Goal: Task Accomplishment & Management: Manage account settings

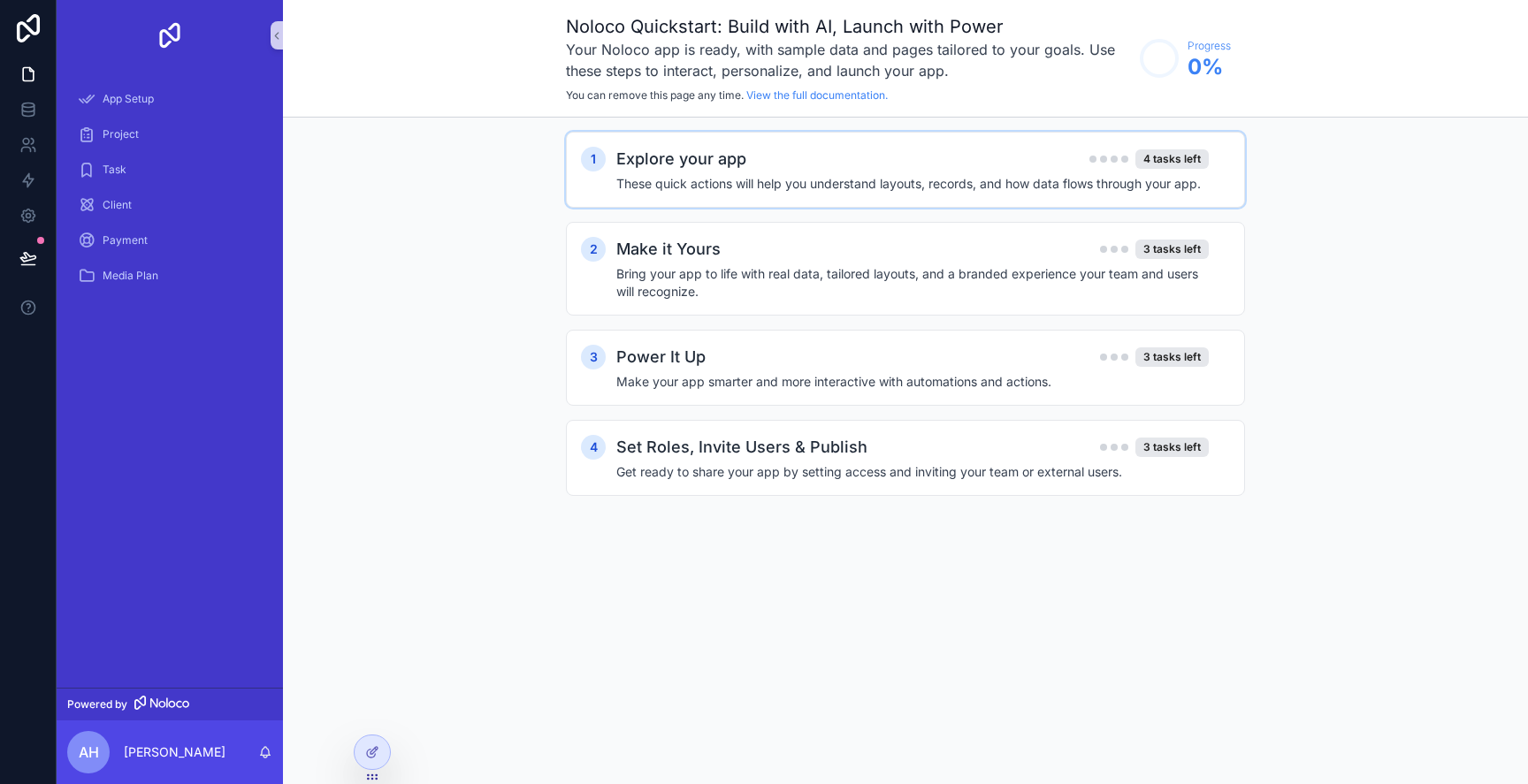
click at [996, 190] on h4 "These quick actions will help you understand layouts, records, and how data flo…" at bounding box center [912, 184] width 593 height 18
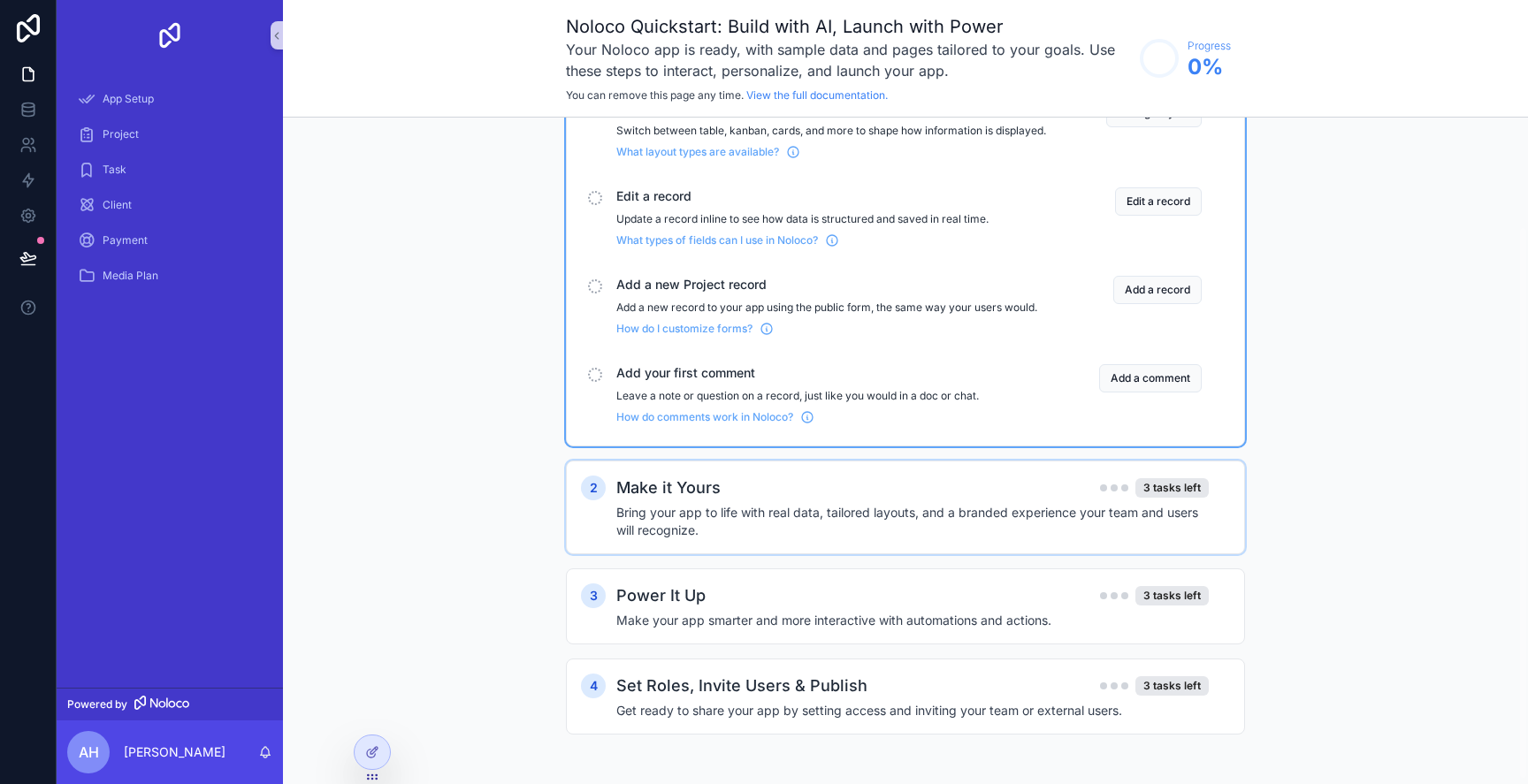
scroll to position [136, 0]
click at [139, 100] on span "App Setup" at bounding box center [128, 99] width 51 height 14
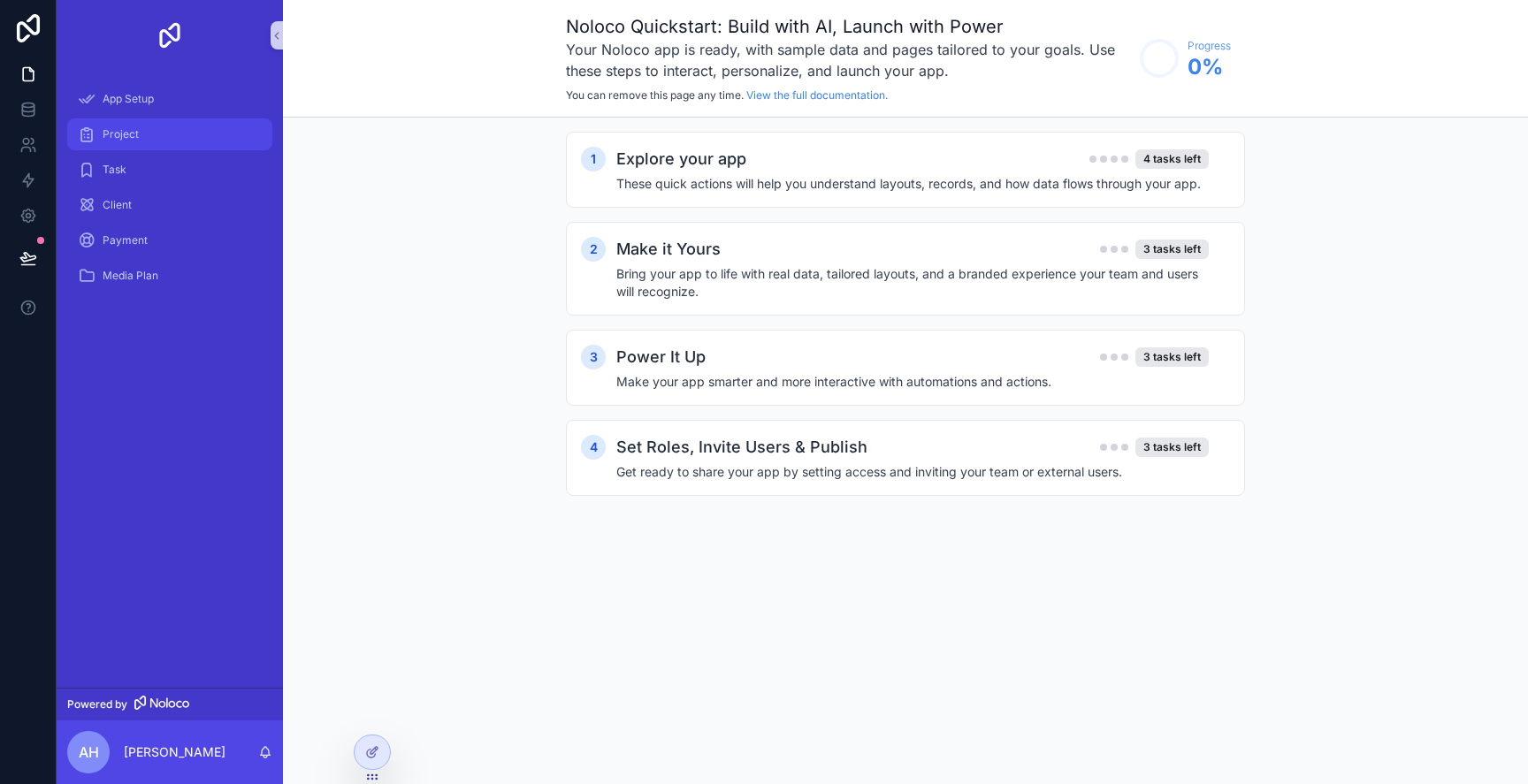
click at [170, 131] on div "Project" at bounding box center [170, 134] width 184 height 28
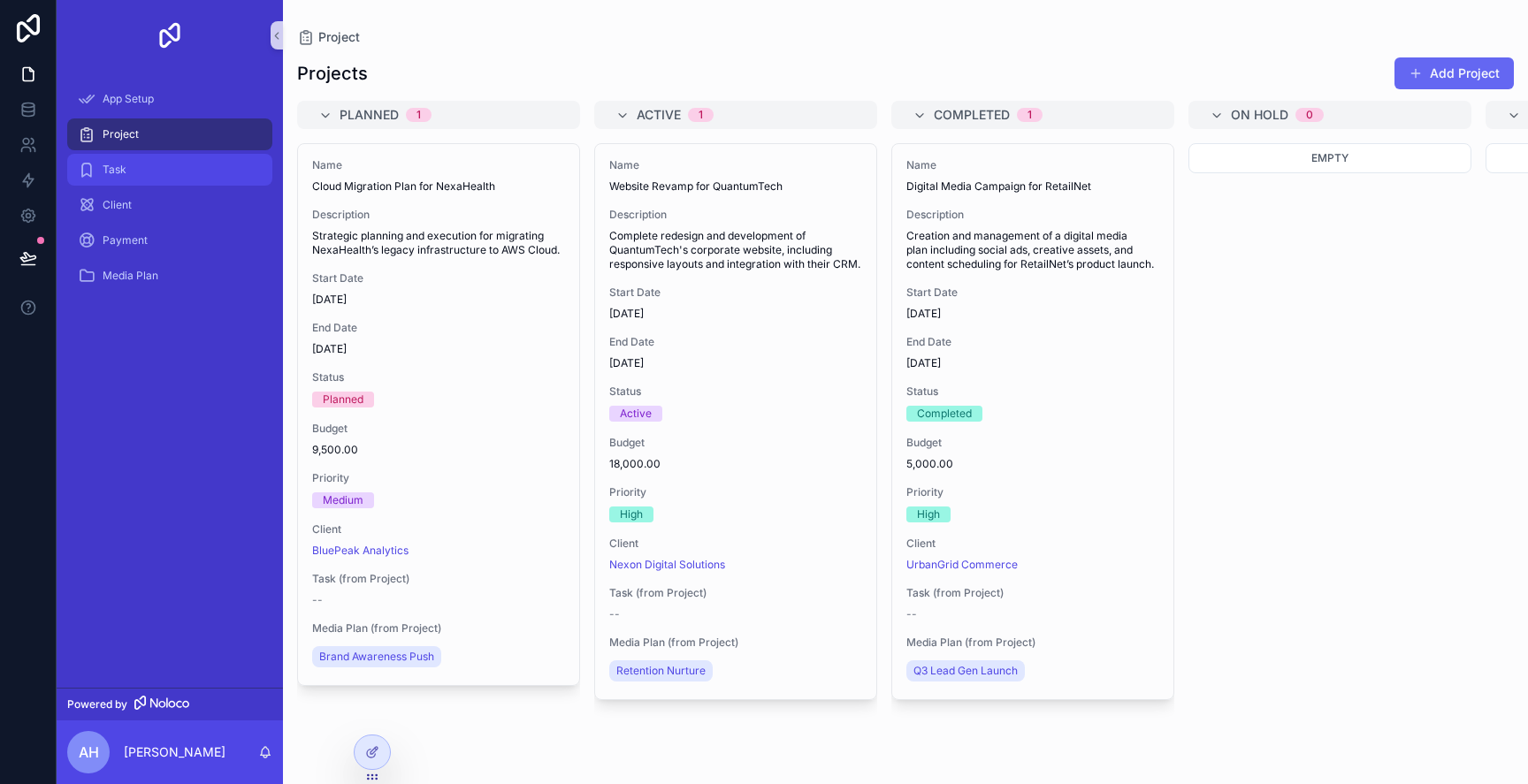
click at [170, 158] on div "Task" at bounding box center [170, 170] width 184 height 28
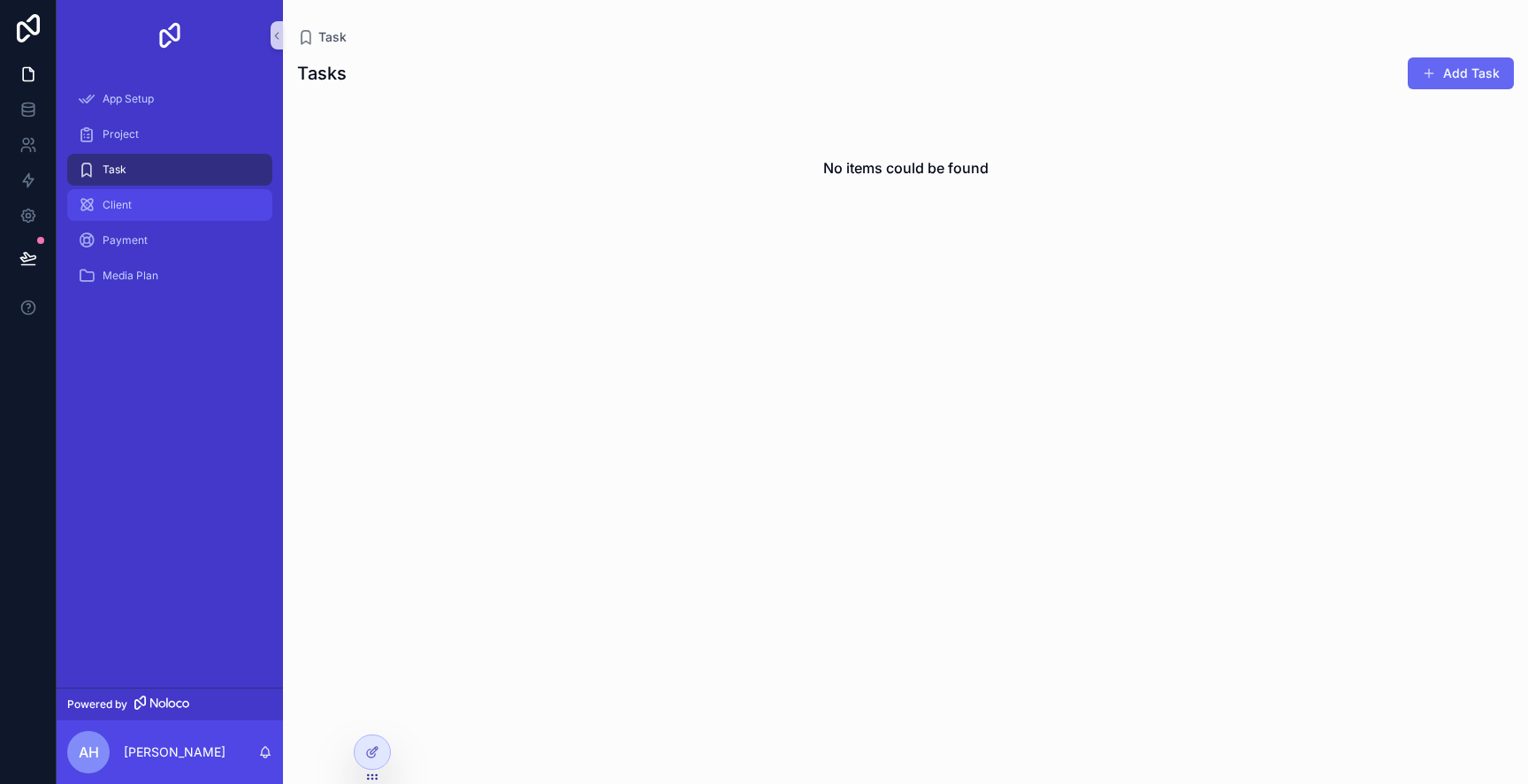
click at [170, 191] on div "Client" at bounding box center [170, 205] width 184 height 28
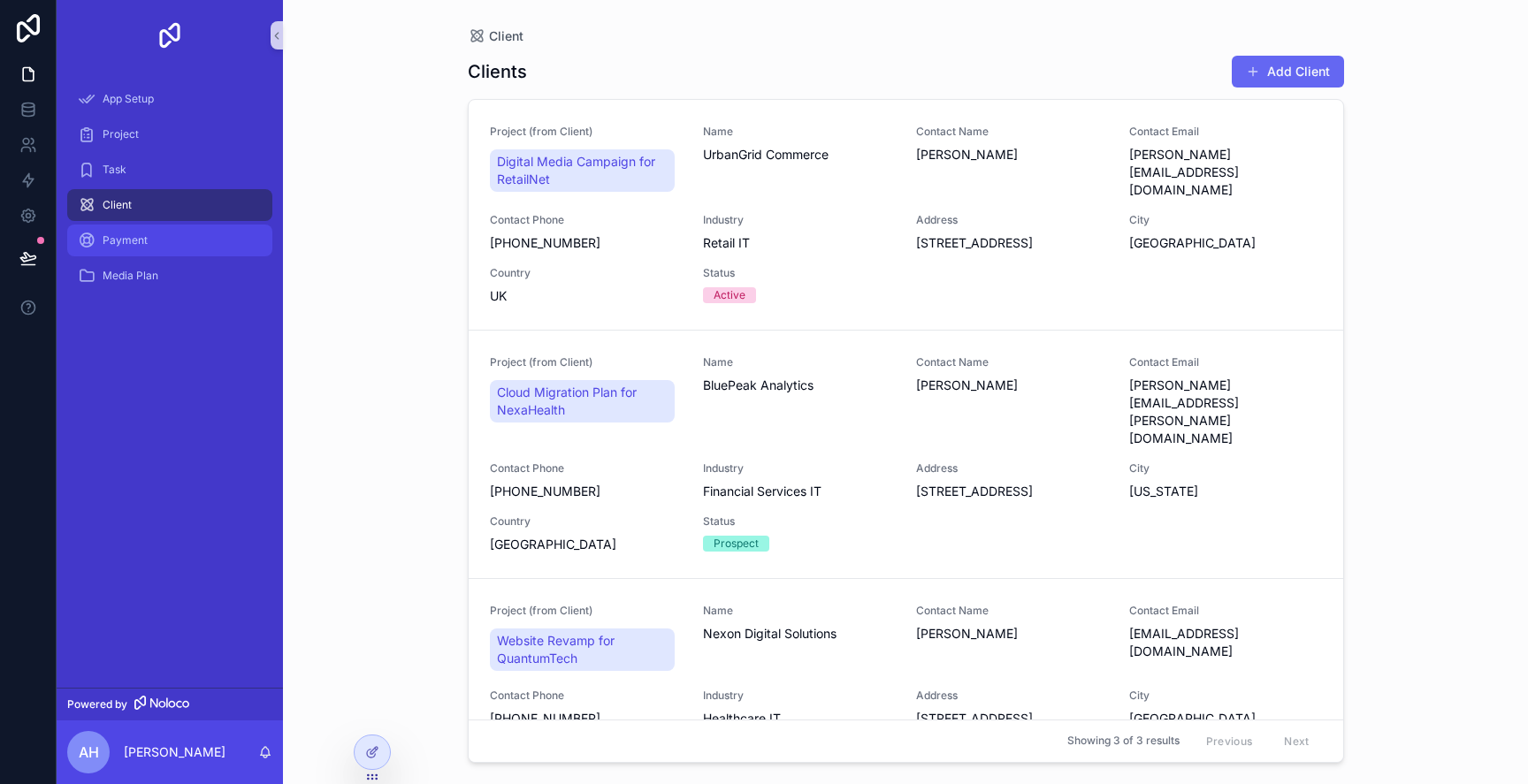
click at [169, 232] on div "Payment" at bounding box center [170, 241] width 184 height 28
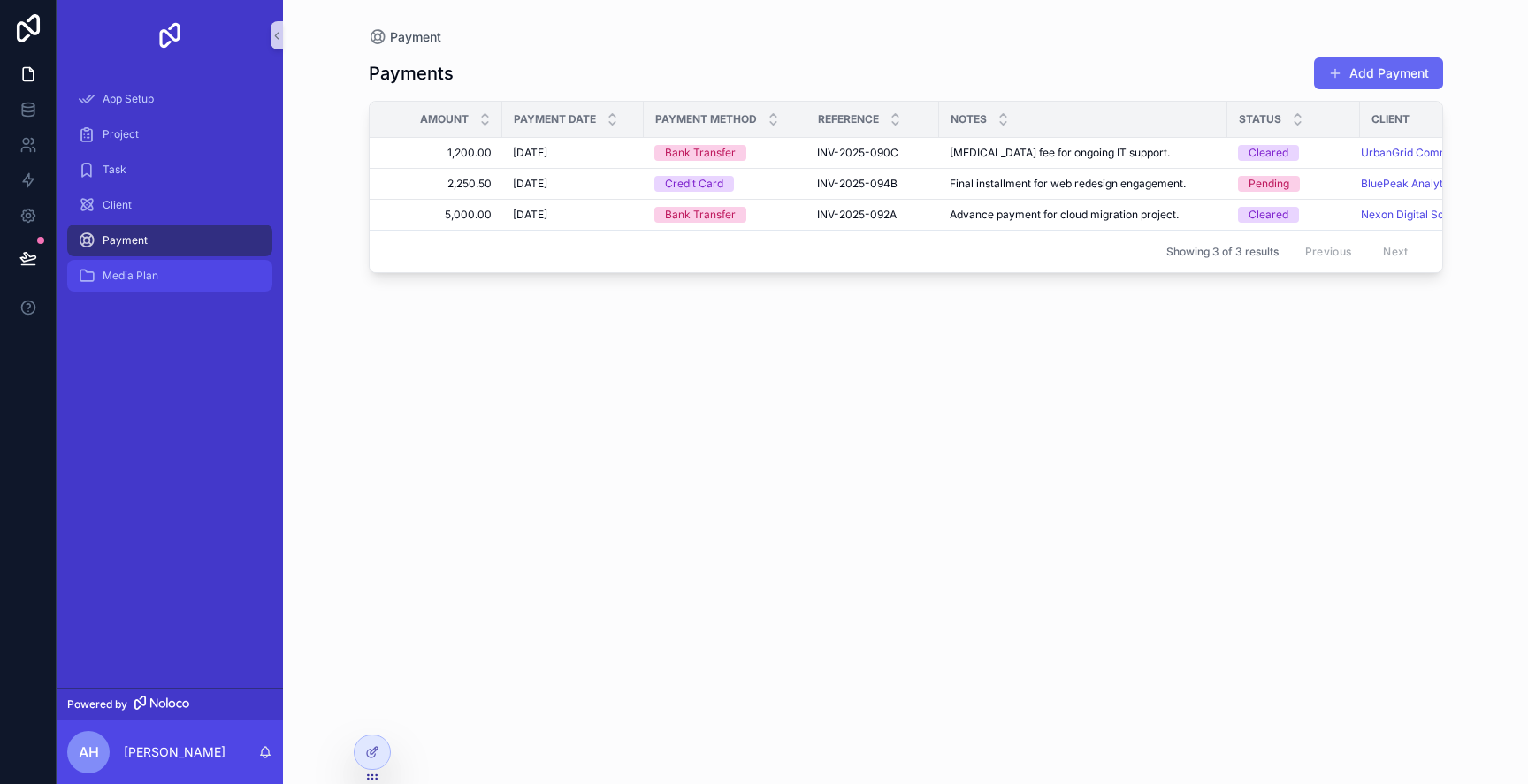
click at [169, 261] on link "Media Plan" at bounding box center [169, 276] width 205 height 32
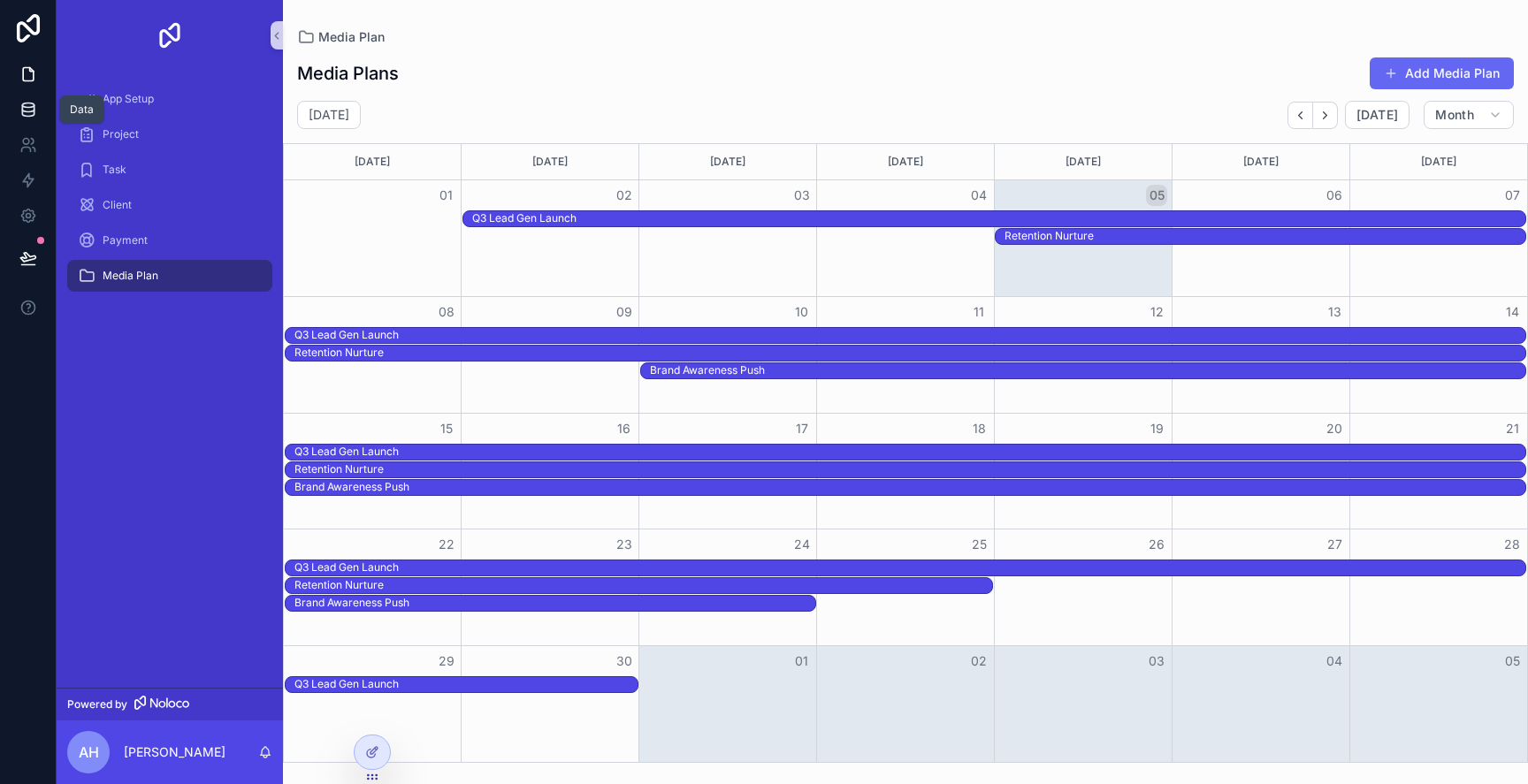
click at [46, 114] on link at bounding box center [28, 109] width 56 height 35
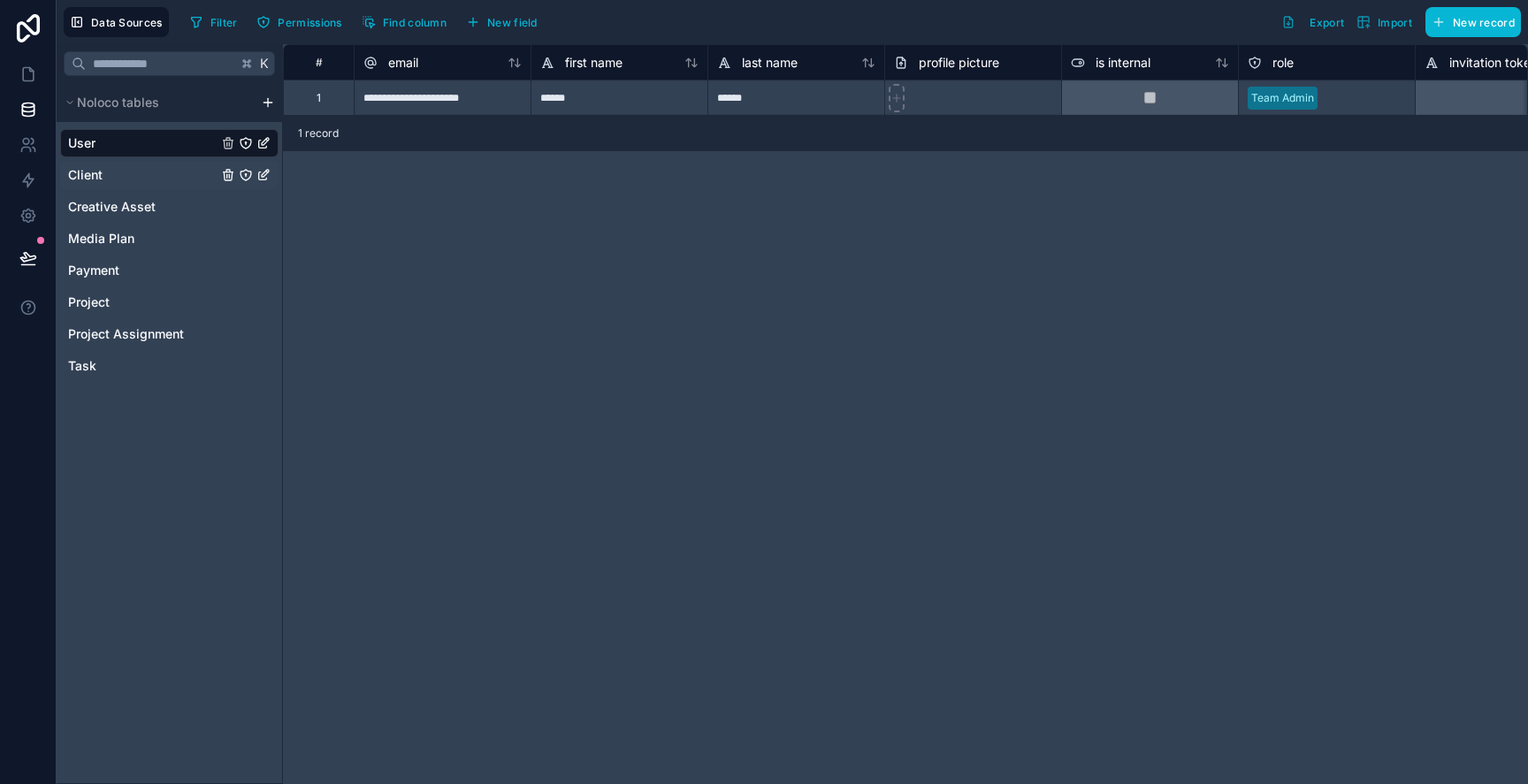
click at [173, 164] on div "Client" at bounding box center [169, 175] width 219 height 28
click at [154, 181] on link "Client" at bounding box center [143, 175] width 150 height 18
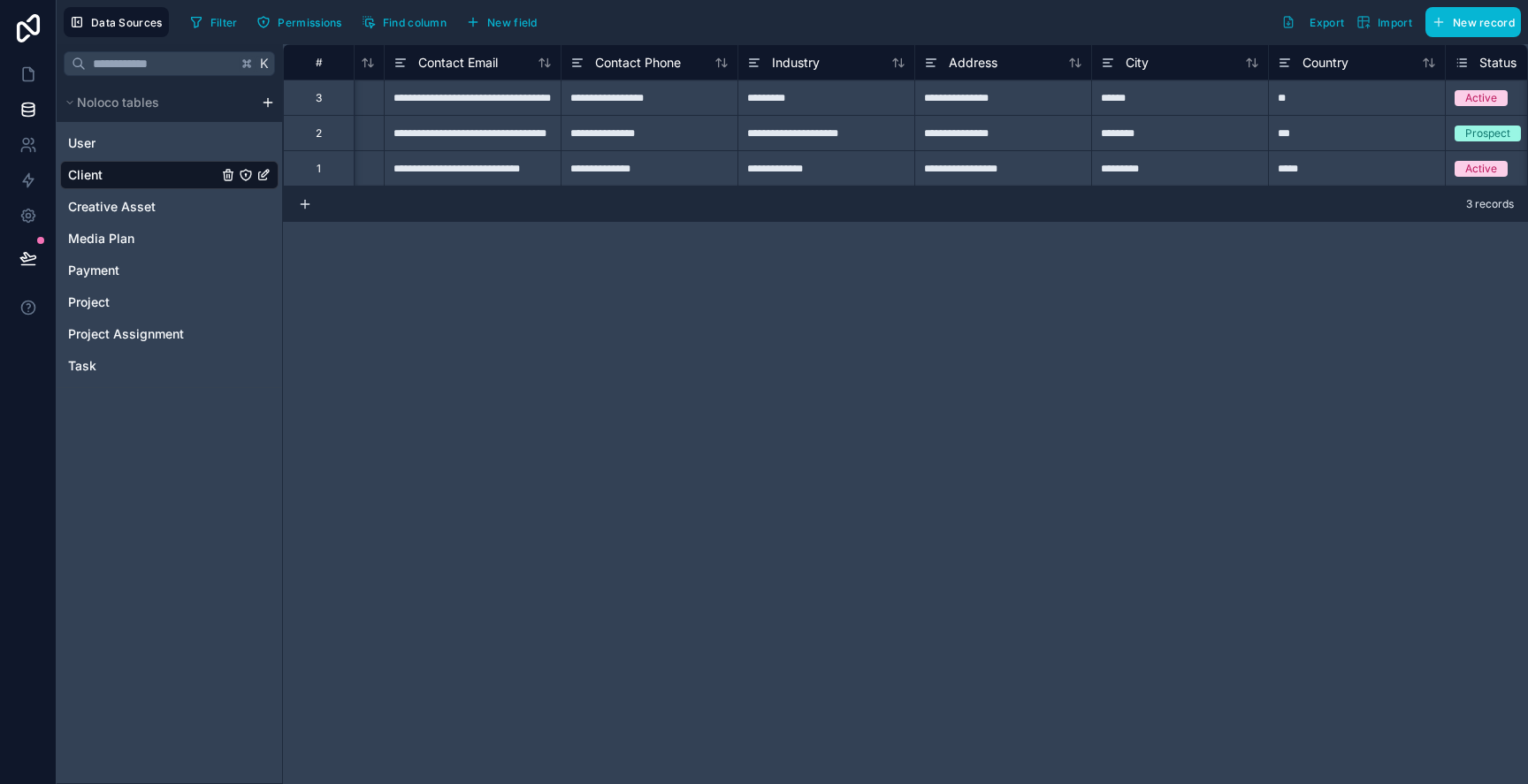
scroll to position [0, 344]
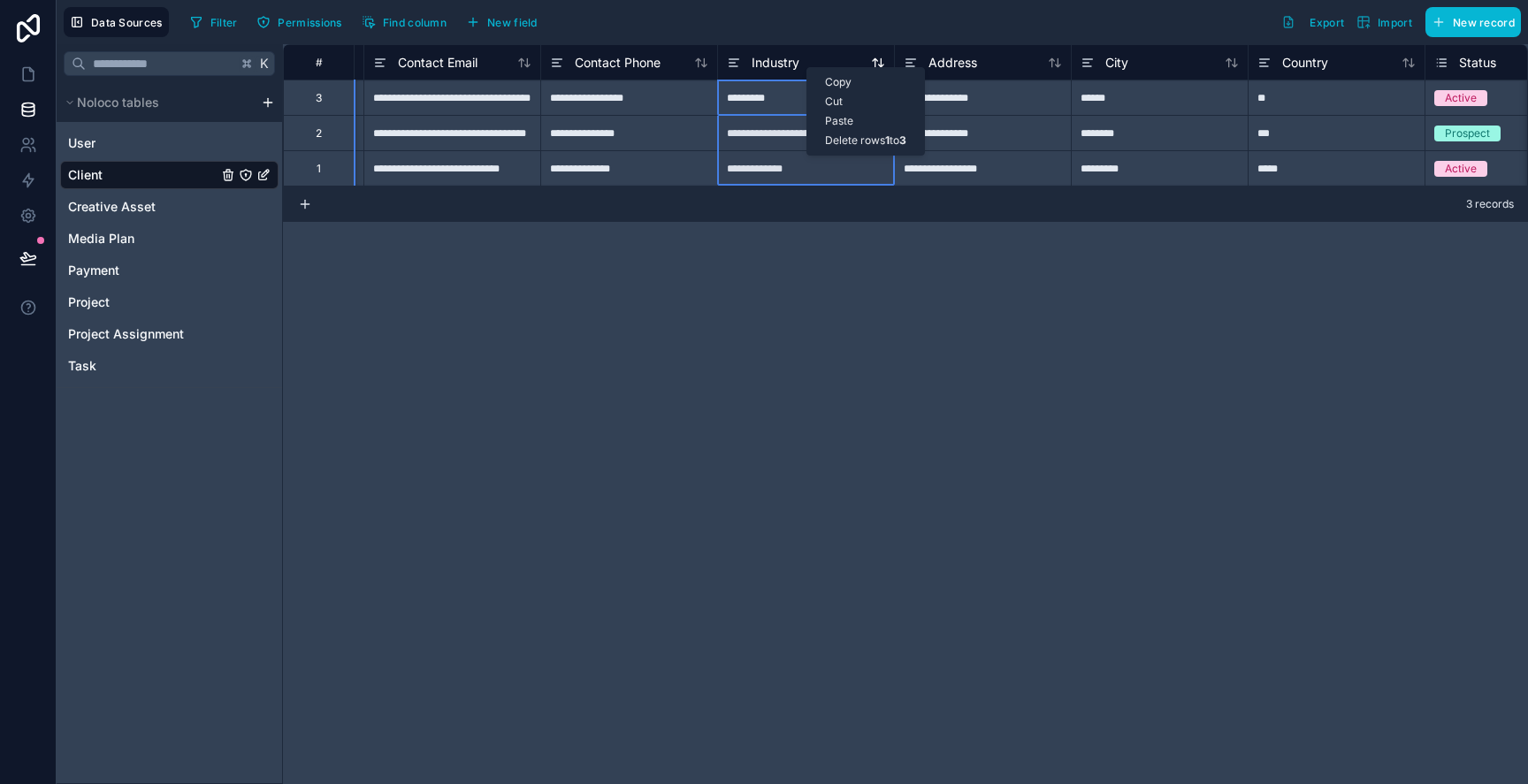
click at [778, 56] on span "Industry" at bounding box center [775, 63] width 48 height 18
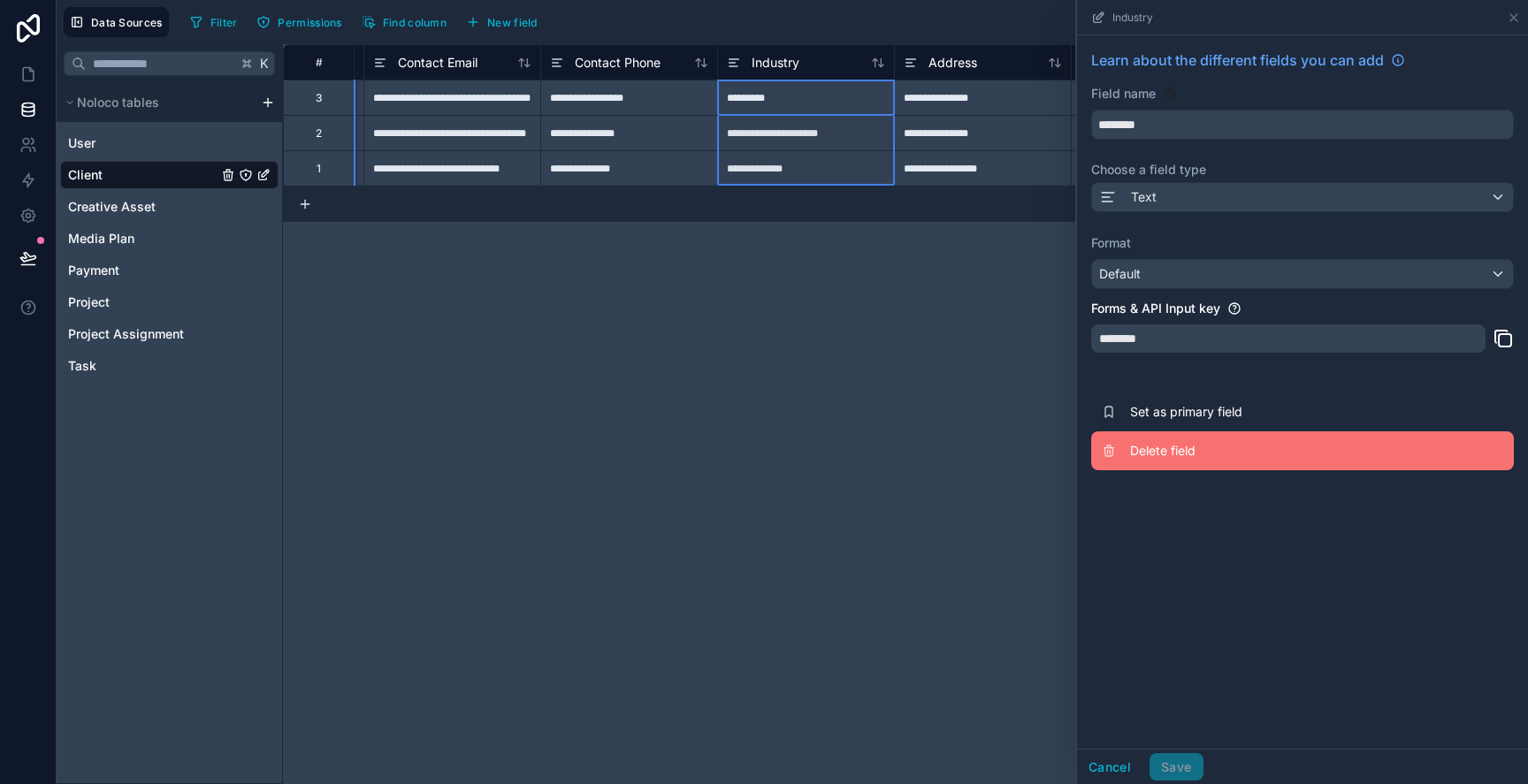
click at [1154, 456] on span "Delete field" at bounding box center [1257, 450] width 255 height 18
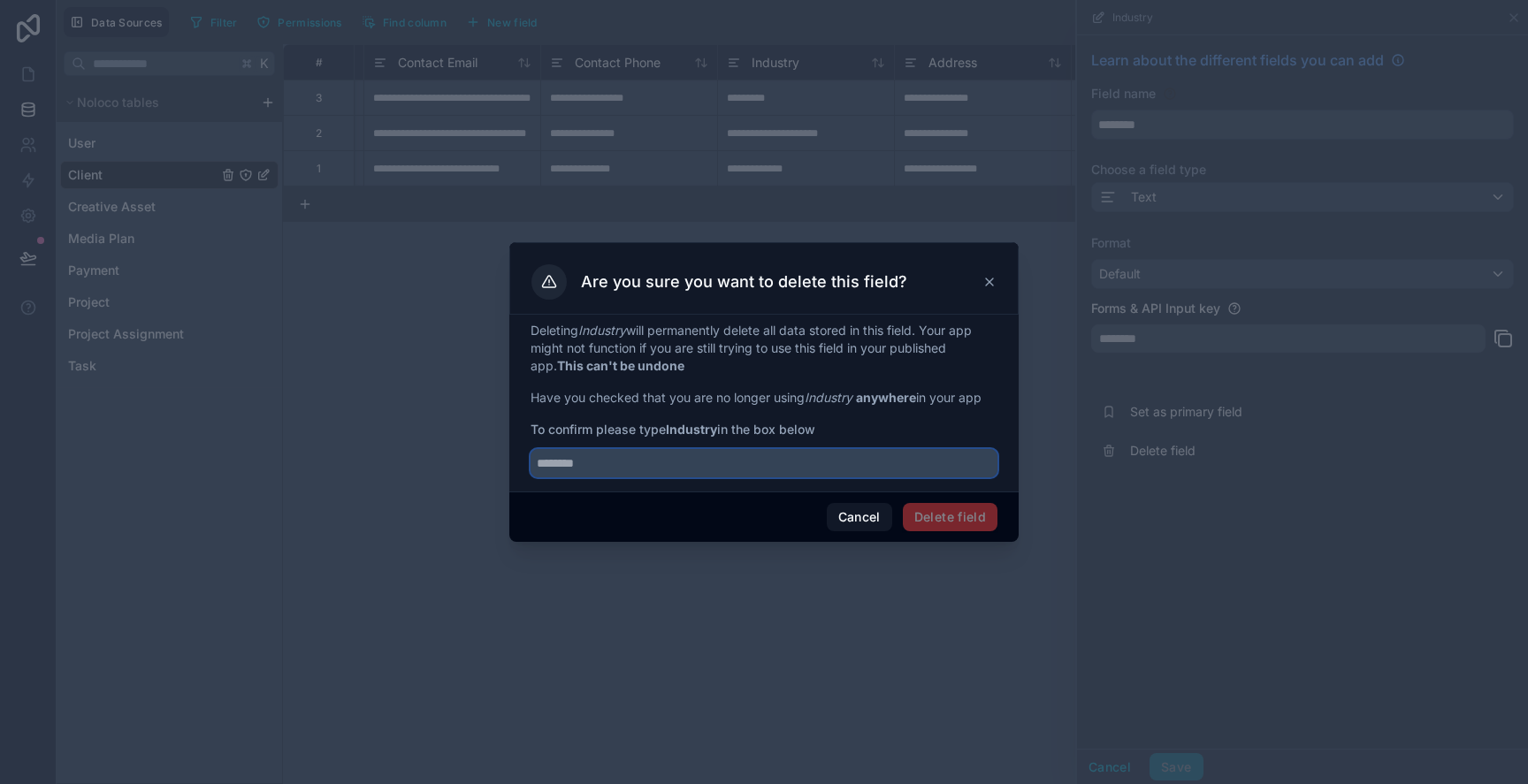
click at [944, 460] on input "text" at bounding box center [764, 463] width 467 height 28
type input "********"
click at [954, 517] on button "Delete field" at bounding box center [949, 517] width 95 height 28
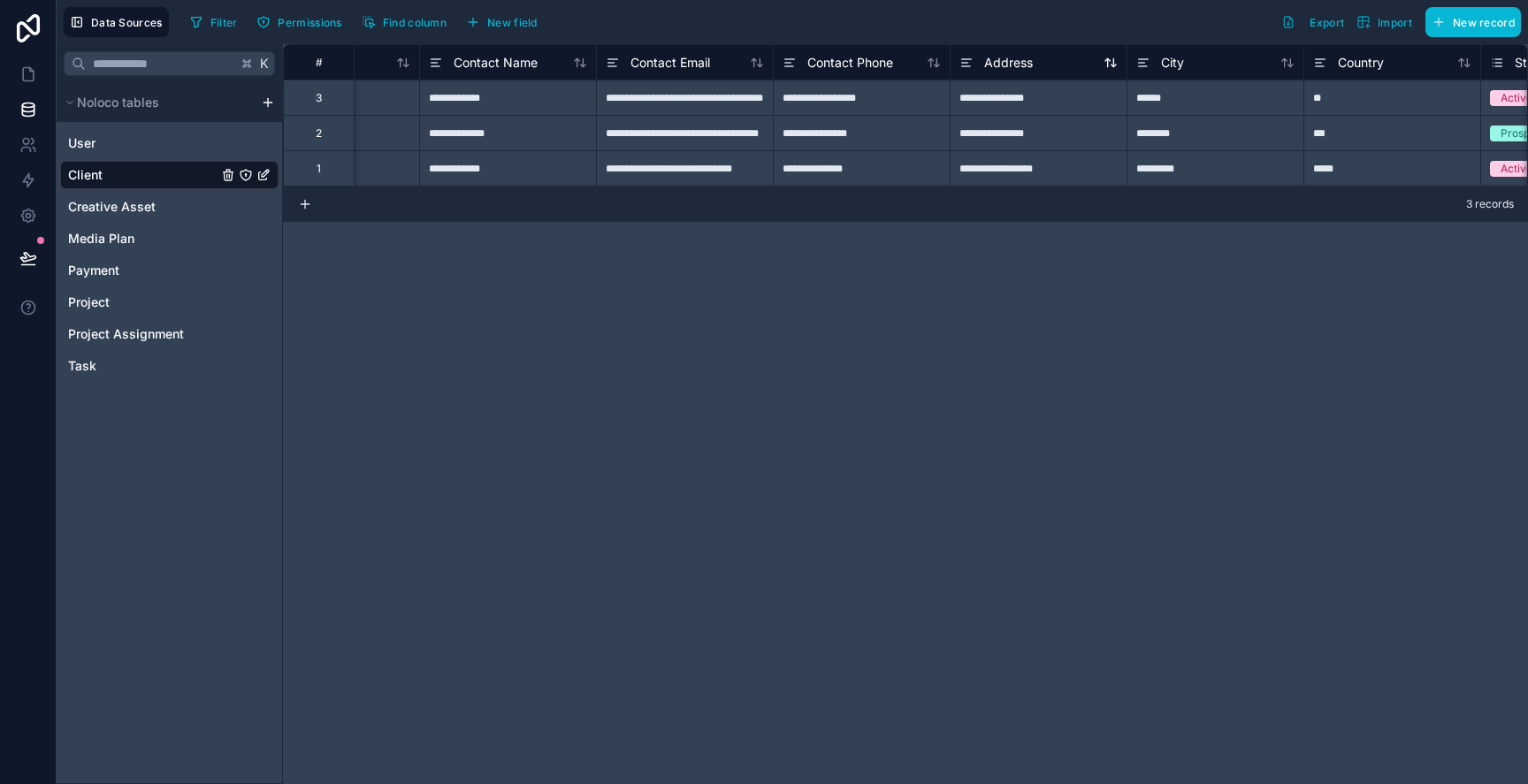
scroll to position [0, 133]
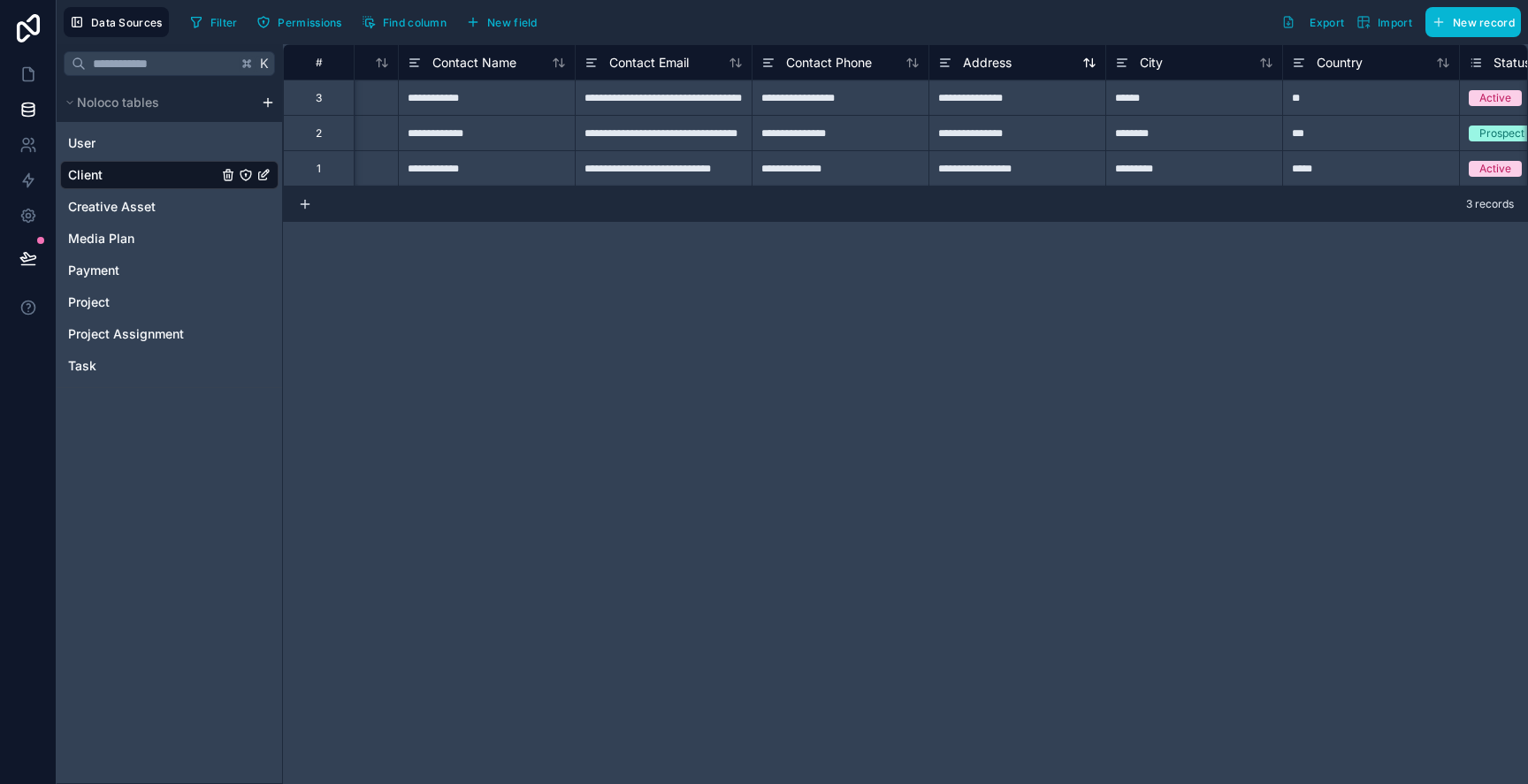
click at [1016, 65] on div "Address" at bounding box center [1017, 62] width 158 height 21
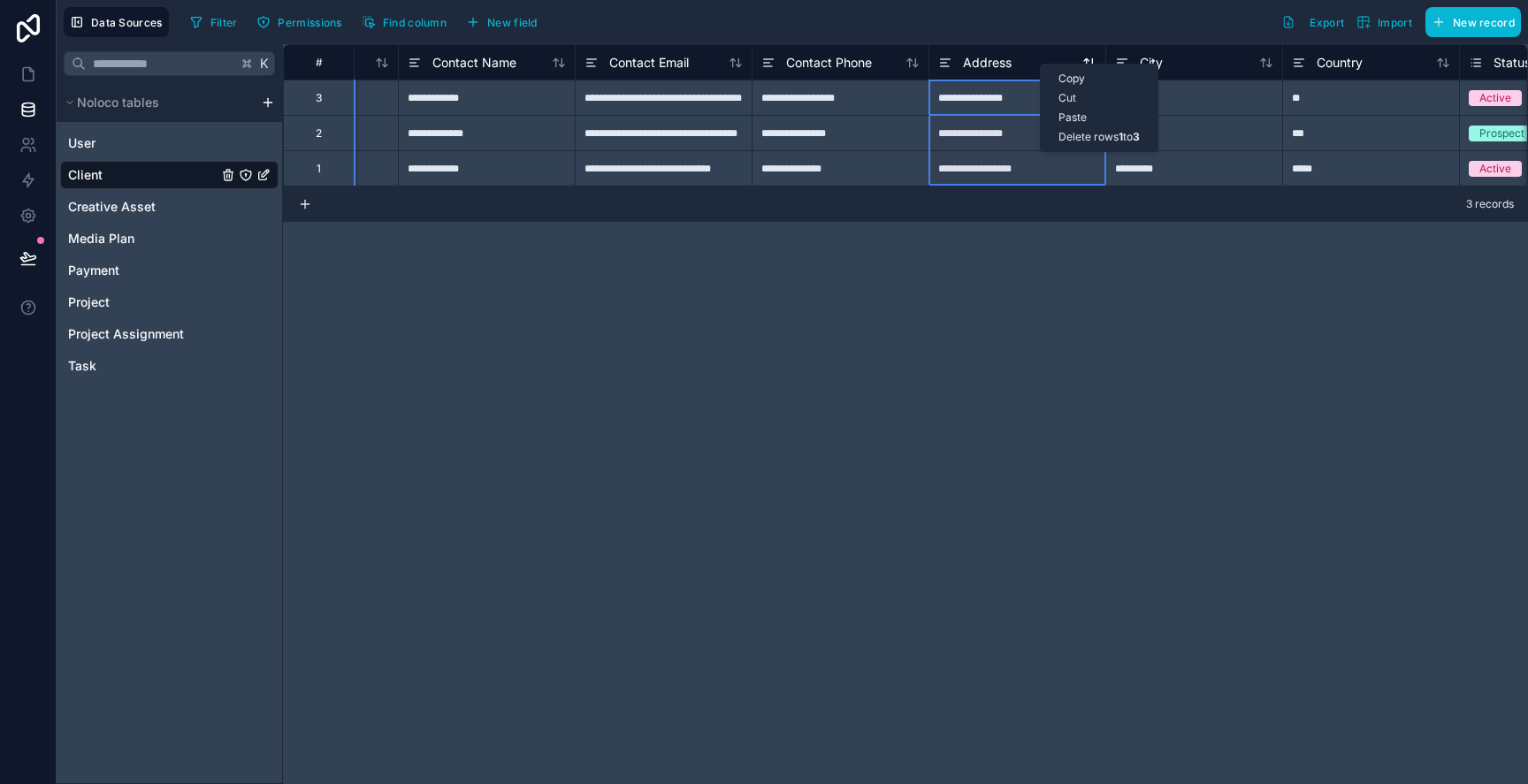
click at [1016, 67] on div "Address" at bounding box center [1017, 62] width 158 height 21
click at [992, 65] on span "Address" at bounding box center [987, 63] width 49 height 18
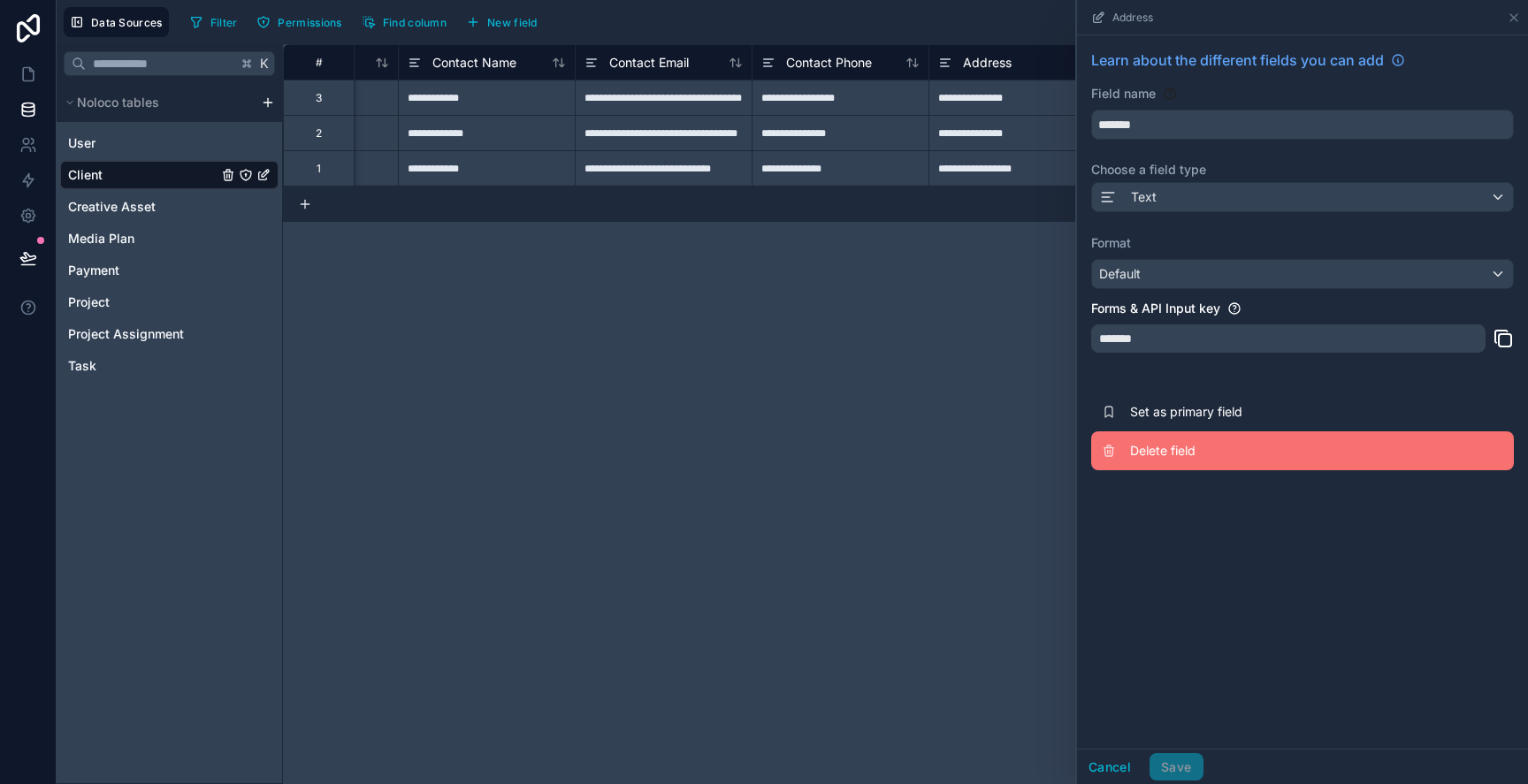
click at [1171, 435] on button "Delete field" at bounding box center [1302, 450] width 423 height 39
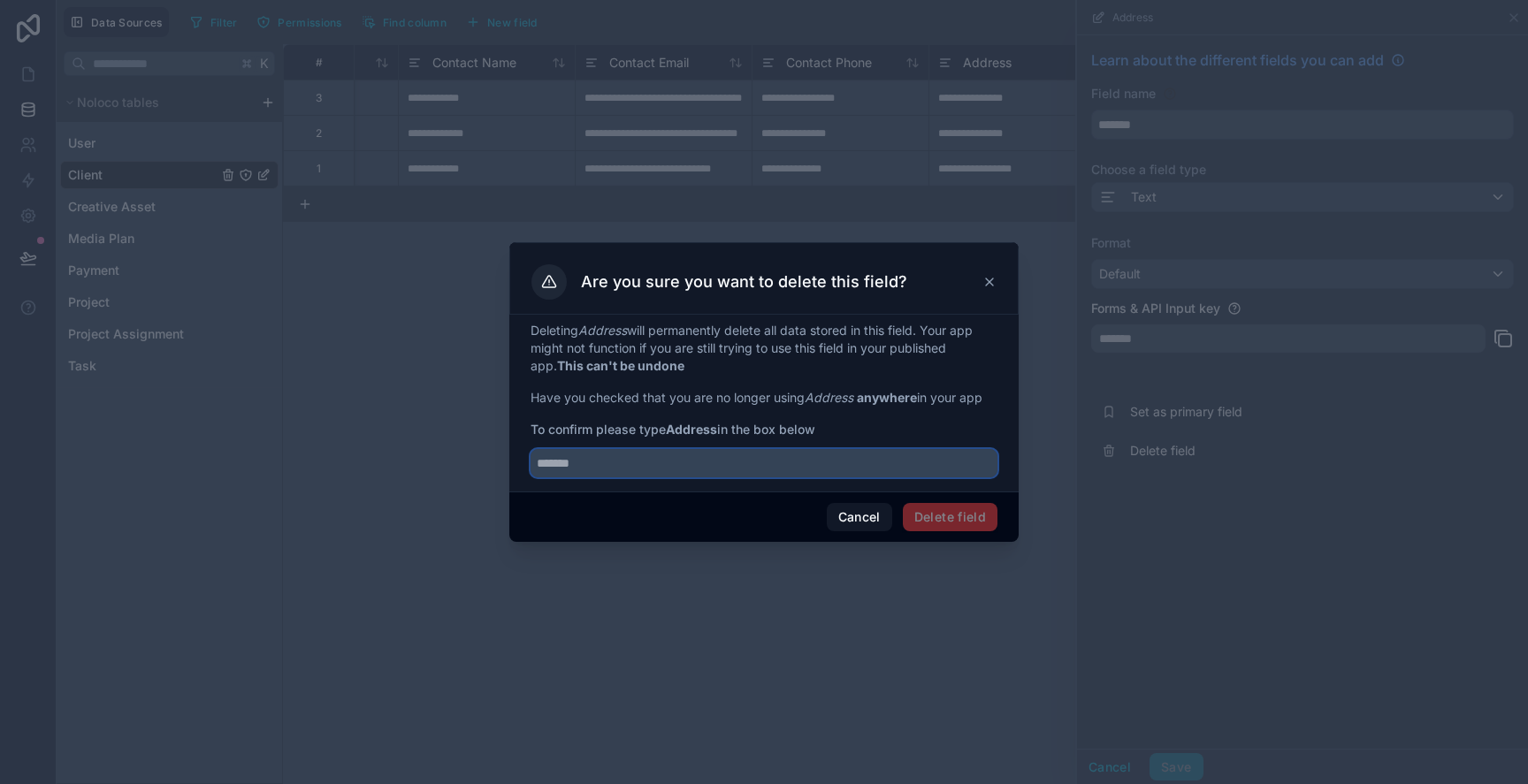
click at [840, 477] on input "text" at bounding box center [764, 463] width 467 height 28
type input "*******"
click at [988, 512] on button "Delete field" at bounding box center [949, 517] width 95 height 28
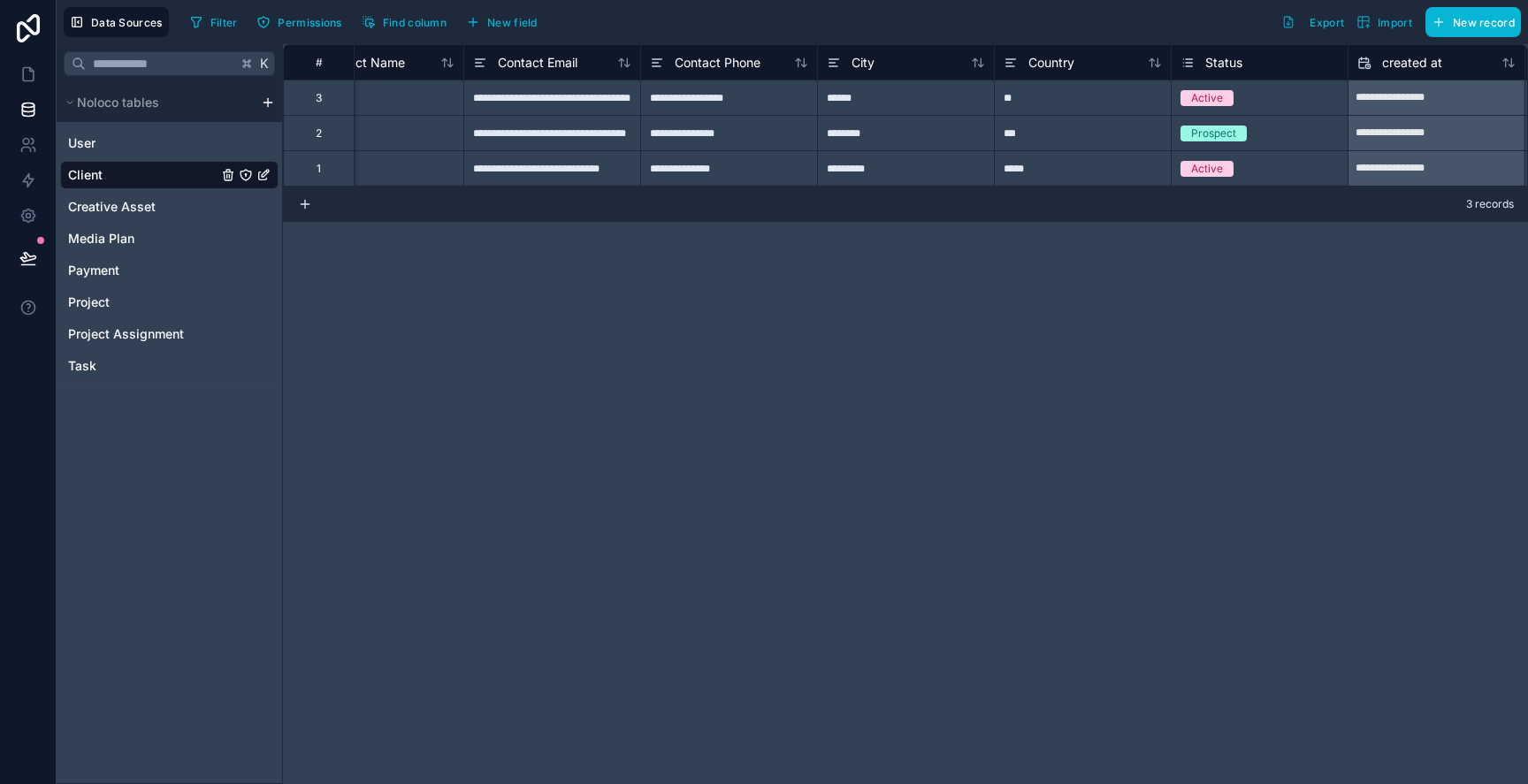
scroll to position [0, 292]
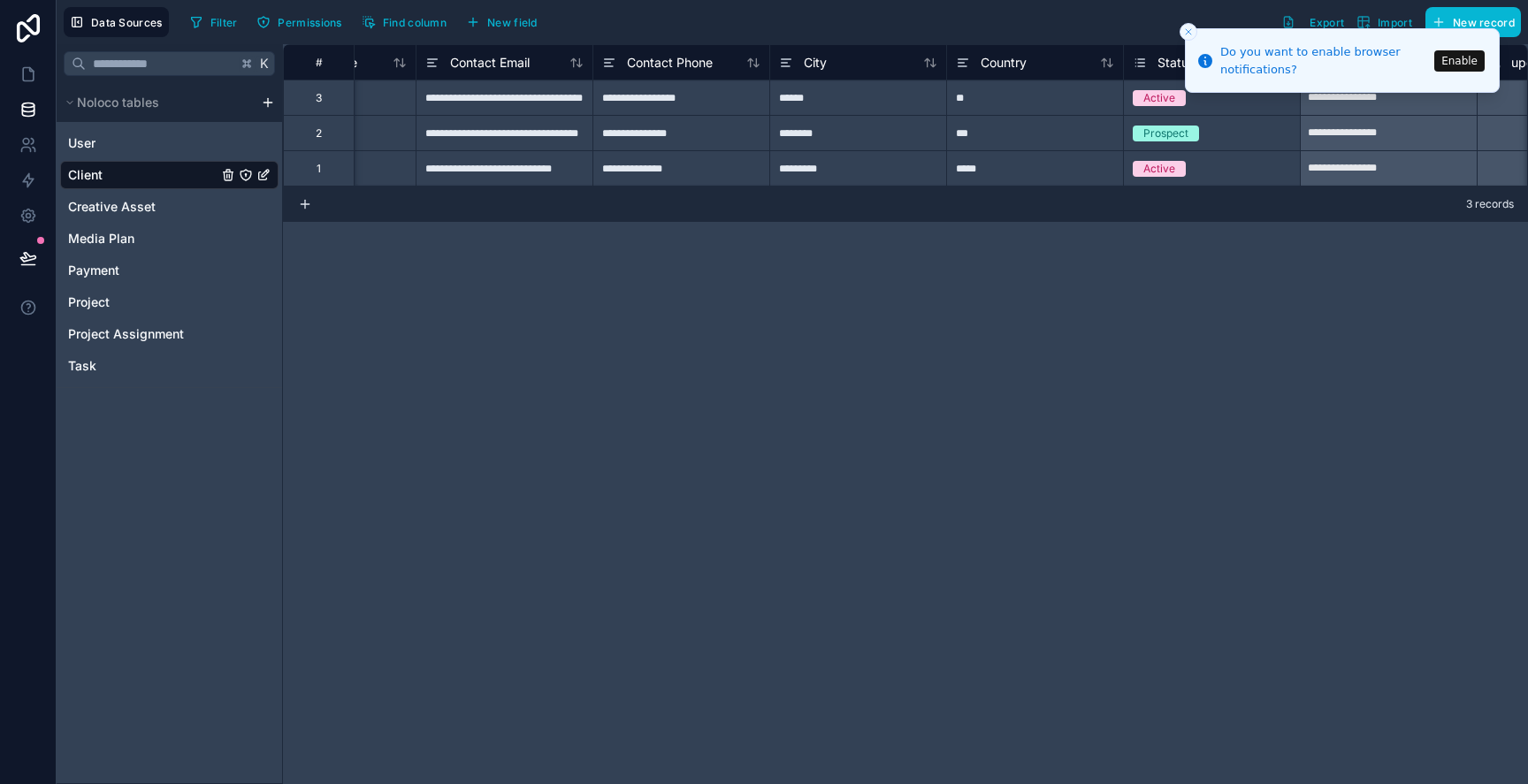
click at [838, 73] on div "City" at bounding box center [857, 61] width 177 height 35
click at [835, 65] on div "City" at bounding box center [858, 62] width 158 height 21
click at [808, 61] on span "City" at bounding box center [814, 63] width 23 height 18
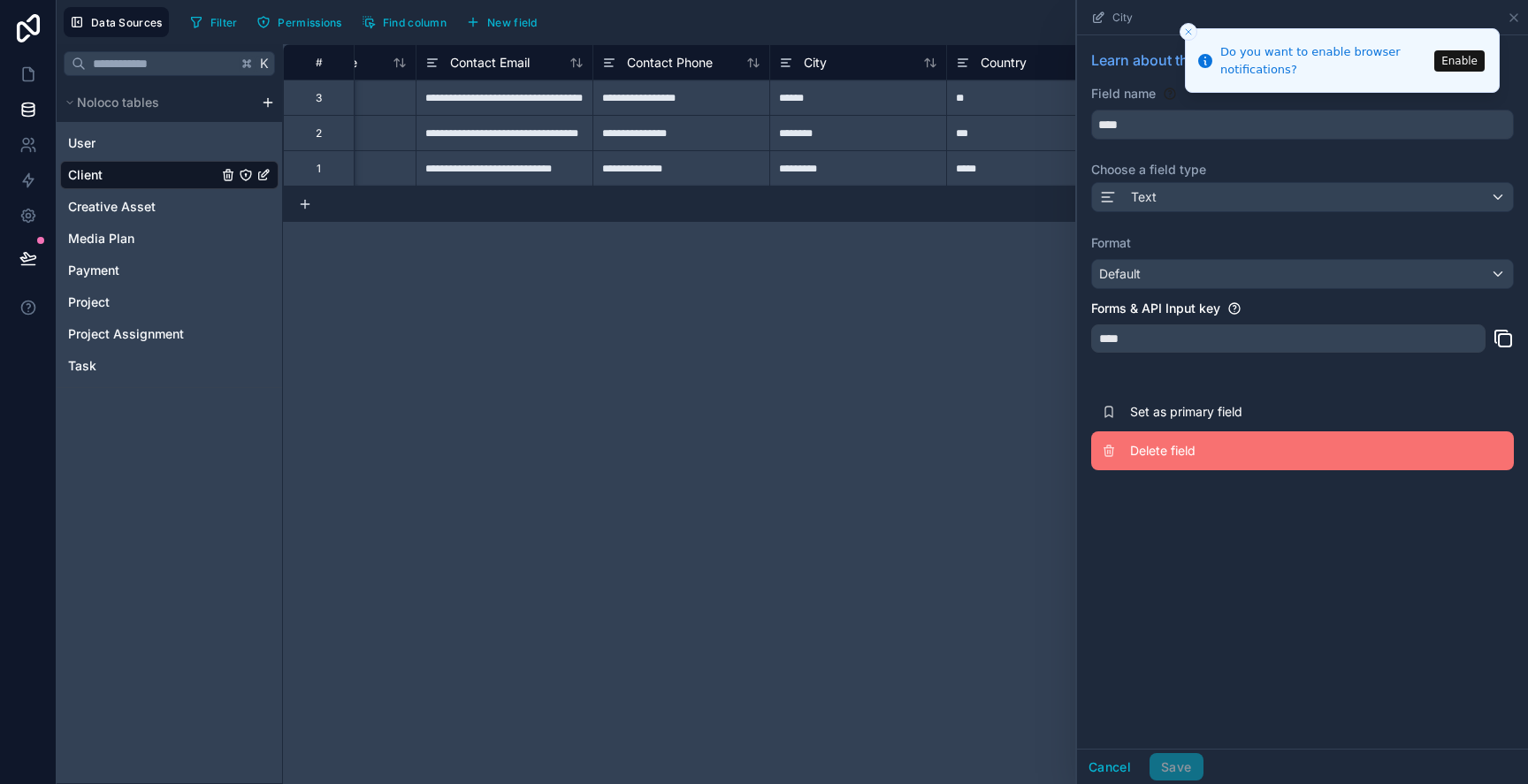
click at [1131, 440] on button "Delete field" at bounding box center [1302, 450] width 423 height 39
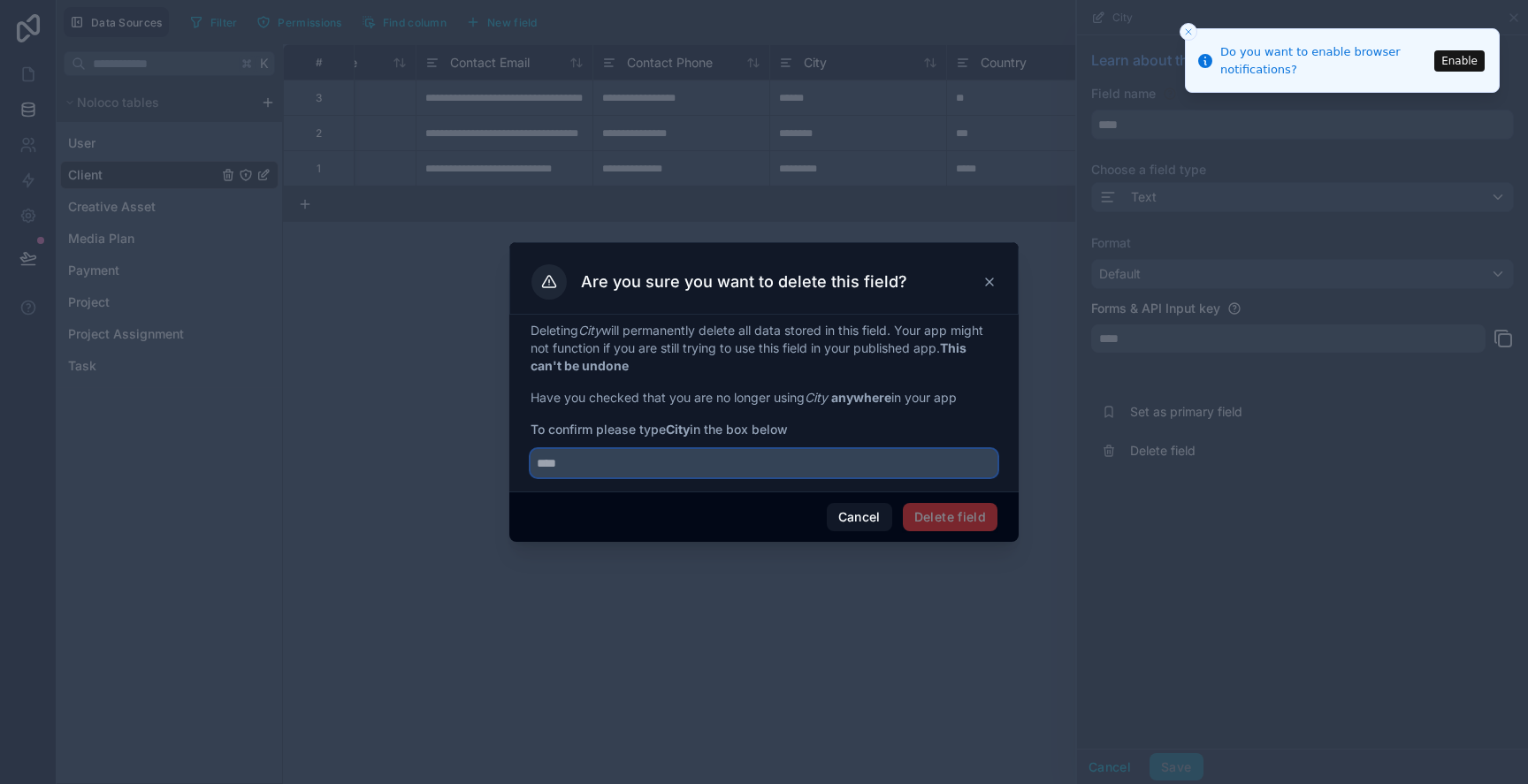
click at [693, 461] on input "text" at bounding box center [764, 463] width 467 height 28
type input "****"
click at [925, 510] on button "Delete field" at bounding box center [949, 517] width 95 height 28
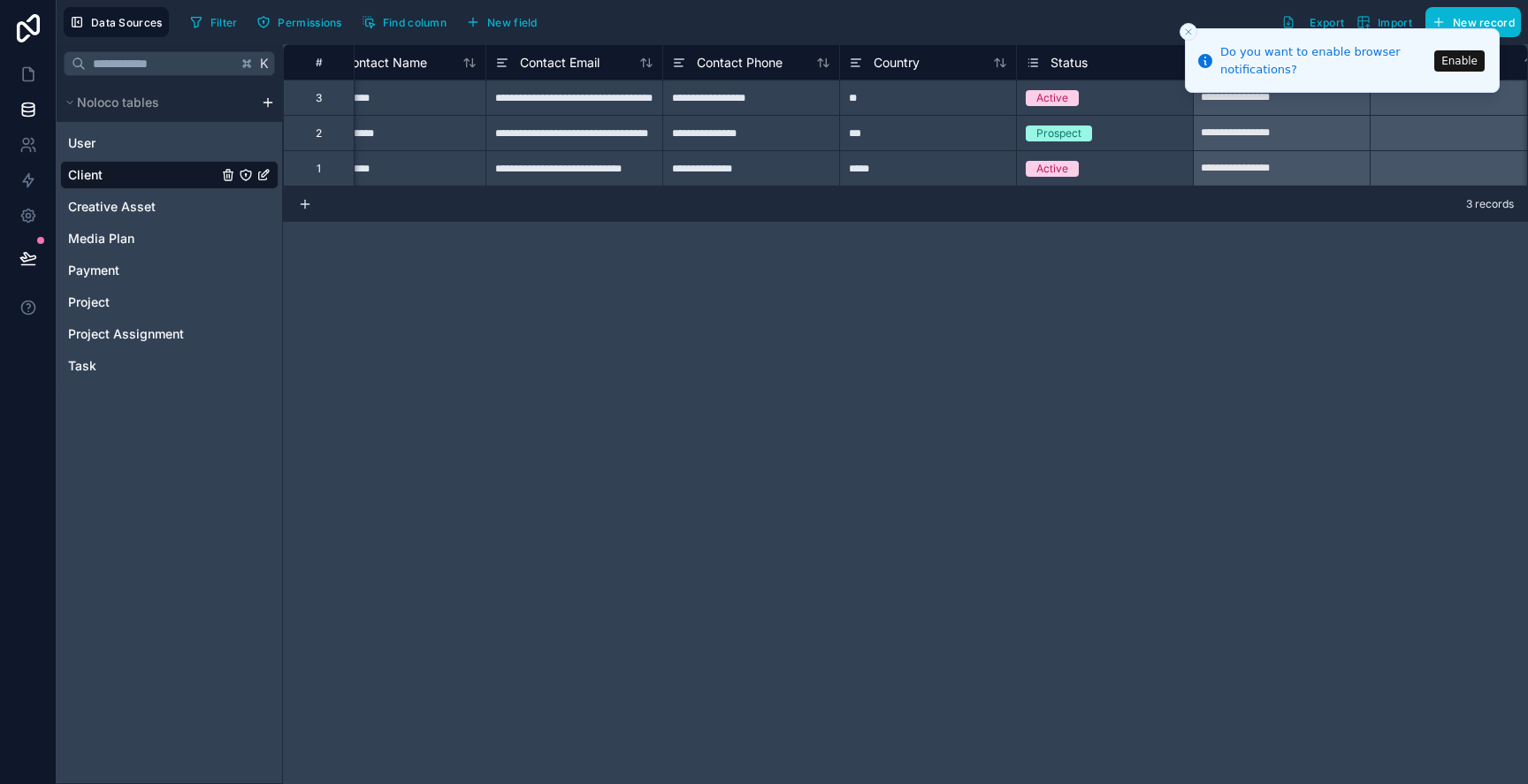
scroll to position [0, 236]
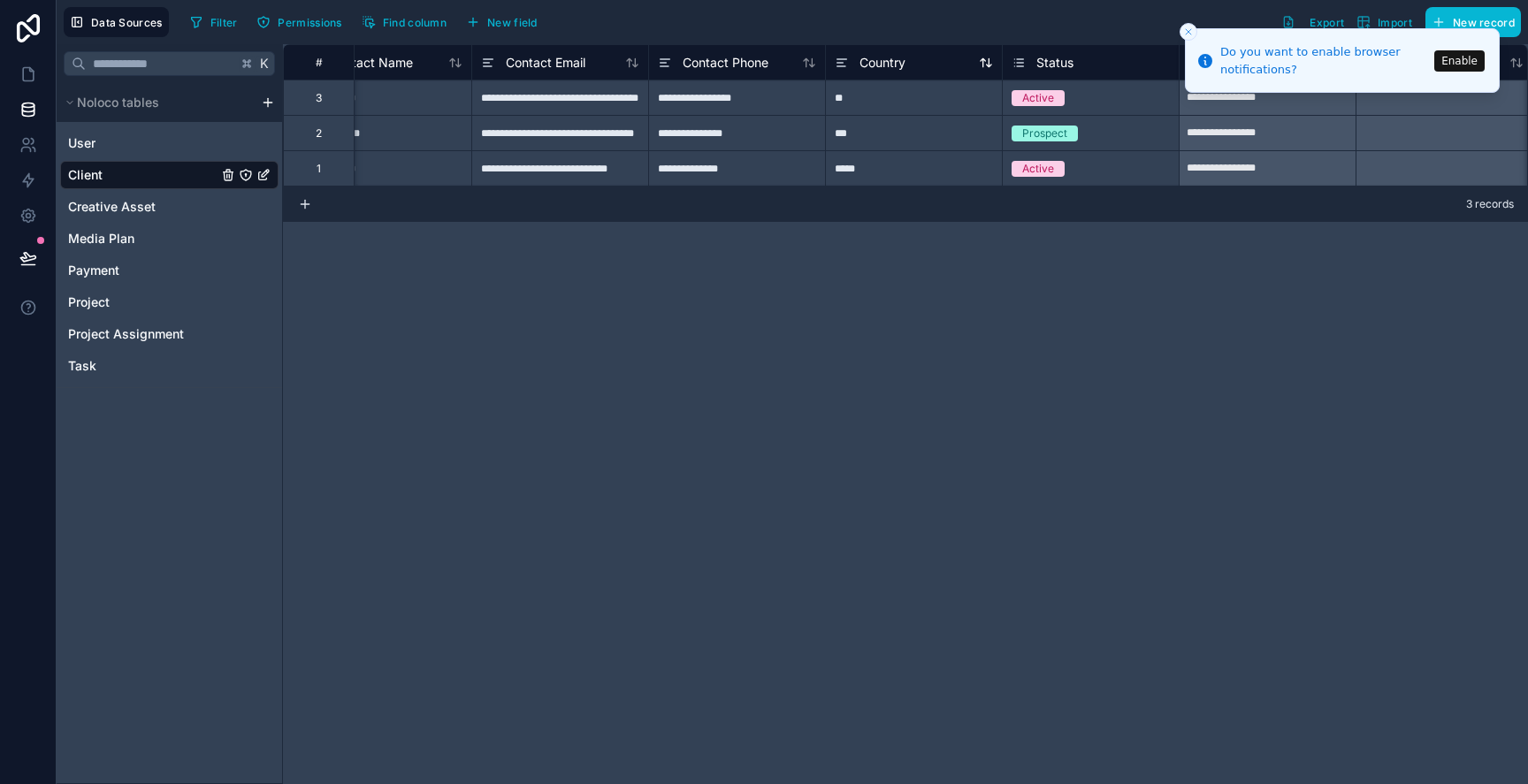
click at [894, 67] on span "Country" at bounding box center [882, 63] width 46 height 18
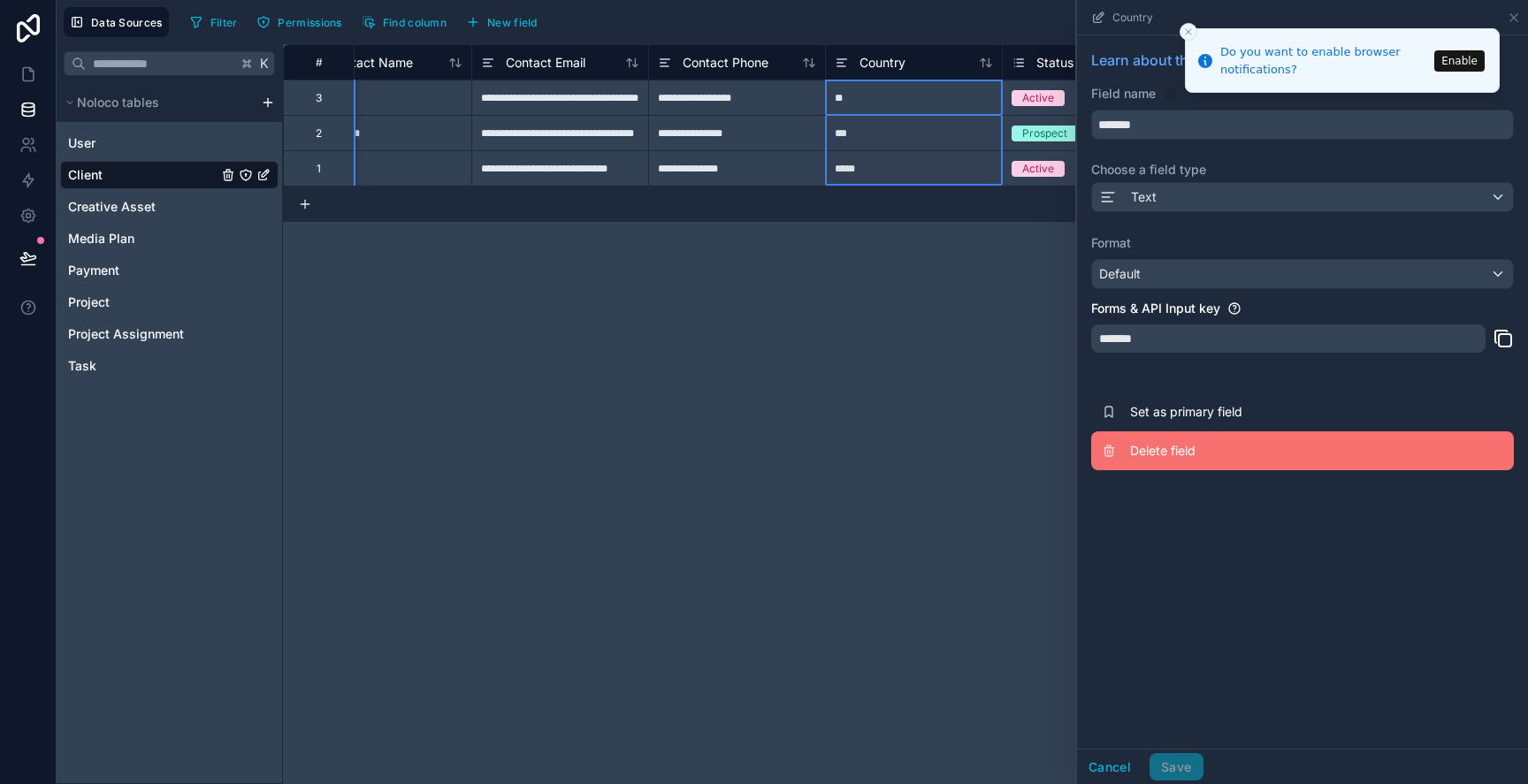
click at [1139, 457] on span "Delete field" at bounding box center [1257, 450] width 255 height 18
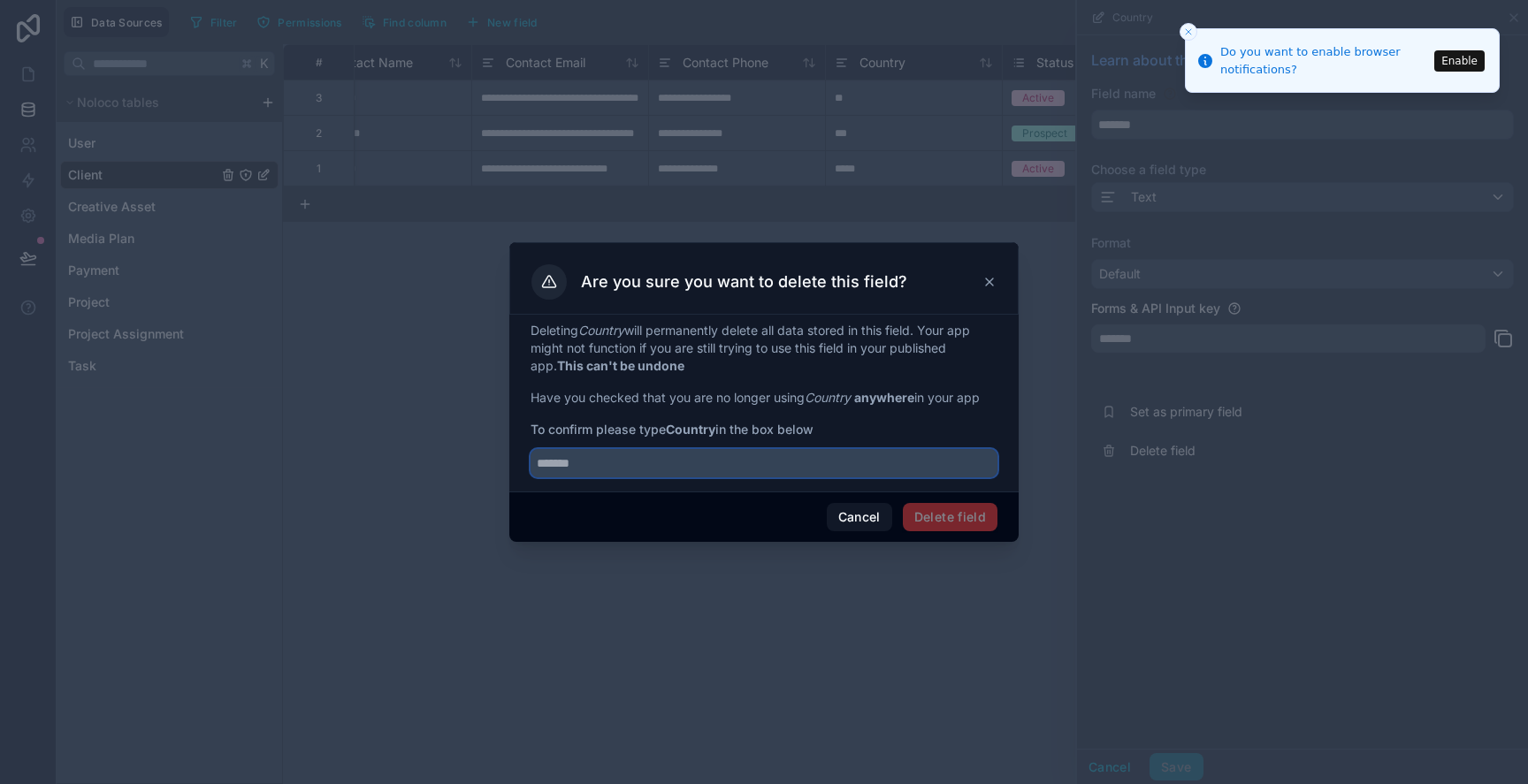
click at [836, 464] on input "text" at bounding box center [764, 463] width 467 height 28
type input "*******"
click at [959, 507] on button "Delete field" at bounding box center [949, 517] width 95 height 28
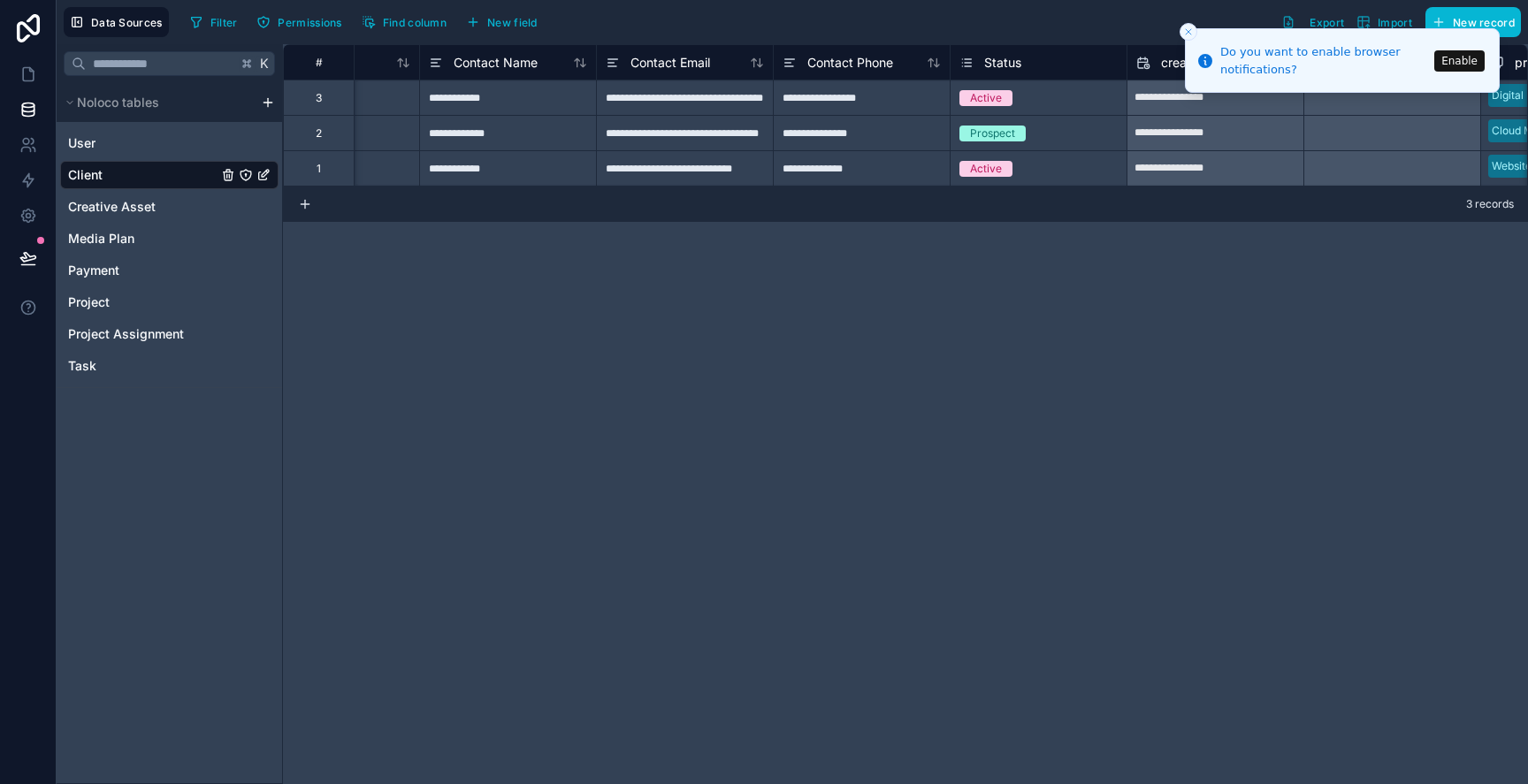
scroll to position [0, 115]
click at [1004, 66] on span "Status" at bounding box center [998, 63] width 37 height 18
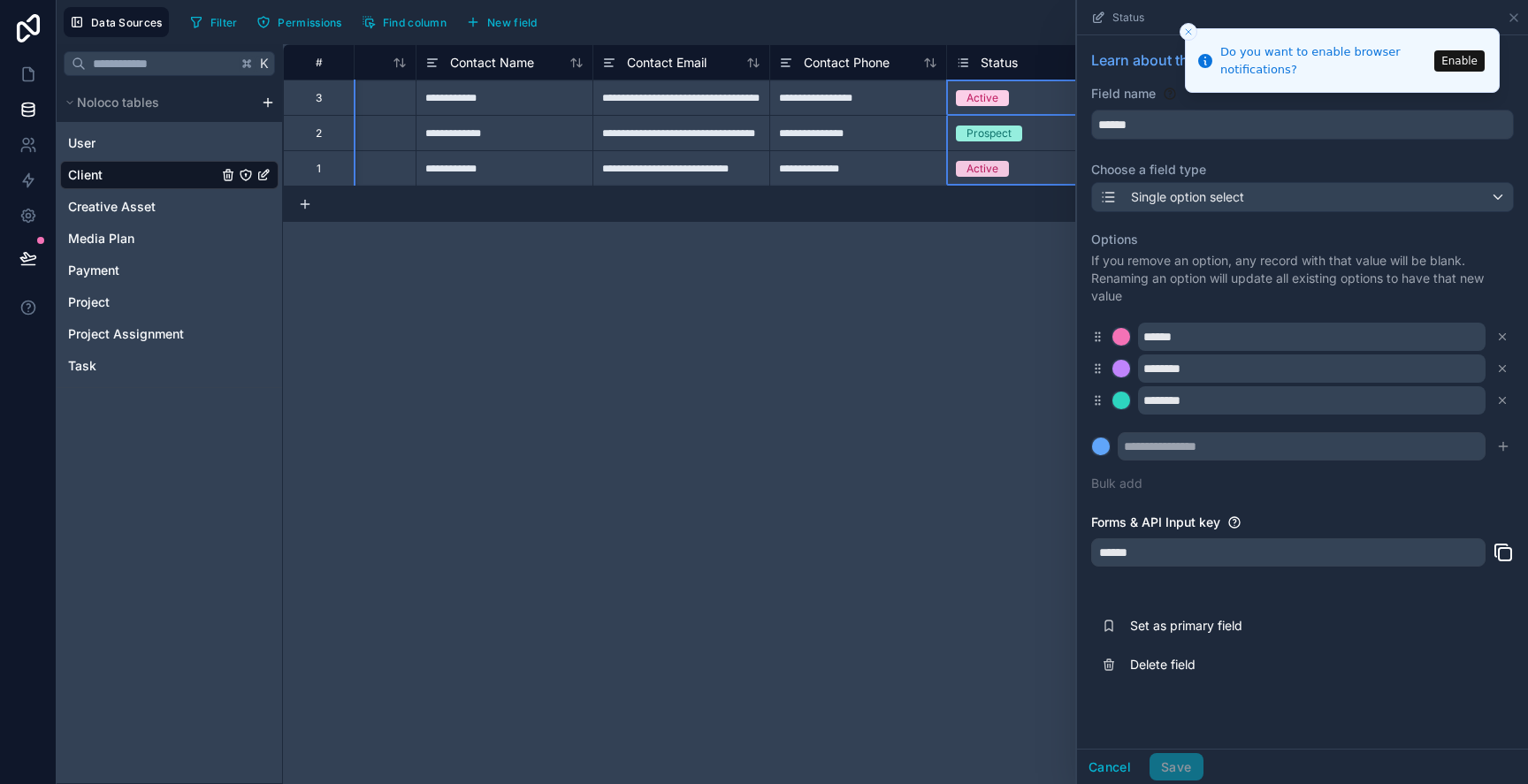
click at [1191, 31] on icon "Close toast" at bounding box center [1188, 32] width 11 height 11
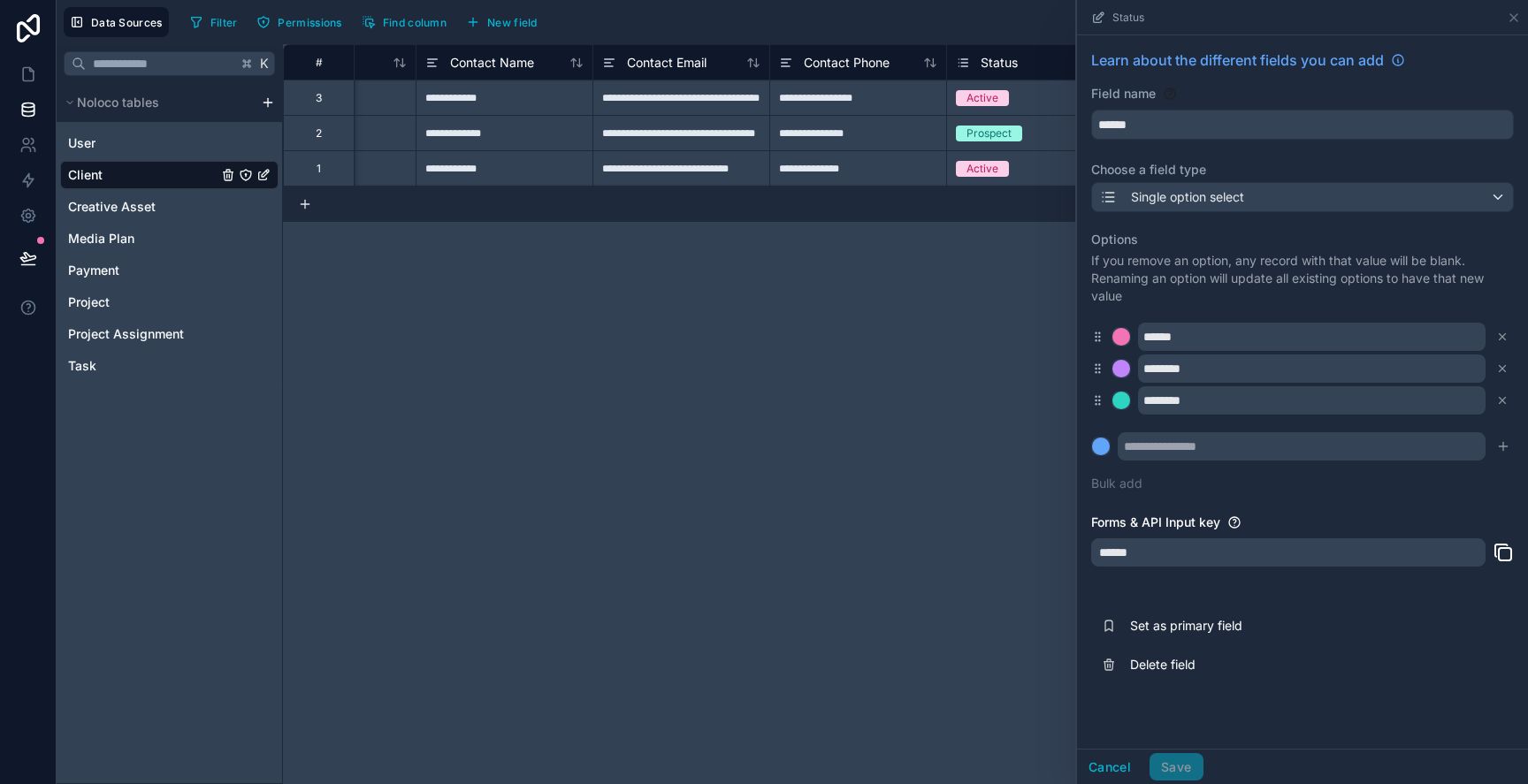
click at [1505, 22] on div "Status" at bounding box center [1302, 17] width 437 height 35
click at [1508, 19] on icon at bounding box center [1514, 18] width 14 height 14
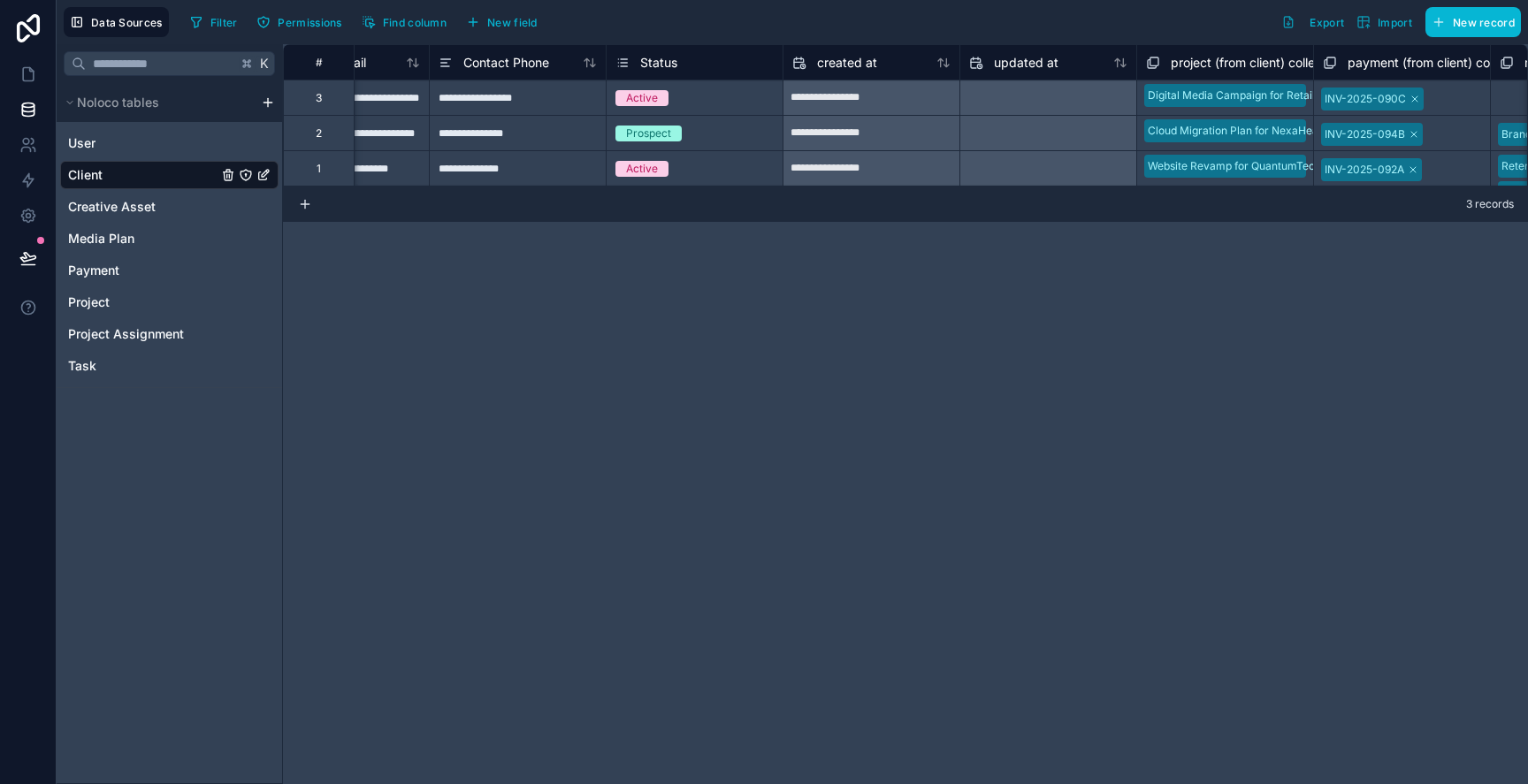
scroll to position [0, 772]
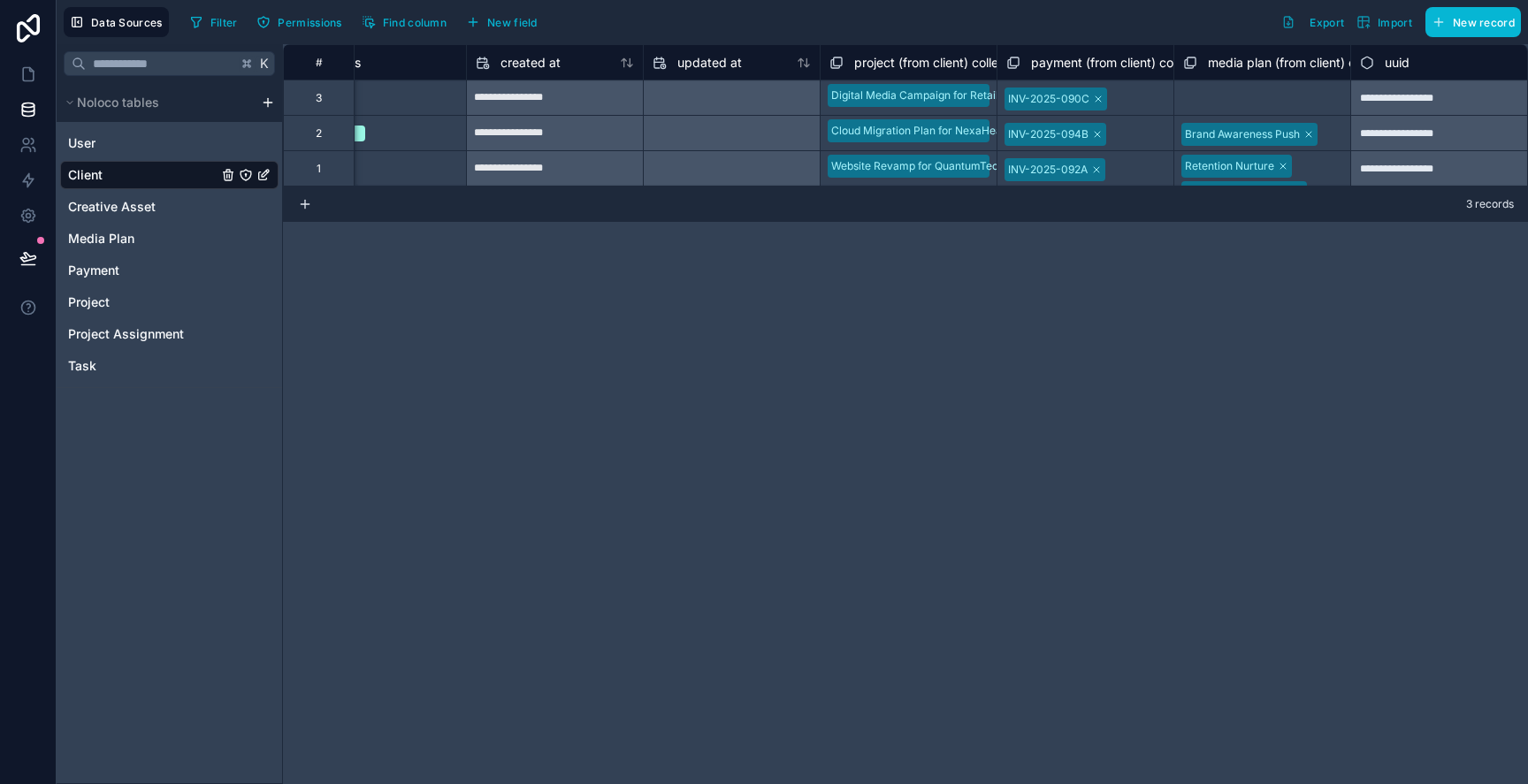
click at [932, 62] on span "project (from client) collection" at bounding box center [940, 63] width 173 height 18
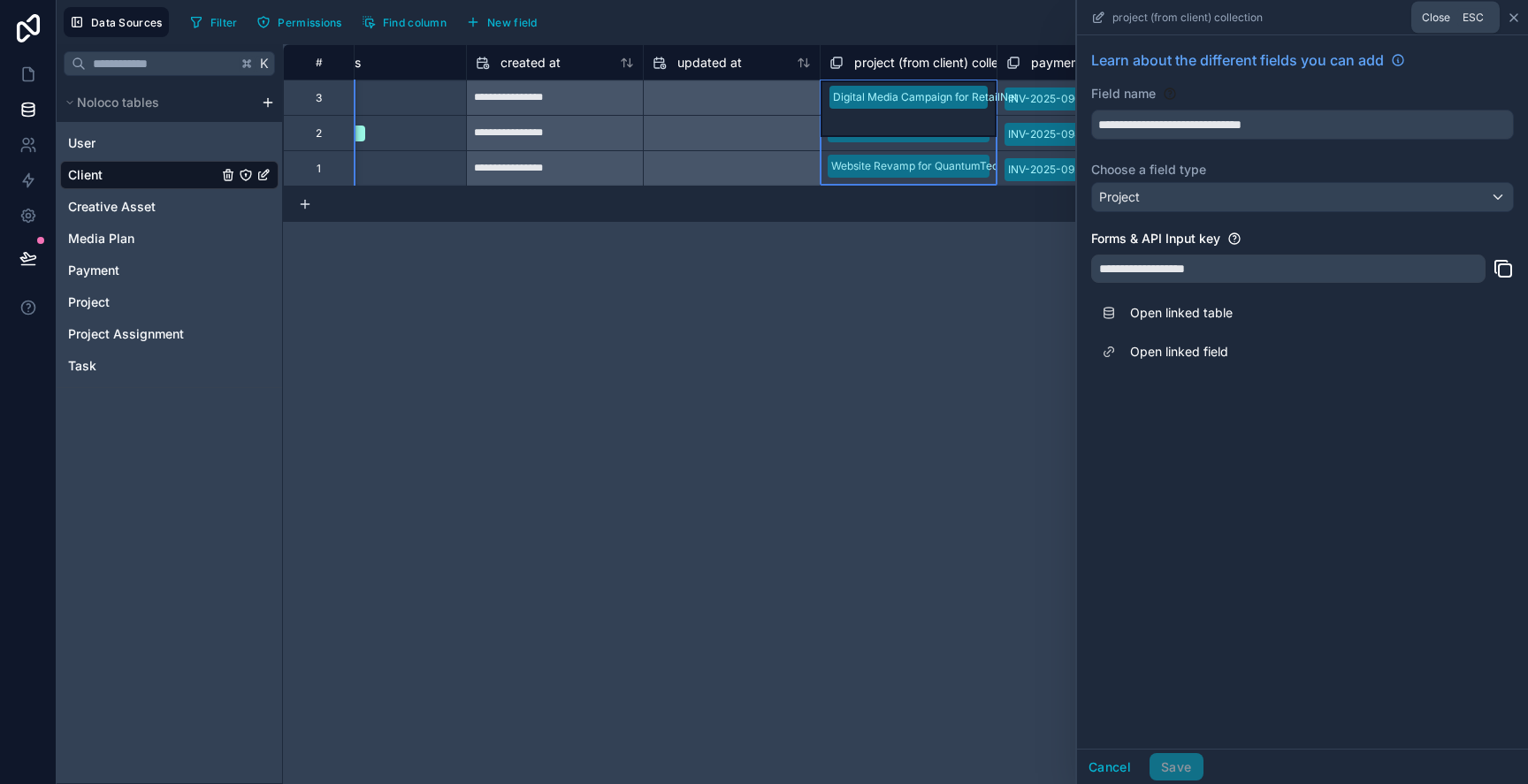
click at [1517, 19] on icon at bounding box center [1513, 17] width 7 height 7
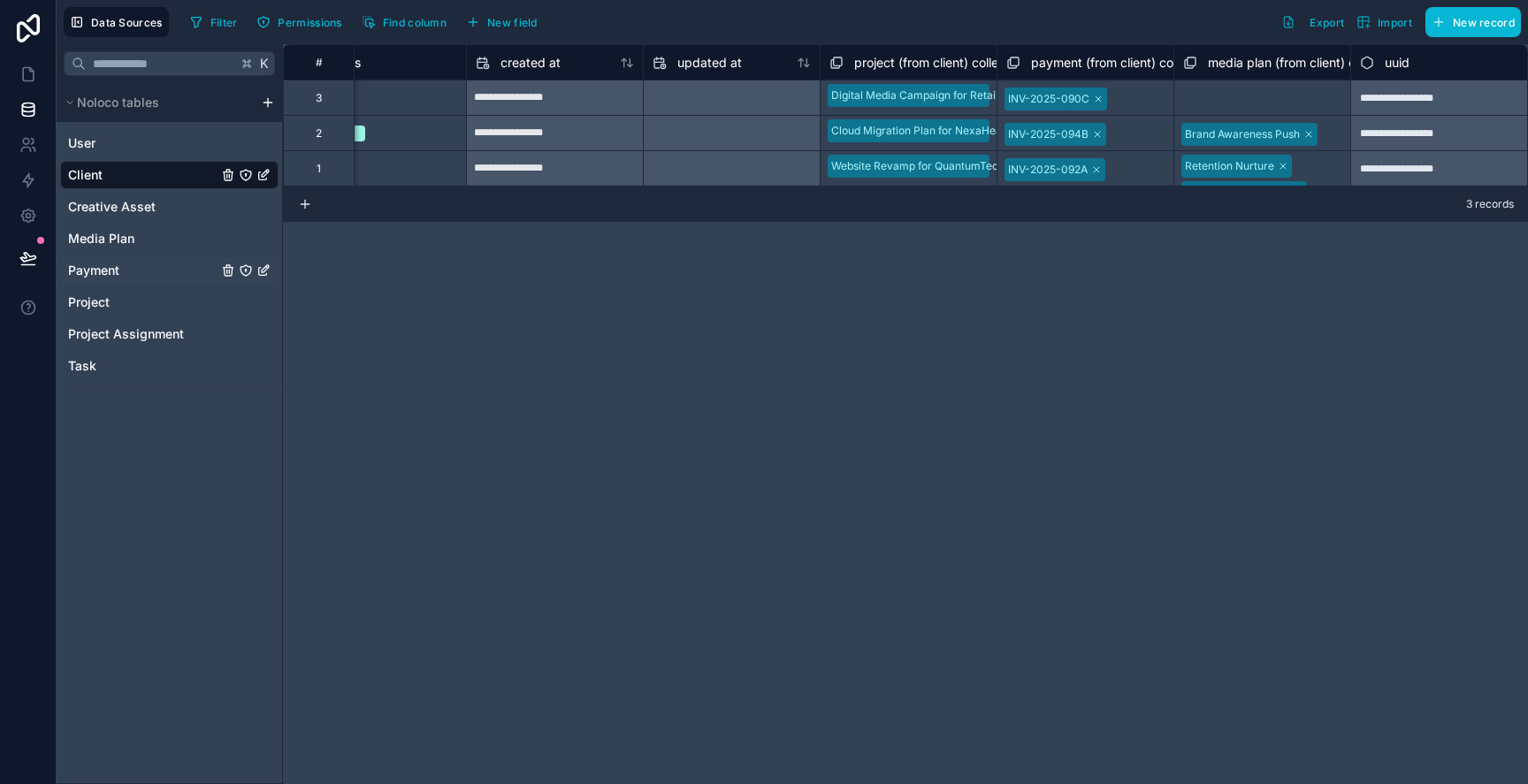
click at [119, 267] on span "Payment" at bounding box center [93, 271] width 51 height 18
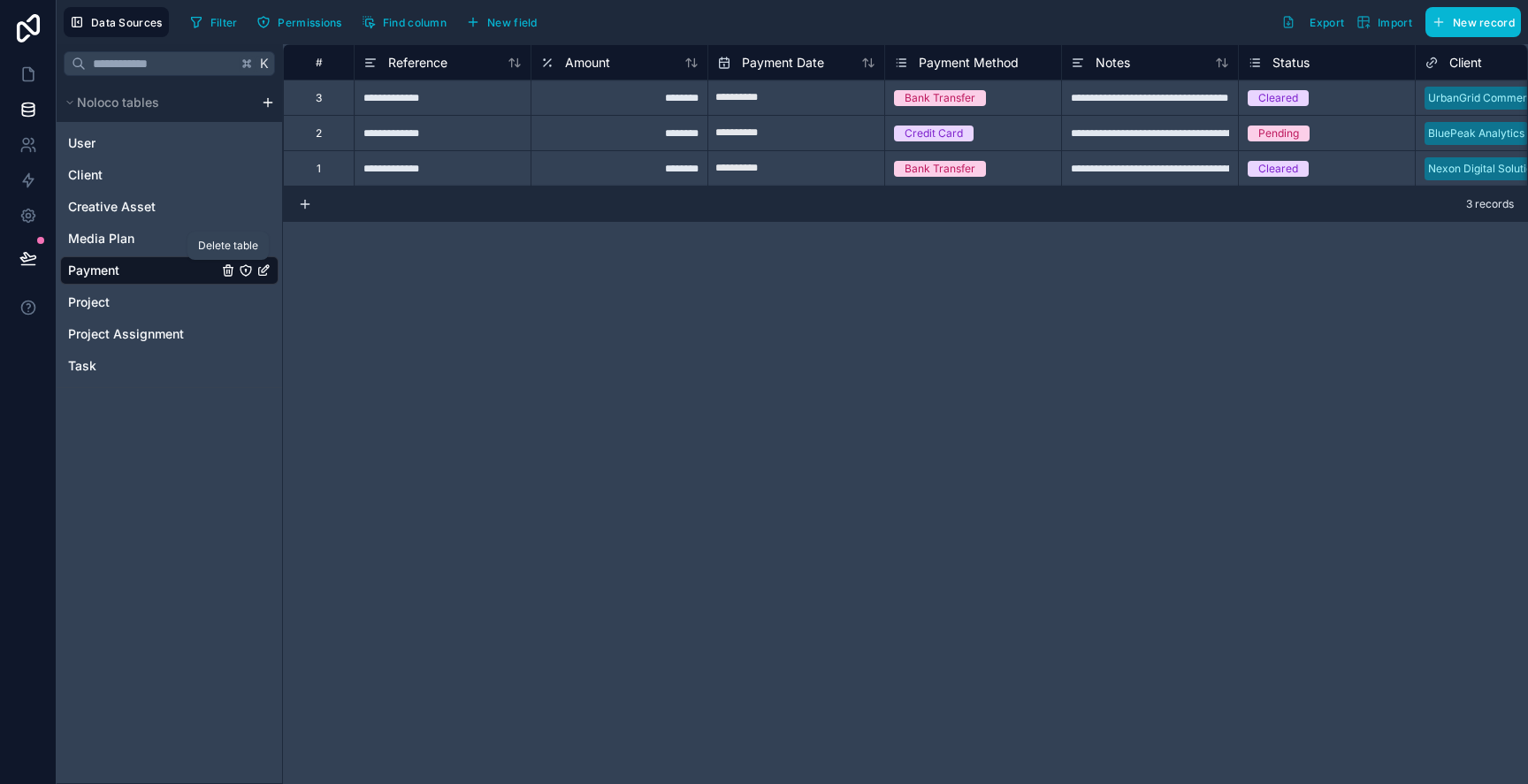
click at [233, 273] on icon "Payment" at bounding box center [228, 271] width 14 height 14
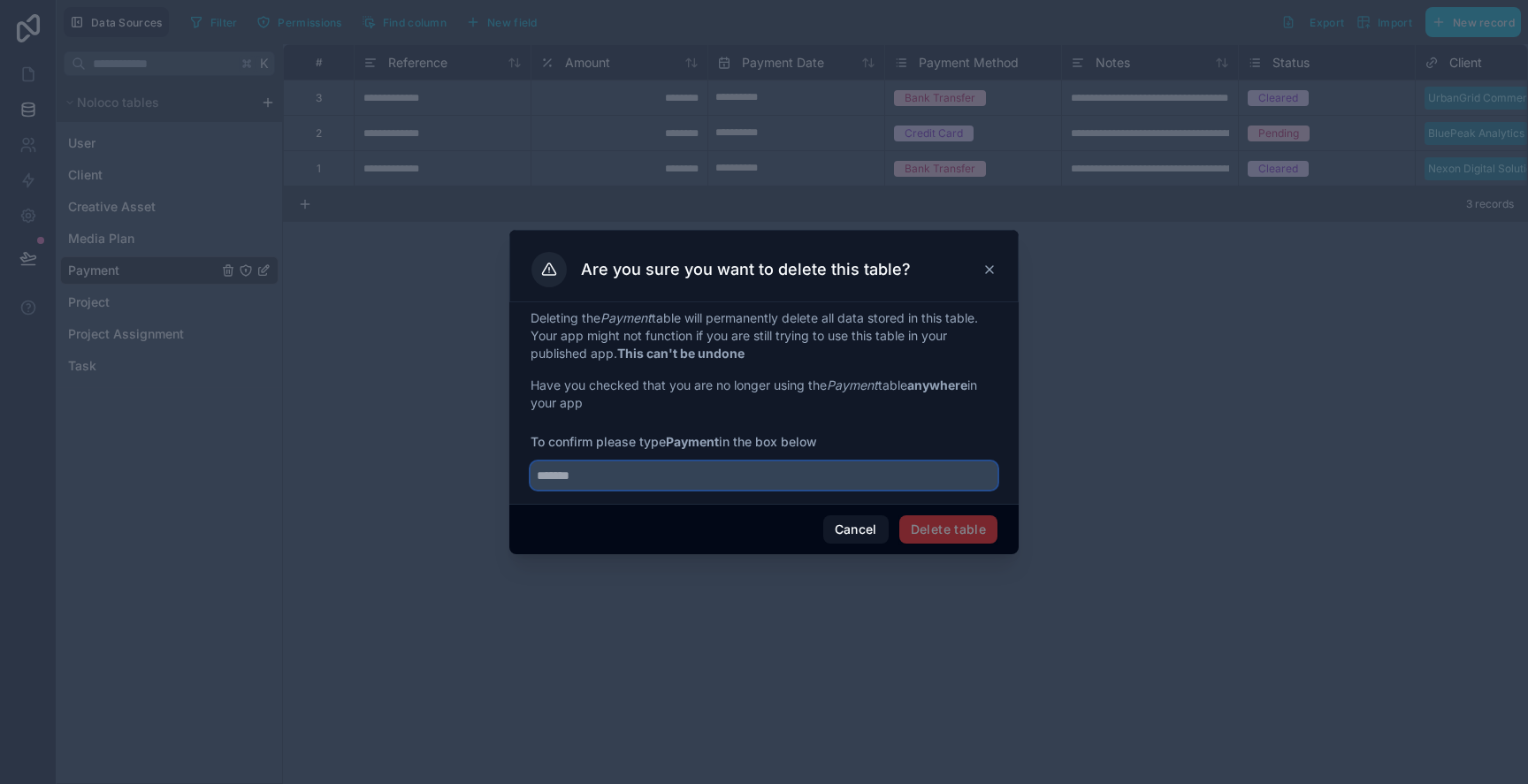
click at [808, 487] on input "text" at bounding box center [764, 475] width 467 height 28
type input "*******"
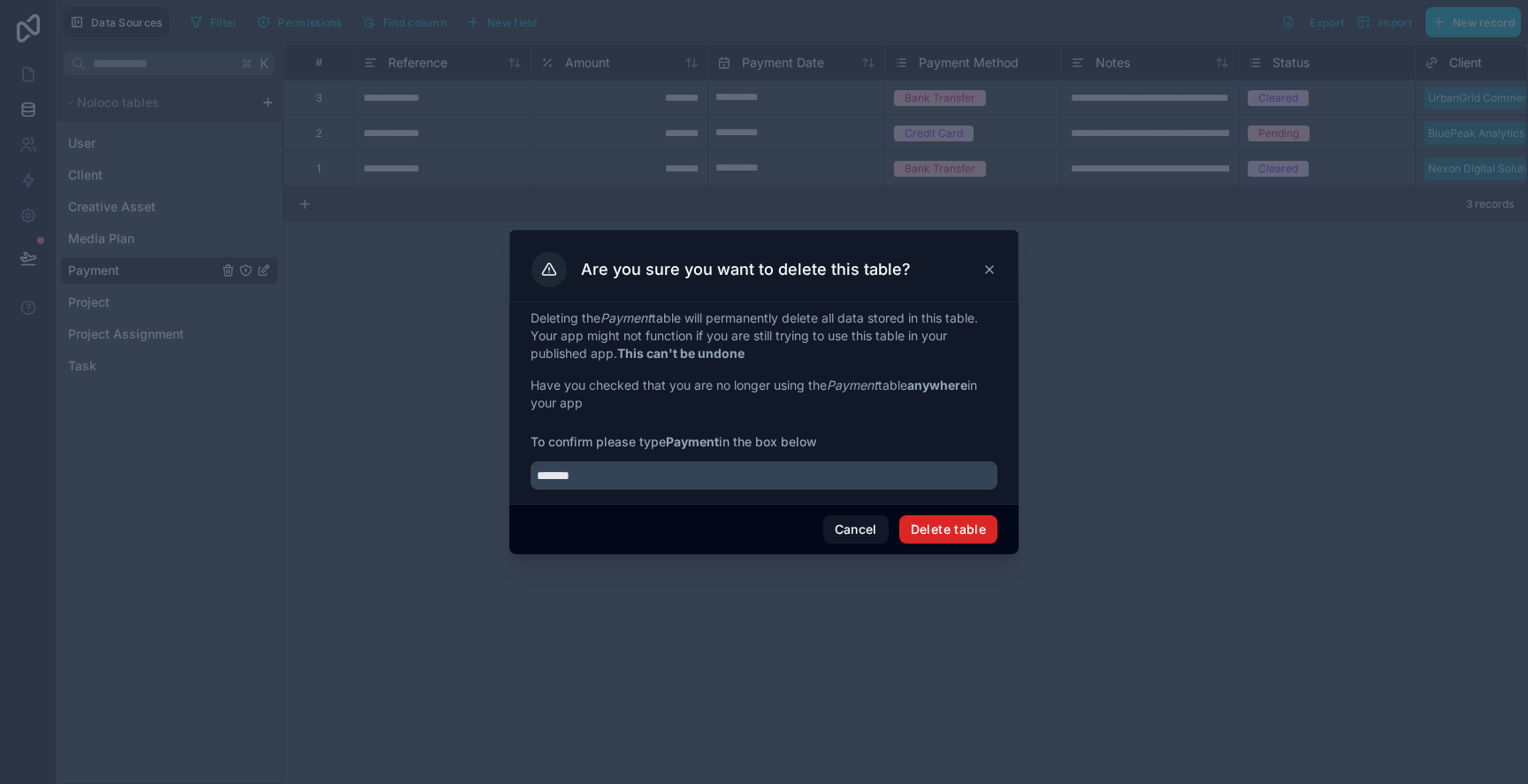
click at [979, 525] on button "Delete table" at bounding box center [948, 529] width 98 height 28
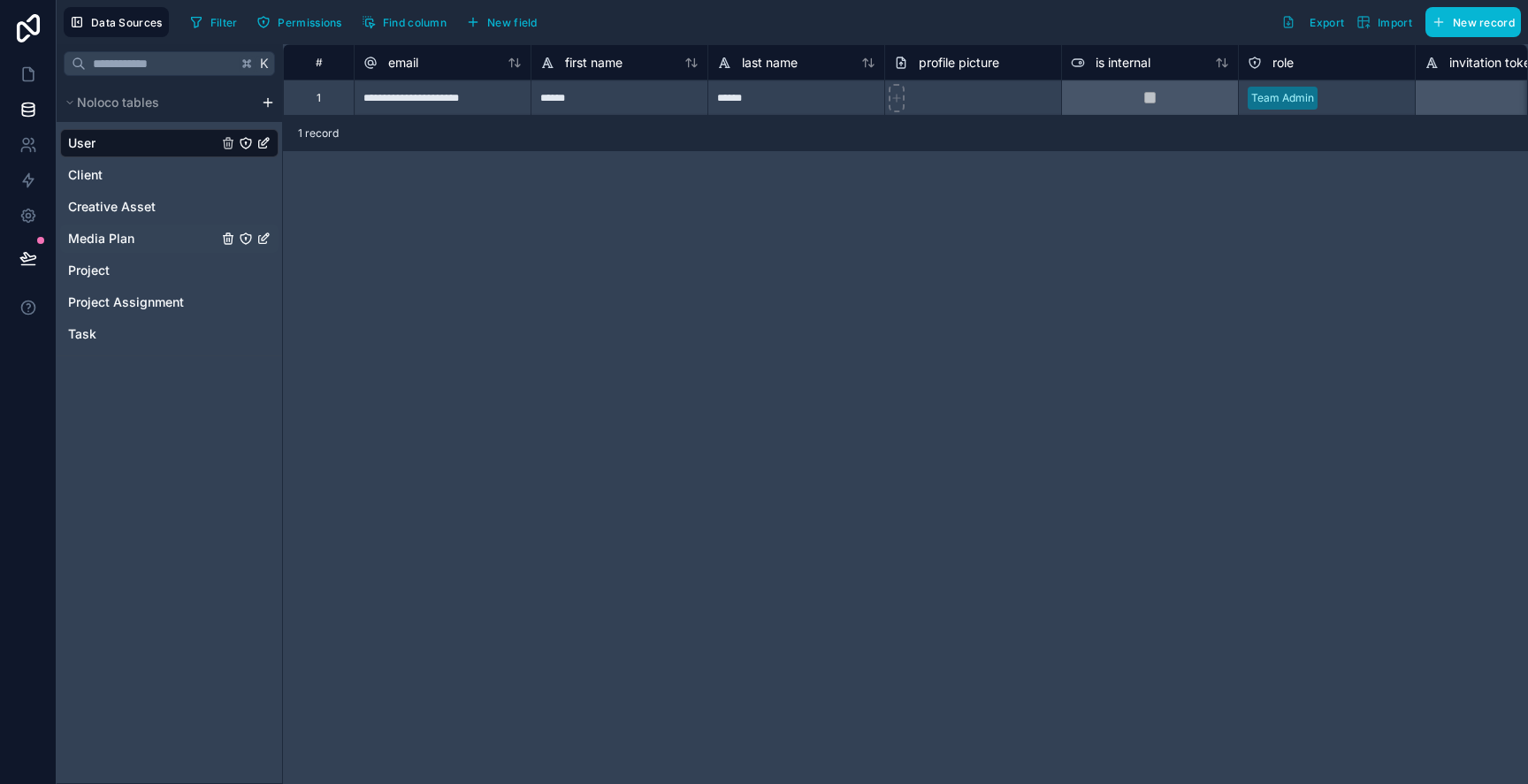
click at [149, 229] on div "Media Plan" at bounding box center [169, 239] width 219 height 28
click at [151, 208] on span "Creative Asset" at bounding box center [112, 207] width 88 height 18
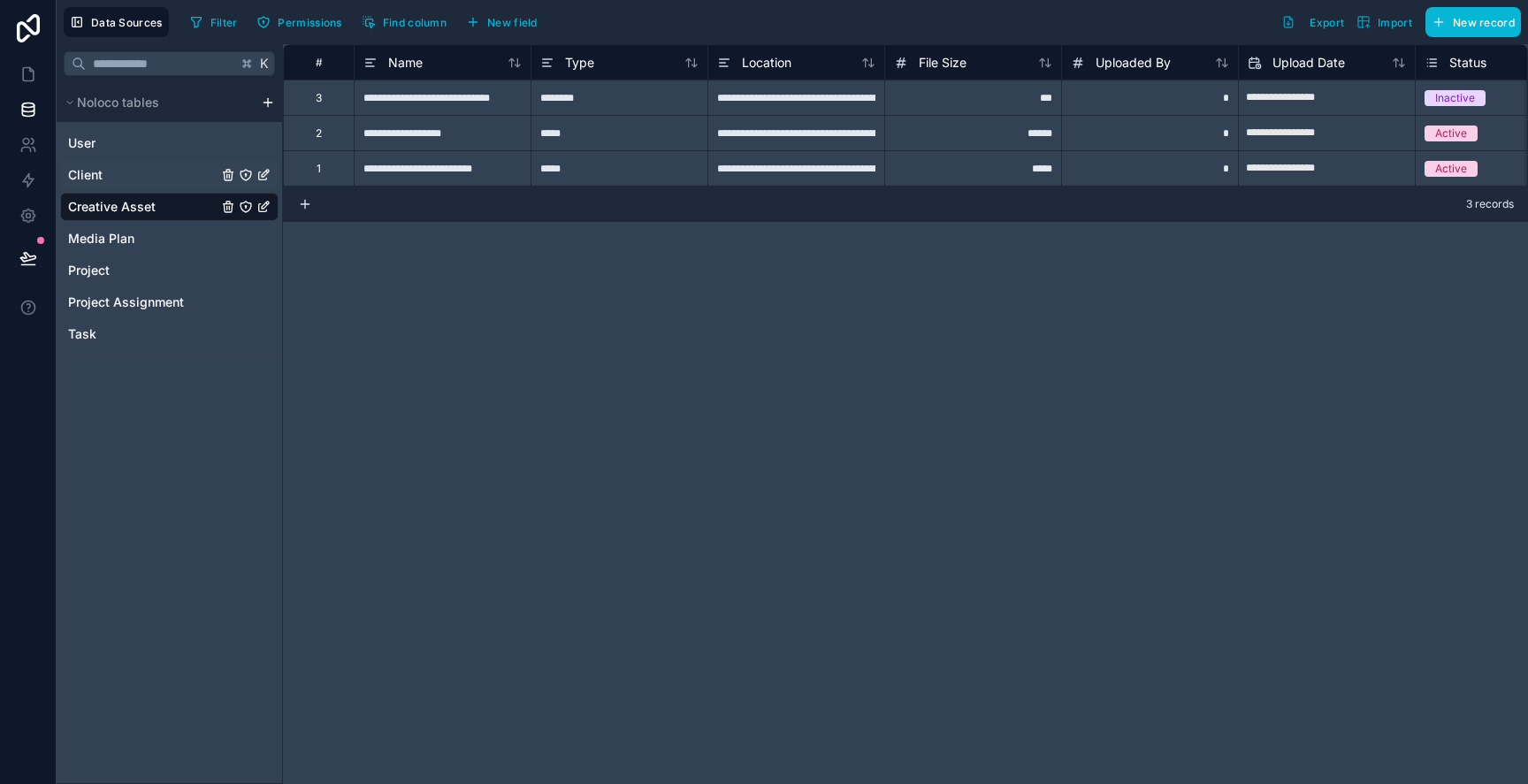
click at [141, 188] on div "Client" at bounding box center [169, 175] width 219 height 28
click at [141, 172] on link "Client" at bounding box center [143, 175] width 150 height 18
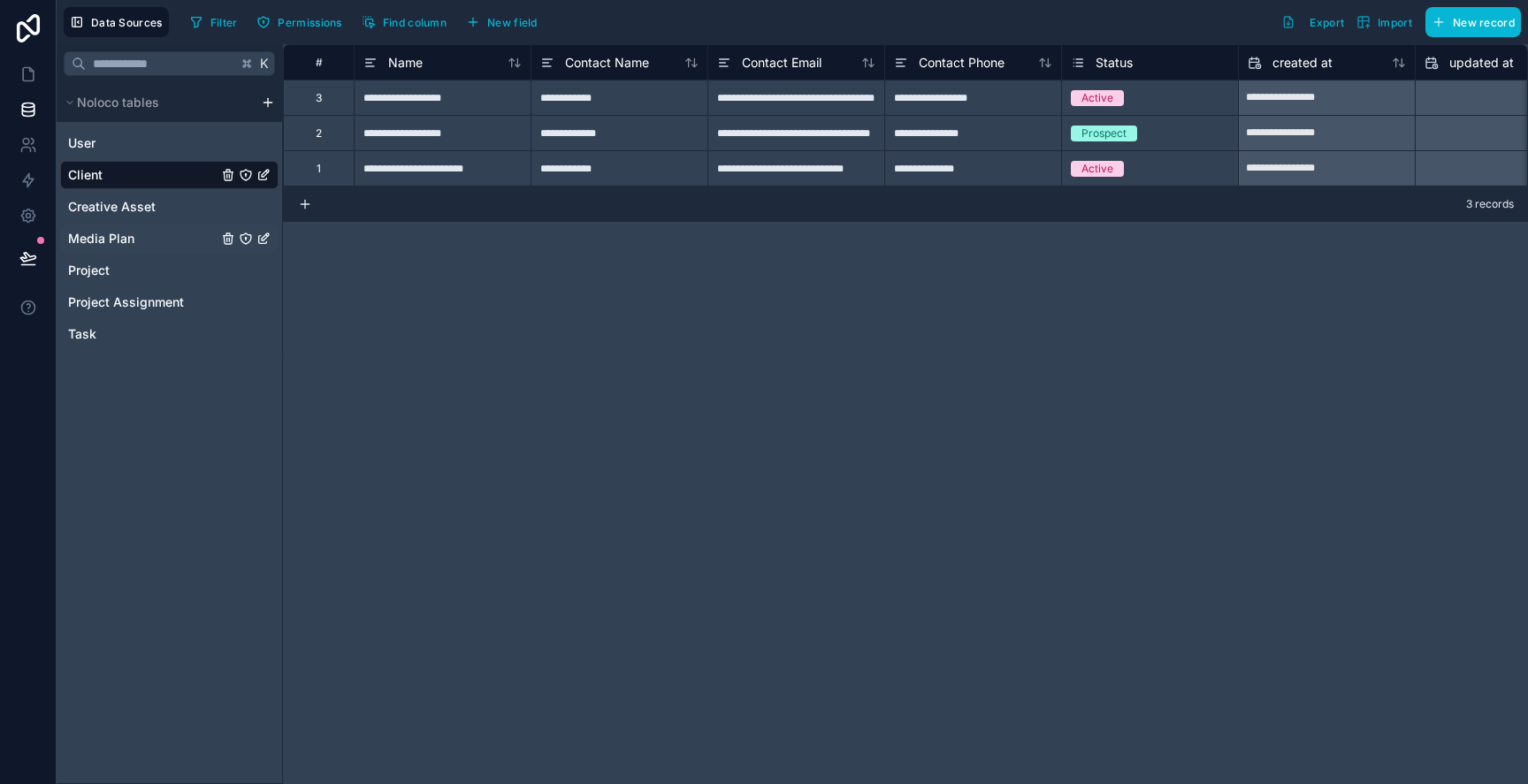
click at [120, 243] on span "Media Plan" at bounding box center [101, 239] width 66 height 18
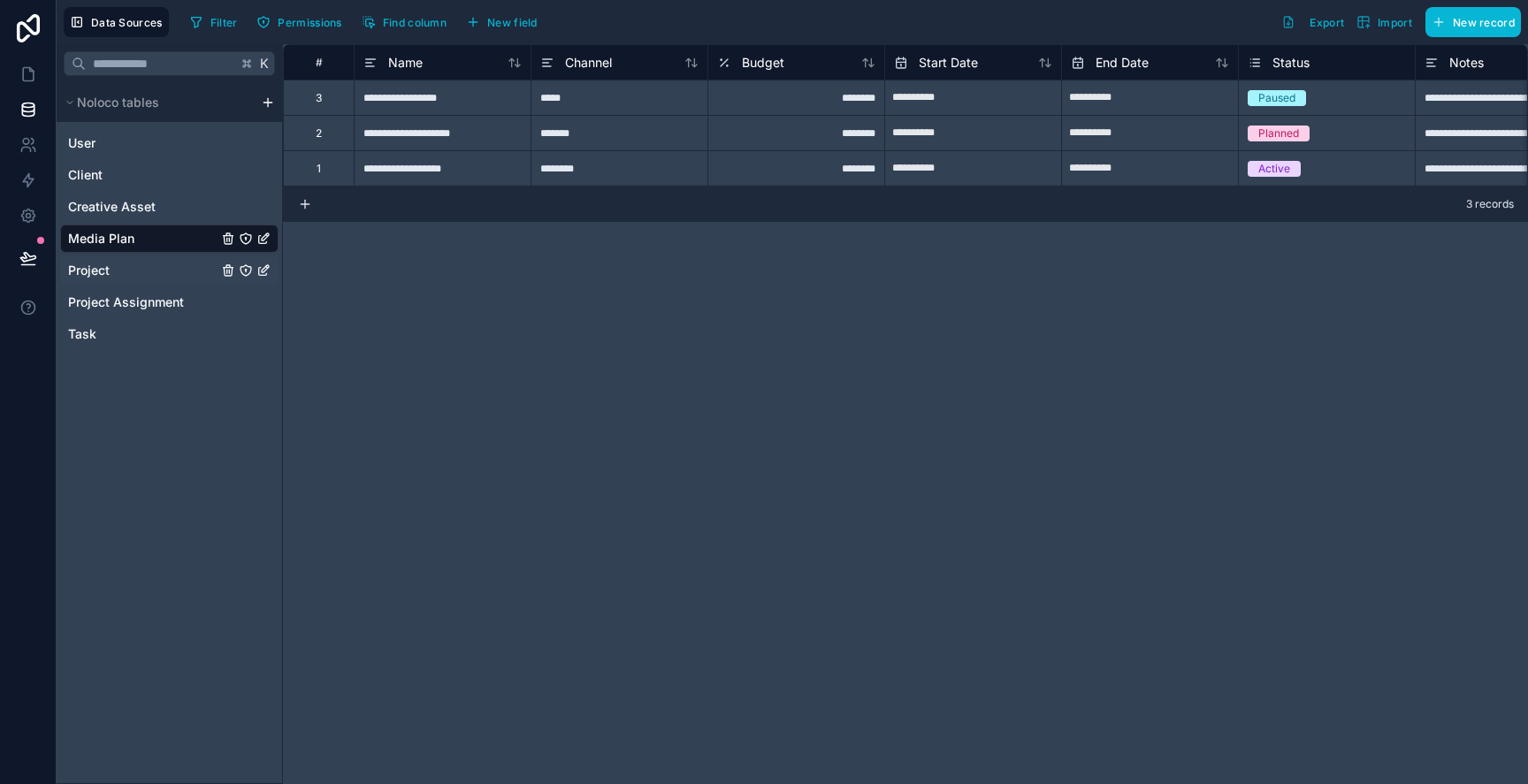
click at [120, 274] on link "Project" at bounding box center [143, 271] width 150 height 18
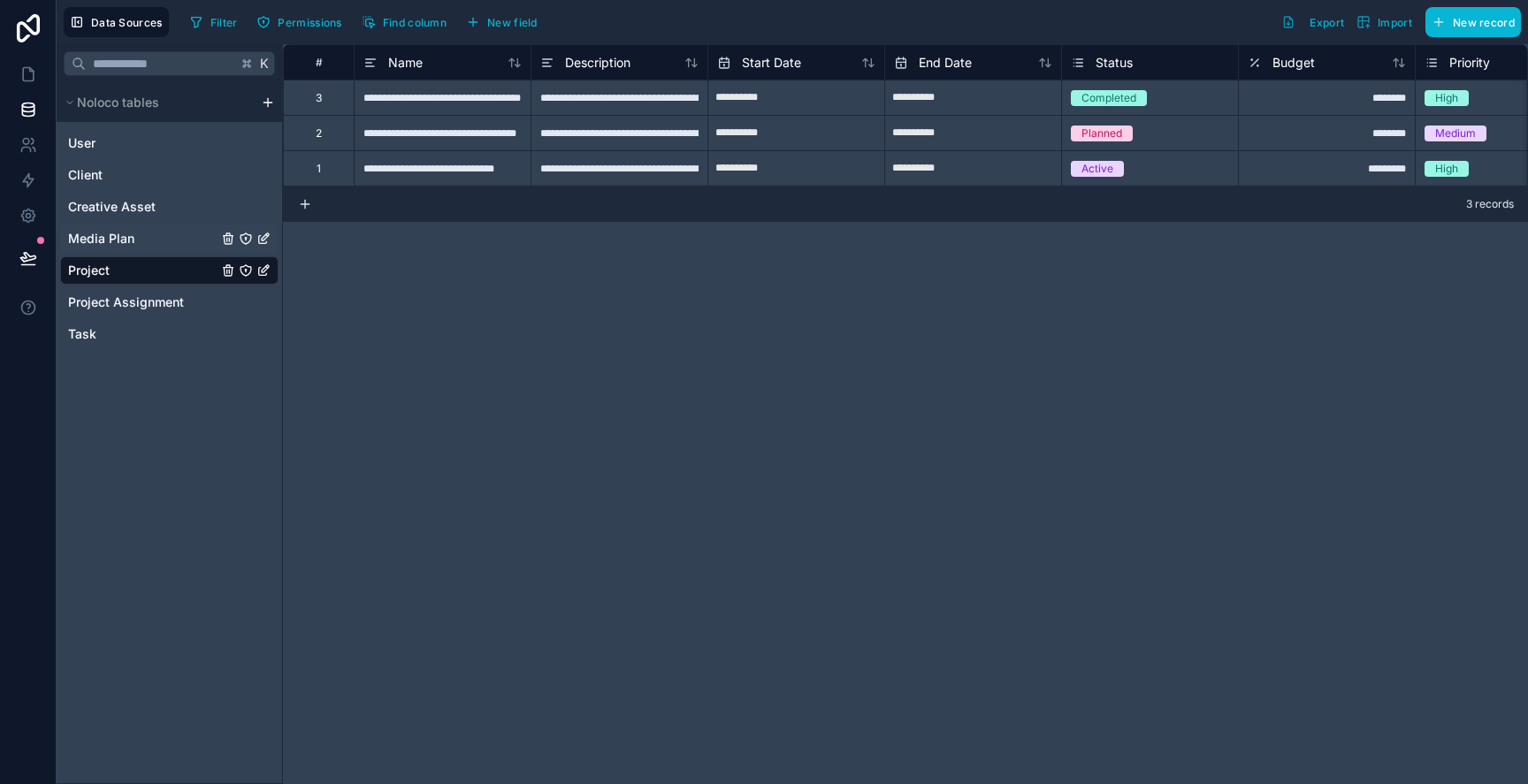
click at [124, 244] on span "Media Plan" at bounding box center [101, 239] width 66 height 18
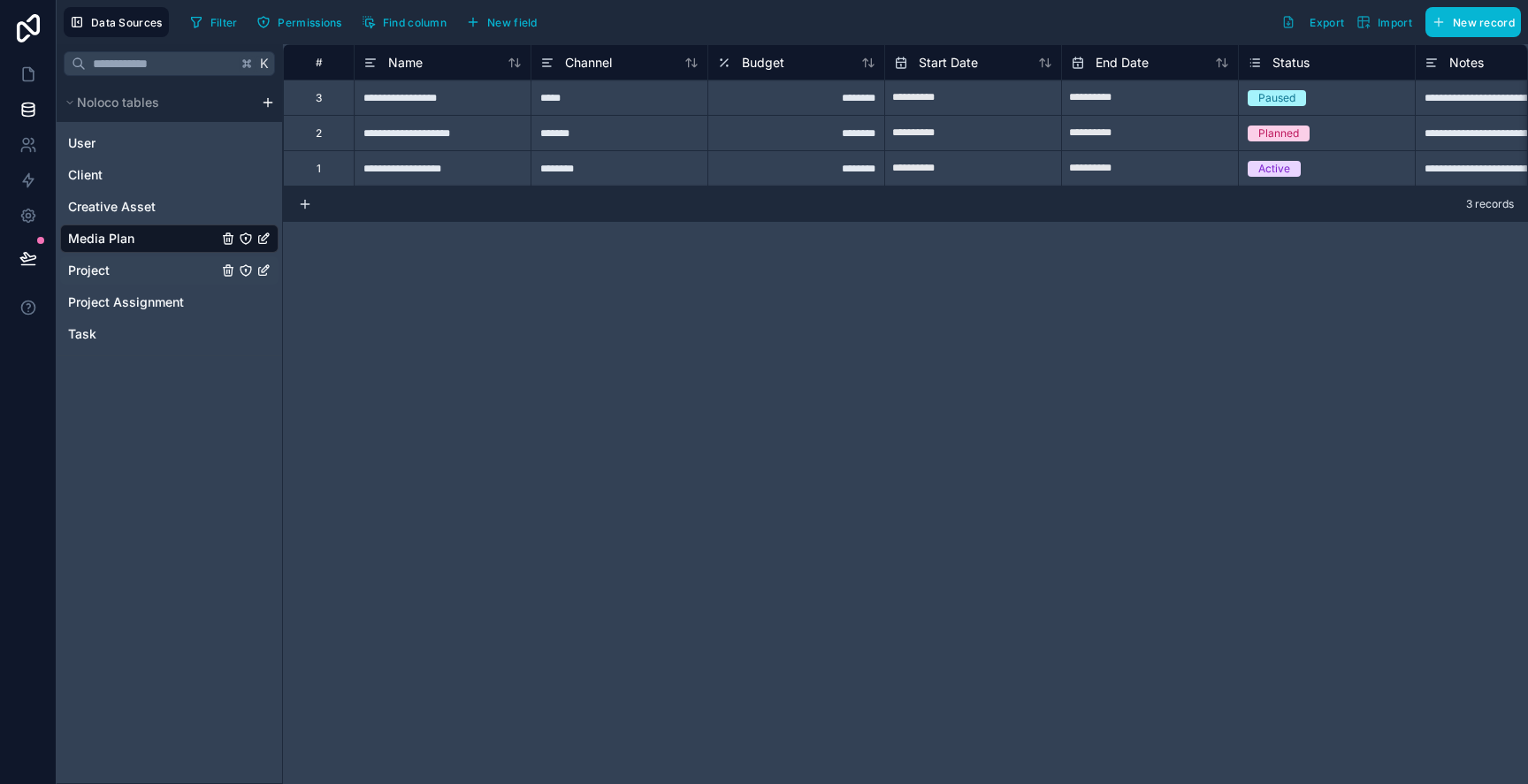
click at [121, 269] on link "Project" at bounding box center [143, 271] width 150 height 18
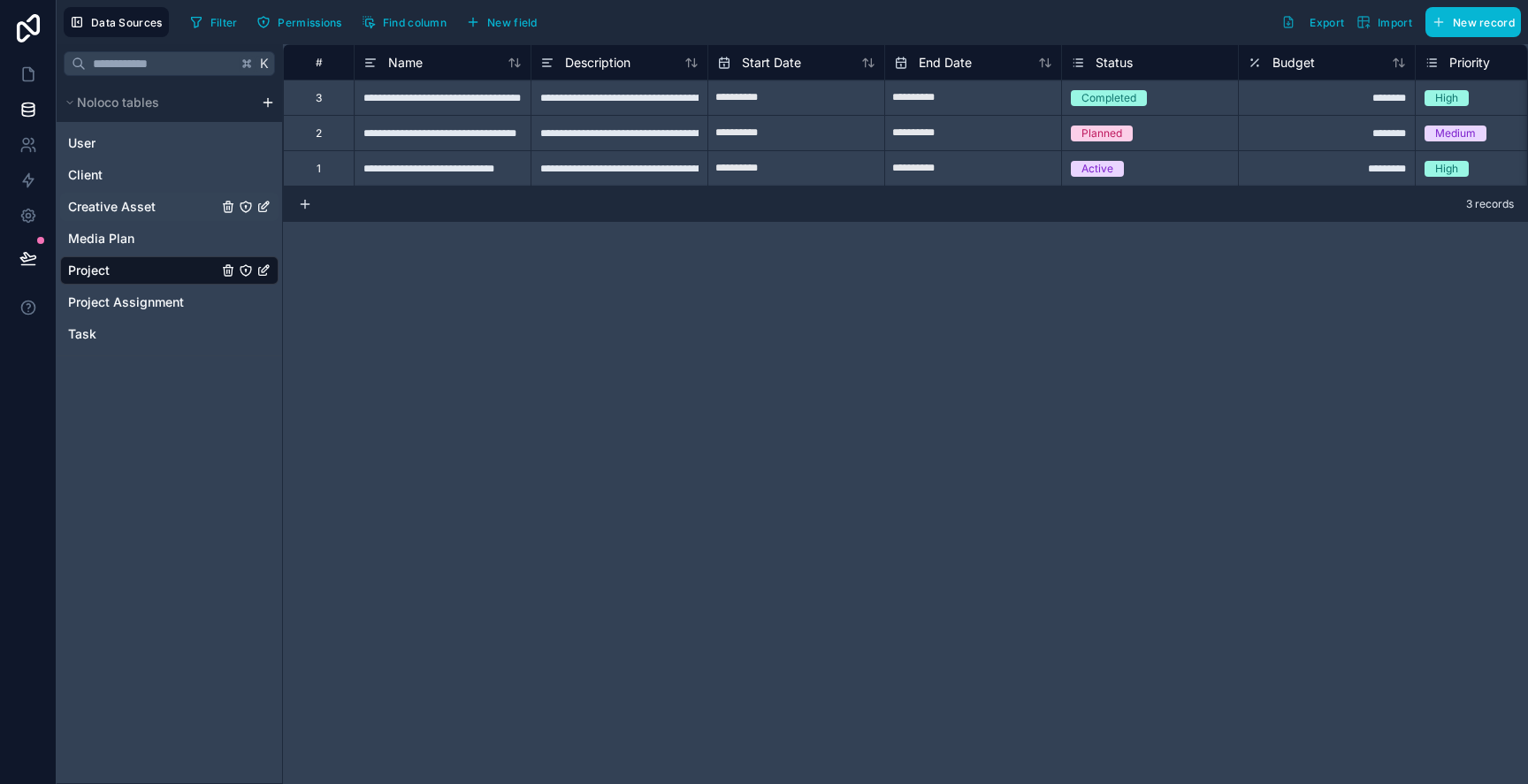
click at [174, 212] on link "Creative Asset" at bounding box center [143, 207] width 150 height 18
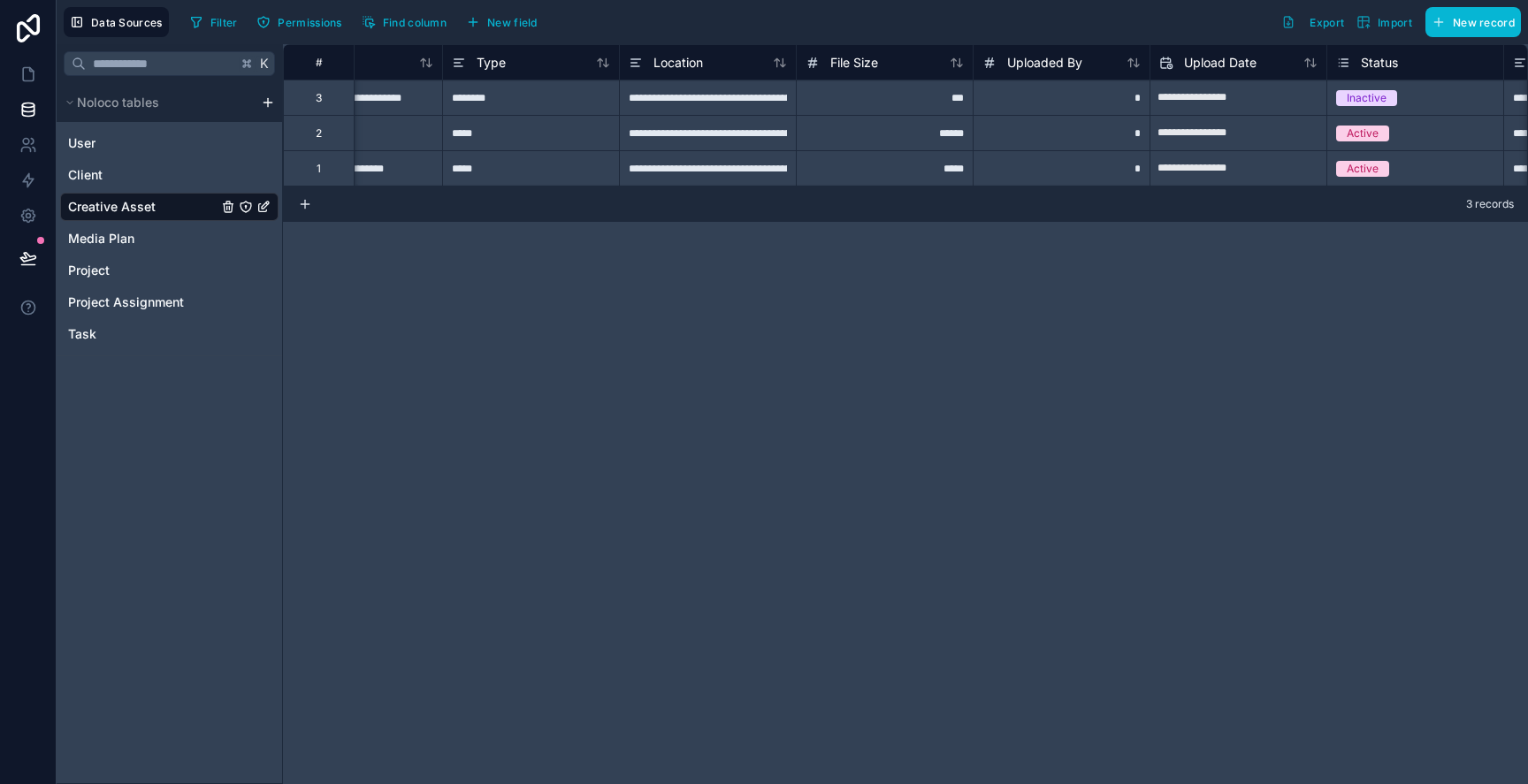
scroll to position [0, 96]
click at [687, 98] on div "**********" at bounding box center [700, 97] width 177 height 35
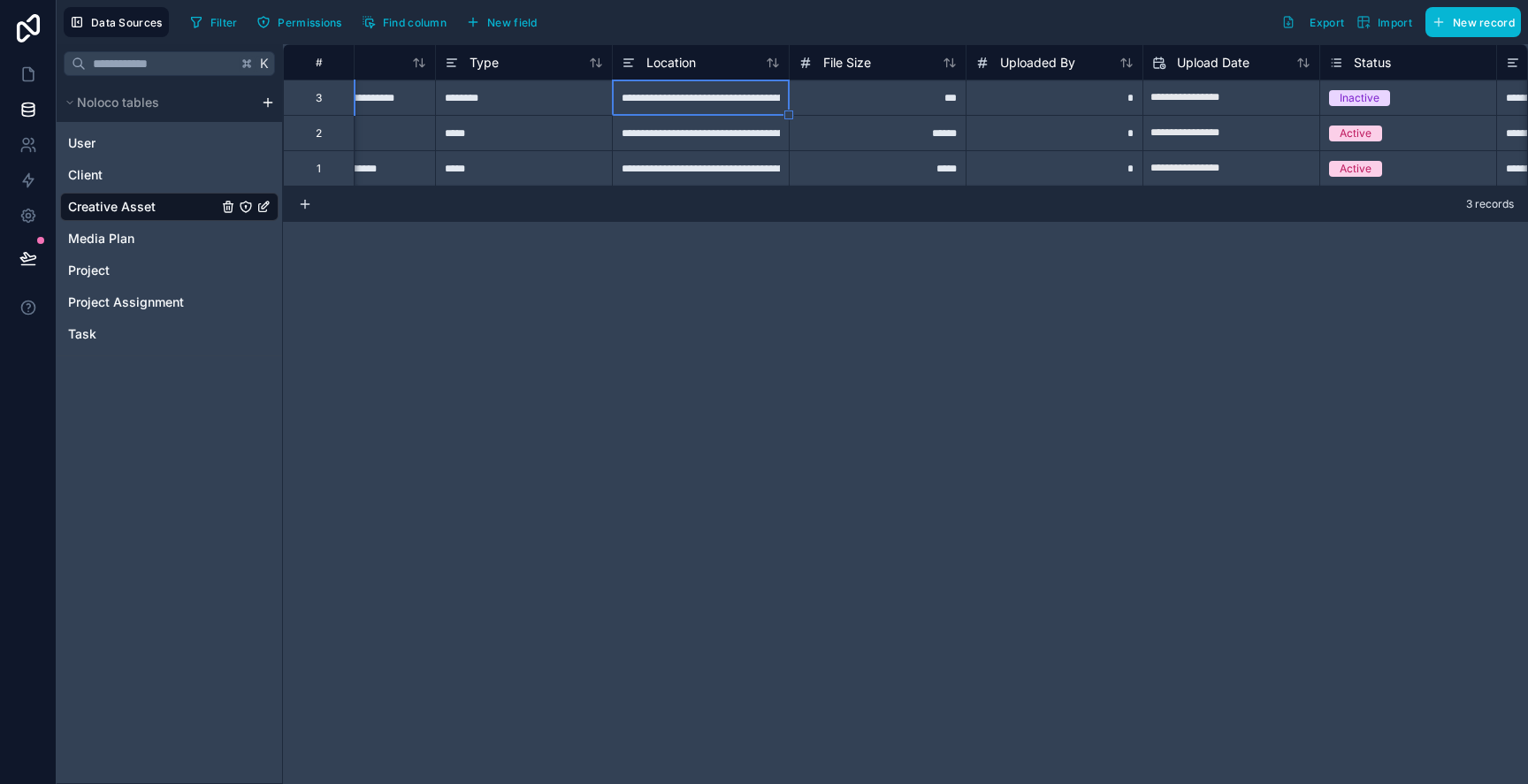
click at [696, 103] on div "**********" at bounding box center [700, 97] width 177 height 35
click at [696, 103] on input "**********" at bounding box center [701, 98] width 176 height 35
click at [642, 258] on div "**********" at bounding box center [905, 413] width 1245 height 740
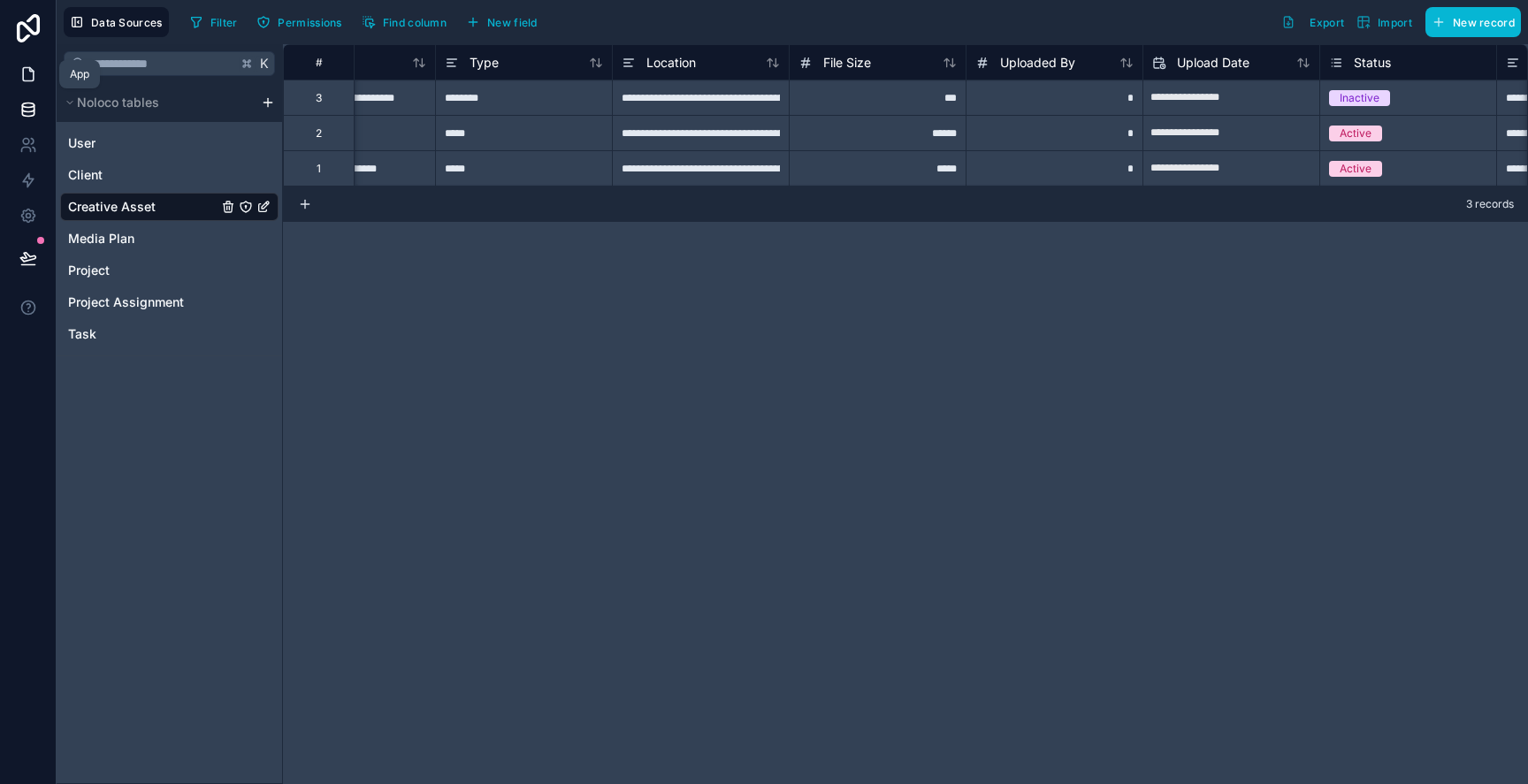
click at [39, 65] on link at bounding box center [28, 74] width 56 height 35
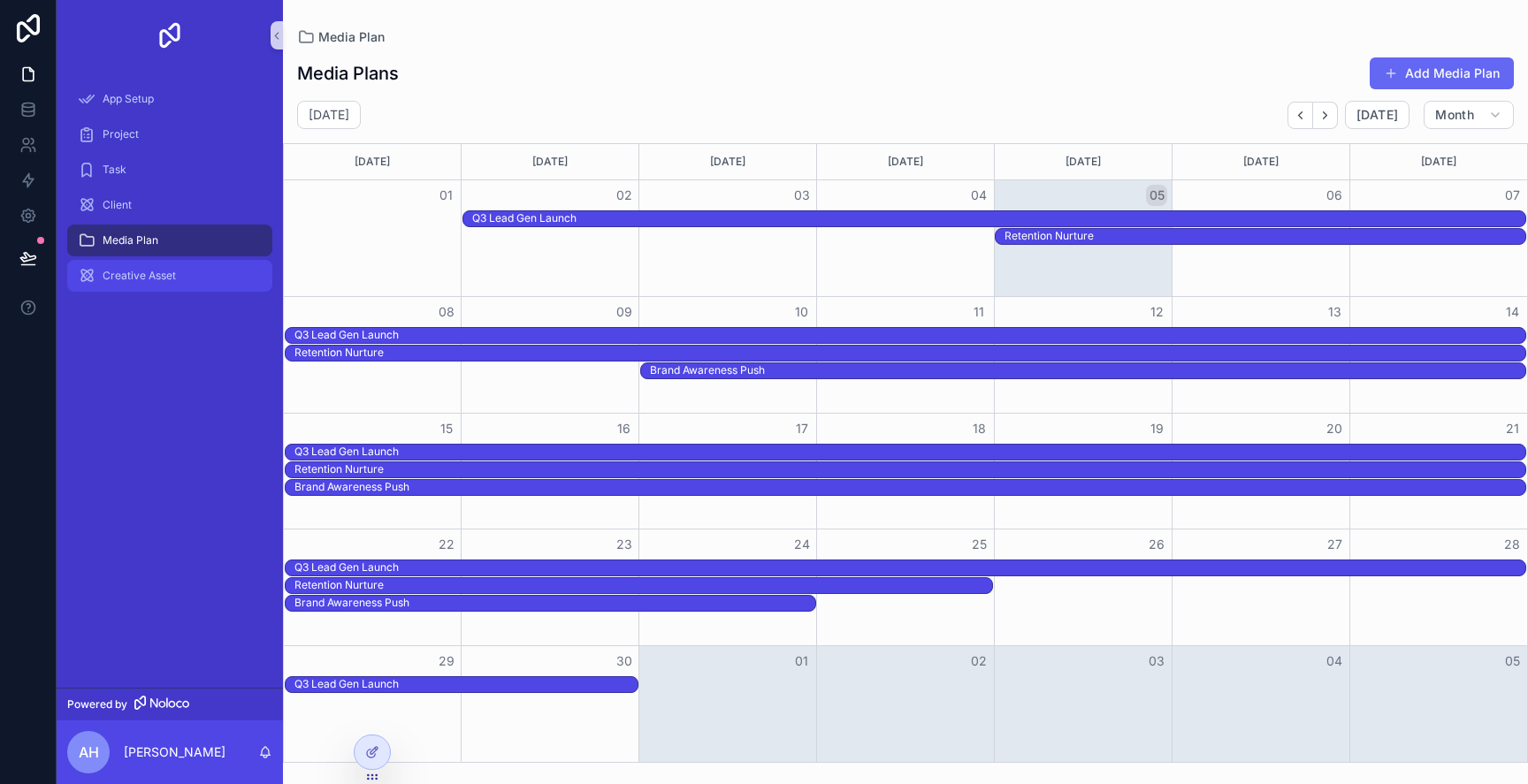
click at [168, 274] on span "Creative Asset" at bounding box center [139, 276] width 73 height 14
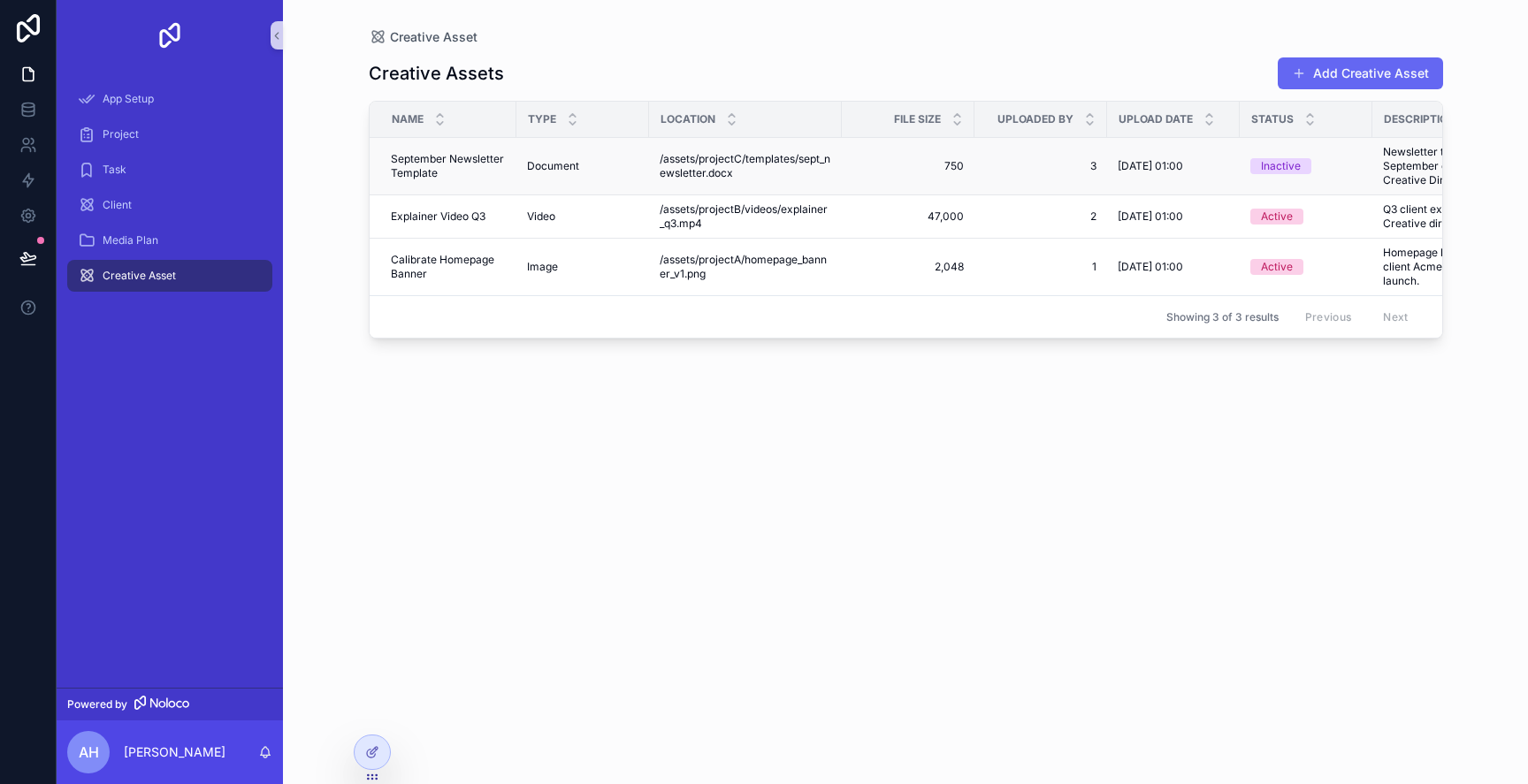
click at [644, 168] on td "Document Document" at bounding box center [583, 167] width 133 height 58
click at [664, 165] on span "/assets/projectC/templates/sept_newsletter.docx" at bounding box center [746, 166] width 172 height 28
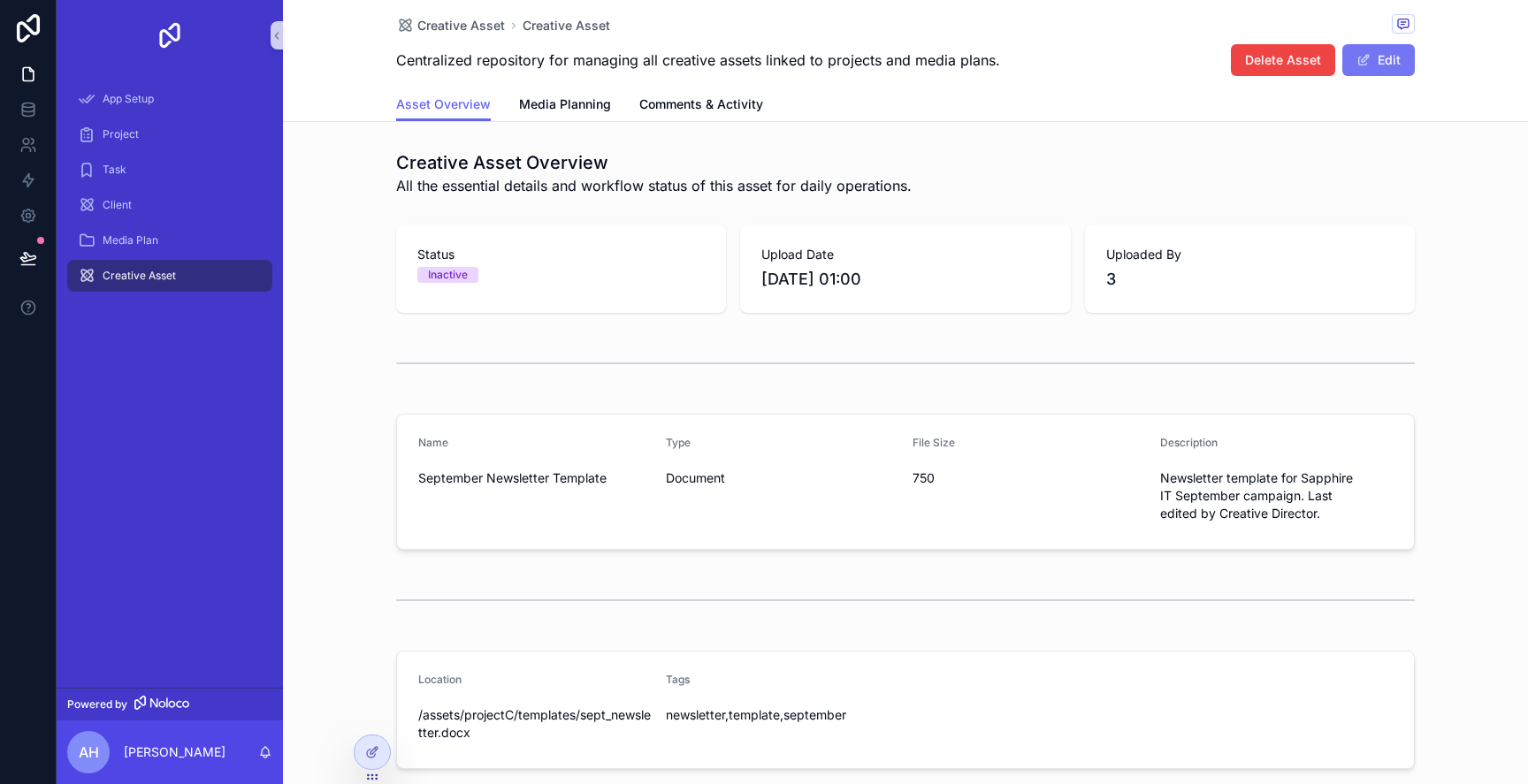
click at [1384, 65] on button "Edit" at bounding box center [1378, 60] width 73 height 32
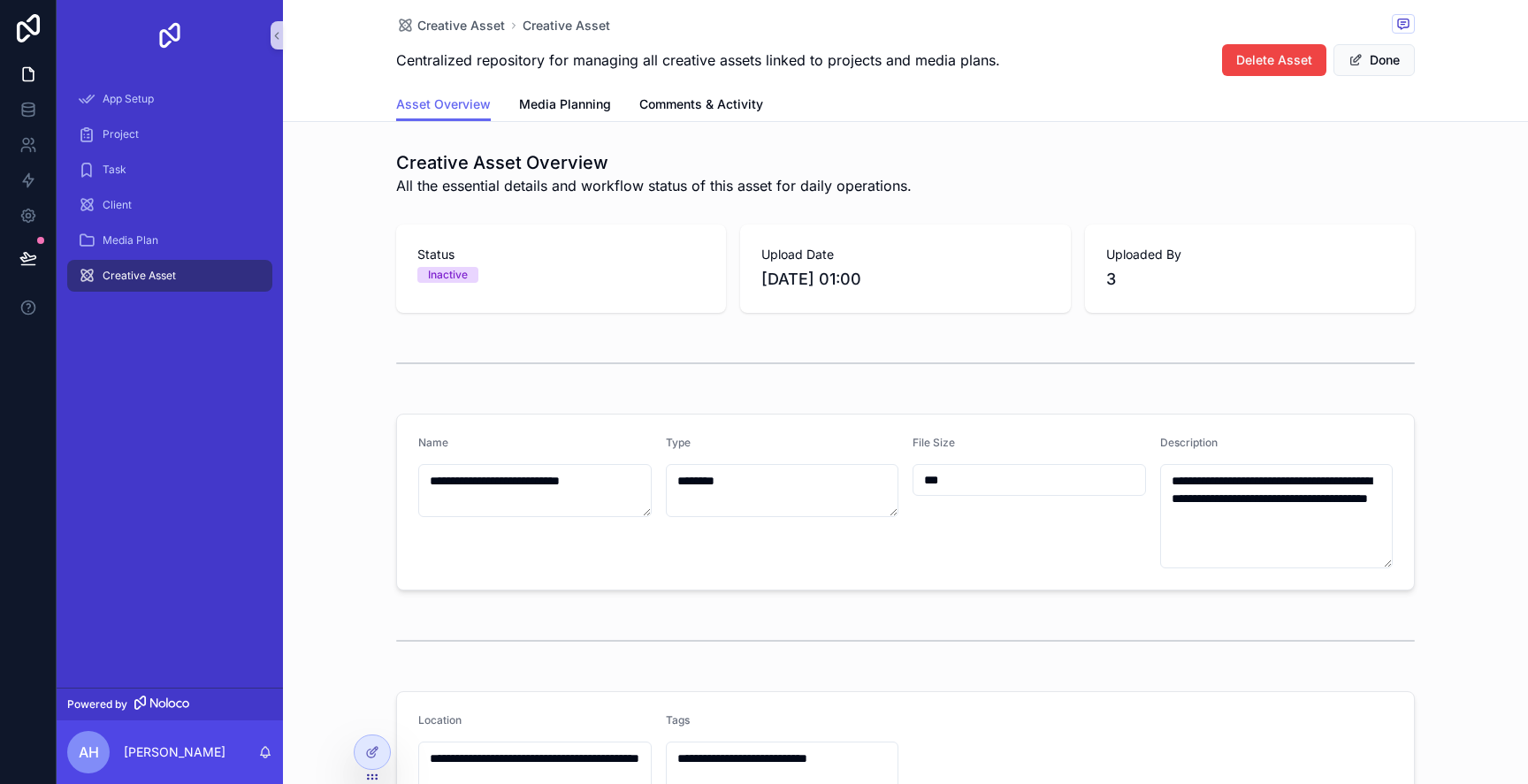
scroll to position [245, 0]
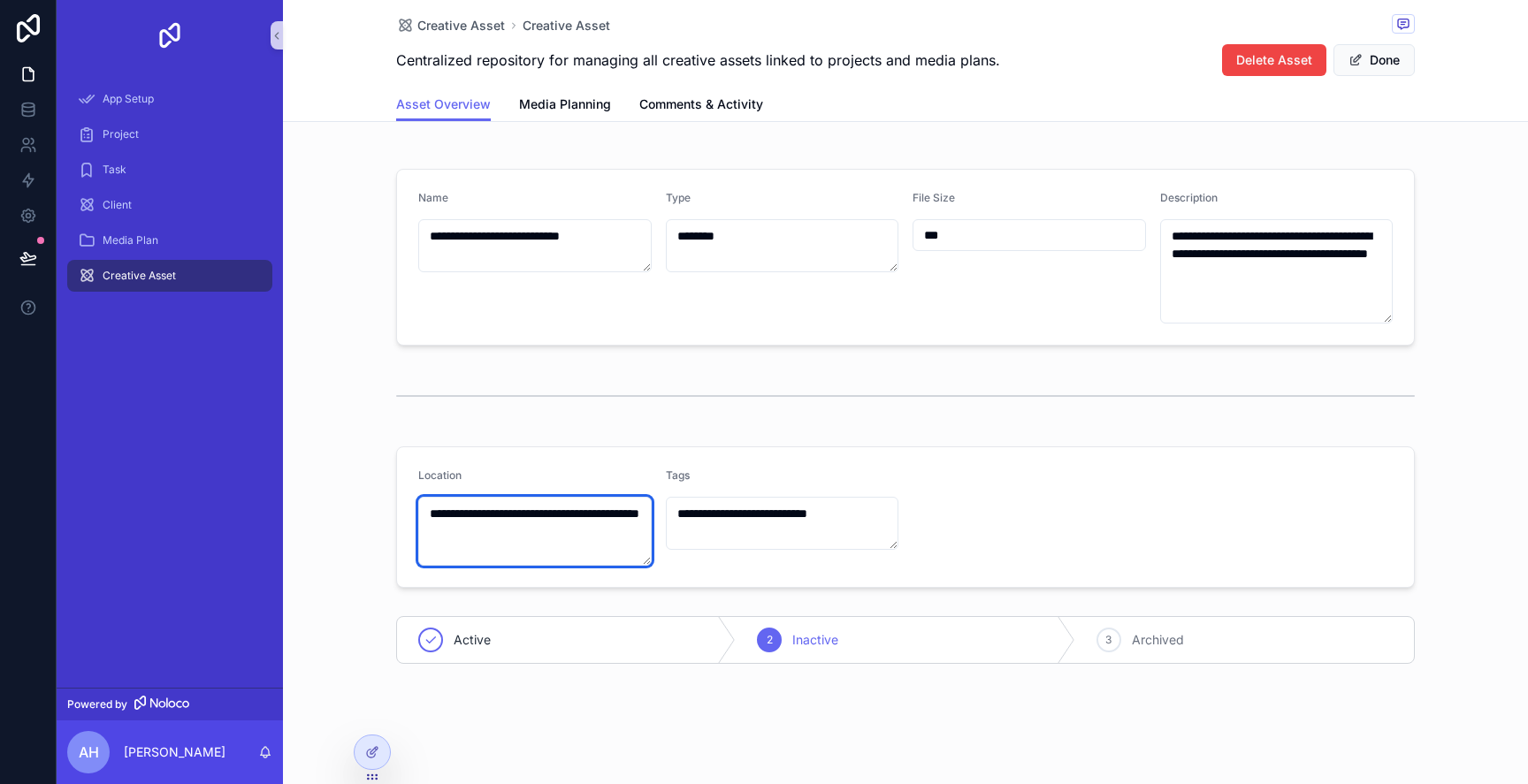
click at [567, 509] on textarea "**********" at bounding box center [536, 530] width 234 height 69
click at [450, 361] on div "**********" at bounding box center [905, 284] width 1245 height 772
click at [123, 283] on div "Creative Asset" at bounding box center [170, 276] width 184 height 28
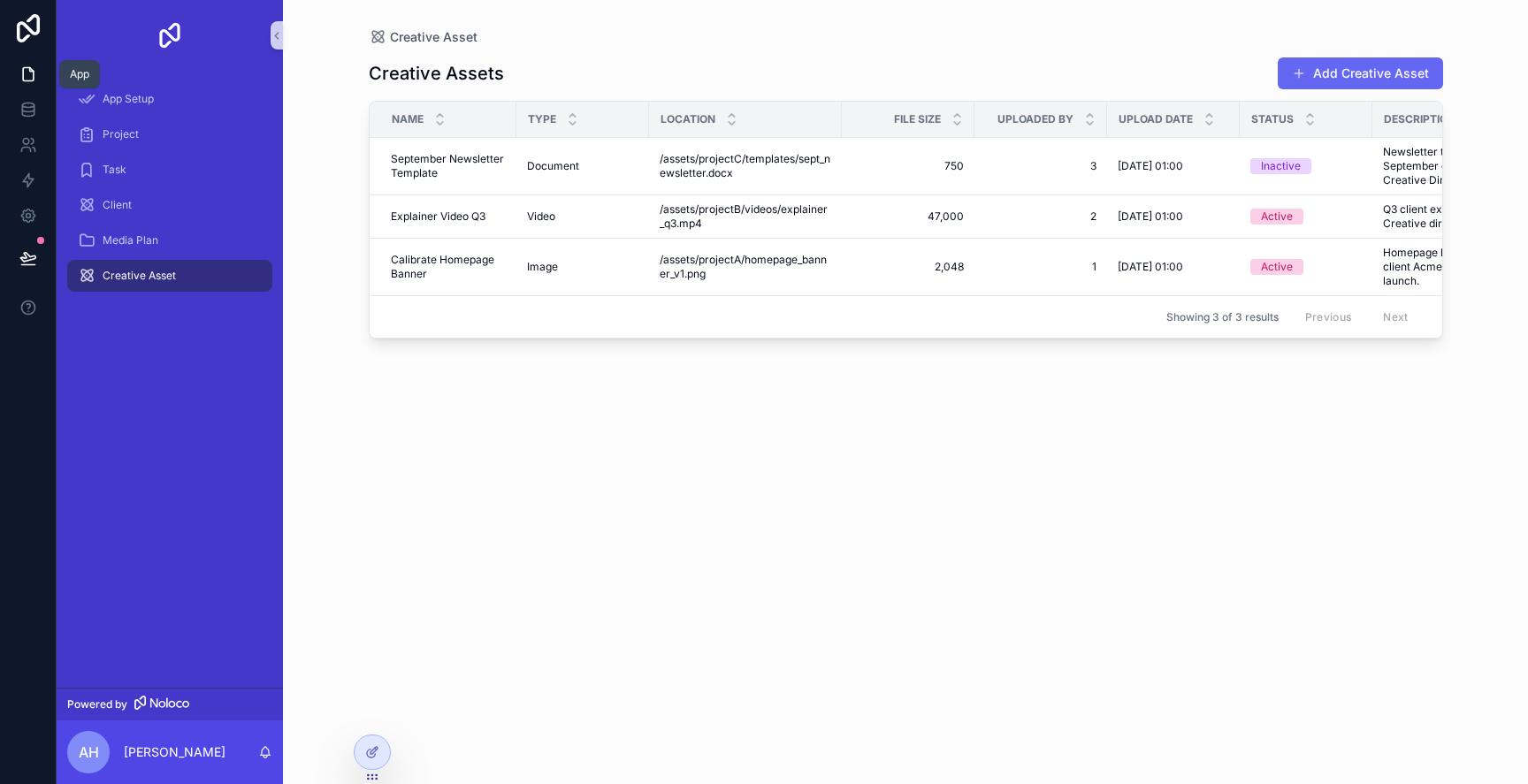
click at [19, 84] on link at bounding box center [28, 74] width 56 height 35
click at [19, 73] on icon at bounding box center [28, 74] width 18 height 18
click at [20, 123] on link at bounding box center [28, 109] width 56 height 35
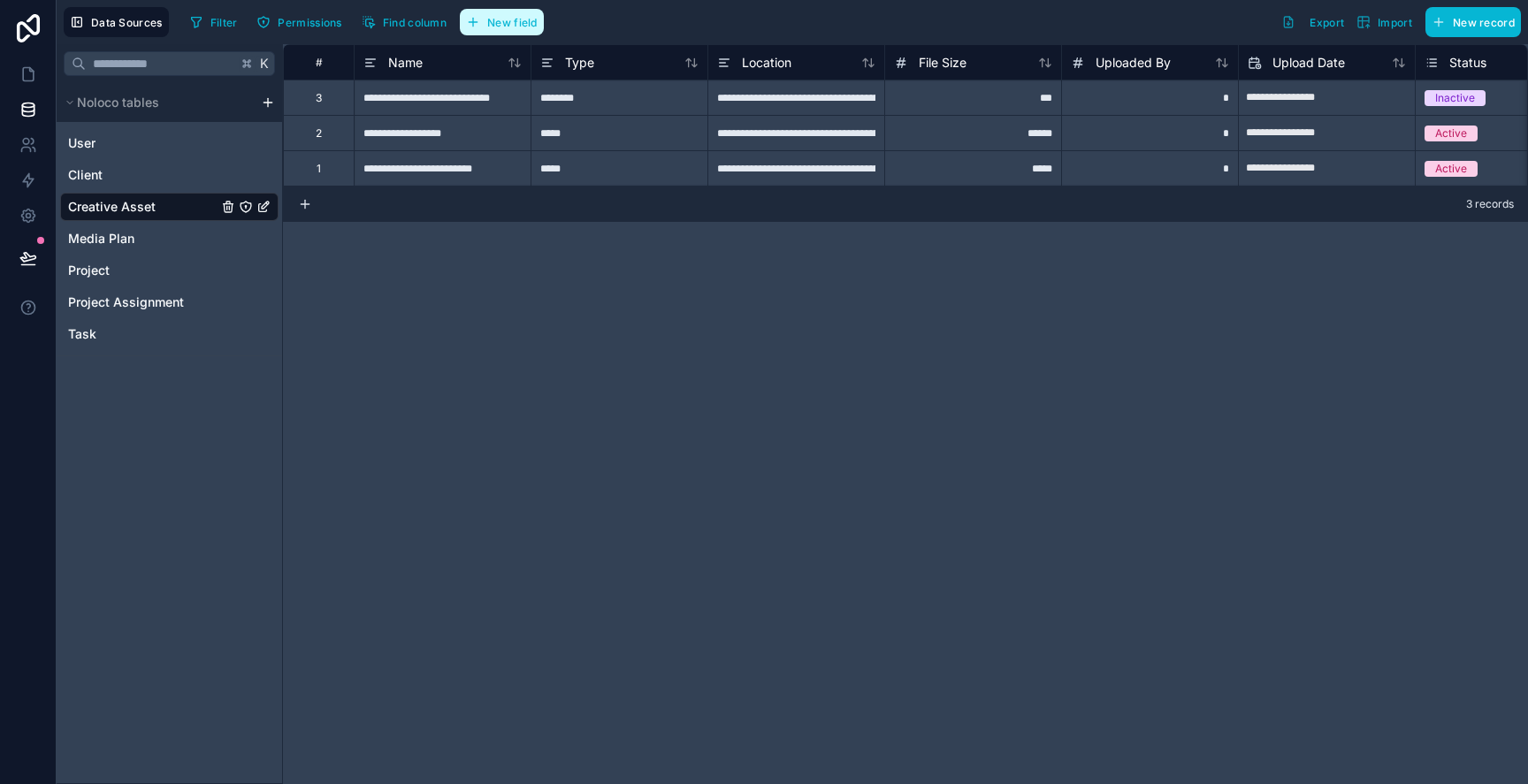
click at [500, 24] on span "New field" at bounding box center [513, 22] width 50 height 13
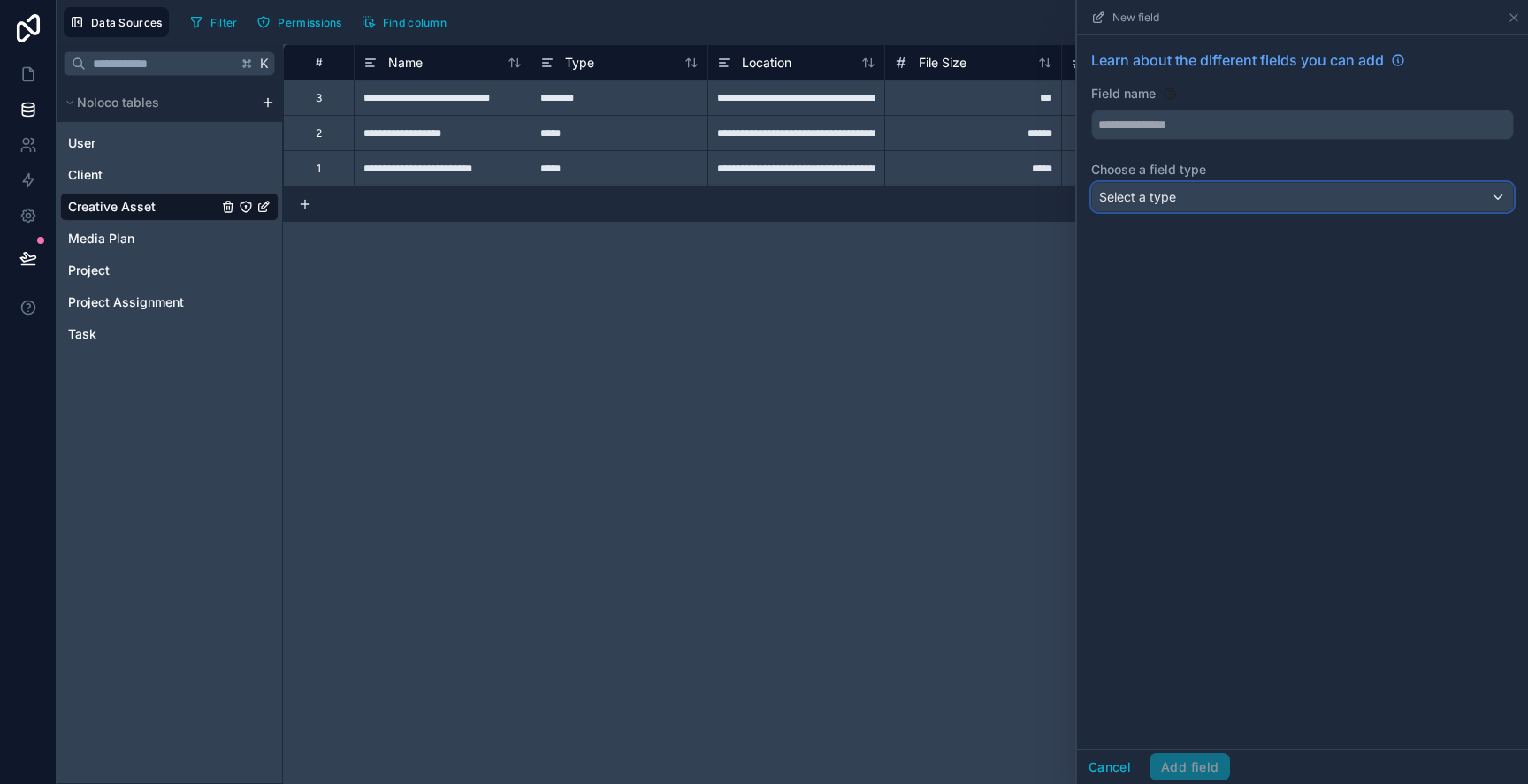
click at [1202, 209] on div "Select a type" at bounding box center [1302, 197] width 421 height 28
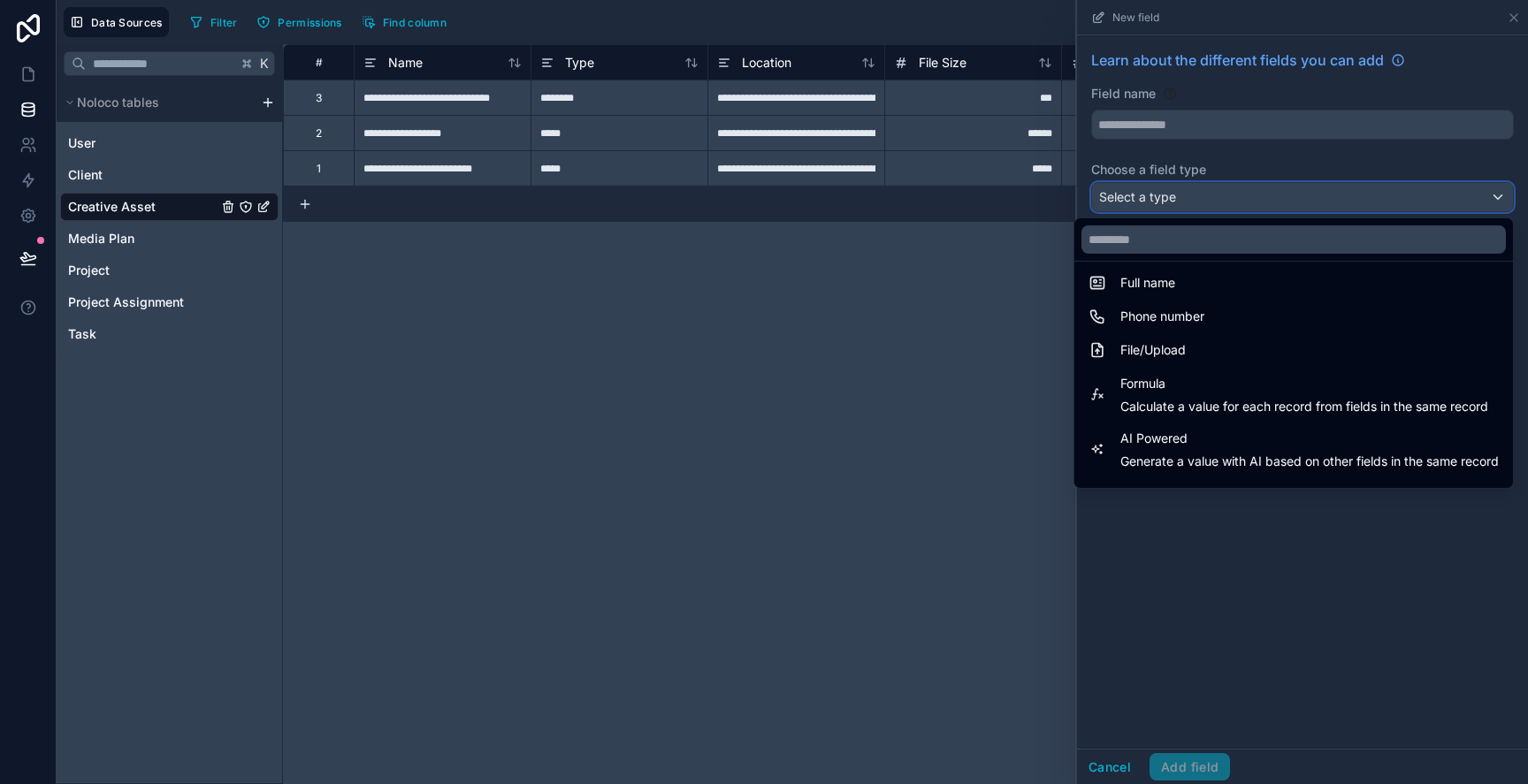
scroll to position [382, 0]
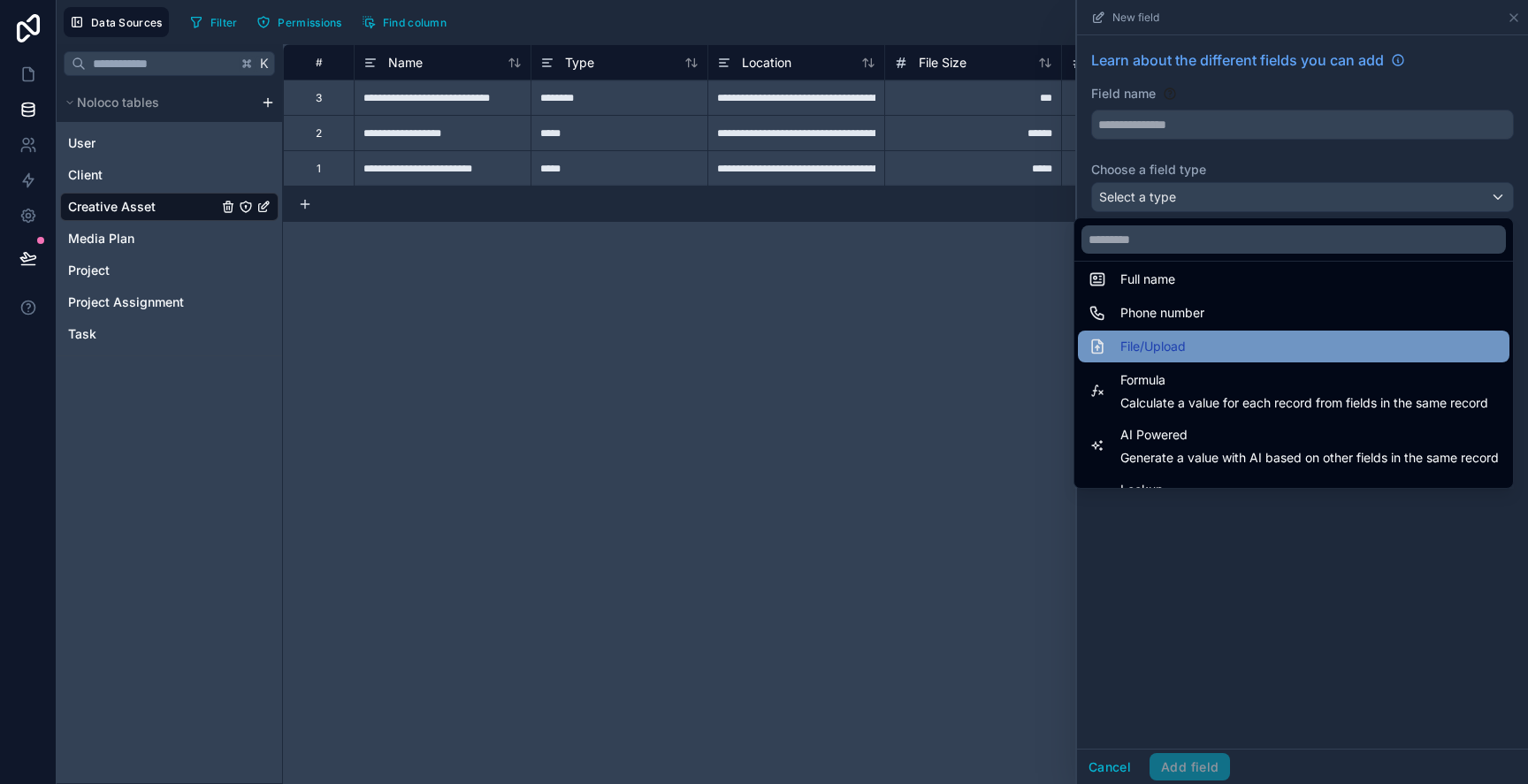
click at [1219, 349] on div "File/Upload" at bounding box center [1293, 346] width 411 height 21
type input "****"
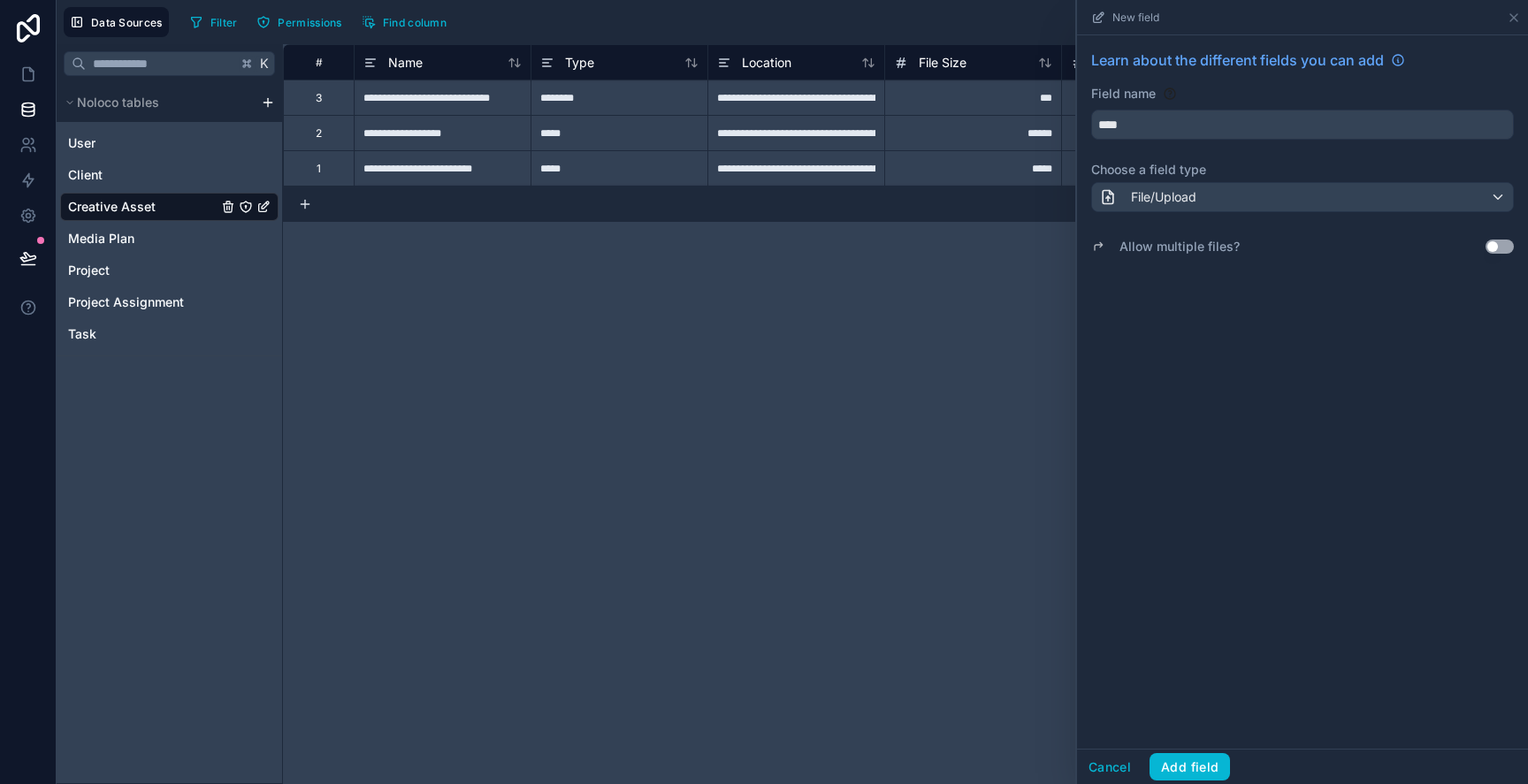
click at [1523, 241] on div "Learn about the different fields you can add Field name **** Choose a field typ…" at bounding box center [1302, 154] width 451 height 238
click at [1503, 249] on button "Use setting" at bounding box center [1500, 247] width 28 height 14
click at [1189, 753] on button "Add field" at bounding box center [1189, 767] width 81 height 28
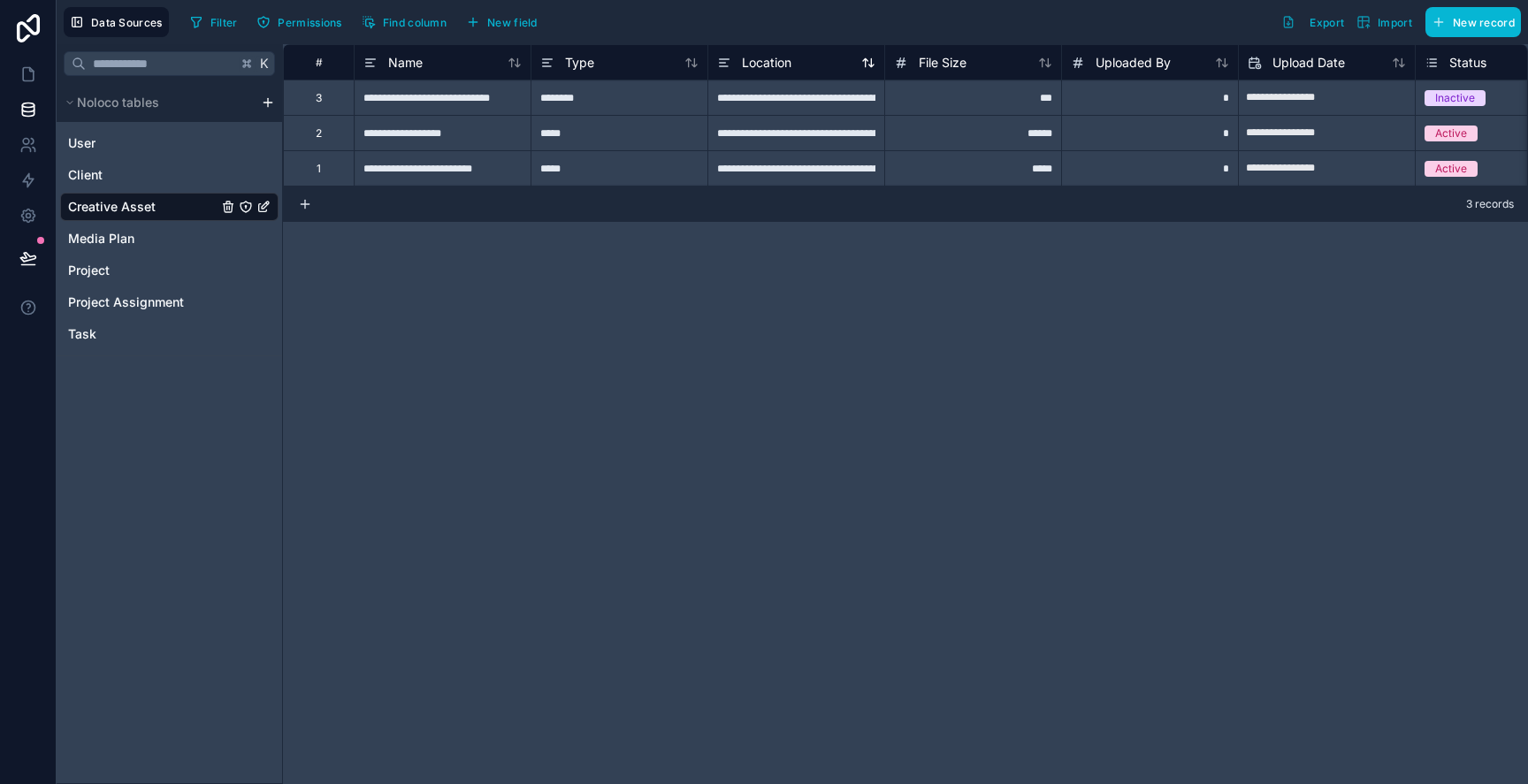
click at [821, 72] on div "Location" at bounding box center [796, 62] width 158 height 21
click at [780, 69] on span "Location" at bounding box center [766, 63] width 50 height 18
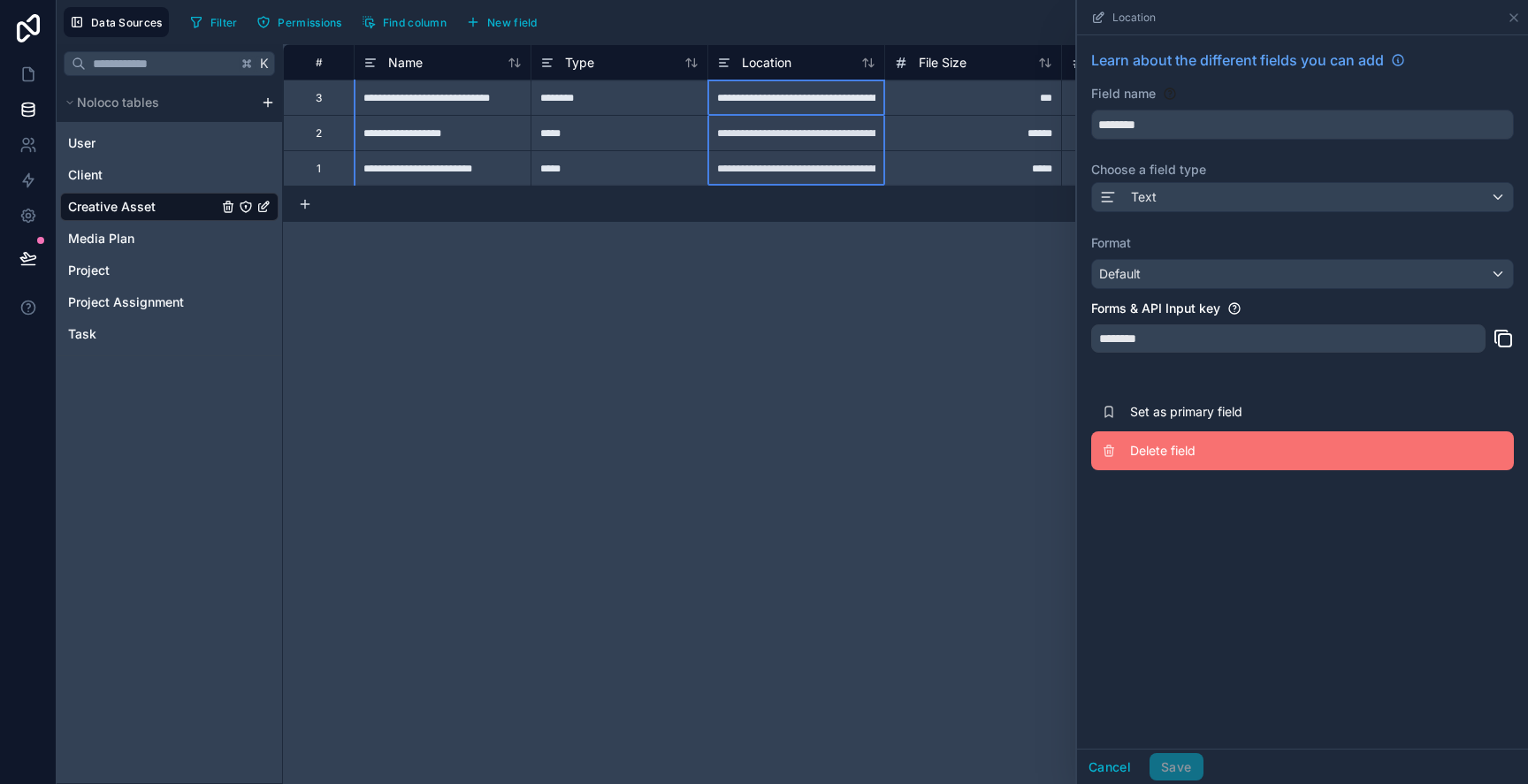
click at [1192, 439] on button "Delete field" at bounding box center [1302, 450] width 423 height 39
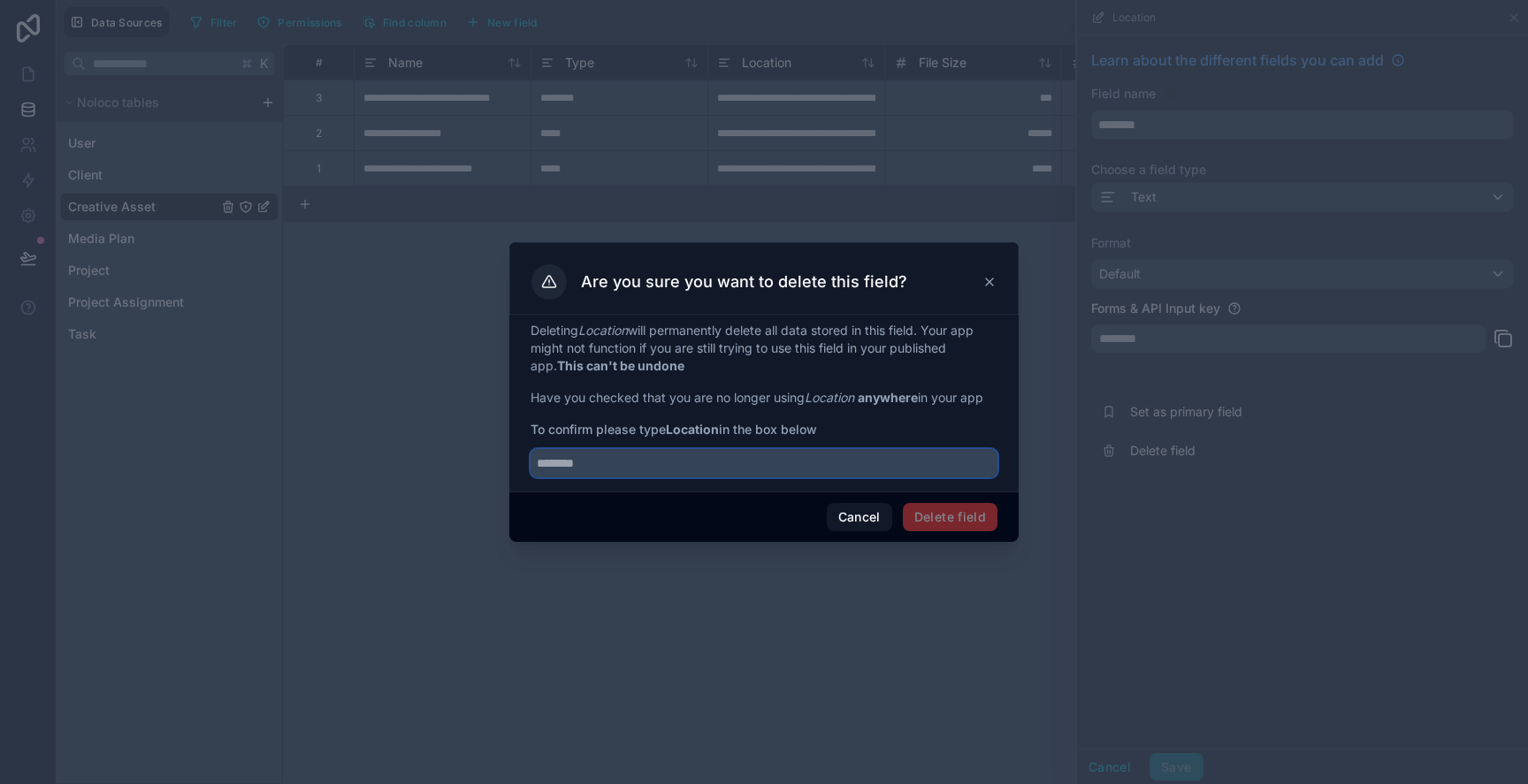
click at [952, 474] on input "text" at bounding box center [764, 463] width 467 height 28
type input "********"
click at [951, 521] on button "Delete field" at bounding box center [949, 517] width 95 height 28
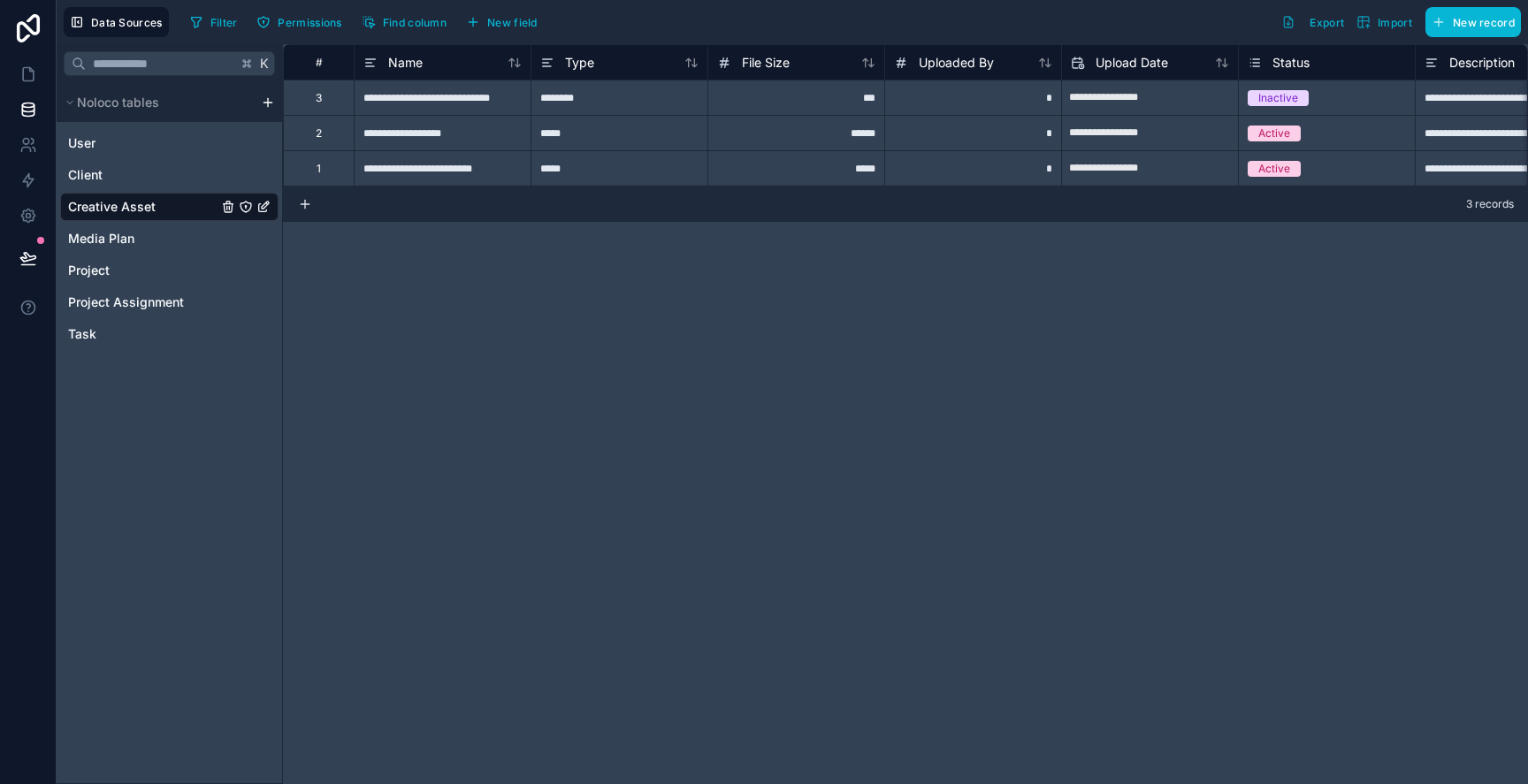
click at [586, 63] on span "Type" at bounding box center [579, 63] width 29 height 18
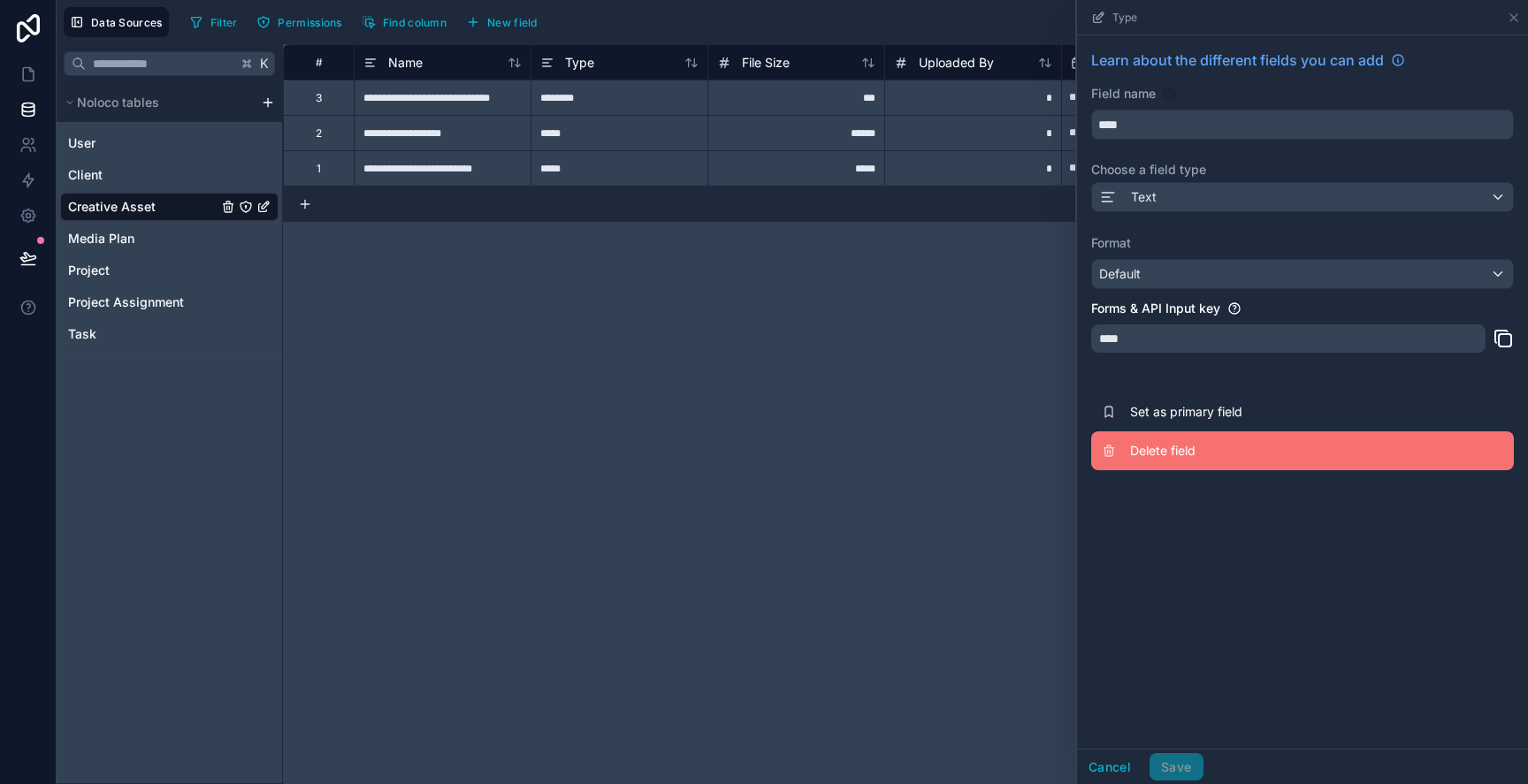
click at [1151, 449] on span "Delete field" at bounding box center [1257, 450] width 255 height 18
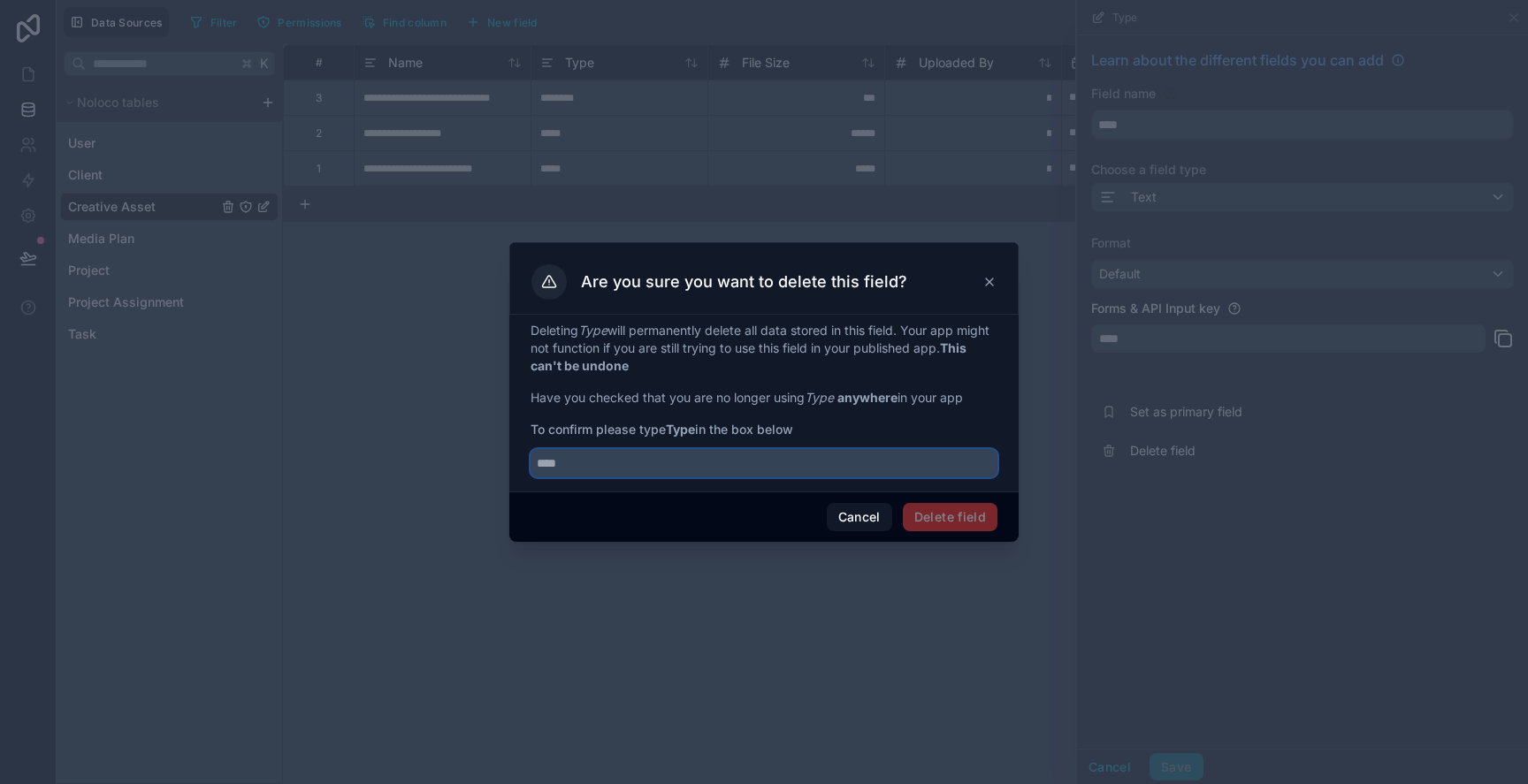
click at [762, 465] on input "text" at bounding box center [764, 463] width 467 height 28
type input "****"
click at [928, 522] on button "Delete field" at bounding box center [949, 517] width 95 height 28
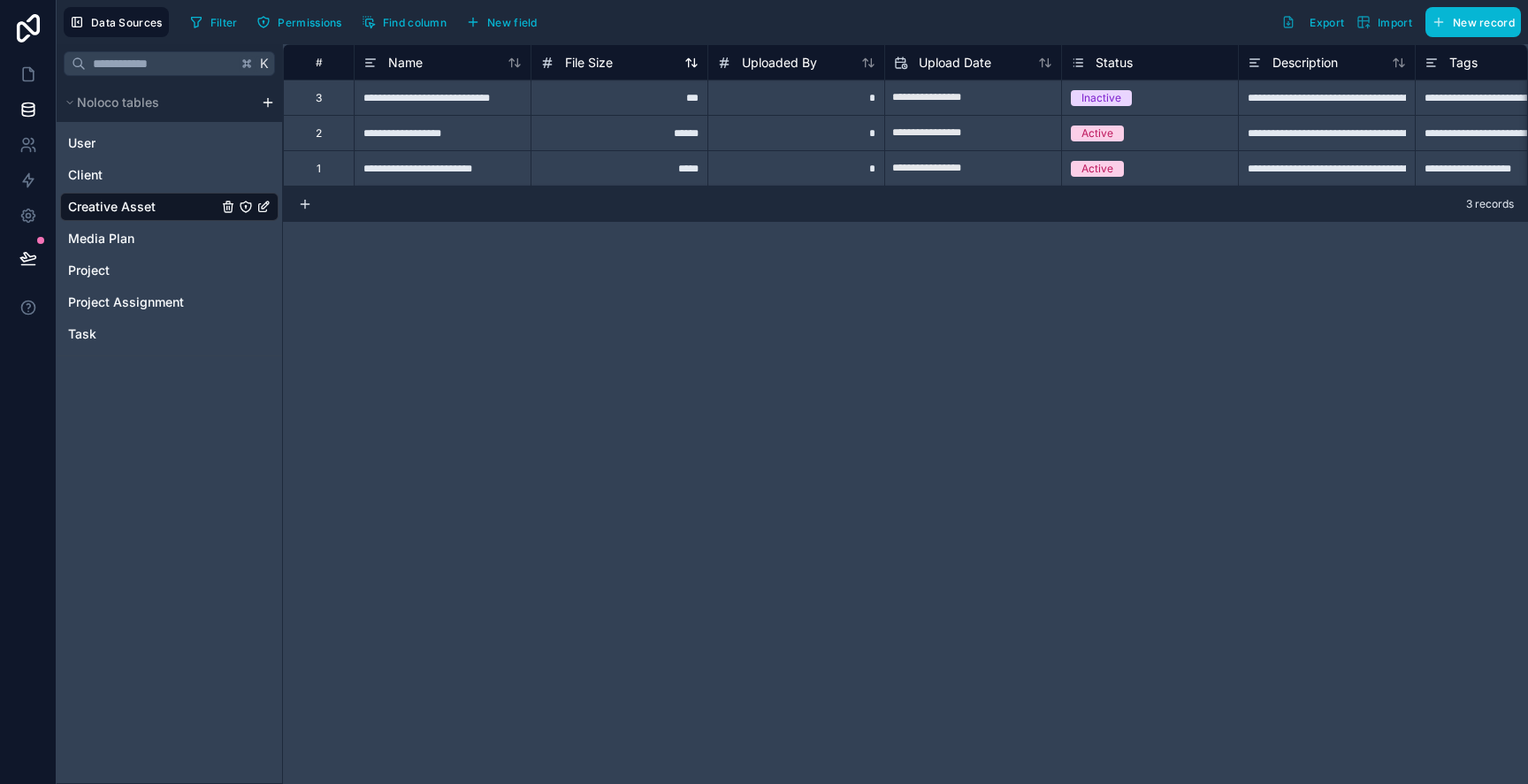
click at [580, 64] on span "File Size" at bounding box center [589, 63] width 48 height 18
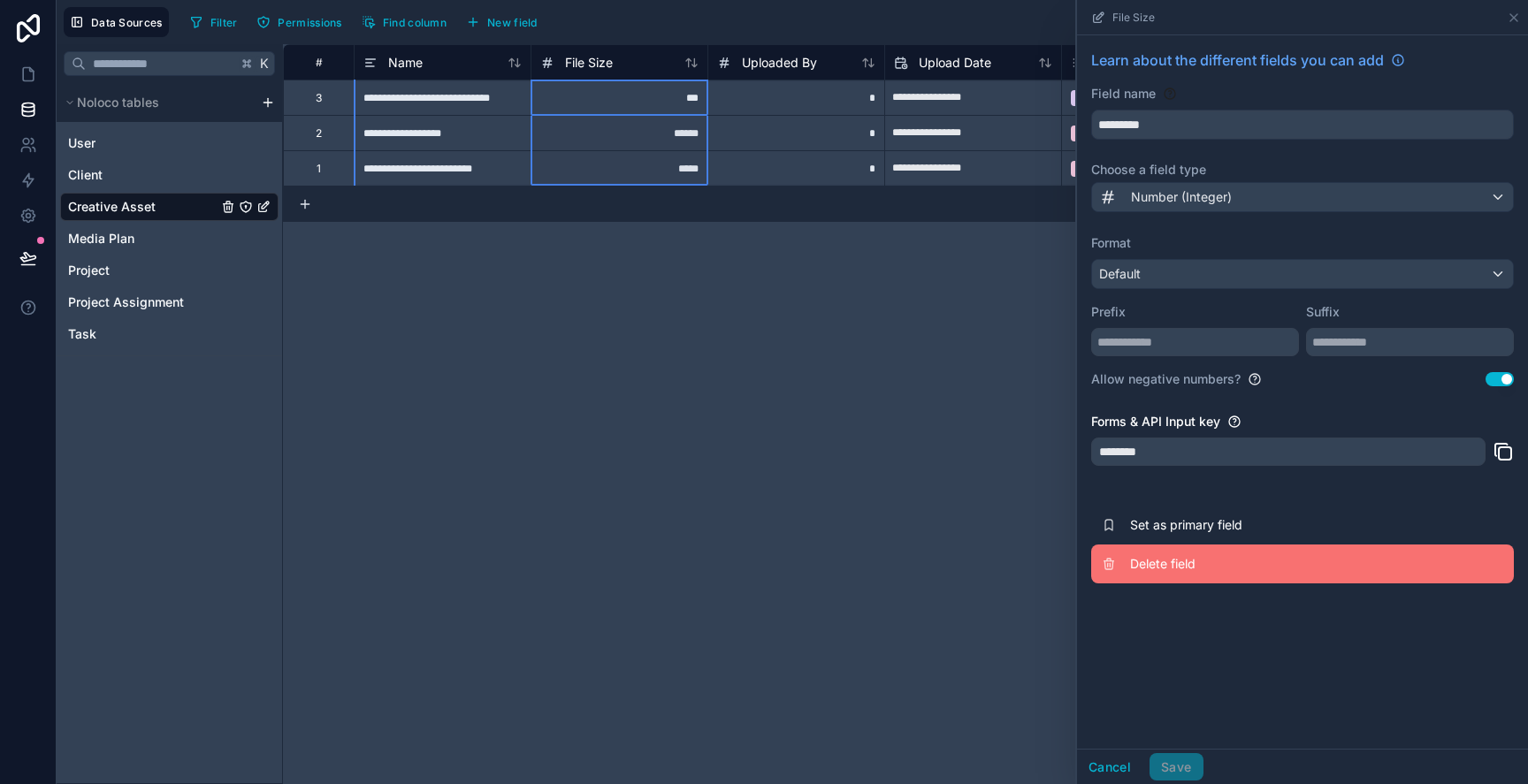
click at [1179, 576] on button "Delete field" at bounding box center [1302, 563] width 423 height 39
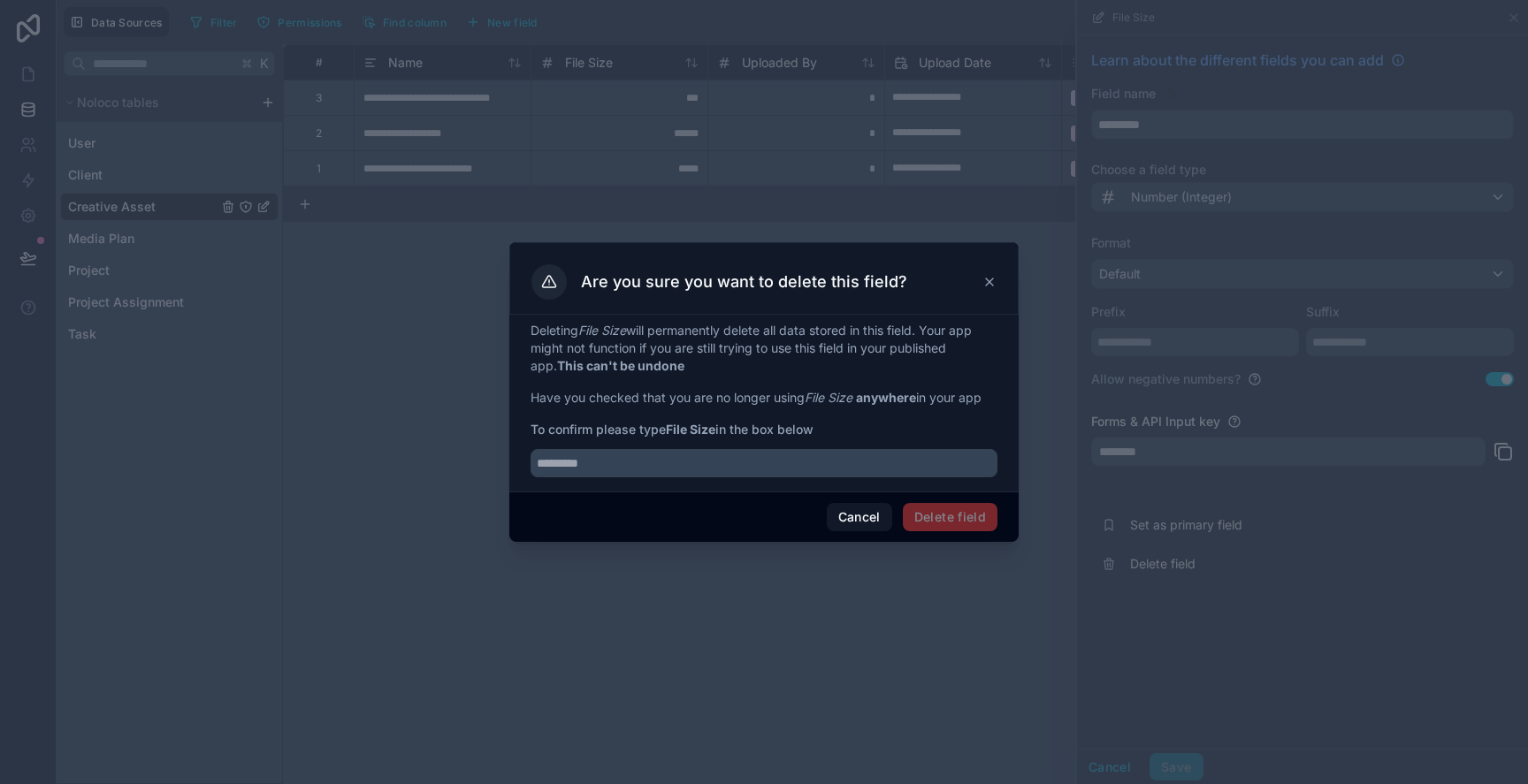
click at [1001, 472] on div "Deleting File Size will permanently delete all data stored in this field. Your …" at bounding box center [764, 402] width 510 height 177
click at [989, 469] on input "text" at bounding box center [764, 463] width 467 height 28
type input "*********"
click at [969, 510] on button "Delete field" at bounding box center [949, 517] width 95 height 28
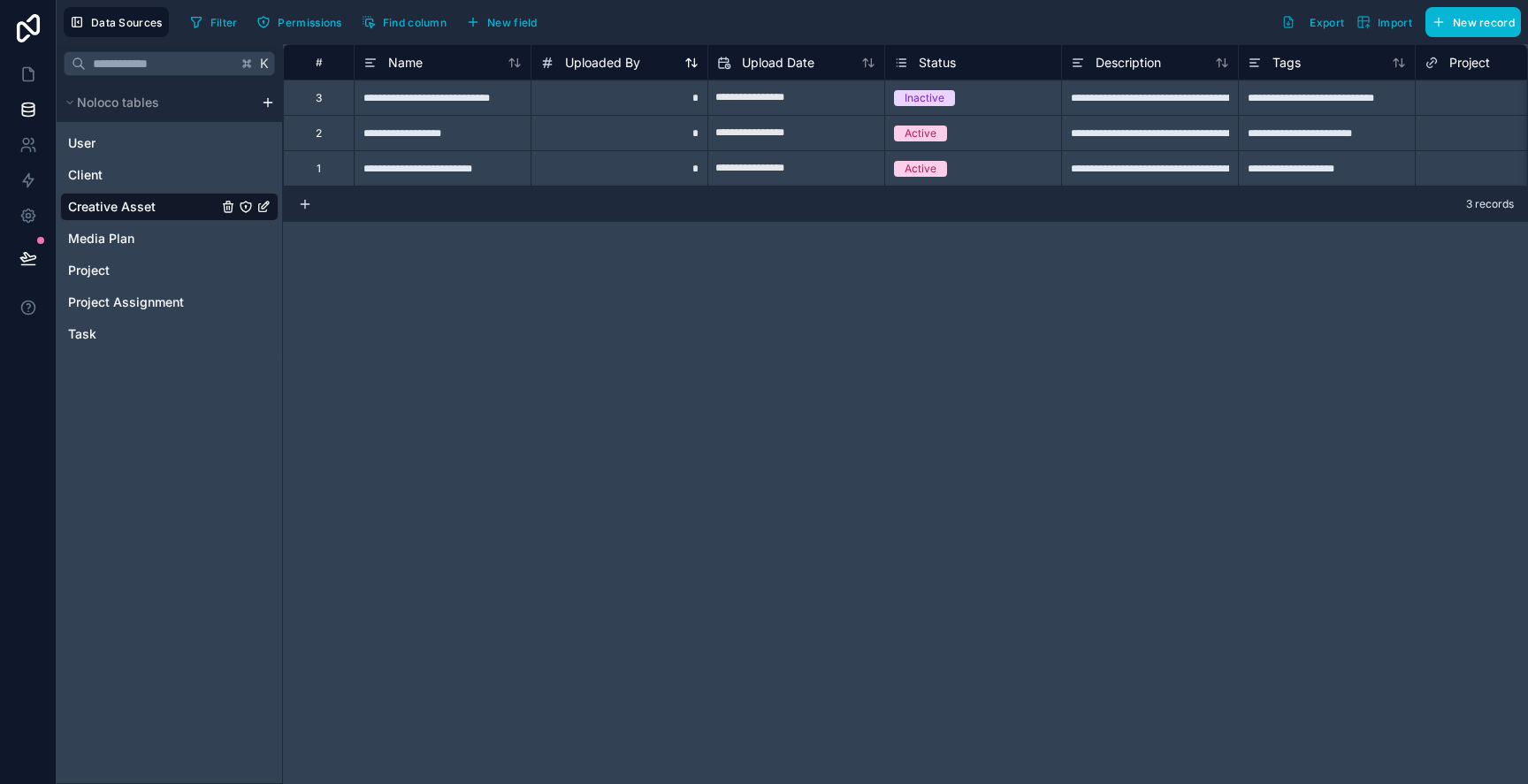
click at [588, 68] on span "Uploaded By" at bounding box center [602, 63] width 75 height 18
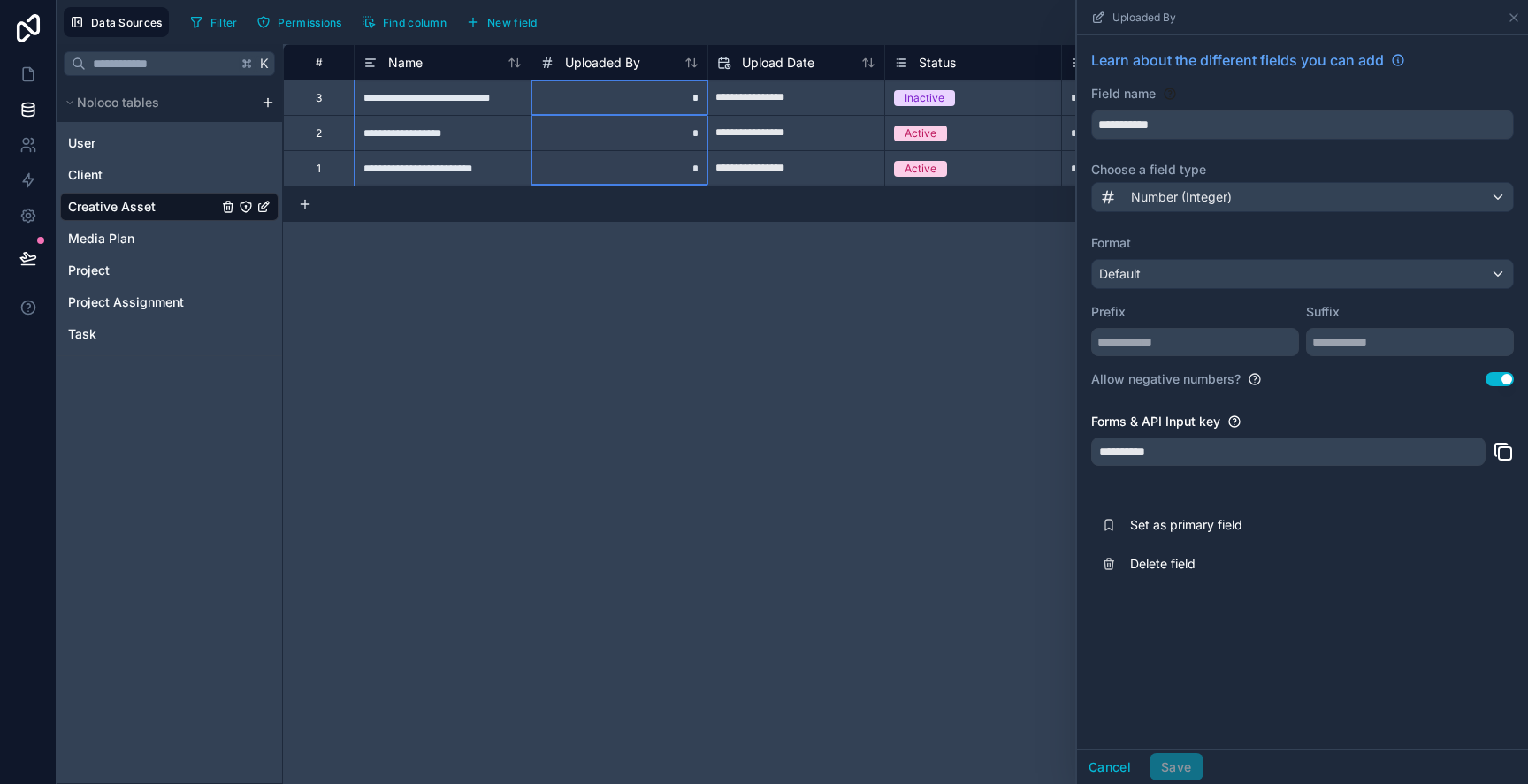
click at [1212, 213] on div "**********" at bounding box center [1302, 316] width 451 height 562
click at [1215, 200] on span "Number (Integer)" at bounding box center [1181, 197] width 101 height 18
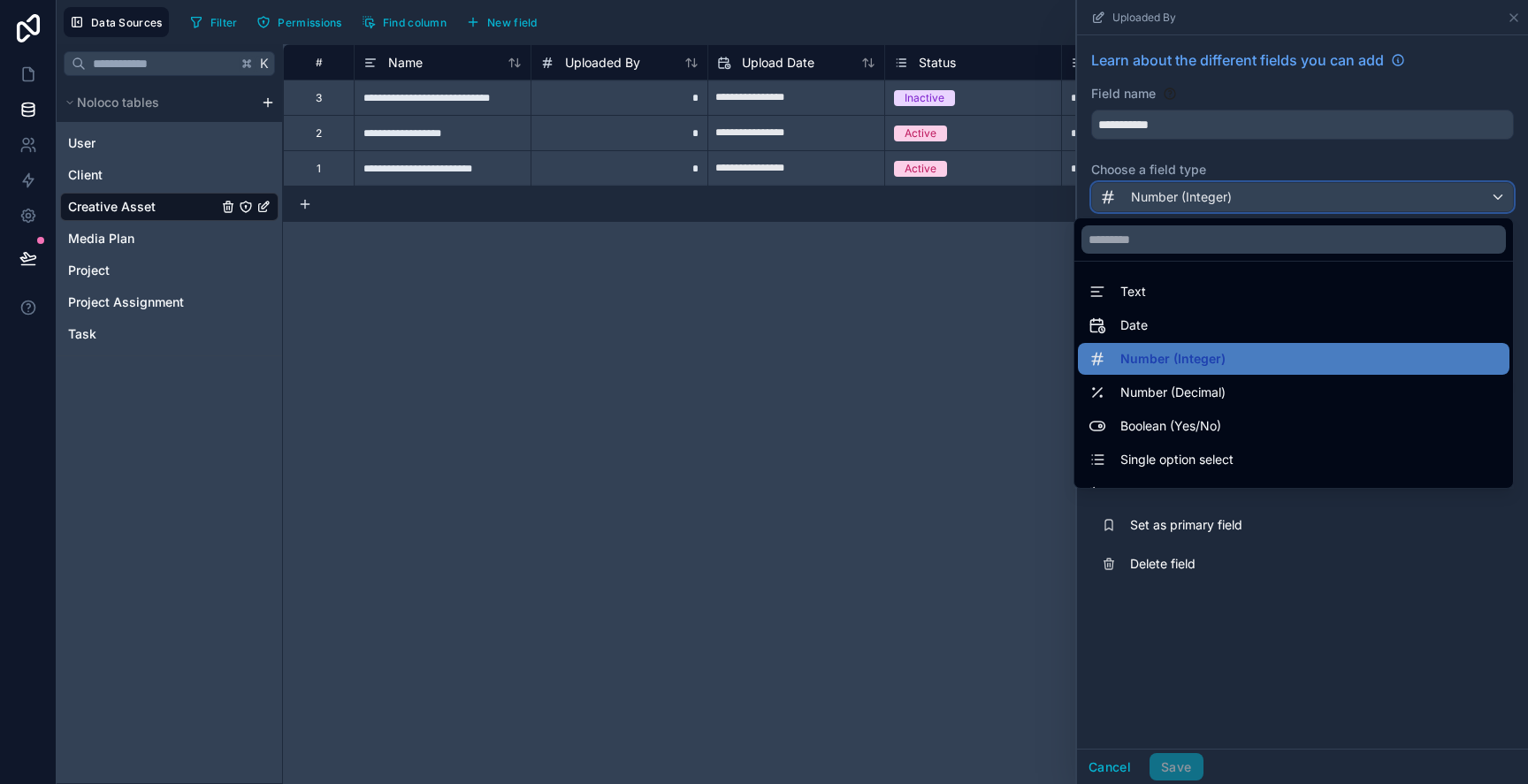
scroll to position [512, 0]
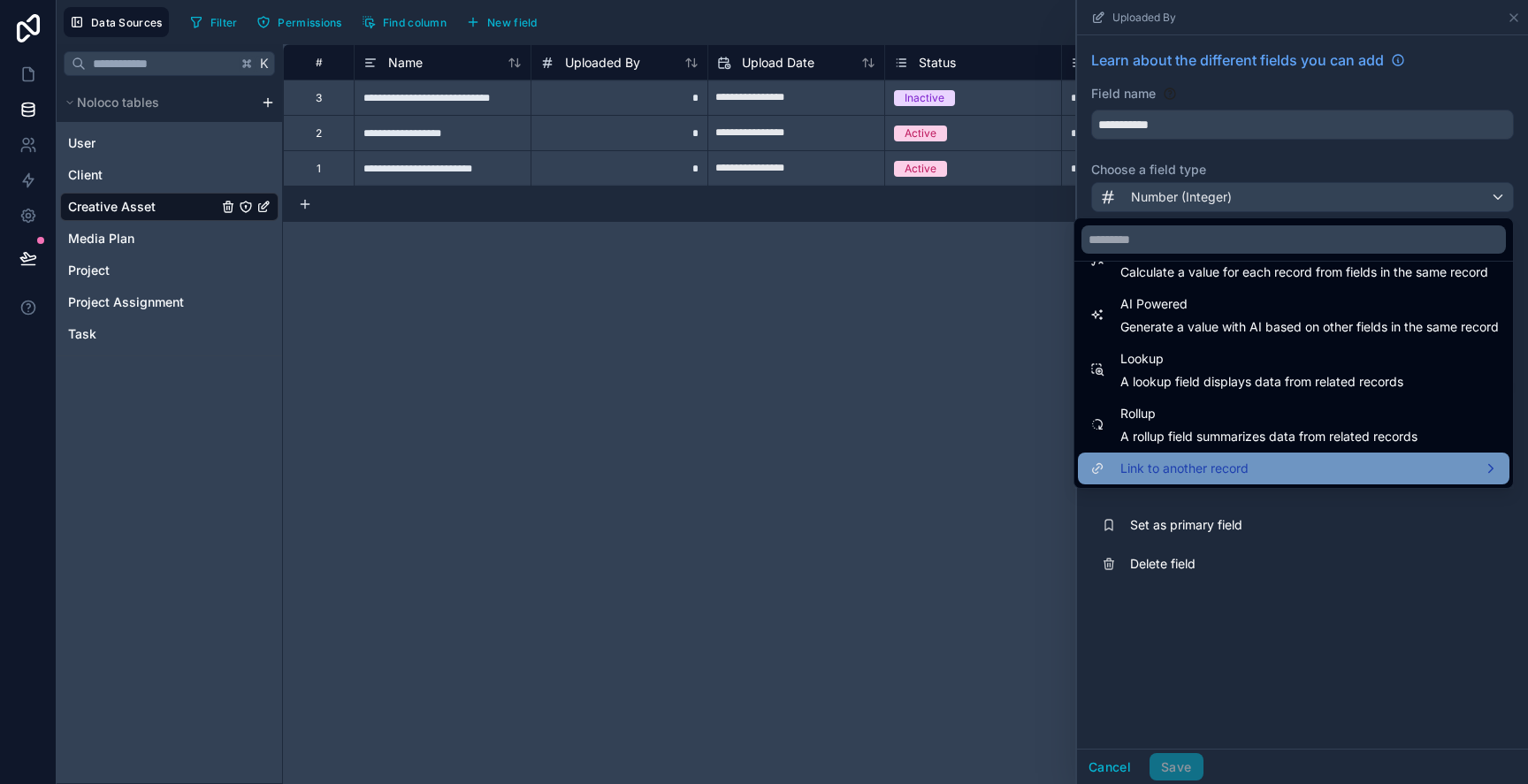
click at [1172, 475] on span "Link to another record" at bounding box center [1184, 467] width 128 height 21
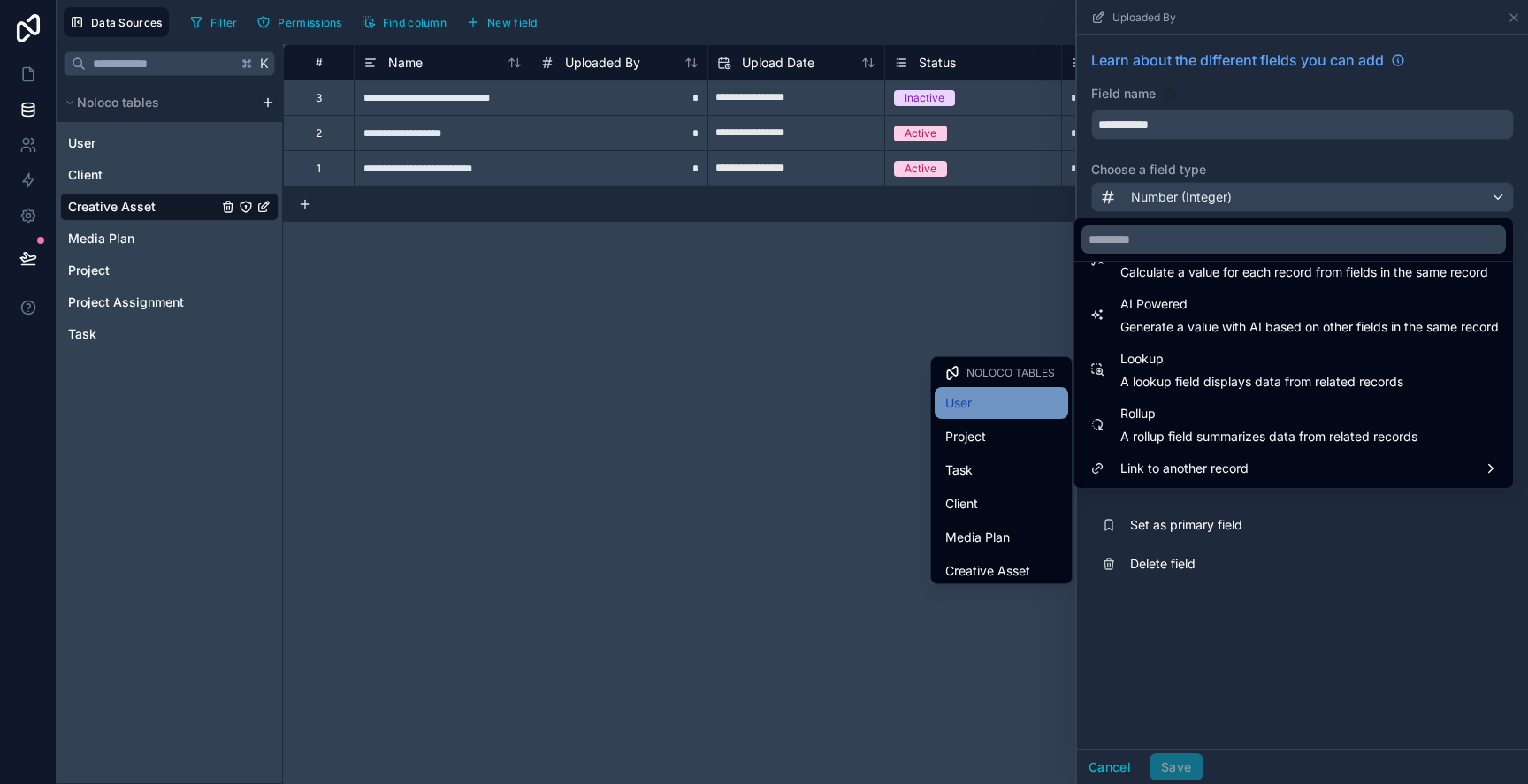
click at [999, 395] on div "User" at bounding box center [1001, 402] width 112 height 21
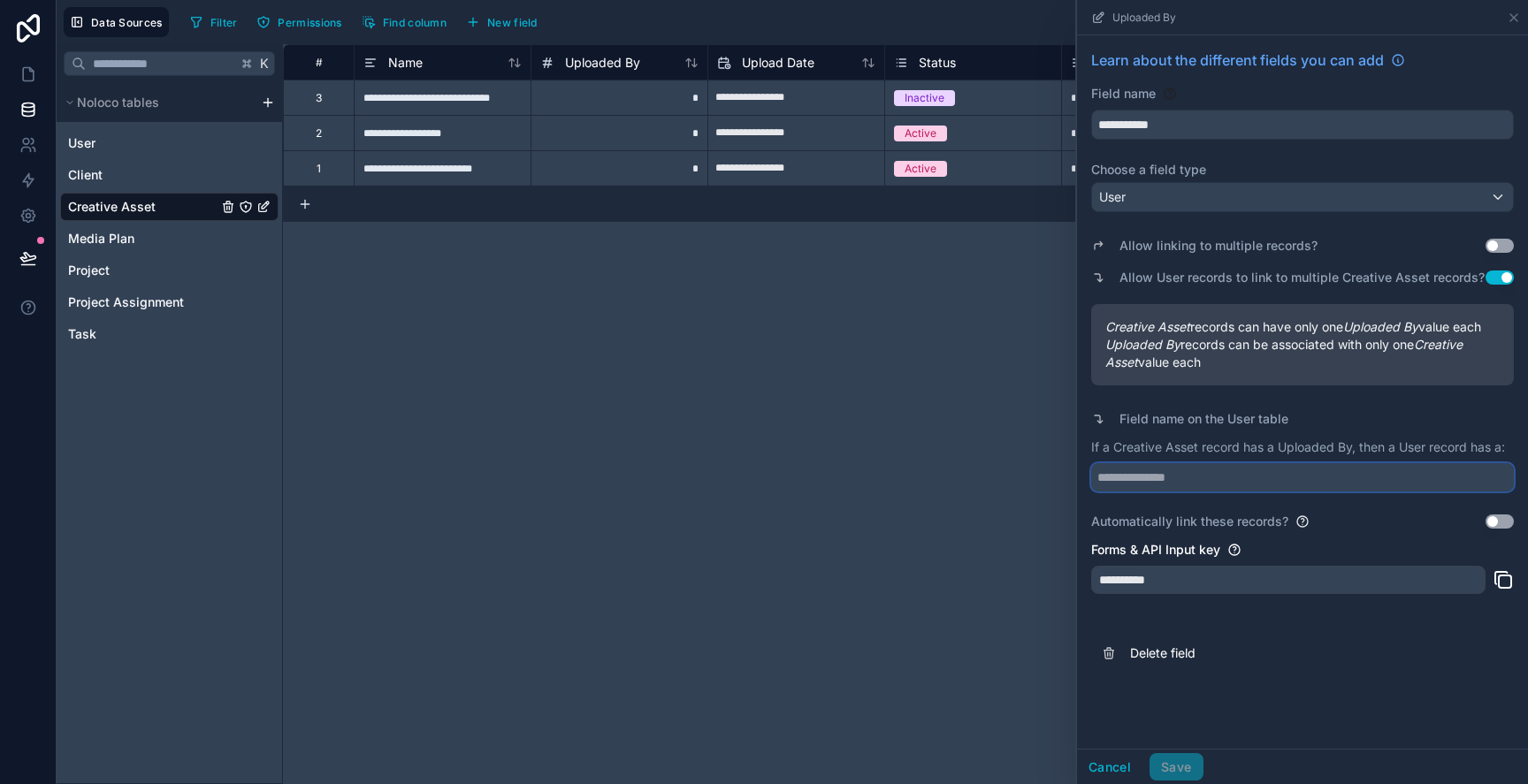
click at [1291, 474] on input "text" at bounding box center [1302, 477] width 423 height 28
click at [1190, 474] on input "text" at bounding box center [1302, 477] width 423 height 28
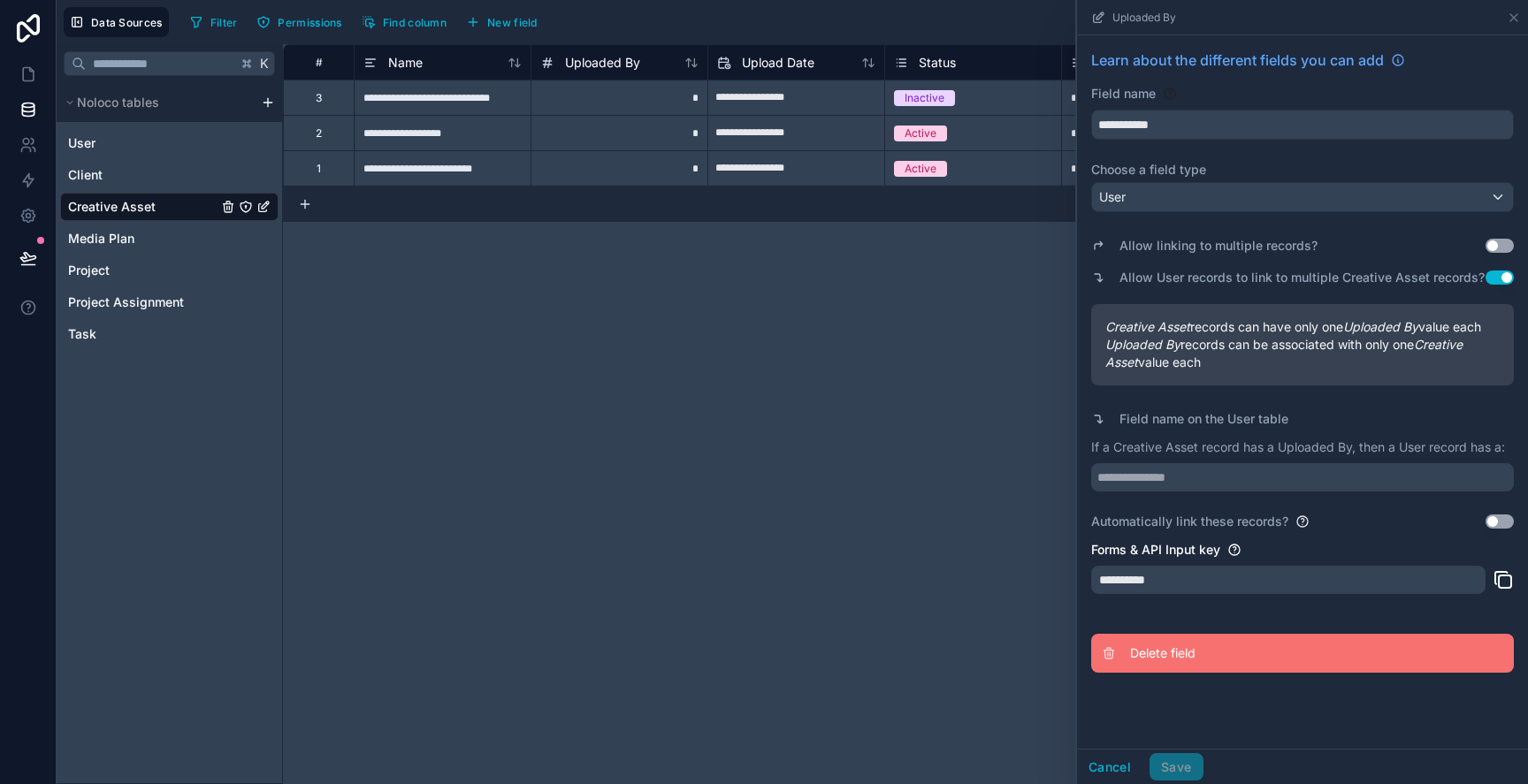
click at [1117, 660] on button "Delete field" at bounding box center [1302, 652] width 423 height 39
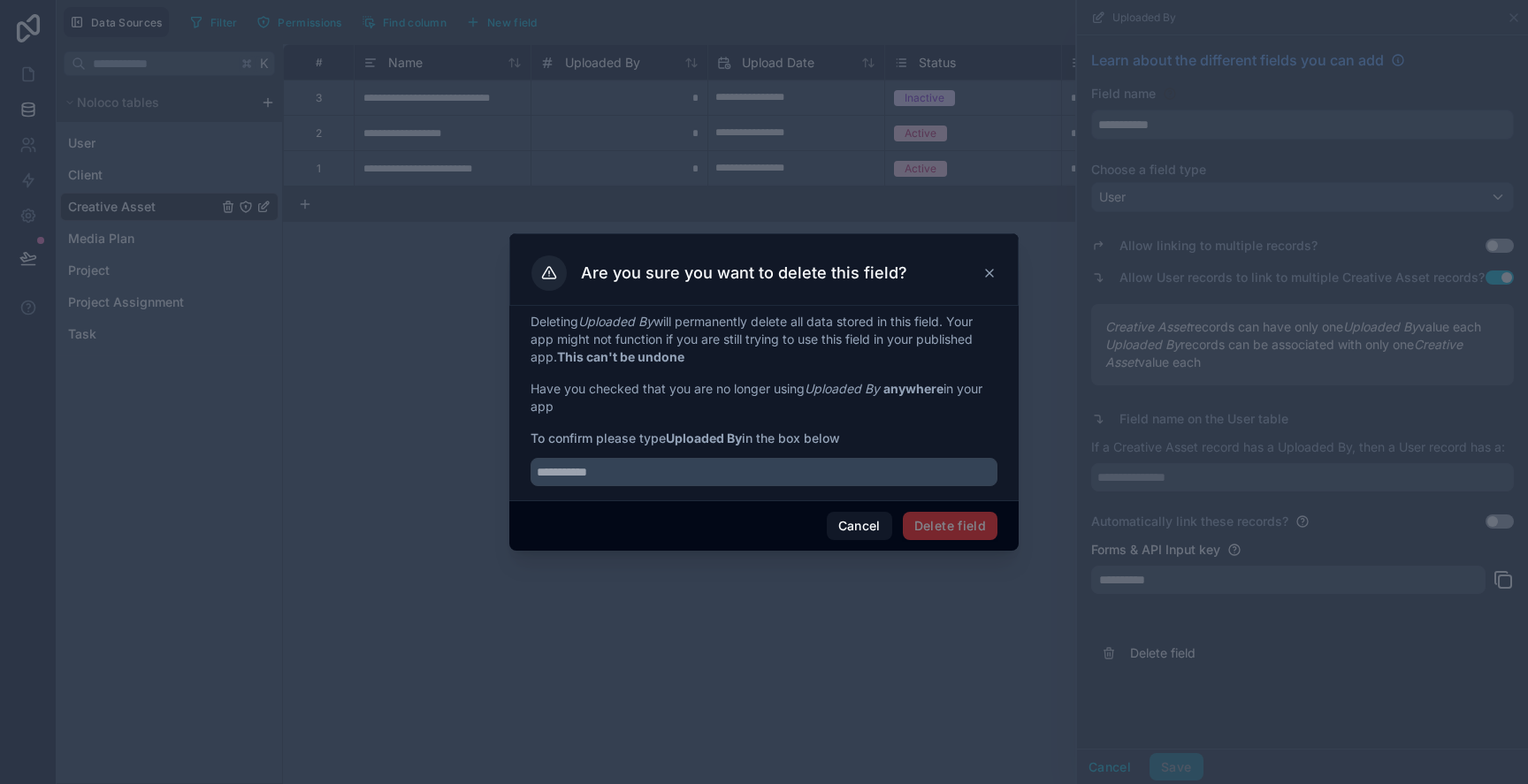
click at [753, 442] on span "To confirm please type Uploaded By in the box below" at bounding box center [764, 438] width 467 height 18
click at [753, 447] on div at bounding box center [764, 466] width 467 height 39
click at [753, 454] on div at bounding box center [764, 466] width 467 height 39
click at [753, 466] on input "text" at bounding box center [764, 471] width 467 height 28
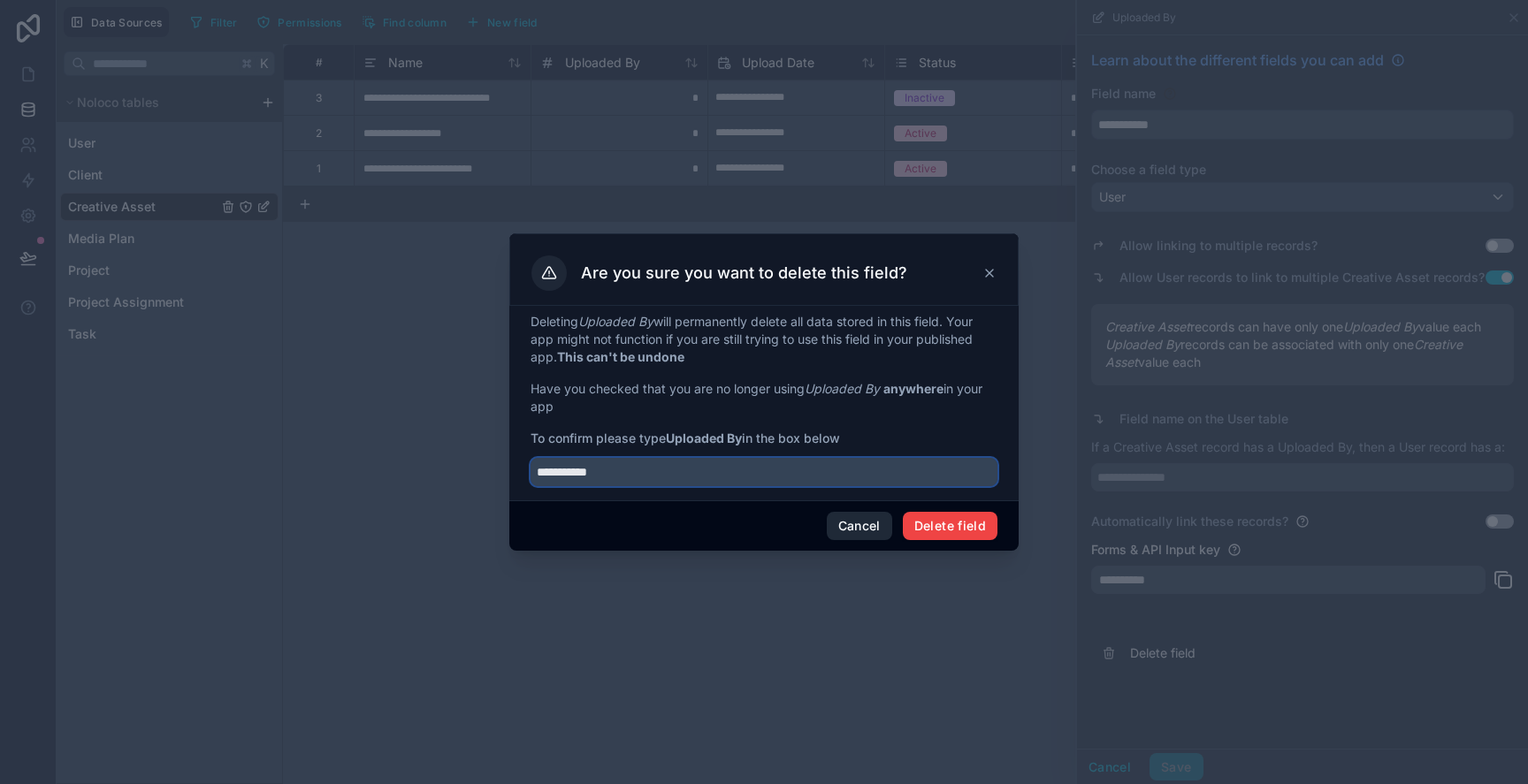
type input "**********"
click at [867, 529] on button "Cancel" at bounding box center [858, 525] width 65 height 28
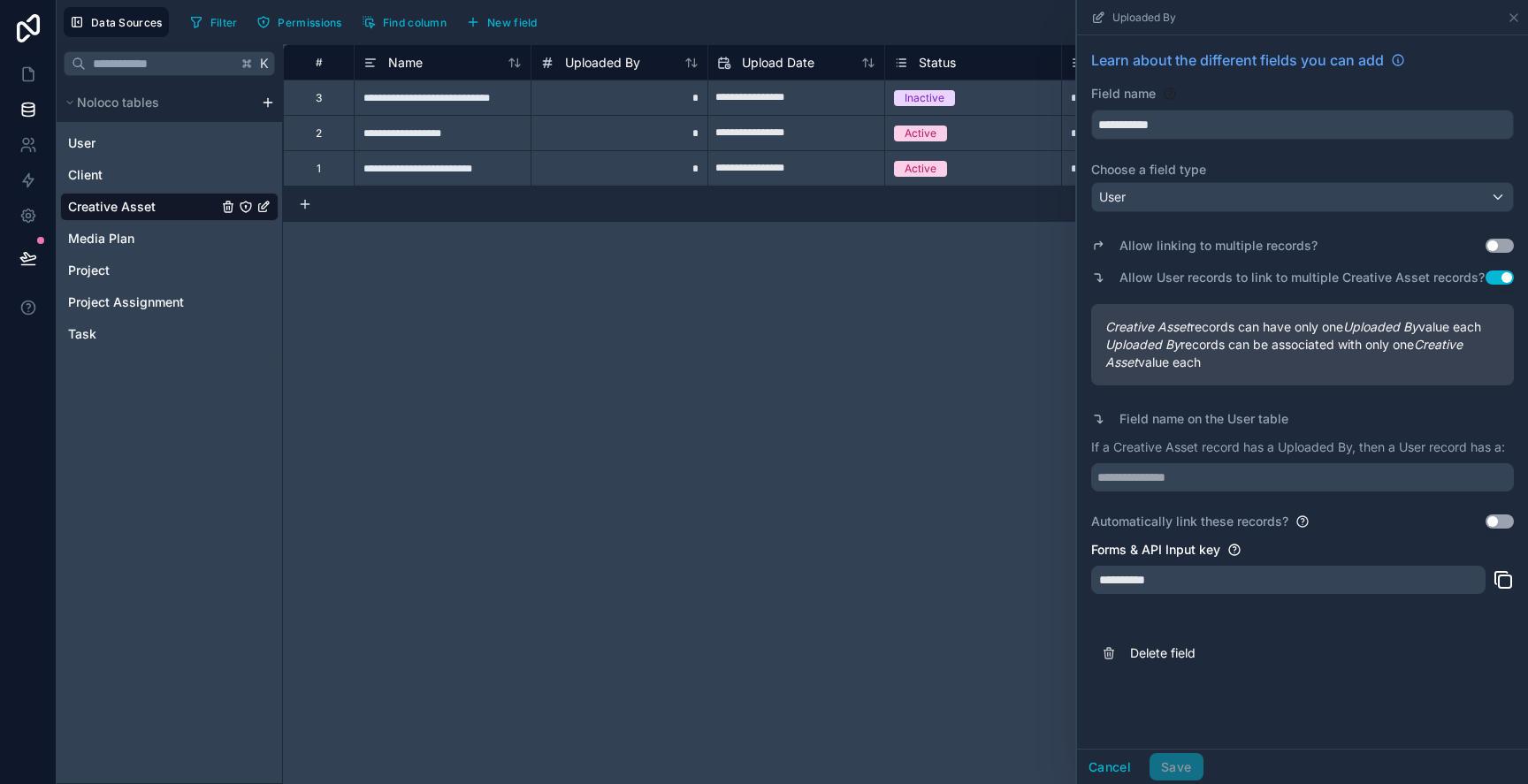
click at [1493, 283] on button "Use setting" at bounding box center [1500, 278] width 28 height 14
click at [1497, 282] on button "Use setting" at bounding box center [1500, 278] width 28 height 14
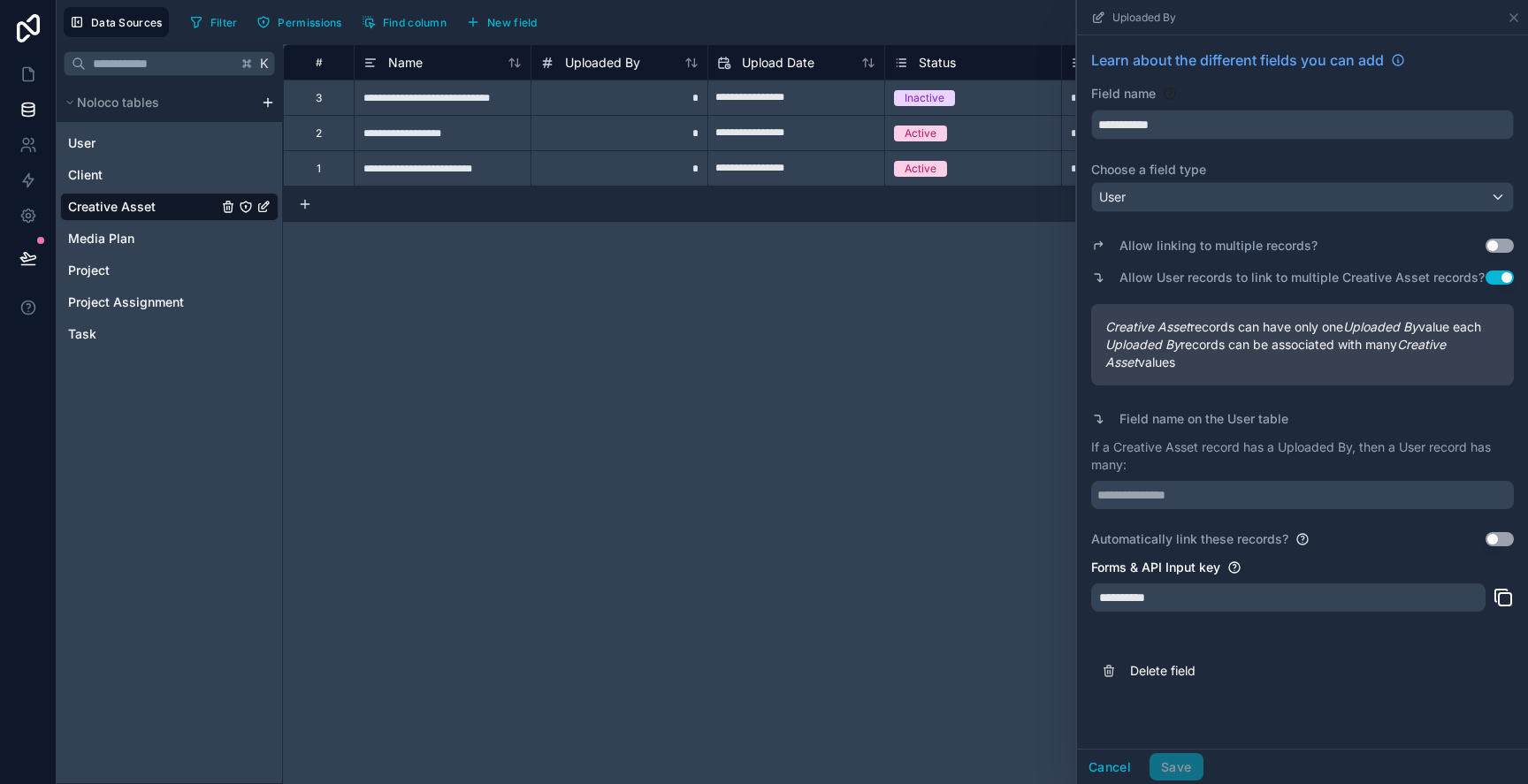
click at [1497, 282] on button "Use setting" at bounding box center [1500, 278] width 28 height 14
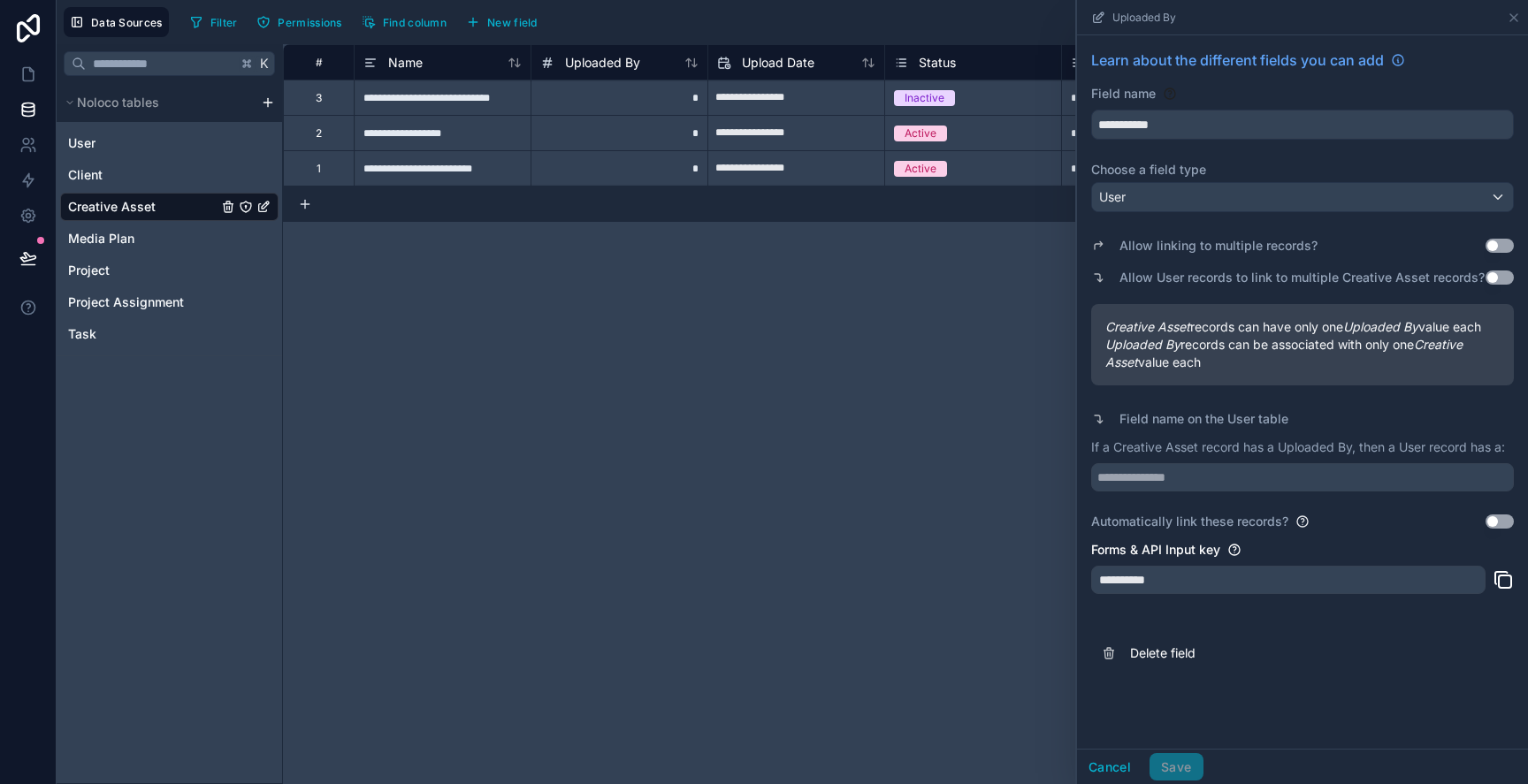
click at [1497, 282] on button "Use setting" at bounding box center [1500, 278] width 28 height 14
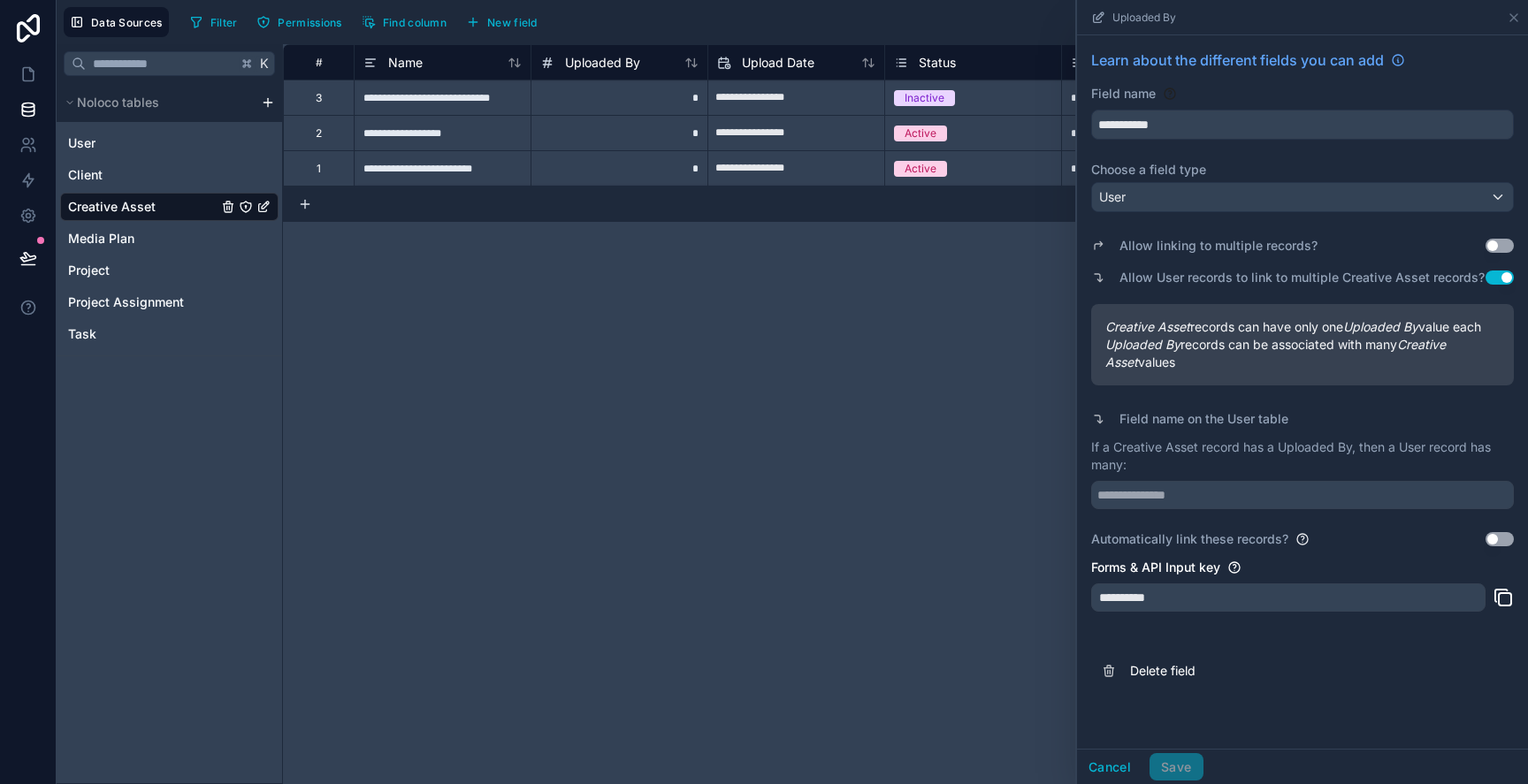
click at [1497, 282] on button "Use setting" at bounding box center [1500, 278] width 28 height 14
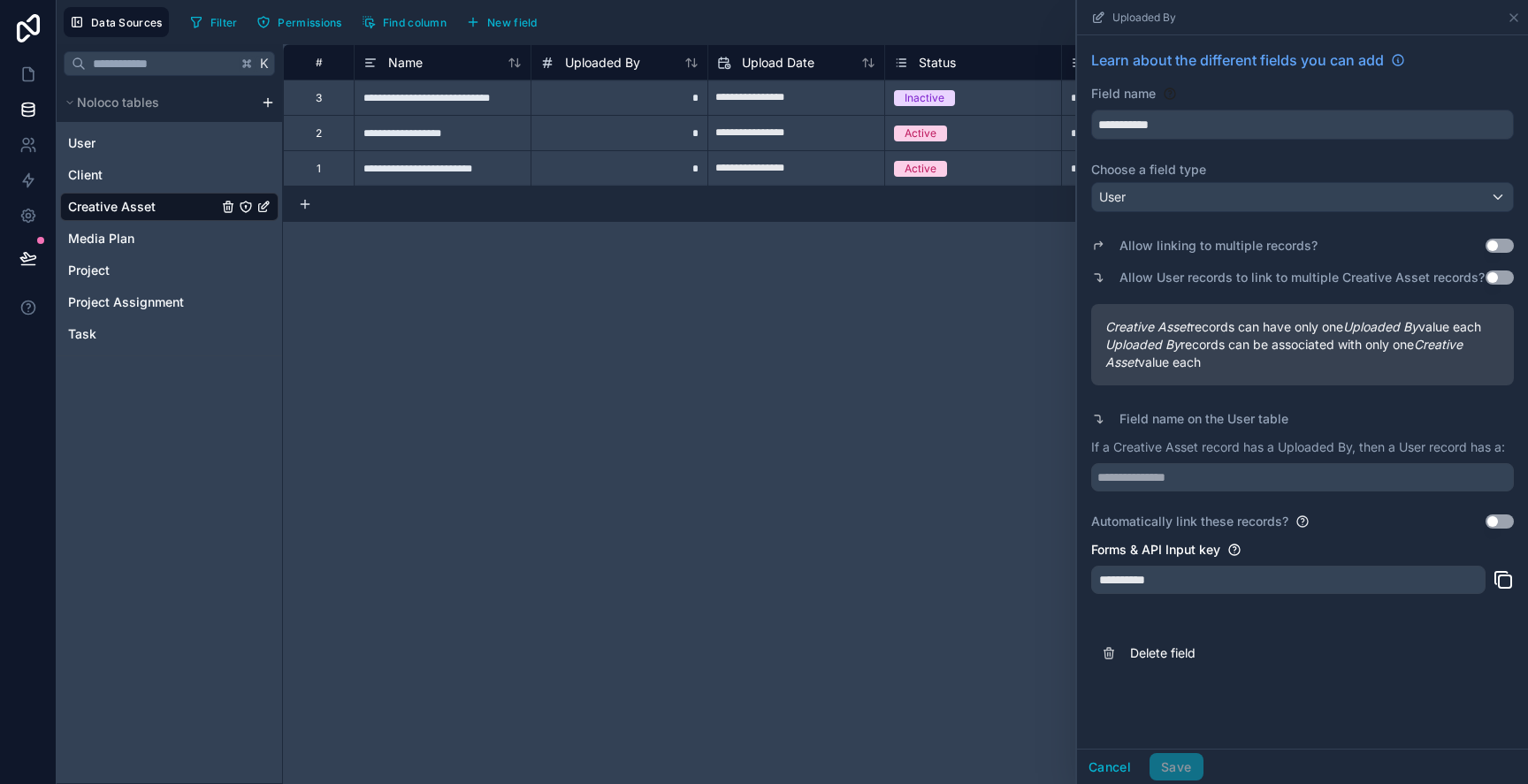
click at [1497, 282] on button "Use setting" at bounding box center [1500, 278] width 28 height 14
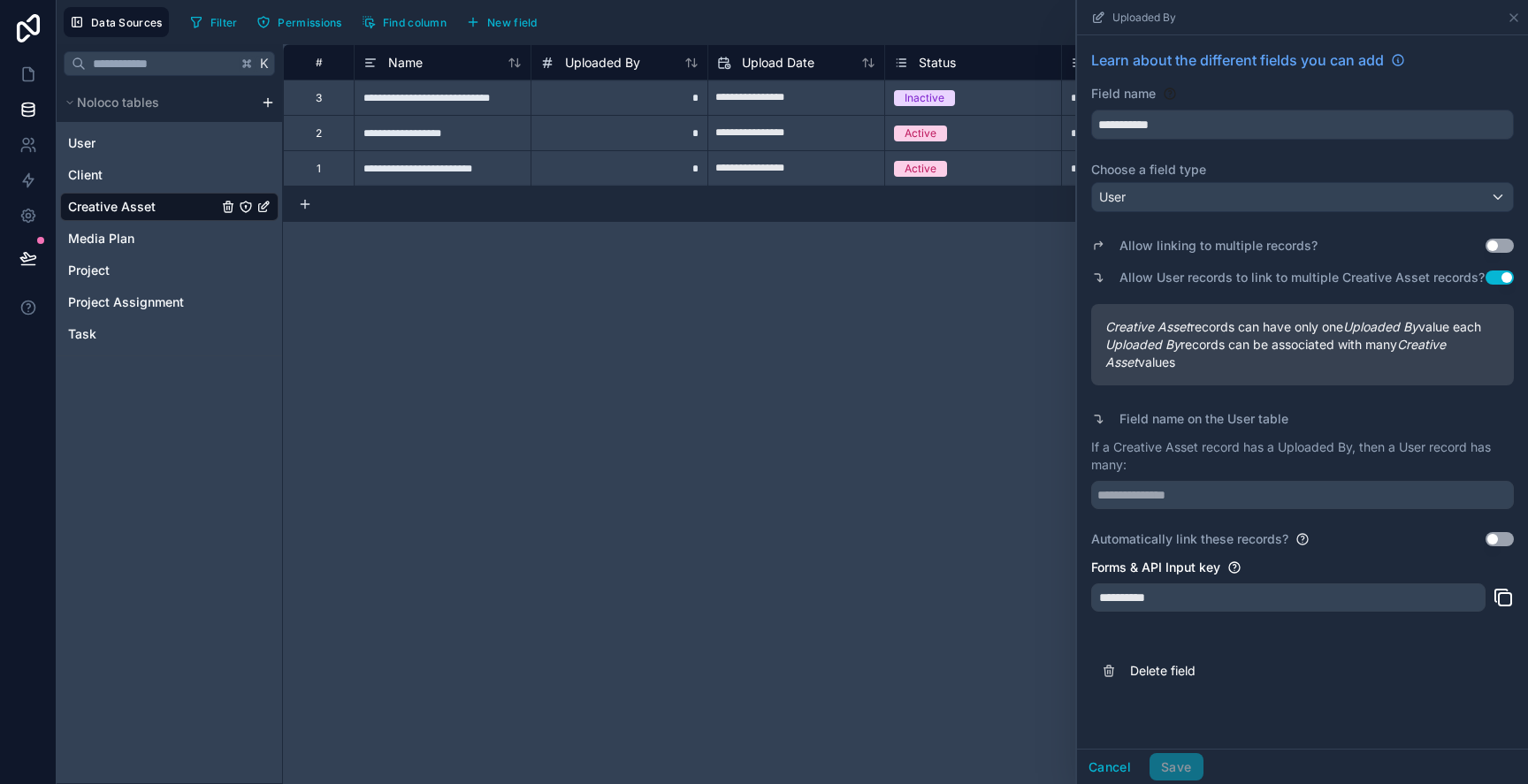
click at [1497, 282] on button "Use setting" at bounding box center [1500, 278] width 28 height 14
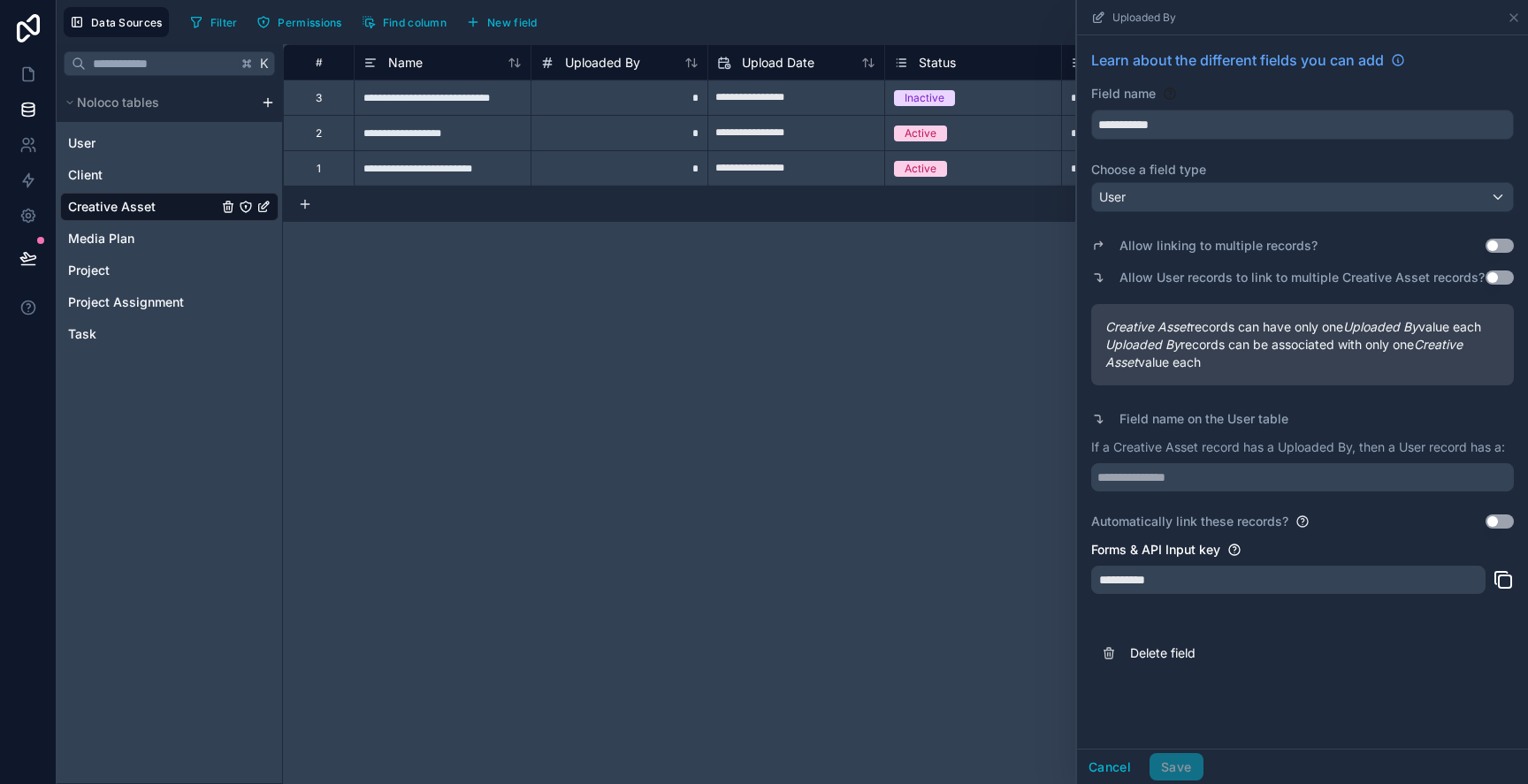
click at [1497, 282] on button "Use setting" at bounding box center [1500, 278] width 28 height 14
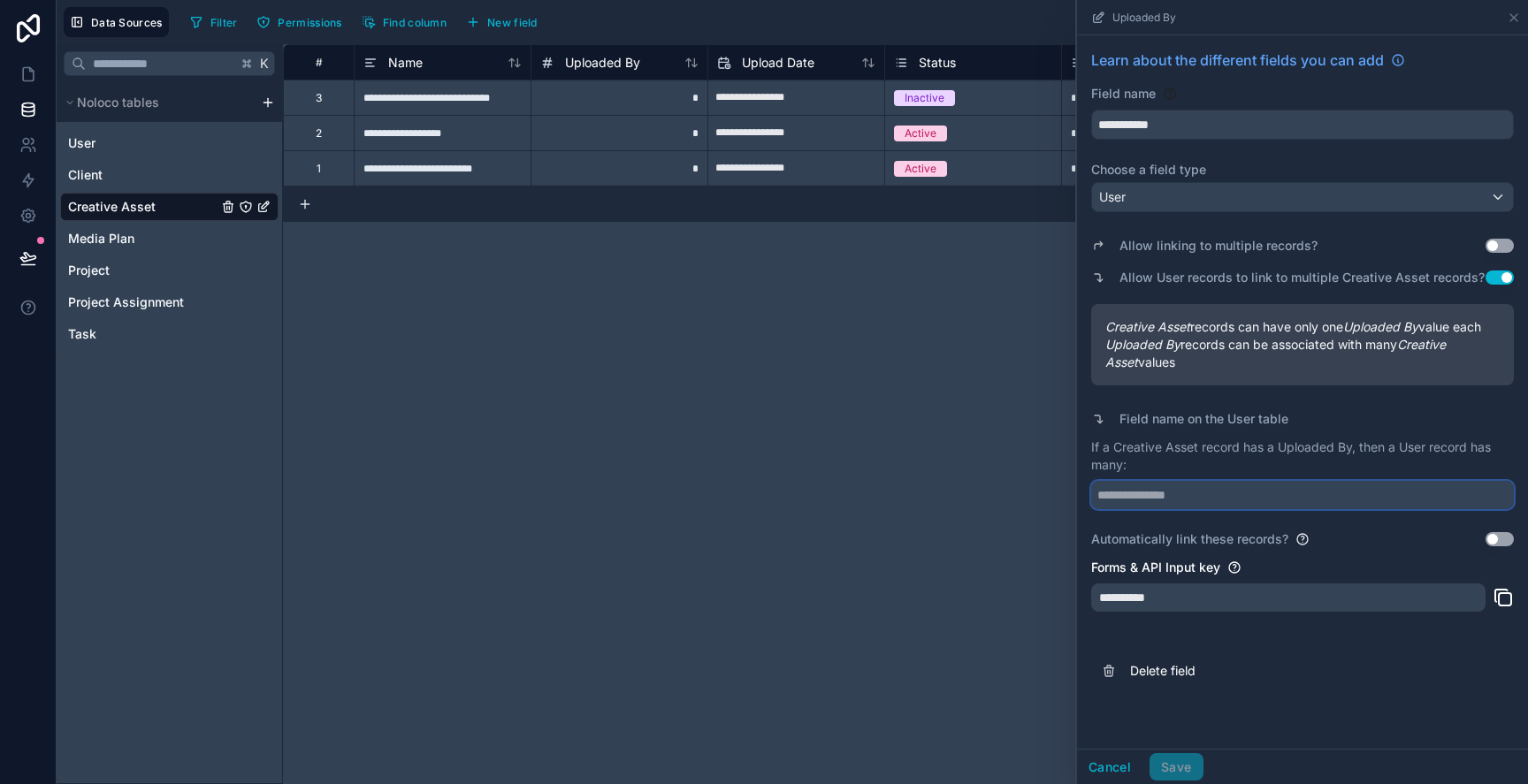
click at [1375, 493] on input "text" at bounding box center [1302, 494] width 423 height 28
click at [1286, 354] on span "Uploaded By records can be associated with many Creative Asset values" at bounding box center [1302, 353] width 395 height 35
click at [1490, 284] on button "Use setting" at bounding box center [1500, 278] width 28 height 14
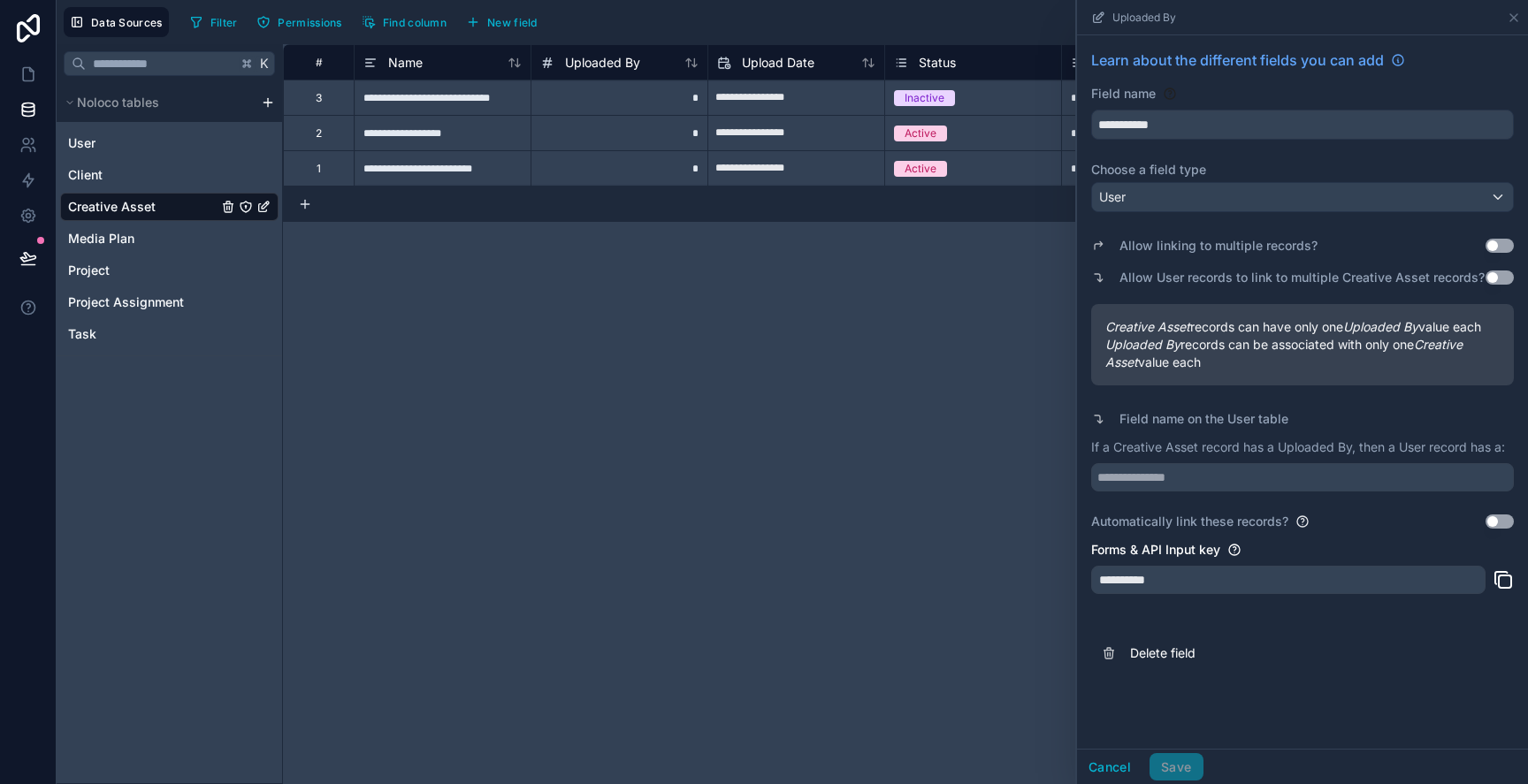
click at [1491, 284] on button "Use setting" at bounding box center [1500, 278] width 28 height 14
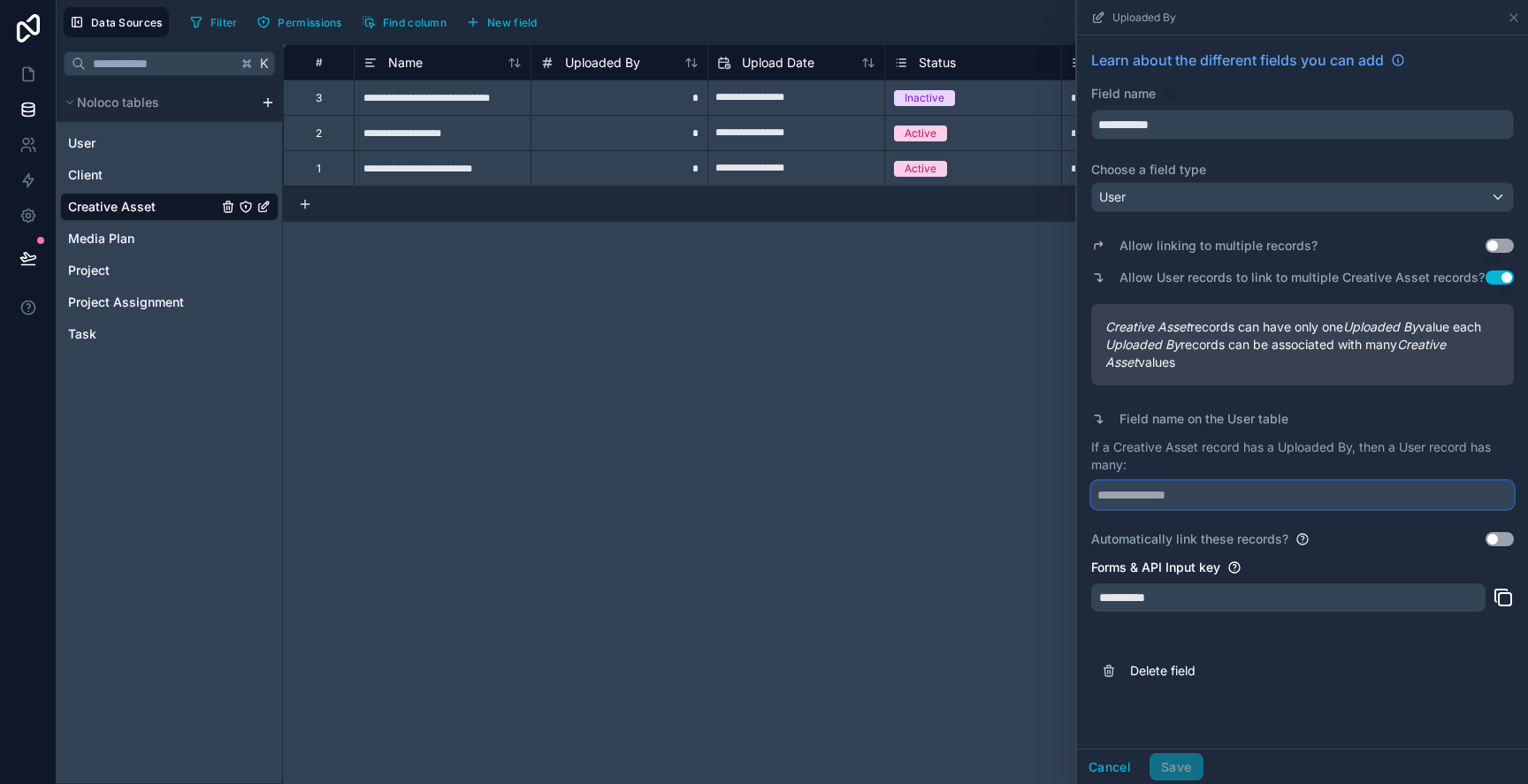
click at [1325, 496] on input "text" at bounding box center [1302, 494] width 423 height 28
type input "*"
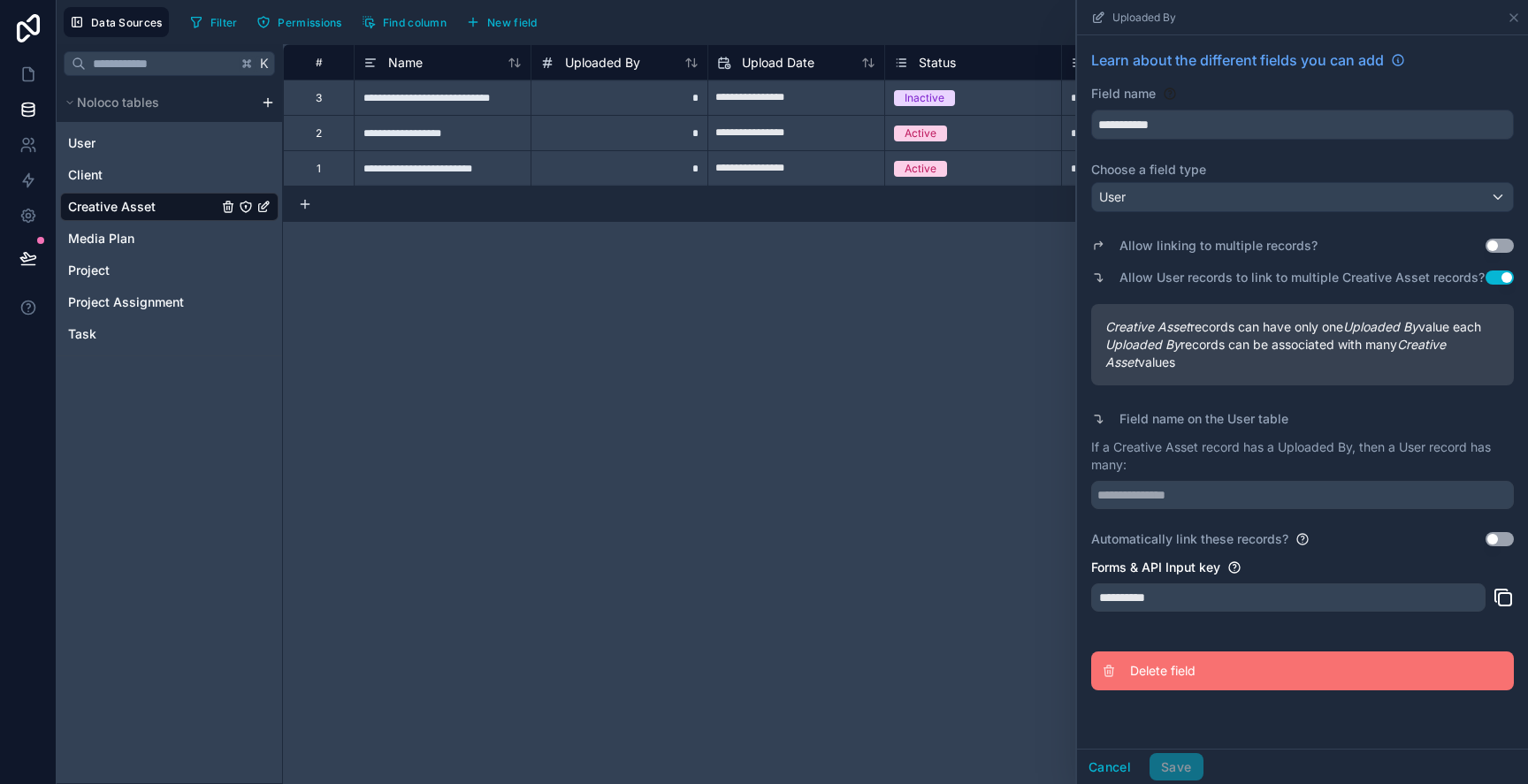
click at [1135, 679] on span "Delete field" at bounding box center [1257, 671] width 255 height 18
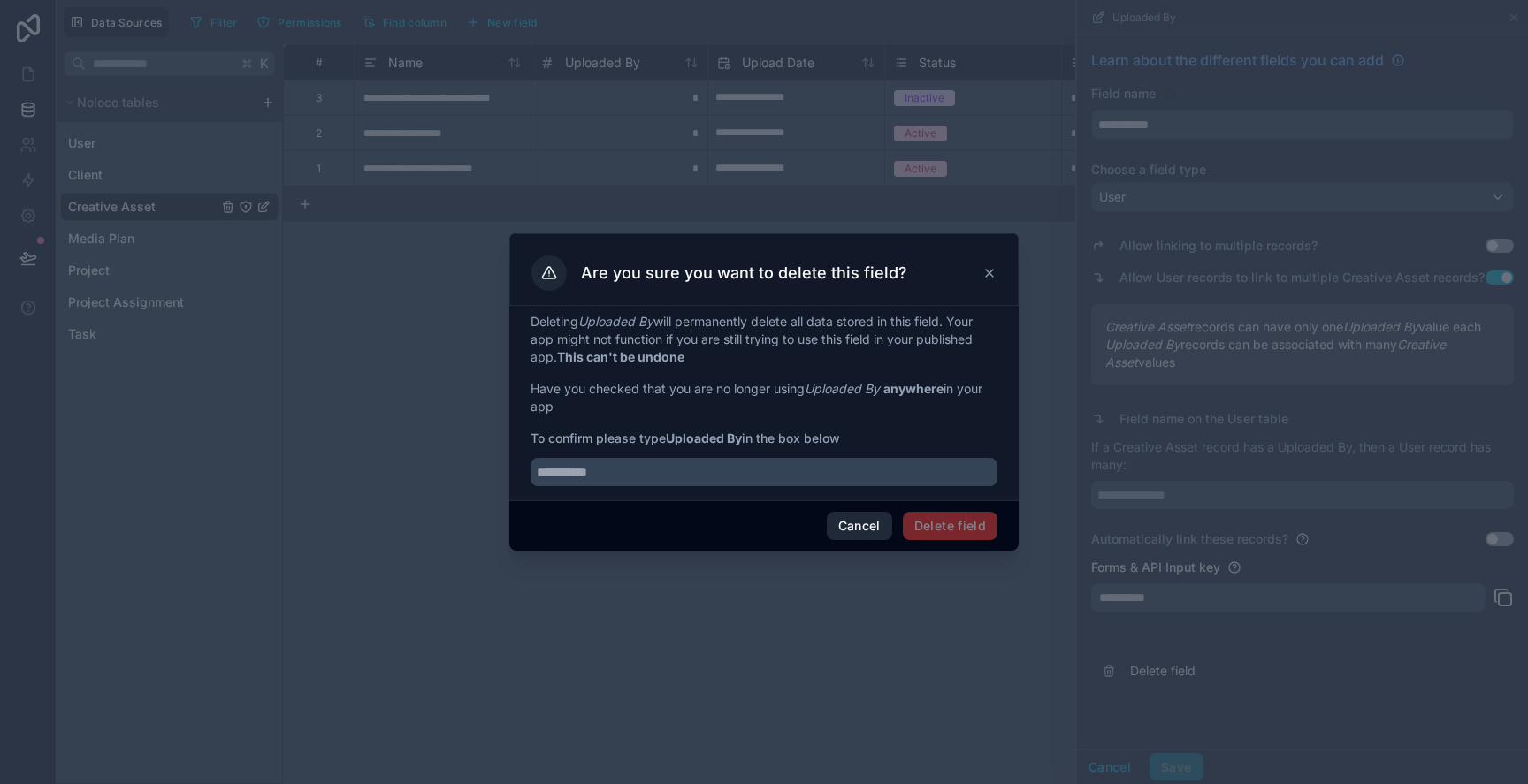
click at [856, 534] on button "Cancel" at bounding box center [858, 525] width 65 height 28
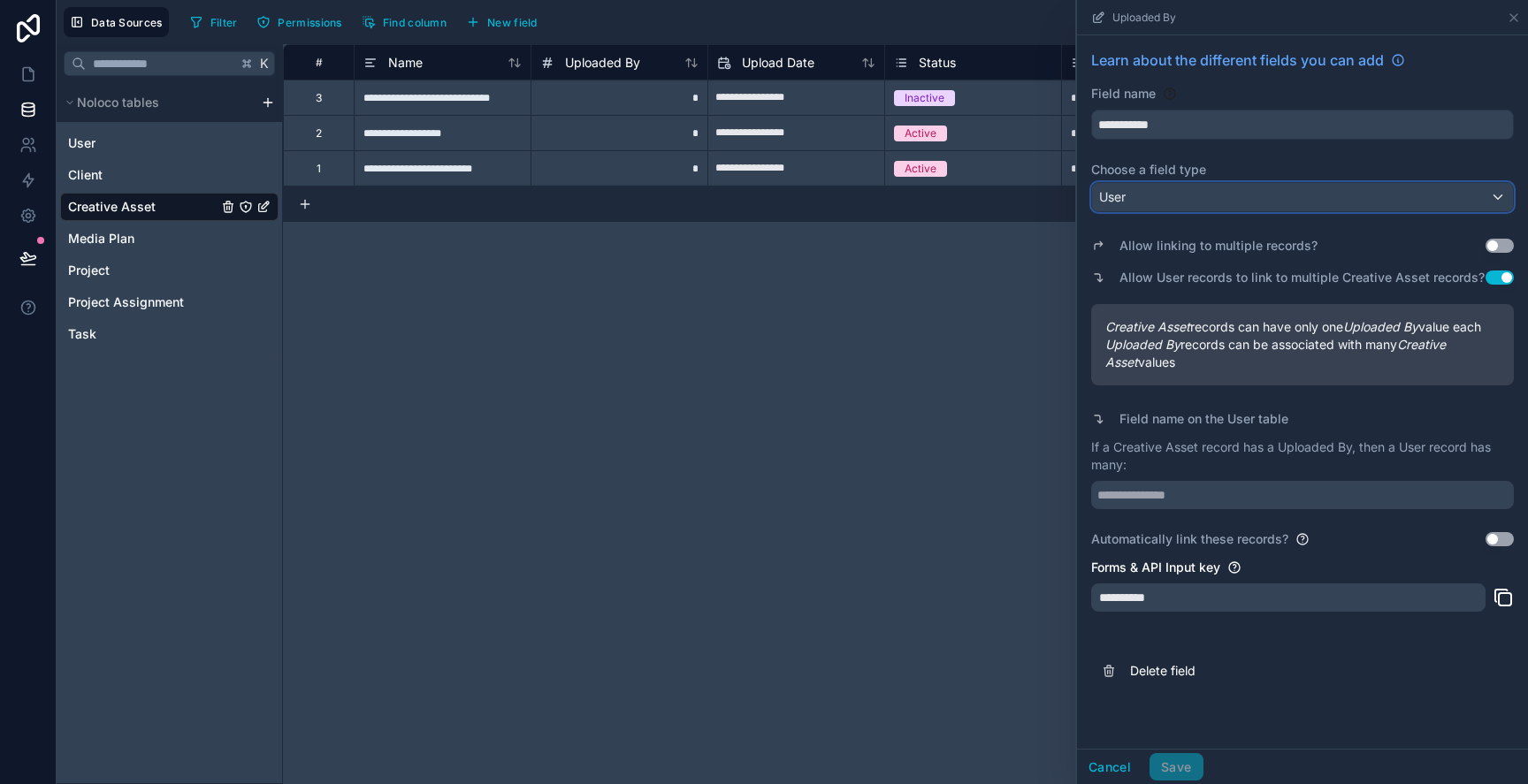
click at [1179, 191] on div "User" at bounding box center [1302, 197] width 421 height 28
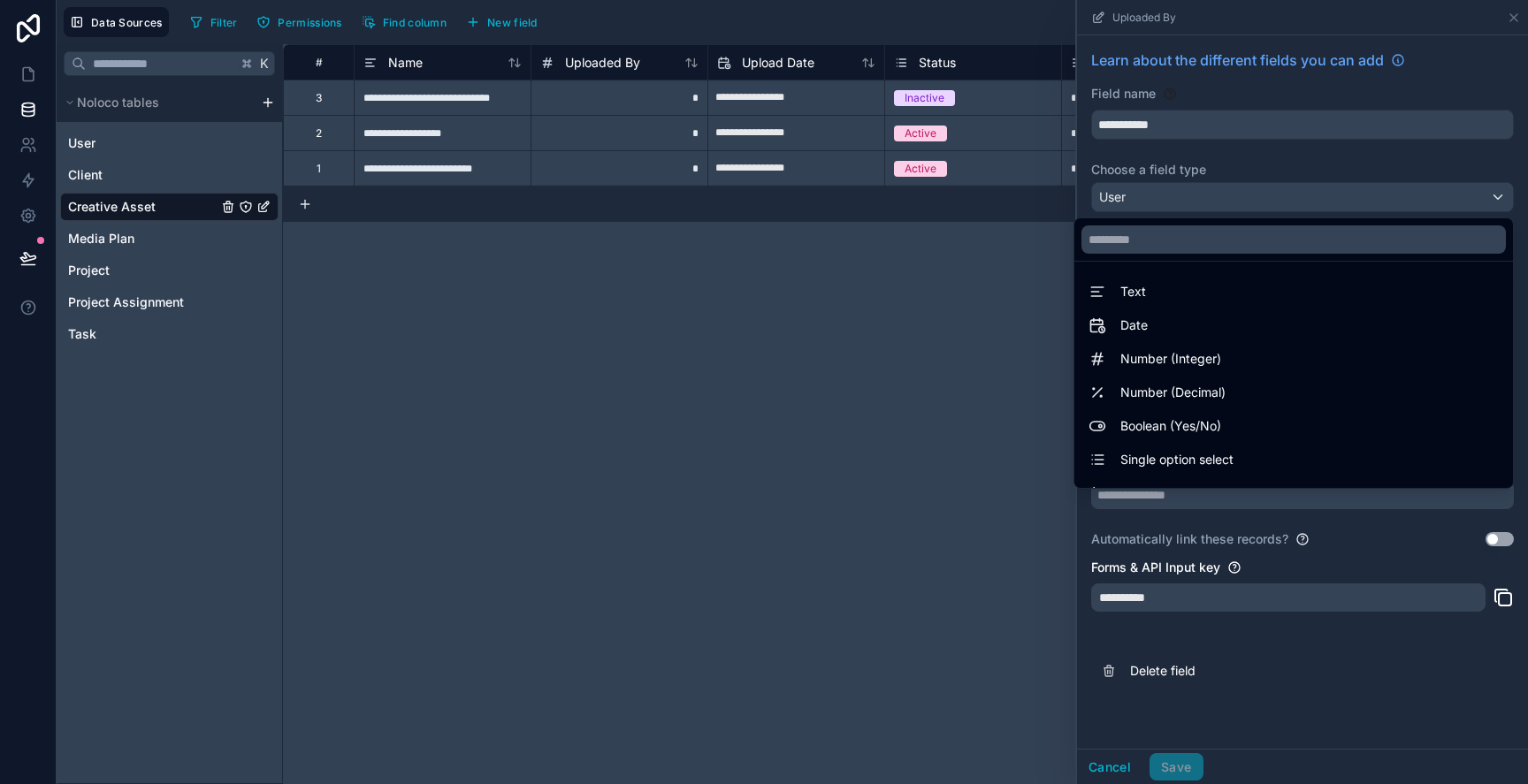
click at [1179, 206] on div at bounding box center [1302, 392] width 451 height 784
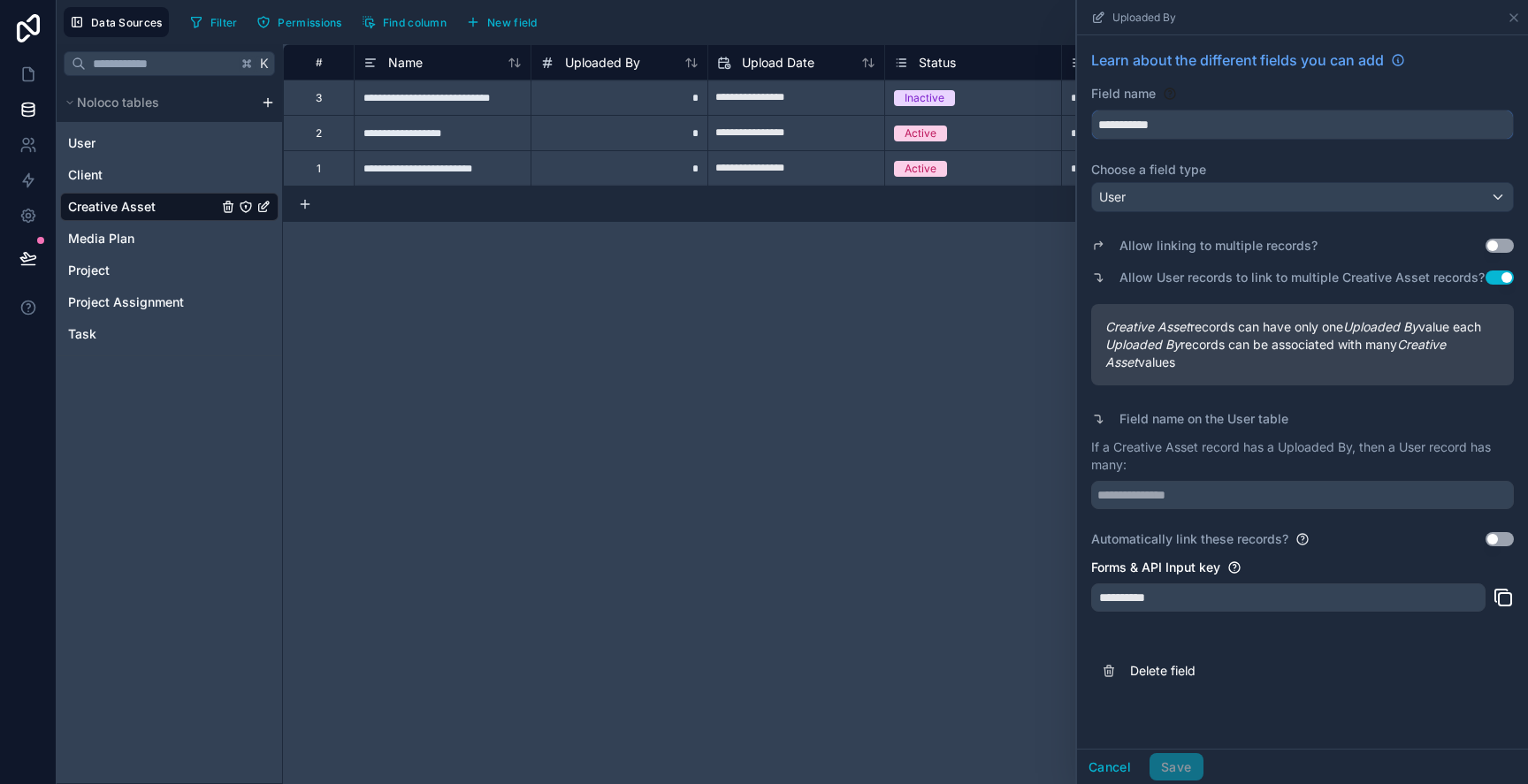
click at [1195, 127] on input "**********" at bounding box center [1302, 125] width 421 height 28
click at [1177, 174] on label "Choose a field type" at bounding box center [1302, 170] width 423 height 18
click at [1170, 192] on div "User" at bounding box center [1302, 197] width 421 height 28
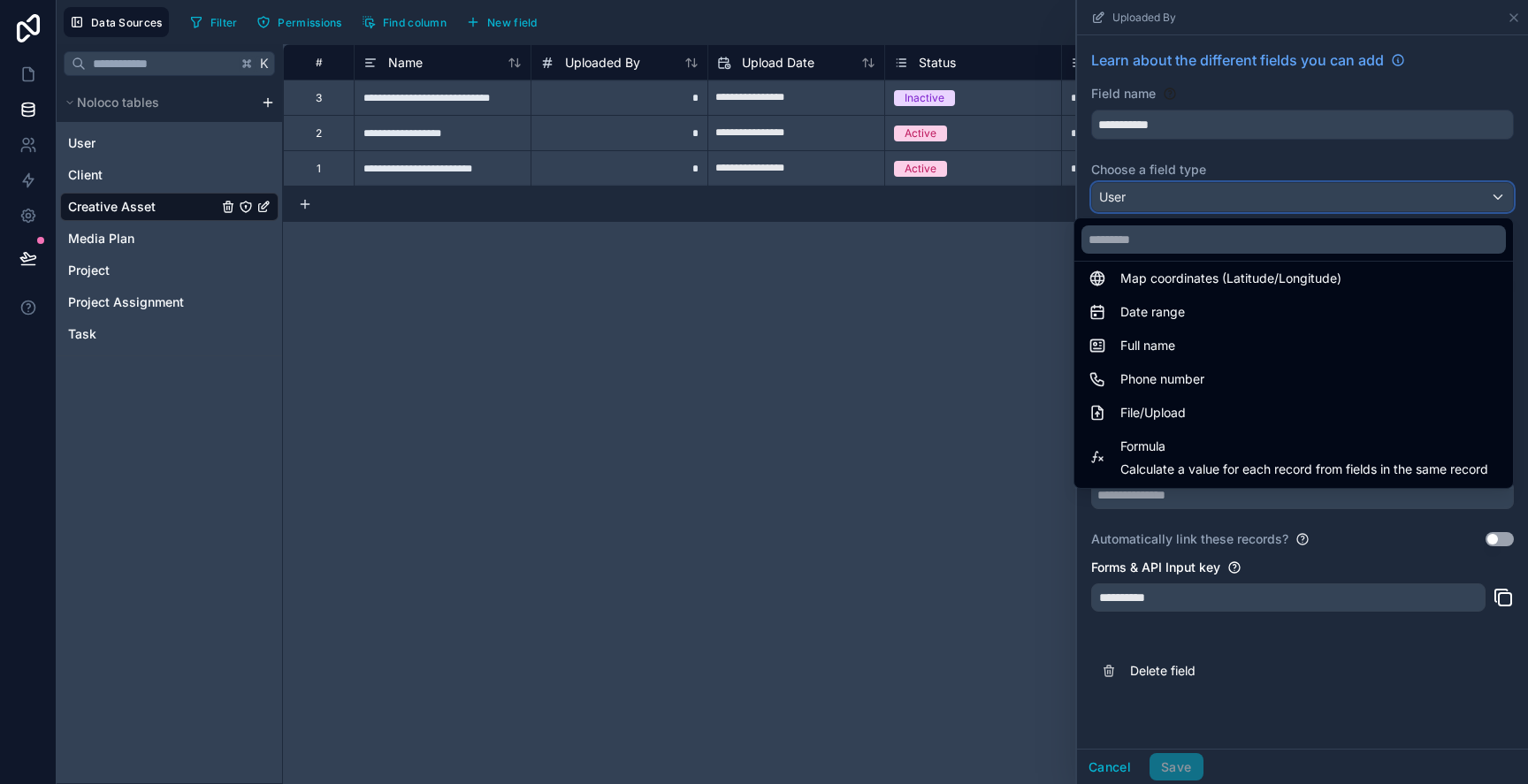
scroll to position [298, 0]
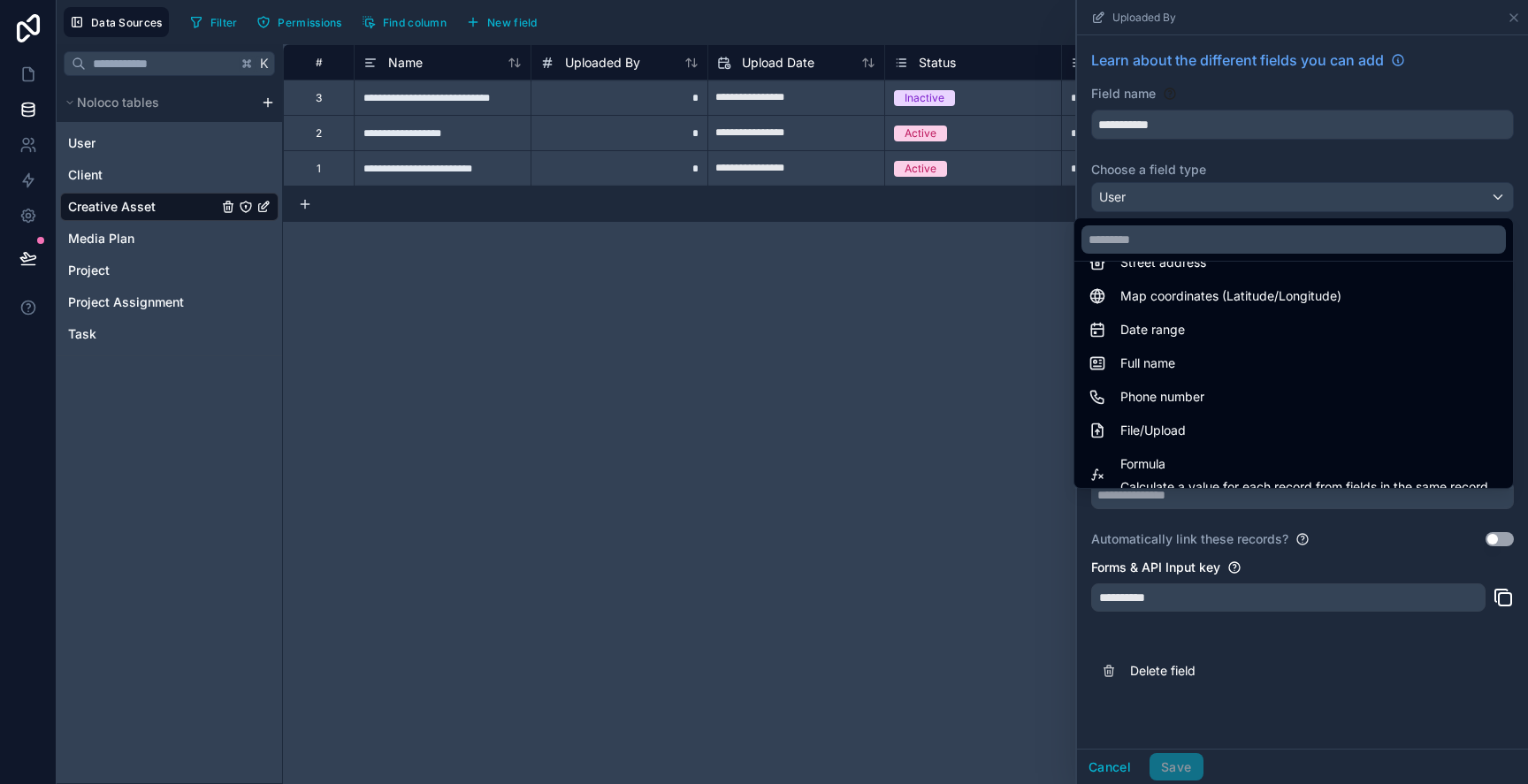
click at [1141, 675] on div at bounding box center [1302, 392] width 451 height 784
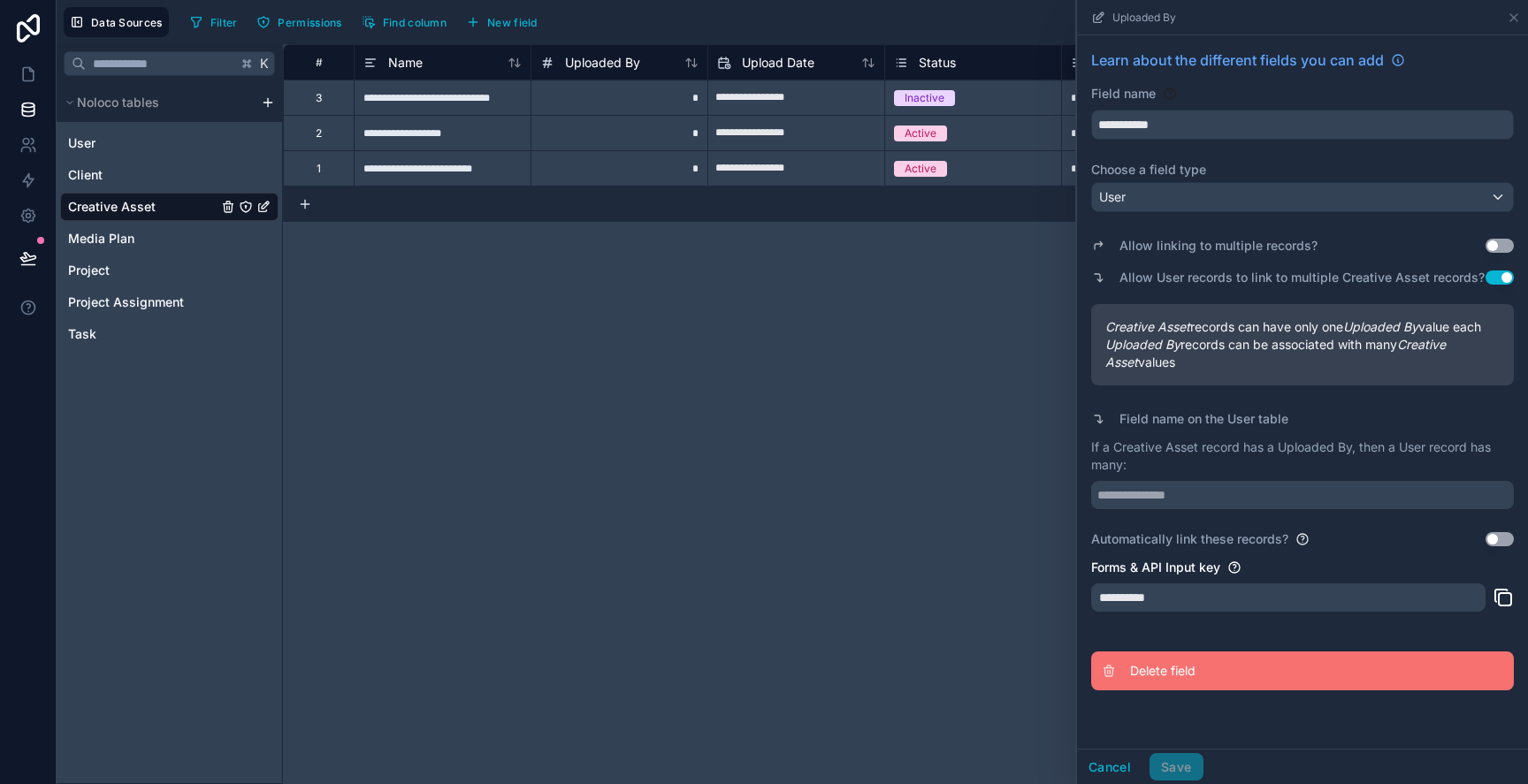
click at [1141, 673] on span "Delete field" at bounding box center [1257, 671] width 255 height 18
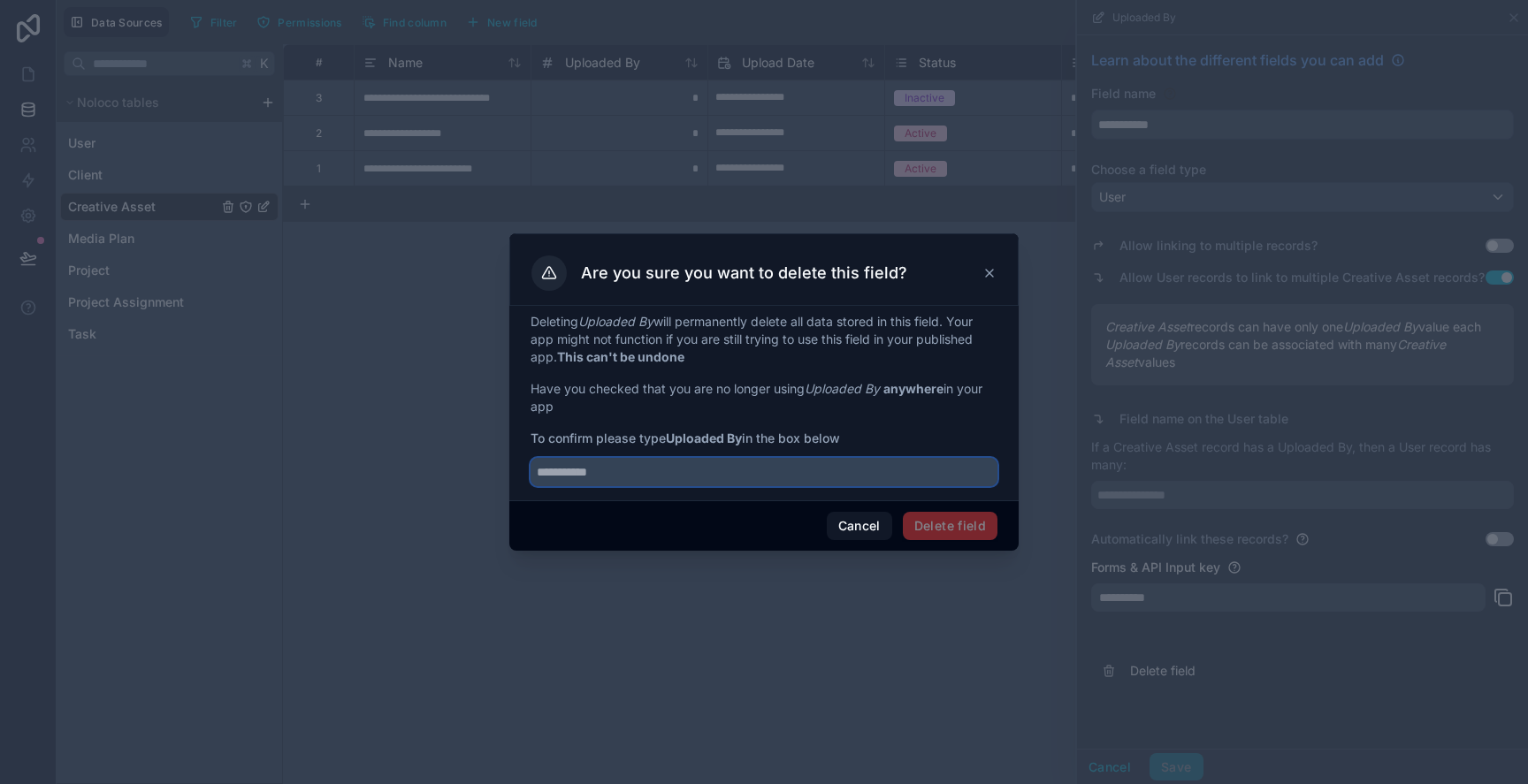
click at [873, 483] on input "text" at bounding box center [764, 471] width 467 height 28
type input "**********"
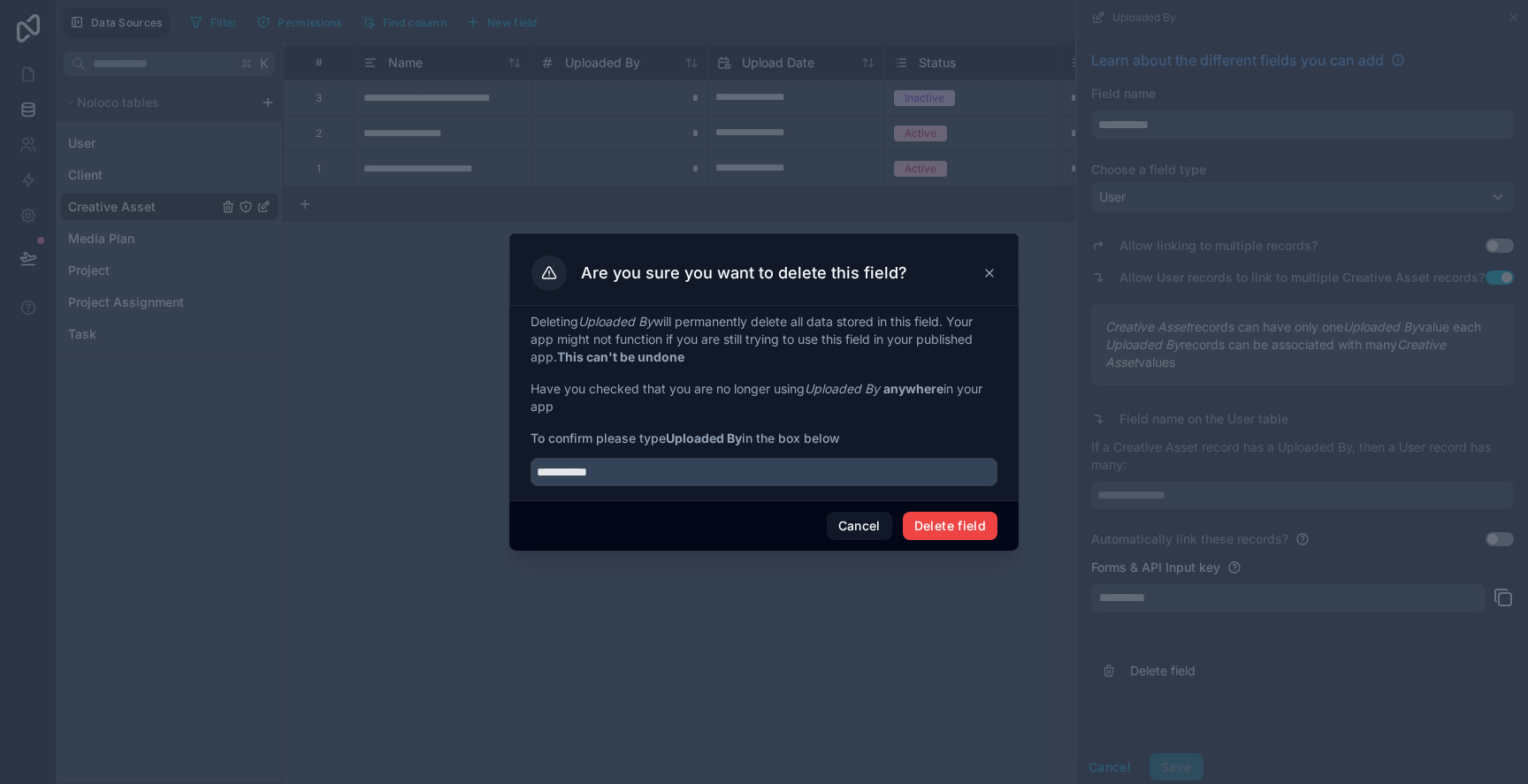
click at [944, 510] on div "Cancel Delete field" at bounding box center [764, 525] width 510 height 50
click at [947, 525] on button "Delete field" at bounding box center [949, 525] width 95 height 28
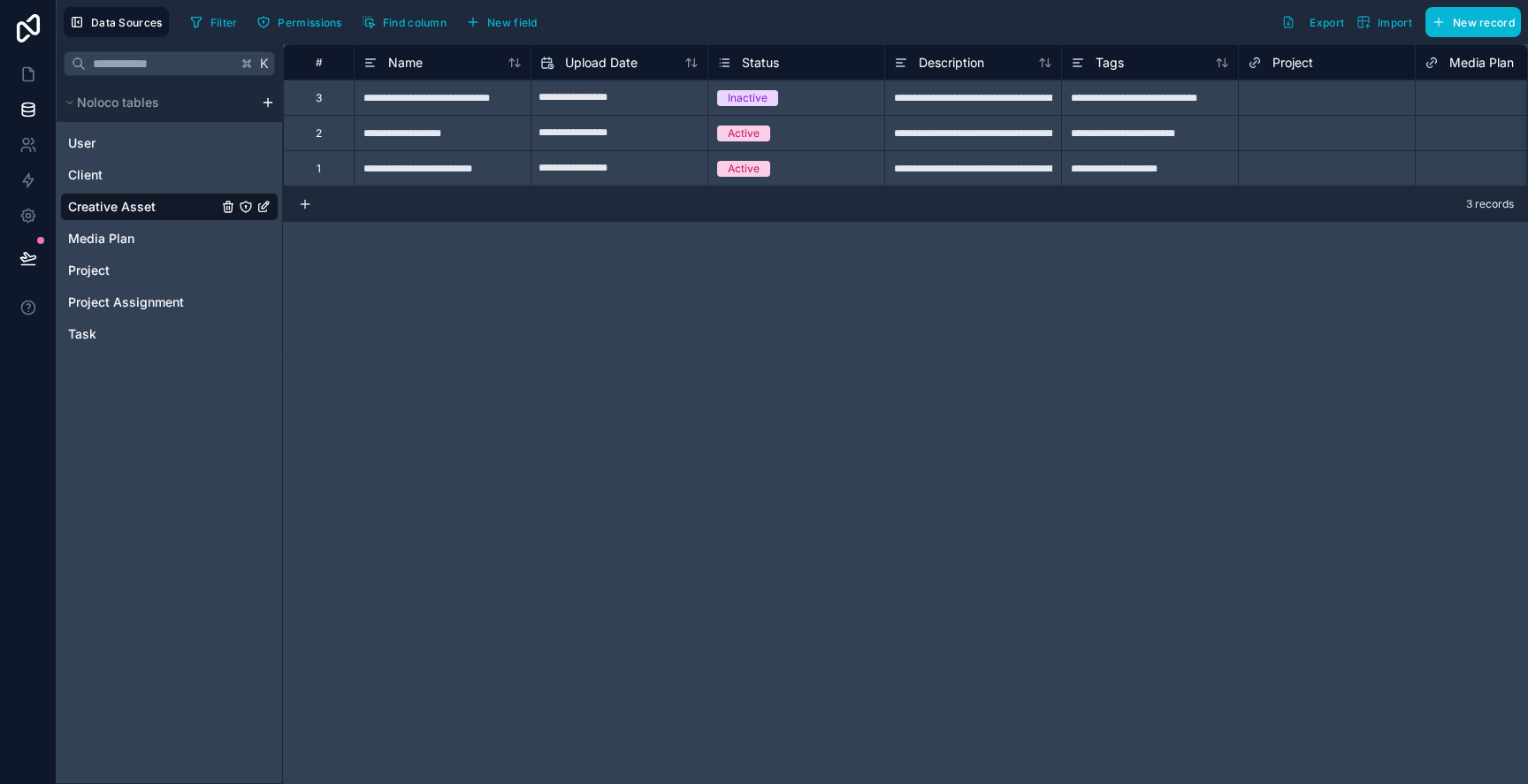
click at [627, 74] on div "Upload Date" at bounding box center [619, 61] width 177 height 35
click at [612, 60] on span "Upload Date" at bounding box center [601, 63] width 73 height 18
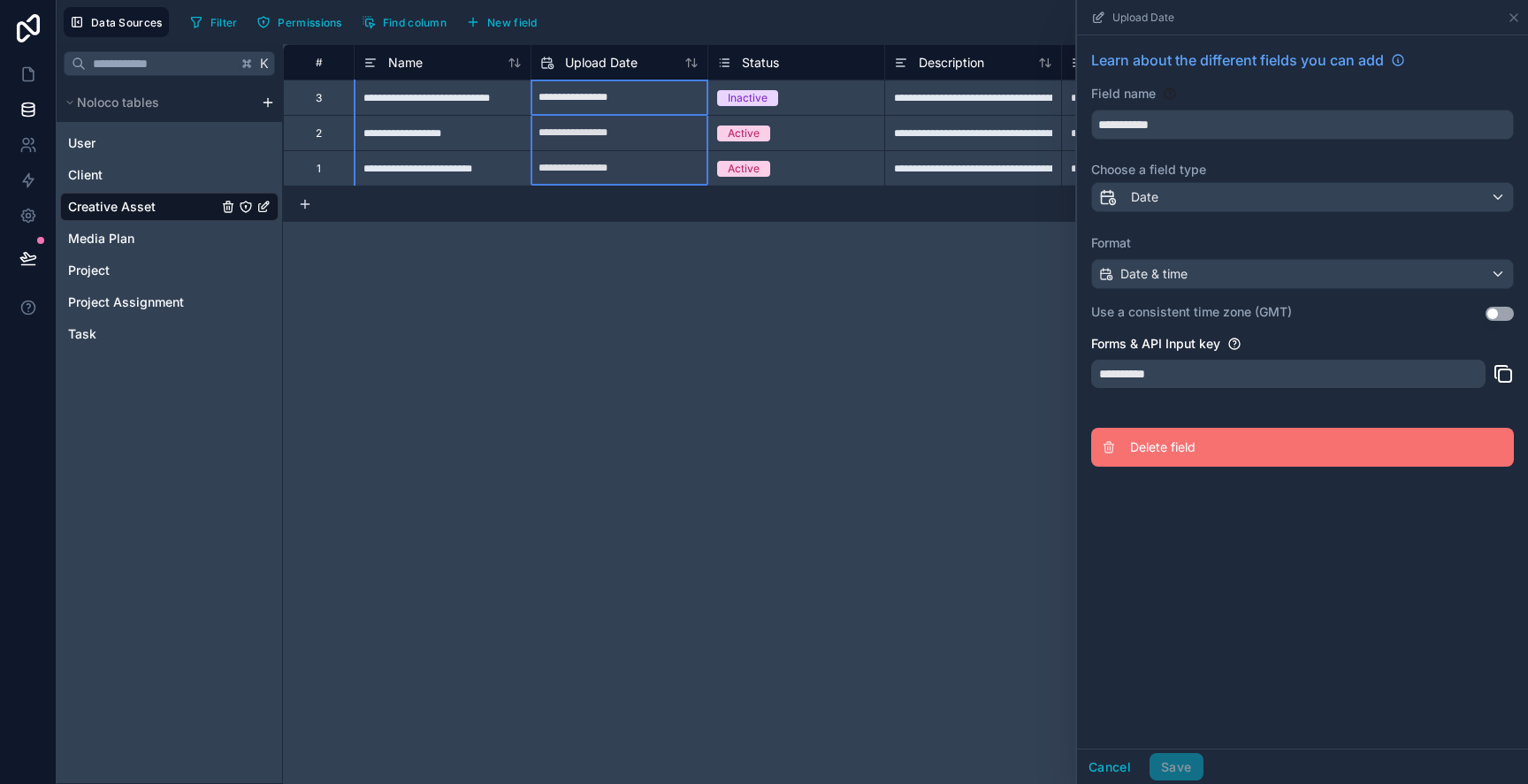
click at [1152, 459] on button "Delete field" at bounding box center [1302, 446] width 423 height 39
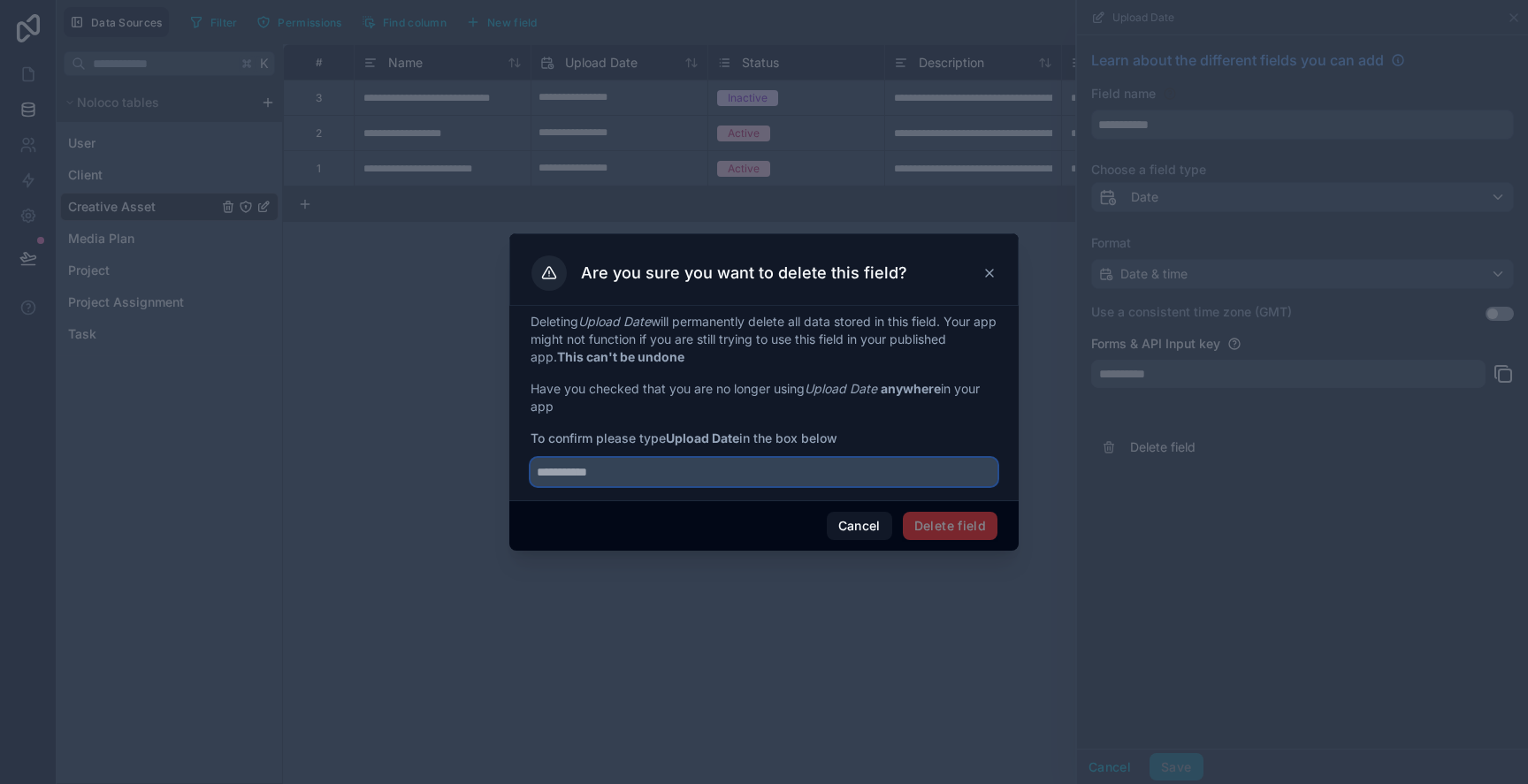
click at [868, 471] on input "text" at bounding box center [764, 471] width 467 height 28
type input "**********"
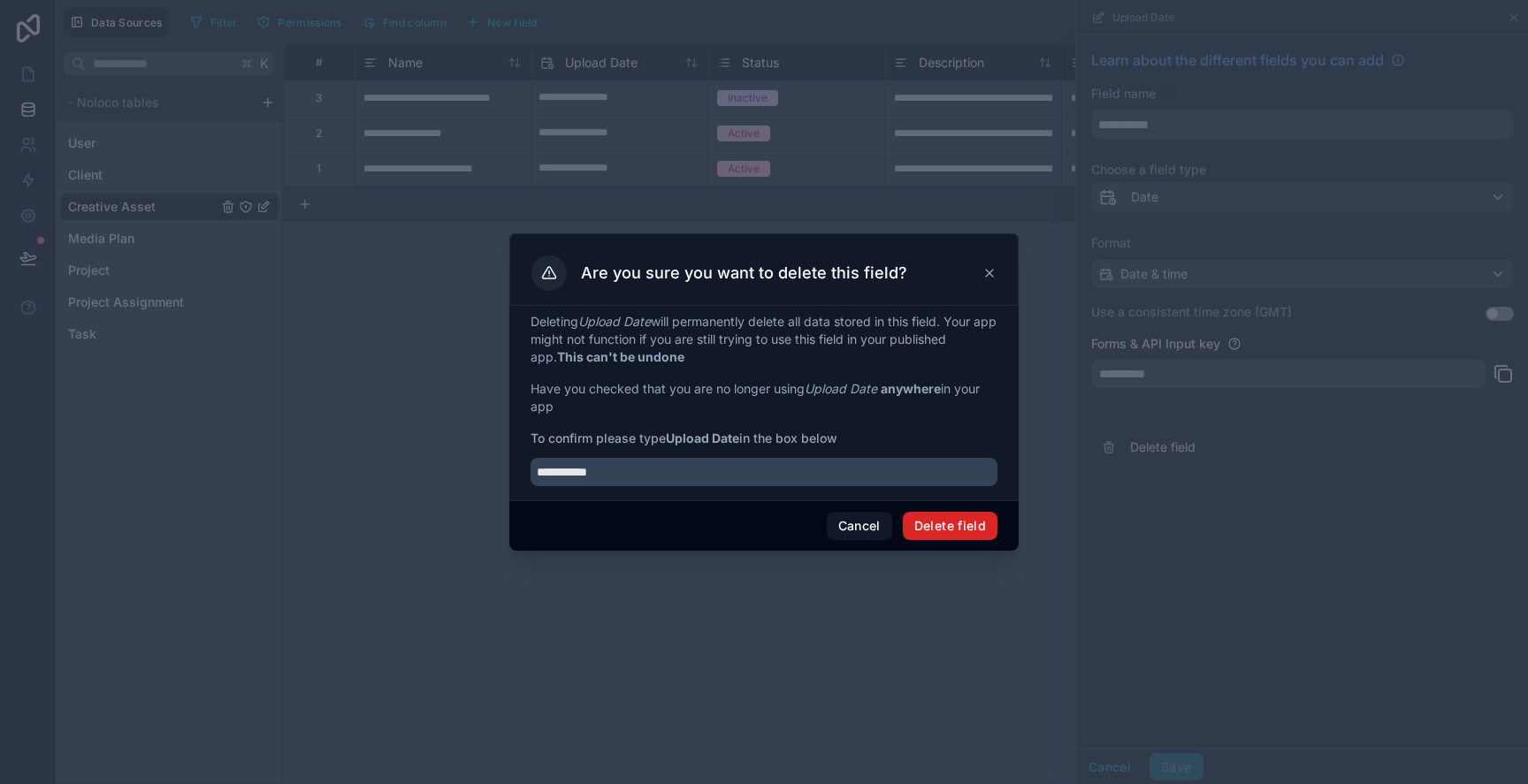
click at [961, 536] on button "Delete field" at bounding box center [949, 525] width 95 height 28
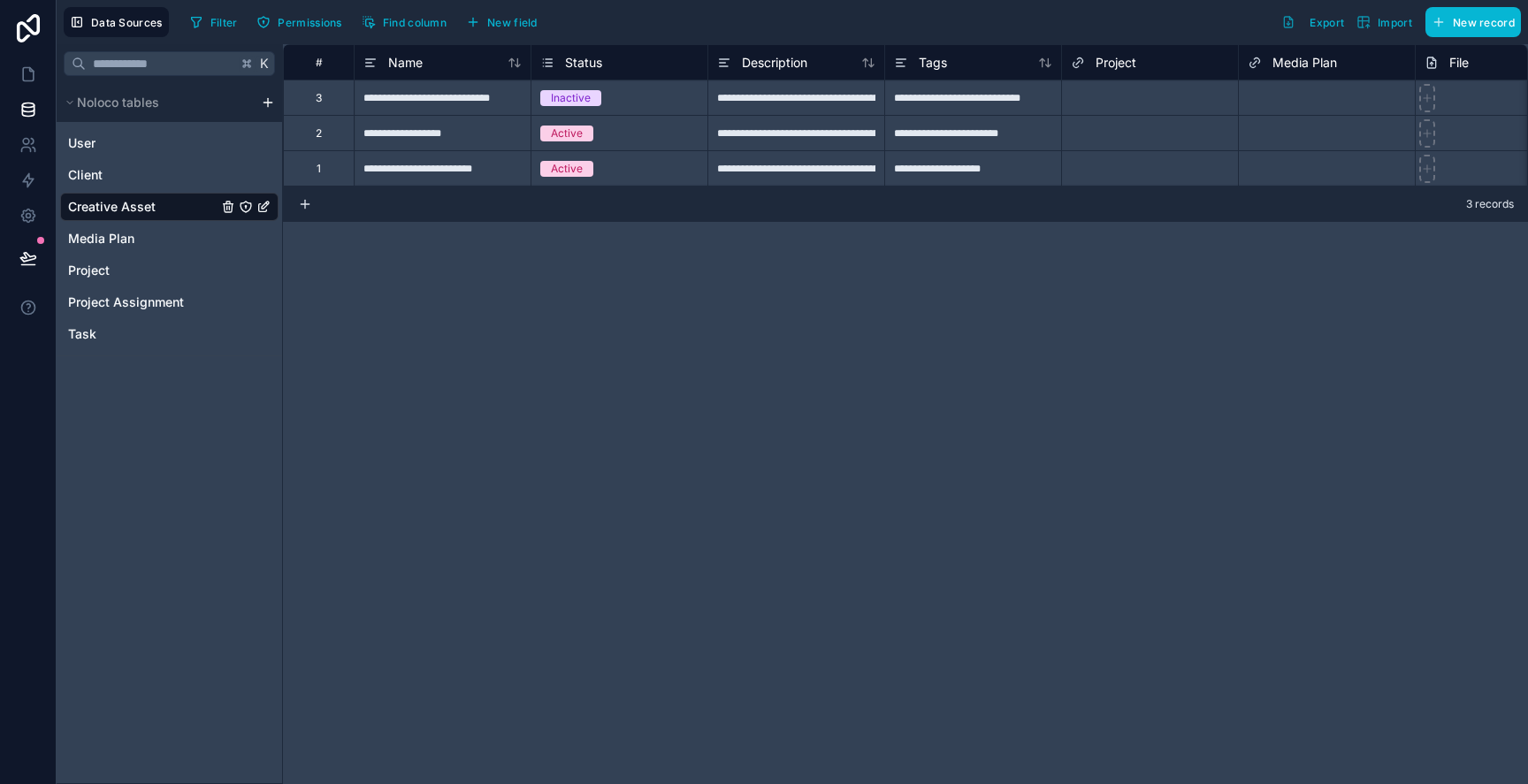
click at [578, 64] on span "Status" at bounding box center [583, 63] width 37 height 18
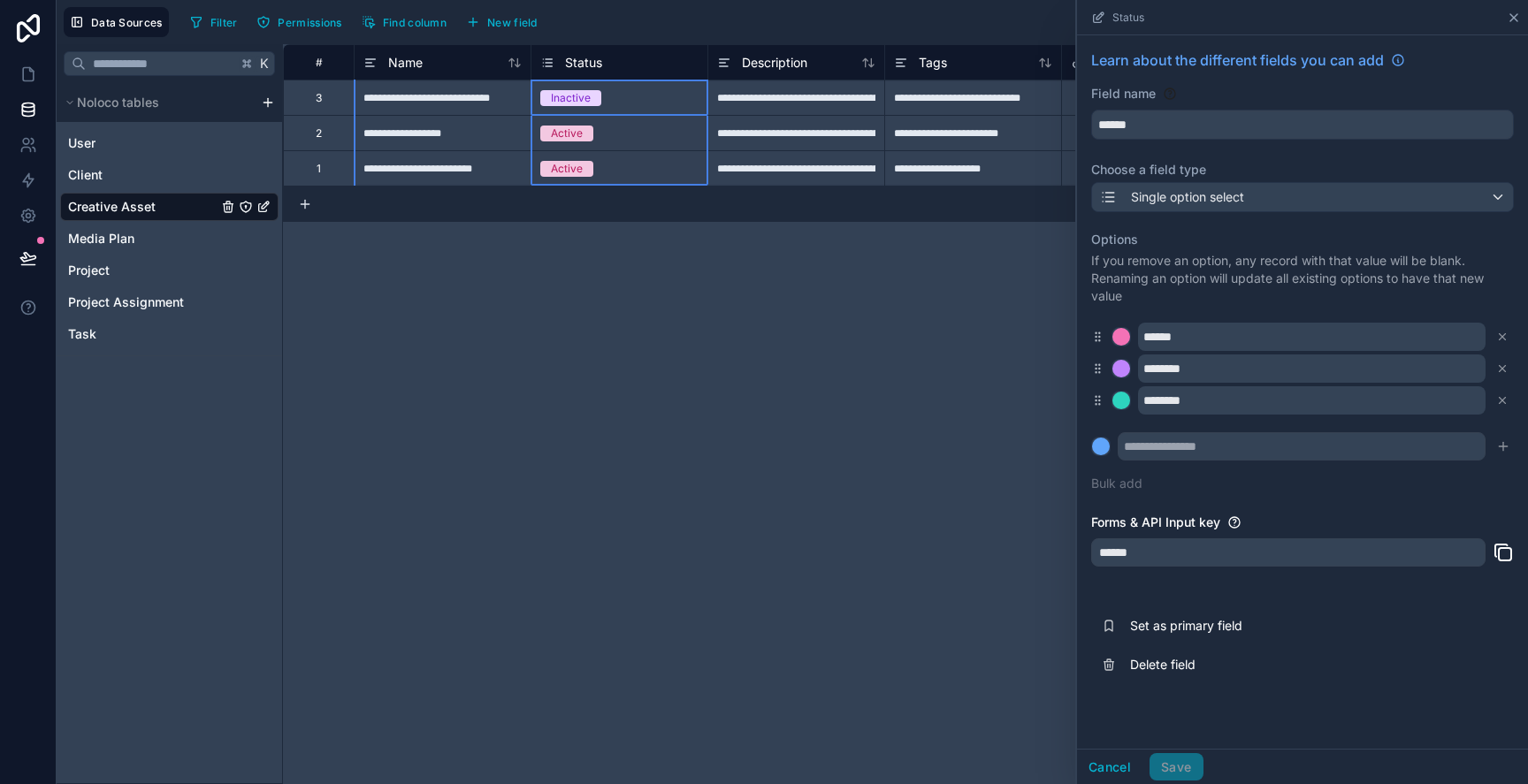
click at [1509, 12] on icon at bounding box center [1514, 18] width 14 height 14
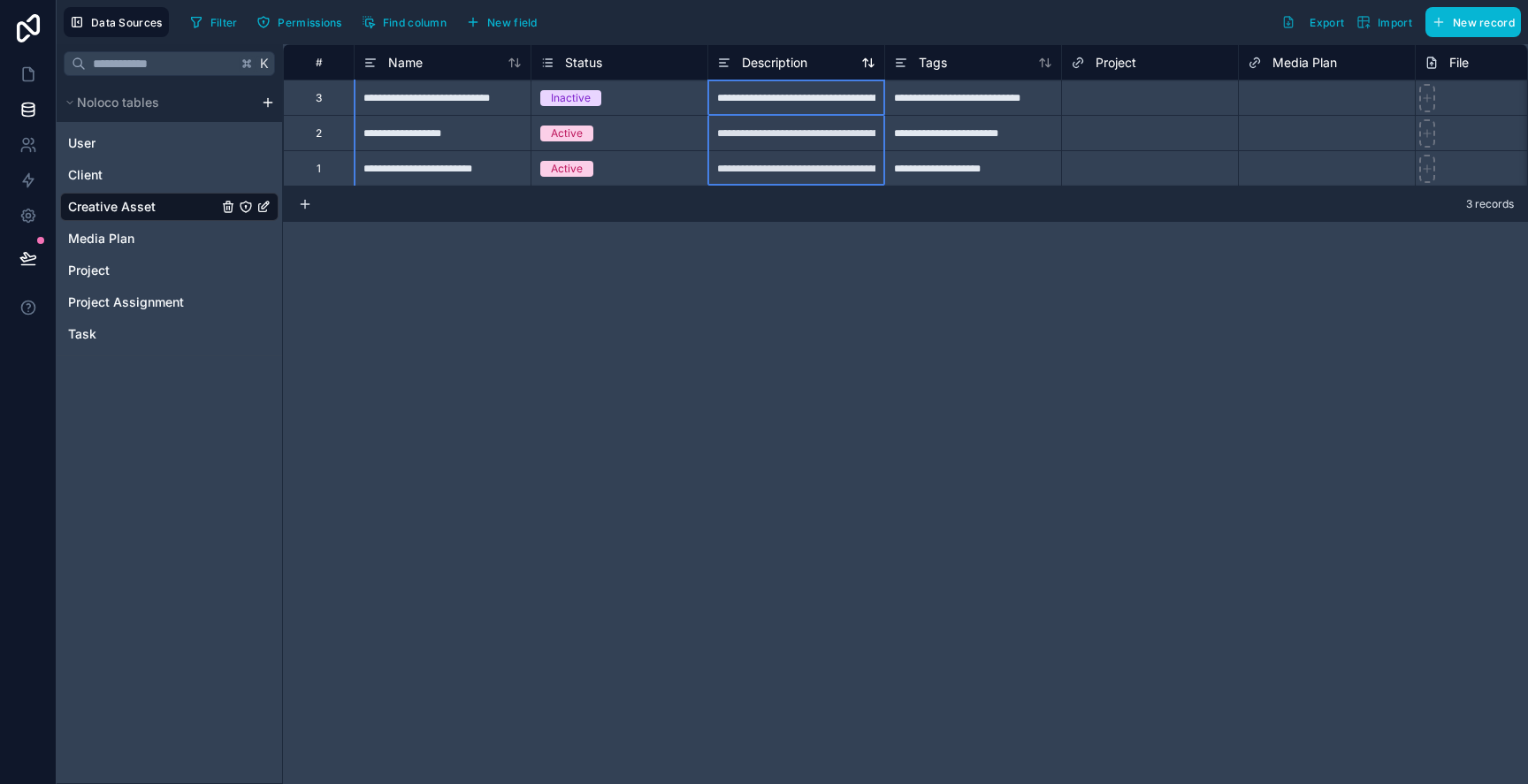
click at [788, 68] on span "Description" at bounding box center [773, 63] width 65 height 18
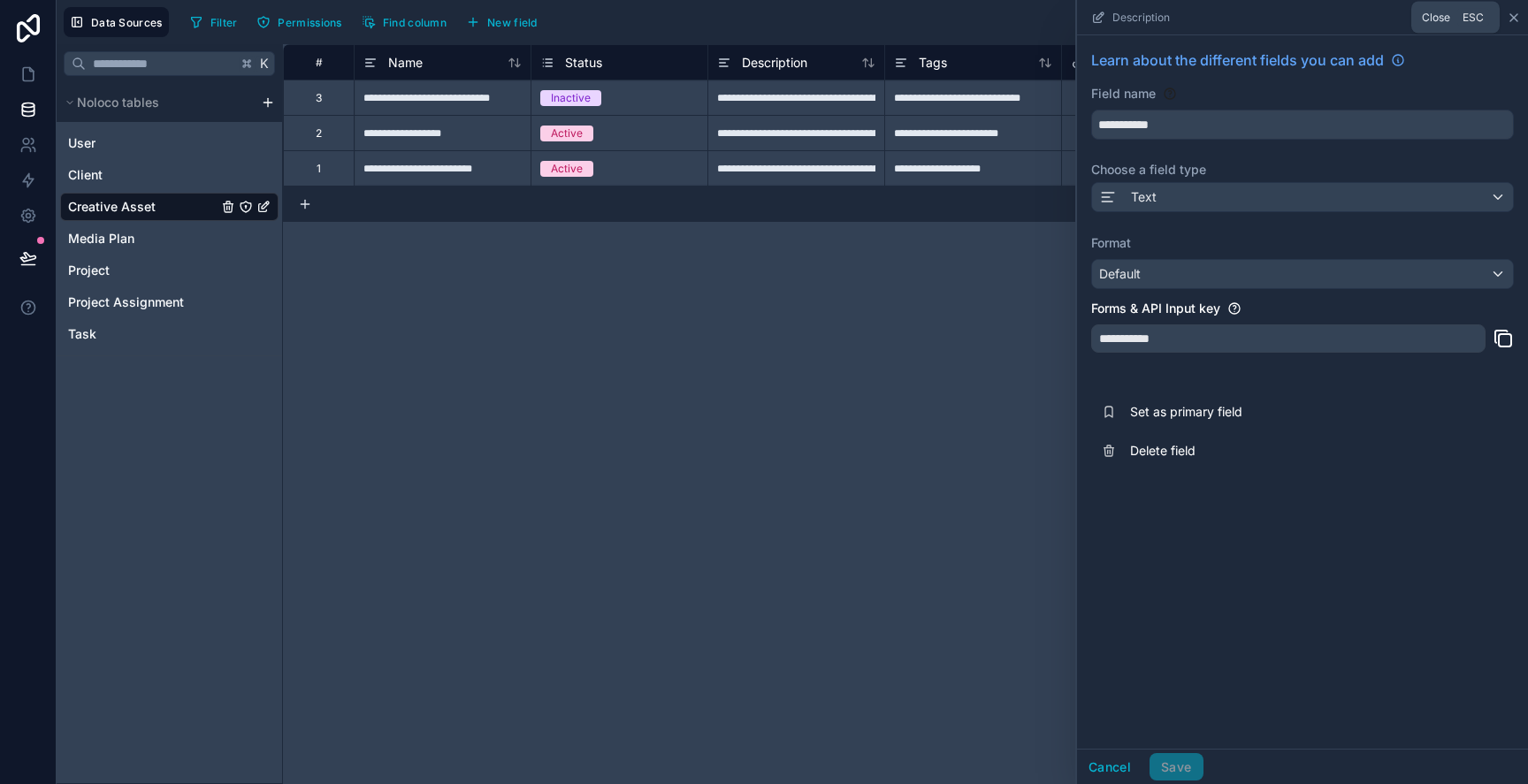
click at [1518, 13] on icon at bounding box center [1514, 18] width 14 height 14
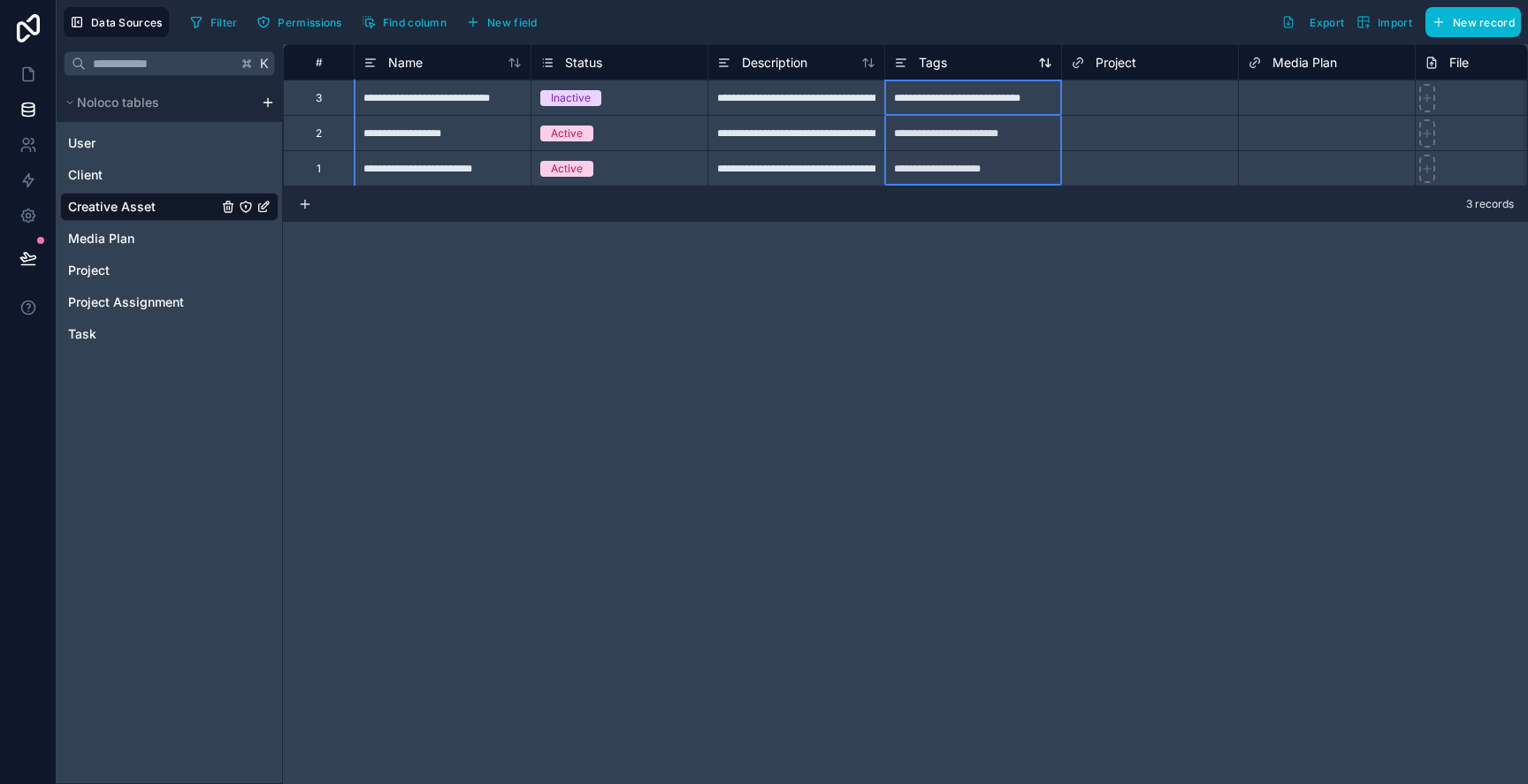
click at [936, 56] on span "Tags" at bounding box center [932, 63] width 28 height 18
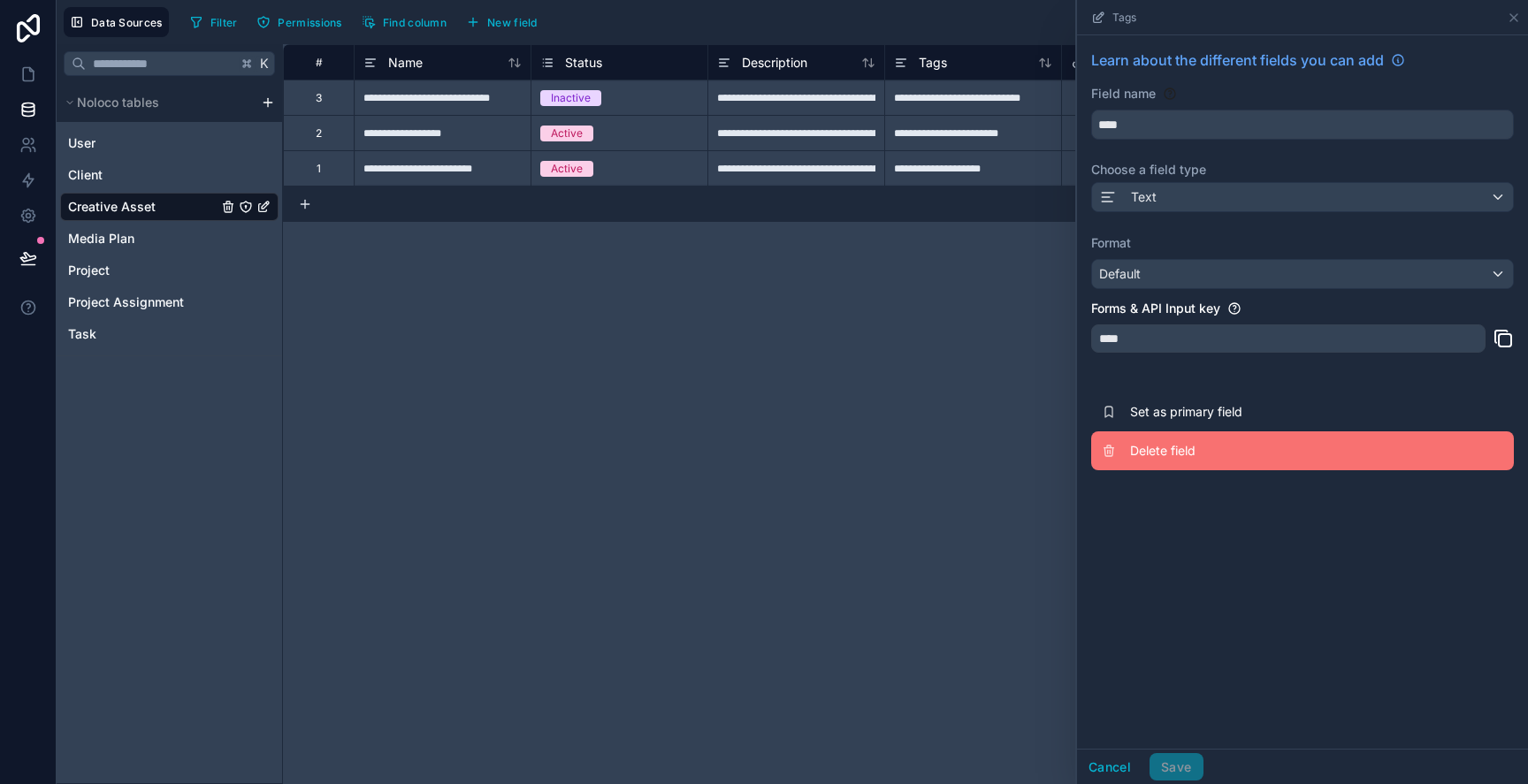
click at [1173, 460] on button "Delete field" at bounding box center [1302, 450] width 423 height 39
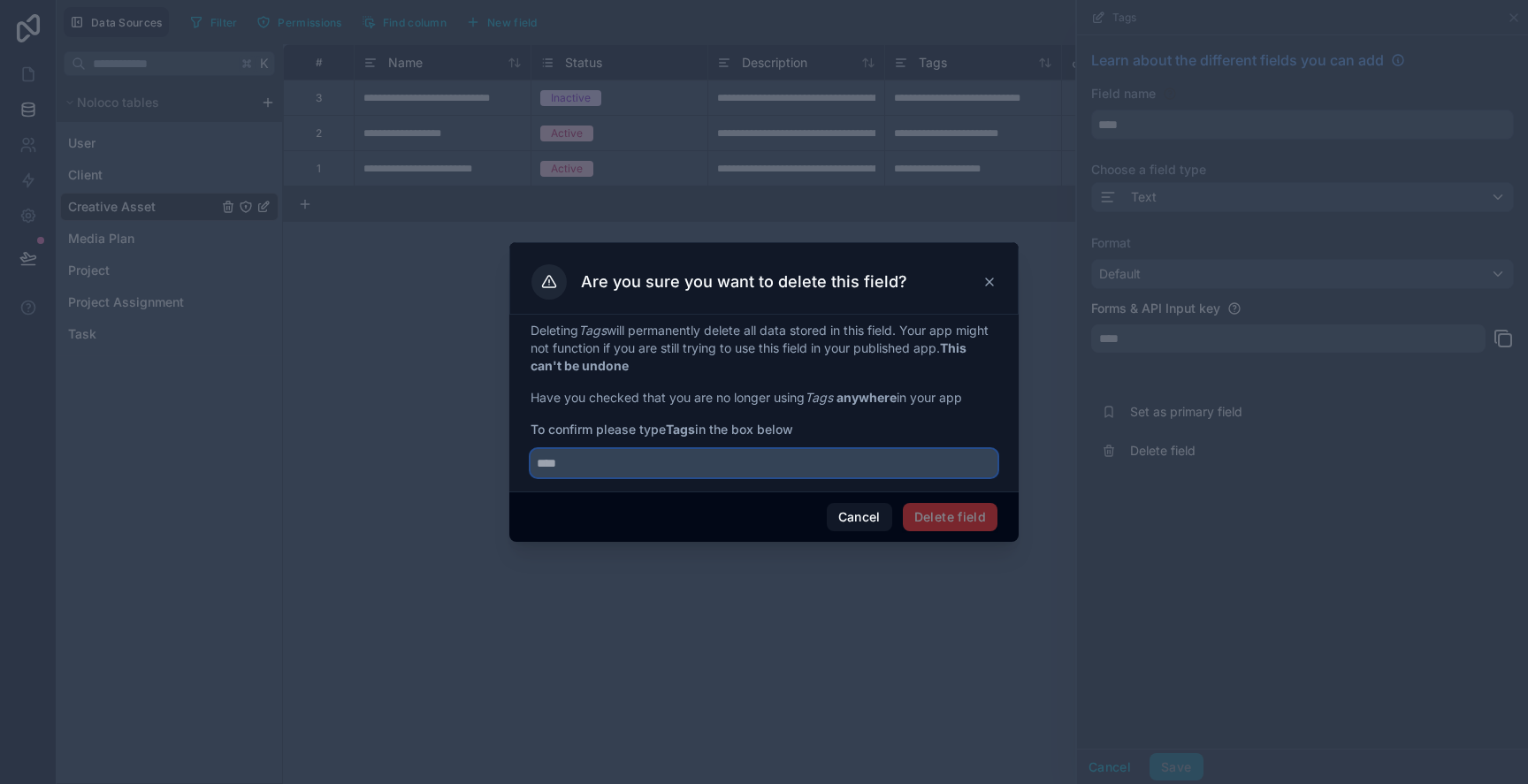
click at [850, 469] on input "text" at bounding box center [764, 463] width 467 height 28
type input "****"
click at [973, 516] on button "Delete field" at bounding box center [949, 517] width 95 height 28
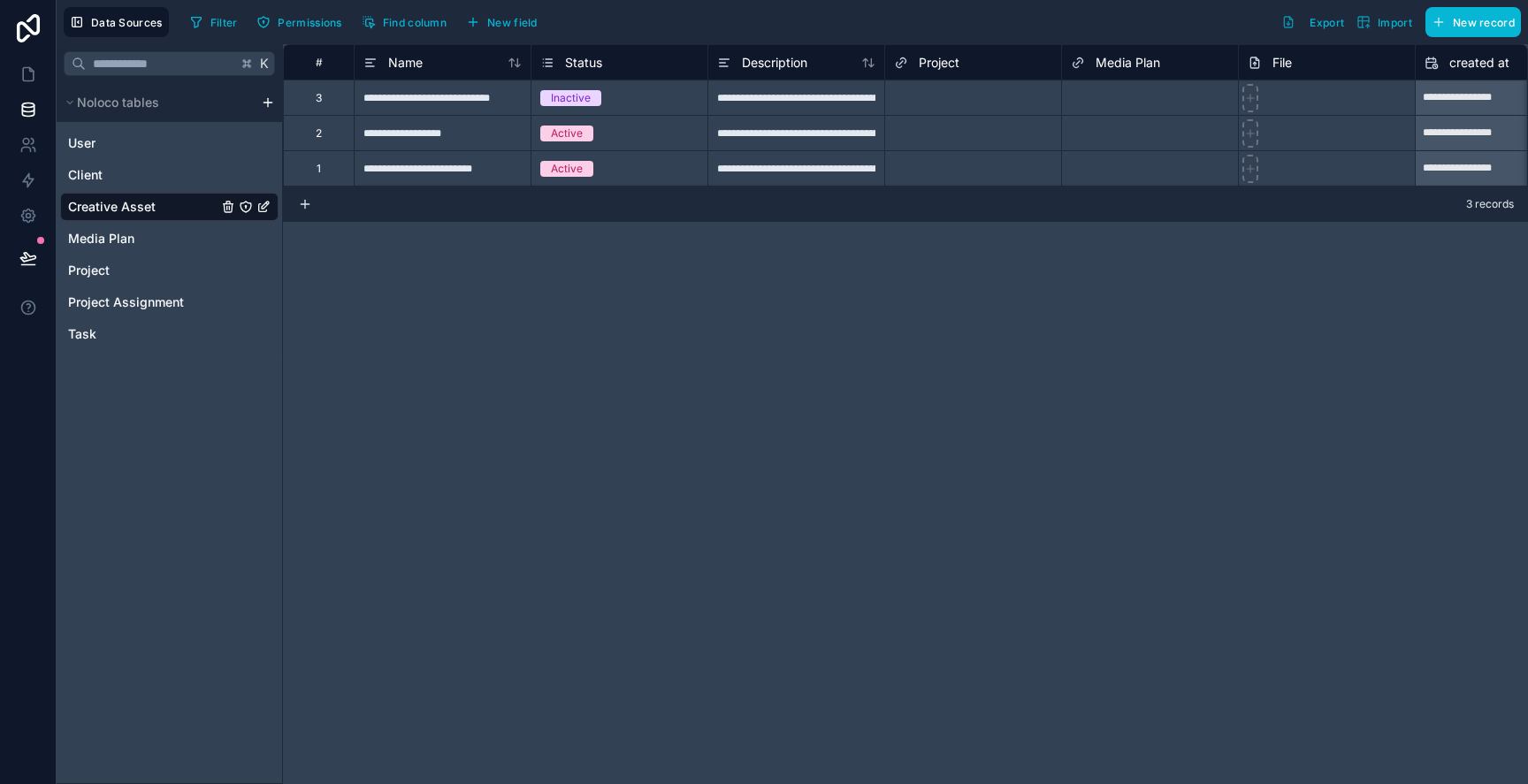
click at [941, 69] on span "Project" at bounding box center [938, 63] width 41 height 18
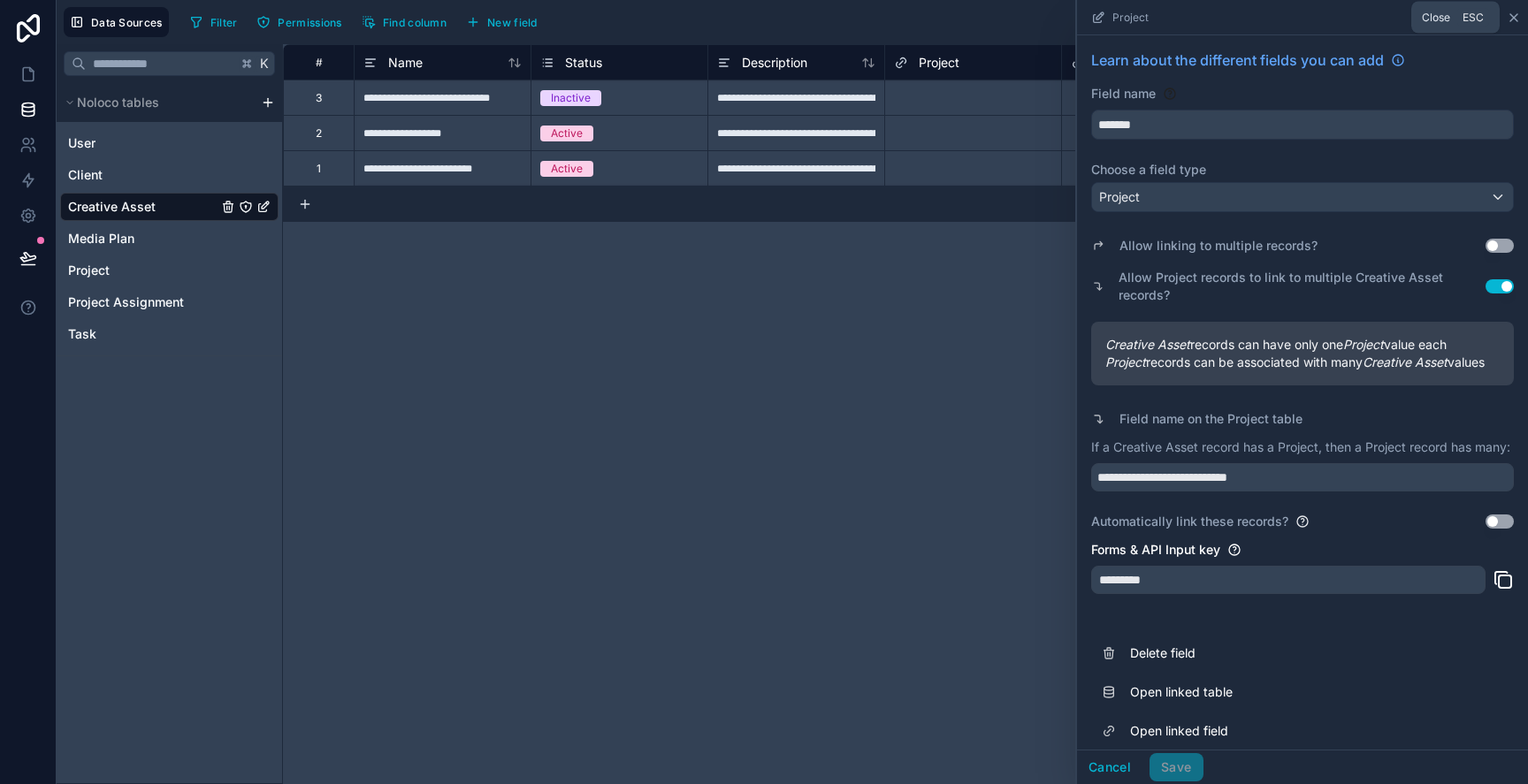
click at [1510, 20] on icon at bounding box center [1514, 18] width 14 height 14
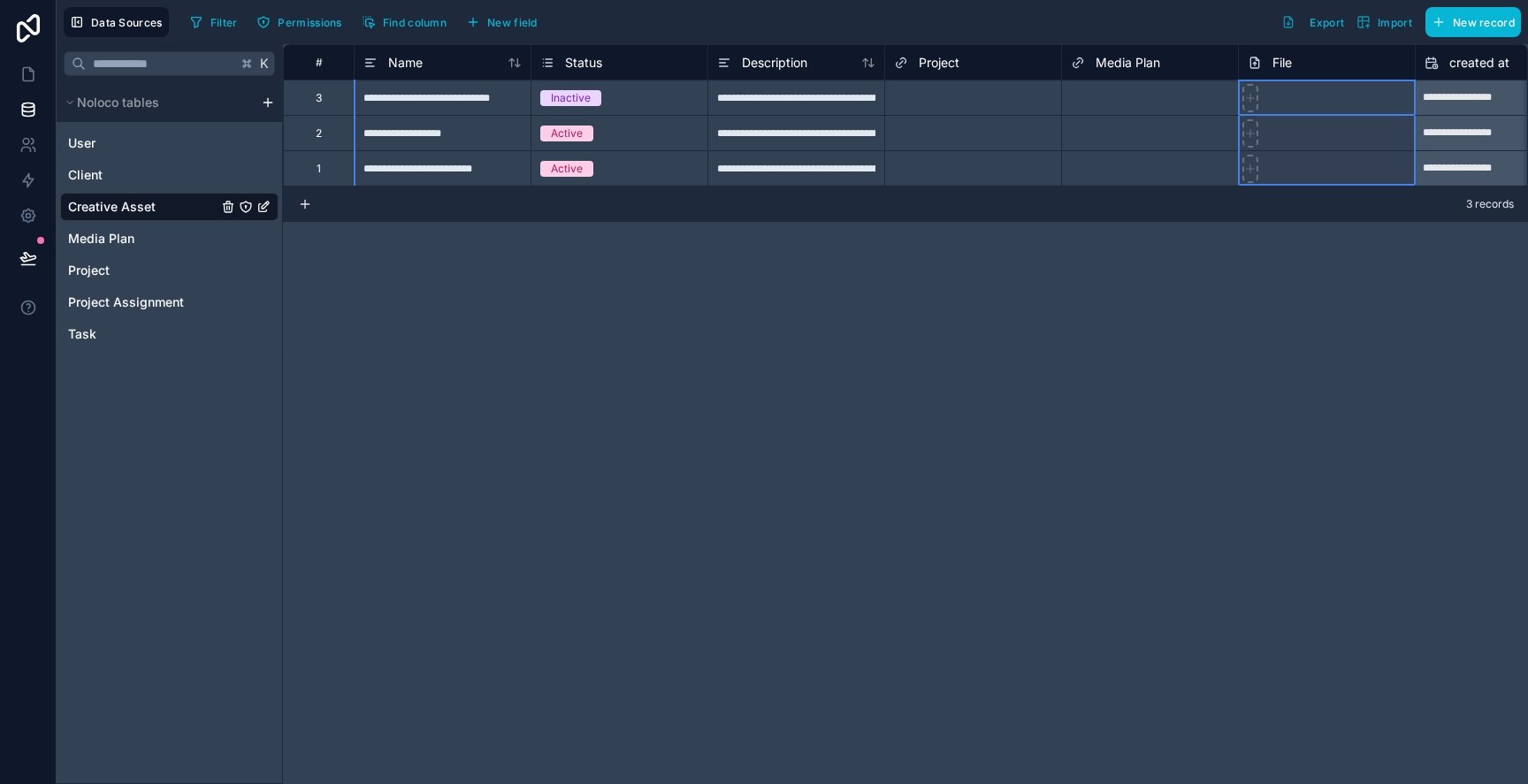
drag, startPoint x: 1275, startPoint y: 64, endPoint x: 1332, endPoint y: 64, distance: 57.0
click at [1332, 64] on div "File" at bounding box center [1327, 62] width 158 height 21
click at [1280, 59] on span "File" at bounding box center [1281, 63] width 19 height 18
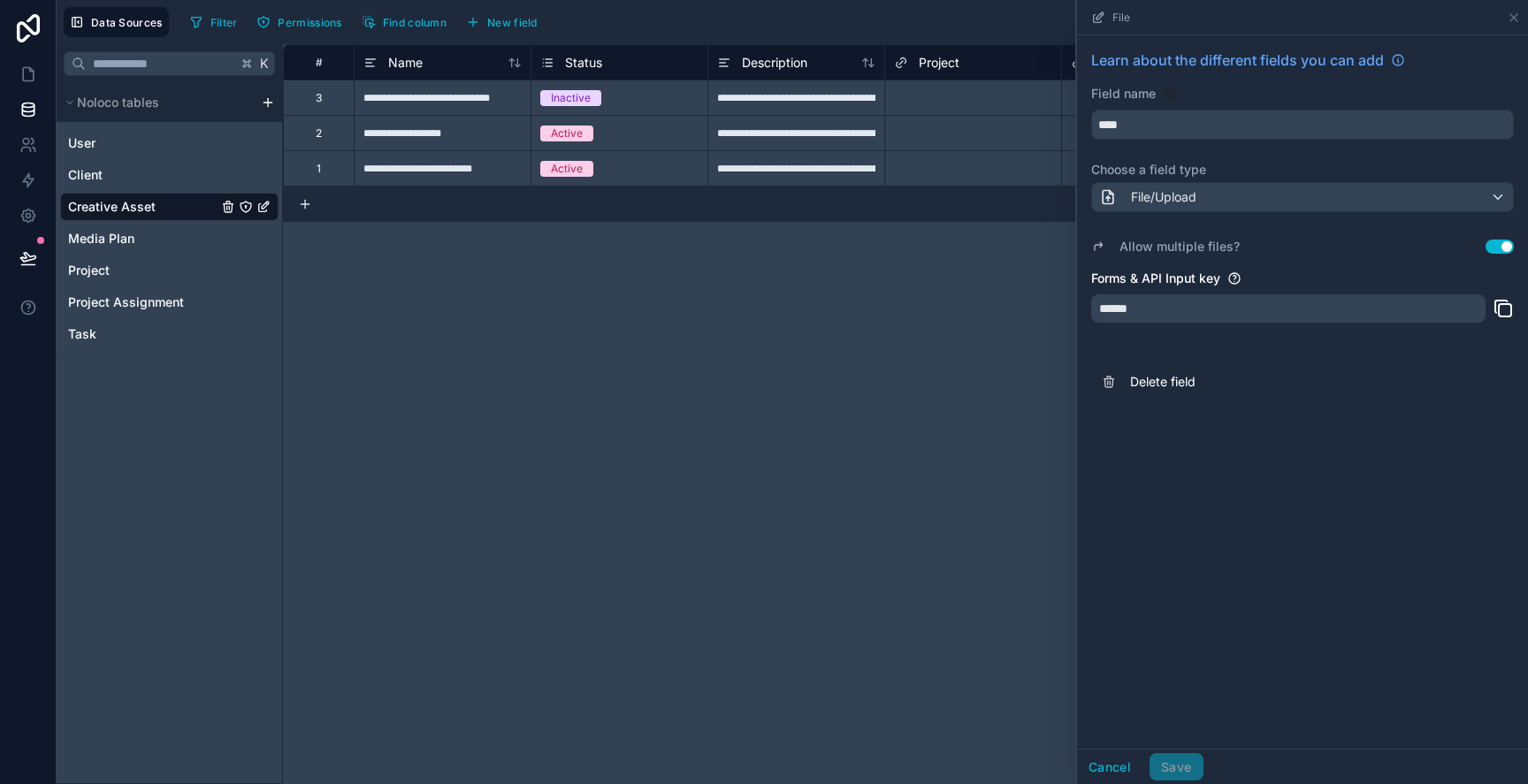
click at [1279, 59] on div "Learn about the different fields you can add Field name **** Choose a field typ…" at bounding box center [1302, 225] width 451 height 381
click at [1510, 16] on icon at bounding box center [1514, 18] width 14 height 14
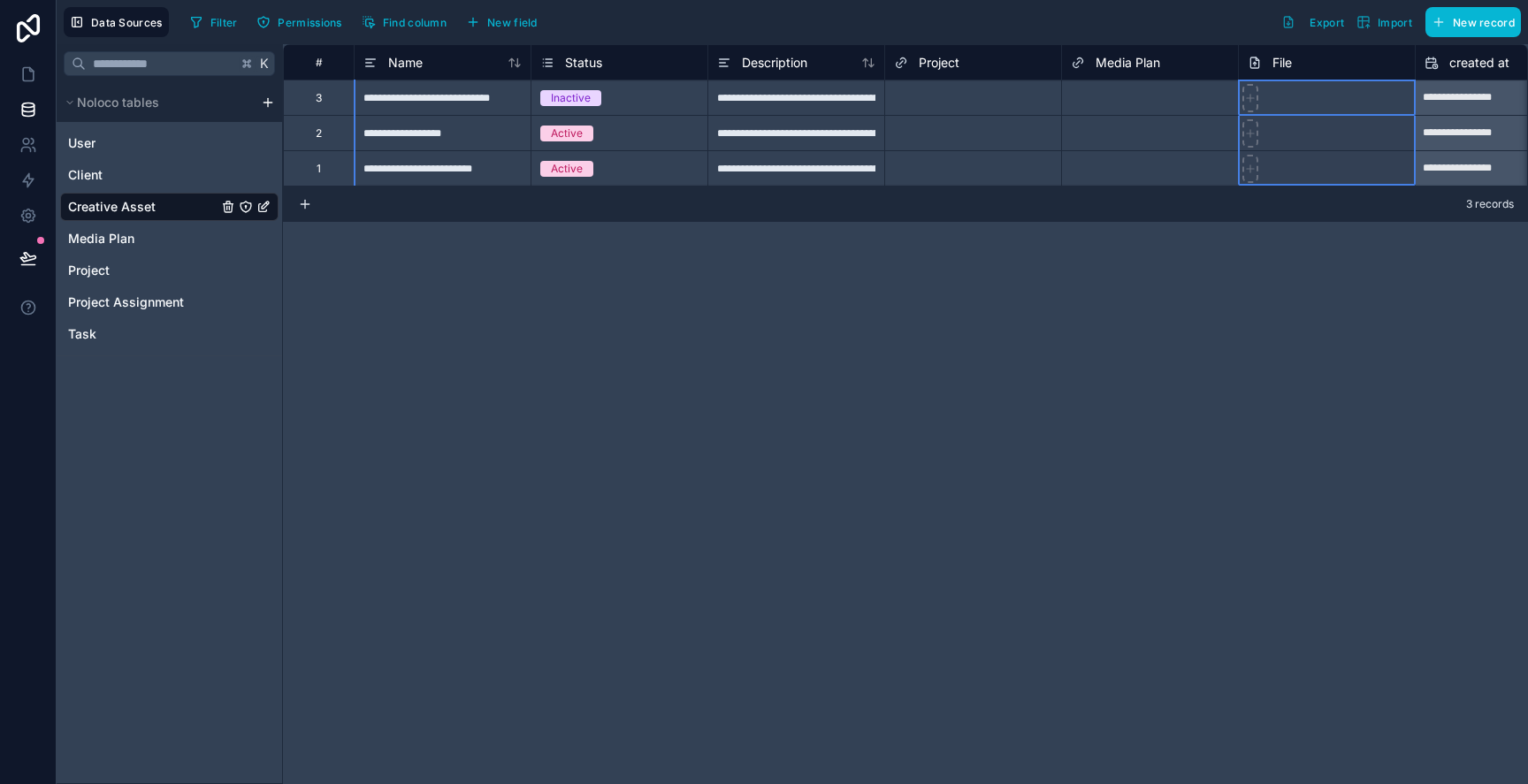
click at [1269, 52] on div "File" at bounding box center [1270, 62] width 44 height 21
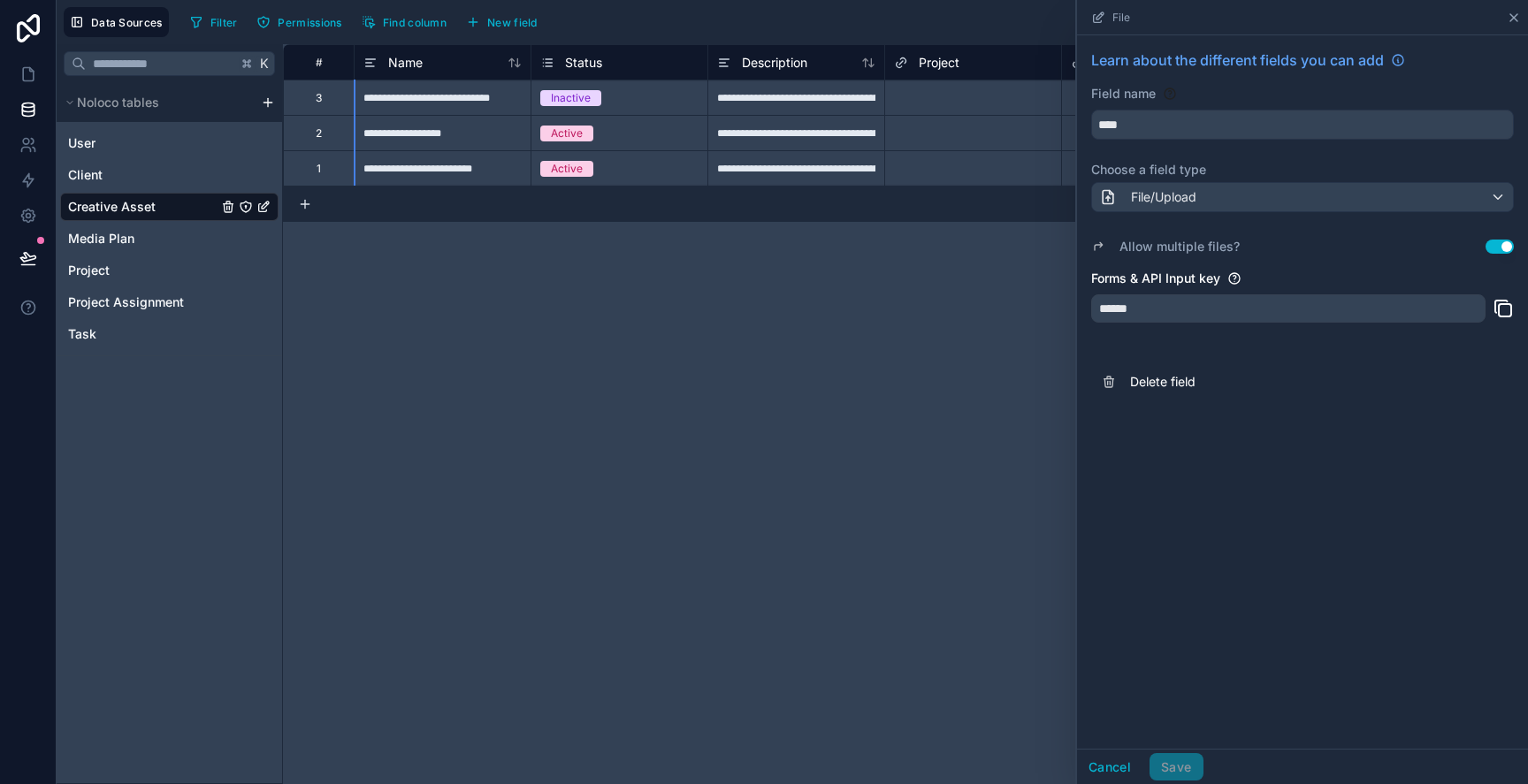
click at [1515, 19] on icon at bounding box center [1513, 17] width 7 height 7
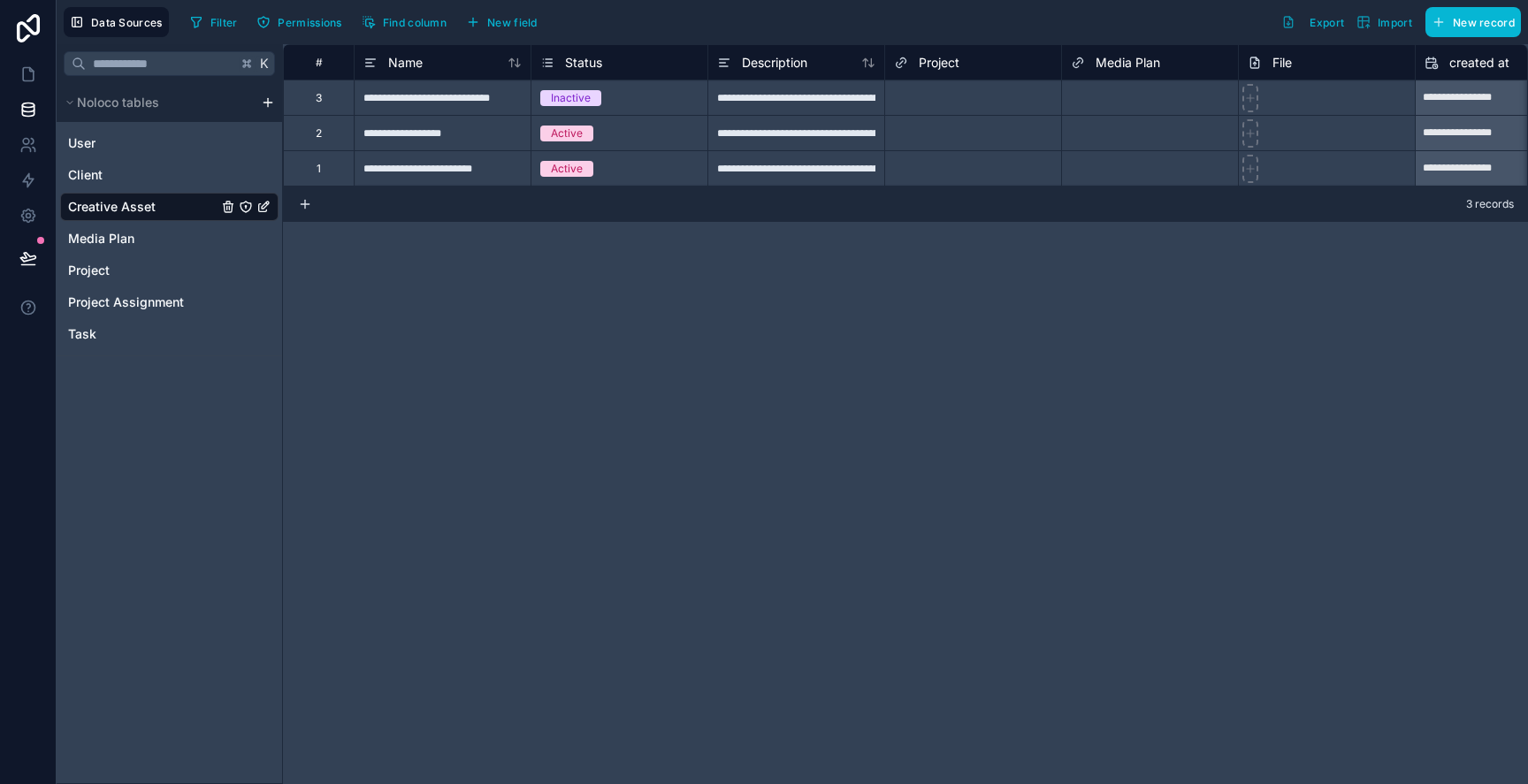
click at [1379, 65] on div "File" at bounding box center [1327, 62] width 158 height 21
drag, startPoint x: 1337, startPoint y: 58, endPoint x: 1205, endPoint y: 66, distance: 132.2
click at [1205, 66] on div "# Name Status Description Project Media Plan File created at updated at" at bounding box center [1114, 61] width 1663 height 35
click at [1248, 67] on icon at bounding box center [1255, 62] width 14 height 21
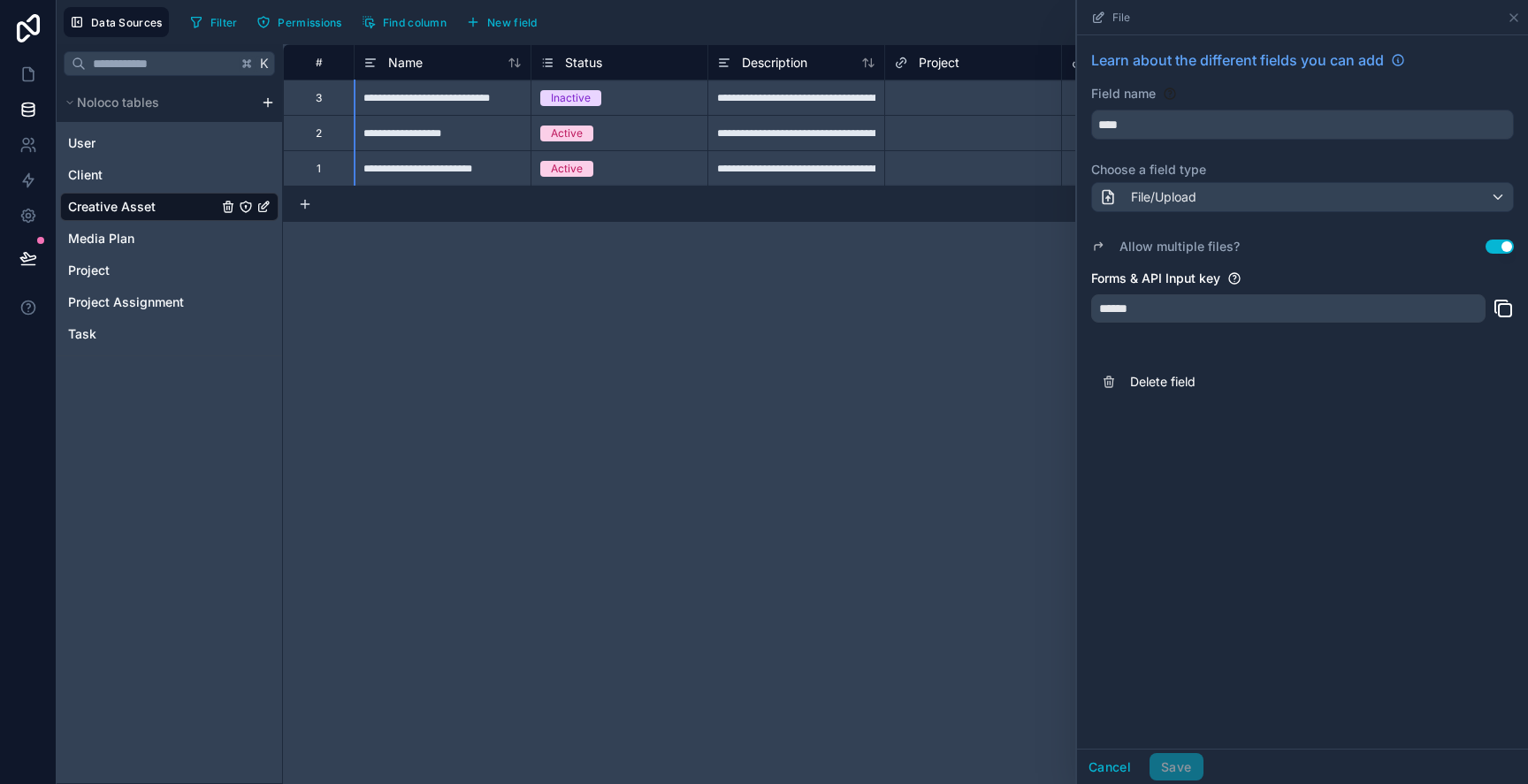
click at [1505, 16] on div "File" at bounding box center [1302, 17] width 437 height 35
click at [1514, 19] on icon at bounding box center [1514, 18] width 14 height 14
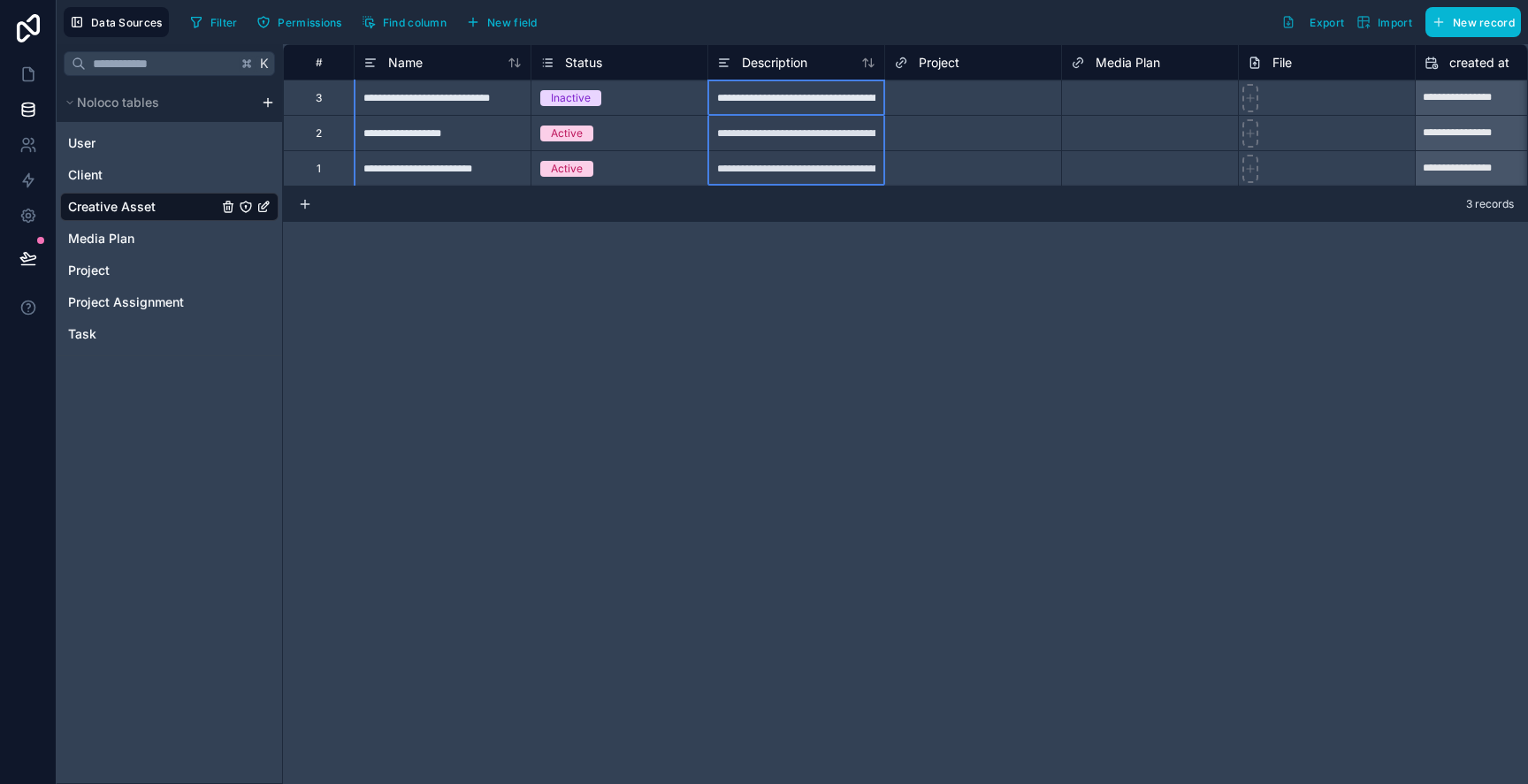
drag, startPoint x: 764, startPoint y: 57, endPoint x: 729, endPoint y: 49, distance: 35.9
click at [729, 49] on div "Description" at bounding box center [795, 61] width 177 height 35
click at [589, 335] on div "**********" at bounding box center [905, 413] width 1245 height 740
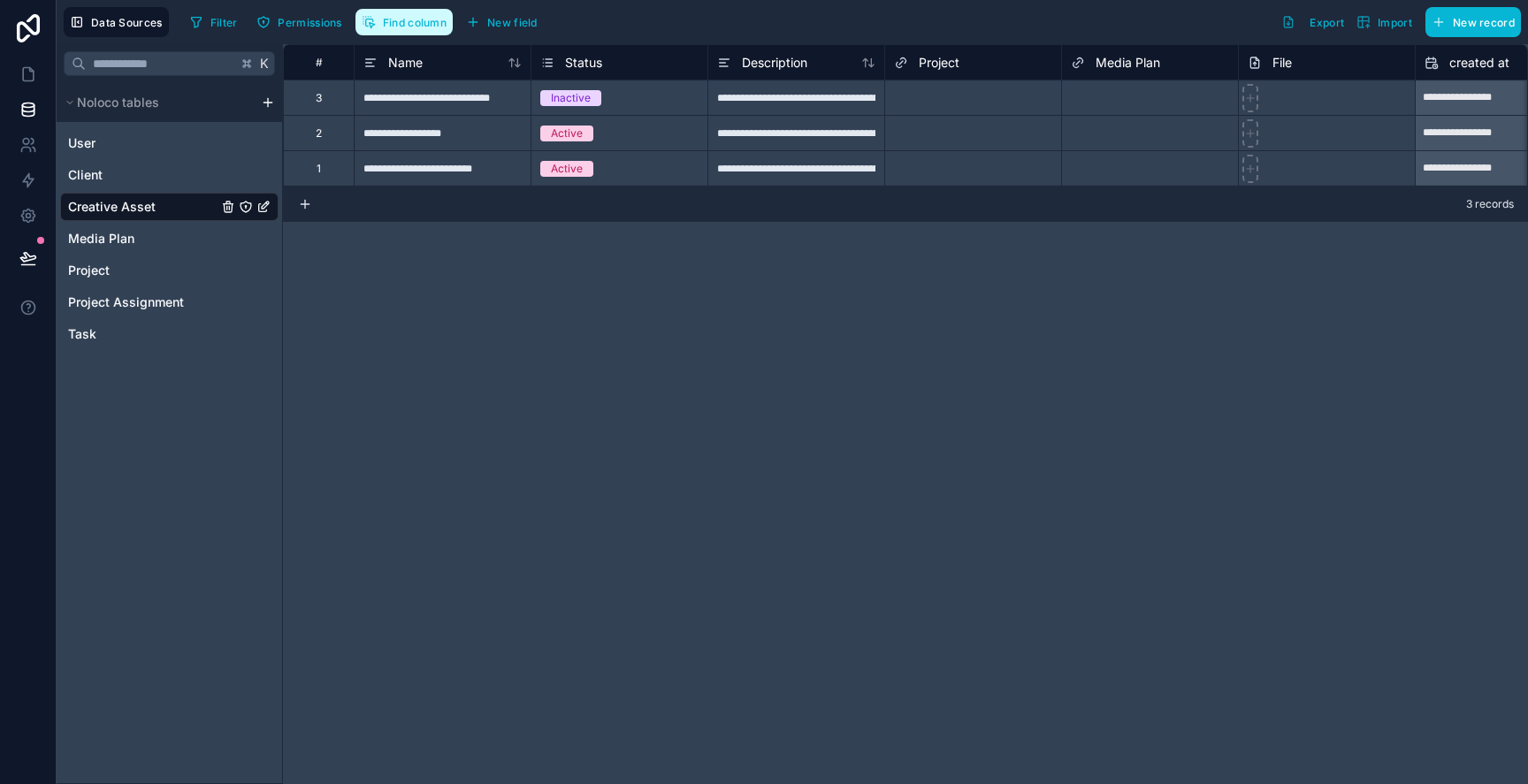
click at [426, 21] on span "Find column" at bounding box center [415, 22] width 64 height 13
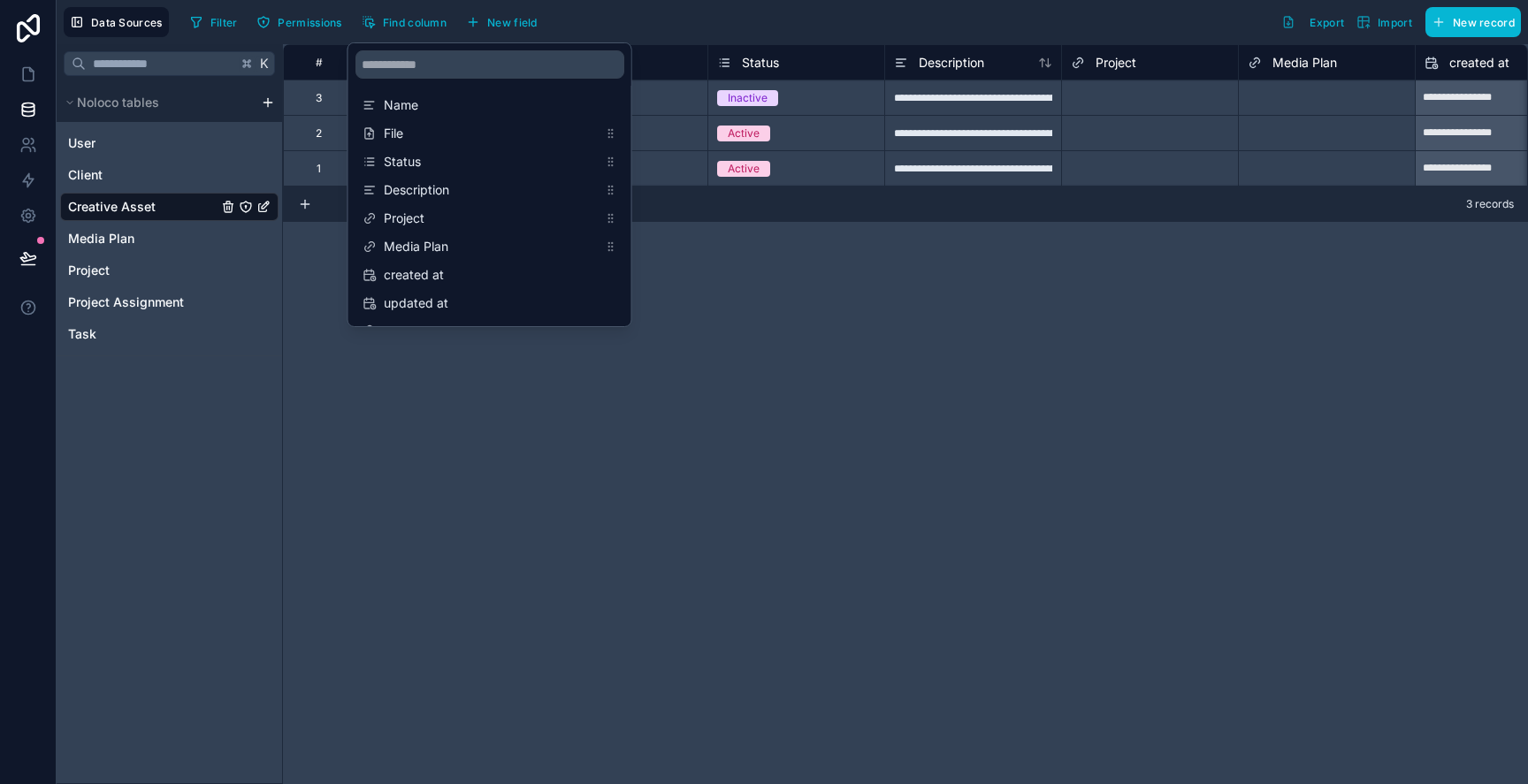
click at [716, 280] on div "**********" at bounding box center [905, 413] width 1245 height 740
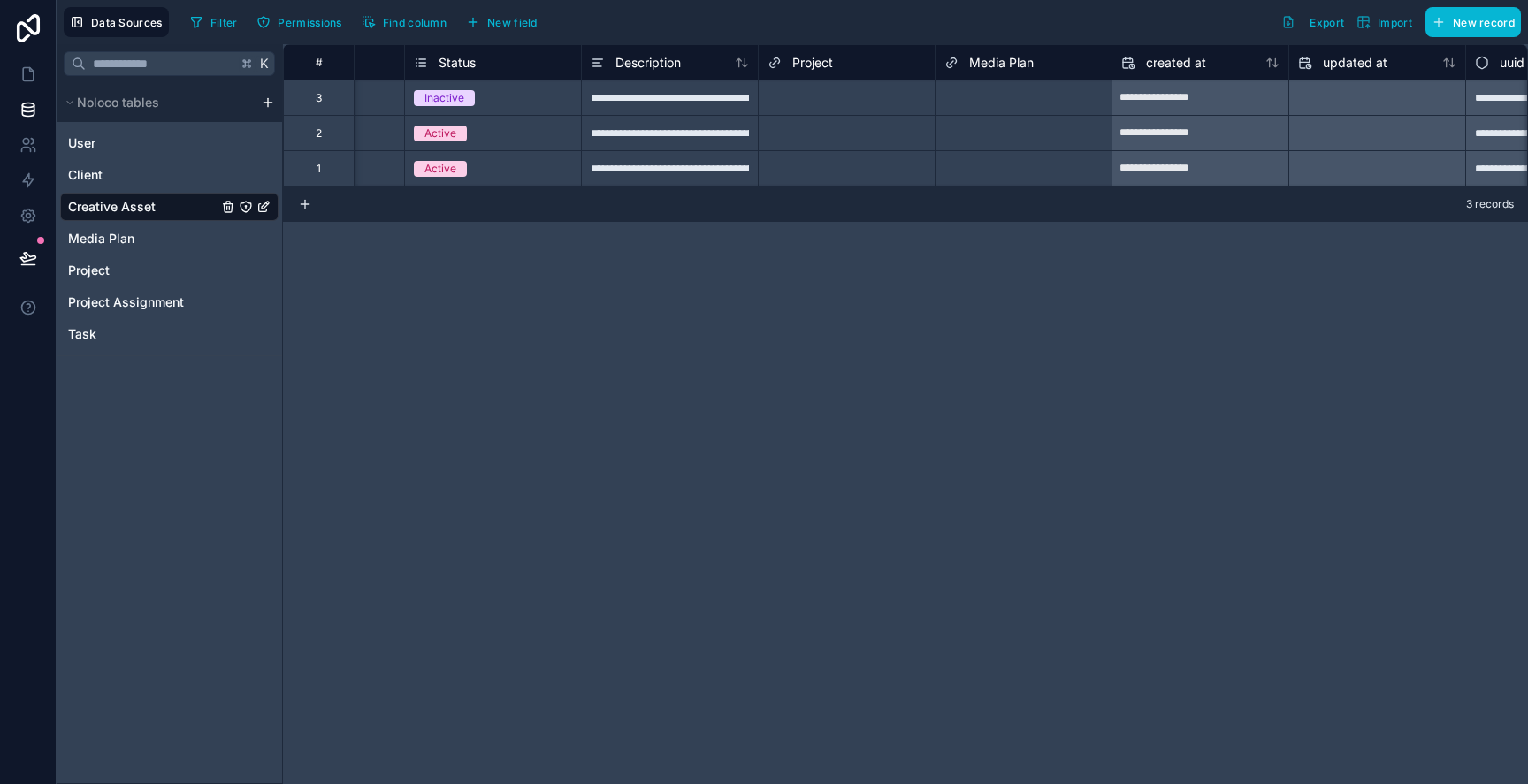
scroll to position [0, 419]
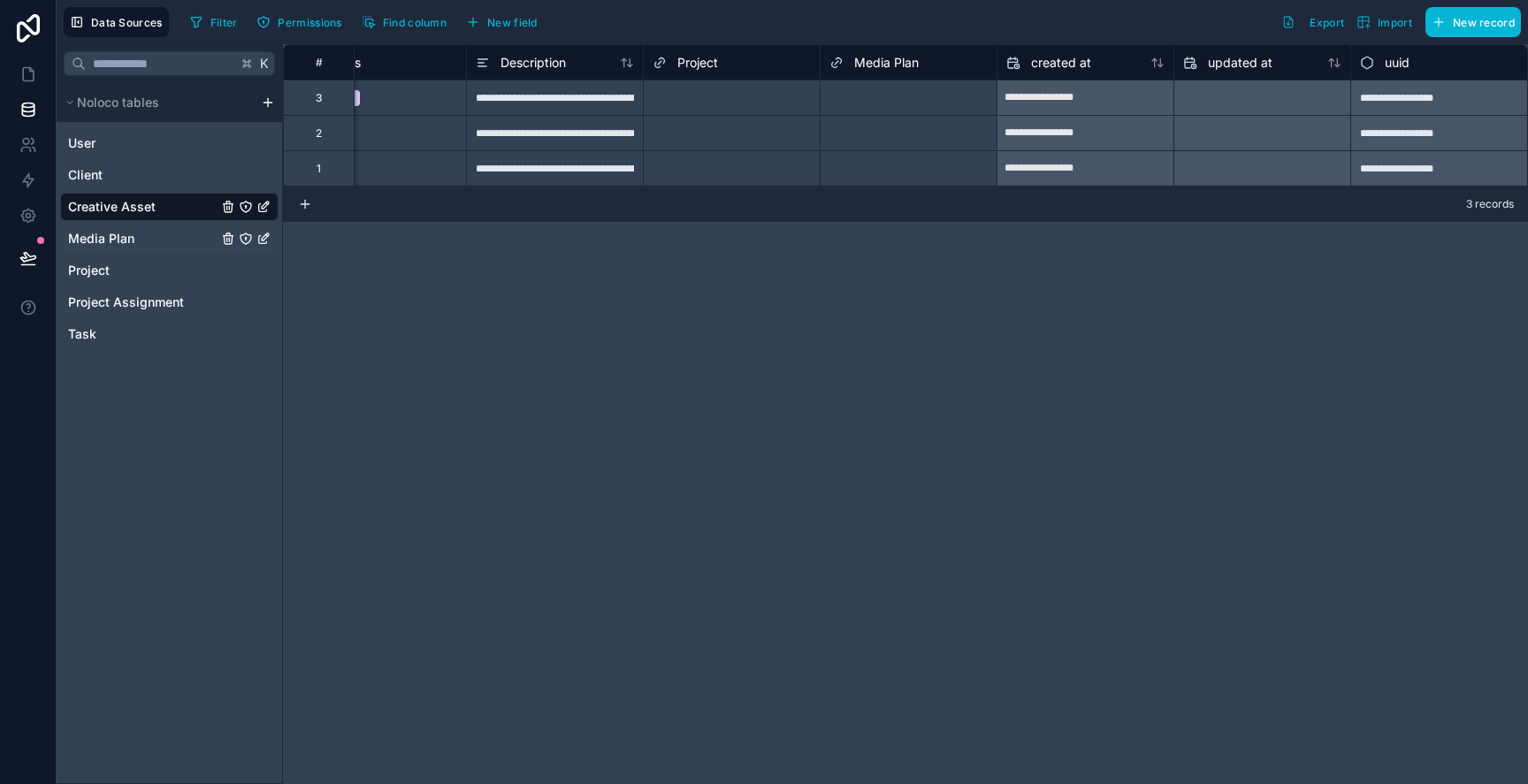
click at [106, 227] on div "Media Plan" at bounding box center [169, 239] width 219 height 28
click at [104, 233] on span "Media Plan" at bounding box center [101, 239] width 66 height 18
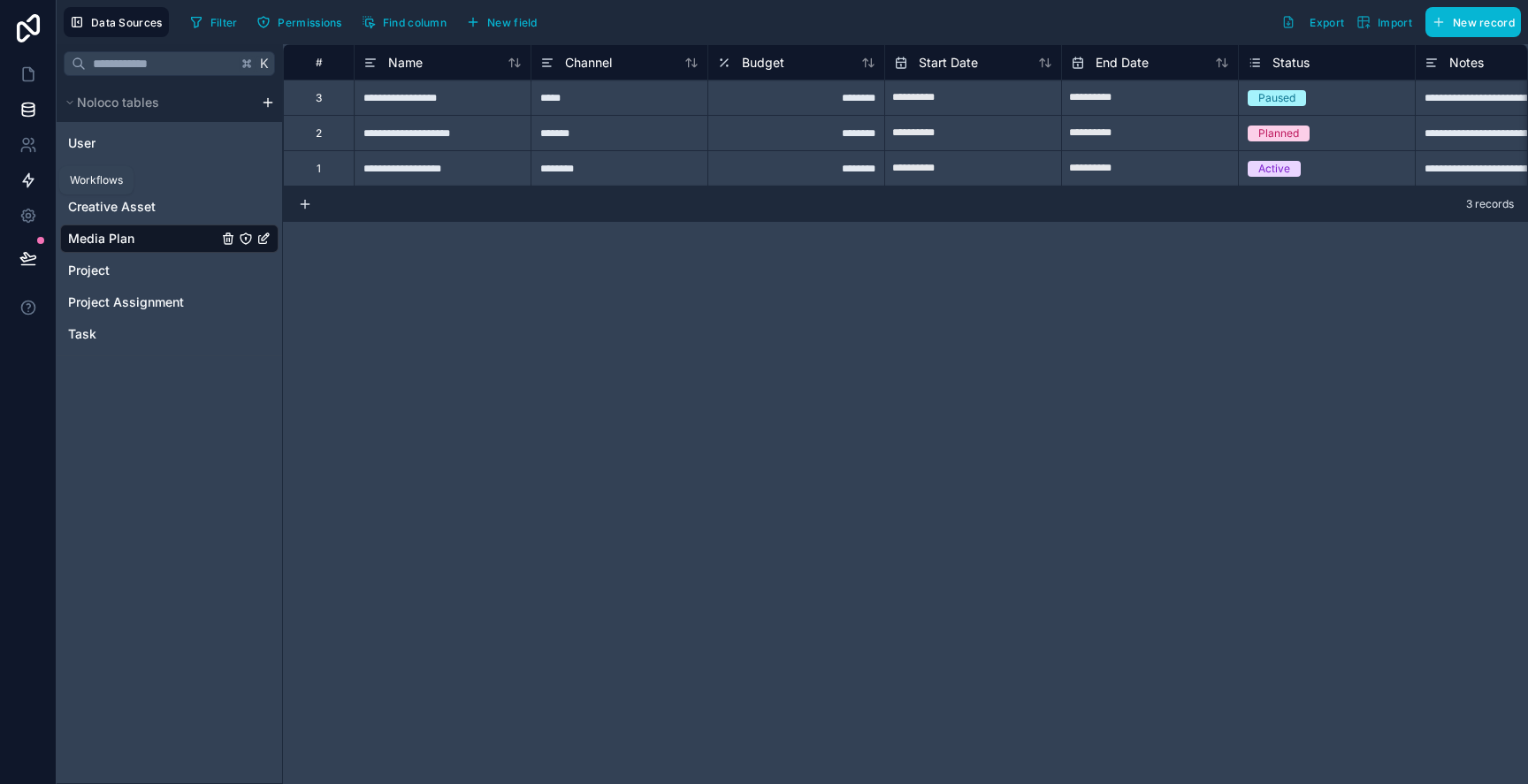
click at [26, 176] on icon at bounding box center [28, 181] width 18 height 18
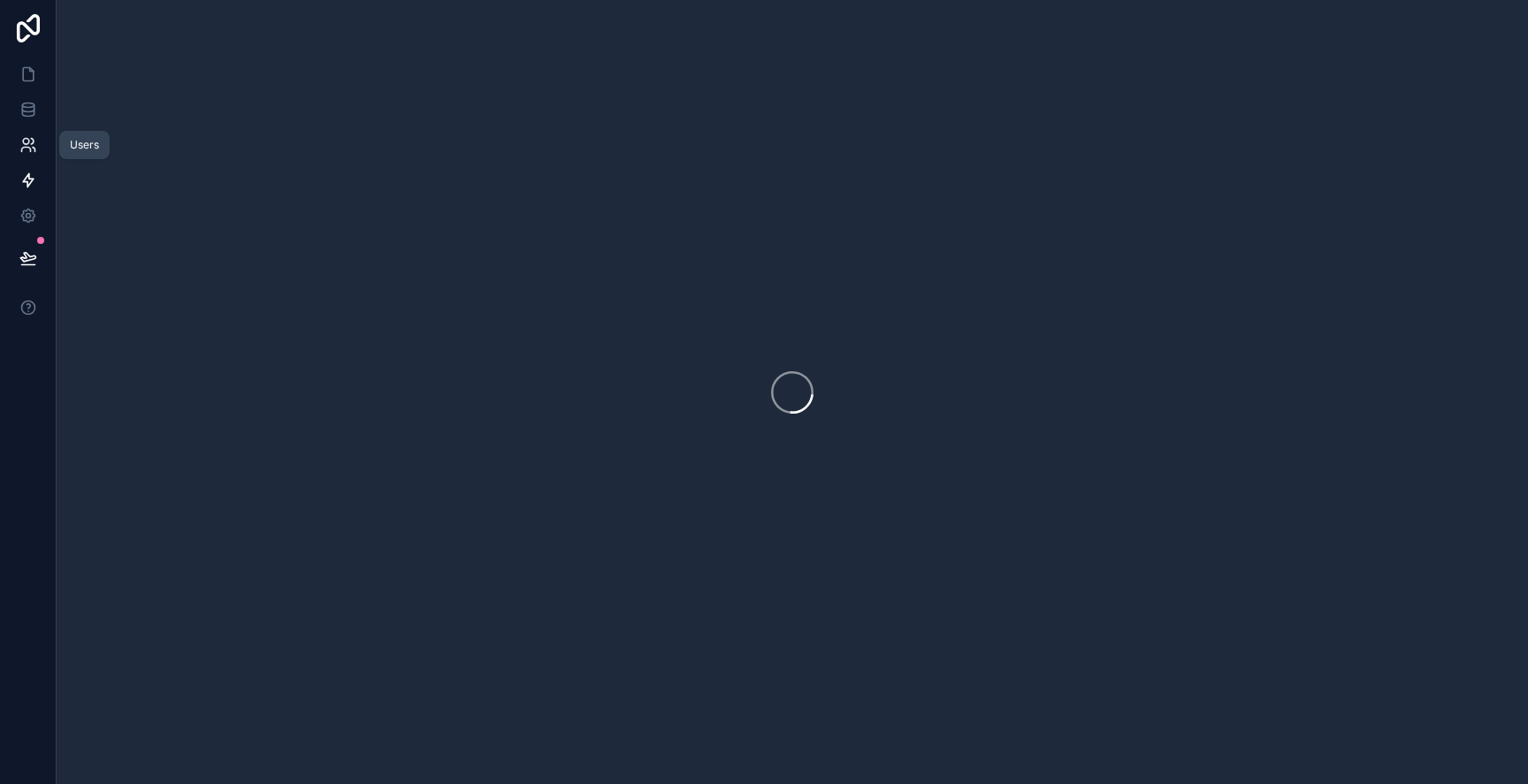
click at [32, 132] on link at bounding box center [28, 144] width 56 height 35
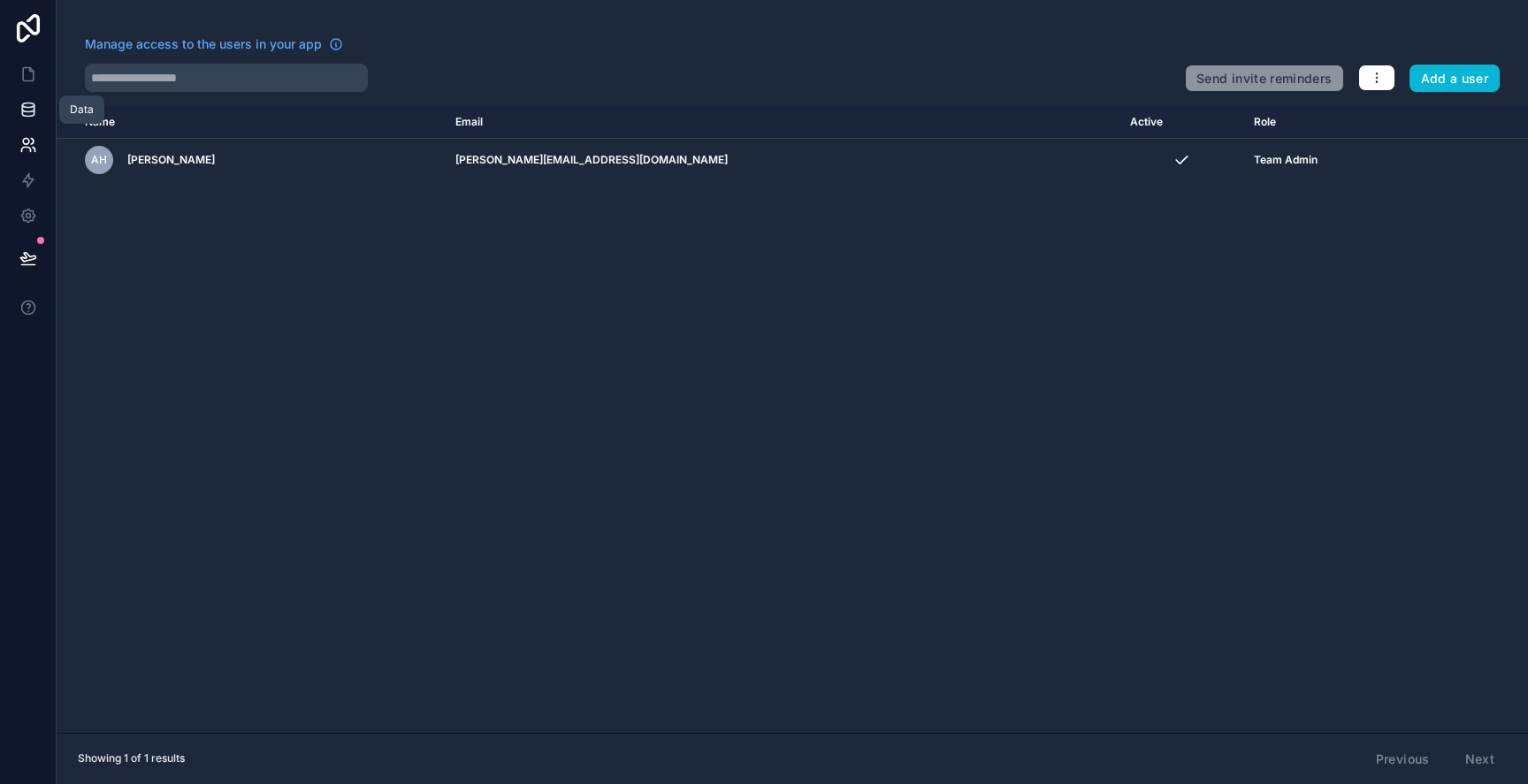
click at [39, 94] on link at bounding box center [28, 109] width 56 height 35
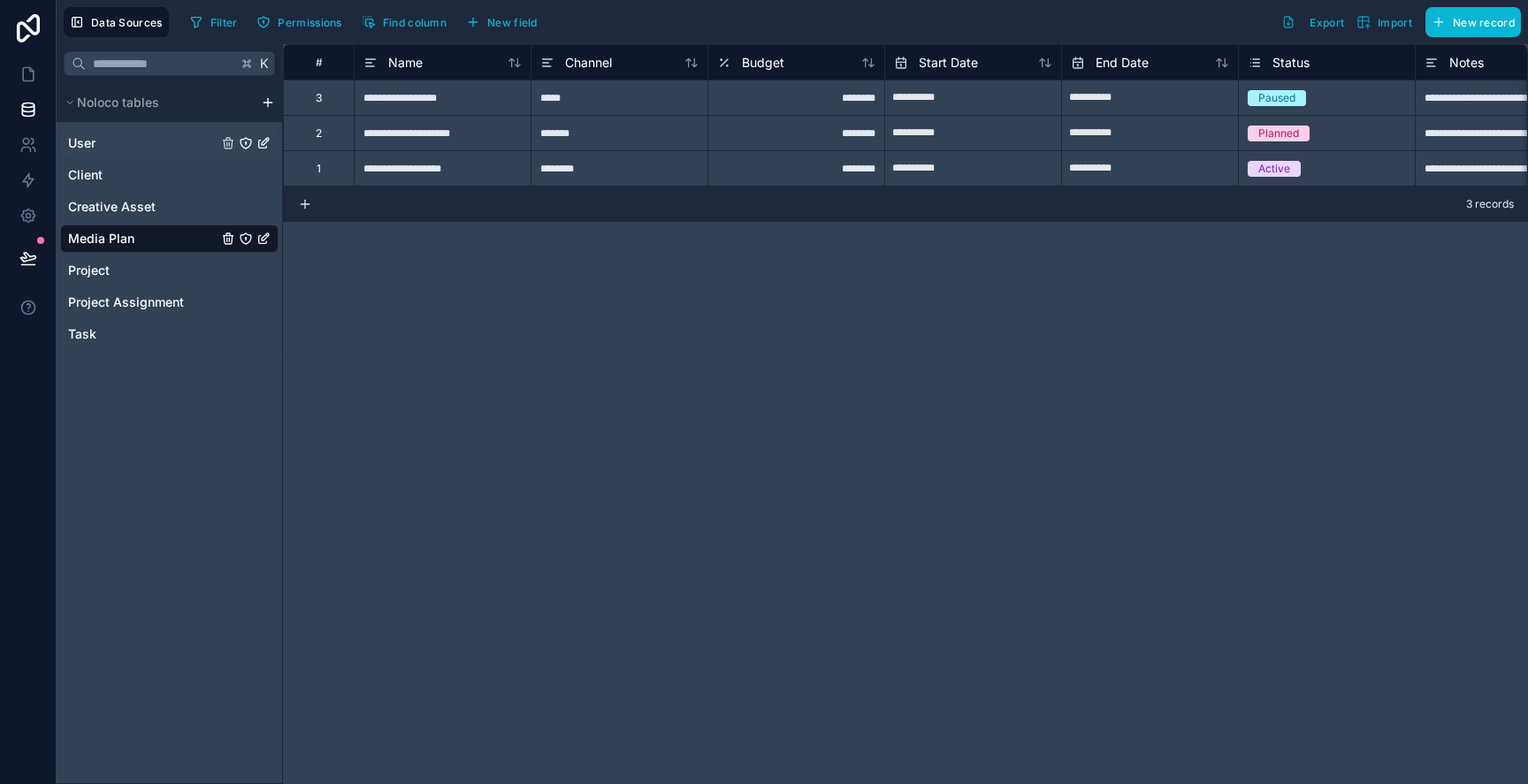
click at [125, 138] on link "User" at bounding box center [143, 144] width 150 height 18
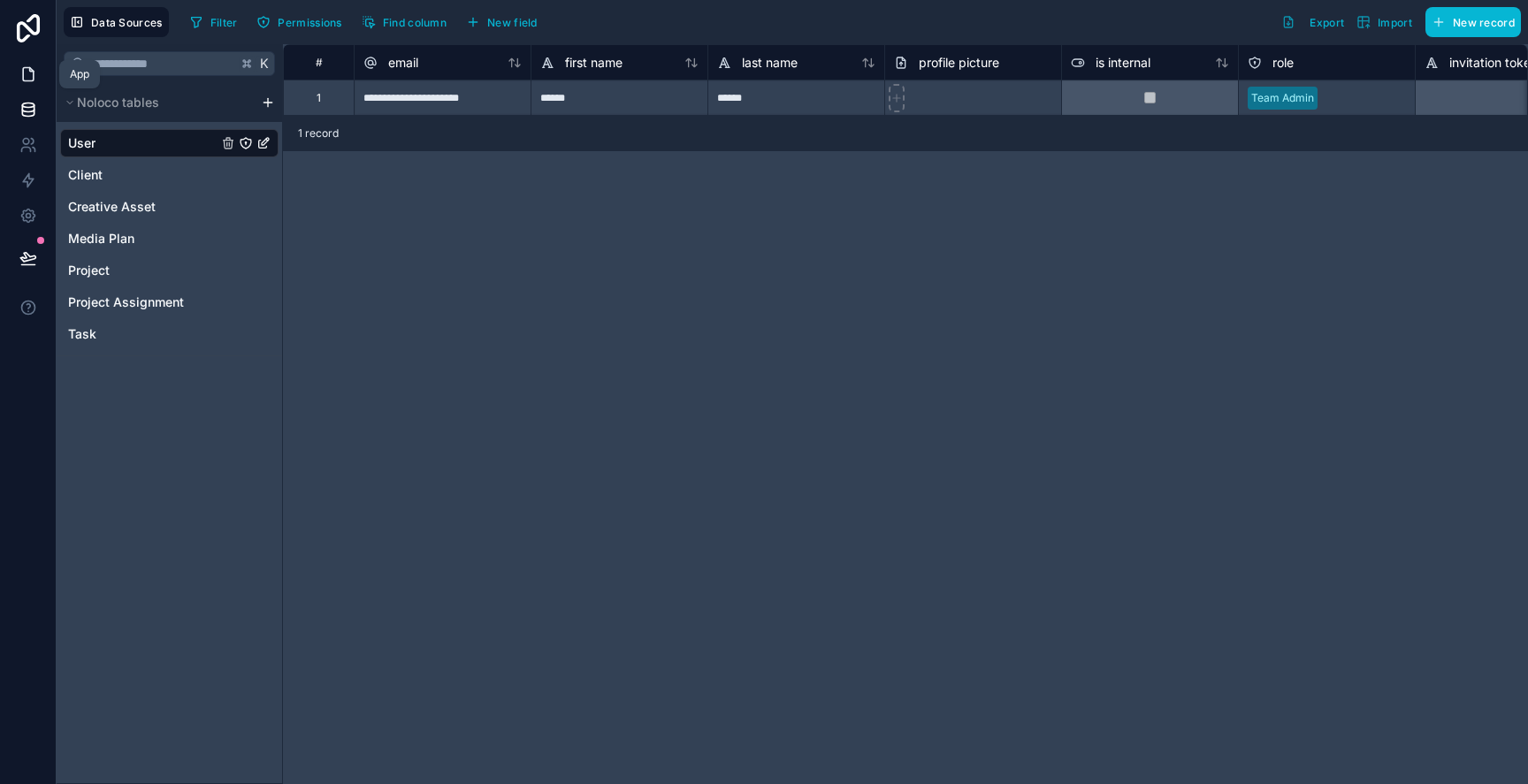
click at [27, 81] on icon at bounding box center [28, 74] width 18 height 18
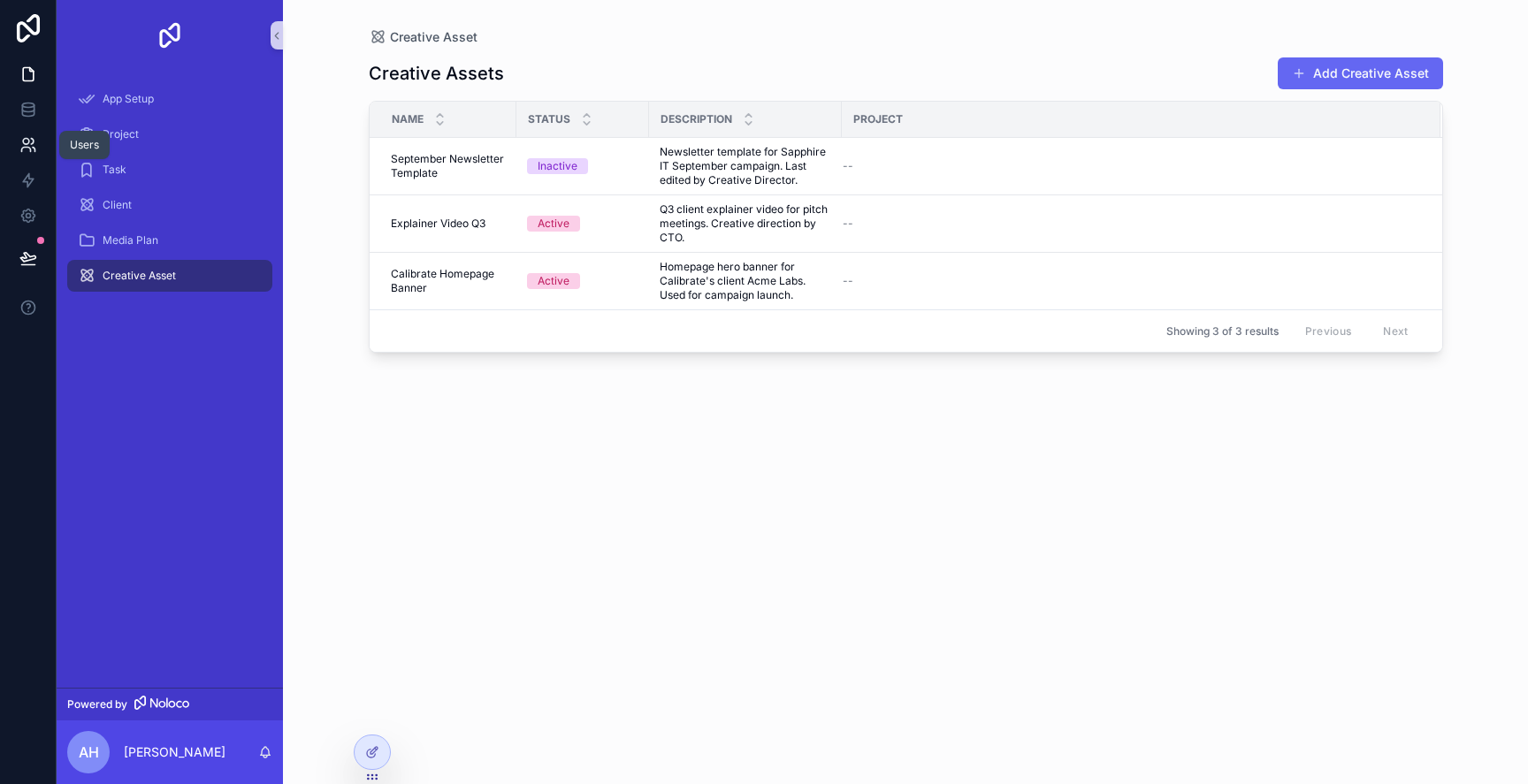
click at [28, 133] on link at bounding box center [28, 144] width 56 height 35
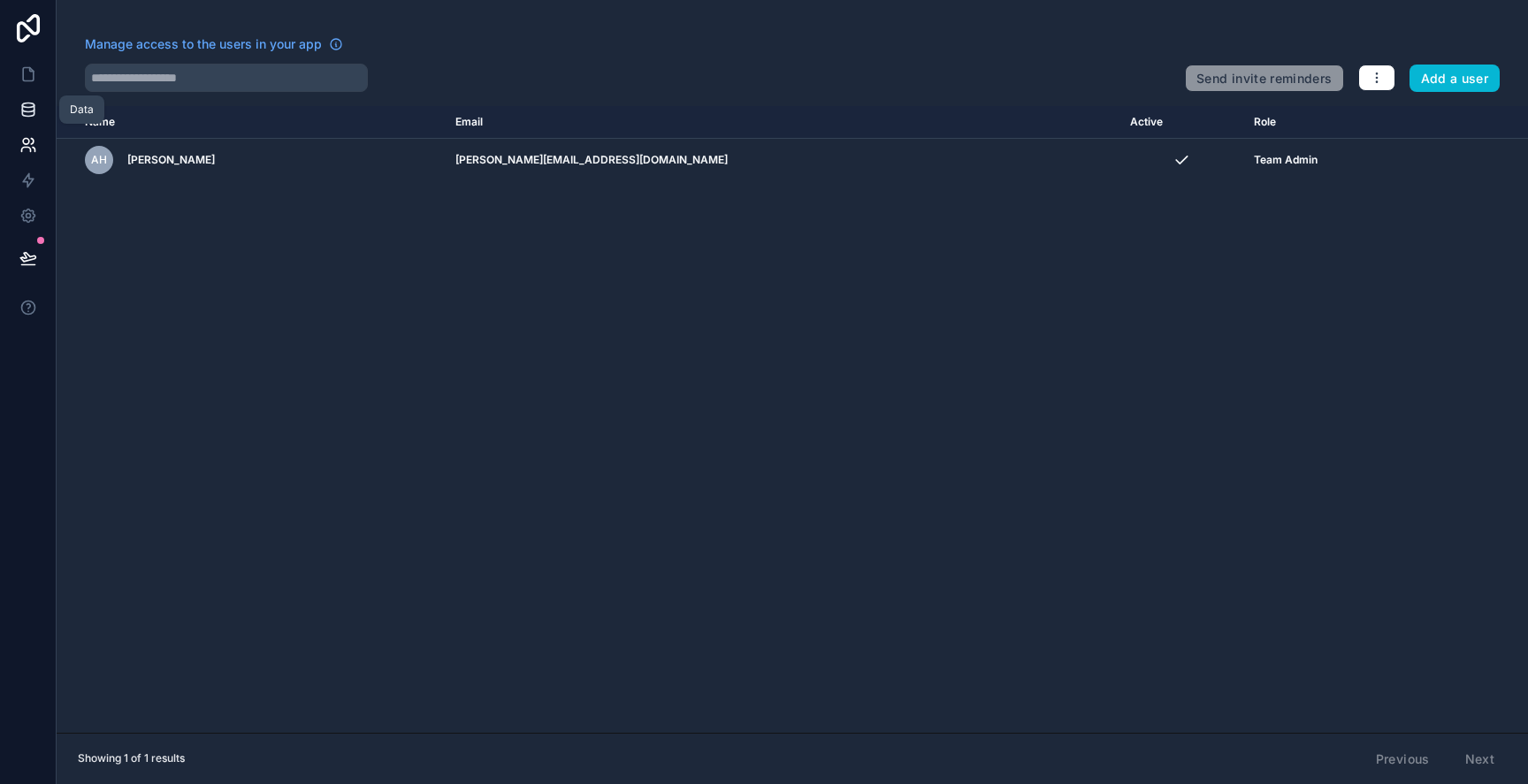
click at [31, 118] on icon at bounding box center [28, 110] width 18 height 18
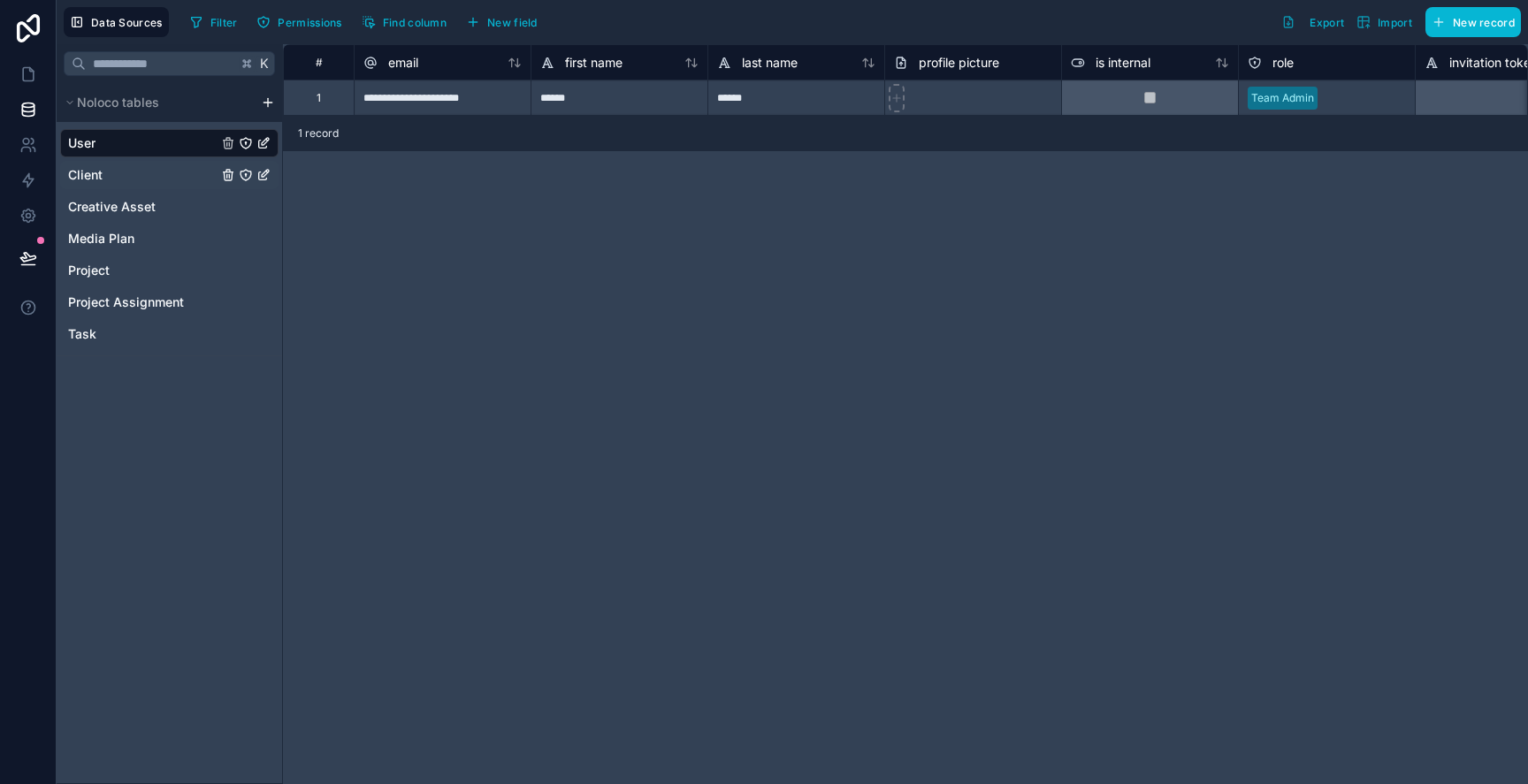
click at [158, 179] on link "Client" at bounding box center [143, 175] width 150 height 18
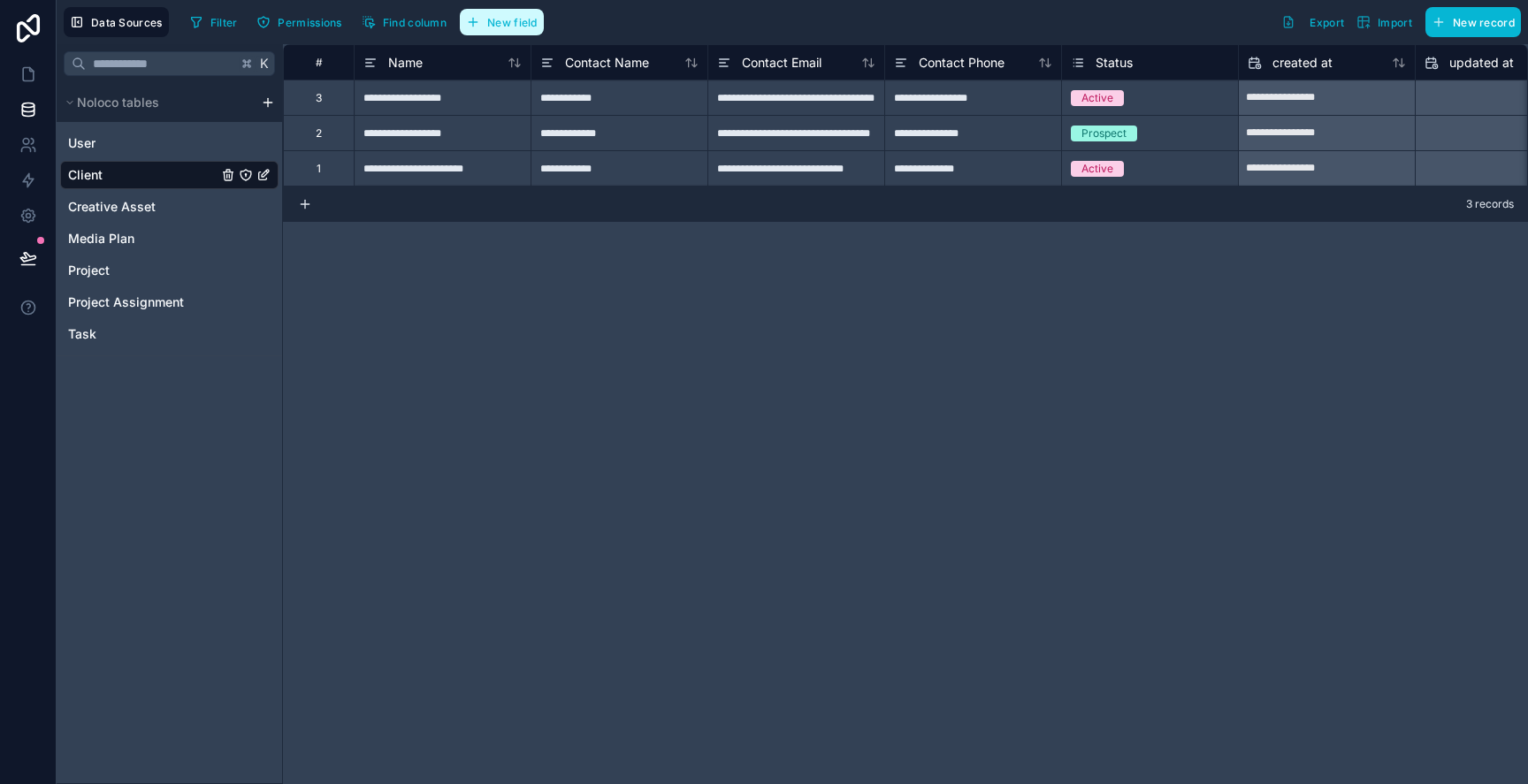
click at [519, 13] on button "New field" at bounding box center [502, 22] width 84 height 27
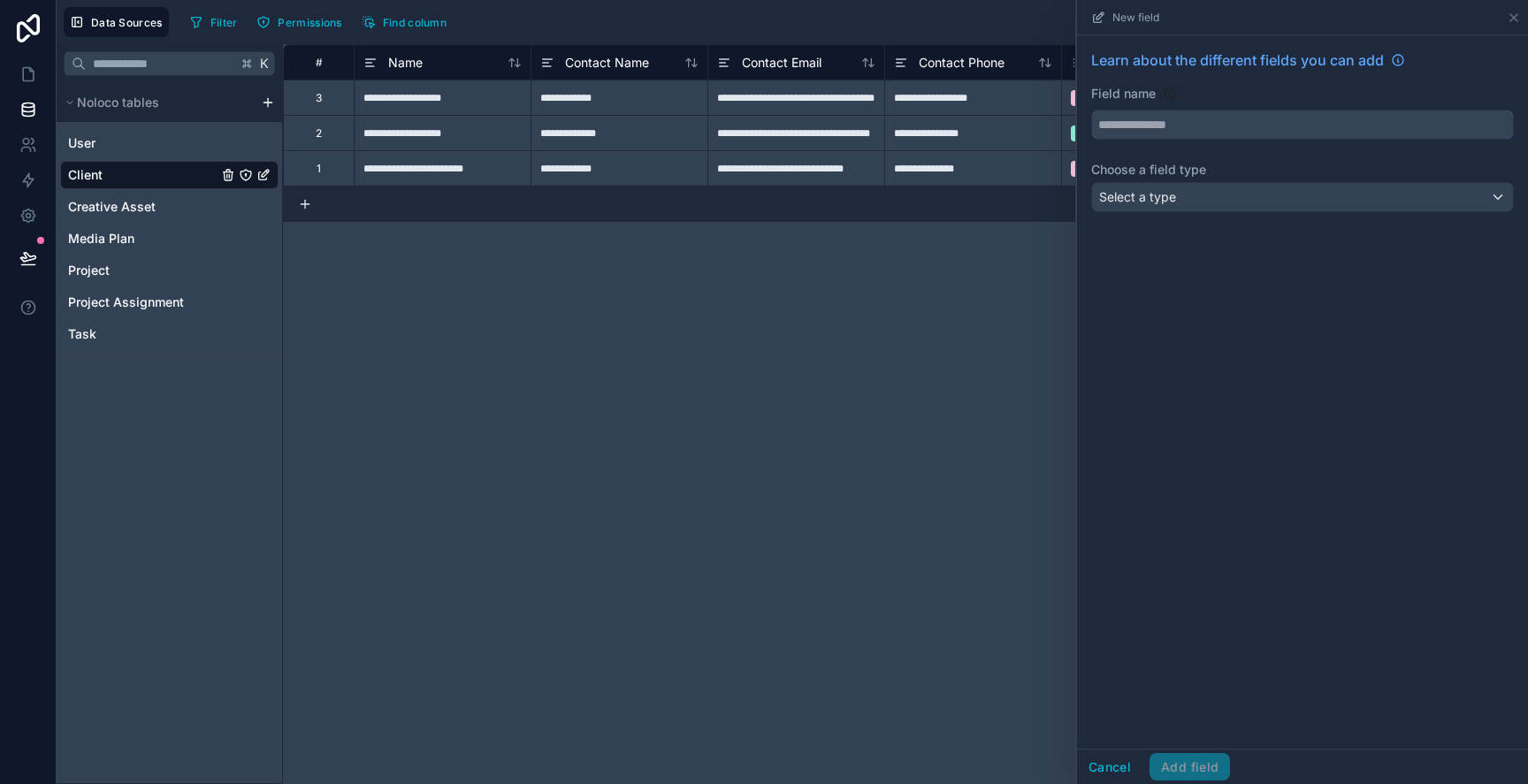
click at [1225, 133] on input "text" at bounding box center [1302, 125] width 421 height 28
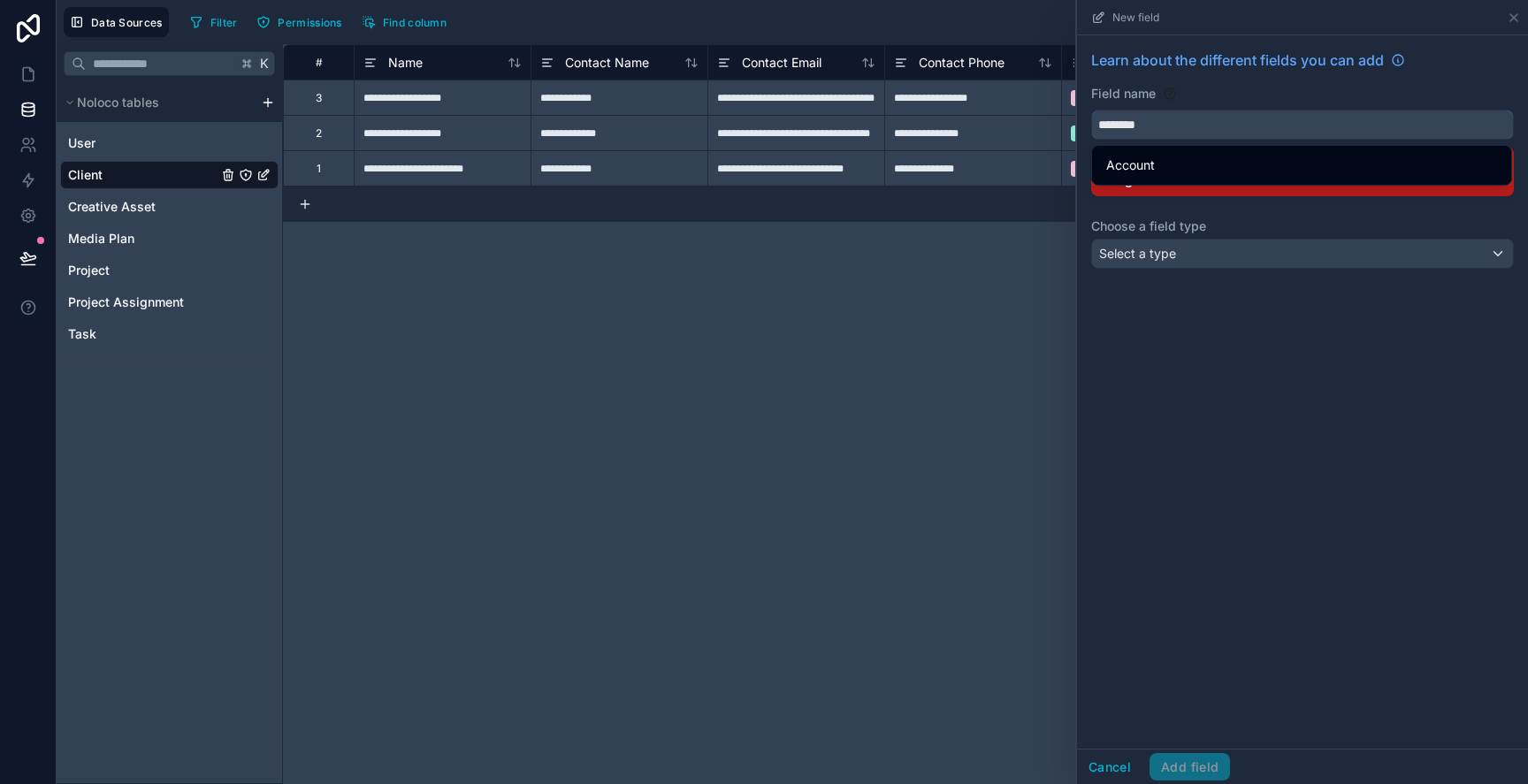
click at [1091, 110] on button "*******" at bounding box center [1302, 125] width 423 height 30
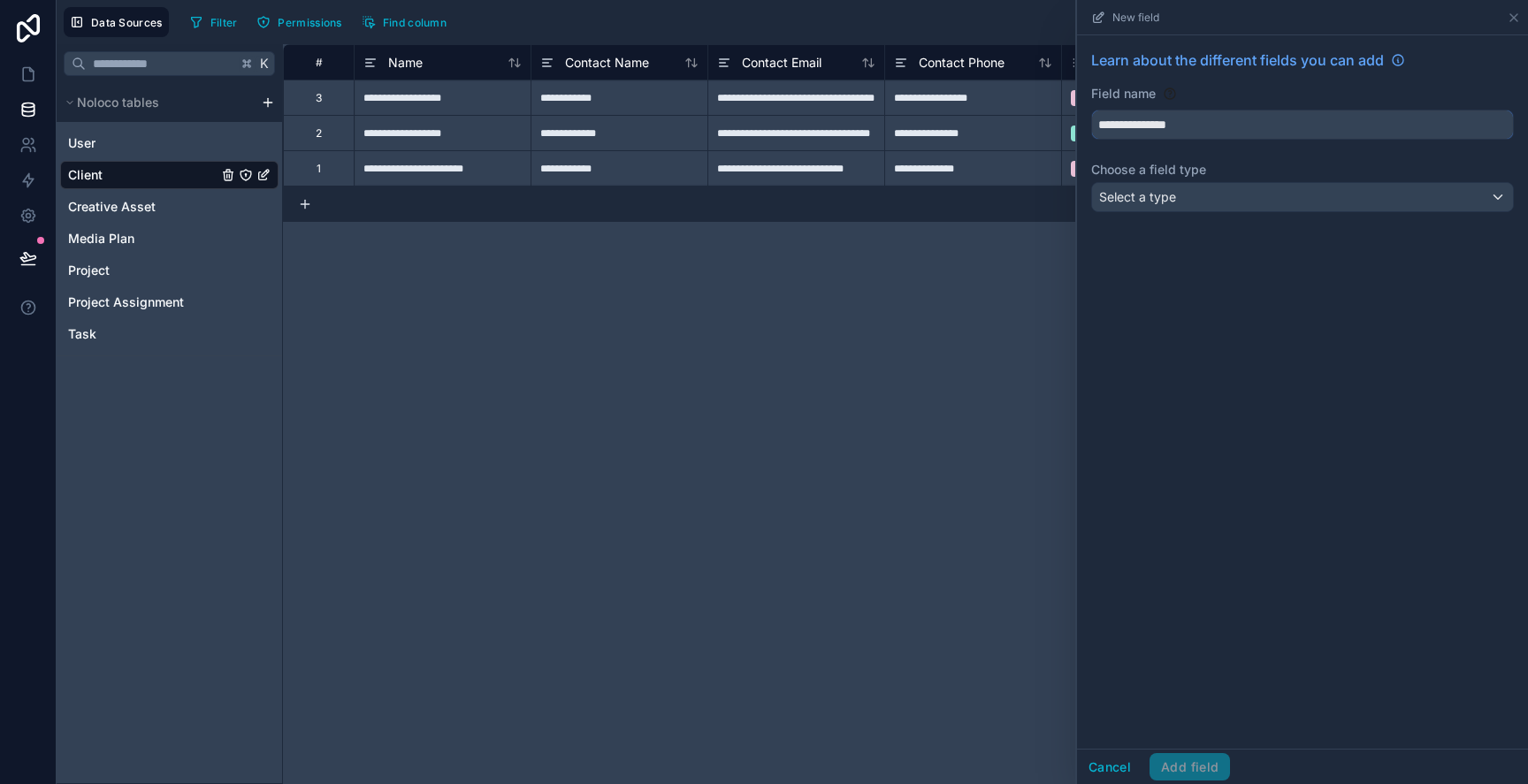
type input "**********"
click at [1221, 195] on div "Select a type" at bounding box center [1302, 197] width 421 height 28
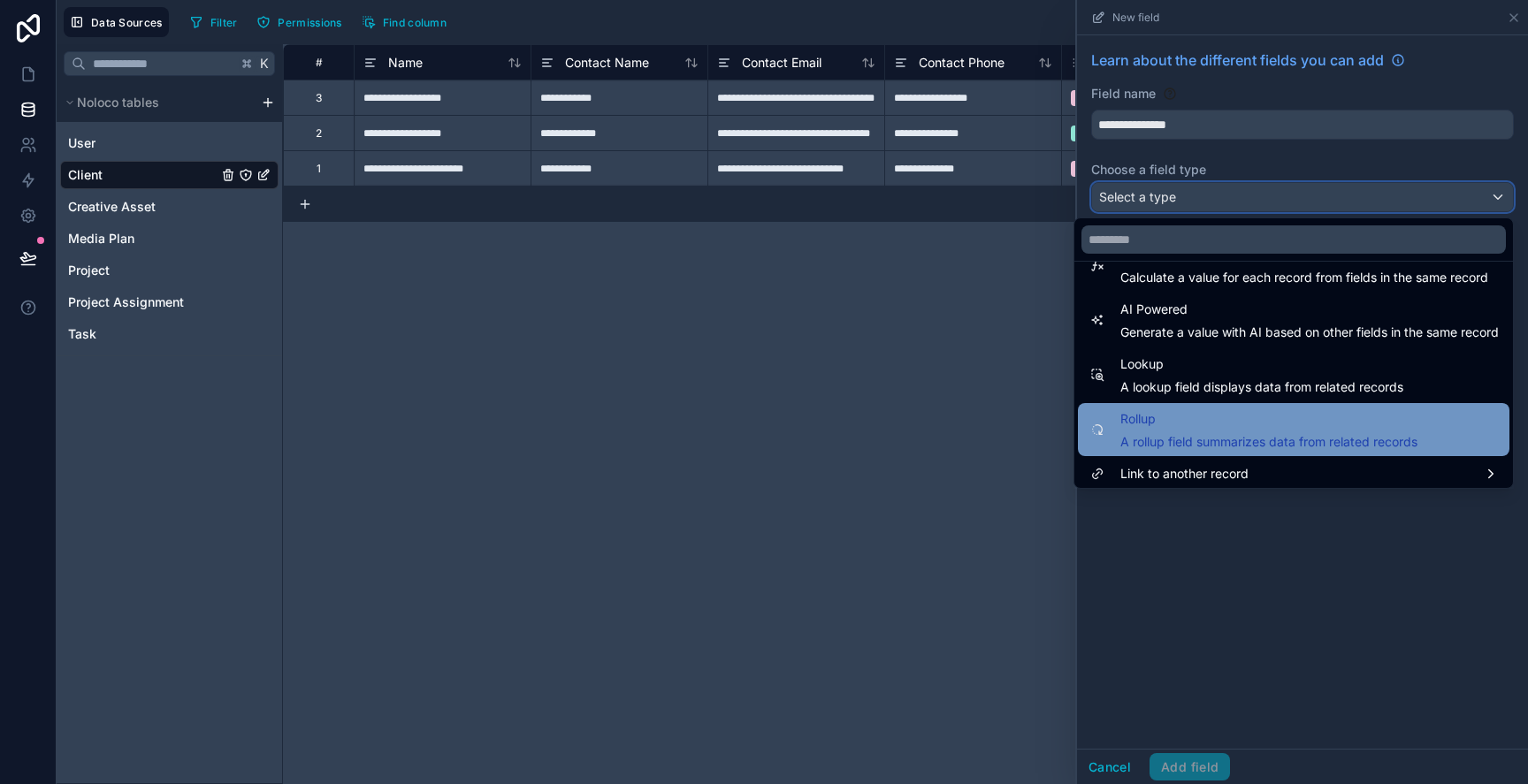
scroll to position [512, 0]
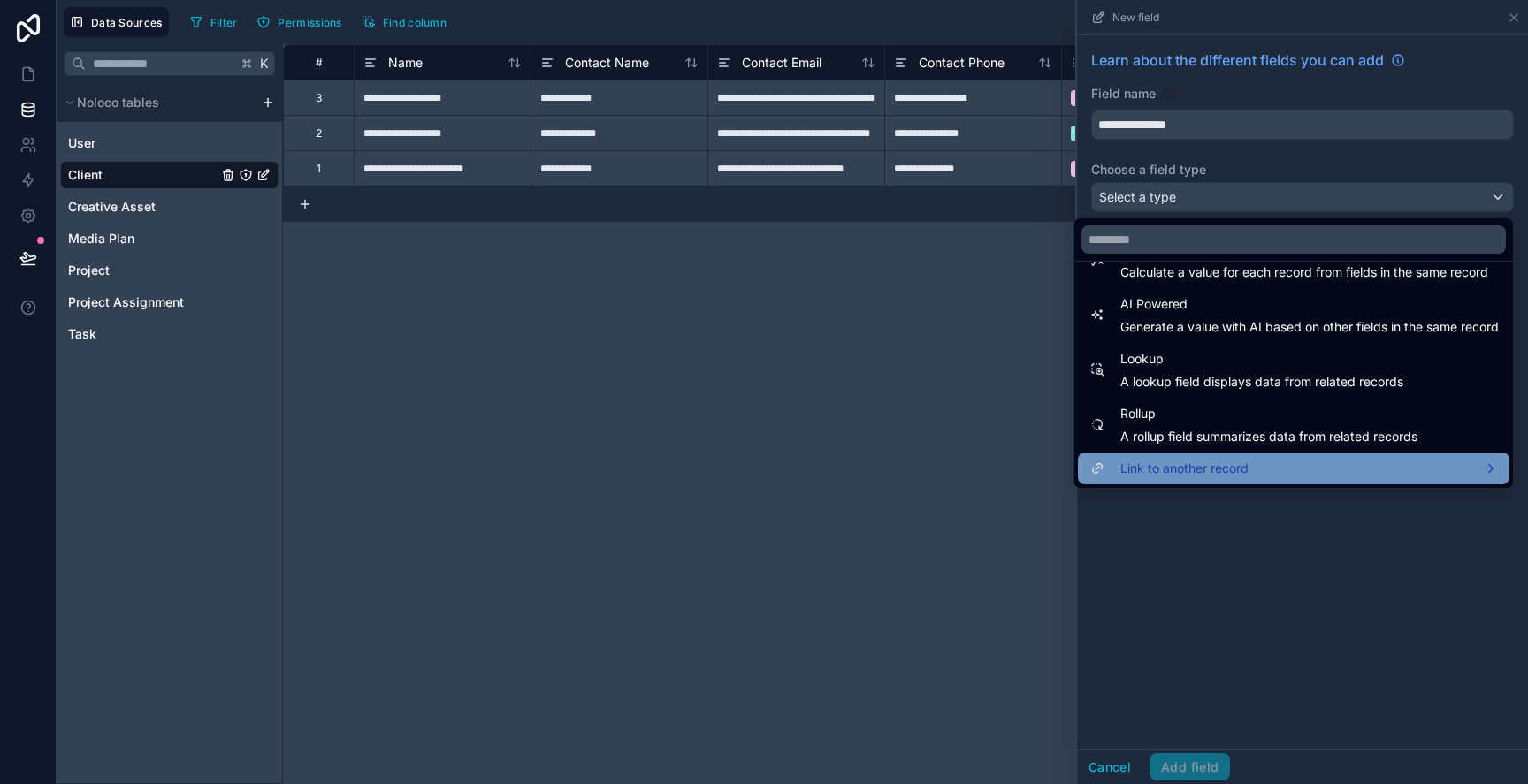
click at [1208, 458] on span "Link to another record" at bounding box center [1184, 467] width 128 height 21
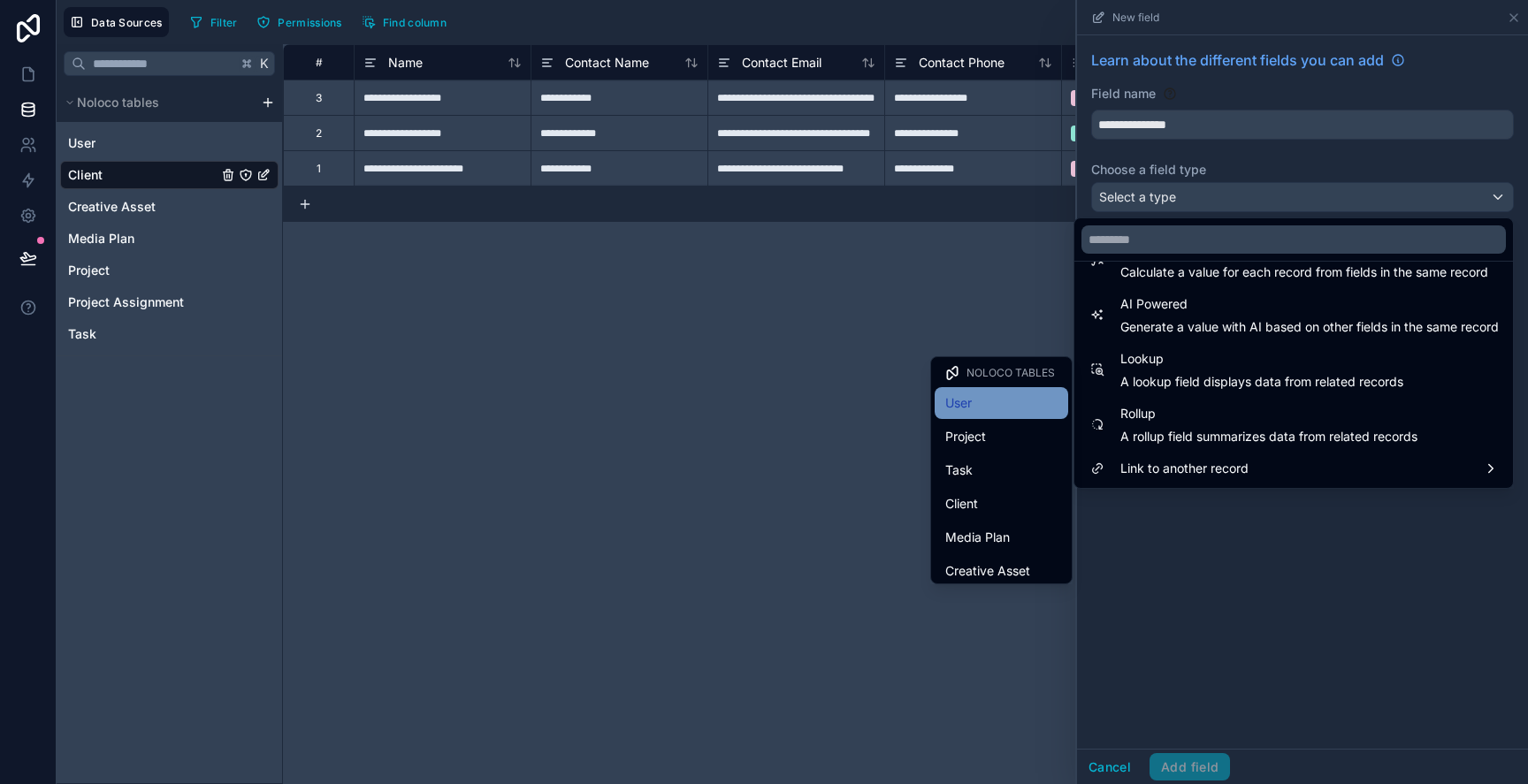
click at [1030, 402] on div "User" at bounding box center [1001, 402] width 112 height 21
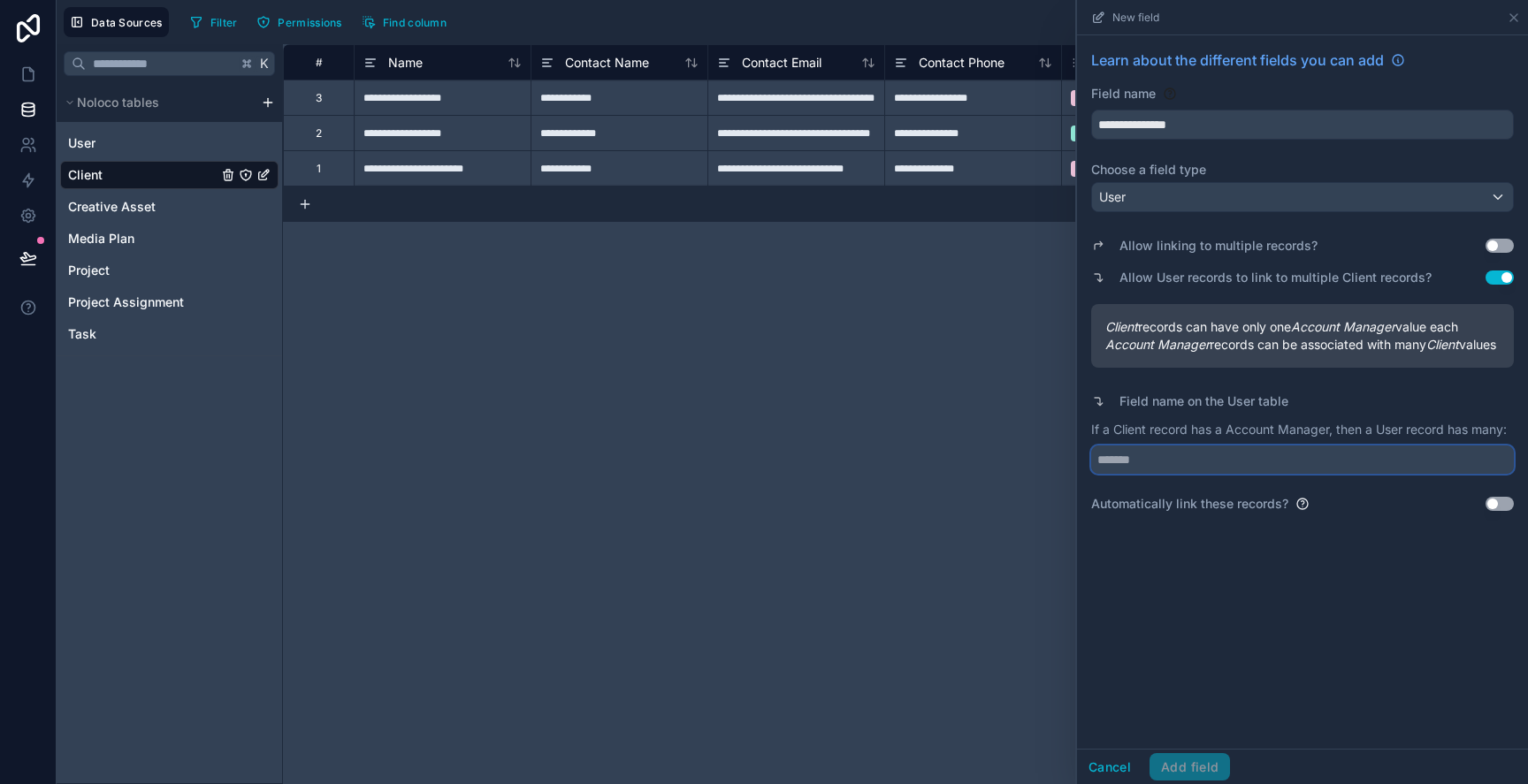
click at [1258, 472] on input "text" at bounding box center [1302, 459] width 423 height 28
type input "*******"
click at [1494, 526] on div "**********" at bounding box center [1302, 281] width 451 height 491
click at [1494, 510] on button "Use setting" at bounding box center [1500, 503] width 28 height 14
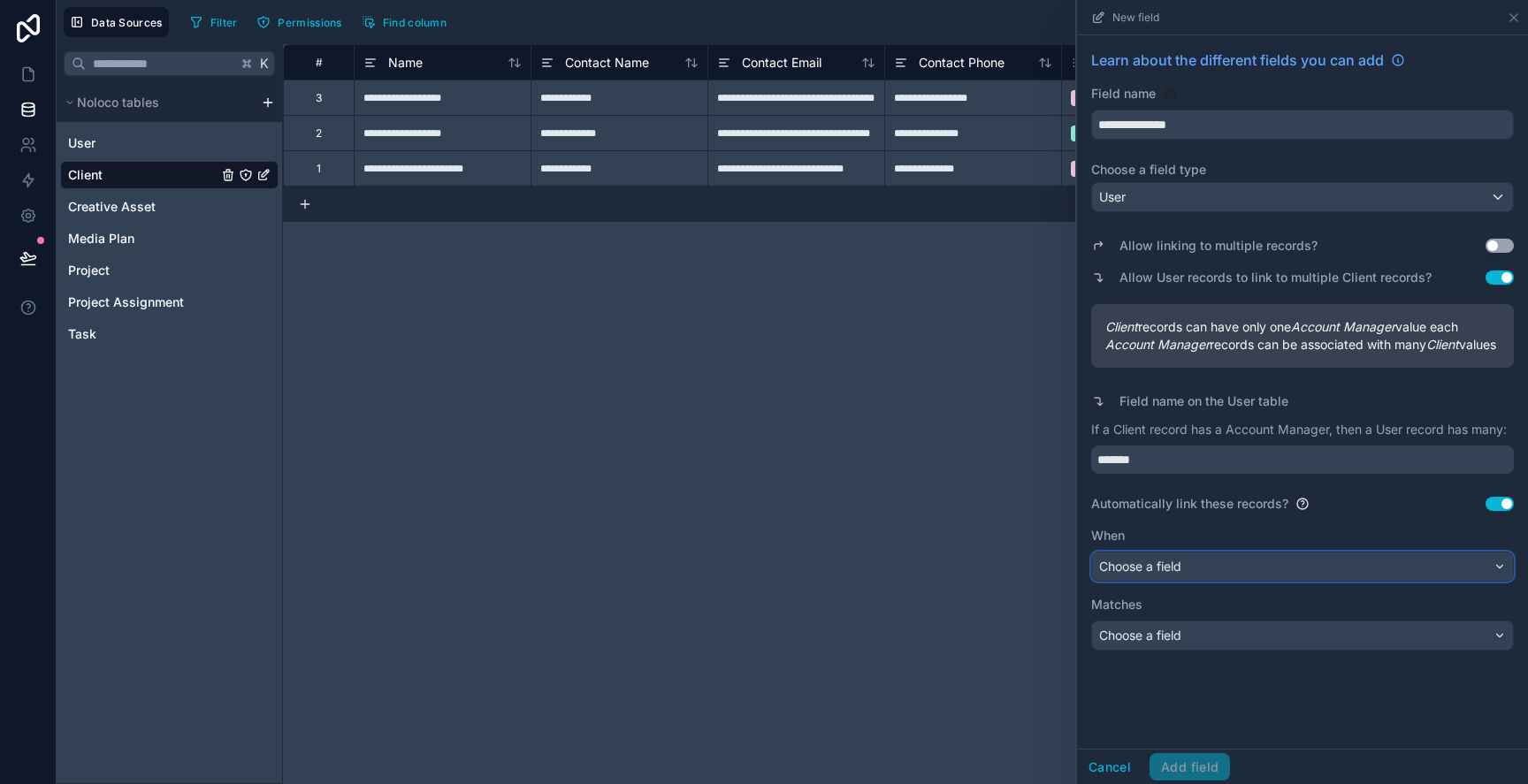
click at [1402, 579] on div "Choose a field" at bounding box center [1302, 566] width 421 height 28
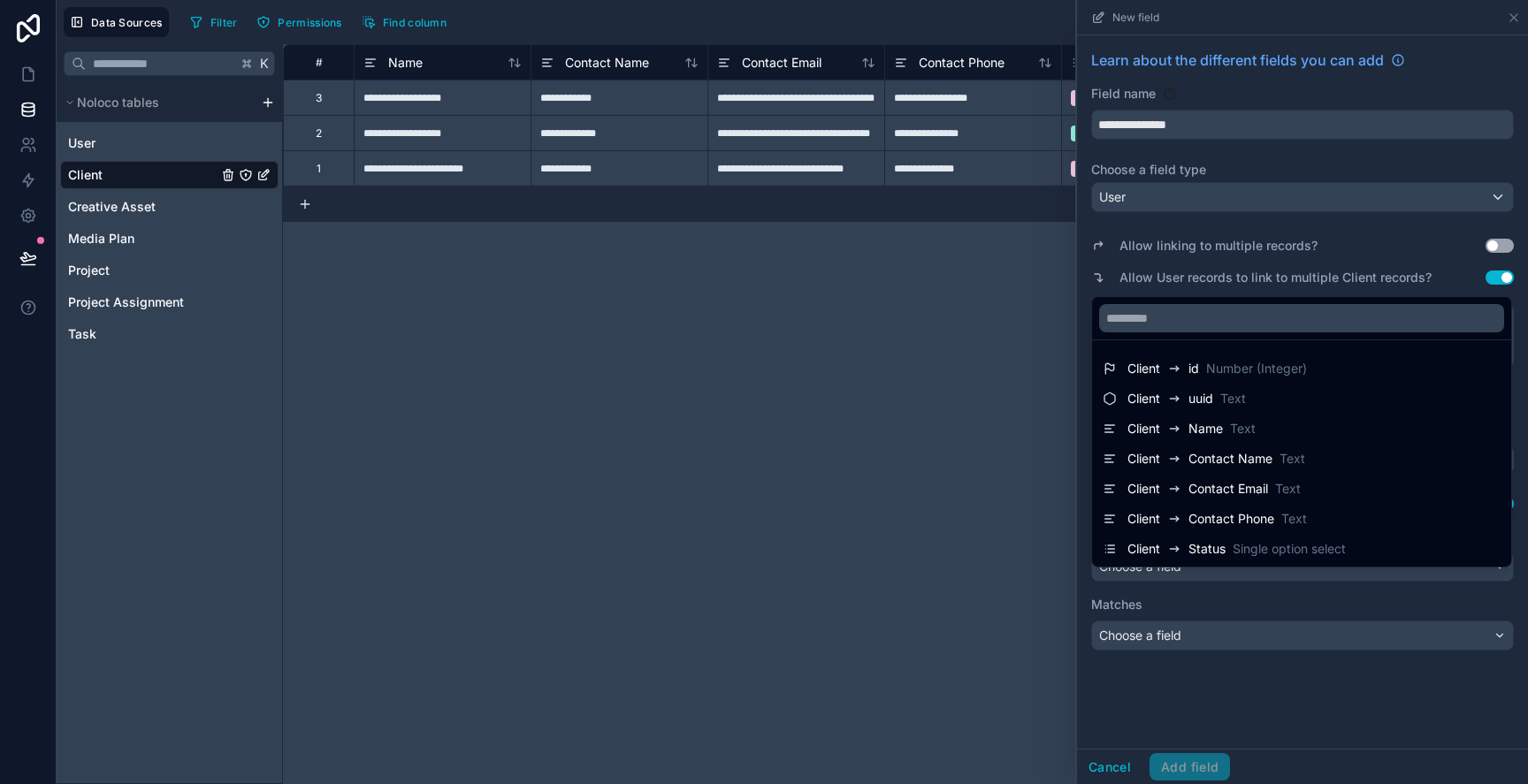
click at [1351, 681] on div at bounding box center [1302, 392] width 451 height 784
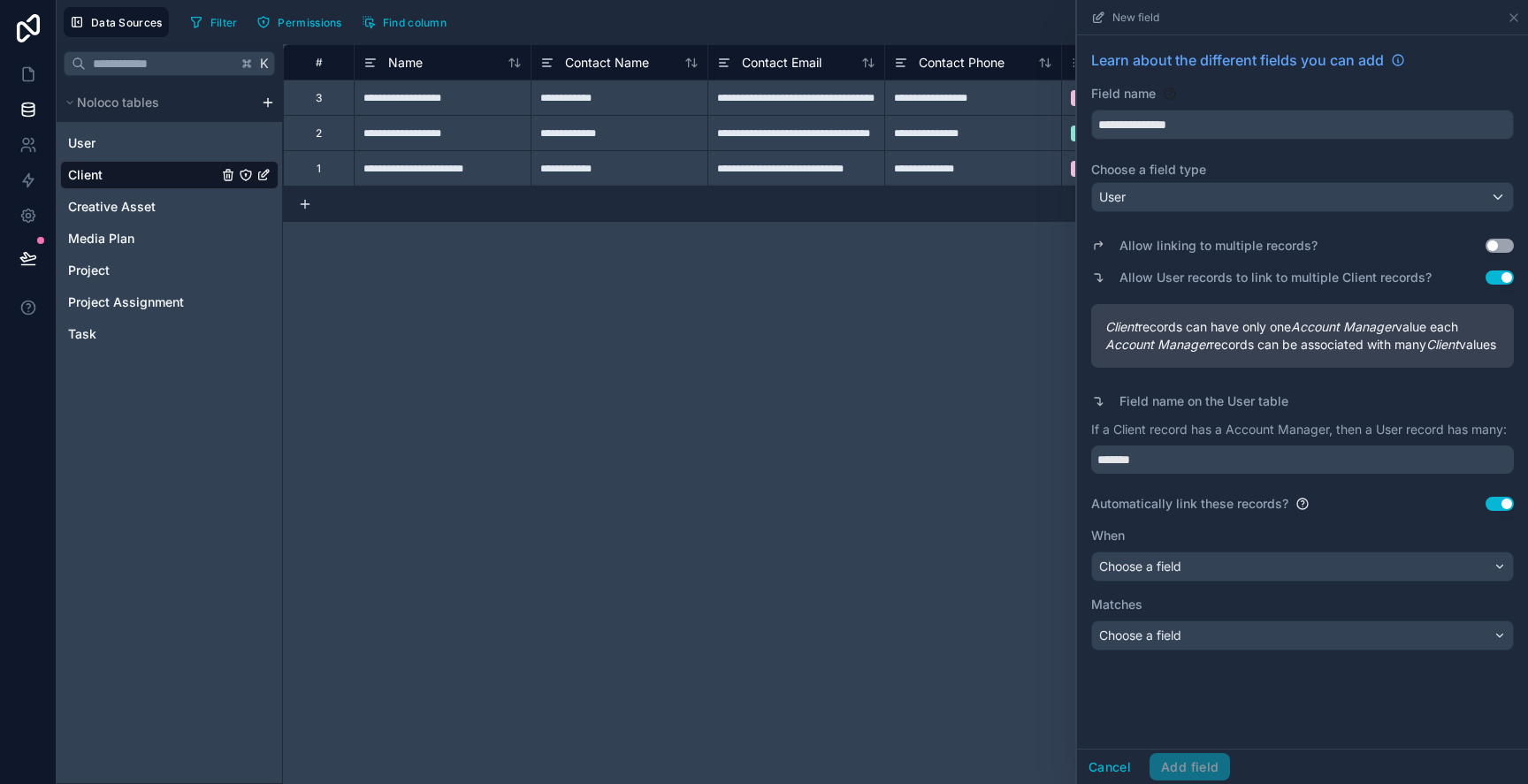
click at [1500, 510] on button "Use setting" at bounding box center [1500, 503] width 28 height 14
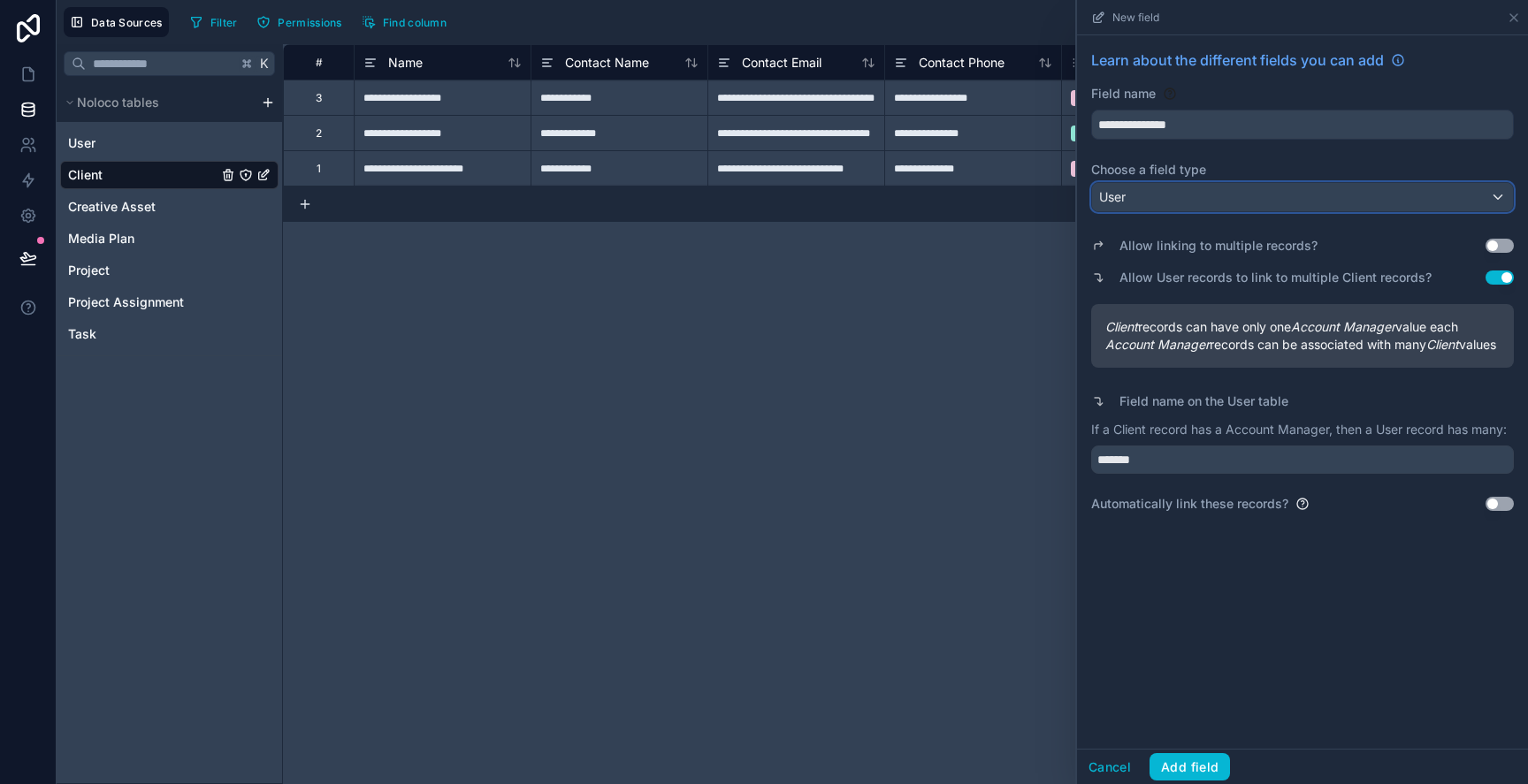
click at [1164, 191] on div "User" at bounding box center [1302, 197] width 421 height 28
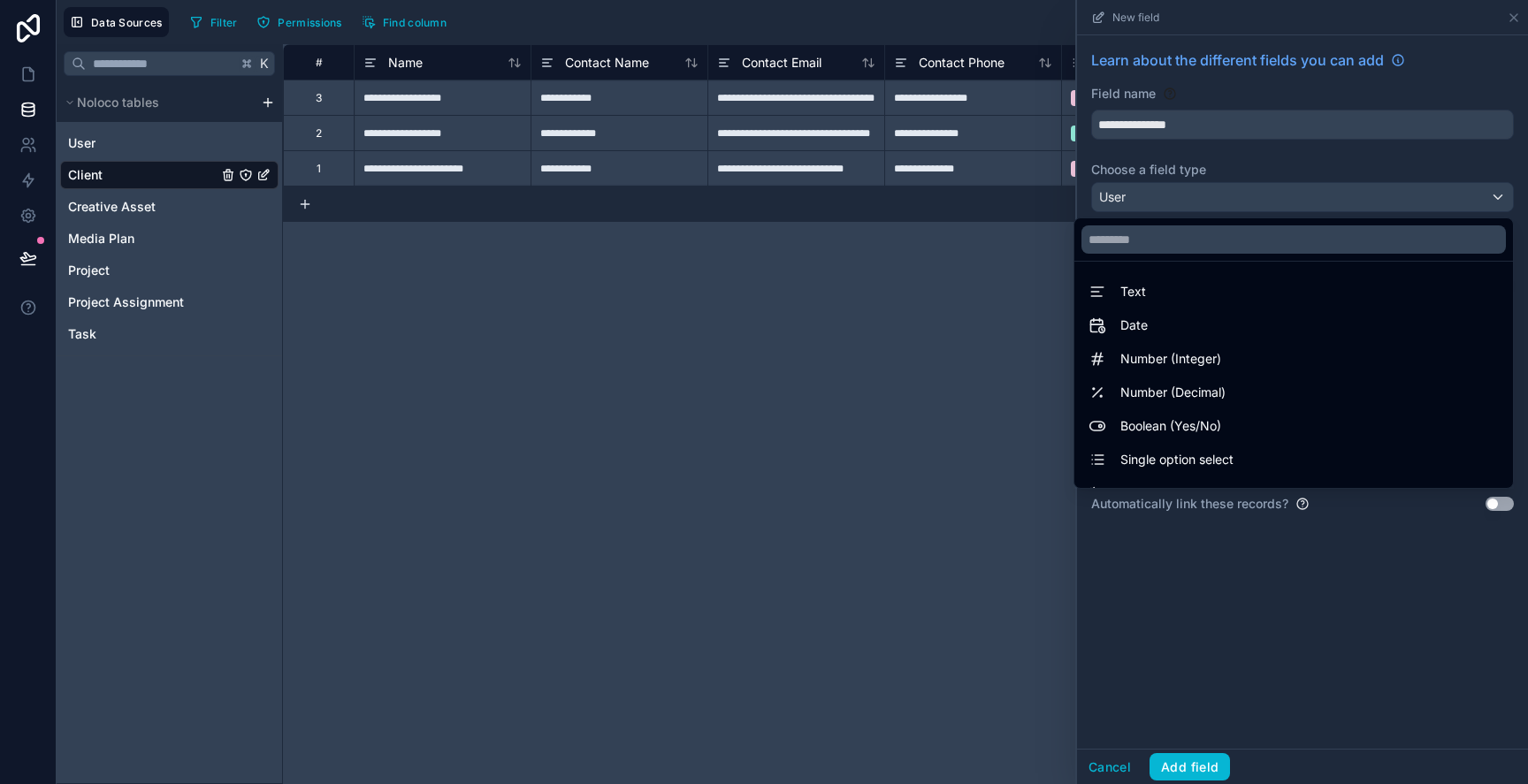
click at [1164, 189] on div at bounding box center [1302, 392] width 451 height 784
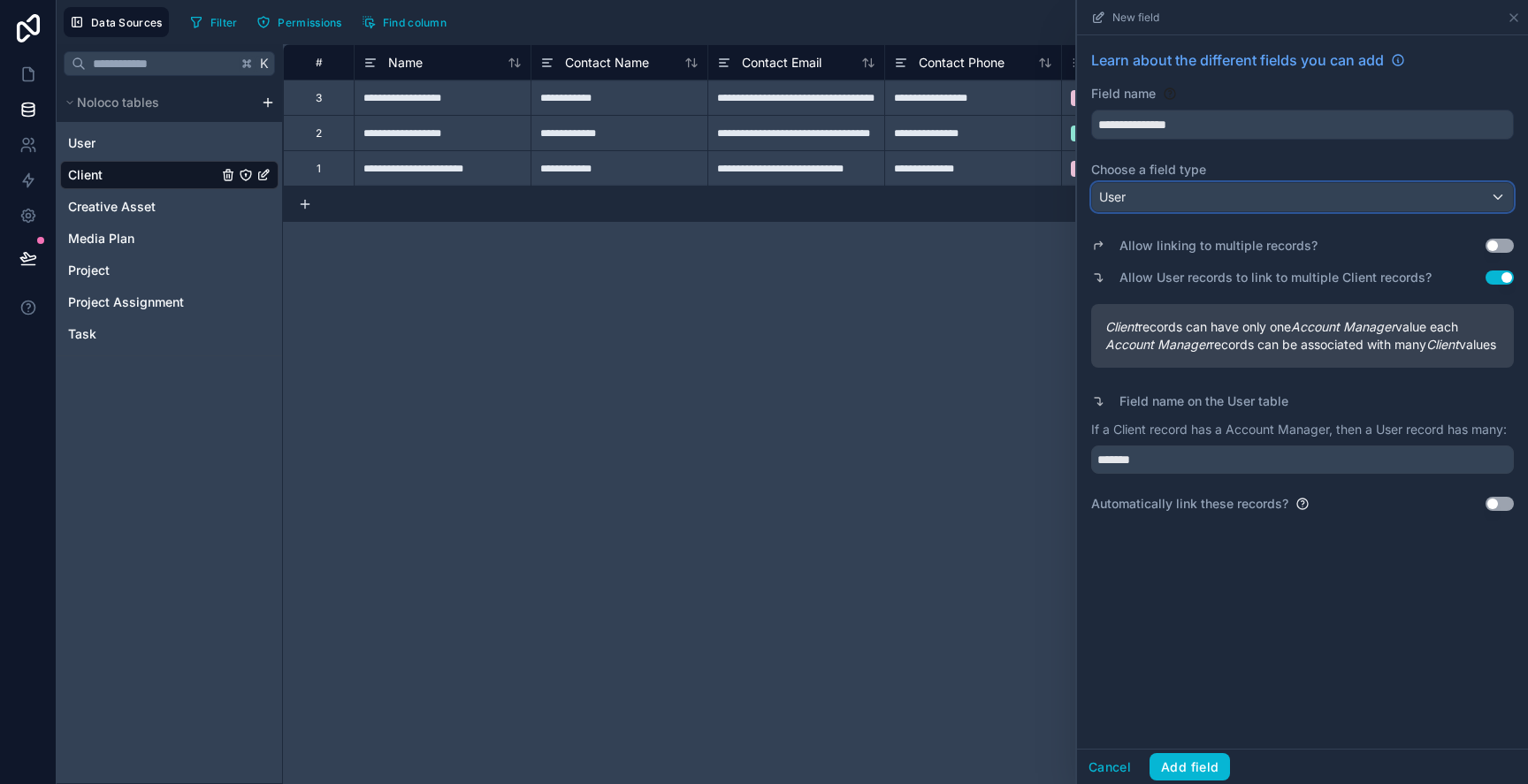
click at [1165, 204] on div "User" at bounding box center [1302, 197] width 421 height 28
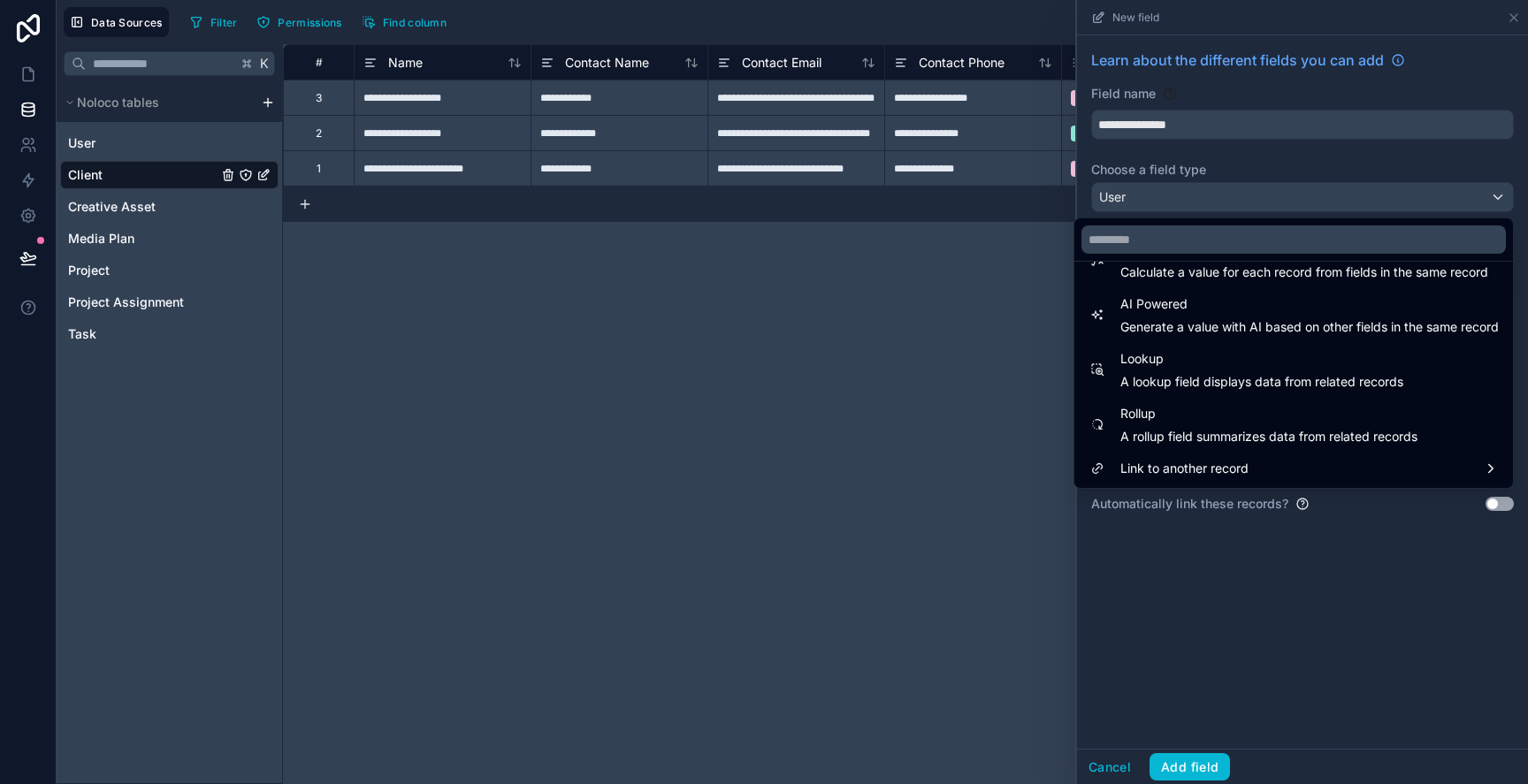
click at [1185, 708] on div at bounding box center [1302, 392] width 451 height 784
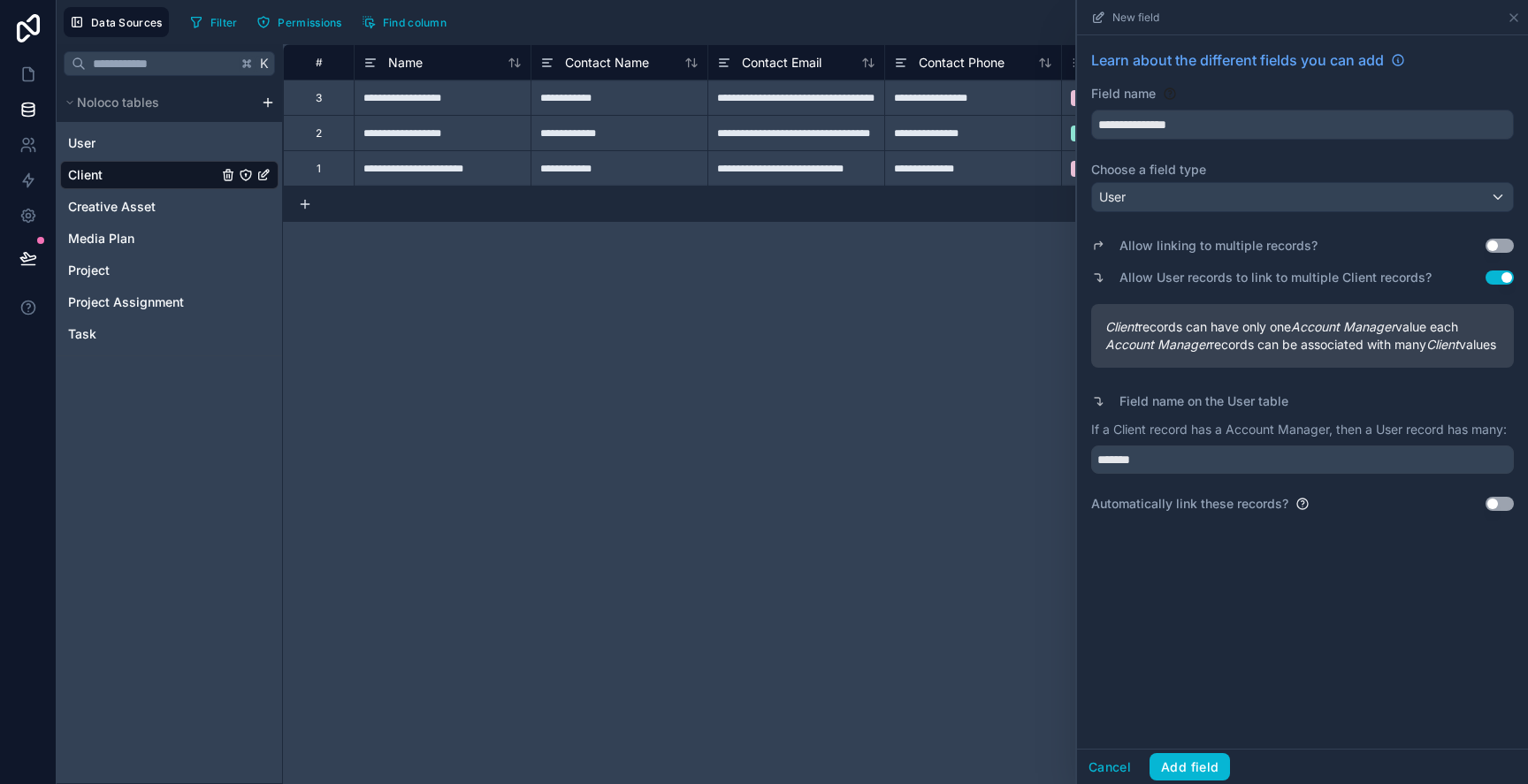
click at [1489, 510] on button "Use setting" at bounding box center [1500, 503] width 28 height 14
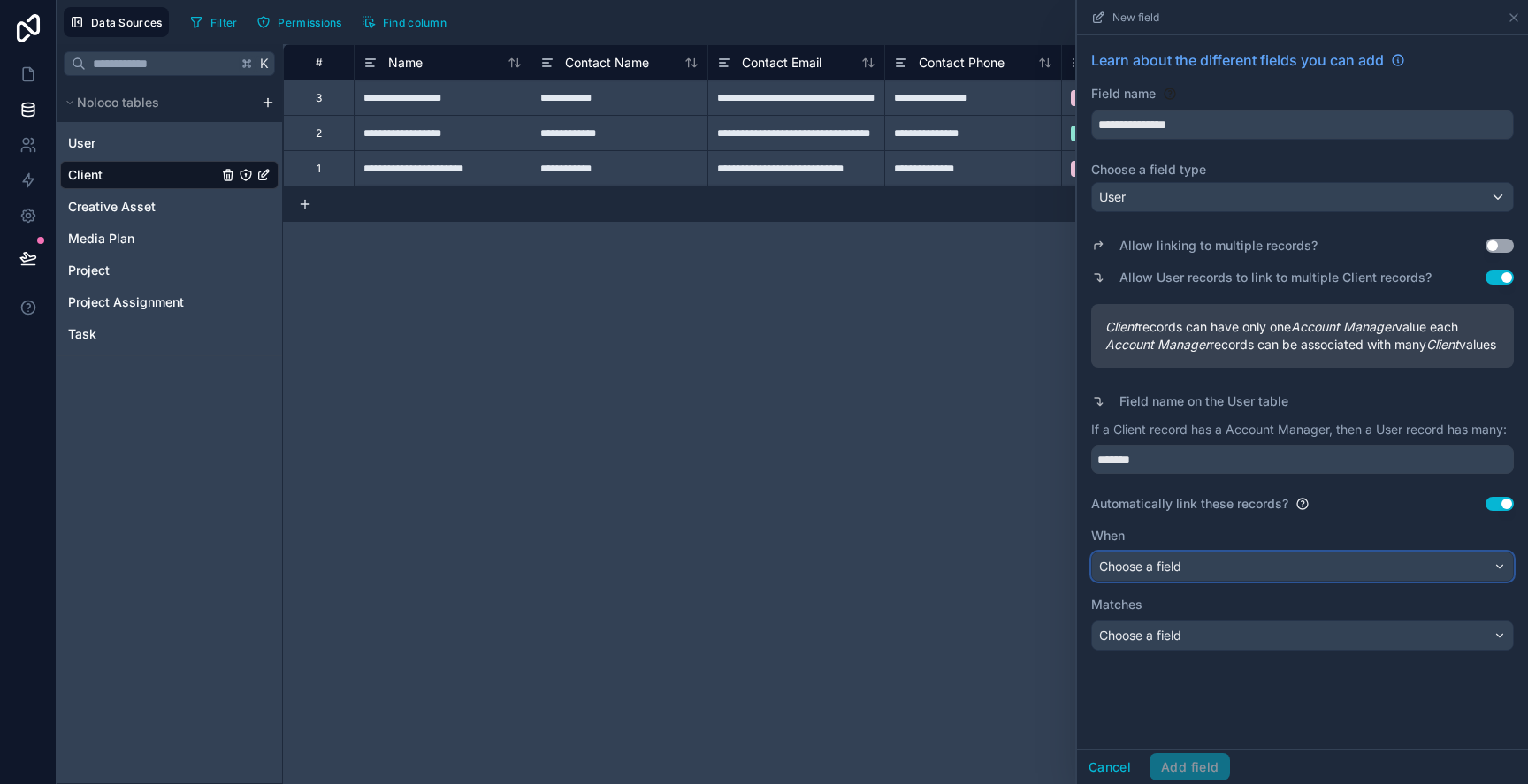
click at [1265, 581] on button "Choose a field" at bounding box center [1302, 566] width 423 height 30
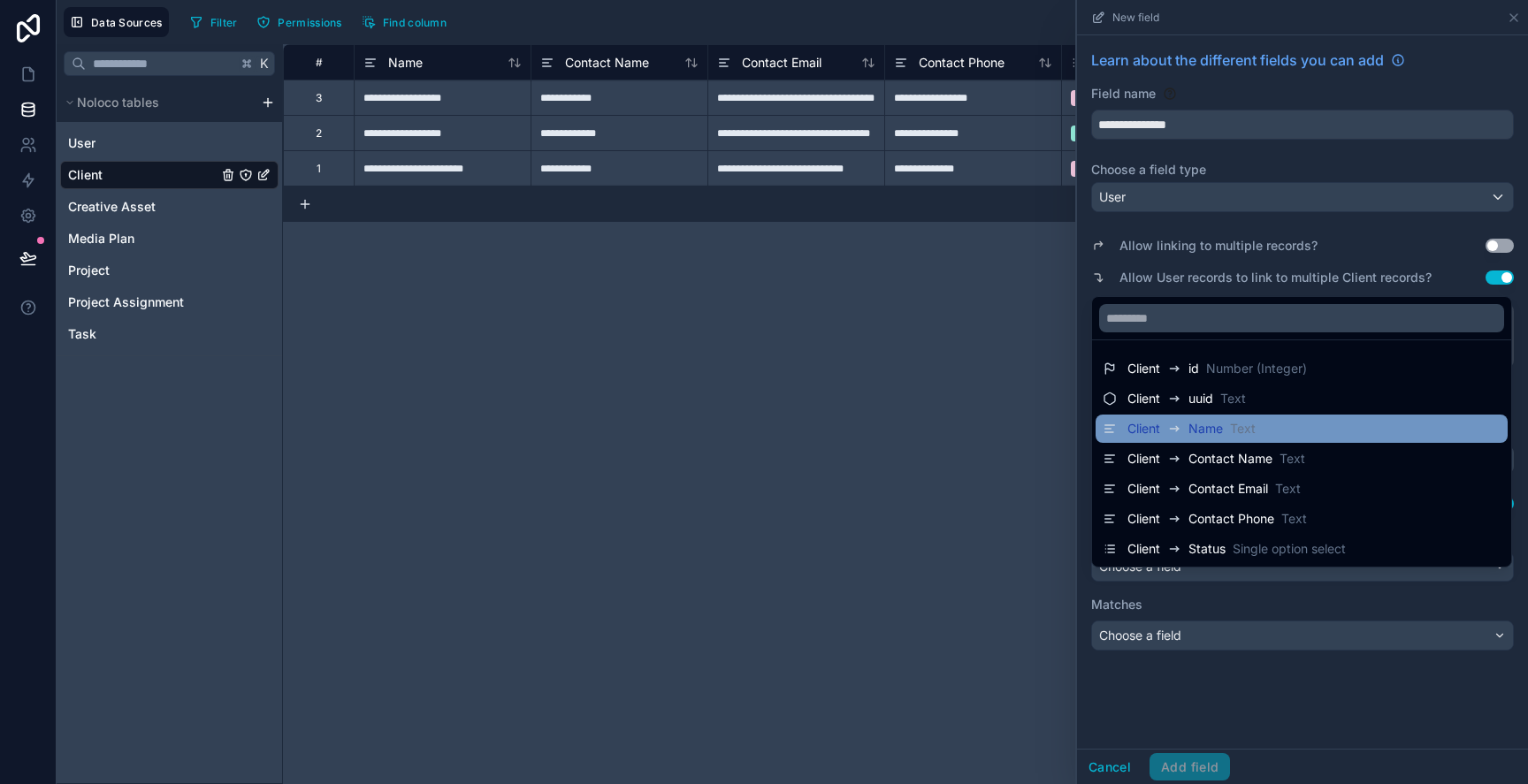
click at [1247, 416] on div "Client Name Text" at bounding box center [1301, 428] width 412 height 28
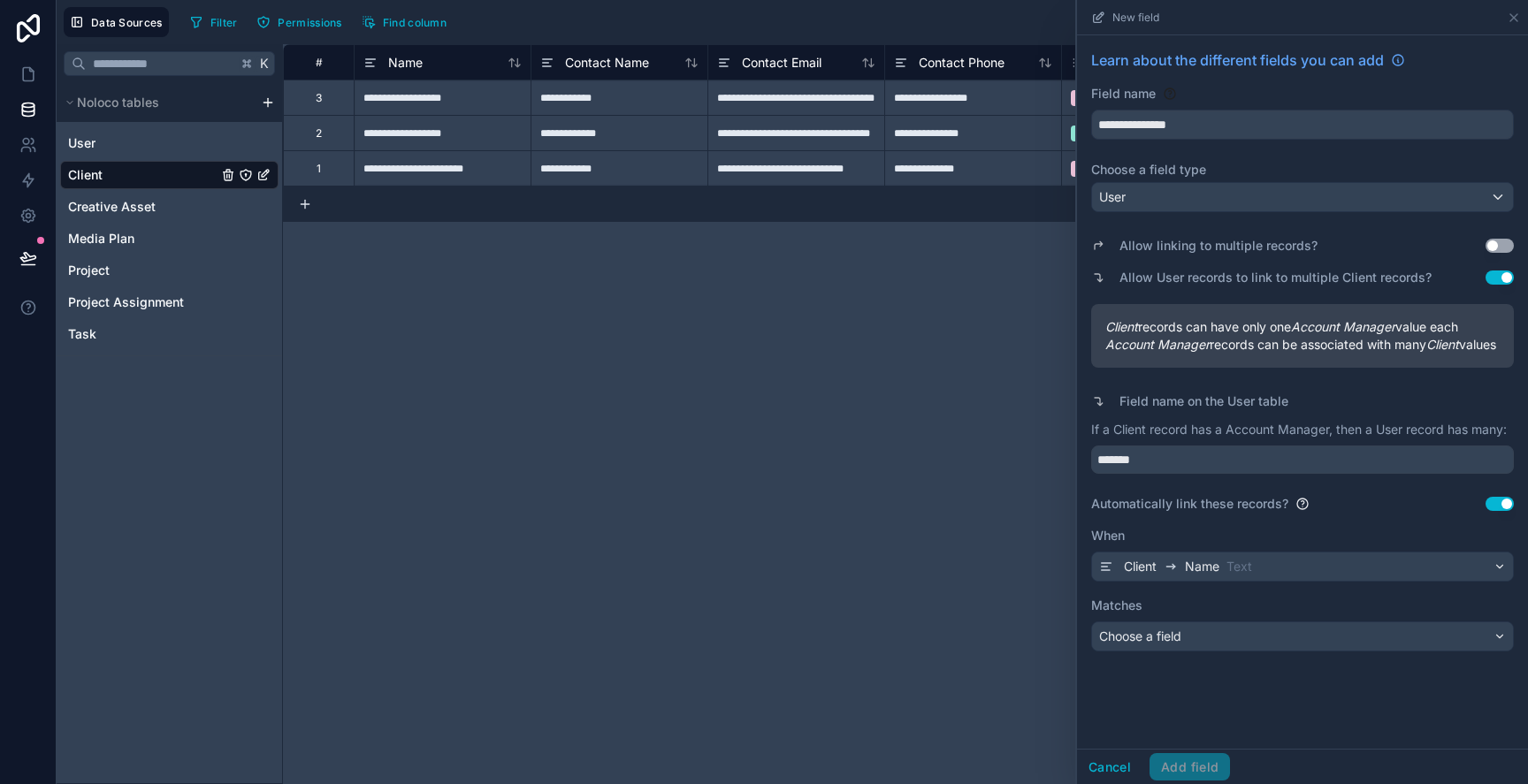
click at [1226, 636] on div "Matches Choose a field" at bounding box center [1302, 623] width 423 height 55
click at [1223, 650] on div "Choose a field" at bounding box center [1302, 636] width 421 height 28
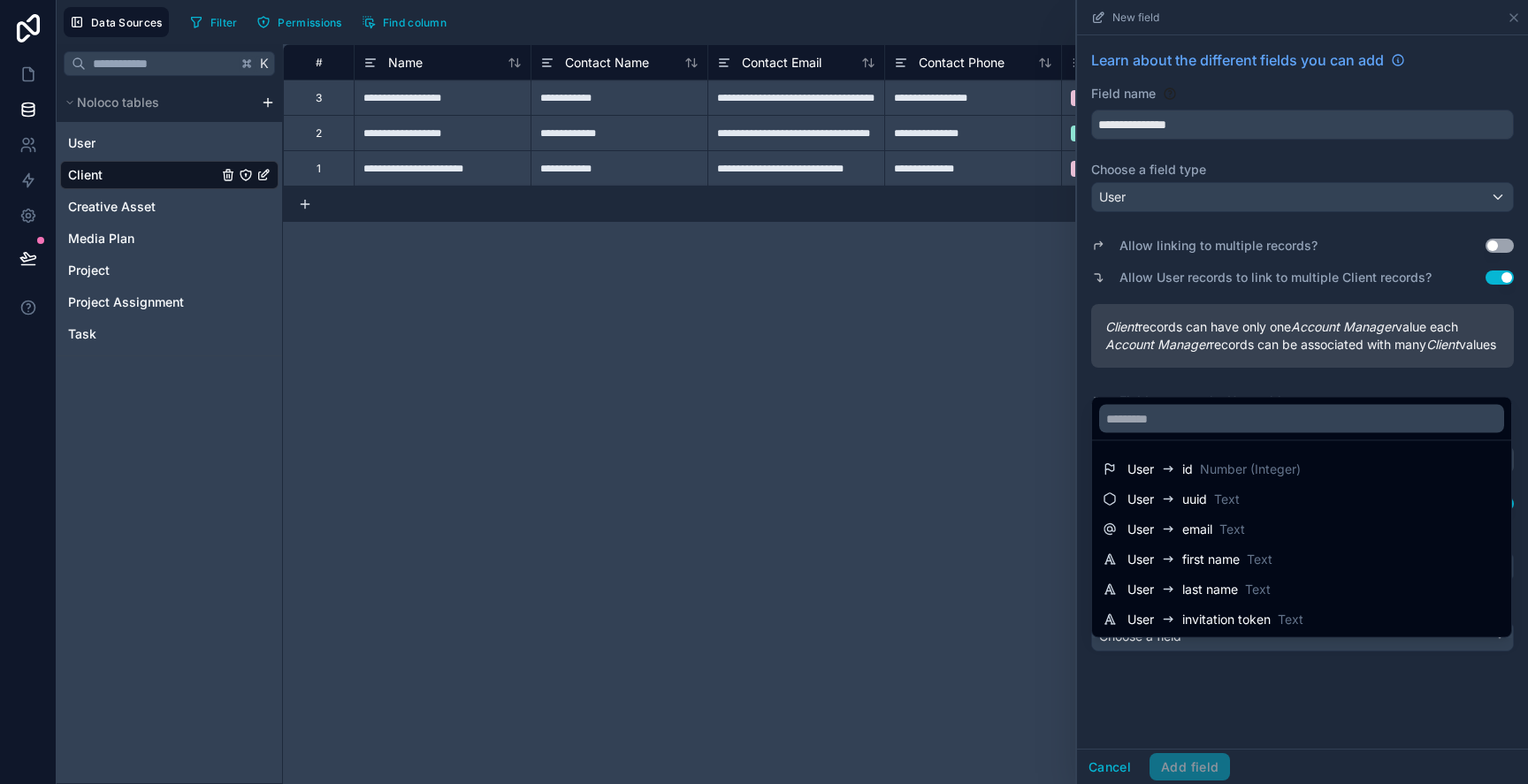
click at [1208, 723] on div at bounding box center [1302, 392] width 451 height 784
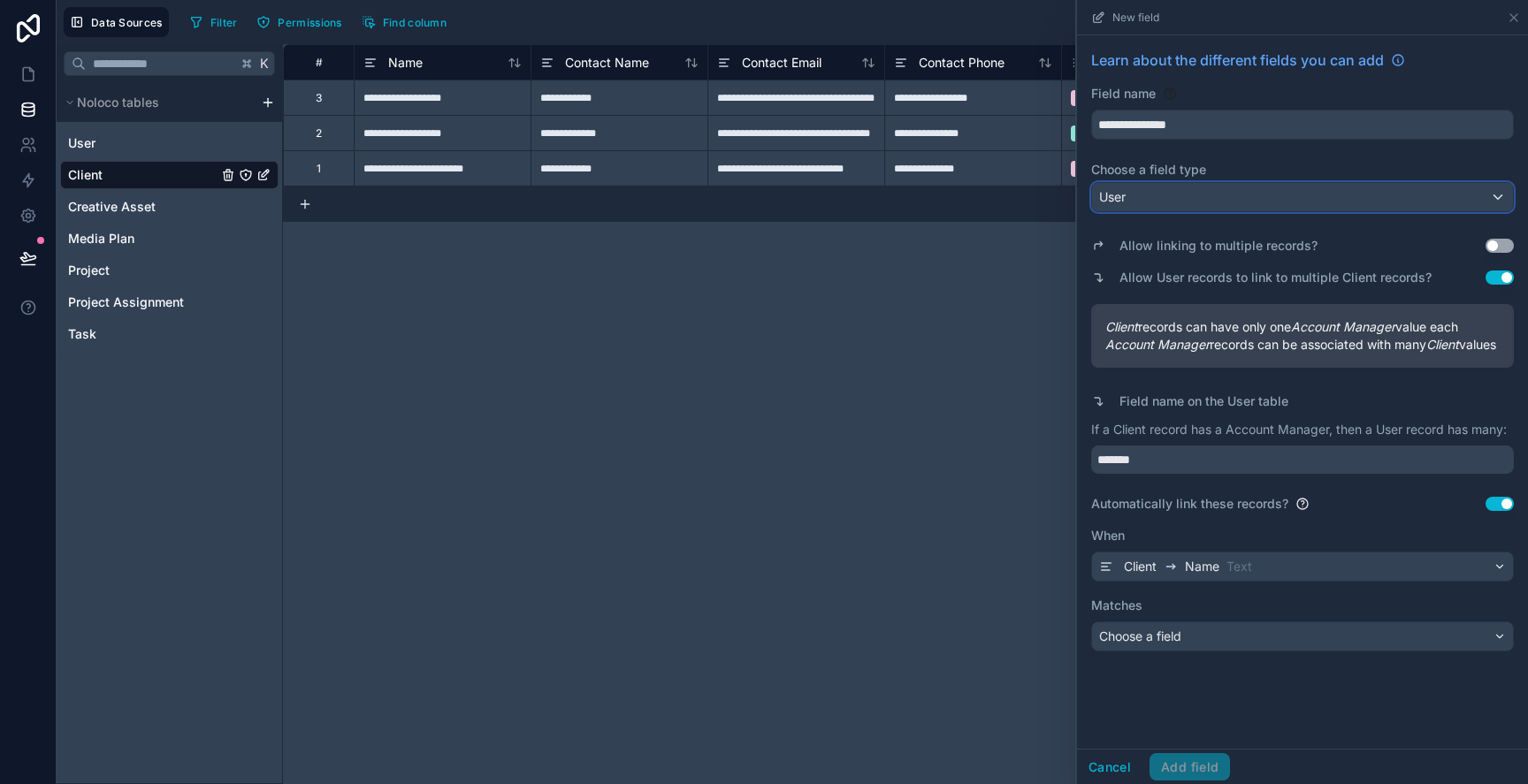
click at [1223, 184] on div "User" at bounding box center [1302, 197] width 421 height 28
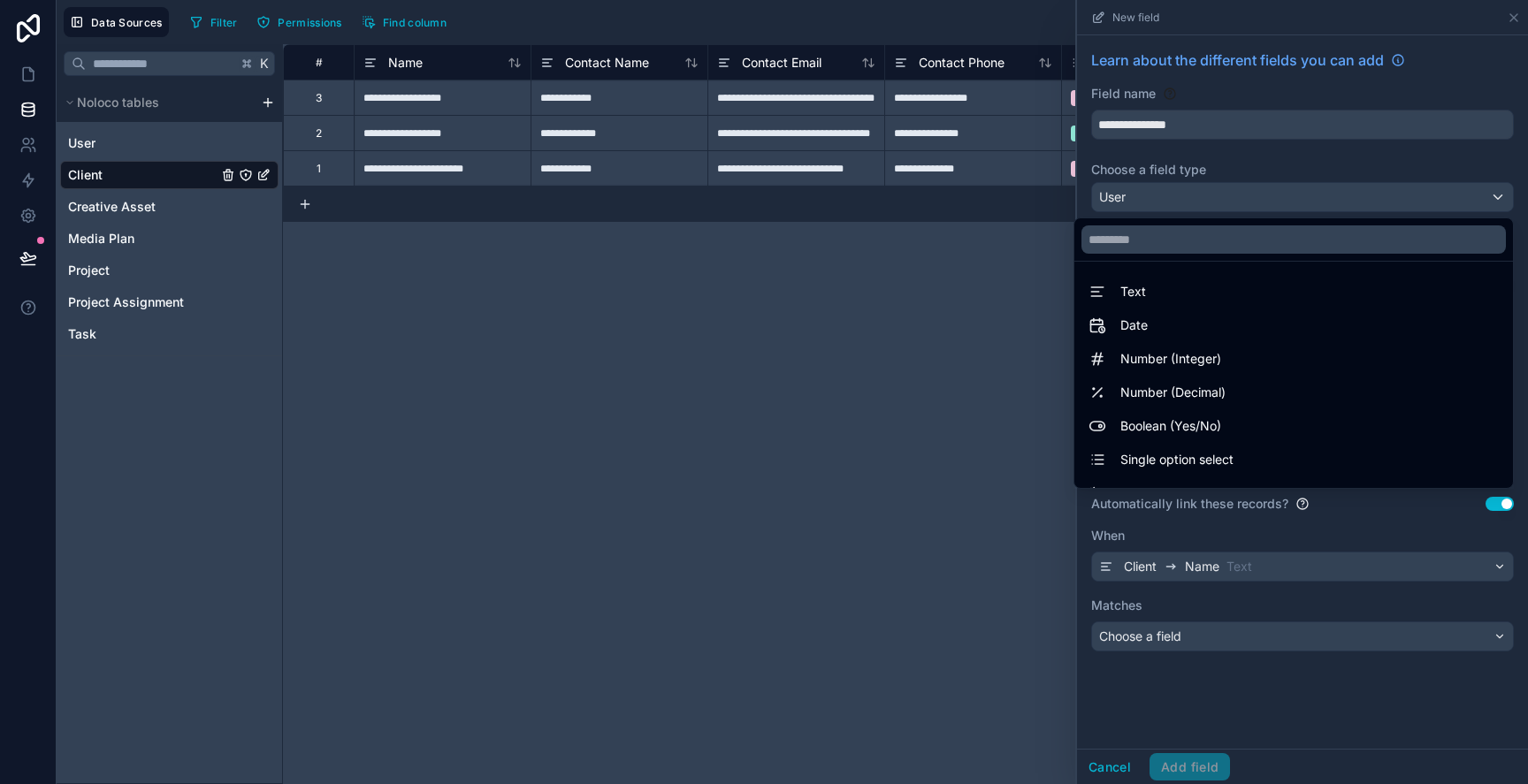
click at [1221, 188] on div at bounding box center [1302, 392] width 451 height 784
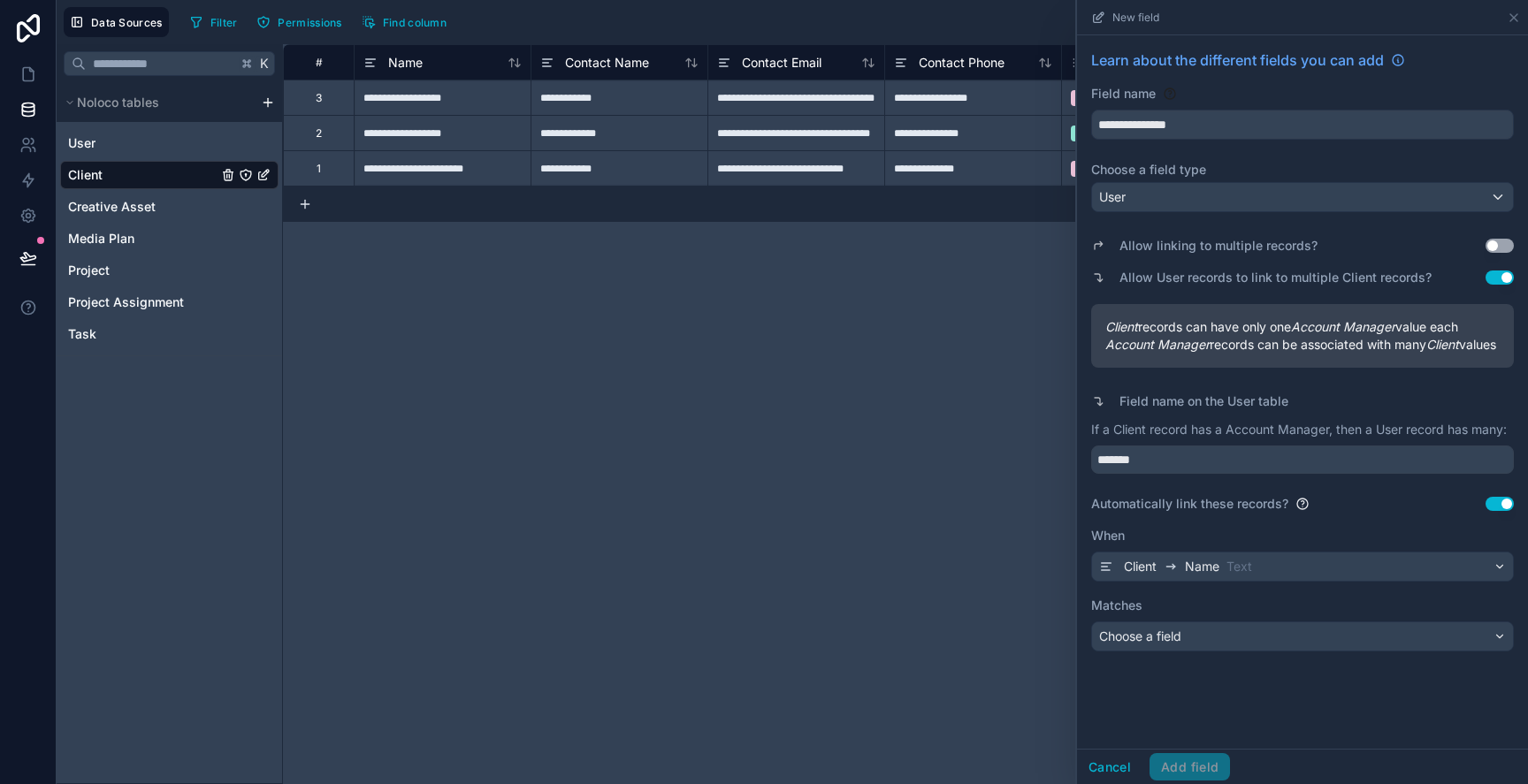
click at [1244, 140] on div "**********" at bounding box center [1302, 350] width 451 height 630
click at [1216, 203] on div "User" at bounding box center [1302, 197] width 421 height 28
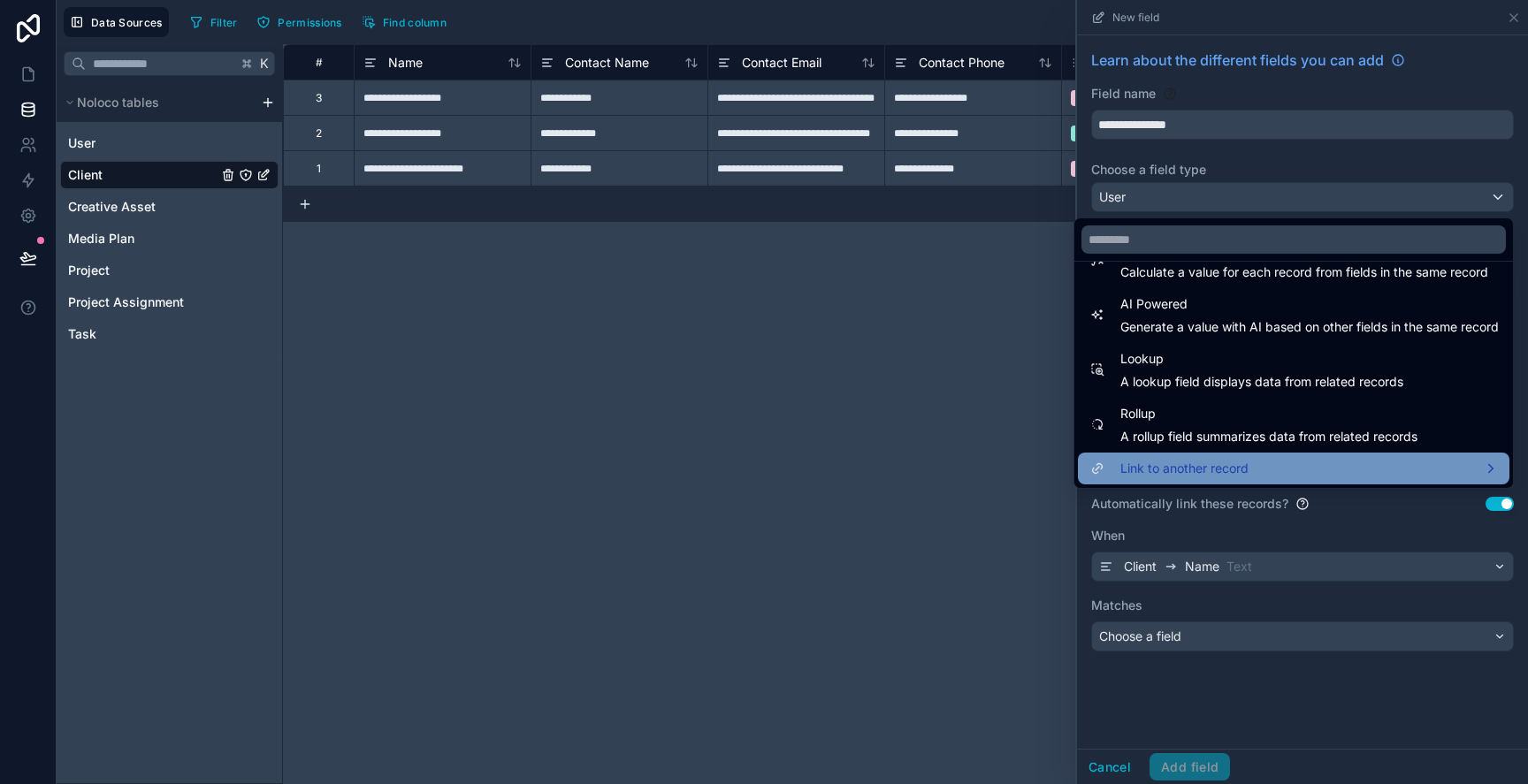
click at [1185, 466] on span "Link to another record" at bounding box center [1184, 467] width 128 height 21
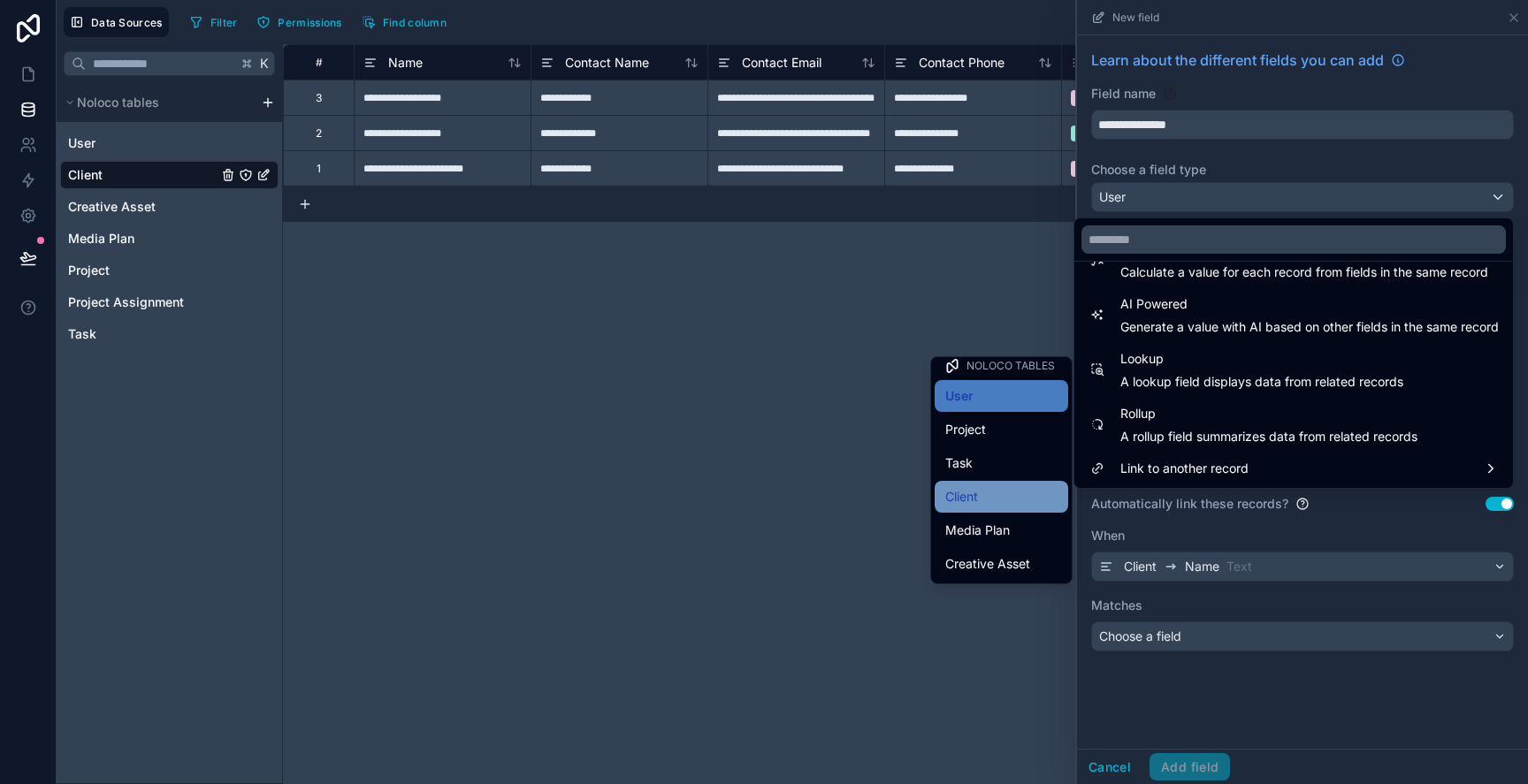
scroll to position [0, 0]
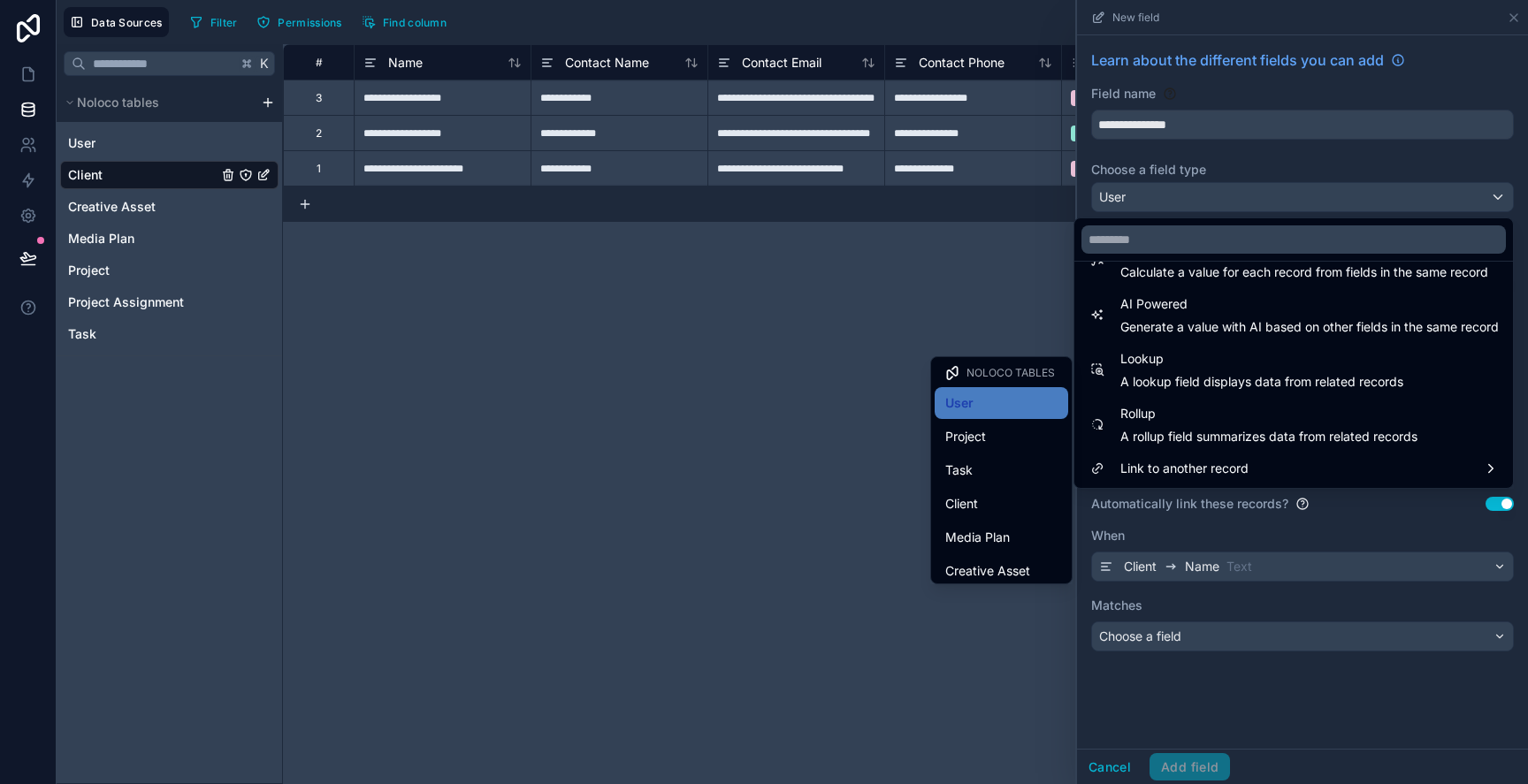
click at [1260, 749] on div at bounding box center [1302, 392] width 451 height 784
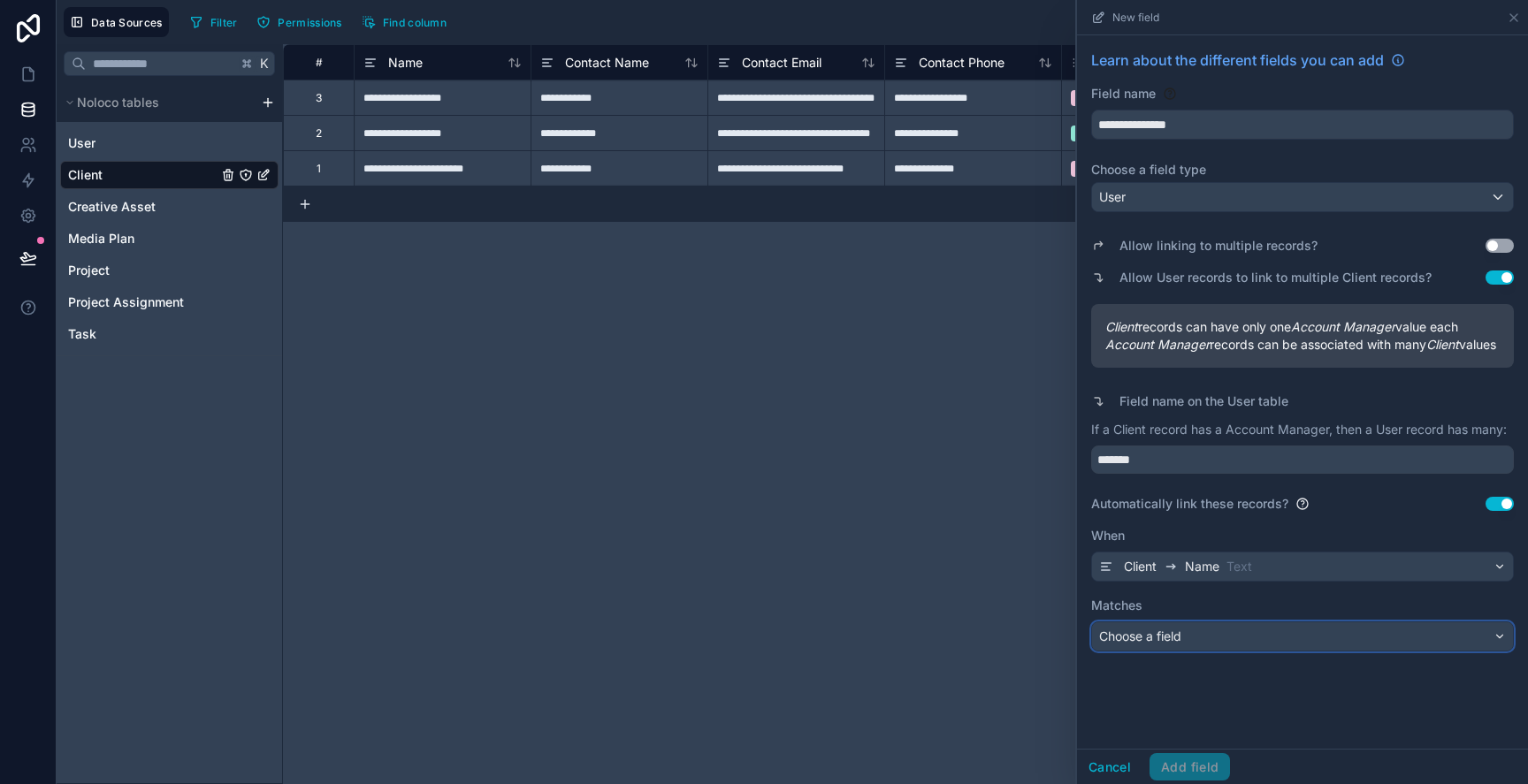
click at [1233, 643] on div "Choose a field" at bounding box center [1302, 636] width 421 height 28
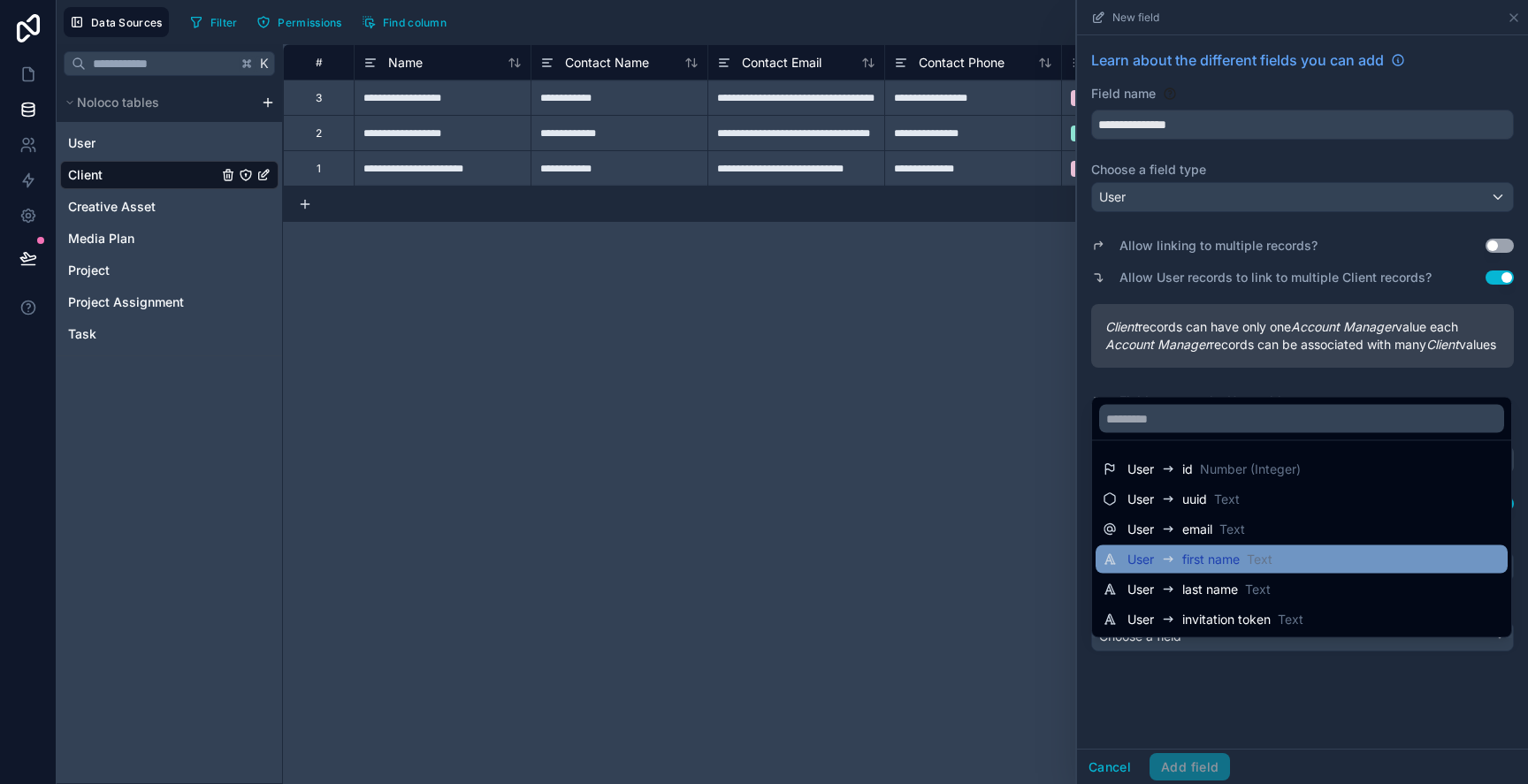
click at [1226, 556] on span "first name" at bounding box center [1211, 559] width 58 height 18
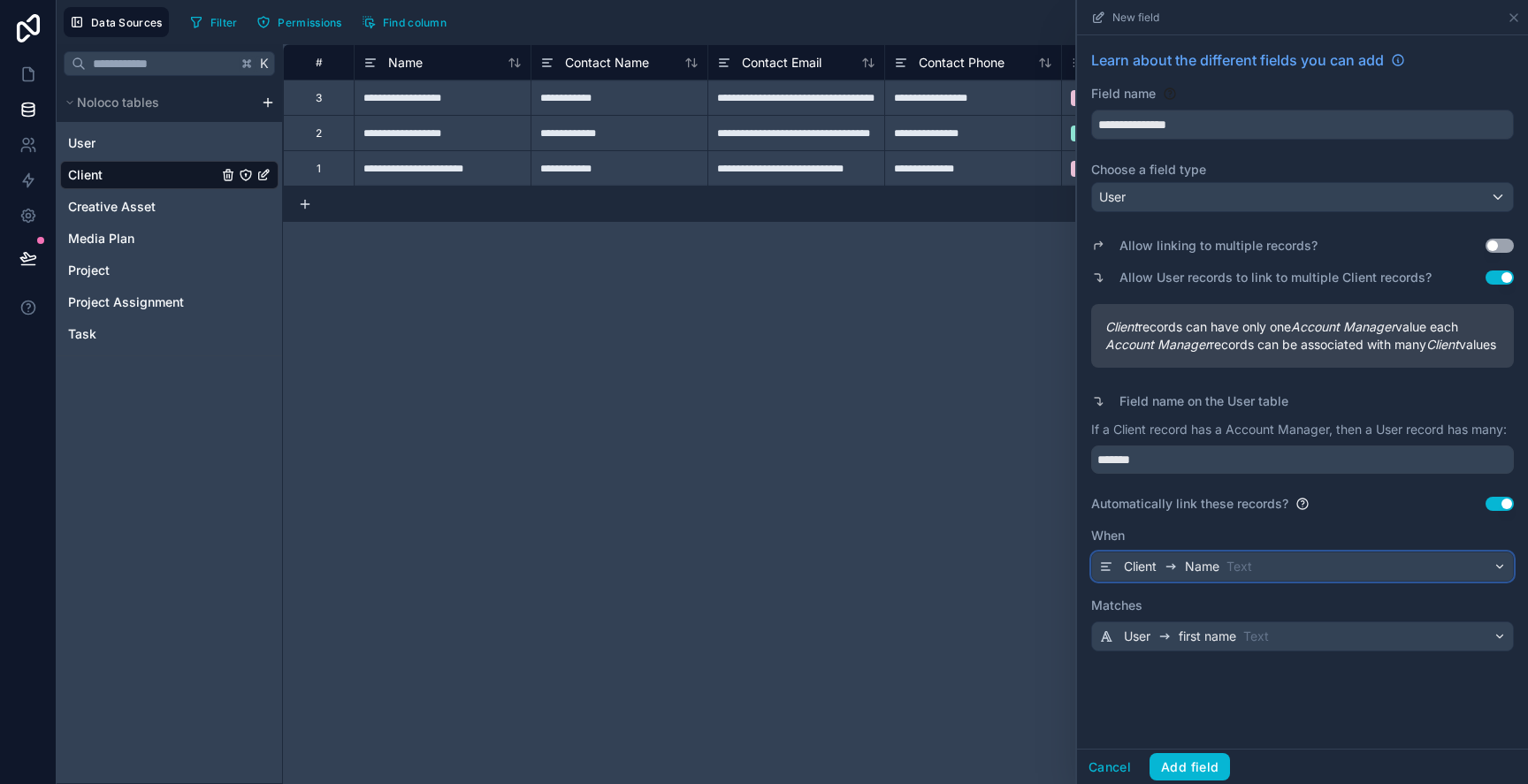
click at [1222, 577] on div "Client Name Text" at bounding box center [1188, 566] width 128 height 21
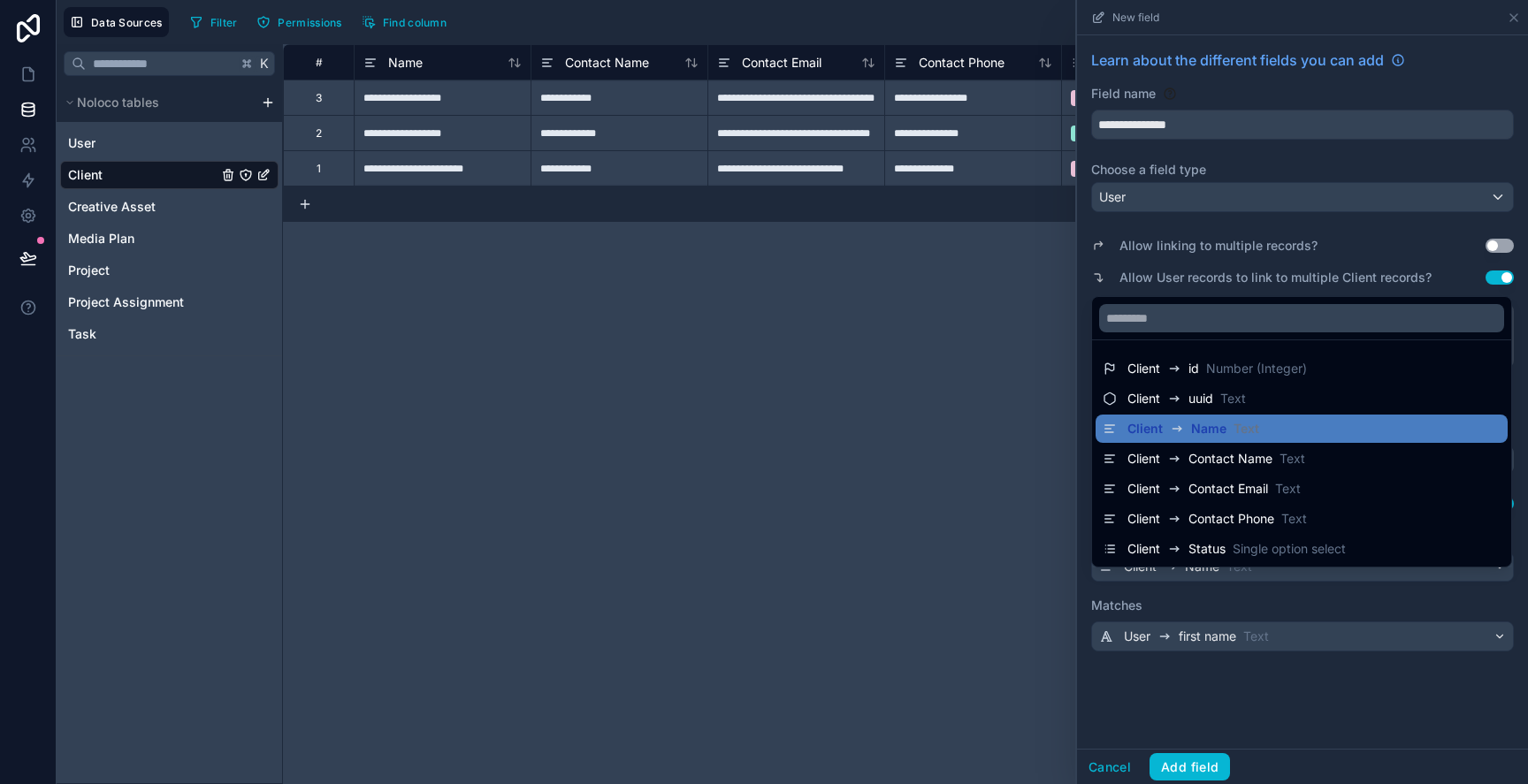
click at [1351, 690] on div at bounding box center [1302, 392] width 451 height 784
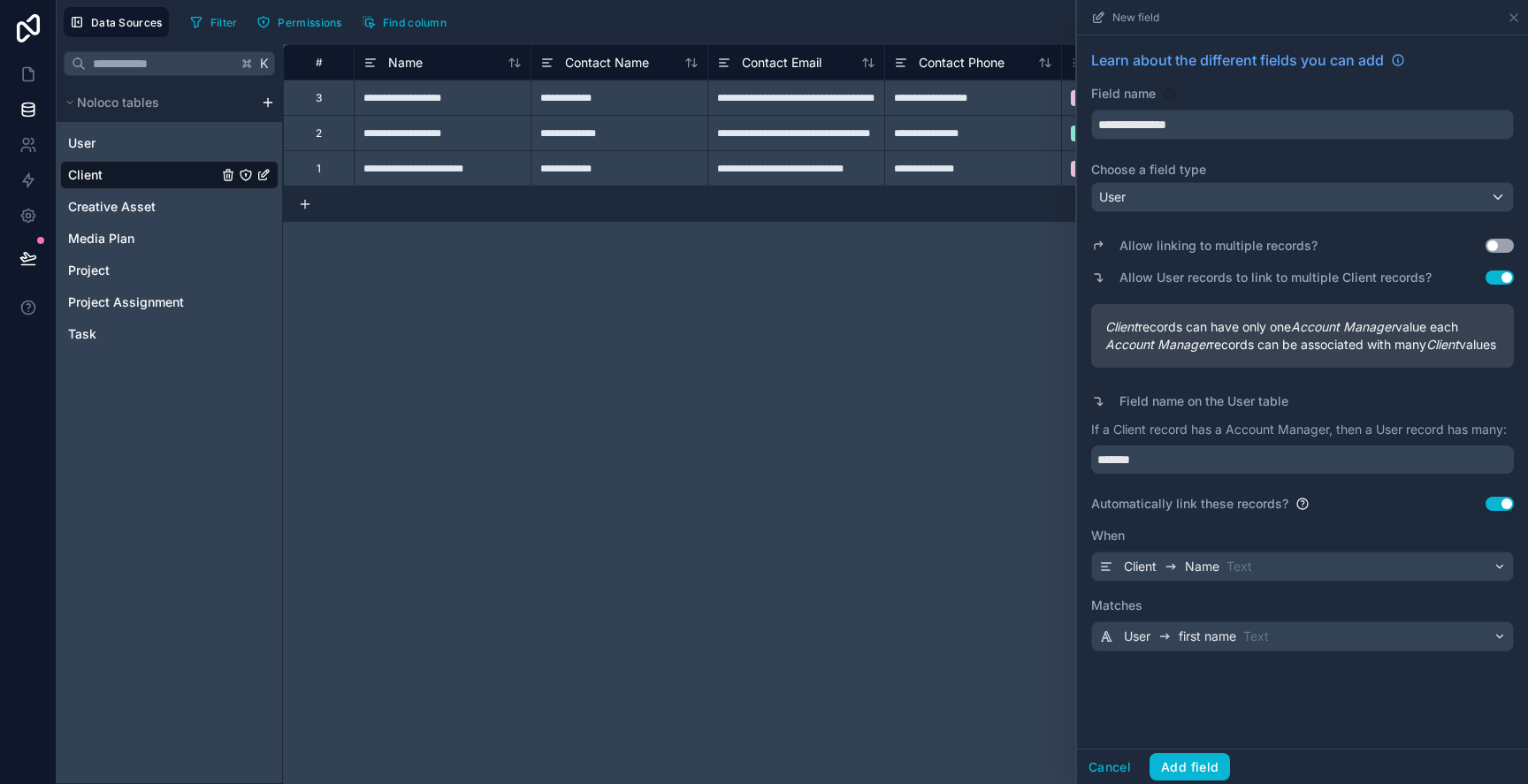
click at [1492, 512] on div "Automatically link these records? Use setting" at bounding box center [1302, 504] width 423 height 18
click at [1487, 510] on button "Use setting" at bounding box center [1500, 503] width 28 height 14
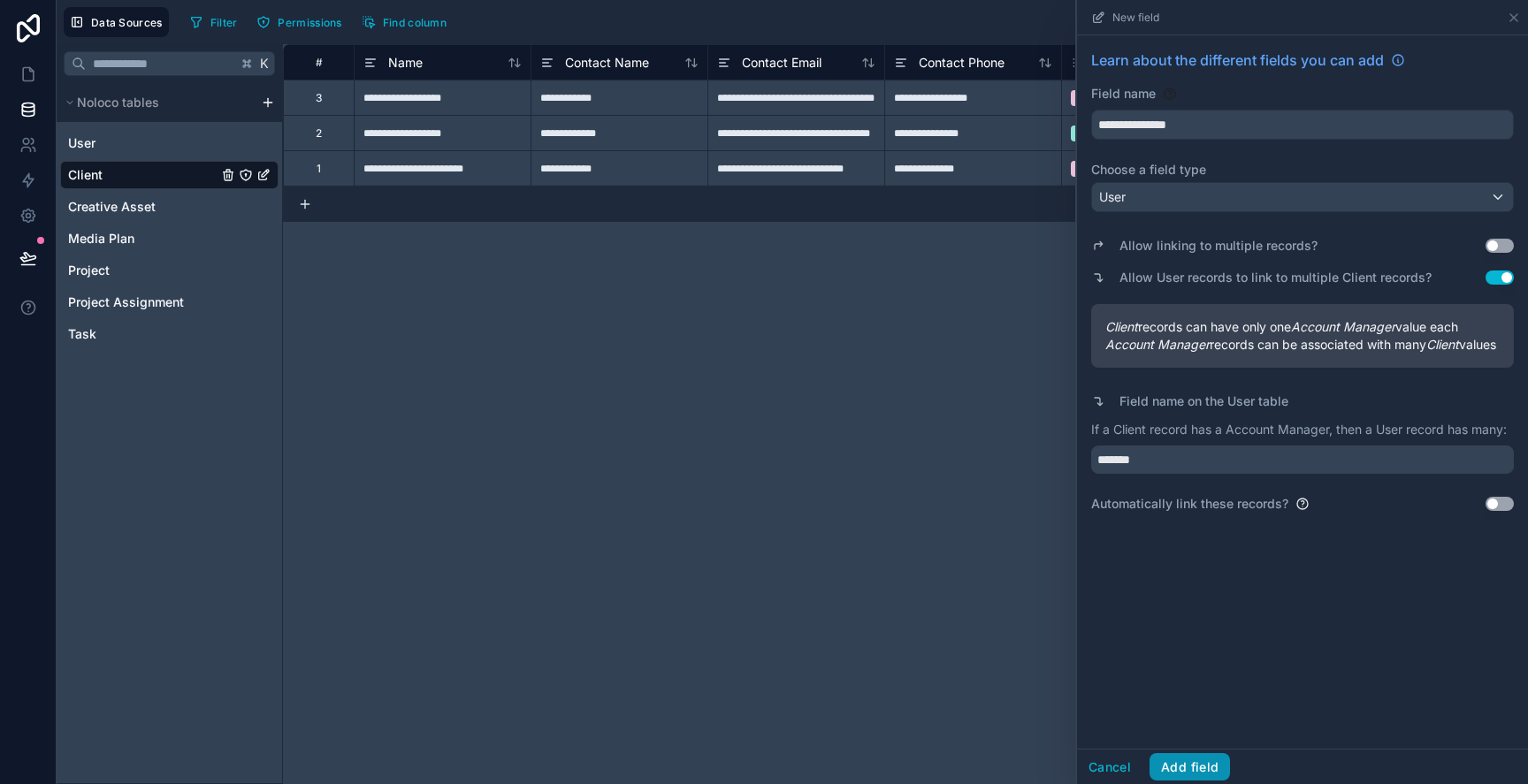
click at [1189, 765] on button "Add field" at bounding box center [1189, 767] width 81 height 28
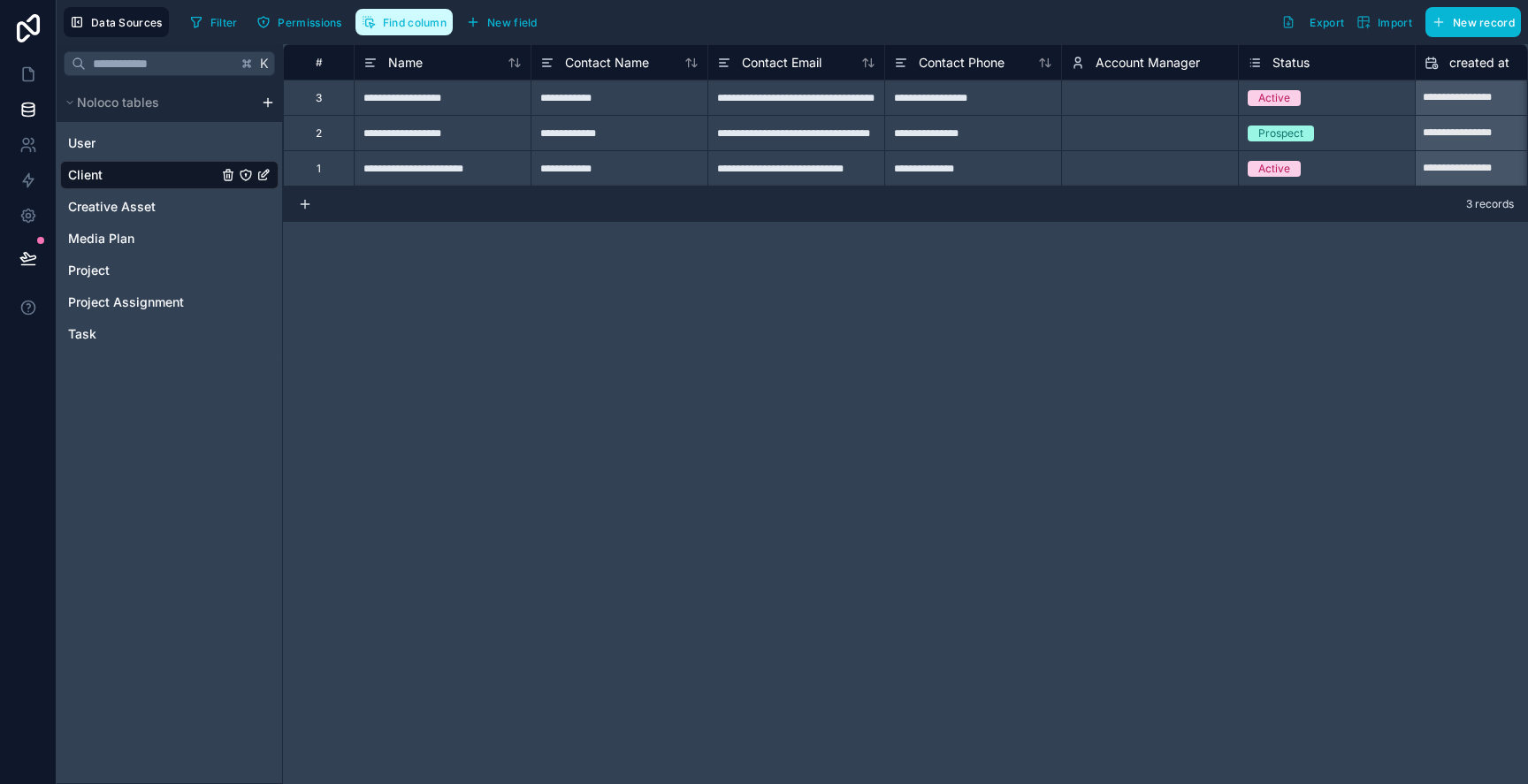
click at [373, 21] on icon "button" at bounding box center [369, 22] width 14 height 14
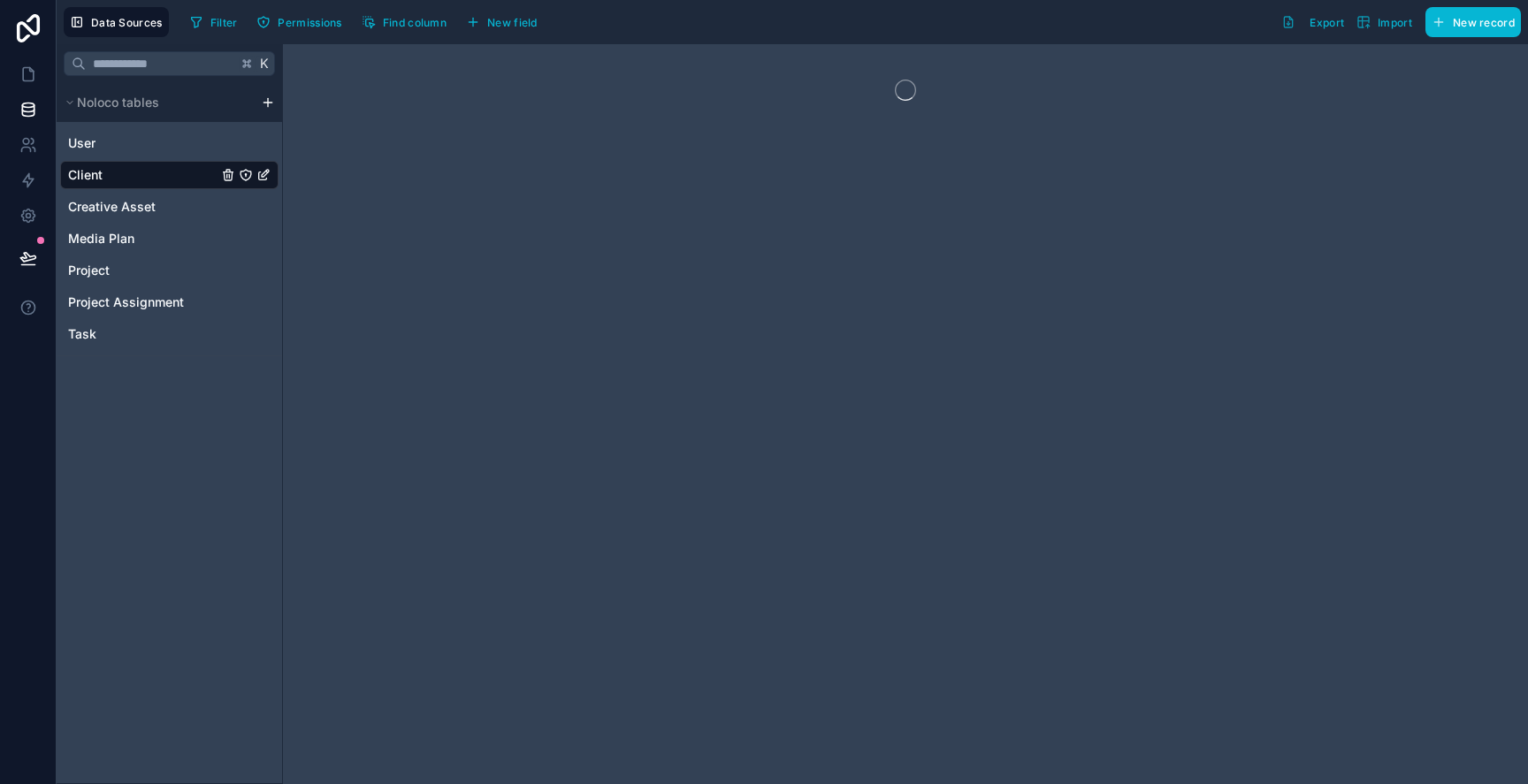
click at [575, 410] on div at bounding box center [905, 413] width 1245 height 740
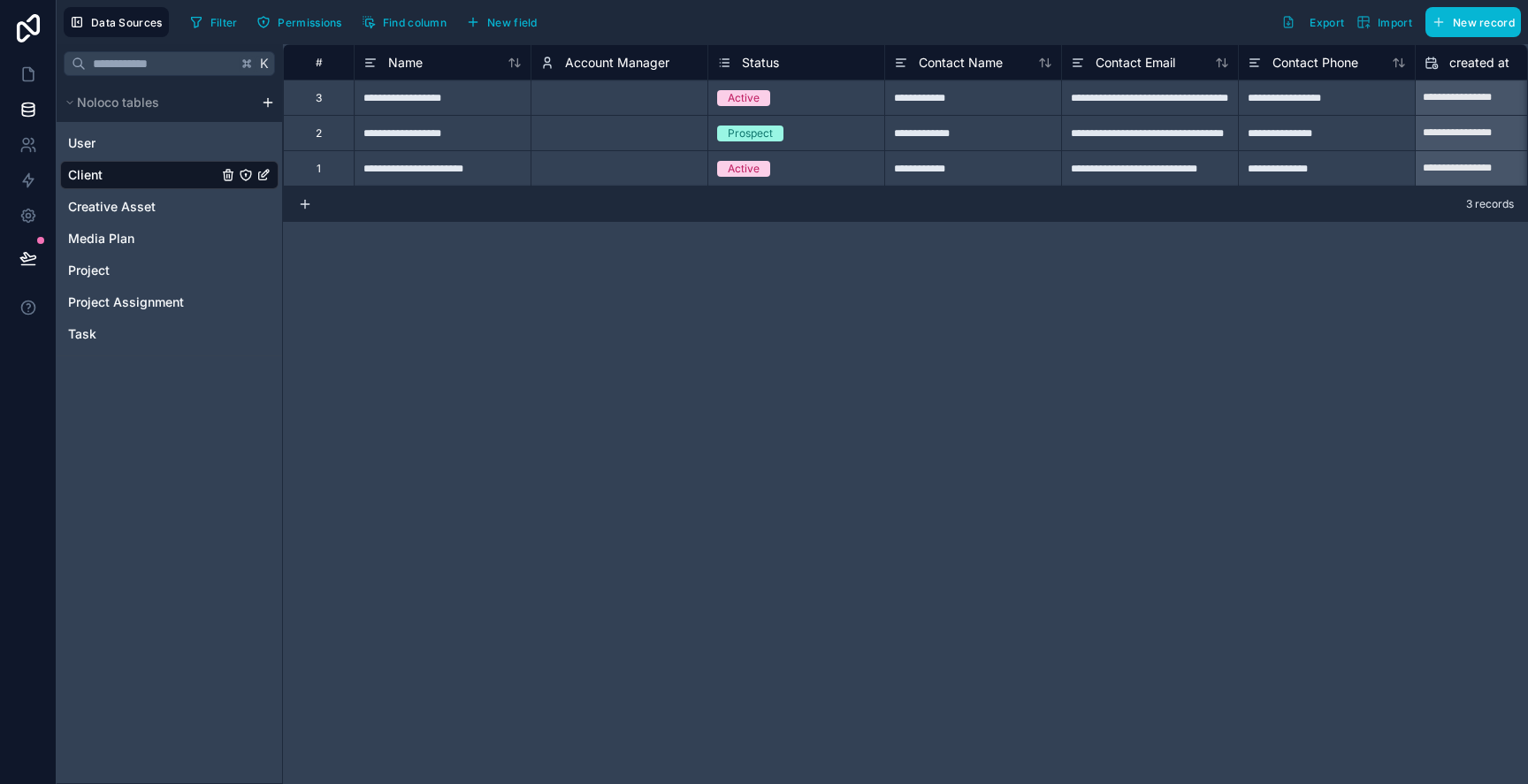
click at [629, 96] on div "Select a Account Manager" at bounding box center [607, 98] width 133 height 14
click at [635, 103] on div "Select a Account Manager" at bounding box center [607, 98] width 133 height 14
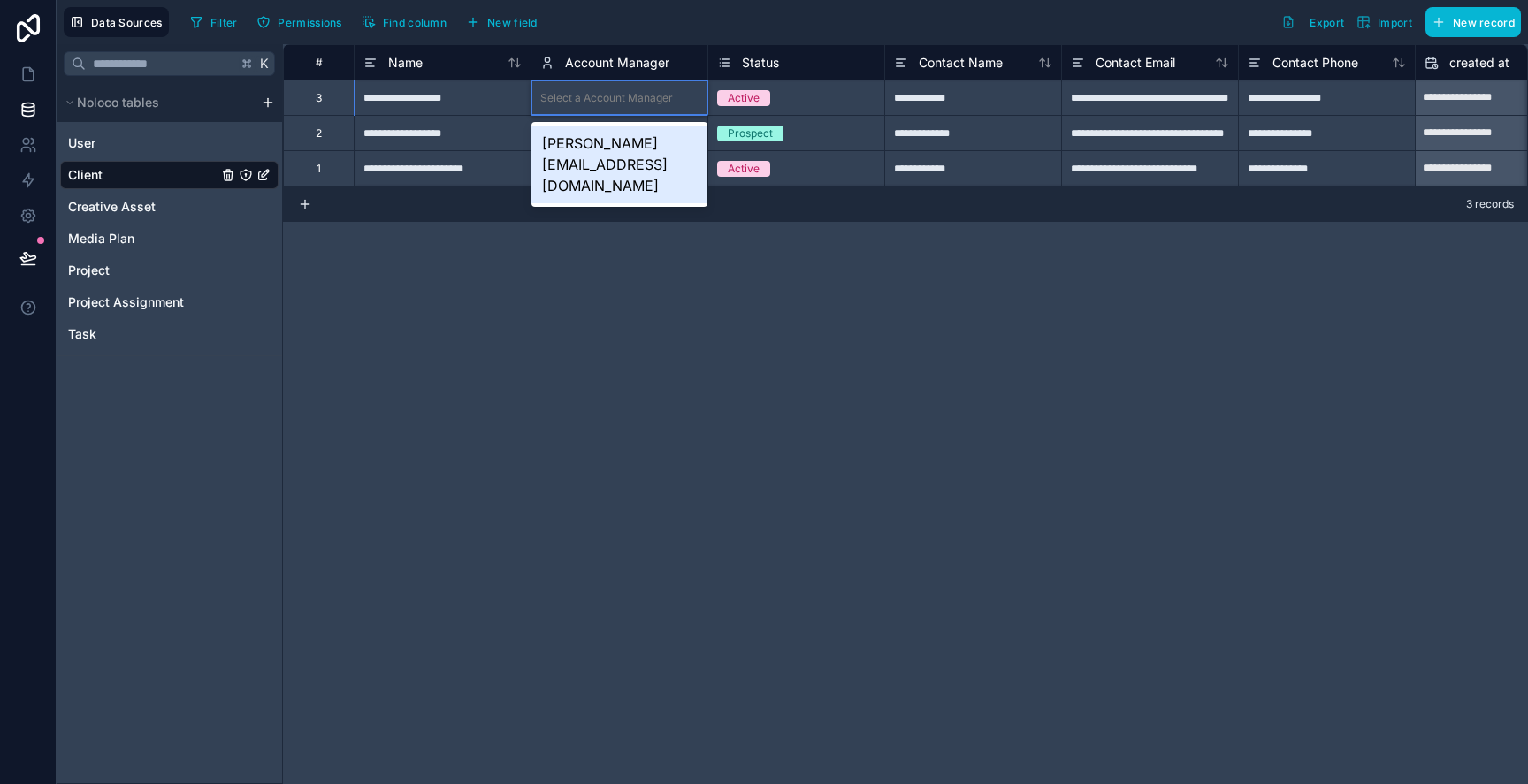
click at [627, 141] on div "[PERSON_NAME][EMAIL_ADDRESS][DOMAIN_NAME]" at bounding box center [620, 165] width 176 height 78
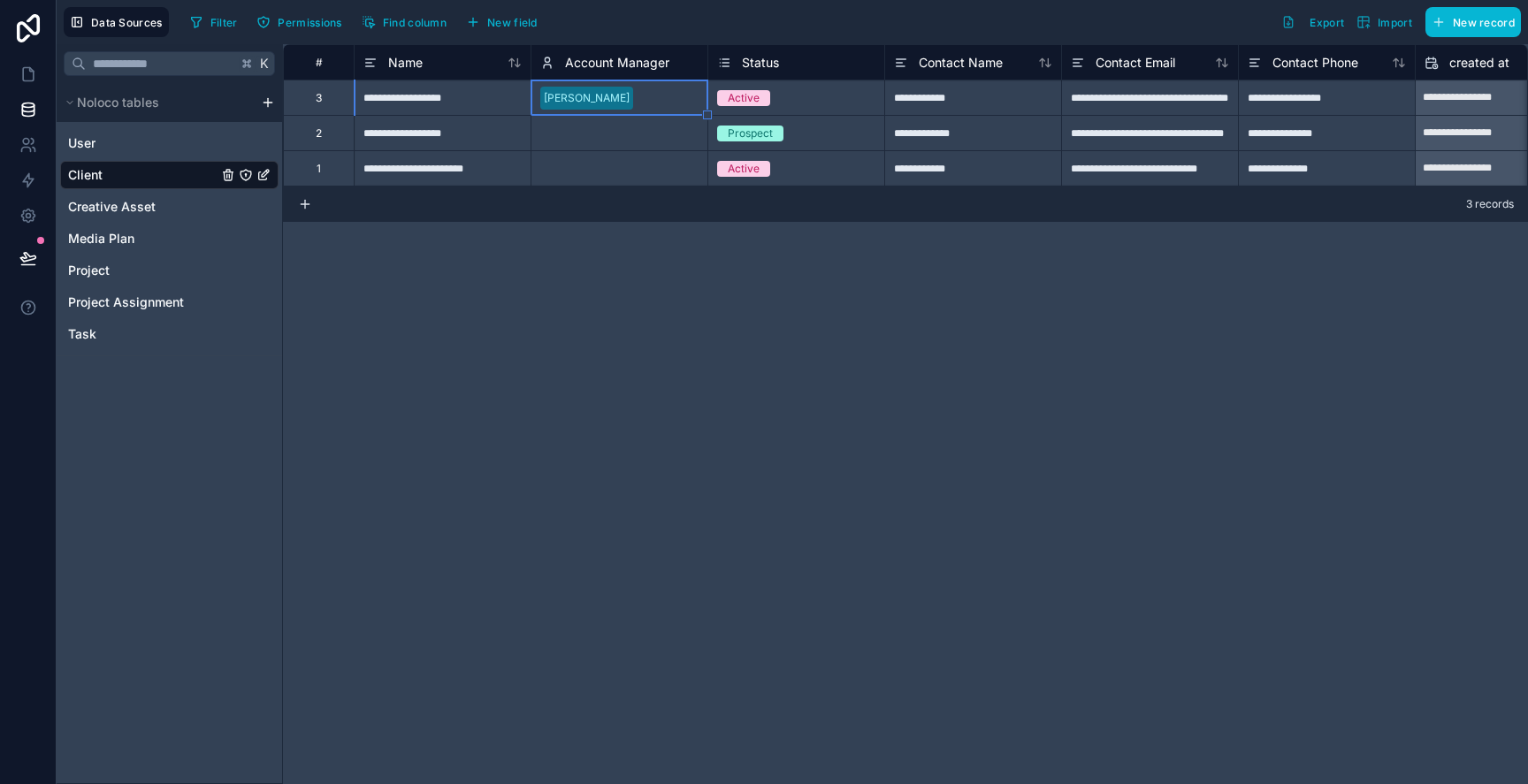
click at [630, 134] on div "Select a Account Manager" at bounding box center [607, 134] width 133 height 14
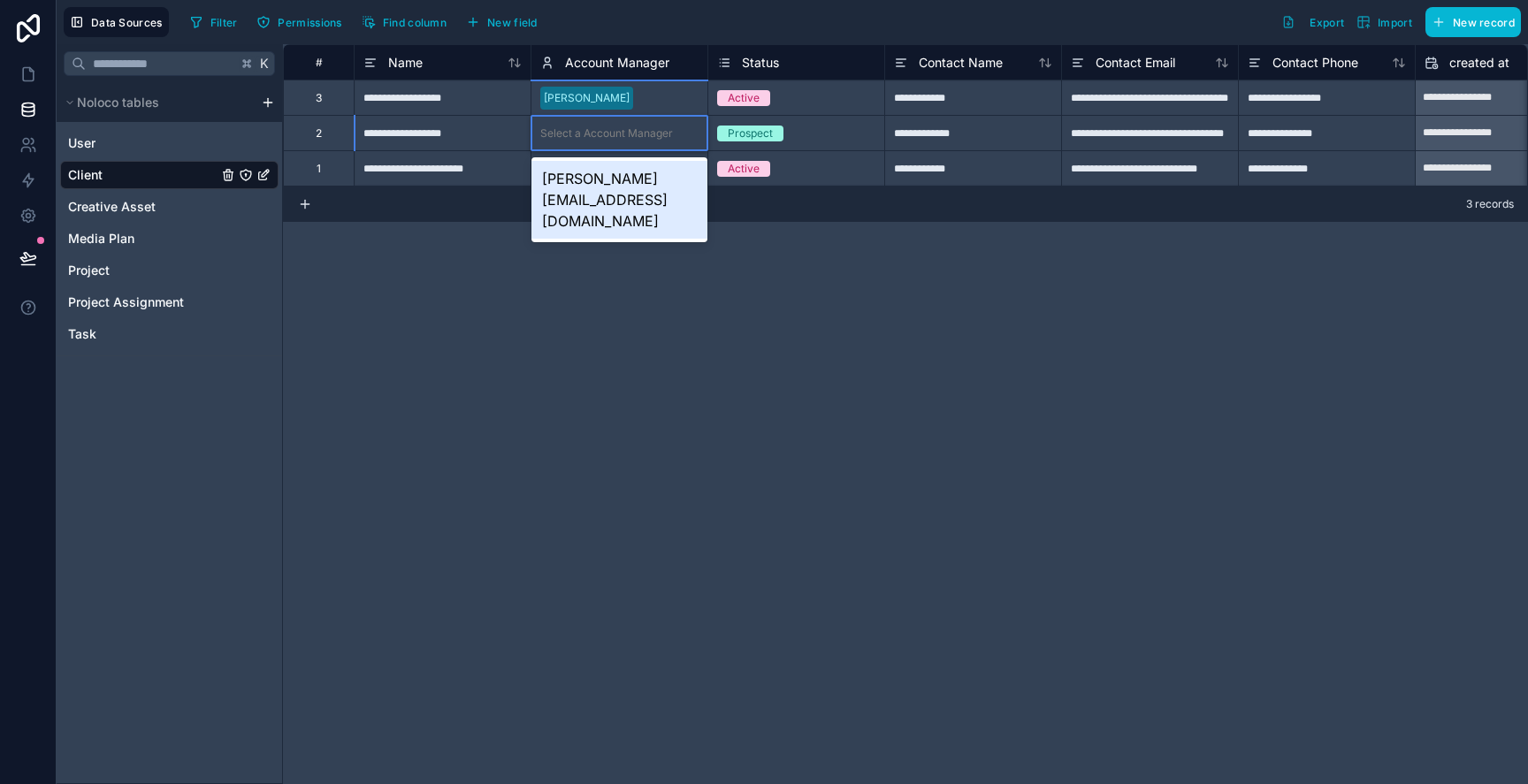
click at [610, 184] on div "[PERSON_NAME][EMAIL_ADDRESS][DOMAIN_NAME]" at bounding box center [620, 200] width 176 height 78
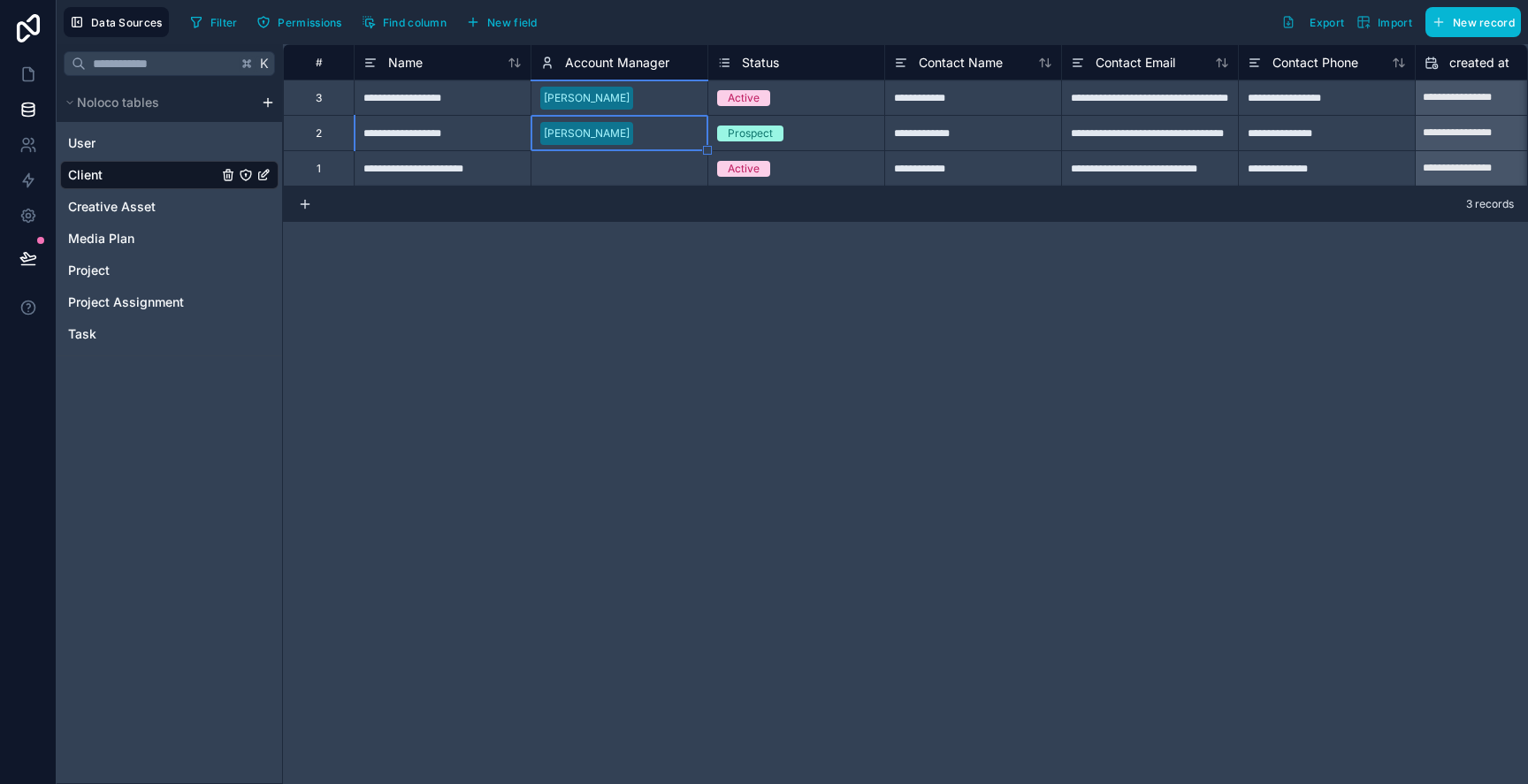
click at [607, 169] on div "Select a Account Manager" at bounding box center [607, 169] width 133 height 14
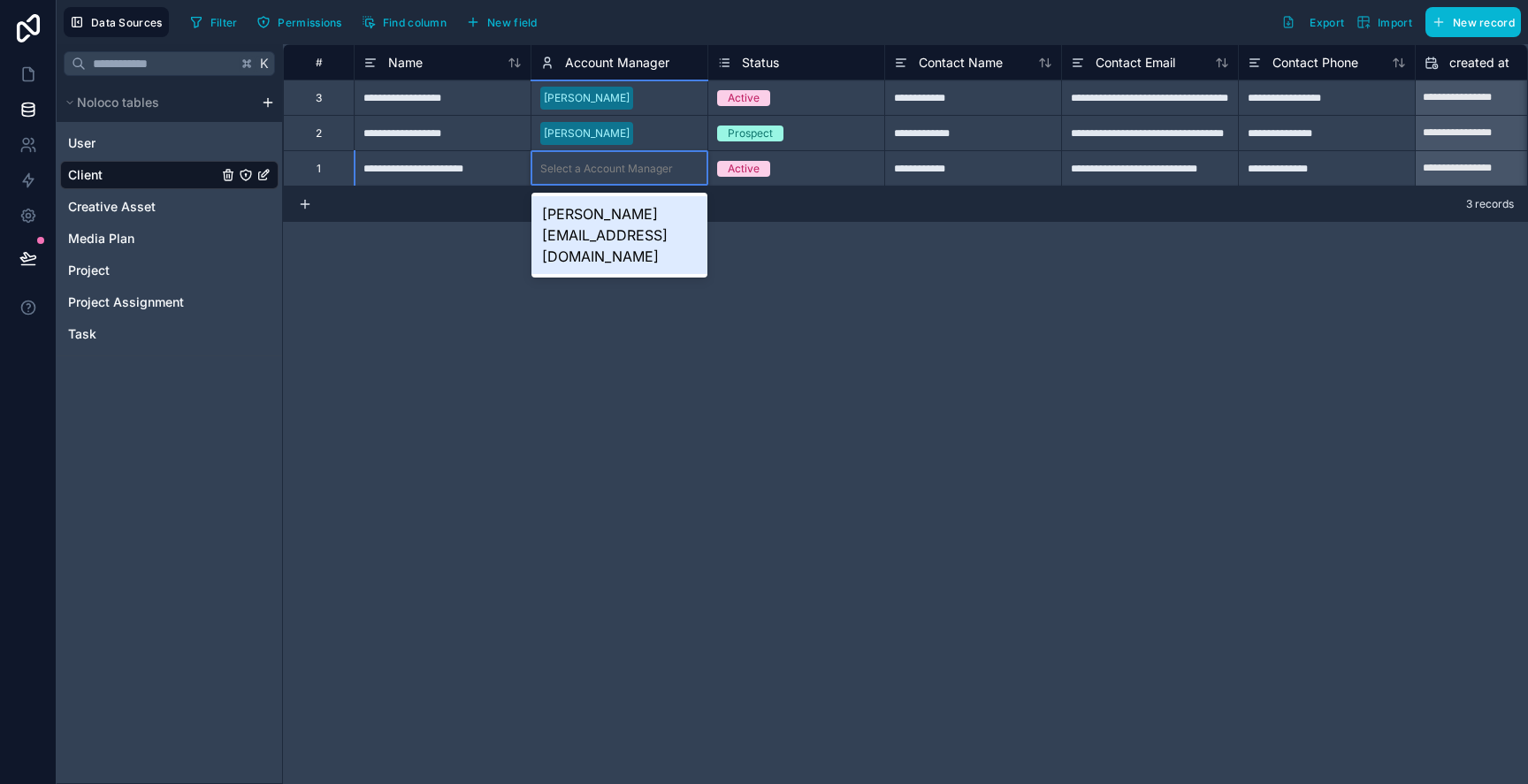
click at [603, 211] on div "[PERSON_NAME][EMAIL_ADDRESS][DOMAIN_NAME]" at bounding box center [620, 235] width 176 height 78
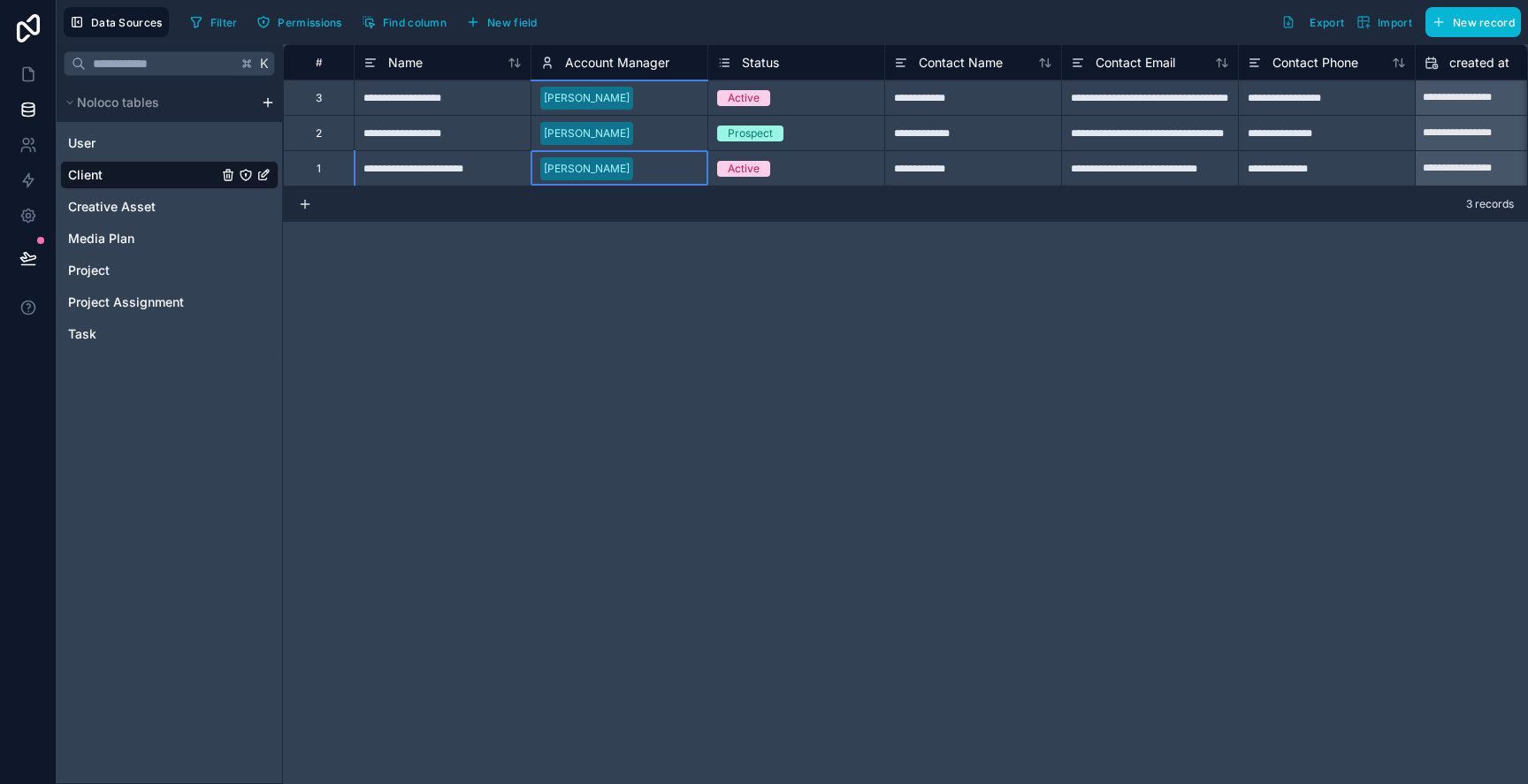
click at [562, 265] on div "**********" at bounding box center [905, 413] width 1245 height 740
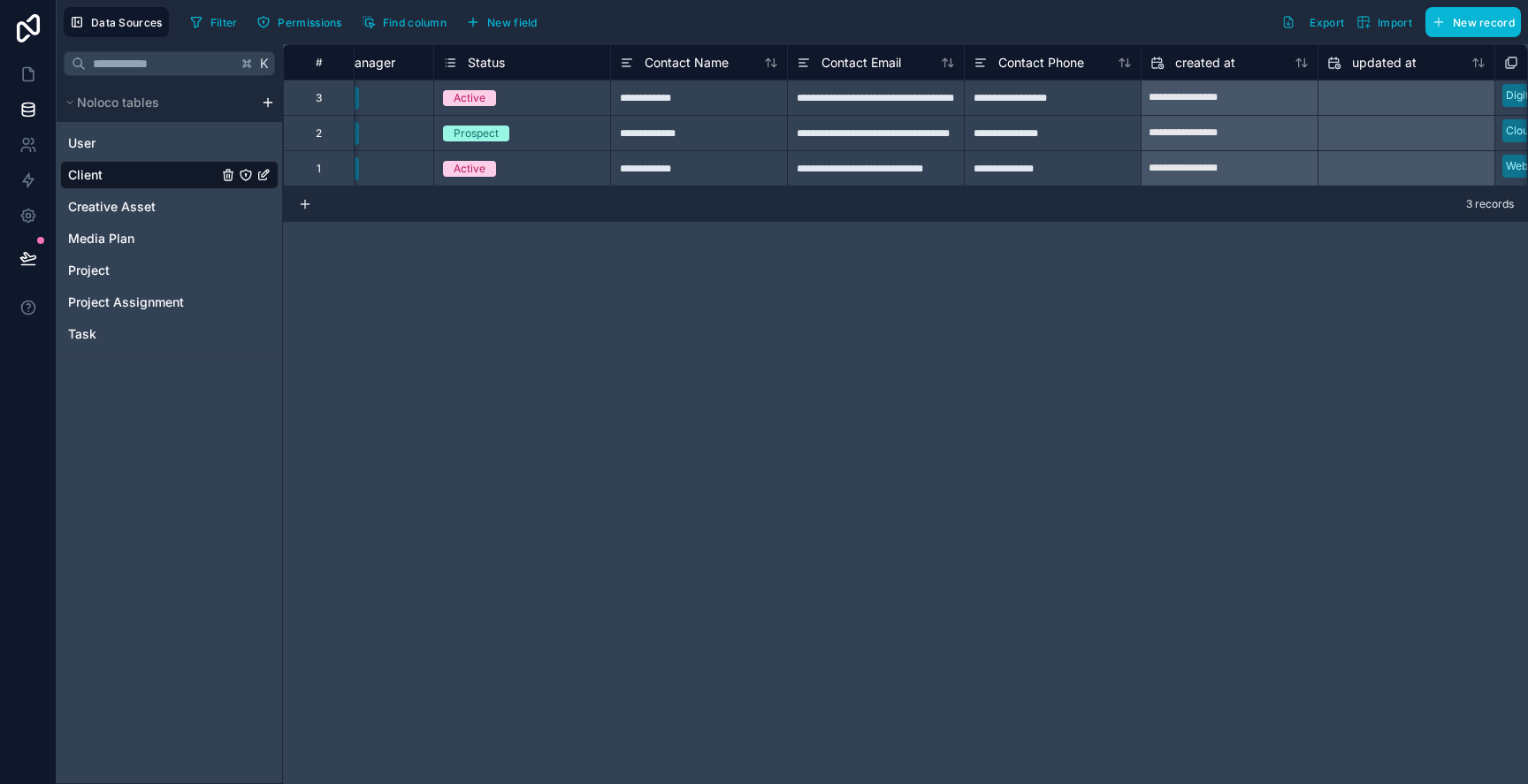
scroll to position [0, 258]
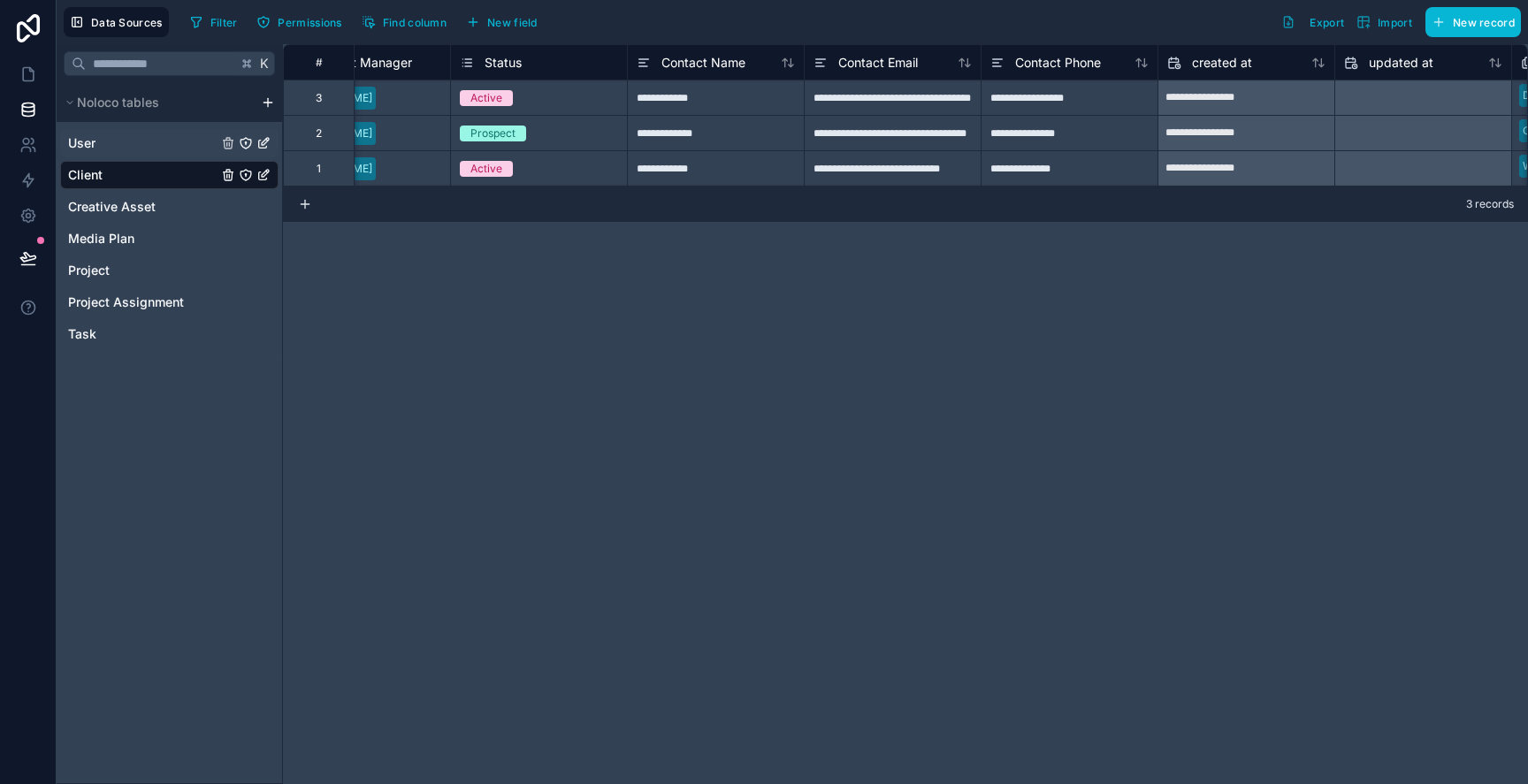
click at [130, 155] on div "User" at bounding box center [169, 143] width 219 height 28
click at [150, 139] on link "User" at bounding box center [143, 144] width 150 height 18
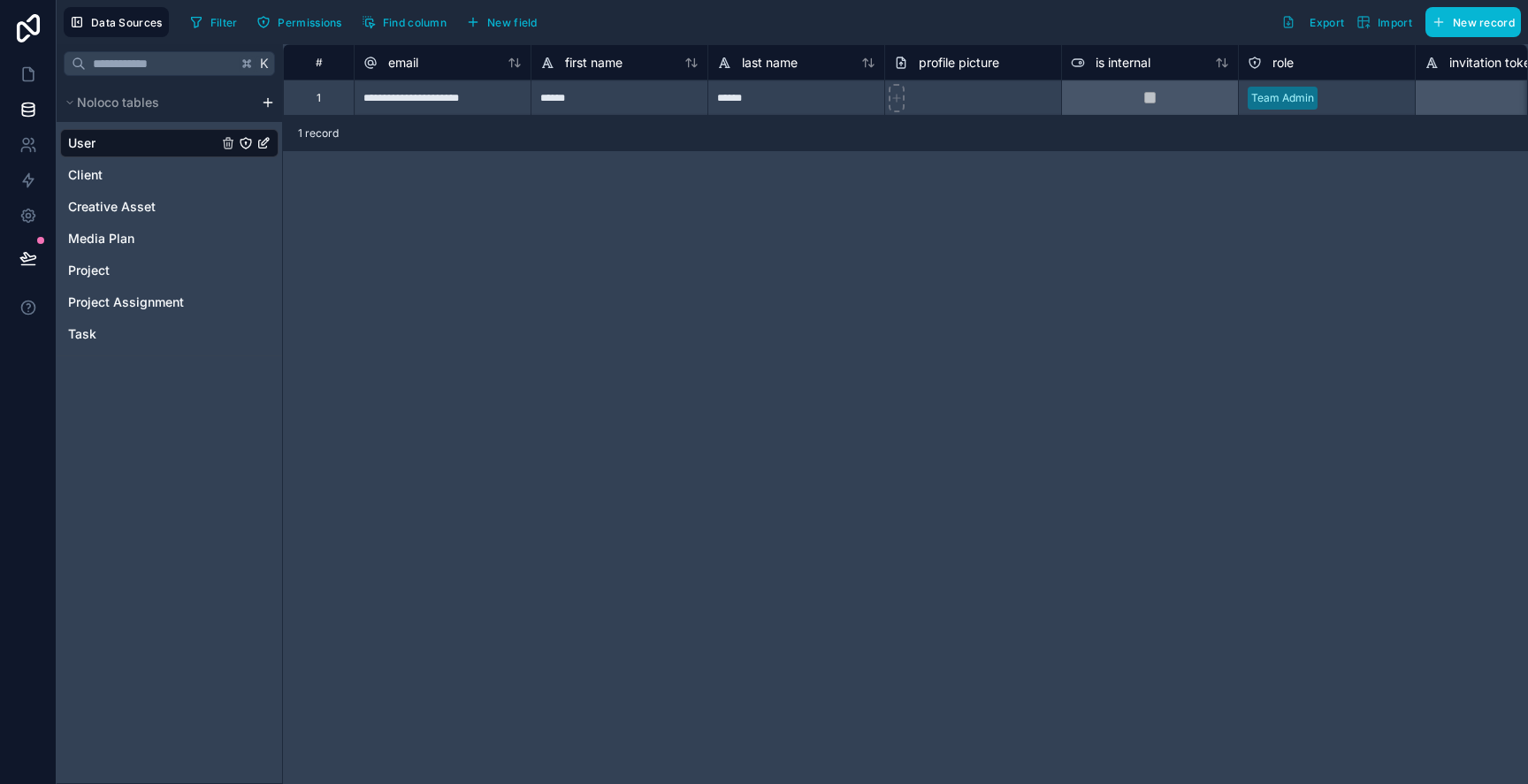
click at [128, 221] on div "User Client Creative Asset Media Plan Project Project Assignment Task" at bounding box center [169, 235] width 219 height 227
click at [128, 237] on span "Media Plan" at bounding box center [101, 239] width 66 height 18
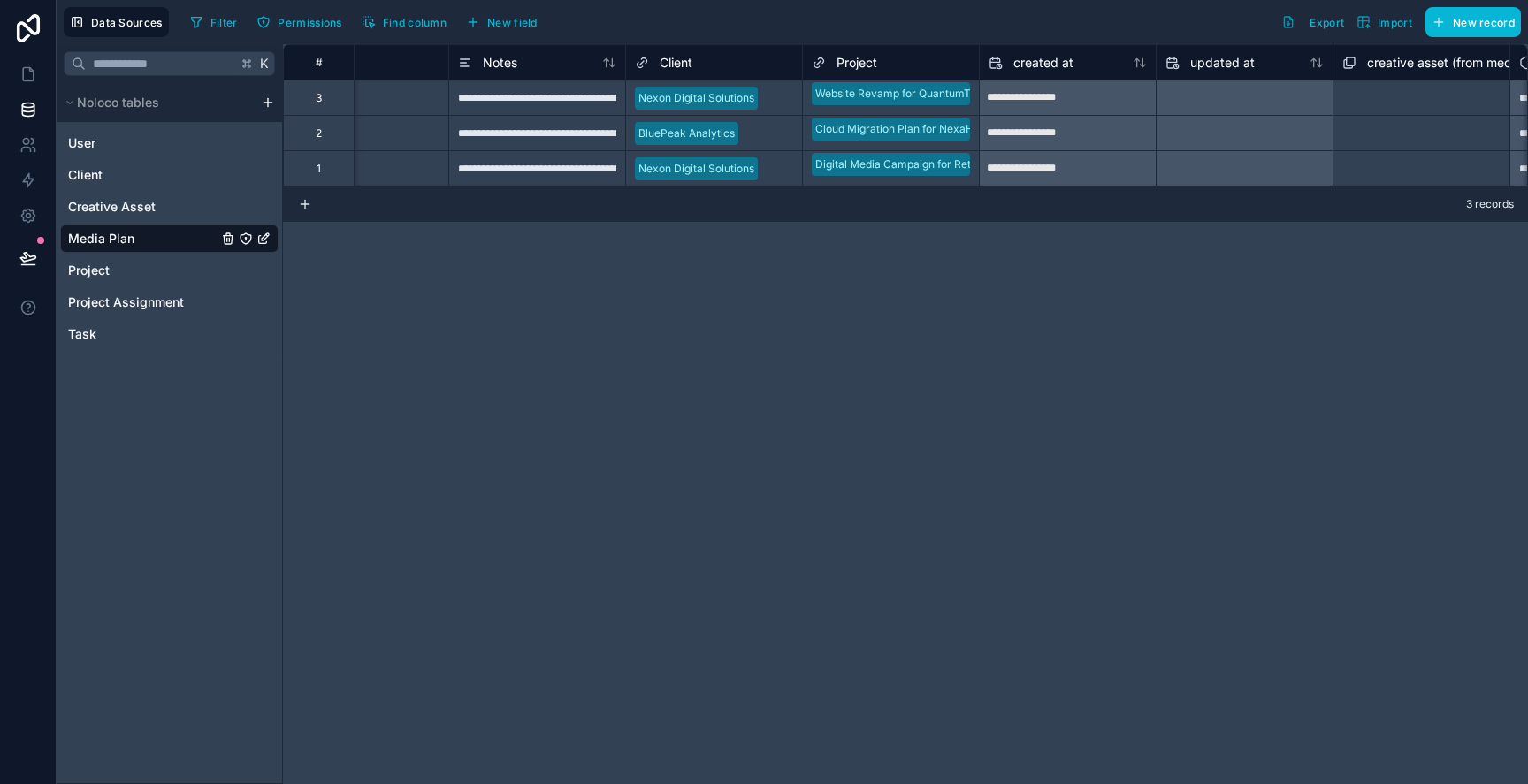
scroll to position [0, 981]
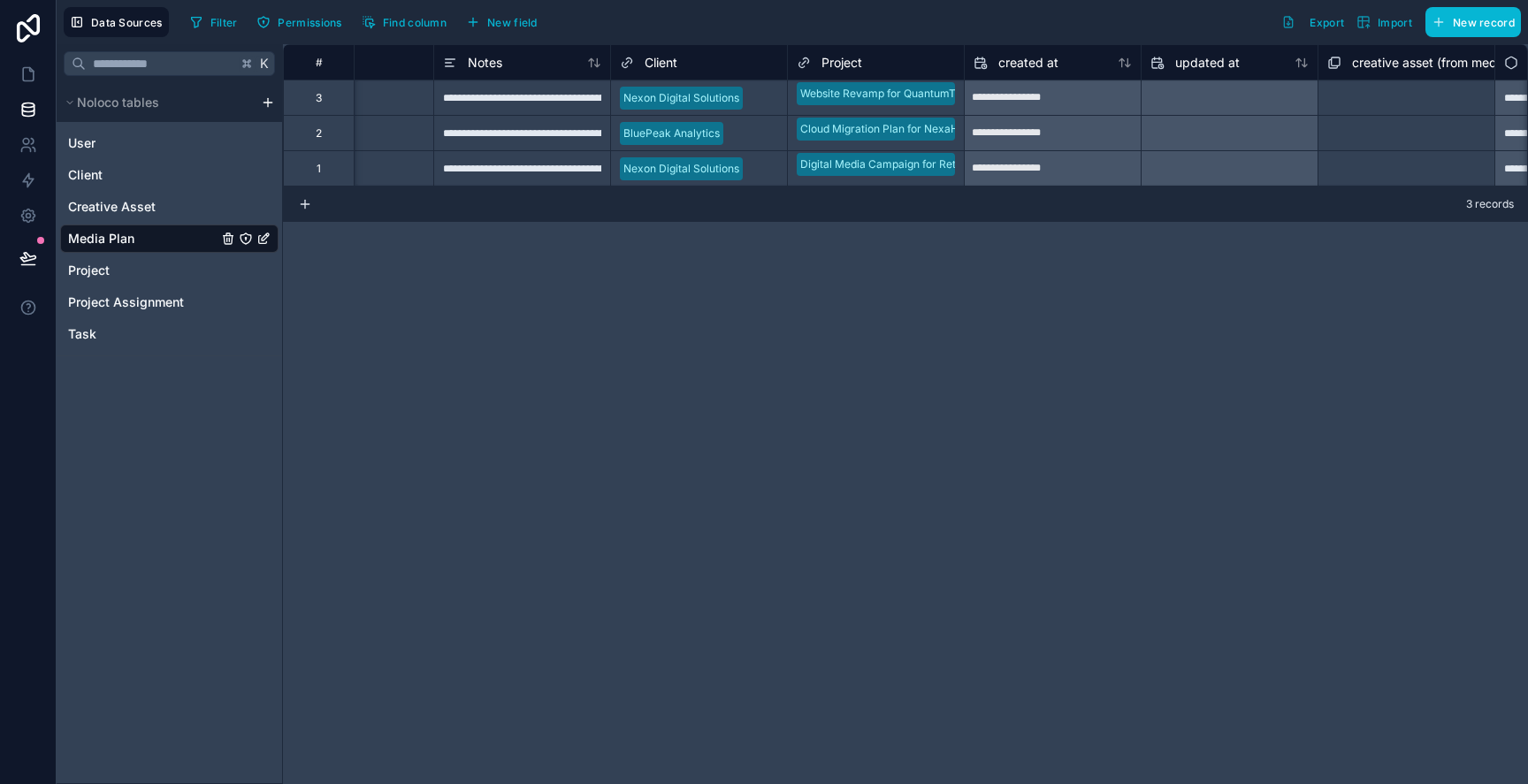
click at [165, 365] on div "K Noloco tables User Client Creative Asset Media Plan Project Project Assignmen…" at bounding box center [170, 413] width 227 height 740
click at [273, 102] on html "**********" at bounding box center [764, 392] width 1528 height 784
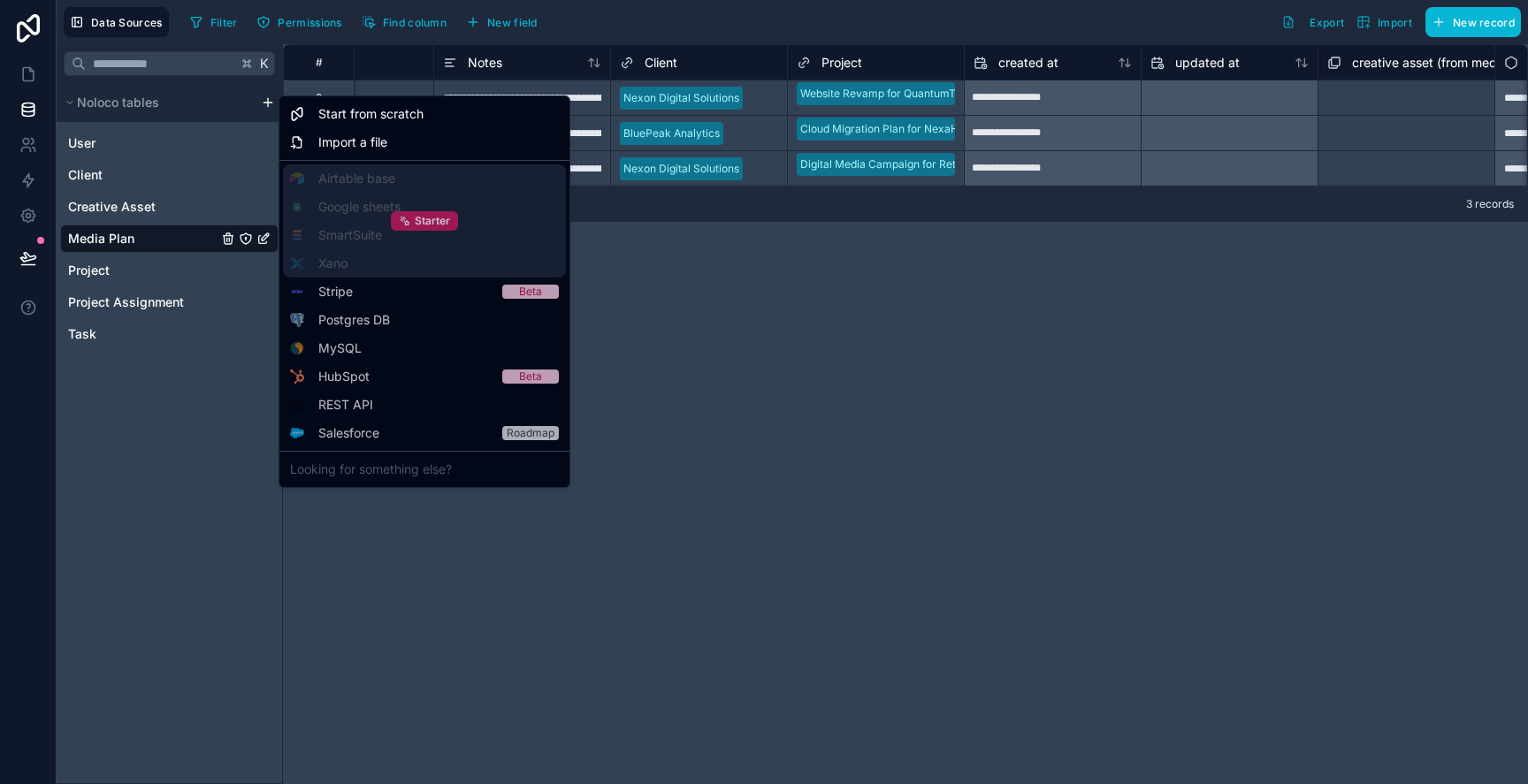
click at [400, 225] on icon at bounding box center [405, 221] width 12 height 12
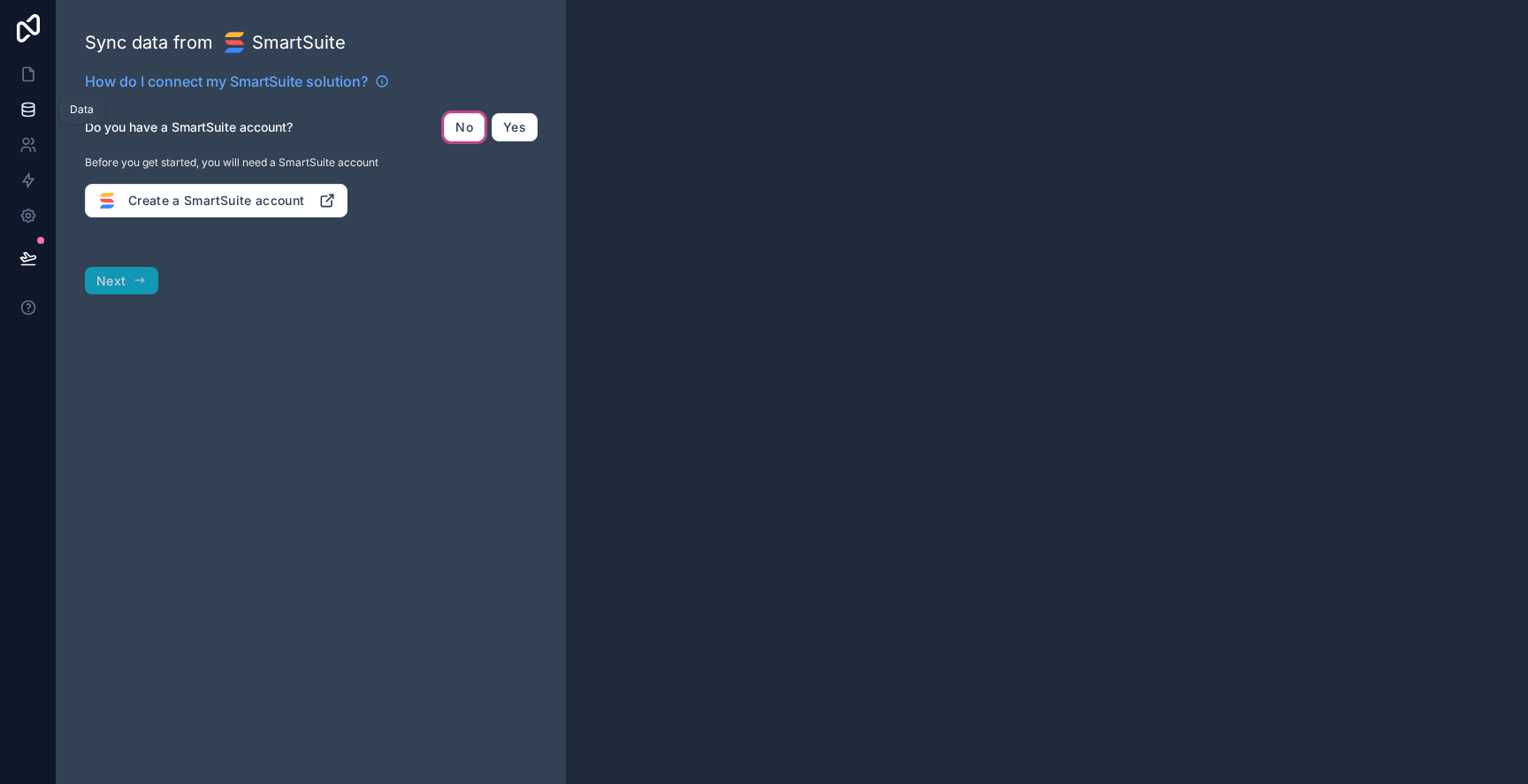
click at [36, 105] on link at bounding box center [28, 109] width 56 height 35
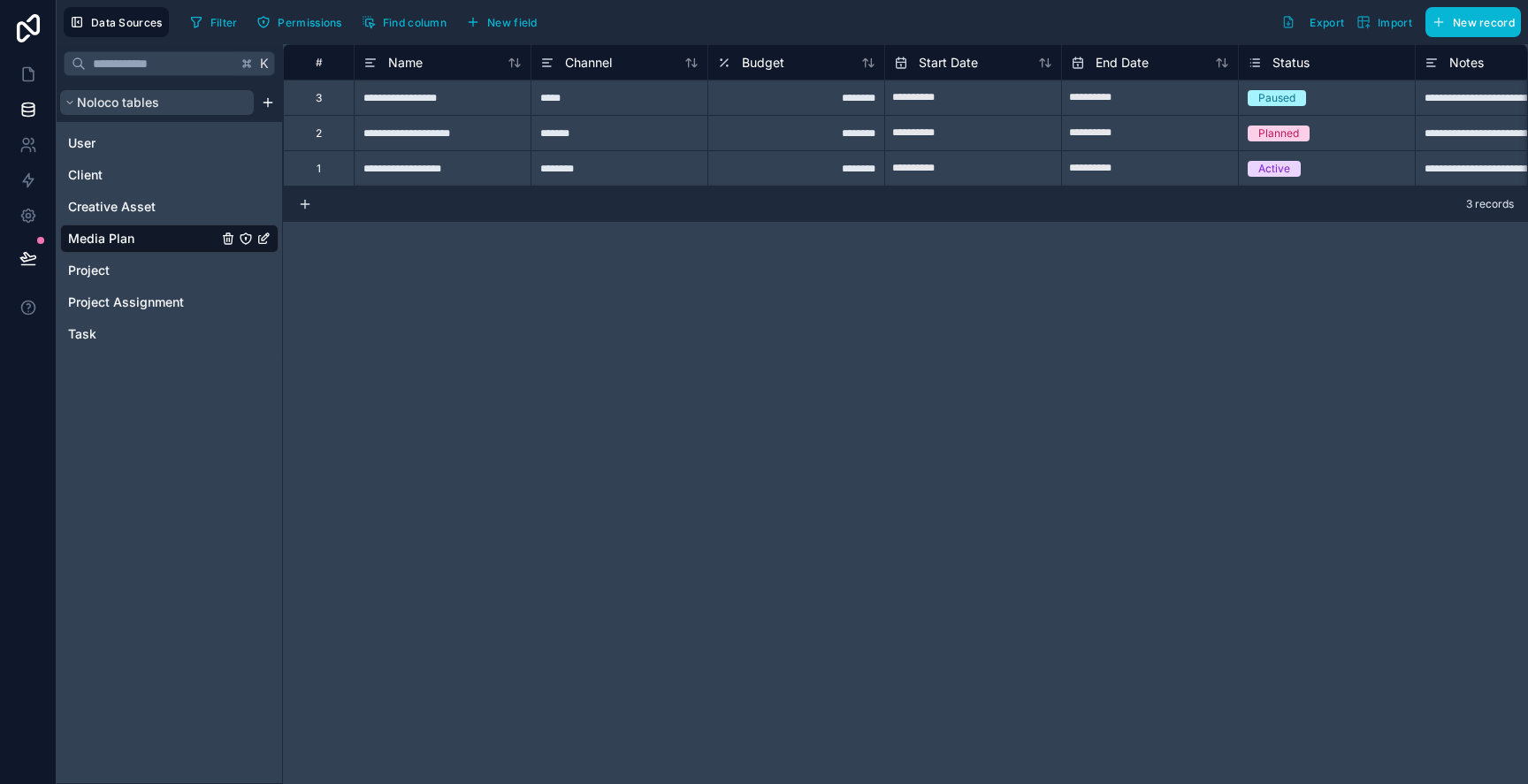
click at [195, 96] on button "Noloco tables" at bounding box center [157, 102] width 194 height 25
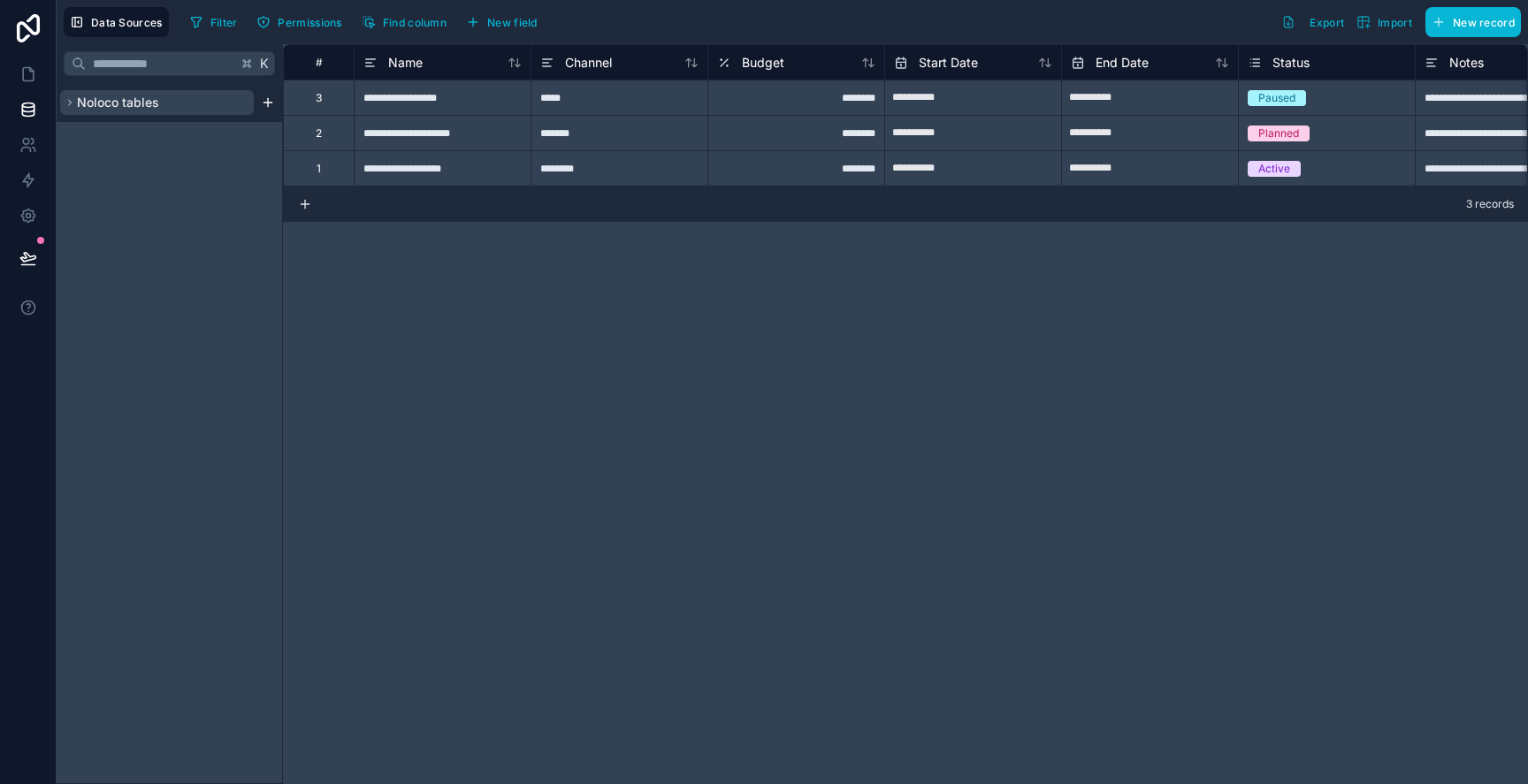
click at [195, 96] on button "Noloco tables" at bounding box center [157, 102] width 194 height 25
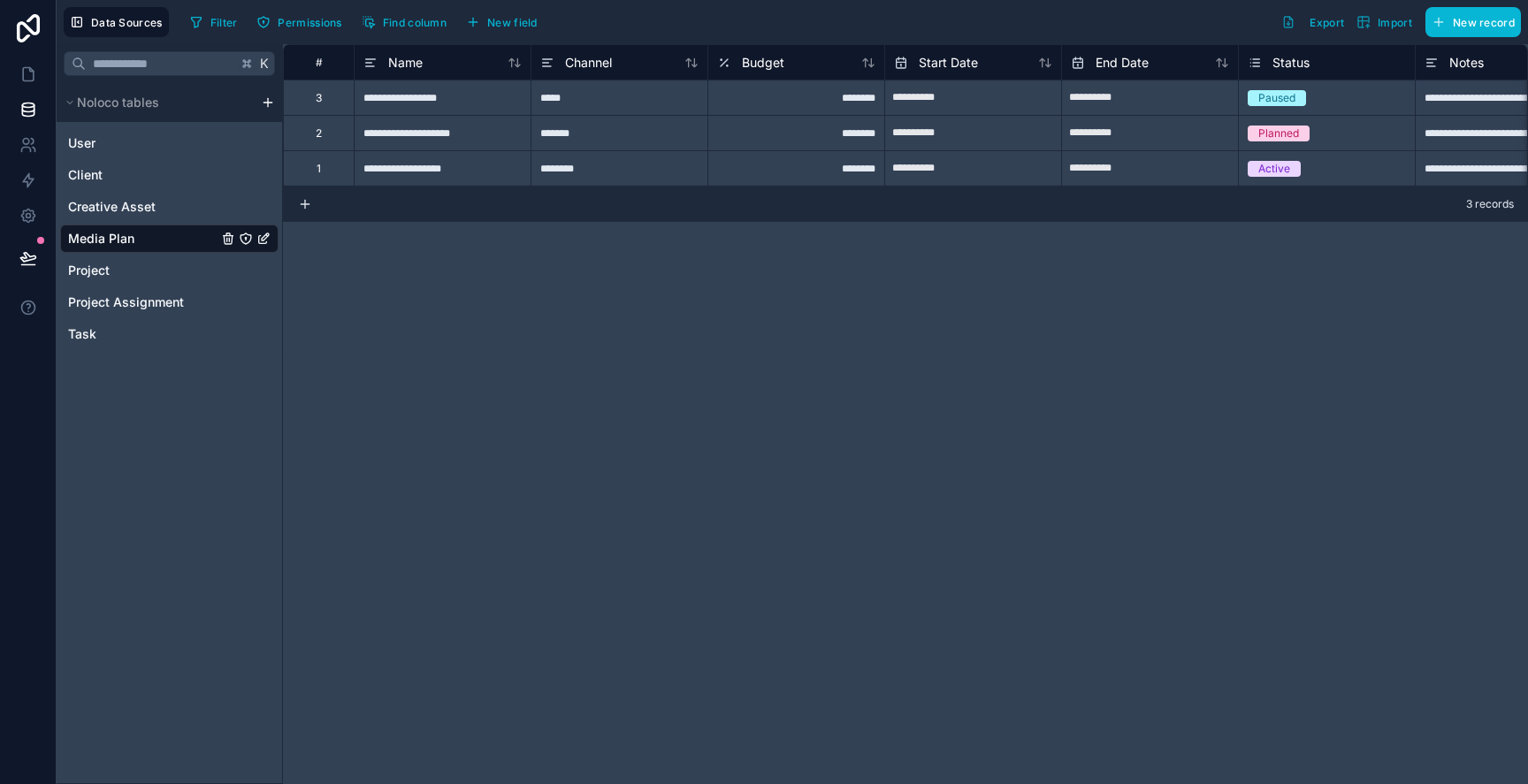
click at [265, 97] on html "**********" at bounding box center [764, 392] width 1528 height 784
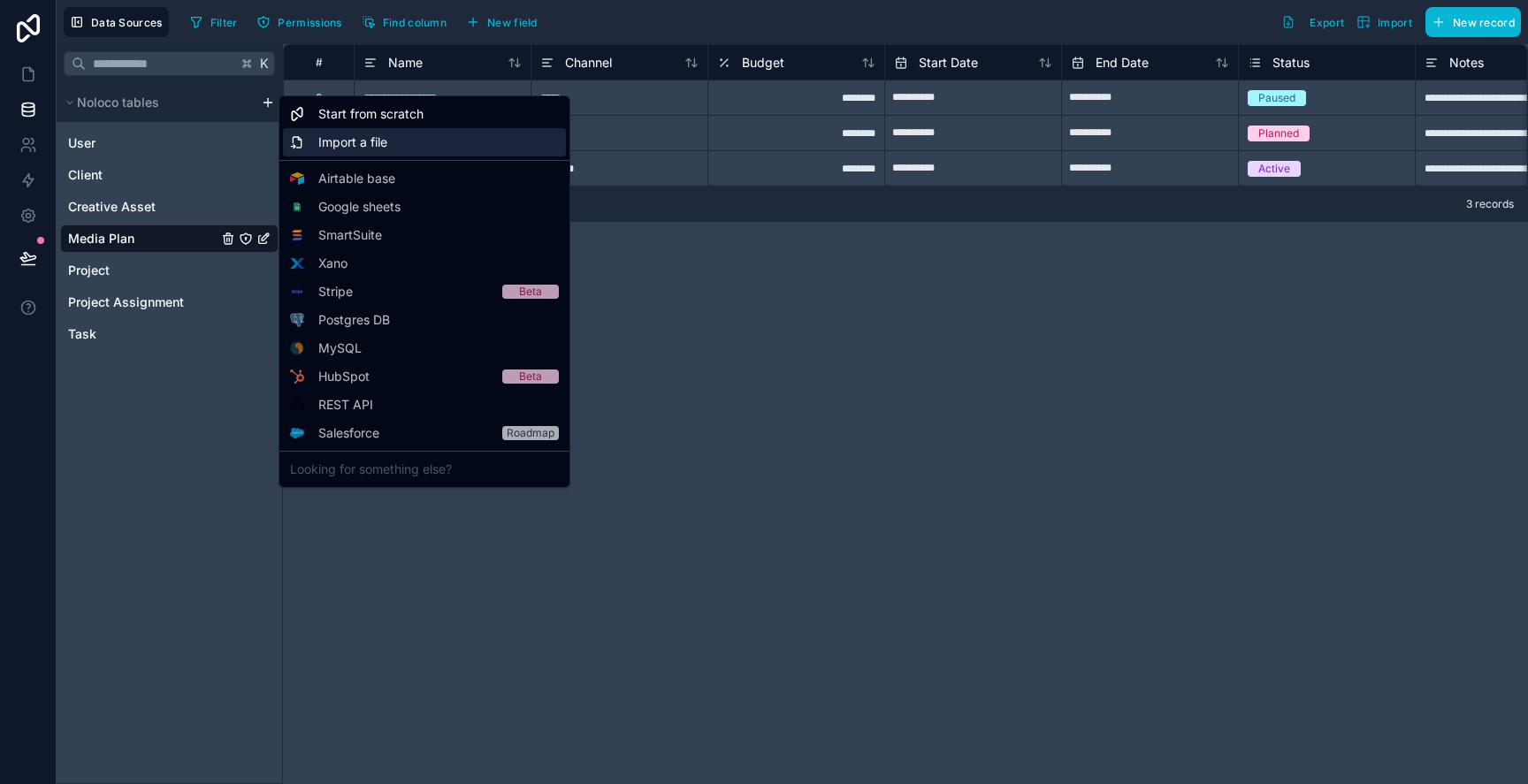
click at [385, 141] on span "Import a file" at bounding box center [353, 143] width 69 height 18
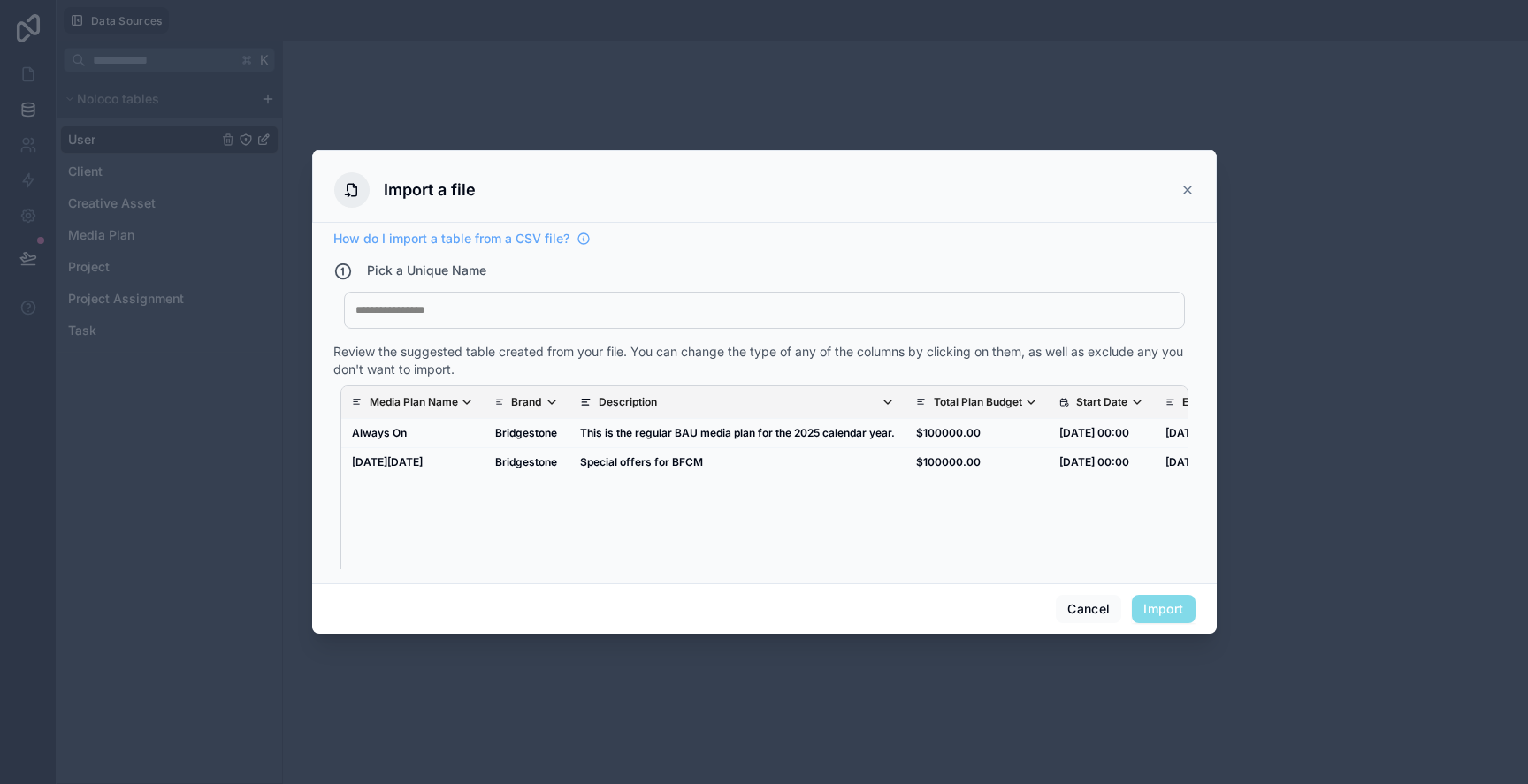
click at [705, 290] on div "Pick a Unique Name My Imported File" at bounding box center [764, 299] width 862 height 74
click at [705, 301] on div "My Imported File" at bounding box center [764, 310] width 841 height 37
click at [691, 308] on div at bounding box center [764, 311] width 818 height 14
click at [895, 402] on icon "scrollable content" at bounding box center [887, 402] width 14 height 14
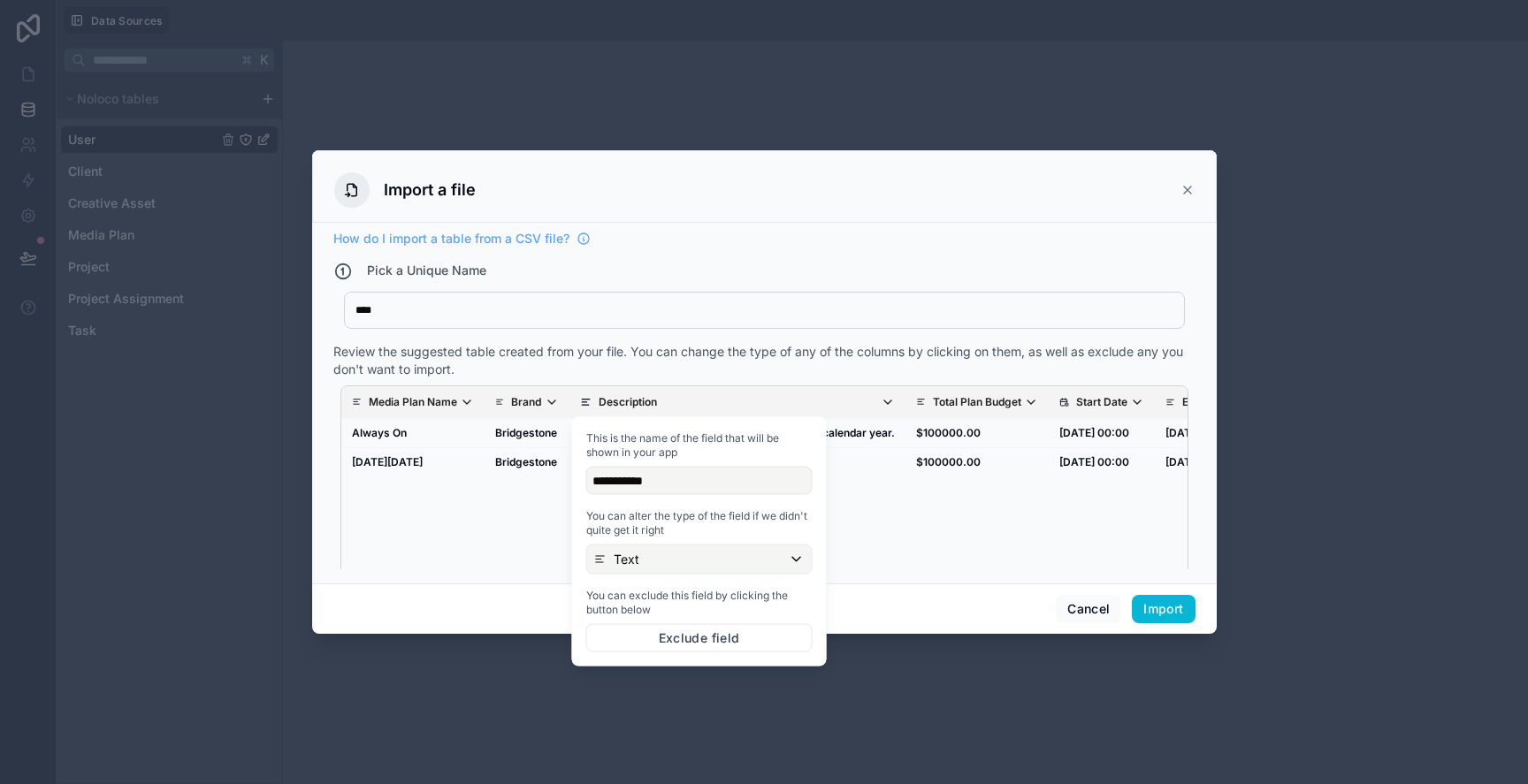
click at [887, 403] on icon "scrollable content" at bounding box center [887, 402] width 14 height 14
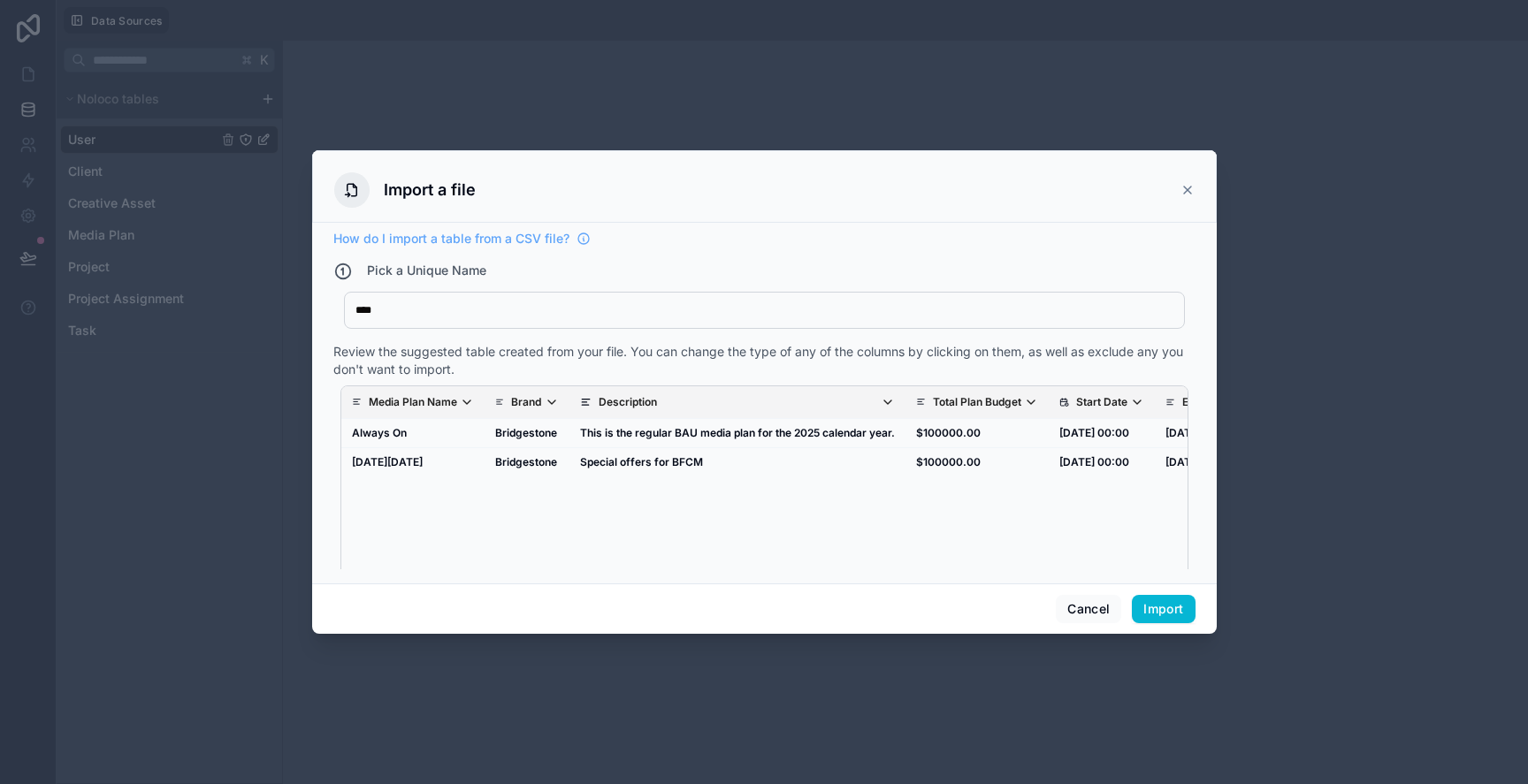
click at [542, 397] on span "Brand" at bounding box center [535, 402] width 48 height 14
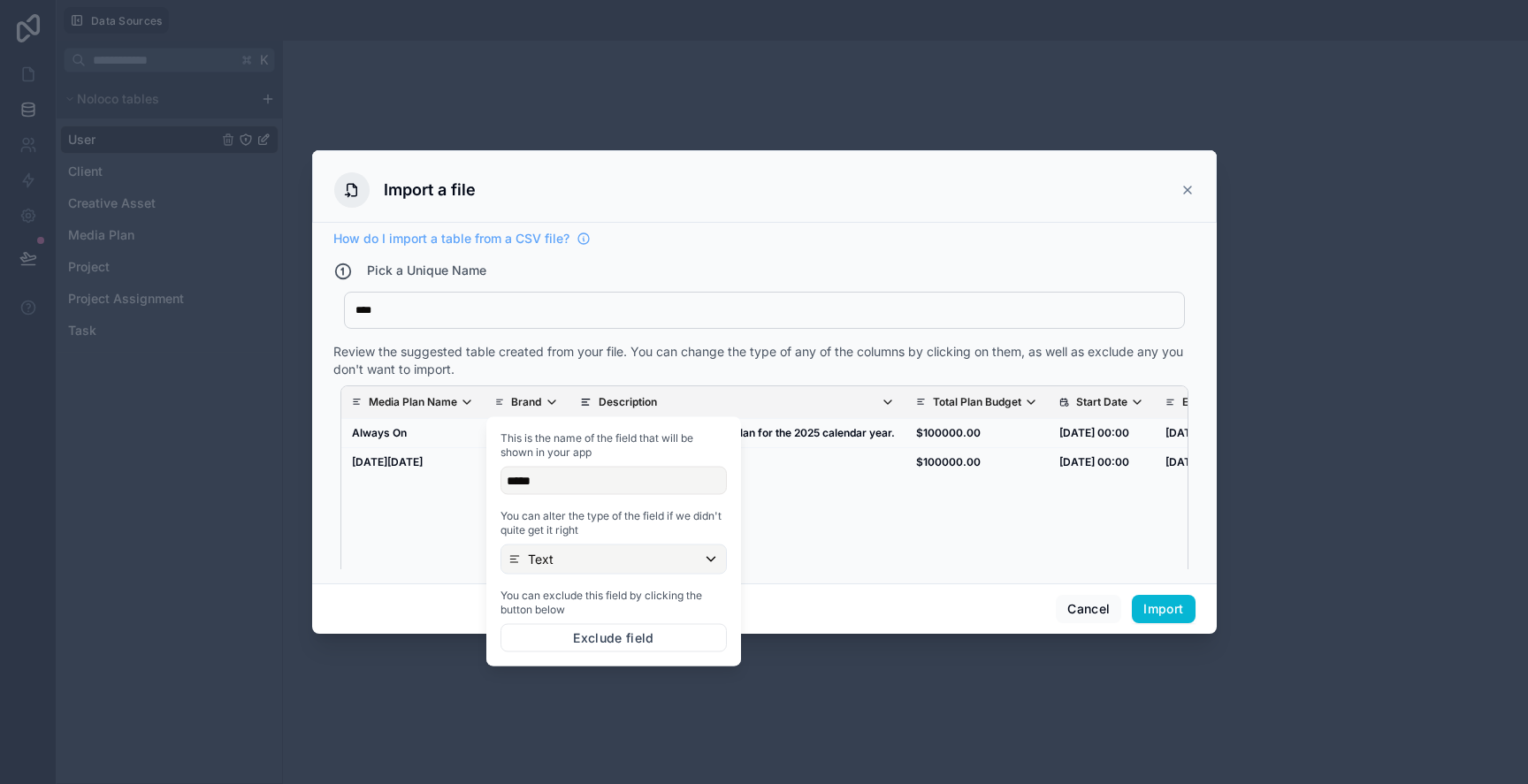
click at [554, 478] on div "*****" at bounding box center [614, 480] width 227 height 28
click at [553, 556] on div "Text" at bounding box center [614, 559] width 225 height 28
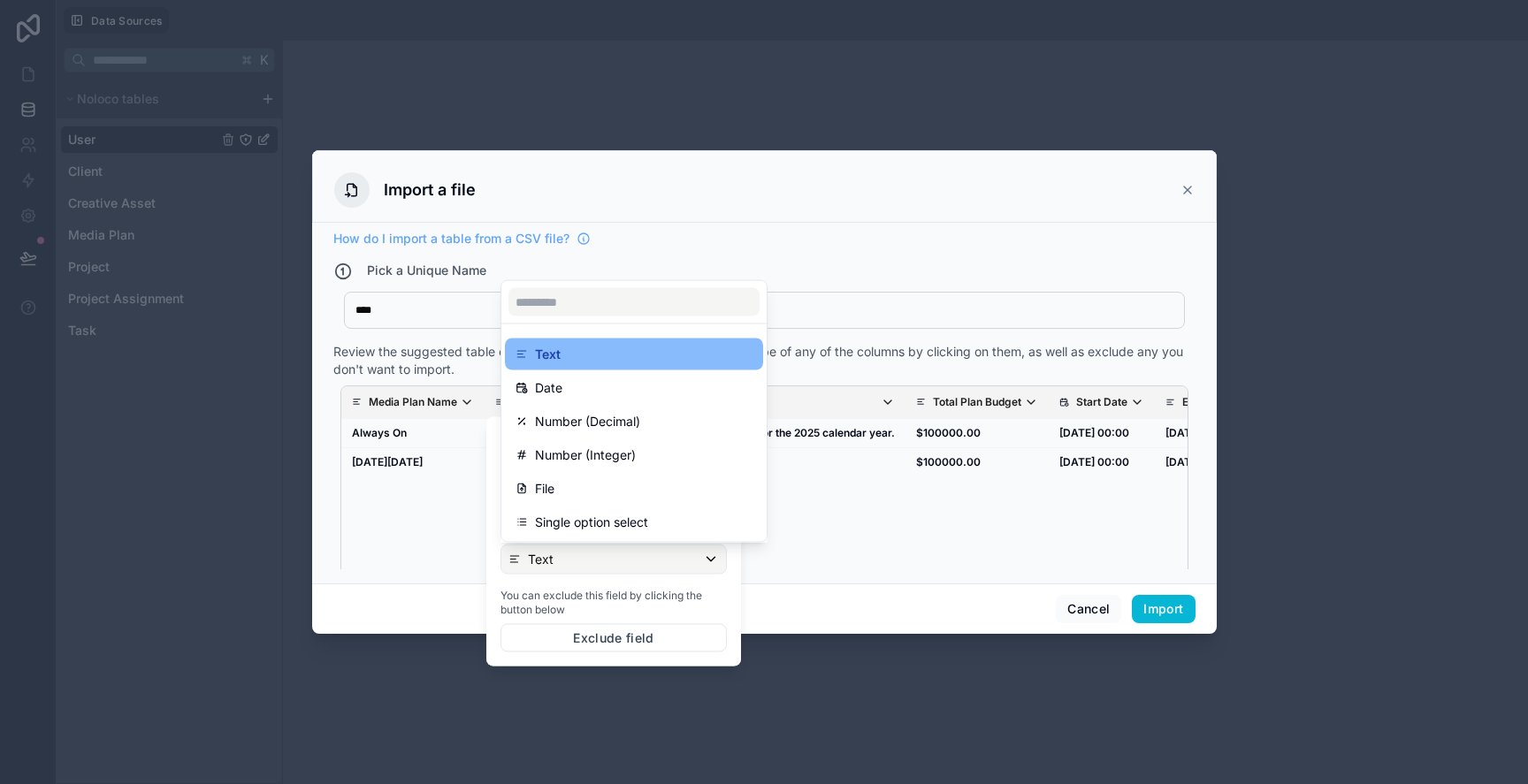
click at [578, 571] on div at bounding box center [614, 542] width 255 height 250
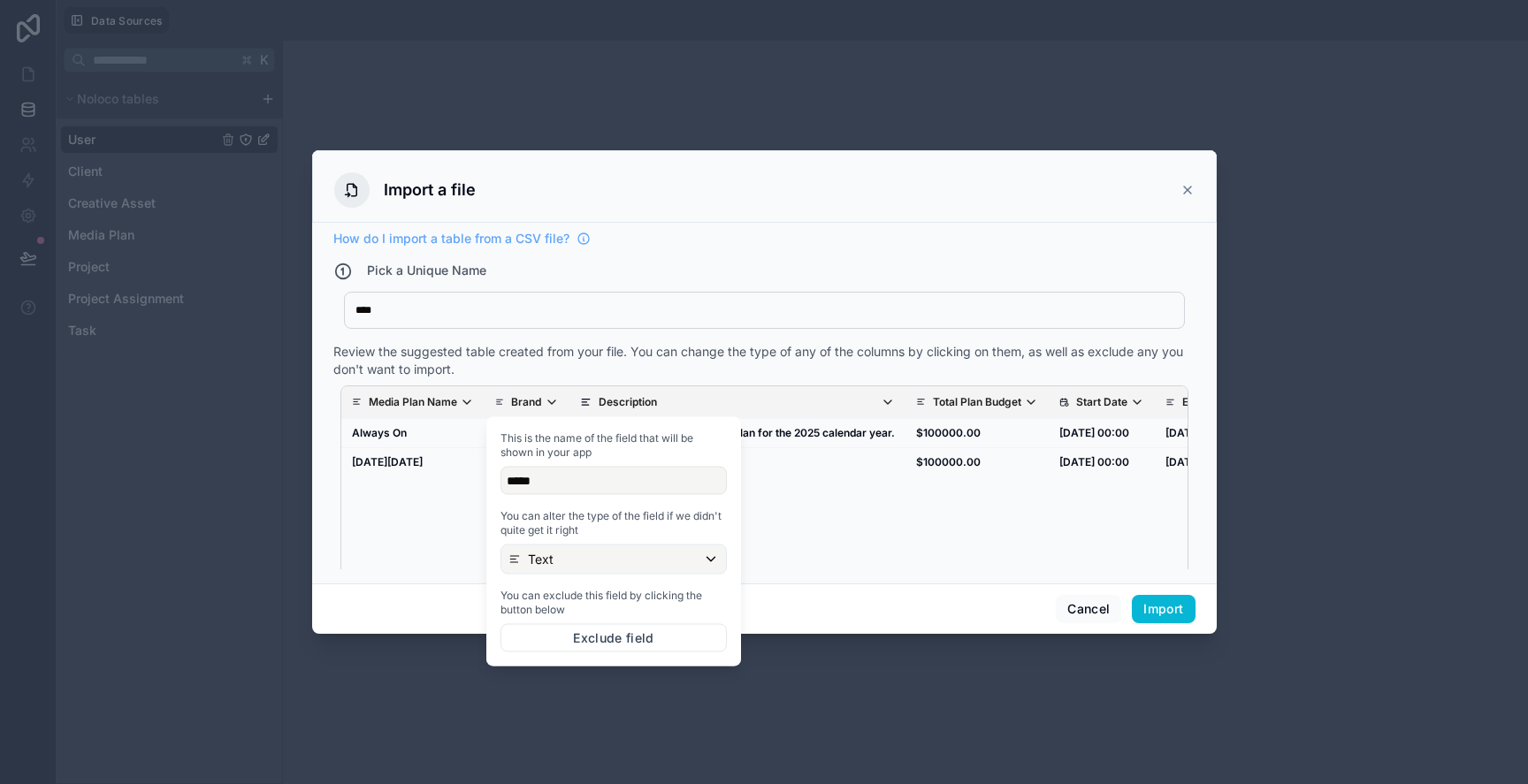
click at [400, 313] on div "****" at bounding box center [764, 311] width 818 height 14
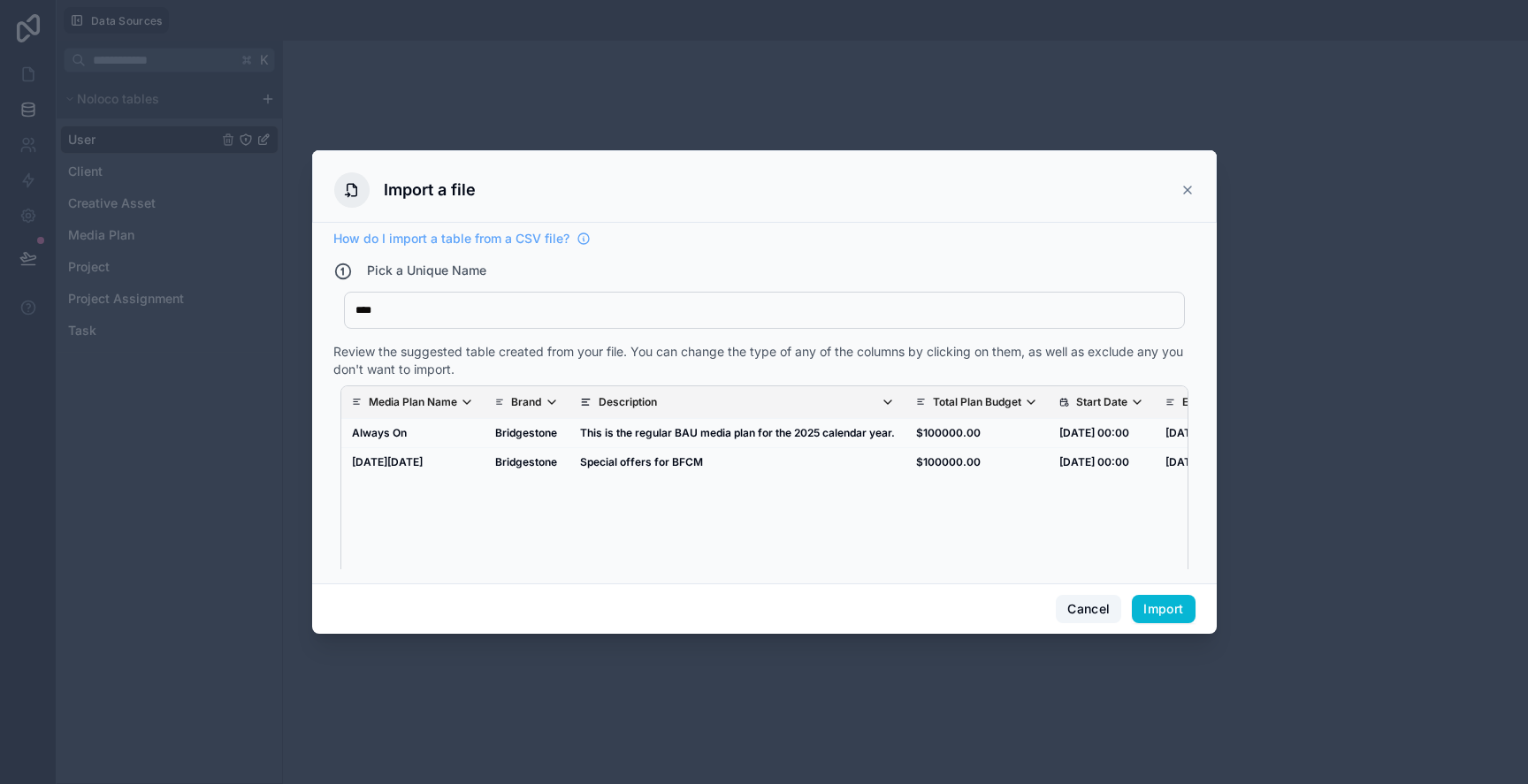
click at [1080, 615] on button "Cancel" at bounding box center [1088, 609] width 65 height 28
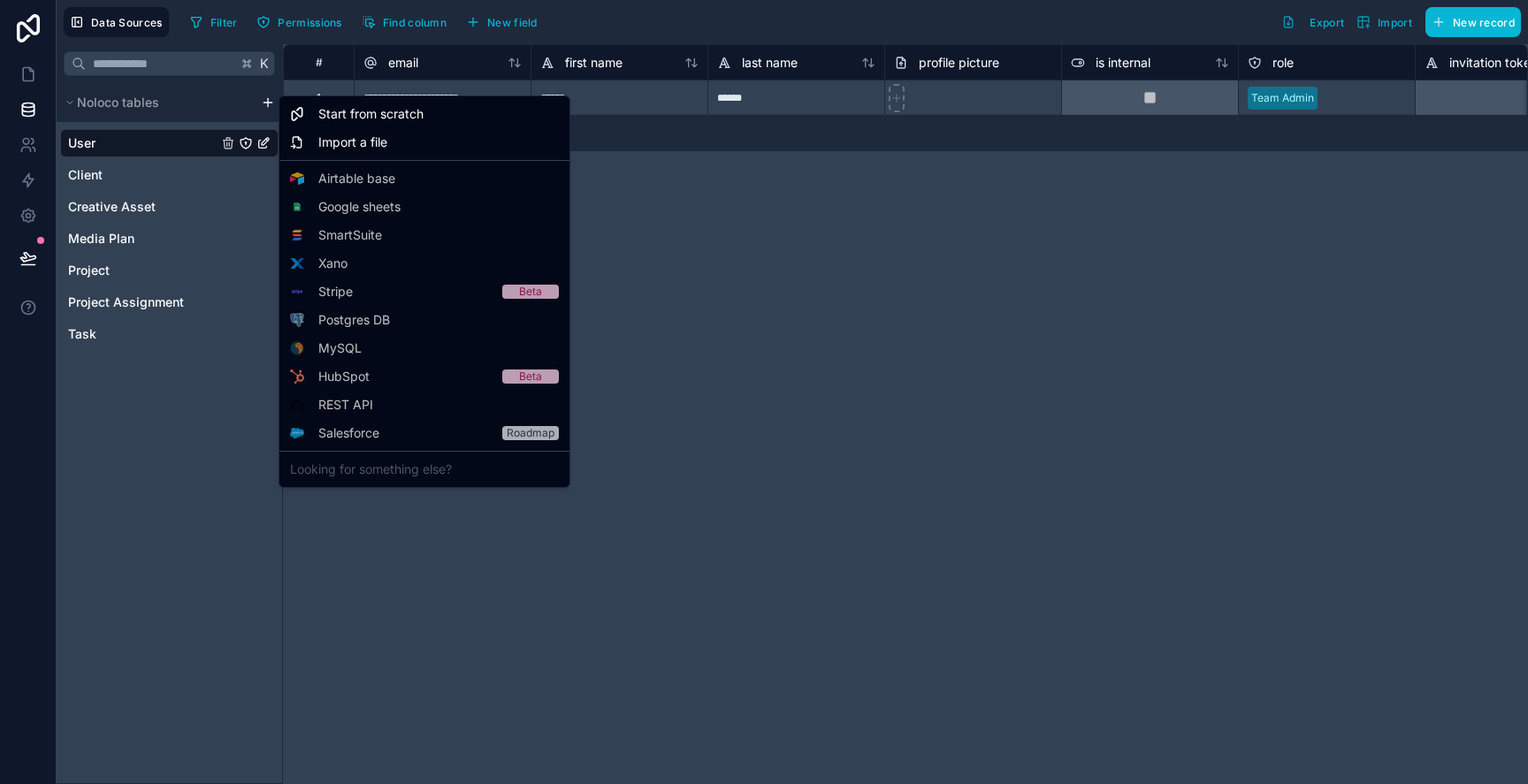
click at [265, 104] on html "**********" at bounding box center [764, 392] width 1528 height 784
click at [349, 127] on div "Start from scratch" at bounding box center [424, 114] width 283 height 28
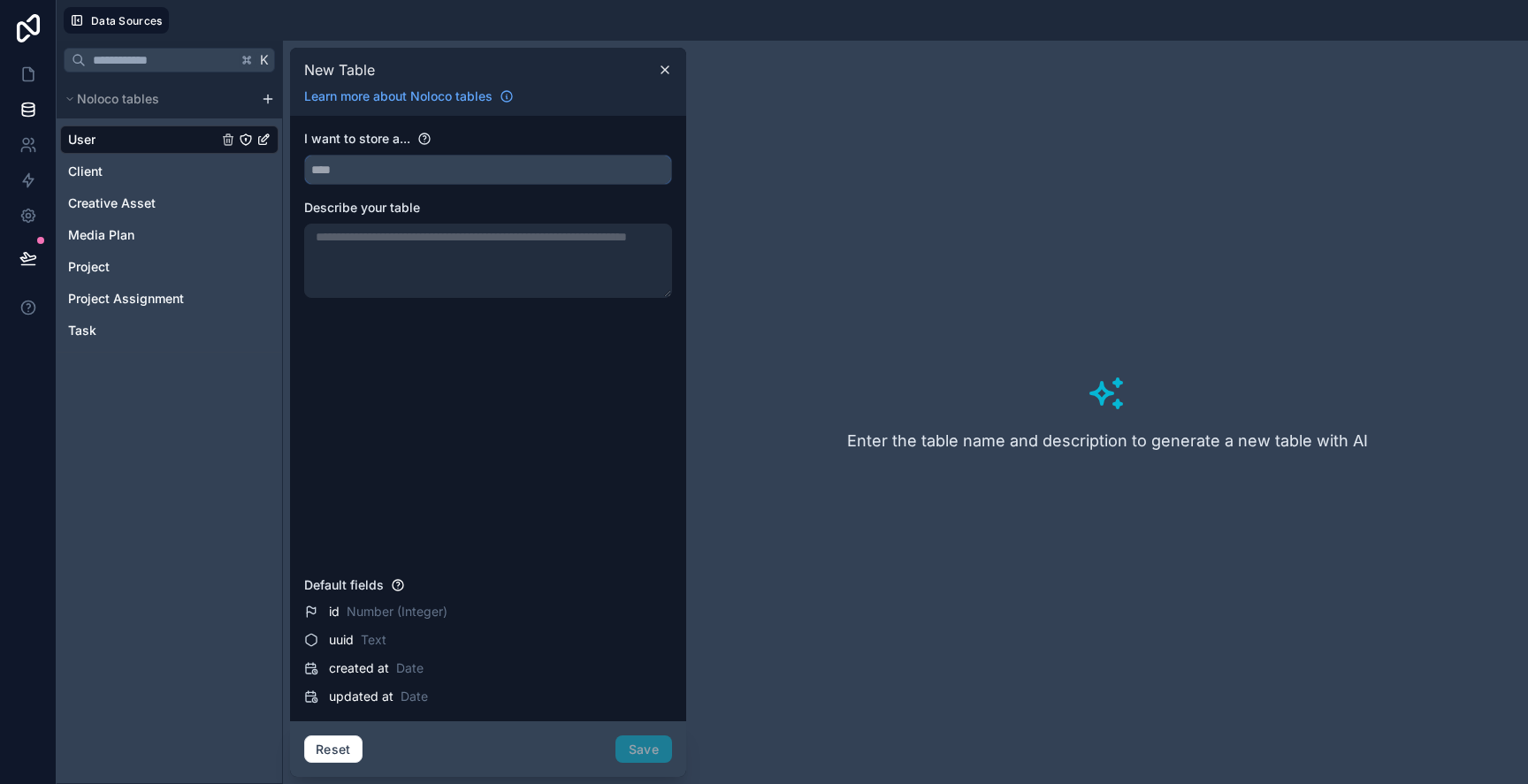
click at [350, 169] on input "text" at bounding box center [488, 170] width 366 height 28
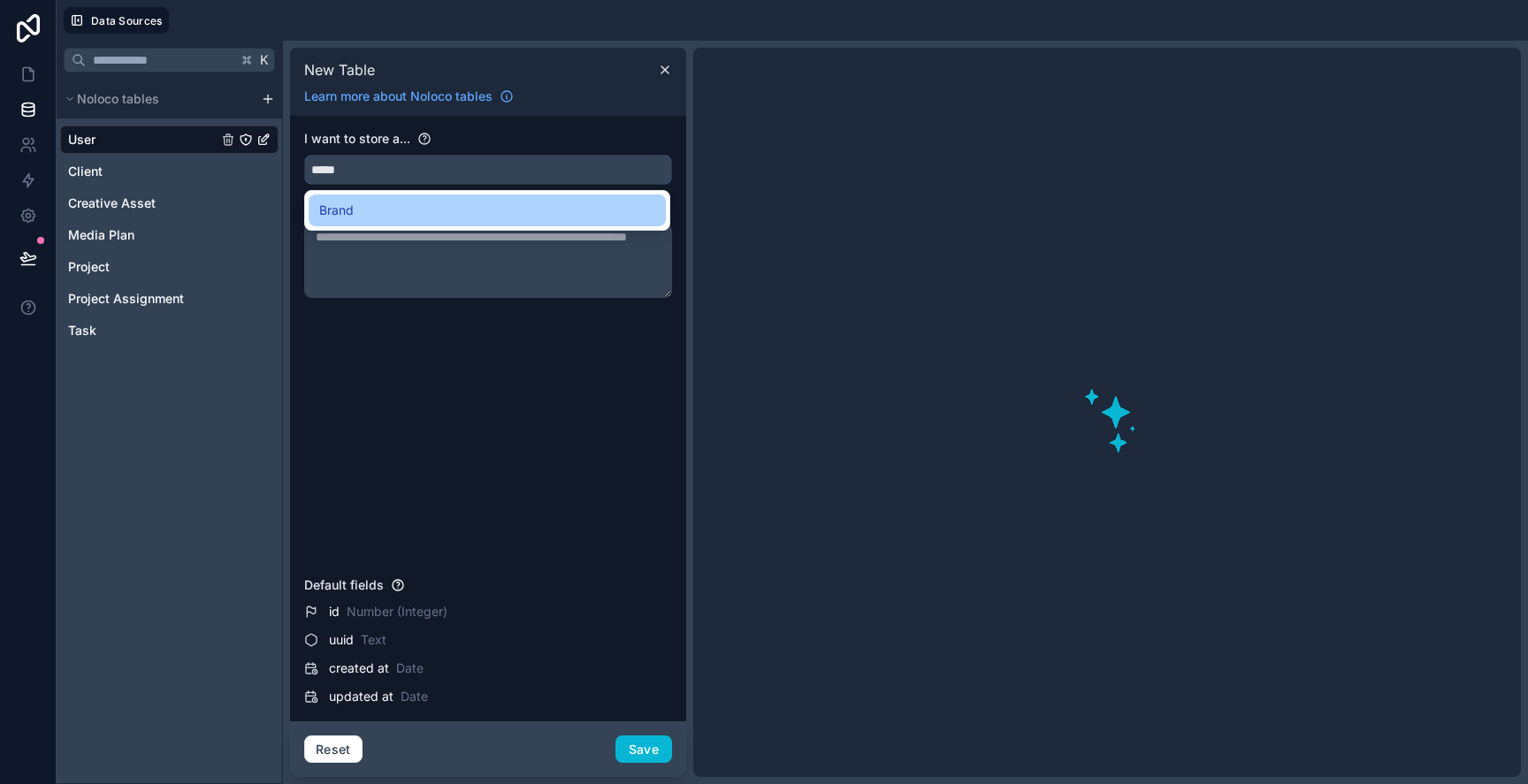
type input "*****"
click at [385, 207] on div "Brand" at bounding box center [487, 210] width 336 height 21
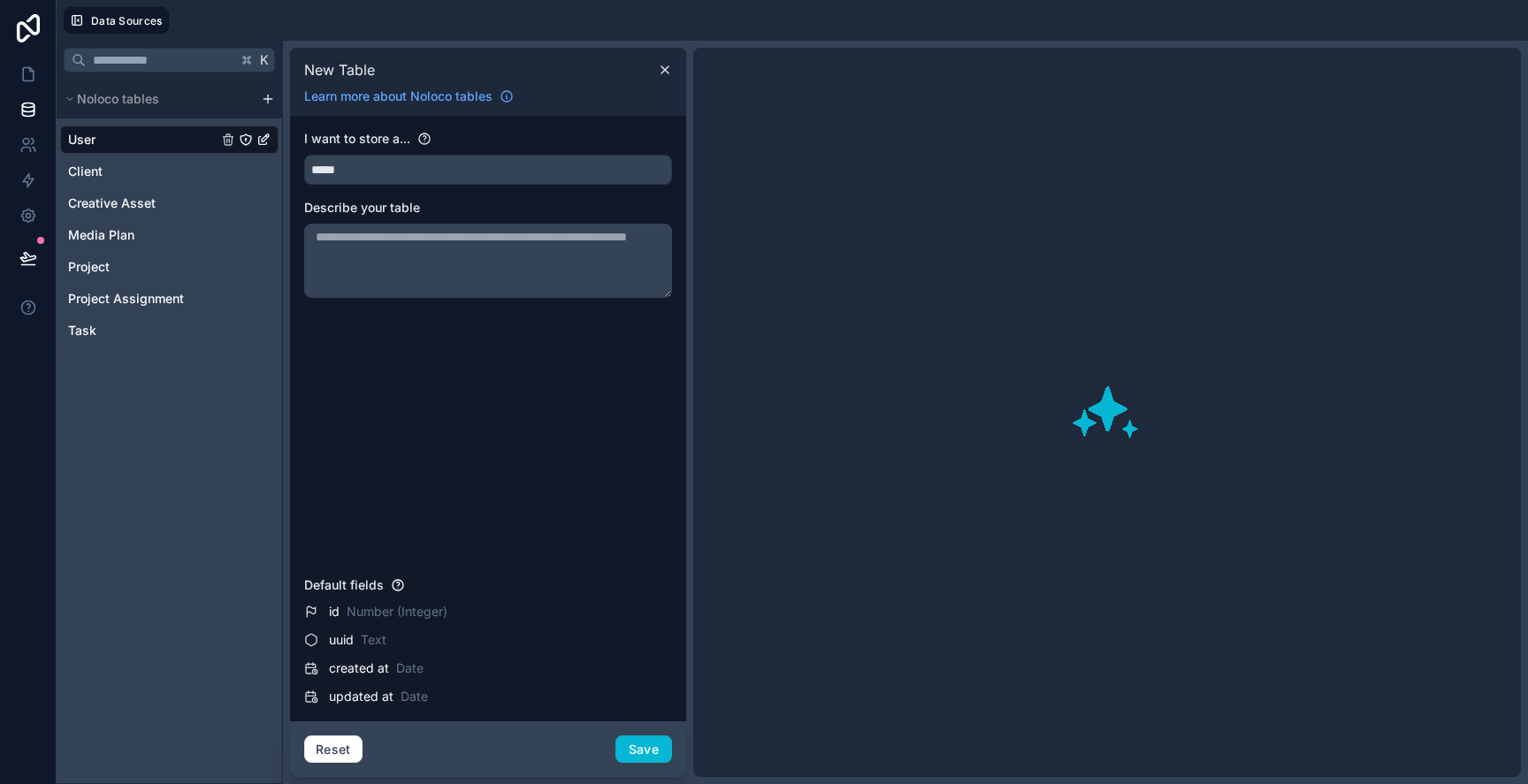
click at [411, 407] on div "I want to store a... ***** Describe your table" at bounding box center [488, 350] width 368 height 439
click at [454, 472] on div "I want to store a... ***** Describe your table" at bounding box center [488, 350] width 368 height 439
click at [468, 255] on textarea at bounding box center [488, 261] width 368 height 74
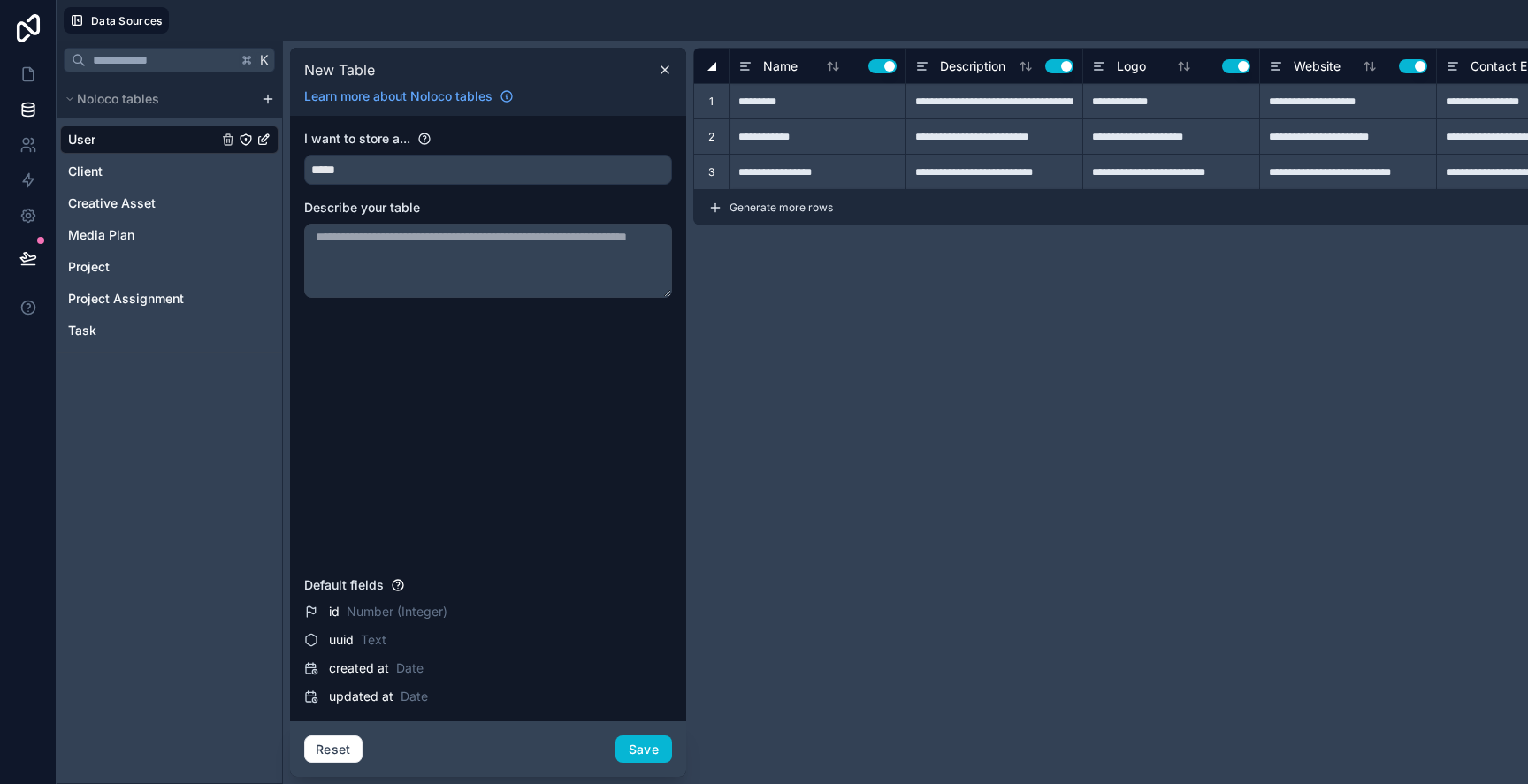
click at [1049, 77] on div "Description Use setting" at bounding box center [993, 65] width 177 height 35
click at [1060, 67] on button "Use setting" at bounding box center [1059, 66] width 28 height 14
click at [1242, 65] on button "Use setting" at bounding box center [1236, 66] width 28 height 14
click at [1410, 66] on button "Use setting" at bounding box center [1413, 66] width 28 height 14
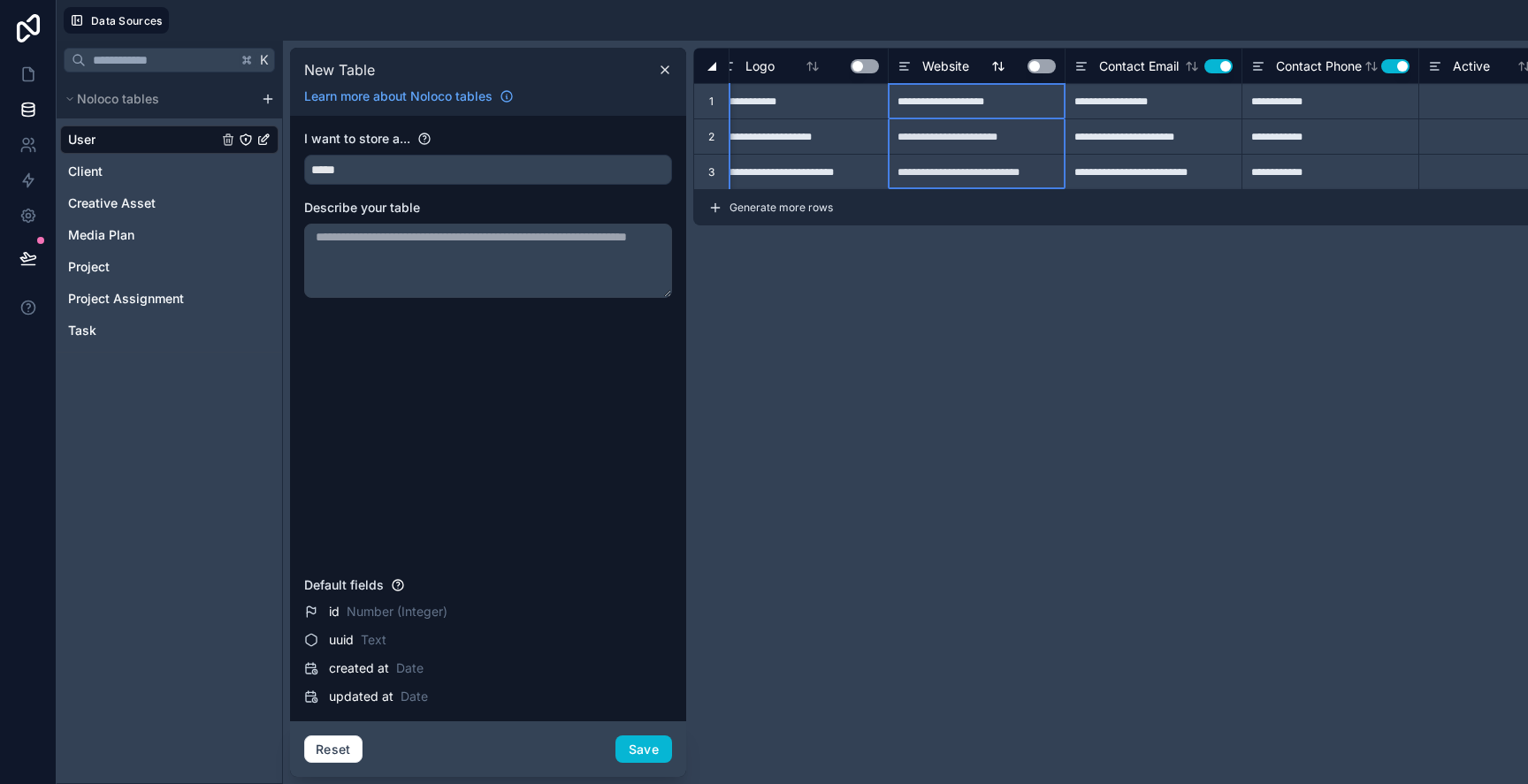
scroll to position [0, 376]
click at [1209, 65] on button "Use setting" at bounding box center [1214, 66] width 28 height 14
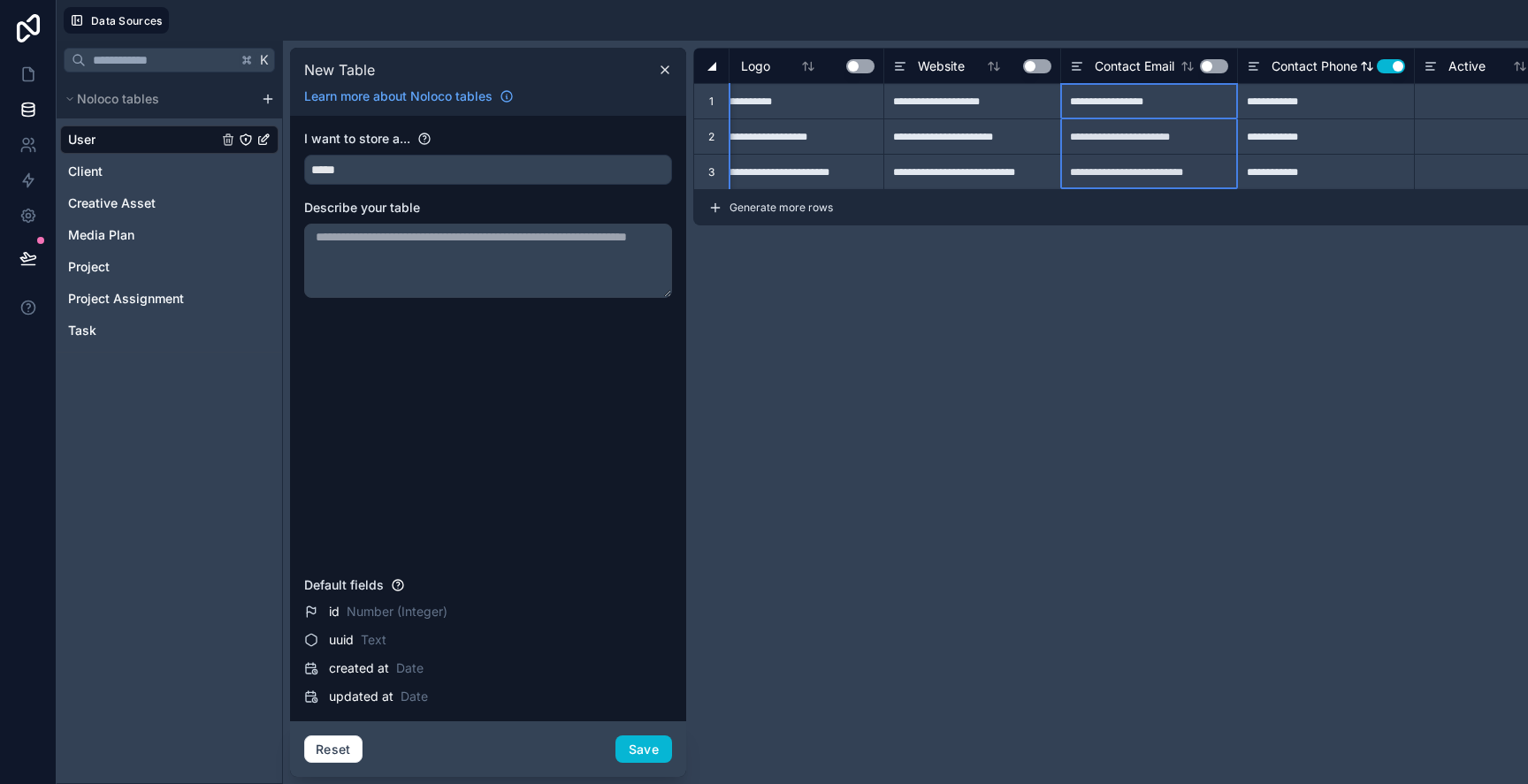
click at [1387, 65] on button "Use setting" at bounding box center [1391, 66] width 28 height 14
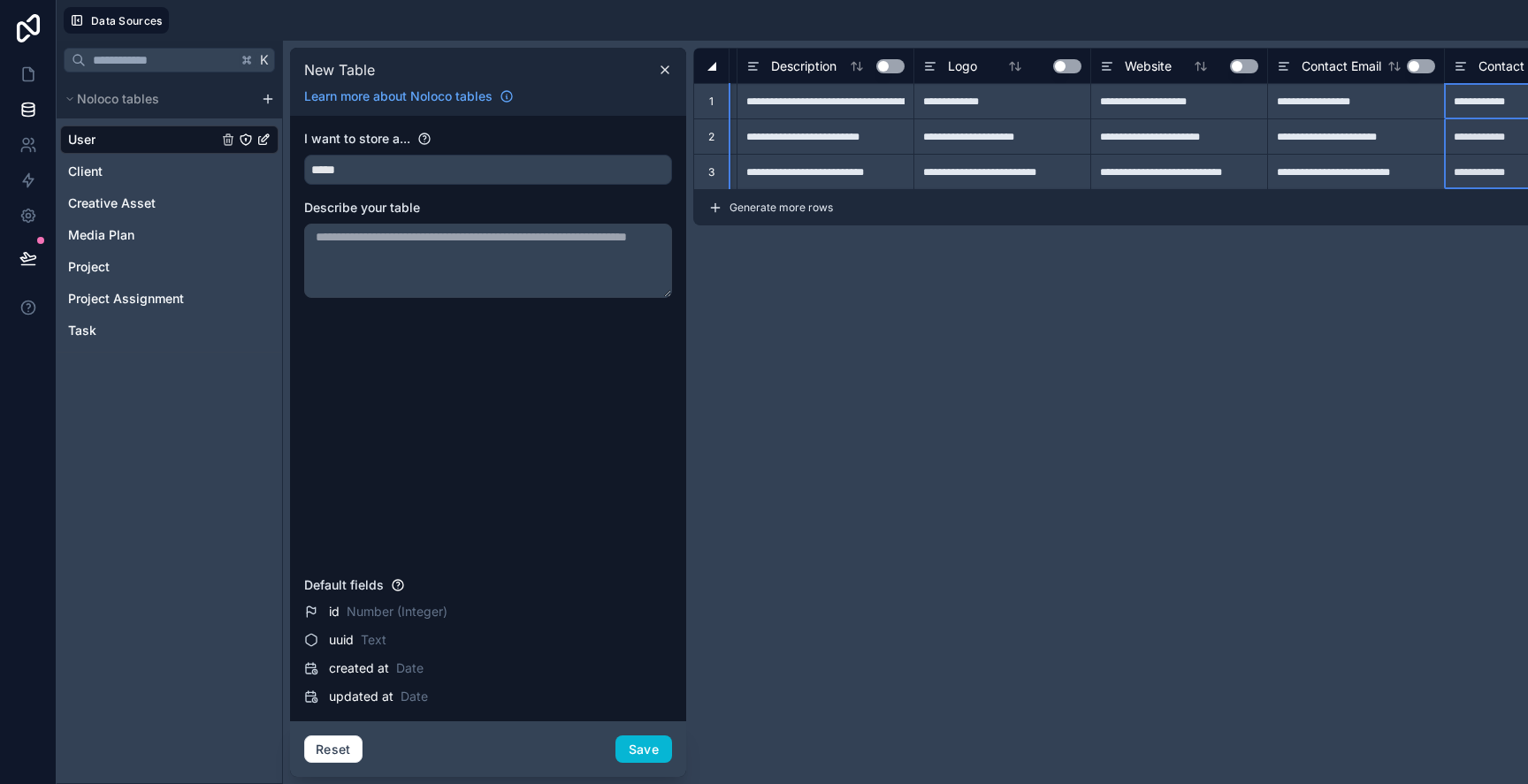
scroll to position [0, 0]
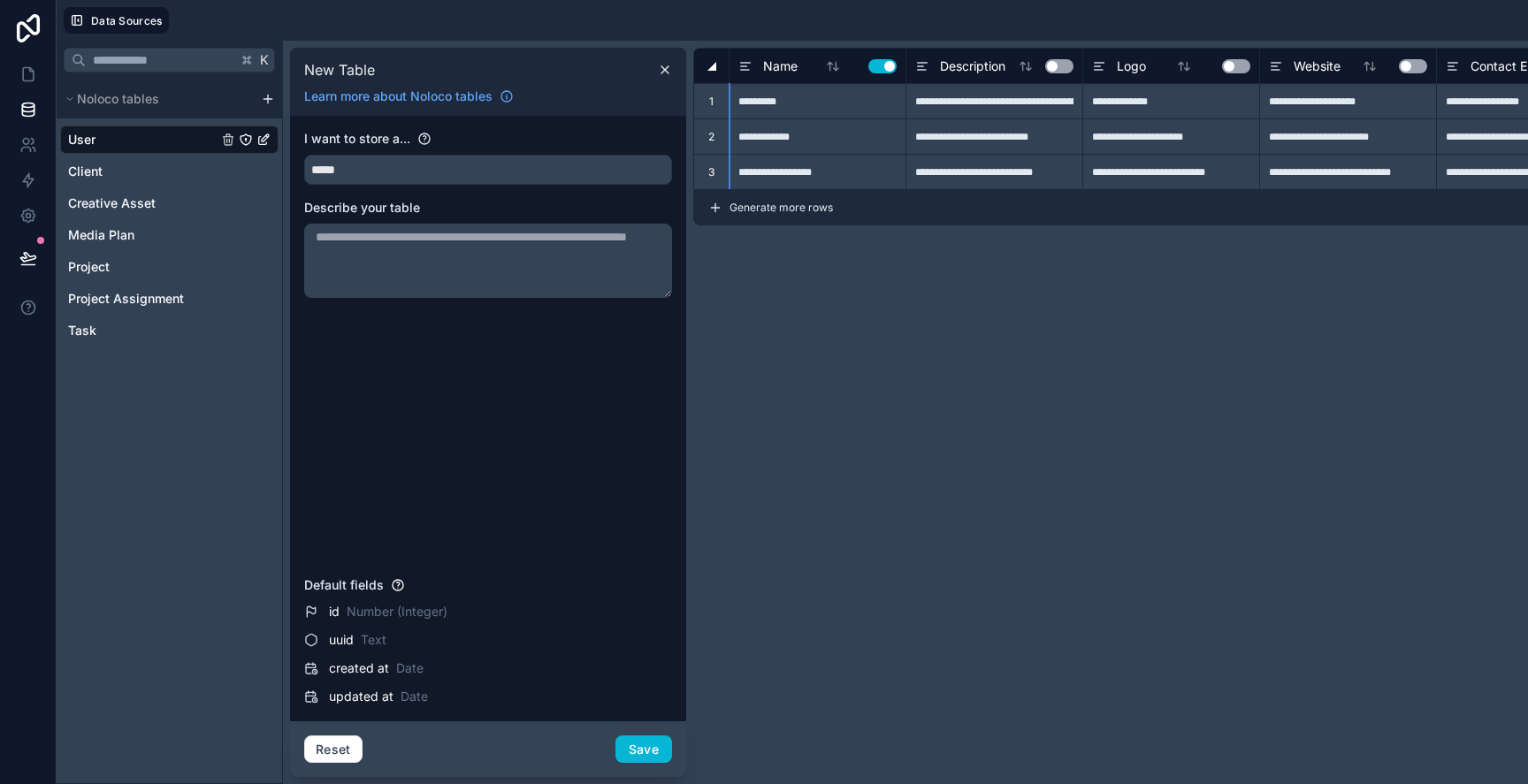
click at [459, 411] on div "I want to store a... ***** Describe your table" at bounding box center [488, 350] width 368 height 439
click at [504, 458] on div "I want to store a... ***** Describe your table" at bounding box center [488, 350] width 368 height 439
click at [977, 65] on span "Description" at bounding box center [972, 67] width 65 height 18
click at [946, 71] on span "Description" at bounding box center [972, 67] width 65 height 18
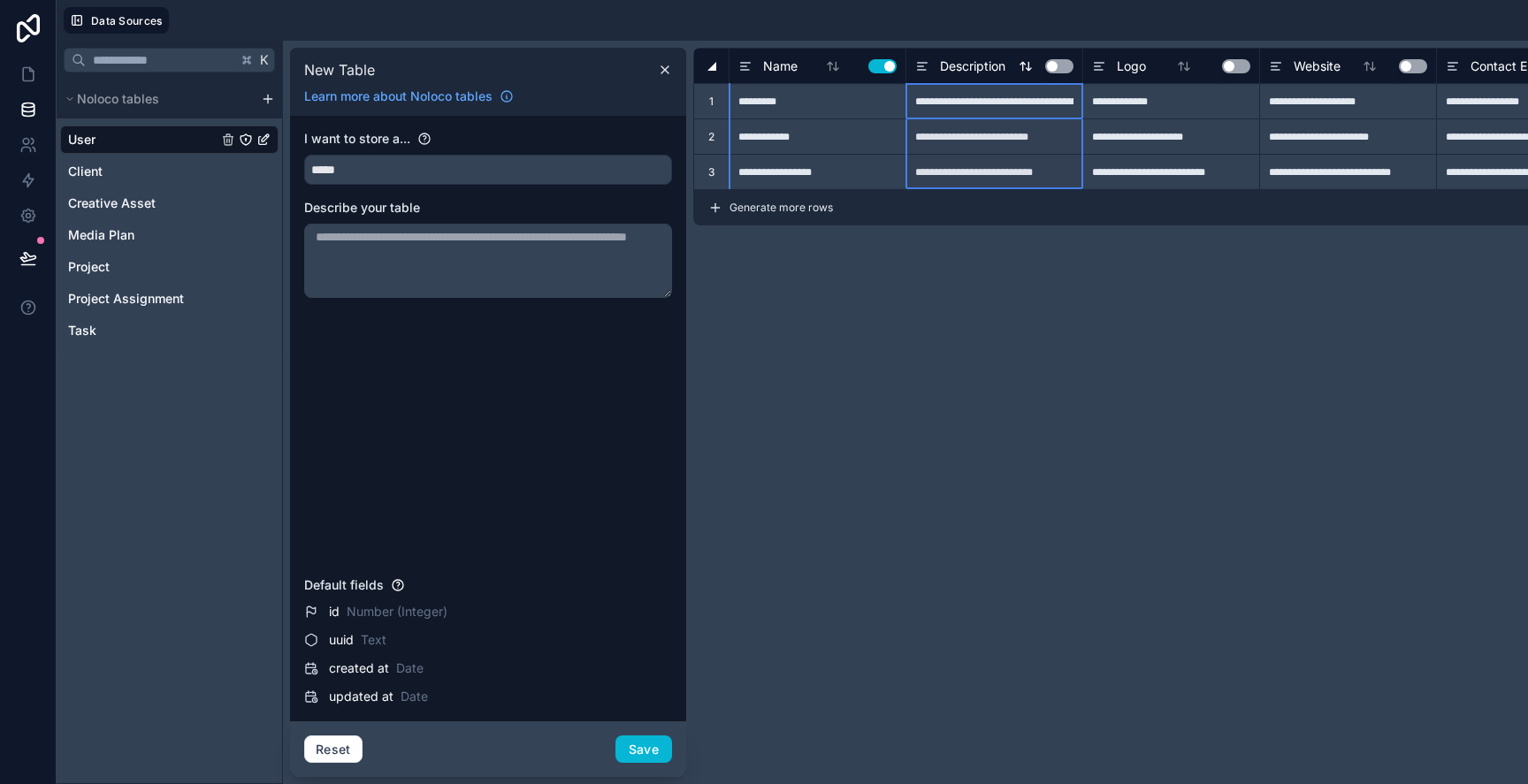
click at [917, 67] on icon at bounding box center [922, 66] width 14 height 21
click at [650, 758] on button "Save" at bounding box center [644, 749] width 57 height 28
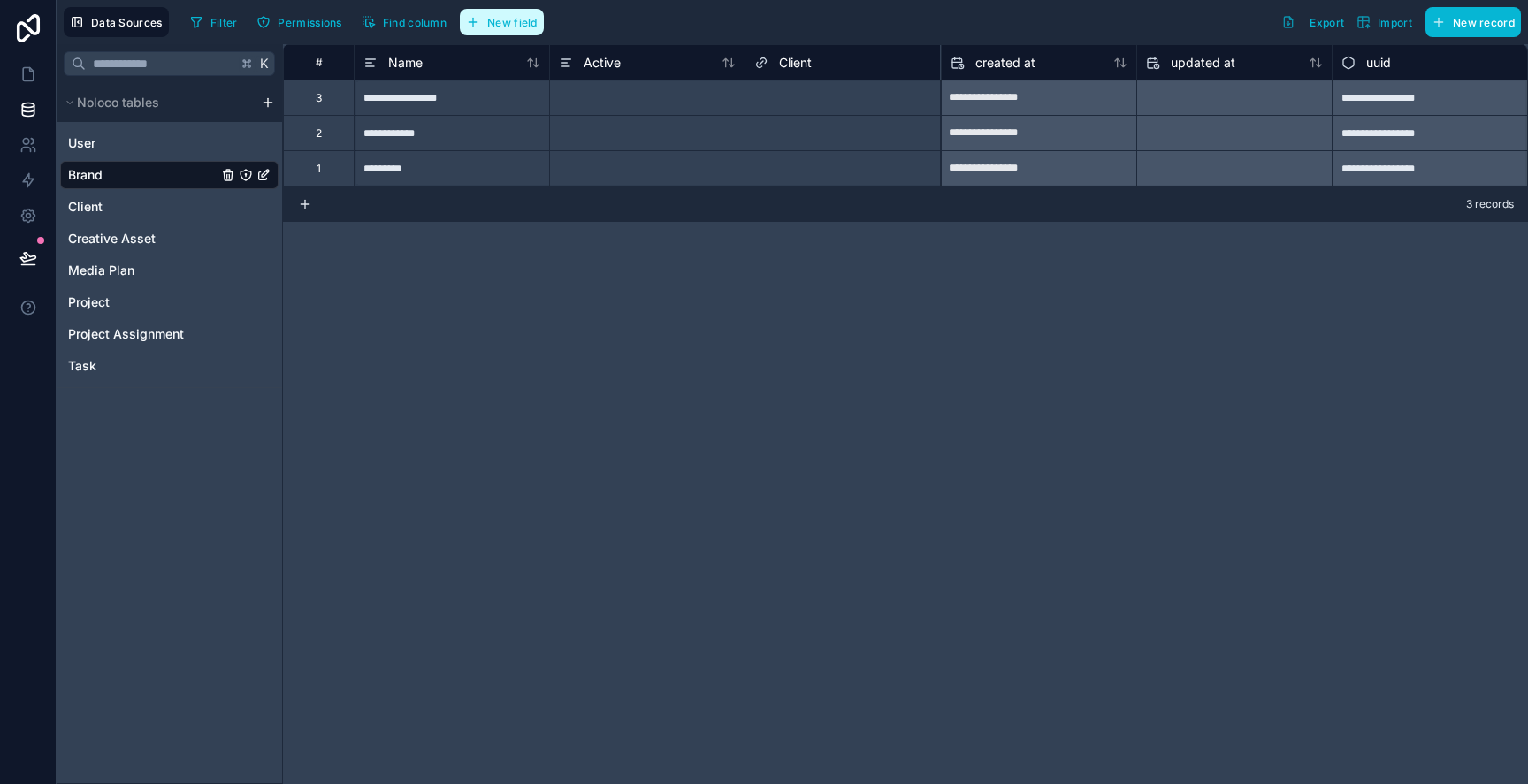
click at [520, 30] on button "New field" at bounding box center [502, 22] width 84 height 27
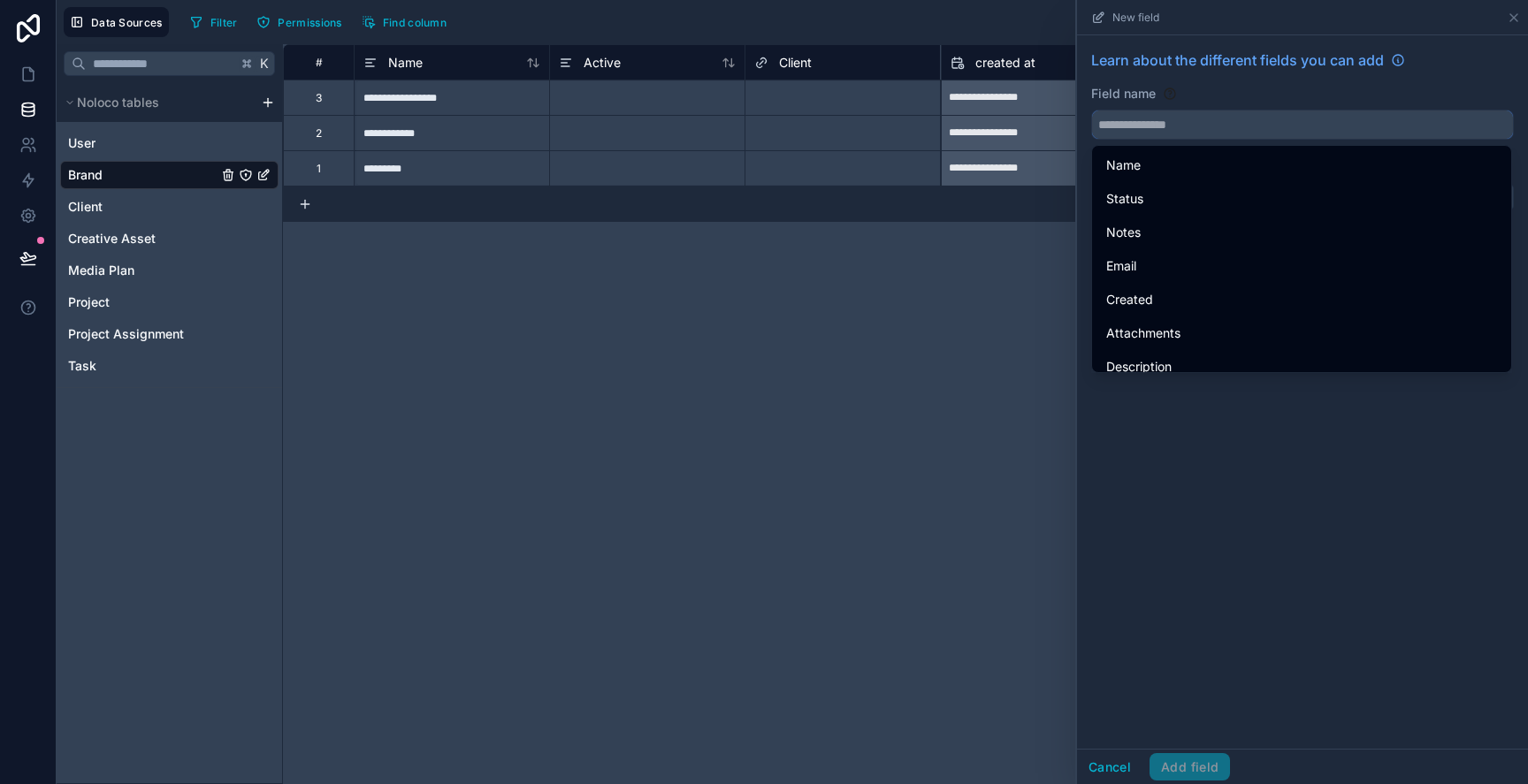
click at [1144, 121] on input "text" at bounding box center [1302, 125] width 421 height 28
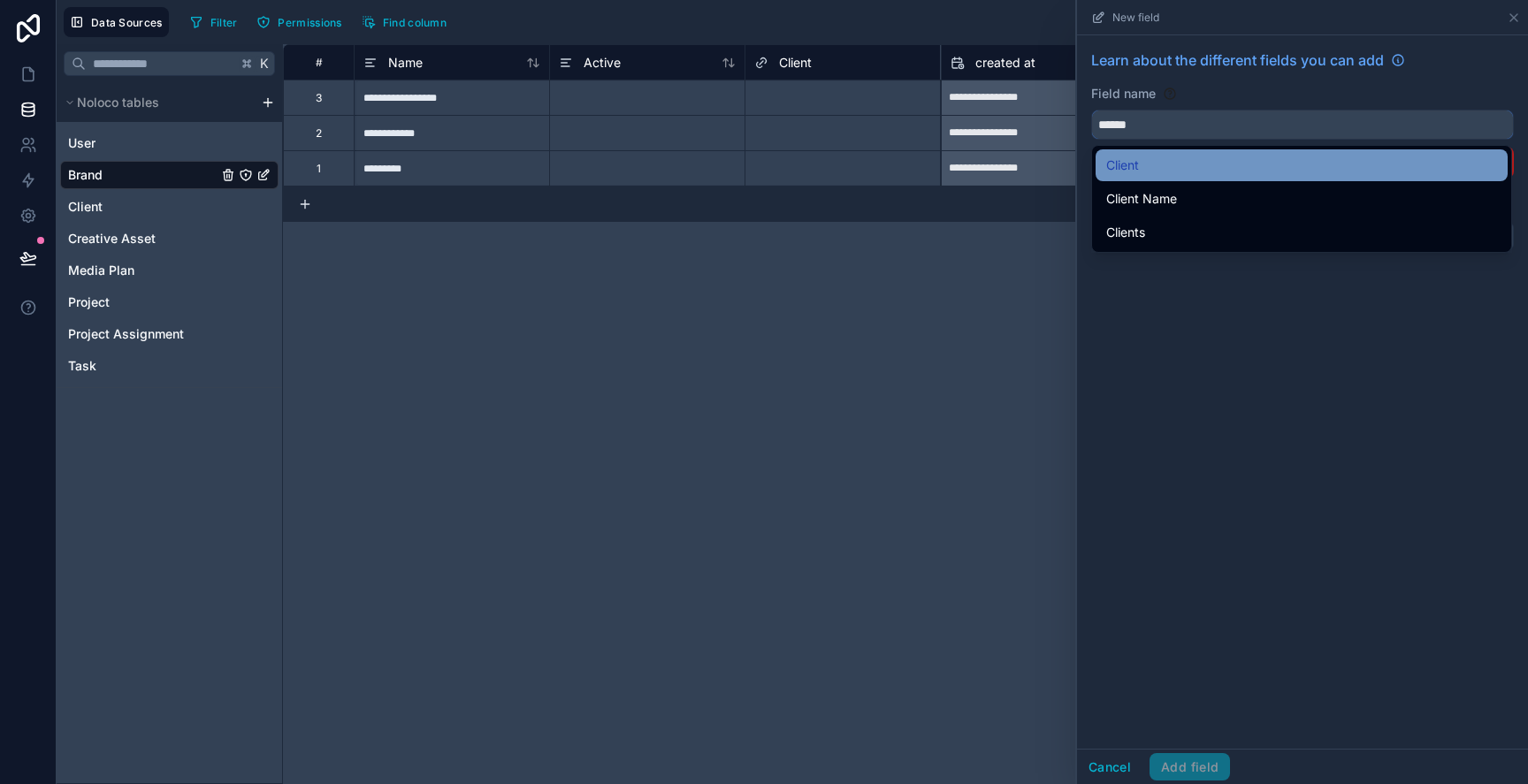
type input "******"
click at [1161, 161] on div "Client" at bounding box center [1301, 165] width 391 height 21
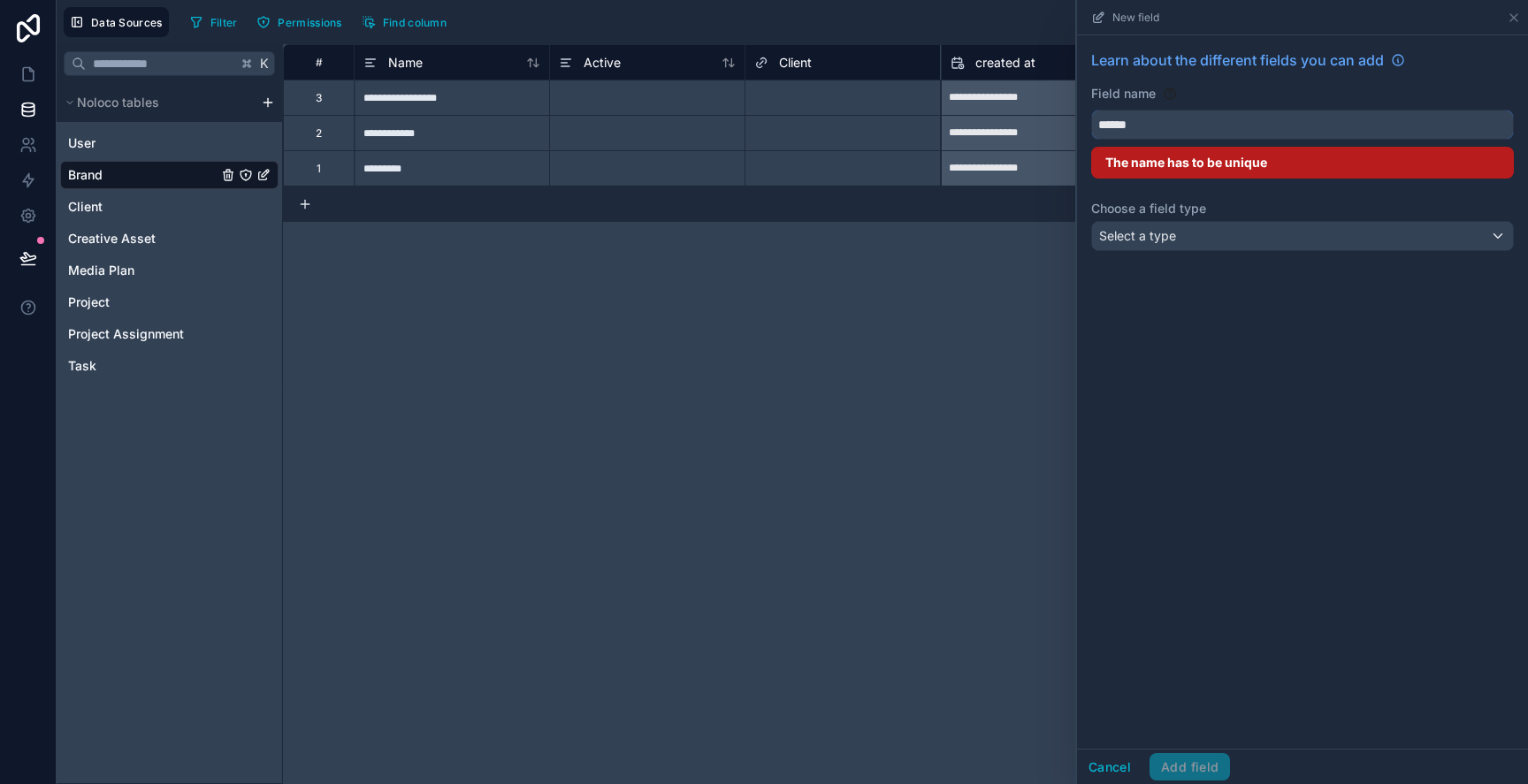
click at [1192, 136] on input "******" at bounding box center [1302, 125] width 421 height 28
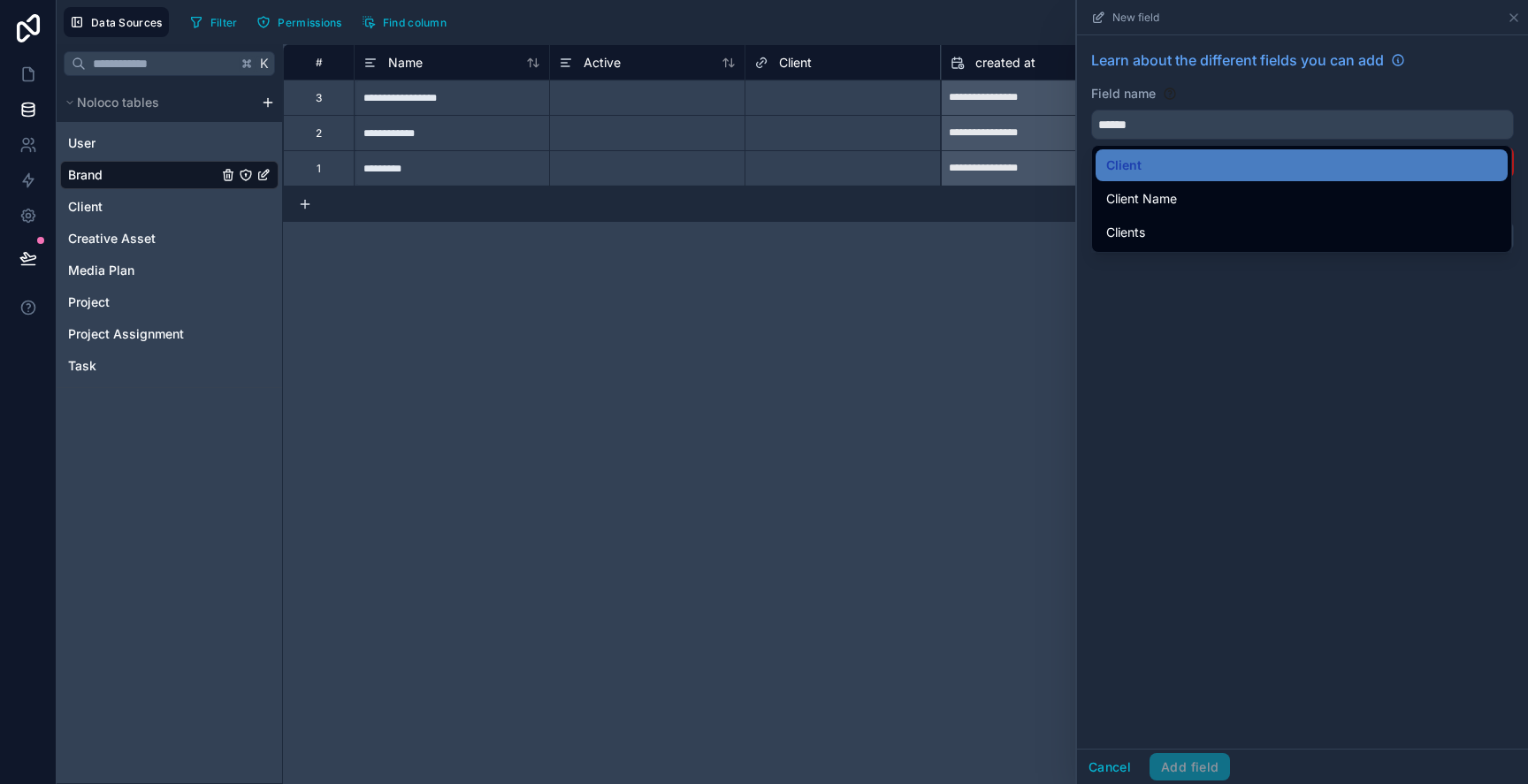
click at [1013, 265] on div "**********" at bounding box center [905, 413] width 1245 height 740
click at [1500, 20] on div "New field" at bounding box center [1302, 17] width 437 height 35
click at [1509, 20] on icon at bounding box center [1514, 18] width 14 height 14
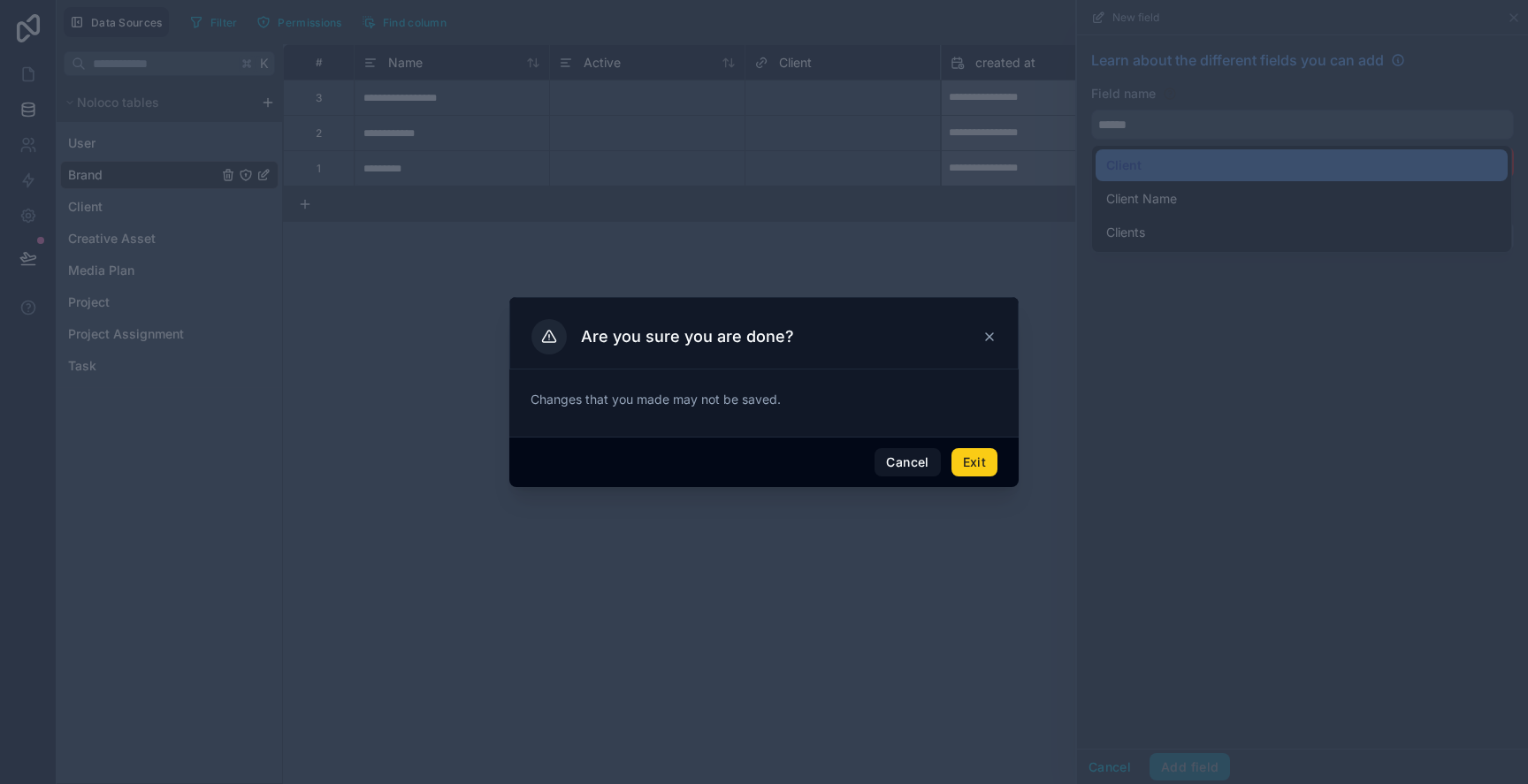
click at [993, 456] on button "Exit" at bounding box center [974, 462] width 46 height 28
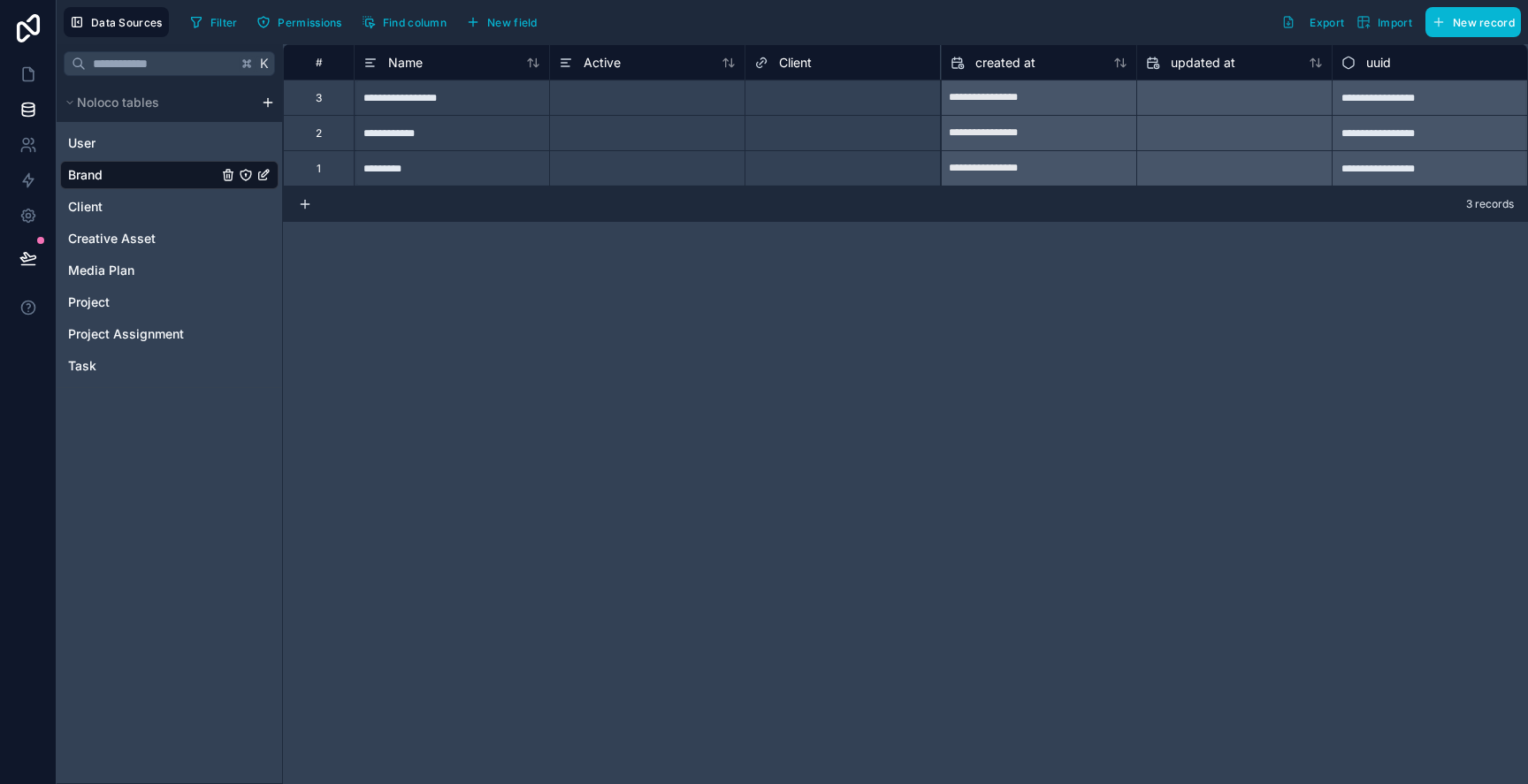
click at [909, 70] on div "Client" at bounding box center [842, 62] width 177 height 21
click at [788, 56] on span "Client" at bounding box center [795, 63] width 33 height 18
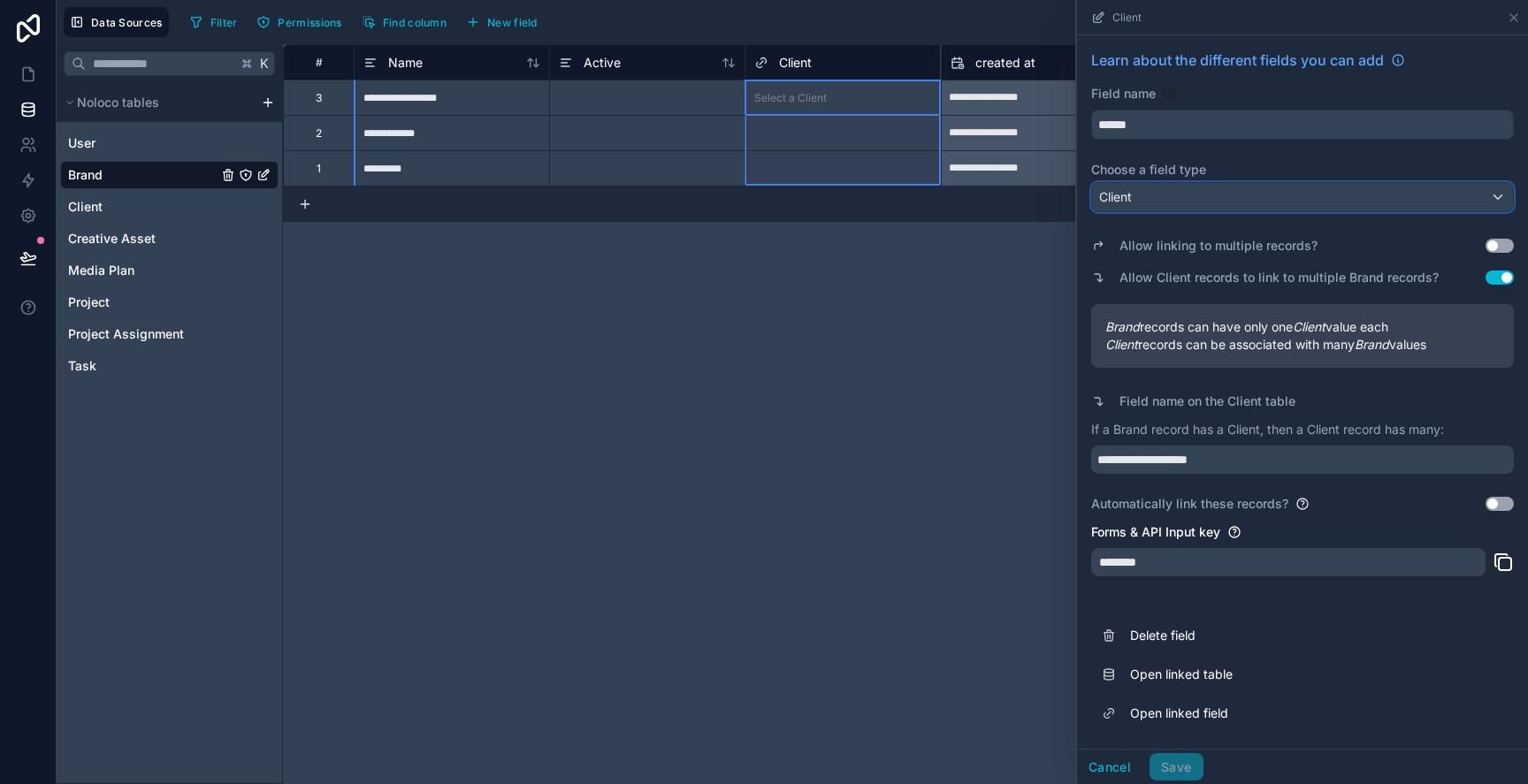
click at [1202, 187] on div "Client" at bounding box center [1302, 197] width 421 height 28
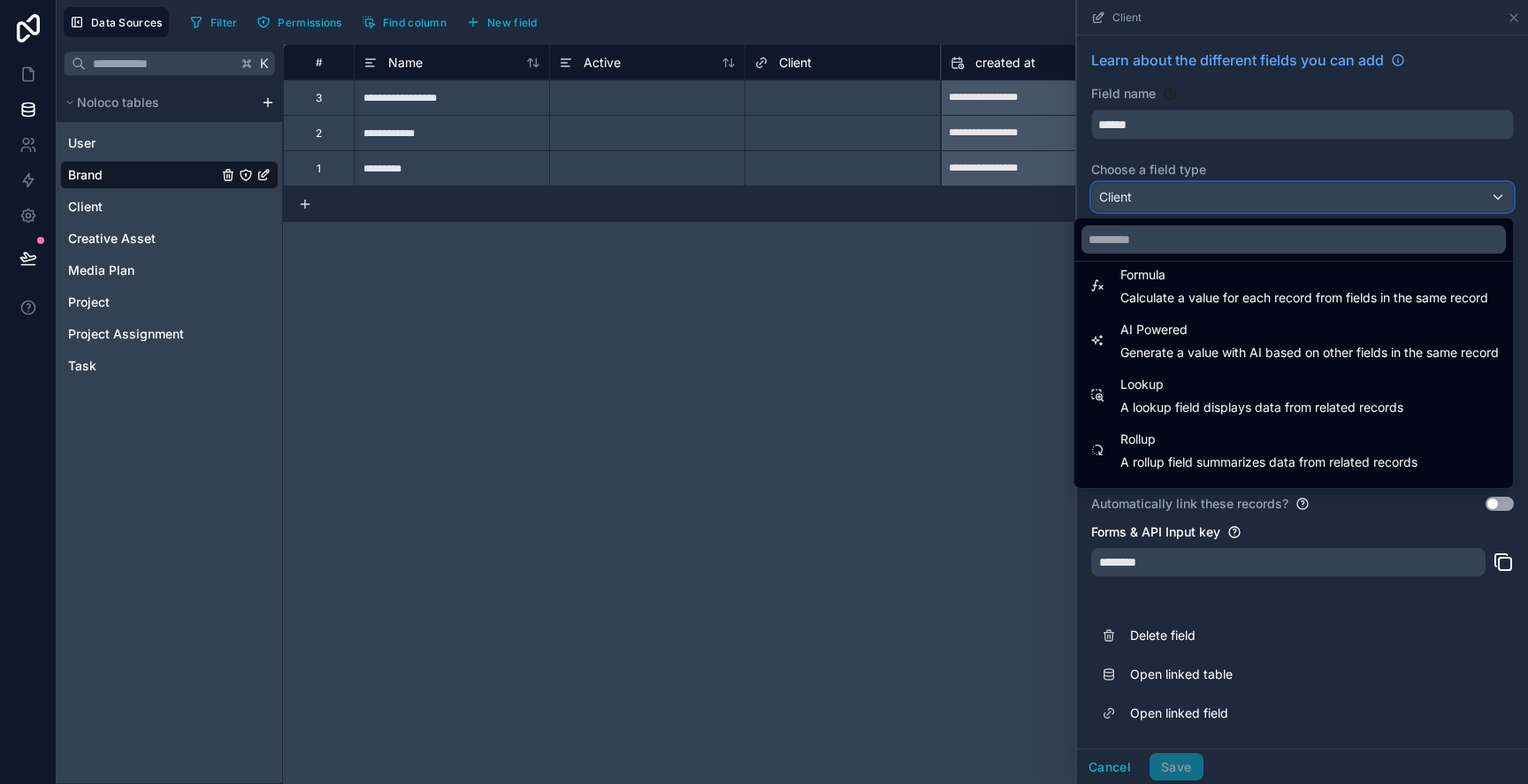
scroll to position [512, 0]
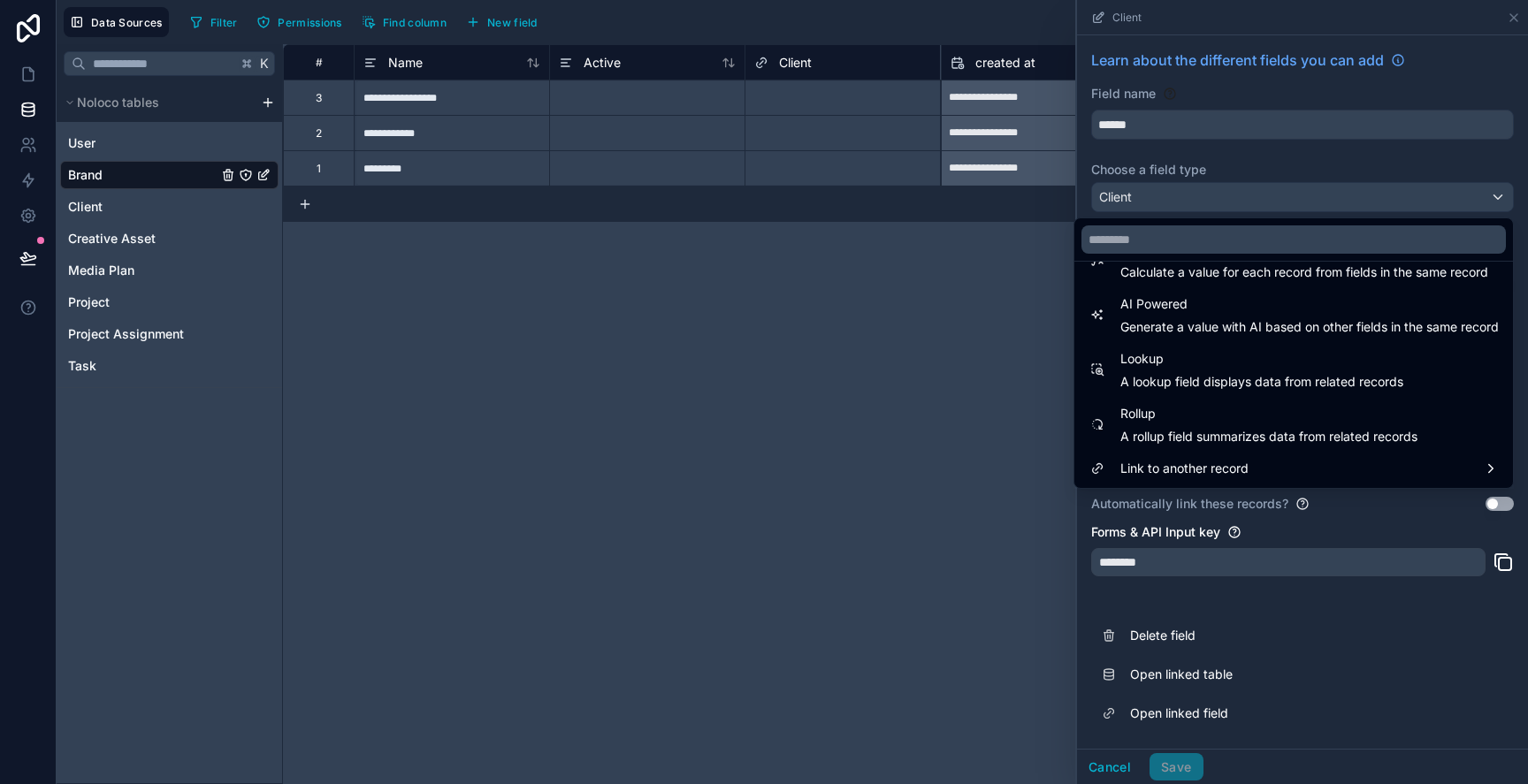
click at [1287, 168] on div at bounding box center [1302, 392] width 451 height 784
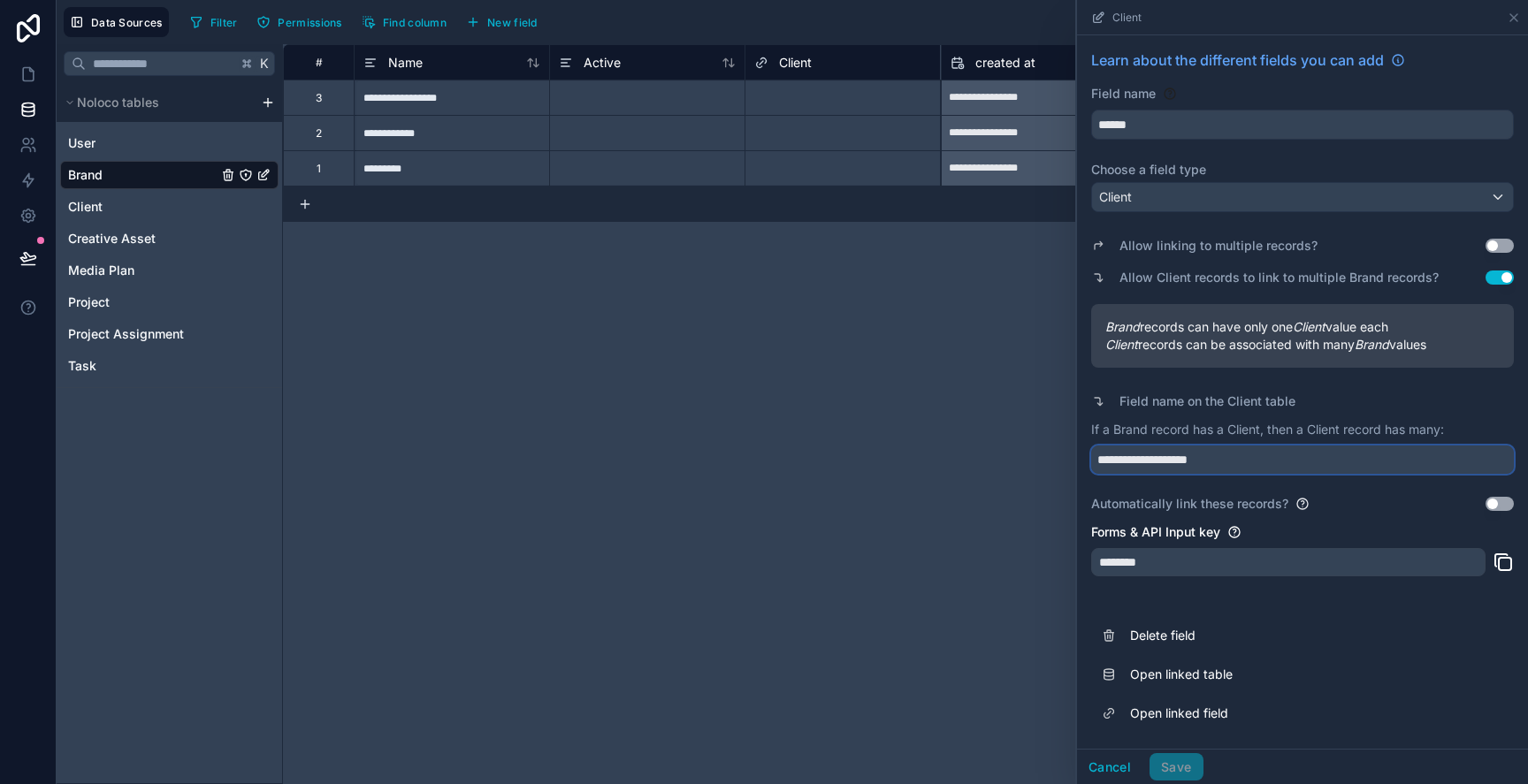
click at [1225, 461] on input "**********" at bounding box center [1302, 459] width 423 height 28
click at [1133, 459] on input "**********" at bounding box center [1302, 459] width 423 height 28
type input "**********"
click at [1517, 11] on icon at bounding box center [1514, 18] width 14 height 14
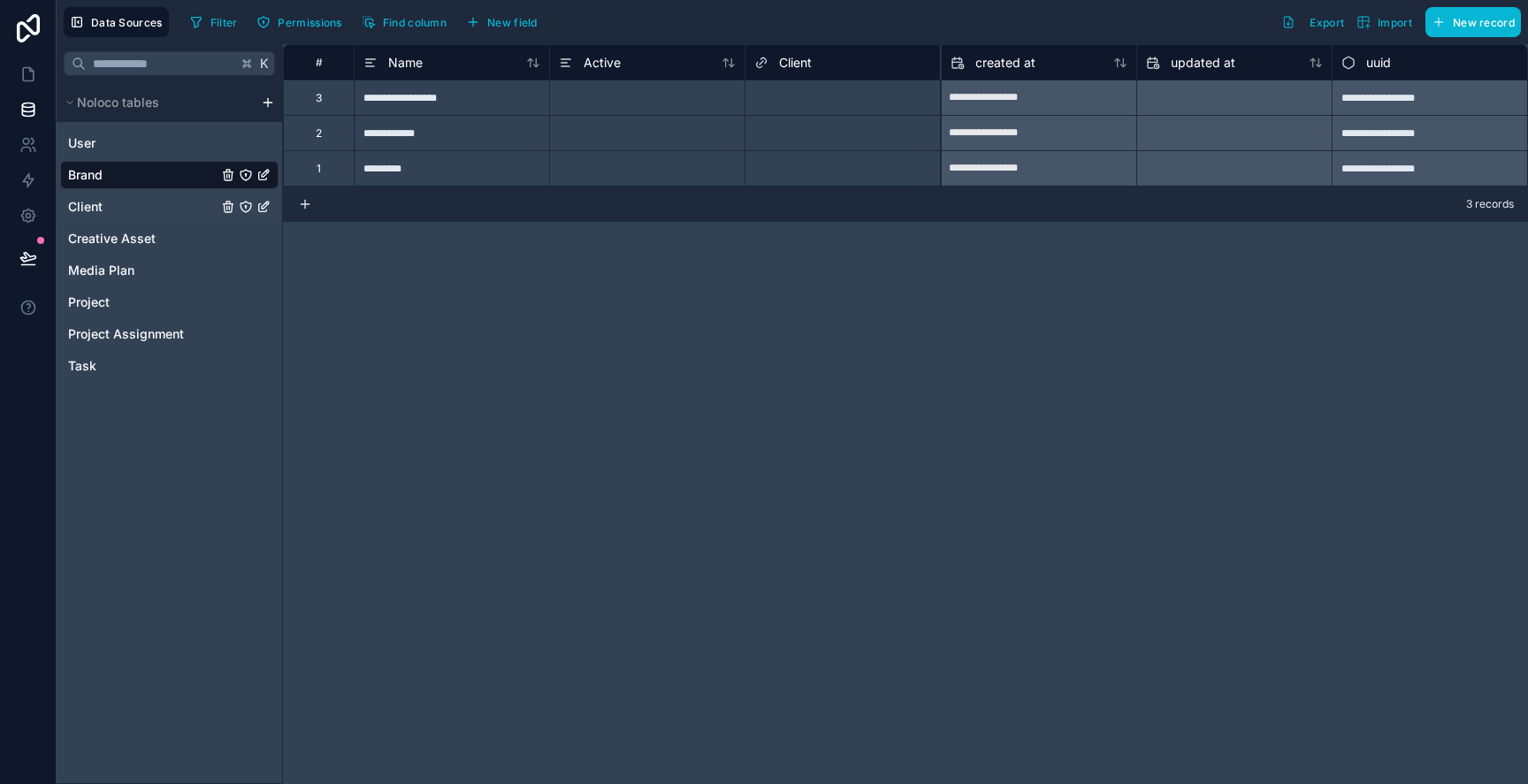
click at [110, 206] on link "Client" at bounding box center [143, 207] width 150 height 18
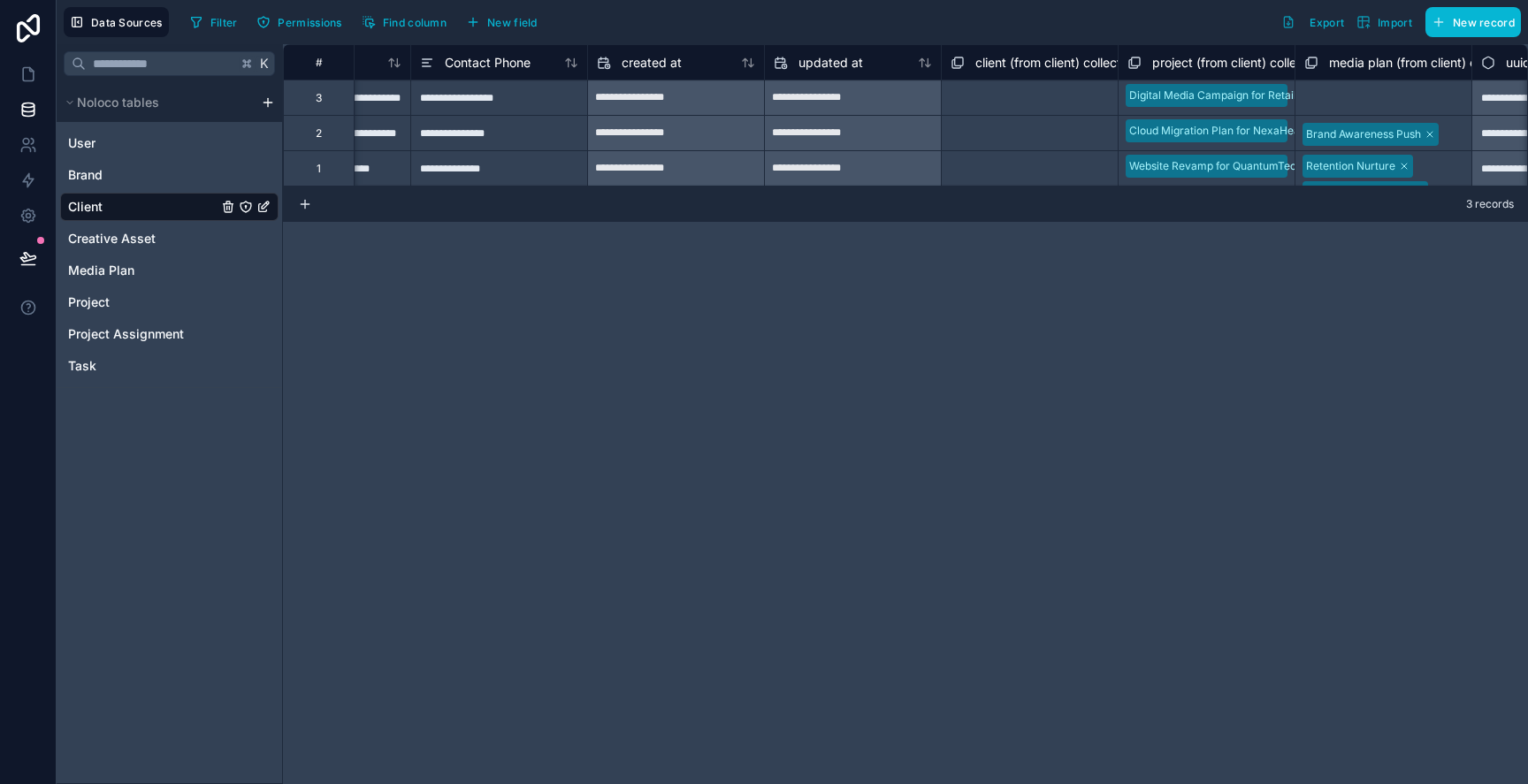
scroll to position [0, 949]
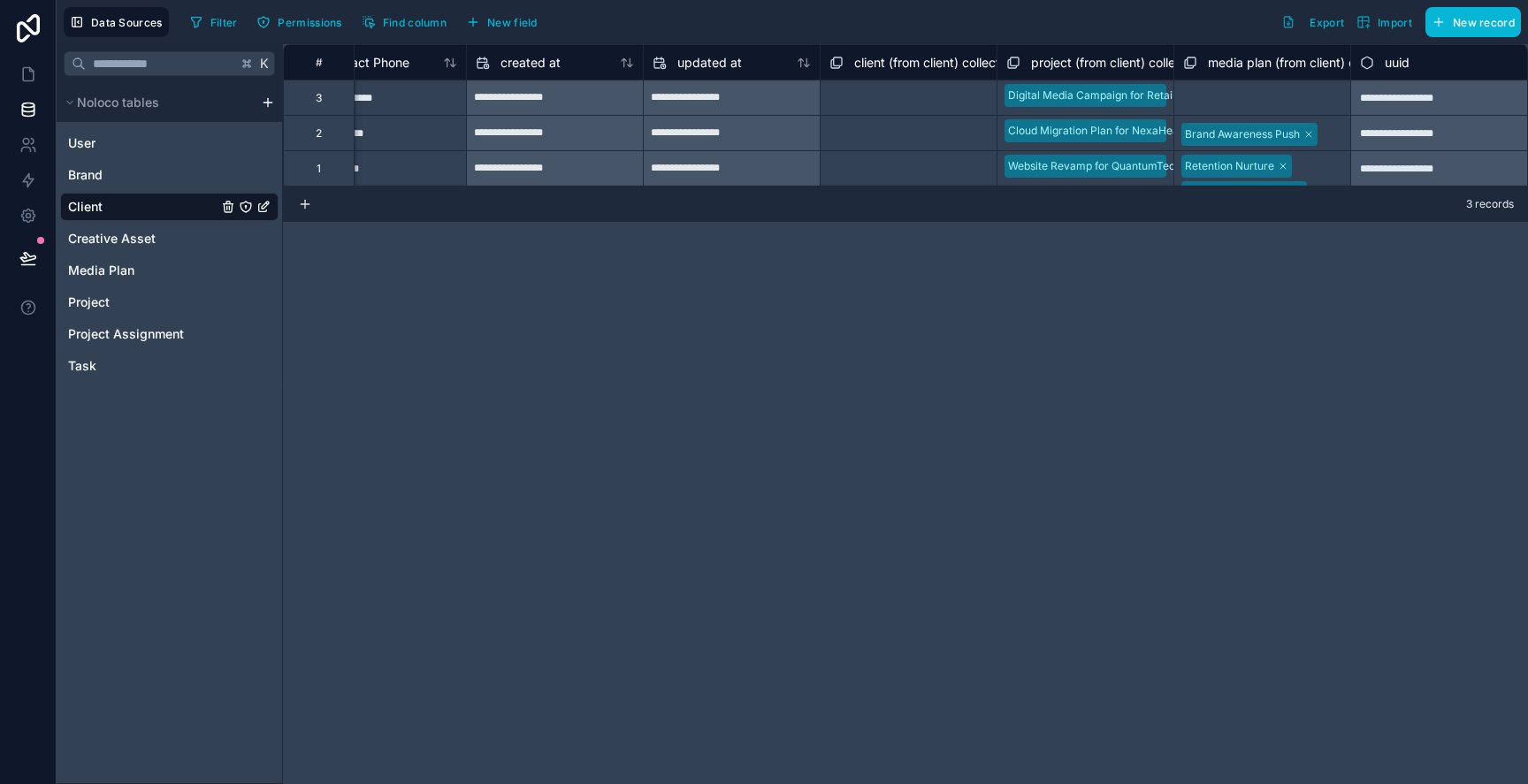
click at [976, 63] on span "client (from client) collection" at bounding box center [935, 63] width 163 height 18
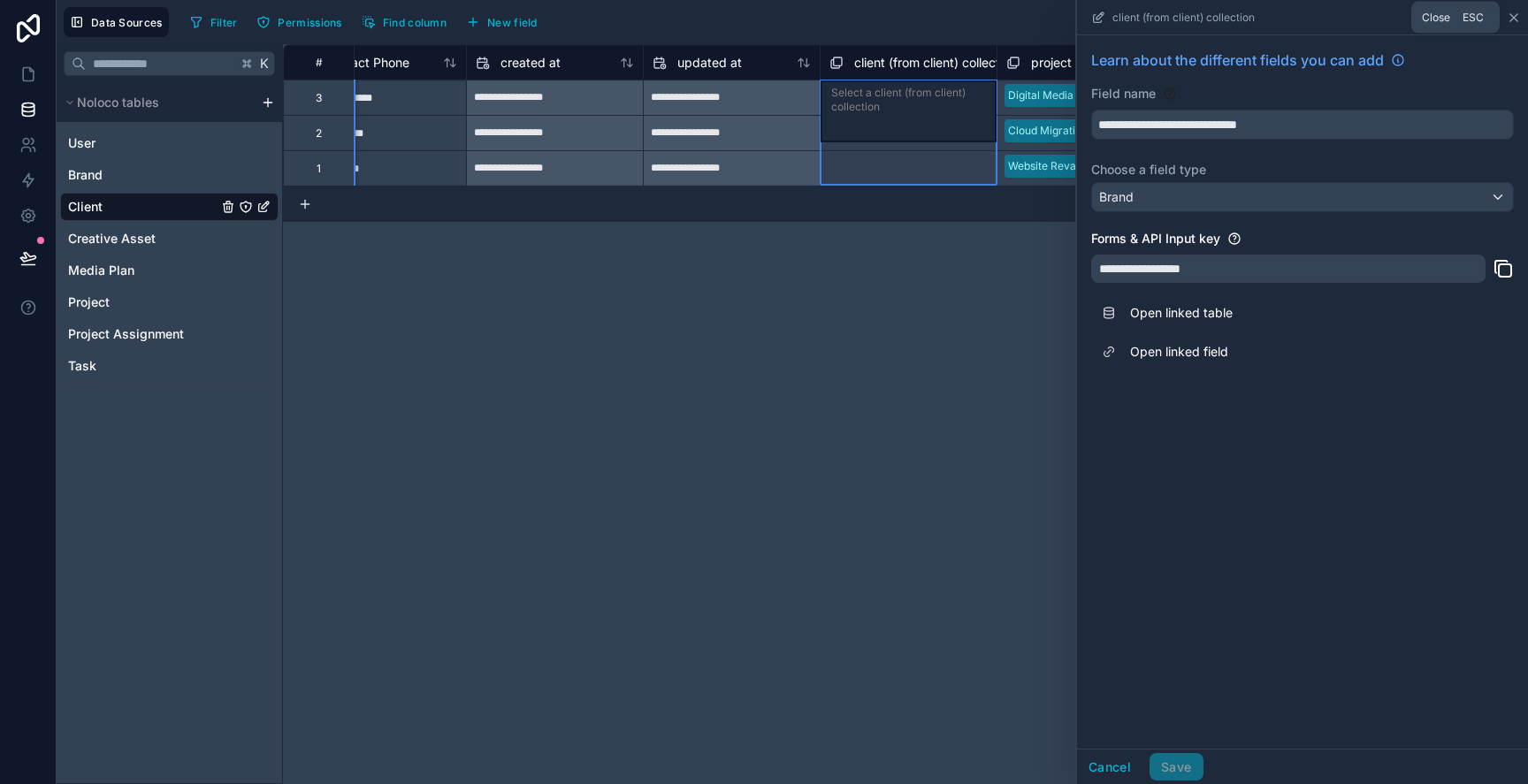
click at [1507, 19] on icon at bounding box center [1514, 18] width 14 height 14
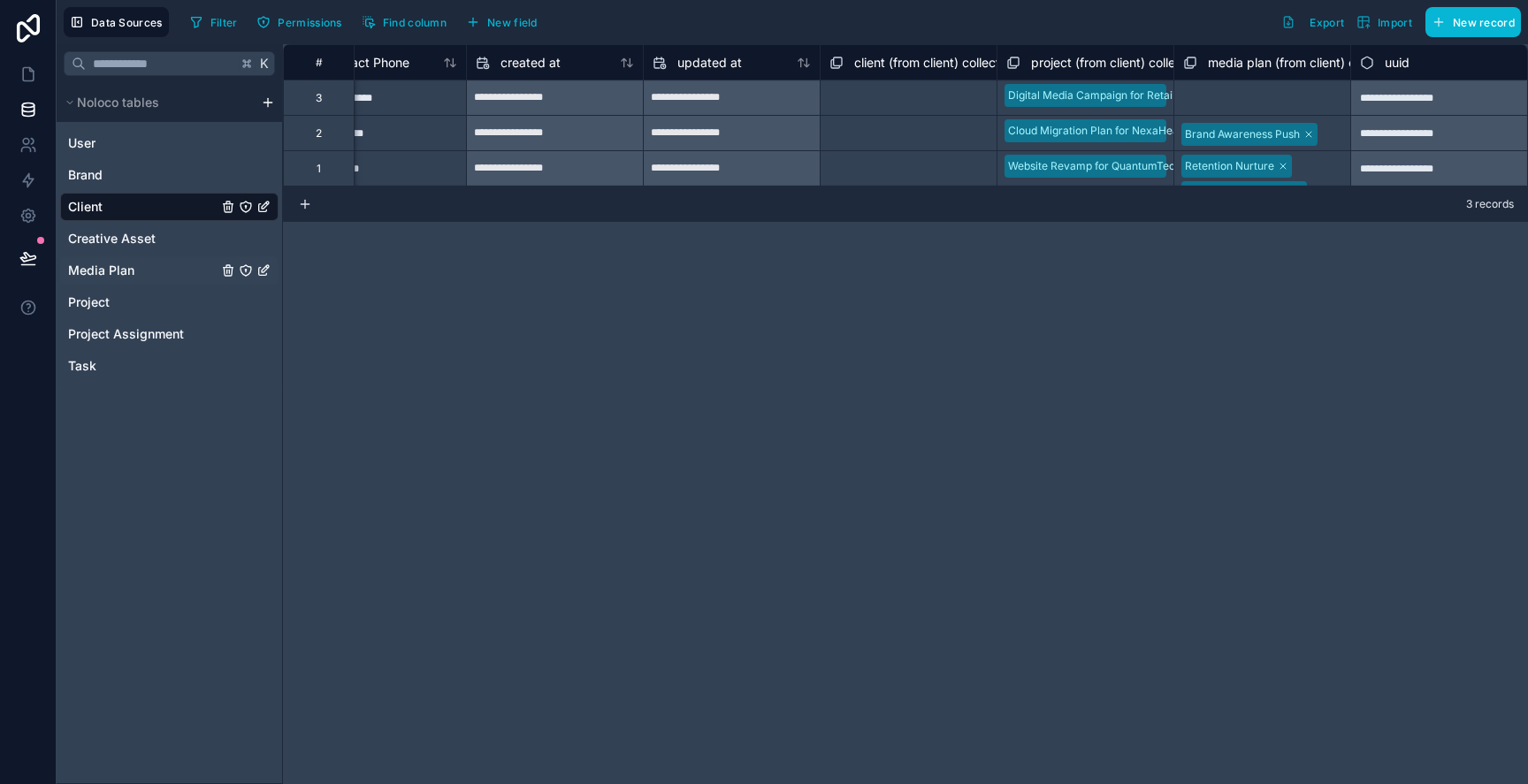
click at [150, 268] on link "Media Plan" at bounding box center [143, 271] width 150 height 18
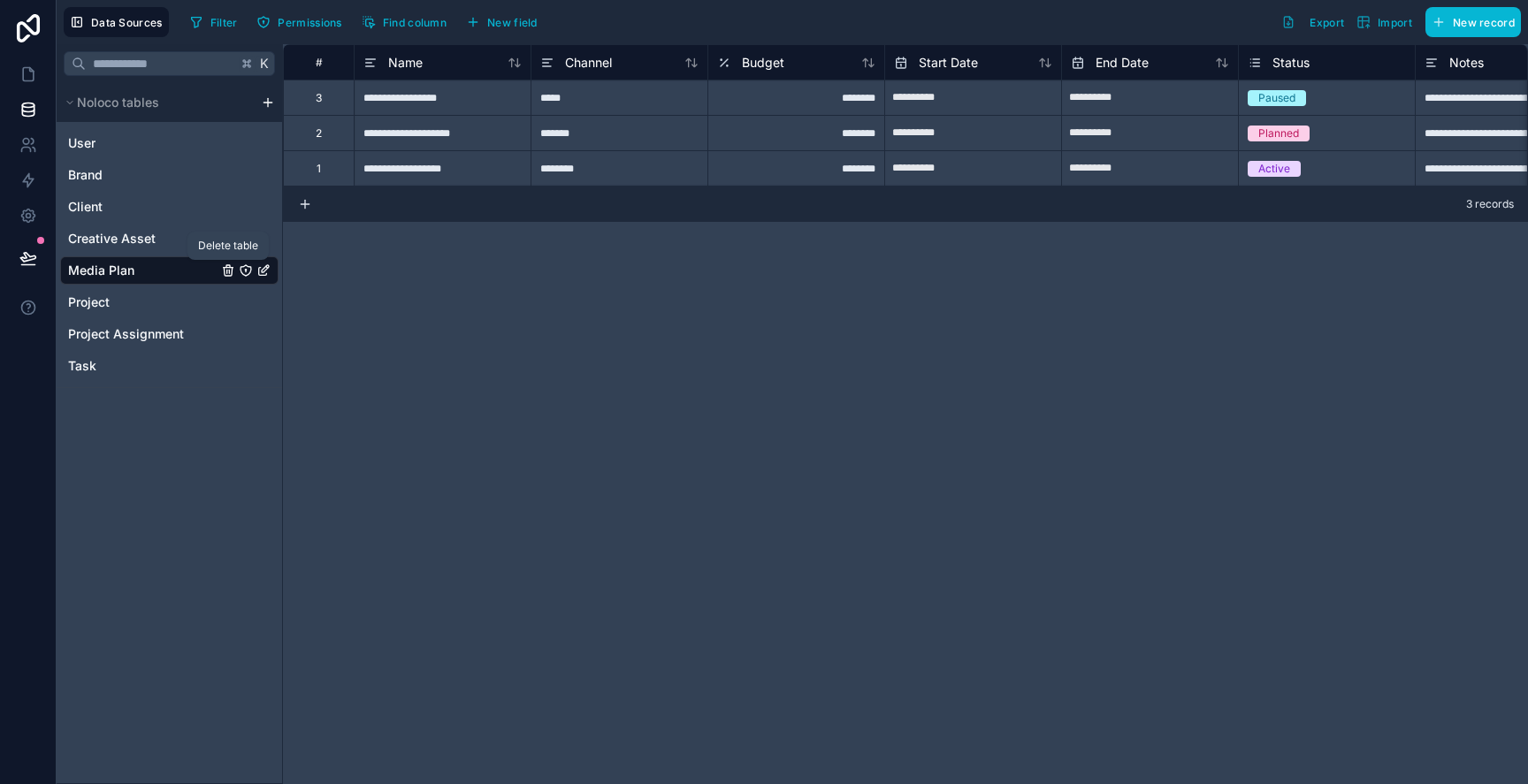
click at [226, 272] on icon "Media Plan" at bounding box center [228, 271] width 14 height 14
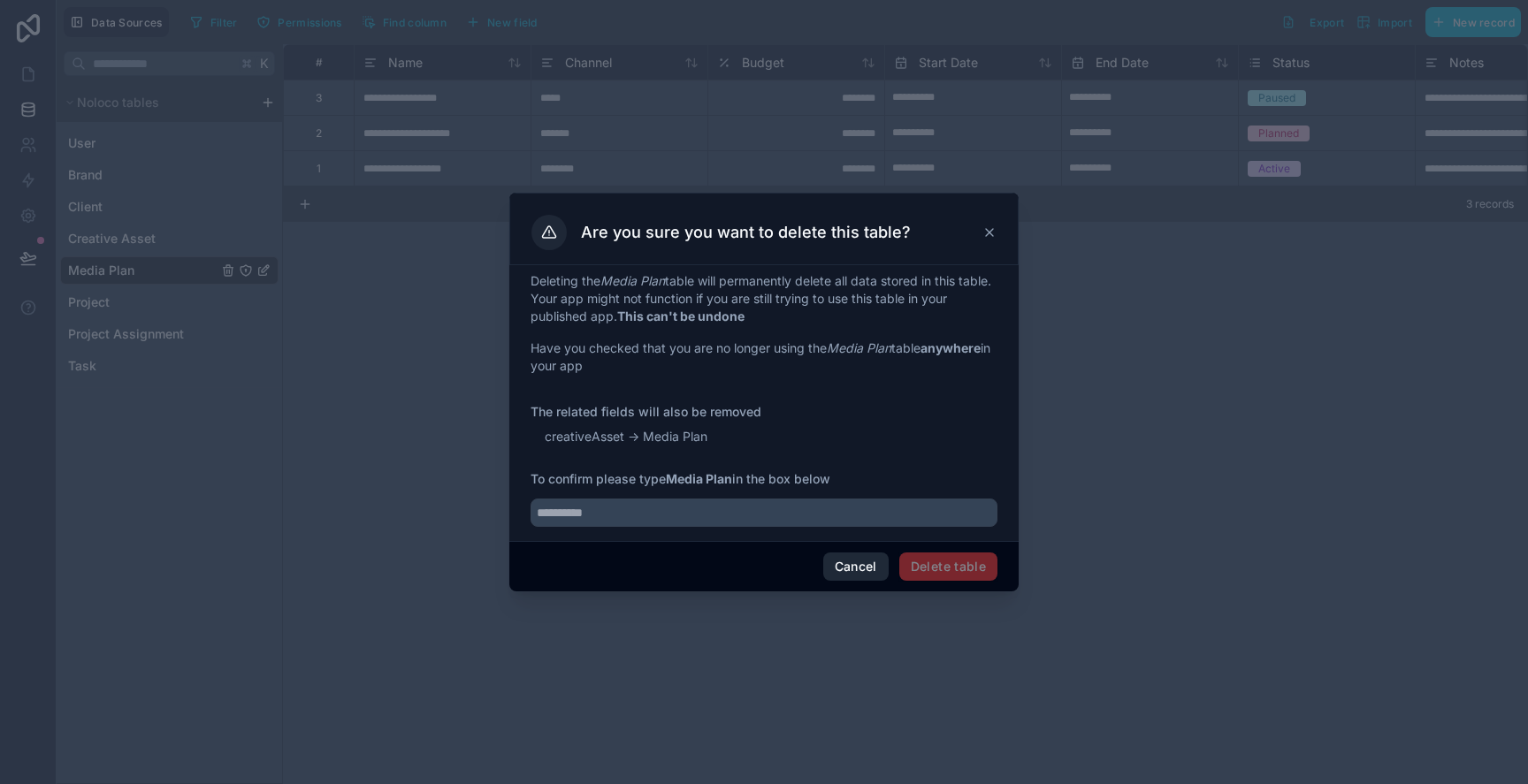
click at [876, 565] on button "Cancel" at bounding box center [855, 566] width 65 height 28
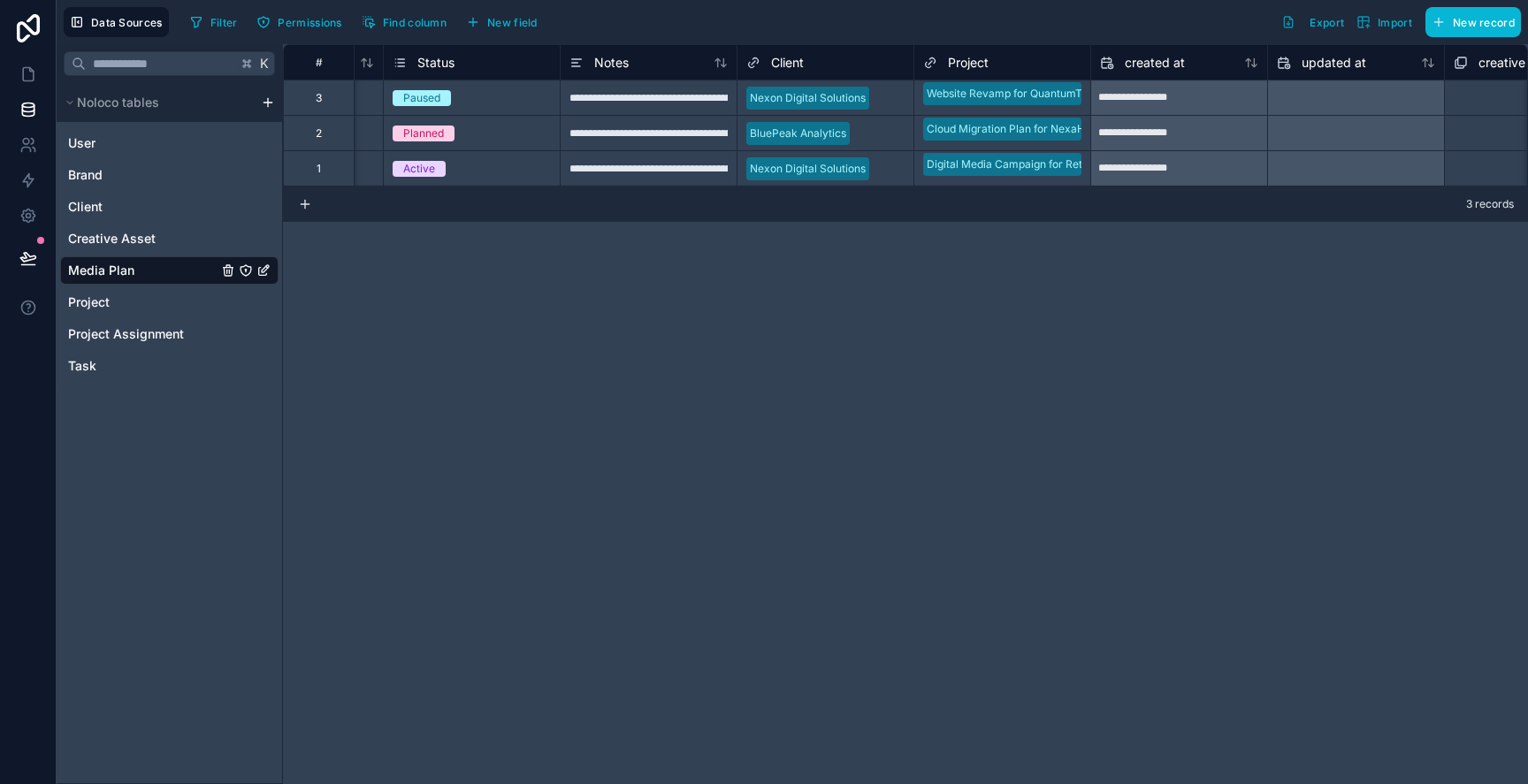
scroll to position [0, 864]
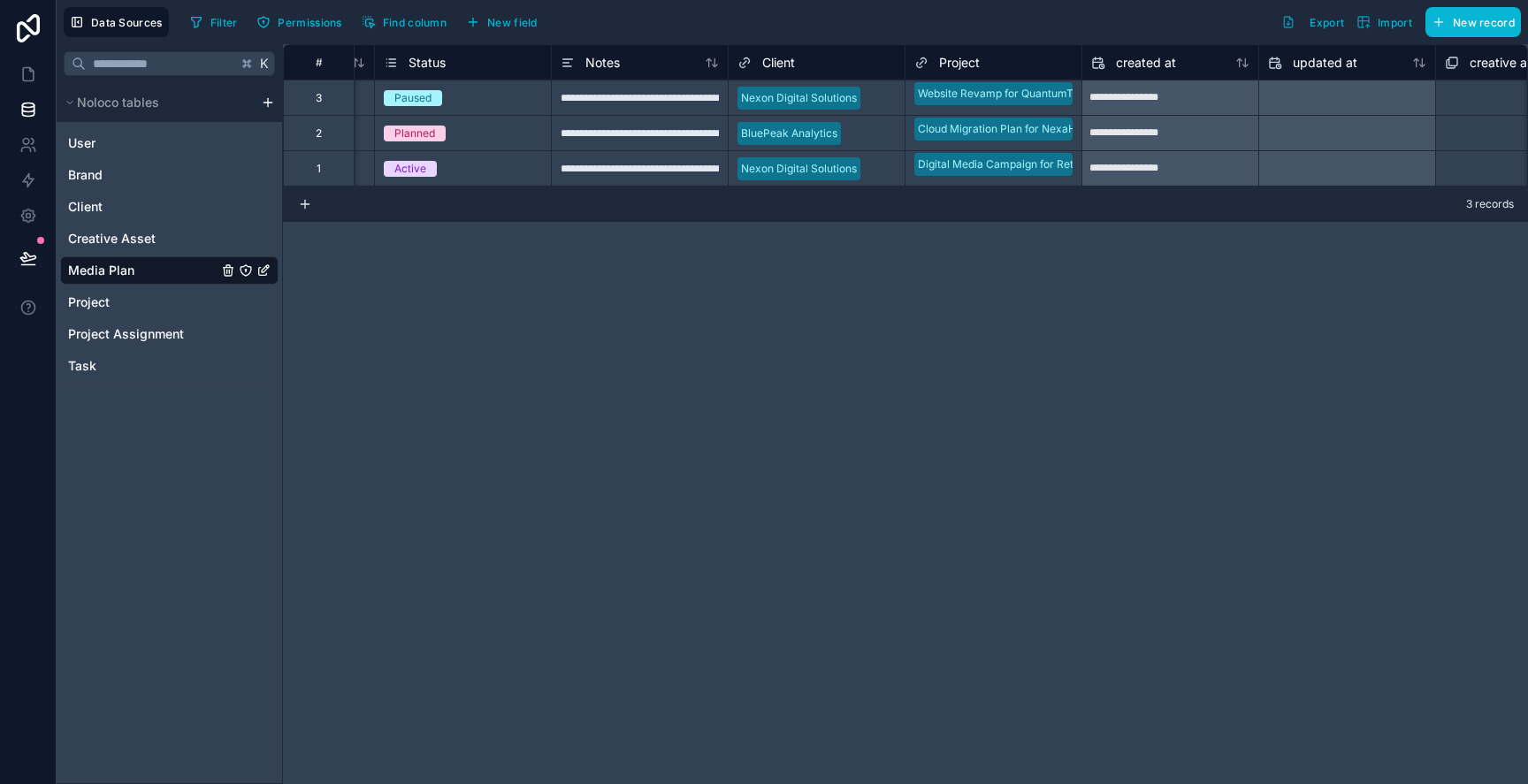
click at [783, 56] on span "Client" at bounding box center [778, 63] width 33 height 18
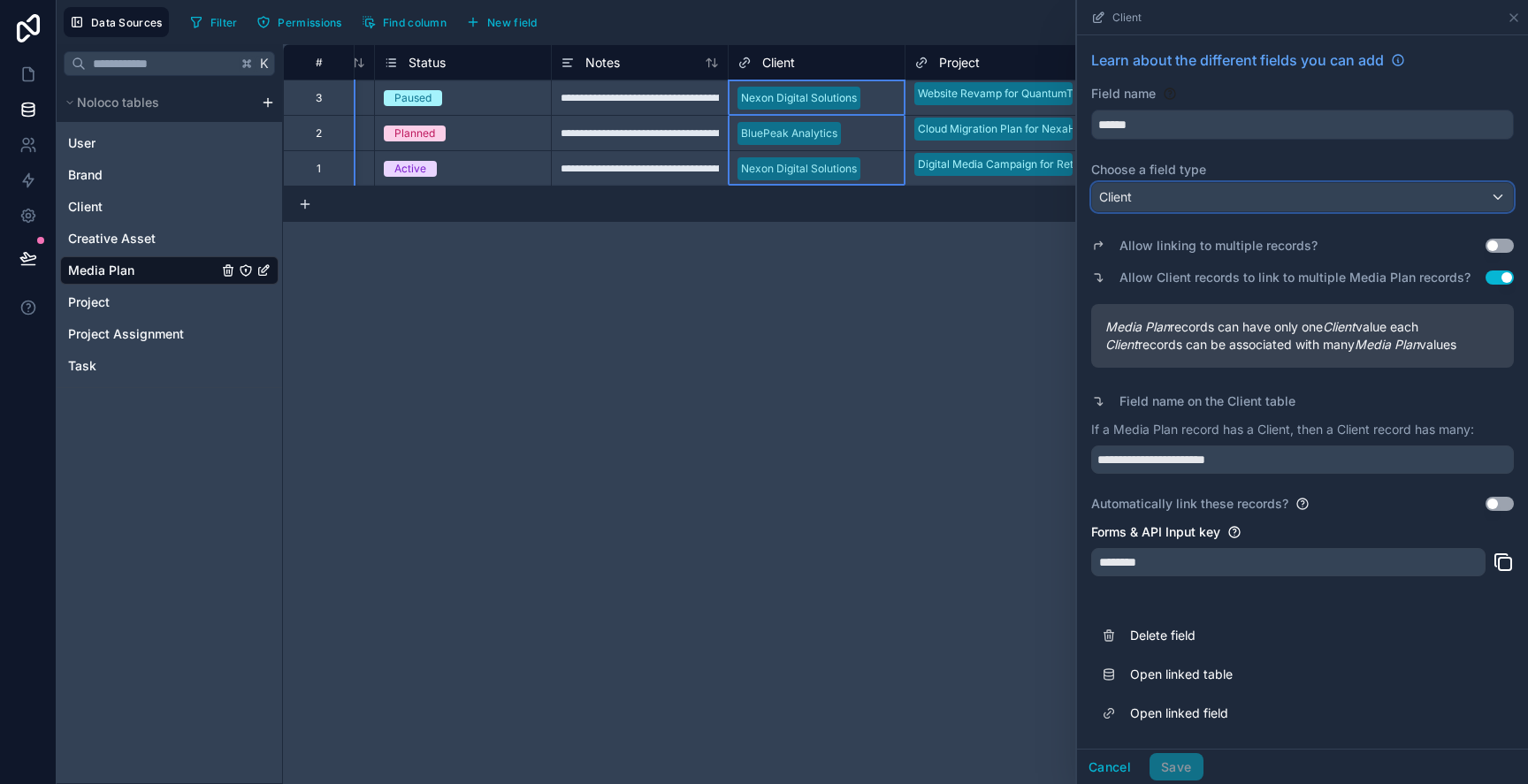
click at [1233, 190] on div "Client" at bounding box center [1302, 197] width 421 height 28
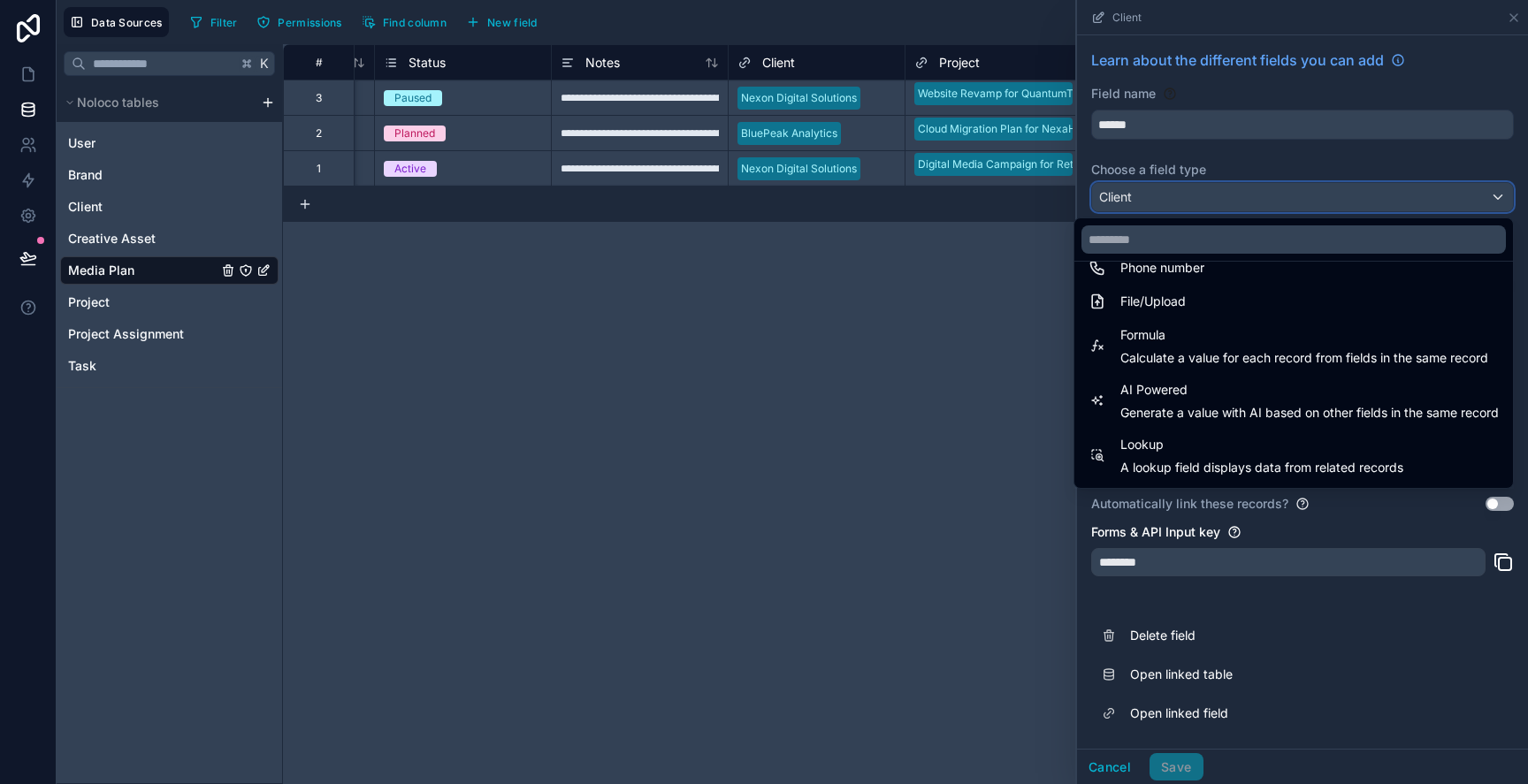
scroll to position [512, 0]
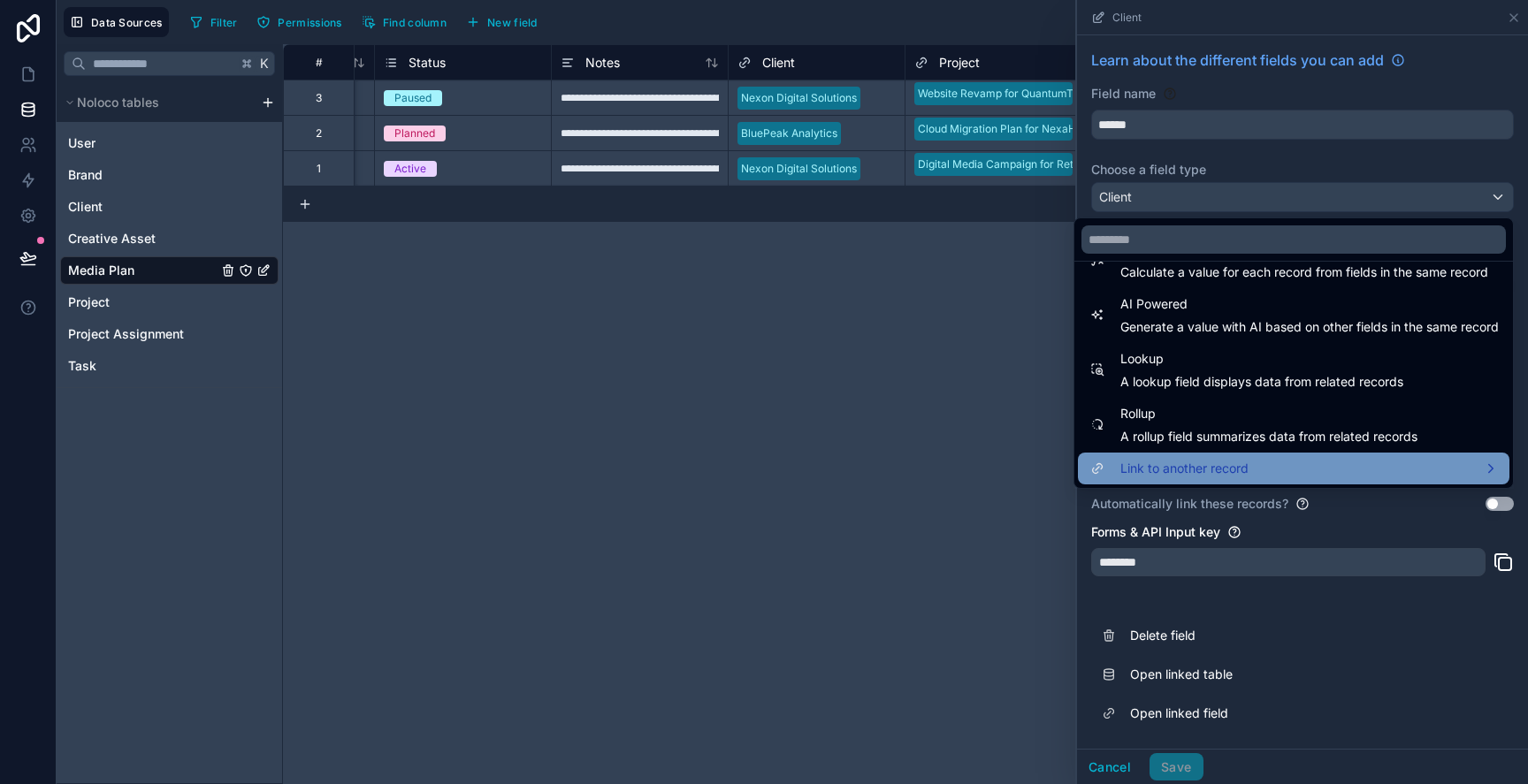
click at [1192, 466] on span "Link to another record" at bounding box center [1184, 467] width 128 height 21
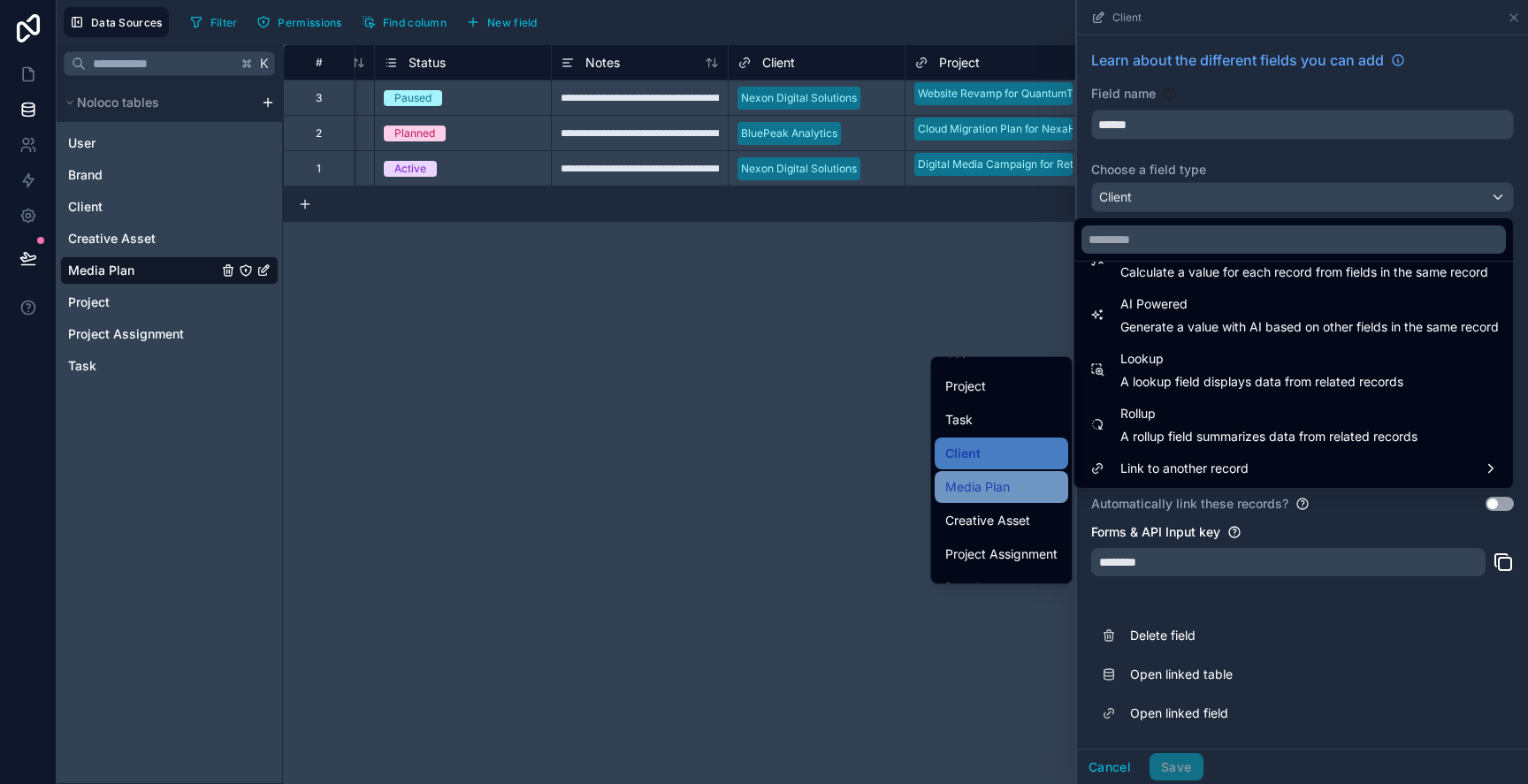
scroll to position [74, 0]
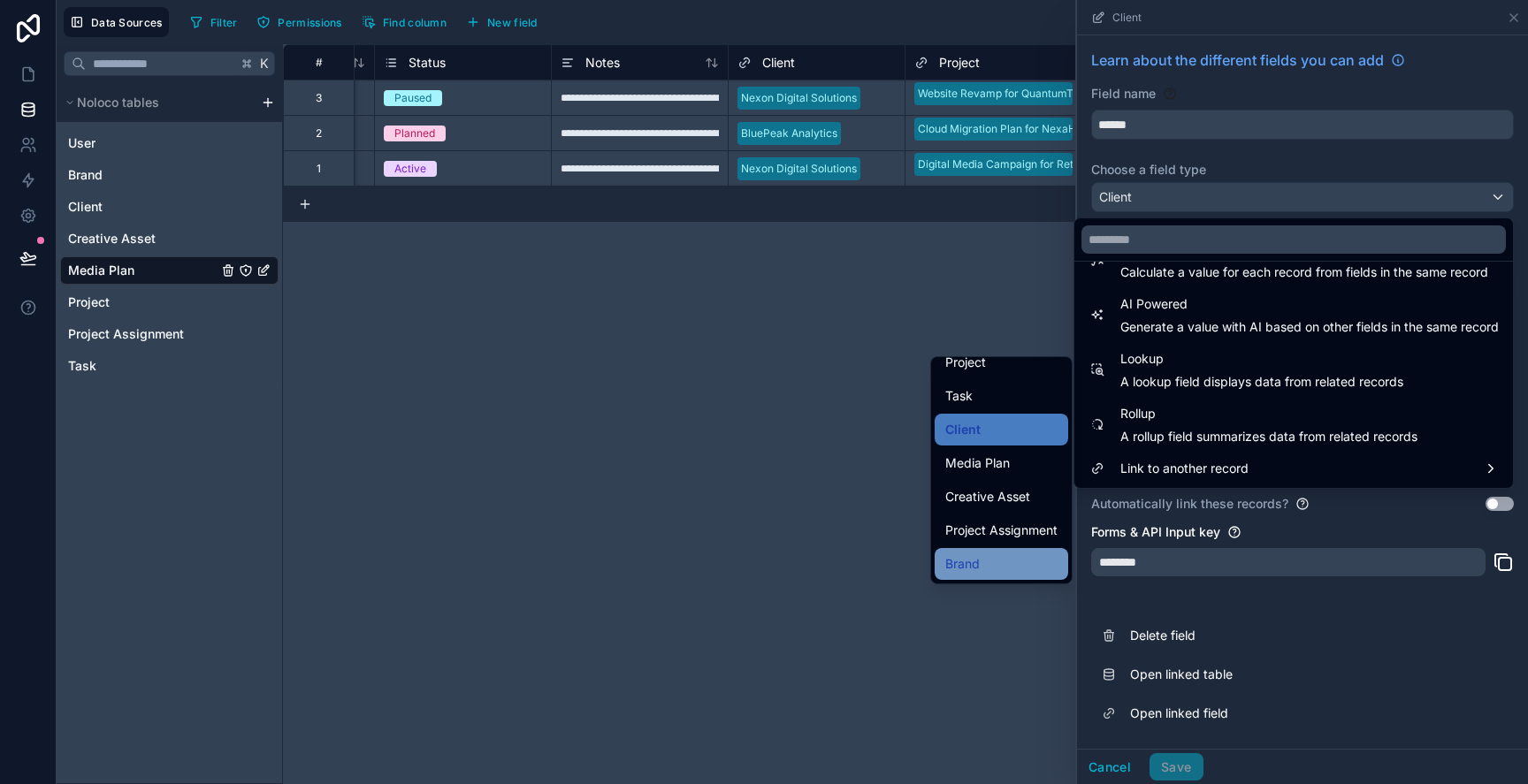
click at [1006, 567] on div "Brand" at bounding box center [1001, 563] width 112 height 21
type input "*****"
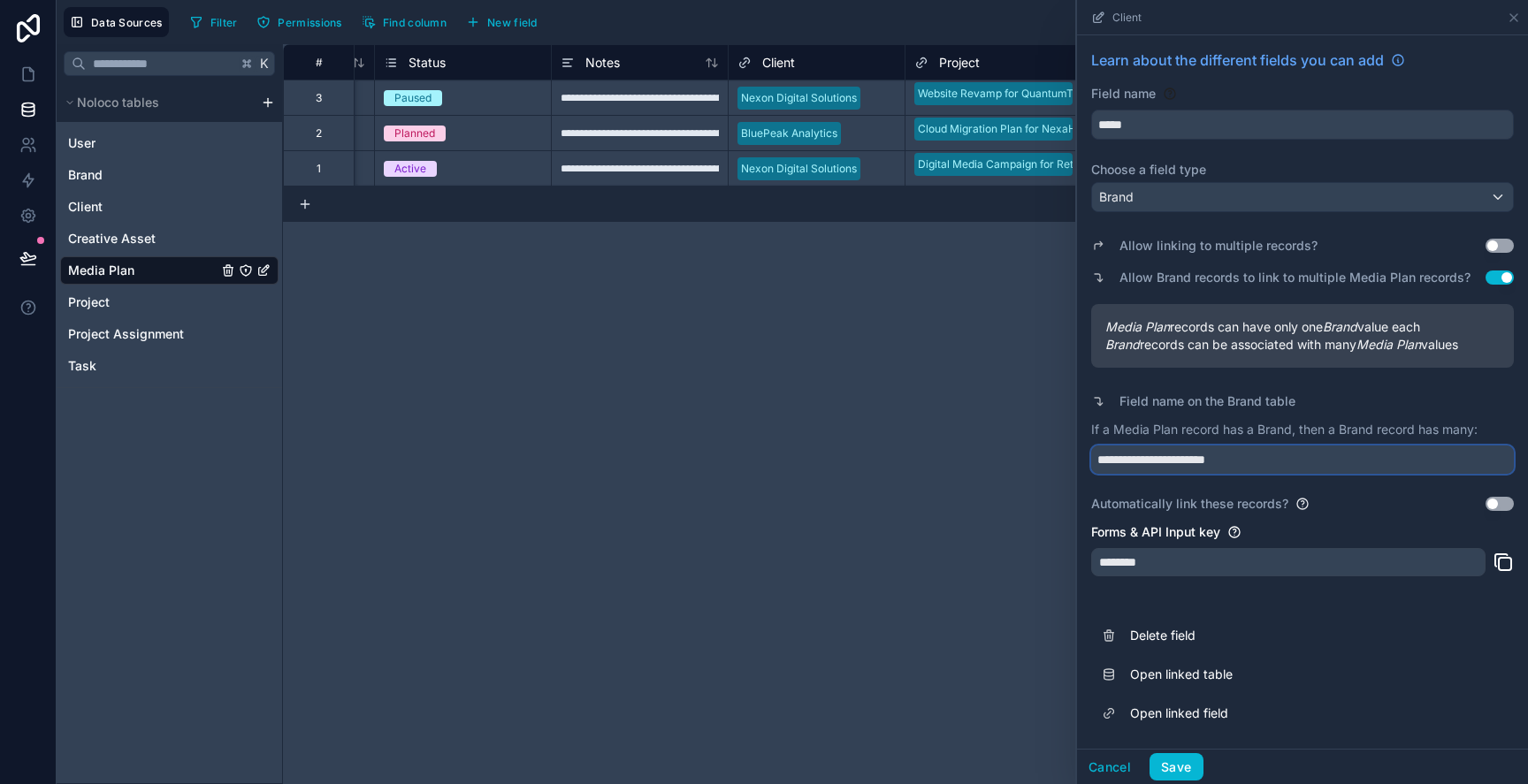
click at [1179, 450] on input "**********" at bounding box center [1302, 459] width 423 height 28
click at [1214, 457] on input "**********" at bounding box center [1302, 459] width 423 height 28
type input "**********"
click at [1205, 556] on div "********" at bounding box center [1288, 562] width 395 height 28
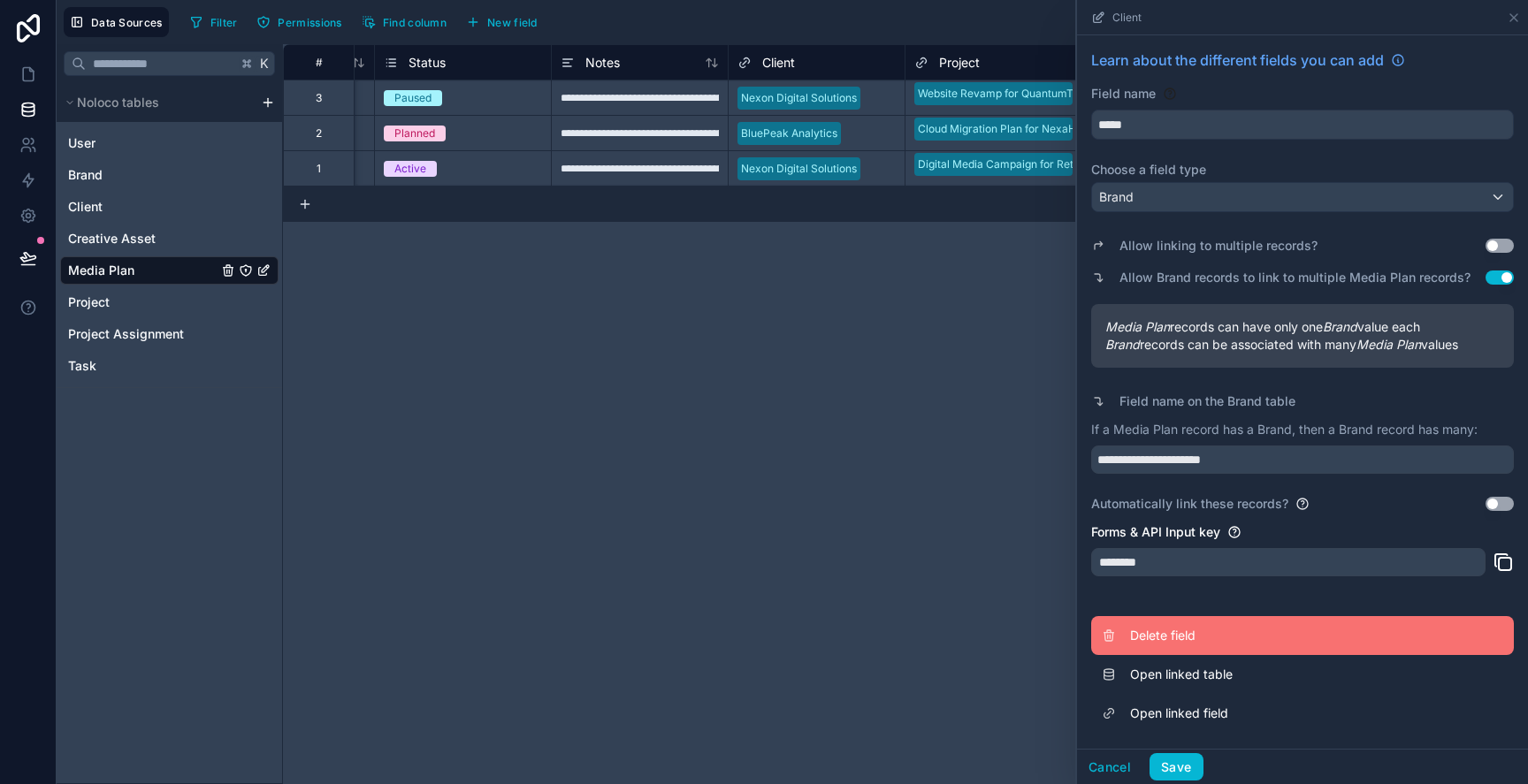
click at [1189, 646] on button "Delete field" at bounding box center [1302, 635] width 423 height 39
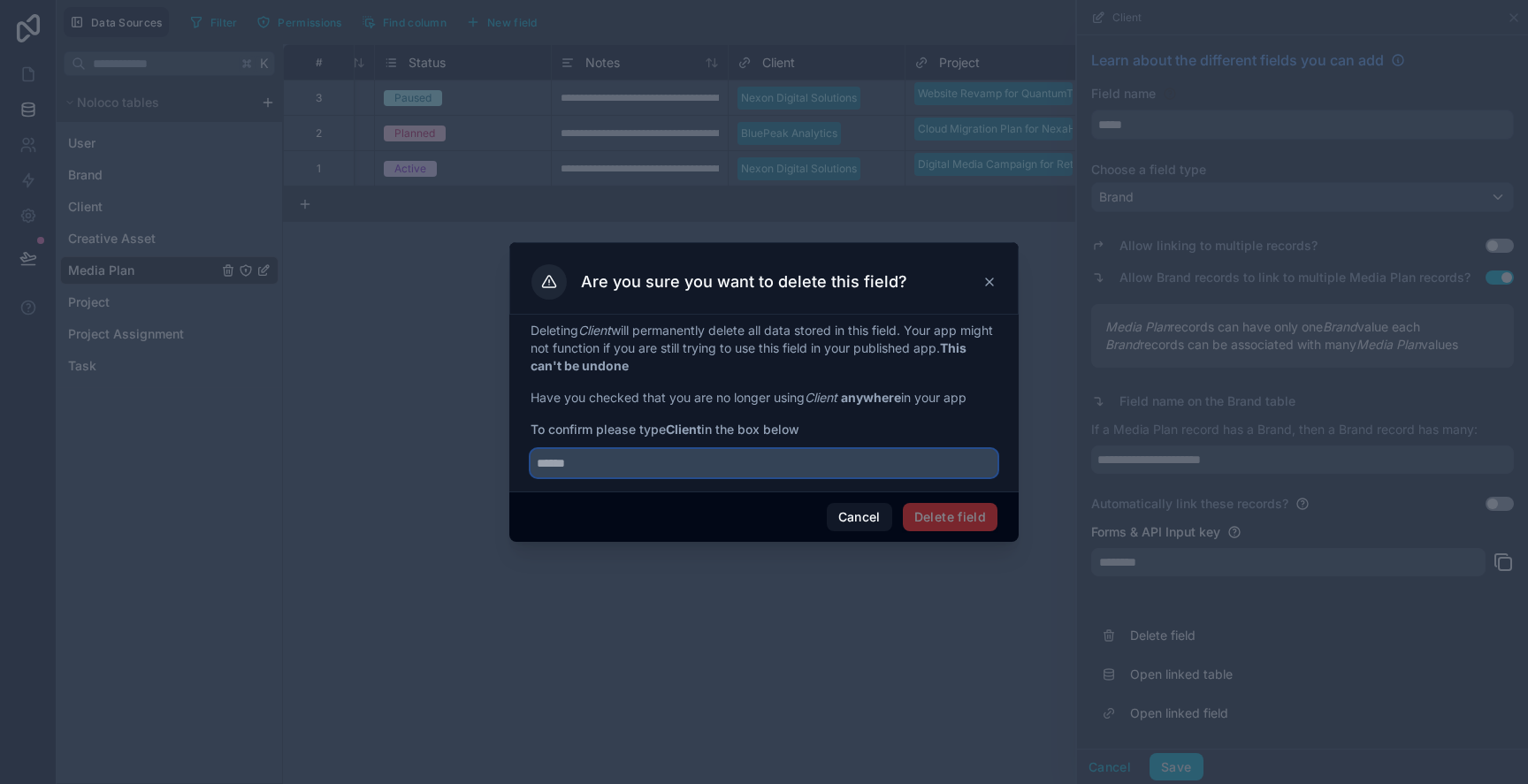
click at [882, 464] on input "text" at bounding box center [764, 463] width 467 height 28
type input "******"
click at [937, 523] on button "Delete field" at bounding box center [949, 517] width 95 height 28
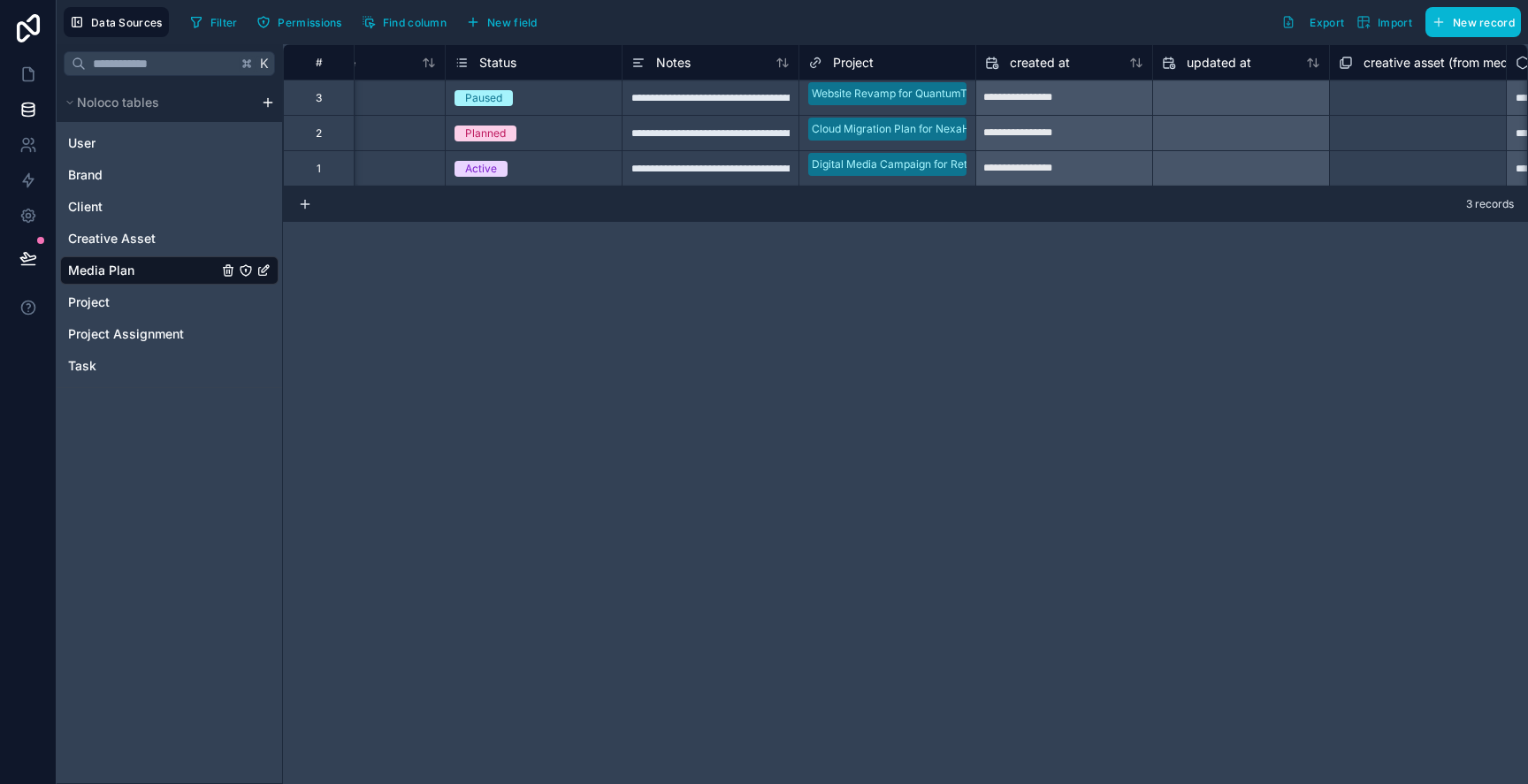
scroll to position [0, 709]
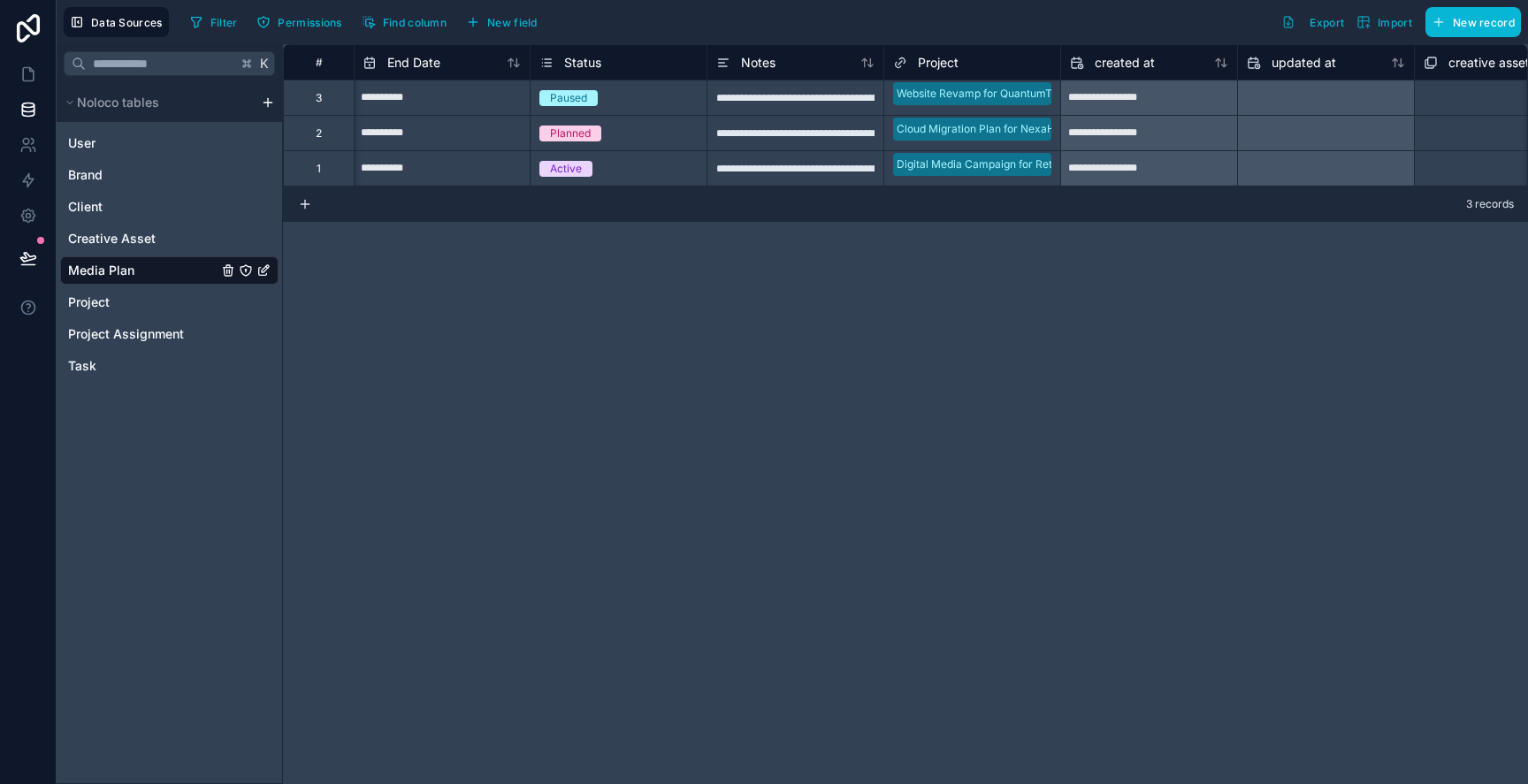
click at [492, 6] on div "Data Sources Filter Permissions Find column New field Export Import New record" at bounding box center [792, 22] width 1471 height 44
click at [504, 20] on span "New field" at bounding box center [513, 22] width 50 height 13
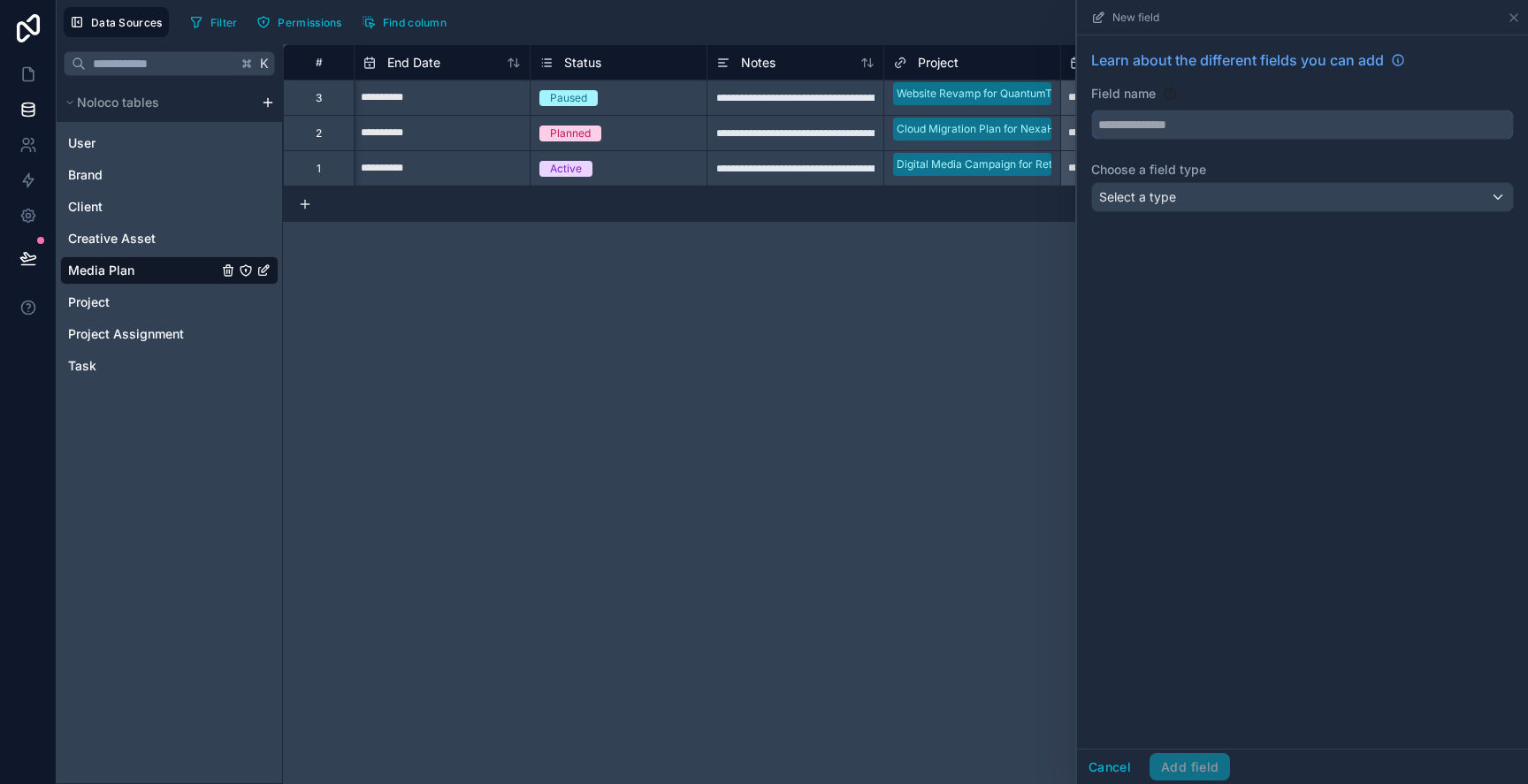
click at [1156, 137] on input "text" at bounding box center [1302, 125] width 421 height 28
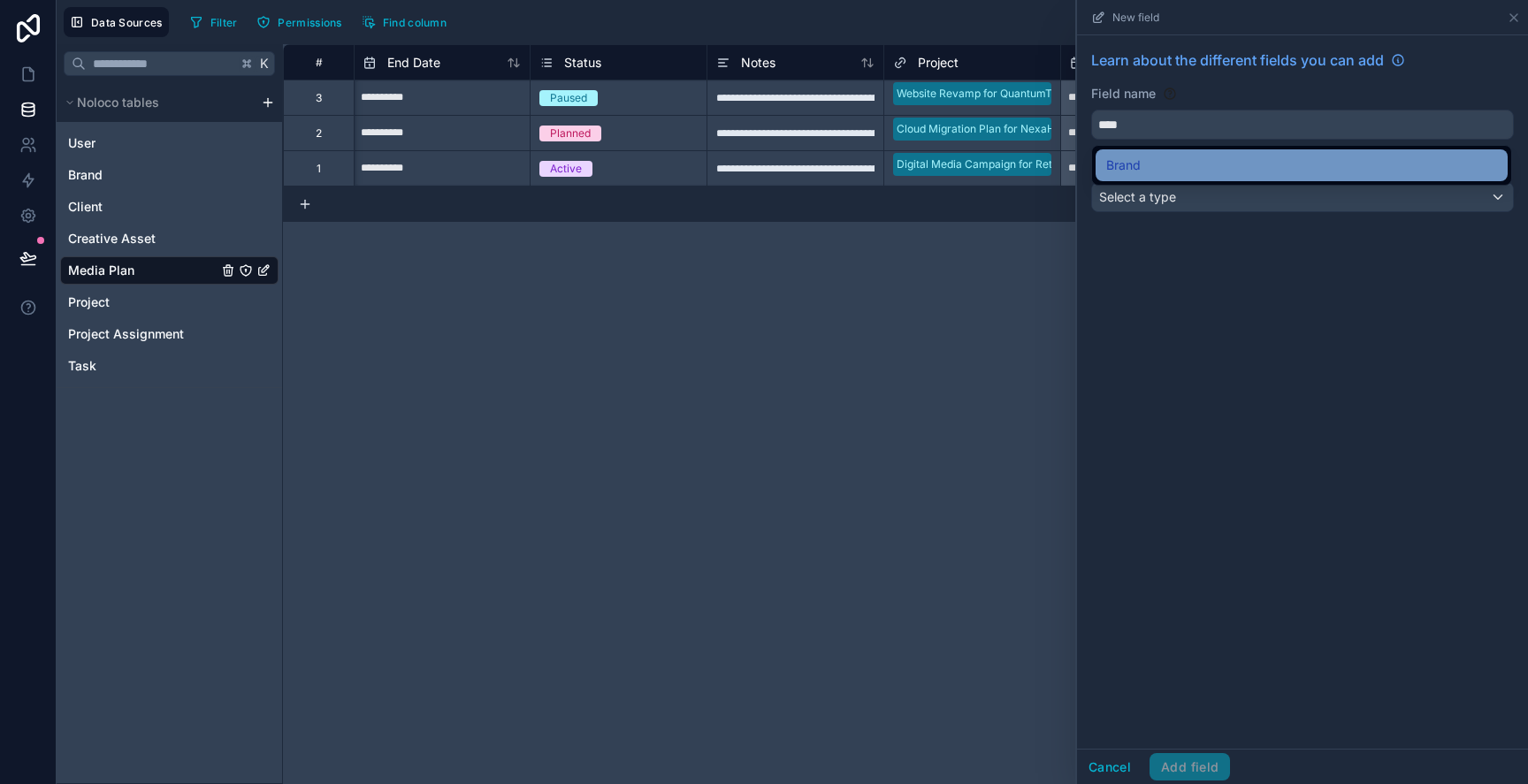
click at [1146, 160] on div "Brand" at bounding box center [1301, 165] width 391 height 21
type input "*****"
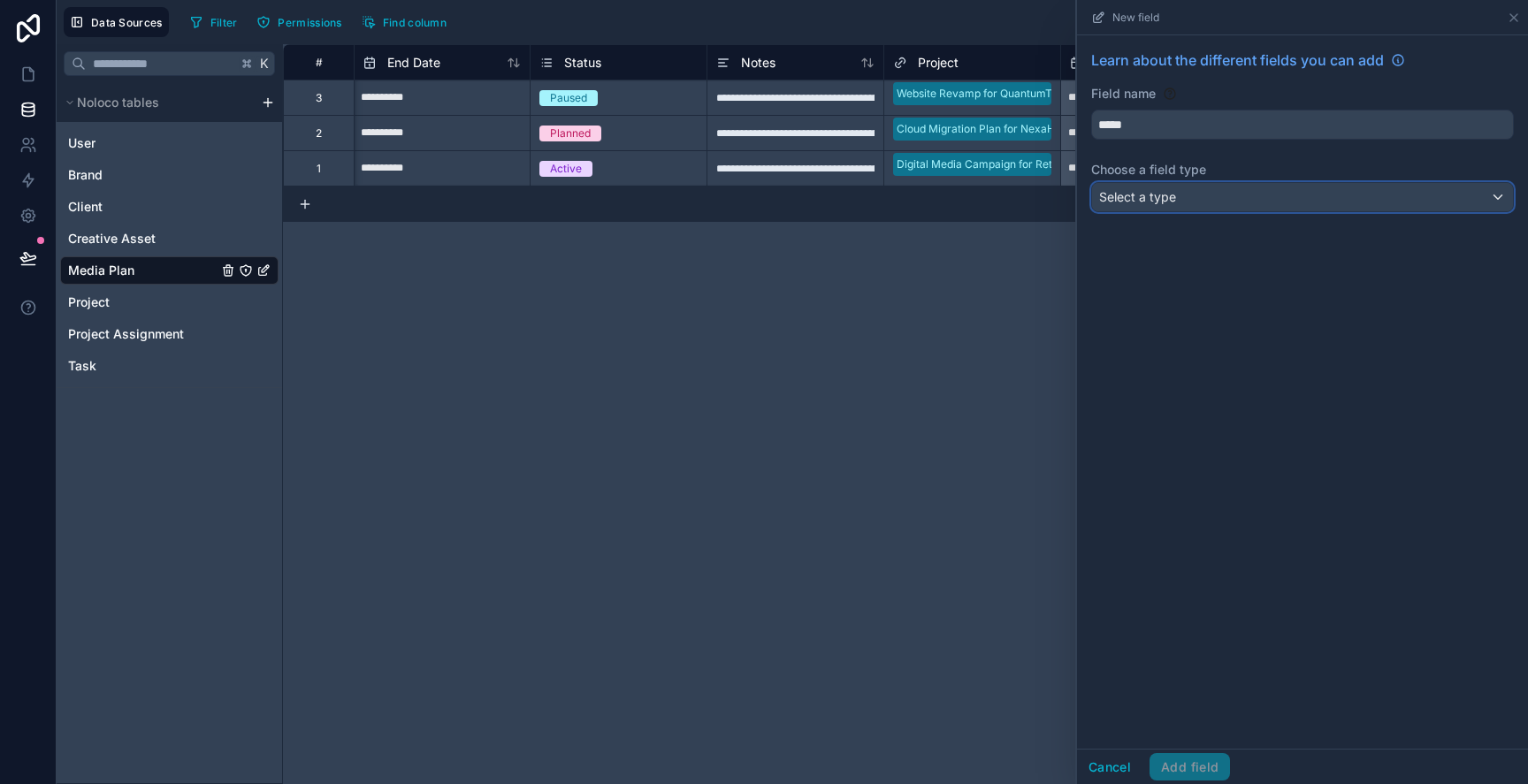
click at [1148, 196] on span "Select a type" at bounding box center [1137, 196] width 77 height 15
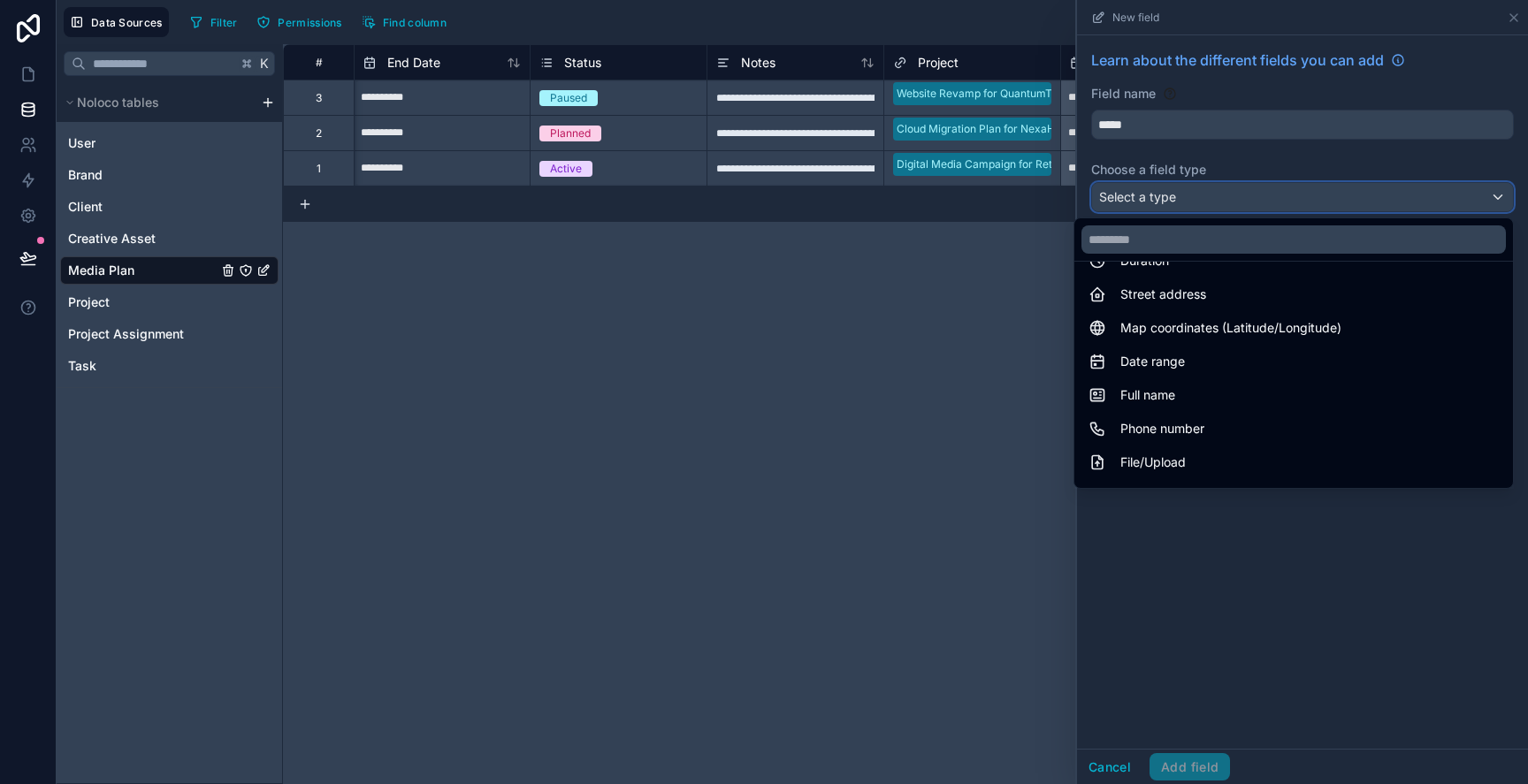
scroll to position [512, 0]
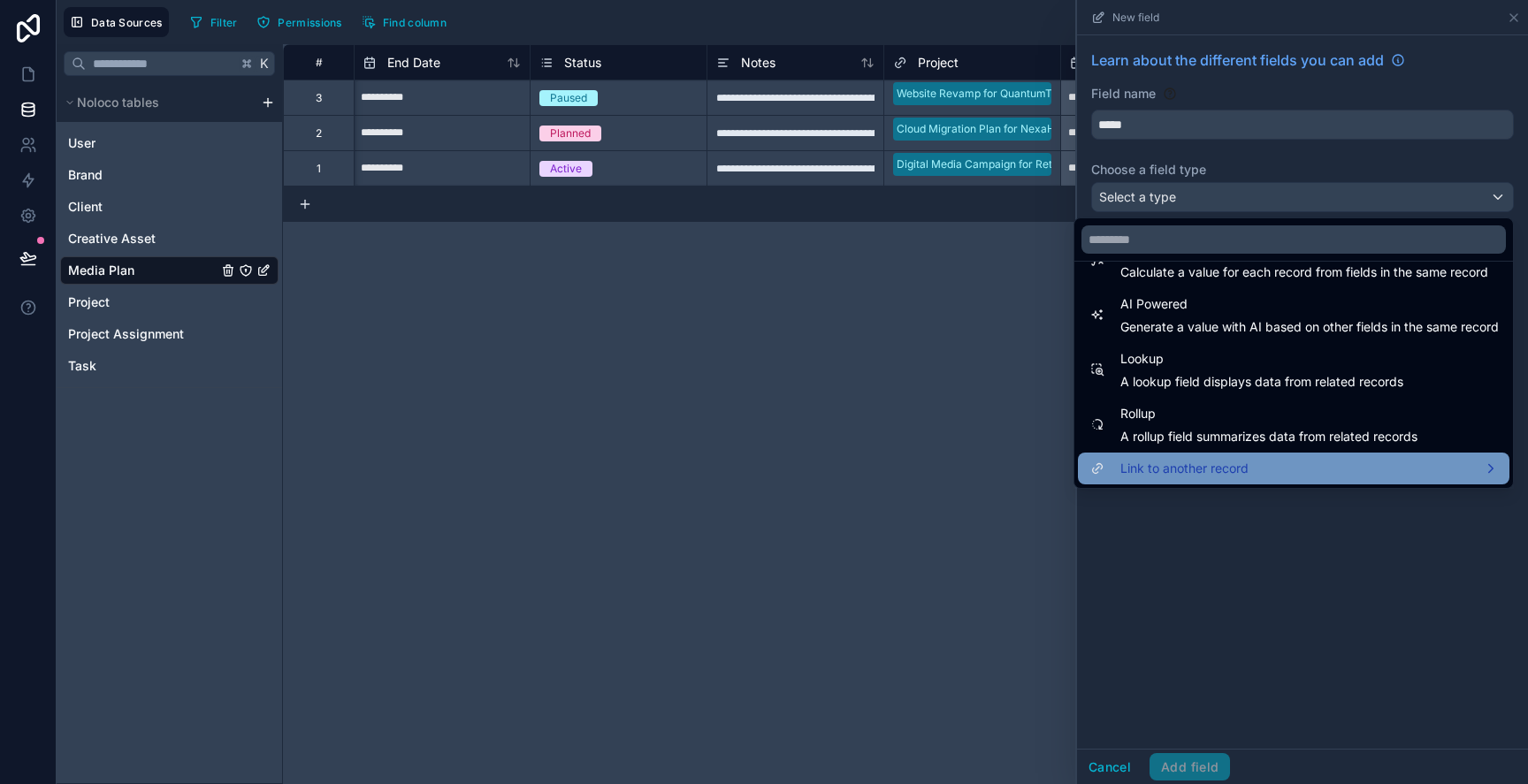
click at [1172, 462] on span "Link to another record" at bounding box center [1184, 467] width 128 height 21
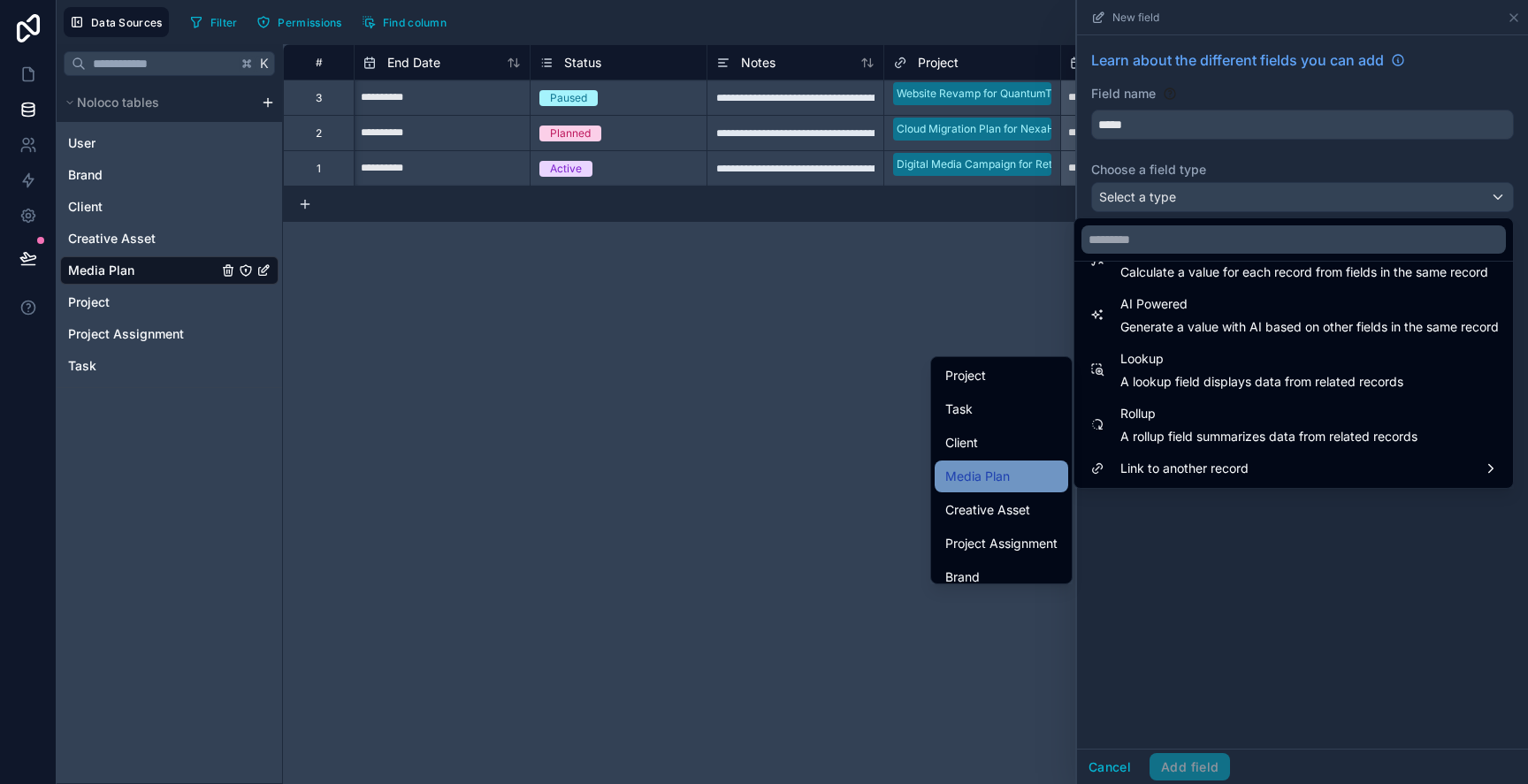
scroll to position [74, 0]
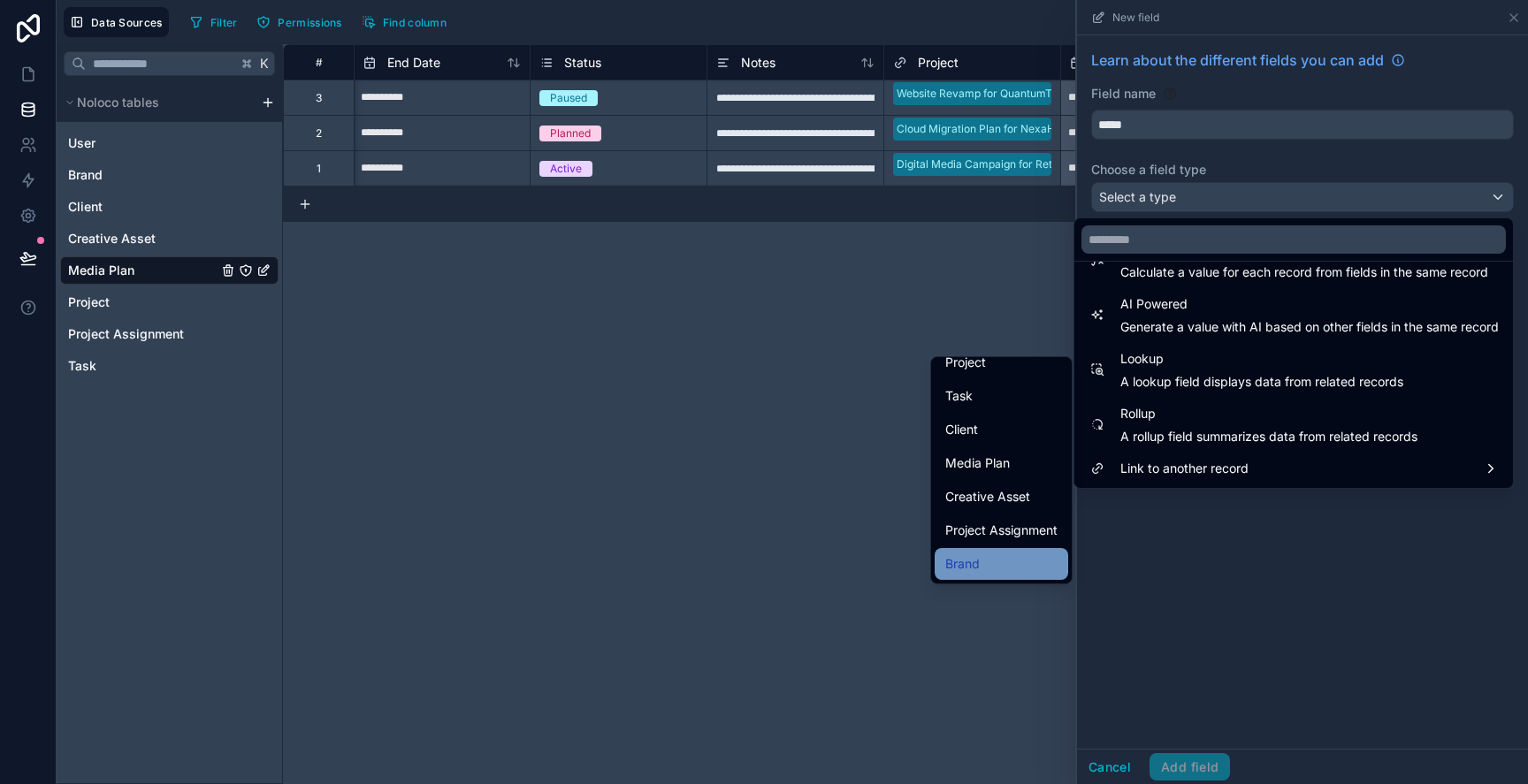
click at [1010, 550] on div "Brand" at bounding box center [1001, 564] width 134 height 32
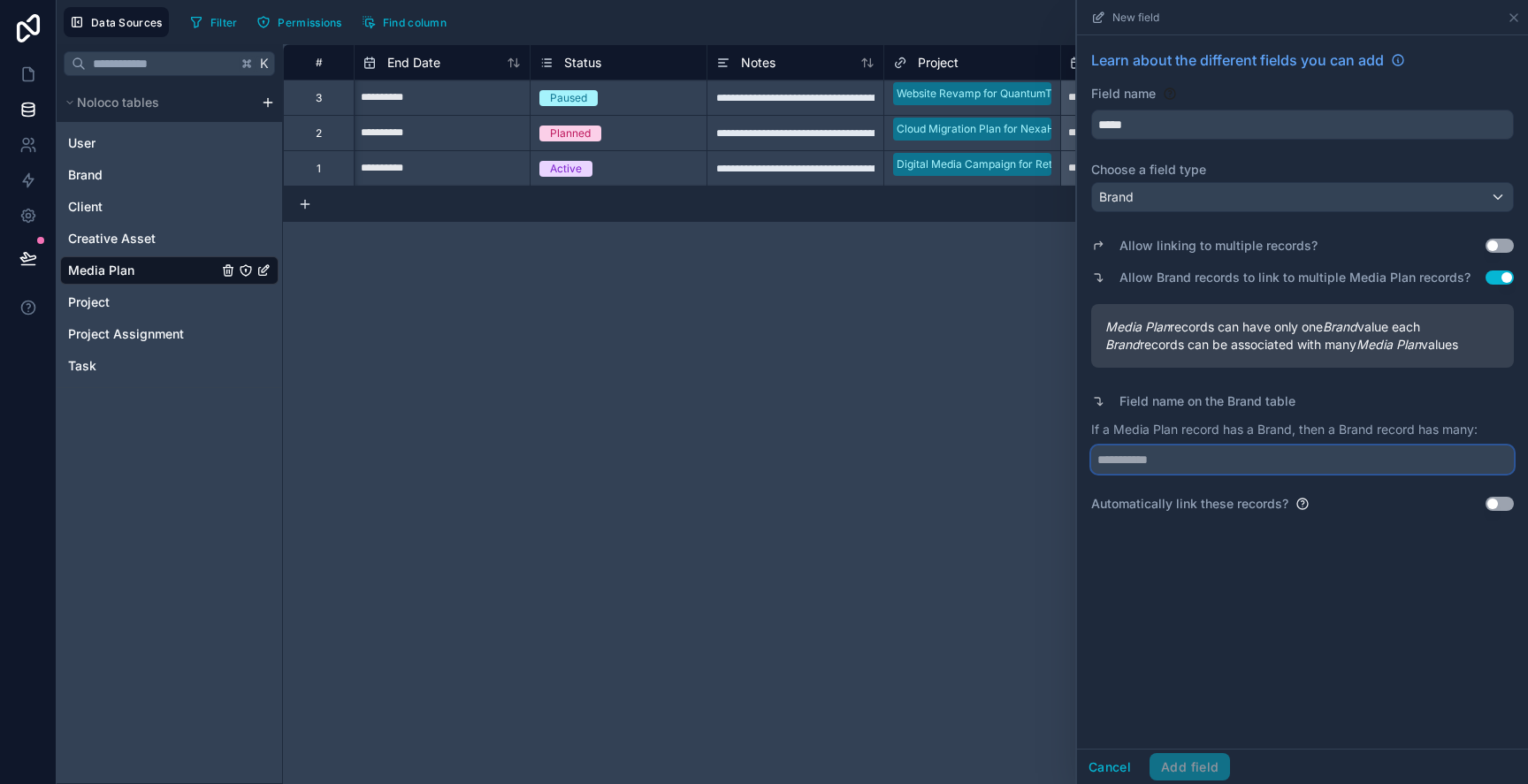
click at [1254, 456] on input "text" at bounding box center [1302, 459] width 423 height 28
type input "**********"
click at [1185, 773] on button "Add field" at bounding box center [1189, 767] width 81 height 28
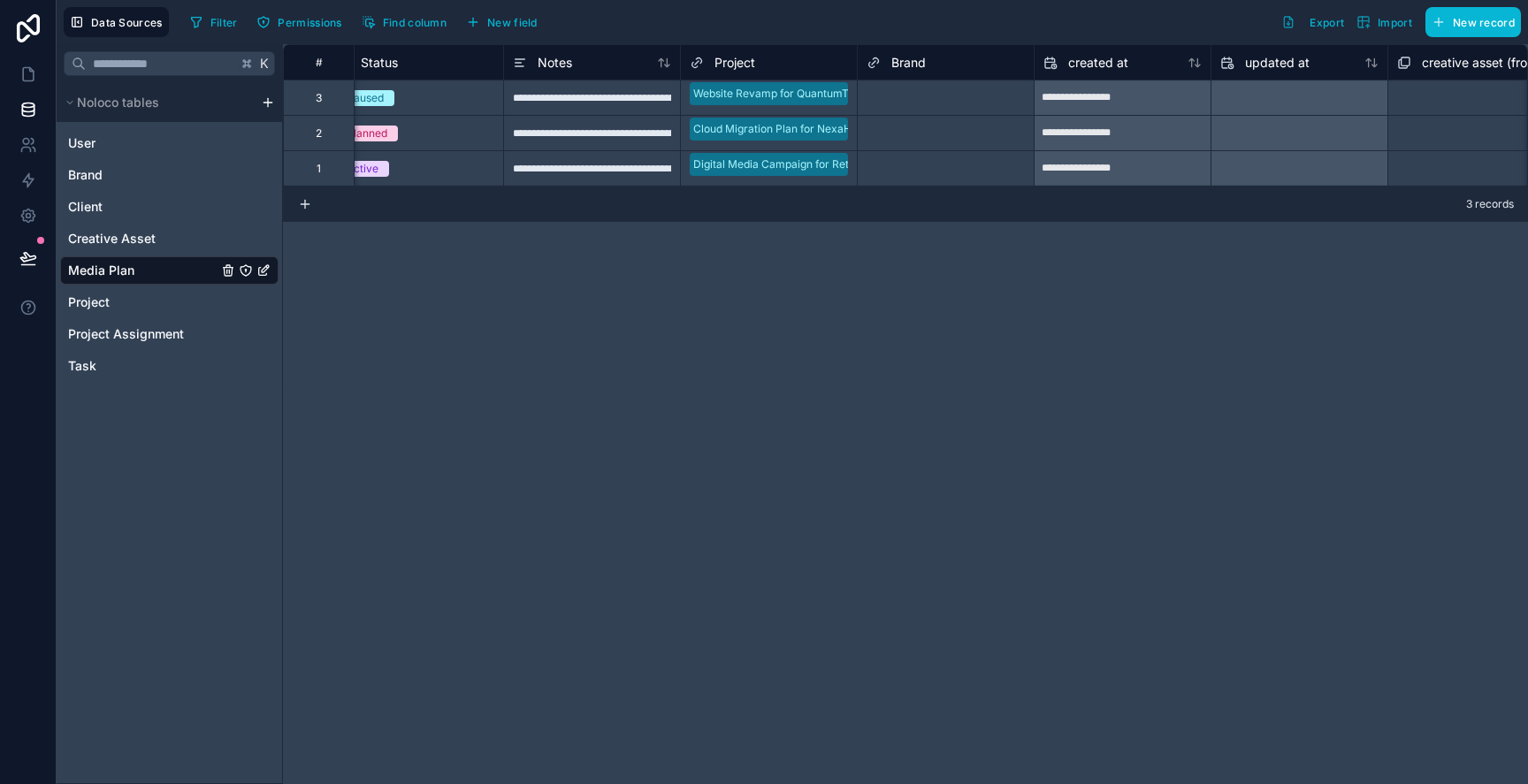
scroll to position [0, 814]
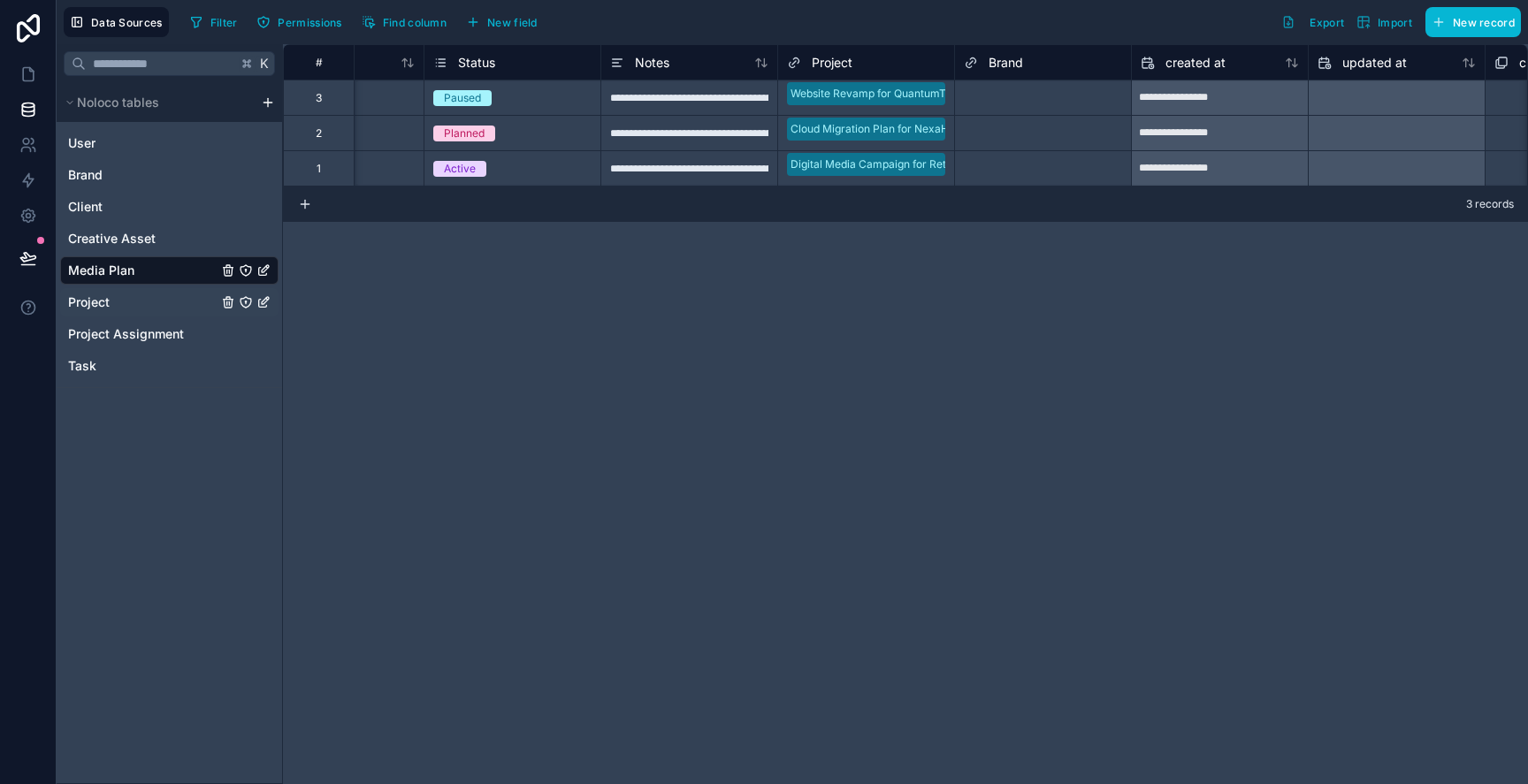
click at [163, 295] on link "Project" at bounding box center [143, 303] width 150 height 18
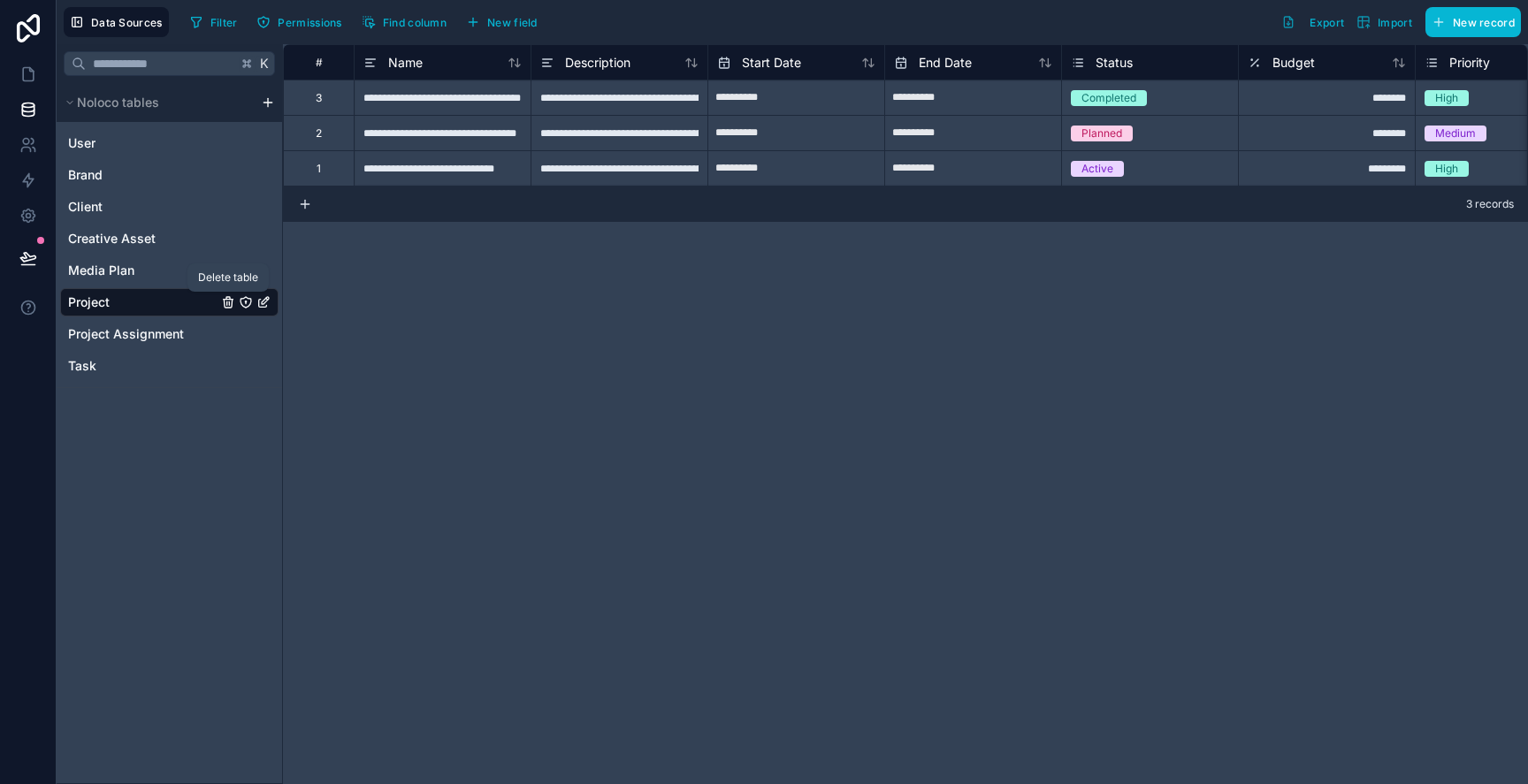
click at [230, 301] on icon "Project" at bounding box center [228, 303] width 14 height 14
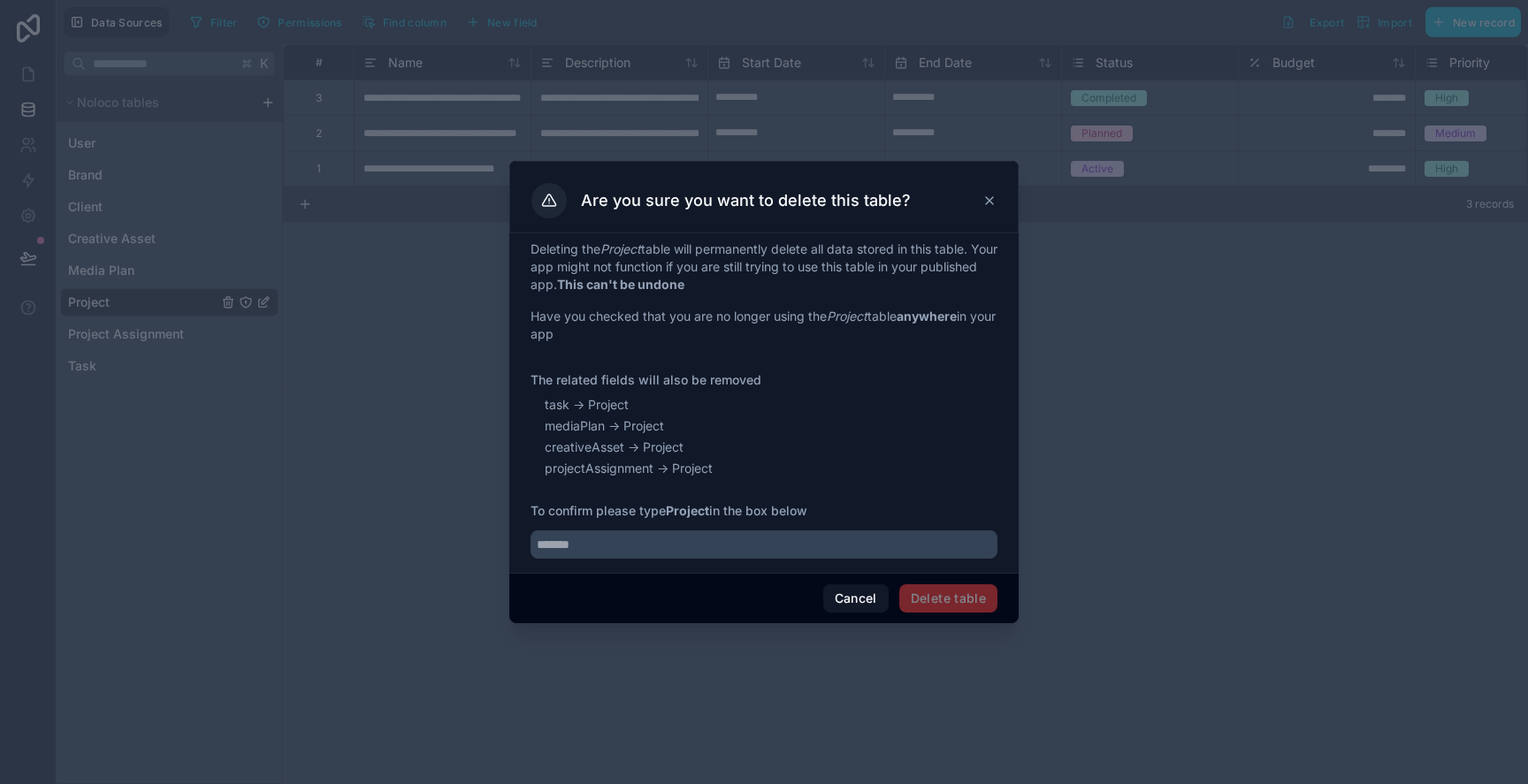
click at [230, 301] on div at bounding box center [764, 392] width 1528 height 784
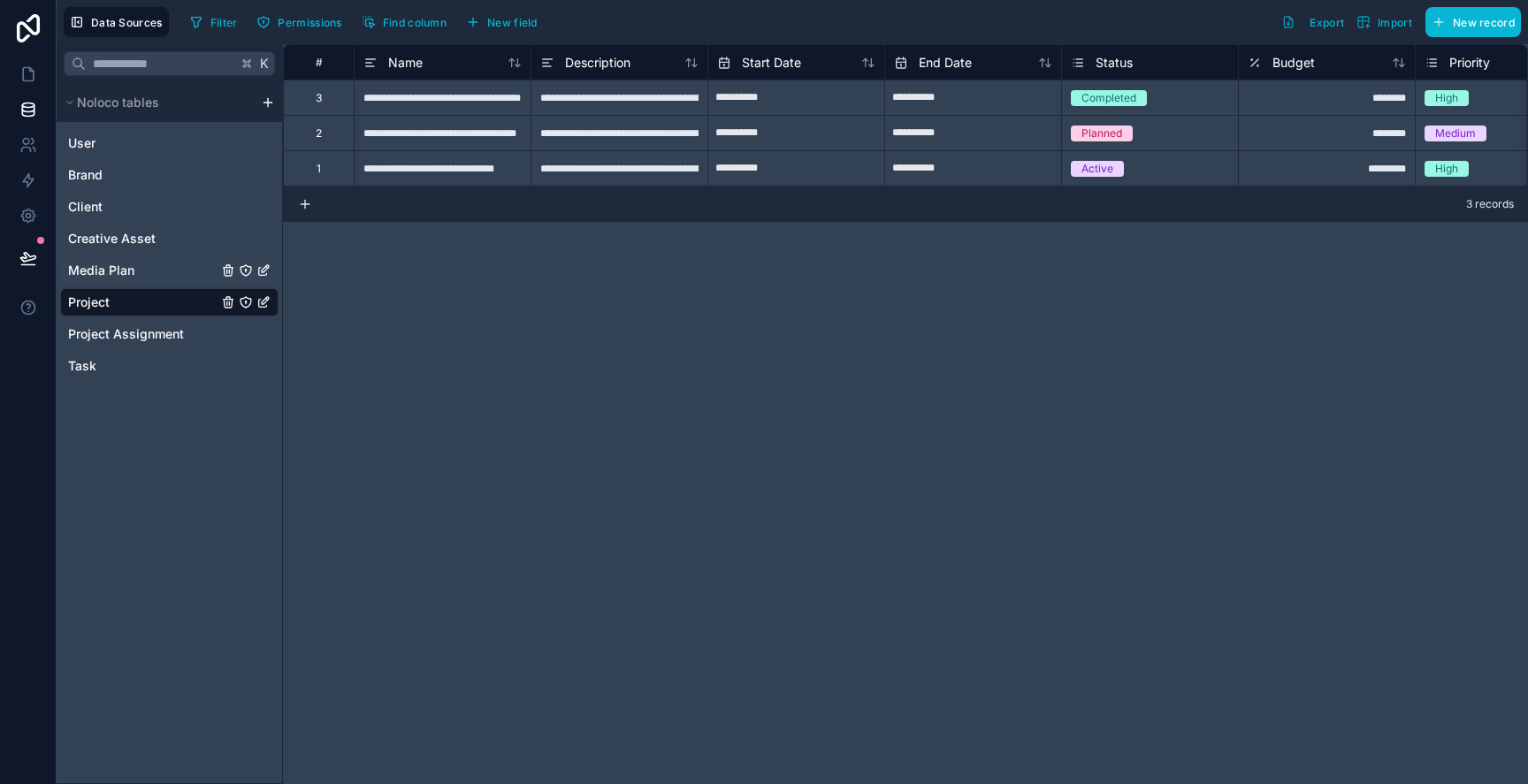
click at [206, 269] on link "Media Plan" at bounding box center [143, 271] width 150 height 18
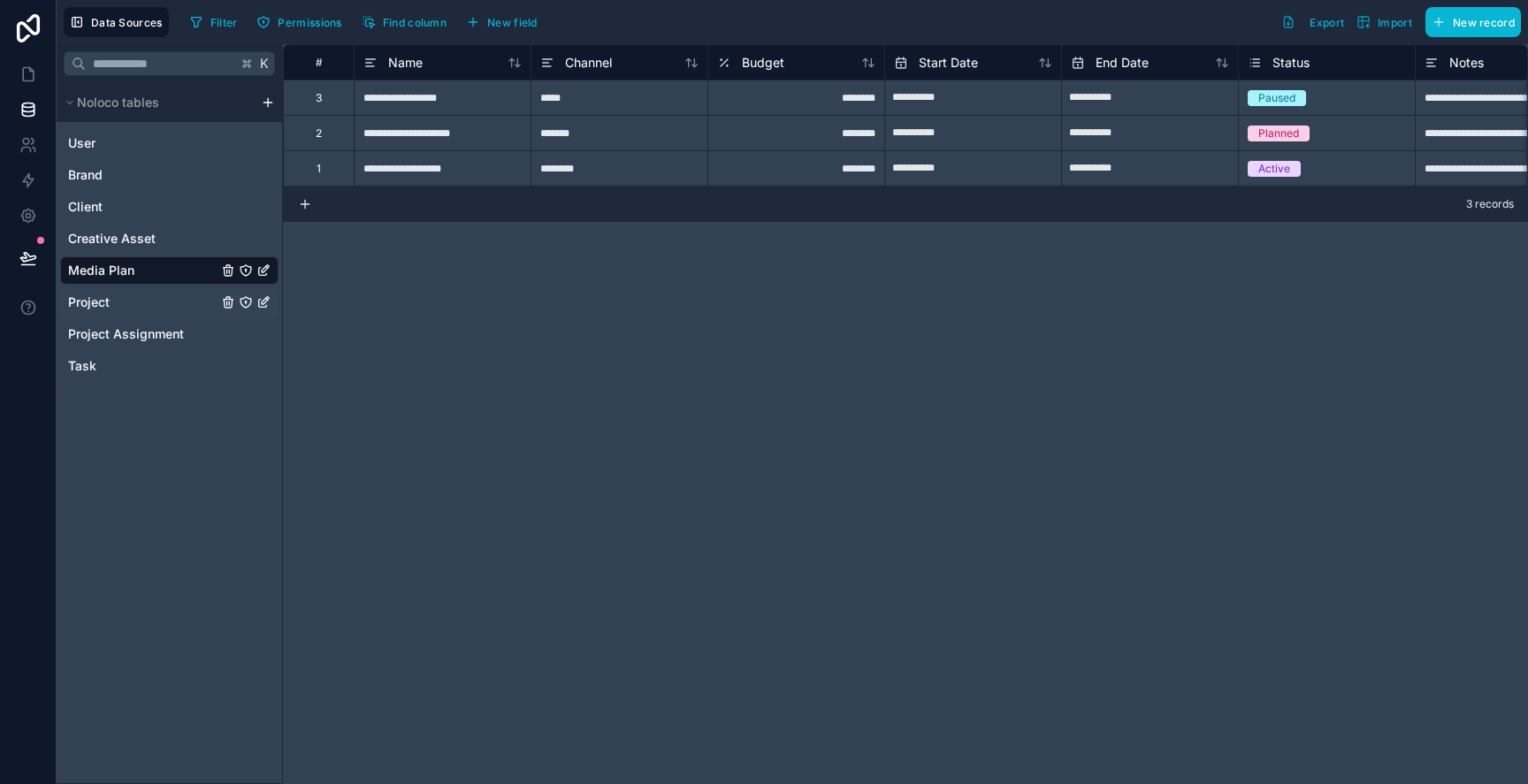
click at [199, 288] on div "Project" at bounding box center [169, 302] width 219 height 28
click at [209, 299] on link "Project" at bounding box center [143, 303] width 150 height 18
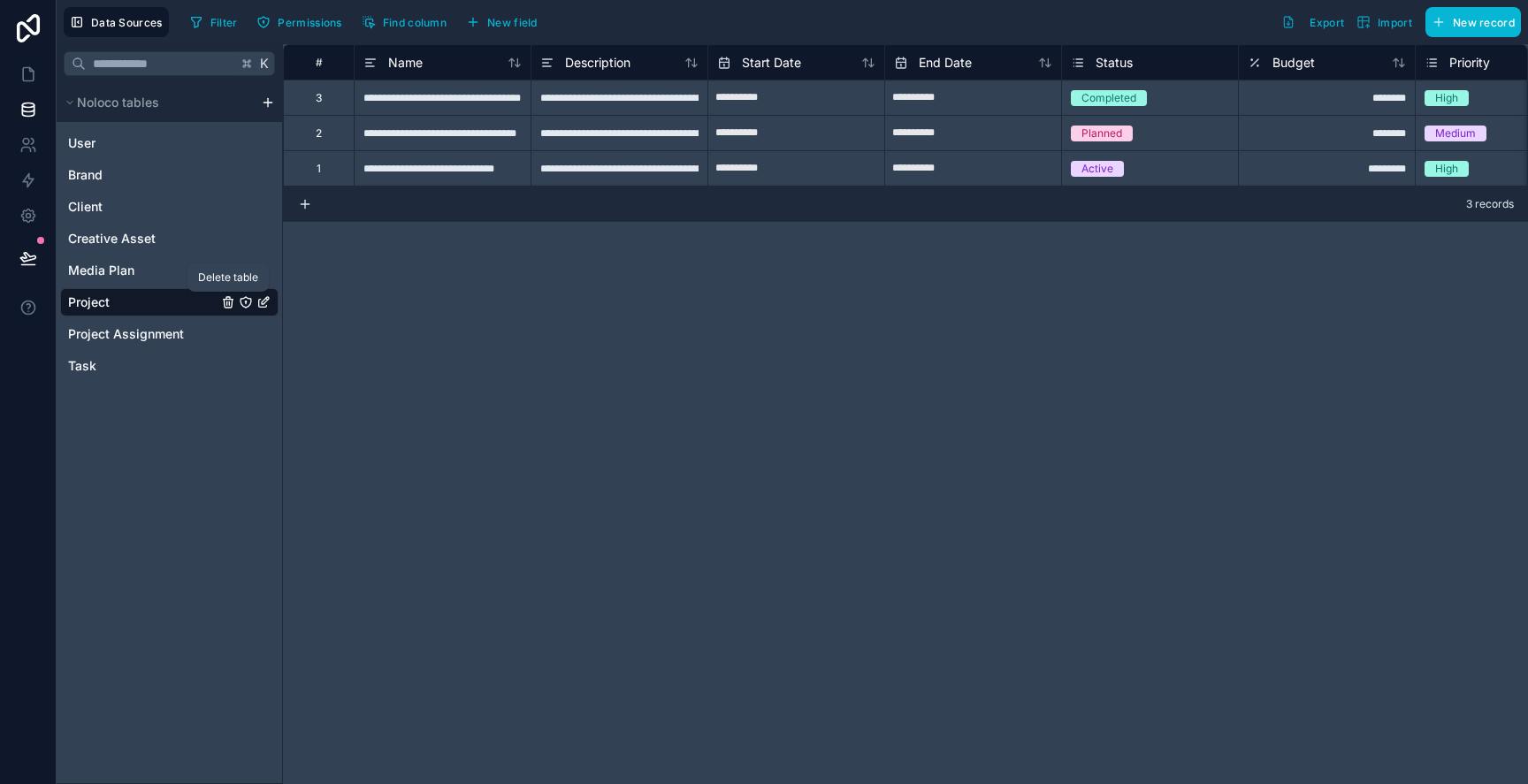
click at [228, 298] on icon "Project" at bounding box center [228, 303] width 14 height 14
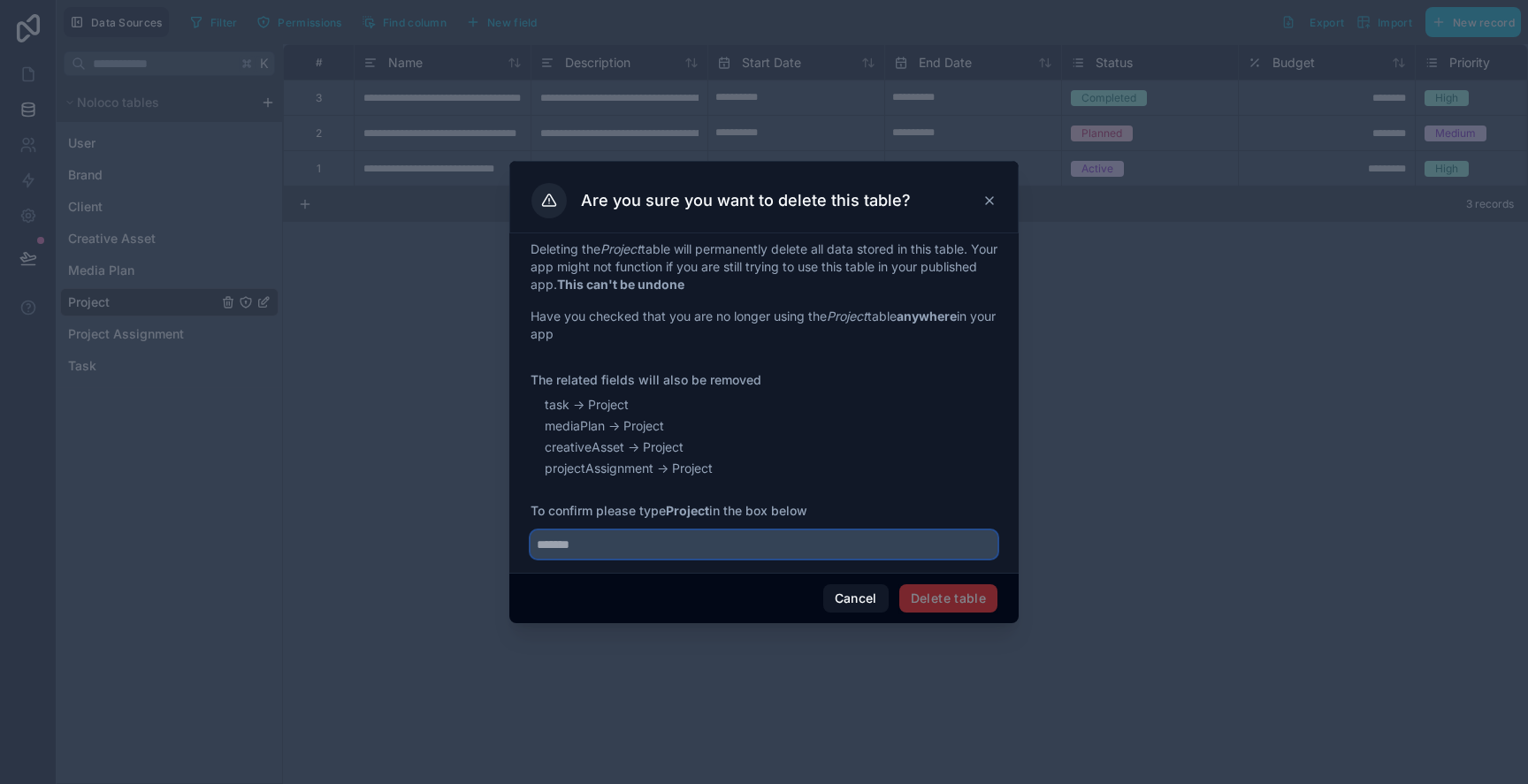
click at [594, 541] on input "text" at bounding box center [764, 544] width 467 height 28
type input "*******"
click at [957, 602] on button "Delete table" at bounding box center [948, 598] width 98 height 28
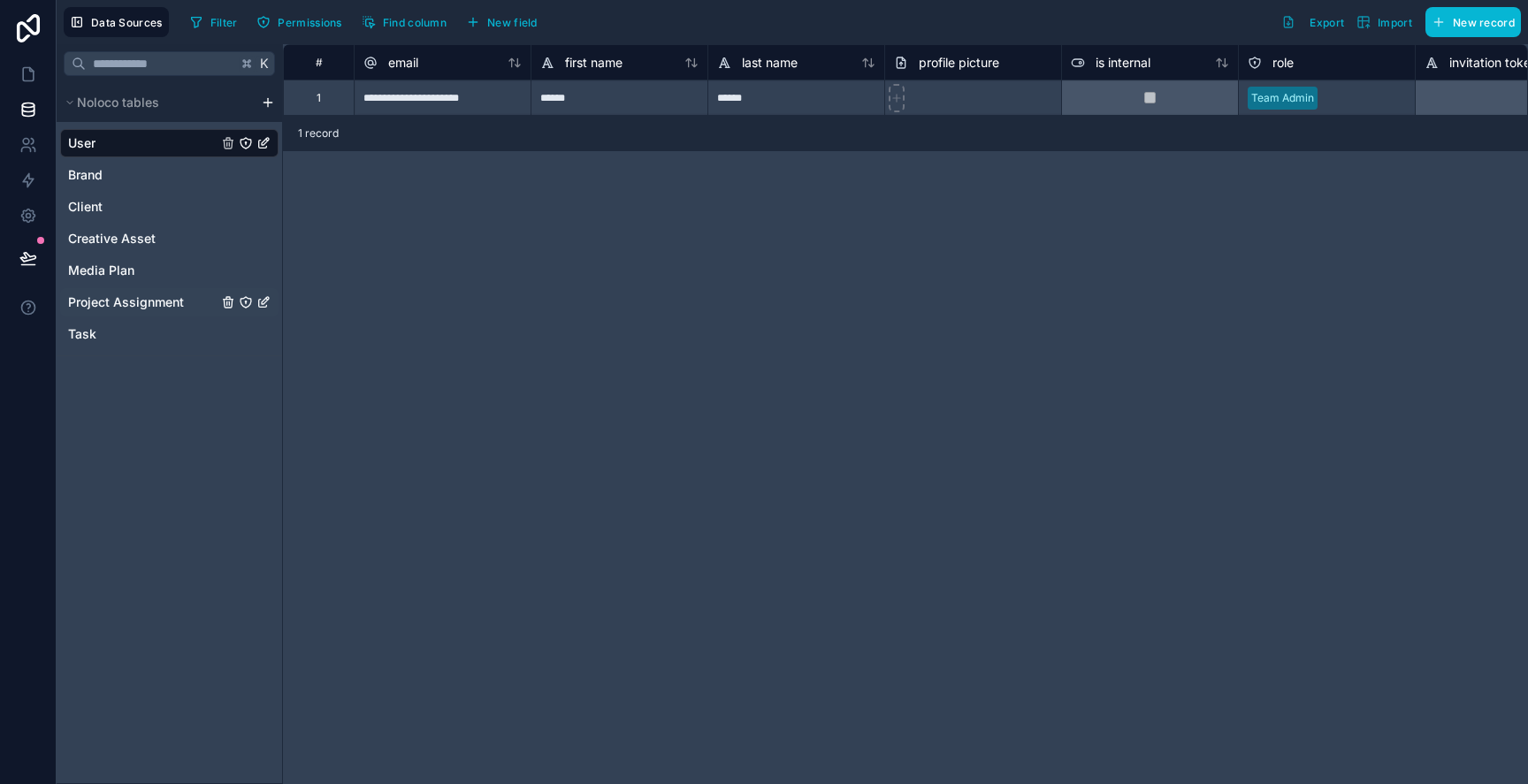
click at [140, 314] on div "Project Assignment" at bounding box center [169, 302] width 219 height 28
click at [158, 297] on span "Project Assignment" at bounding box center [126, 303] width 116 height 18
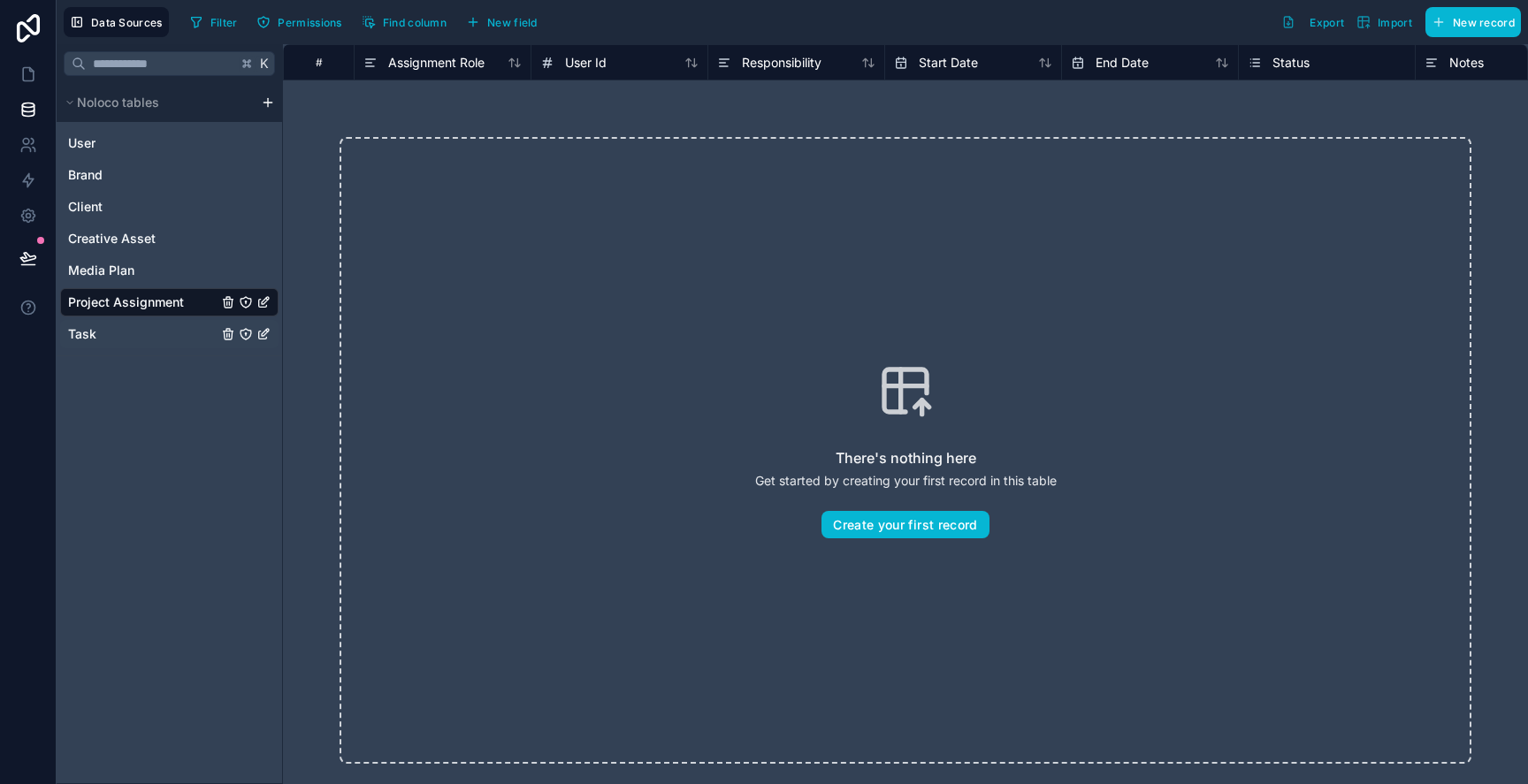
click at [150, 334] on link "Task" at bounding box center [143, 335] width 150 height 18
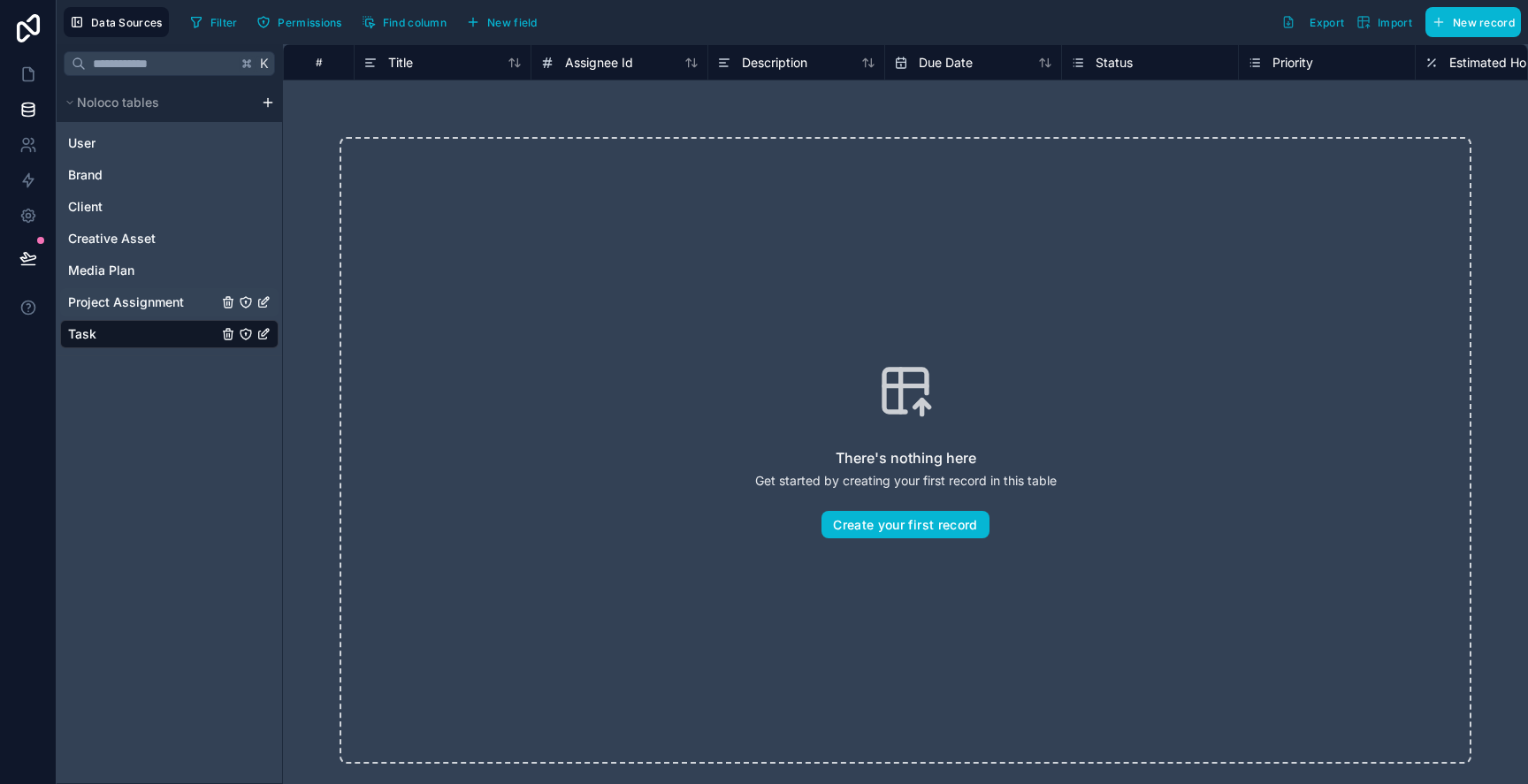
click at [188, 304] on link "Project Assignment" at bounding box center [143, 303] width 150 height 18
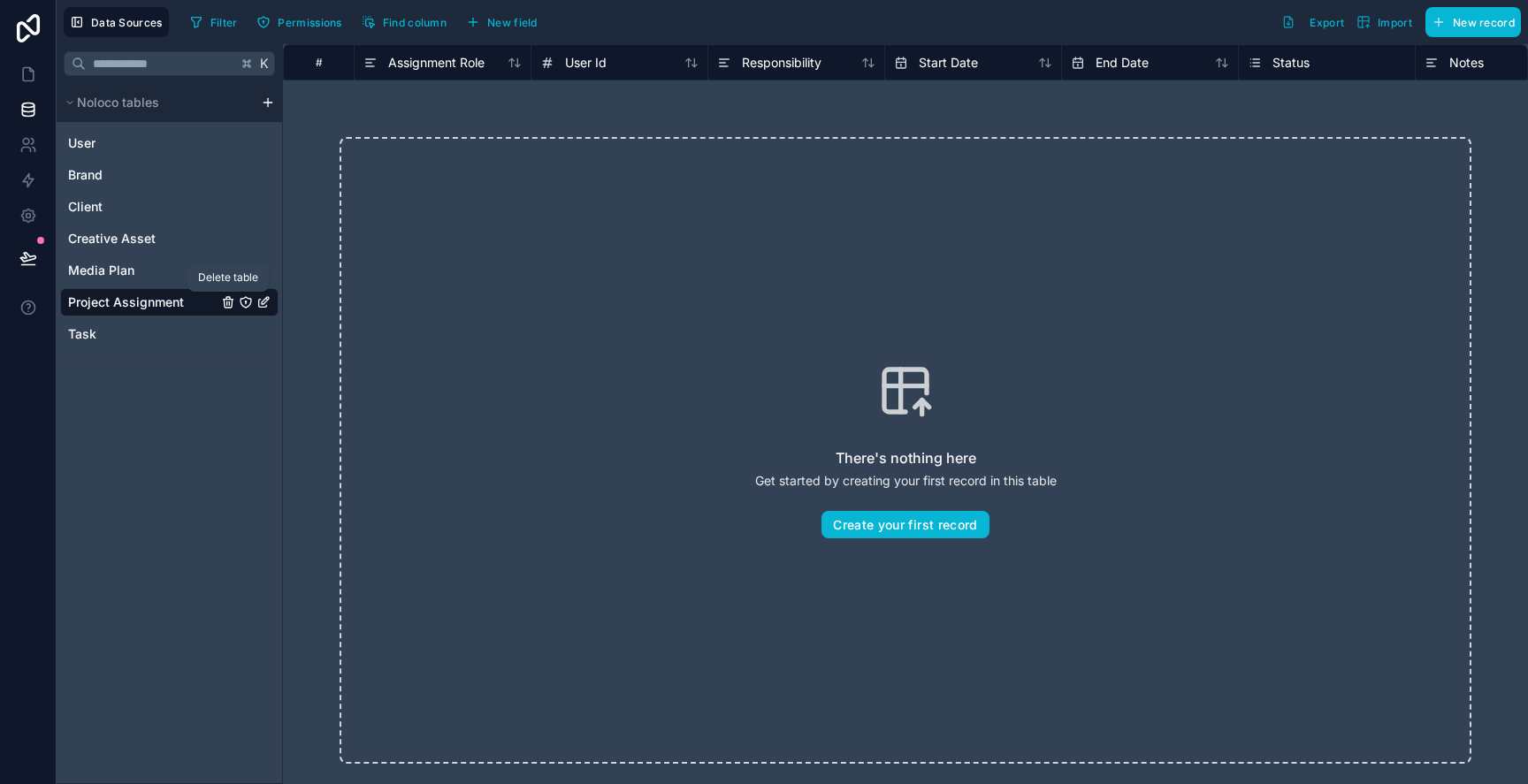
click at [226, 302] on icon "Project Assignment" at bounding box center [228, 303] width 14 height 14
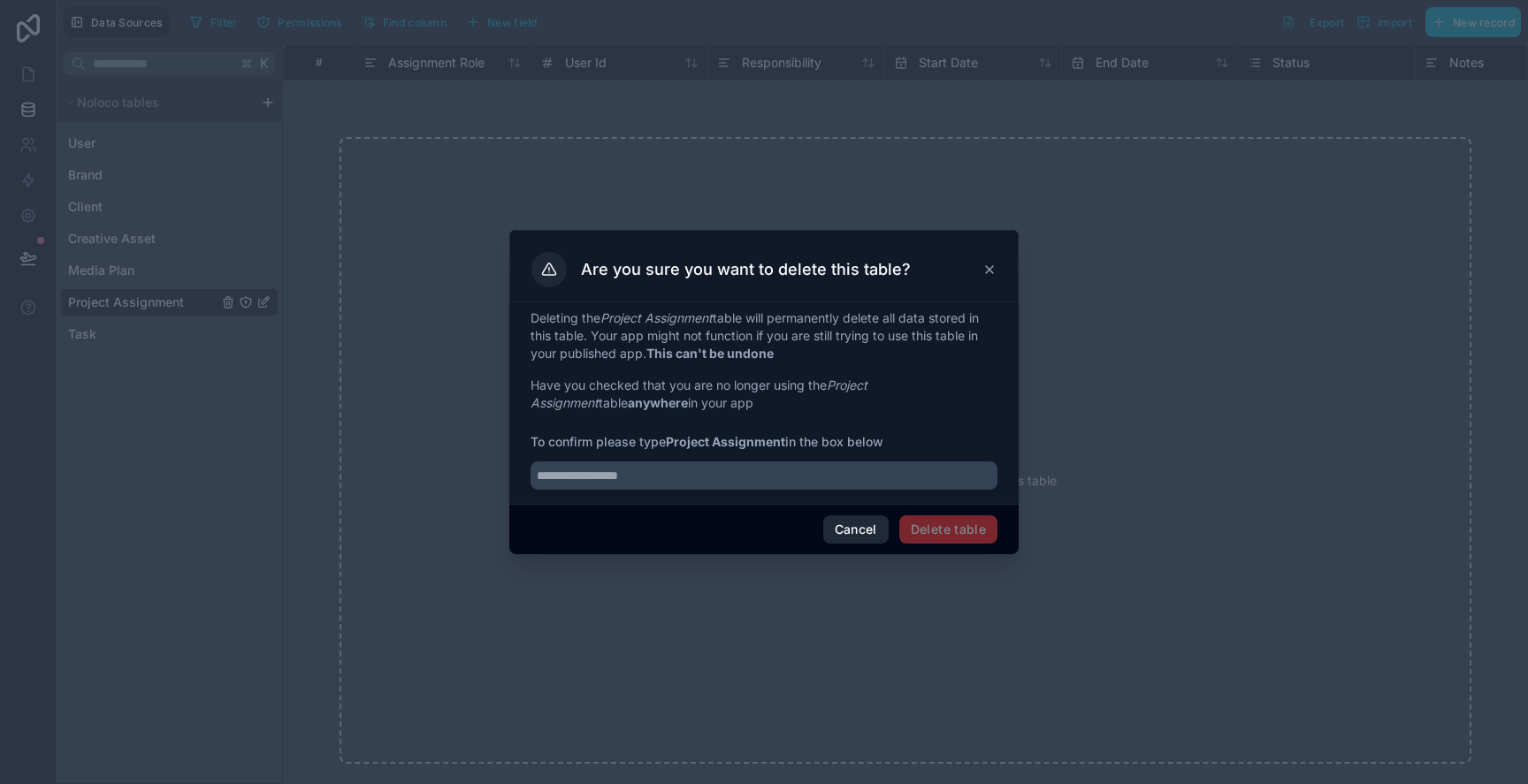
click at [856, 519] on button "Cancel" at bounding box center [855, 529] width 65 height 28
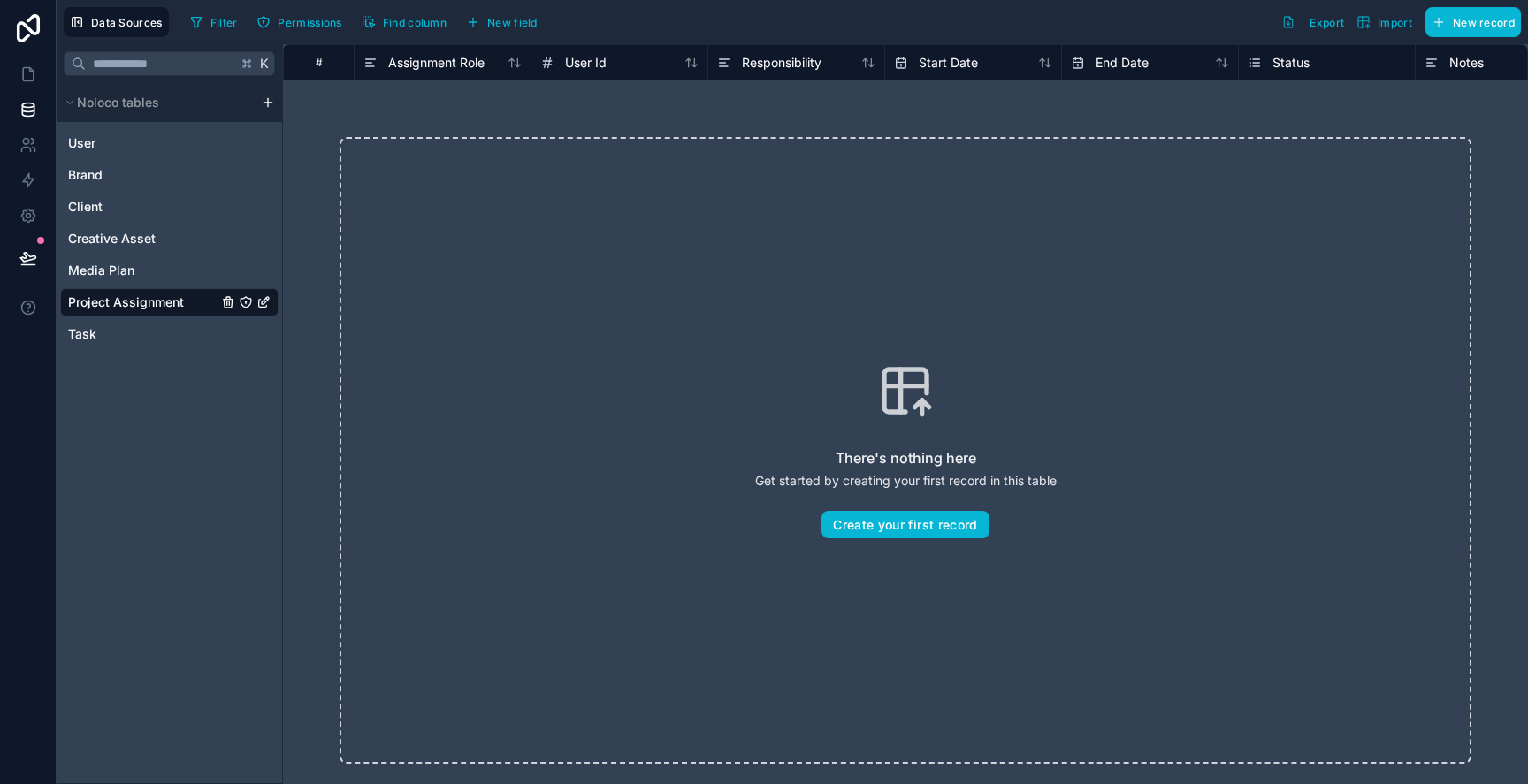
click at [228, 301] on icon "Project Assignment" at bounding box center [228, 303] width 14 height 14
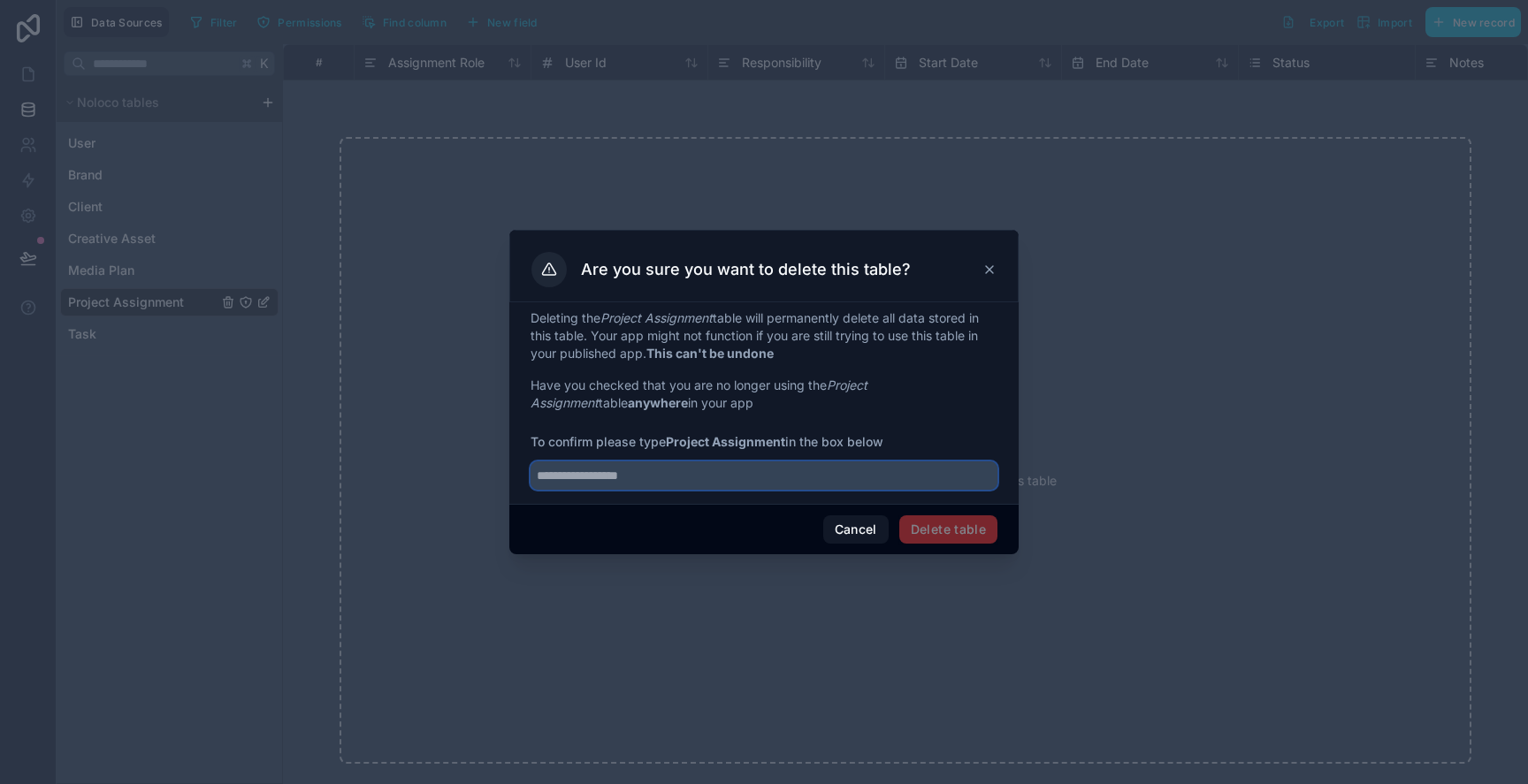
click at [588, 466] on input "text" at bounding box center [764, 475] width 467 height 28
type input "**********"
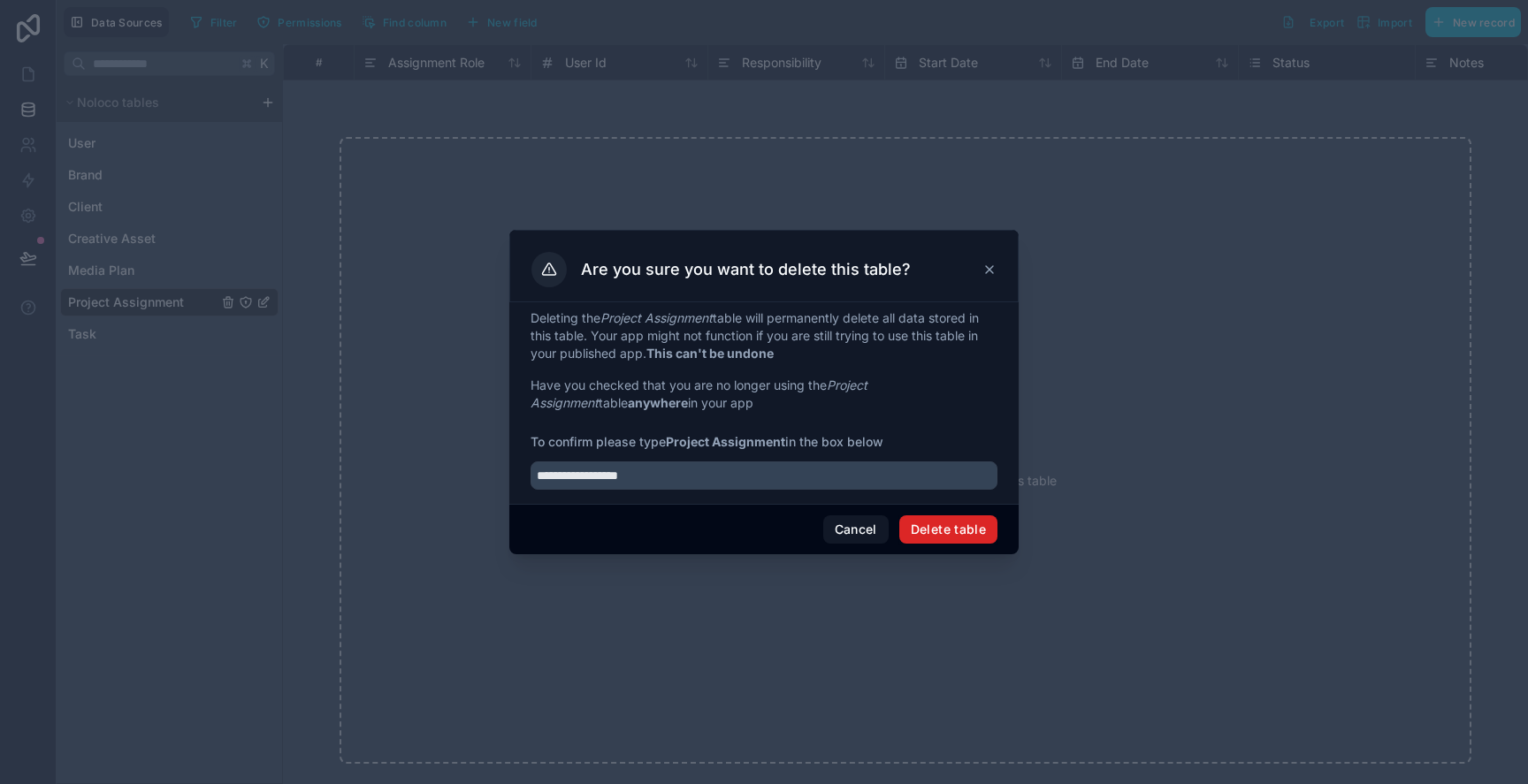
click at [953, 527] on button "Delete table" at bounding box center [948, 529] width 98 height 28
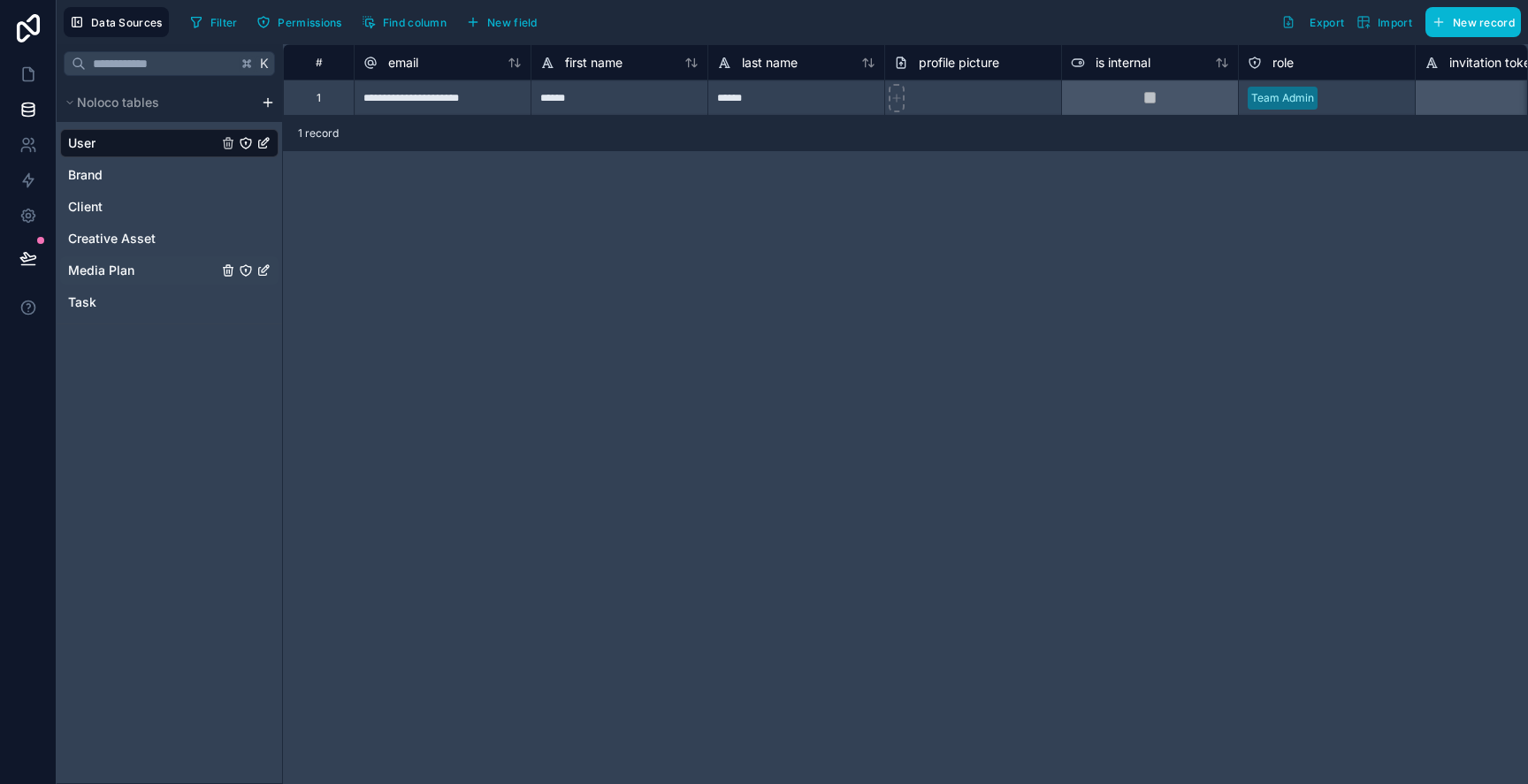
click at [132, 259] on div "Media Plan" at bounding box center [169, 271] width 219 height 28
click at [135, 263] on link "Media Plan" at bounding box center [143, 271] width 150 height 18
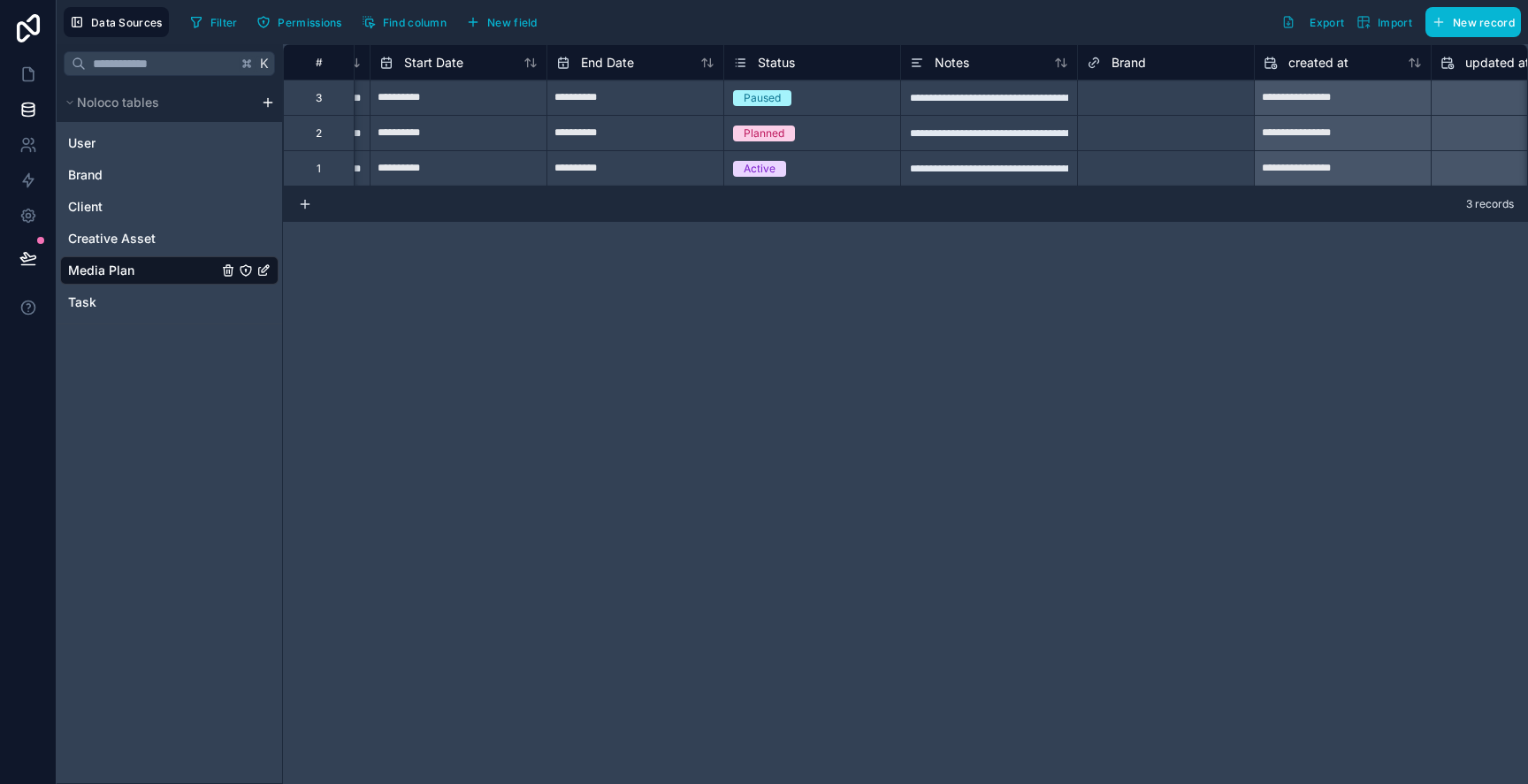
scroll to position [0, 586]
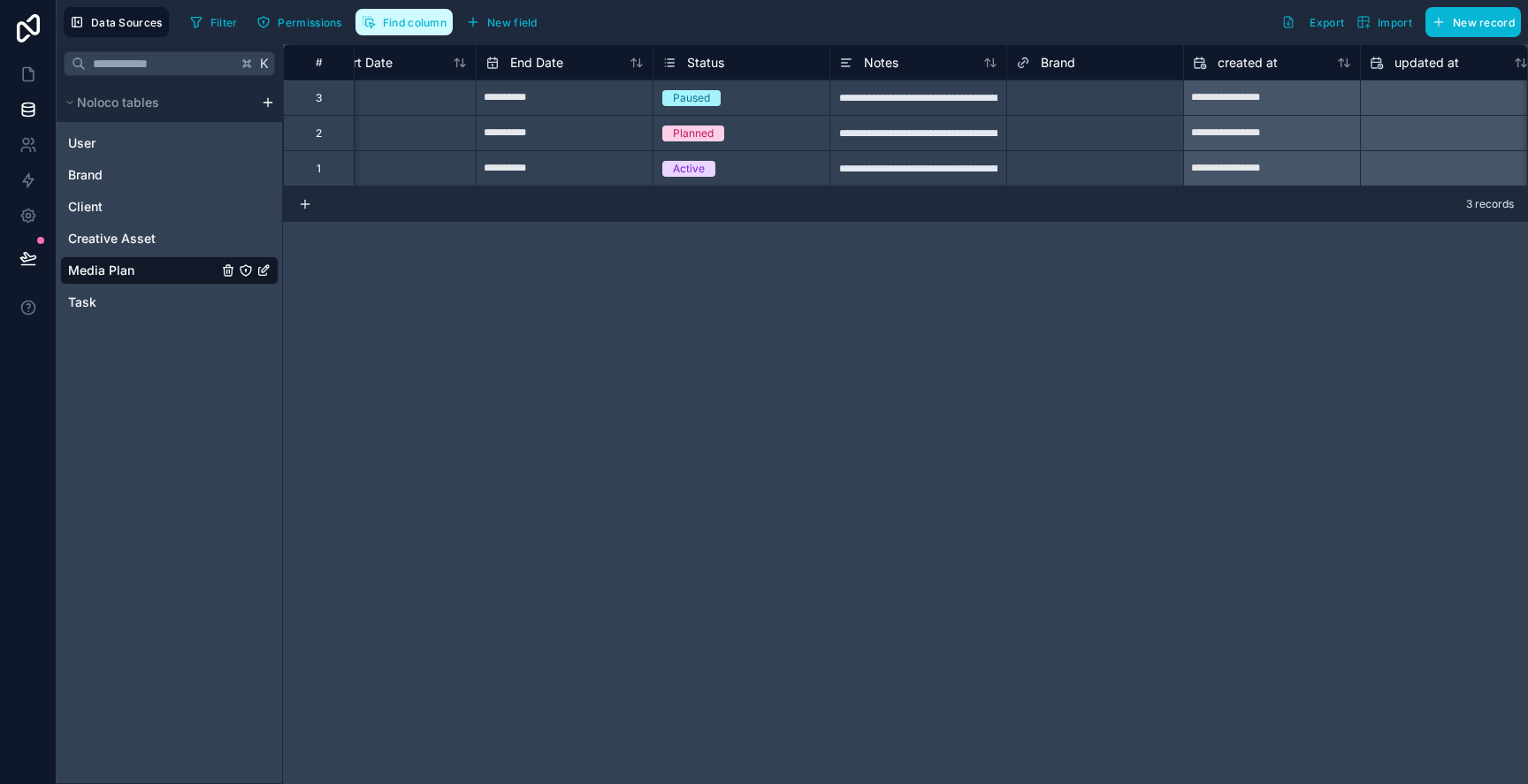
click at [378, 19] on button "Find column" at bounding box center [404, 22] width 97 height 27
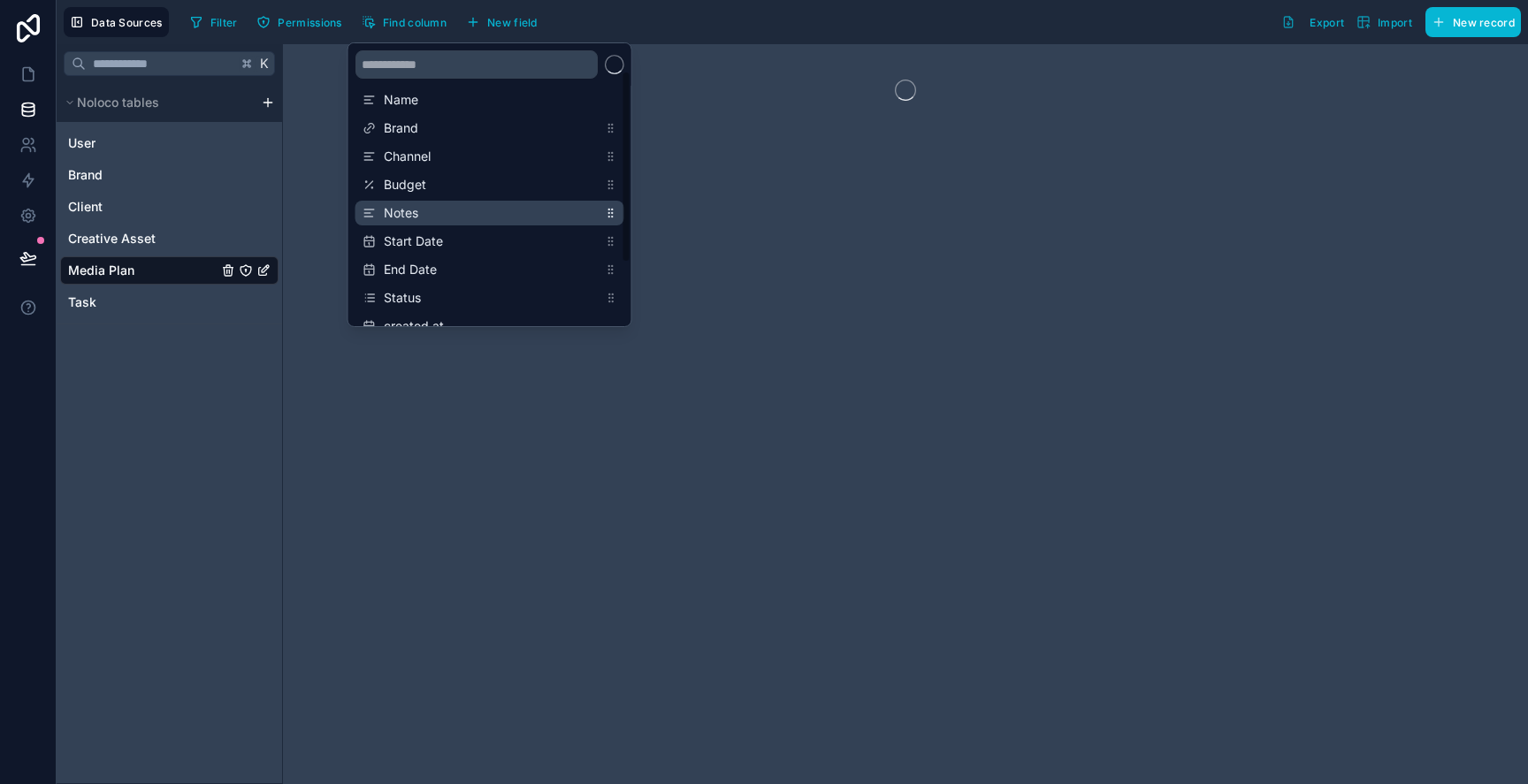
scroll to position [0, 0]
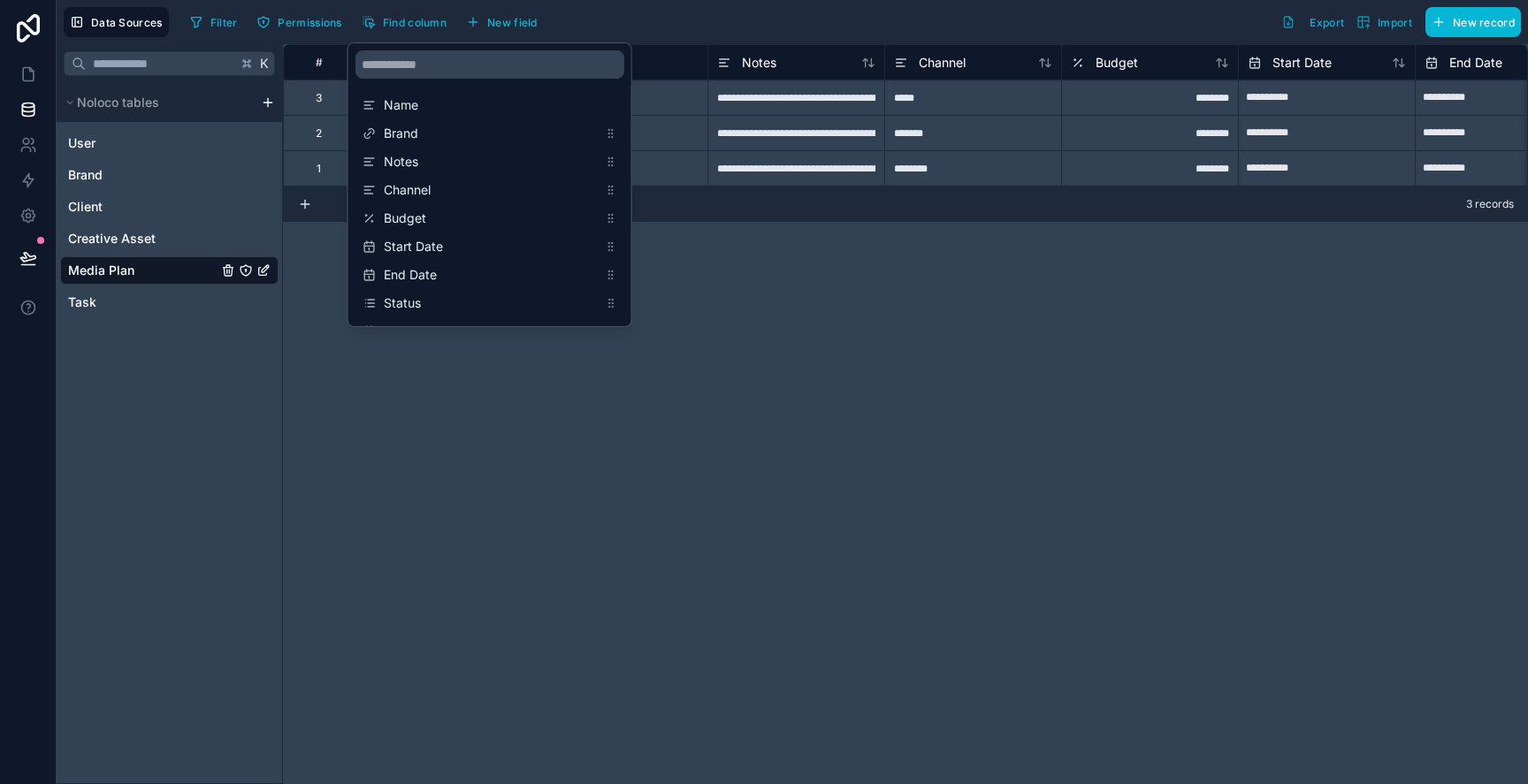
click at [719, 334] on div "**********" at bounding box center [905, 413] width 1245 height 740
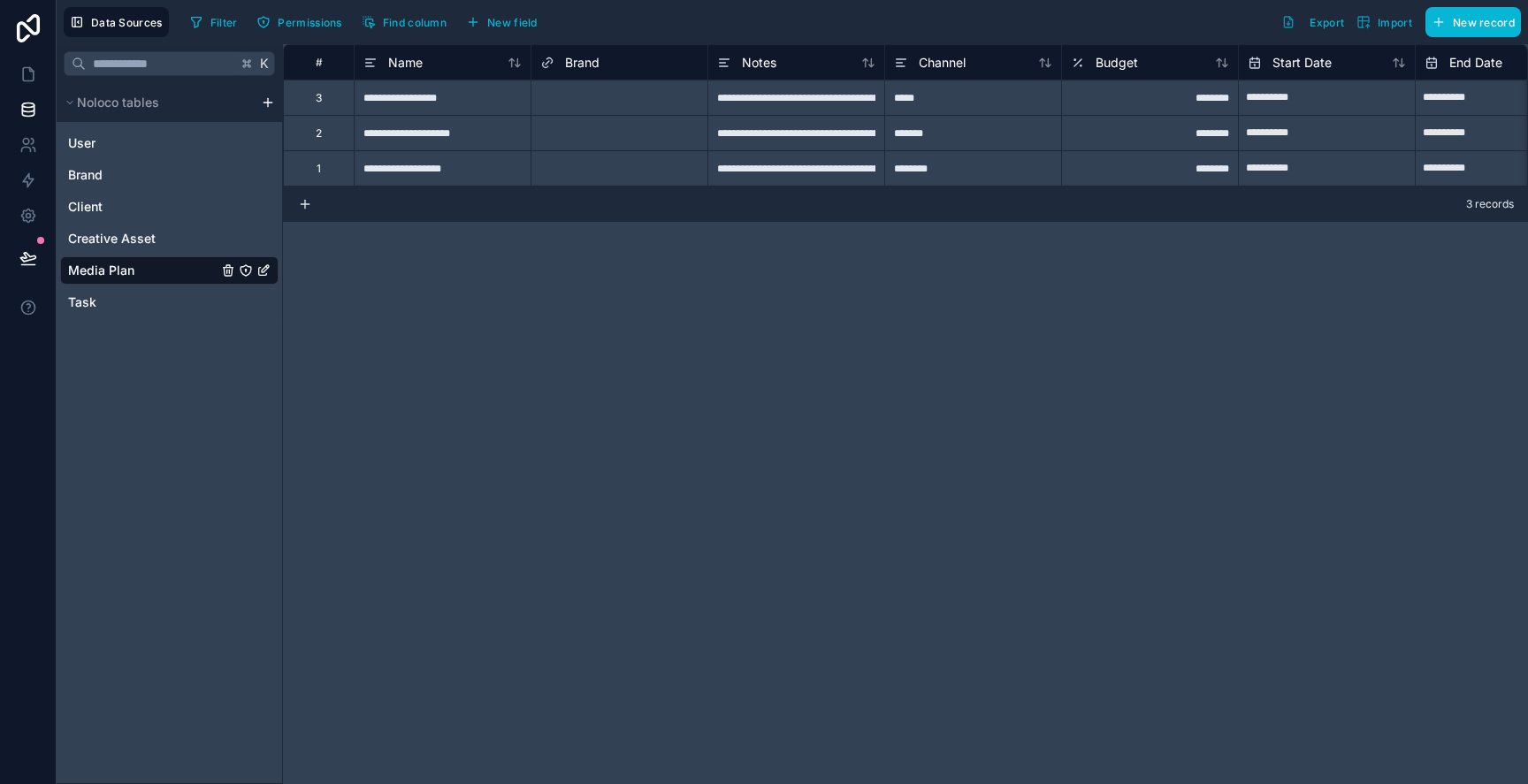
click at [461, 99] on div "**********" at bounding box center [442, 97] width 177 height 35
click at [592, 102] on div "Select a Brand" at bounding box center [577, 98] width 73 height 14
click at [599, 107] on div "Select a Brand" at bounding box center [620, 98] width 176 height 25
click at [610, 283] on div "**********" at bounding box center [905, 413] width 1245 height 740
click at [106, 181] on link "Brand" at bounding box center [143, 175] width 150 height 18
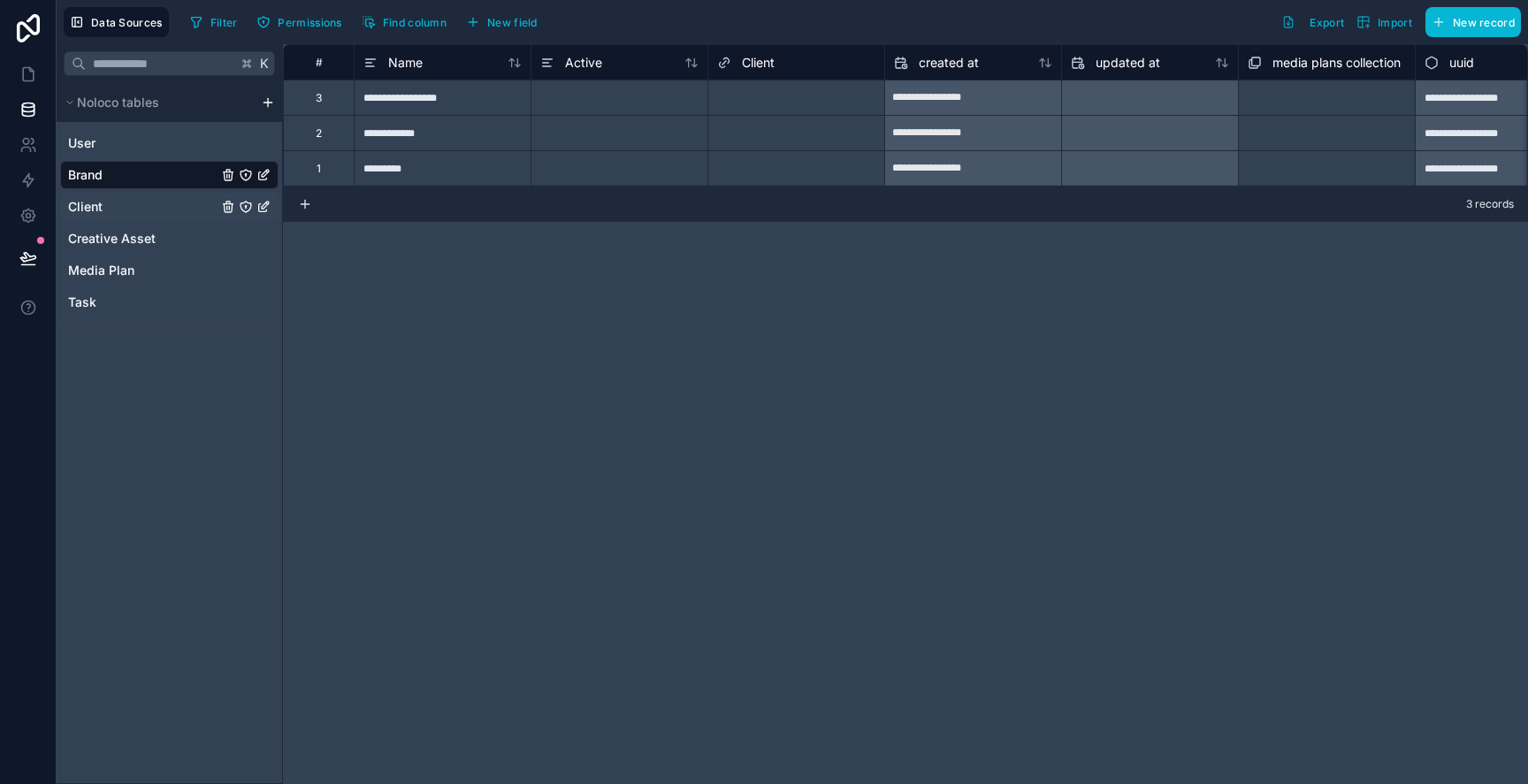
click at [142, 202] on link "Client" at bounding box center [143, 207] width 150 height 18
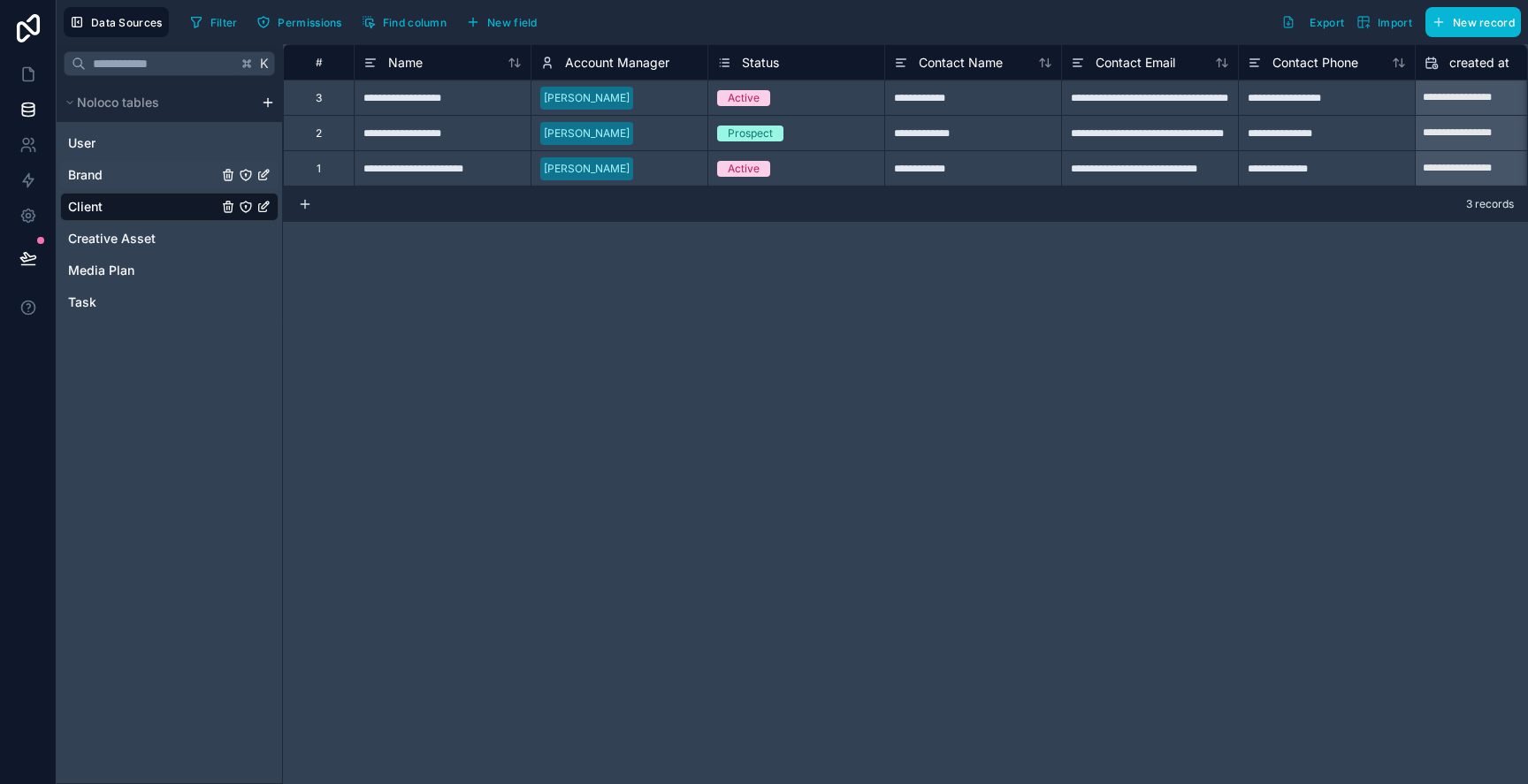
click at [142, 181] on link "Brand" at bounding box center [143, 175] width 150 height 18
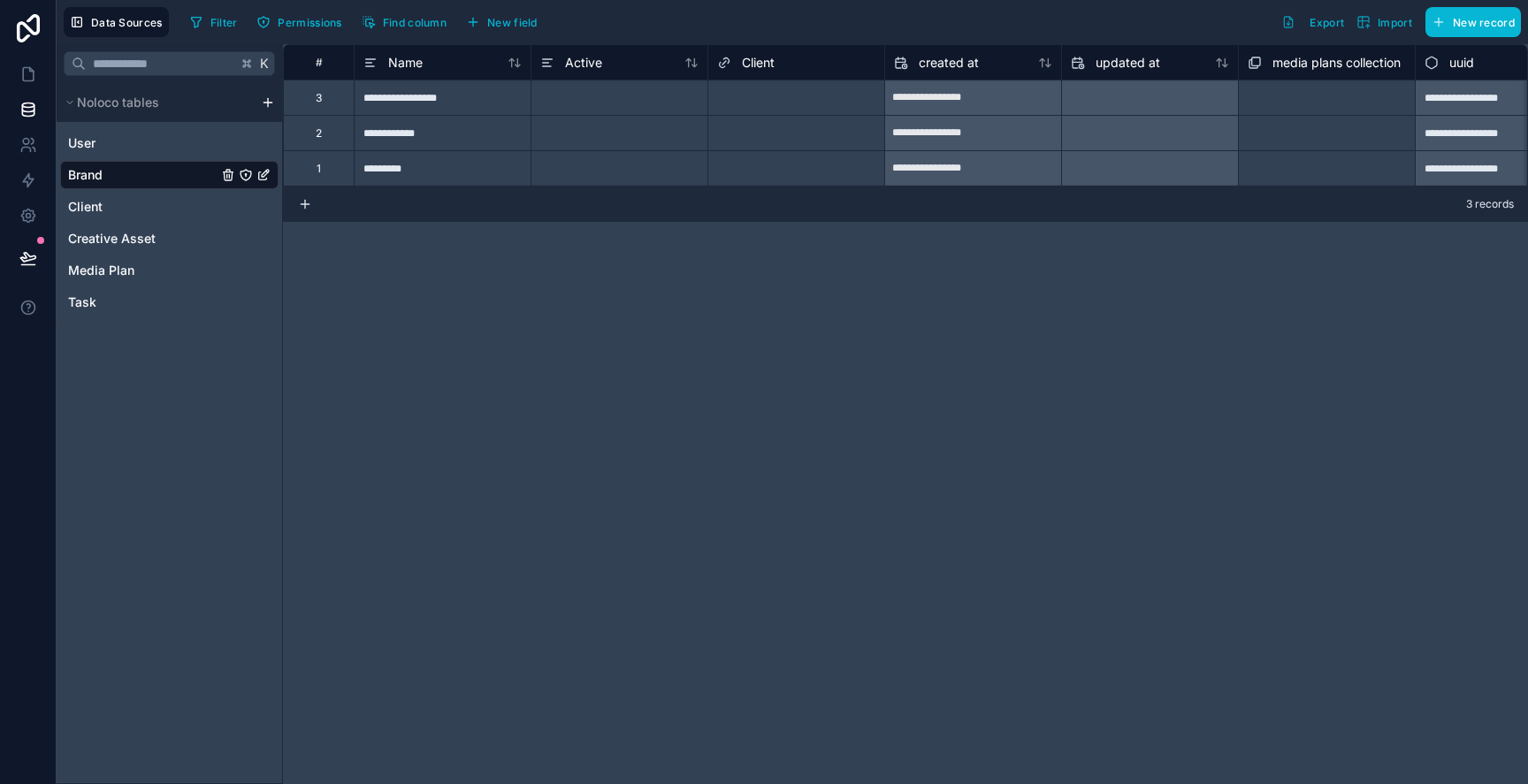
click at [772, 106] on div "Select a Client" at bounding box center [796, 98] width 176 height 25
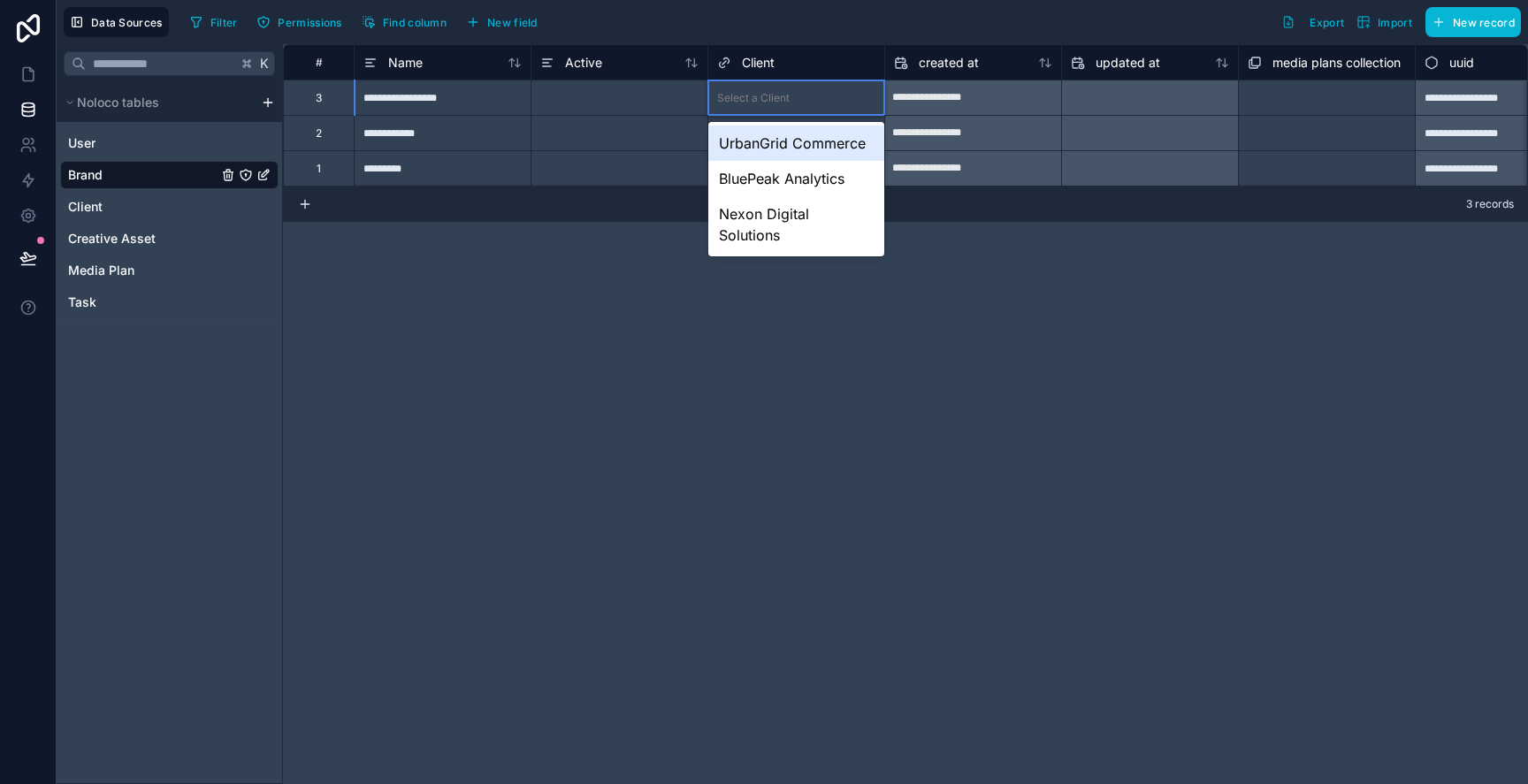
click at [767, 145] on div "UrbanGrid Commerce" at bounding box center [796, 143] width 176 height 35
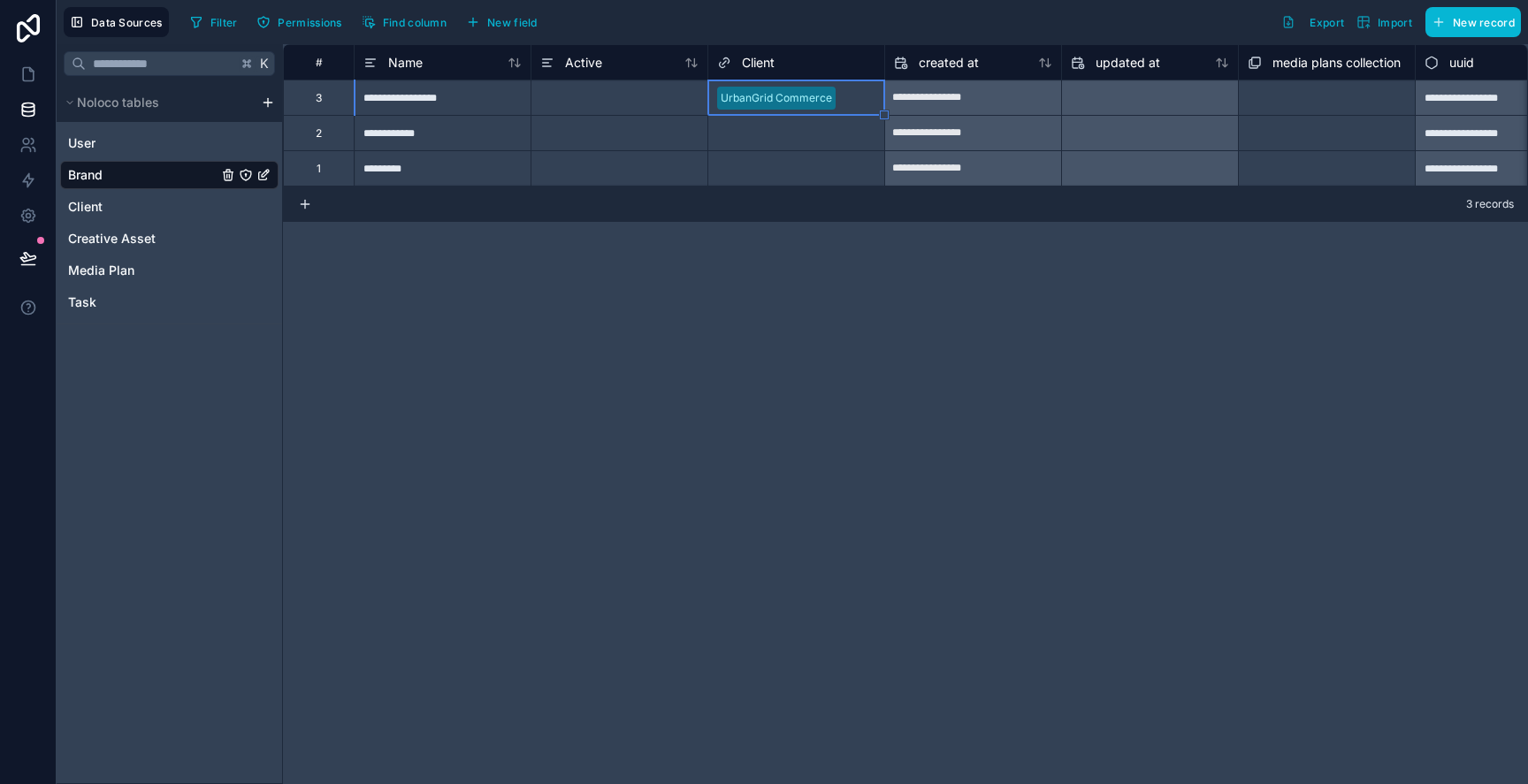
click at [767, 138] on div "Select a Client" at bounding box center [754, 134] width 73 height 14
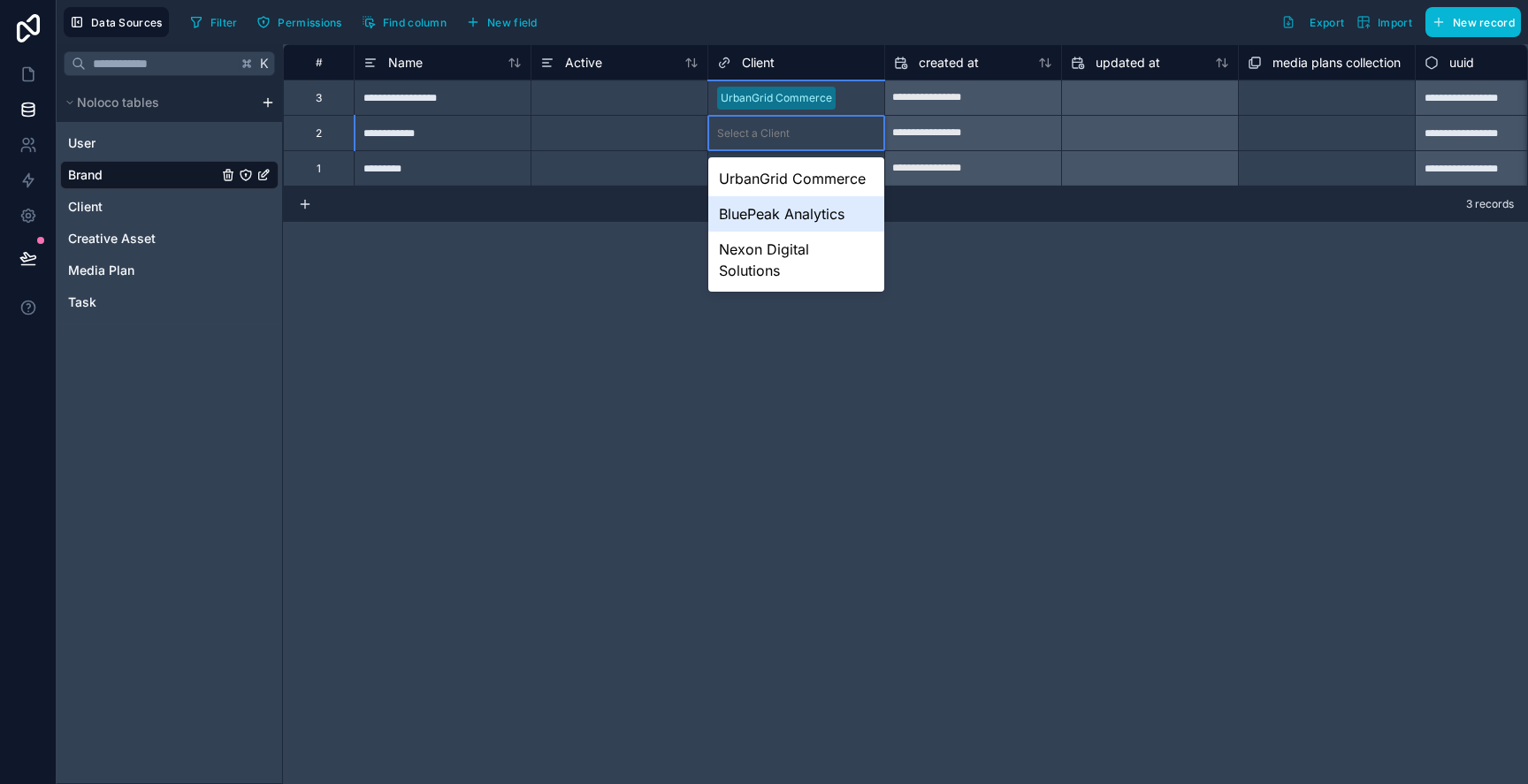
click at [767, 219] on div "BluePeak Analytics" at bounding box center [796, 213] width 176 height 35
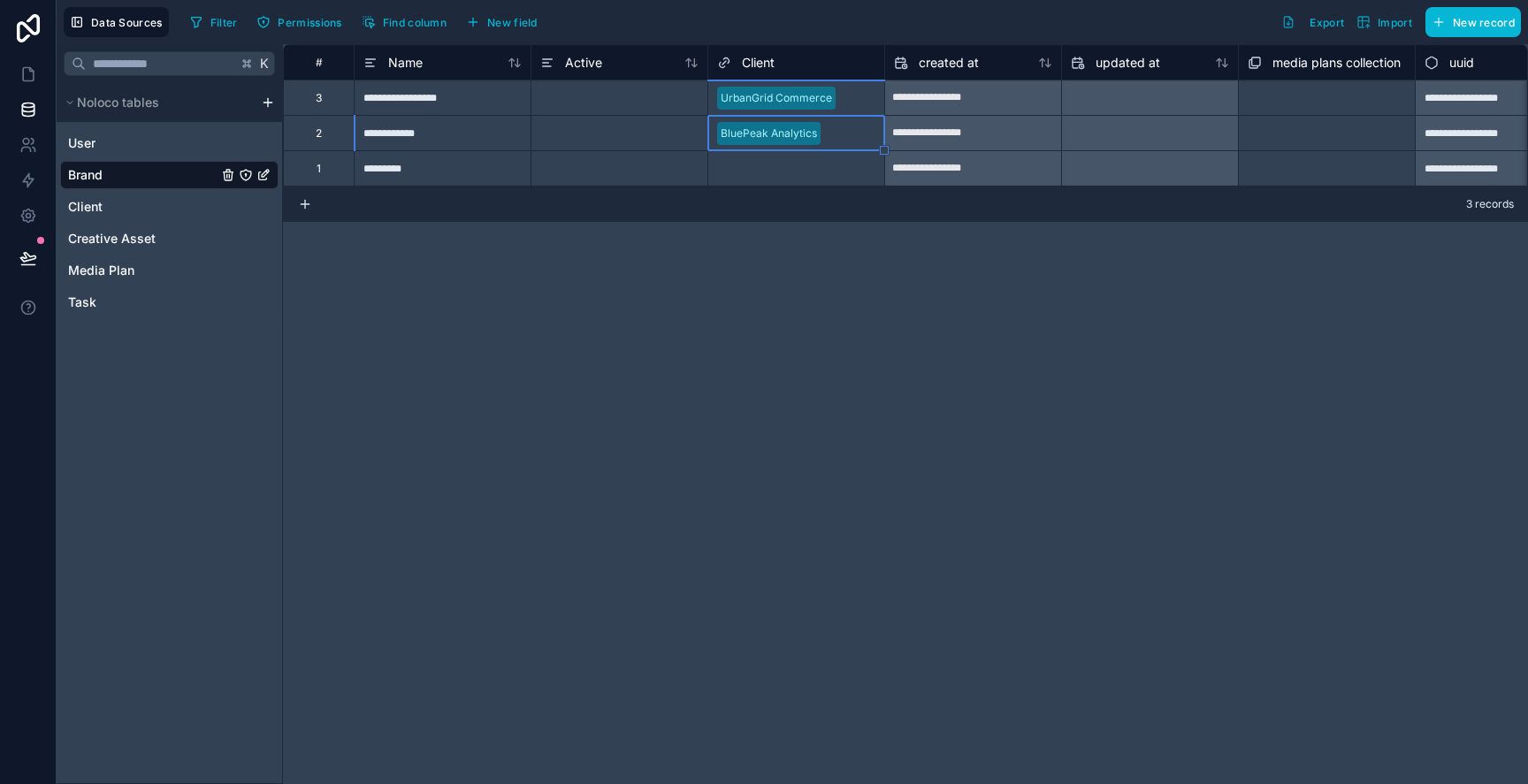
click at [767, 173] on div "Select a Client" at bounding box center [754, 169] width 73 height 14
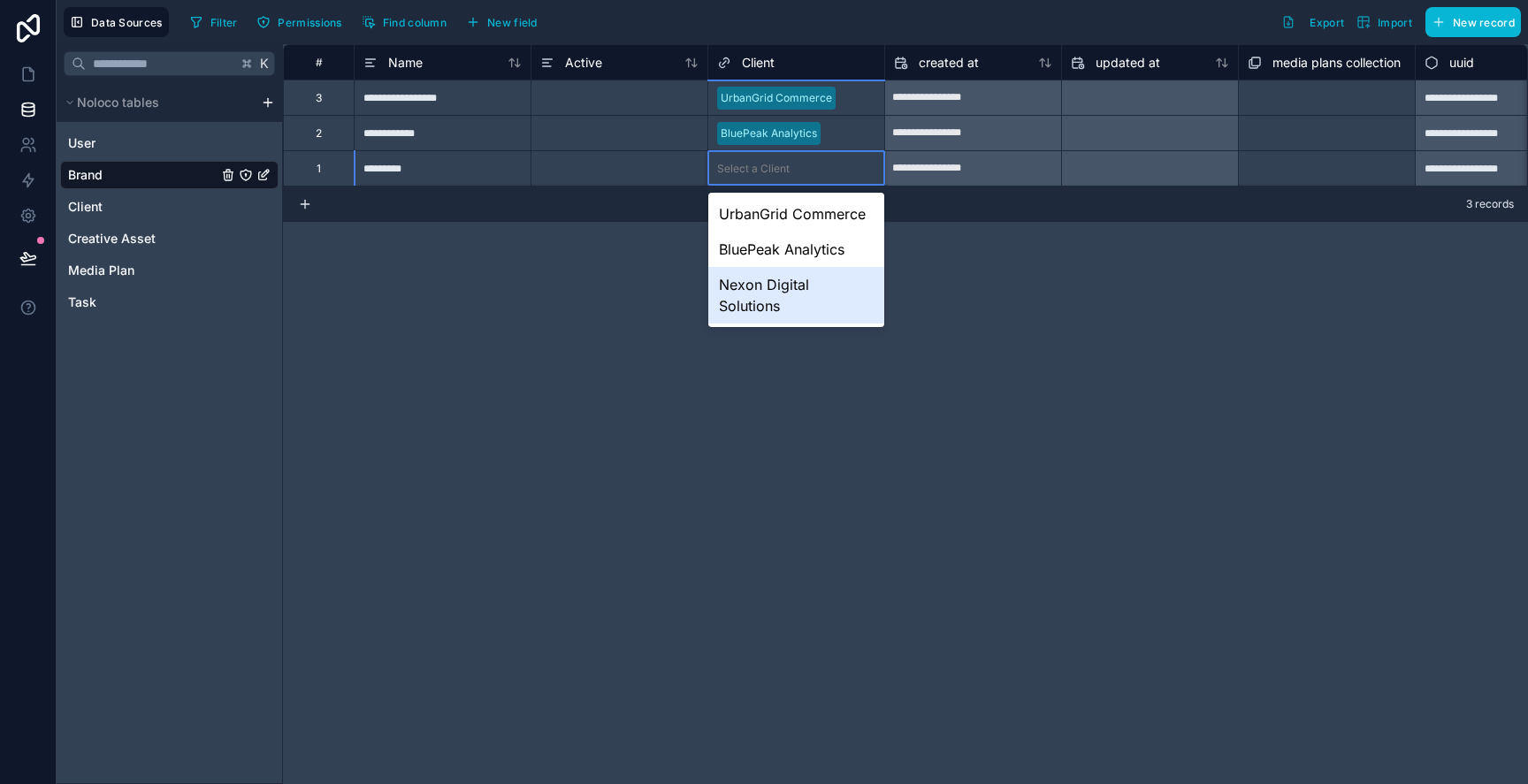
click at [767, 284] on div "Nexon Digital Solutions" at bounding box center [796, 295] width 176 height 57
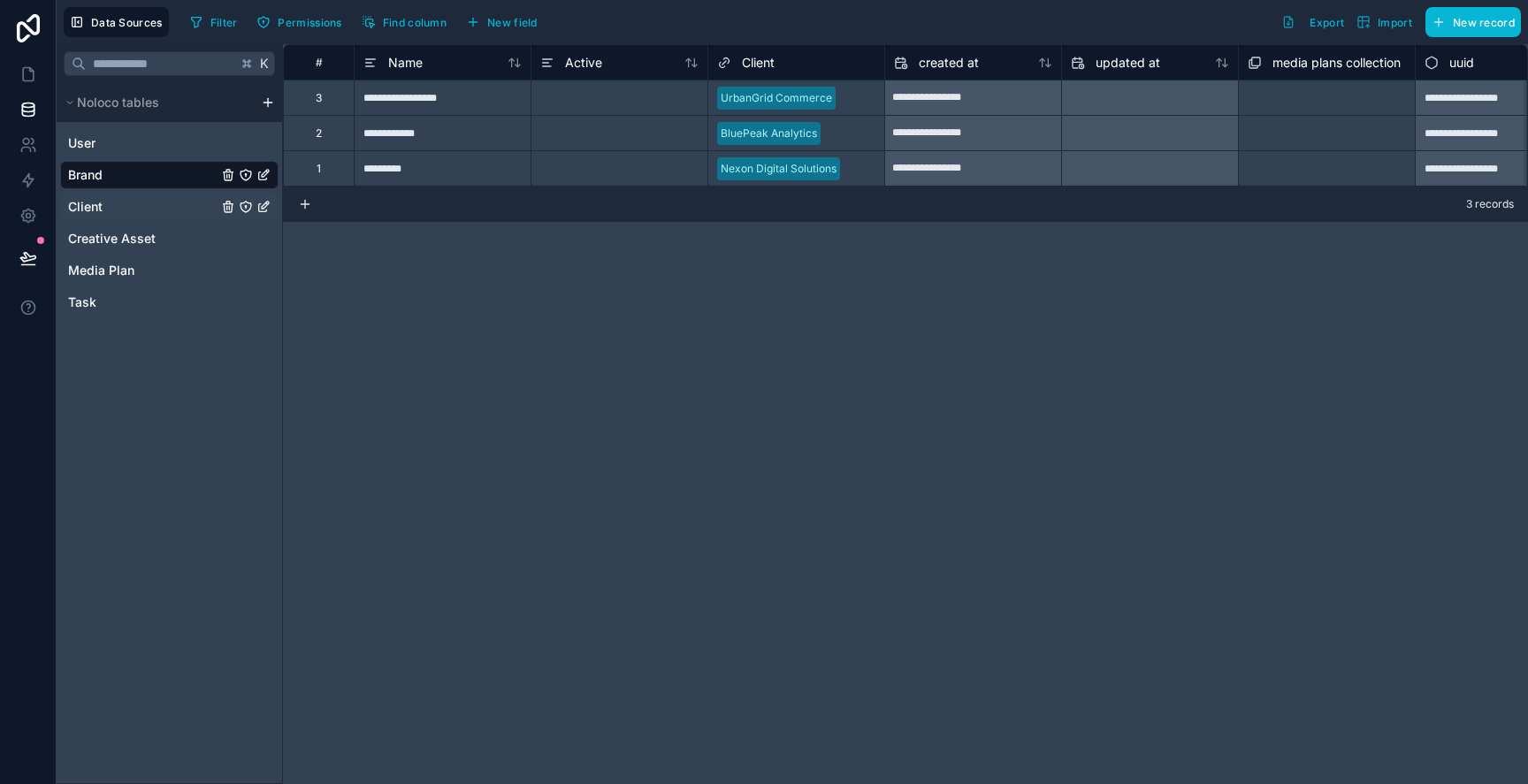
click at [123, 218] on div "Client" at bounding box center [169, 207] width 219 height 28
click at [130, 204] on link "Client" at bounding box center [143, 207] width 150 height 18
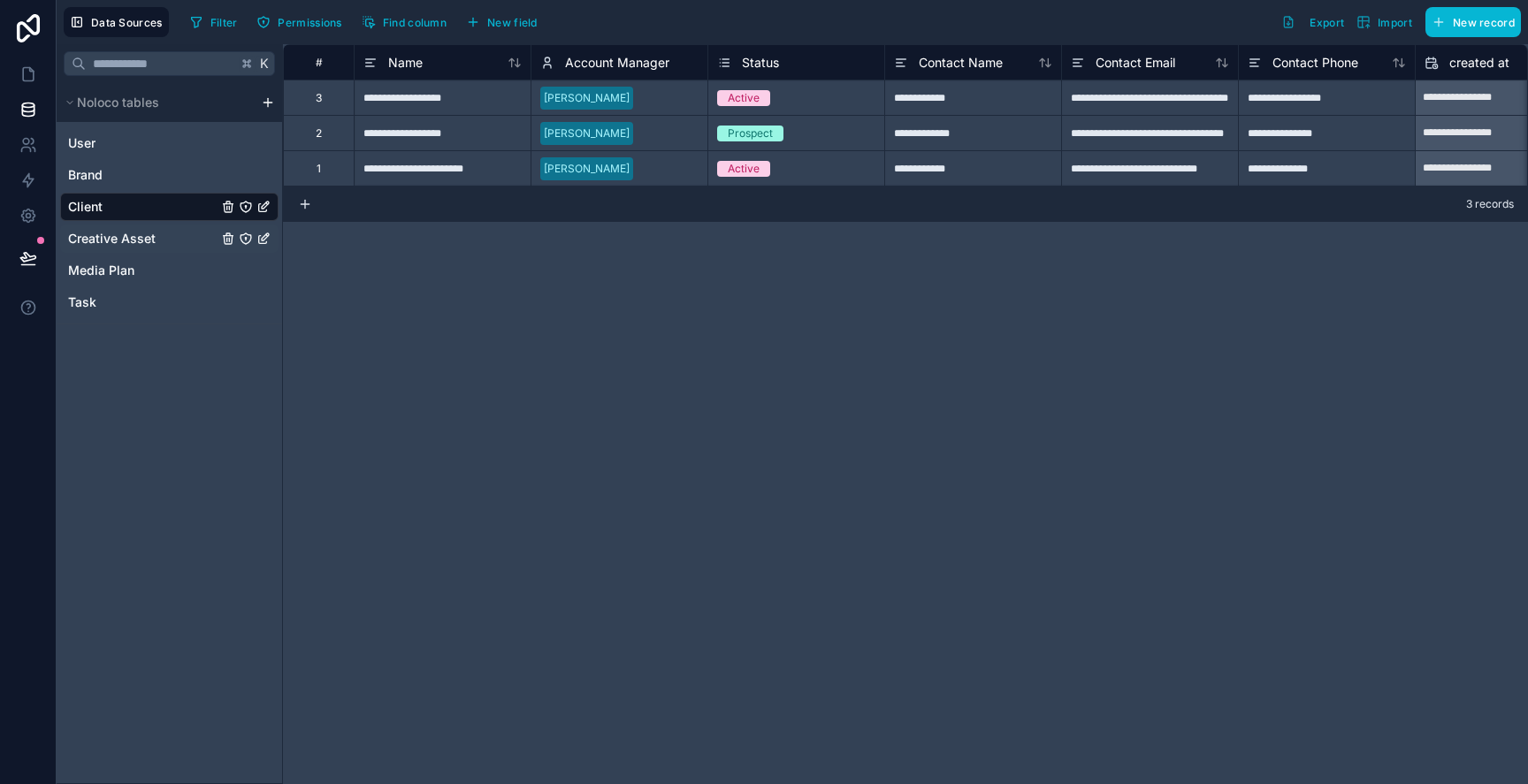
click at [158, 235] on link "Creative Asset" at bounding box center [143, 239] width 150 height 18
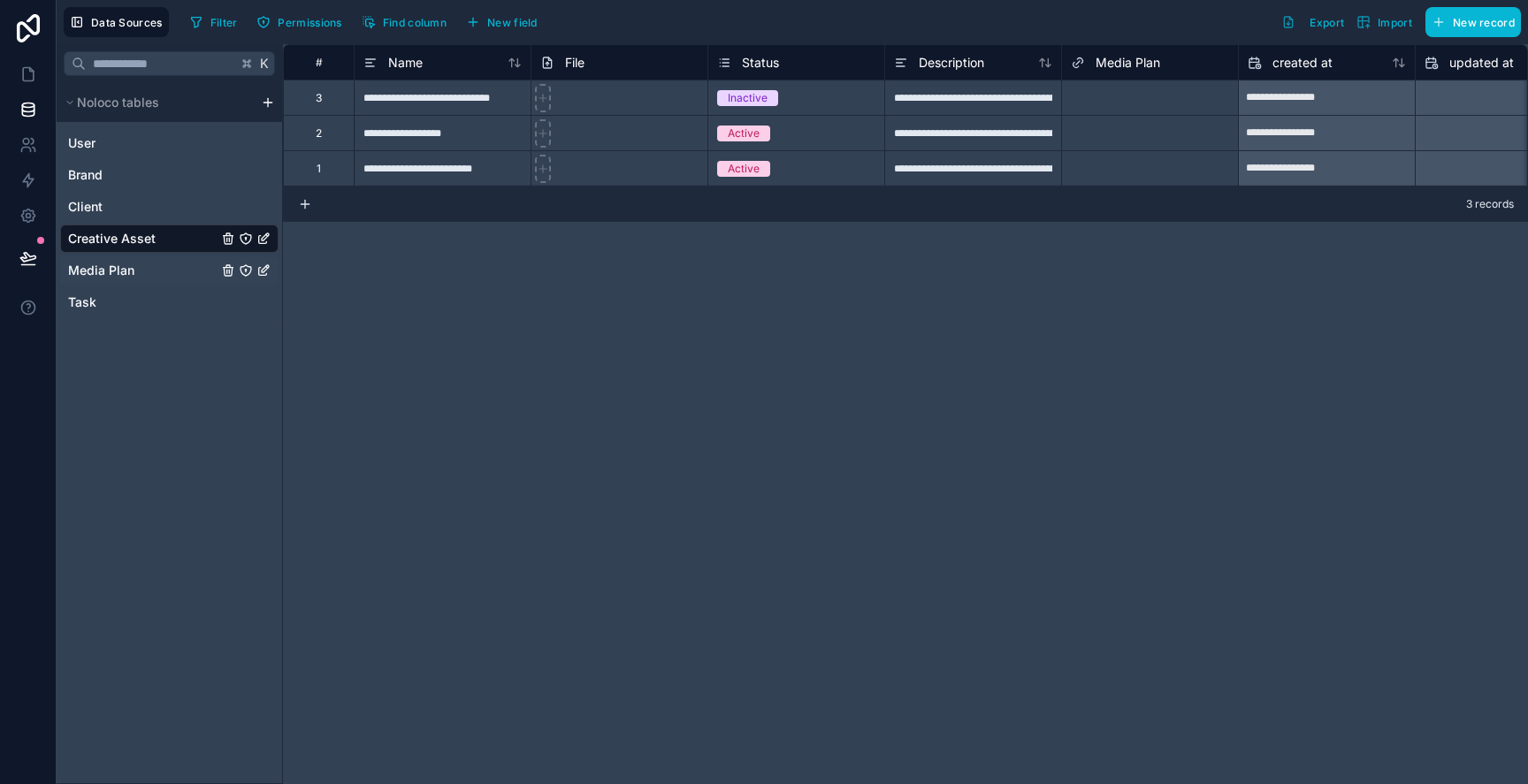
click at [158, 267] on link "Media Plan" at bounding box center [143, 271] width 150 height 18
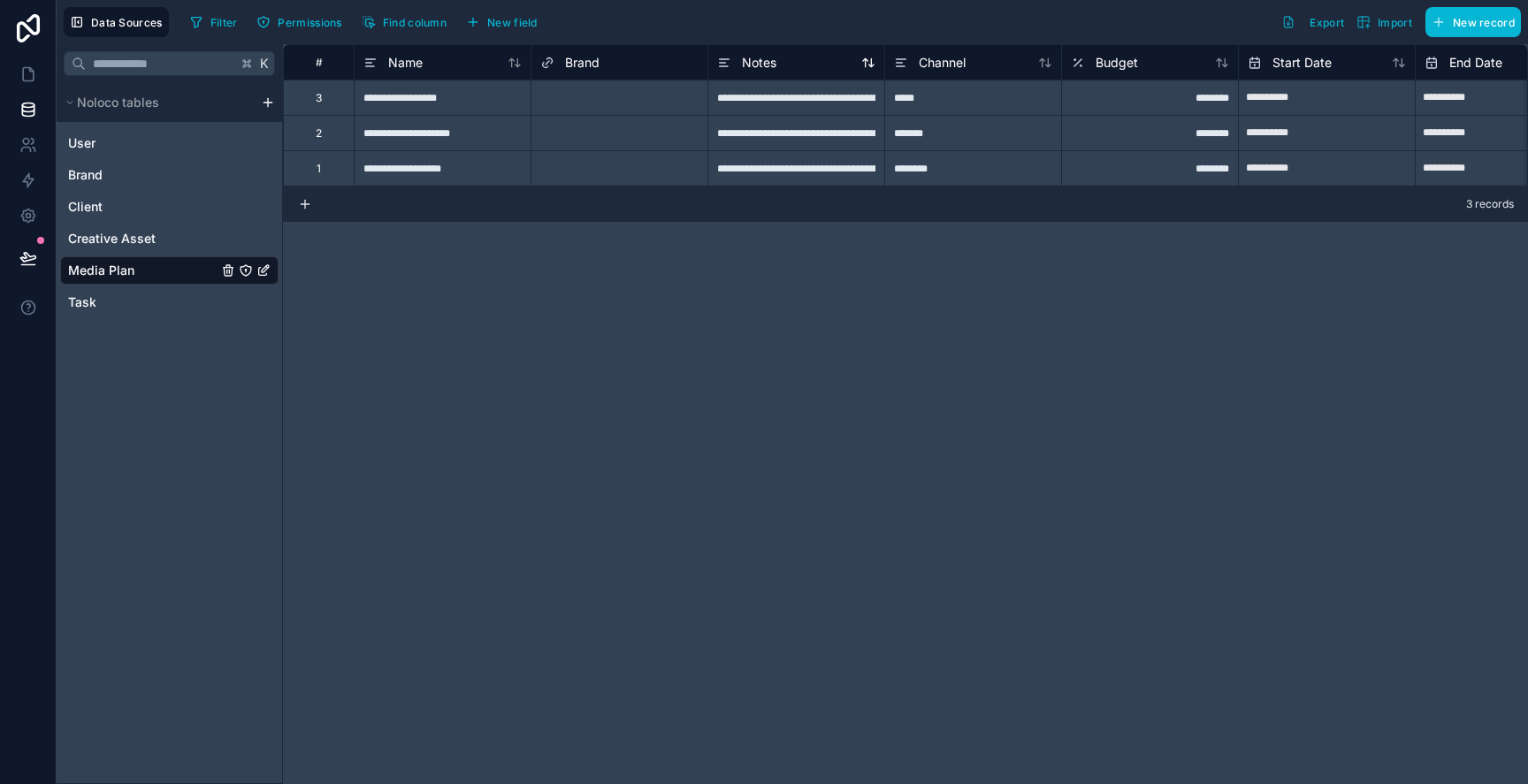
click at [770, 62] on span "Notes" at bounding box center [759, 63] width 35 height 18
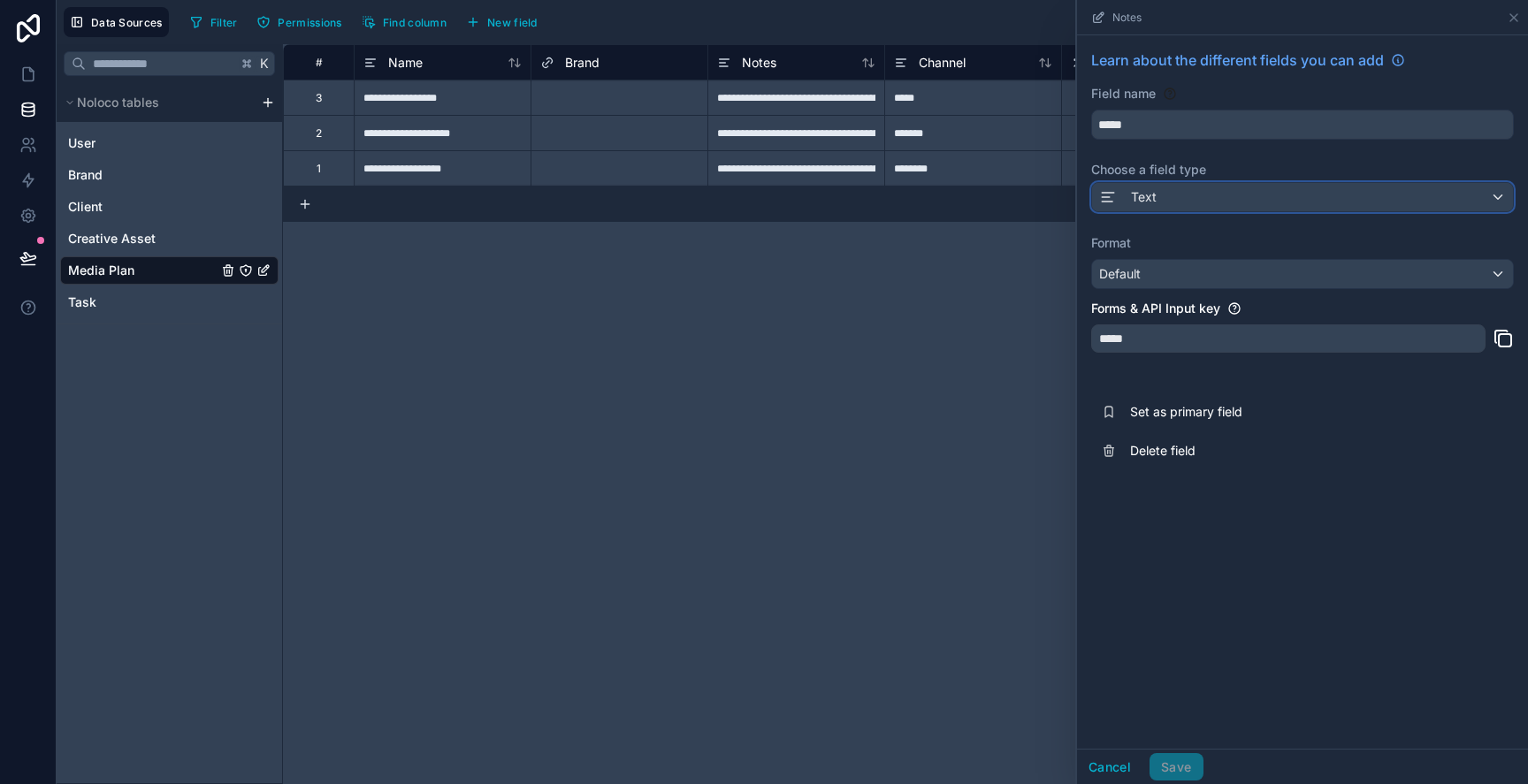
click at [1268, 198] on div "Text" at bounding box center [1302, 197] width 421 height 28
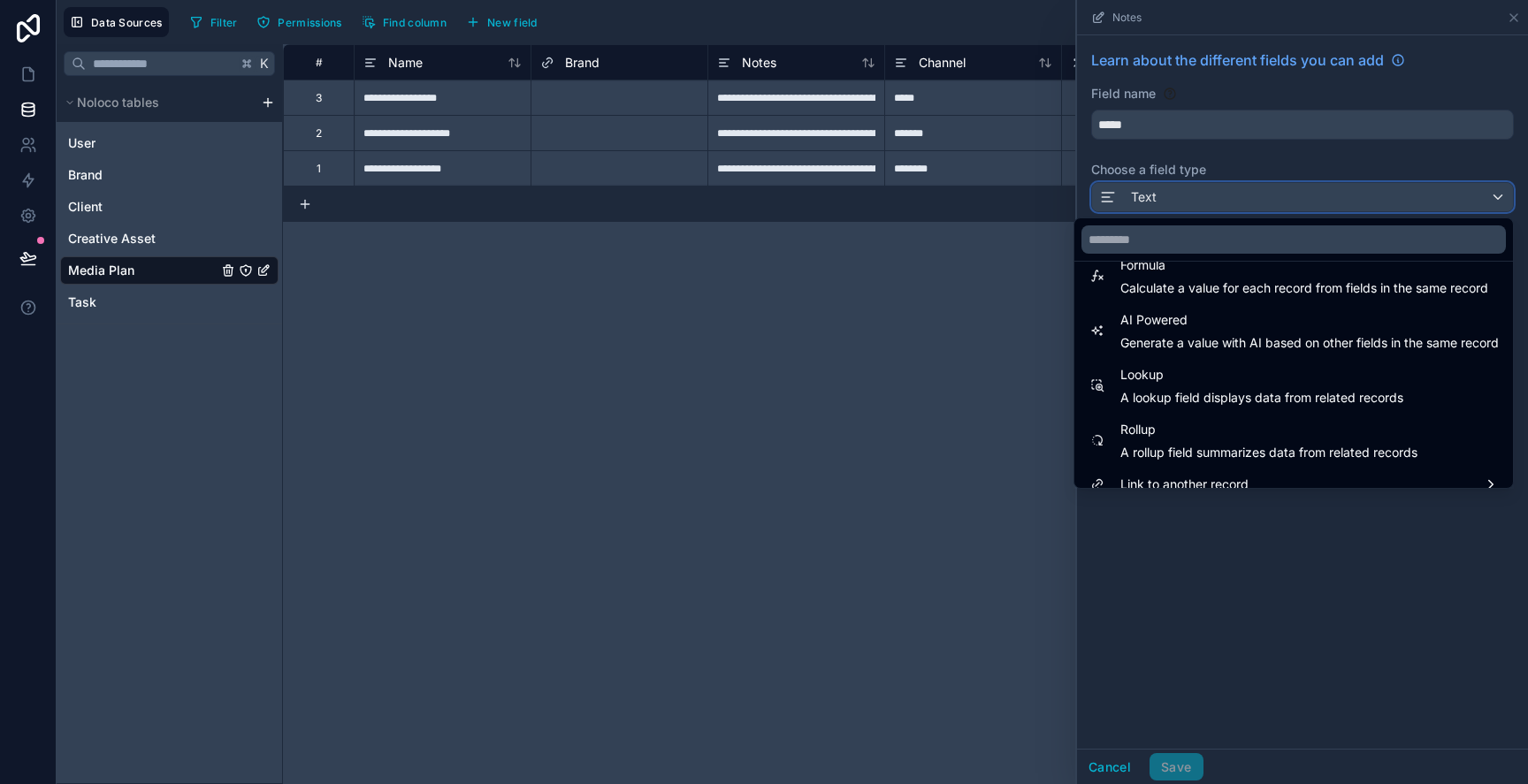
scroll to position [512, 0]
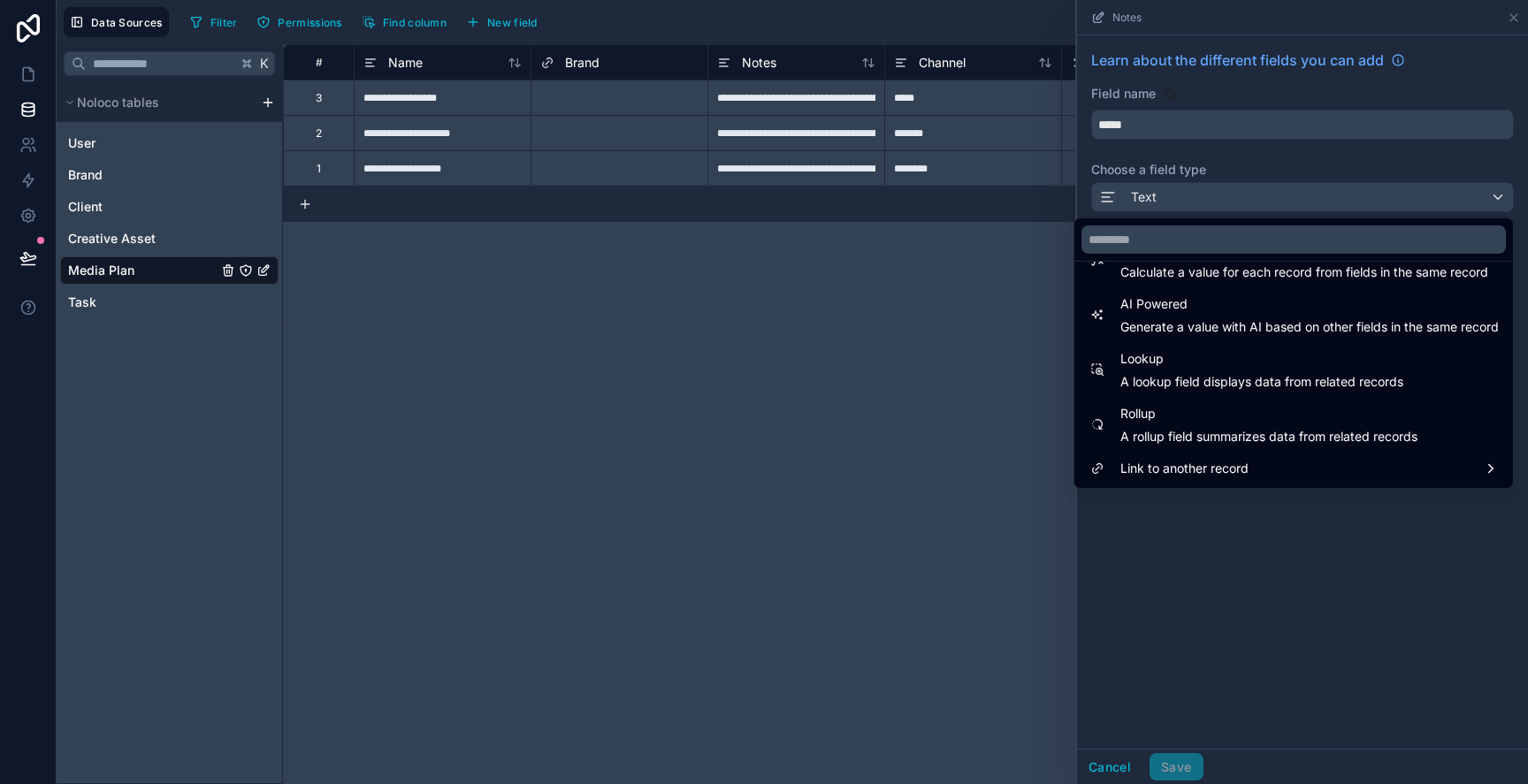
click at [1297, 569] on div at bounding box center [1302, 392] width 451 height 784
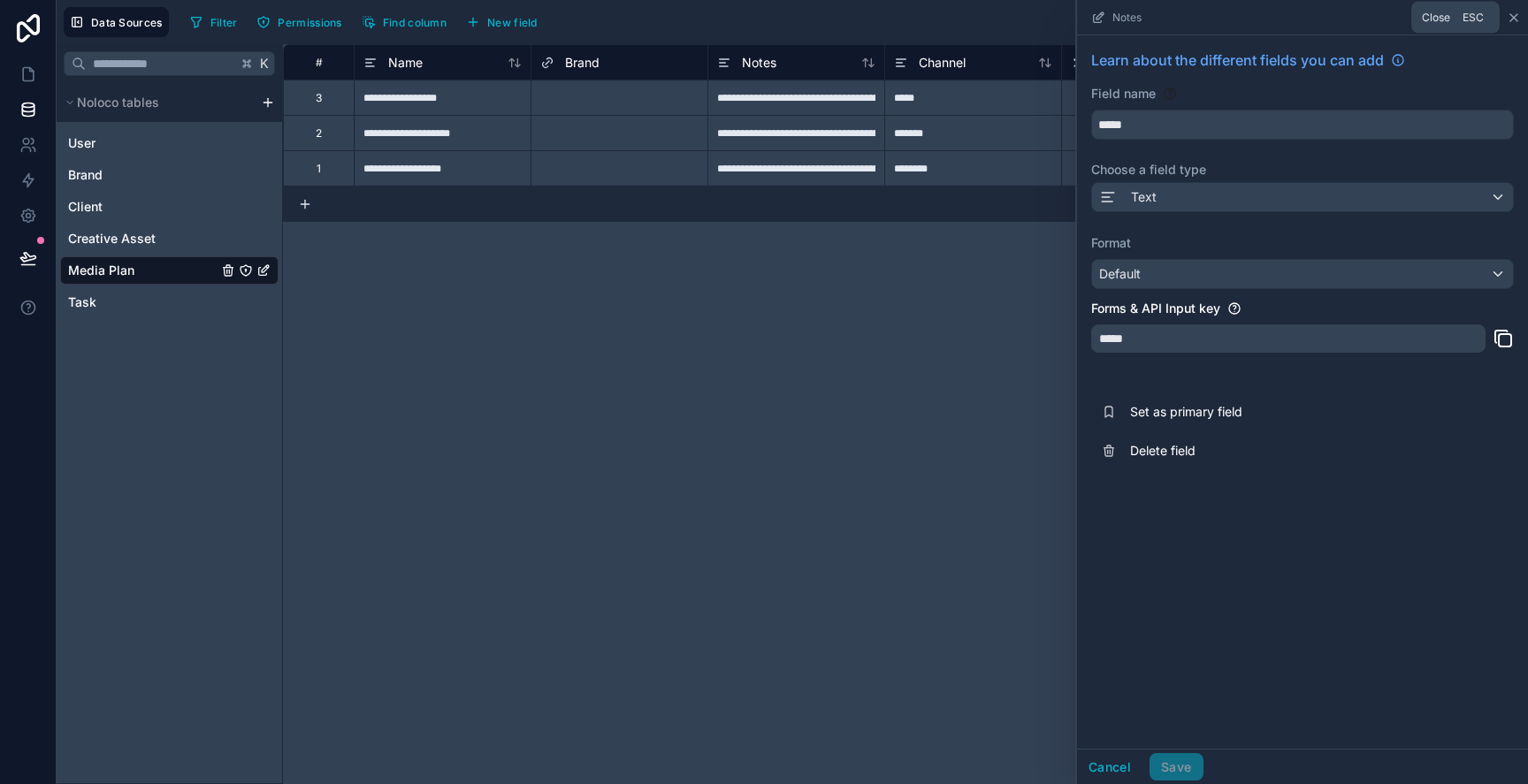
click at [1518, 11] on icon at bounding box center [1514, 18] width 14 height 14
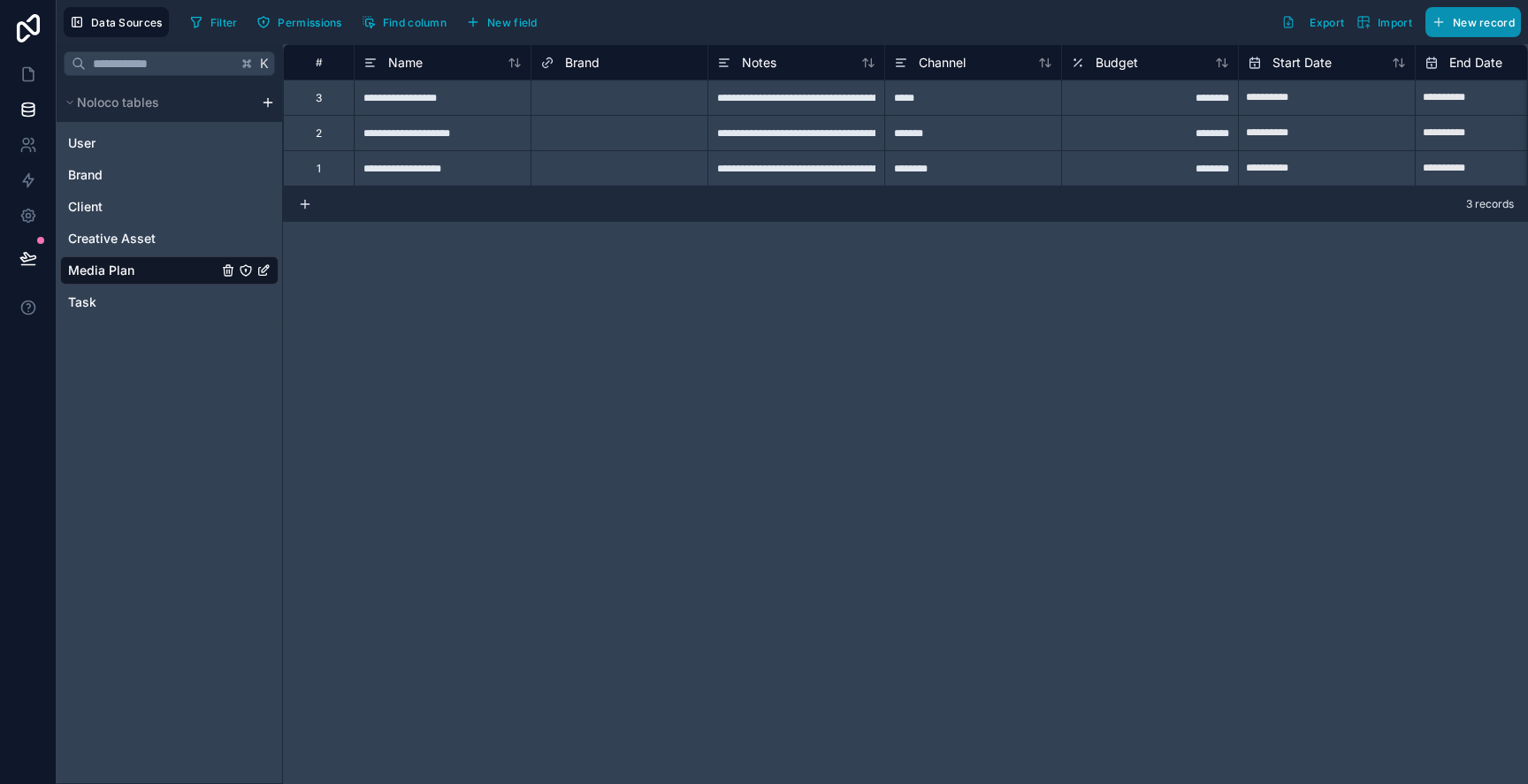
click at [1516, 14] on button "New record" at bounding box center [1473, 22] width 96 height 30
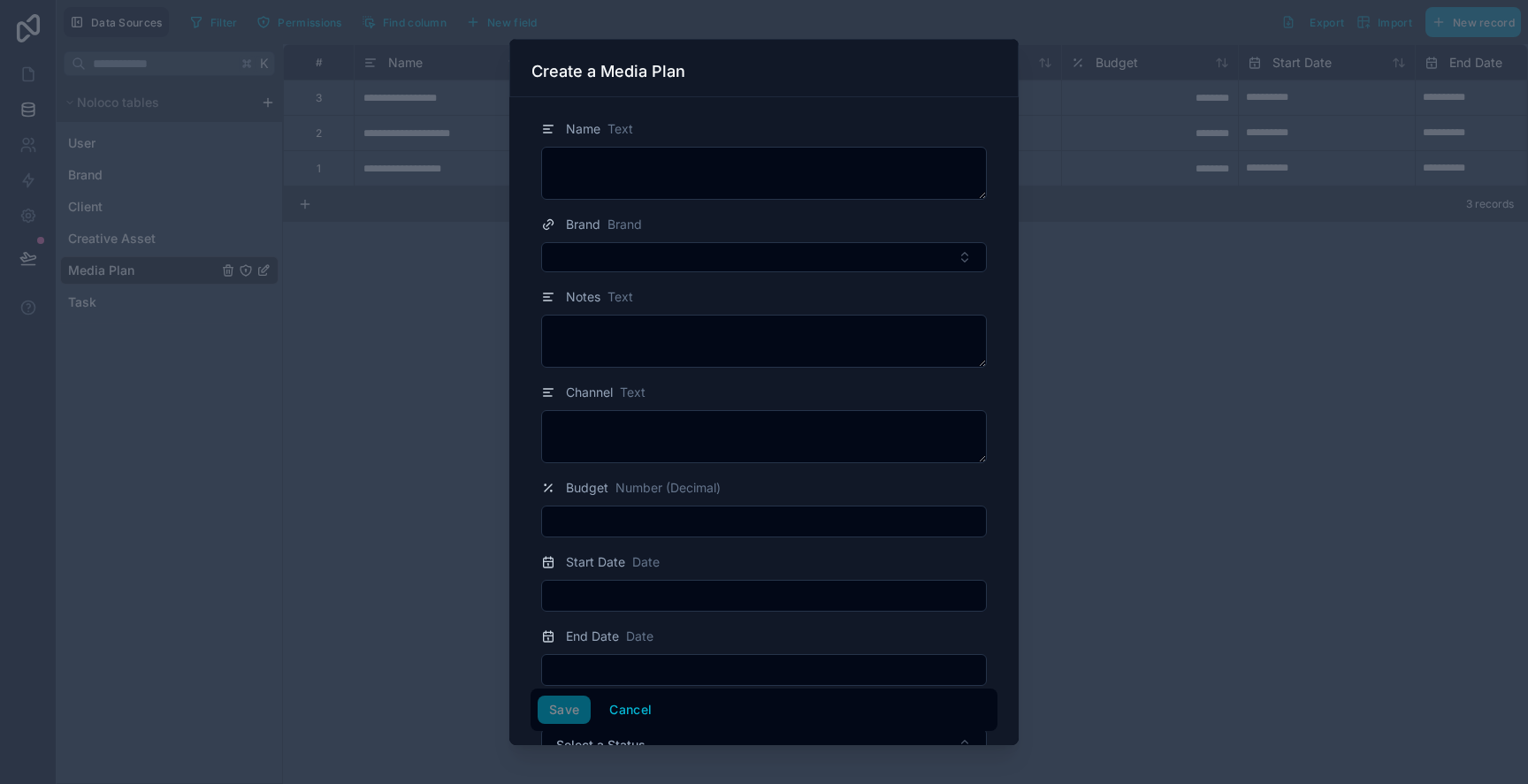
click at [1516, 14] on div at bounding box center [764, 392] width 1528 height 784
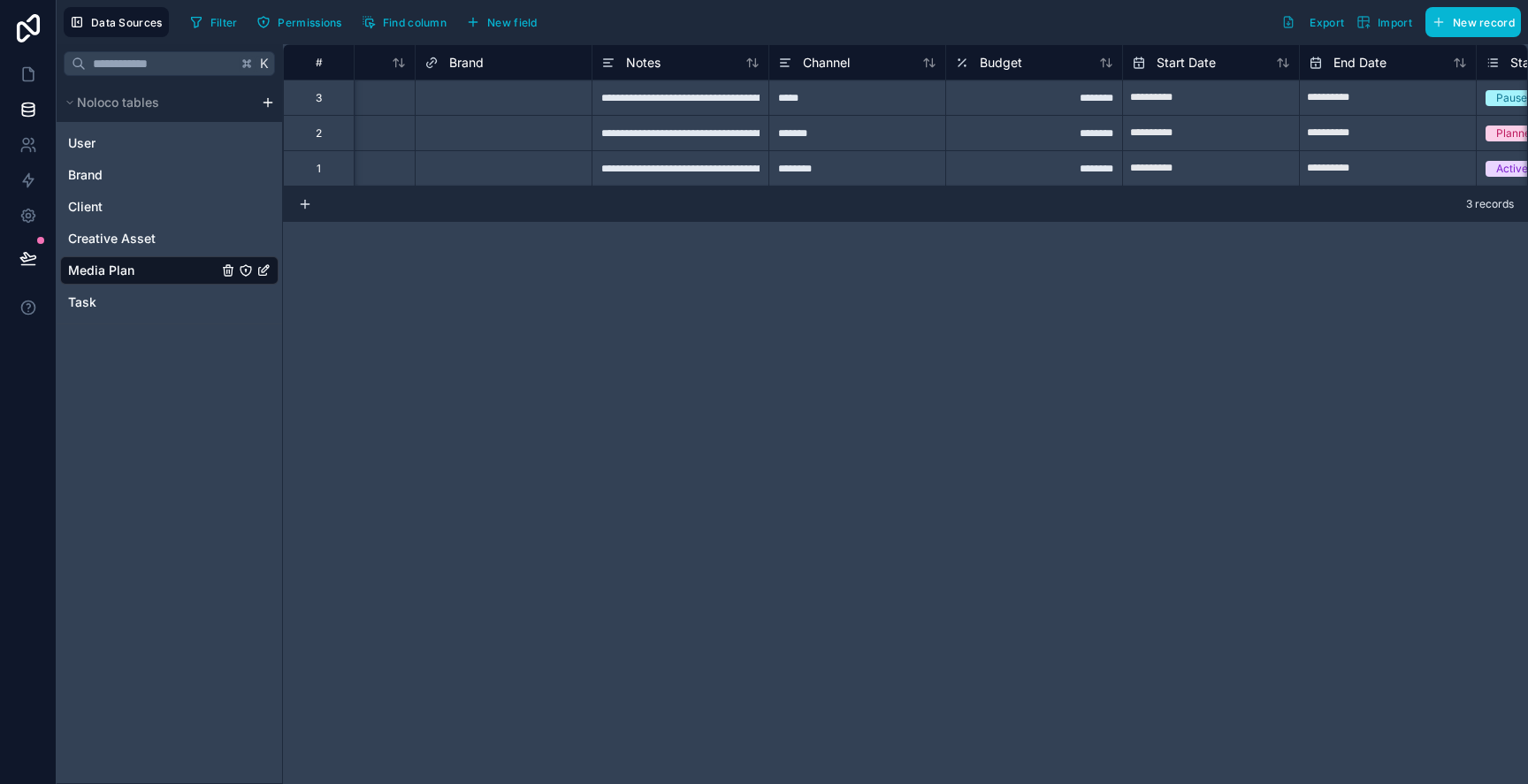
scroll to position [0, 118]
click at [842, 61] on span "Channel" at bounding box center [824, 63] width 47 height 18
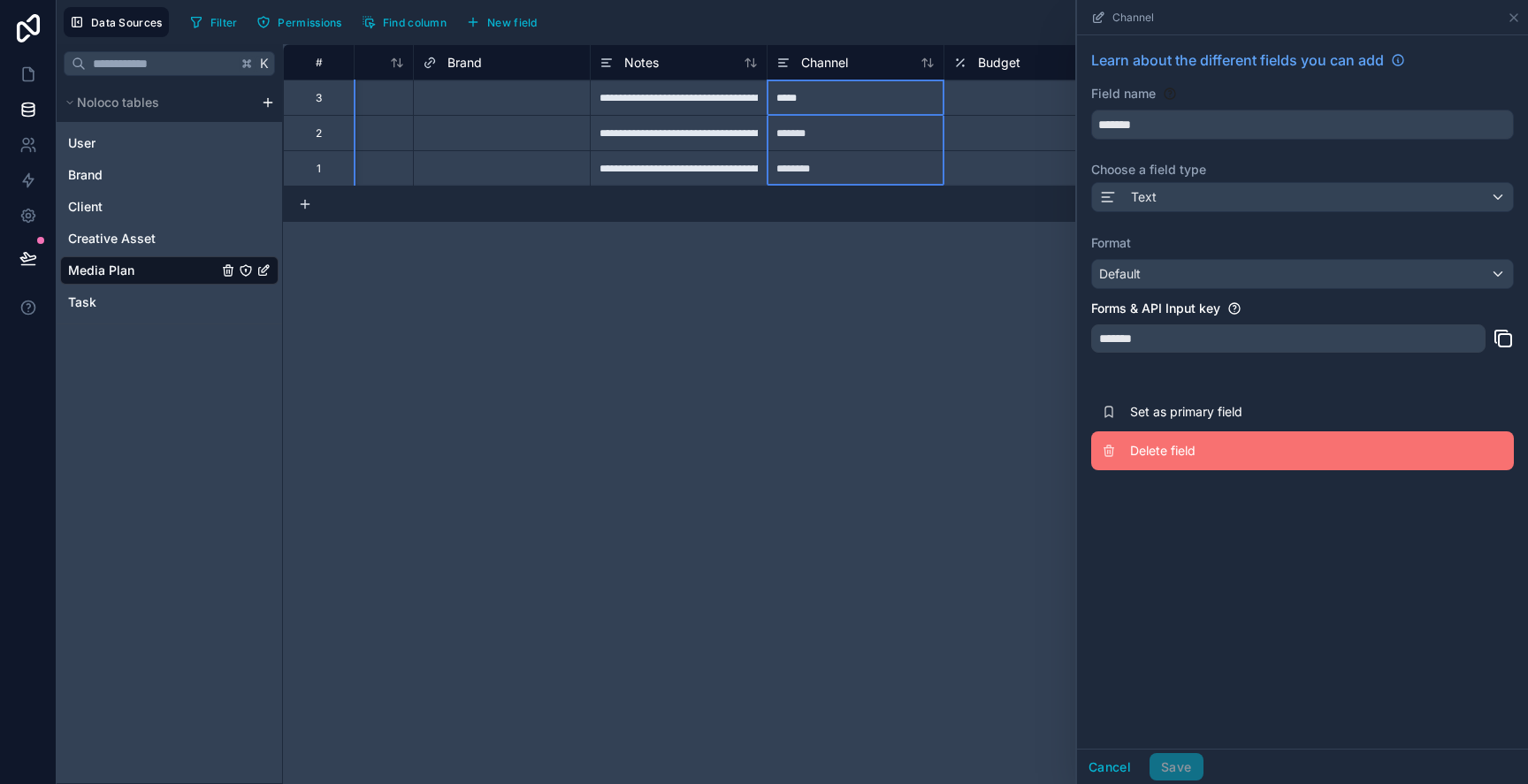
click at [1131, 443] on span "Delete field" at bounding box center [1257, 450] width 255 height 18
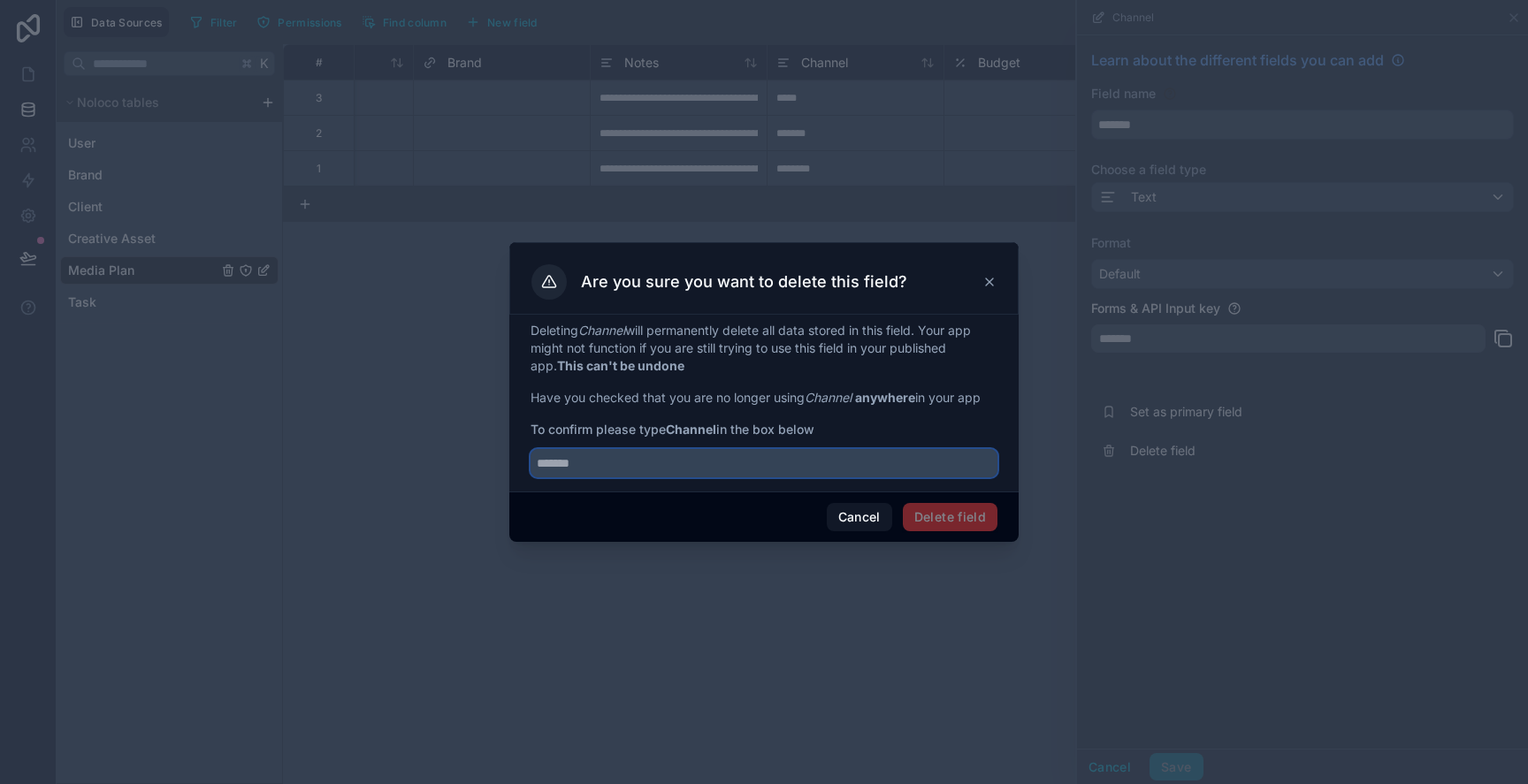
click at [804, 452] on input "text" at bounding box center [764, 463] width 467 height 28
type input "*******"
click at [949, 517] on button "Delete field" at bounding box center [949, 517] width 95 height 28
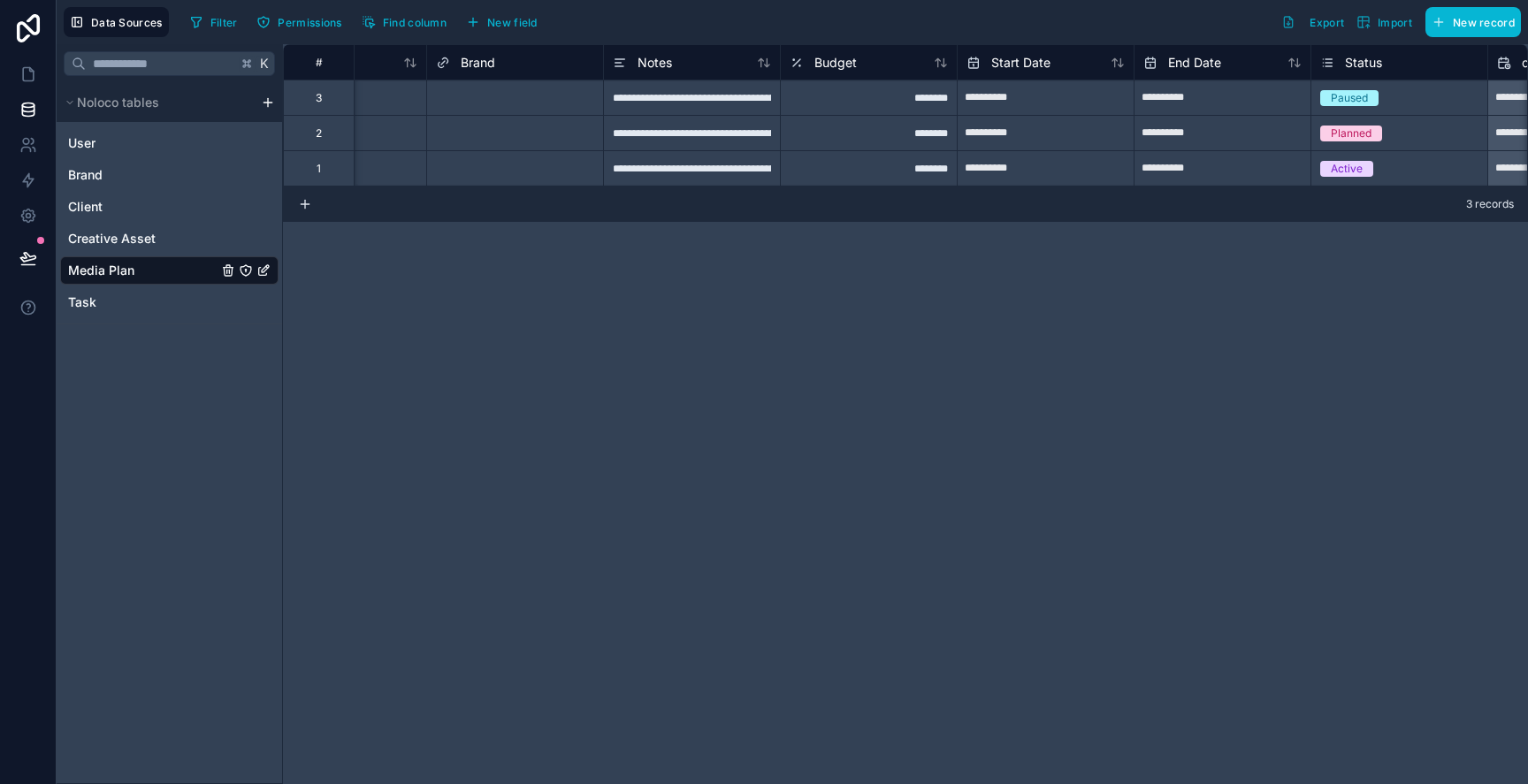
scroll to position [0, 127]
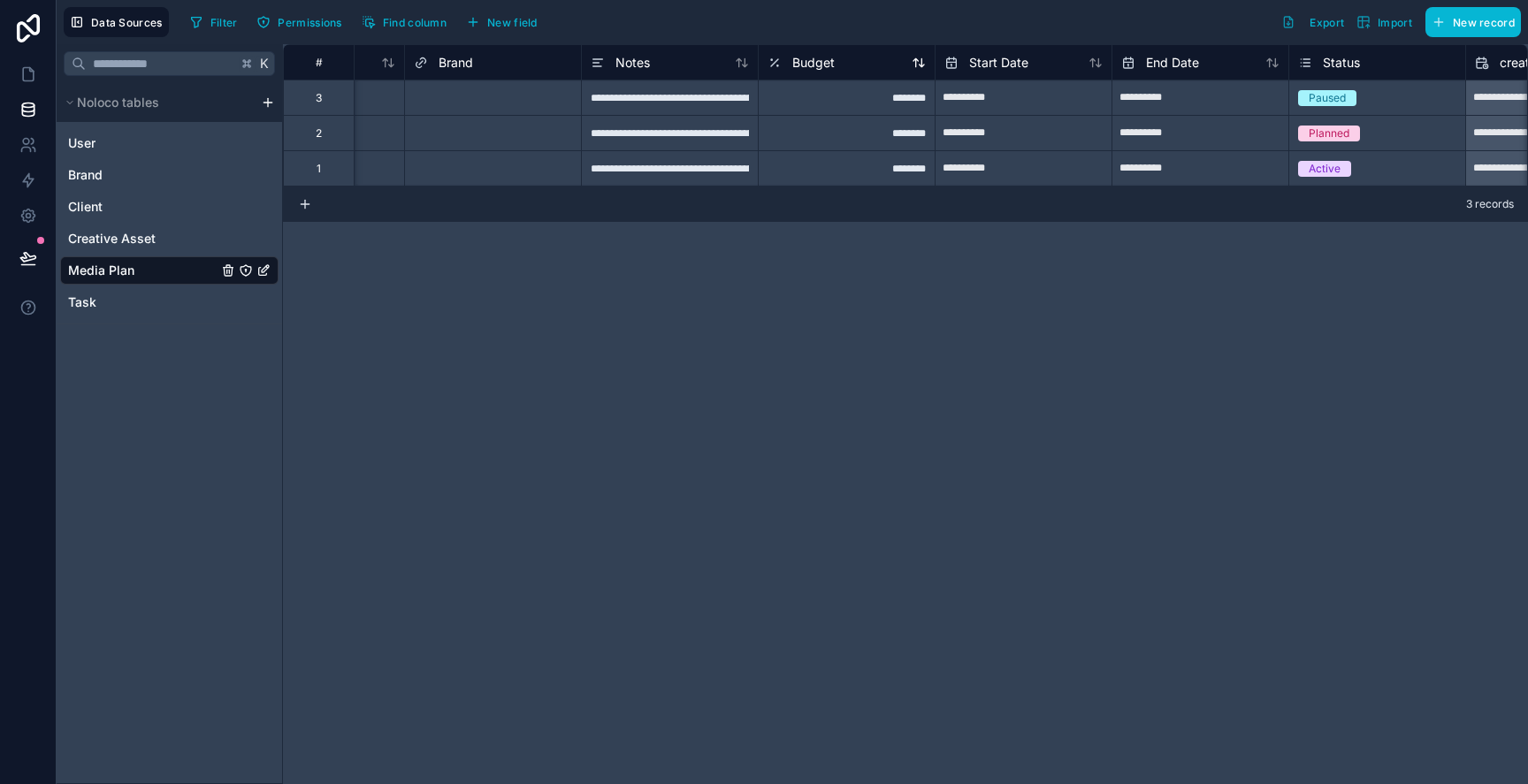
click at [823, 69] on span "Budget" at bounding box center [813, 63] width 42 height 18
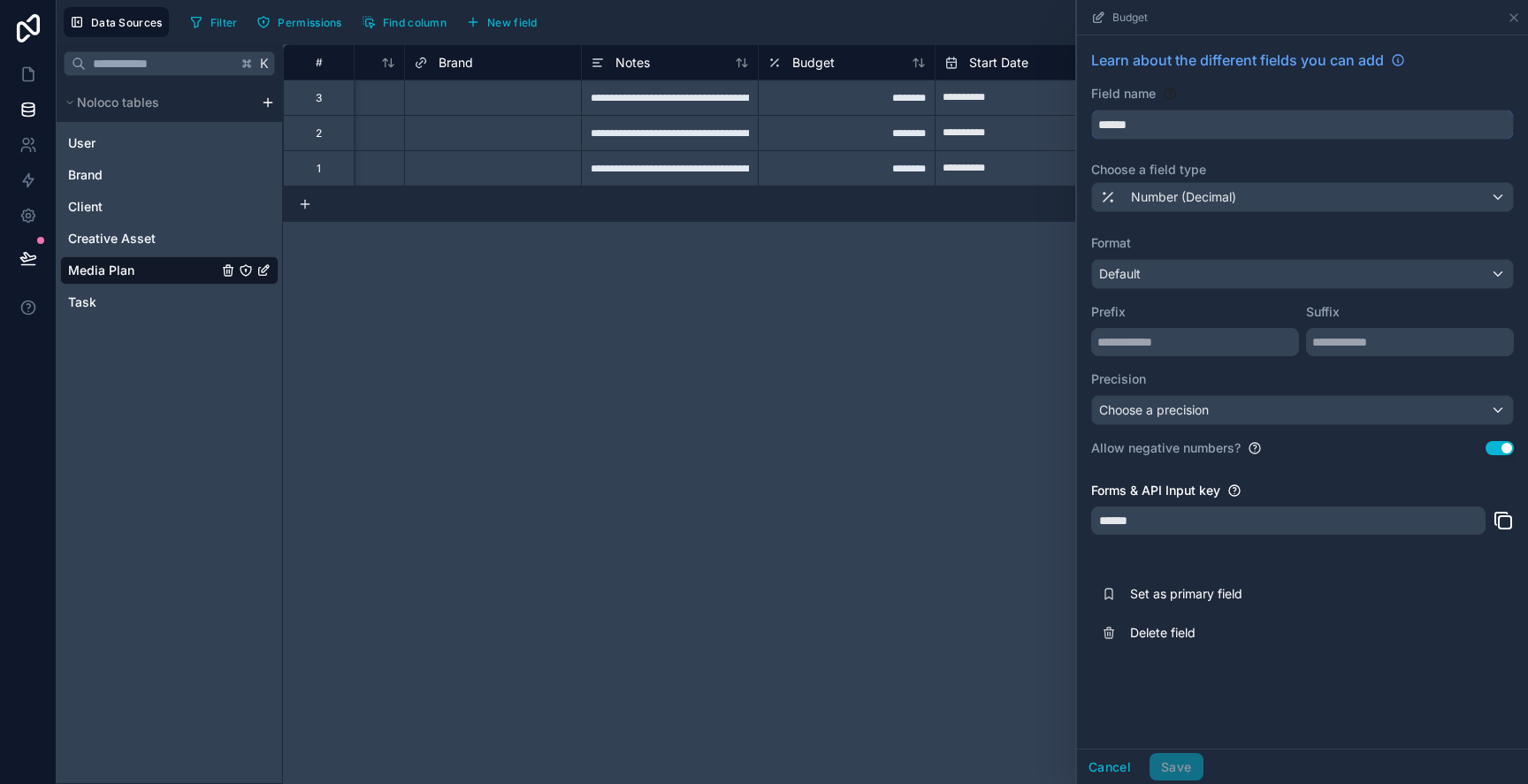
click at [1146, 119] on input "******" at bounding box center [1302, 125] width 421 height 28
click at [1091, 110] on button "**********" at bounding box center [1302, 125] width 423 height 30
type input "**********"
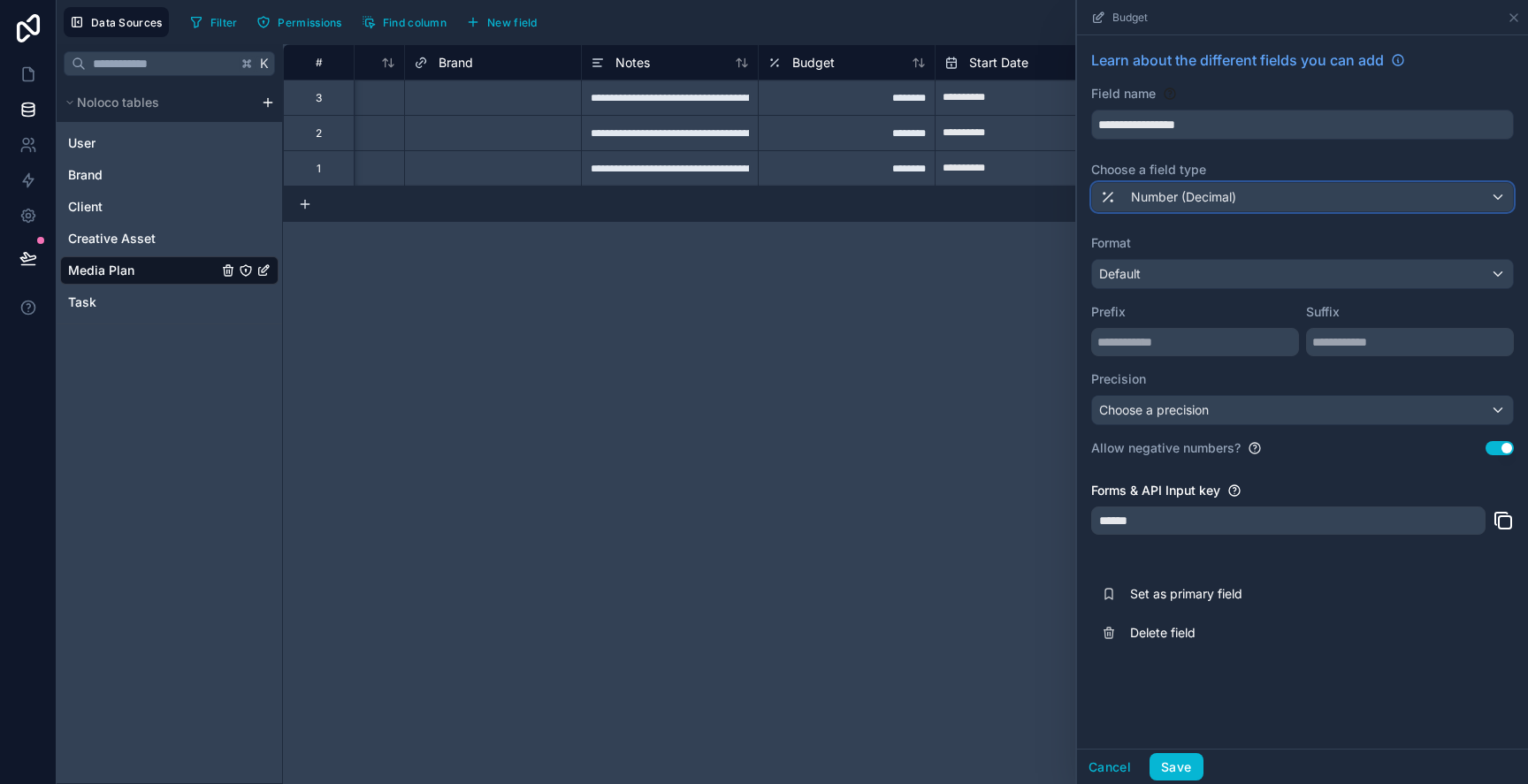
click at [1205, 204] on span "Number (Decimal)" at bounding box center [1183, 197] width 105 height 18
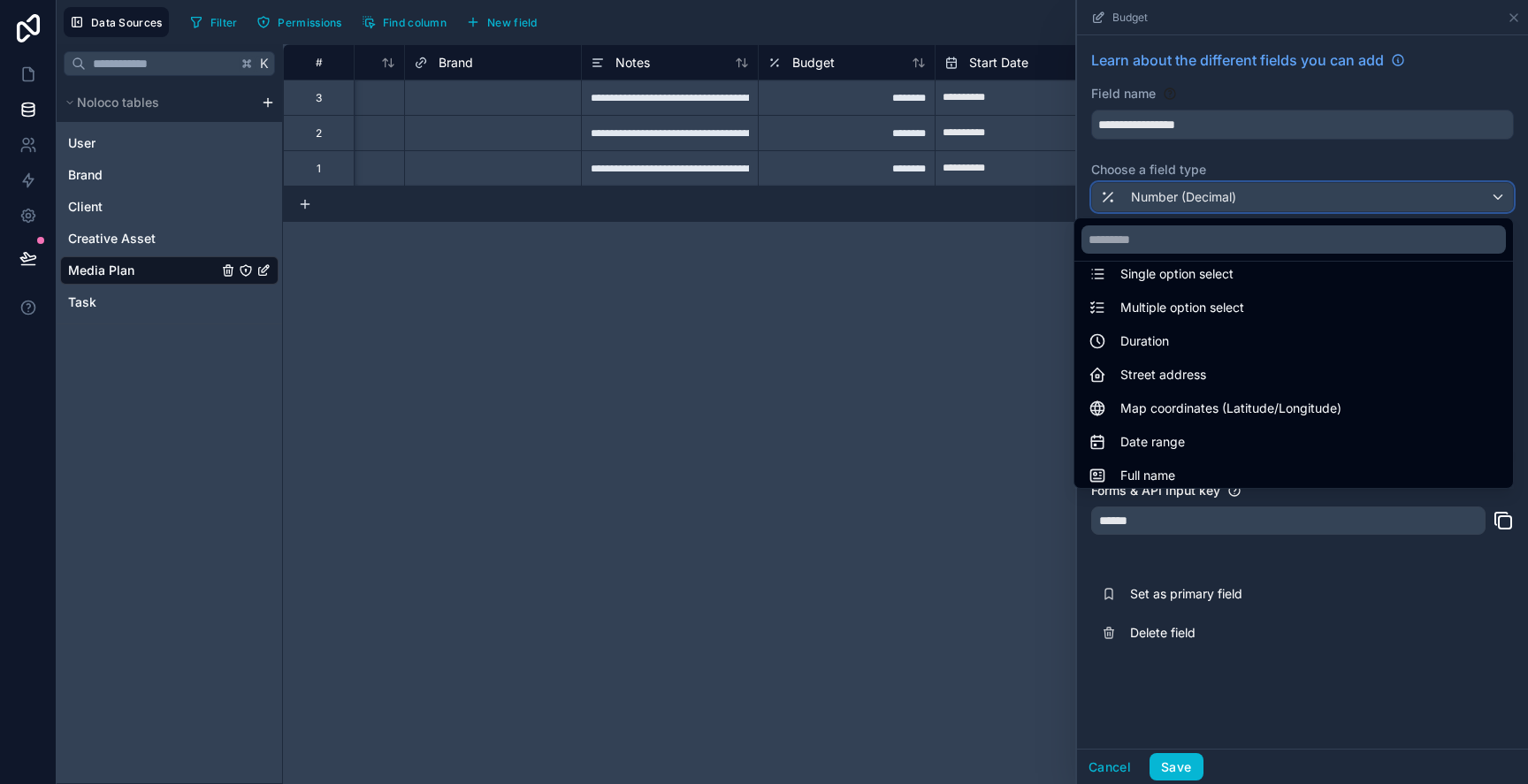
scroll to position [215, 0]
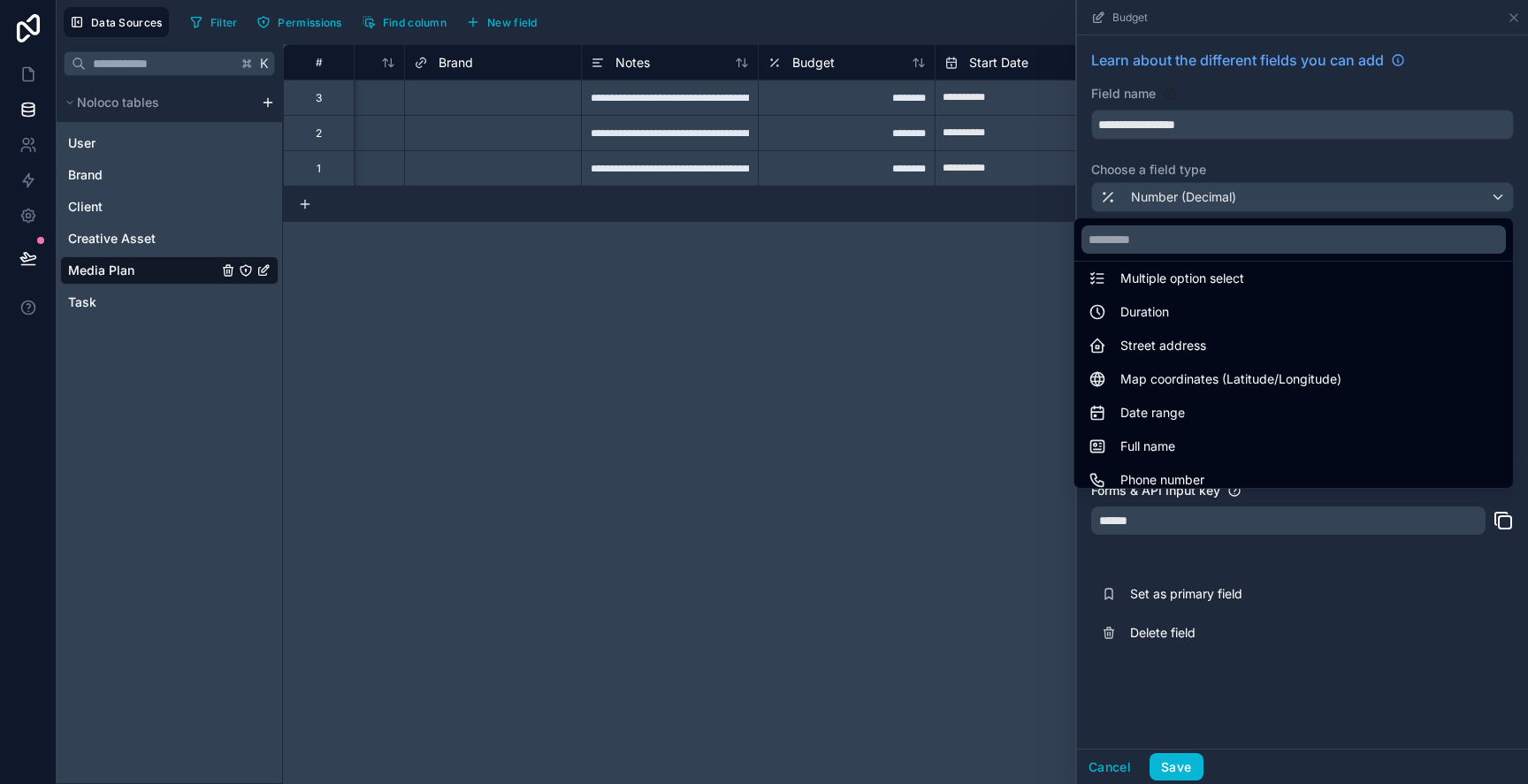
click at [1233, 174] on div at bounding box center [1302, 392] width 451 height 784
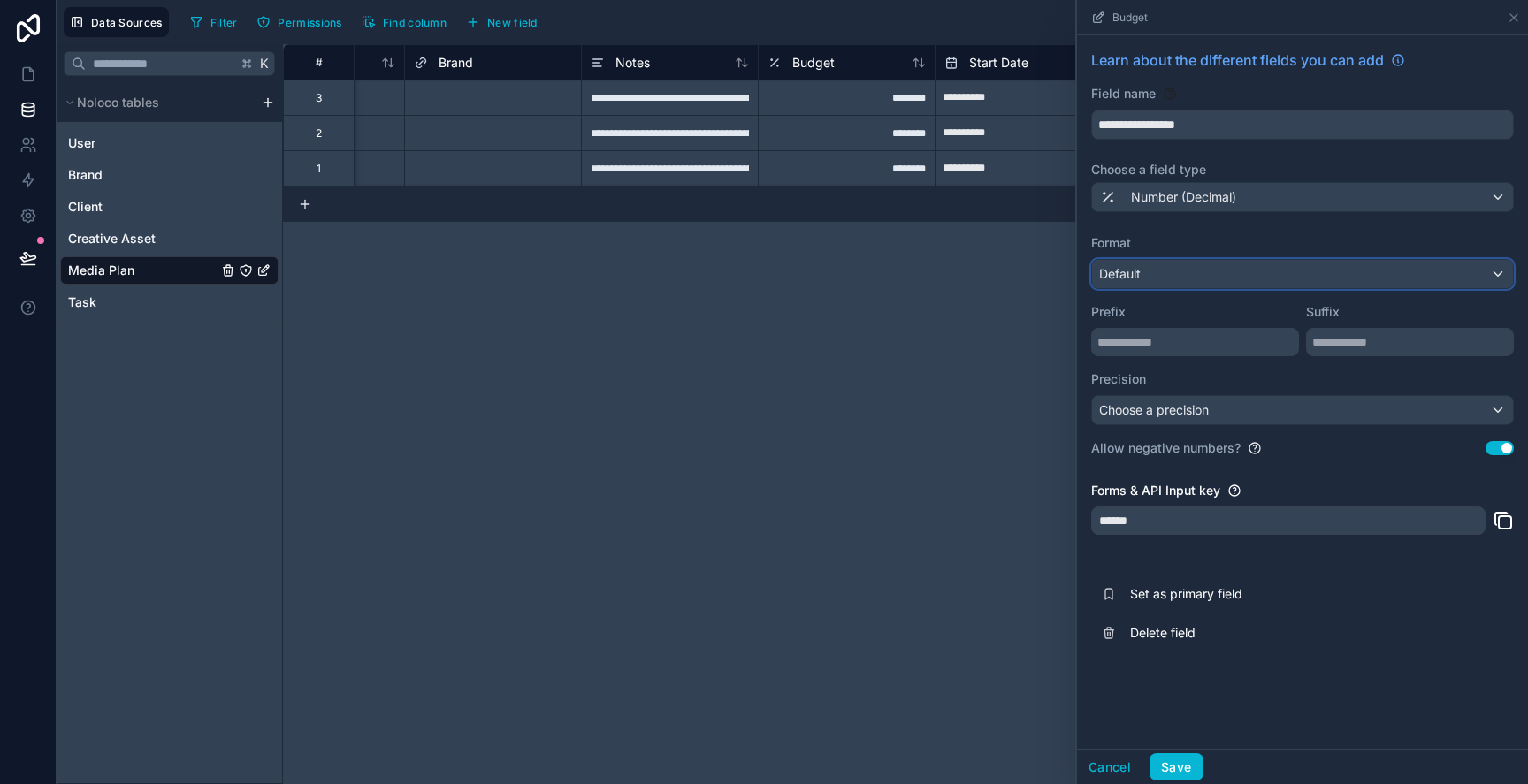
click at [1229, 281] on div "Default" at bounding box center [1302, 274] width 421 height 28
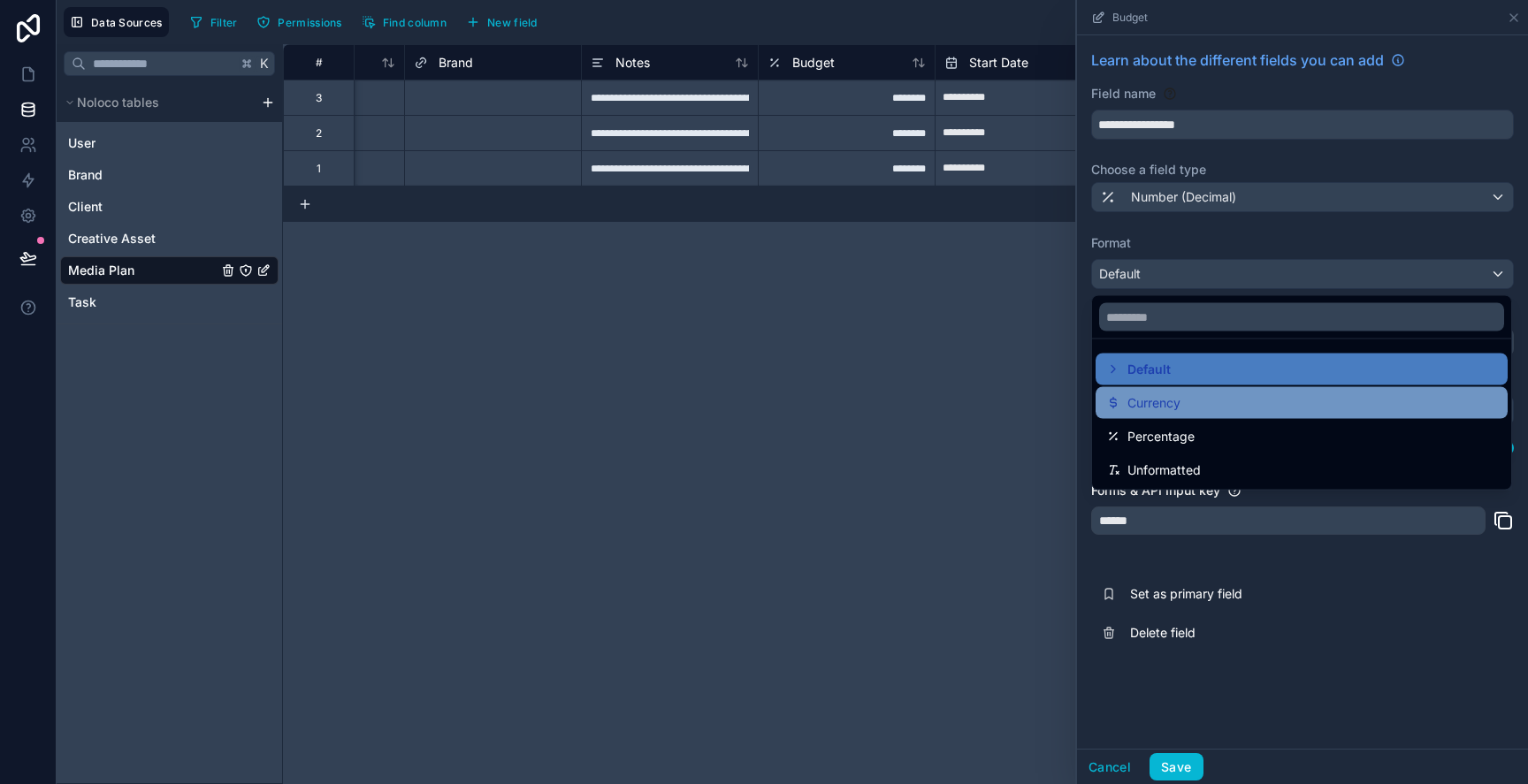
click at [1225, 388] on div "Currency" at bounding box center [1301, 403] width 412 height 32
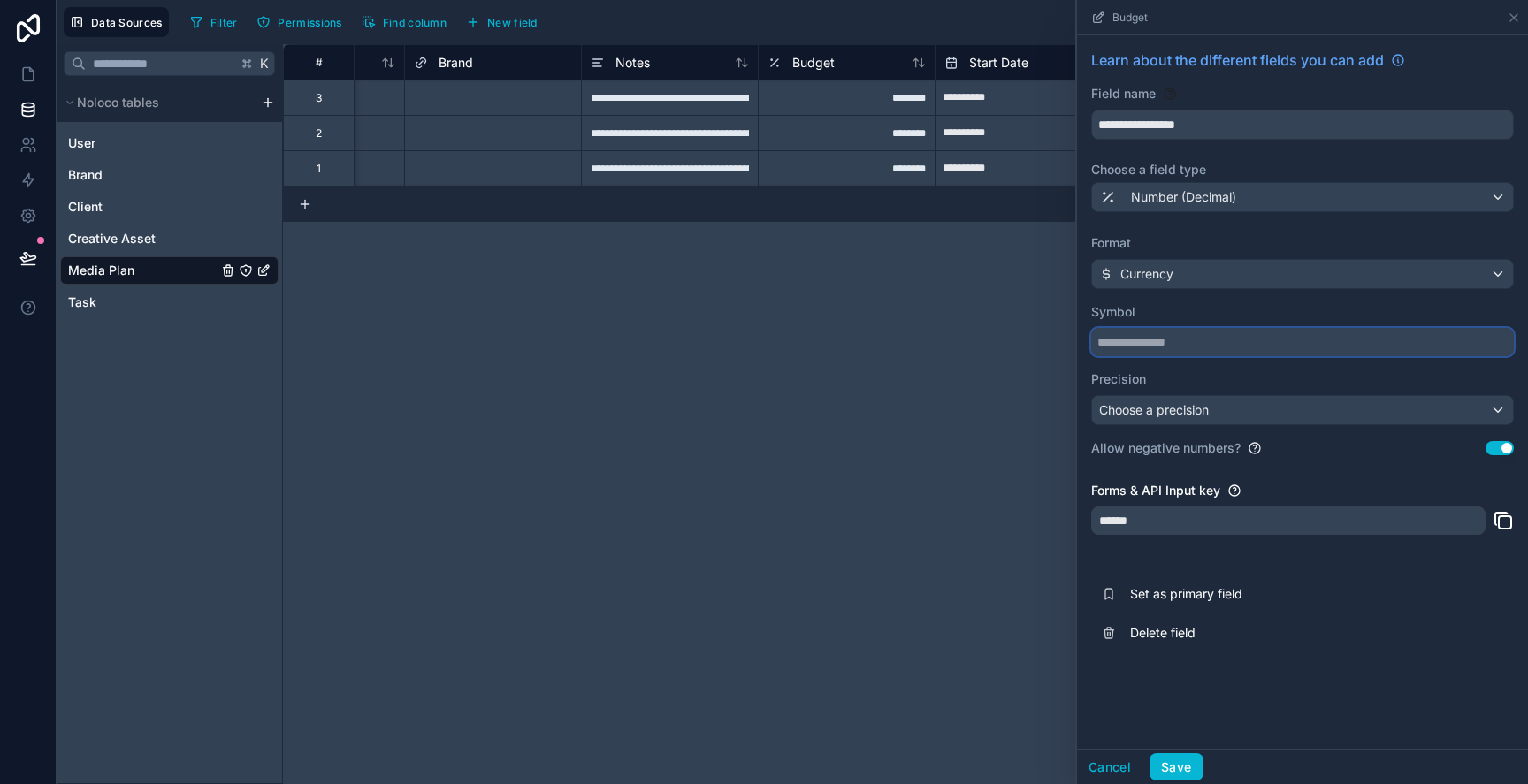
click at [1187, 342] on input "text" at bounding box center [1302, 342] width 423 height 28
click at [1217, 388] on label "Precision" at bounding box center [1302, 380] width 423 height 18
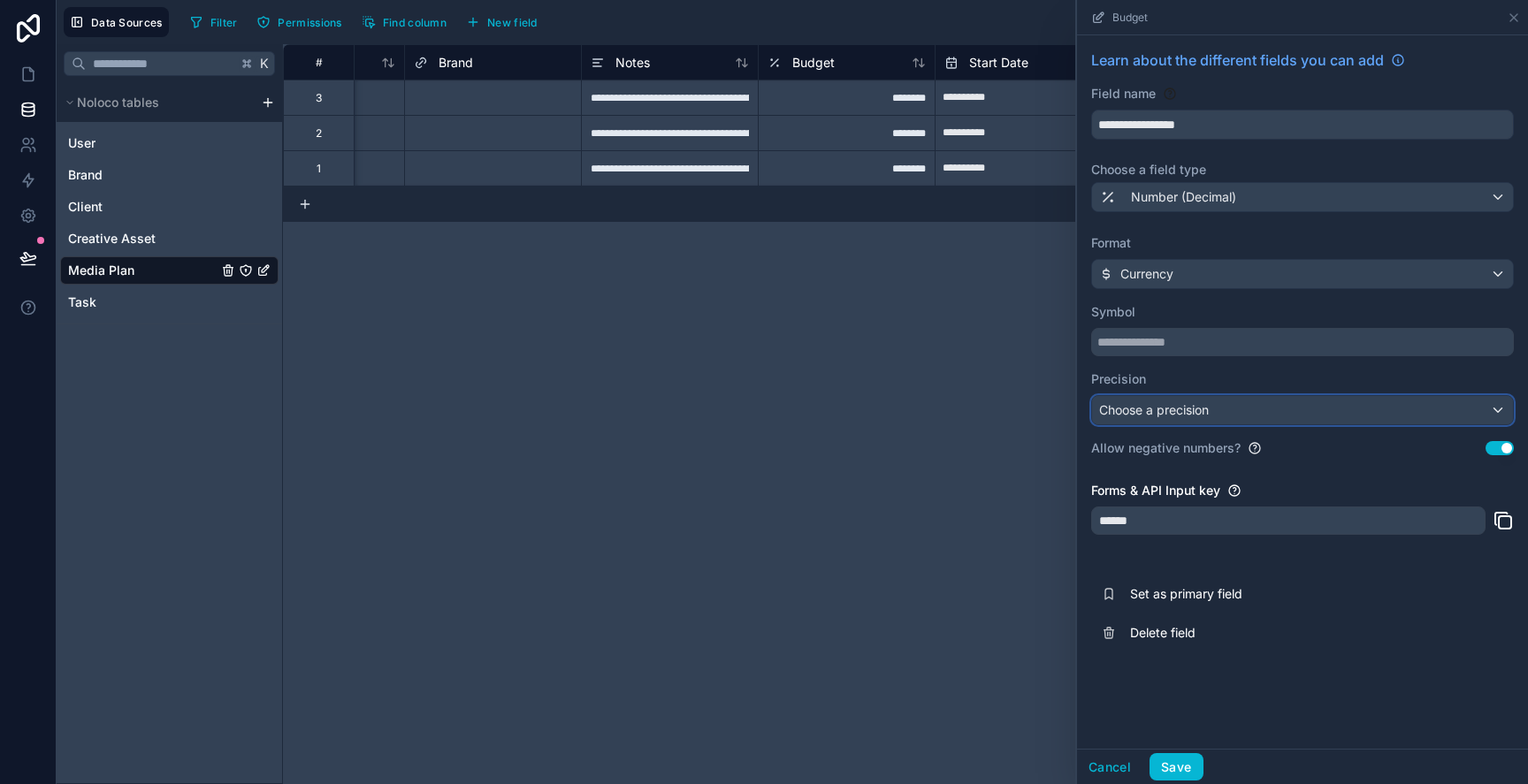
click at [1217, 402] on div "Choose a precision" at bounding box center [1302, 409] width 421 height 28
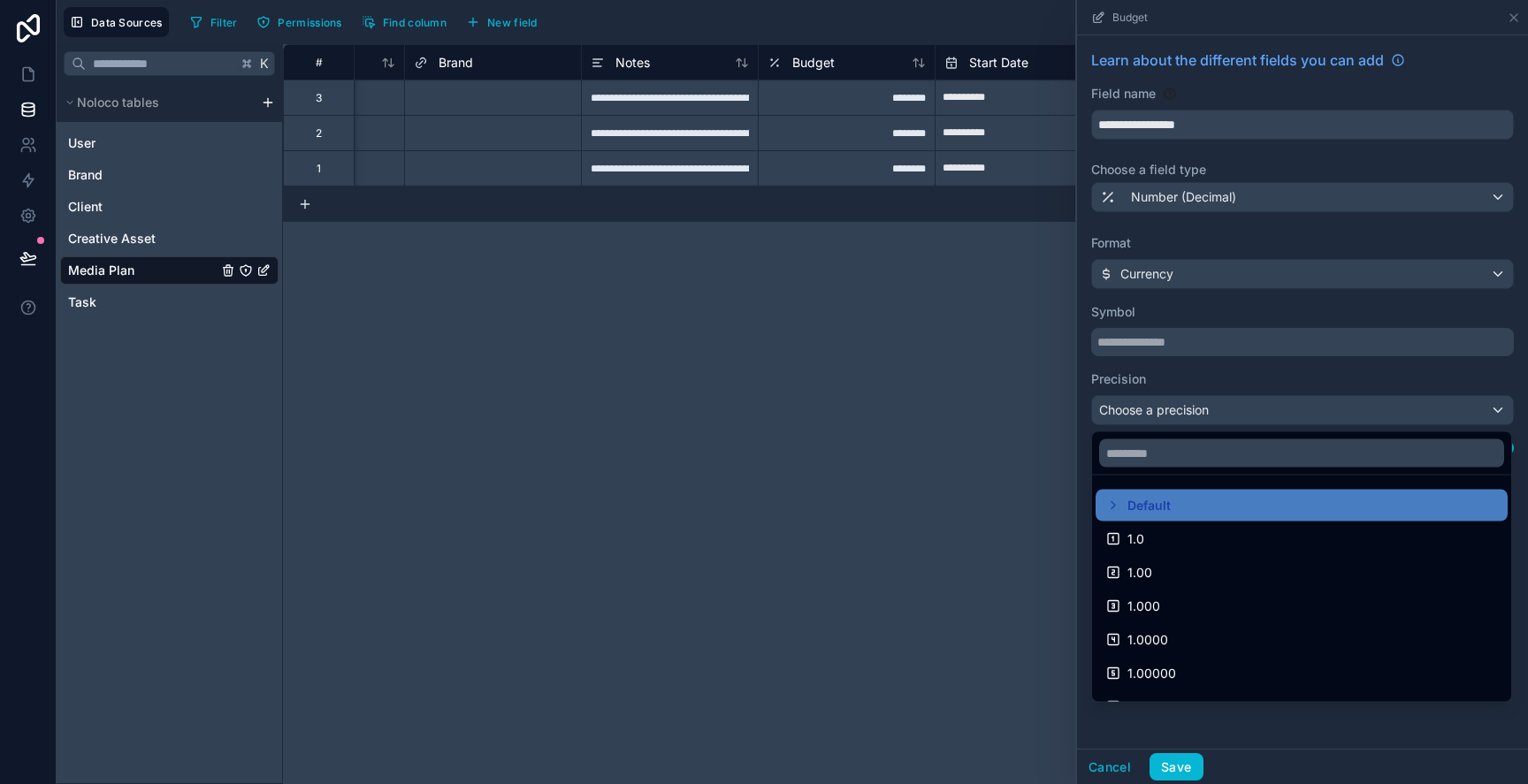
click at [1217, 402] on div at bounding box center [1302, 392] width 451 height 784
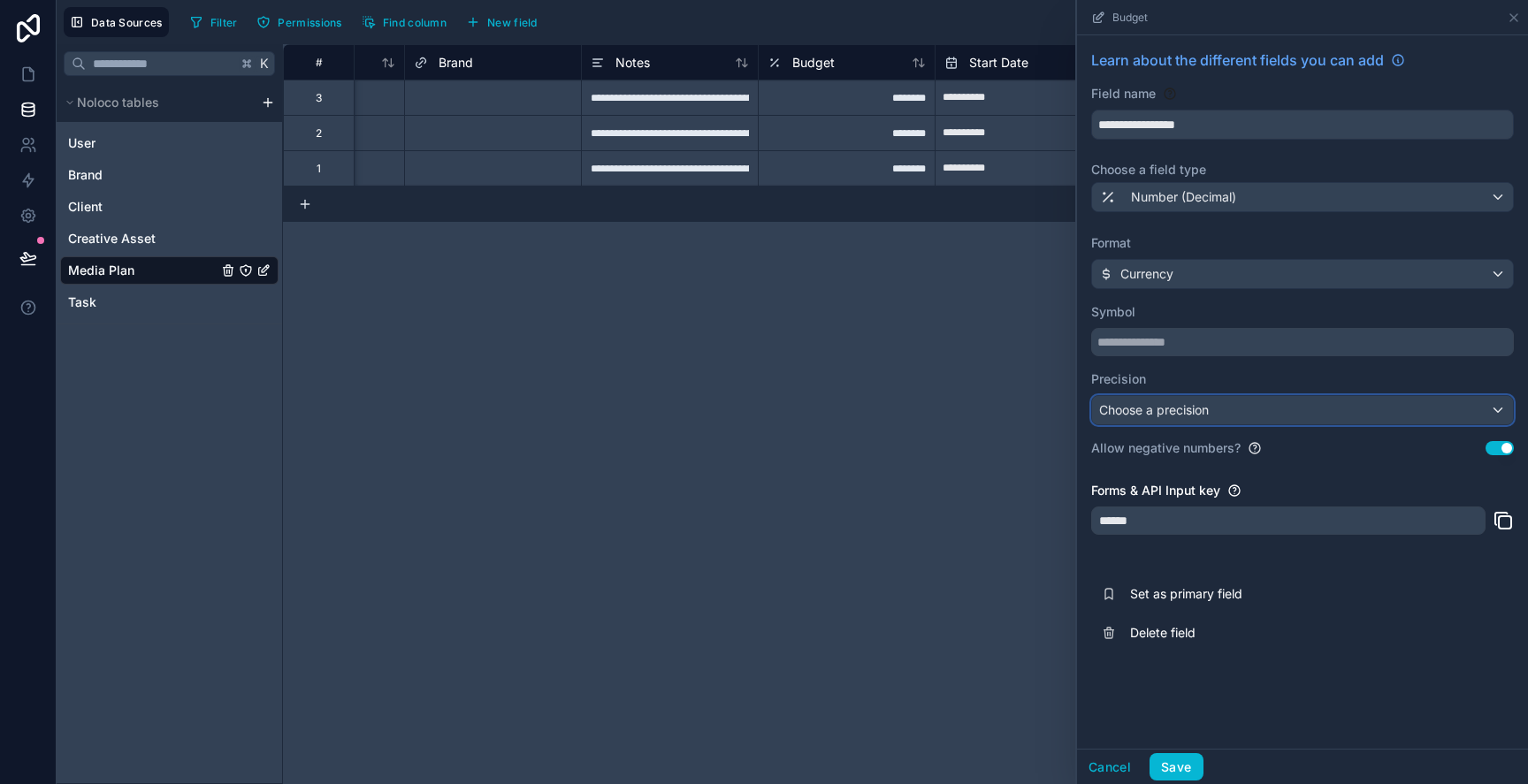
click at [1212, 407] on div "Choose a precision" at bounding box center [1302, 409] width 421 height 28
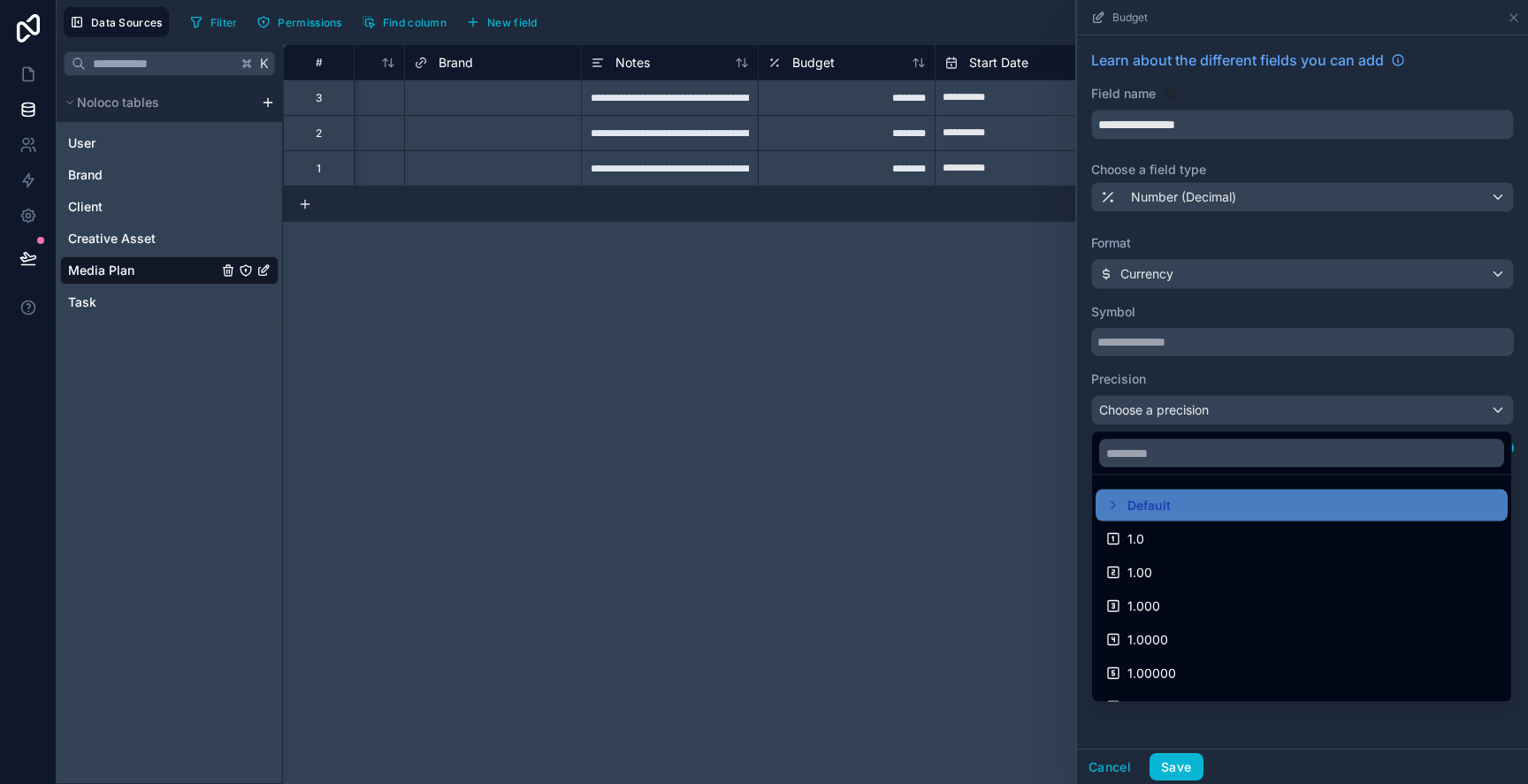
click at [1212, 407] on div at bounding box center [1302, 392] width 451 height 784
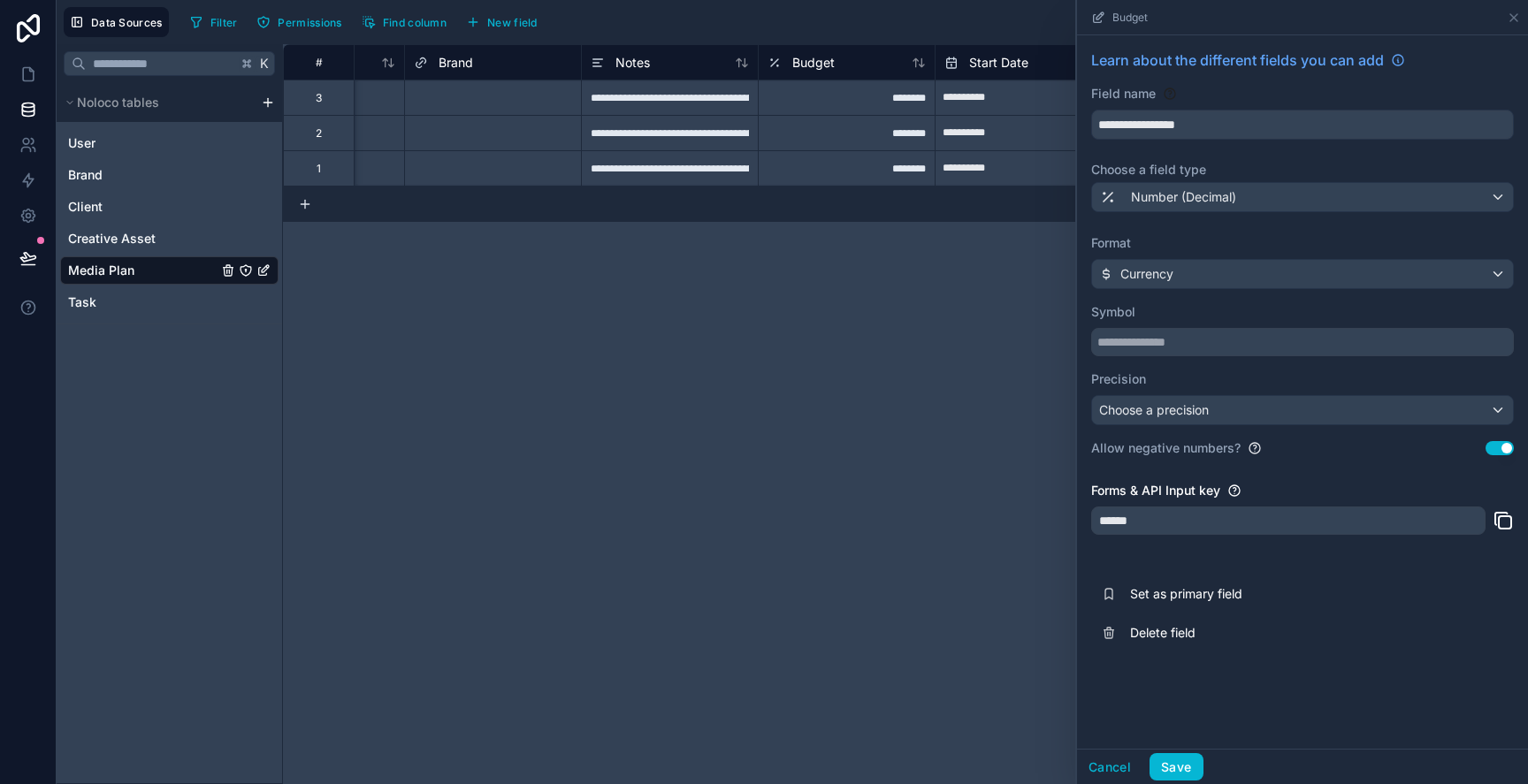
click at [1498, 443] on button "Use setting" at bounding box center [1500, 448] width 28 height 14
click at [1371, 422] on div "Choose a precision" at bounding box center [1302, 409] width 421 height 28
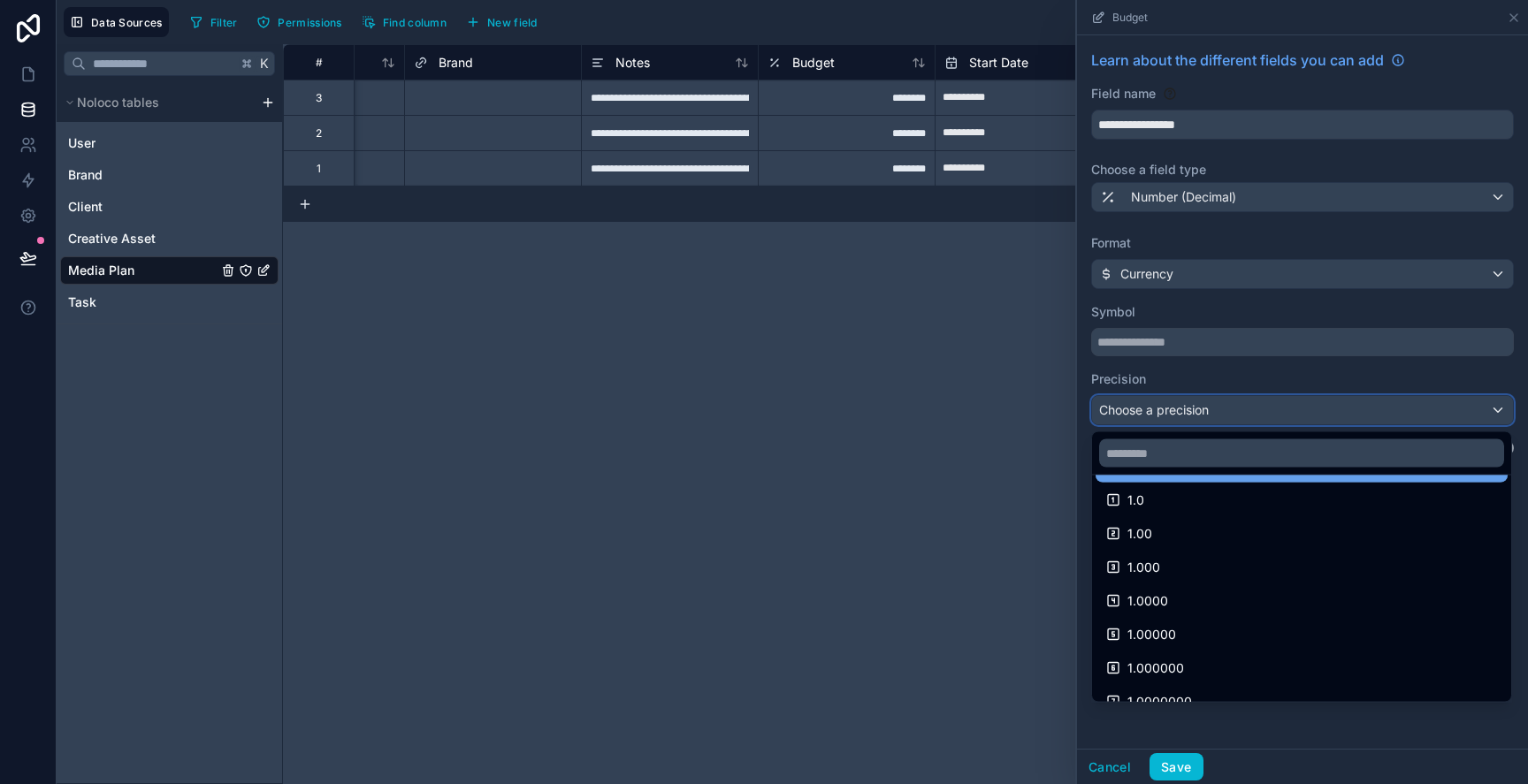
scroll to position [58, 0]
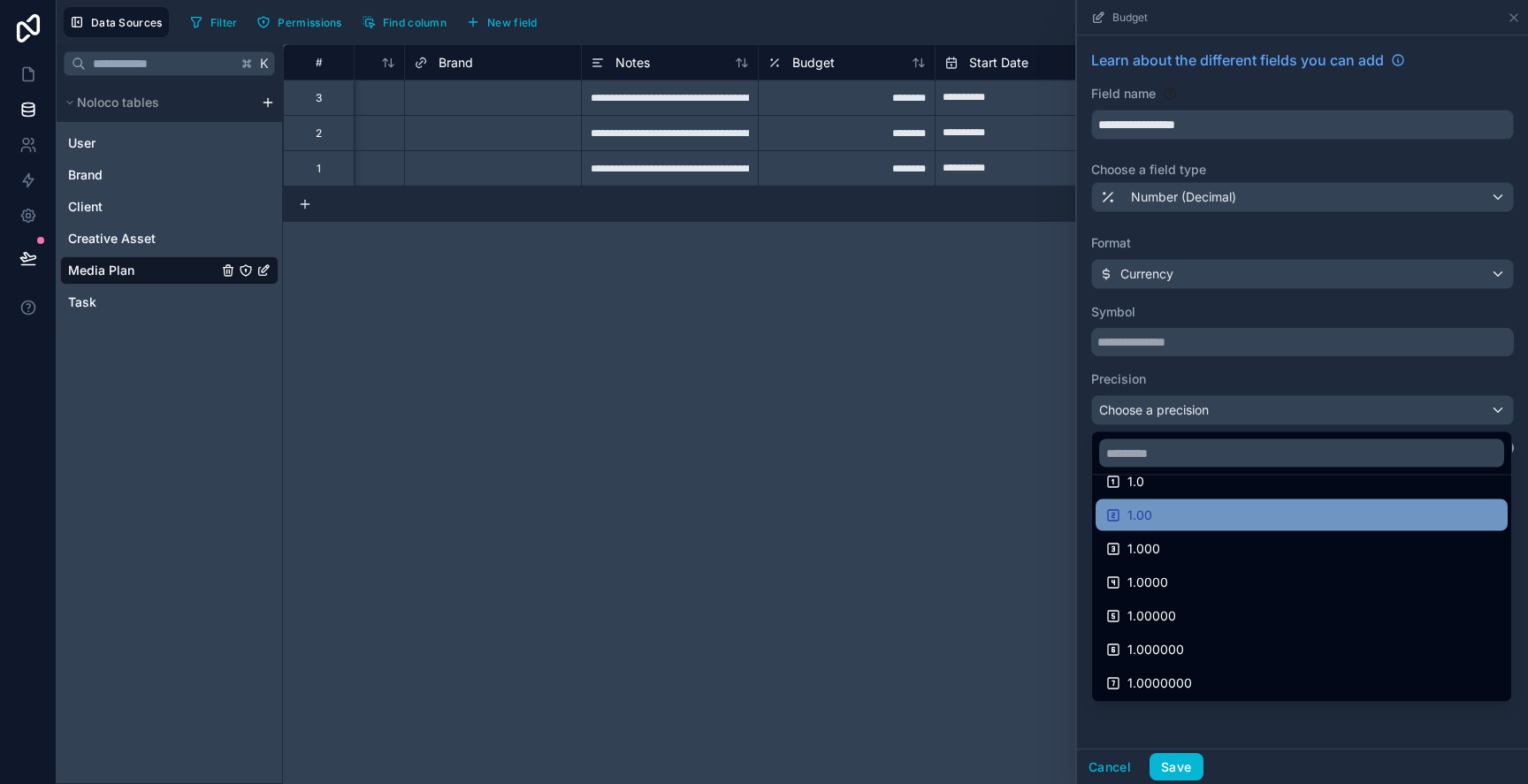
click at [1351, 504] on div "1.00" at bounding box center [1301, 514] width 391 height 21
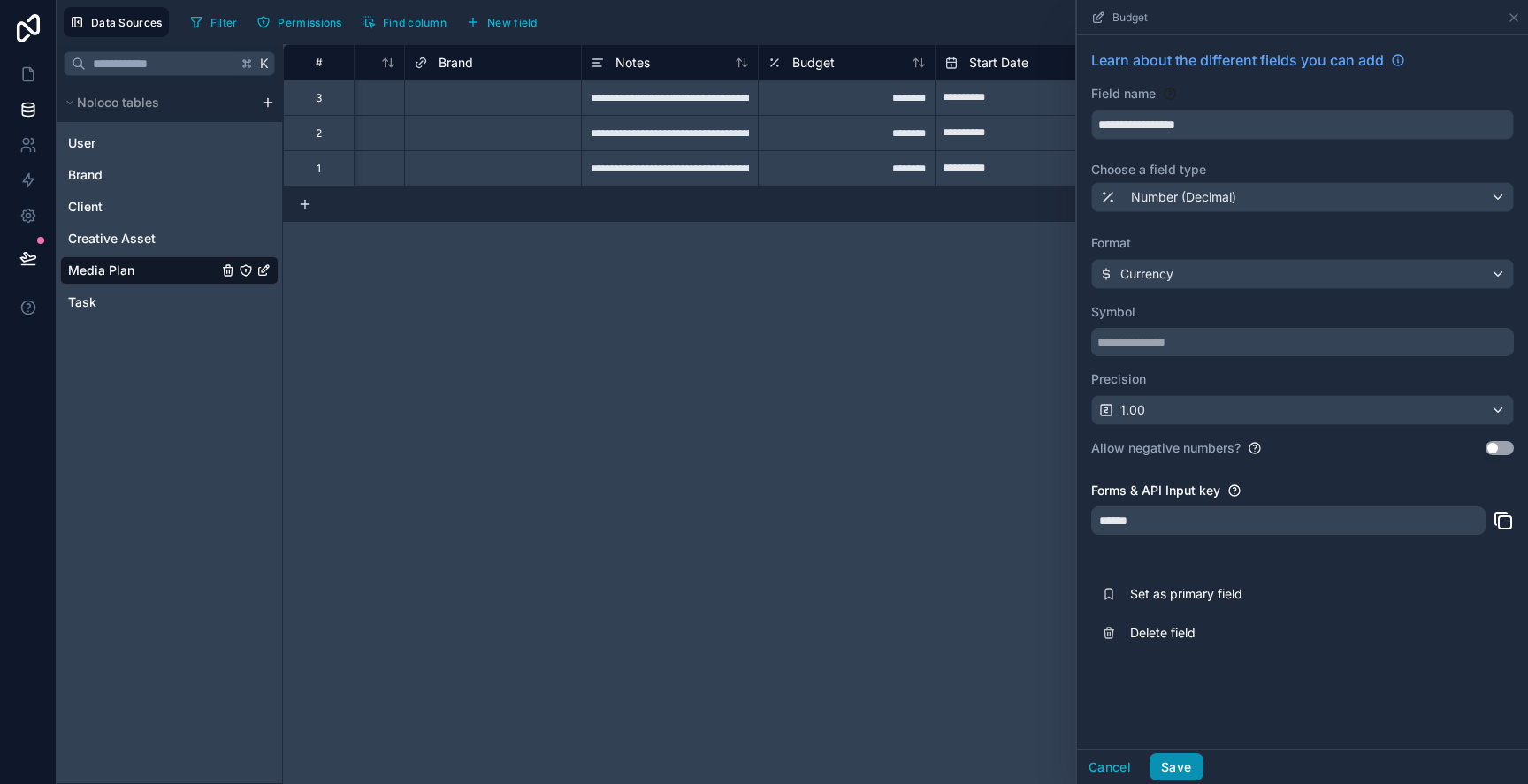
click at [1191, 762] on button "Save" at bounding box center [1175, 767] width 53 height 28
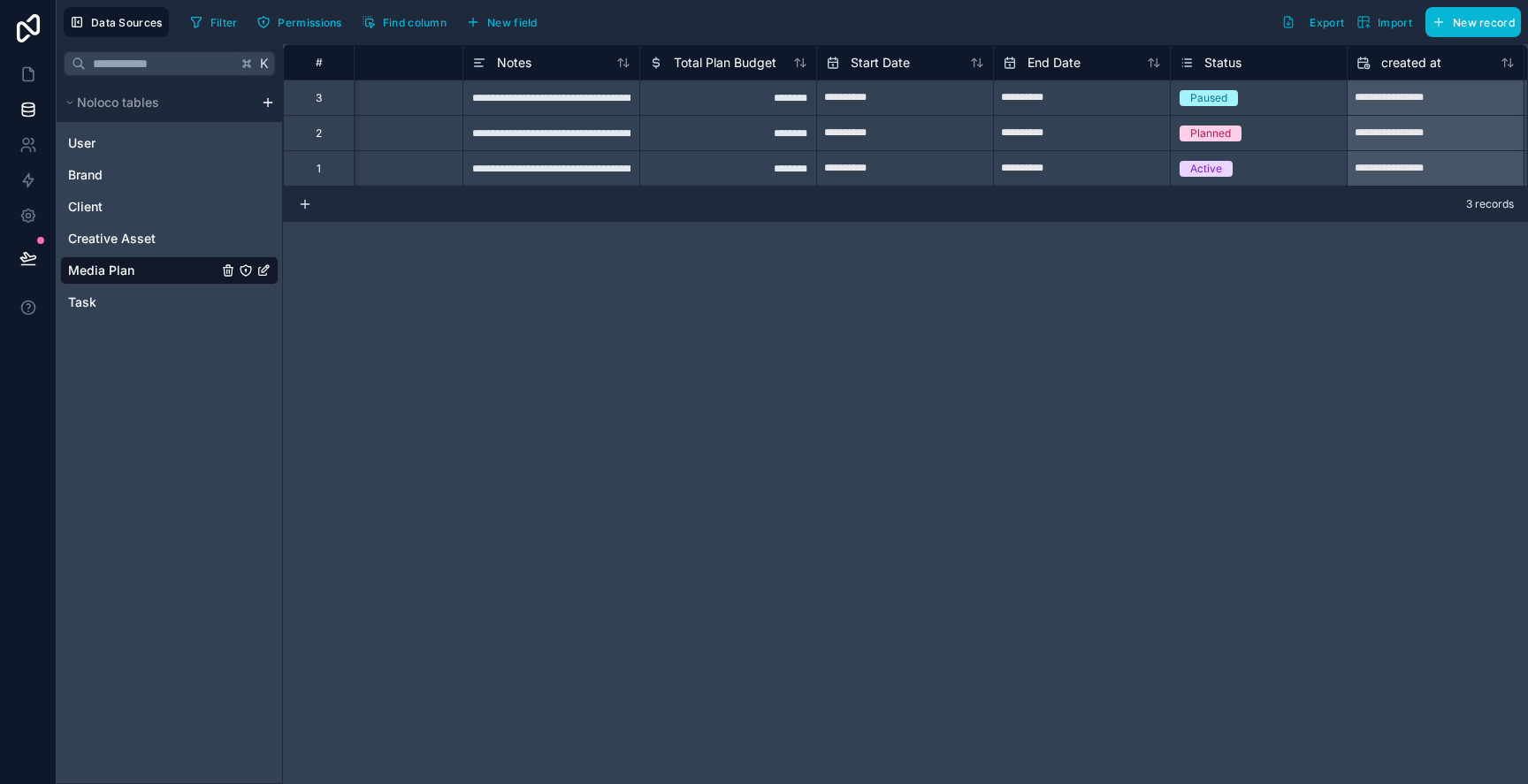
scroll to position [0, 334]
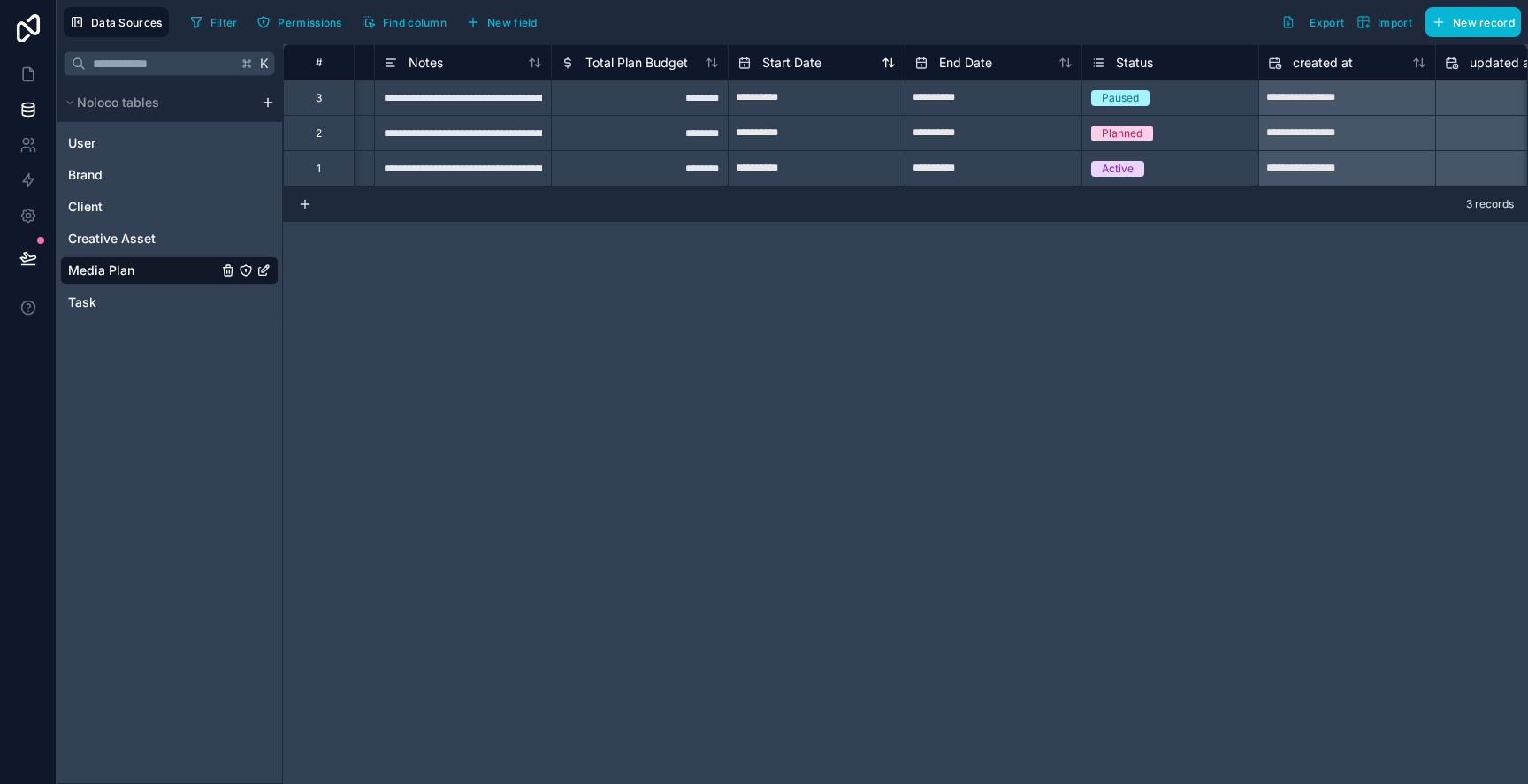
click at [810, 69] on span "Start Date" at bounding box center [791, 63] width 59 height 18
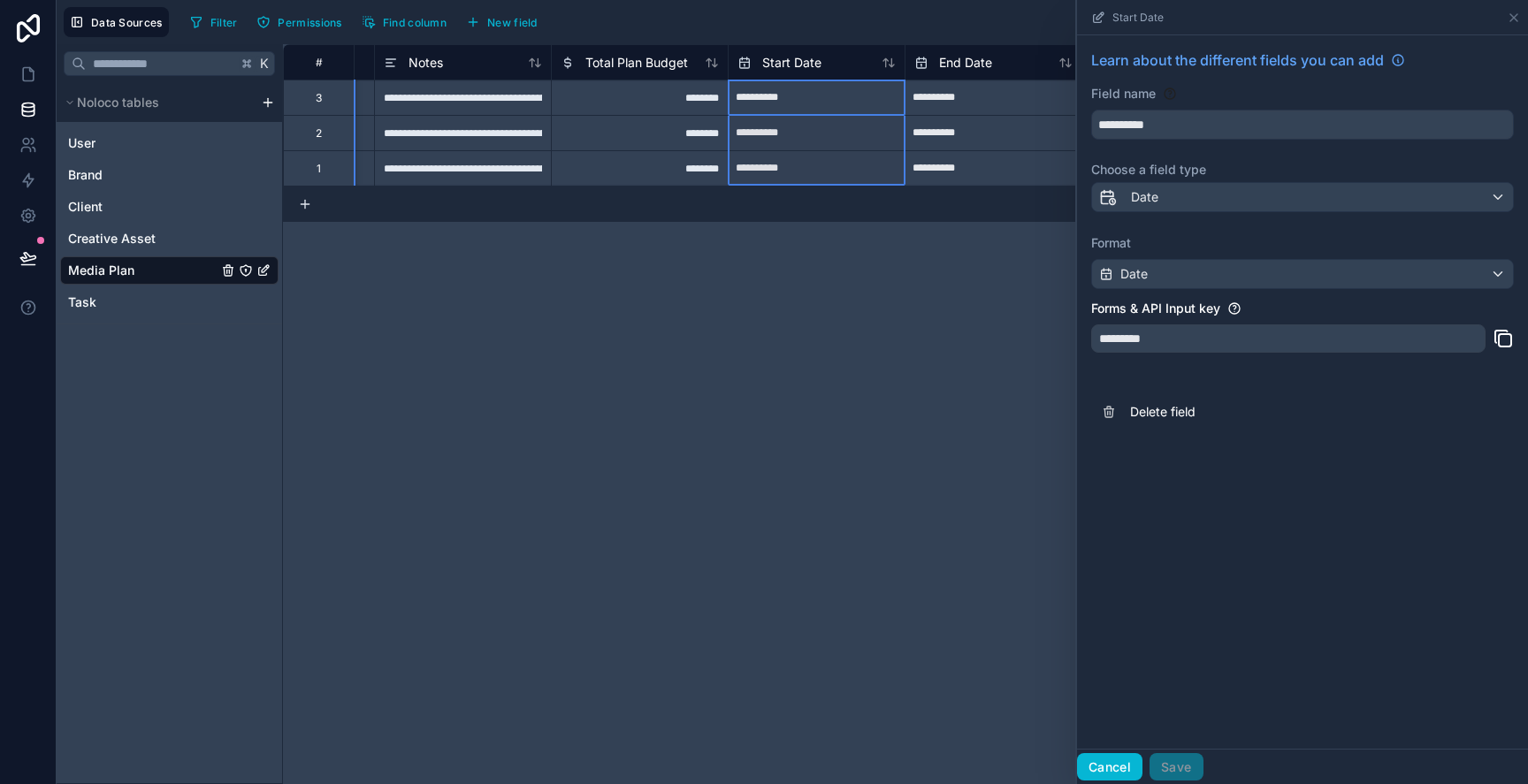
click at [1120, 762] on button "Cancel" at bounding box center [1109, 767] width 65 height 28
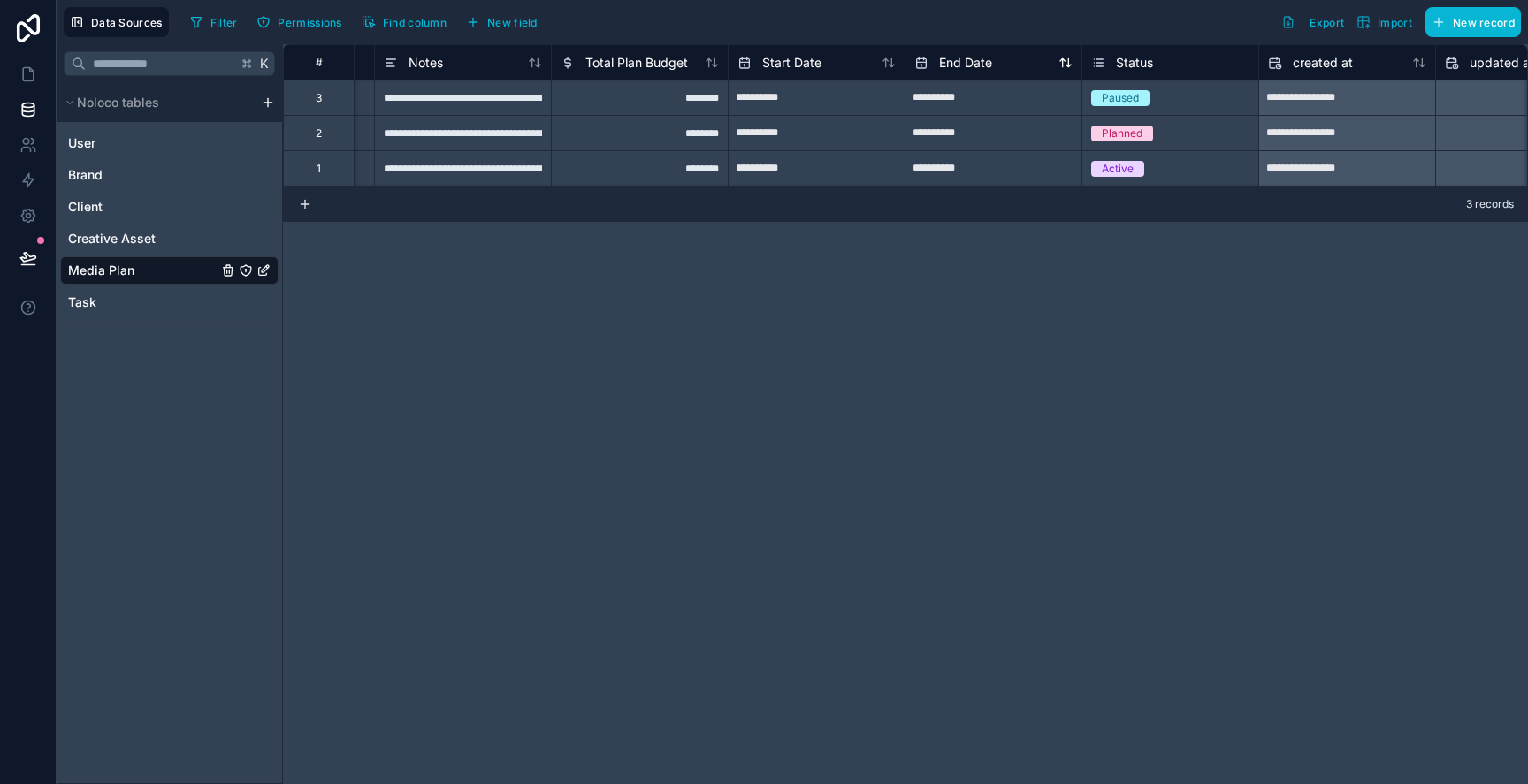
click at [974, 58] on span "End Date" at bounding box center [965, 63] width 53 height 18
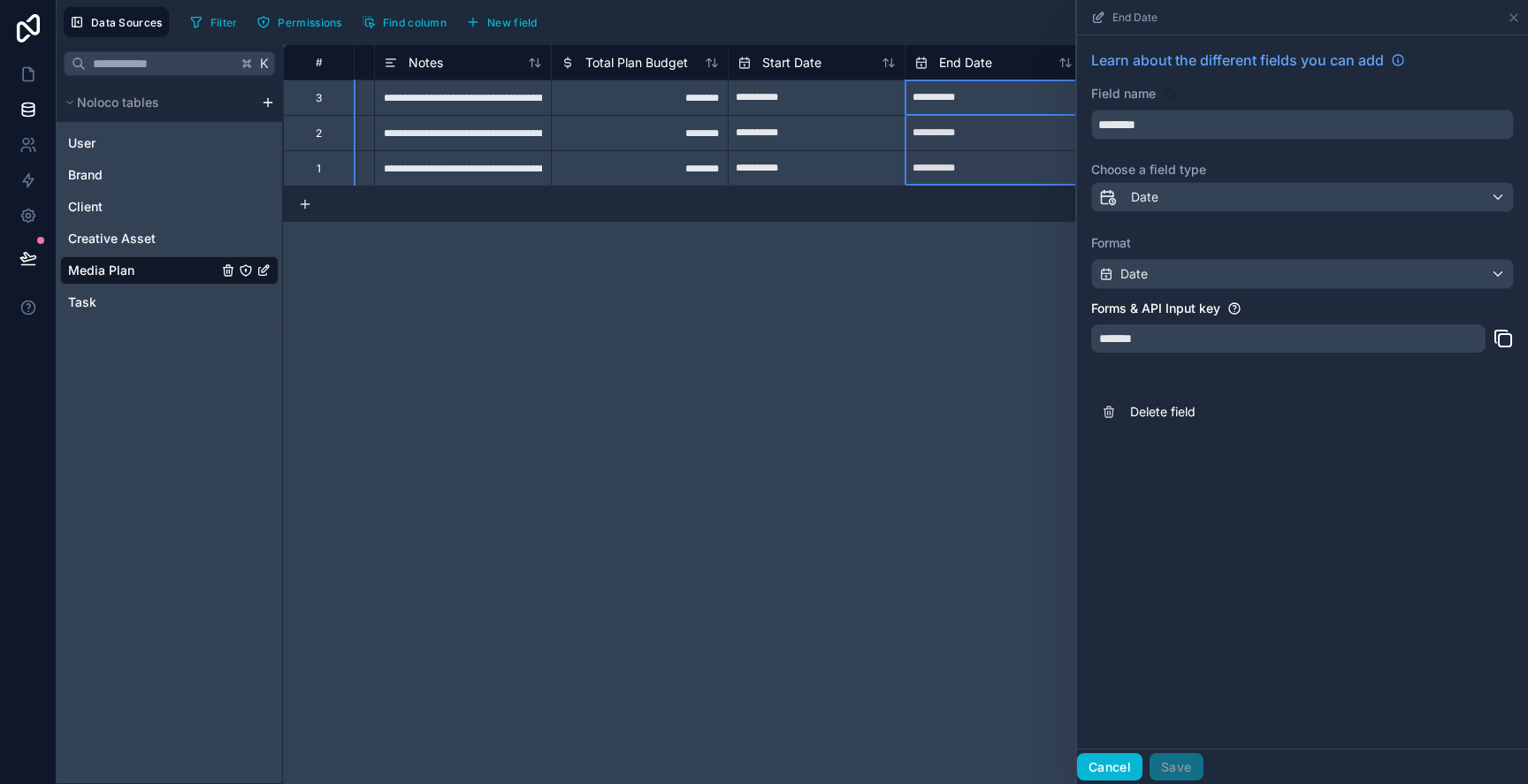
click at [1122, 753] on button "Cancel" at bounding box center [1109, 767] width 65 height 28
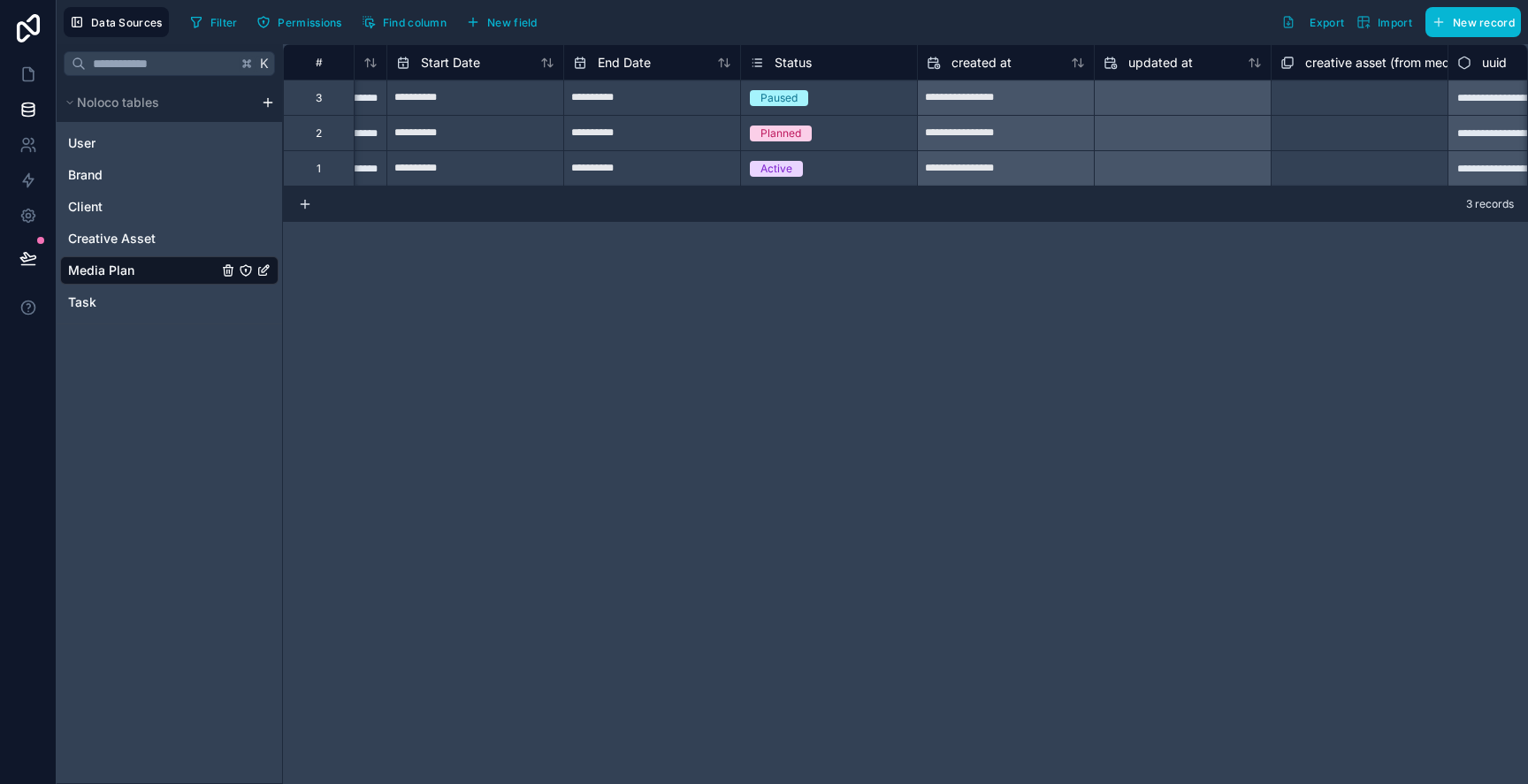
scroll to position [0, 772]
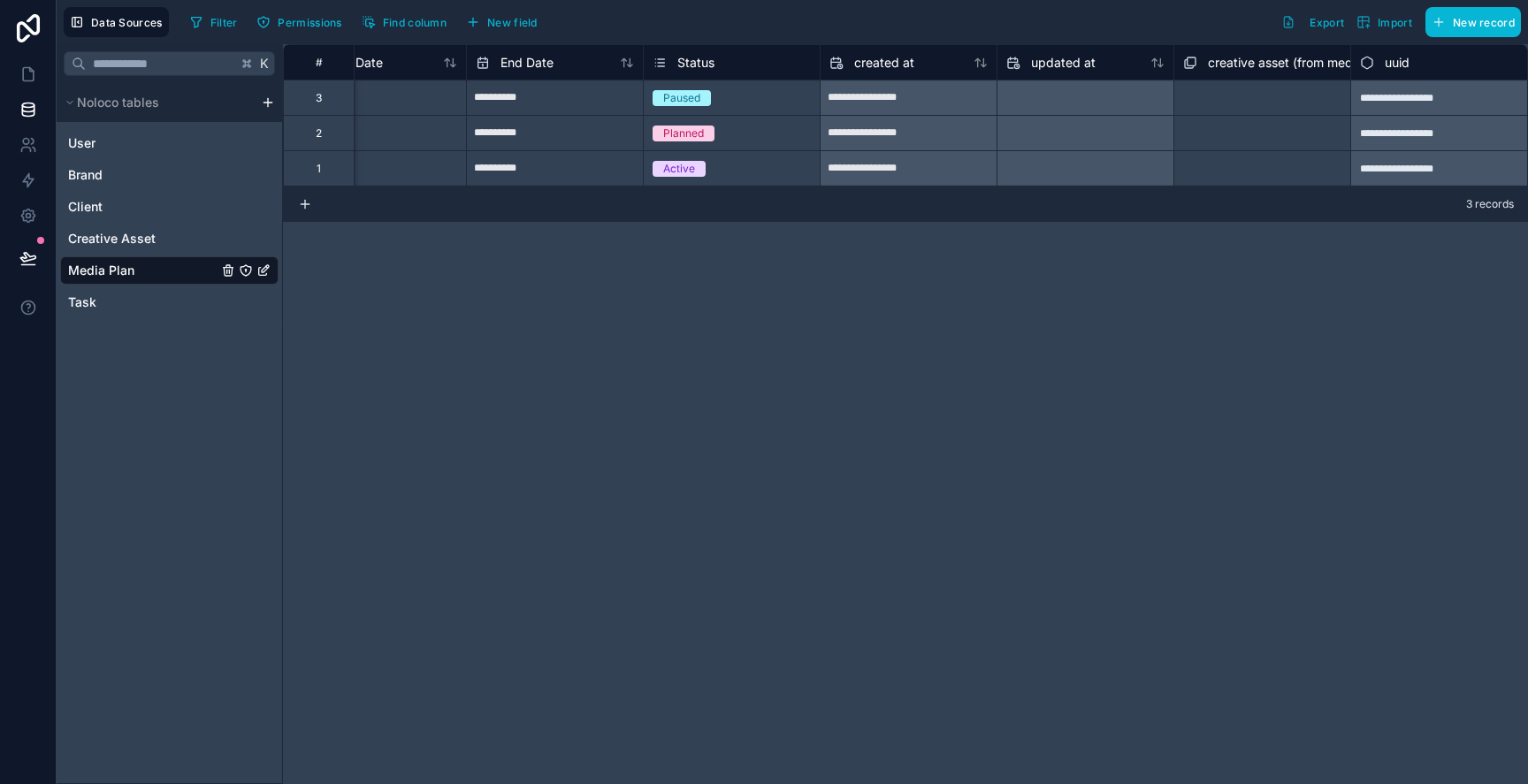
click at [710, 58] on span "Status" at bounding box center [696, 63] width 37 height 18
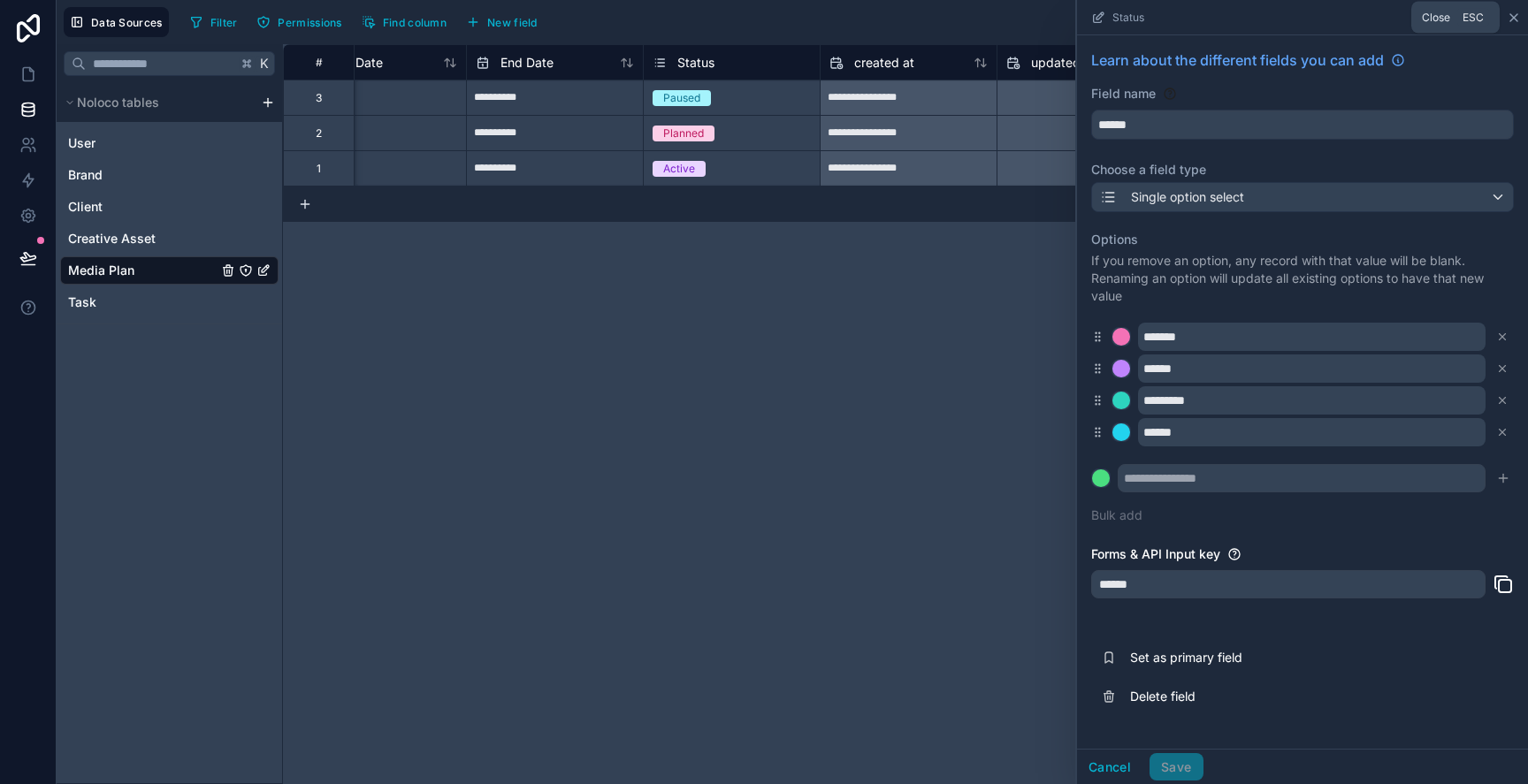
click at [1511, 13] on icon at bounding box center [1514, 18] width 14 height 14
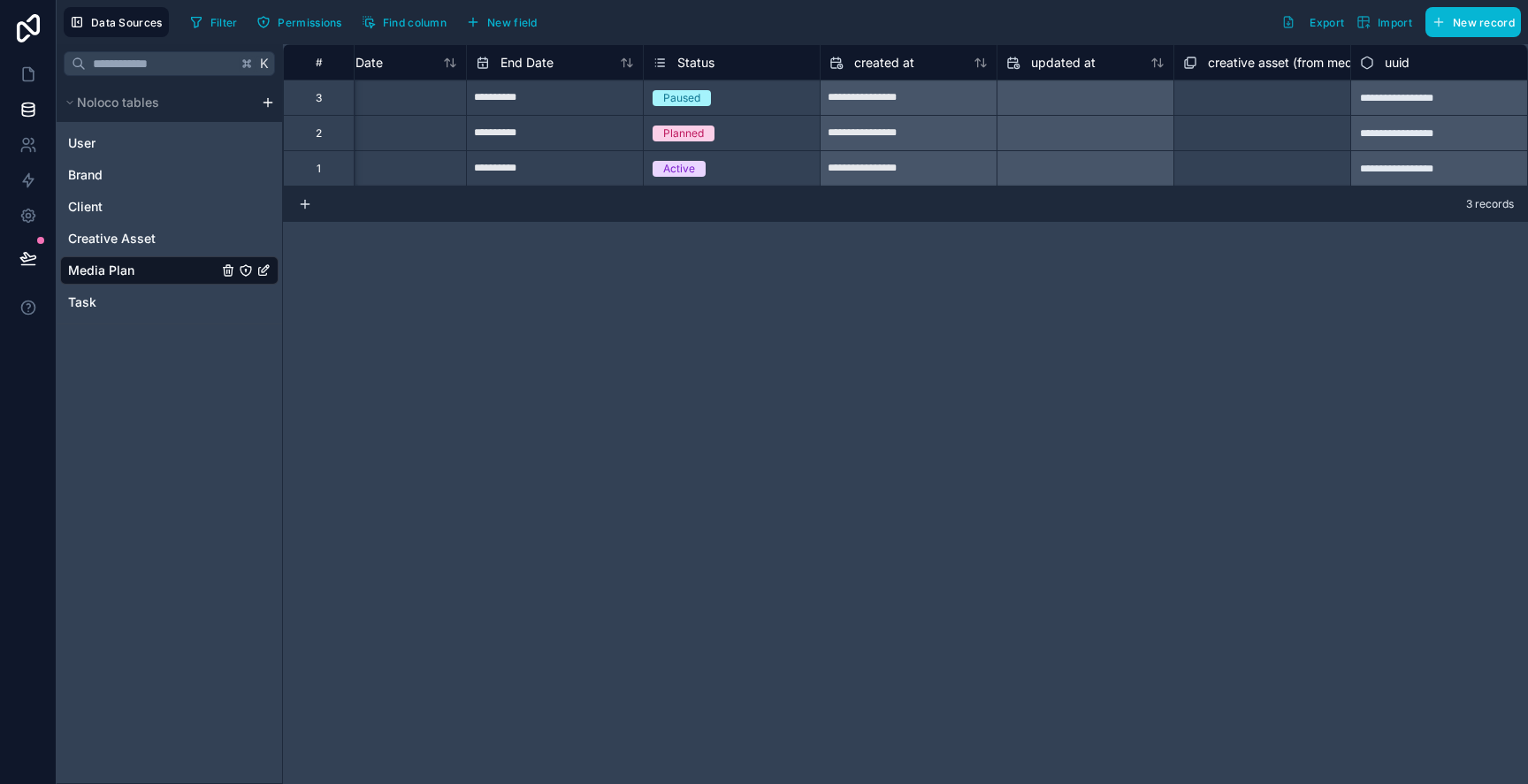
click at [263, 101] on html "**********" at bounding box center [764, 392] width 1528 height 784
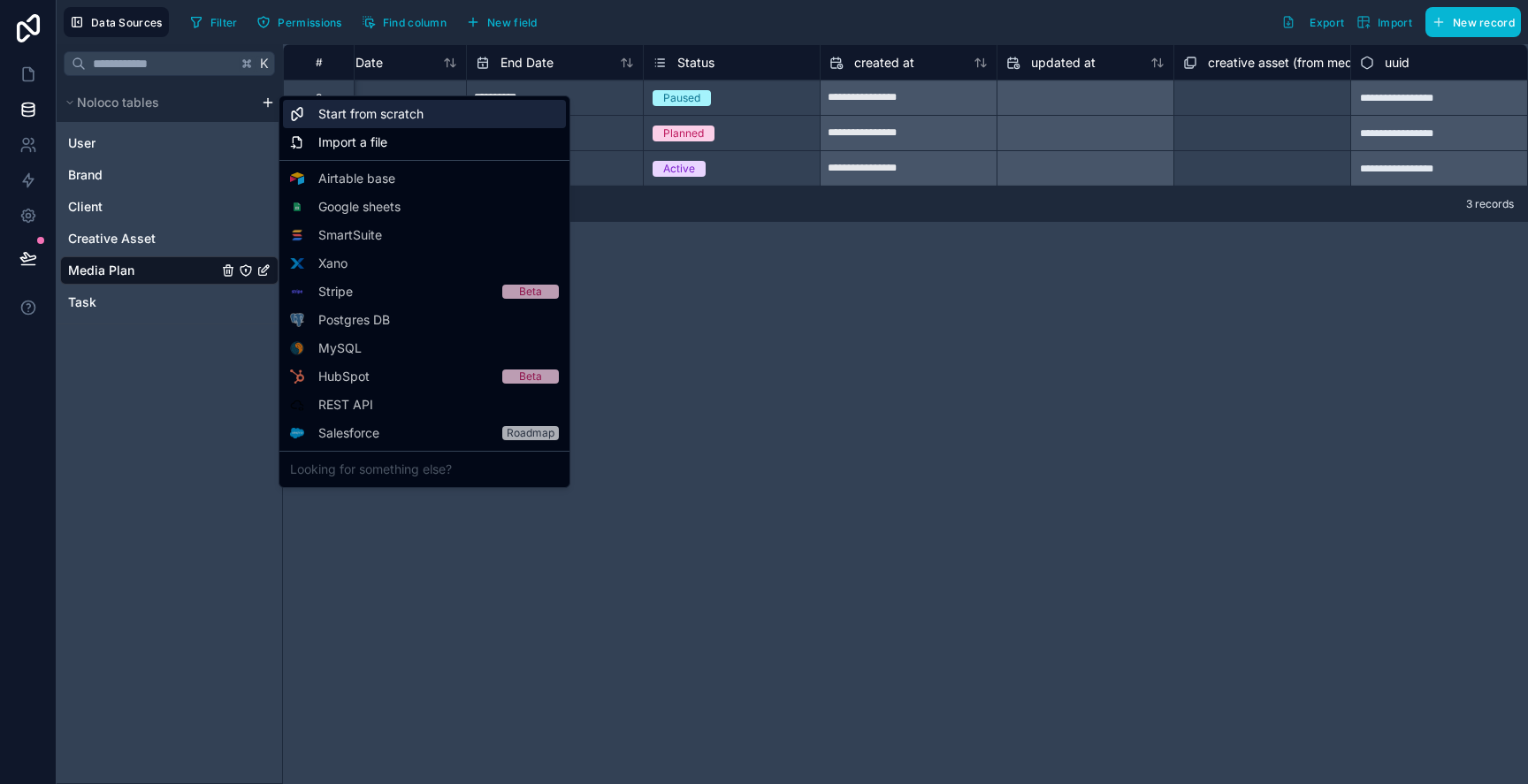
click at [312, 124] on div "Start from scratch" at bounding box center [424, 114] width 283 height 28
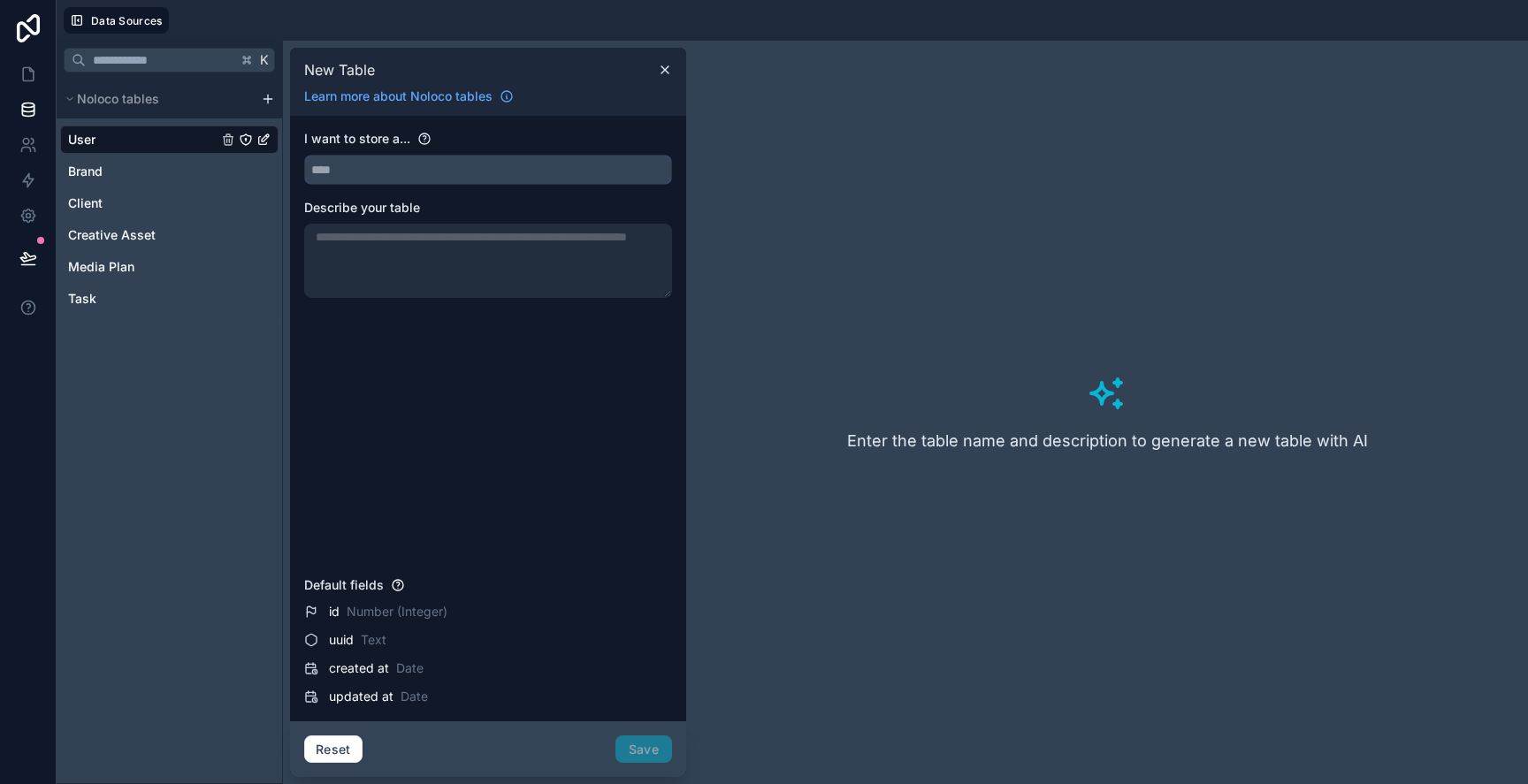
click at [396, 172] on input "text" at bounding box center [488, 170] width 366 height 28
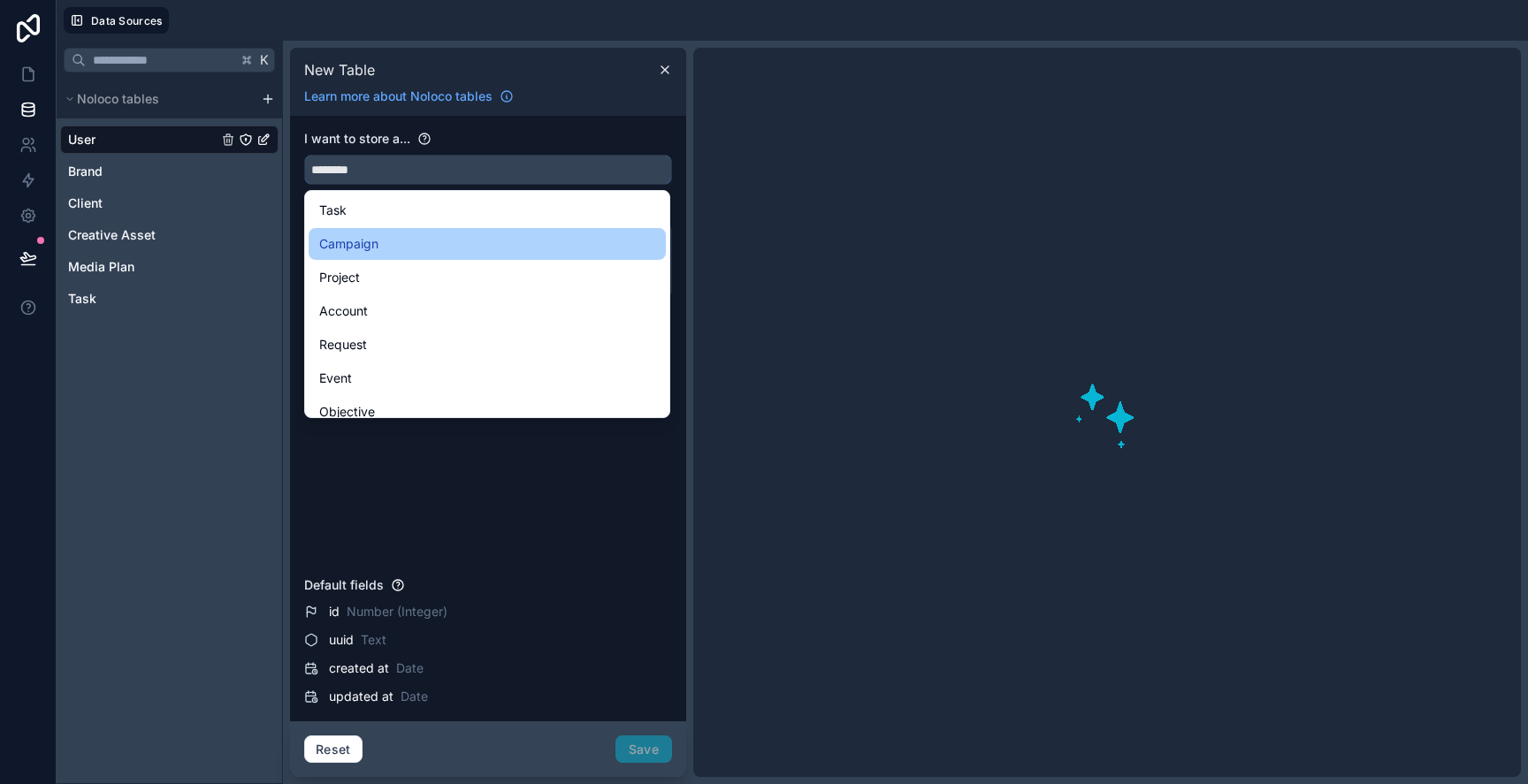
type input "********"
click at [404, 236] on div "Campaign" at bounding box center [487, 244] width 336 height 21
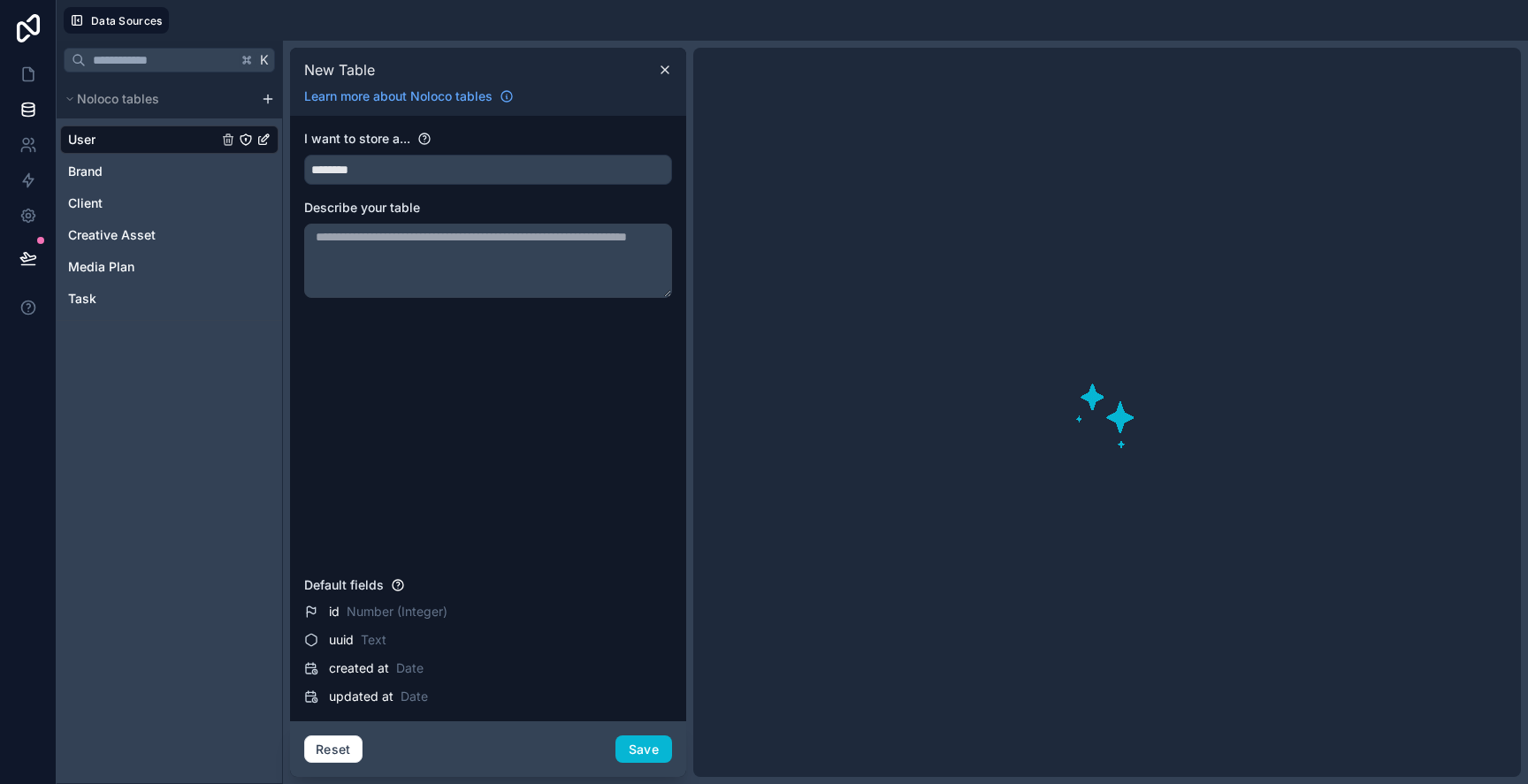
click at [409, 259] on textarea at bounding box center [488, 261] width 368 height 74
type textarea "**********"
click at [409, 299] on div "**********" at bounding box center [488, 350] width 368 height 439
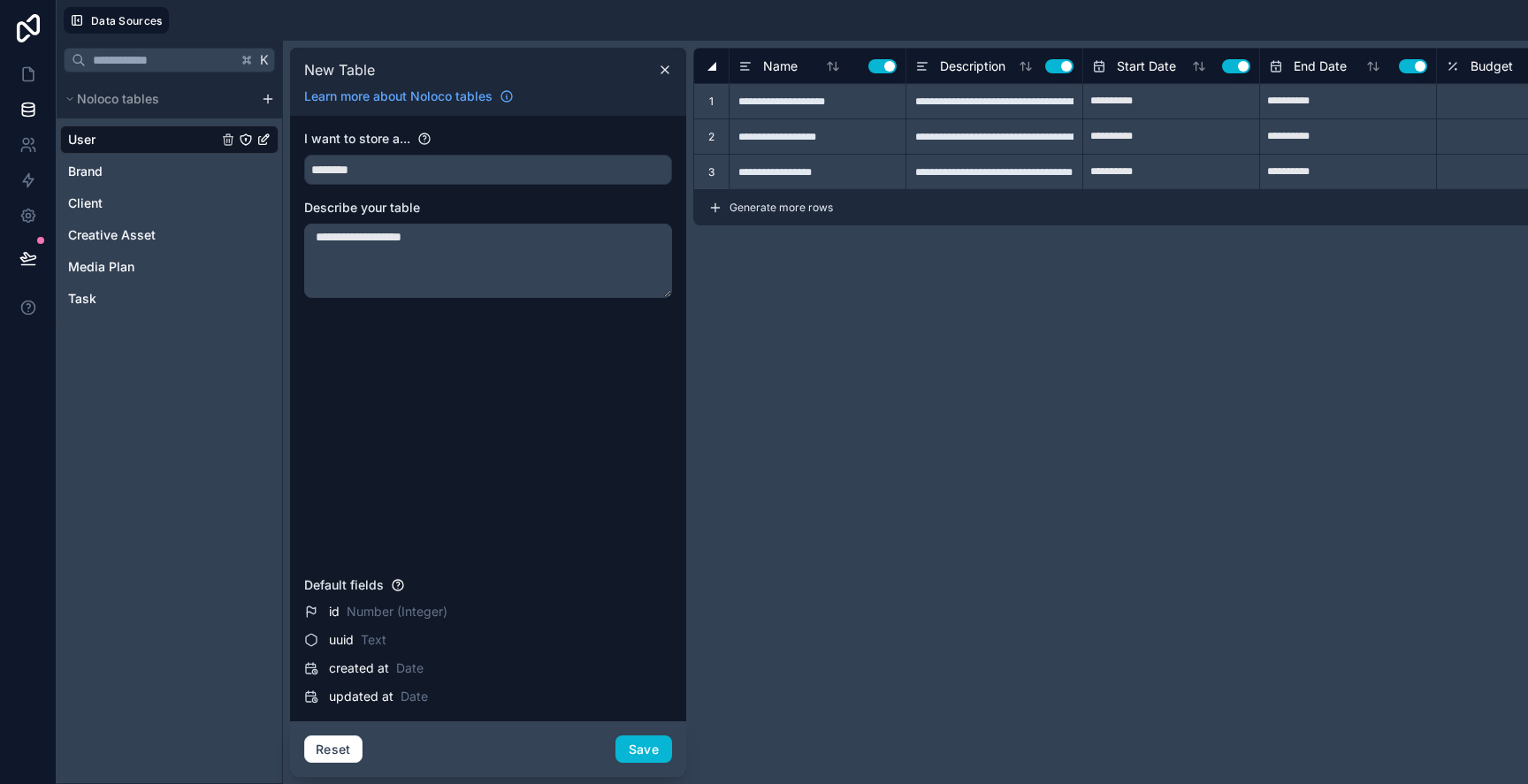
click at [512, 244] on textarea "**********" at bounding box center [488, 261] width 368 height 74
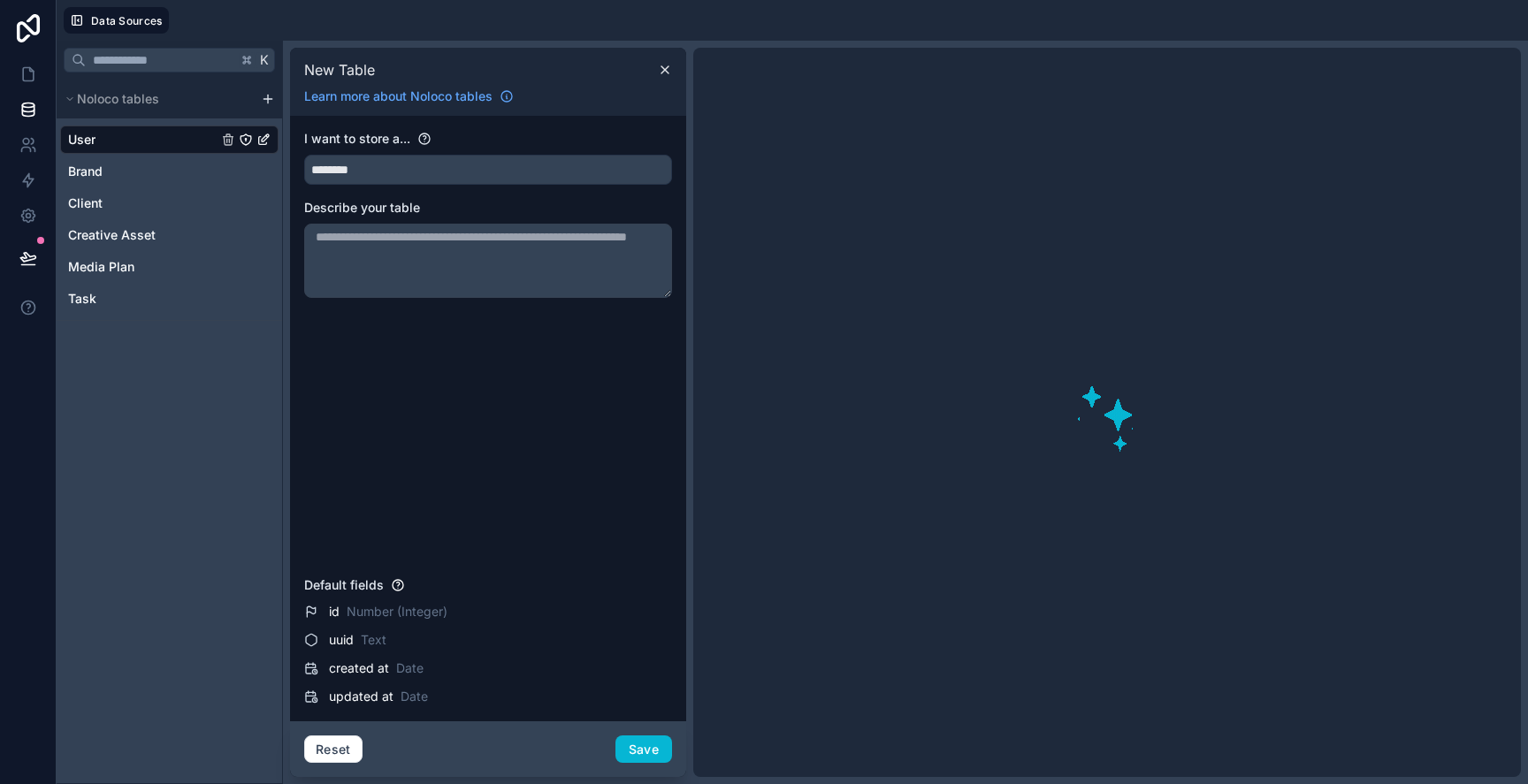
click at [928, 414] on div at bounding box center [1107, 412] width 827 height 729
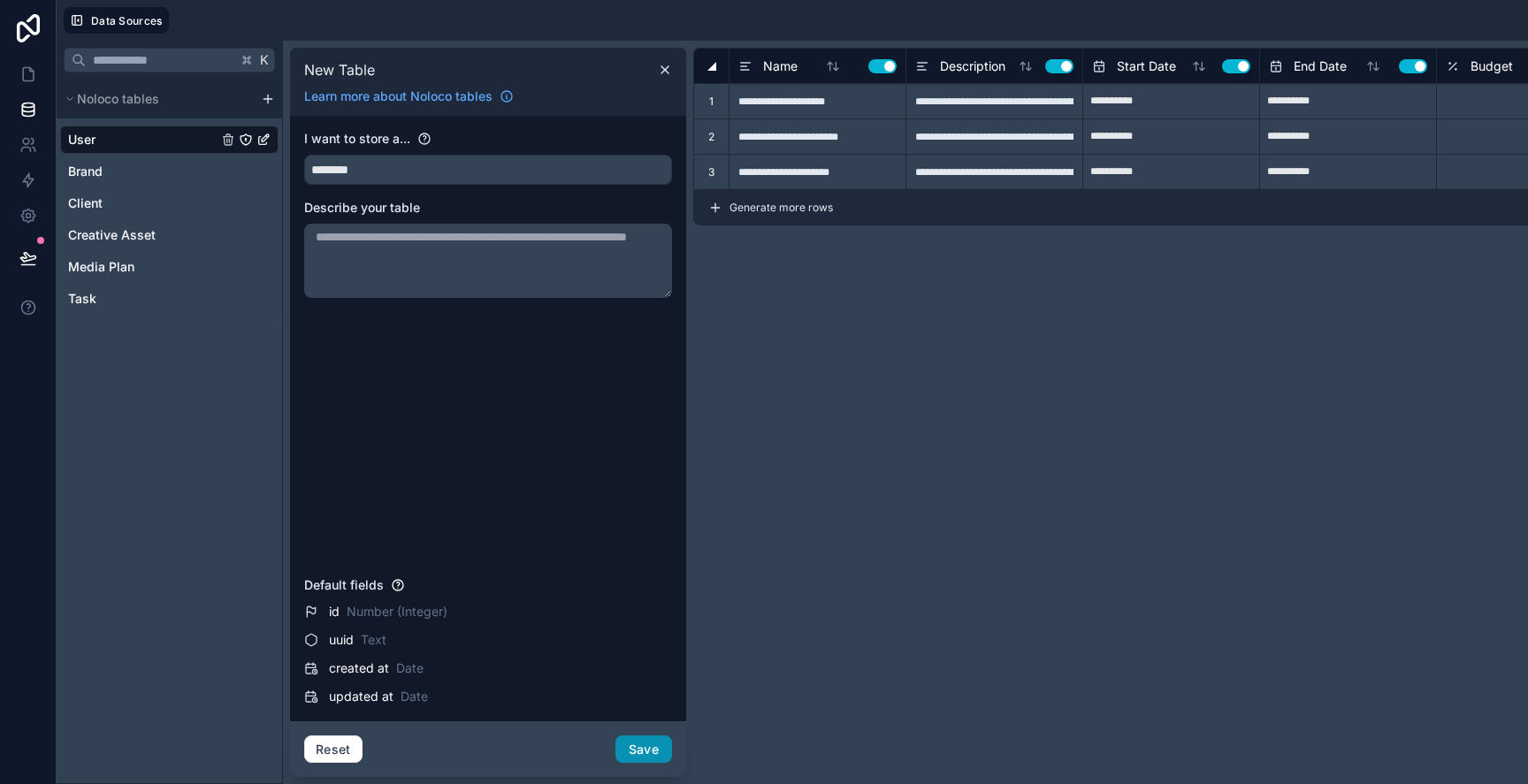
click at [629, 745] on button "Save" at bounding box center [644, 749] width 57 height 28
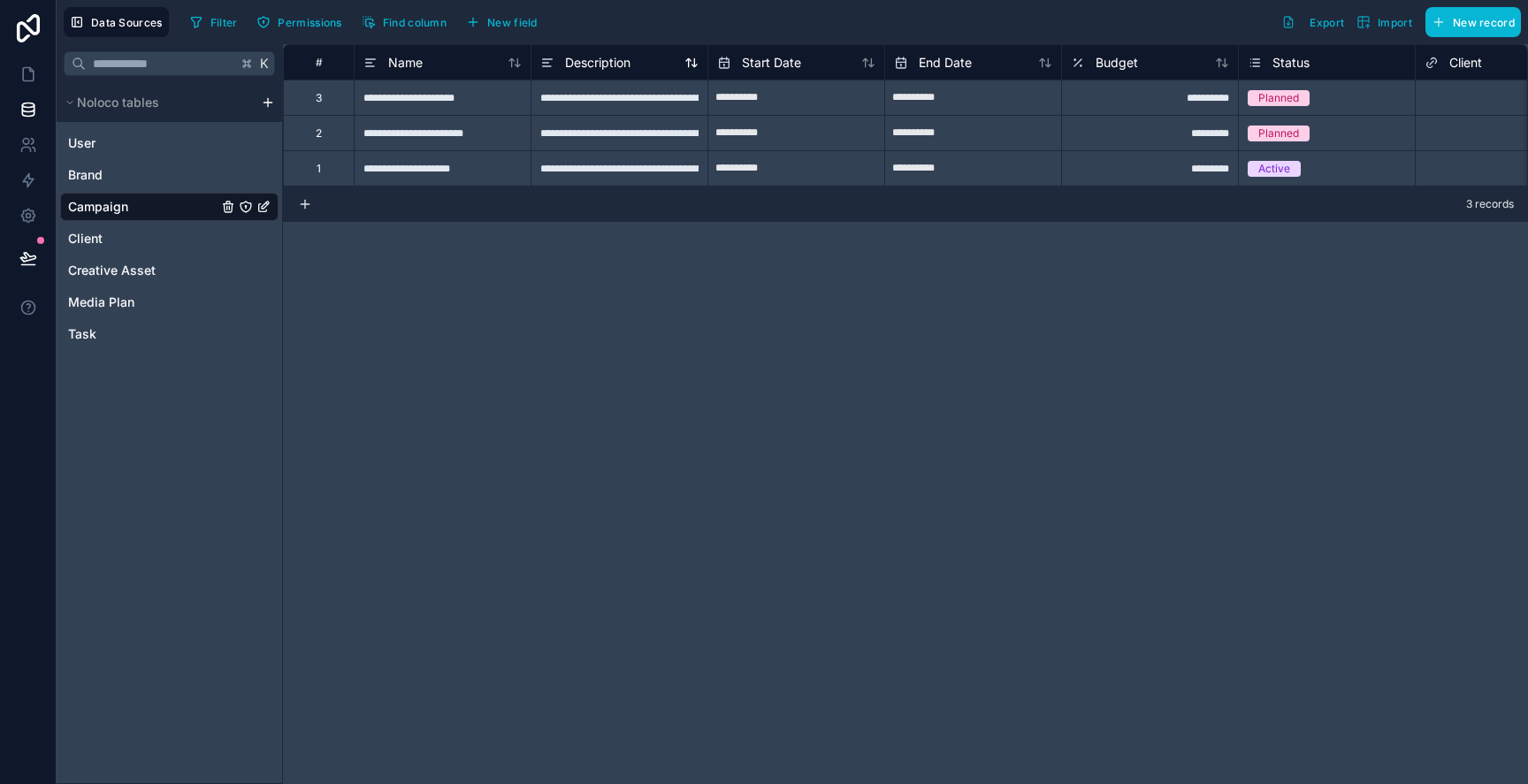
click at [607, 59] on span "Description" at bounding box center [597, 63] width 65 height 18
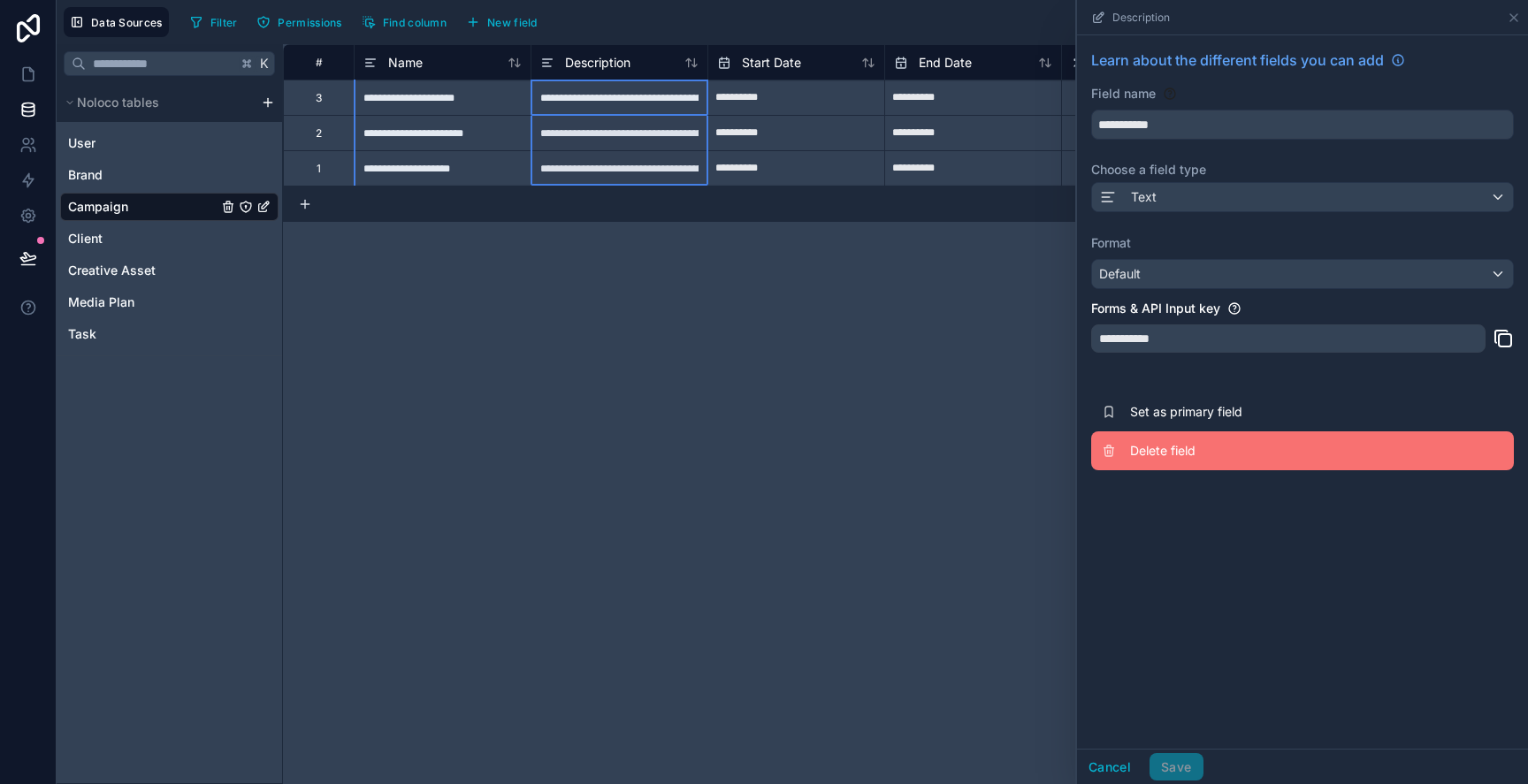
click at [1185, 461] on button "Delete field" at bounding box center [1302, 450] width 423 height 39
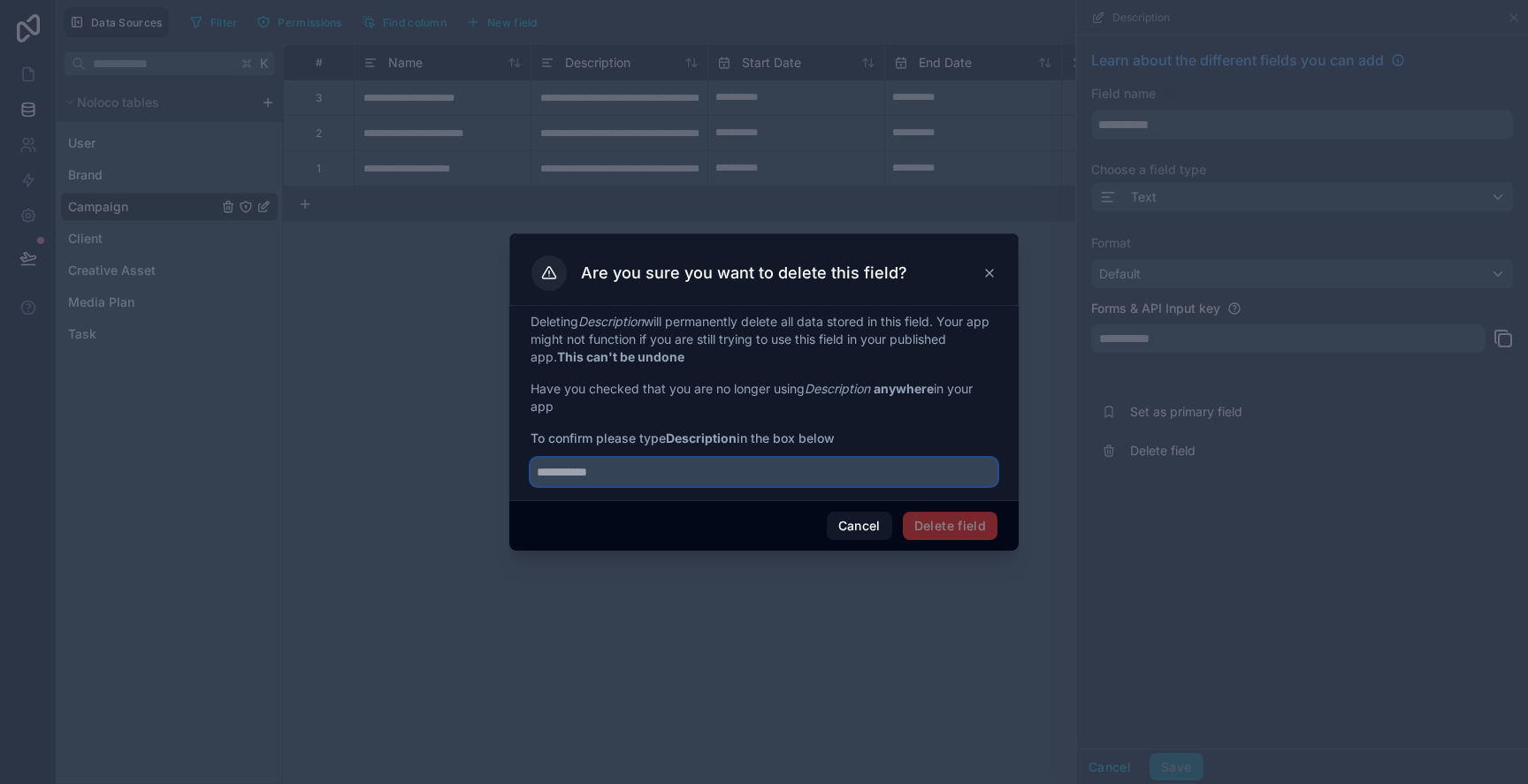
click at [816, 468] on input "text" at bounding box center [764, 471] width 467 height 28
type input "**********"
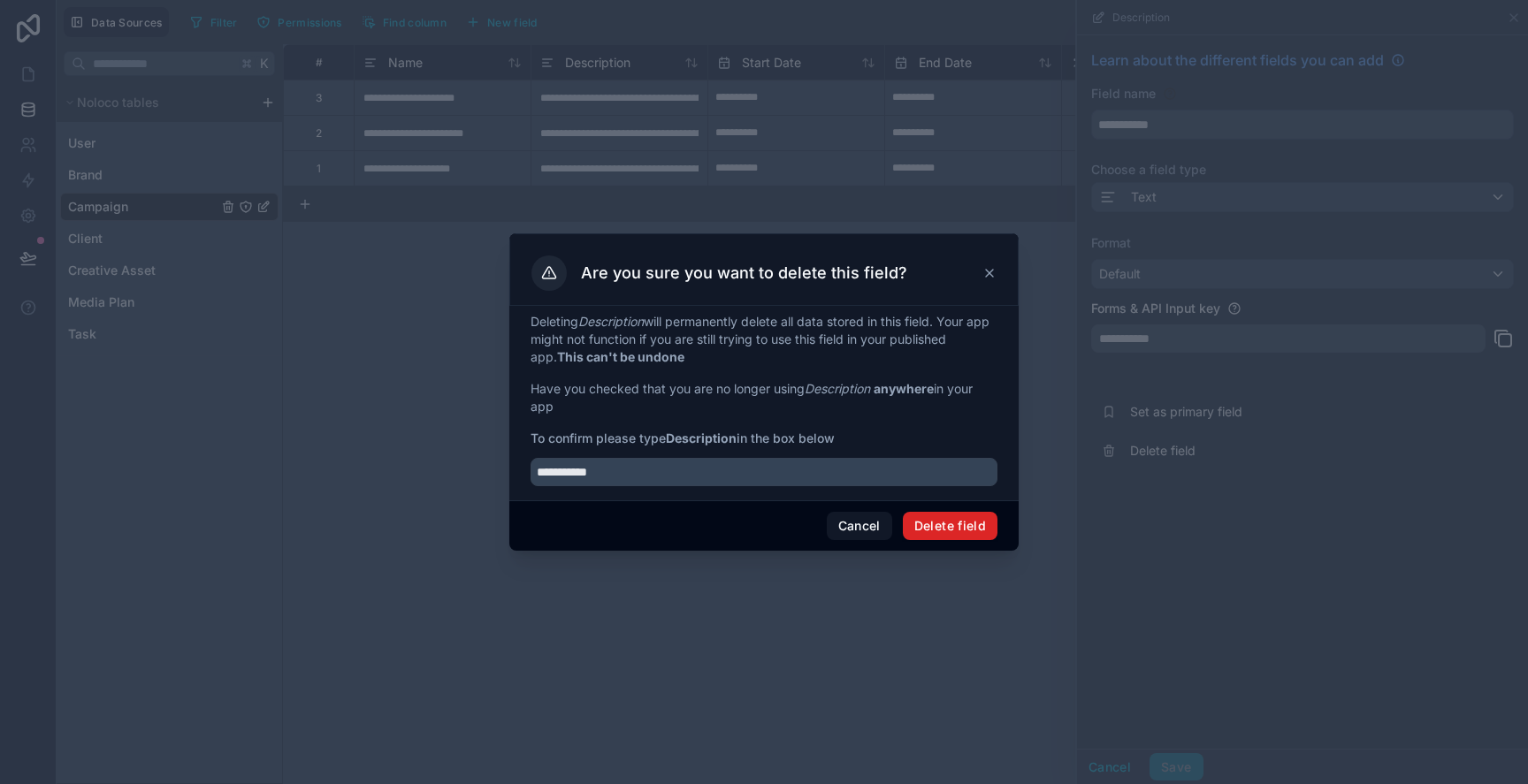
click at [942, 537] on button "Delete field" at bounding box center [949, 525] width 95 height 28
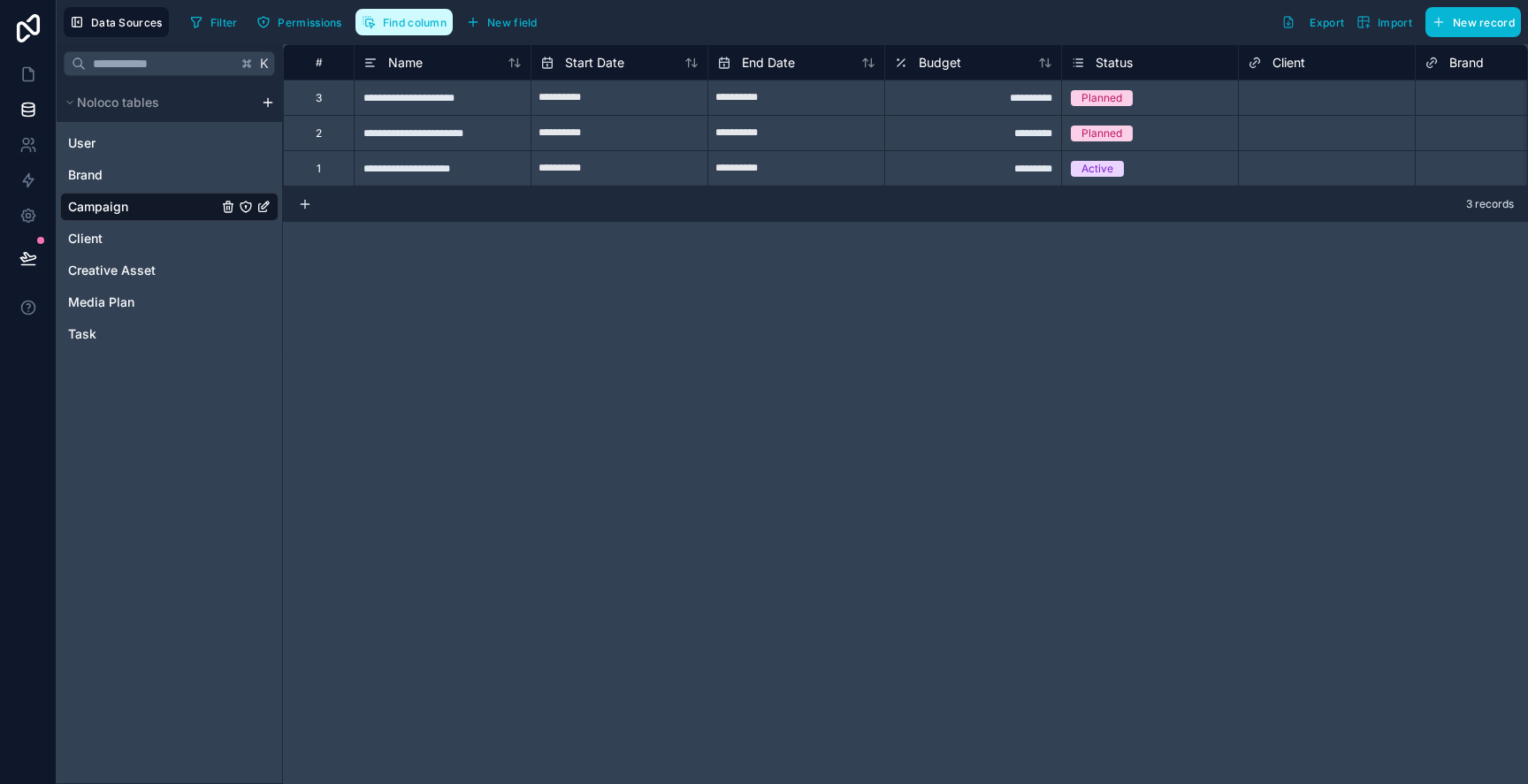
click at [394, 13] on button "Find column" at bounding box center [404, 22] width 97 height 27
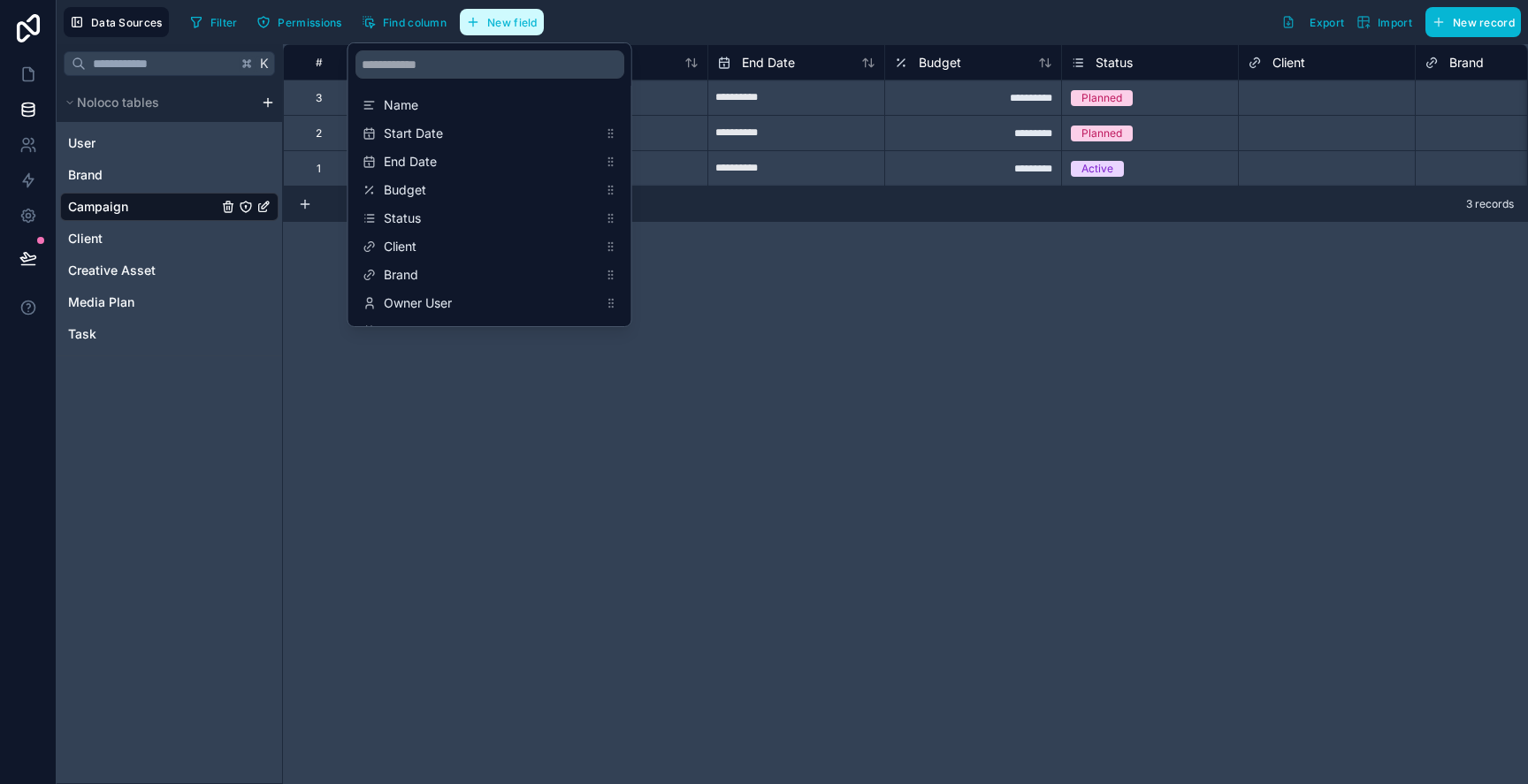
click at [480, 16] on icon "button" at bounding box center [473, 22] width 14 height 14
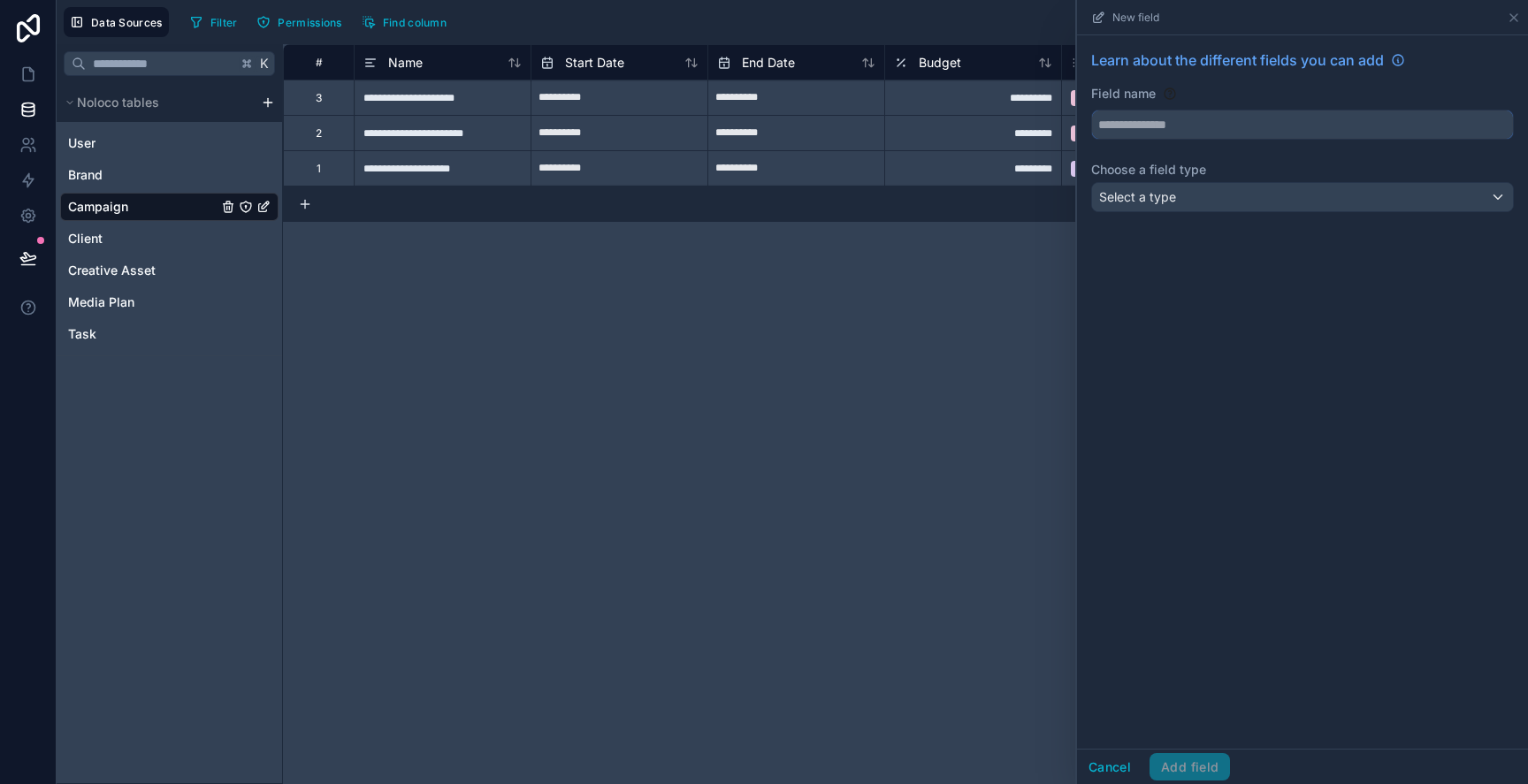
click at [1212, 123] on input "text" at bounding box center [1302, 125] width 421 height 28
click at [1091, 110] on button "*****" at bounding box center [1302, 125] width 423 height 30
type input "**********"
click at [1235, 183] on div "Select a type" at bounding box center [1302, 197] width 421 height 28
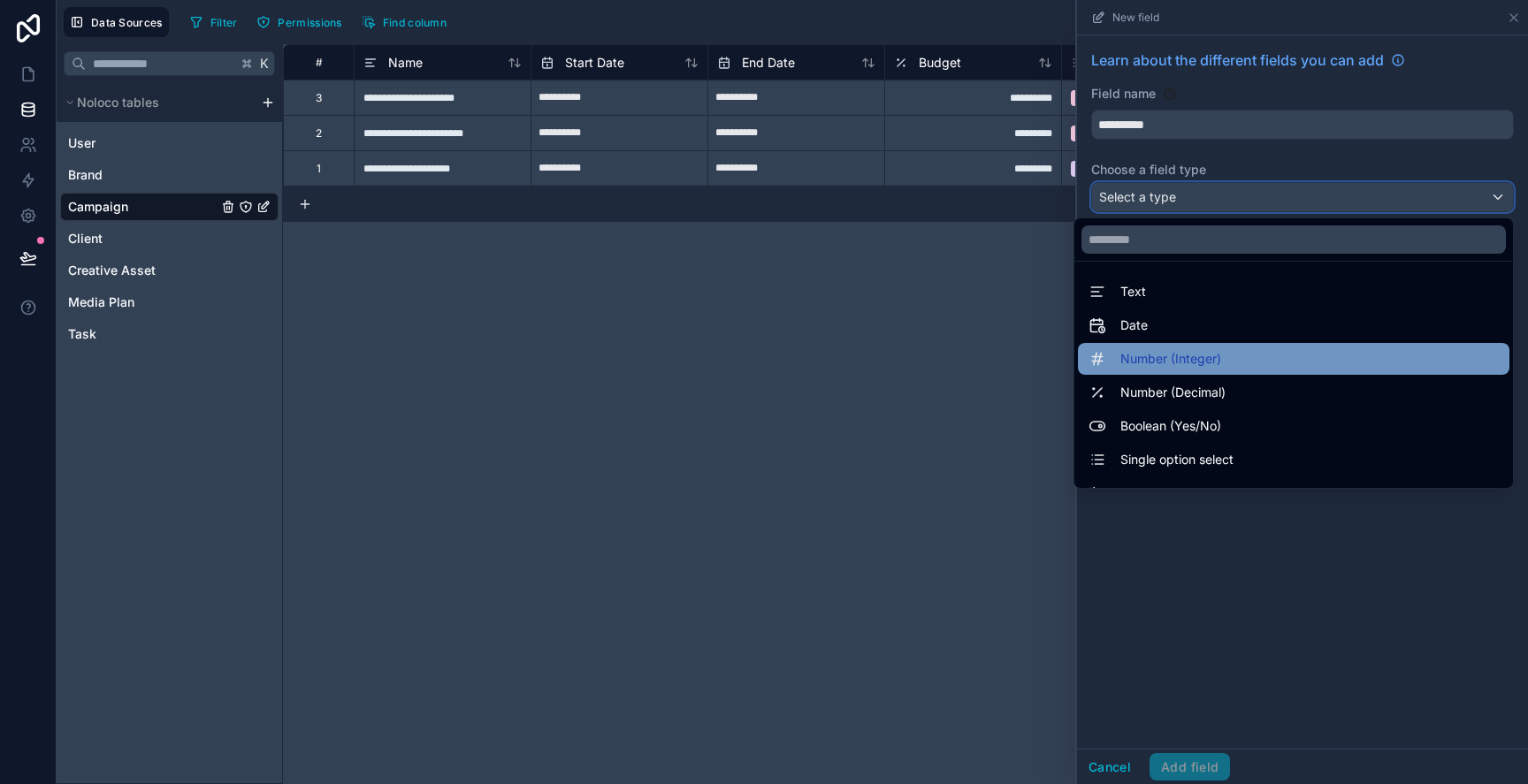
scroll to position [512, 0]
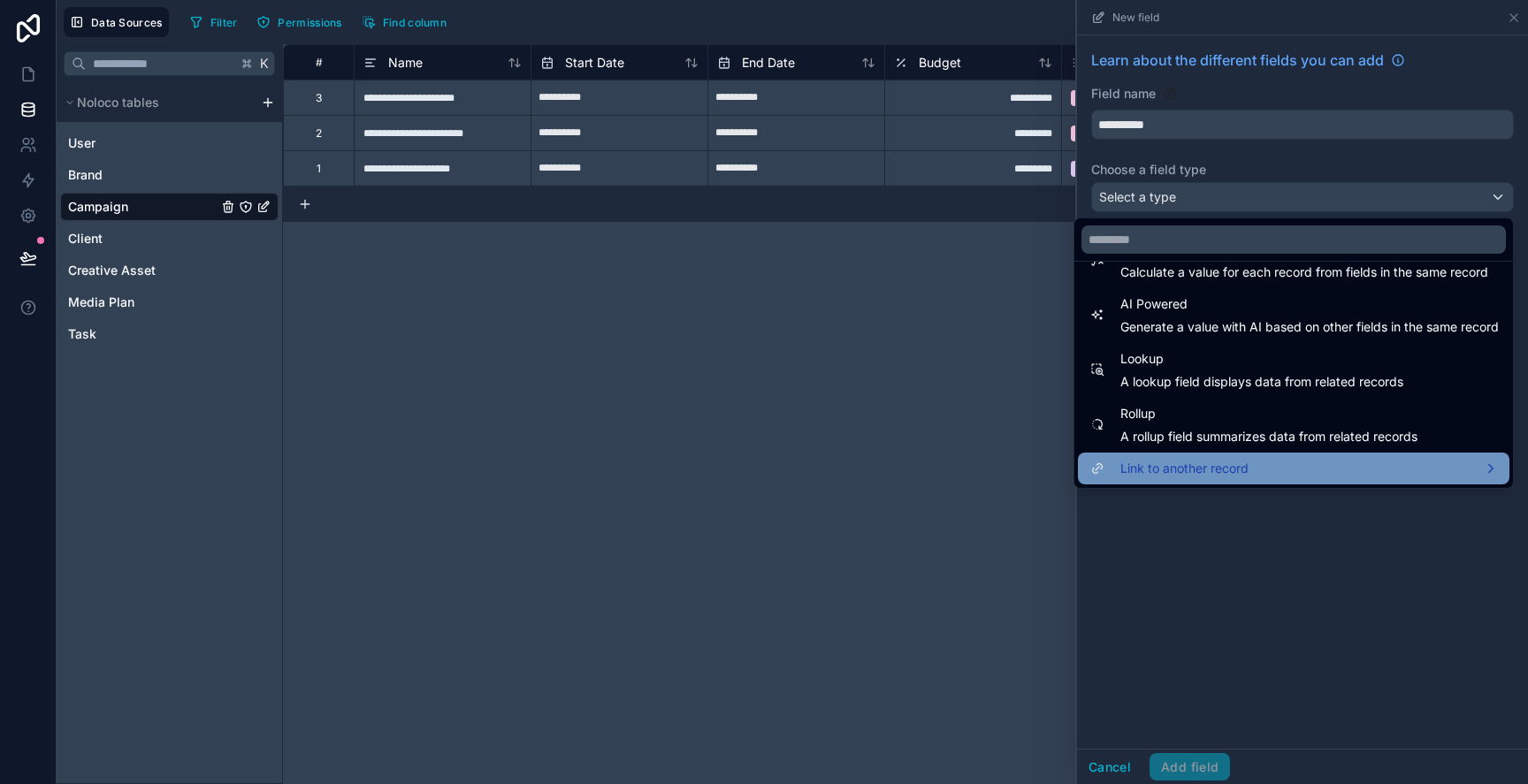
click at [1214, 462] on span "Link to another record" at bounding box center [1184, 467] width 128 height 21
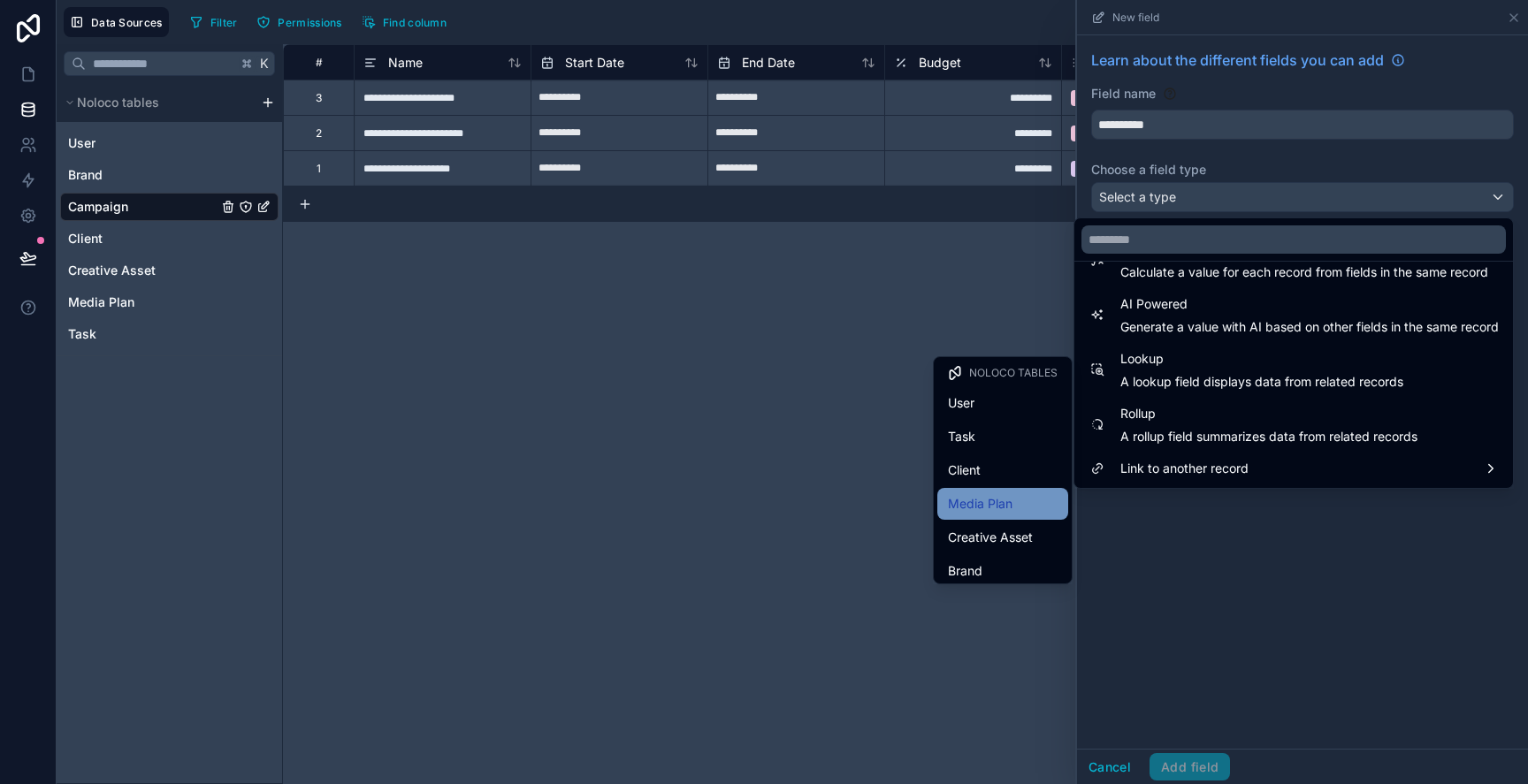
click at [1034, 508] on div "Media Plan" at bounding box center [1003, 503] width 110 height 21
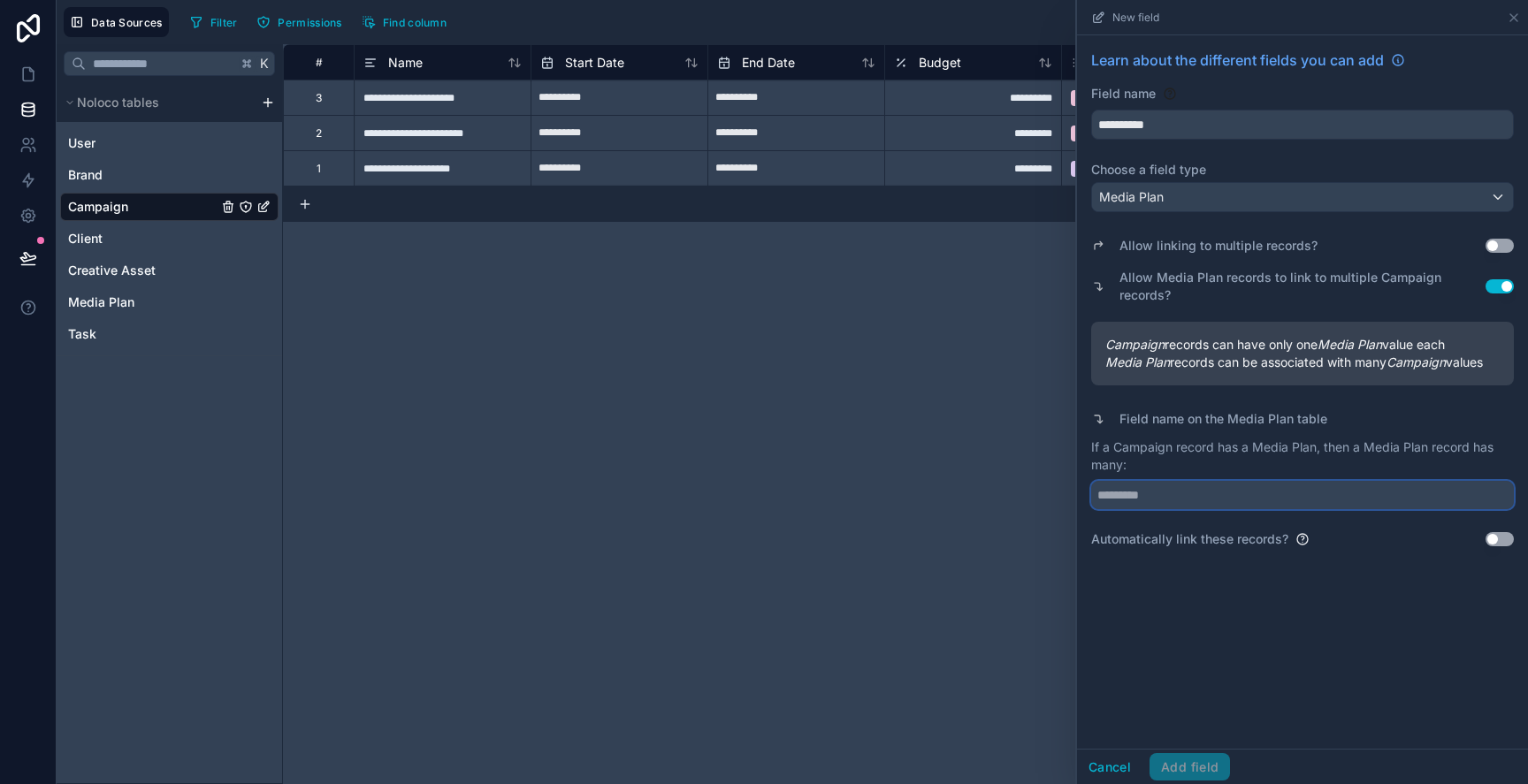
click at [1200, 500] on input "text" at bounding box center [1302, 494] width 423 height 28
type input "*********"
click at [1202, 764] on button "Add field" at bounding box center [1189, 767] width 81 height 28
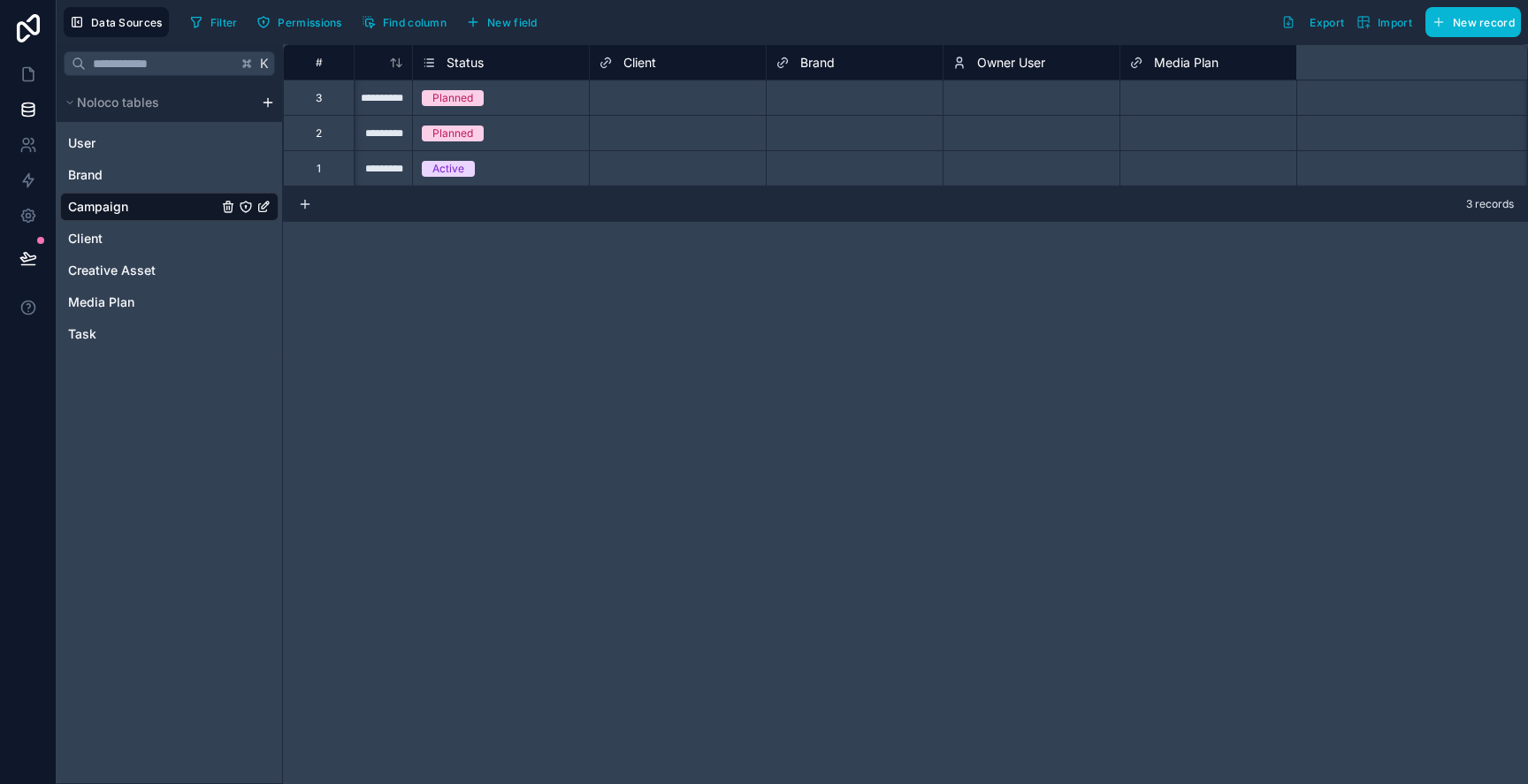
scroll to position [0, 949]
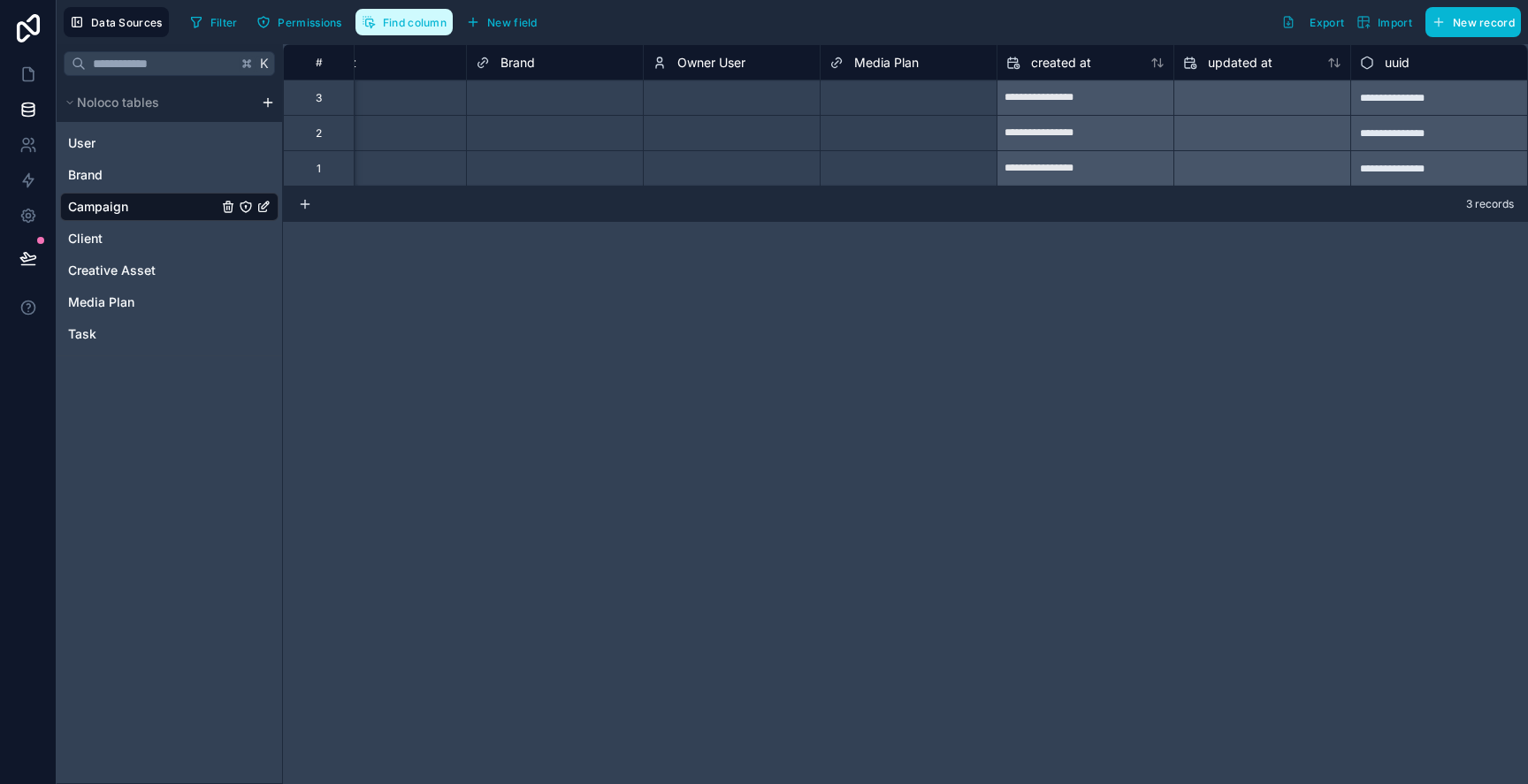
click at [389, 19] on span "Find column" at bounding box center [415, 22] width 64 height 13
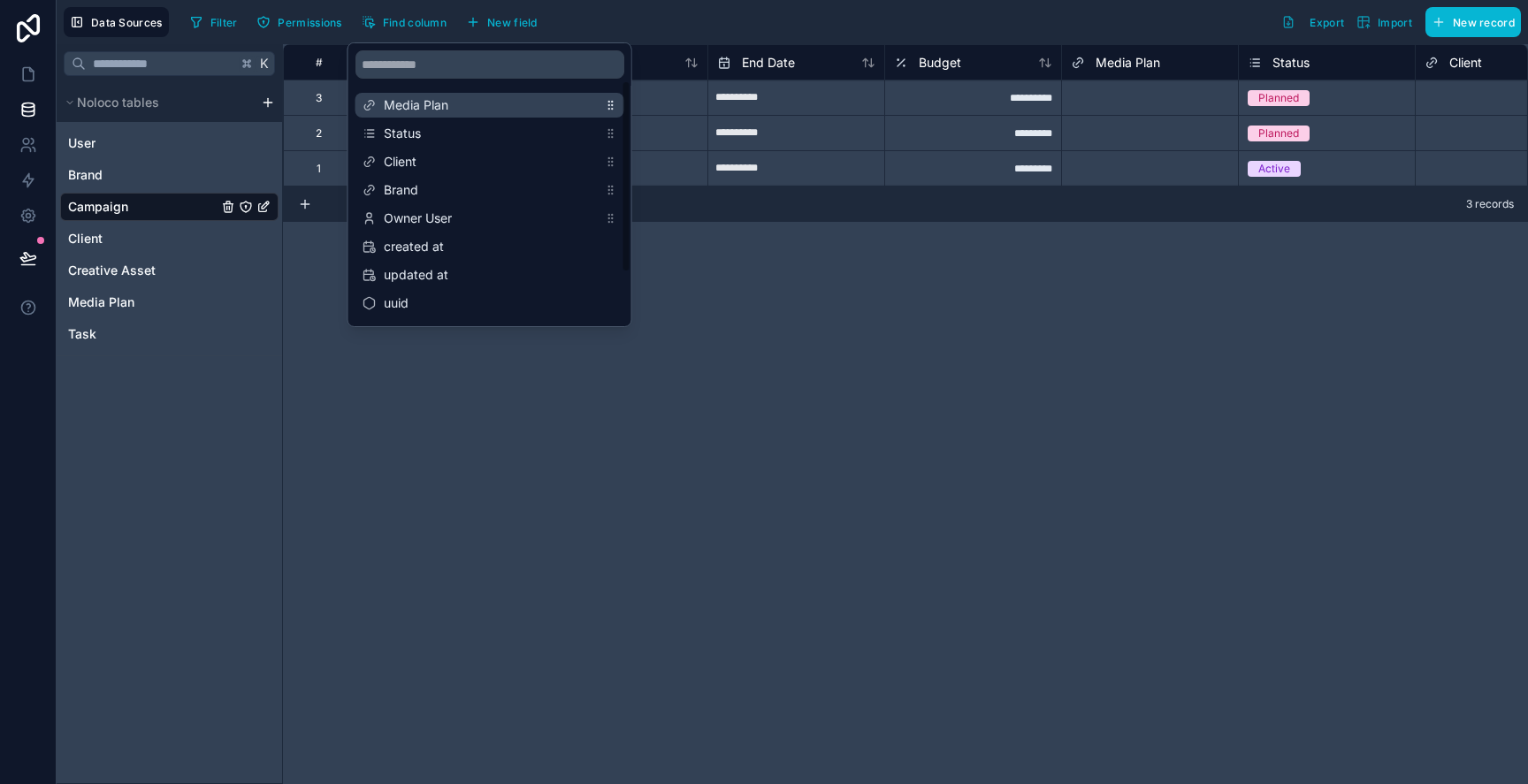
scroll to position [0, 0]
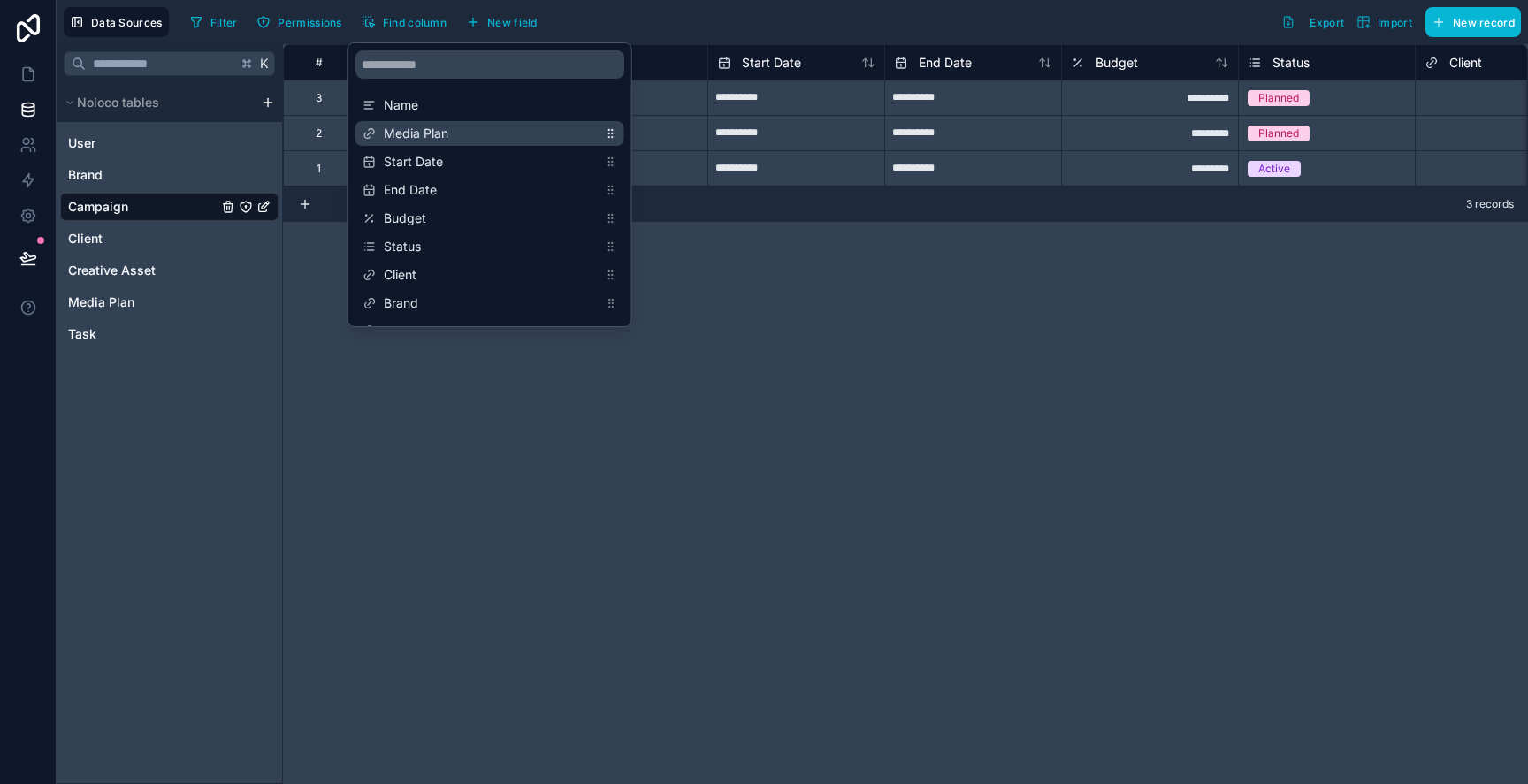
drag, startPoint x: 611, startPoint y: 216, endPoint x: 615, endPoint y: 135, distance: 81.1
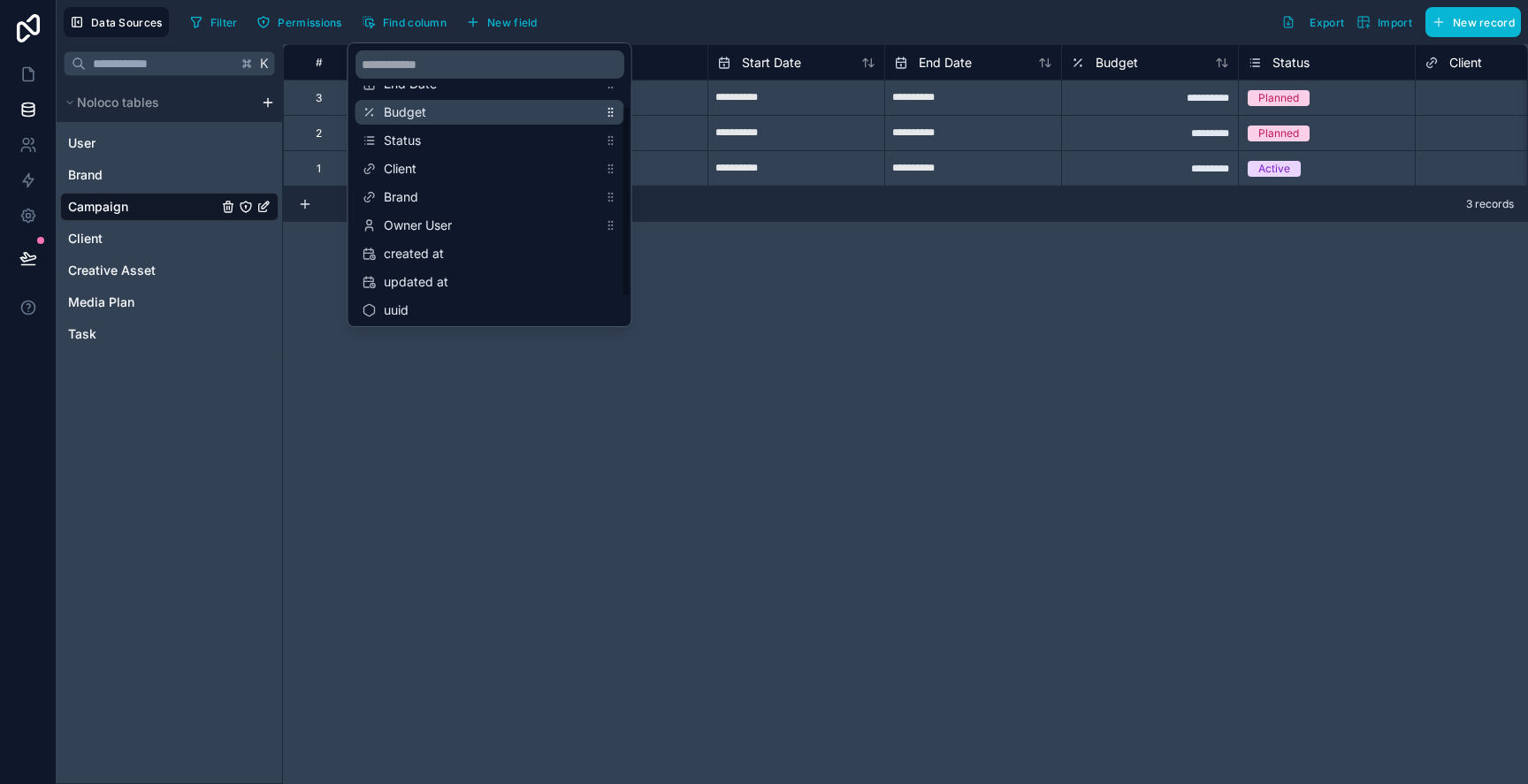
scroll to position [113, 0]
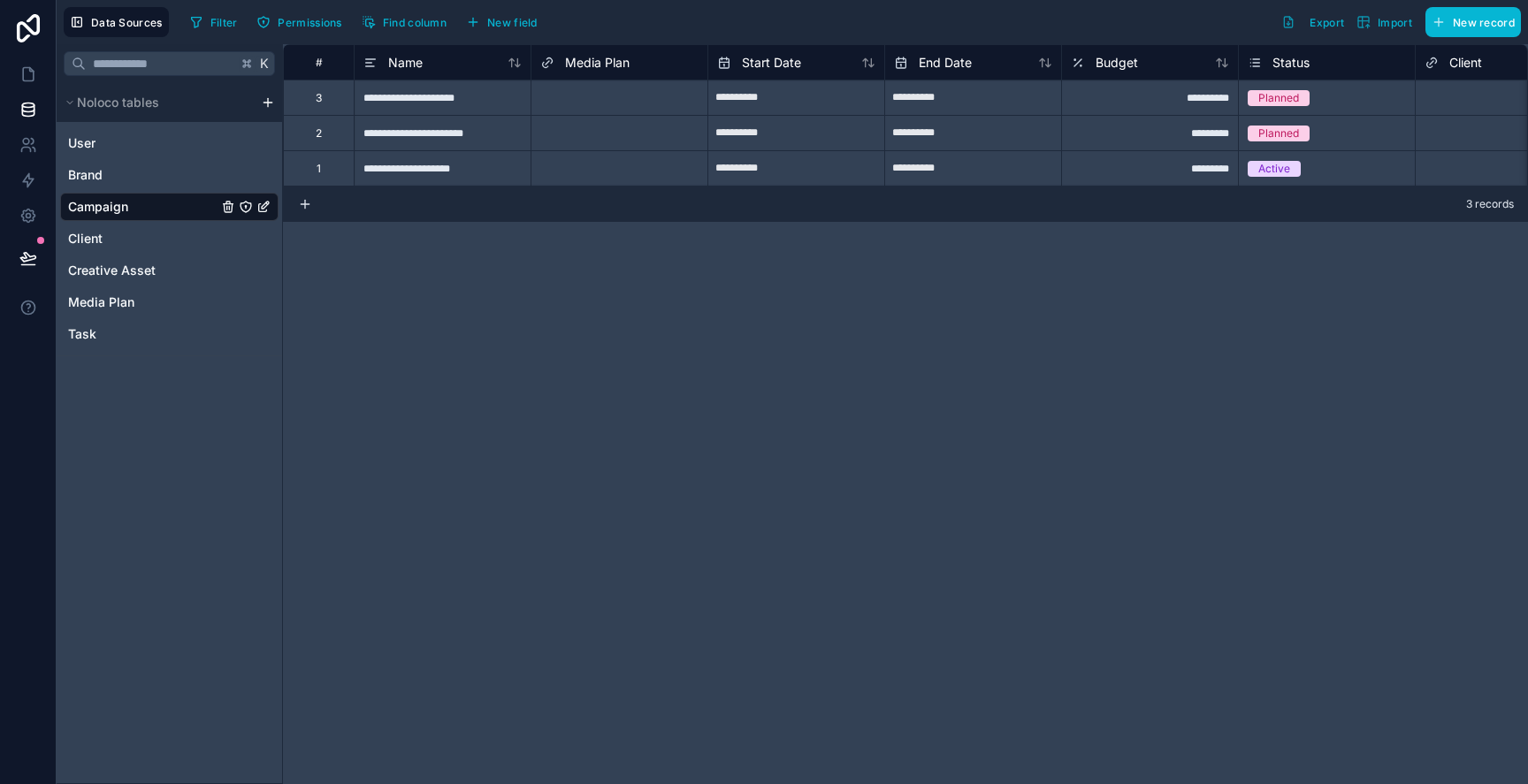
click at [857, 276] on div "**********" at bounding box center [905, 413] width 1245 height 740
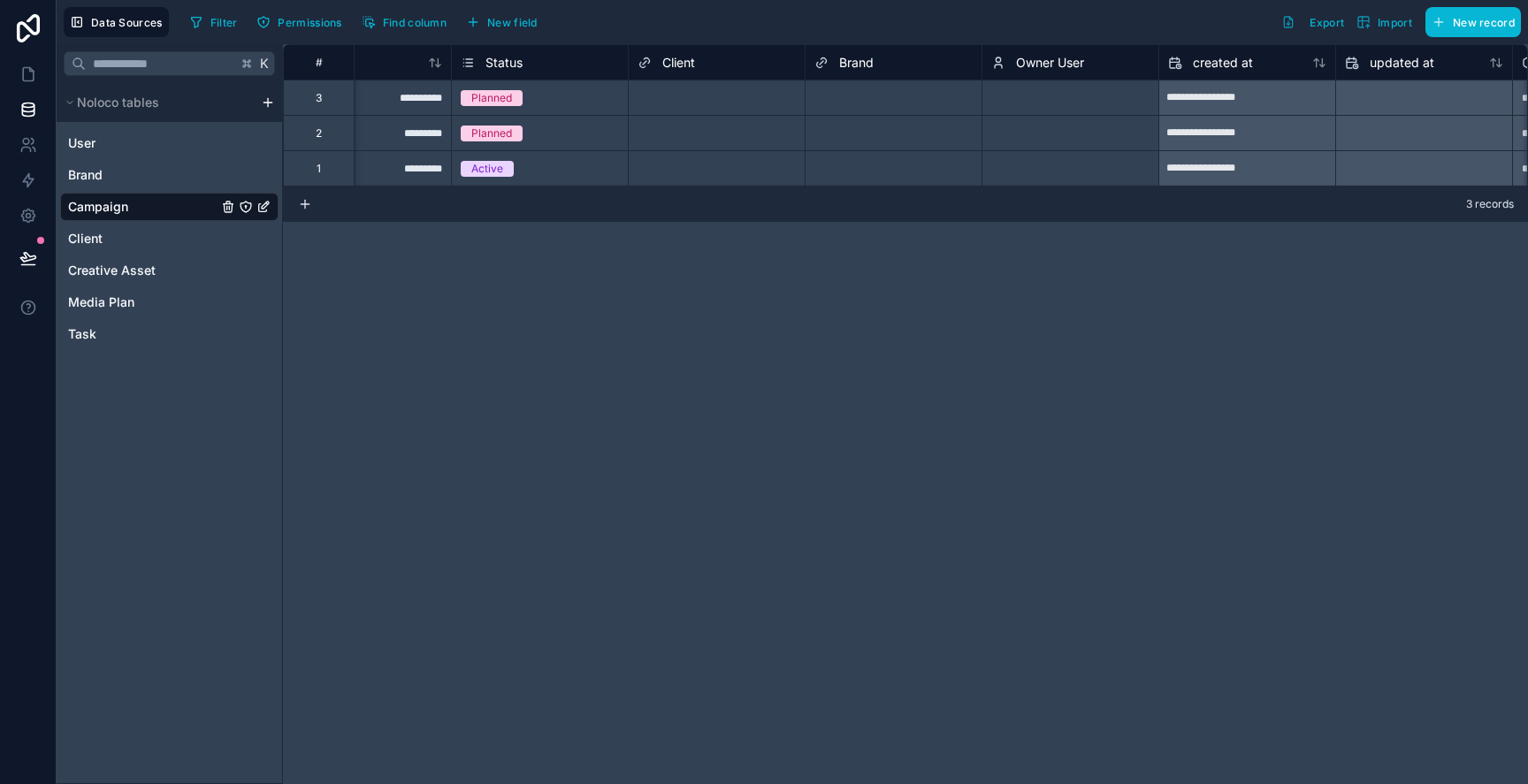
scroll to position [0, 0]
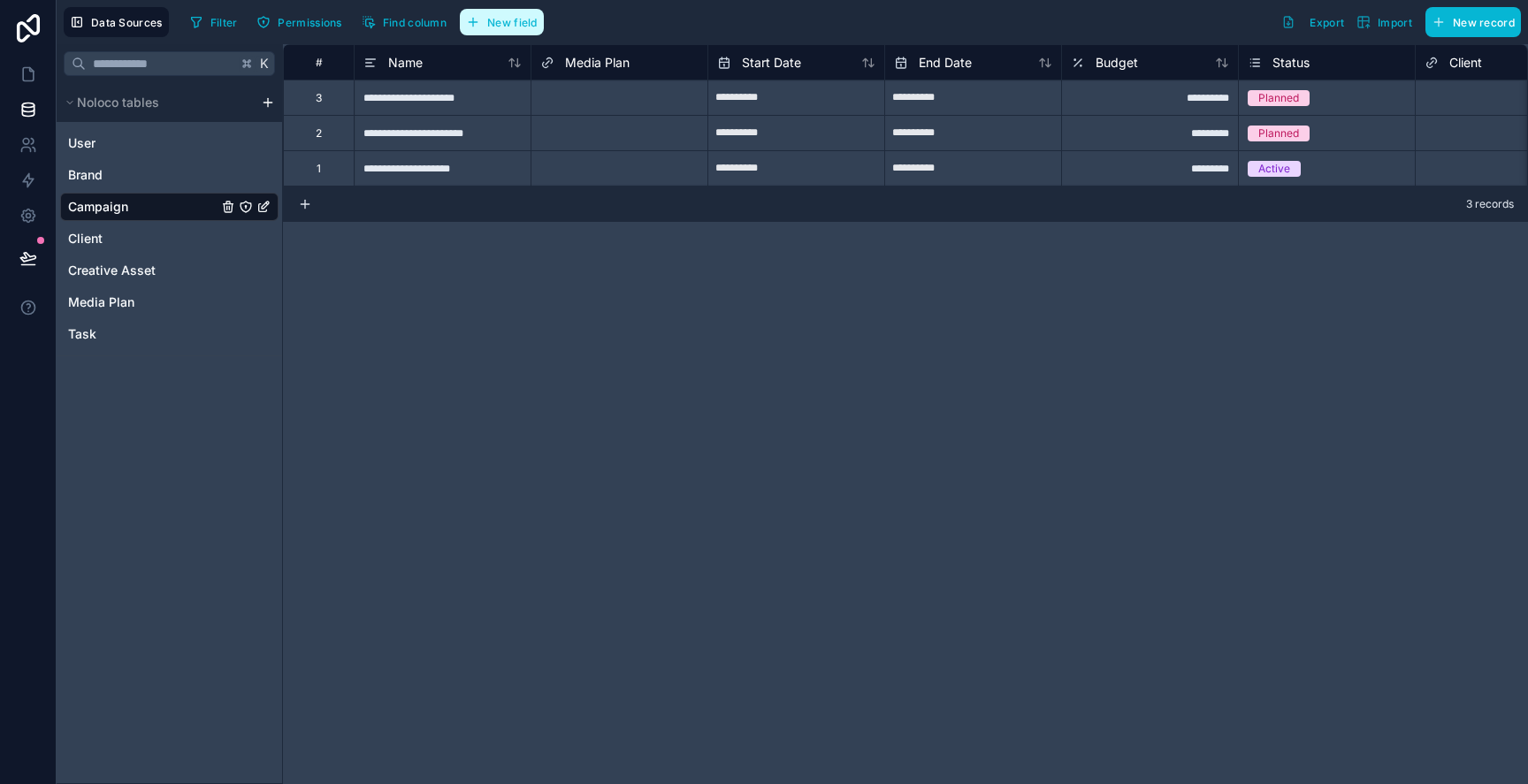
click at [498, 19] on span "New field" at bounding box center [513, 22] width 50 height 13
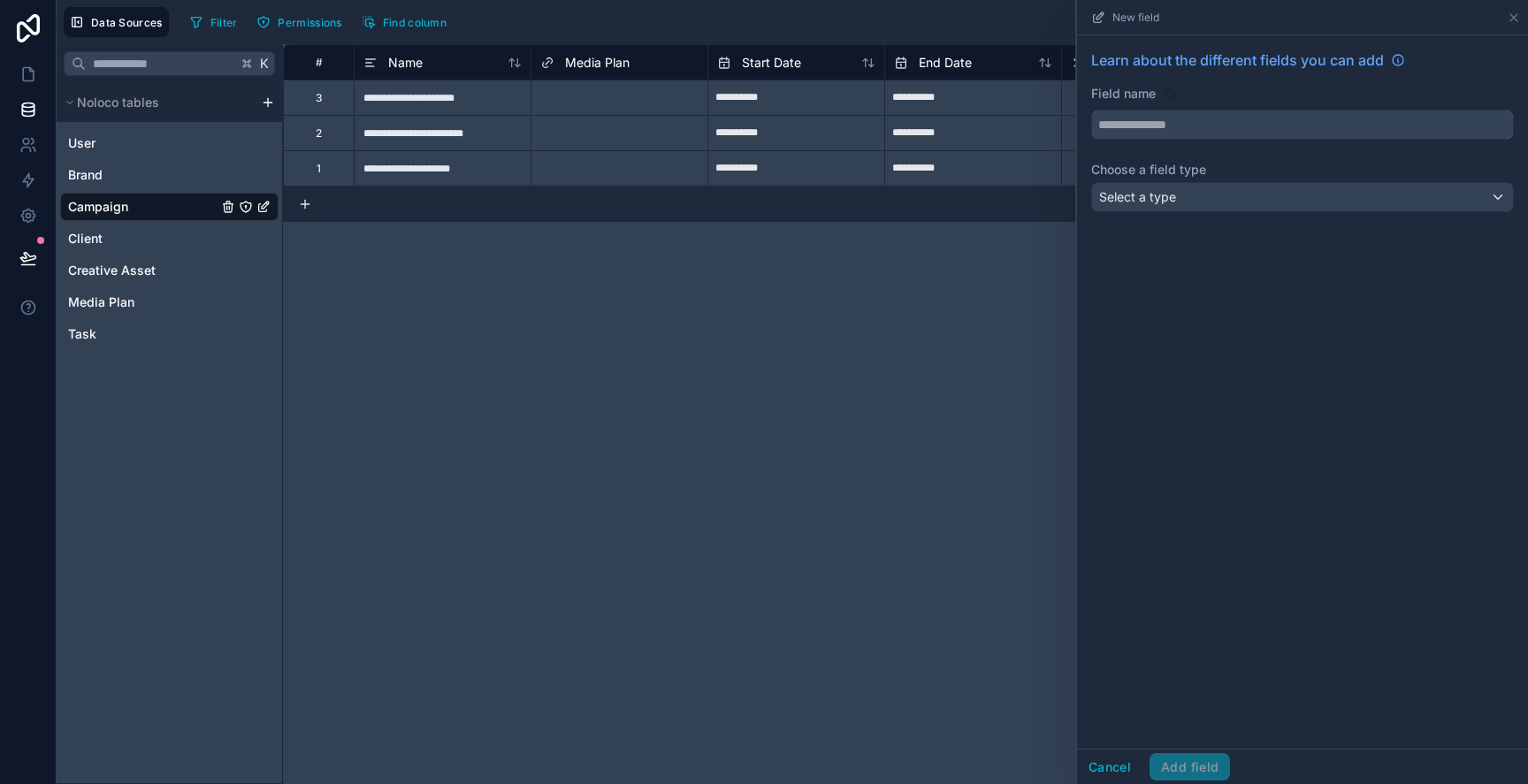
click at [1159, 128] on input "text" at bounding box center [1302, 125] width 421 height 28
type input "*******"
click at [1164, 195] on span "Select a type" at bounding box center [1137, 196] width 77 height 15
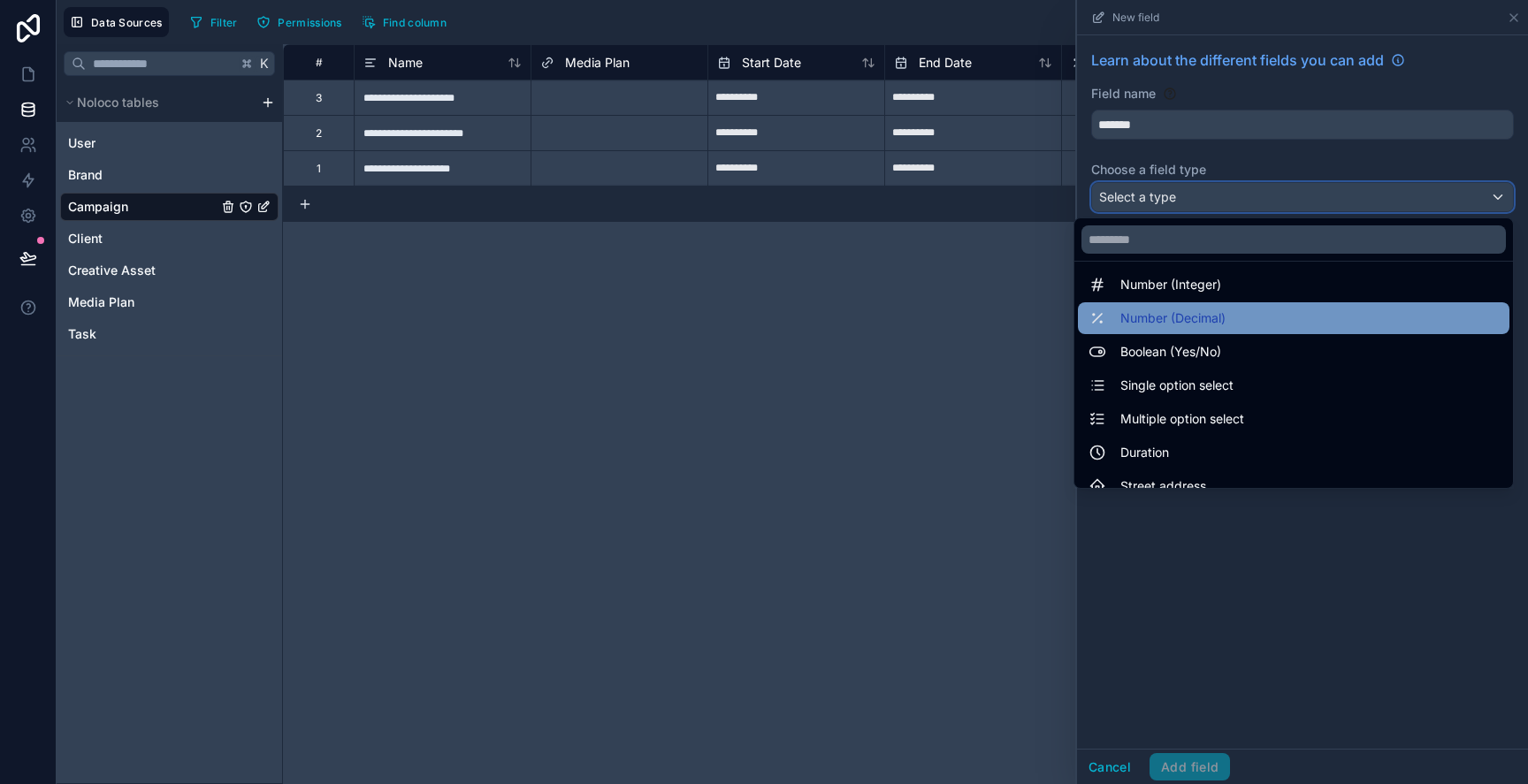
scroll to position [118, 0]
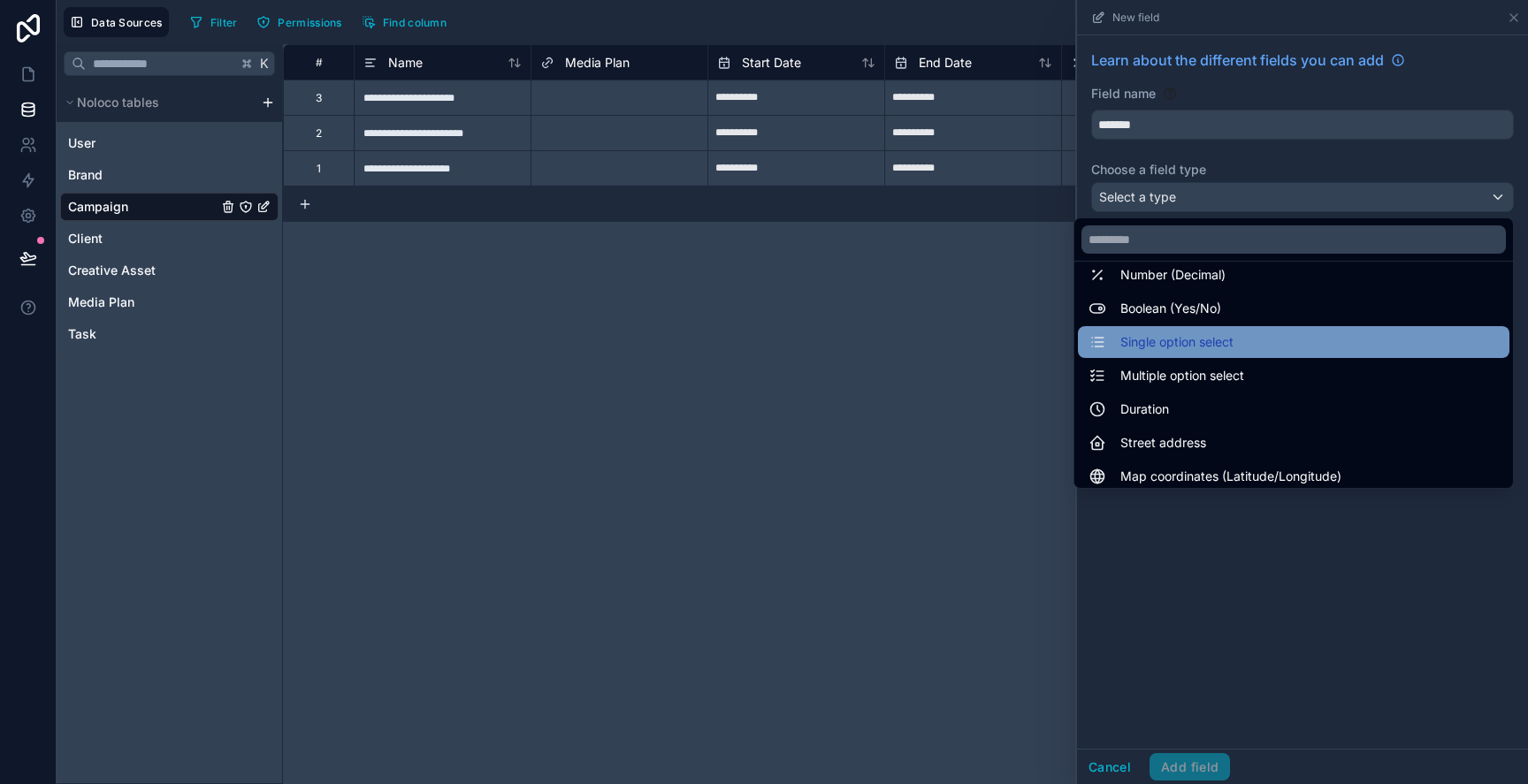
click at [1179, 349] on span "Single option select" at bounding box center [1176, 342] width 113 height 21
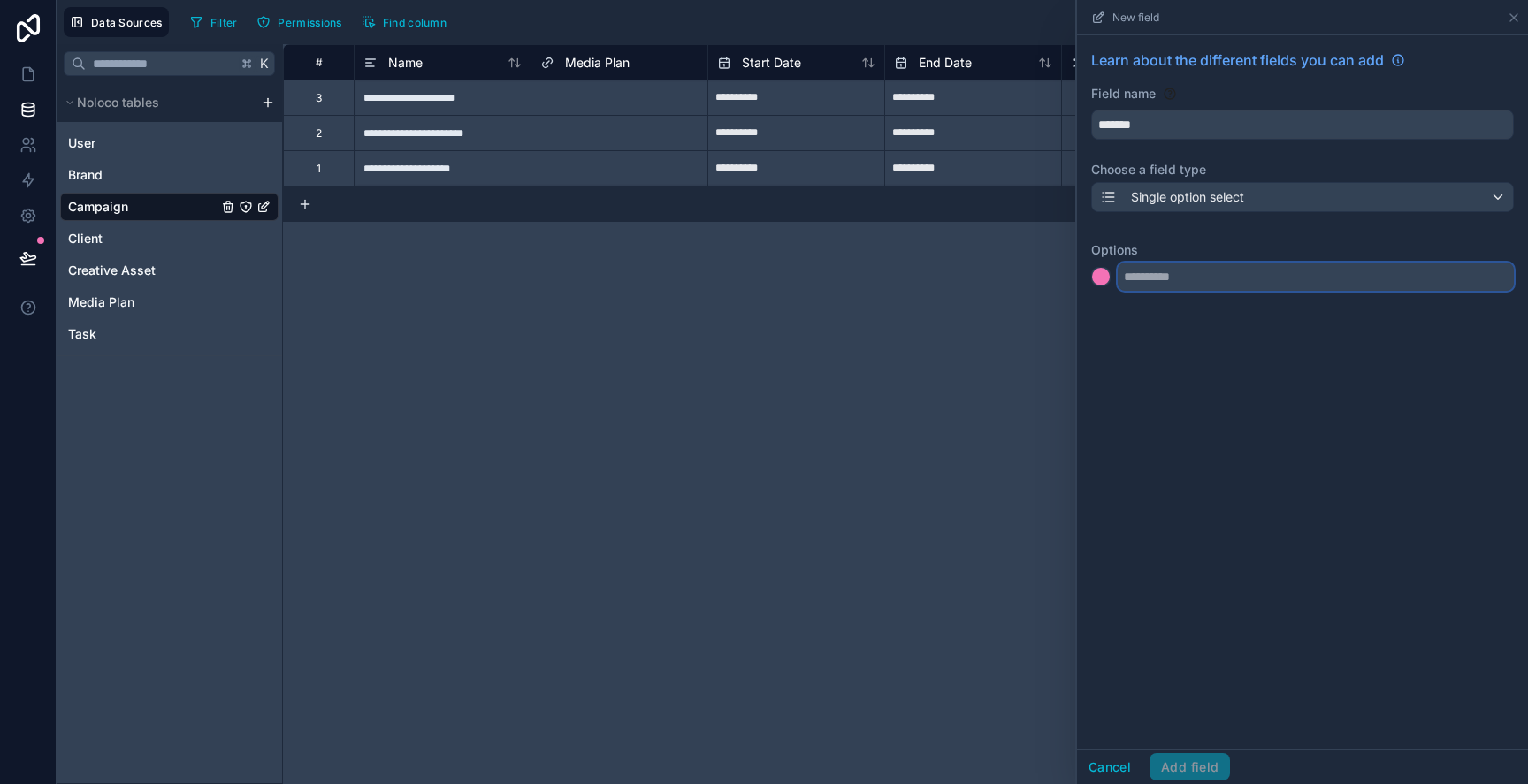
click at [1211, 283] on input "text" at bounding box center [1316, 277] width 396 height 28
paste input "**********"
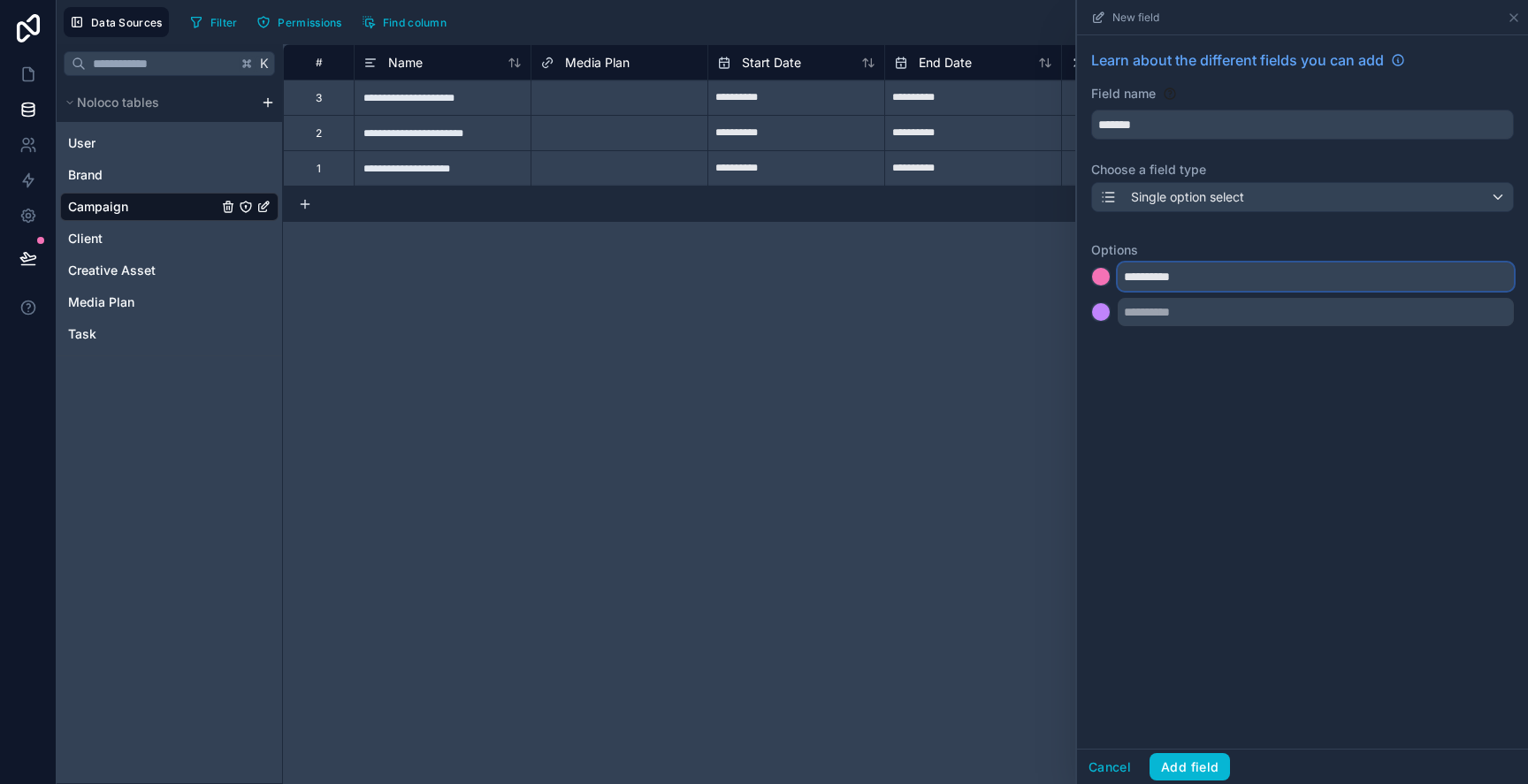
type input "**********"
click at [1200, 320] on input "text" at bounding box center [1316, 312] width 396 height 28
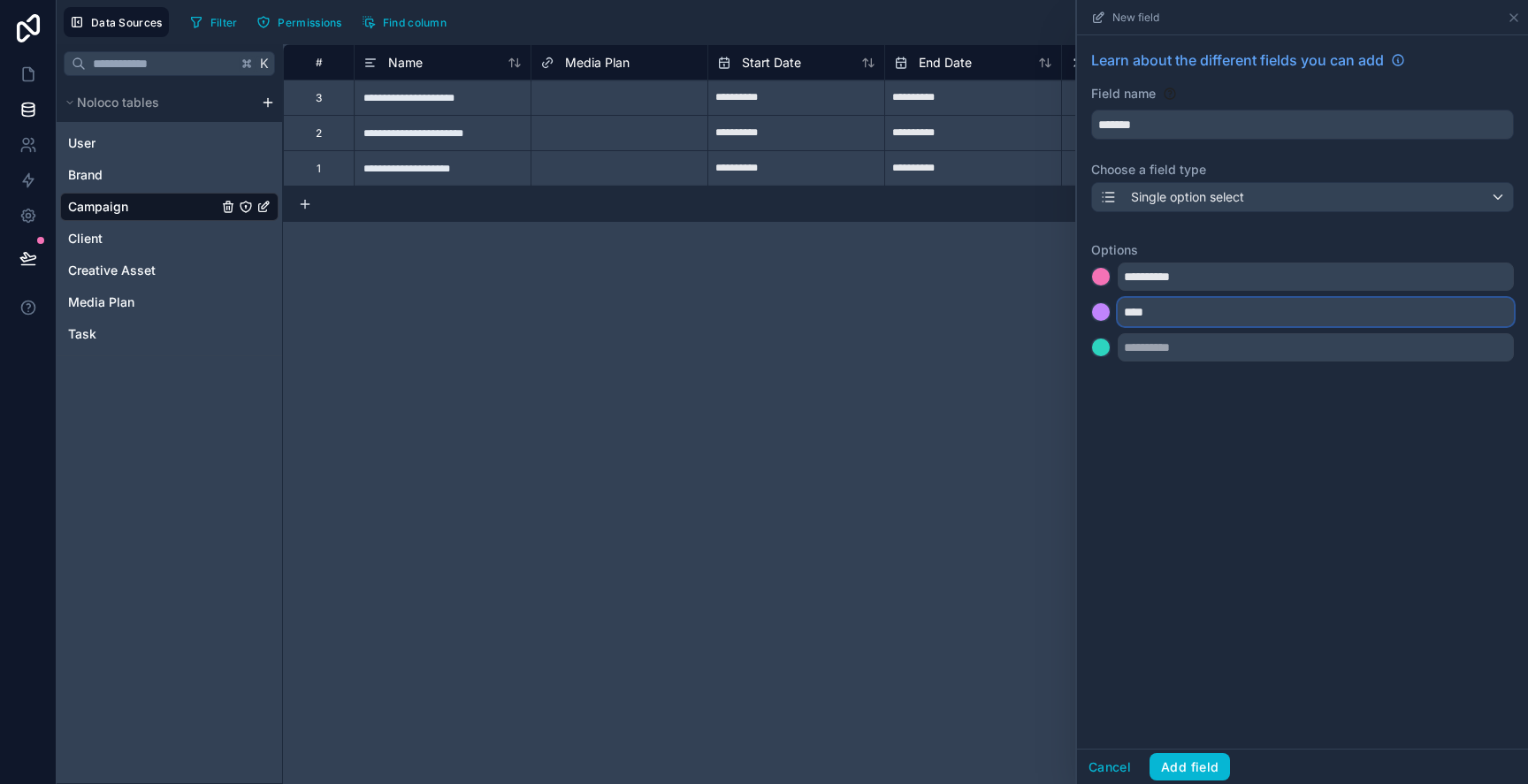
type input "****"
click at [1200, 358] on input "text" at bounding box center [1316, 348] width 396 height 28
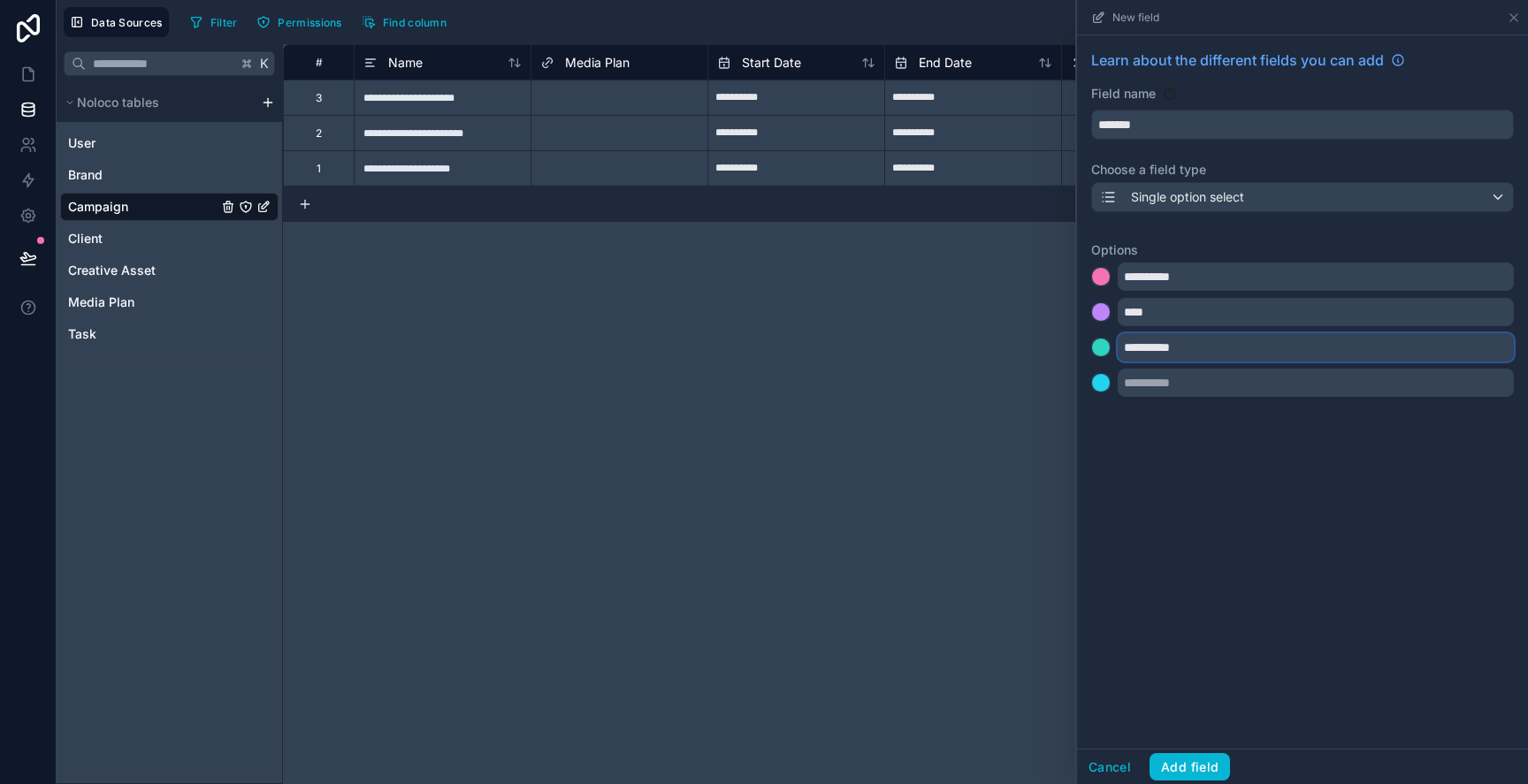
type input "**********"
click at [1202, 393] on input "text" at bounding box center [1316, 383] width 396 height 28
type input "****"
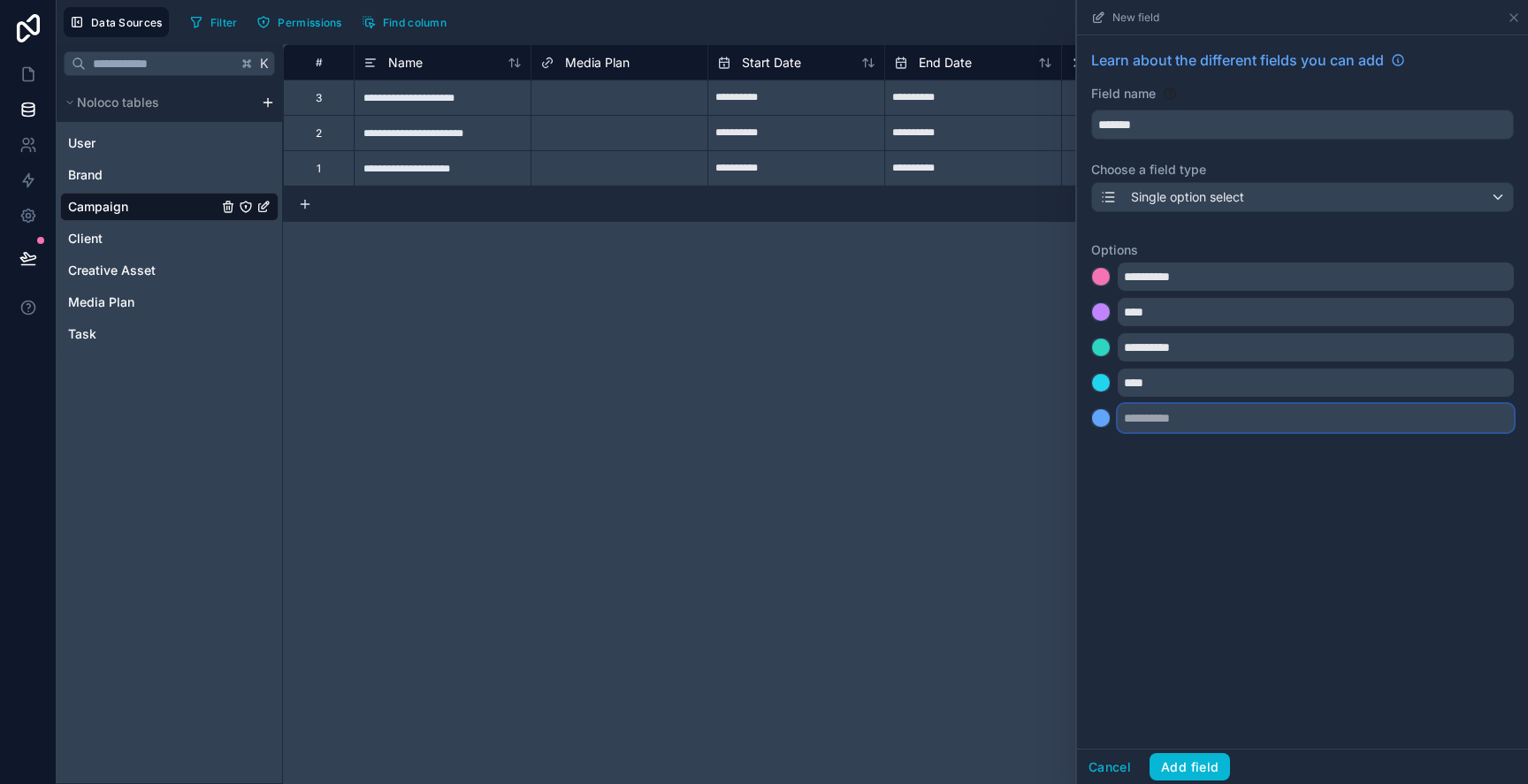
click at [1202, 421] on input "text" at bounding box center [1316, 417] width 396 height 28
type input "******"
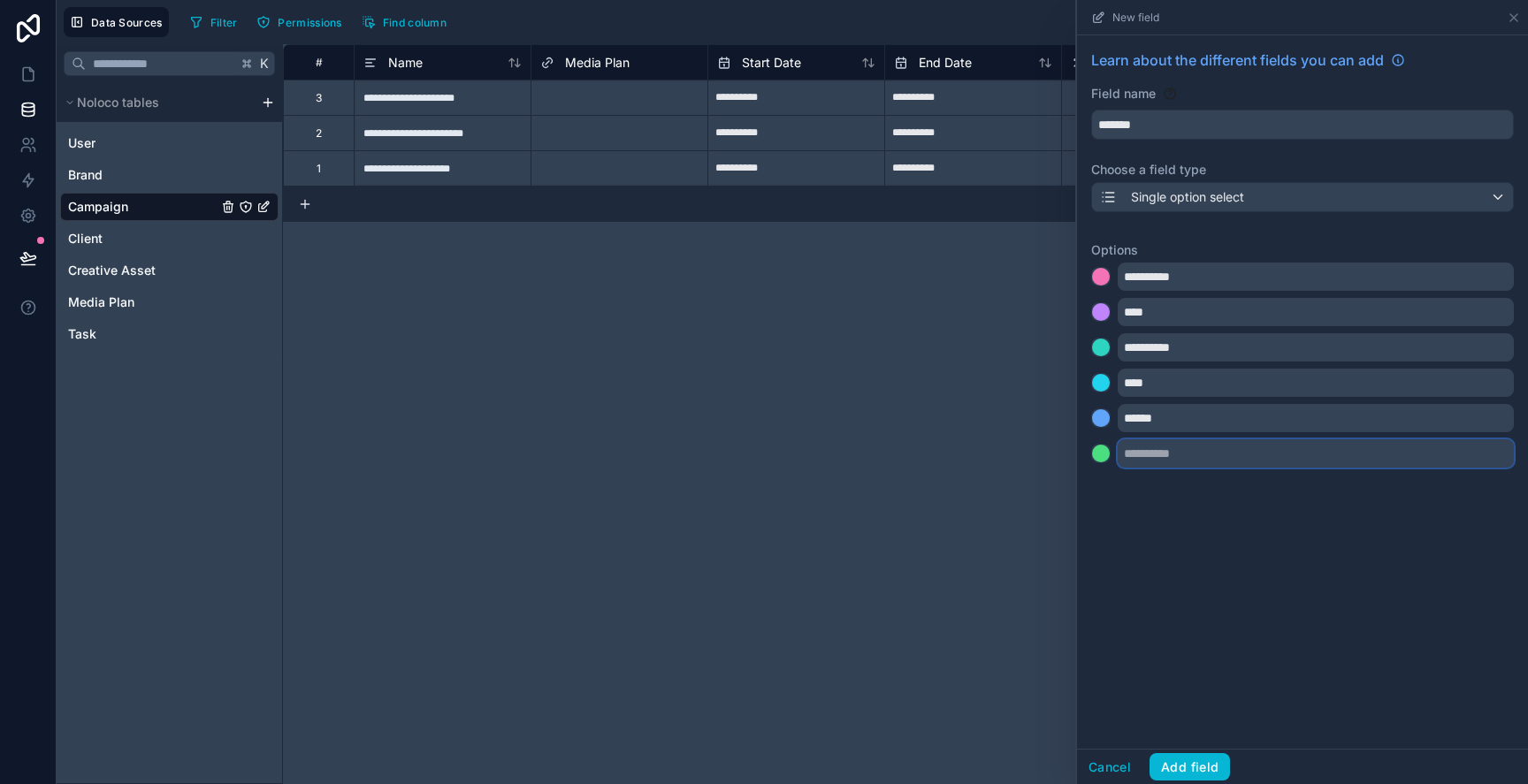
click at [1202, 461] on input "text" at bounding box center [1316, 453] width 396 height 28
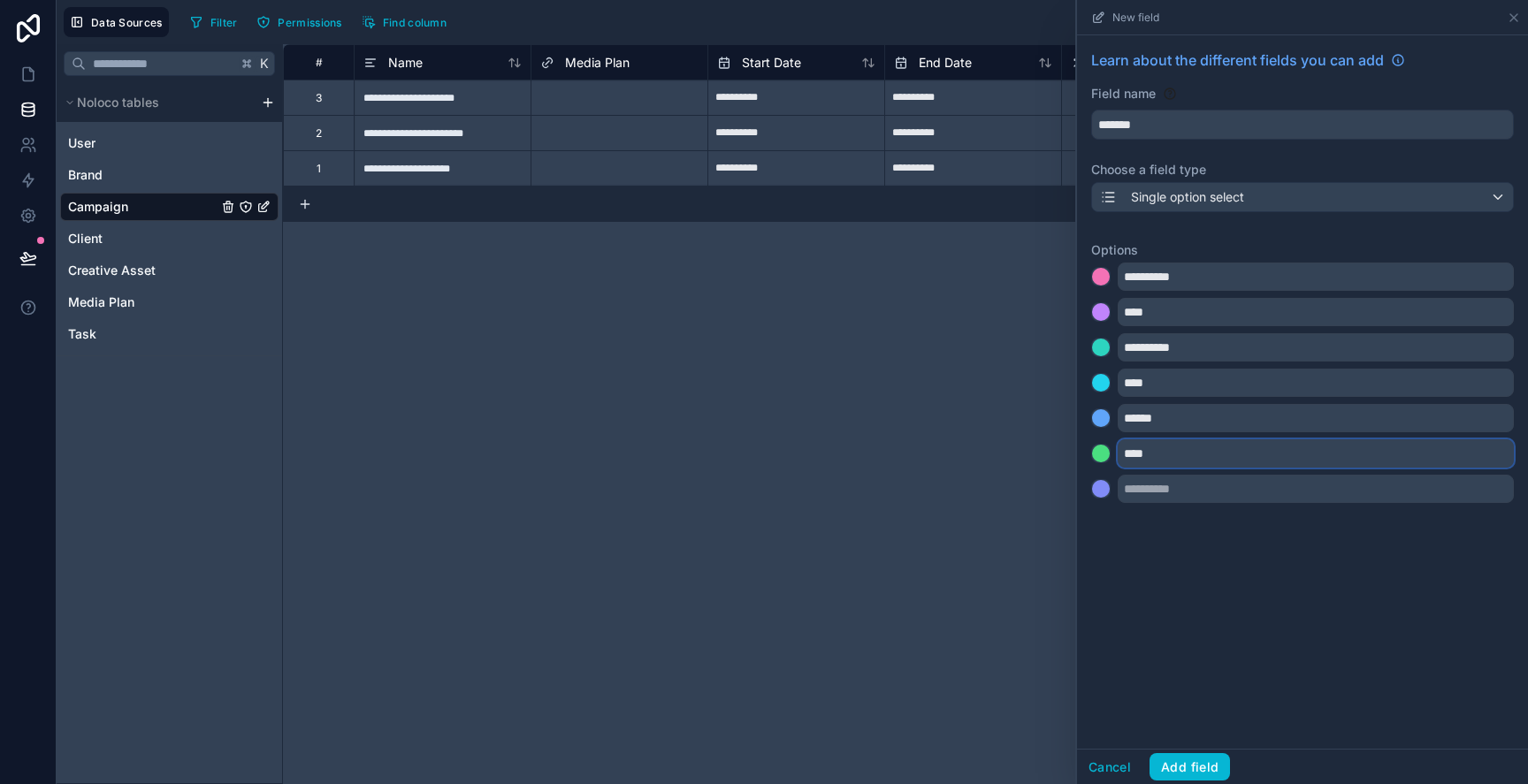
type input "****"
click at [1213, 493] on input "text" at bounding box center [1316, 488] width 396 height 28
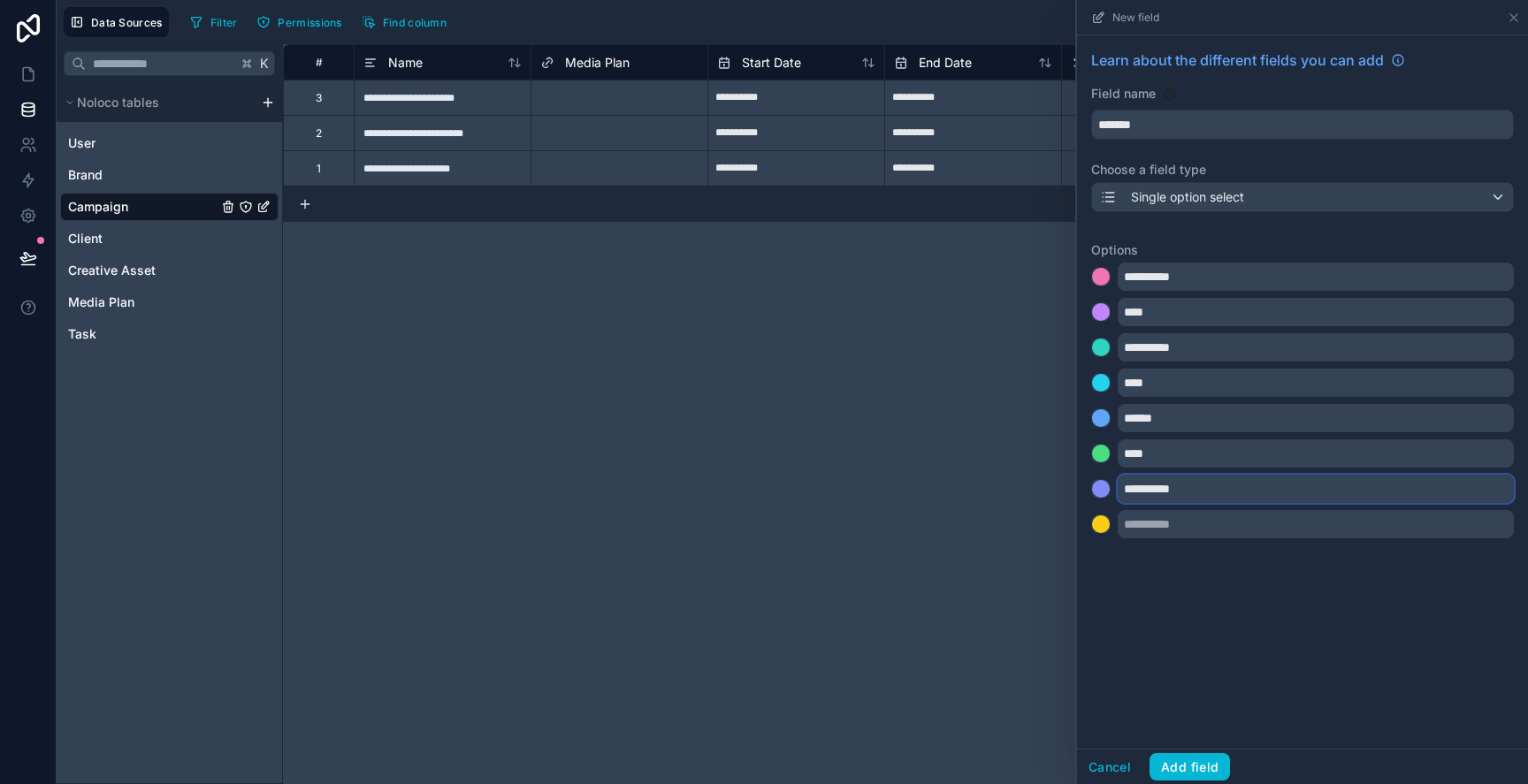
type input "**********"
click at [1256, 533] on input "text" at bounding box center [1316, 524] width 396 height 28
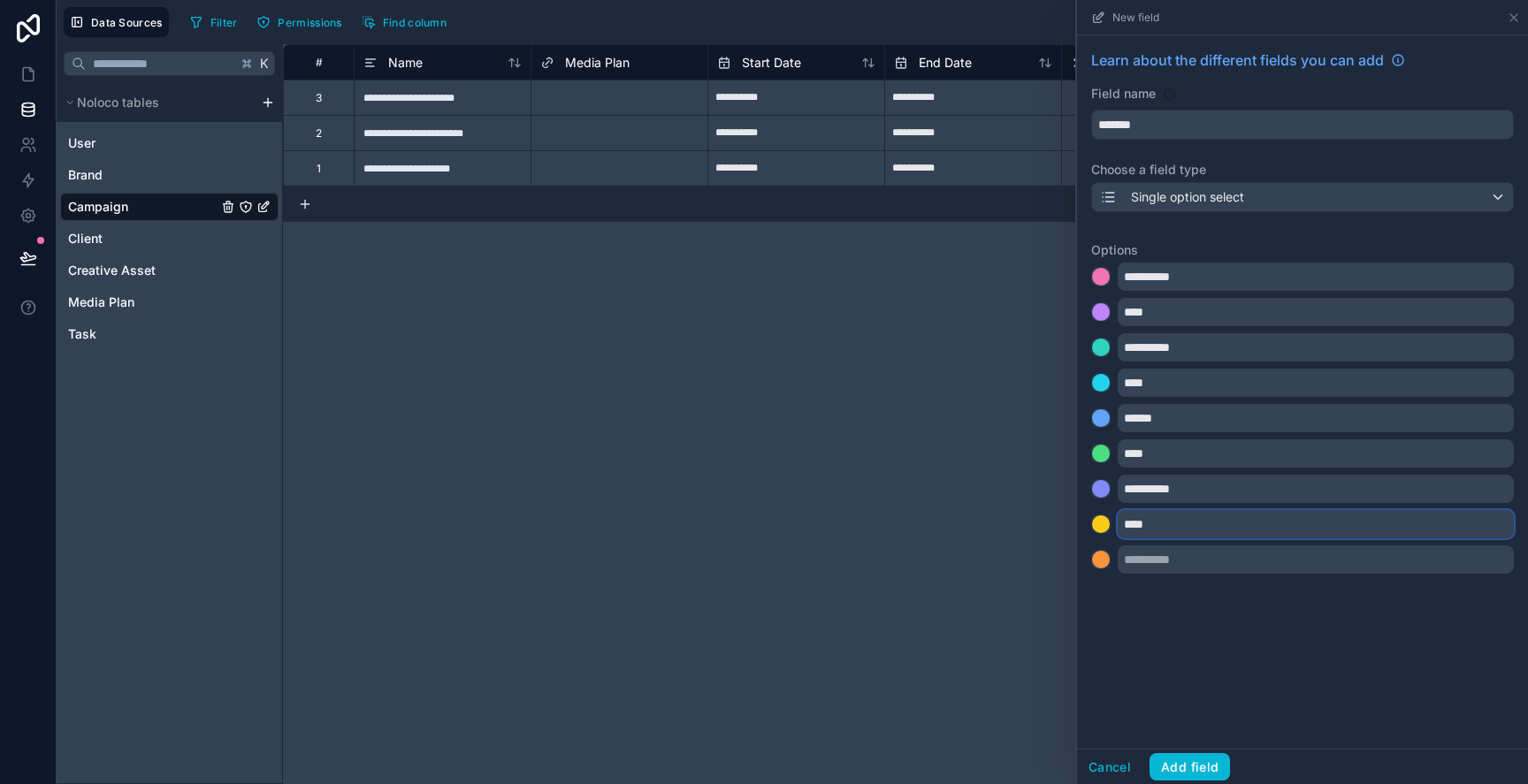
type input "****"
click at [1248, 578] on div "**********" at bounding box center [1302, 315] width 451 height 559
click at [1245, 569] on input "text" at bounding box center [1316, 559] width 396 height 28
type input "*****"
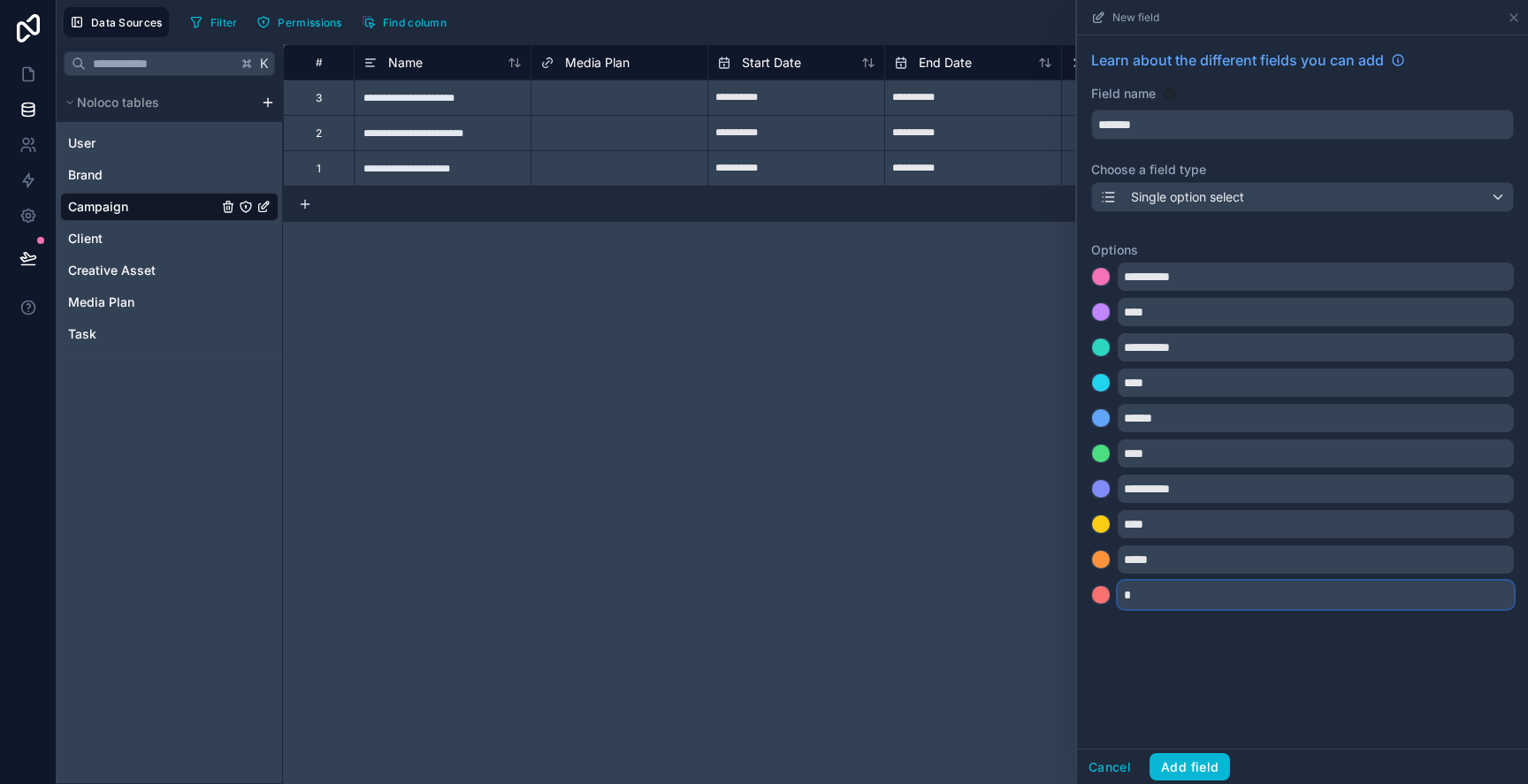
click at [1246, 599] on input "*" at bounding box center [1316, 594] width 396 height 28
type input "********"
click at [1190, 761] on button "Add field" at bounding box center [1189, 767] width 81 height 28
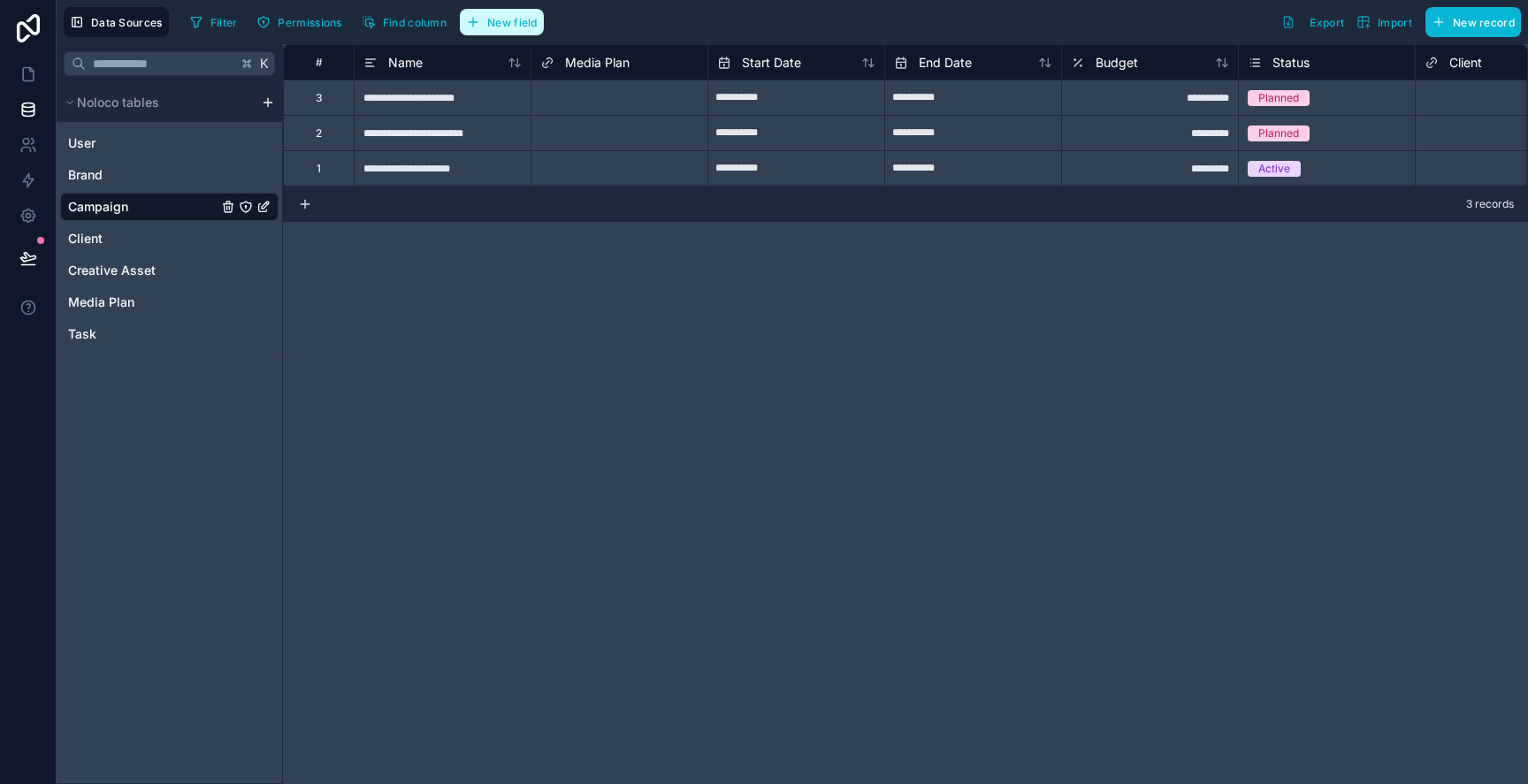
click at [492, 24] on span "New field" at bounding box center [513, 22] width 50 height 13
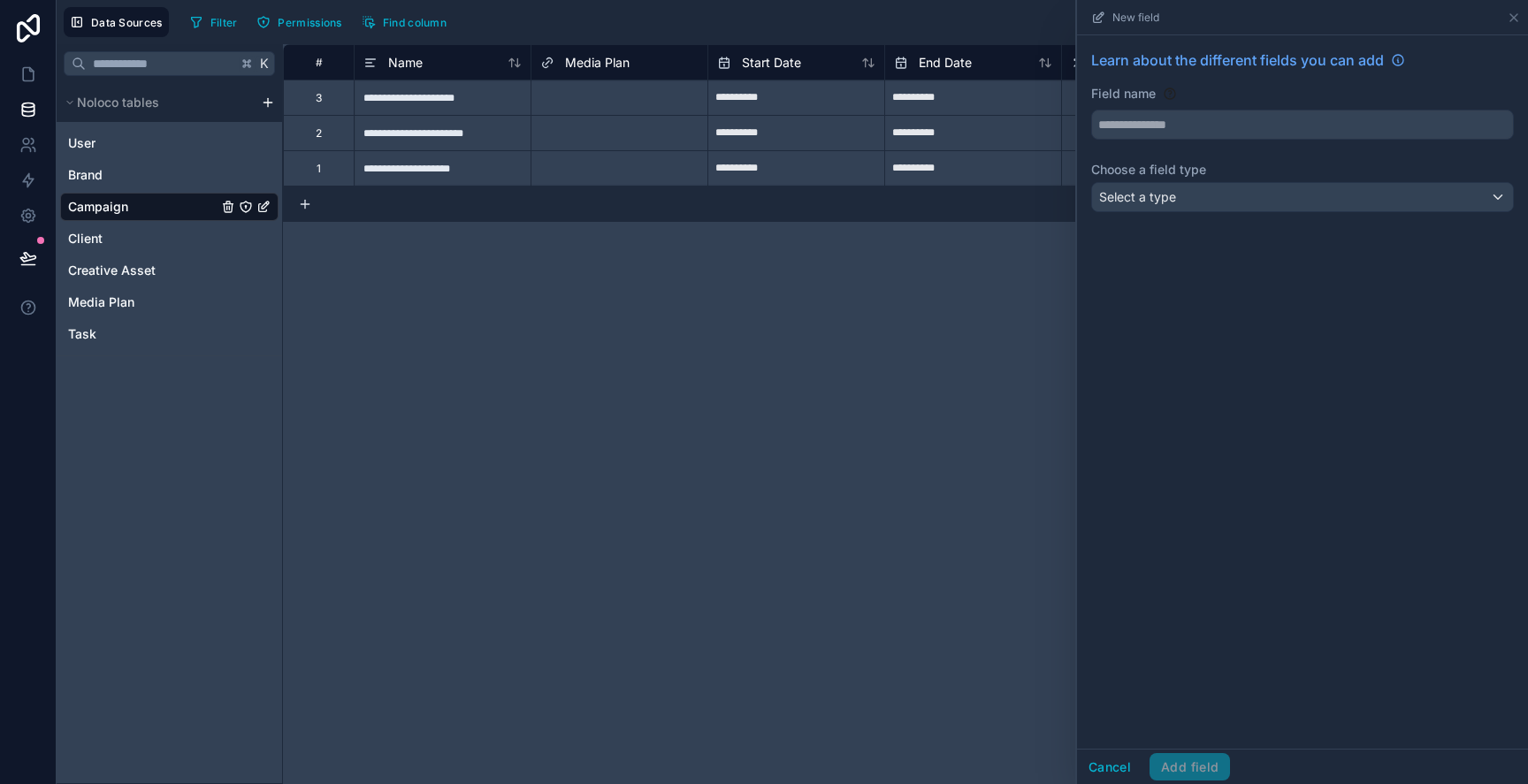
click at [1164, 148] on div "Learn about the different fields you can add Field name Choose a field type Sel…" at bounding box center [1302, 134] width 451 height 198
click at [1164, 140] on div "Learn about the different fields you can add Field name Choose a field type Sel…" at bounding box center [1302, 134] width 451 height 198
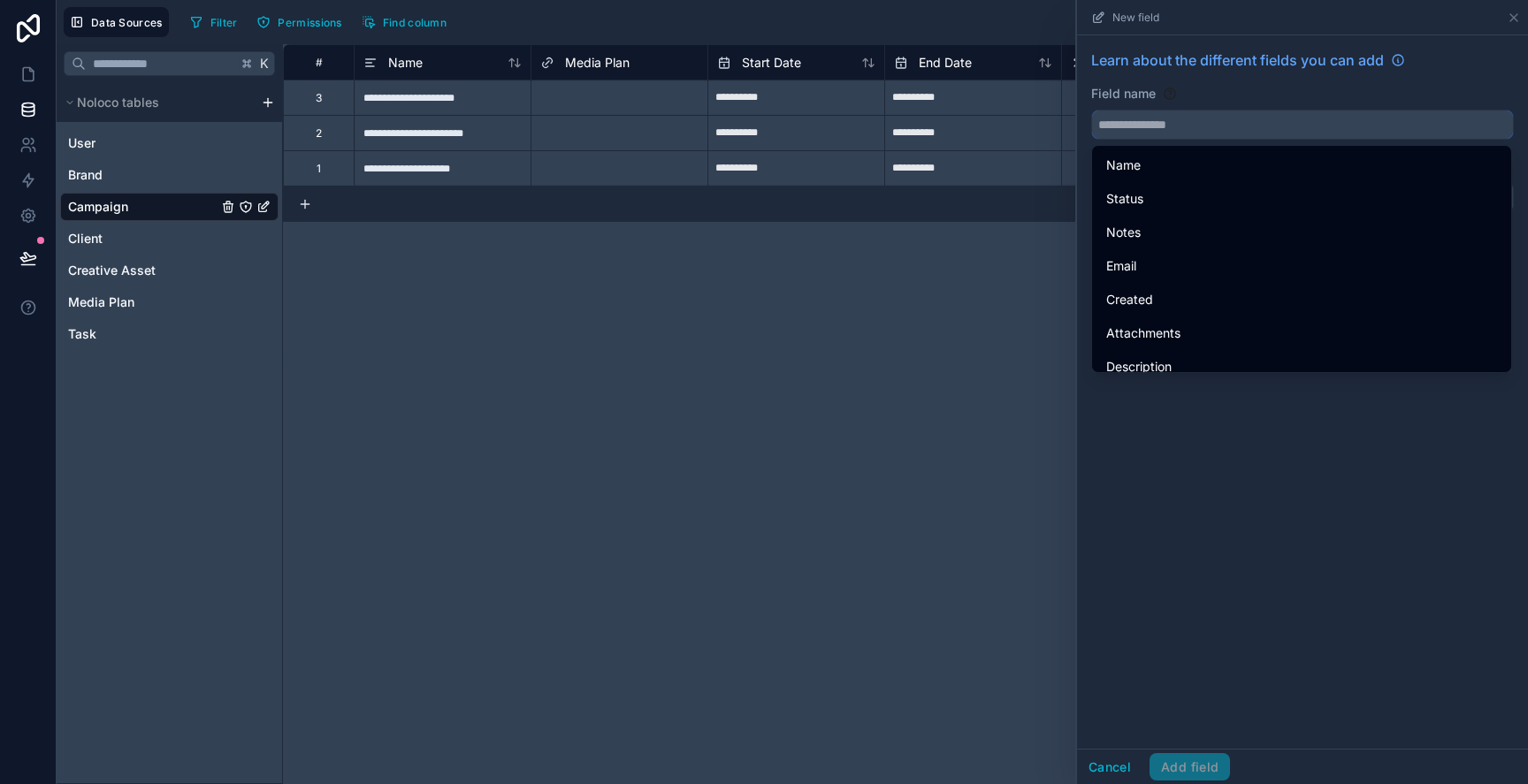
click at [1161, 127] on input "text" at bounding box center [1302, 125] width 421 height 28
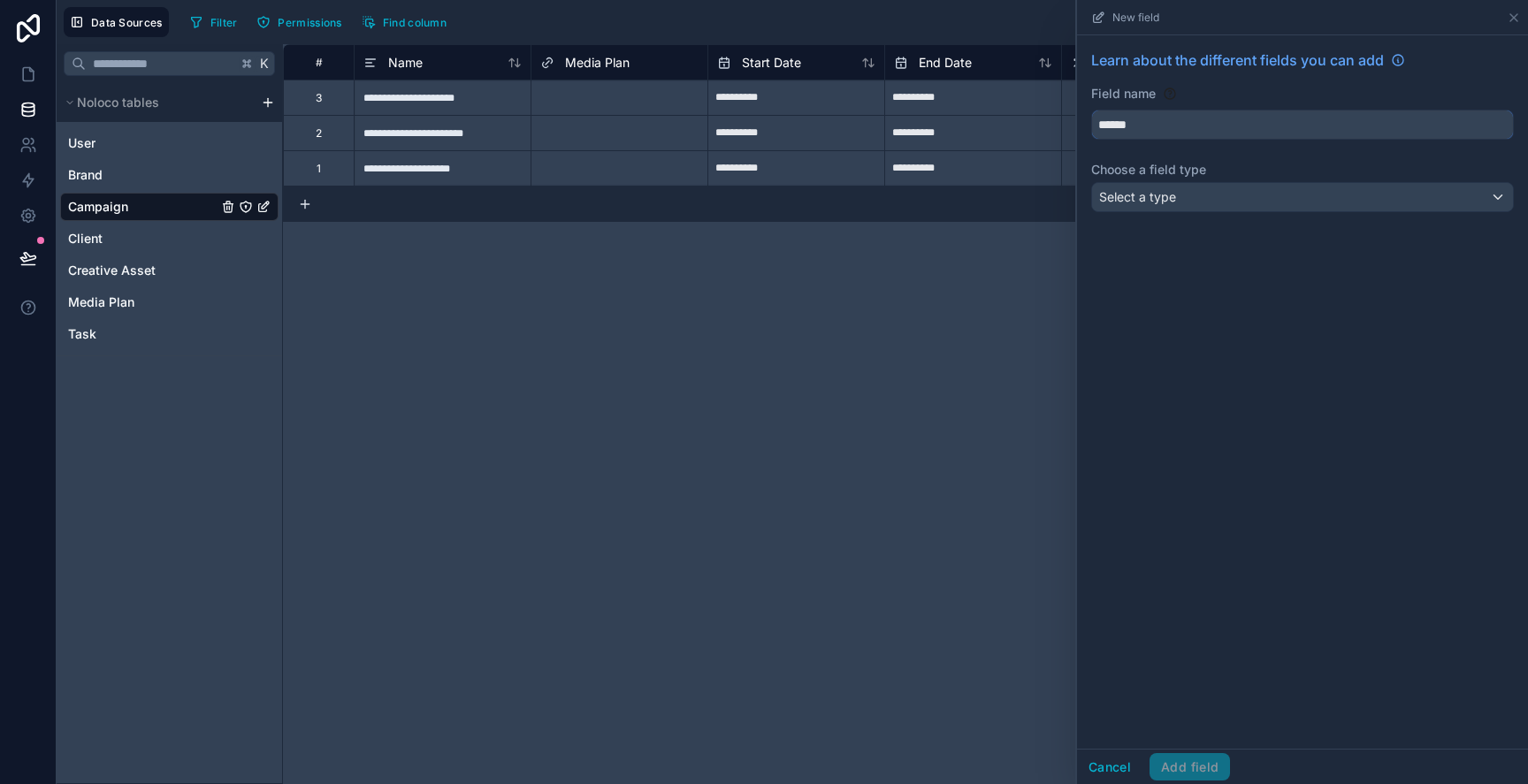
click at [1091, 110] on button "*****" at bounding box center [1302, 125] width 423 height 30
type input "**********"
click at [1153, 202] on span "Select a type" at bounding box center [1137, 196] width 77 height 15
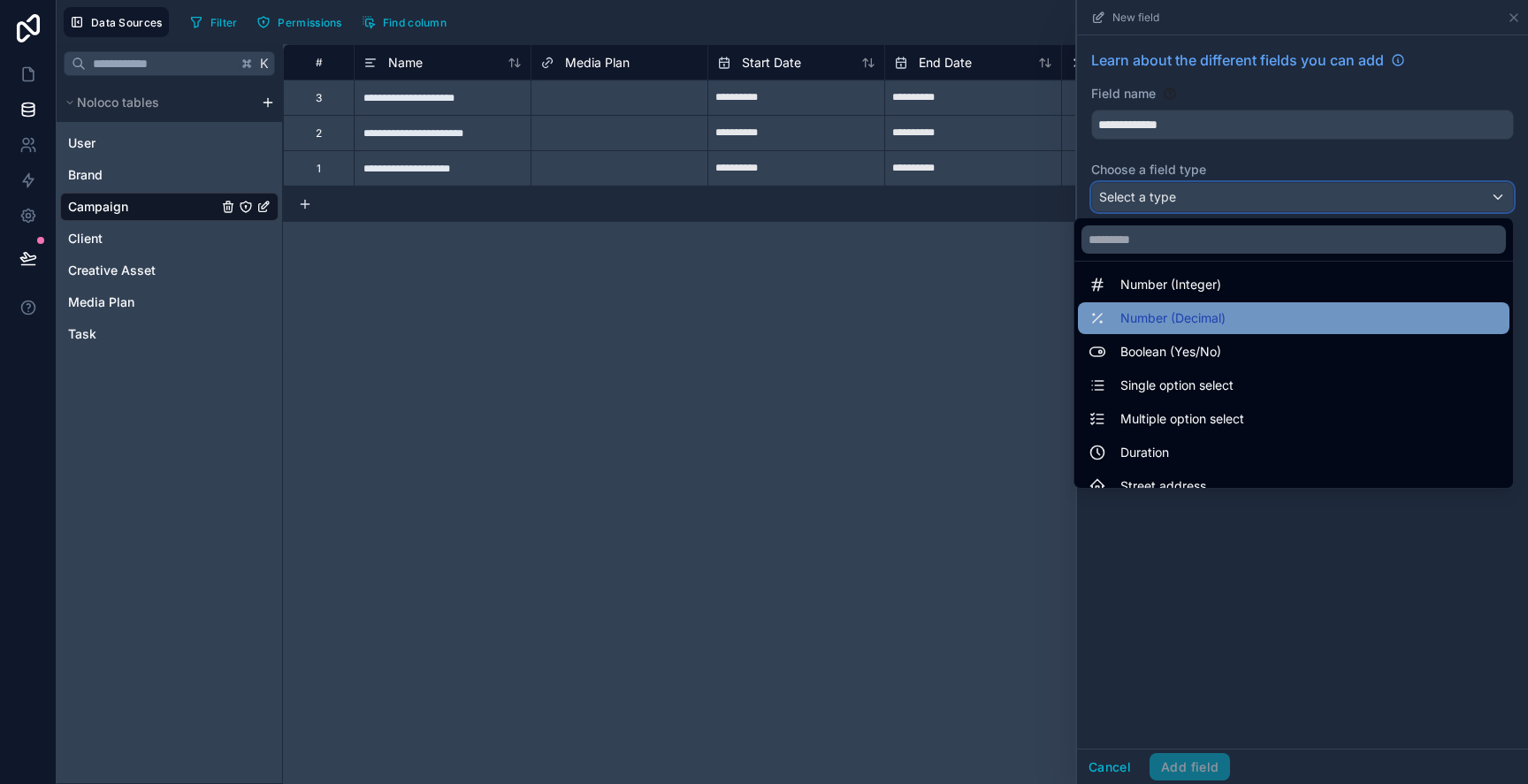
scroll to position [82, 0]
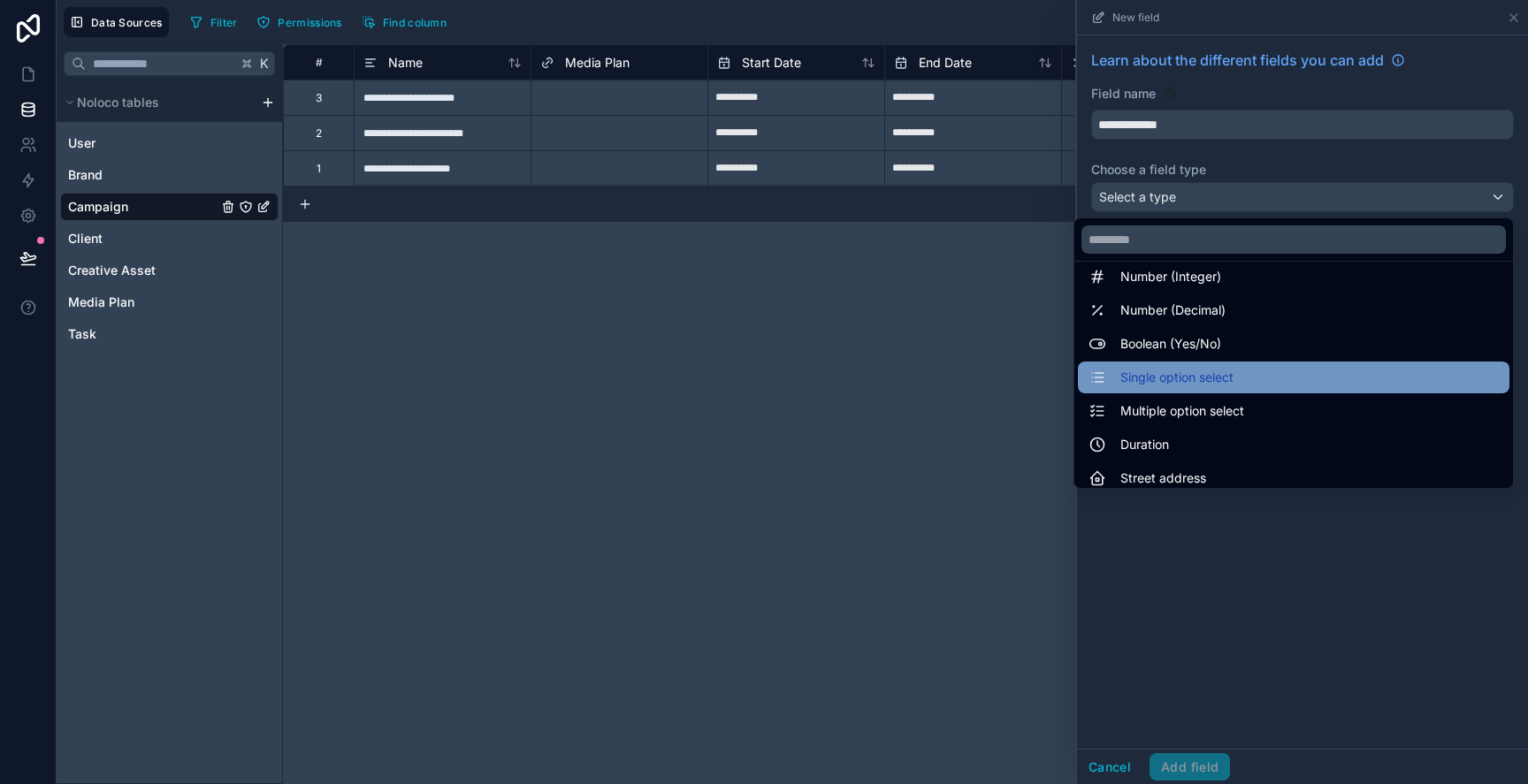
click at [1201, 380] on span "Single option select" at bounding box center [1176, 377] width 113 height 21
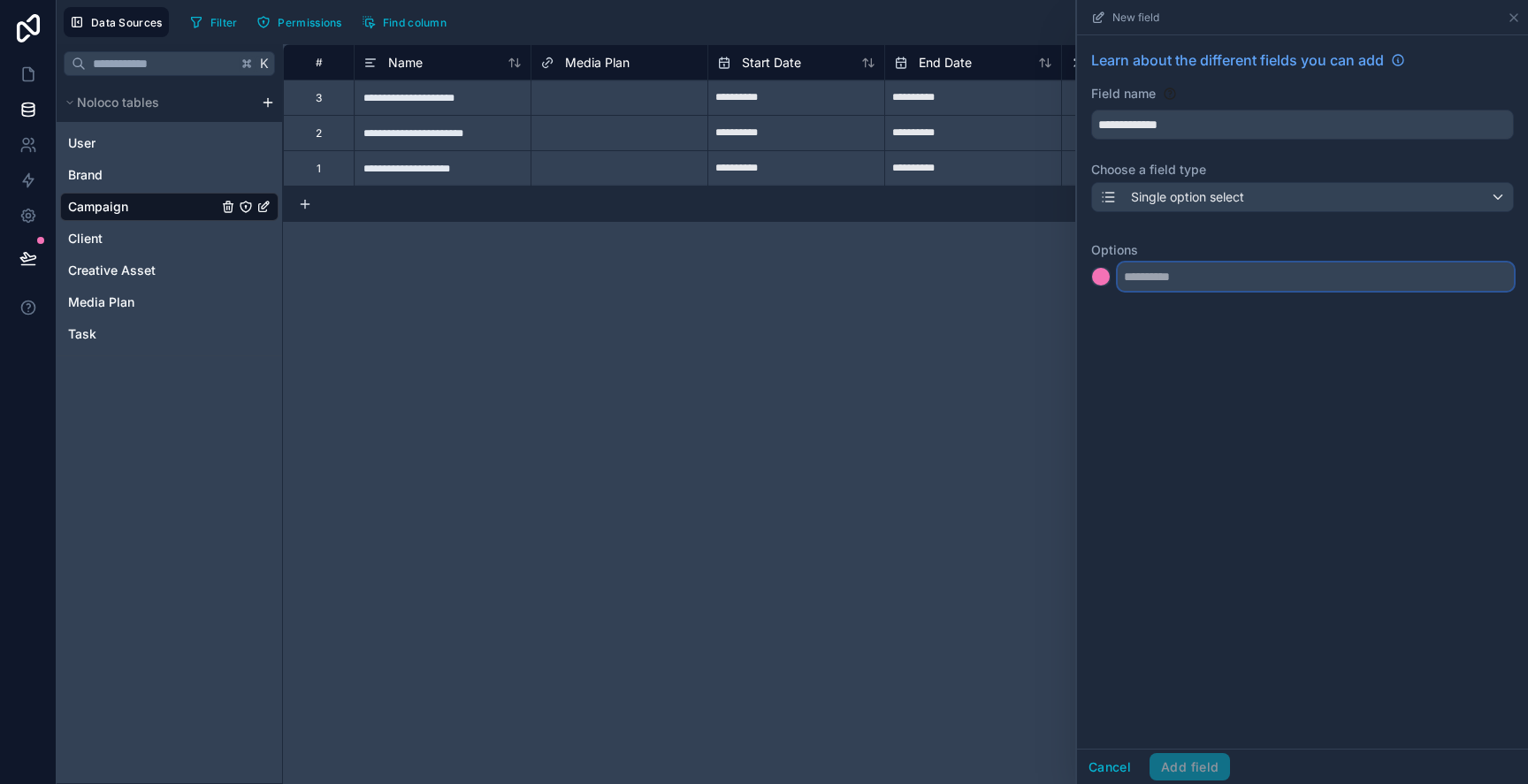
click at [1180, 279] on input "text" at bounding box center [1316, 277] width 396 height 28
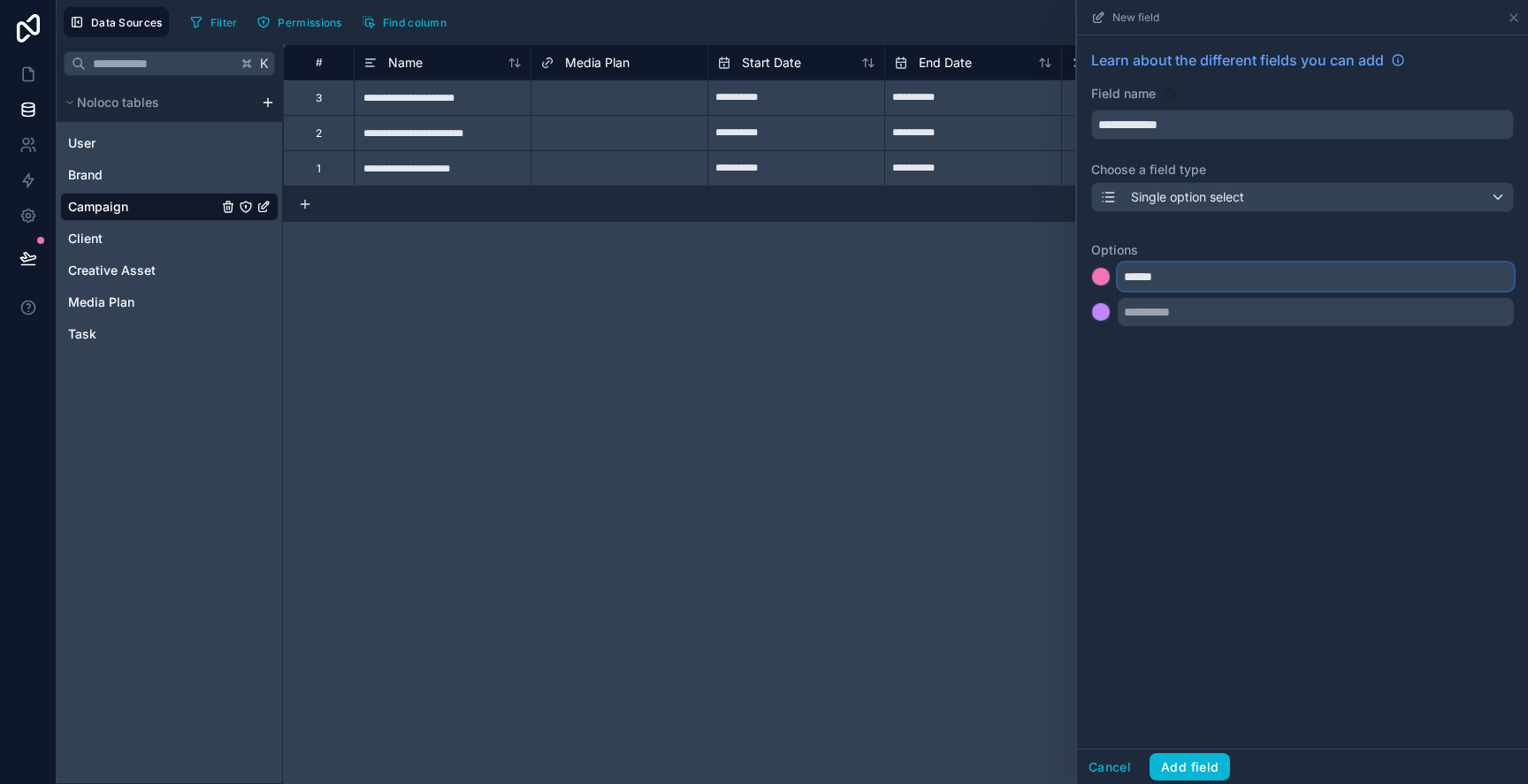
type input "******"
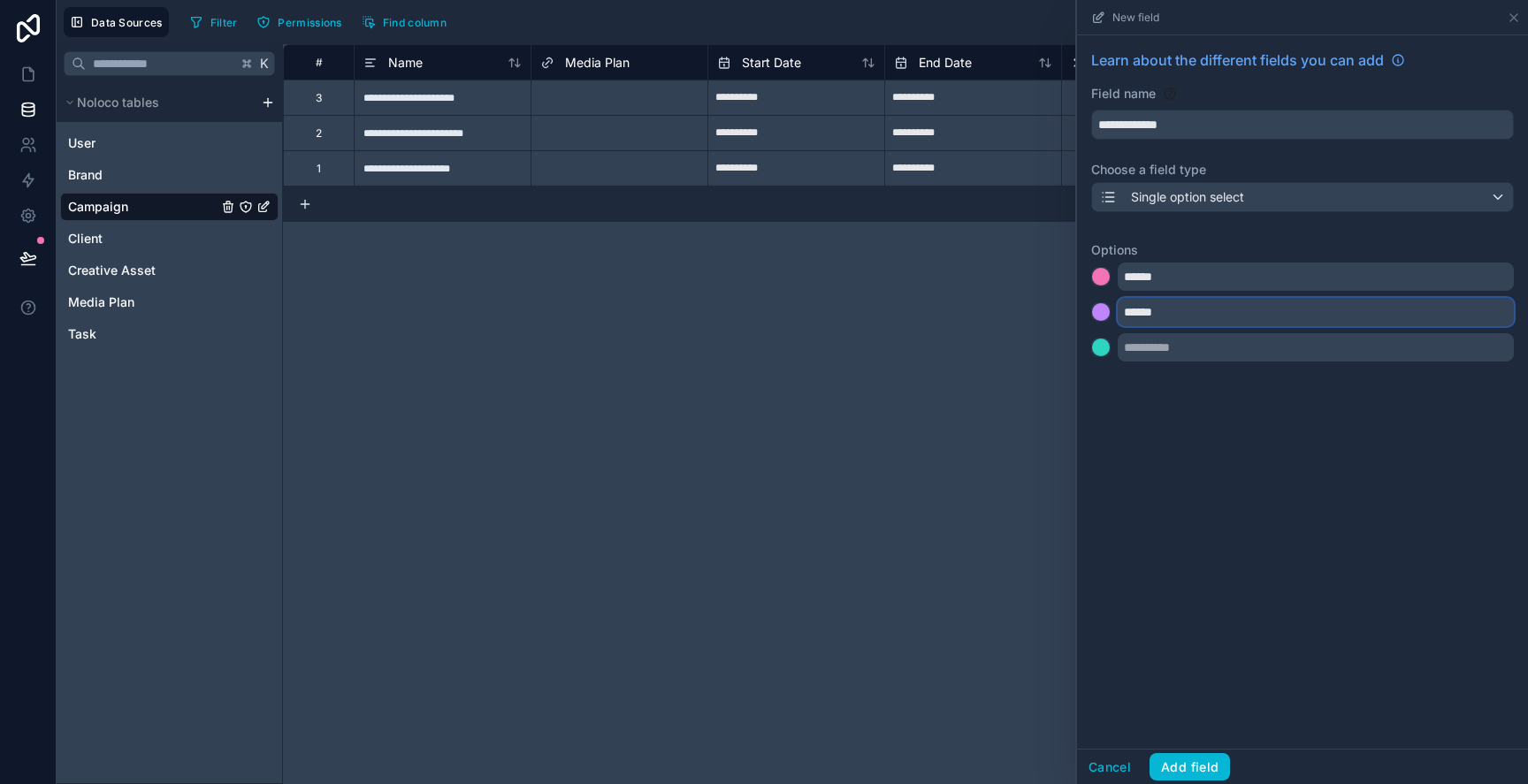
type input "*******"
click at [1235, 325] on input "*******" at bounding box center [1316, 312] width 396 height 28
type input "*******"
click at [1235, 342] on input "text" at bounding box center [1316, 348] width 396 height 28
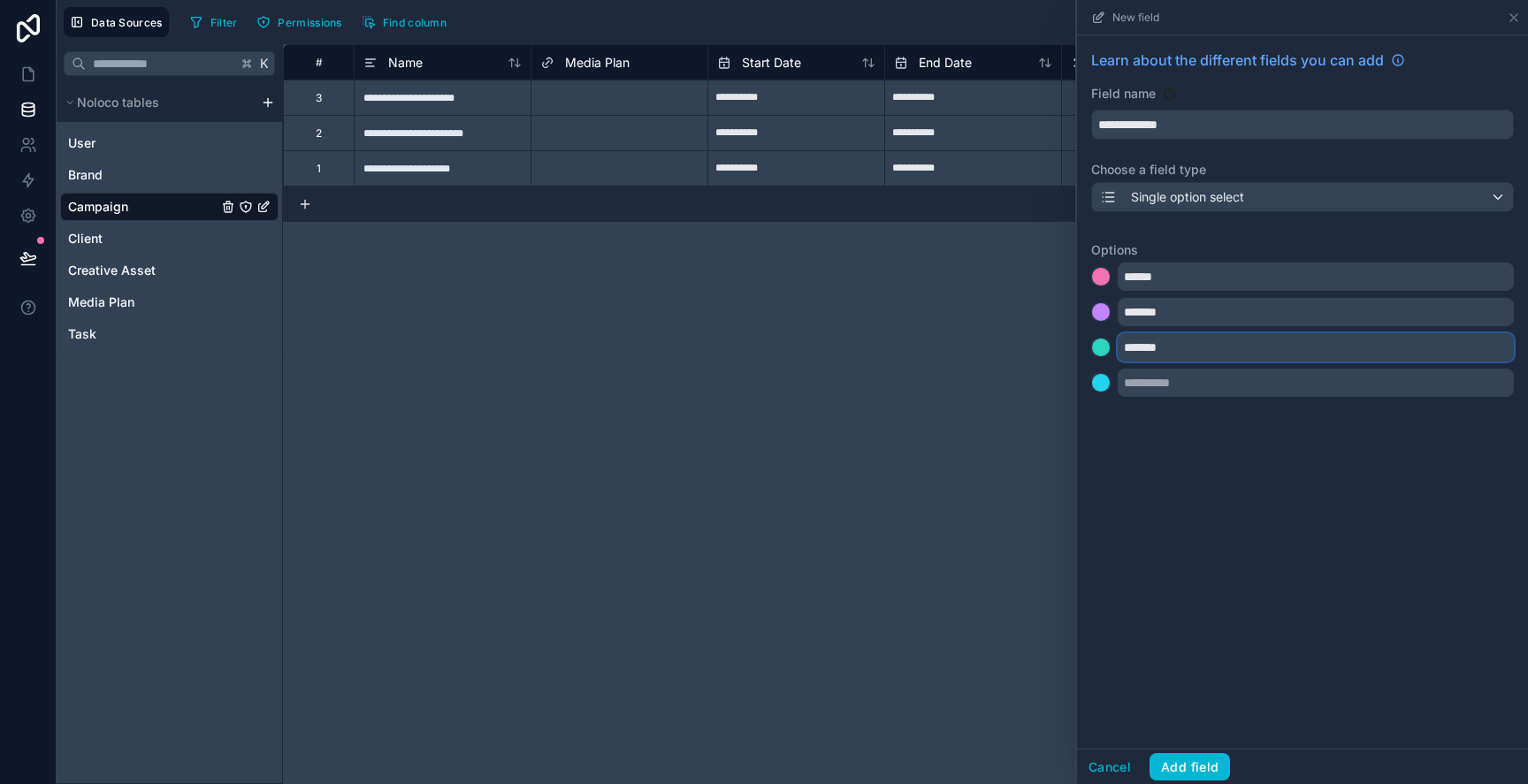
type input "*******"
click at [1239, 375] on input "text" at bounding box center [1316, 383] width 396 height 28
type input "*****"
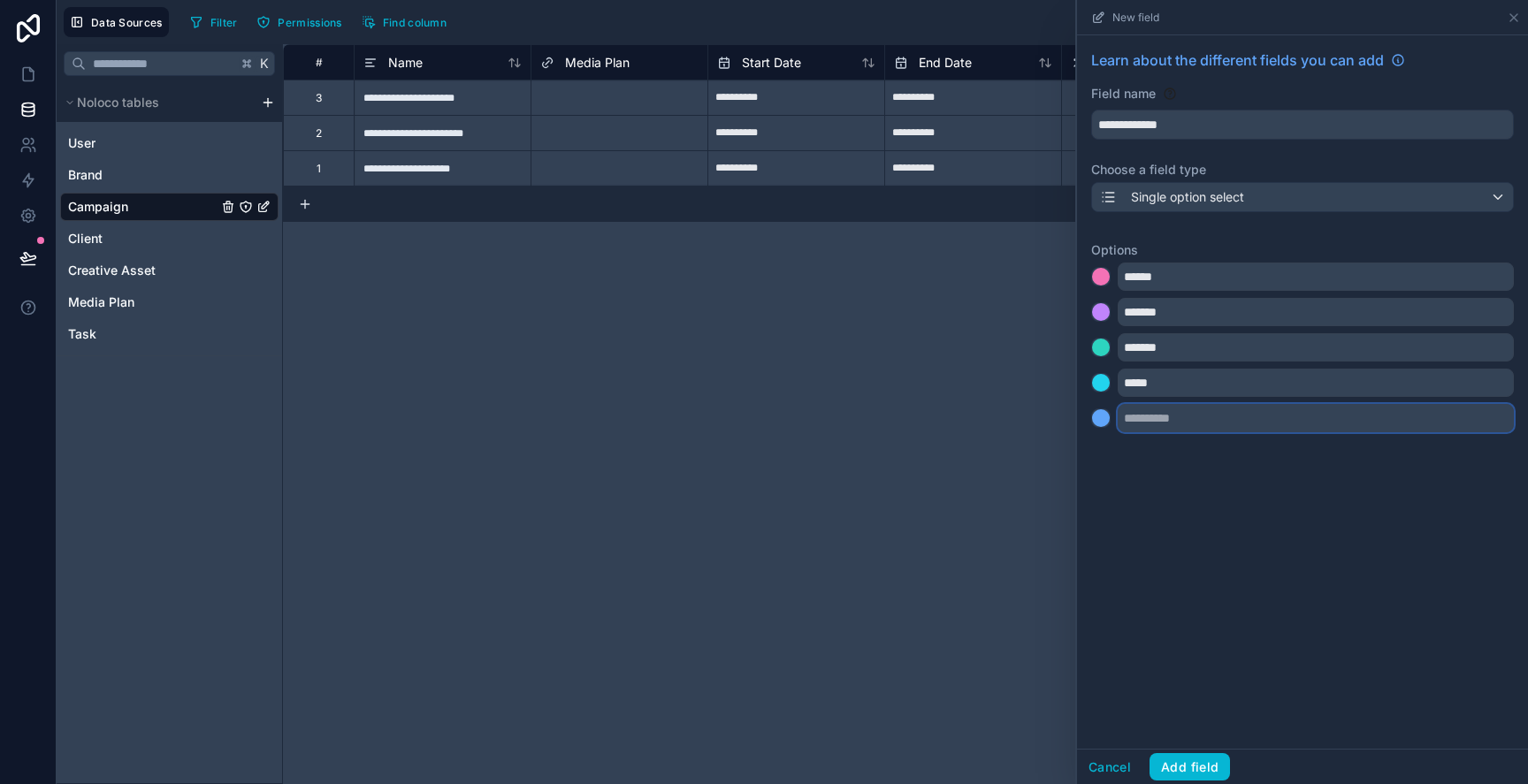
click at [1244, 408] on input "text" at bounding box center [1316, 417] width 396 height 28
type input "*****"
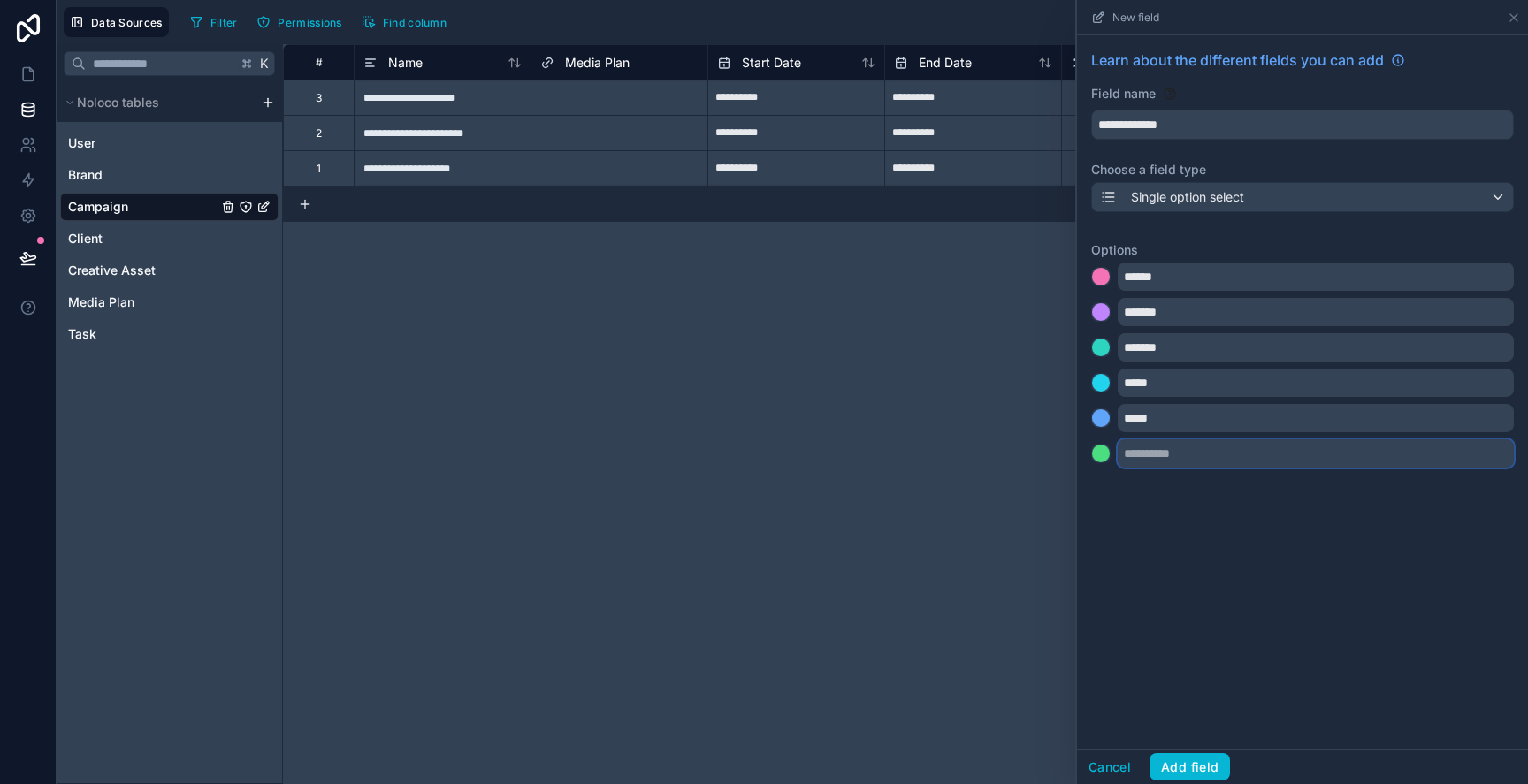
click at [1246, 445] on input "text" at bounding box center [1316, 453] width 396 height 28
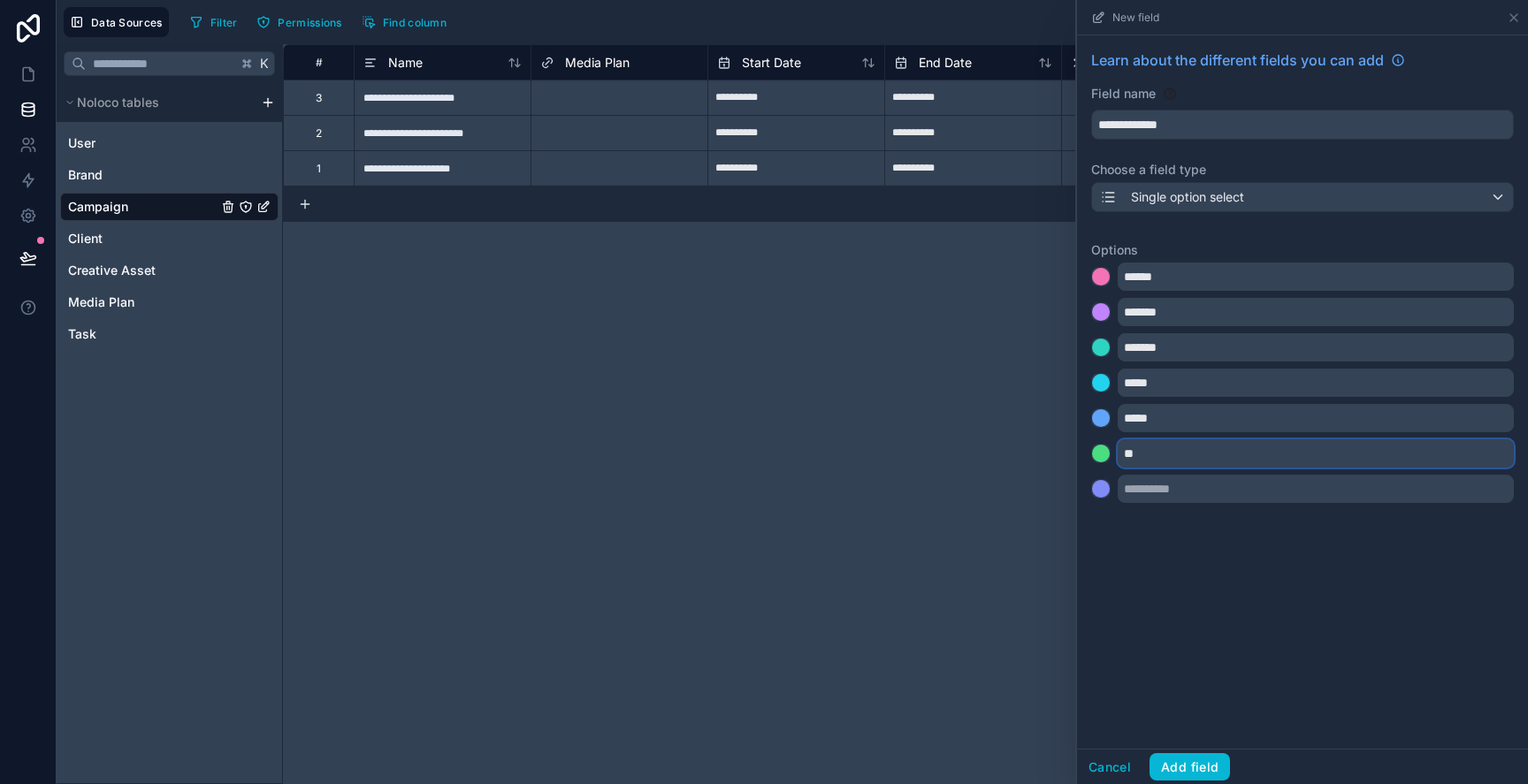
type input "**"
click at [1240, 479] on input "text" at bounding box center [1316, 488] width 396 height 28
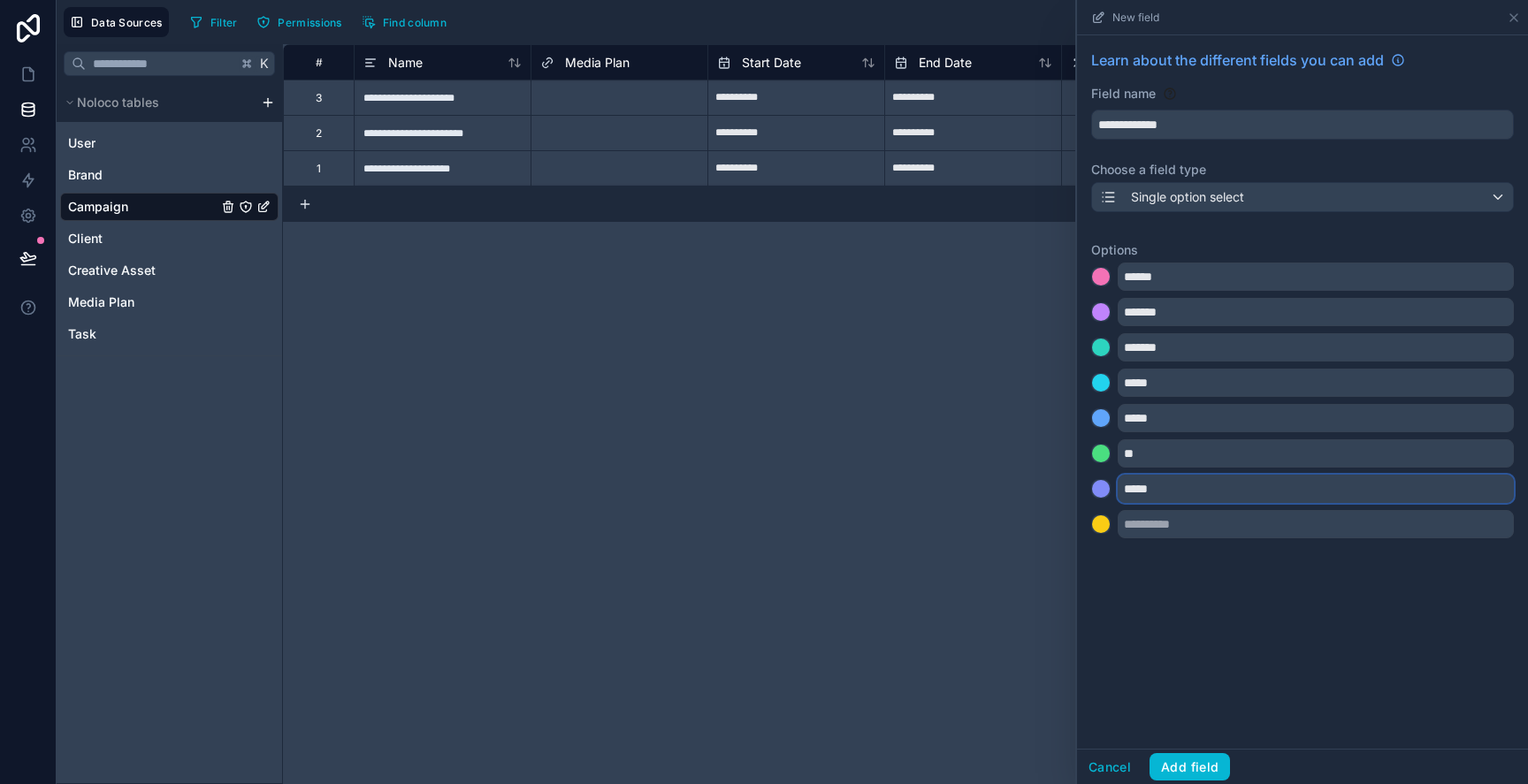
type input "*****"
click at [1239, 510] on input "text" at bounding box center [1316, 524] width 396 height 28
click at [1127, 450] on input "**" at bounding box center [1316, 453] width 396 height 28
type input "*********"
click at [1147, 529] on input "text" at bounding box center [1316, 524] width 396 height 28
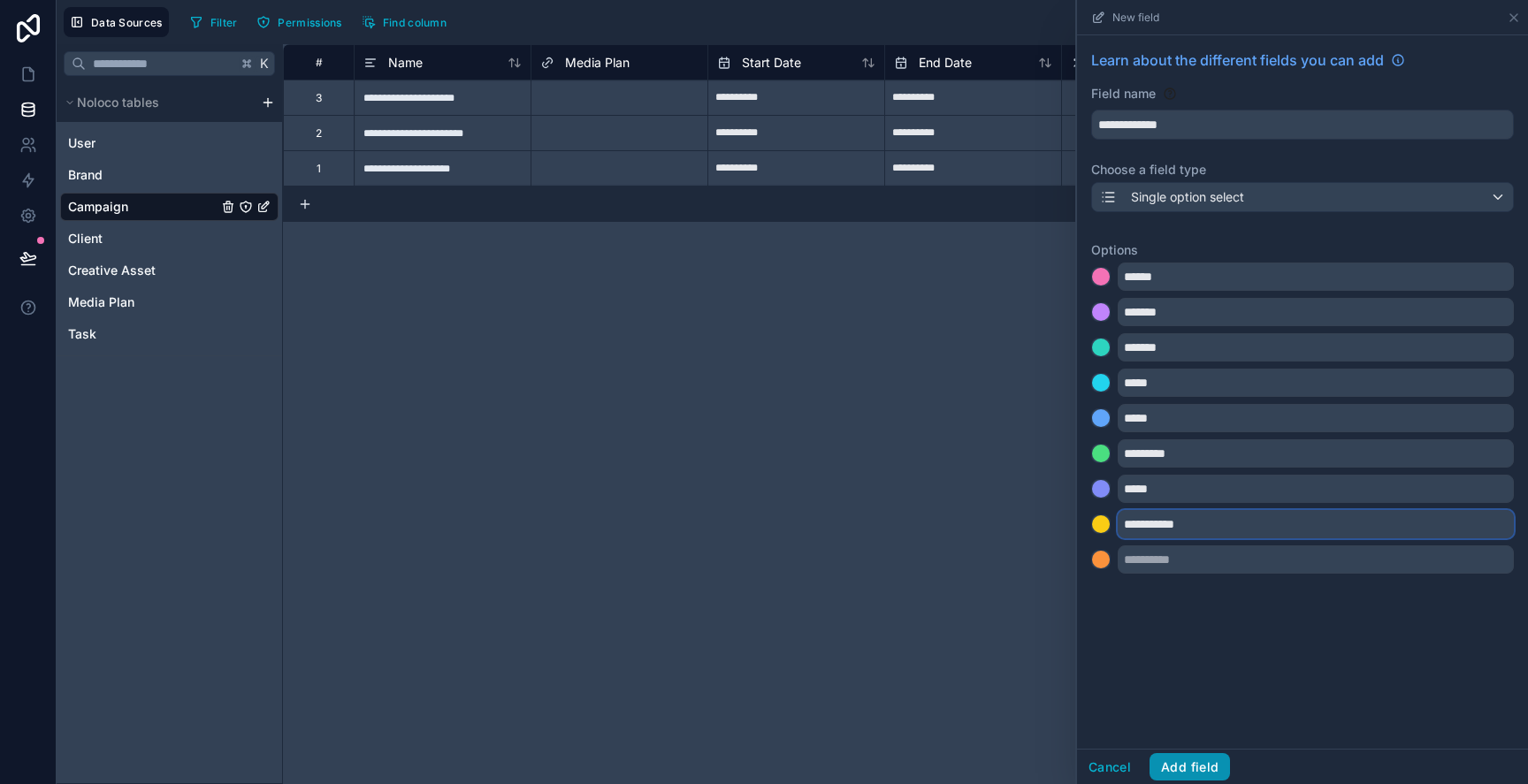
type input "**********"
click at [1175, 768] on button "Add field" at bounding box center [1189, 767] width 81 height 28
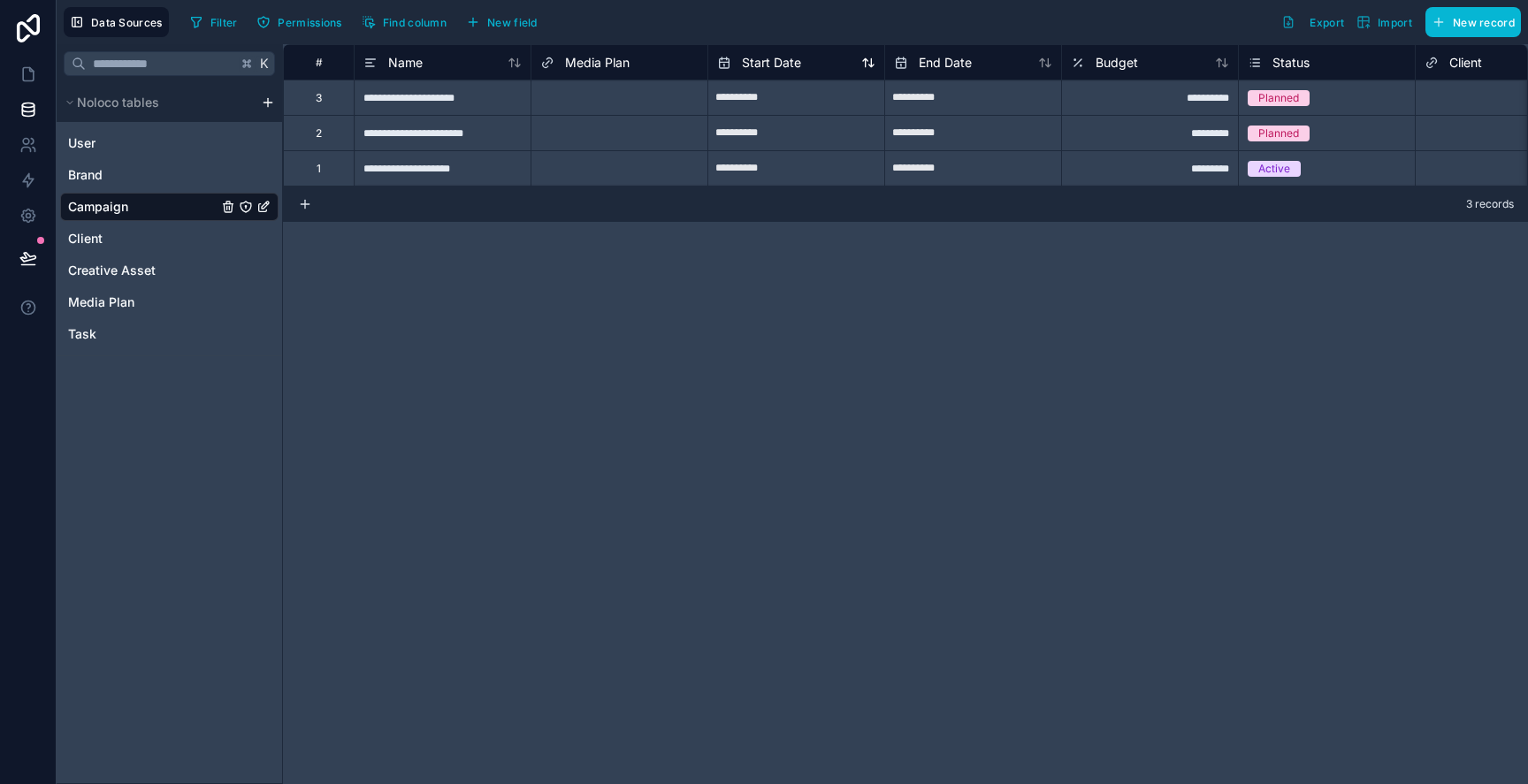
click at [774, 56] on span "Start Date" at bounding box center [770, 63] width 59 height 18
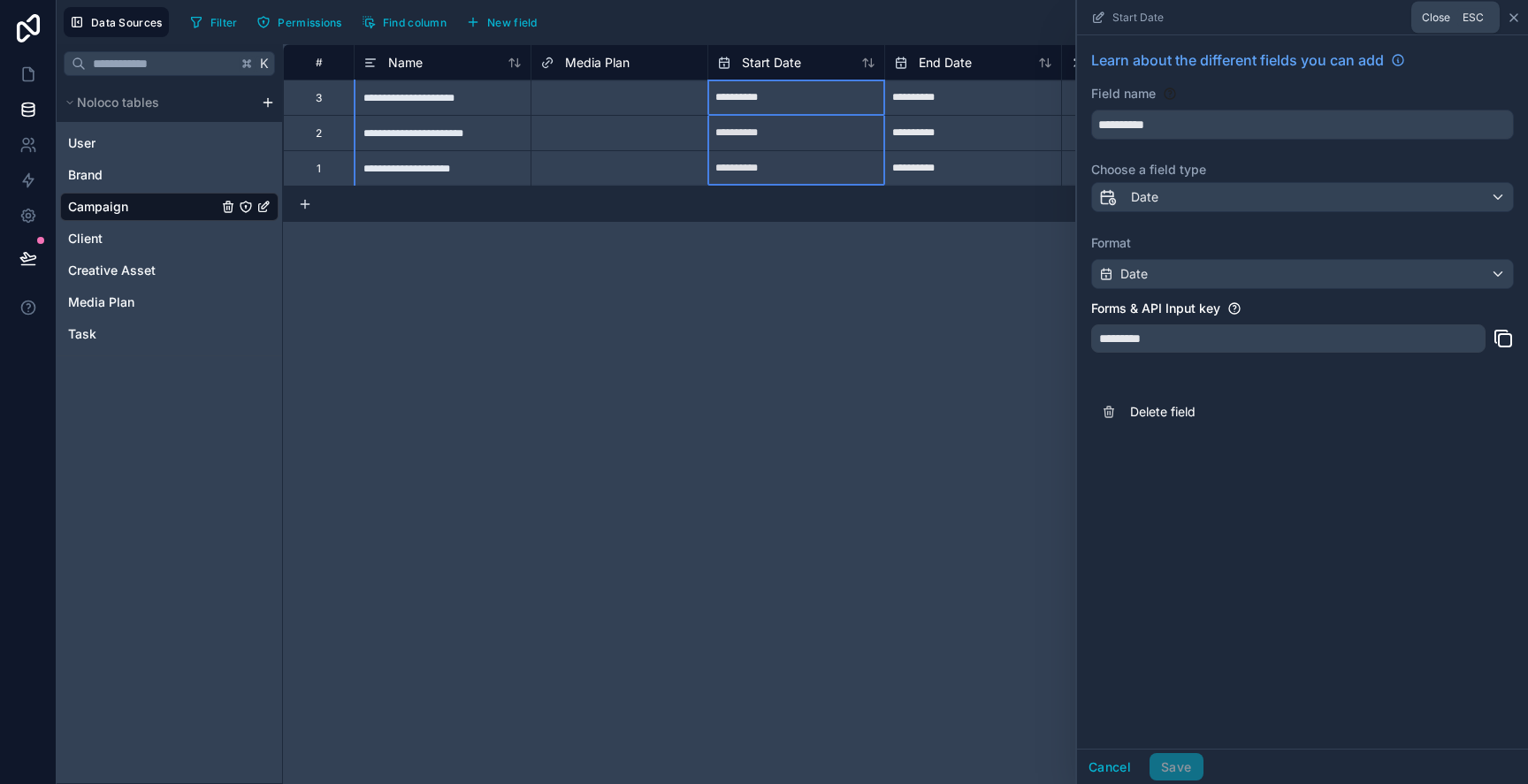
click at [1514, 13] on icon at bounding box center [1514, 18] width 14 height 14
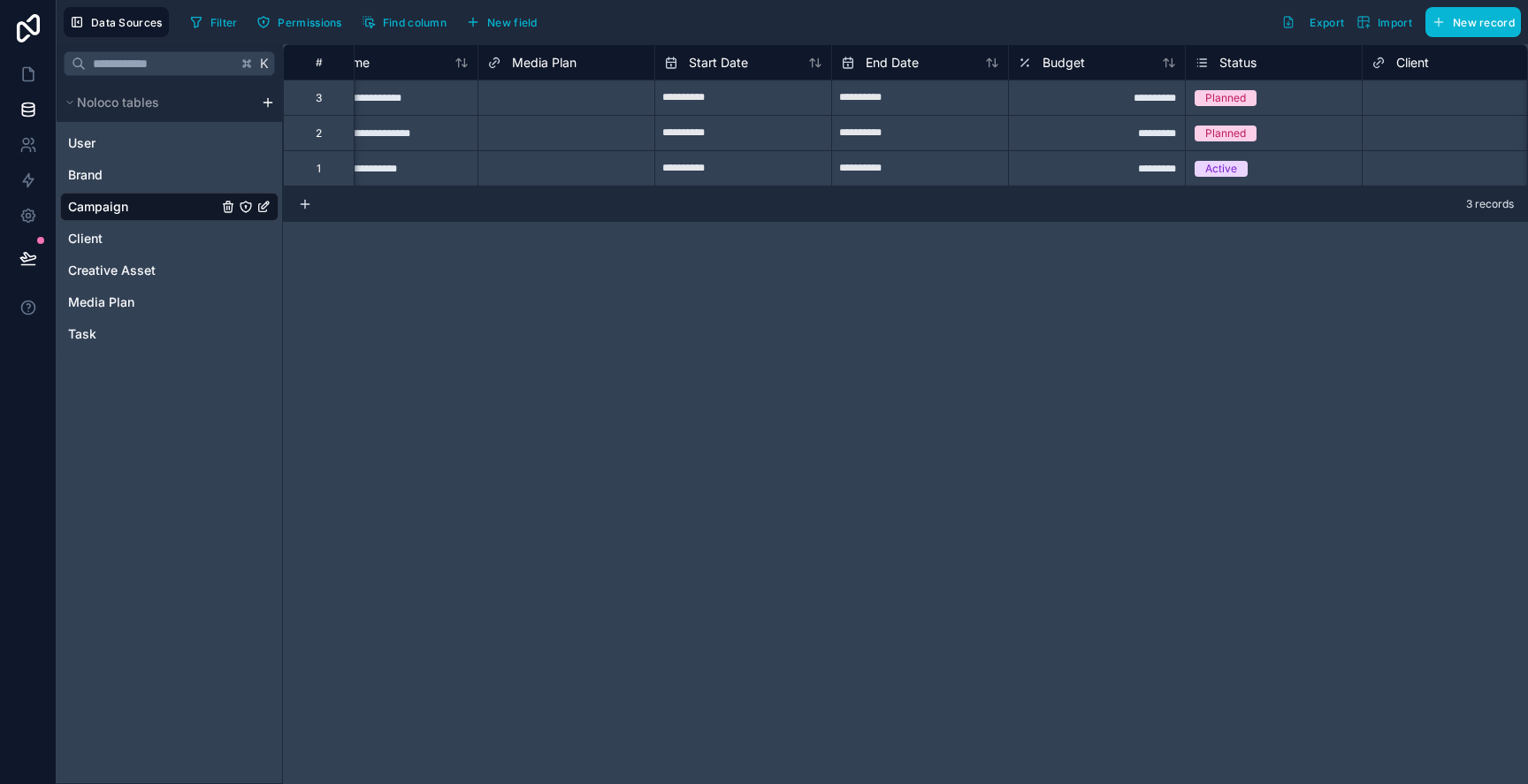
scroll to position [0, 58]
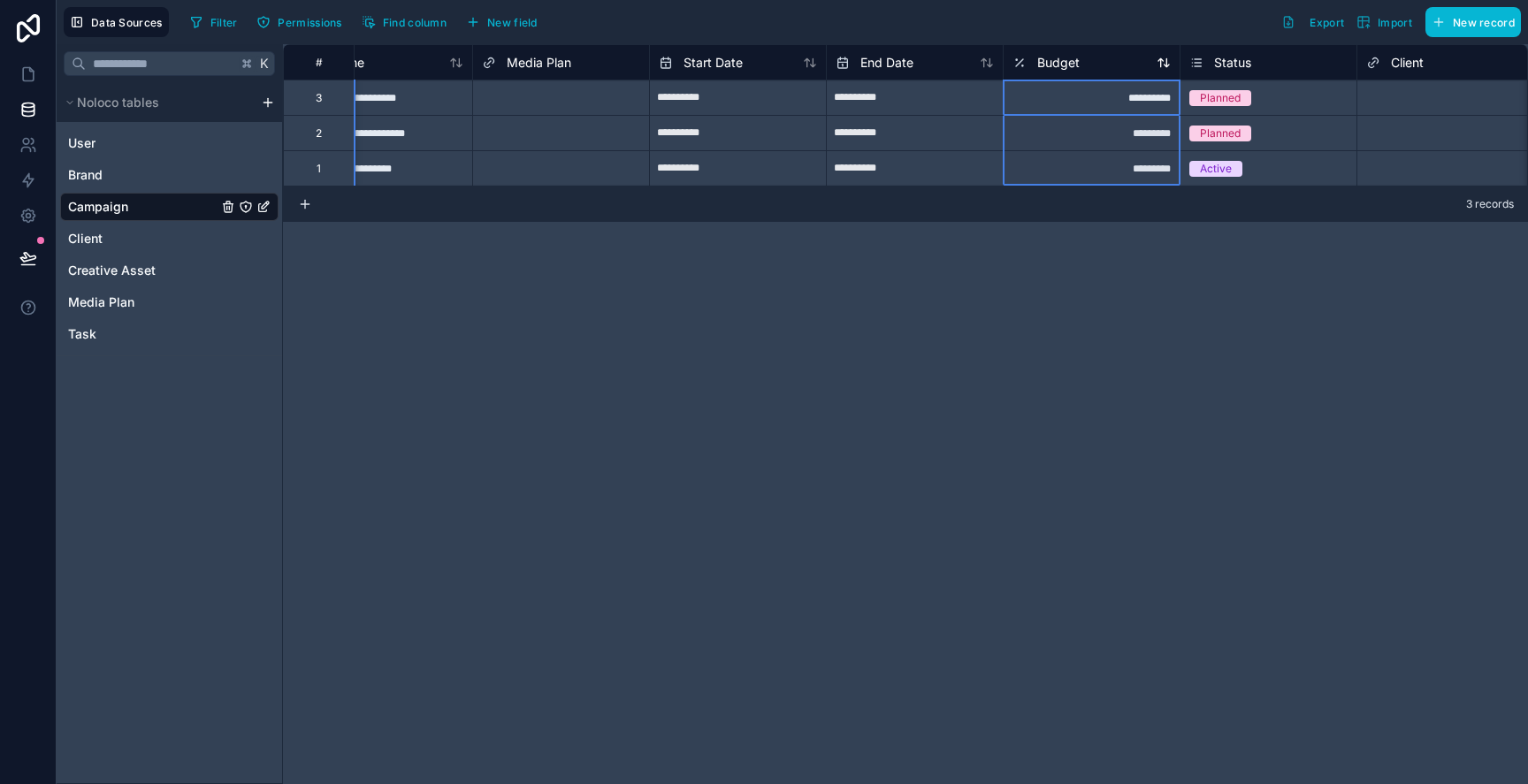
click at [1062, 67] on span "Budget" at bounding box center [1058, 63] width 42 height 18
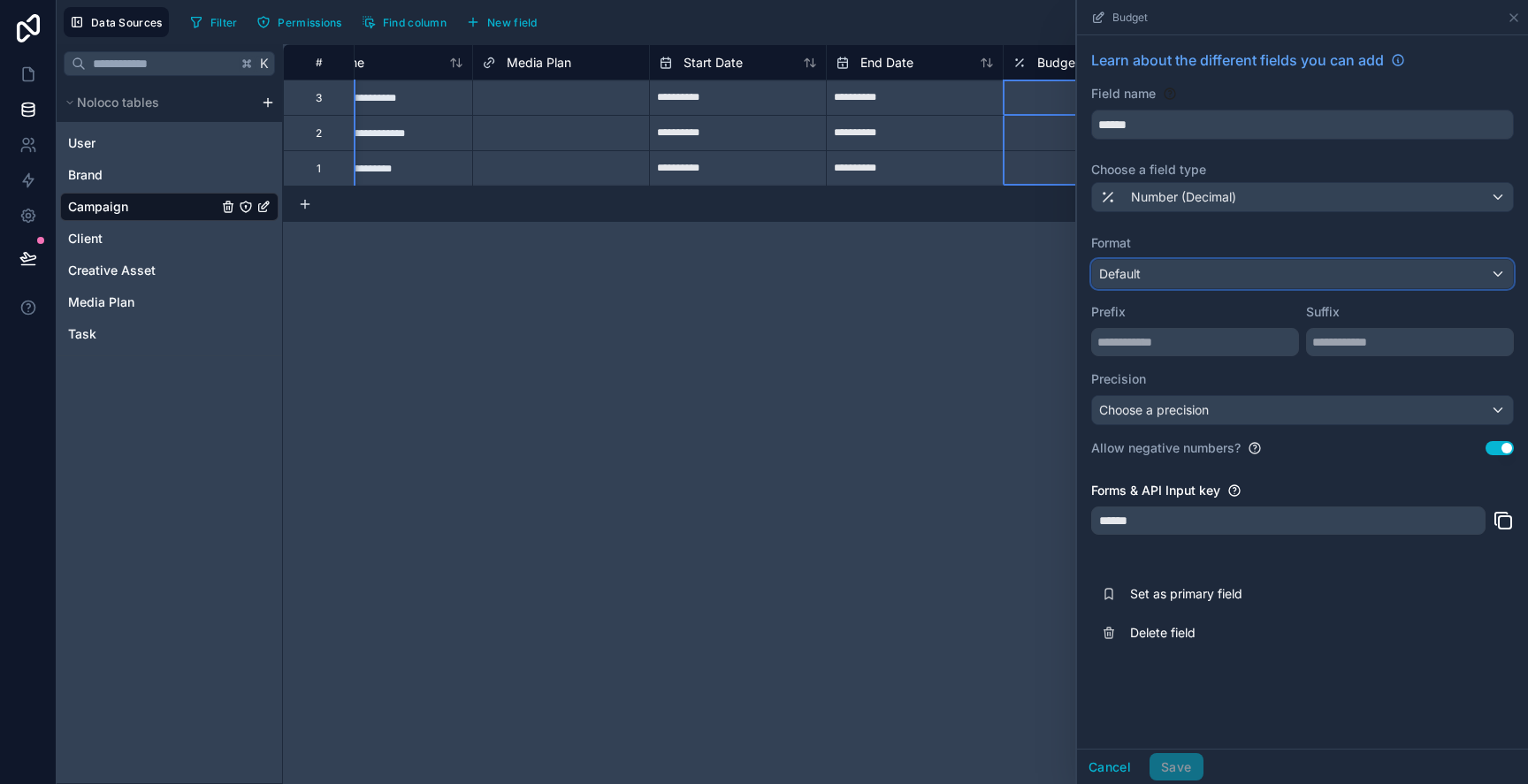
click at [1171, 280] on div "Default" at bounding box center [1302, 274] width 421 height 28
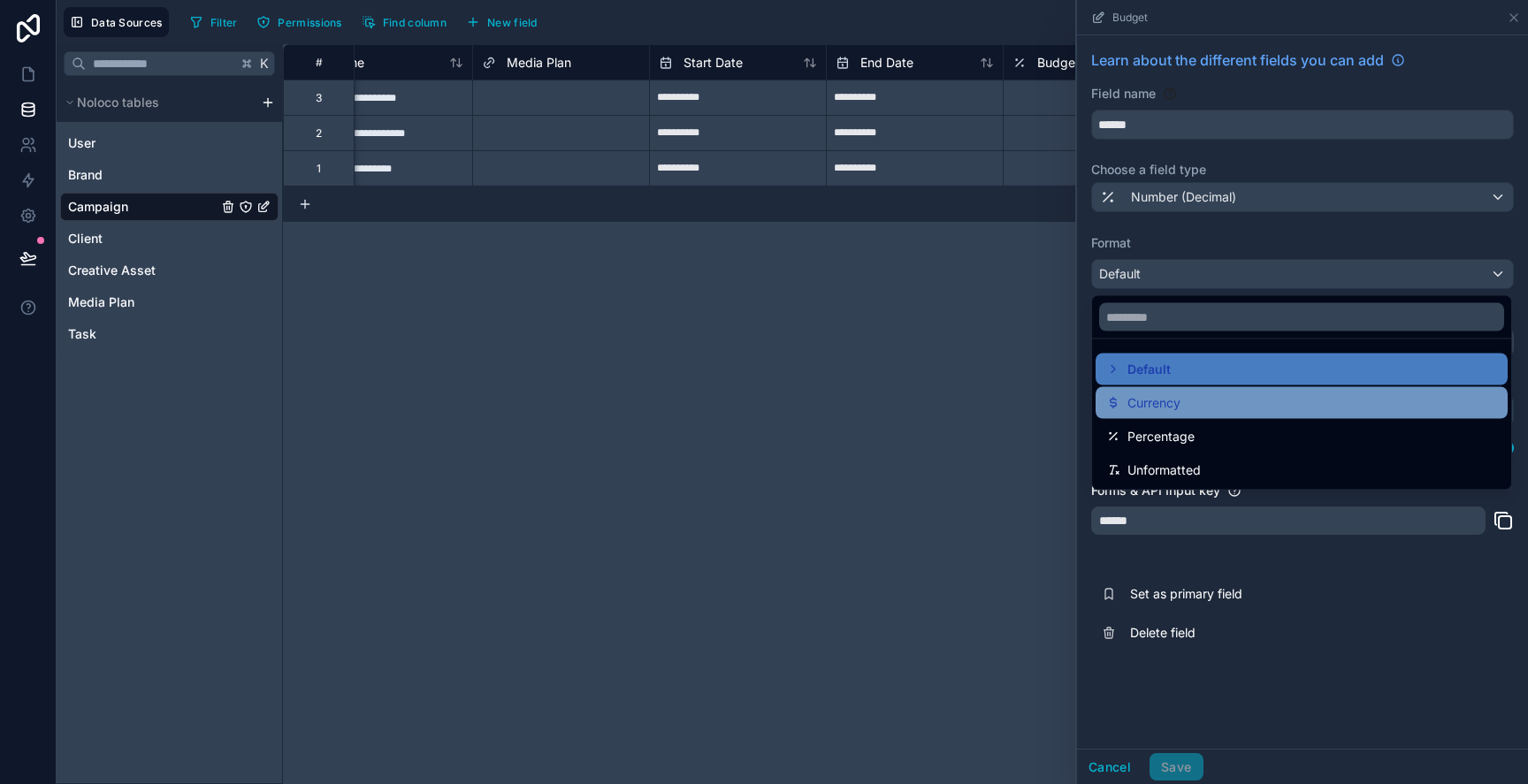
click at [1179, 396] on span "Currency" at bounding box center [1153, 402] width 53 height 21
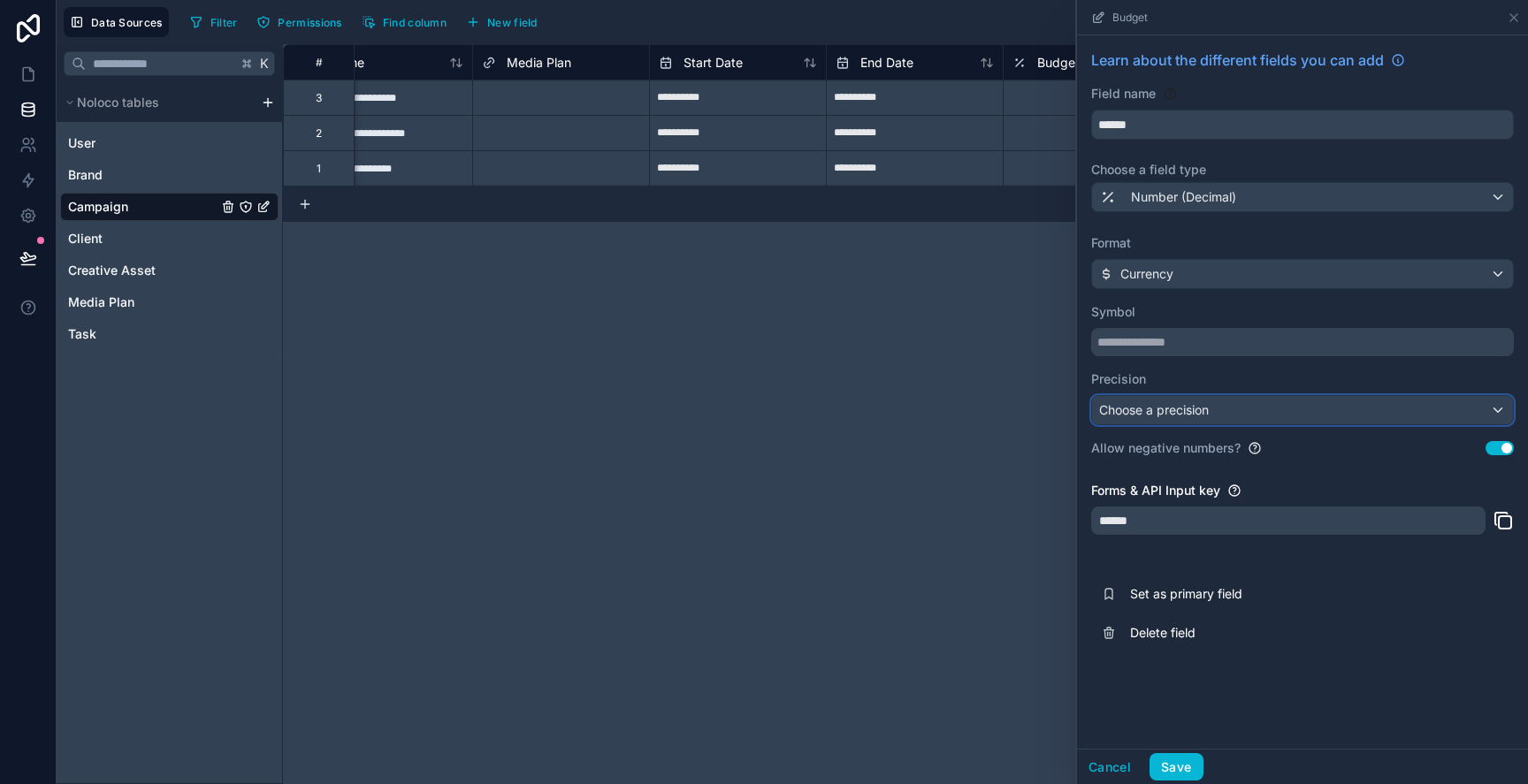
click at [1185, 405] on span "Choose a precision" at bounding box center [1154, 409] width 110 height 15
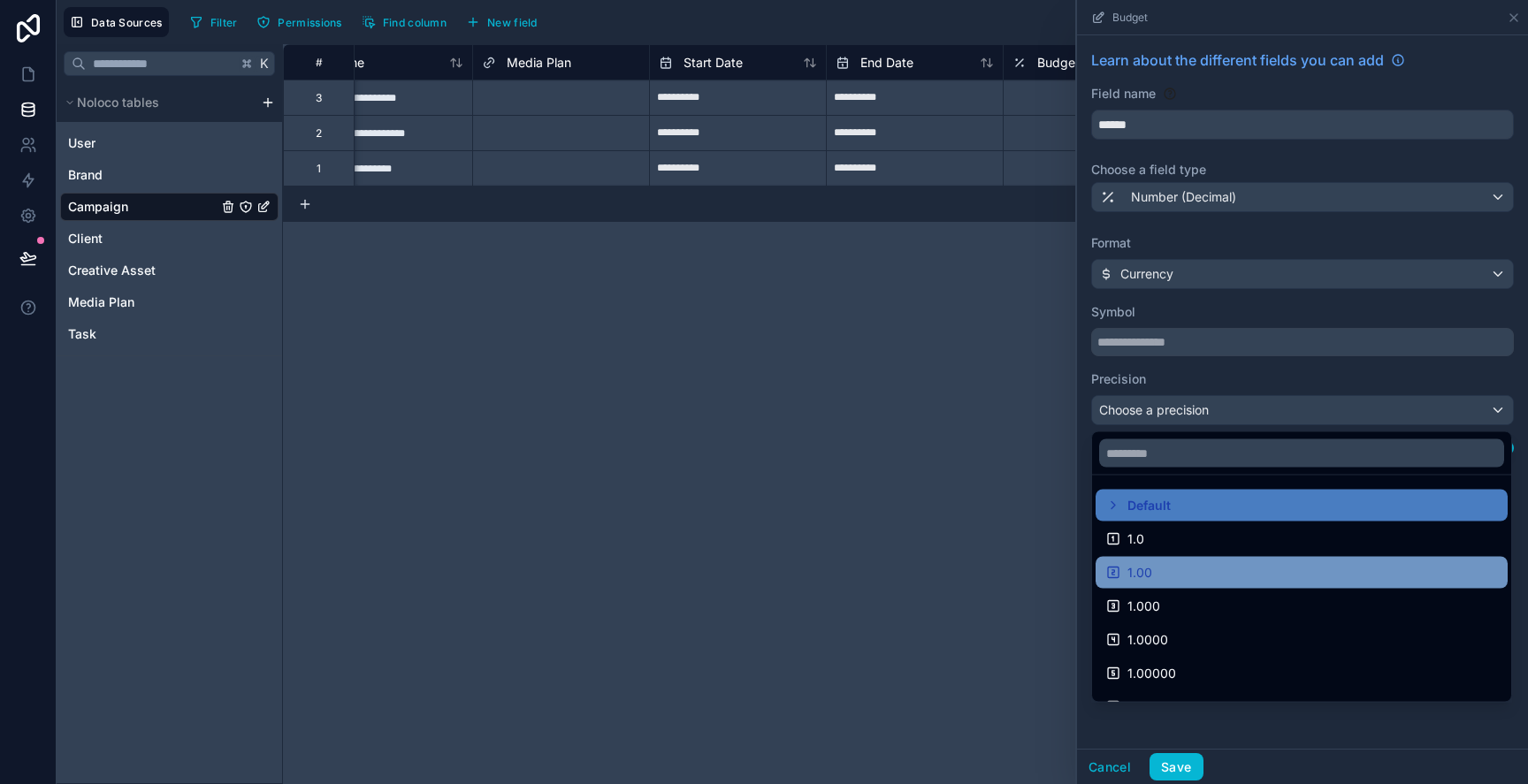
click at [1191, 556] on div "1.00" at bounding box center [1301, 572] width 412 height 32
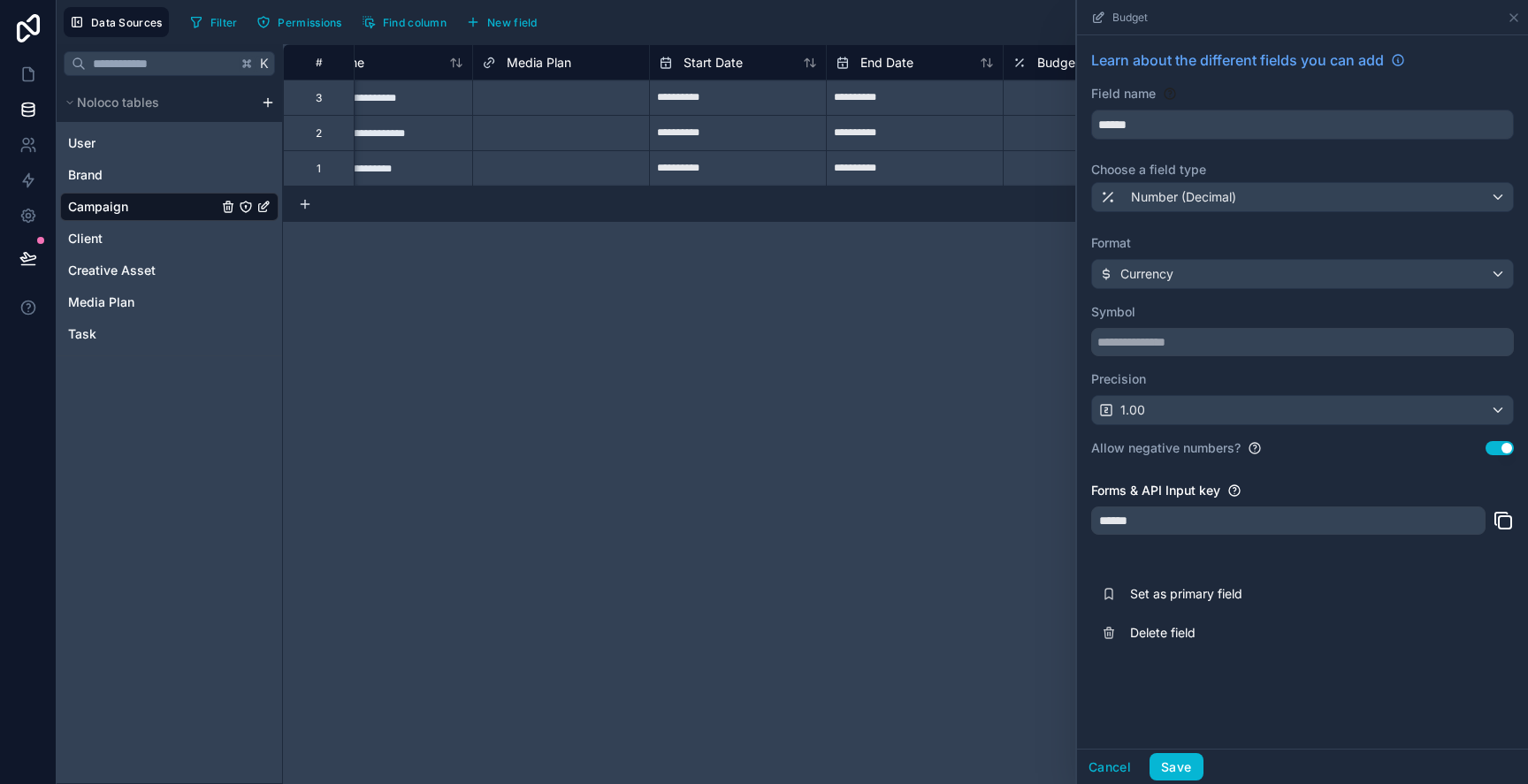
click at [1498, 450] on button "Use setting" at bounding box center [1500, 448] width 28 height 14
click at [1185, 764] on button "Save" at bounding box center [1175, 767] width 53 height 28
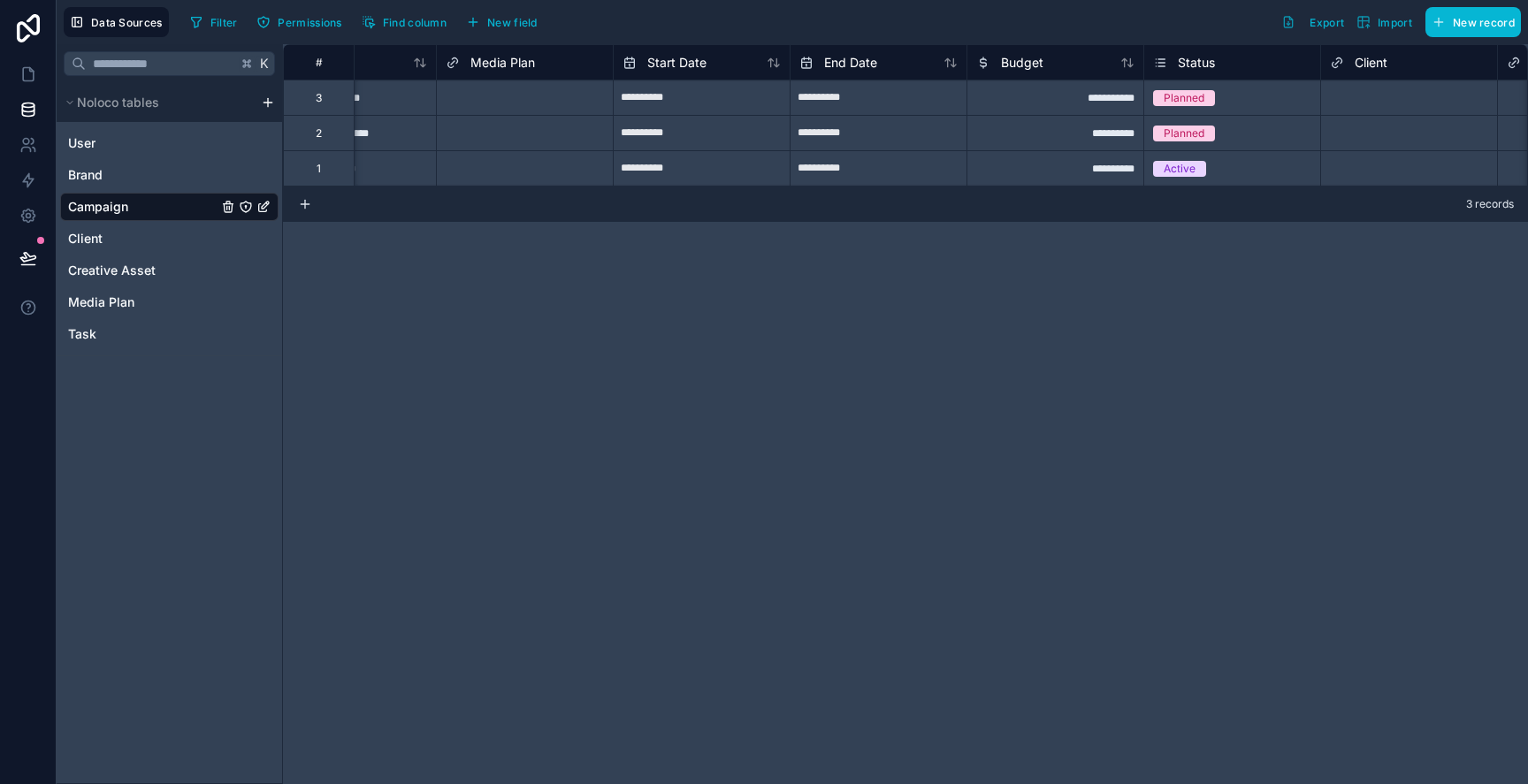
scroll to position [0, 97]
click at [381, 19] on button "Find column" at bounding box center [404, 22] width 97 height 27
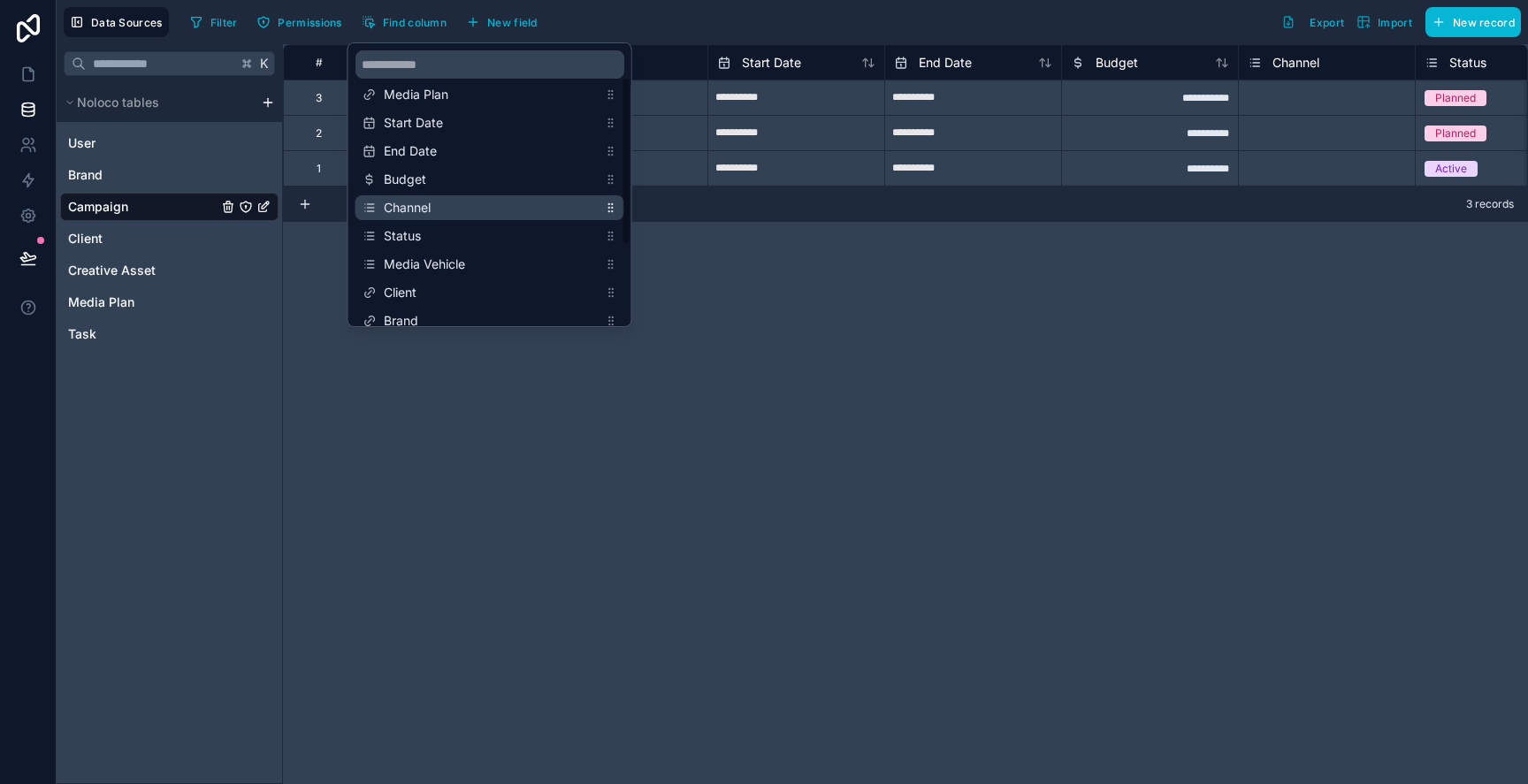
scroll to position [11, 0]
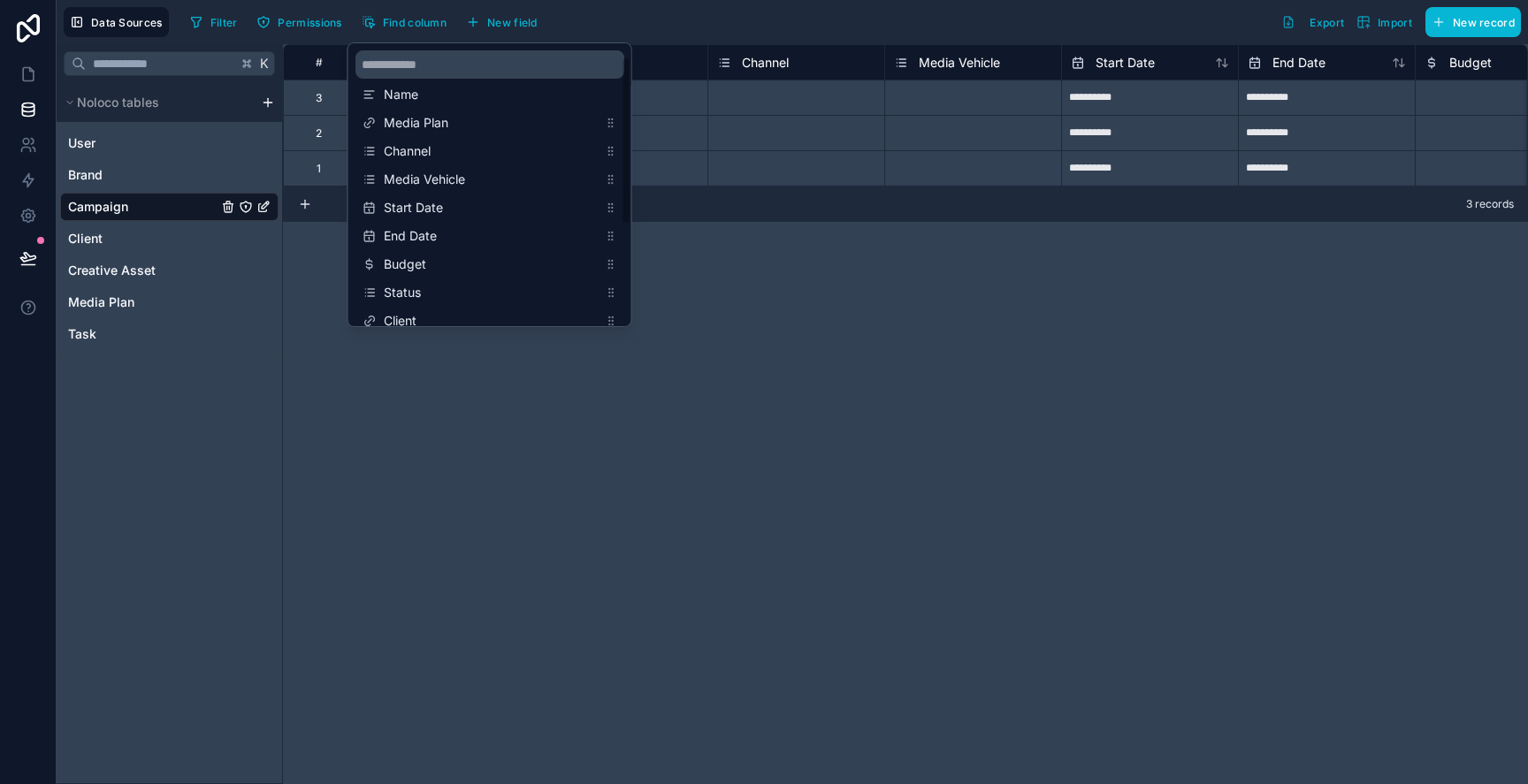
click at [760, 243] on div "**********" at bounding box center [905, 413] width 1245 height 740
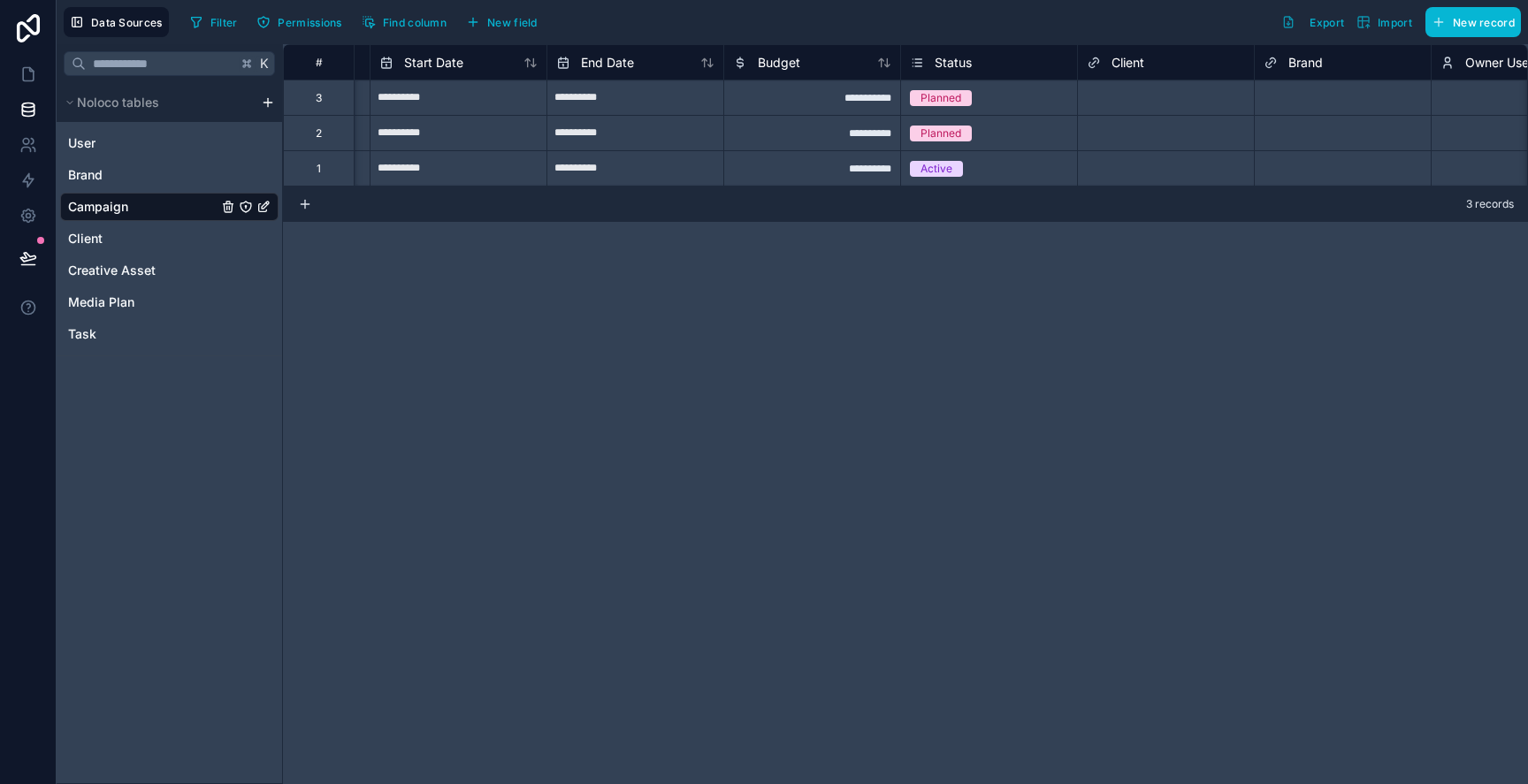
scroll to position [0, 696]
click at [500, 17] on span "New field" at bounding box center [513, 22] width 50 height 13
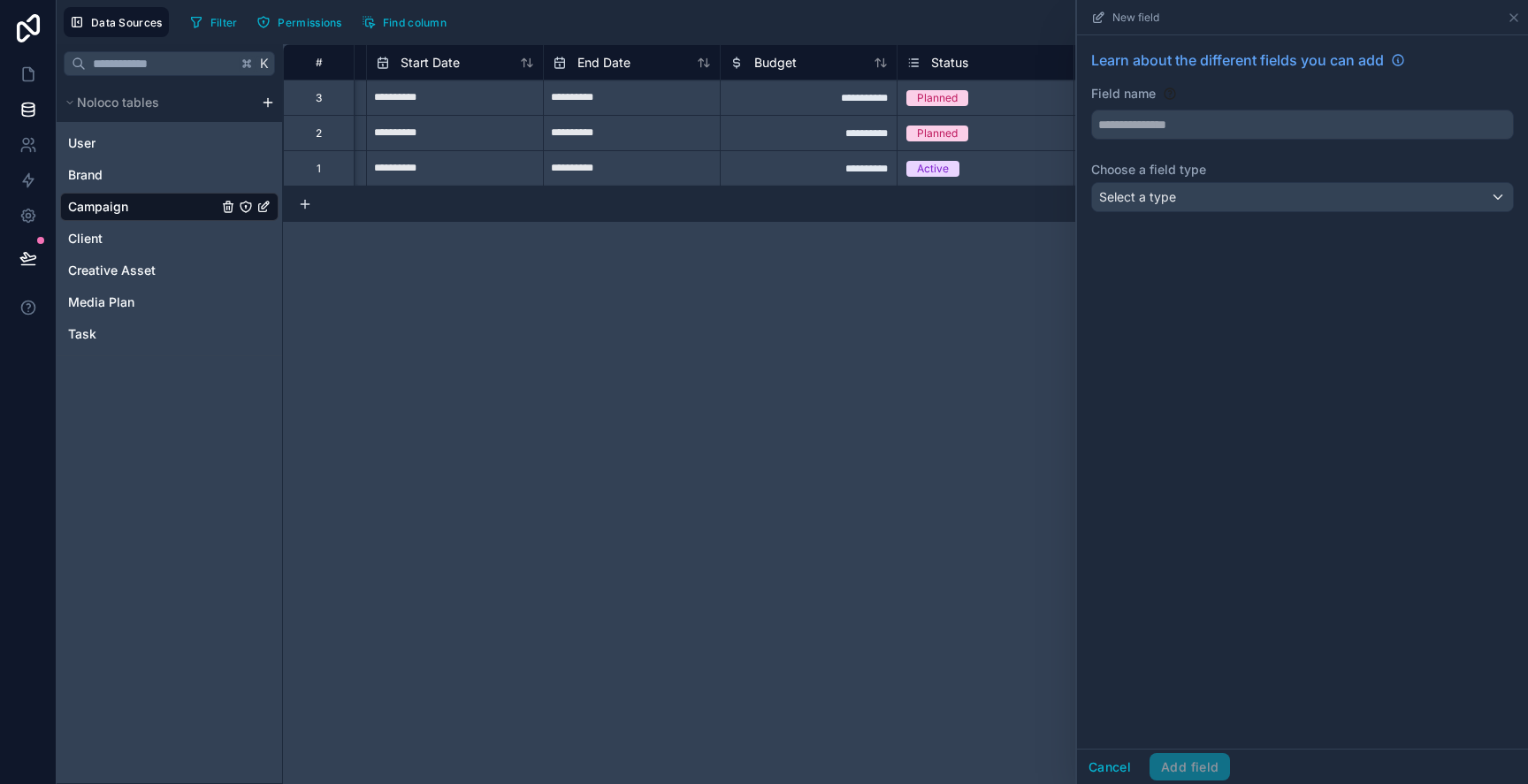
click at [1146, 144] on div "Learn about the different fields you can add Field name Choose a field type Sel…" at bounding box center [1302, 134] width 451 height 198
click at [1142, 124] on input "text" at bounding box center [1302, 125] width 421 height 28
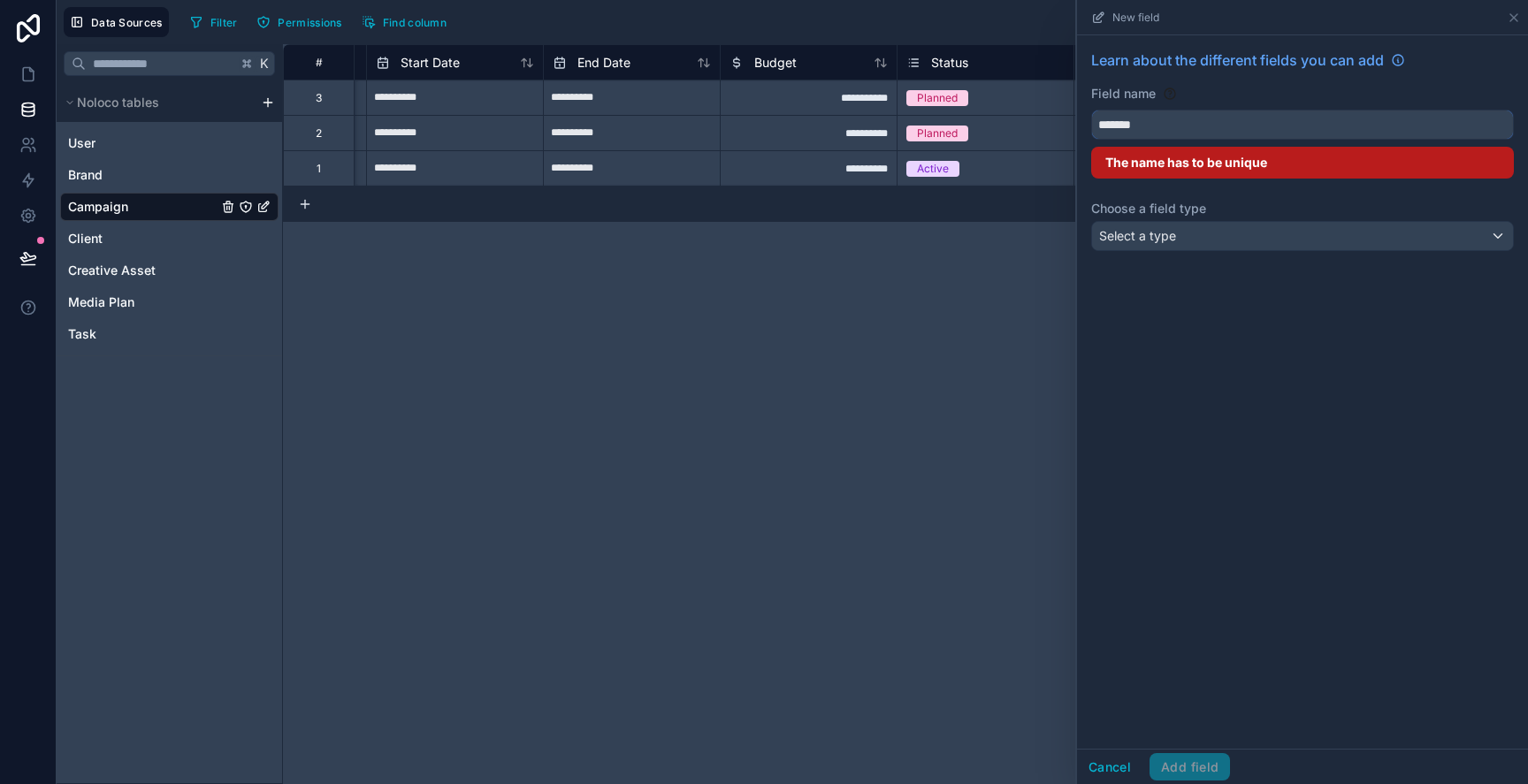
click at [1091, 110] on button "******" at bounding box center [1302, 125] width 423 height 30
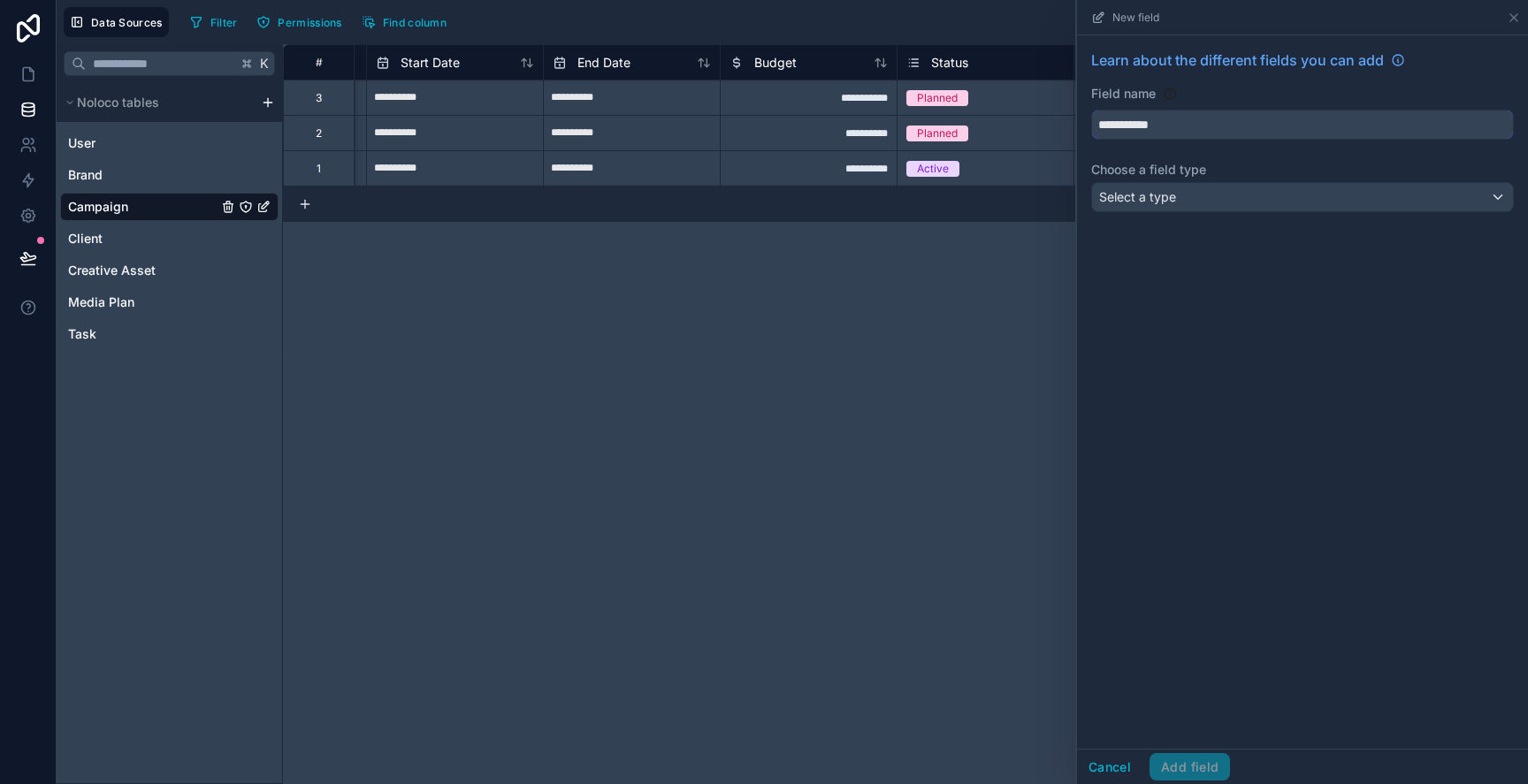
type input "**********"
click at [1128, 222] on div "**********" at bounding box center [1302, 134] width 451 height 198
click at [1128, 196] on span "Select a type" at bounding box center [1137, 196] width 77 height 15
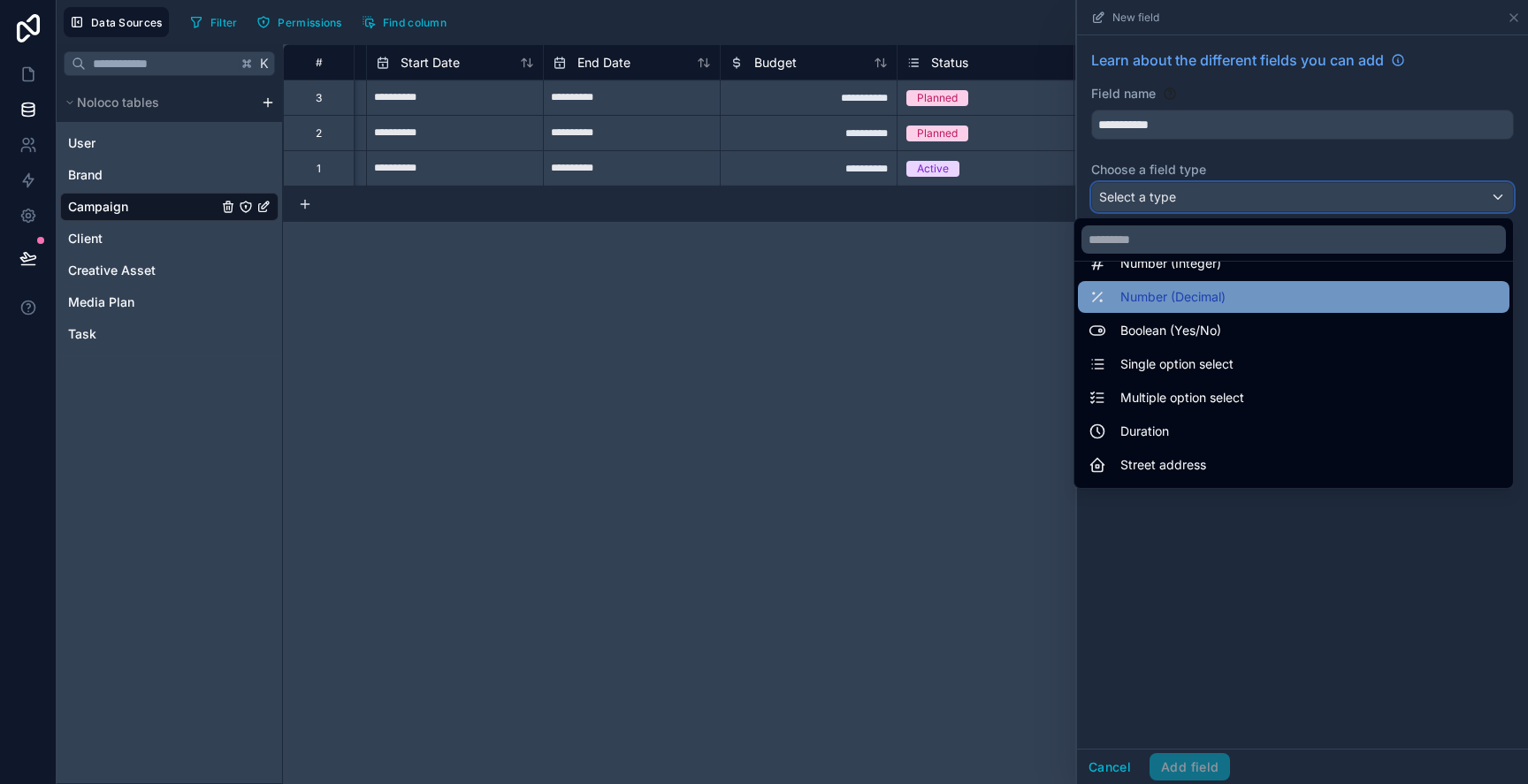
scroll to position [99, 0]
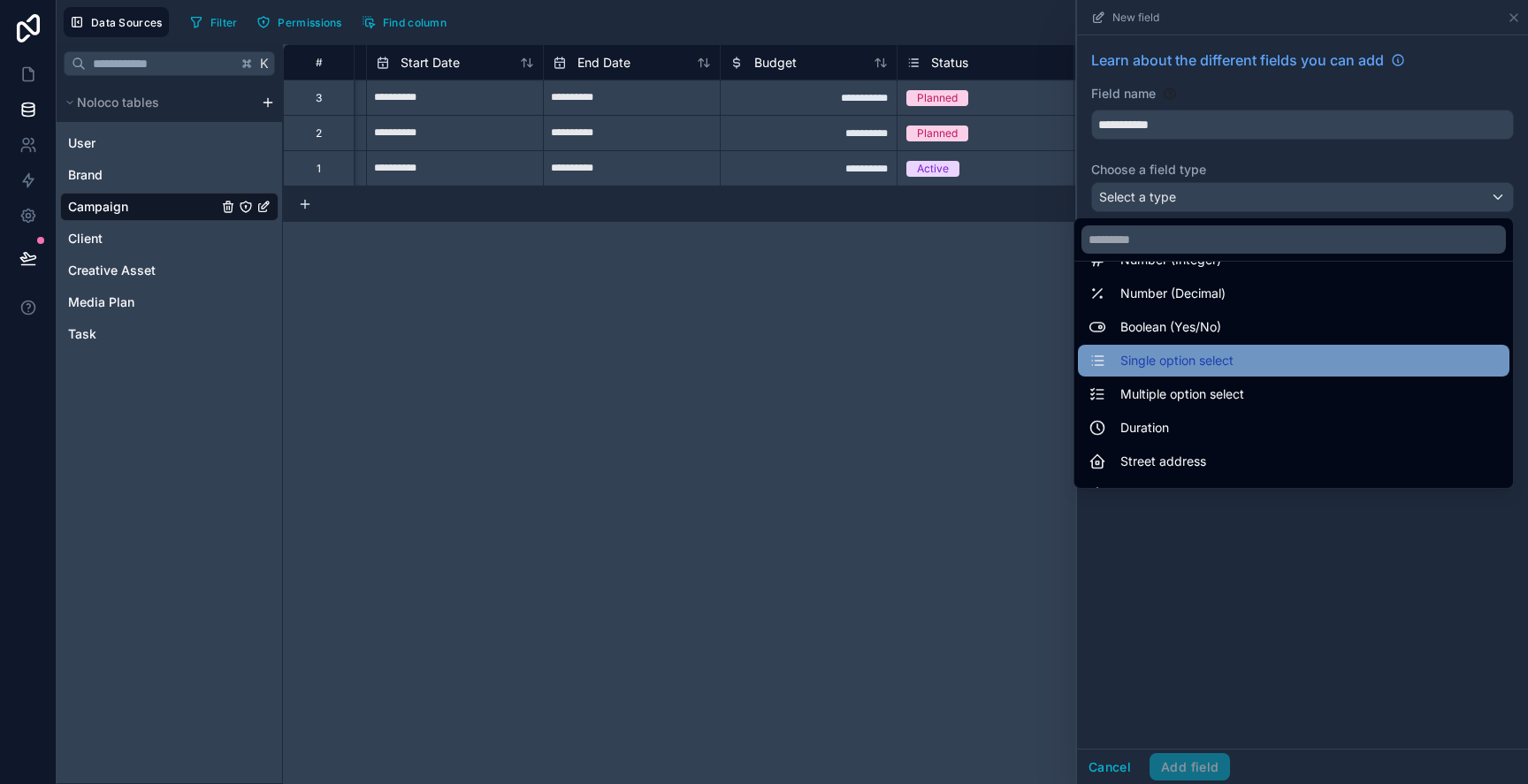
click at [1193, 363] on span "Single option select" at bounding box center [1176, 360] width 113 height 21
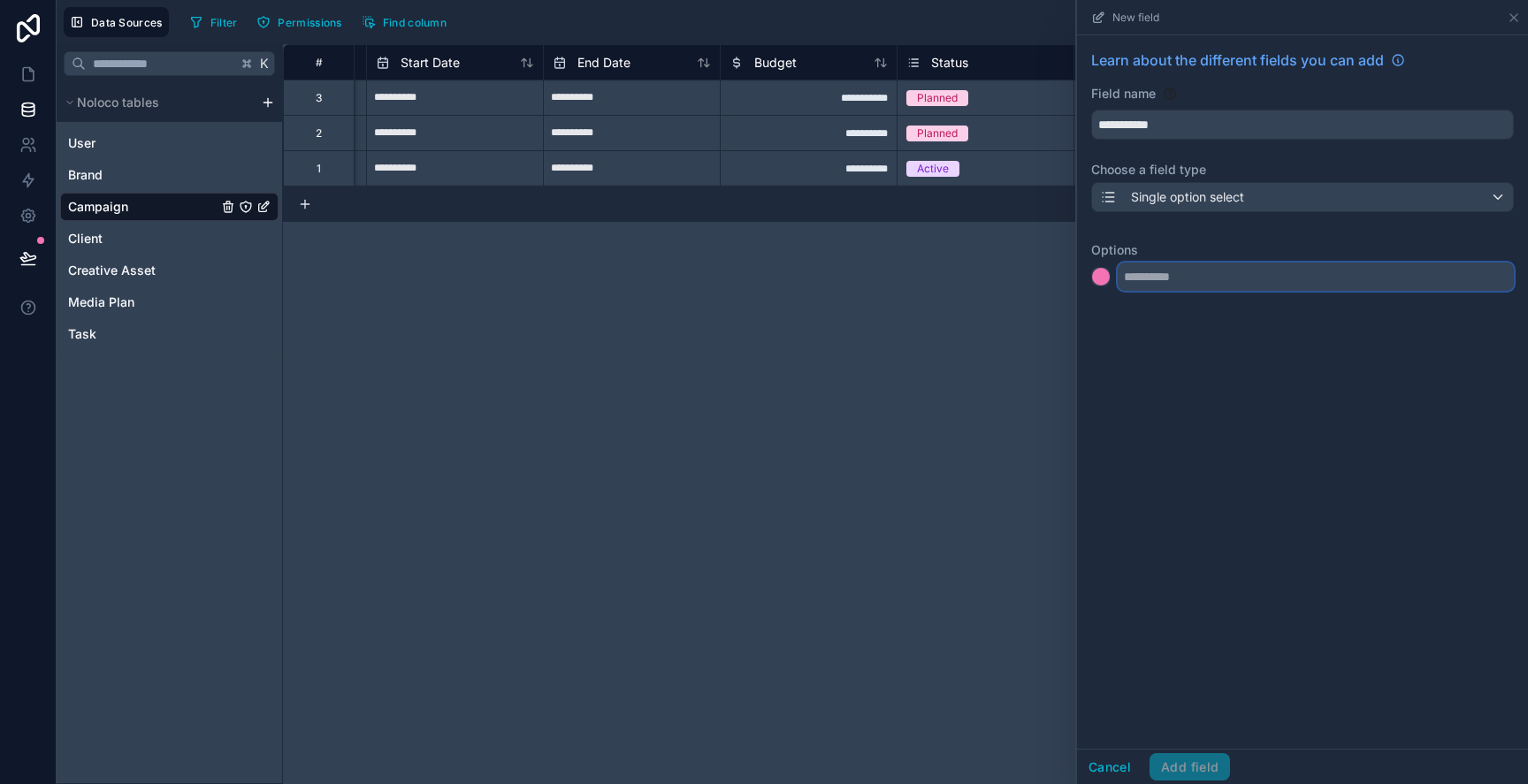
click at [1179, 274] on input "text" at bounding box center [1316, 277] width 396 height 28
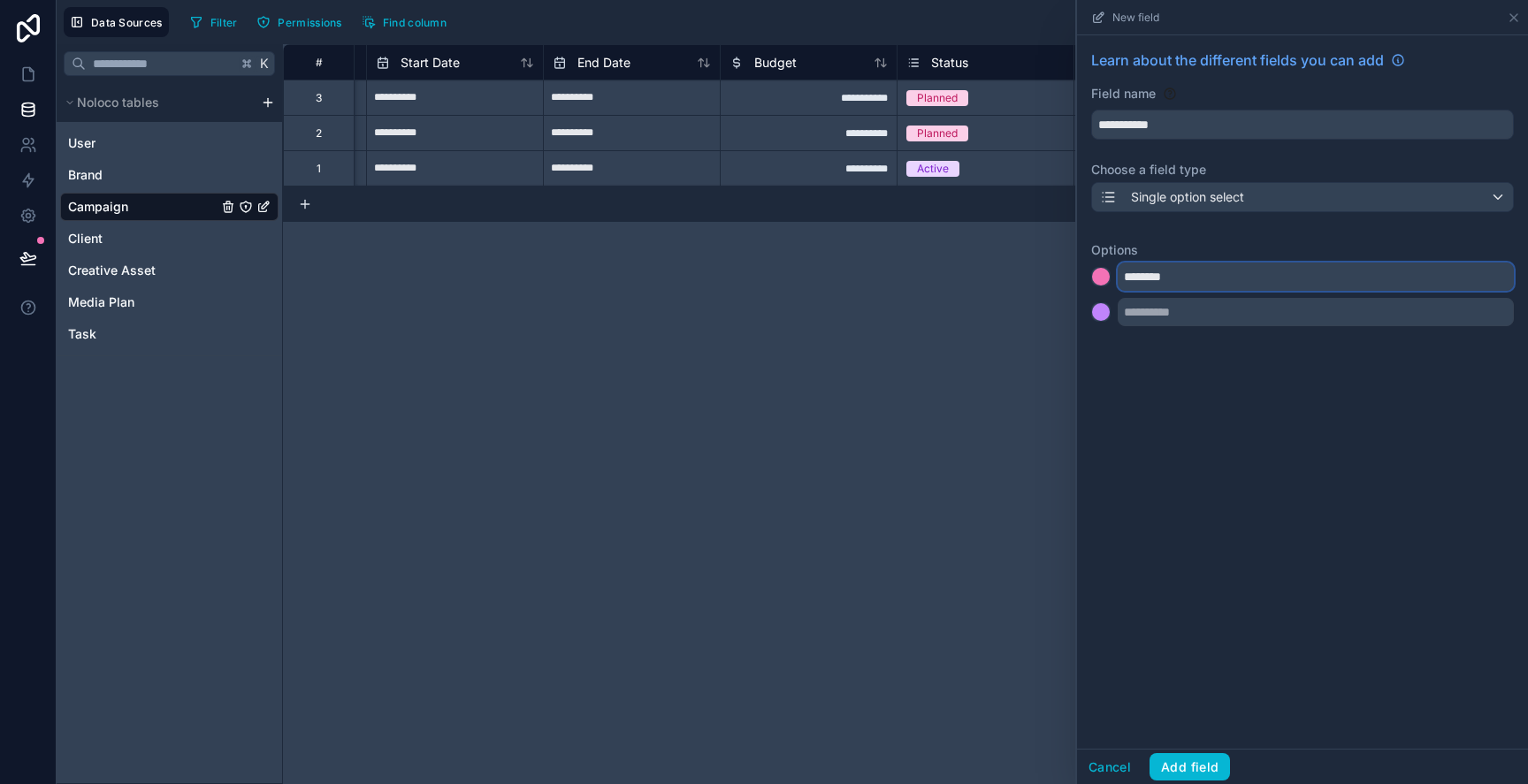
type input "********"
click at [1191, 307] on input "text" at bounding box center [1316, 312] width 396 height 28
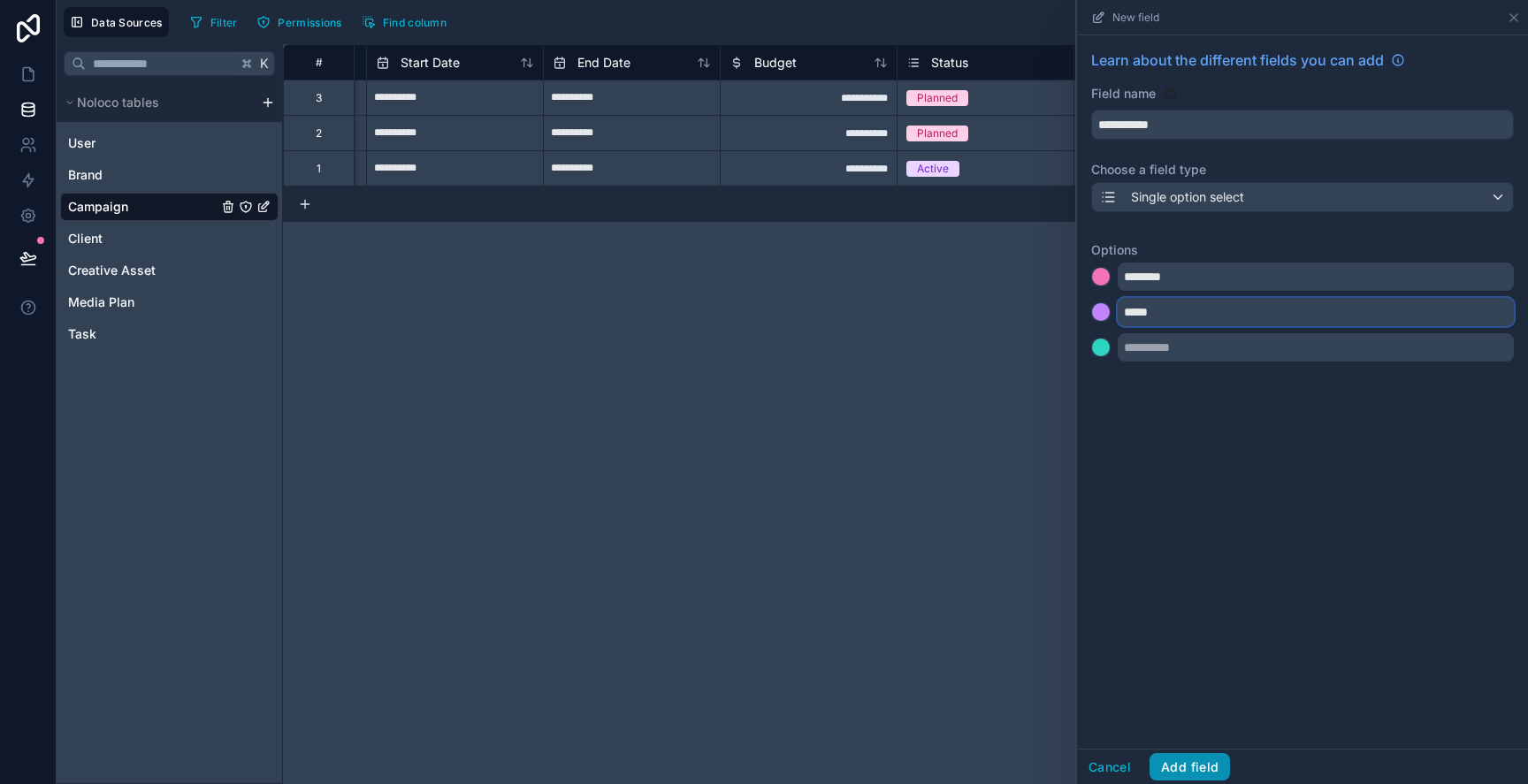
type input "*****"
click at [1171, 765] on button "Add field" at bounding box center [1189, 767] width 81 height 28
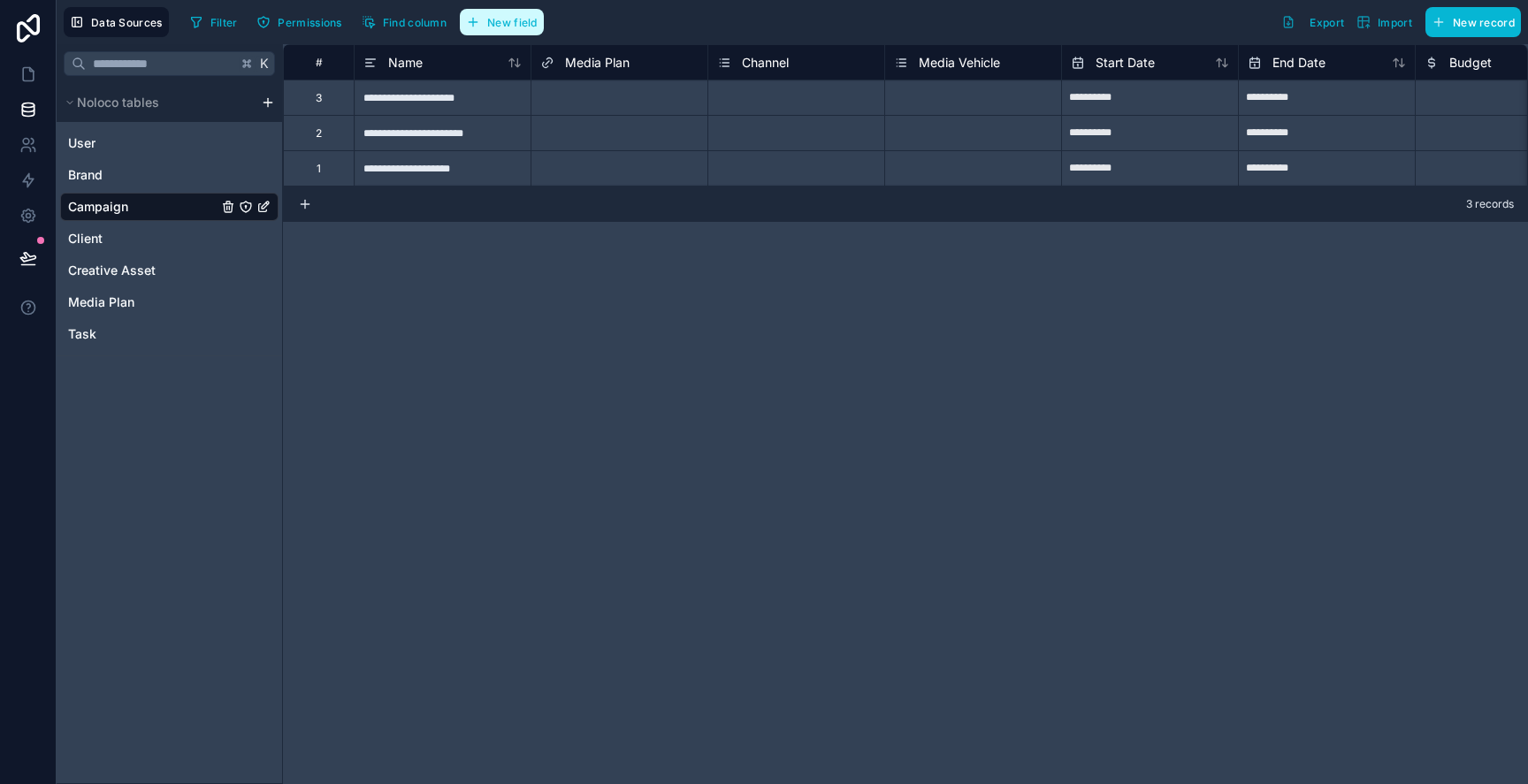
click at [494, 14] on button "New field" at bounding box center [502, 22] width 84 height 27
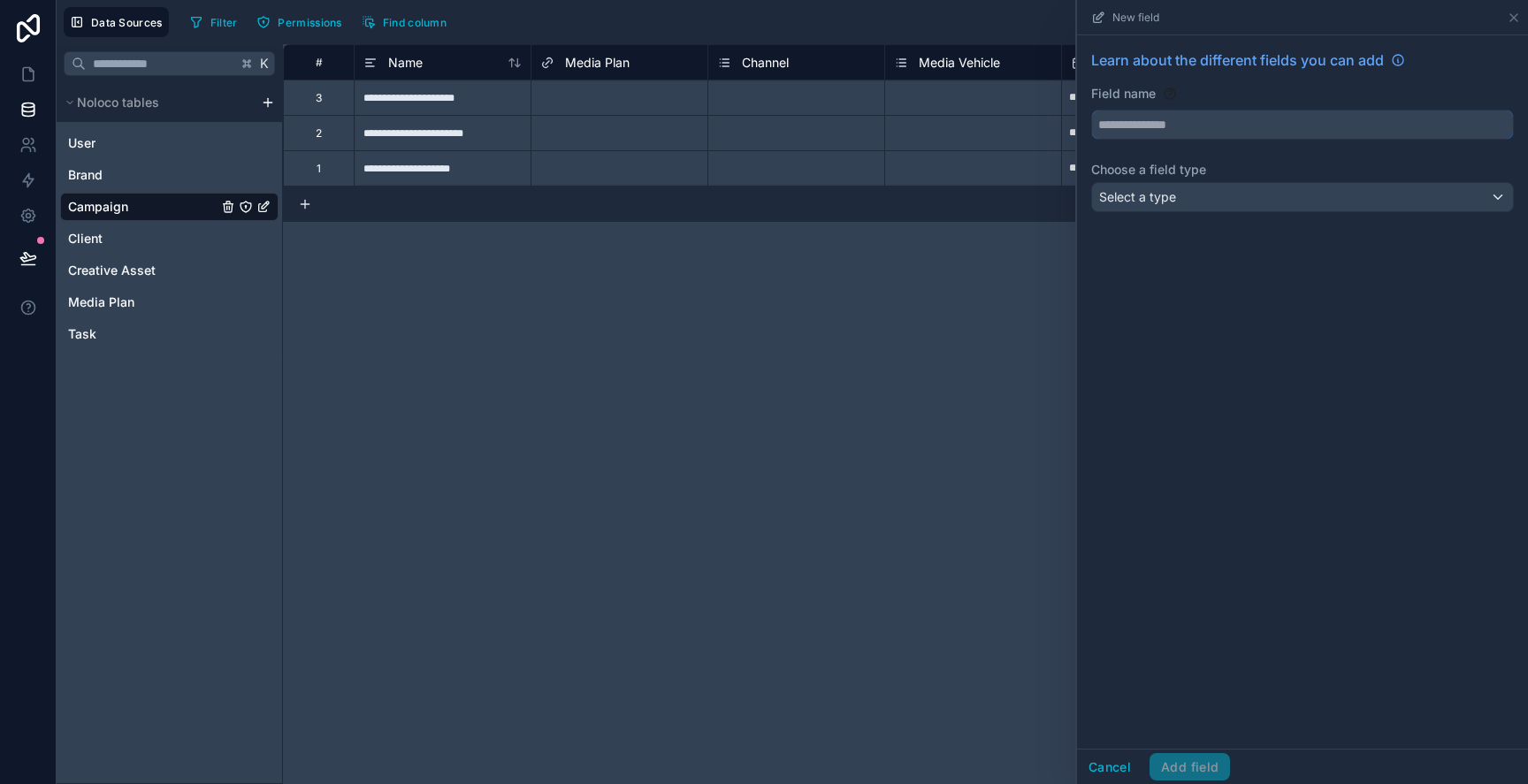
click at [1106, 129] on input "text" at bounding box center [1302, 125] width 421 height 28
click at [1091, 110] on button "***" at bounding box center [1302, 125] width 423 height 30
type input "**********"
click at [1152, 204] on span "Select a type" at bounding box center [1137, 196] width 77 height 15
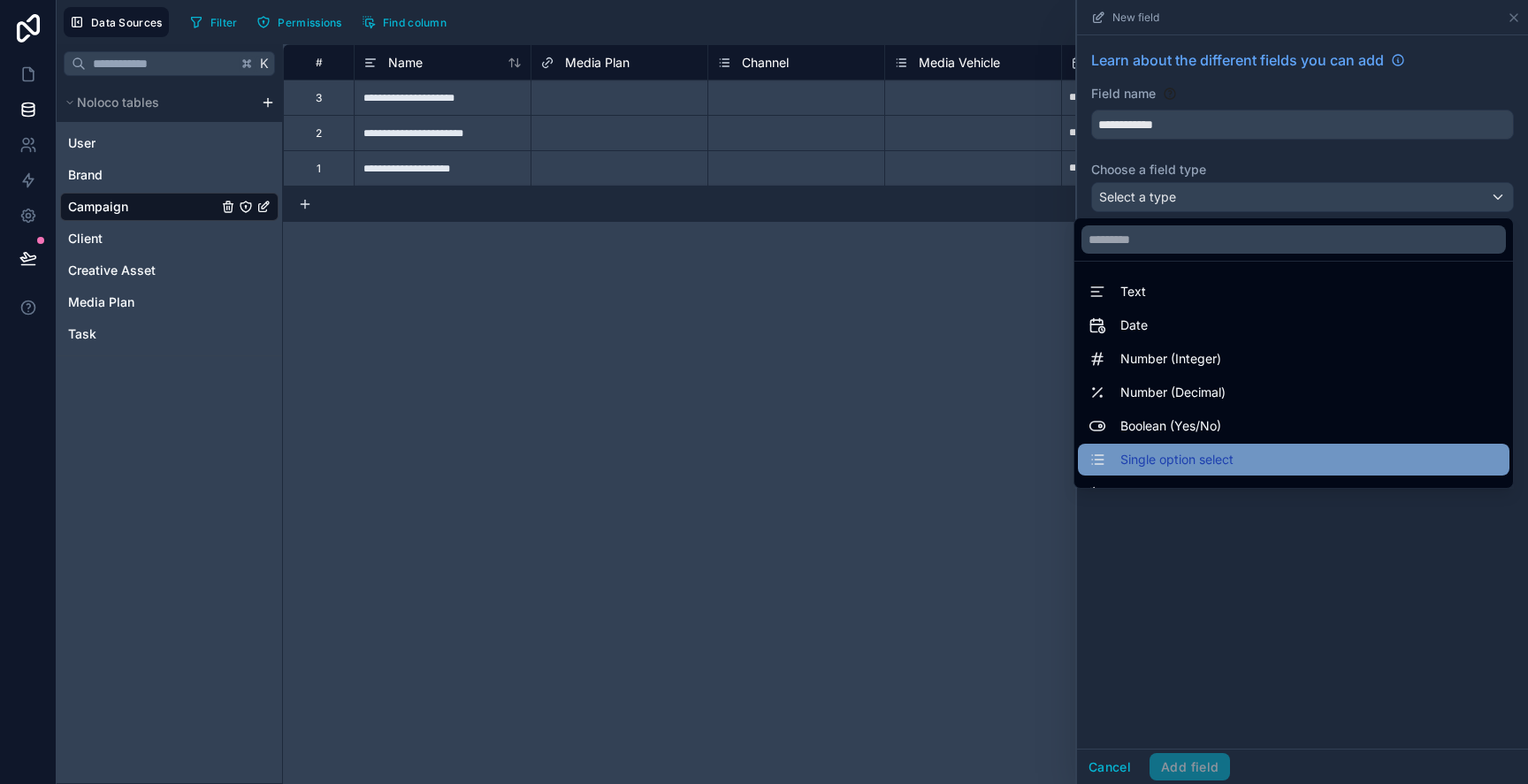
click at [1226, 454] on span "Single option select" at bounding box center [1176, 459] width 113 height 21
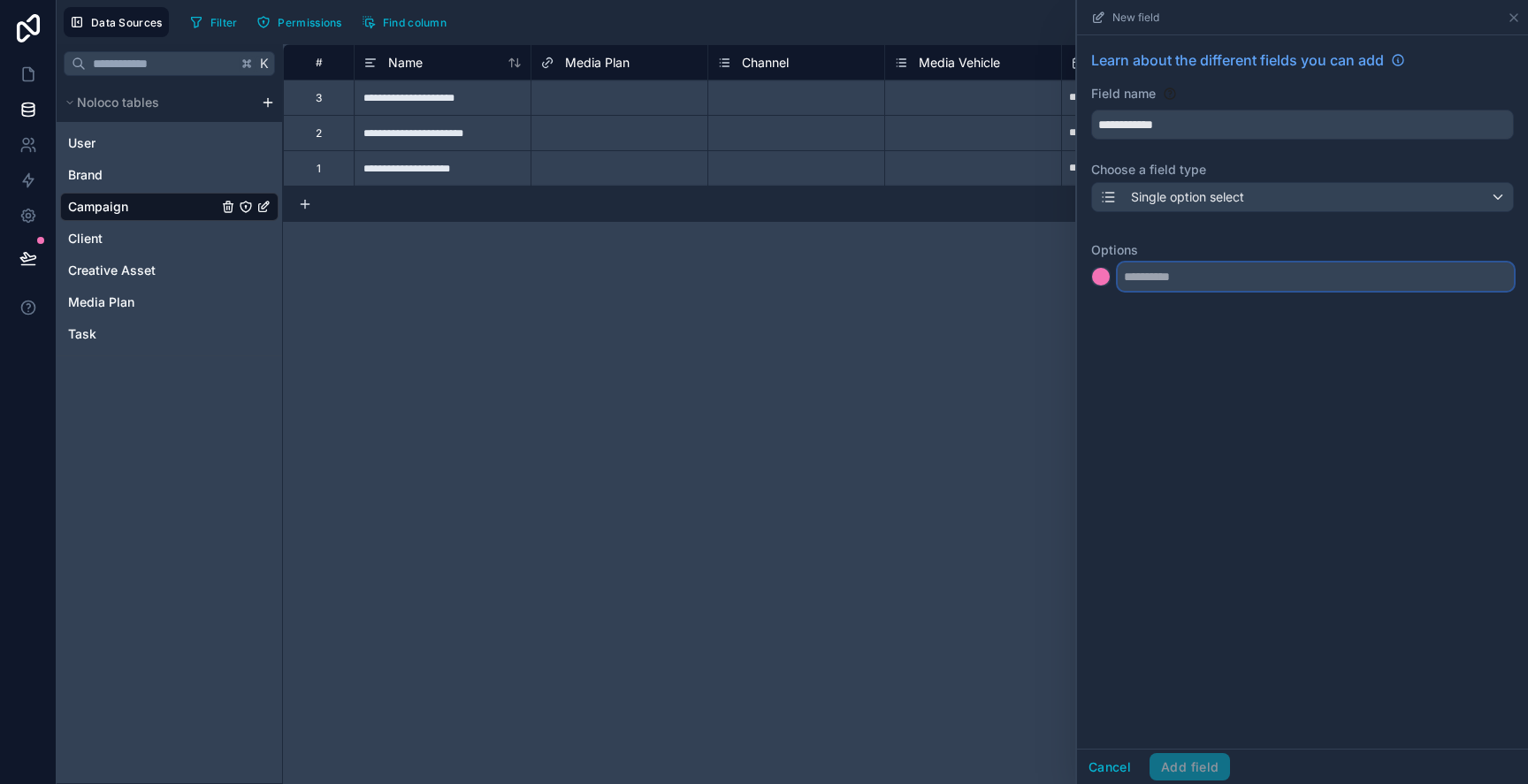
click at [1164, 281] on input "text" at bounding box center [1316, 277] width 396 height 28
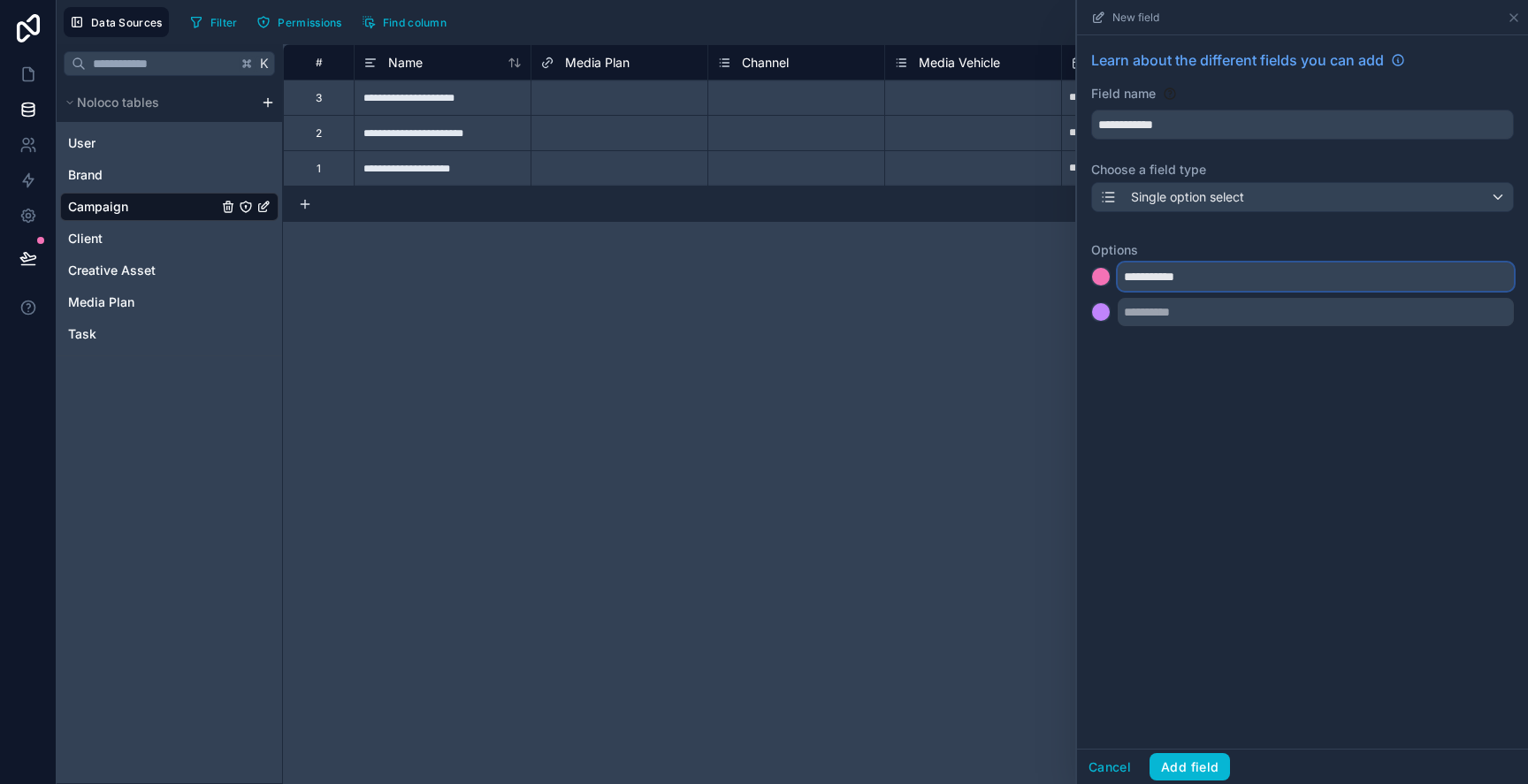
type input "**********"
click at [1165, 313] on input "text" at bounding box center [1316, 312] width 396 height 28
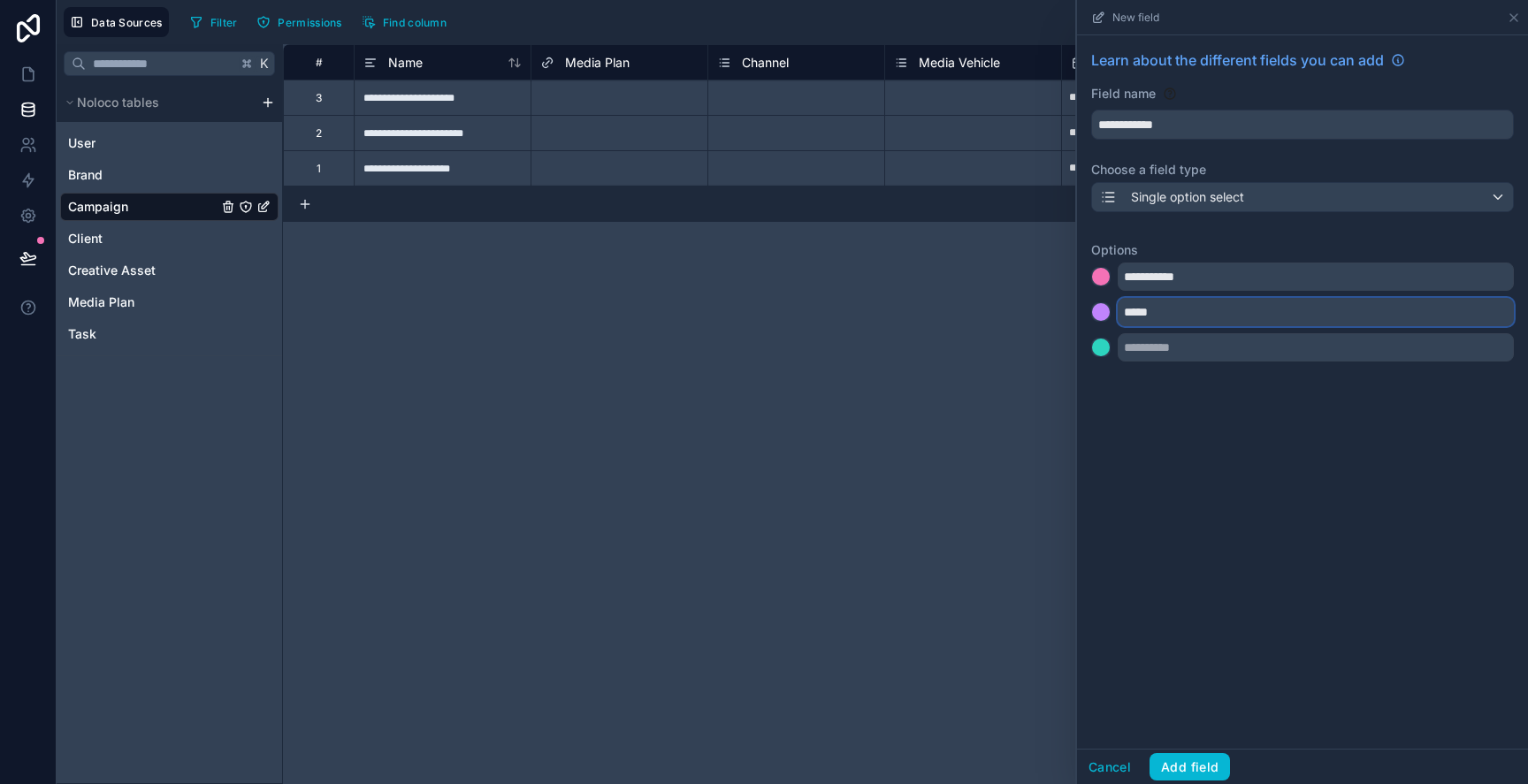
type input "*****"
click at [1185, 342] on input "text" at bounding box center [1316, 348] width 396 height 28
click at [1189, 756] on button "Add field" at bounding box center [1189, 767] width 81 height 28
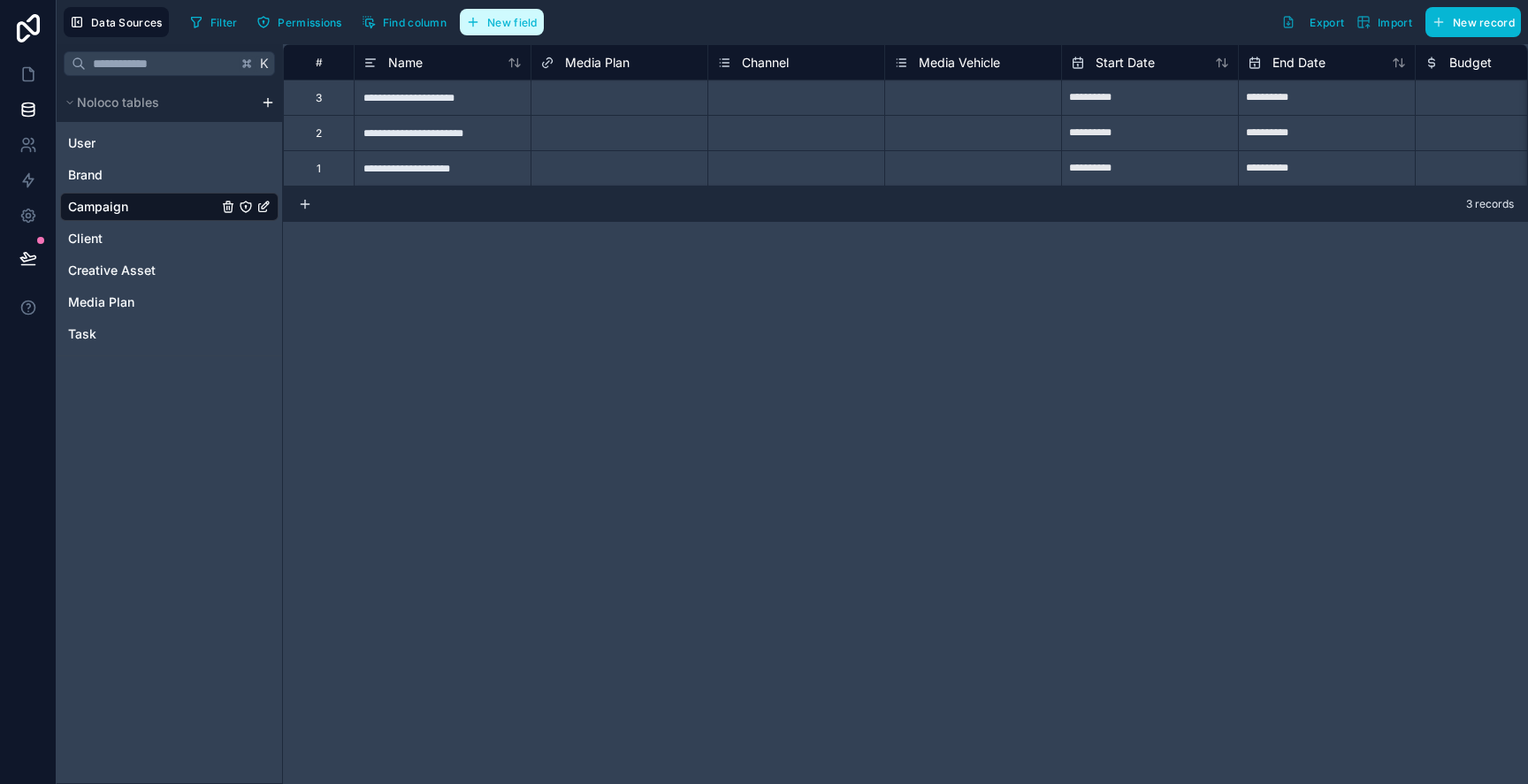
click at [485, 17] on button "New field" at bounding box center [502, 22] width 84 height 27
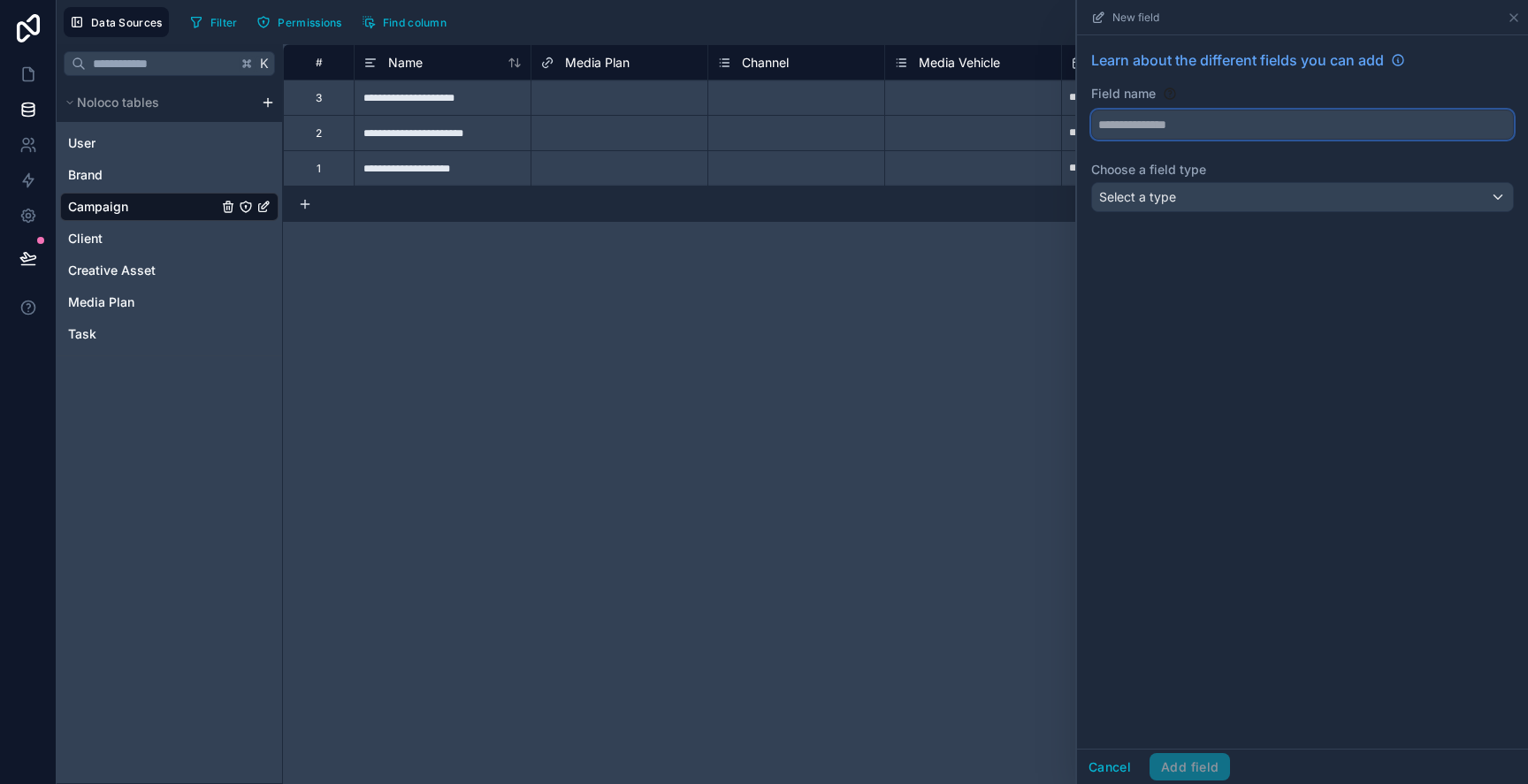
click at [1132, 139] on button at bounding box center [1302, 125] width 423 height 30
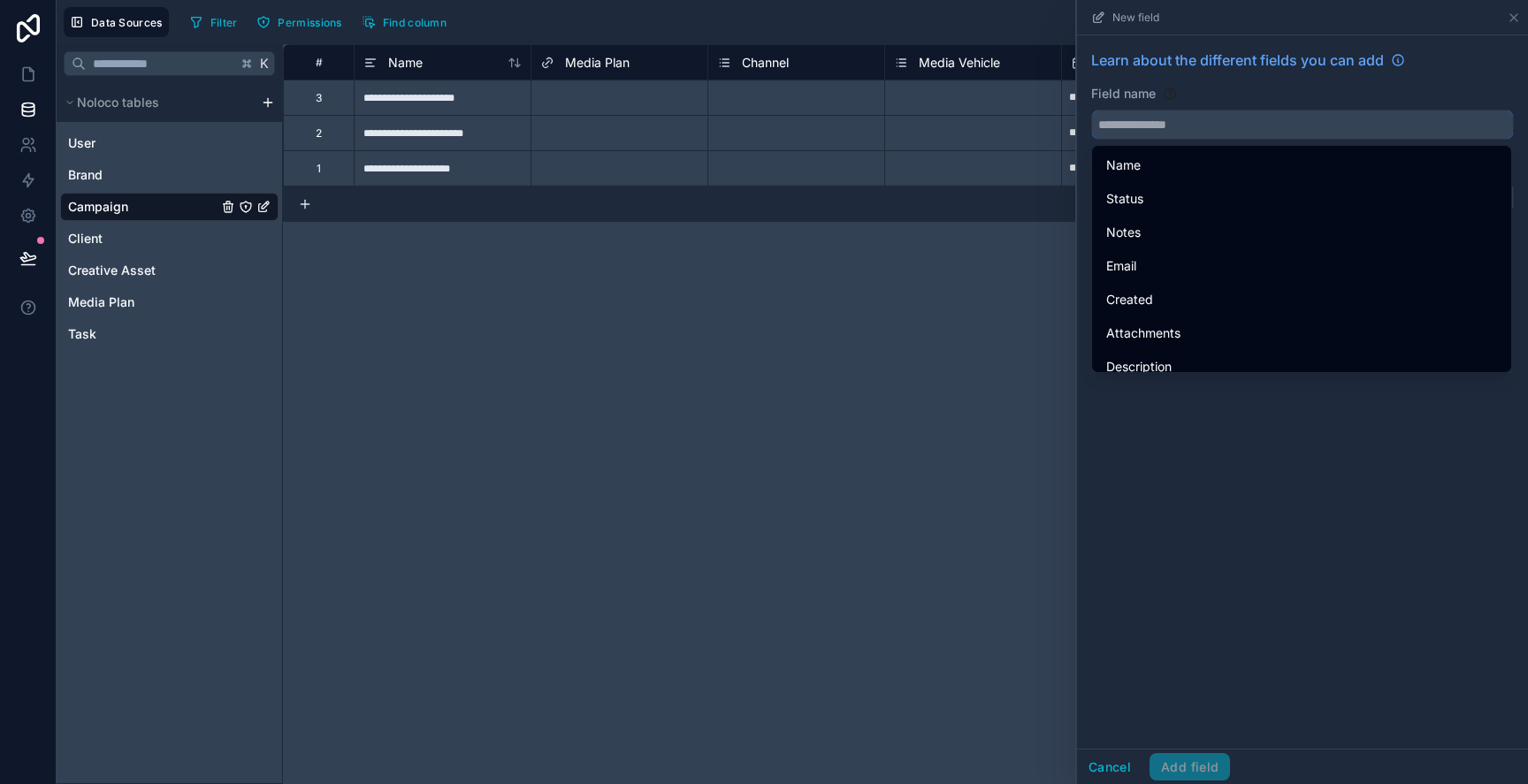
click at [1131, 116] on input "text" at bounding box center [1302, 125] width 421 height 28
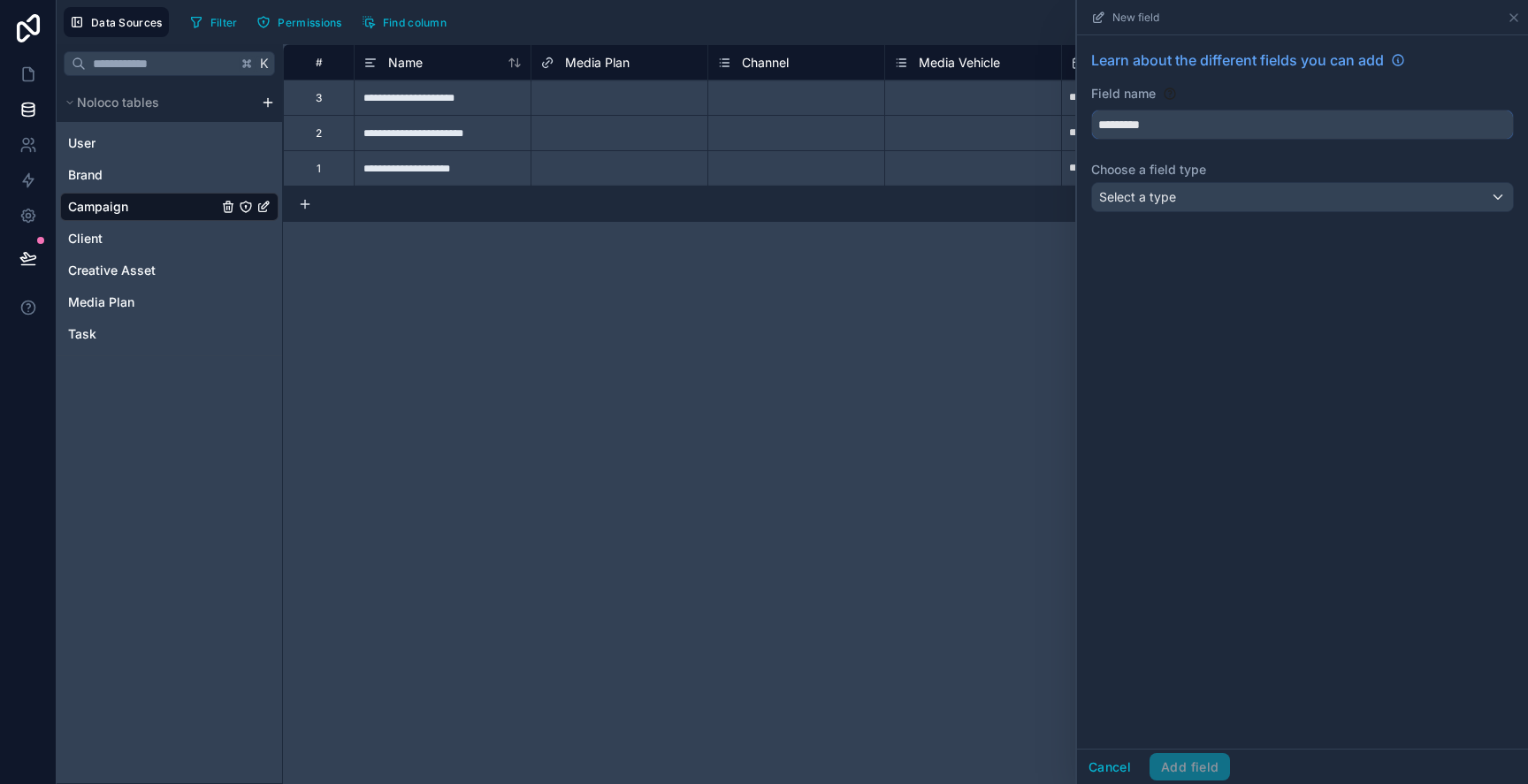
type input "*********"
click at [1157, 189] on span "Select a type" at bounding box center [1137, 196] width 77 height 15
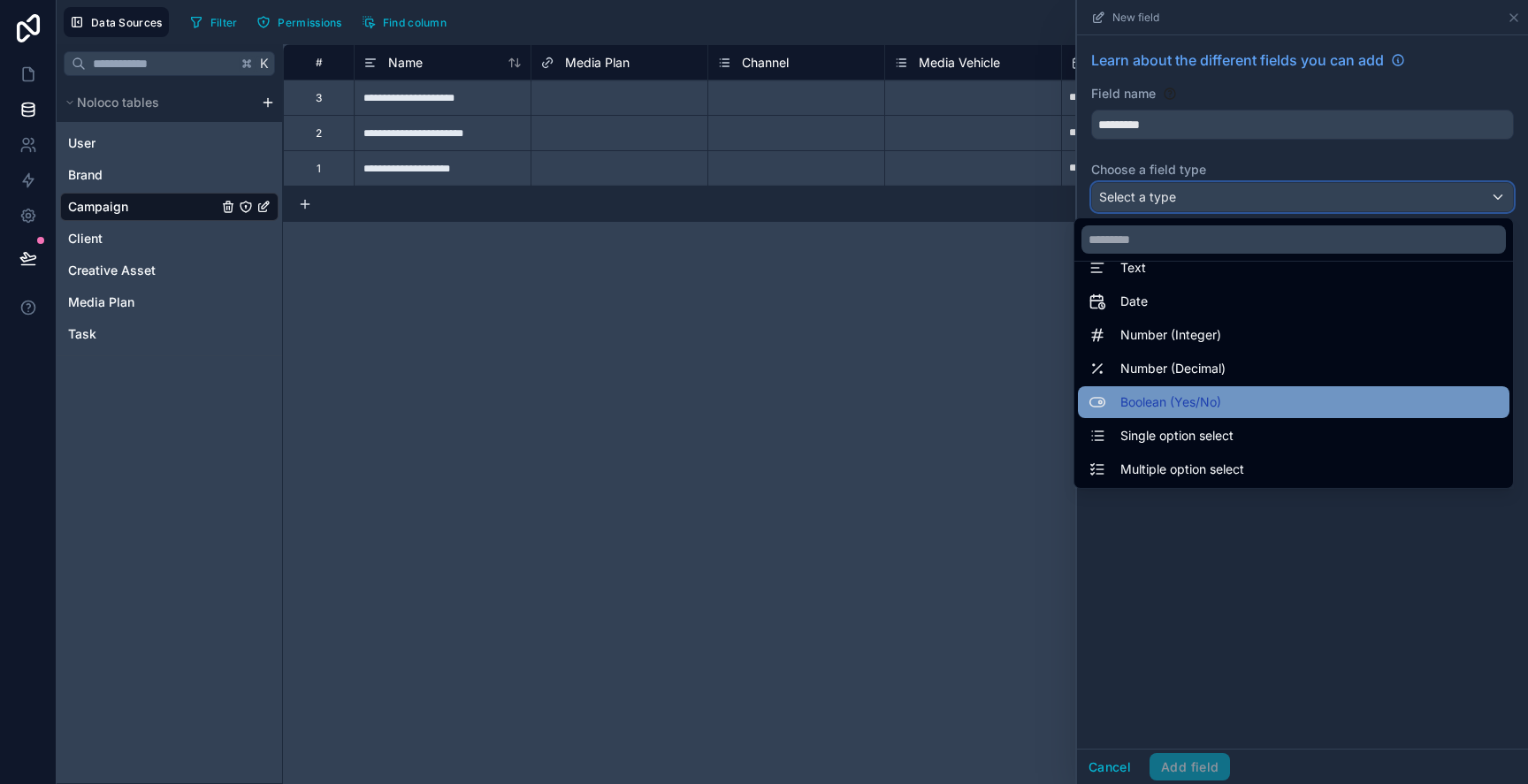
scroll to position [37, 0]
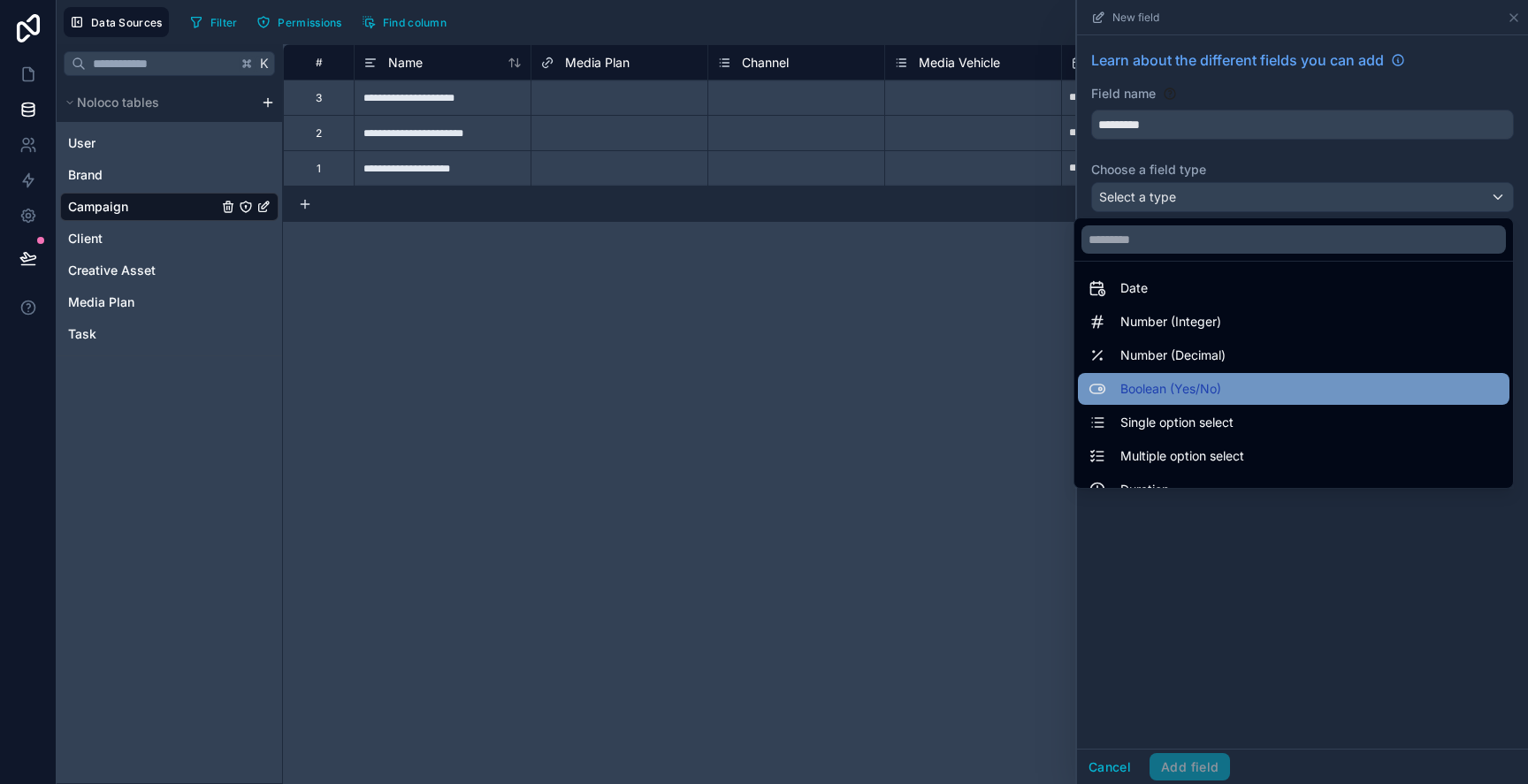
click at [1158, 422] on span "Single option select" at bounding box center [1176, 421] width 113 height 21
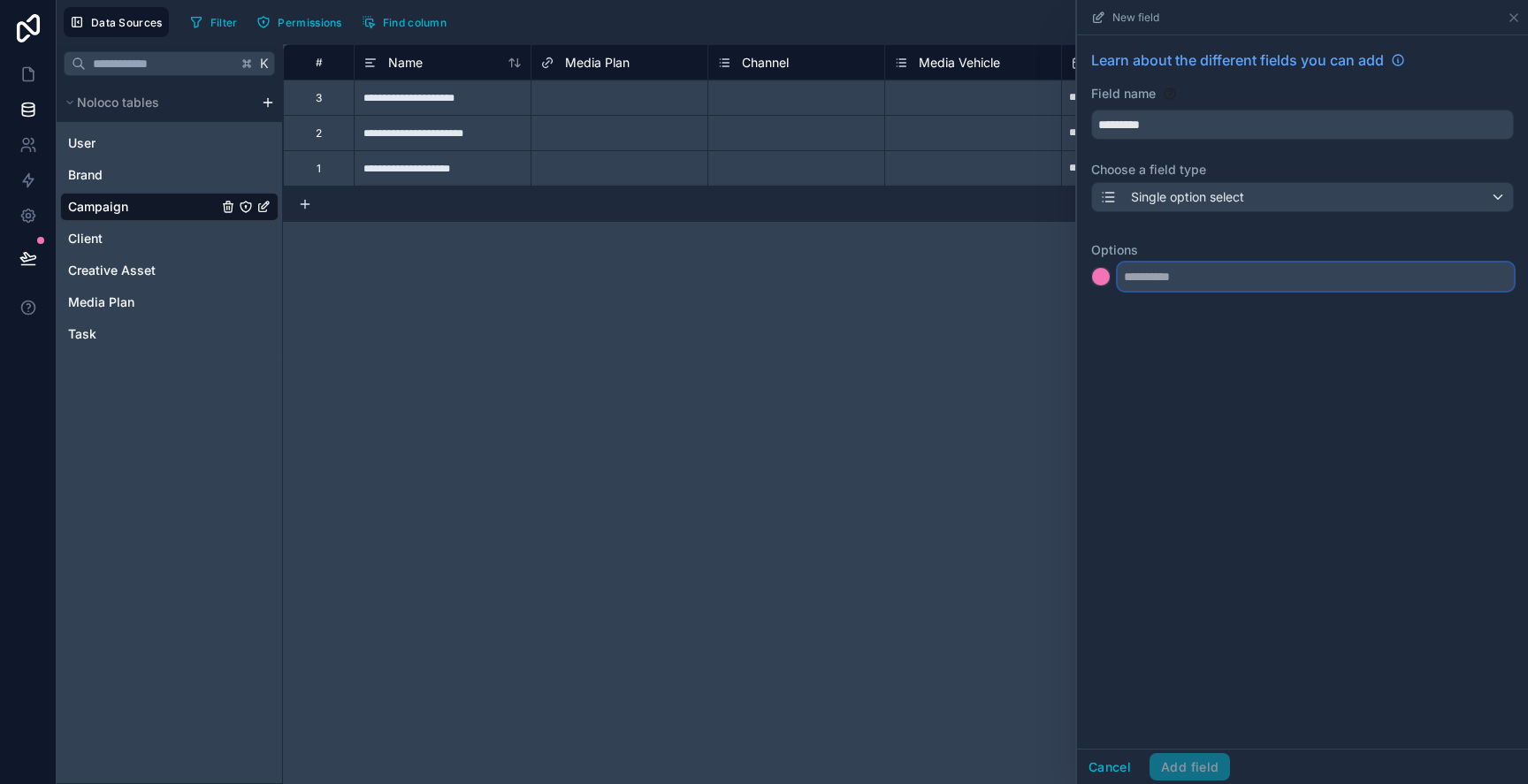
click at [1172, 287] on input "text" at bounding box center [1316, 277] width 396 height 28
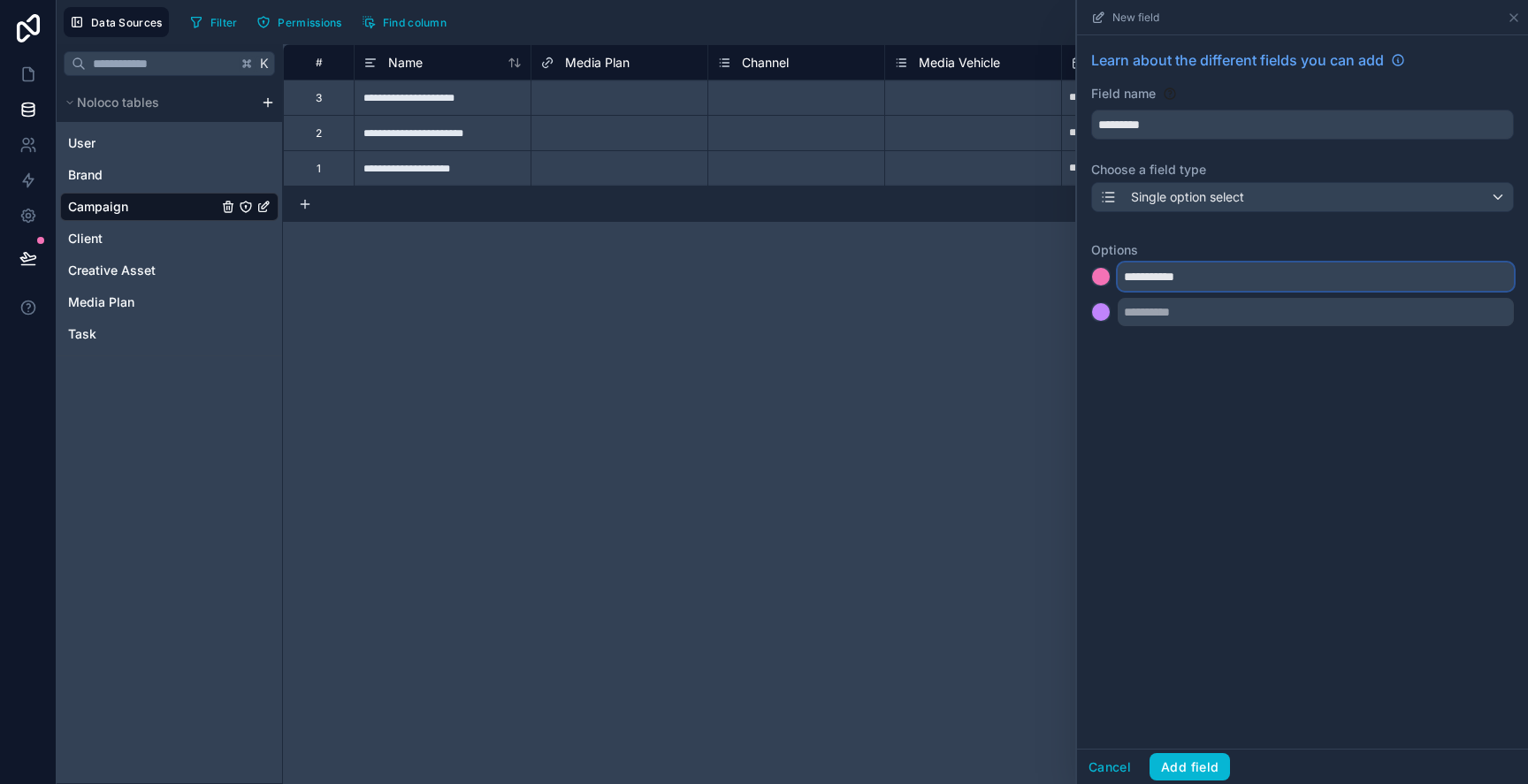
type input "**********"
click at [1186, 304] on input "text" at bounding box center [1316, 312] width 396 height 28
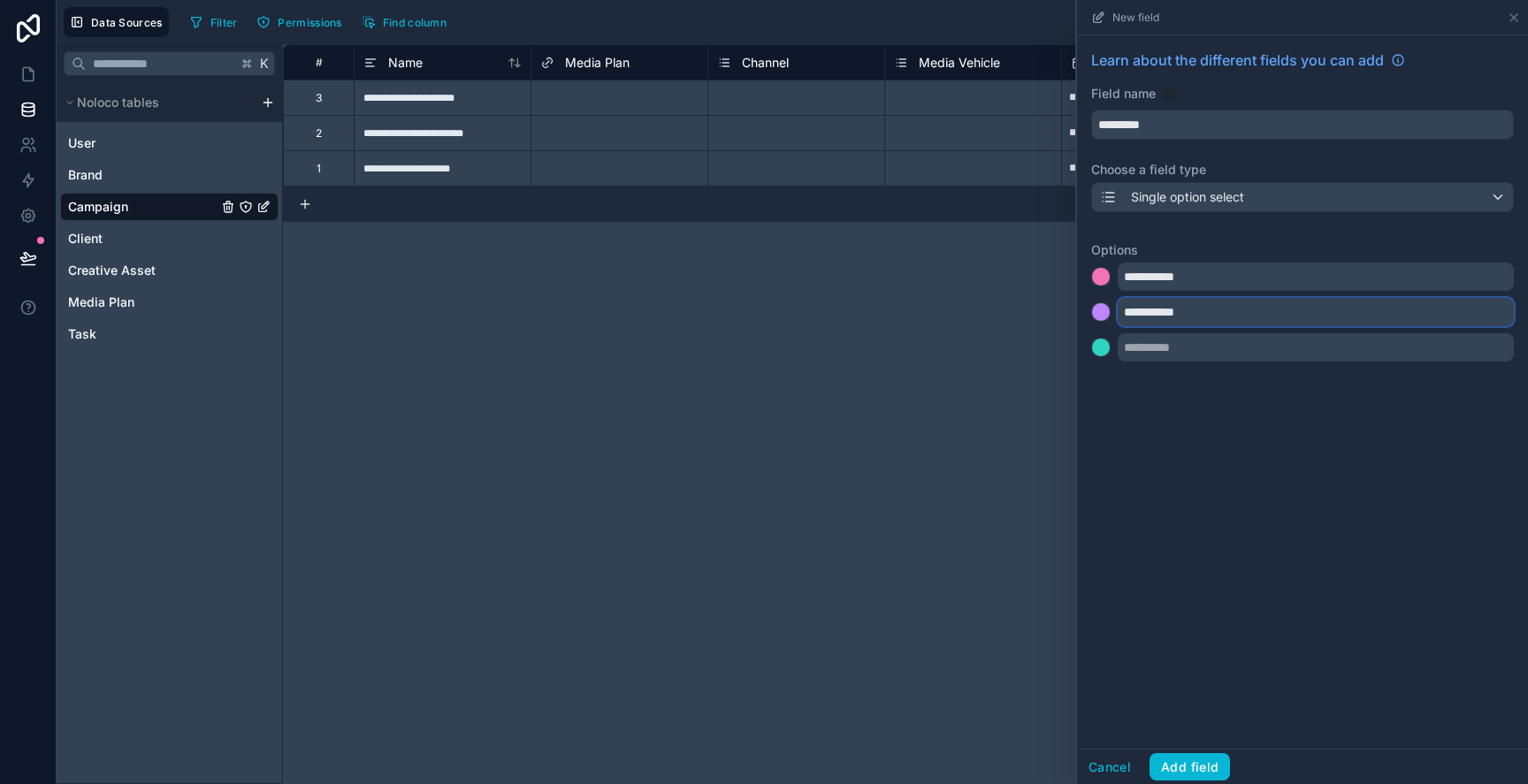
type input "**********"
click at [1201, 350] on input "text" at bounding box center [1316, 348] width 396 height 28
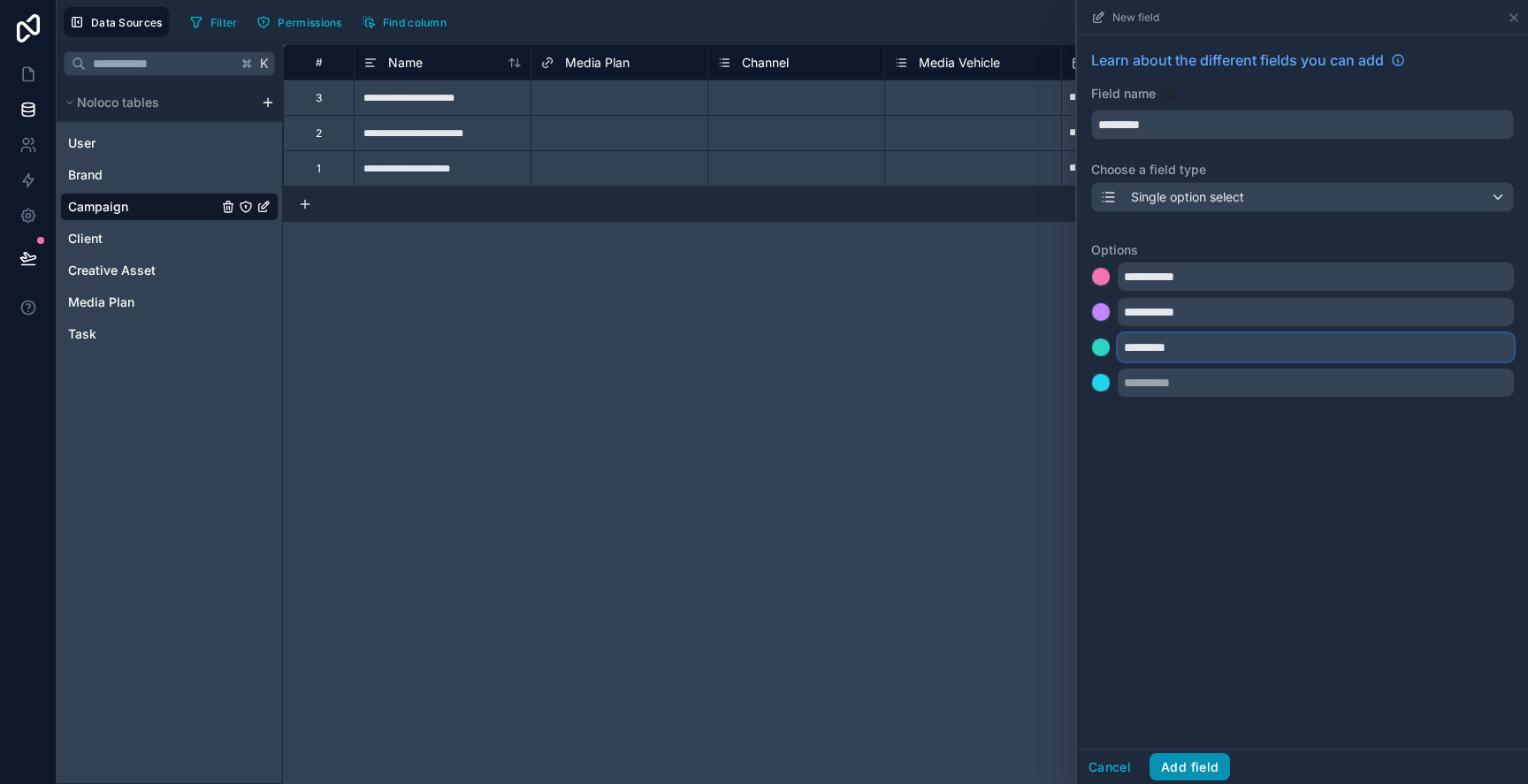
type input "*********"
click at [1199, 765] on button "Add field" at bounding box center [1189, 767] width 81 height 28
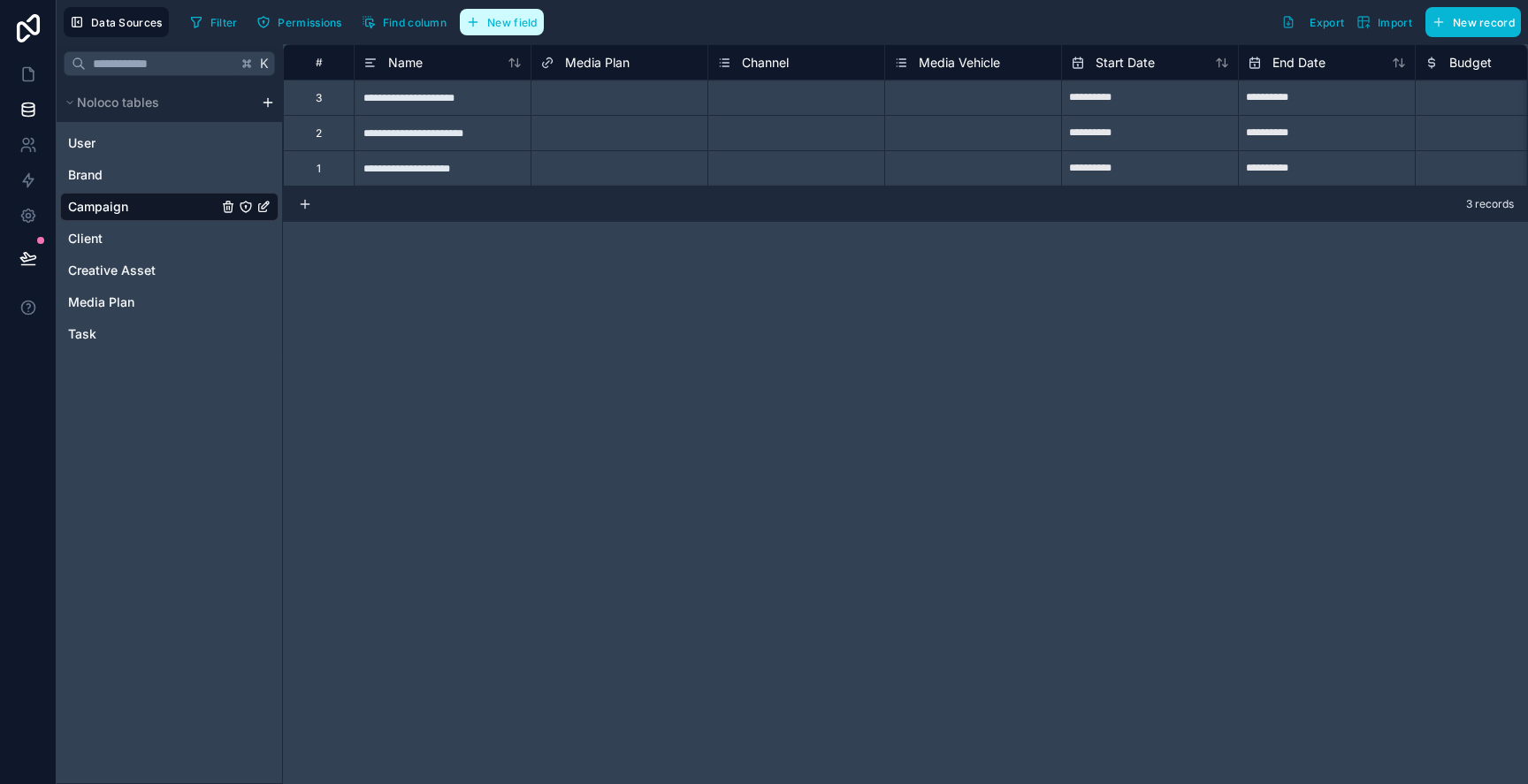
click at [539, 19] on button "New field" at bounding box center [502, 22] width 84 height 27
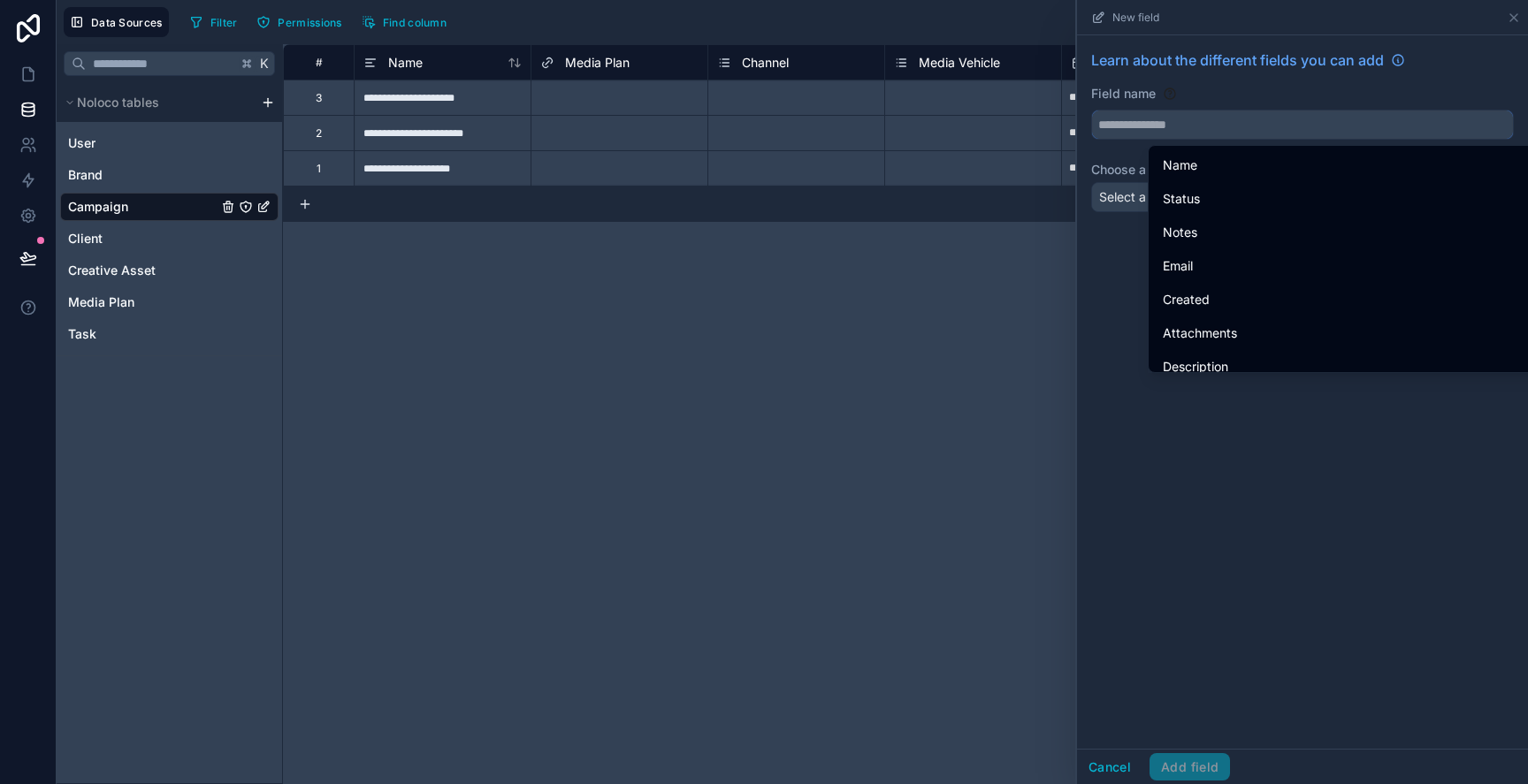
click at [1121, 137] on input "text" at bounding box center [1302, 125] width 421 height 28
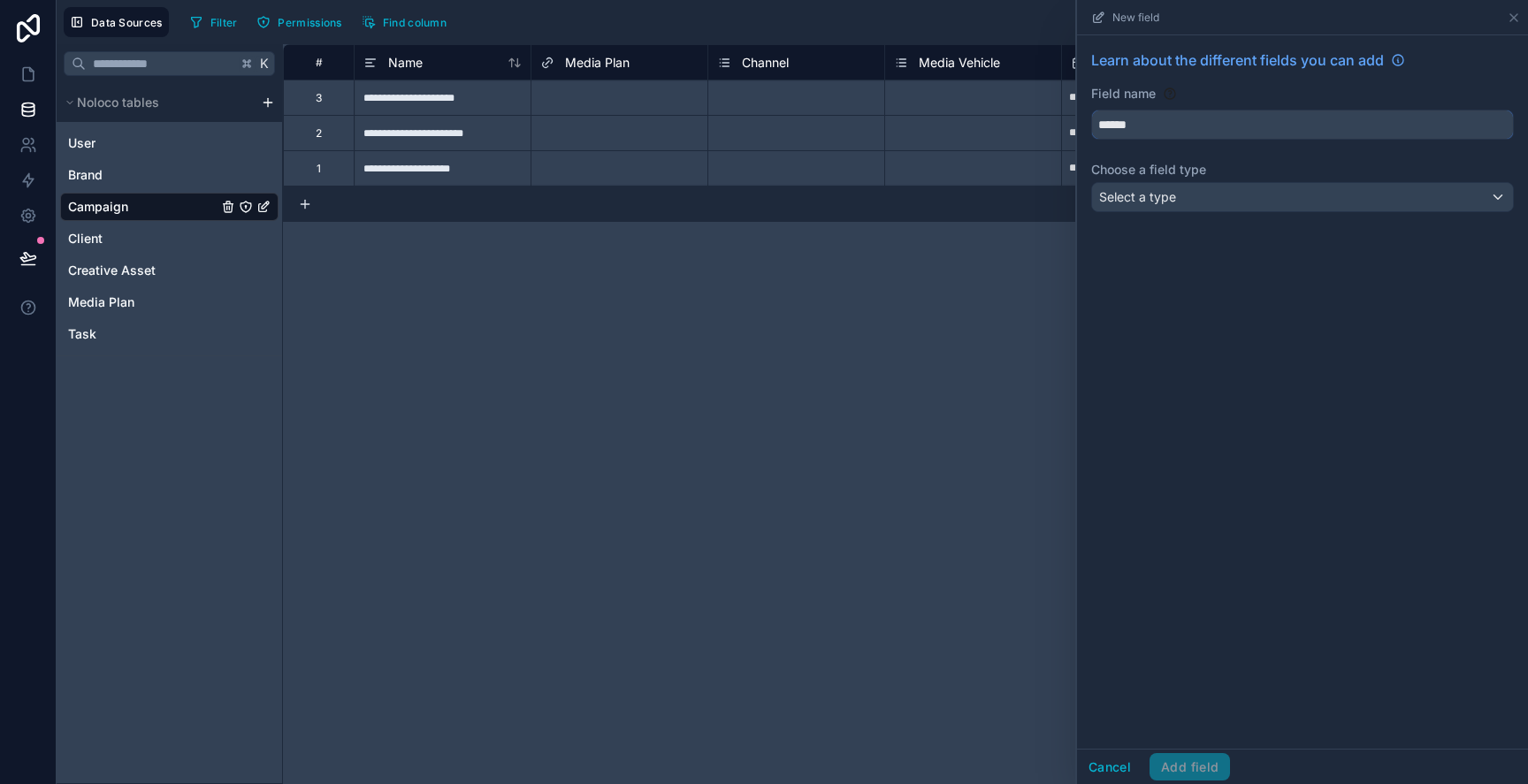
type input "******"
click at [1194, 180] on div "Learn about the different fields you can add Field name ****** Choose a field t…" at bounding box center [1302, 134] width 451 height 198
click at [1194, 202] on div "Select a type" at bounding box center [1302, 197] width 421 height 28
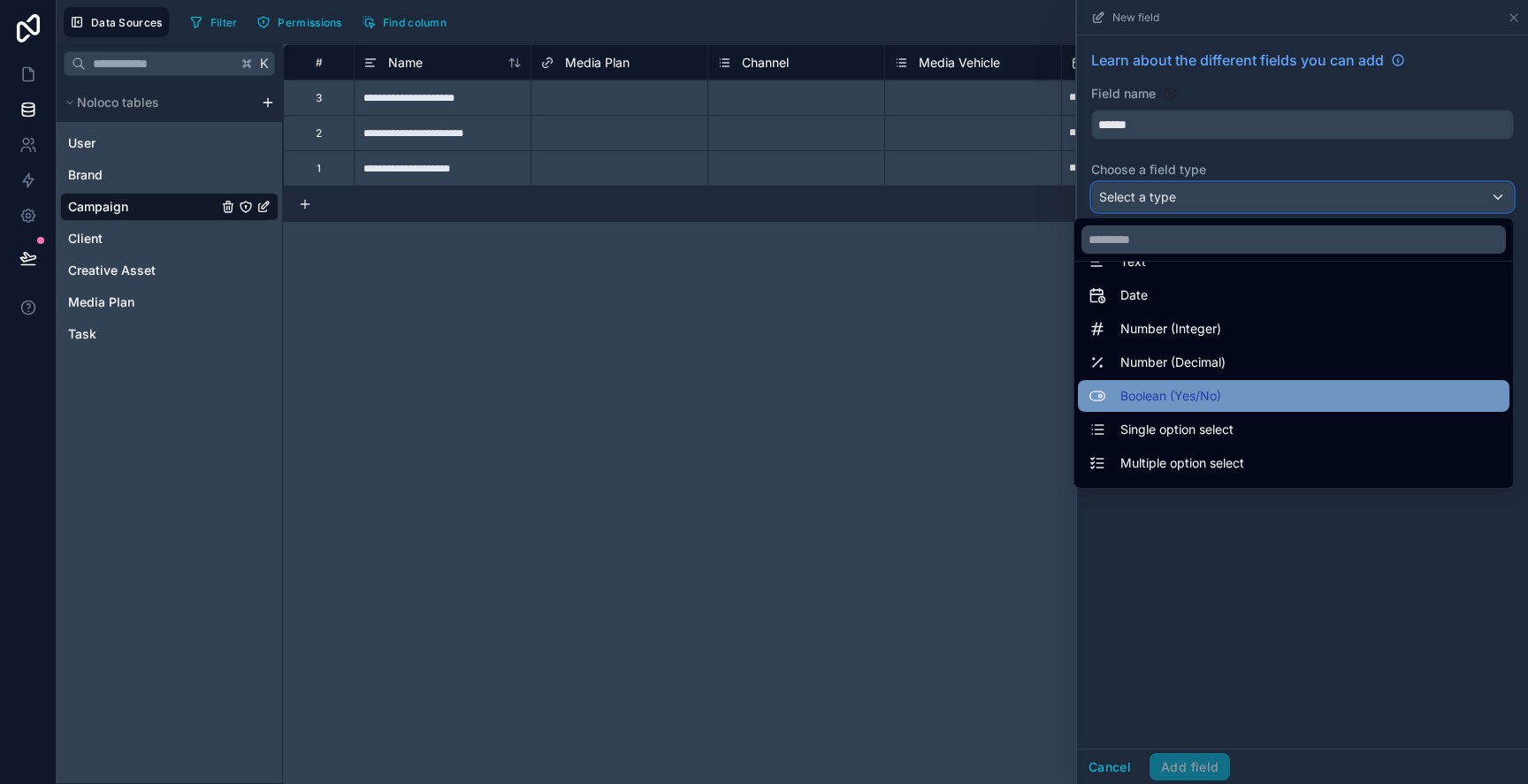
scroll to position [39, 0]
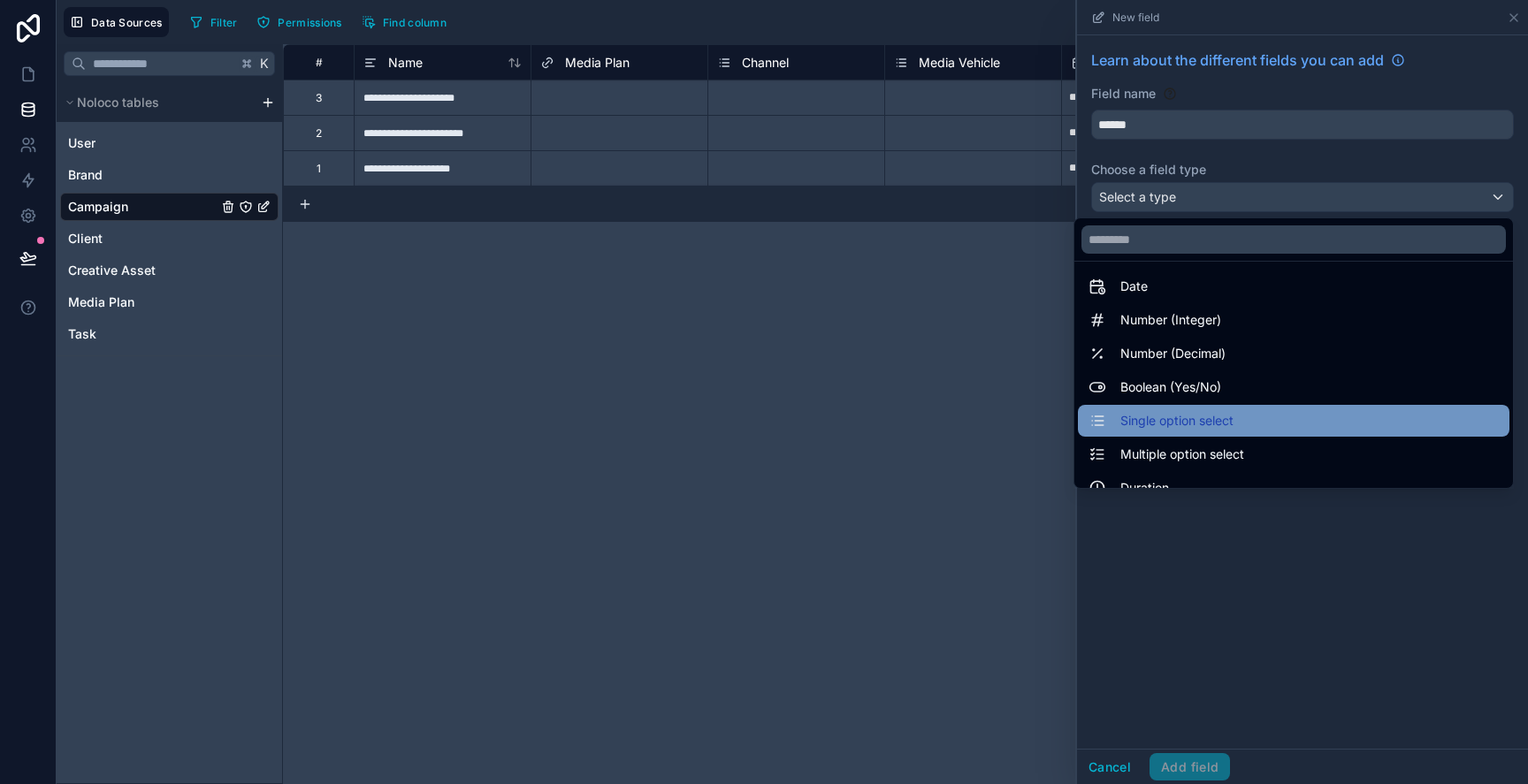
click at [1233, 433] on div "Single option select" at bounding box center [1294, 420] width 432 height 32
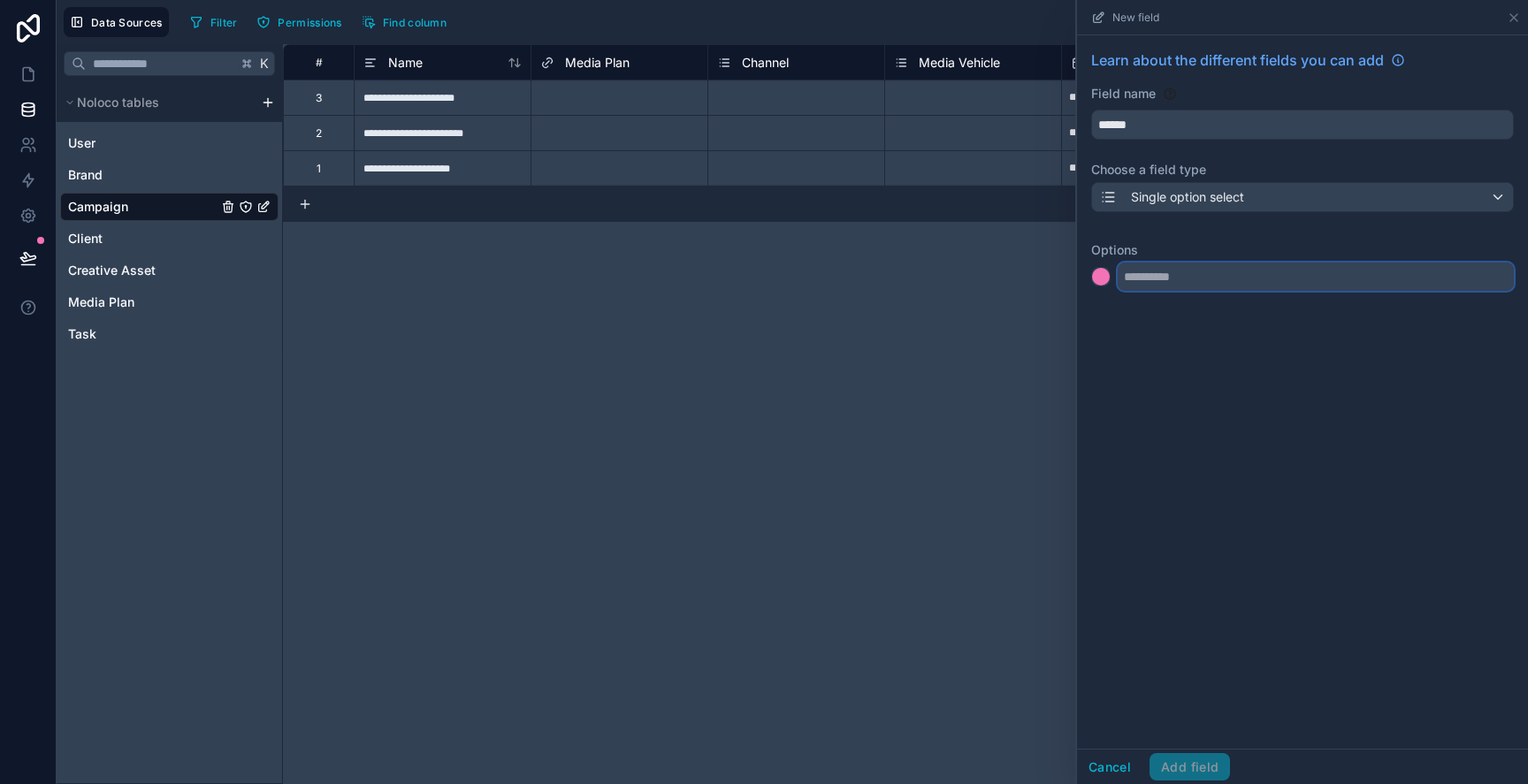
click at [1164, 275] on input "text" at bounding box center [1316, 277] width 396 height 28
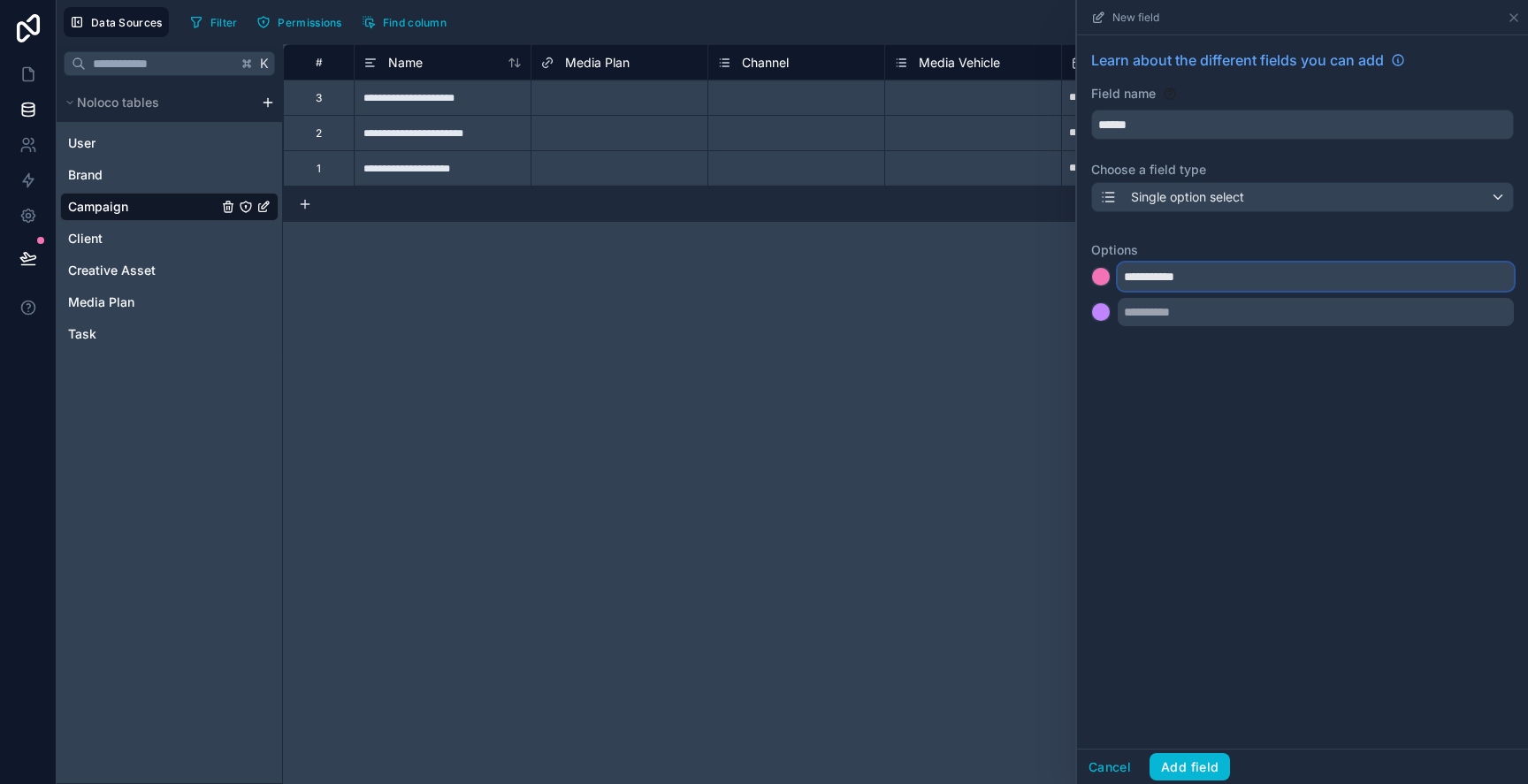
type input "**********"
click at [1172, 211] on button "Single option select" at bounding box center [1302, 197] width 423 height 30
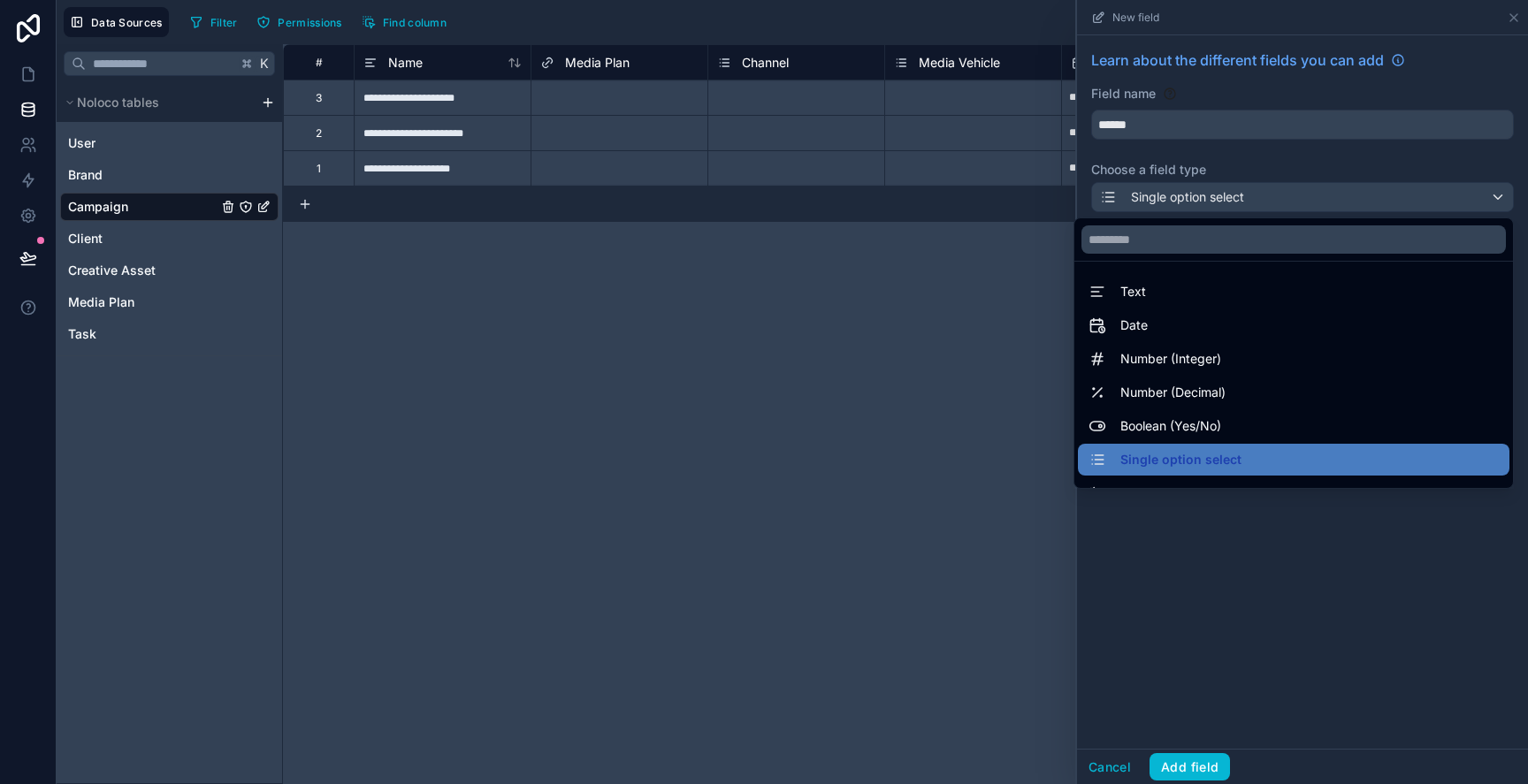
click at [1172, 211] on div at bounding box center [1302, 392] width 451 height 784
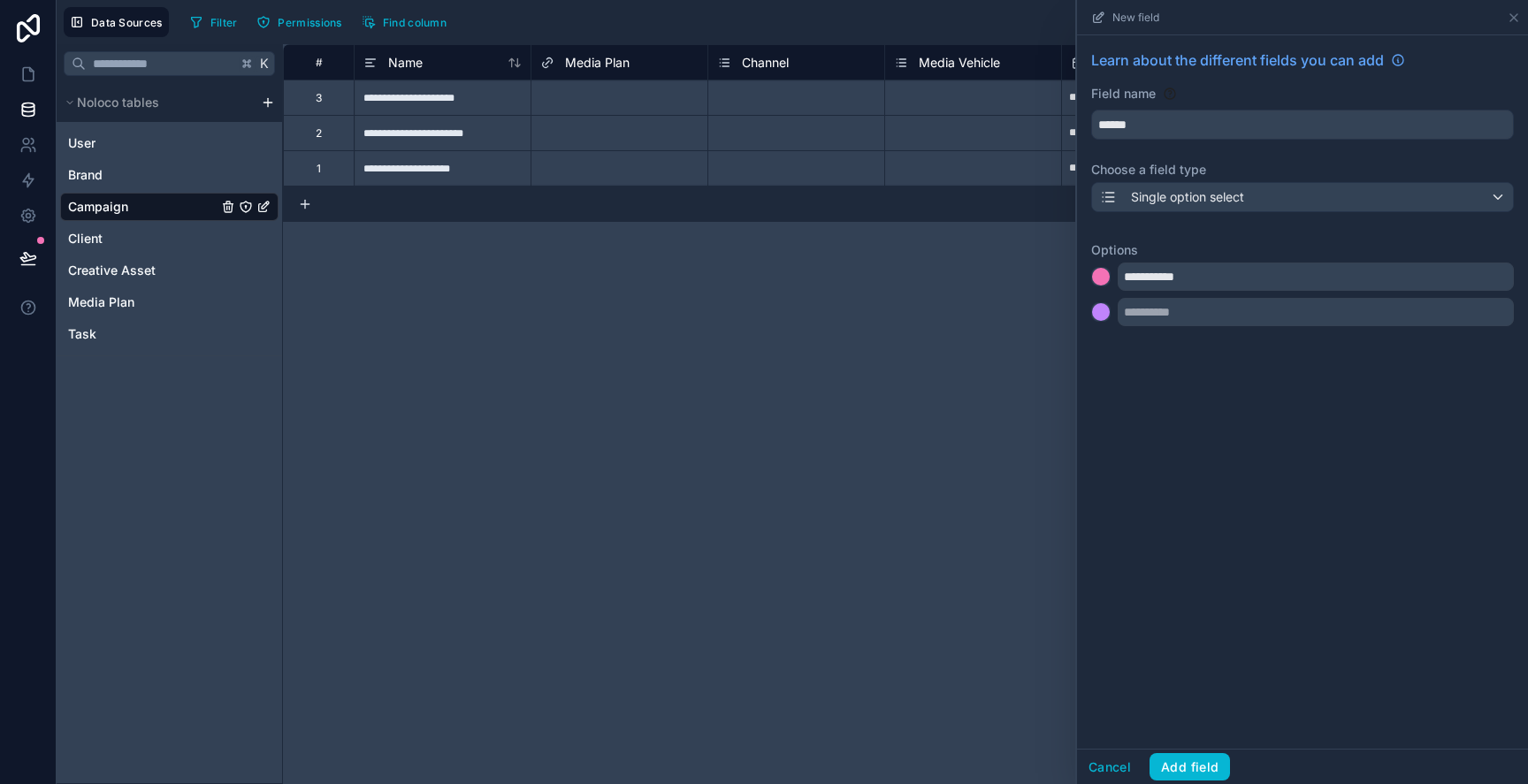
click at [1162, 224] on div "**********" at bounding box center [1302, 191] width 451 height 312
click at [1160, 193] on span "Single option select" at bounding box center [1187, 197] width 113 height 18
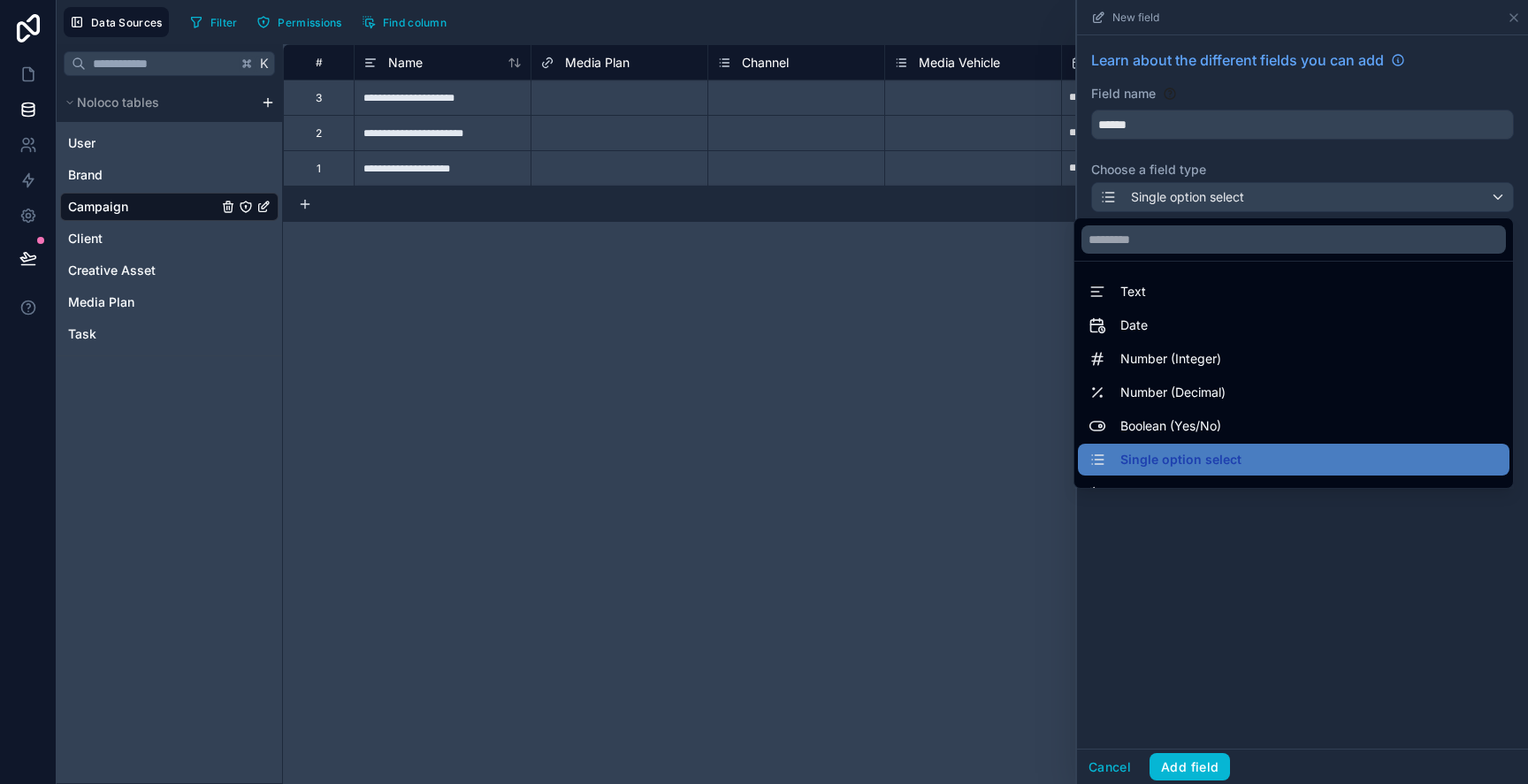
click at [1156, 274] on ul "Text Date Number (Integer) Number (Decimal) Boolean (Yes/No) Single option sele…" at bounding box center [1293, 375] width 439 height 227
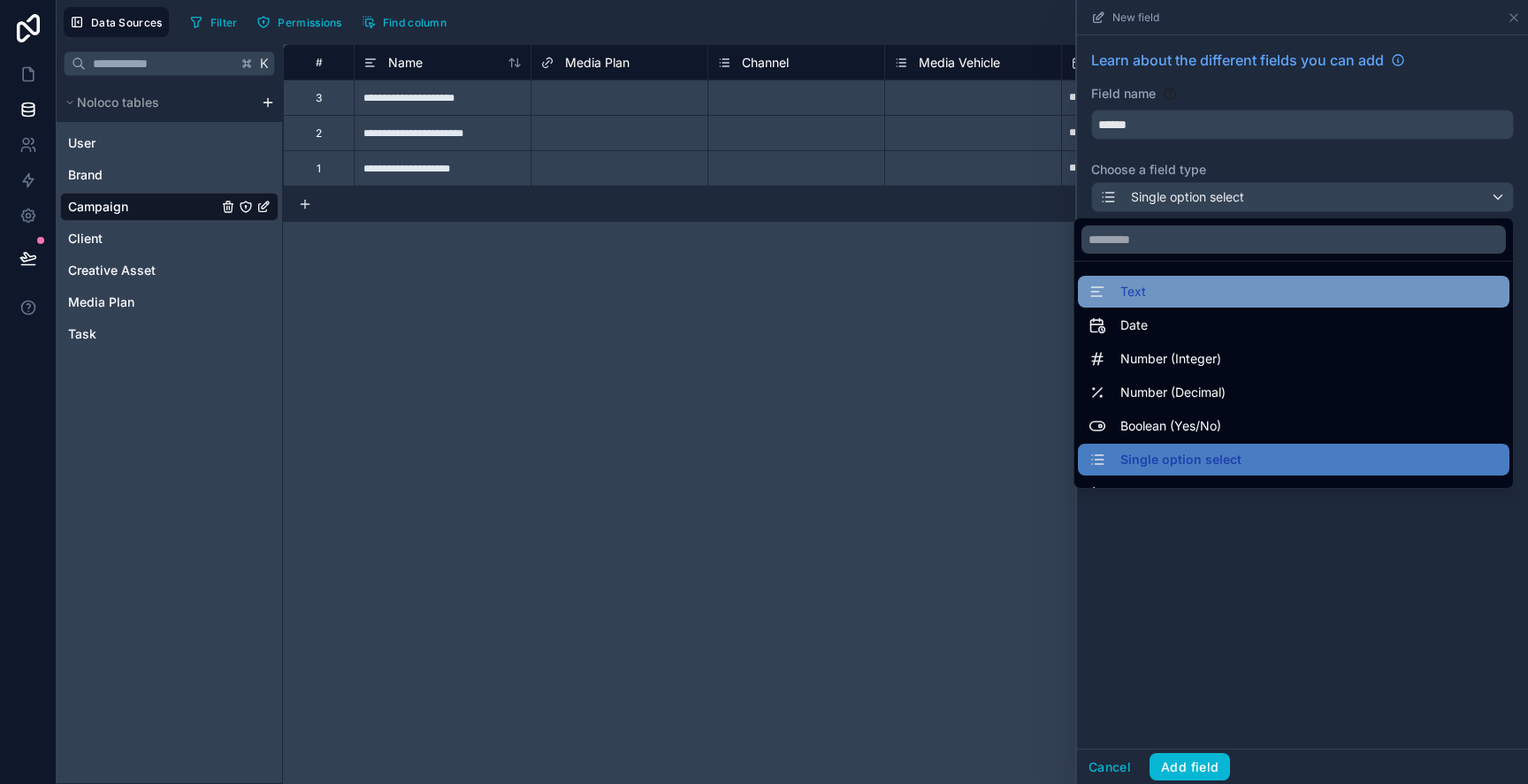
click at [1154, 280] on div "Text" at bounding box center [1294, 292] width 432 height 32
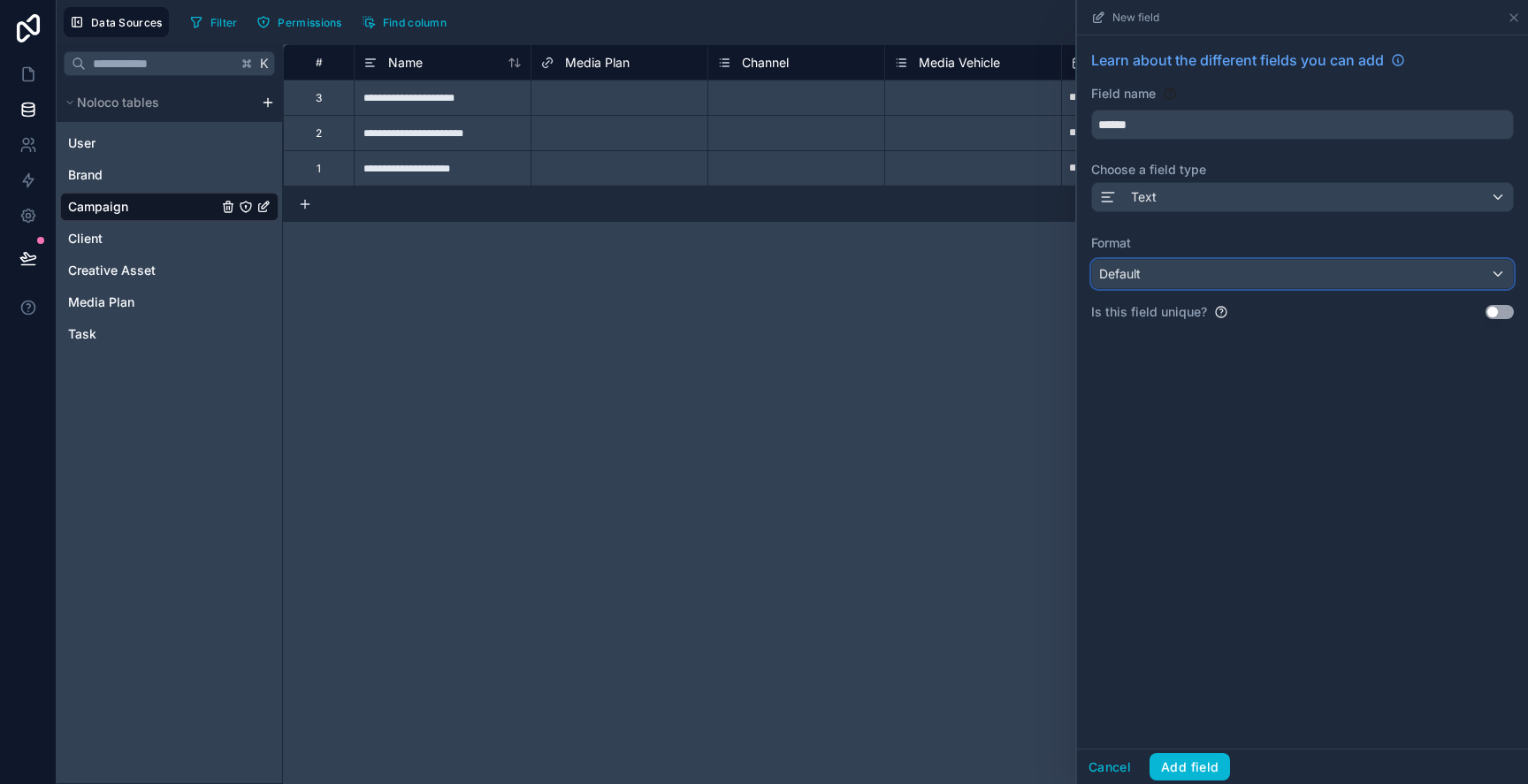
click at [1270, 273] on div "Default" at bounding box center [1302, 274] width 421 height 28
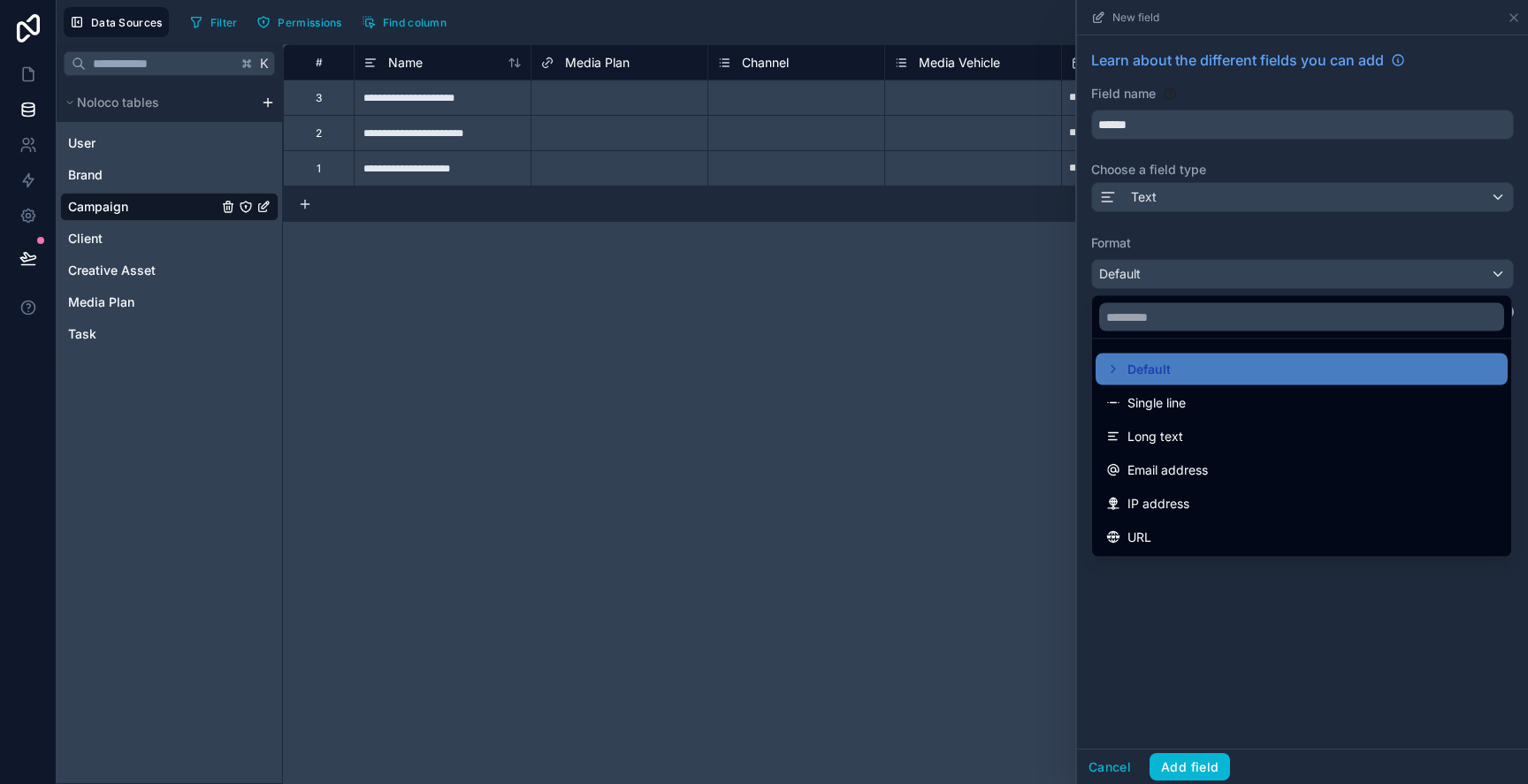
click at [1271, 277] on div at bounding box center [1302, 392] width 451 height 784
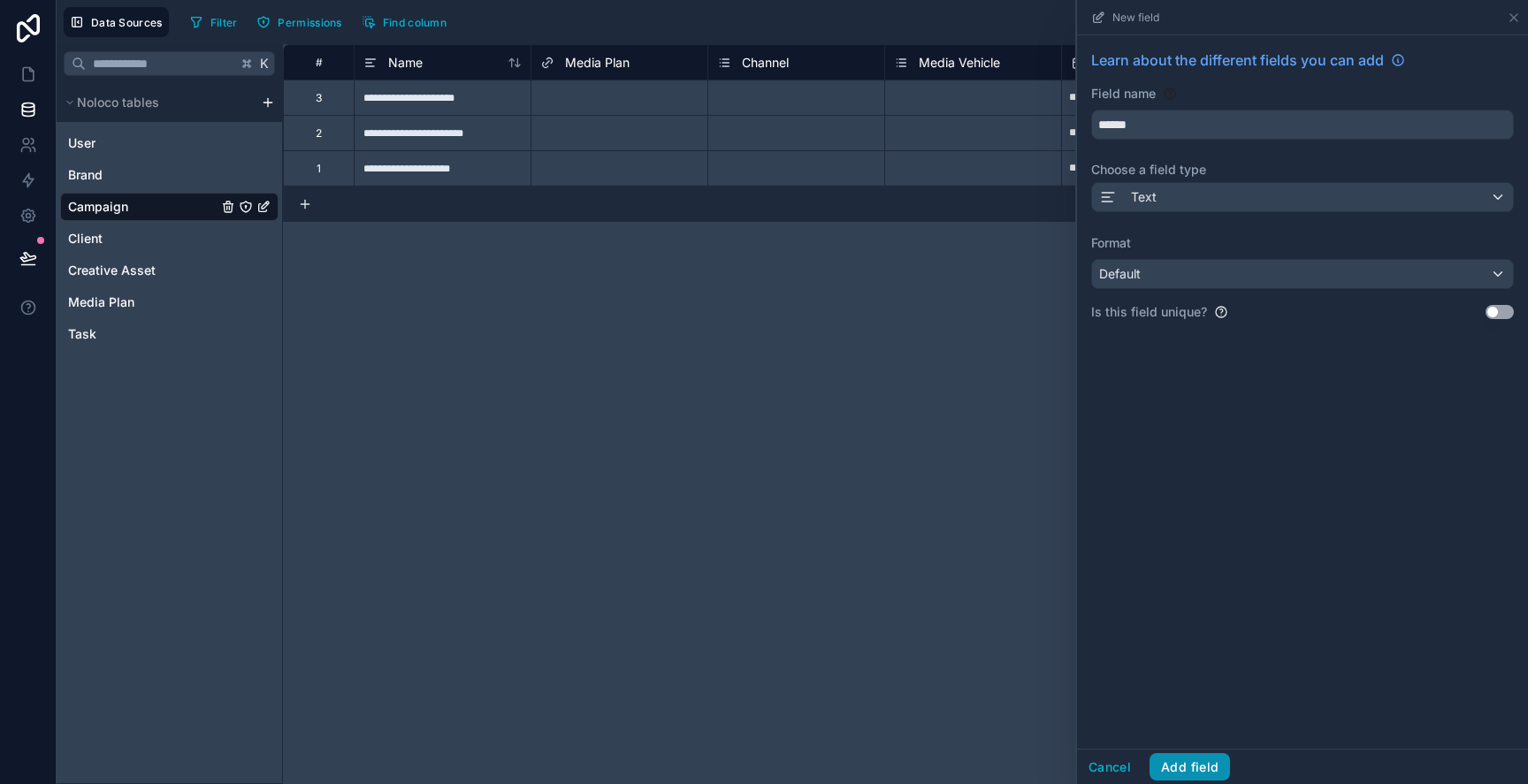
click at [1188, 767] on button "Add field" at bounding box center [1189, 767] width 81 height 28
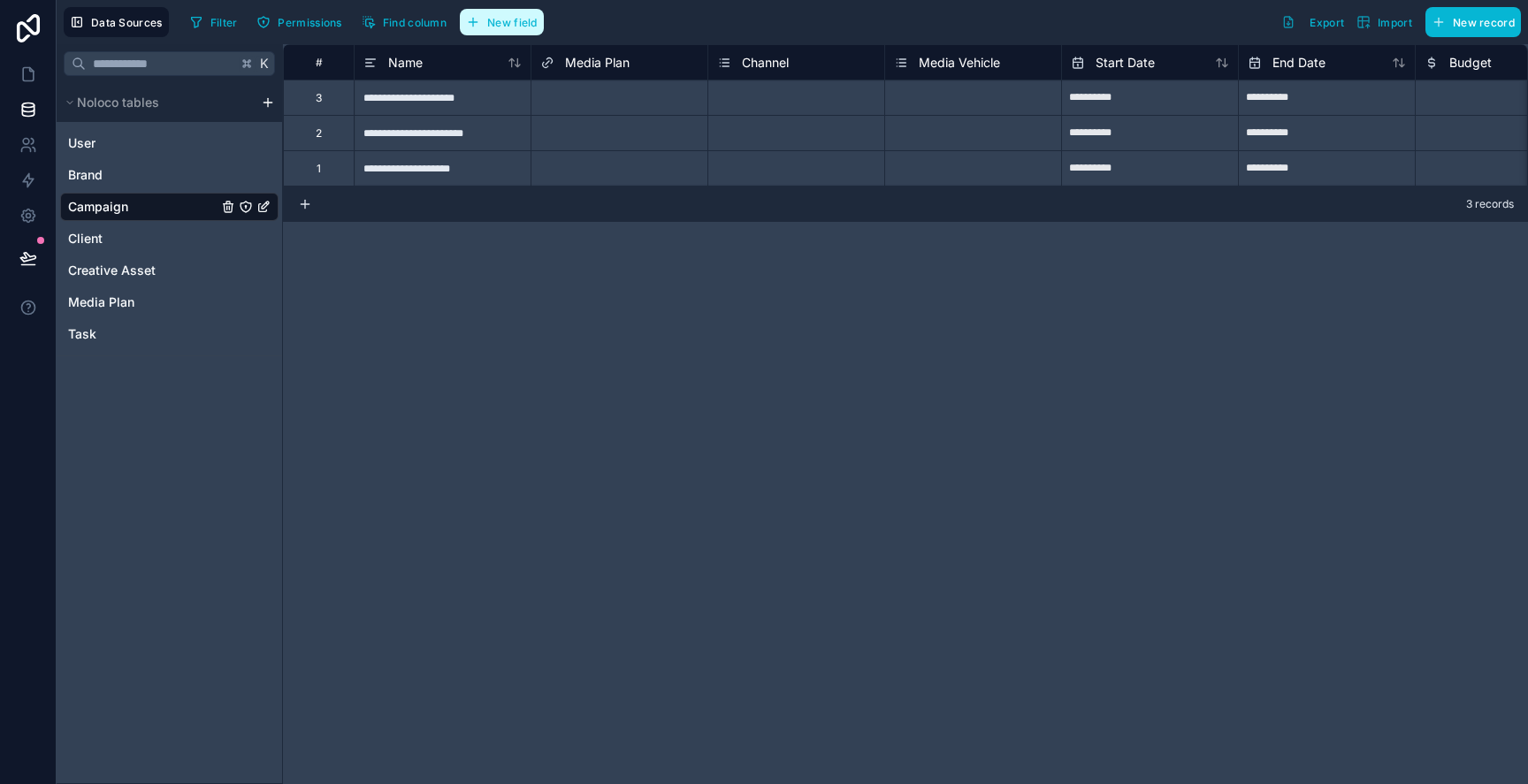
click at [468, 23] on icon "button" at bounding box center [473, 22] width 14 height 14
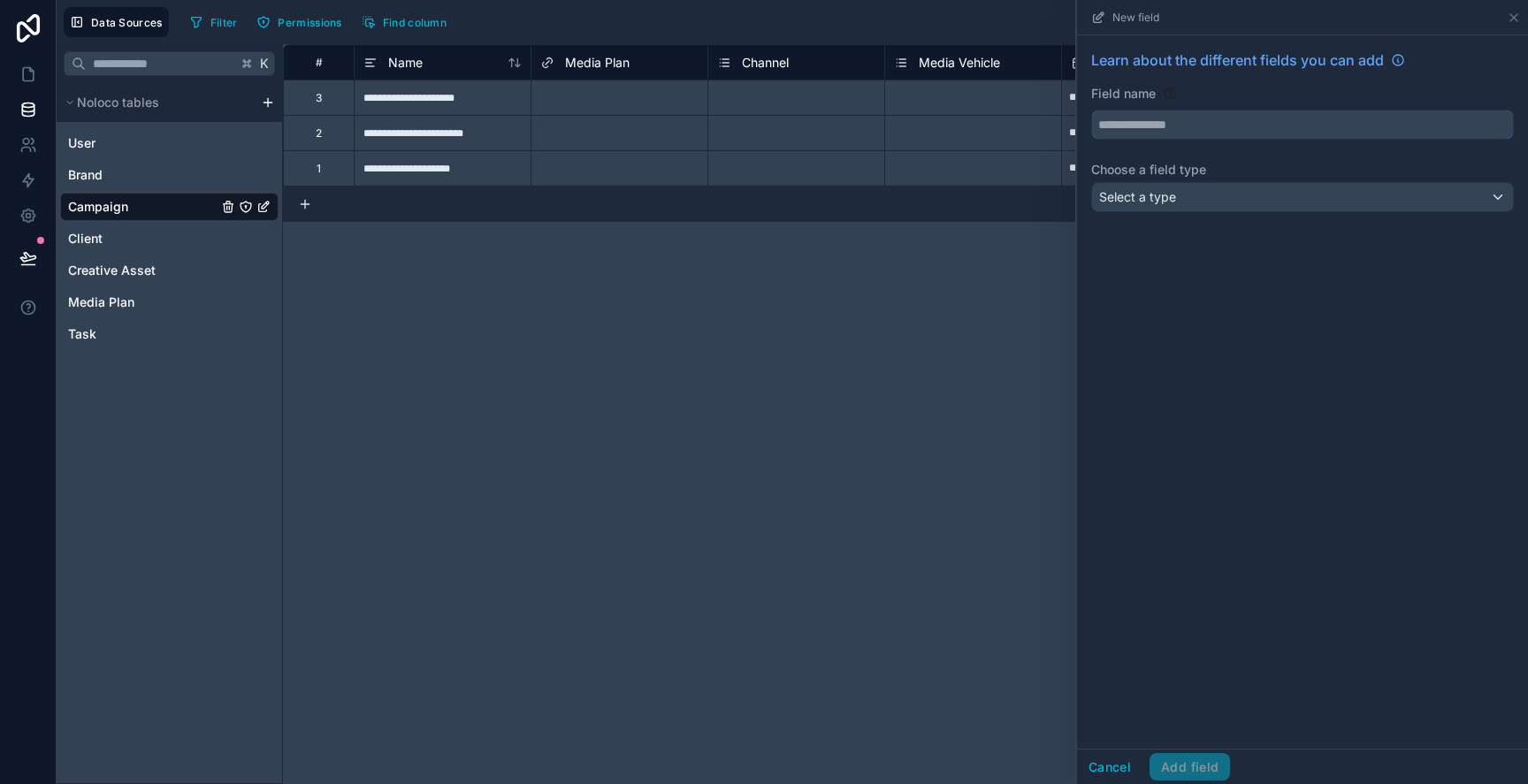
click at [1113, 127] on input "text" at bounding box center [1302, 125] width 421 height 28
type input "*********"
click at [1168, 194] on span "Select a type" at bounding box center [1137, 196] width 77 height 15
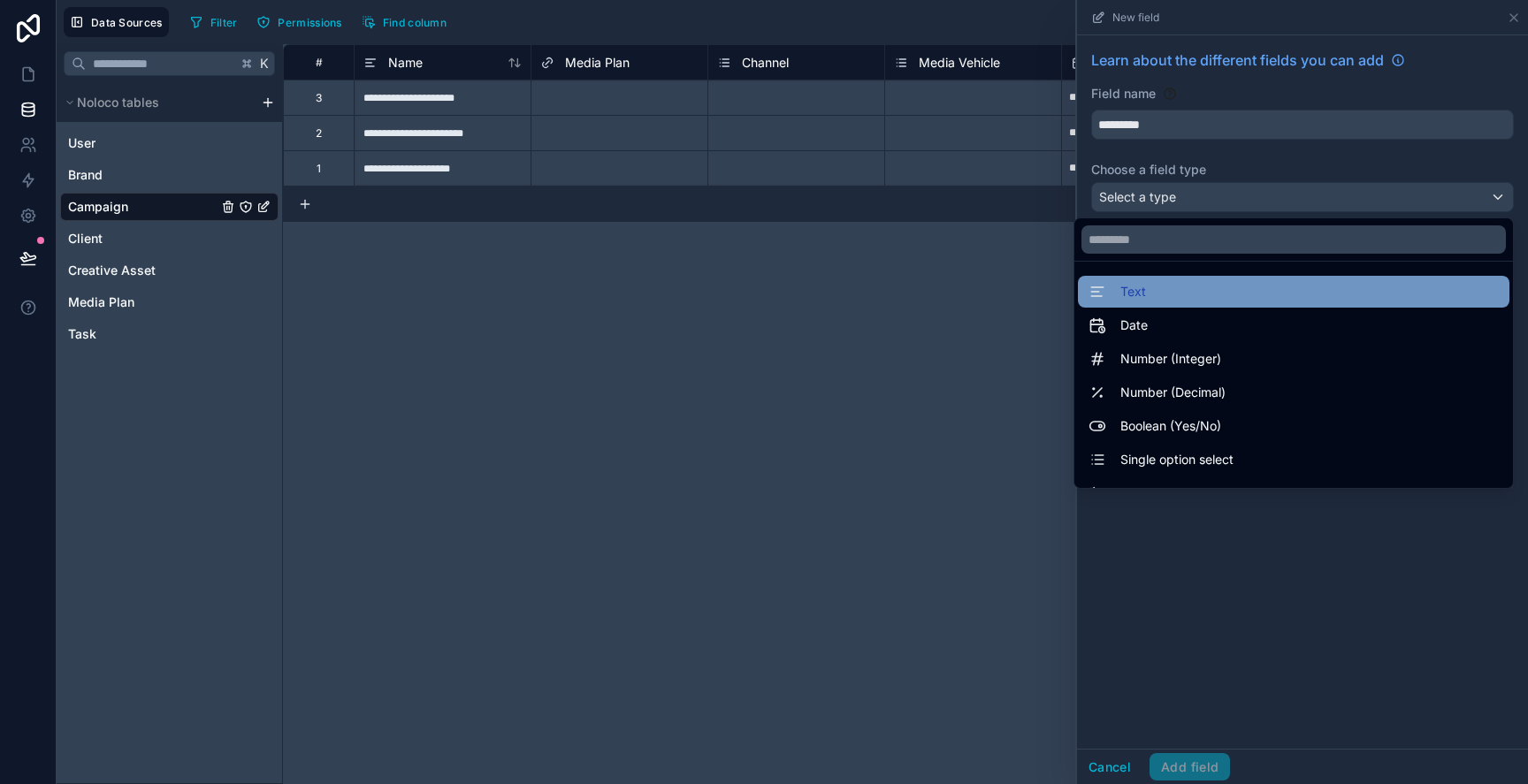
click at [1187, 298] on div "Text" at bounding box center [1293, 291] width 411 height 21
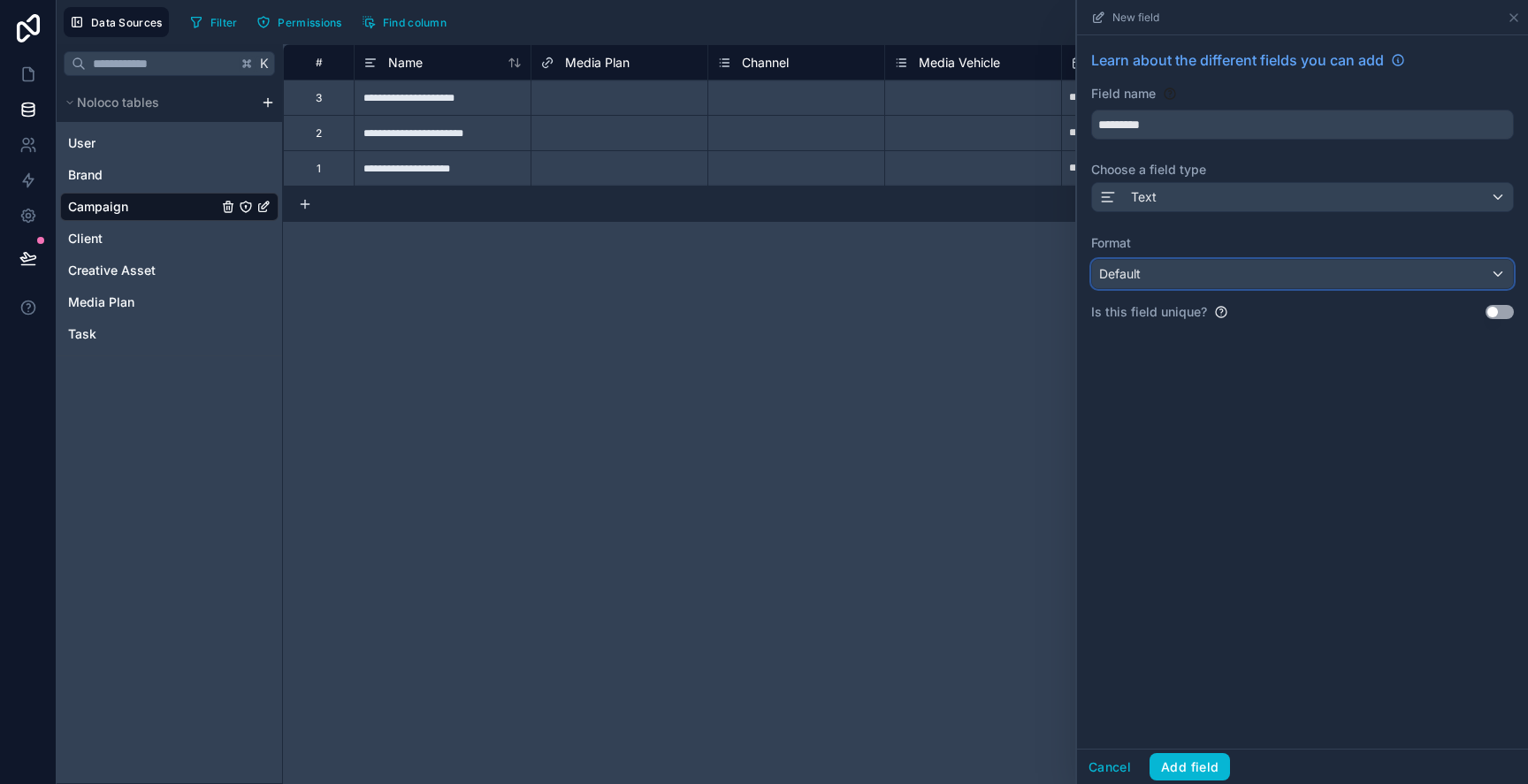
click at [1202, 279] on div "Default" at bounding box center [1302, 274] width 421 height 28
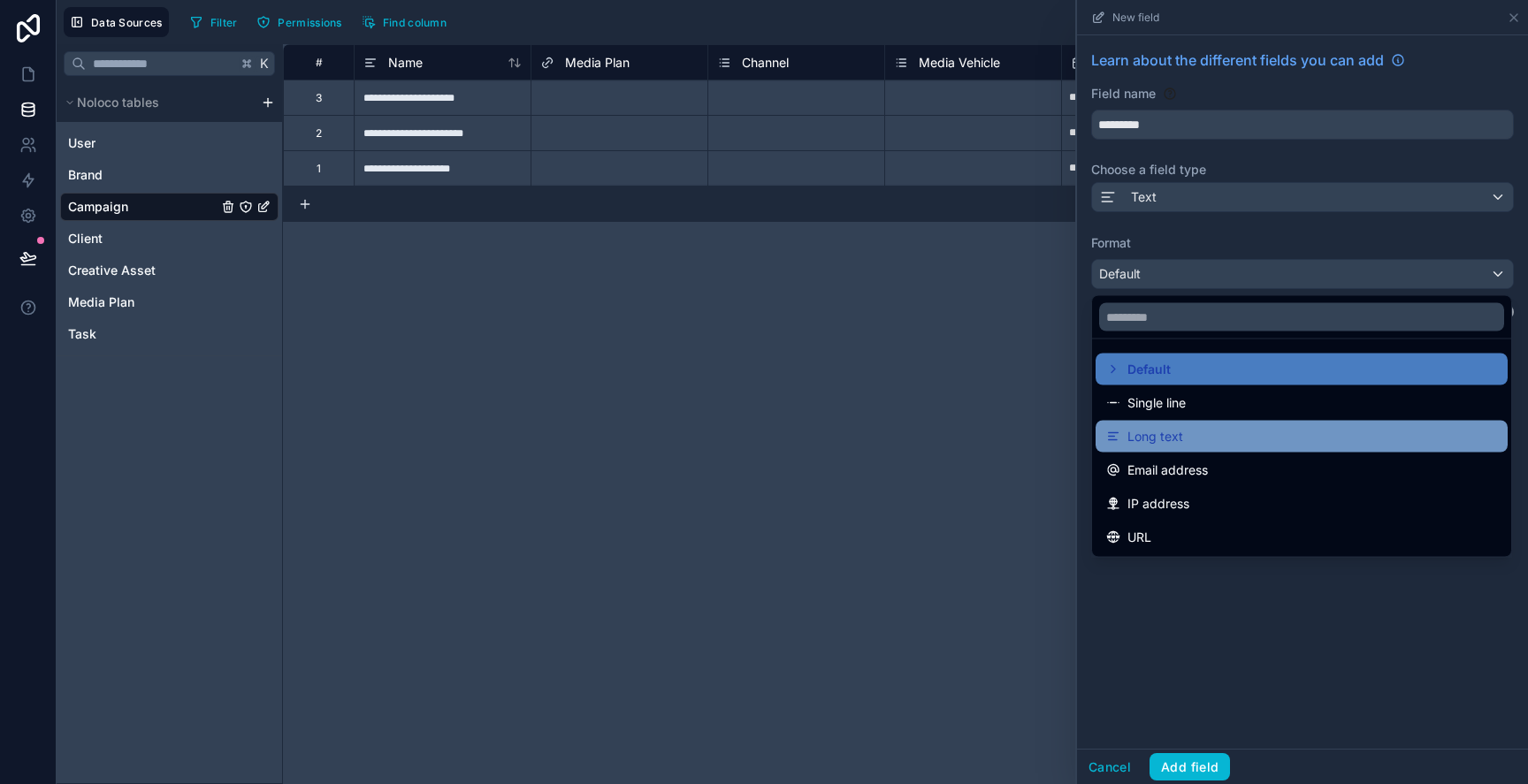
click at [1207, 428] on div "Long text" at bounding box center [1301, 436] width 391 height 21
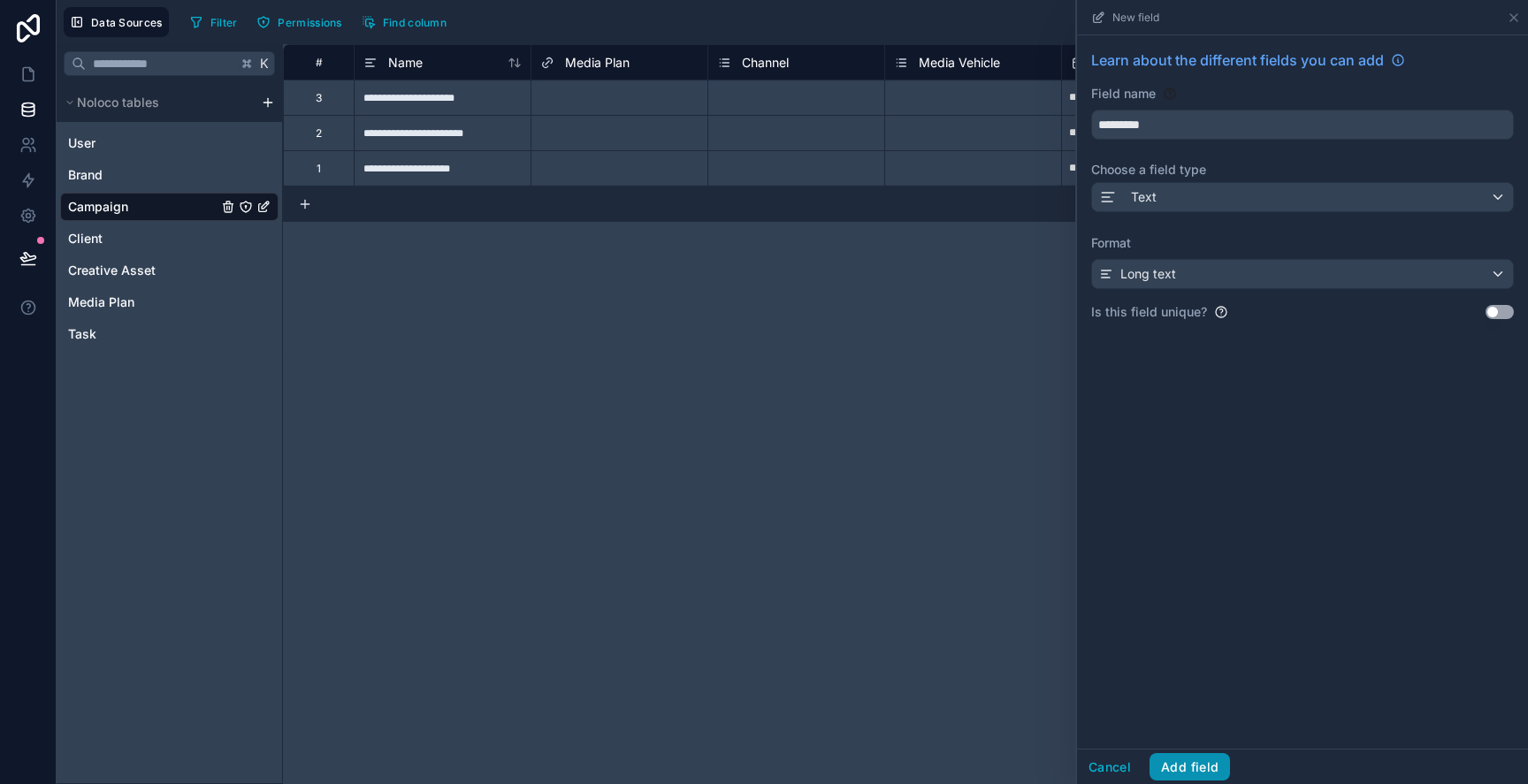
click at [1199, 758] on button "Add field" at bounding box center [1189, 767] width 81 height 28
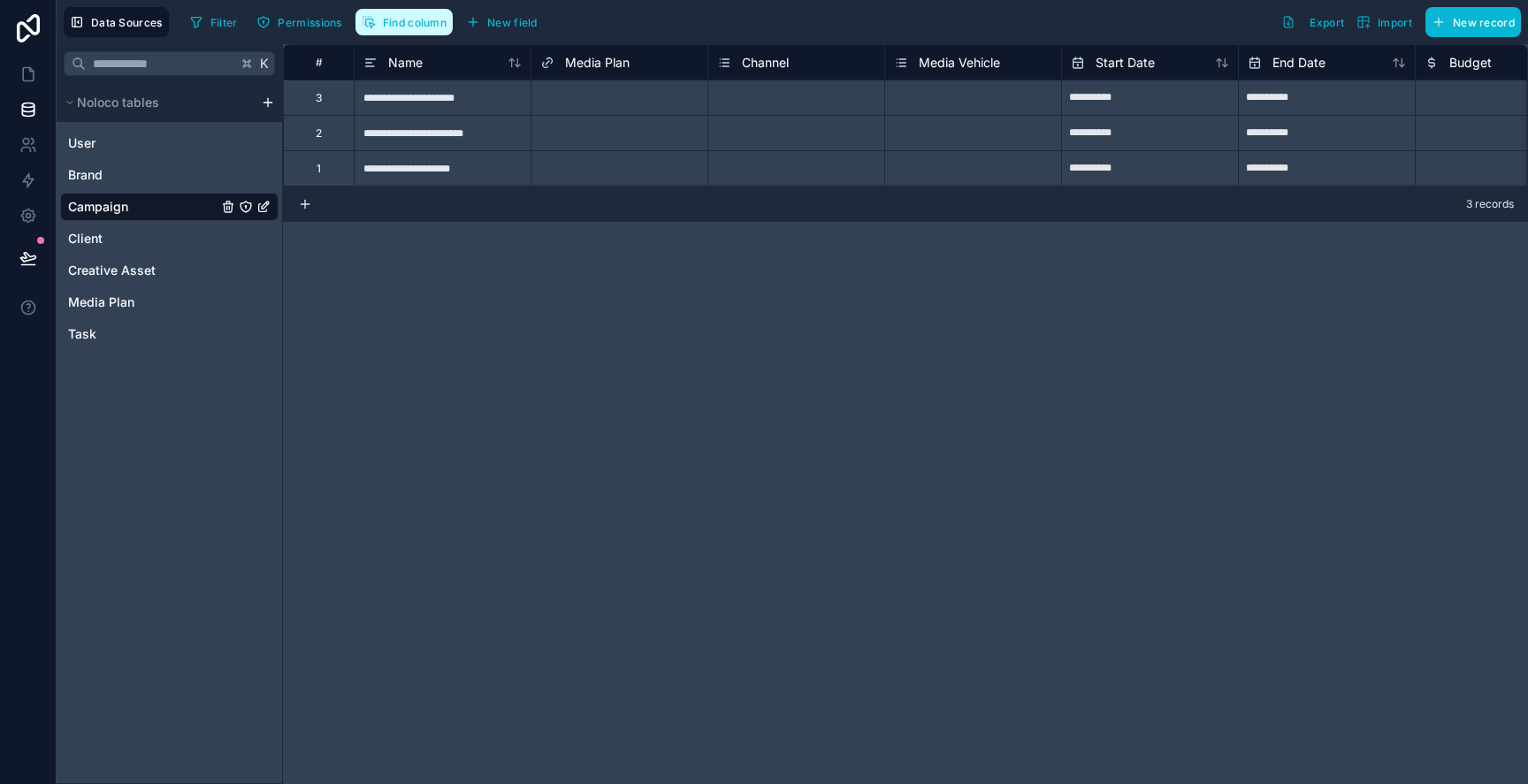
click at [381, 13] on button "Find column" at bounding box center [404, 22] width 97 height 27
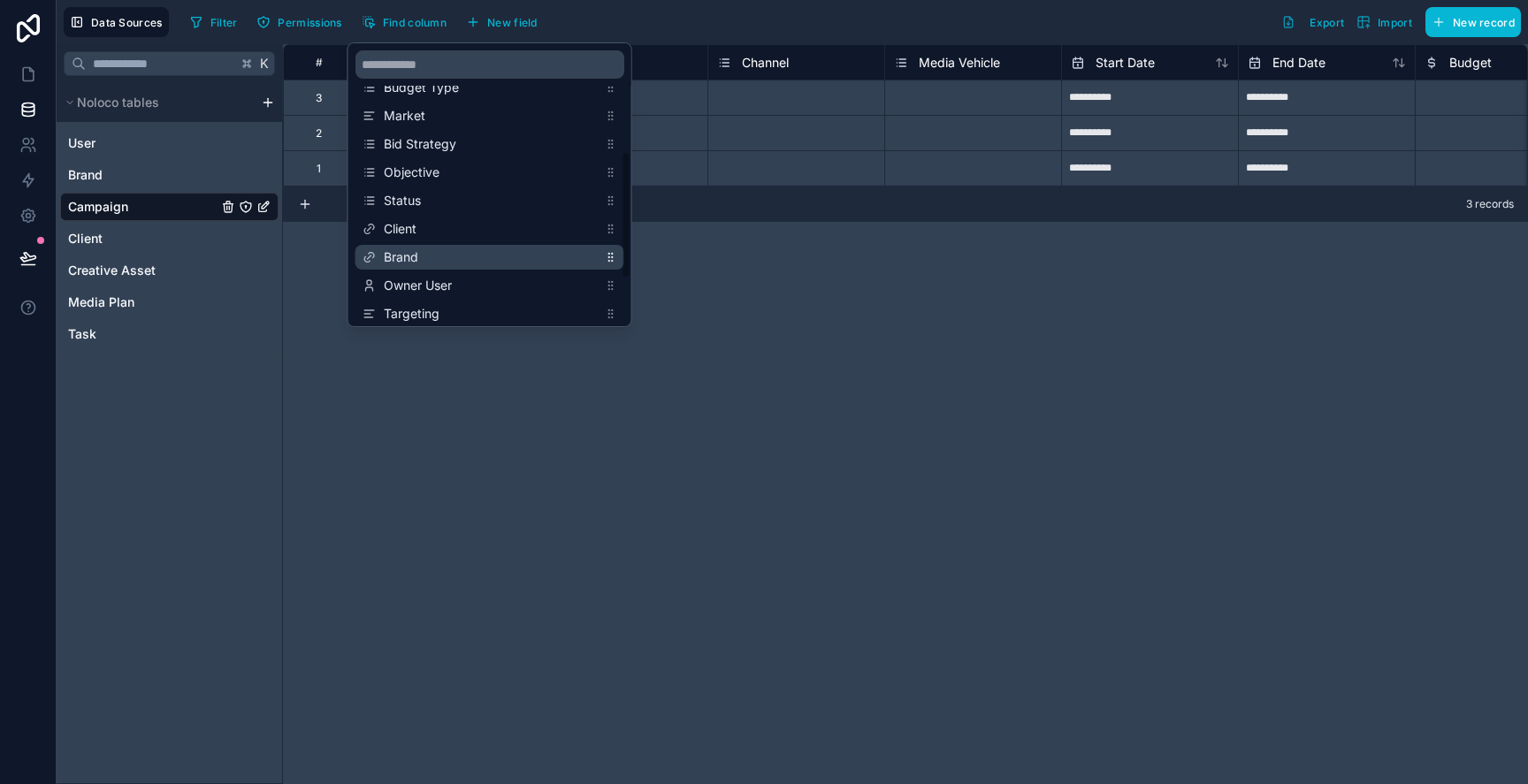
scroll to position [205, 0]
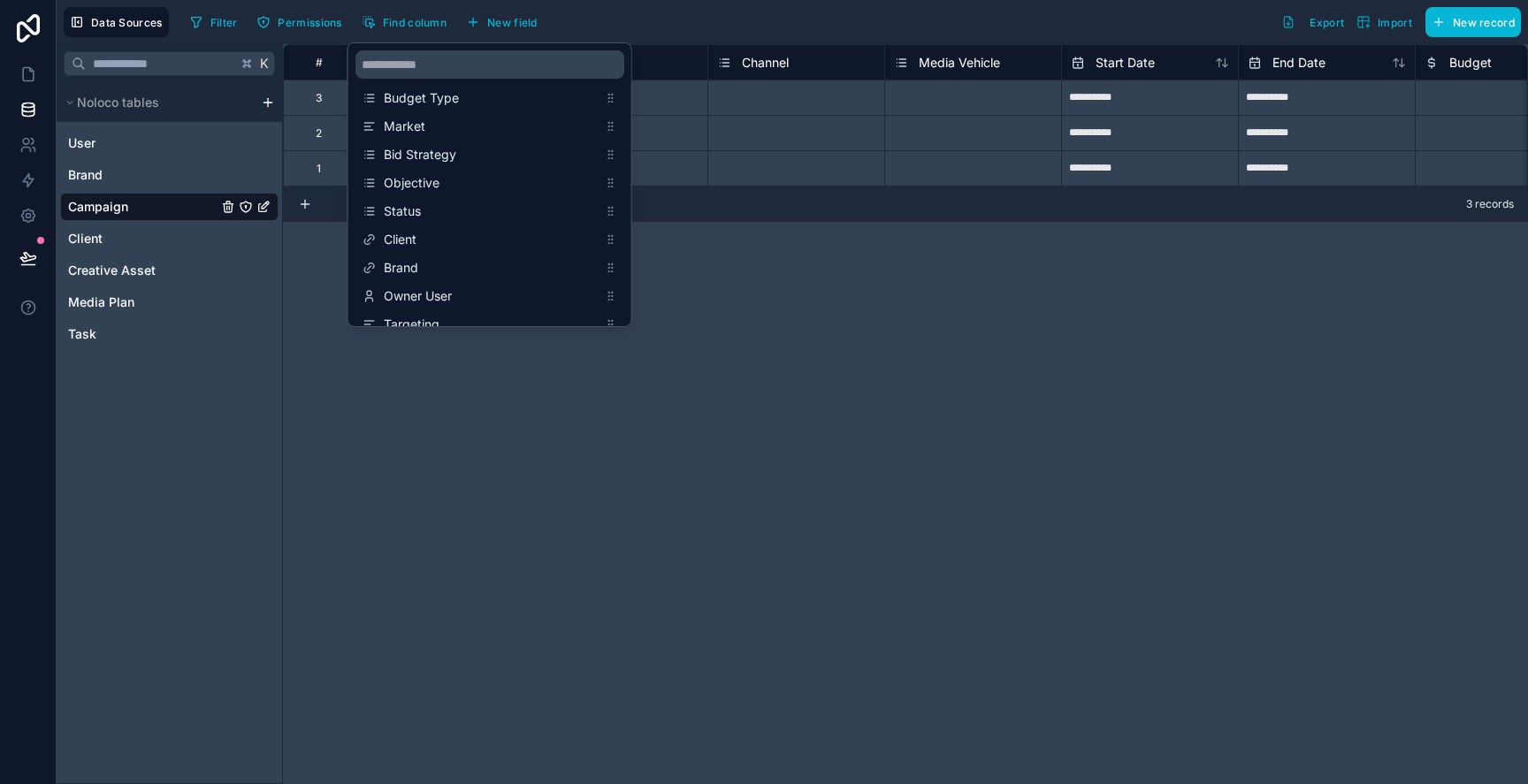
click at [1005, 324] on div "**********" at bounding box center [905, 413] width 1245 height 740
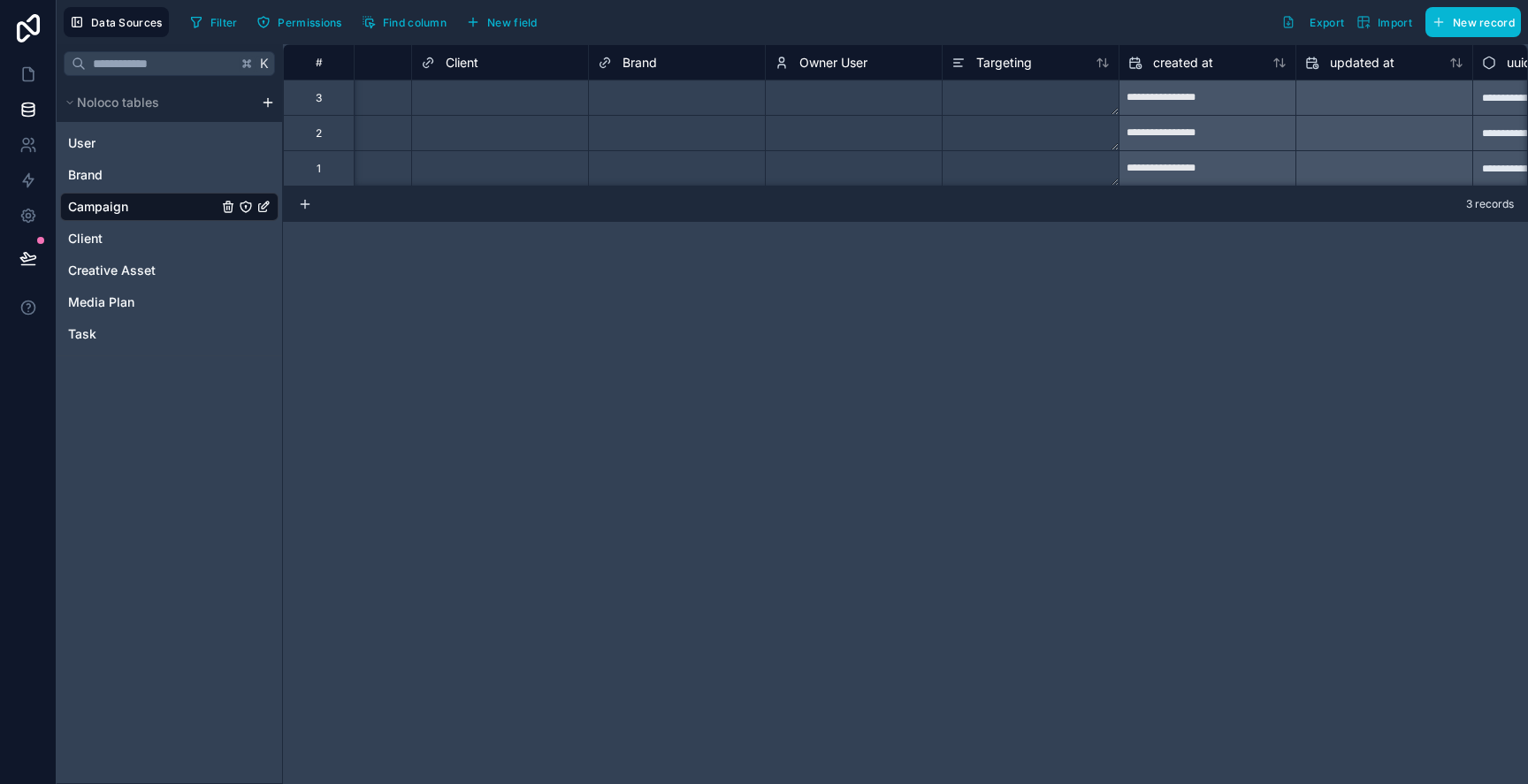
scroll to position [0, 2002]
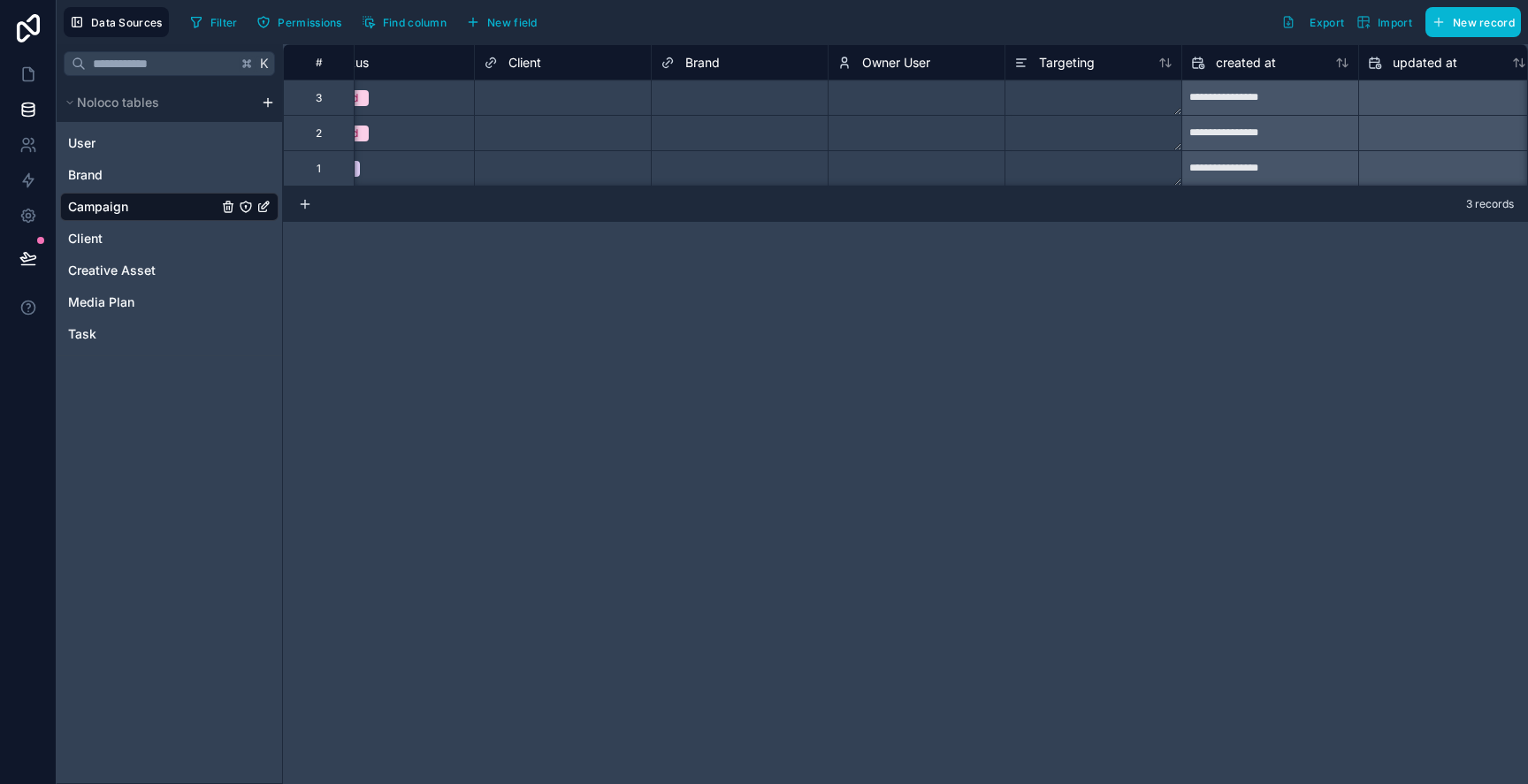
click at [713, 60] on span "Brand" at bounding box center [703, 63] width 35 height 18
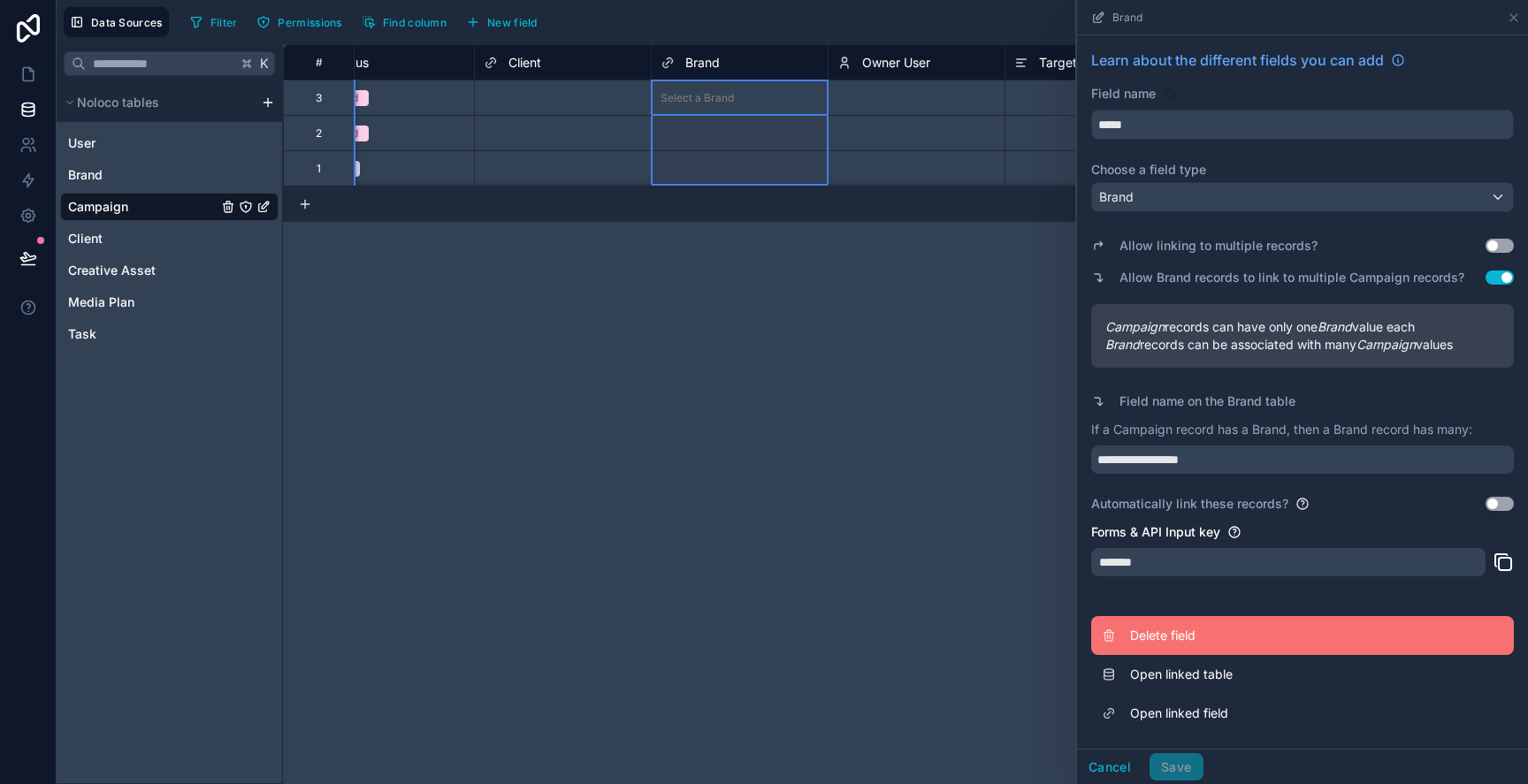
click at [1159, 623] on button "Delete field" at bounding box center [1302, 635] width 423 height 39
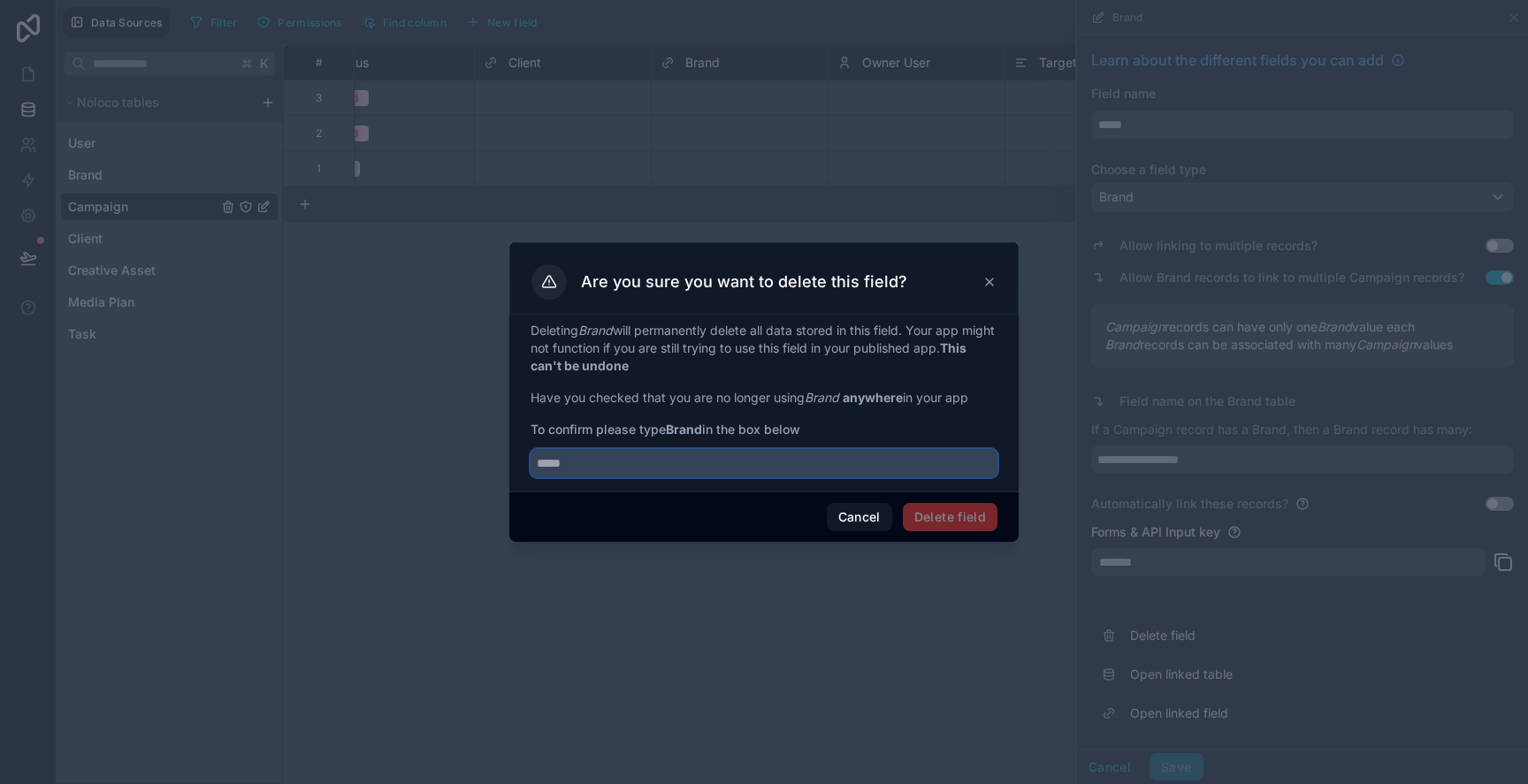
click at [892, 455] on input "text" at bounding box center [764, 463] width 467 height 28
type input "*"
type input "*****"
click at [956, 526] on button "Delete field" at bounding box center [949, 517] width 95 height 28
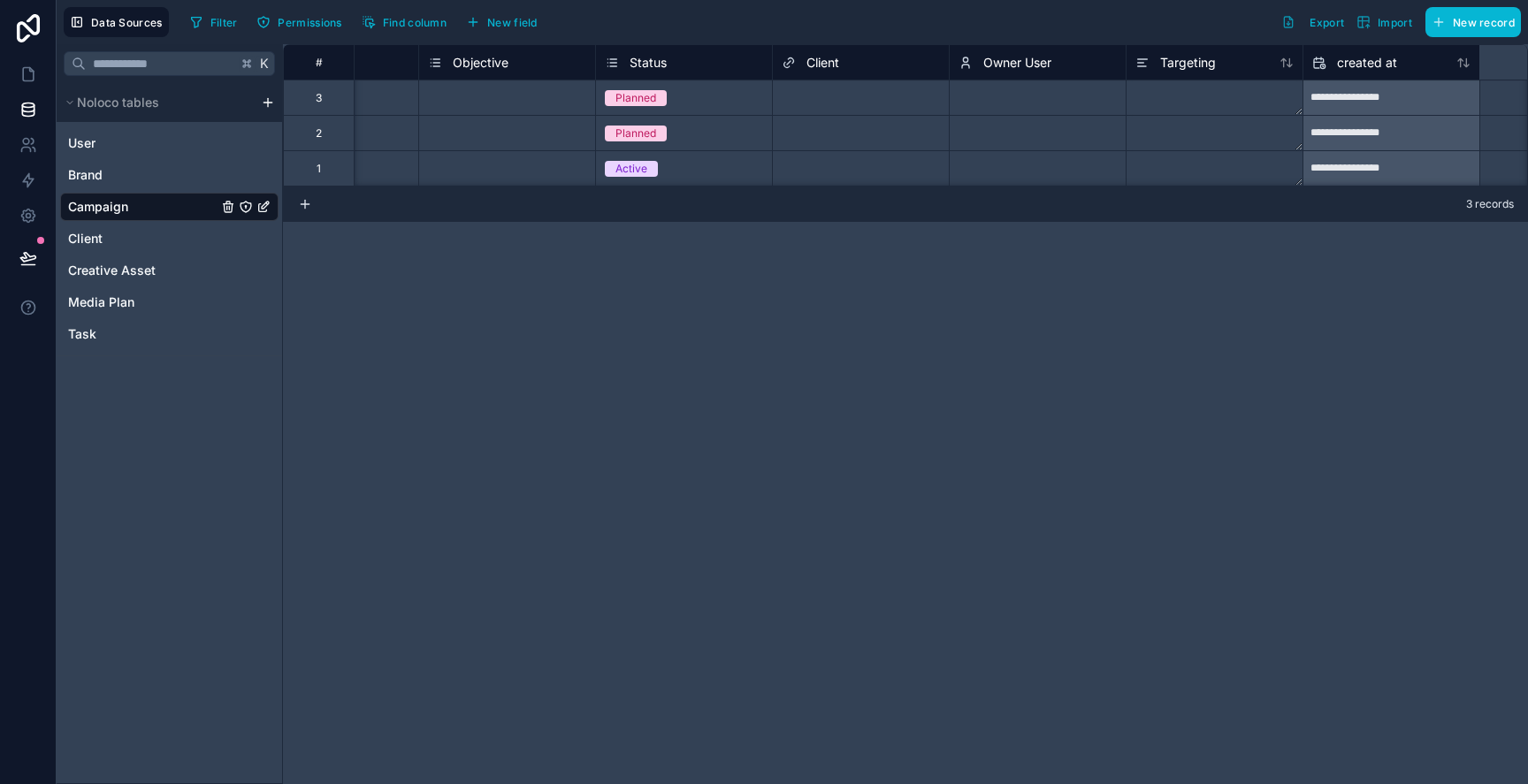
scroll to position [0, 1726]
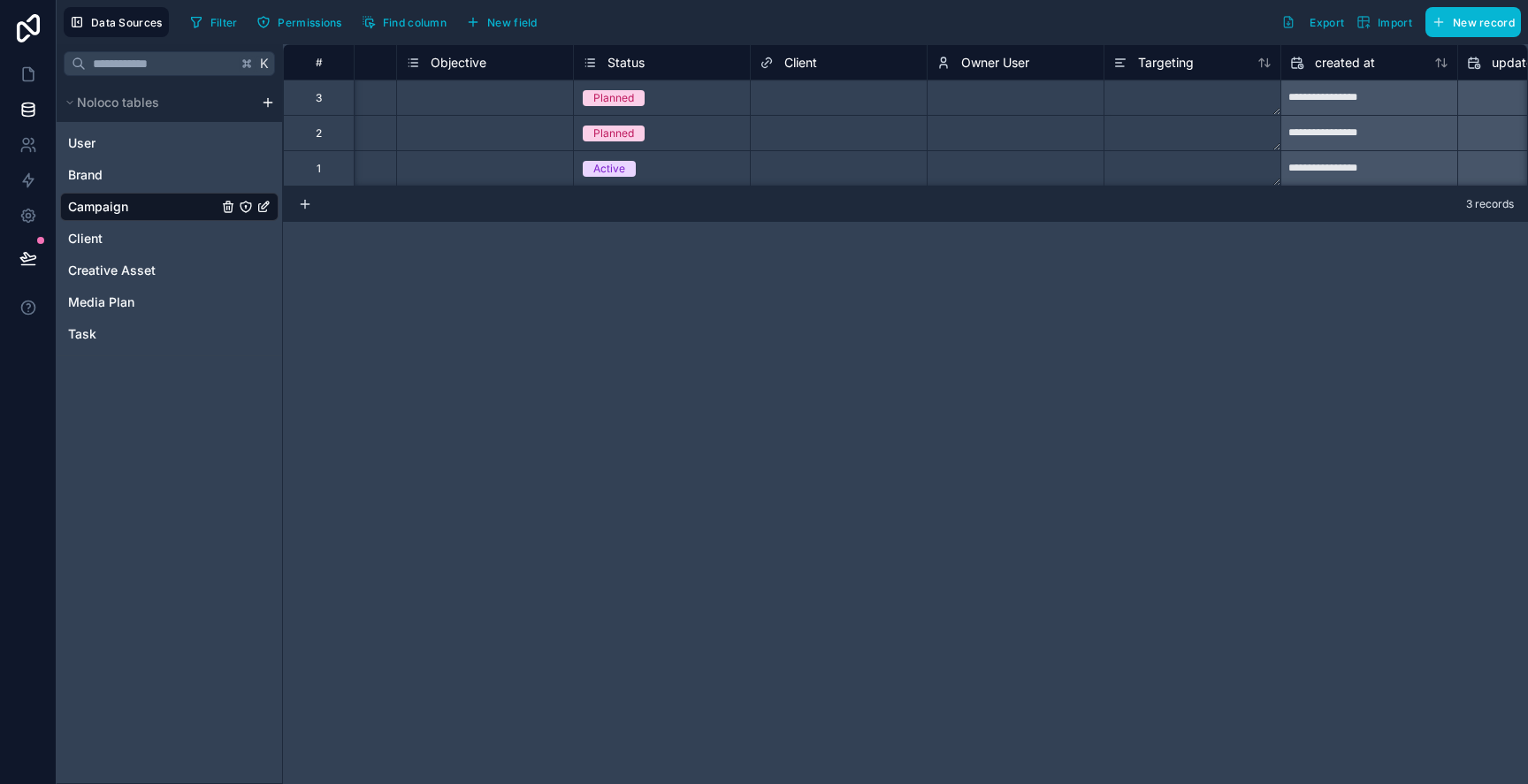
click at [809, 58] on span "Client" at bounding box center [800, 63] width 33 height 18
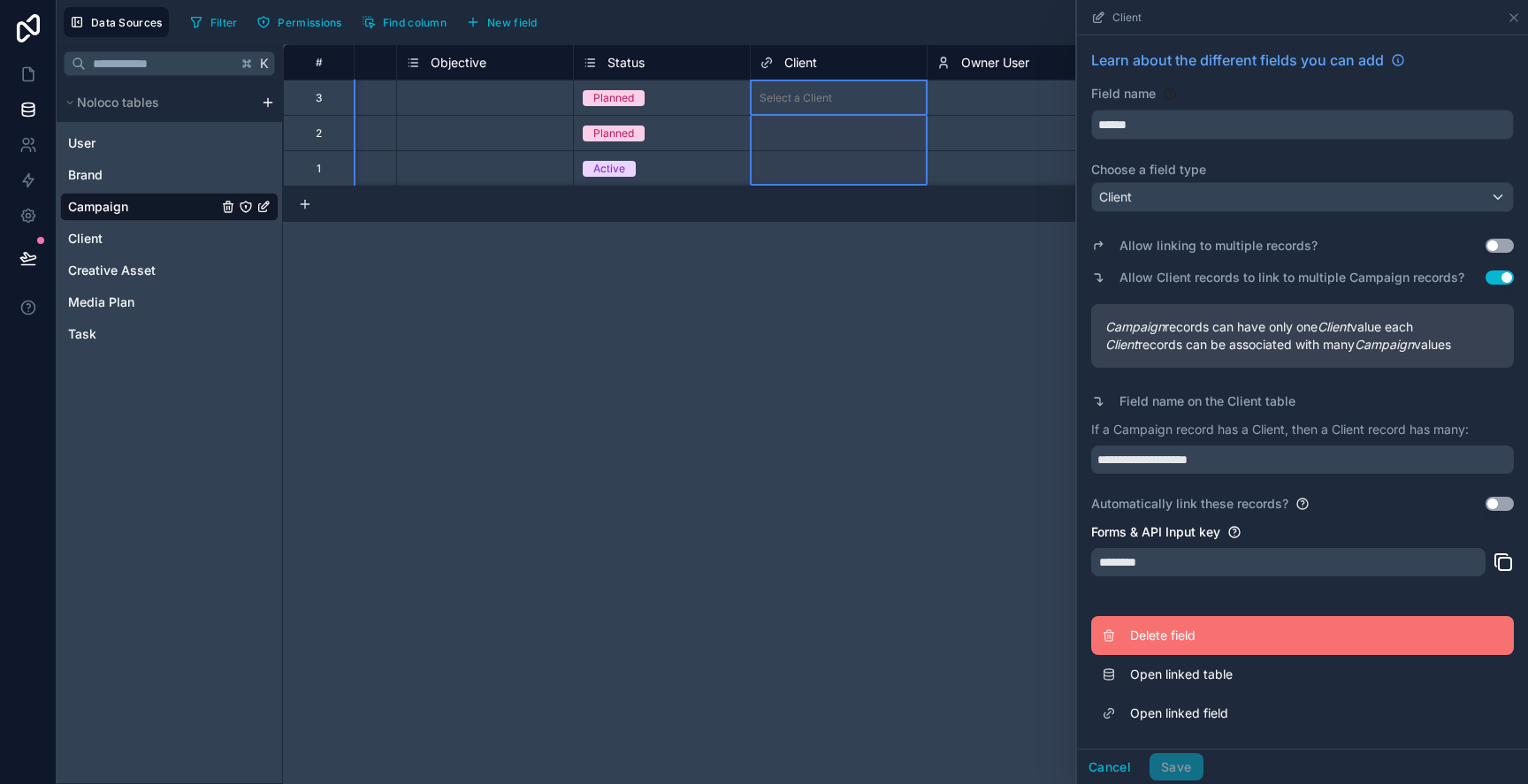
click at [1160, 628] on span "Delete field" at bounding box center [1257, 635] width 255 height 18
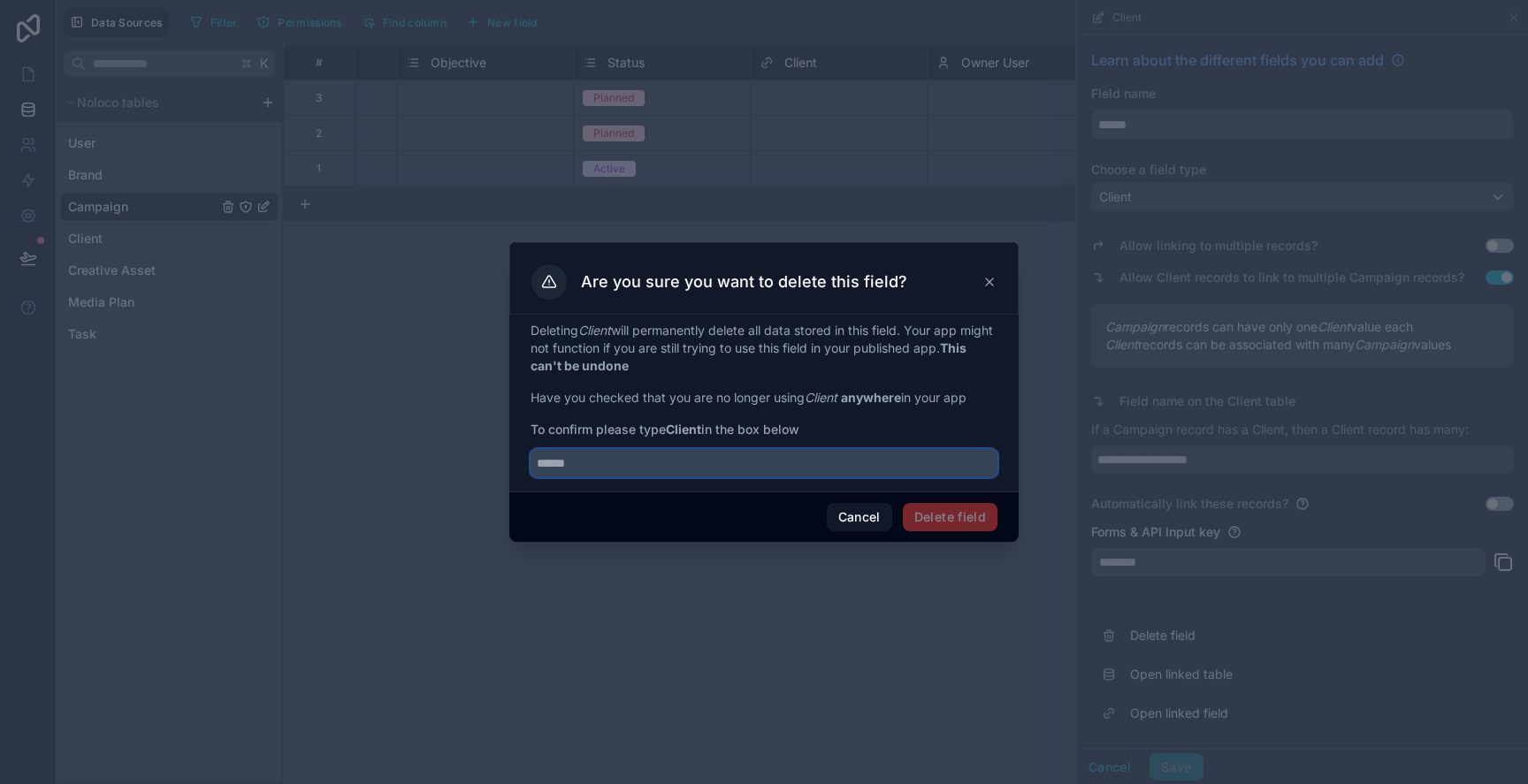
click at [795, 476] on input "text" at bounding box center [764, 463] width 467 height 28
type input "******"
click at [957, 519] on button "Delete field" at bounding box center [949, 517] width 95 height 28
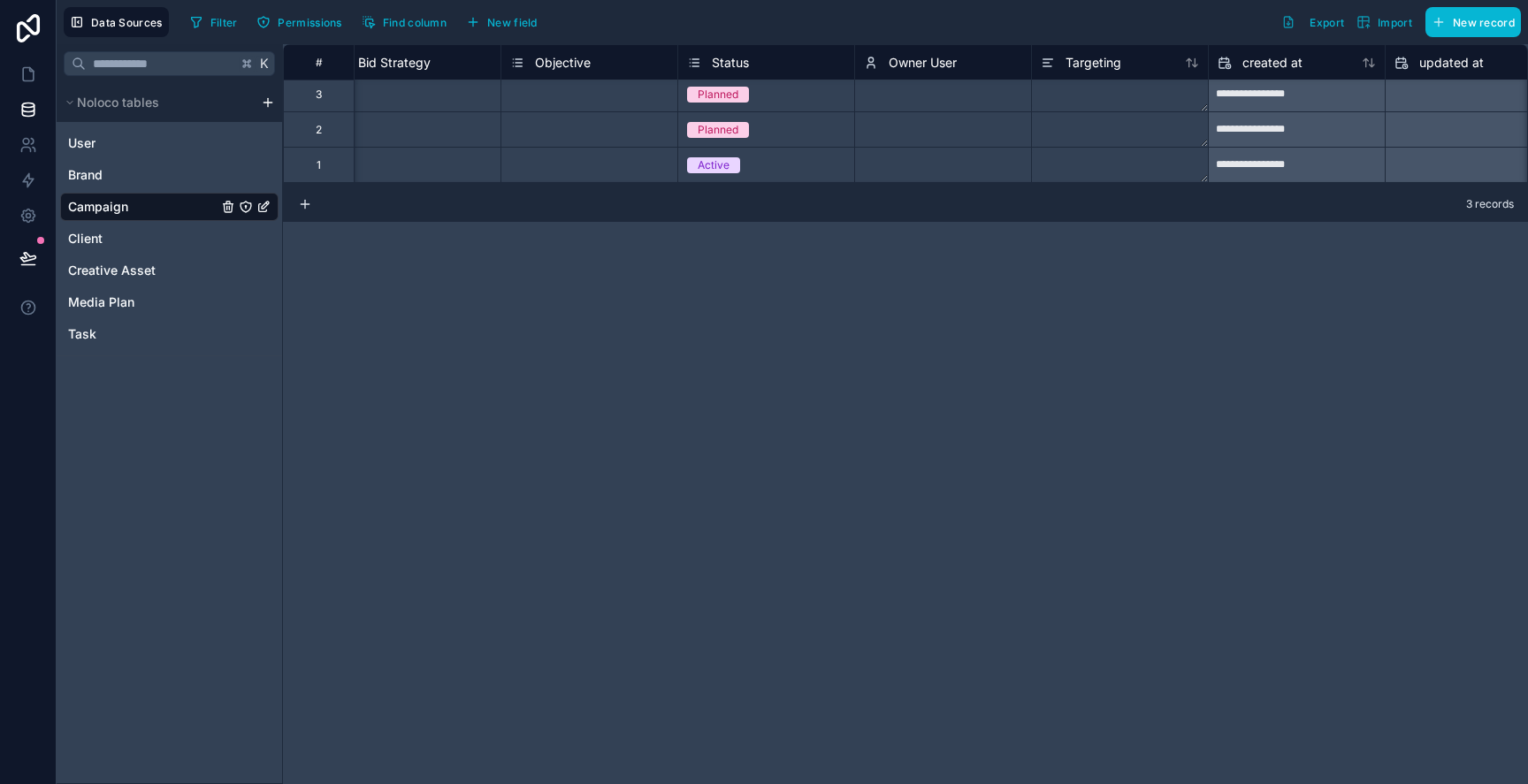
scroll to position [4, 1833]
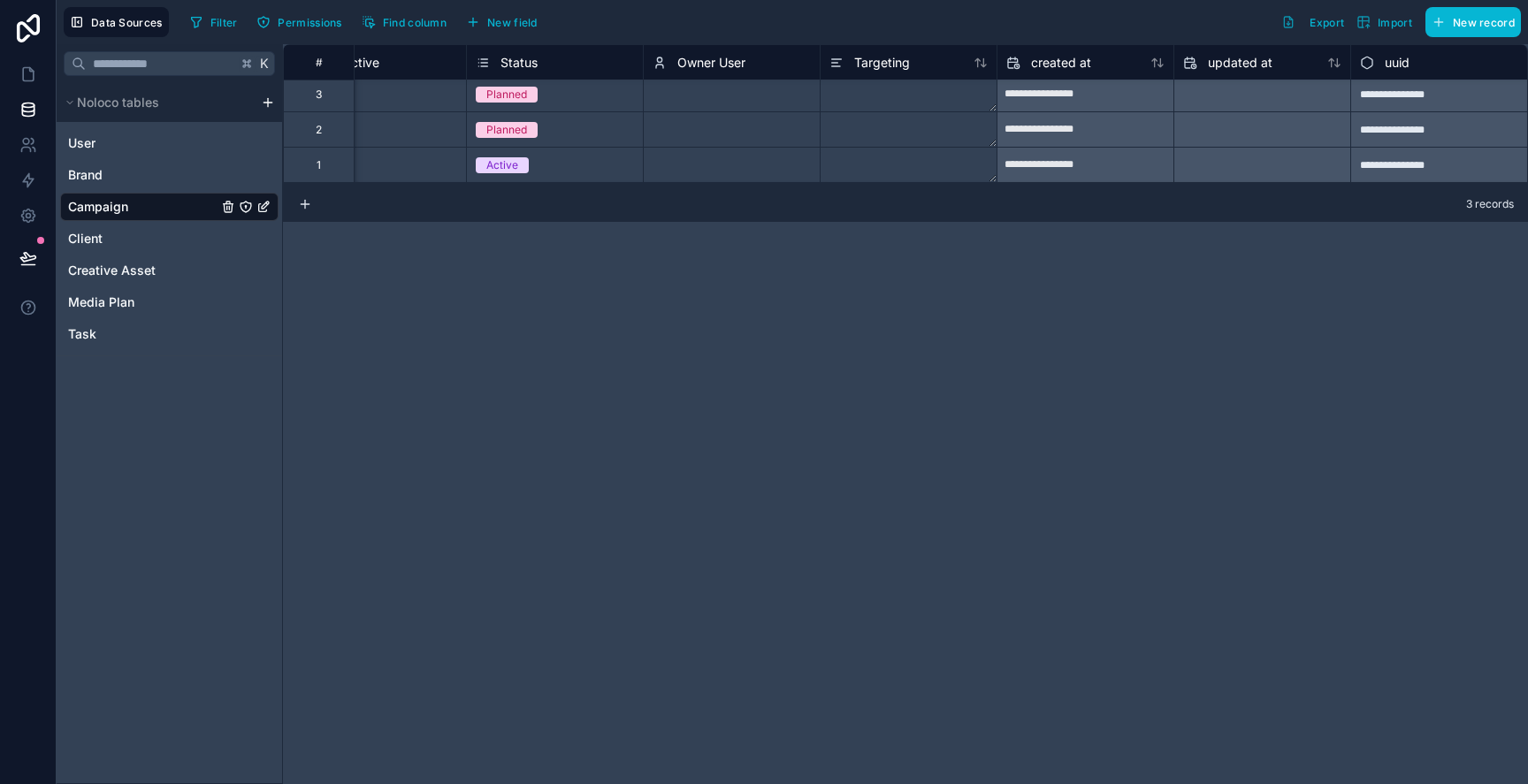
click at [712, 59] on span "Owner User" at bounding box center [712, 63] width 68 height 18
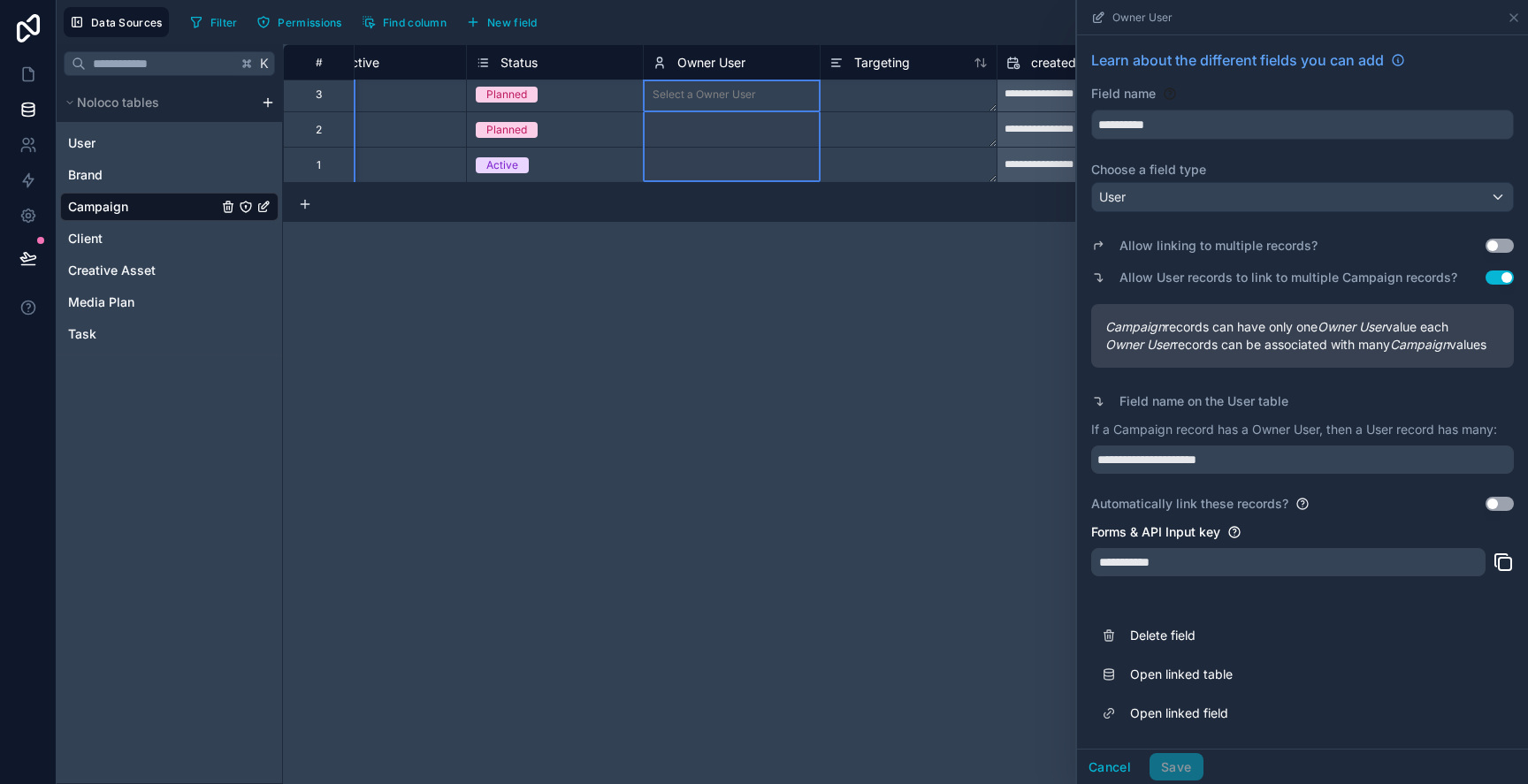
scroll to position [15, 0]
click at [1509, 14] on icon at bounding box center [1514, 18] width 14 height 14
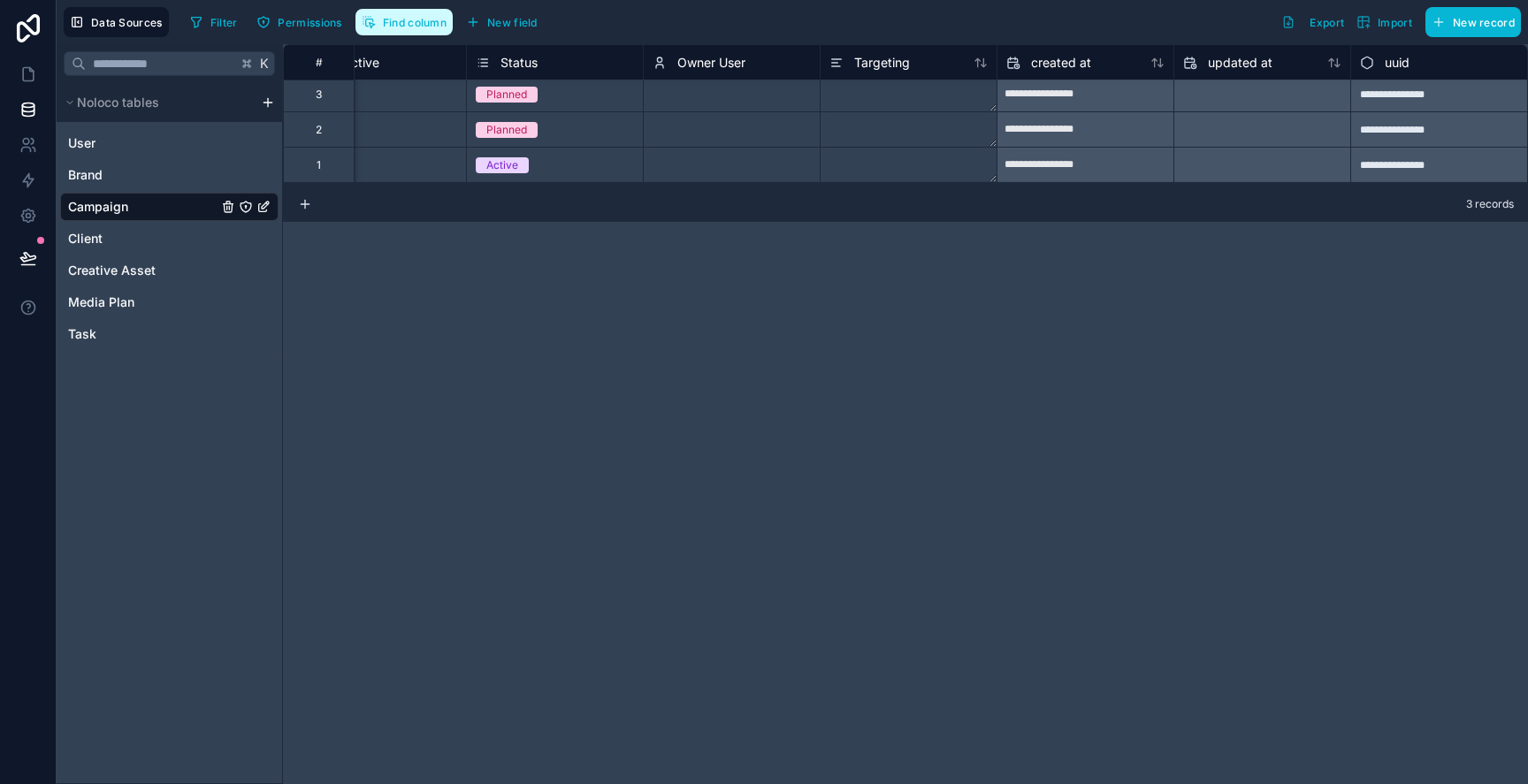
click at [384, 18] on span "Find column" at bounding box center [415, 22] width 64 height 13
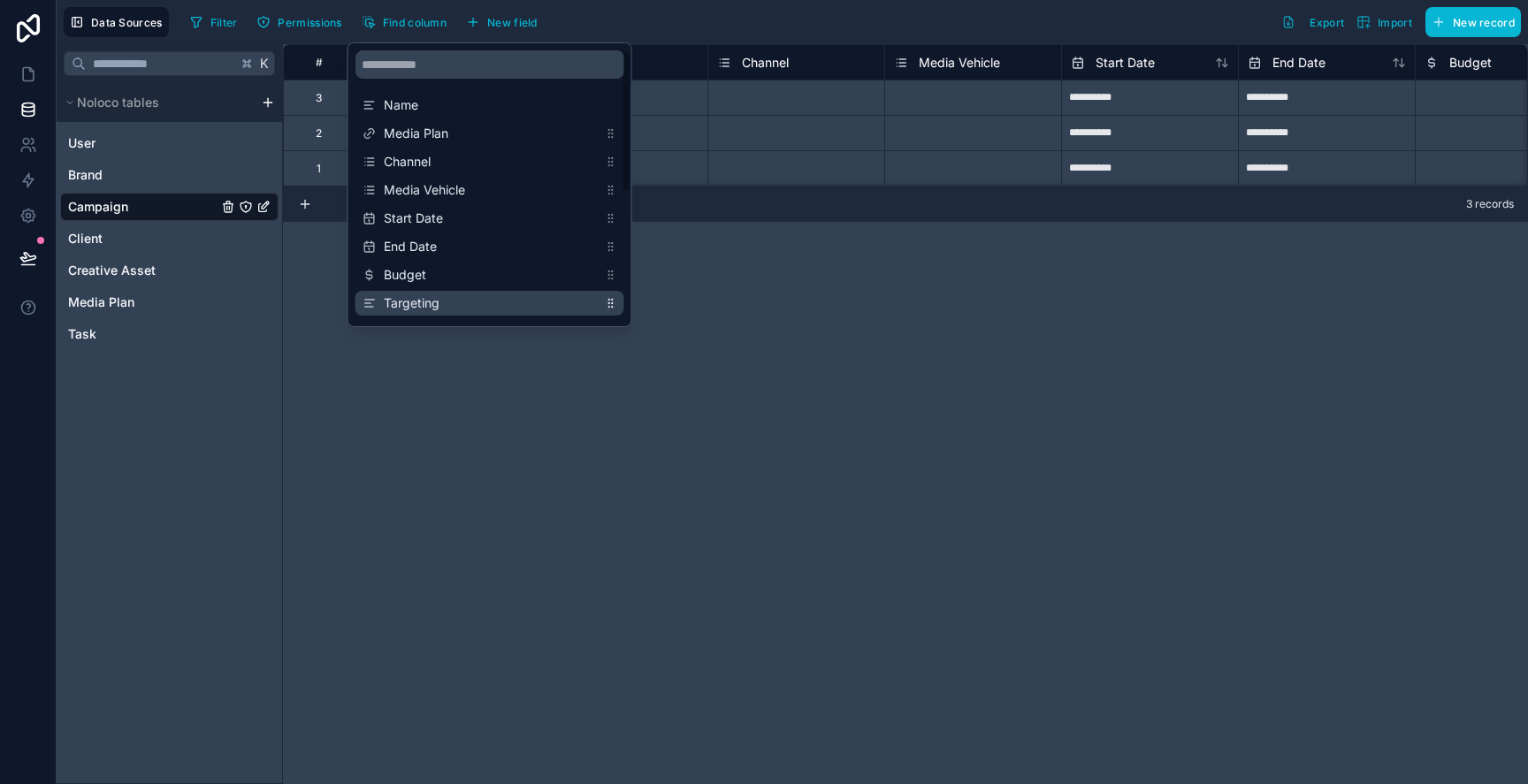
drag, startPoint x: 612, startPoint y: 301, endPoint x: 578, endPoint y: 138, distance: 166.5
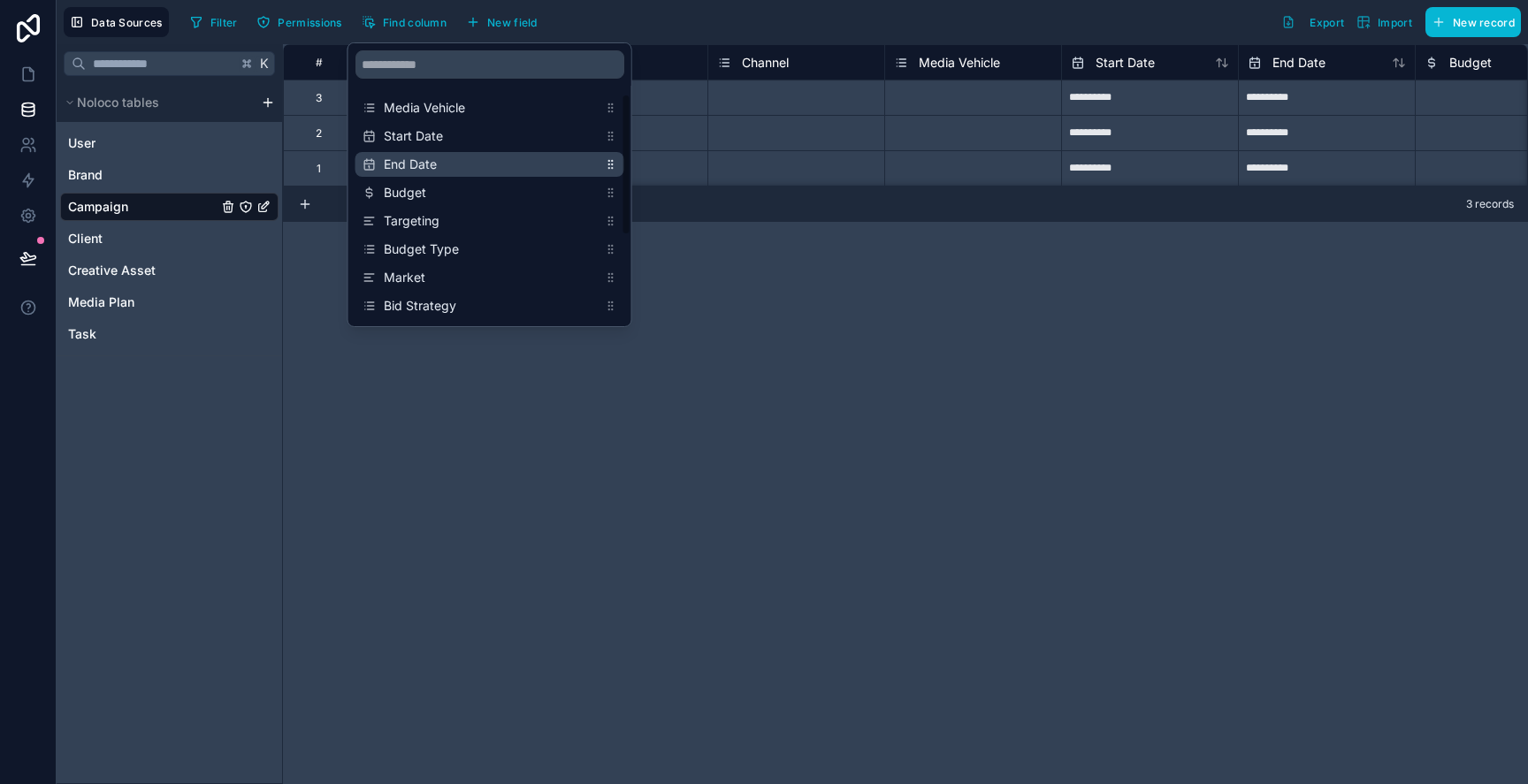
scroll to position [104, 0]
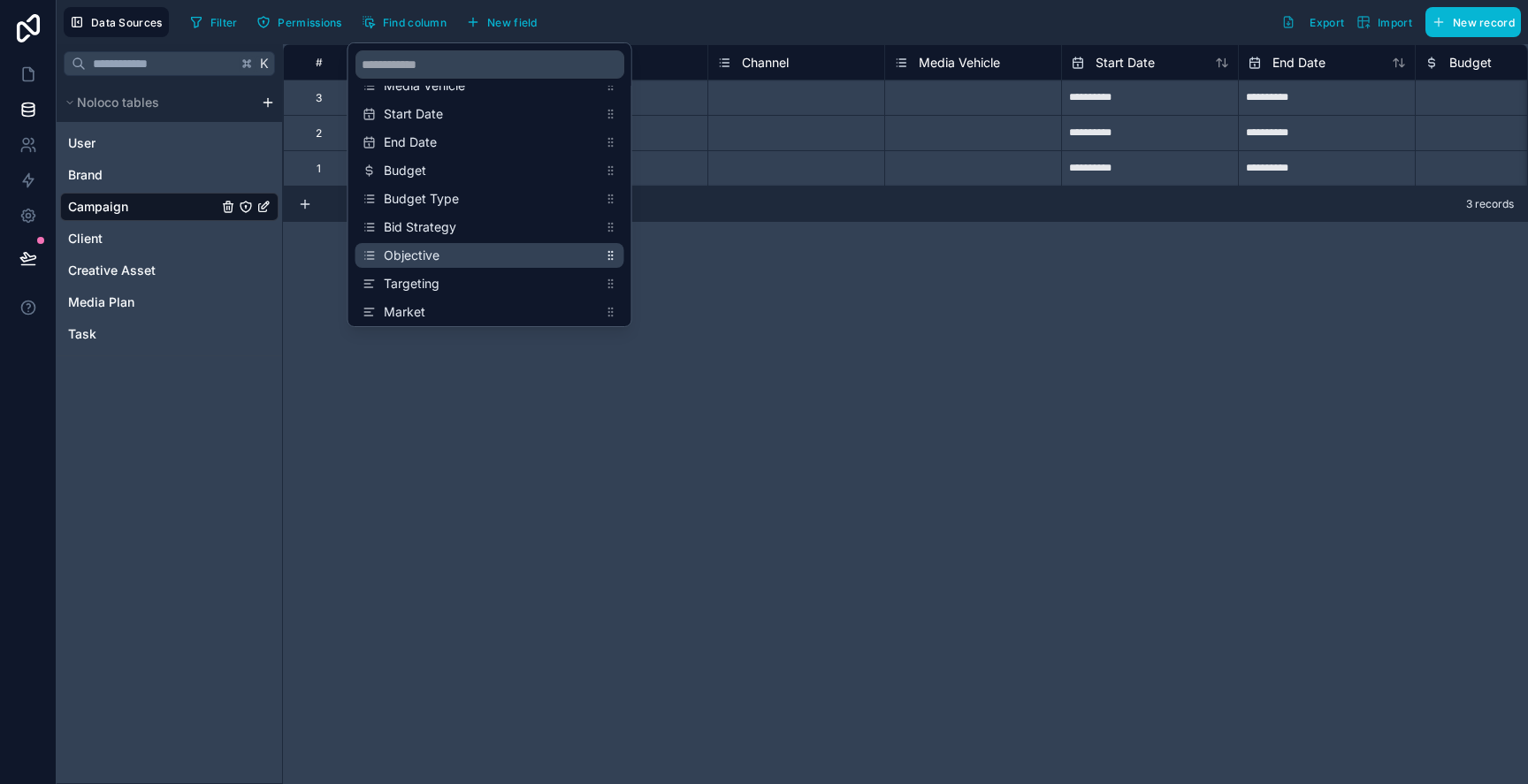
drag, startPoint x: 610, startPoint y: 308, endPoint x: 620, endPoint y: 258, distance: 51.0
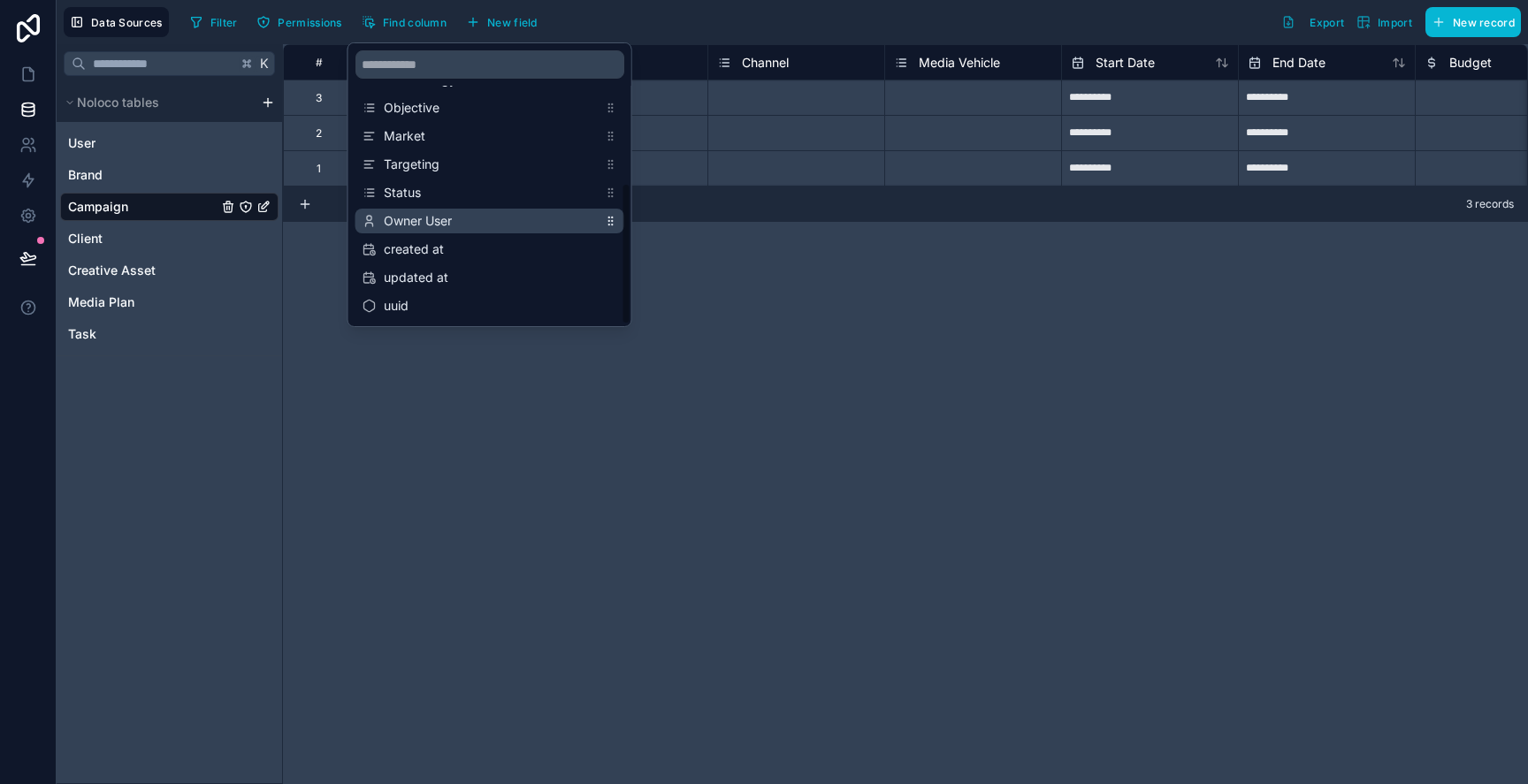
scroll to position [255, 0]
click at [602, 389] on div "**********" at bounding box center [905, 413] width 1245 height 740
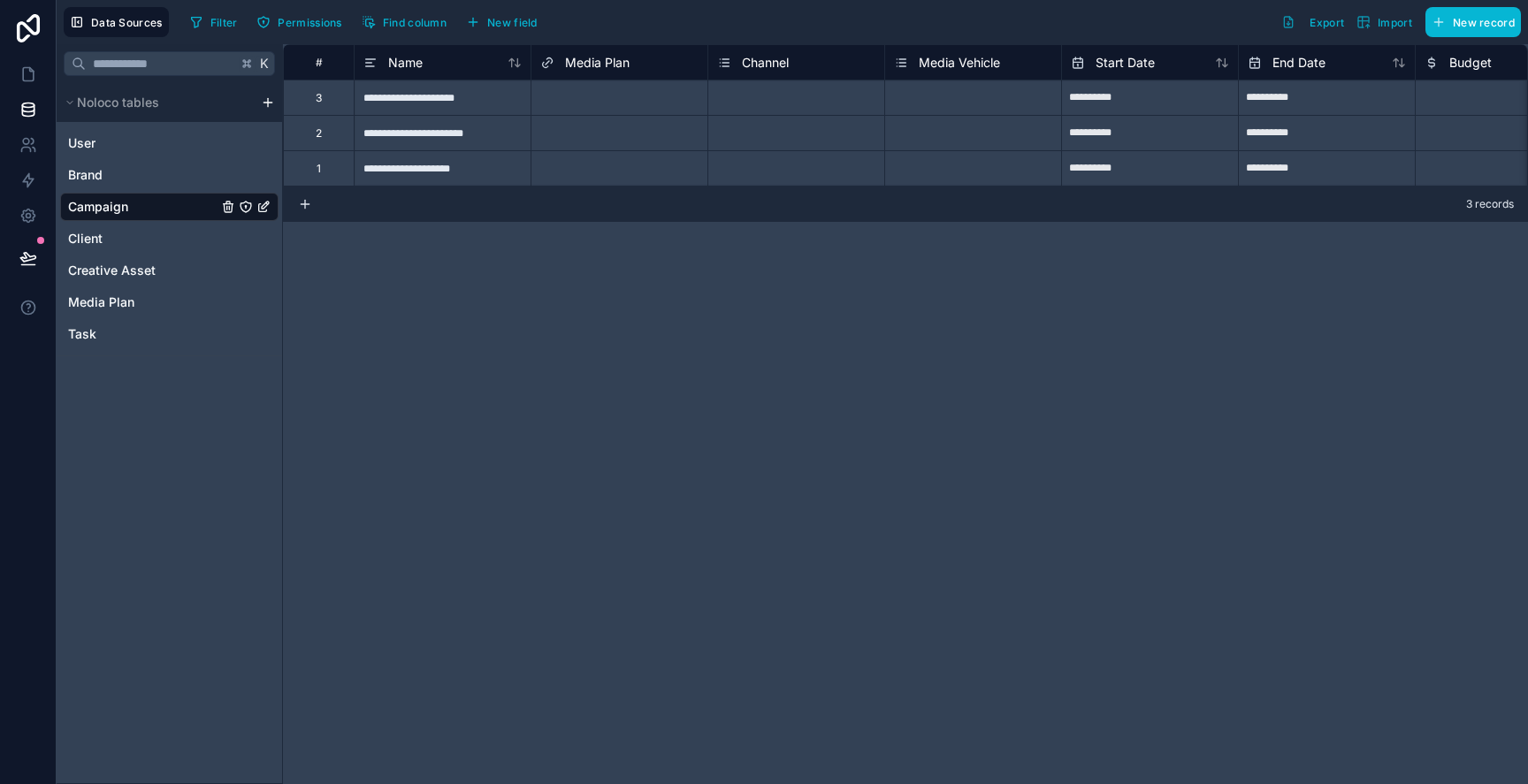
click at [475, 6] on div "Data Sources Filter Permissions Find column New field Export Import New record" at bounding box center [792, 22] width 1471 height 44
click at [475, 22] on icon "button" at bounding box center [473, 22] width 8 height 0
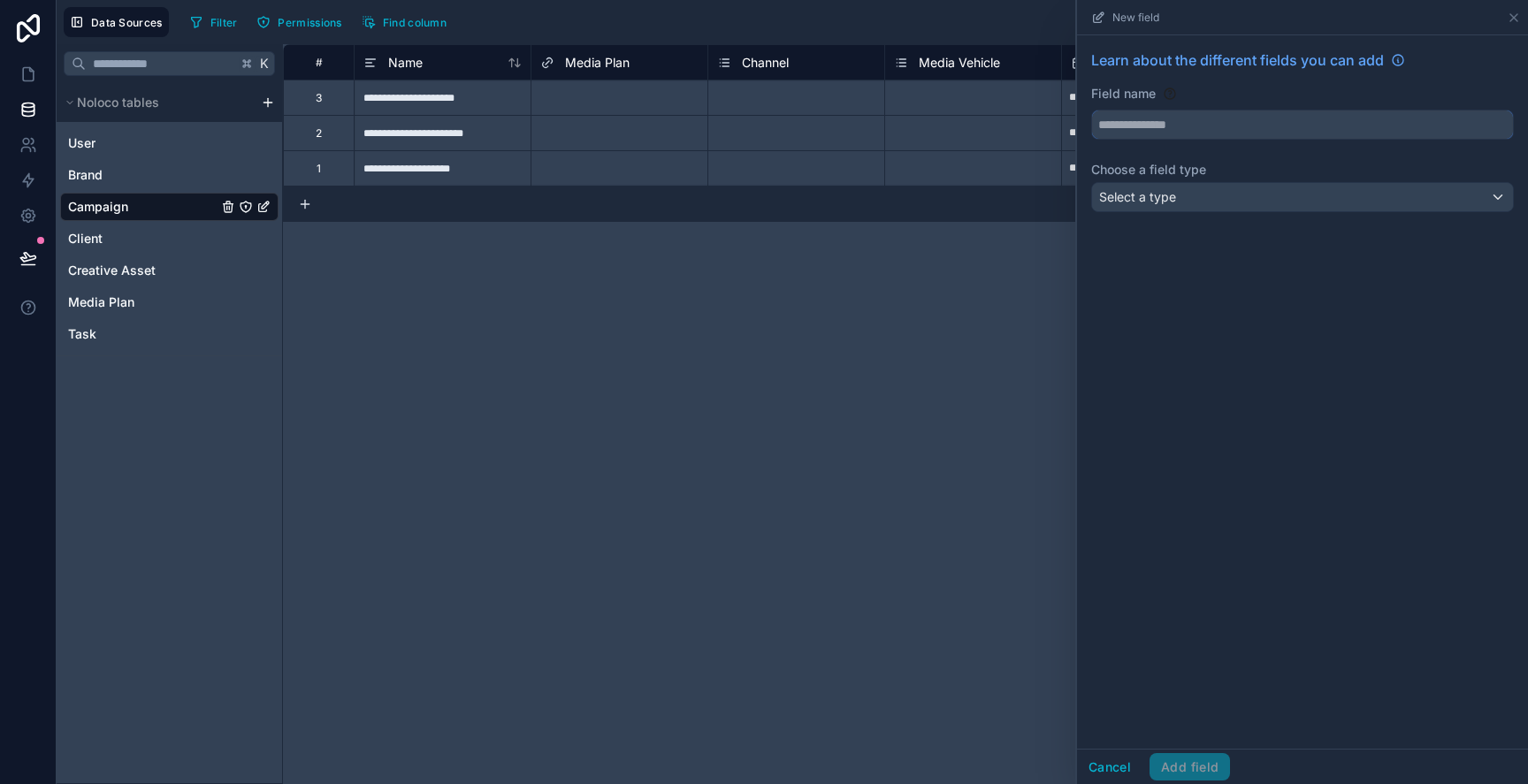
click at [1198, 120] on input "text" at bounding box center [1302, 125] width 421 height 28
type input "********"
click at [1208, 195] on div "Select a type" at bounding box center [1302, 197] width 421 height 28
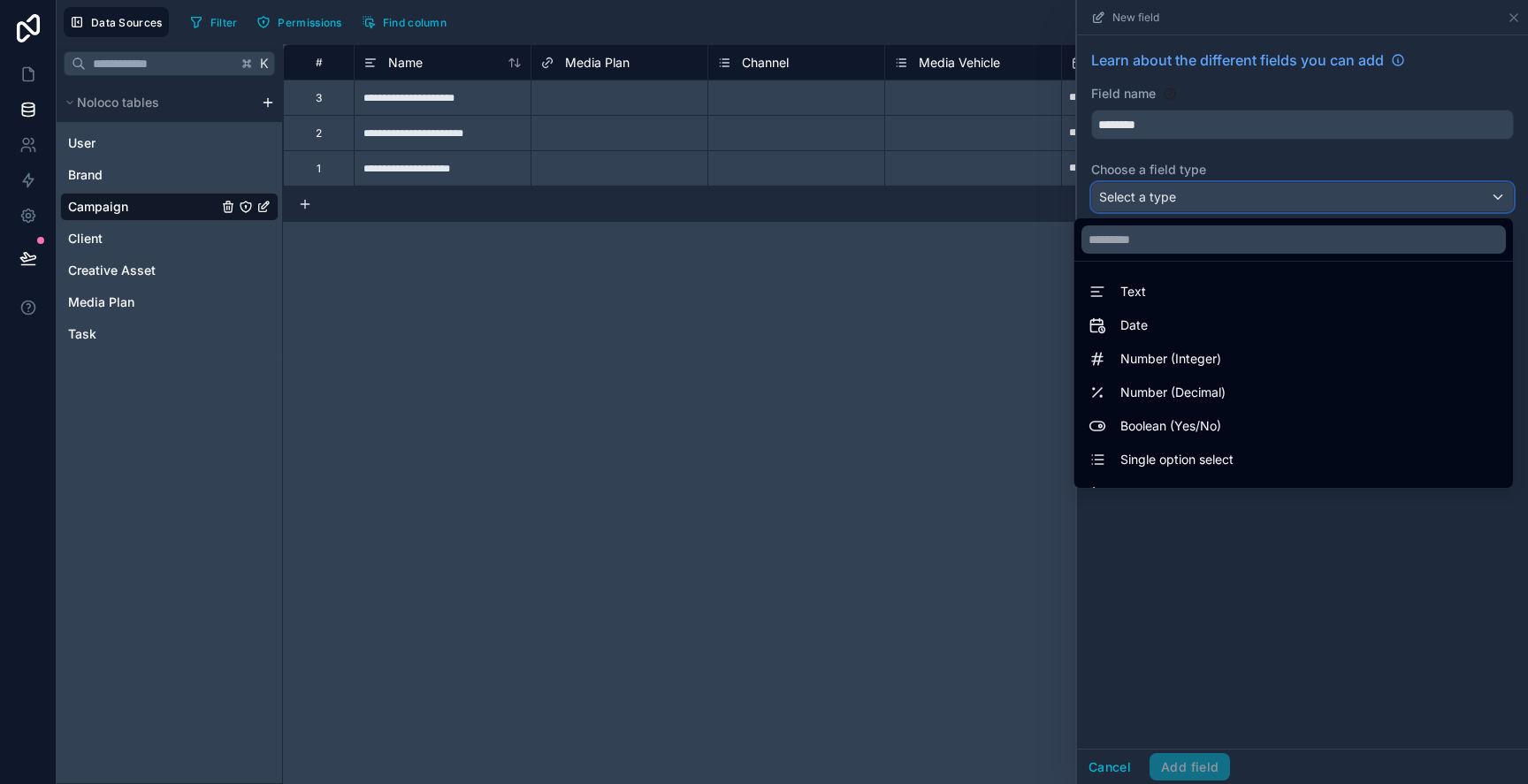
scroll to position [512, 0]
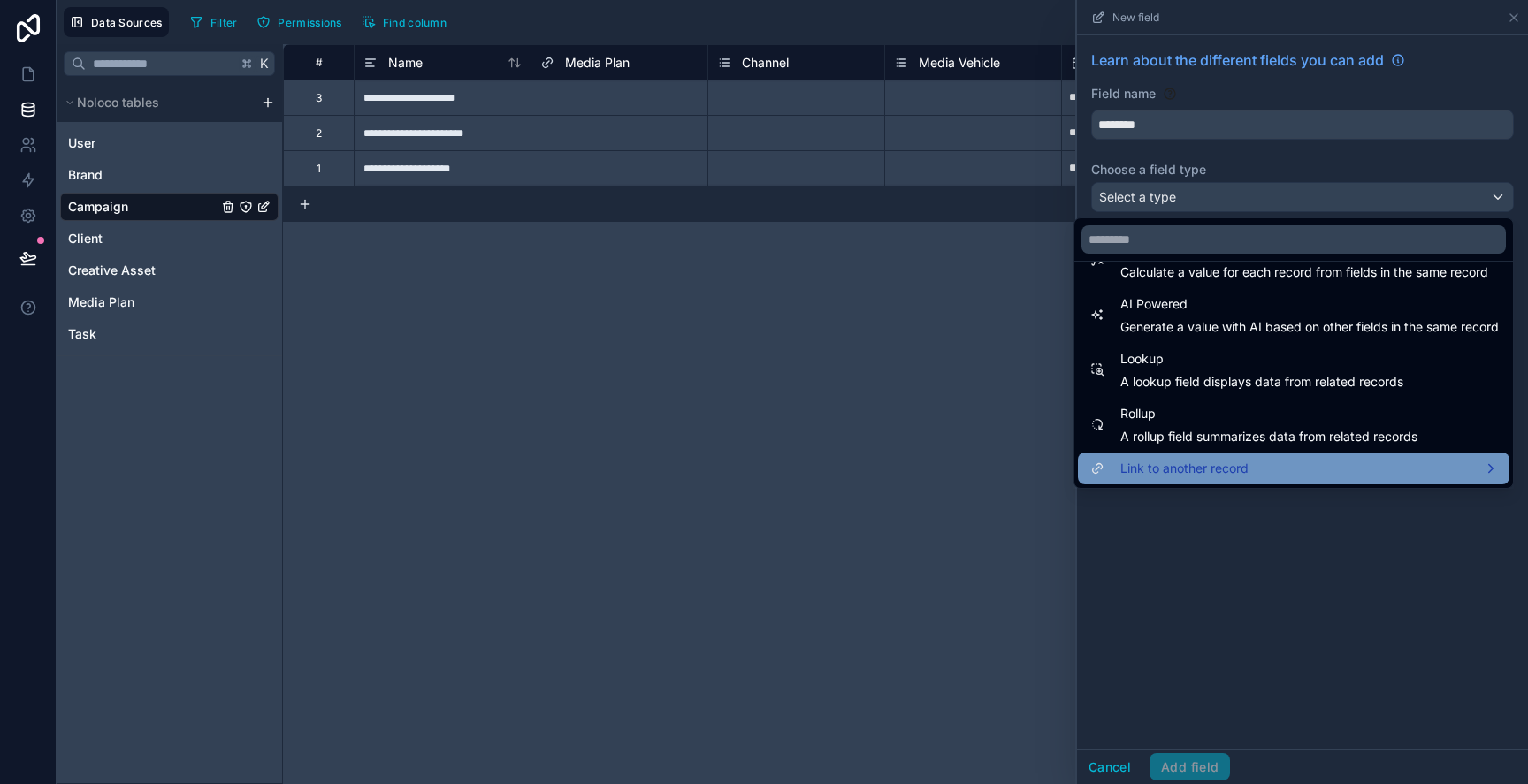
click at [1227, 470] on span "Link to another record" at bounding box center [1184, 467] width 128 height 21
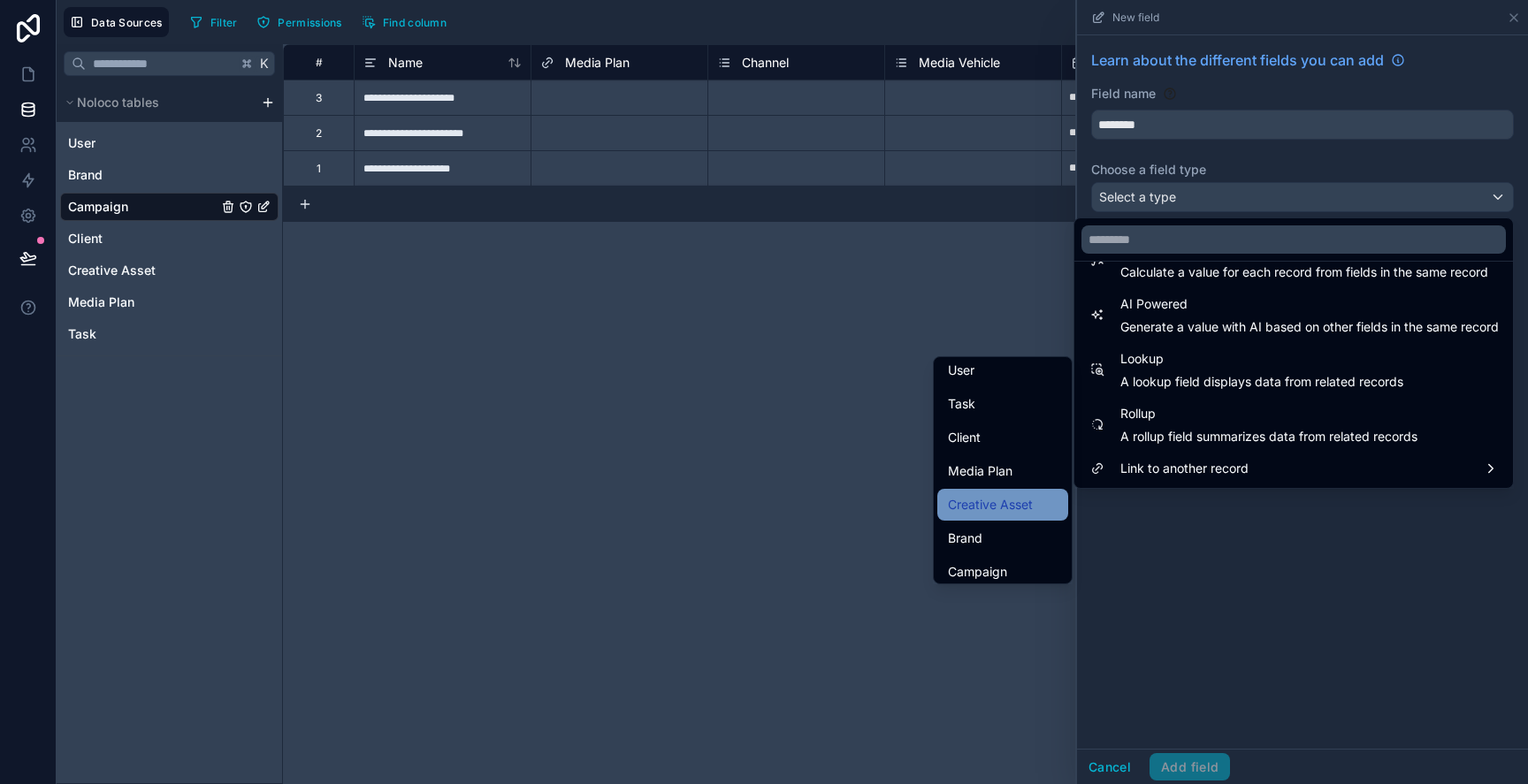
scroll to position [41, 0]
click at [1001, 493] on span "Creative Asset" at bounding box center [990, 496] width 85 height 21
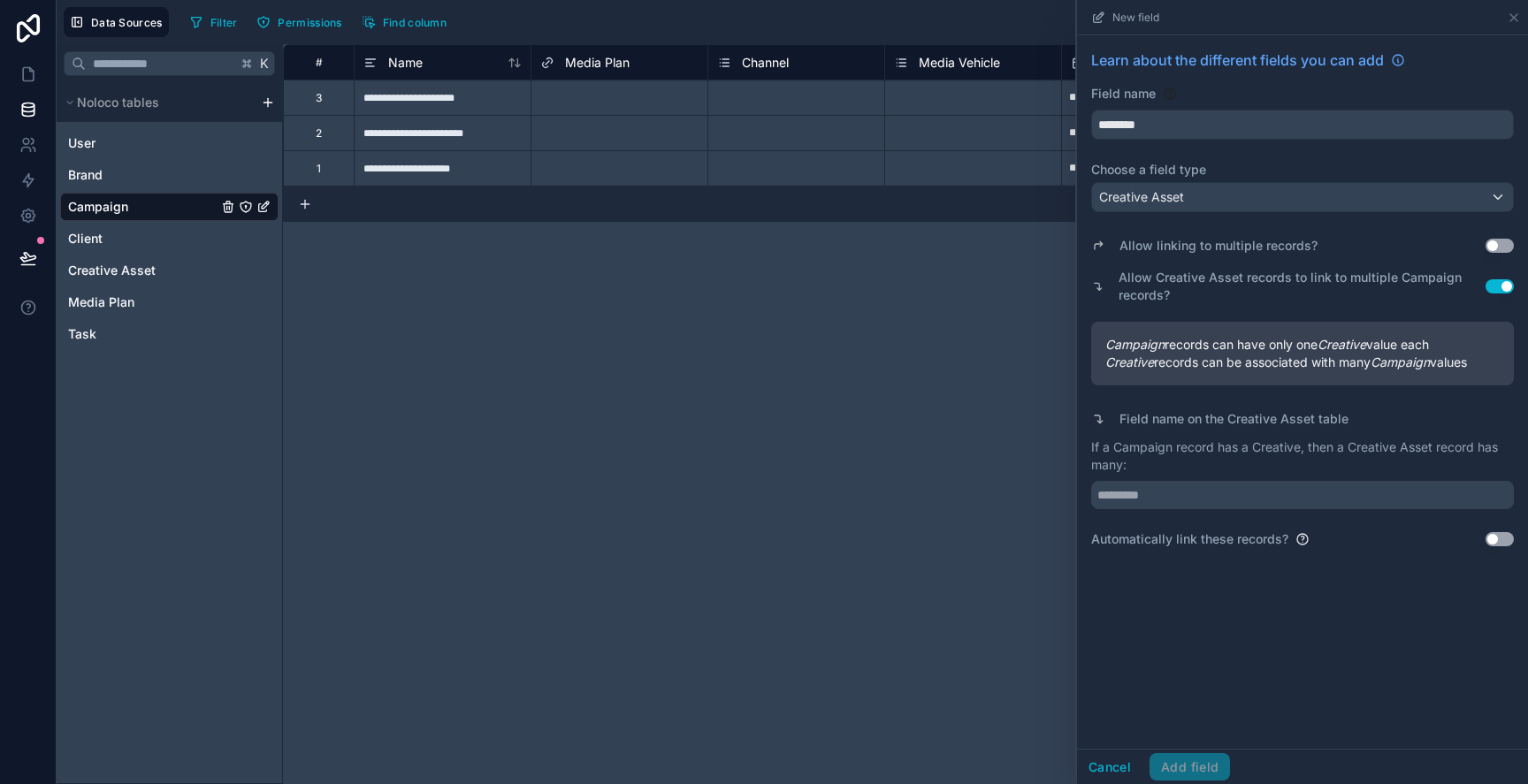
click at [1502, 245] on button "Use setting" at bounding box center [1500, 246] width 28 height 14
click at [1366, 491] on input "text" at bounding box center [1302, 494] width 423 height 28
type input "*"
type input "*********"
click at [1191, 771] on button "Add field" at bounding box center [1189, 767] width 81 height 28
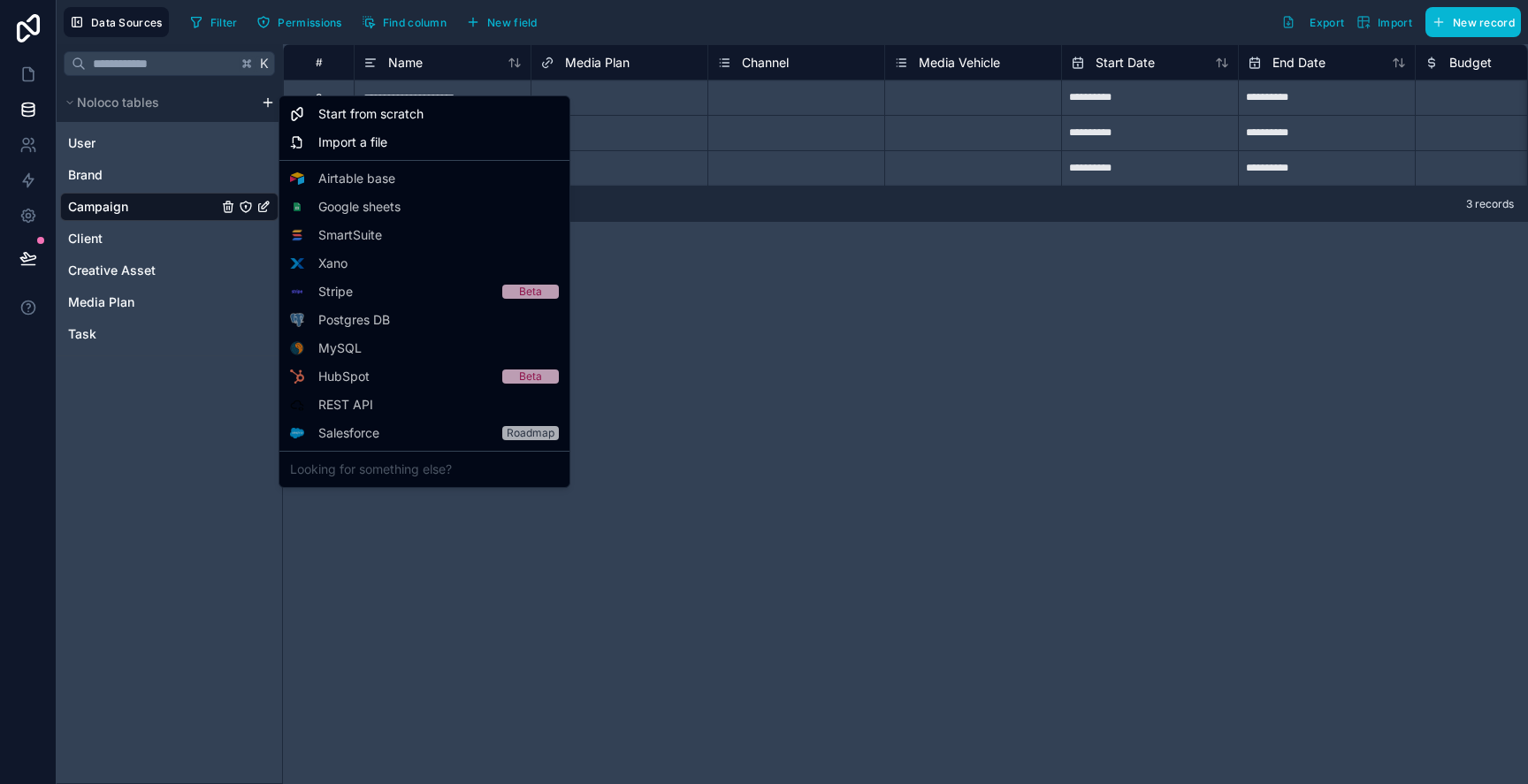
click at [273, 100] on html "**********" at bounding box center [764, 392] width 1528 height 784
click at [311, 111] on div "Start from scratch" at bounding box center [424, 114] width 283 height 28
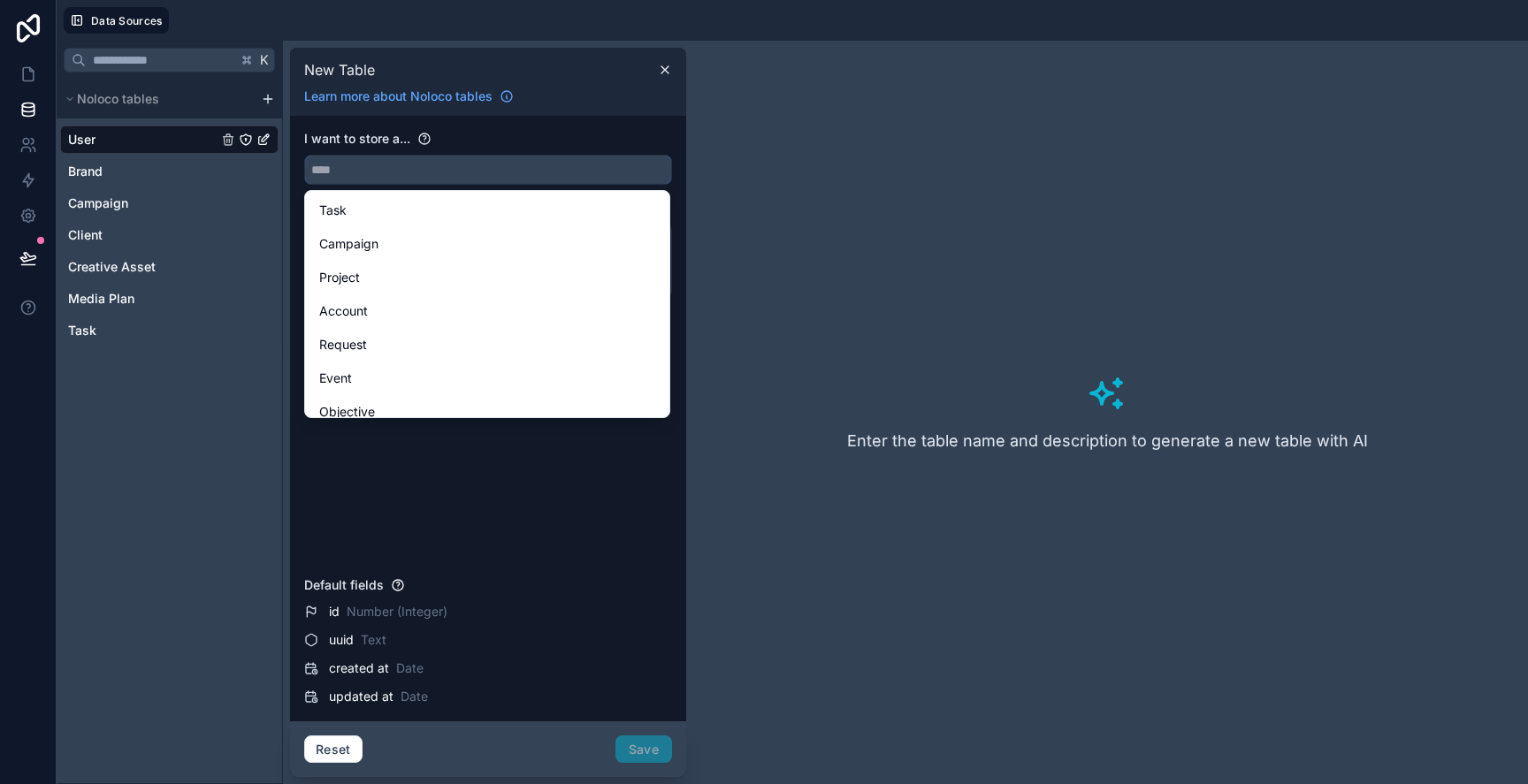
click at [393, 165] on input "text" at bounding box center [488, 170] width 366 height 28
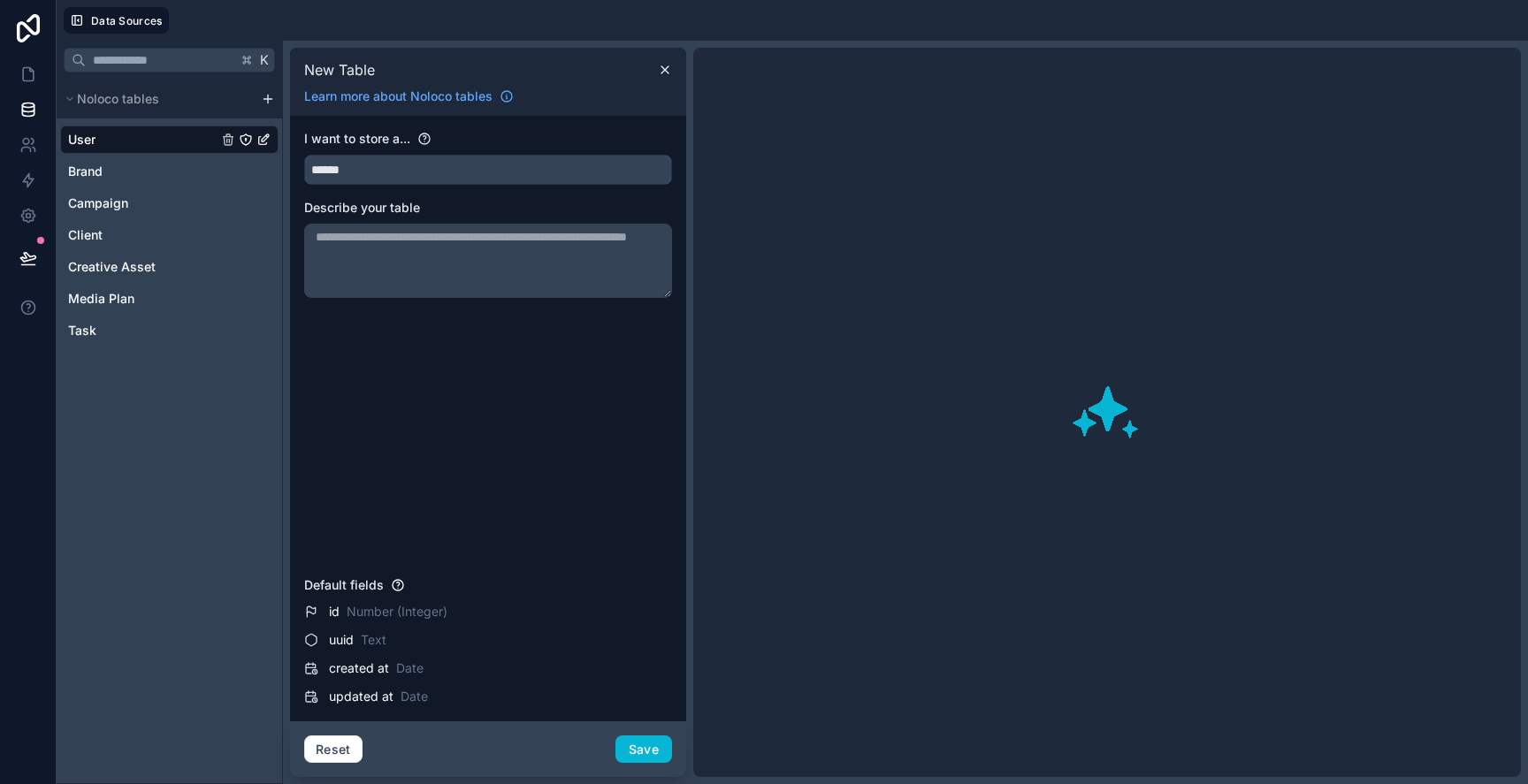
type input "******"
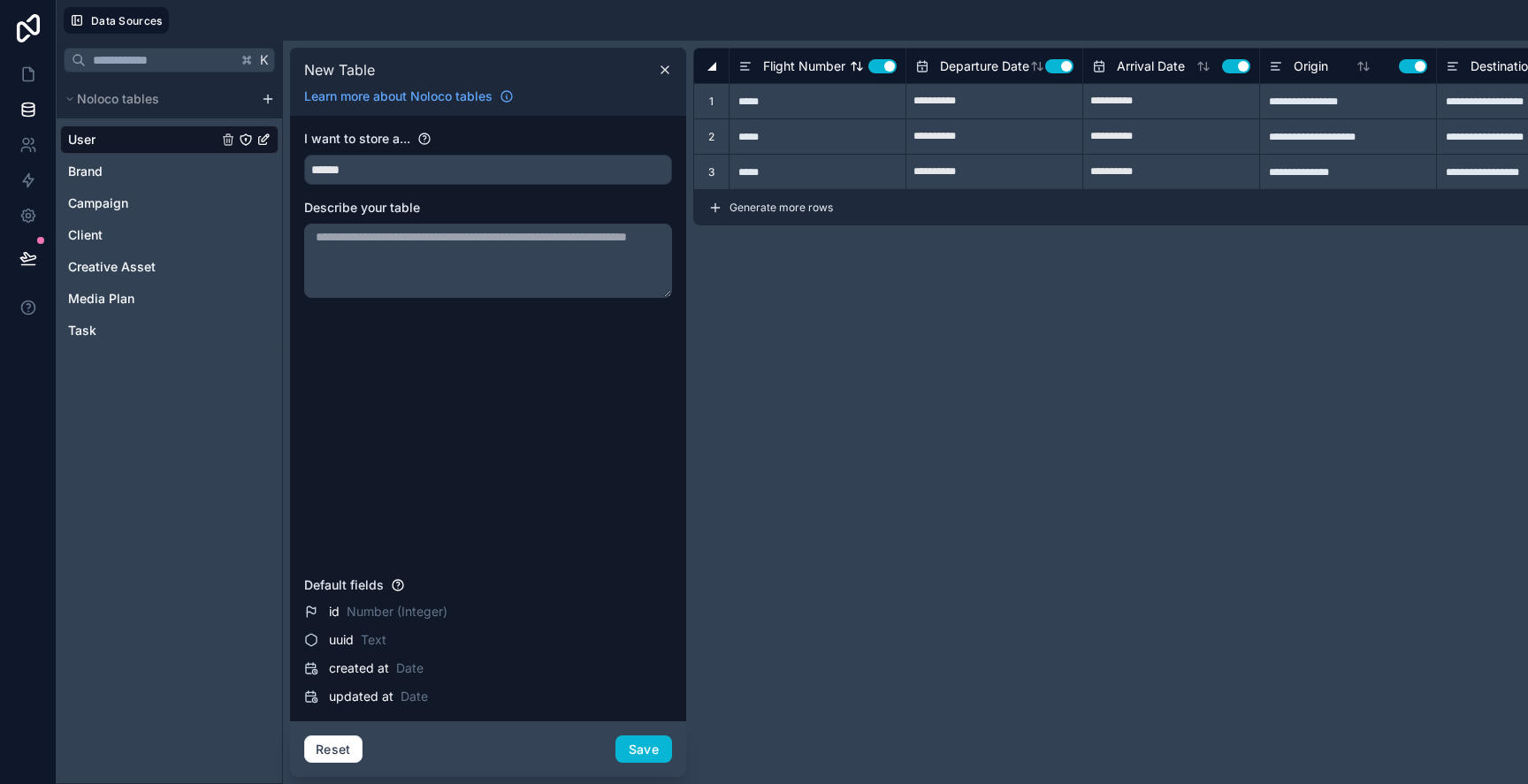
click at [881, 67] on button "Use setting" at bounding box center [882, 66] width 28 height 14
click at [1058, 64] on button "Use setting" at bounding box center [1059, 66] width 28 height 14
click at [1223, 68] on button "Use setting" at bounding box center [1236, 66] width 28 height 14
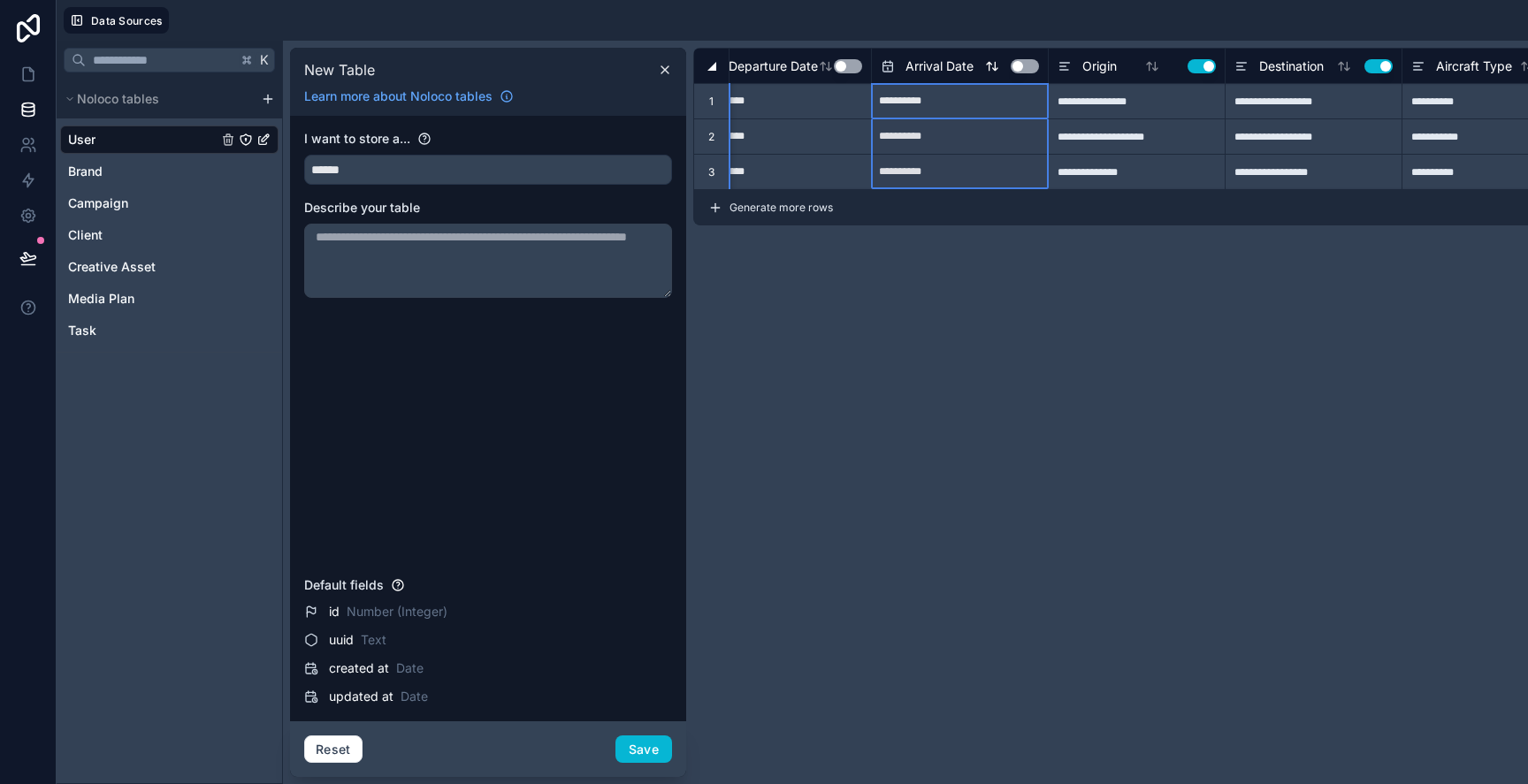
scroll to position [0, 331]
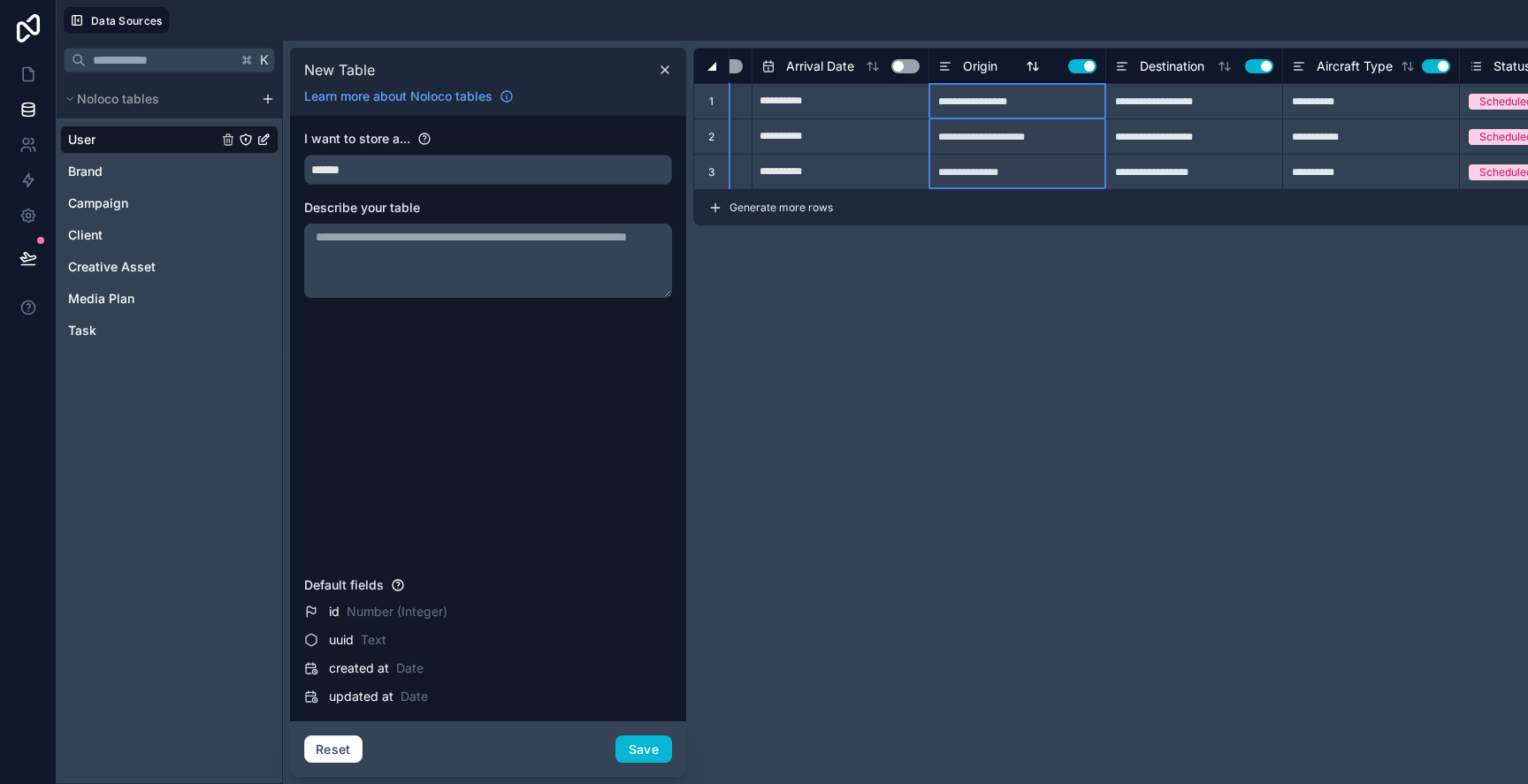
click at [1079, 67] on button "Use setting" at bounding box center [1082, 66] width 28 height 14
click at [1250, 65] on button "Use setting" at bounding box center [1259, 66] width 28 height 14
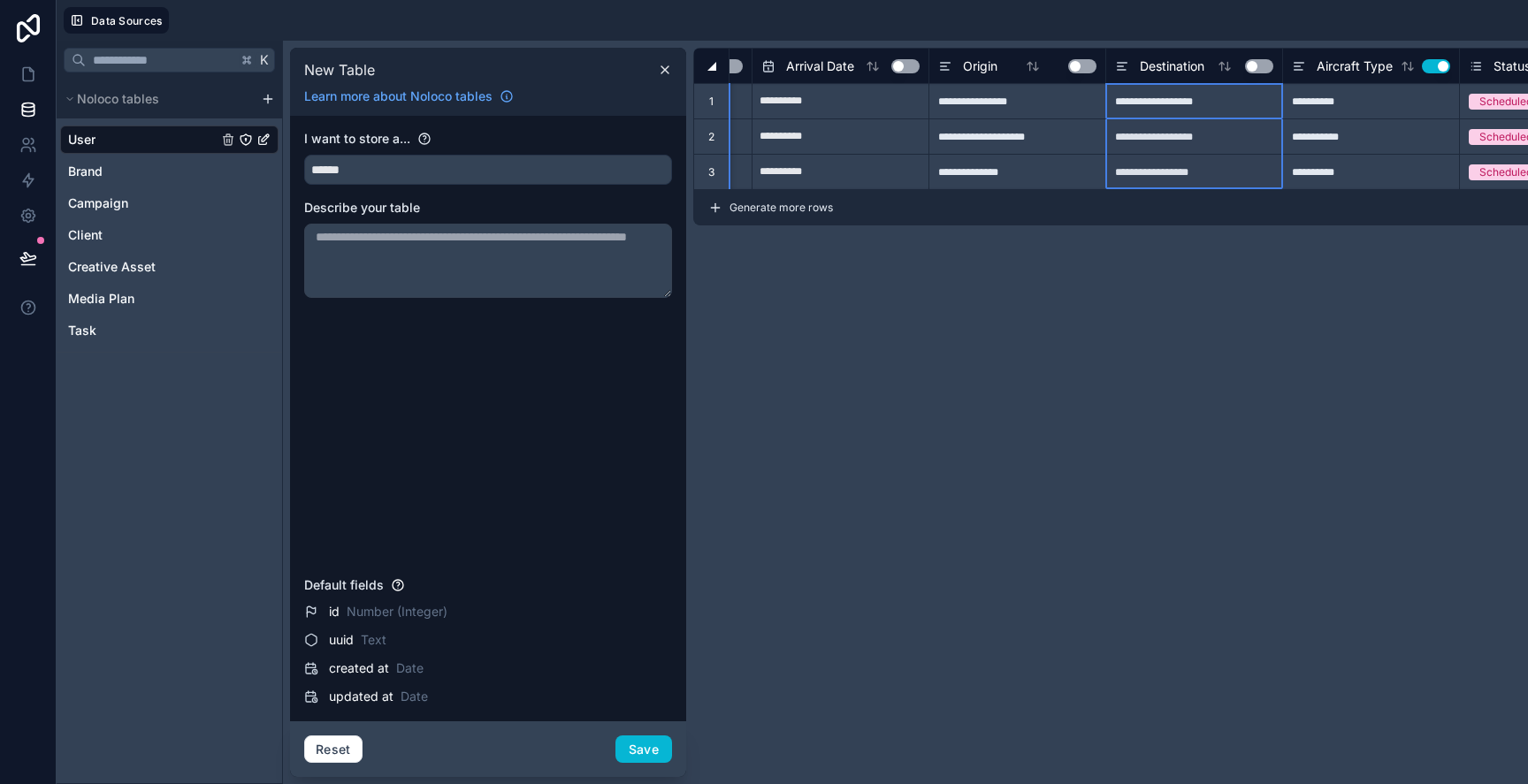
scroll to position [0, 397]
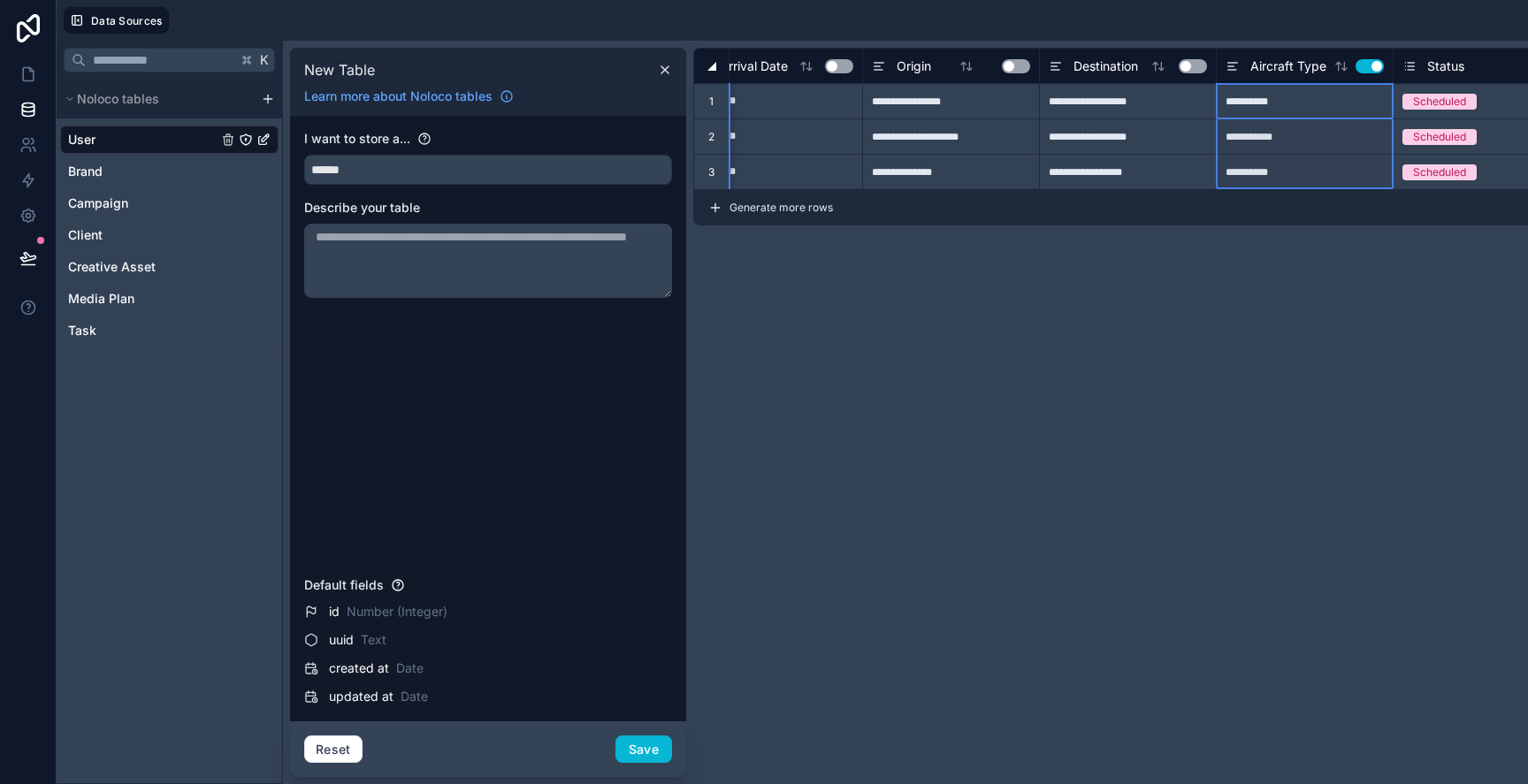
click at [1367, 77] on div "Aircraft Type Use setting" at bounding box center [1304, 65] width 177 height 35
click at [1367, 71] on button "Use setting" at bounding box center [1370, 66] width 28 height 14
click at [645, 742] on button "Save" at bounding box center [644, 749] width 57 height 28
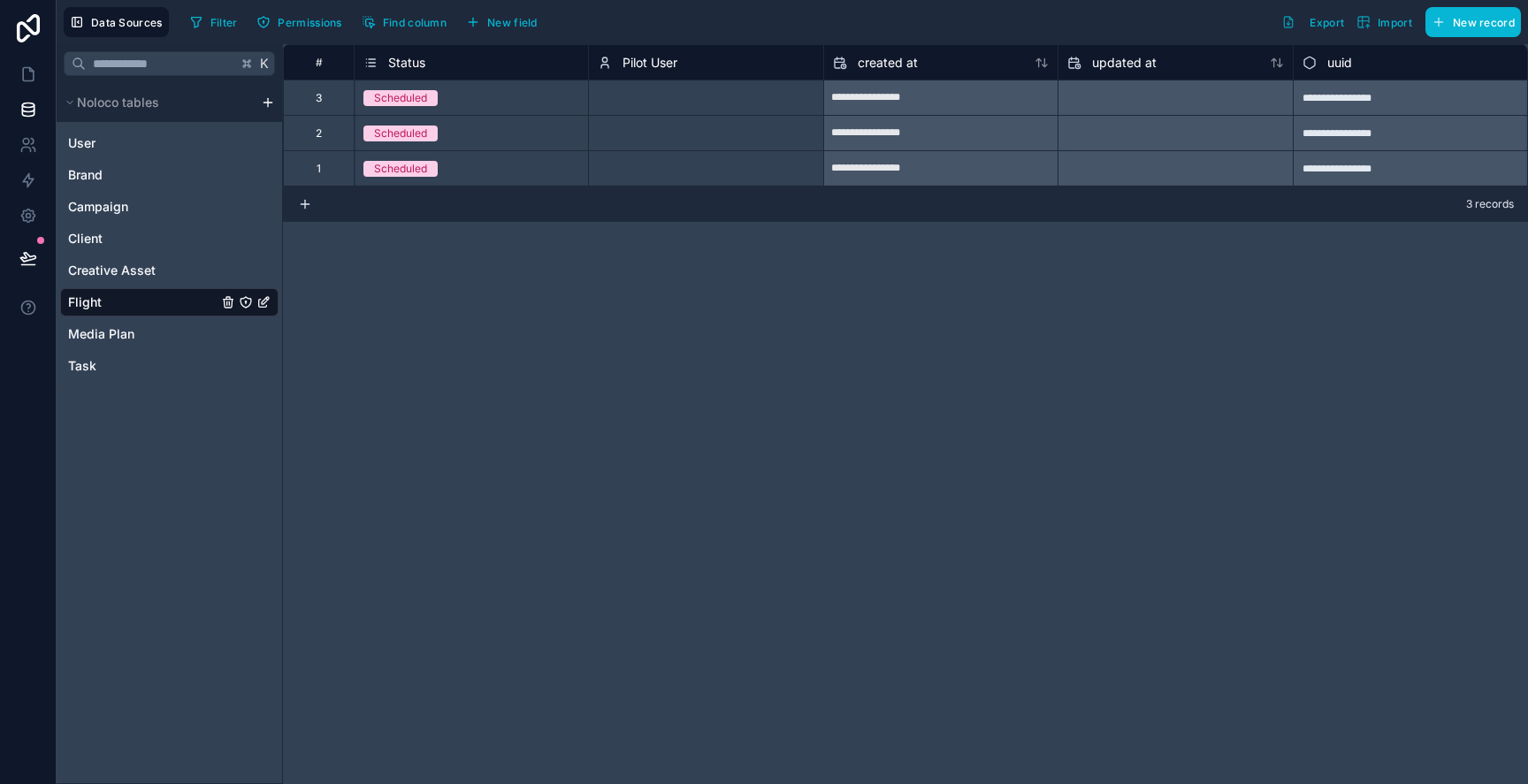
click at [661, 61] on span "Pilot User" at bounding box center [650, 63] width 55 height 18
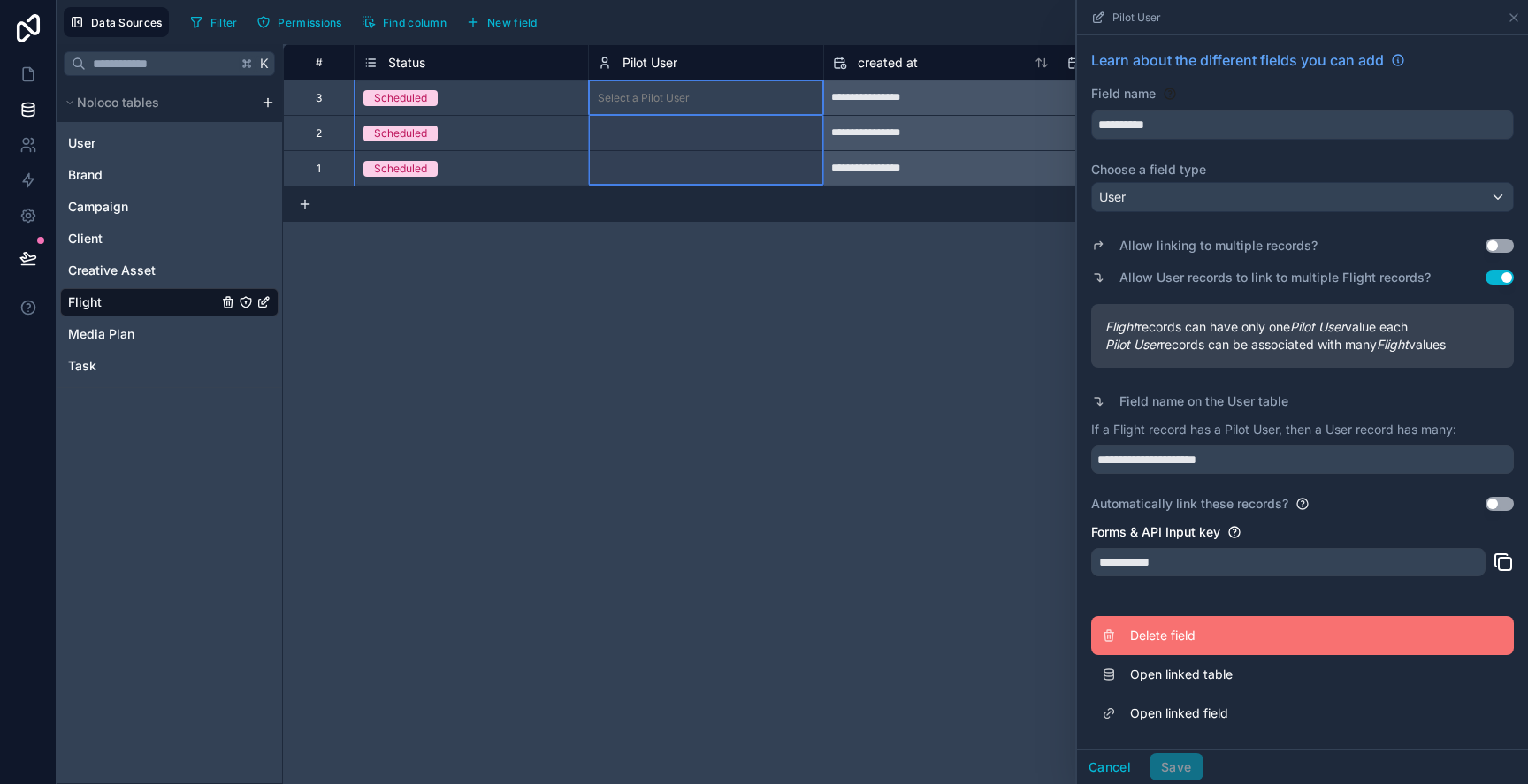
click at [1148, 645] on button "Delete field" at bounding box center [1302, 635] width 423 height 39
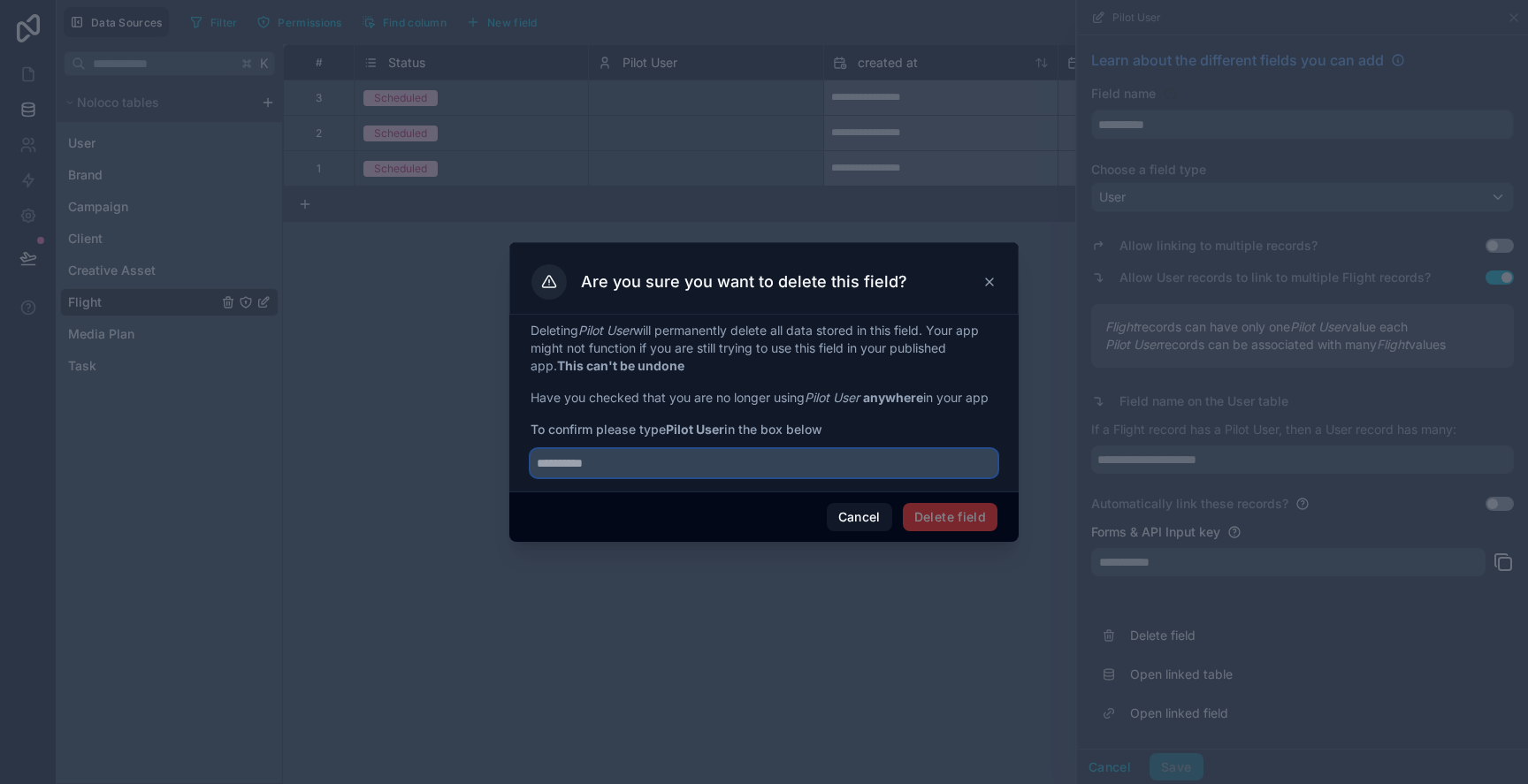
click at [849, 477] on input "text" at bounding box center [764, 463] width 467 height 28
type input "**********"
click at [946, 520] on button "Delete field" at bounding box center [949, 517] width 95 height 28
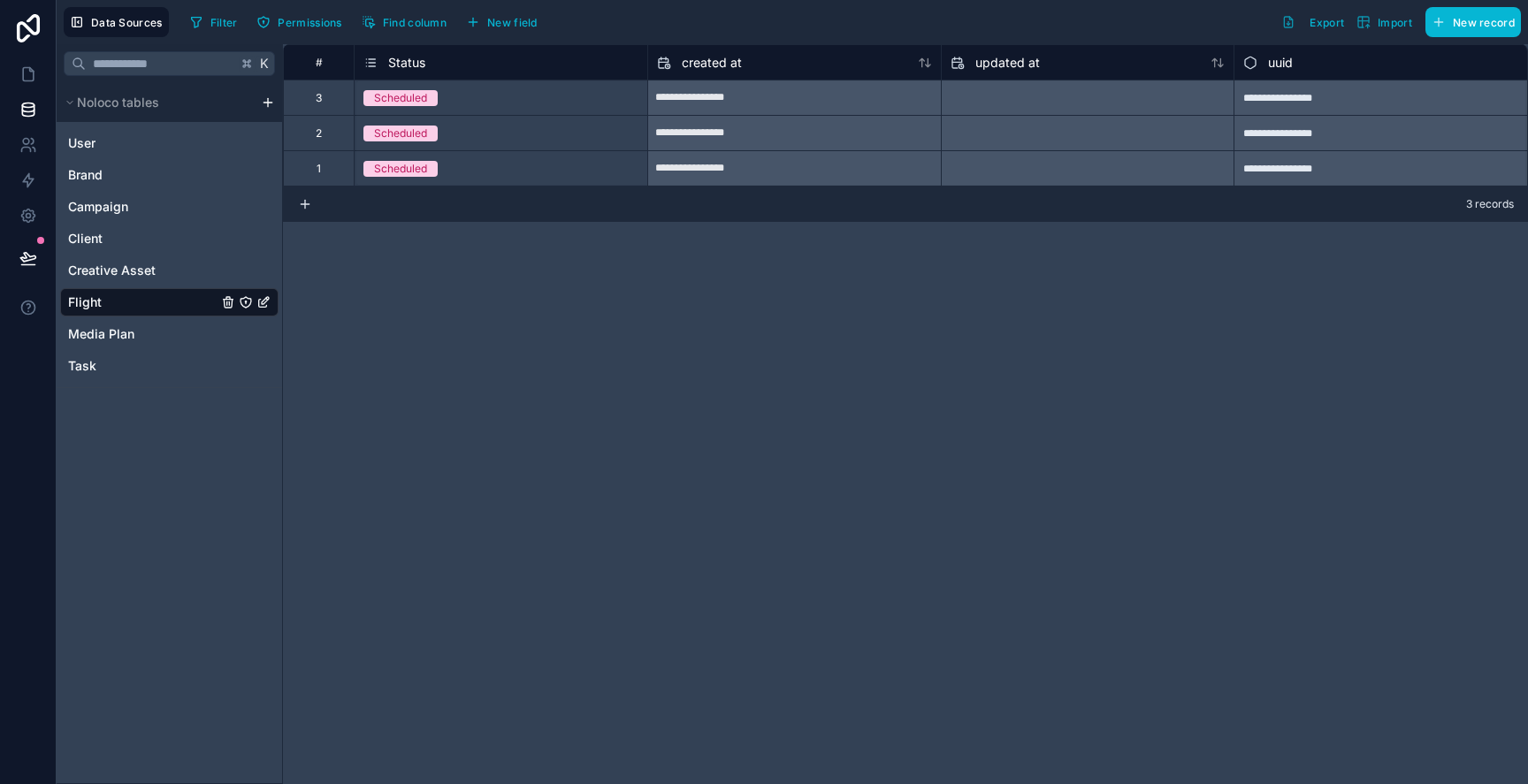
click at [406, 62] on span "Status" at bounding box center [406, 63] width 37 height 18
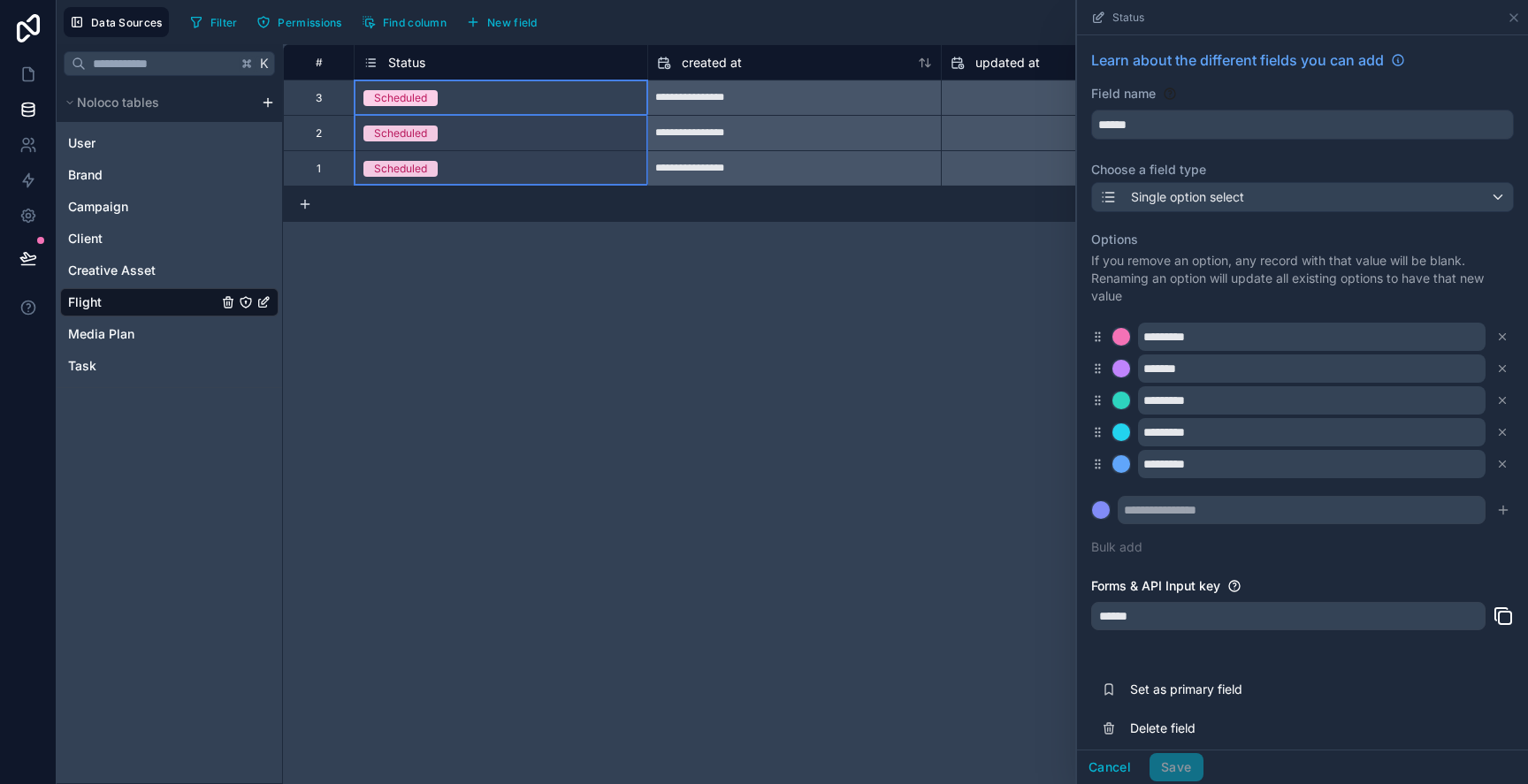
scroll to position [13, 0]
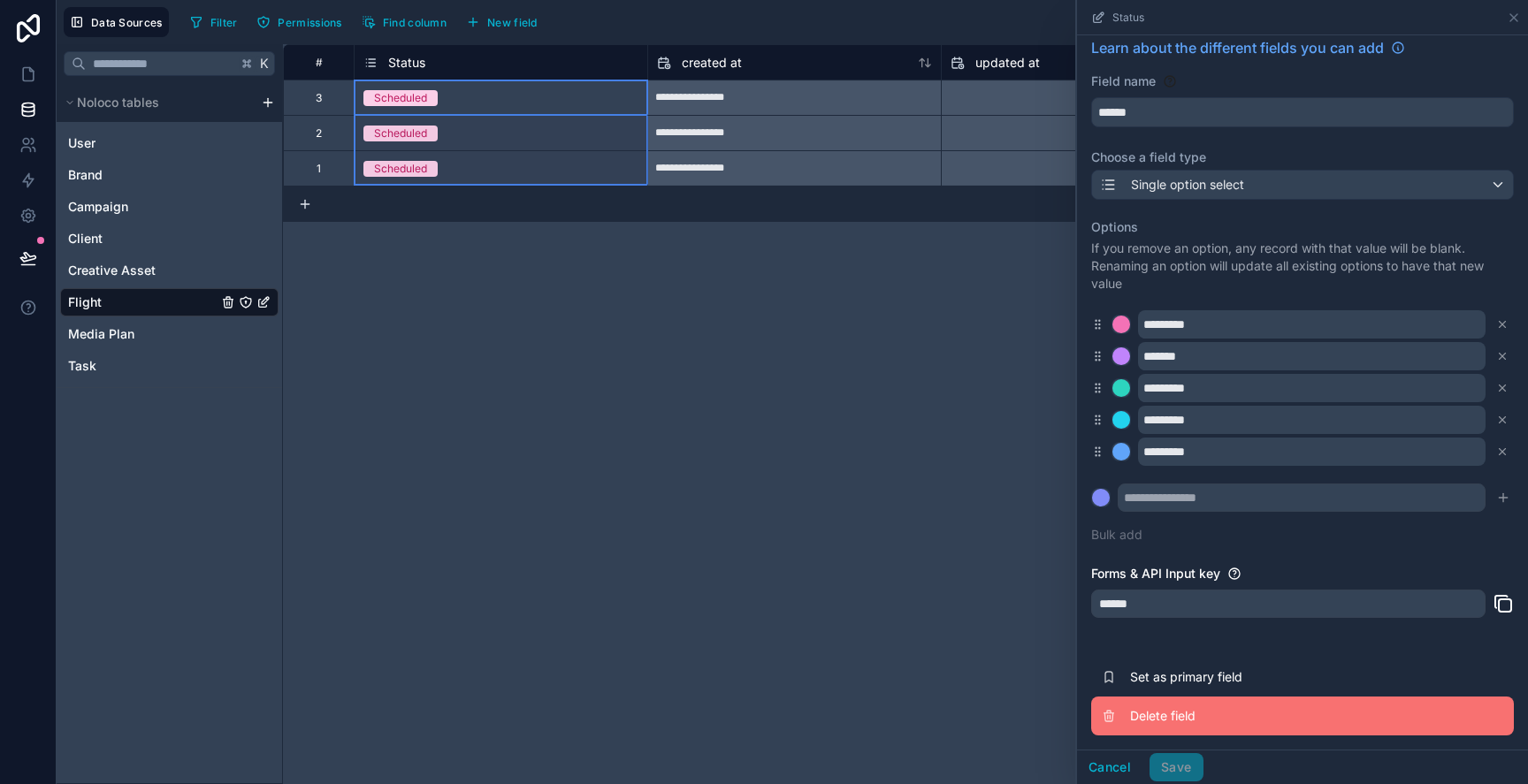
click at [1171, 721] on span "Delete field" at bounding box center [1257, 716] width 255 height 18
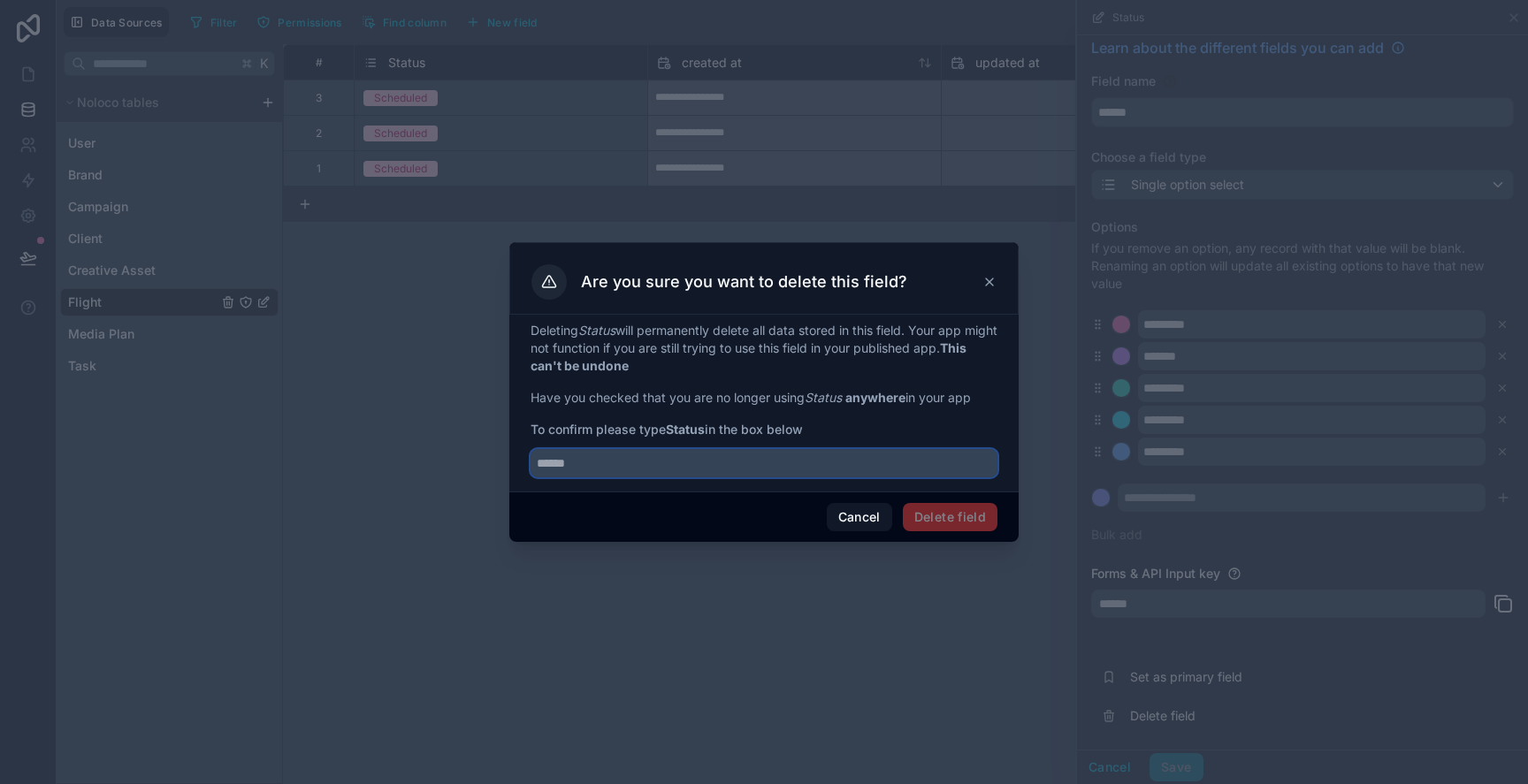
click at [781, 468] on input "text" at bounding box center [764, 463] width 467 height 28
type input "******"
click at [949, 503] on button "Delete field" at bounding box center [949, 517] width 95 height 28
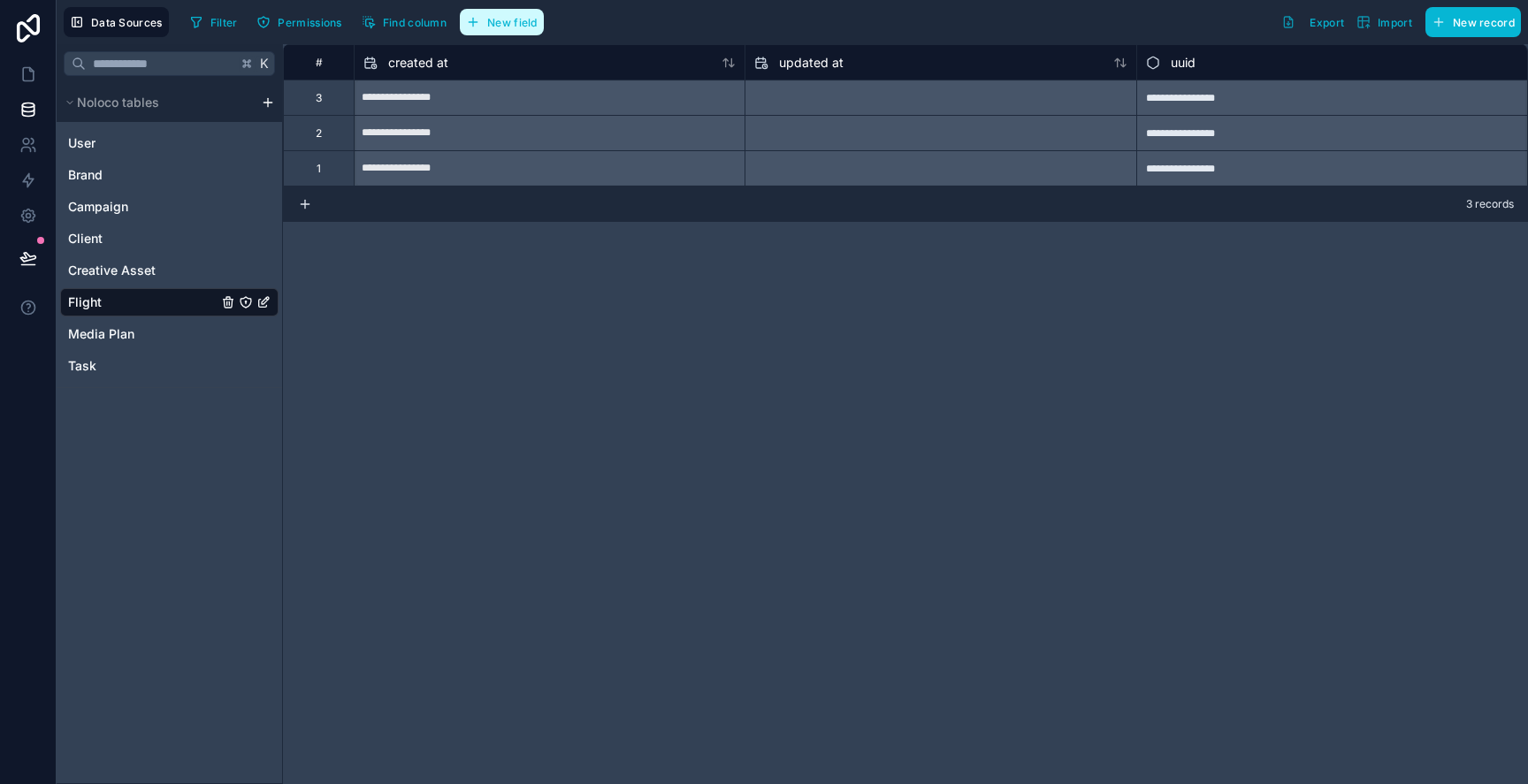
click at [527, 11] on button "New field" at bounding box center [502, 22] width 84 height 27
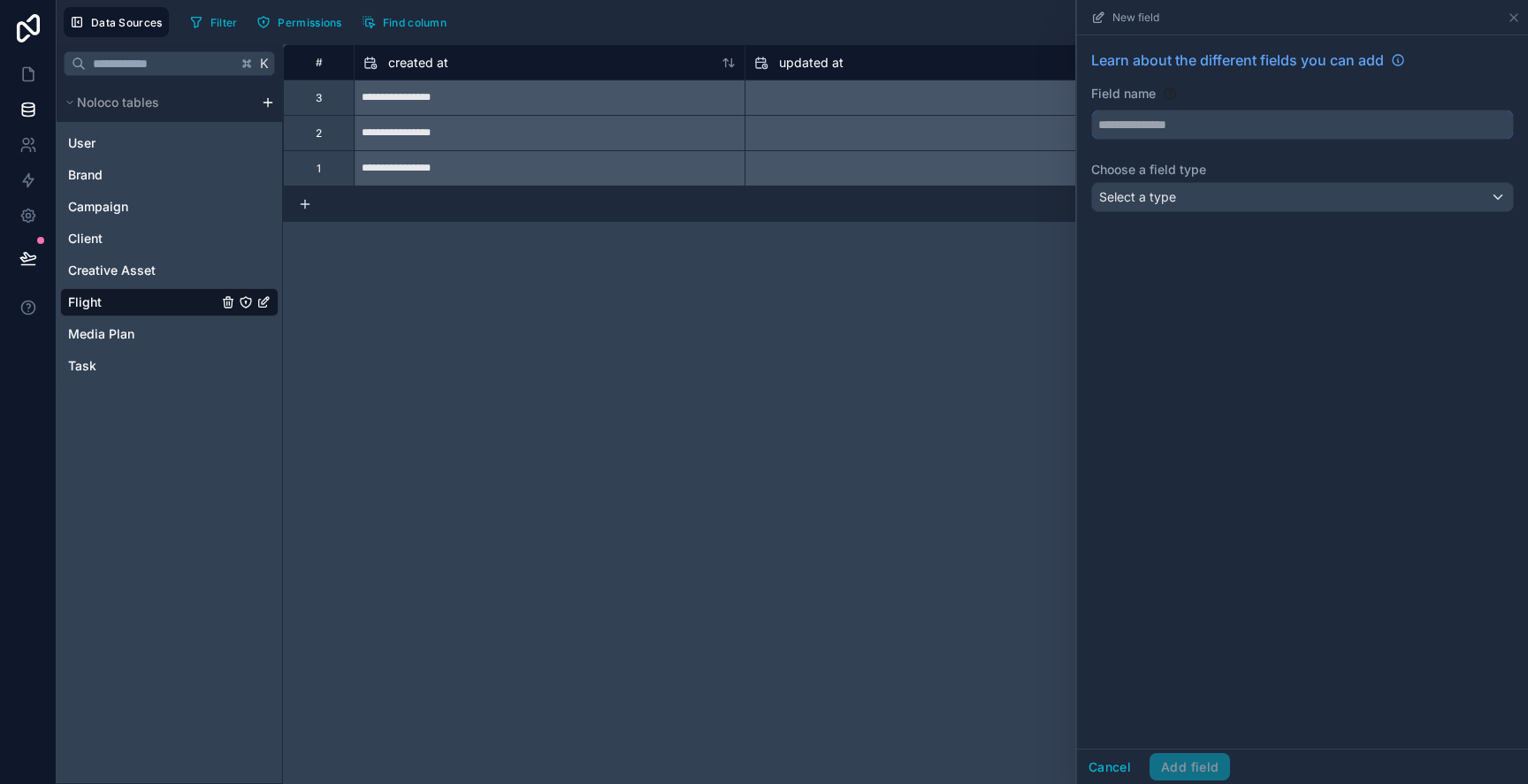
click at [1109, 124] on input "text" at bounding box center [1302, 125] width 421 height 28
type input "********"
click at [1225, 185] on div "Select a type" at bounding box center [1302, 197] width 421 height 28
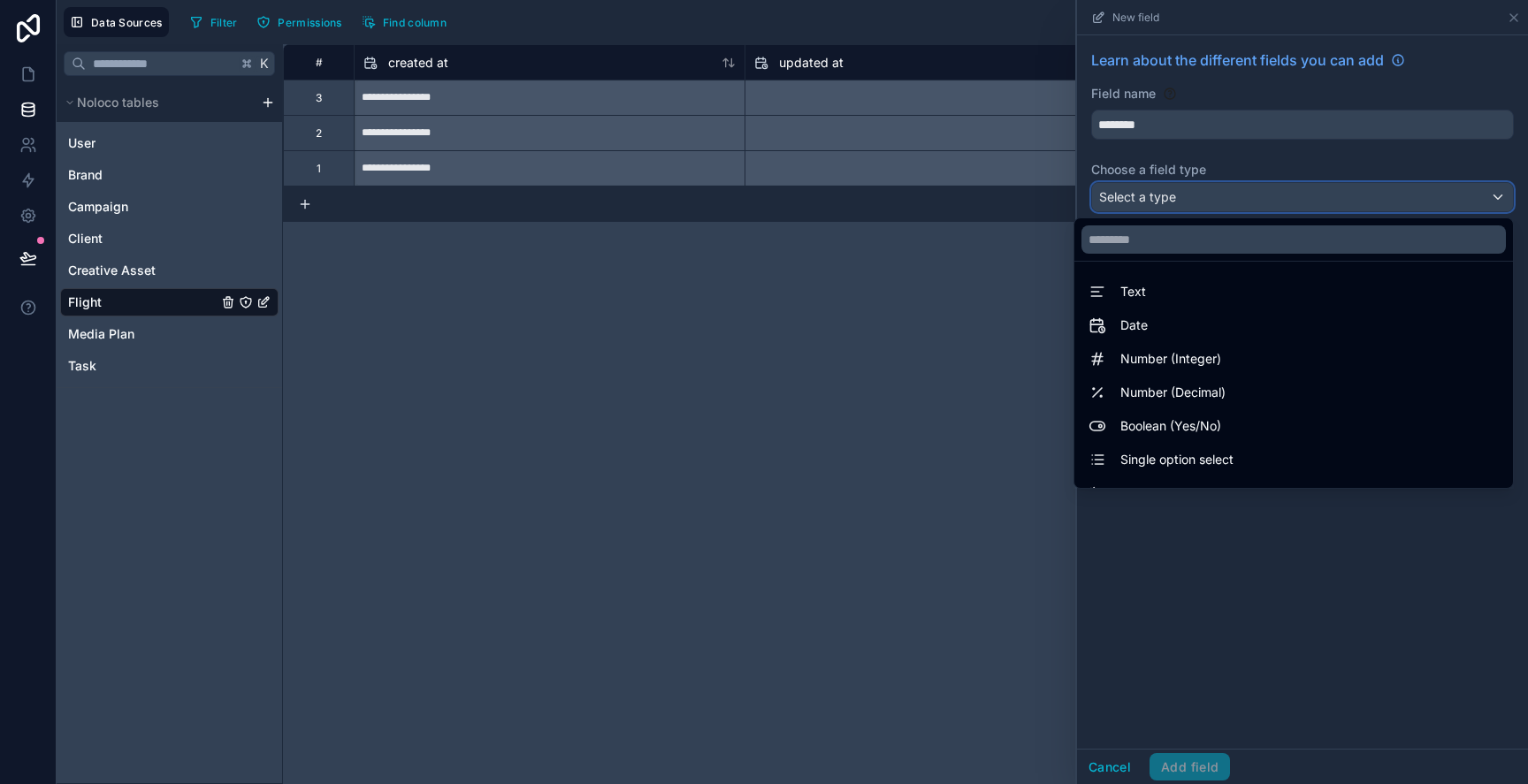
scroll to position [512, 0]
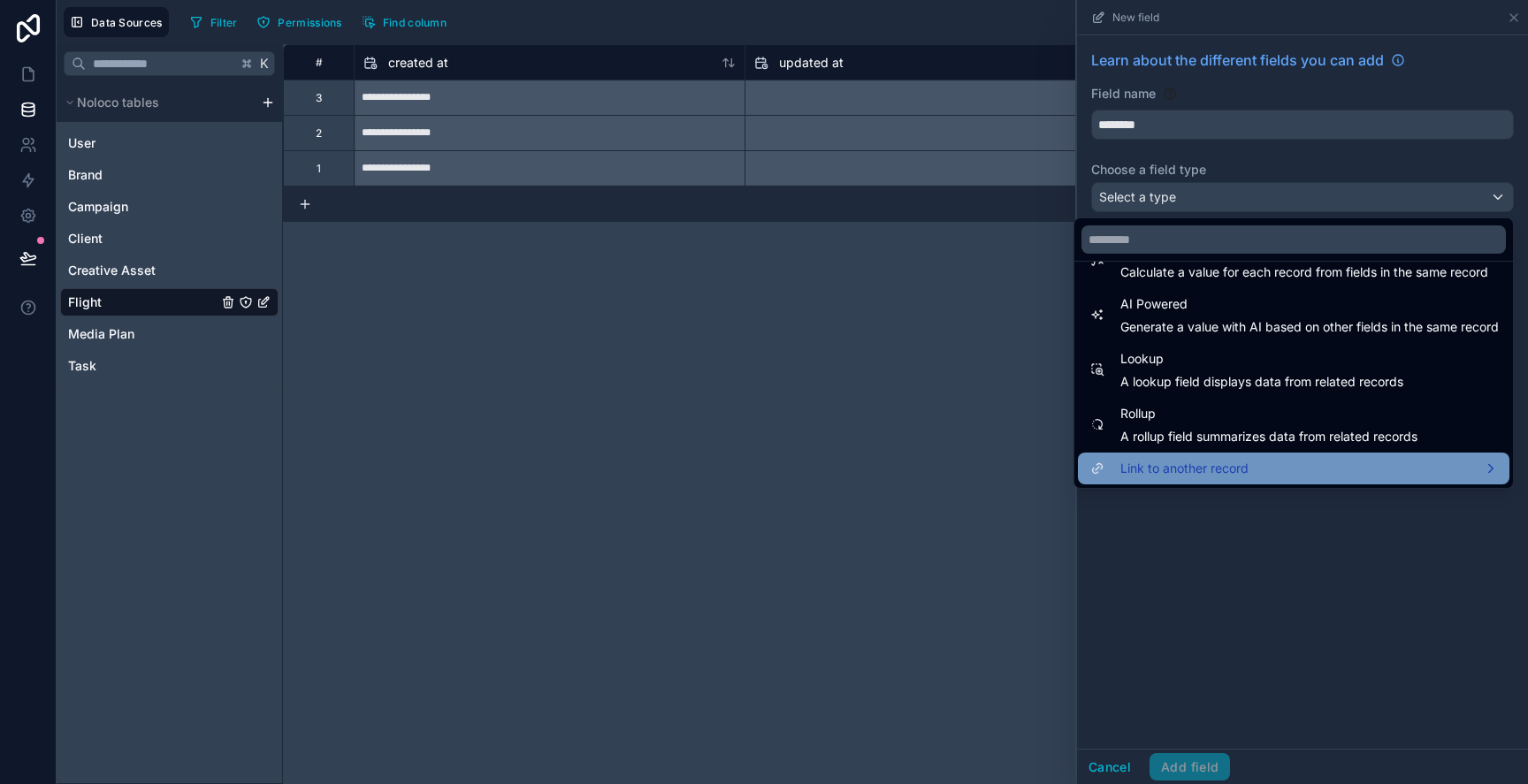
click at [1242, 452] on div "Link to another record" at bounding box center [1294, 468] width 432 height 32
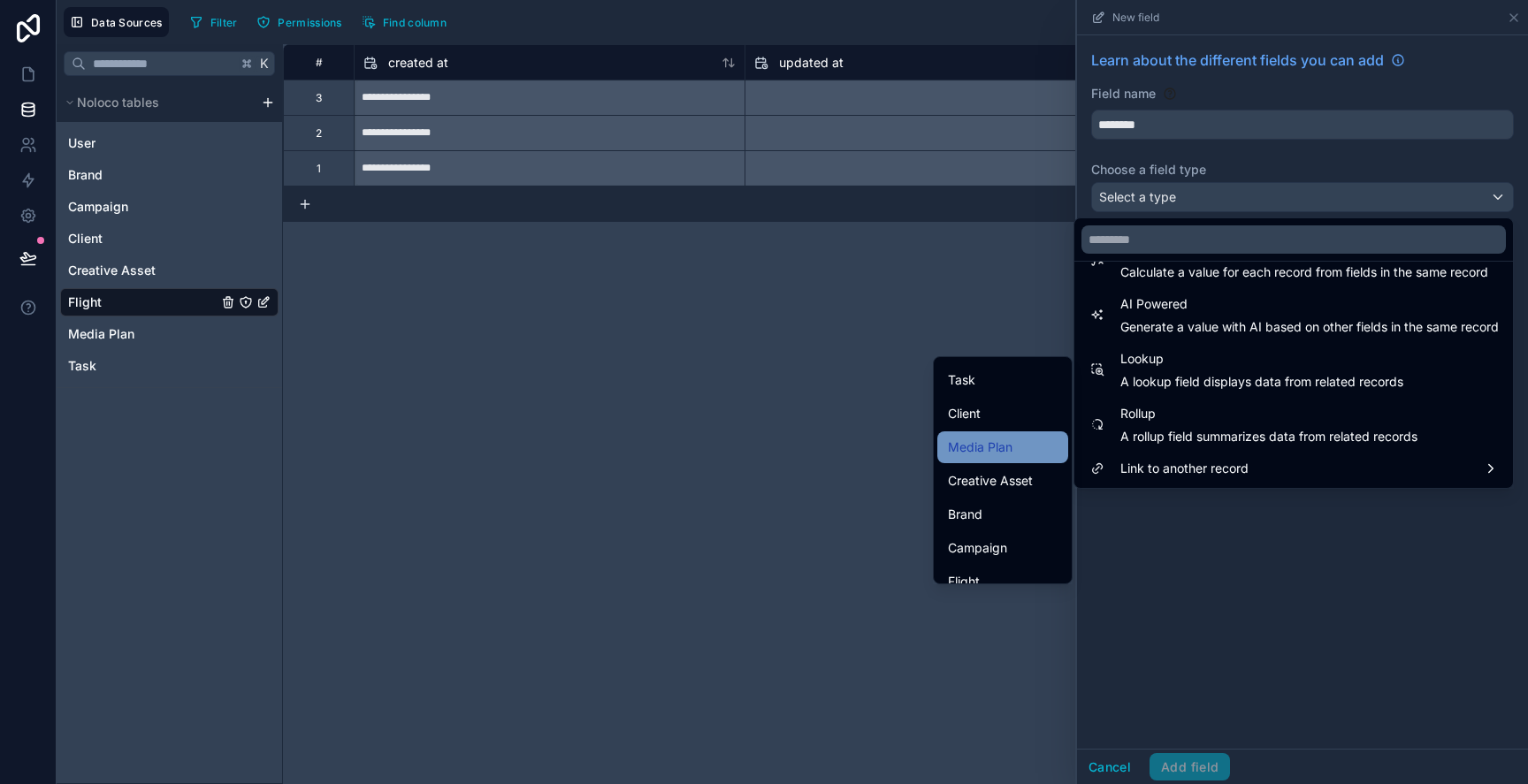
scroll to position [74, 0]
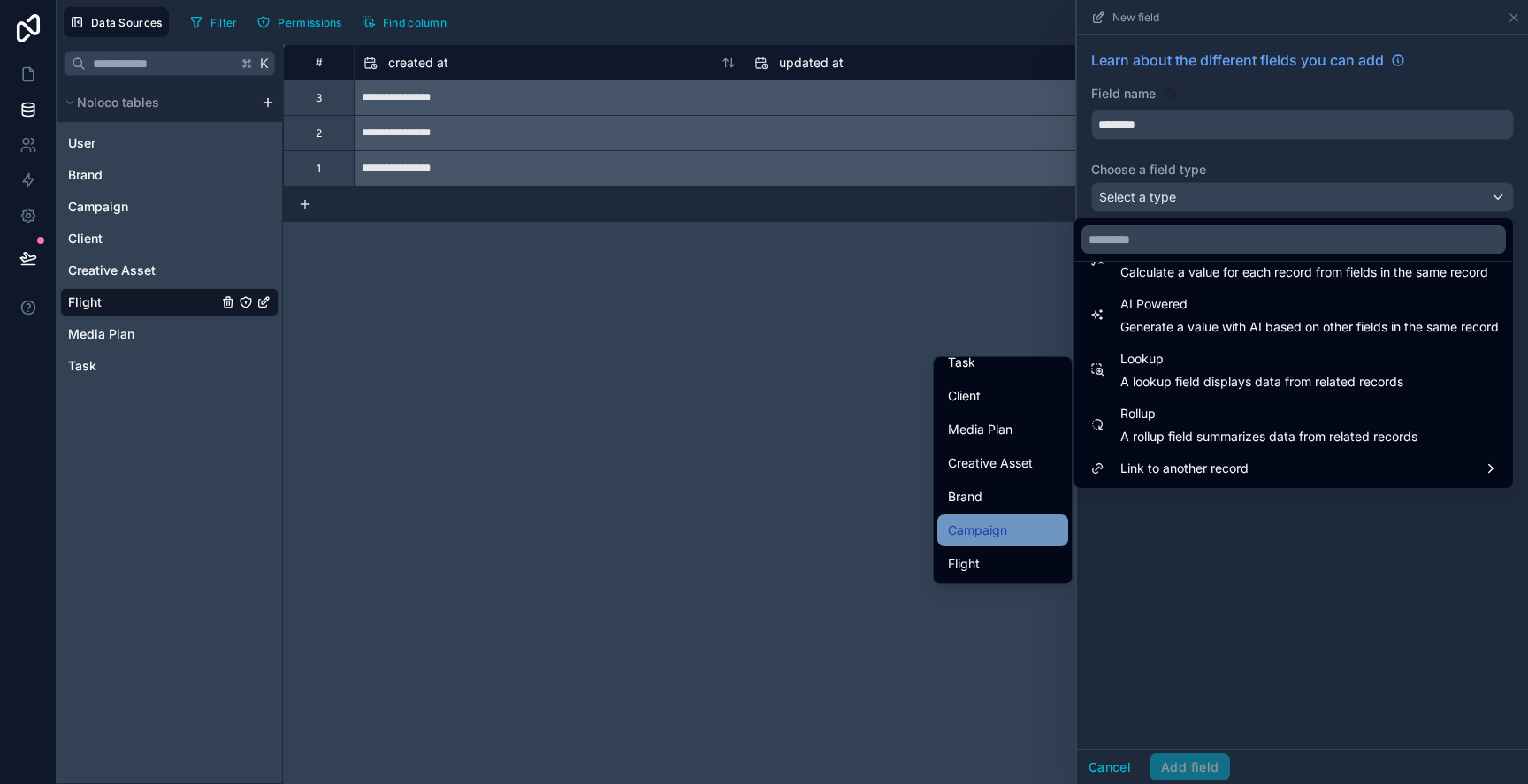
click at [1018, 525] on div "Campaign" at bounding box center [1003, 529] width 110 height 21
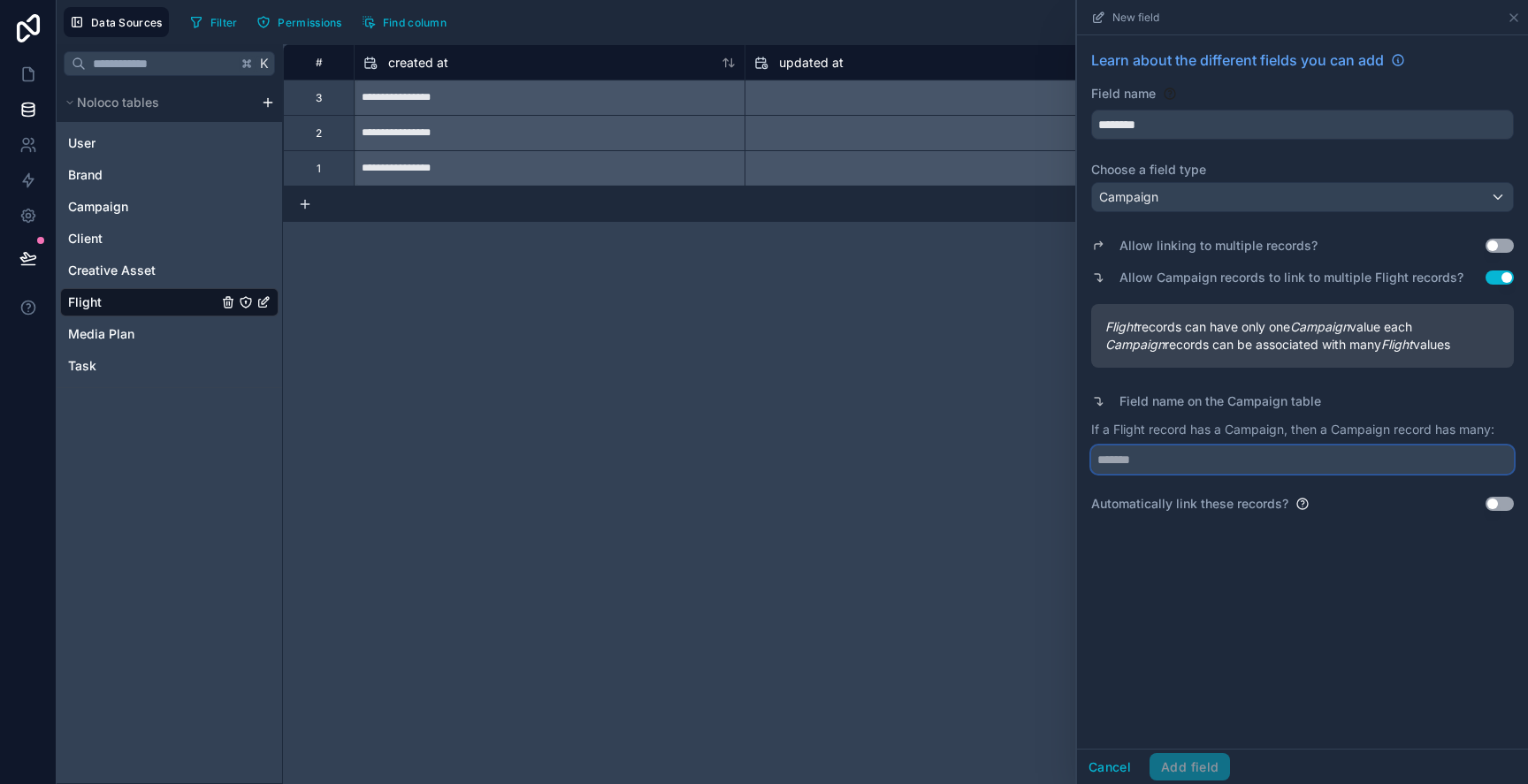
click at [1395, 455] on input "text" at bounding box center [1302, 459] width 423 height 28
type input "*******"
click at [1203, 773] on button "Add field" at bounding box center [1189, 767] width 81 height 28
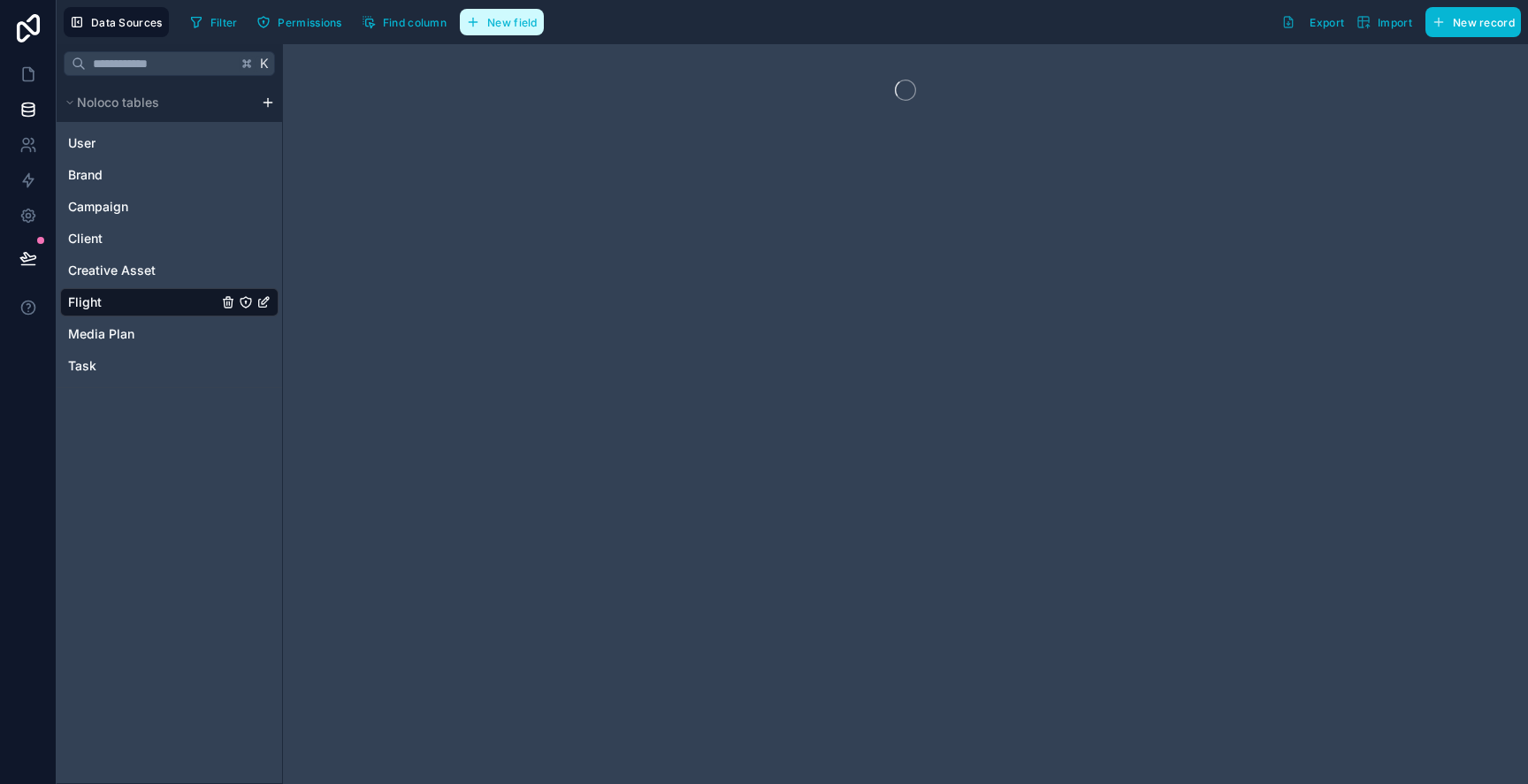
click at [504, 27] on span "New field" at bounding box center [513, 22] width 50 height 13
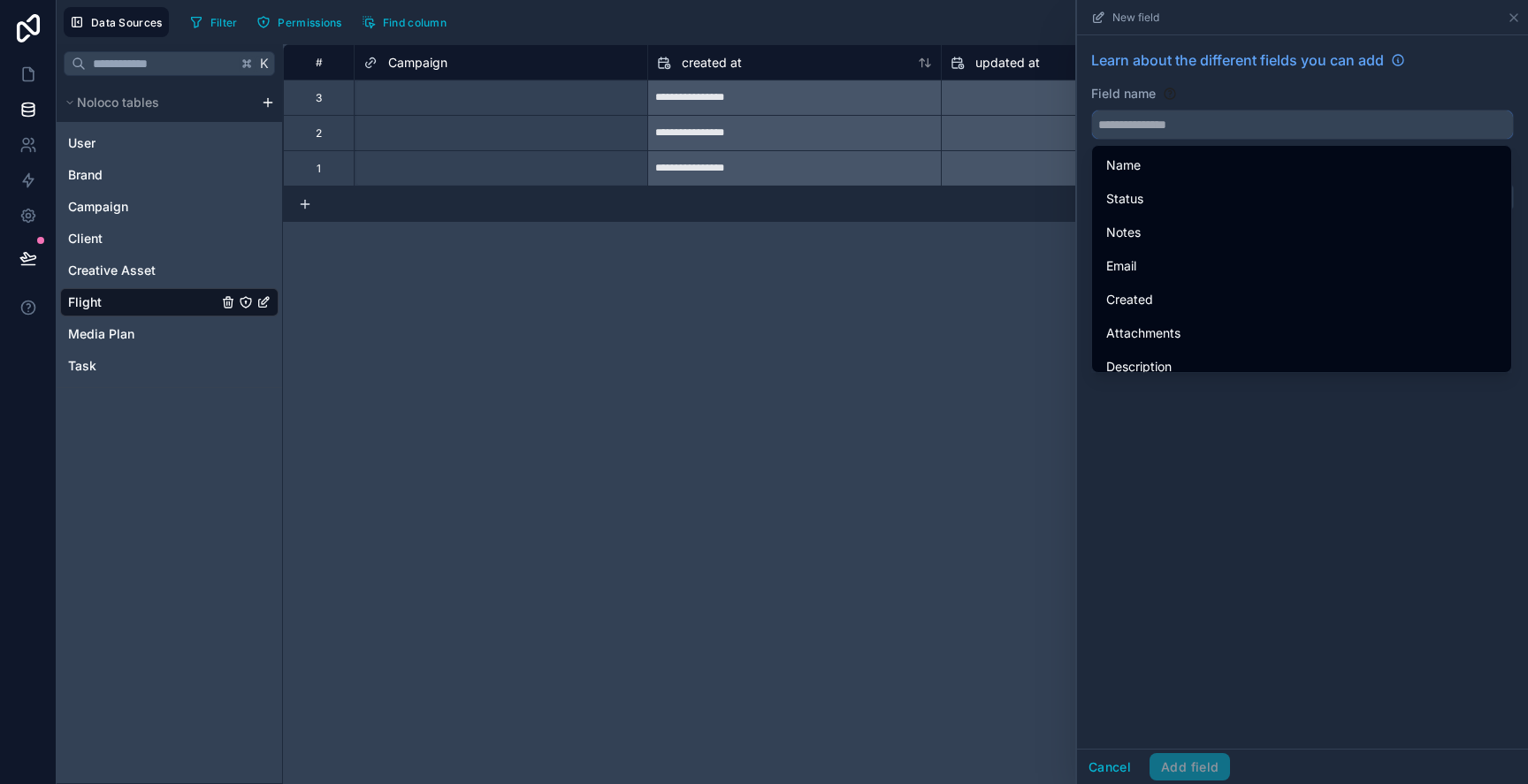
click at [1190, 127] on input "text" at bounding box center [1302, 125] width 421 height 28
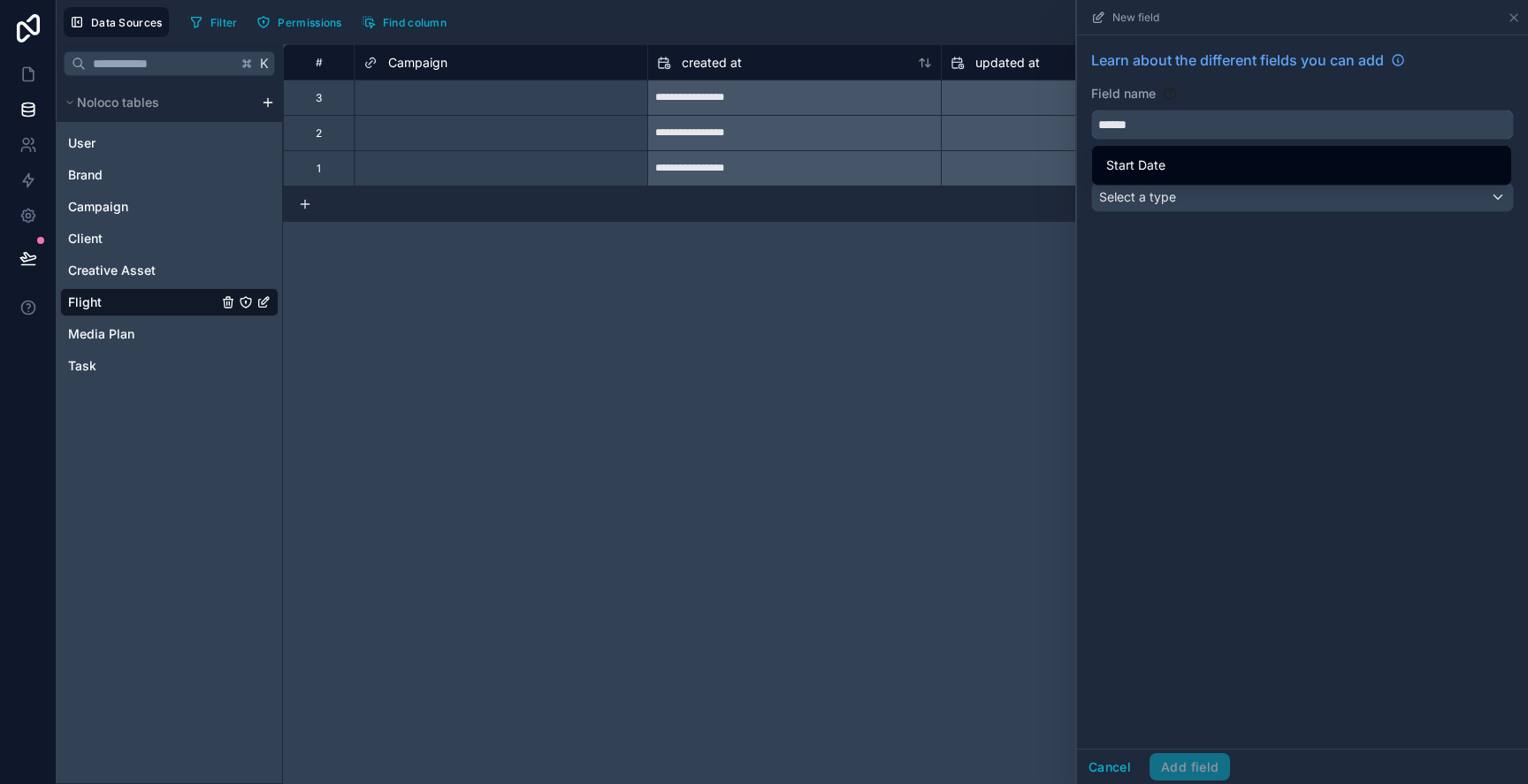
click at [1091, 110] on button "*****" at bounding box center [1302, 125] width 423 height 30
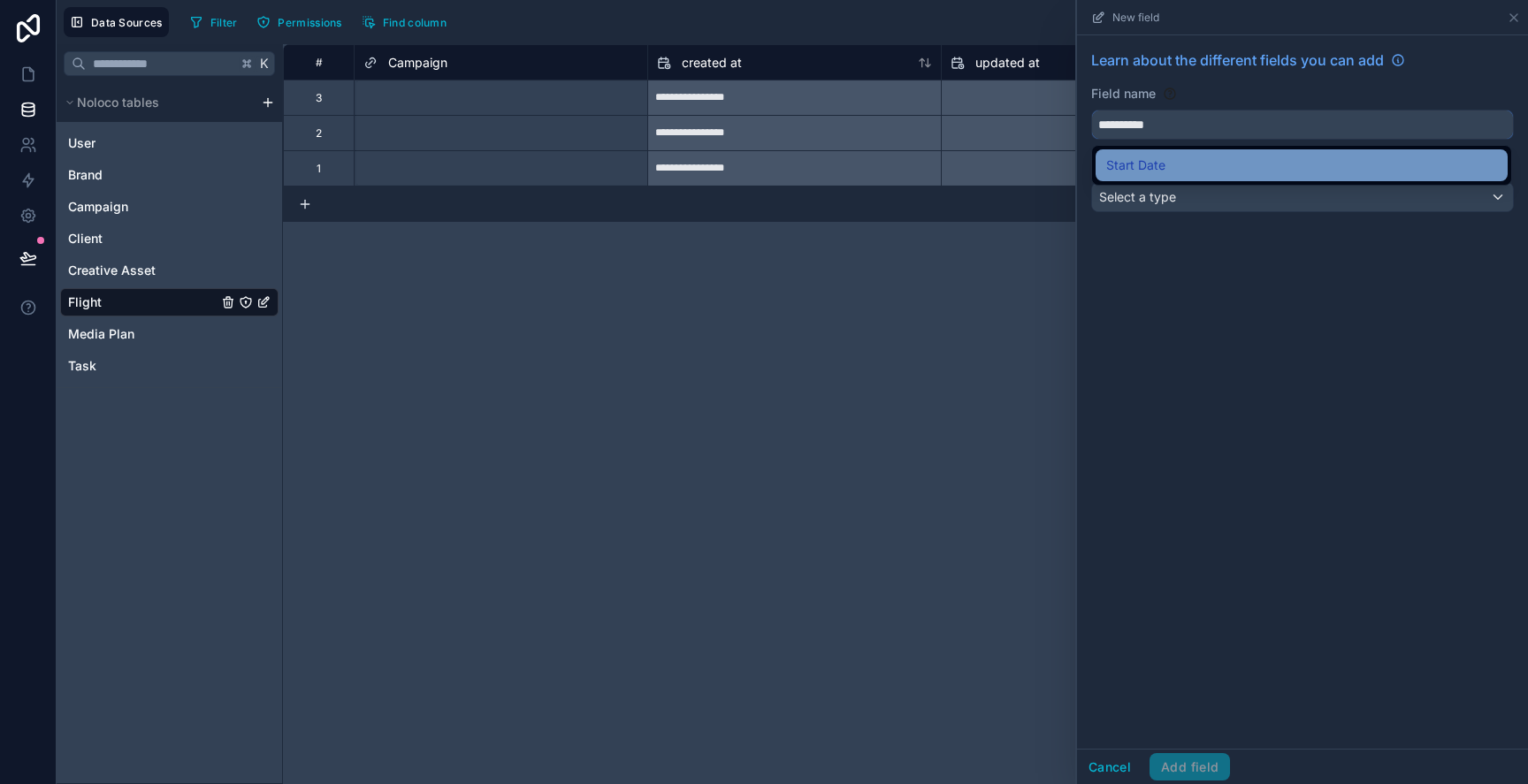
type input "**********"
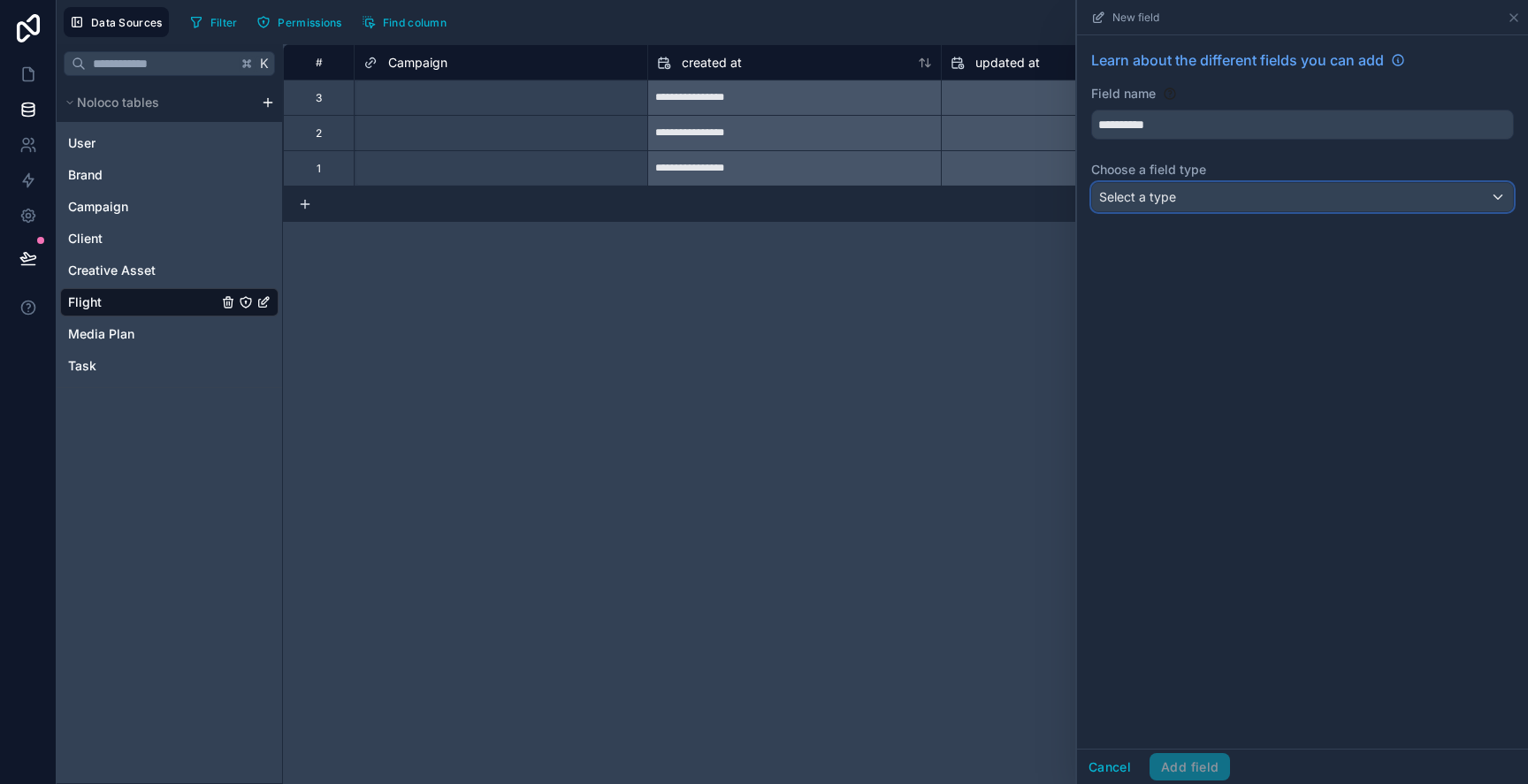
click at [1178, 196] on div "Select a type" at bounding box center [1302, 197] width 421 height 28
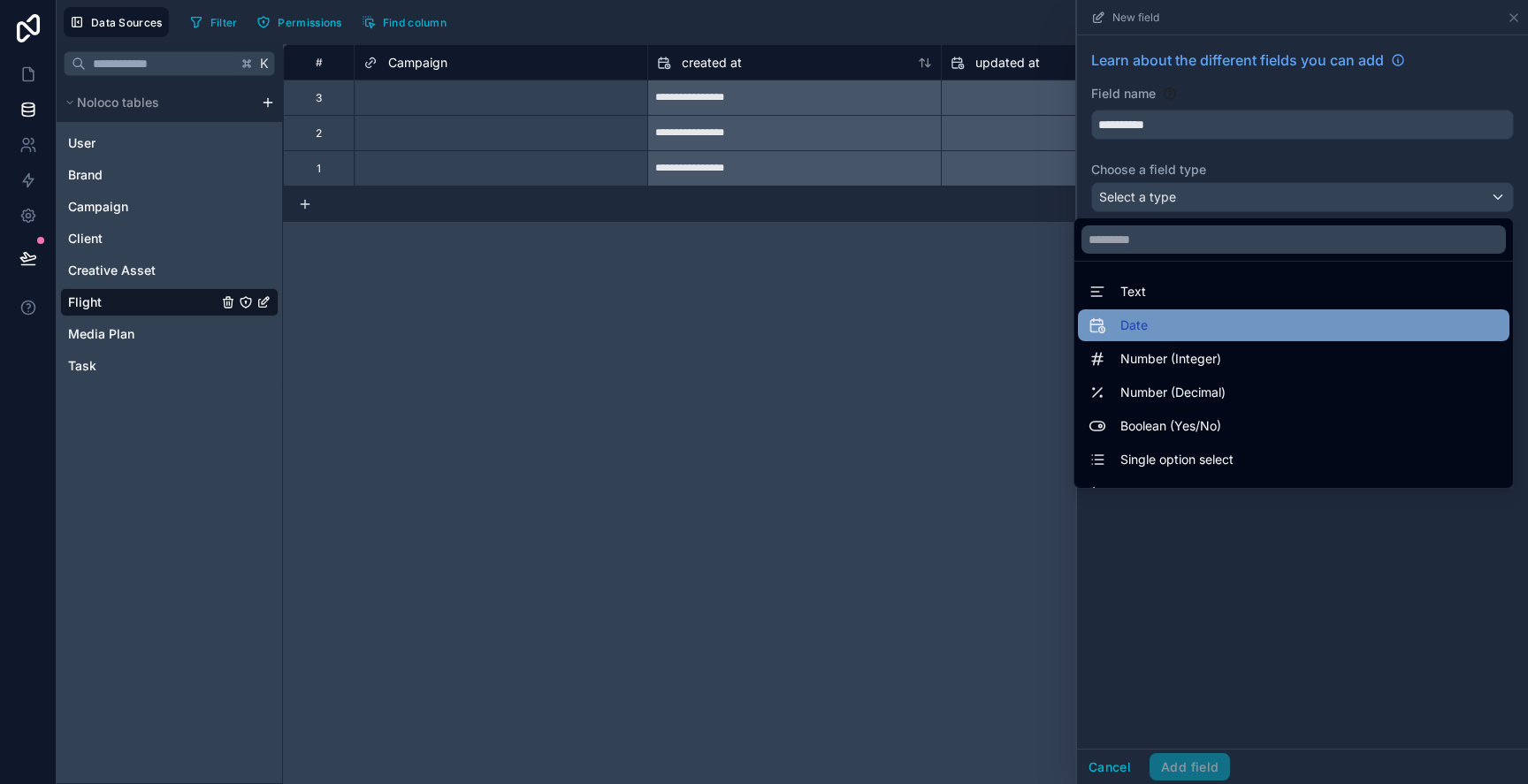
click at [1170, 323] on div "Date" at bounding box center [1293, 325] width 411 height 21
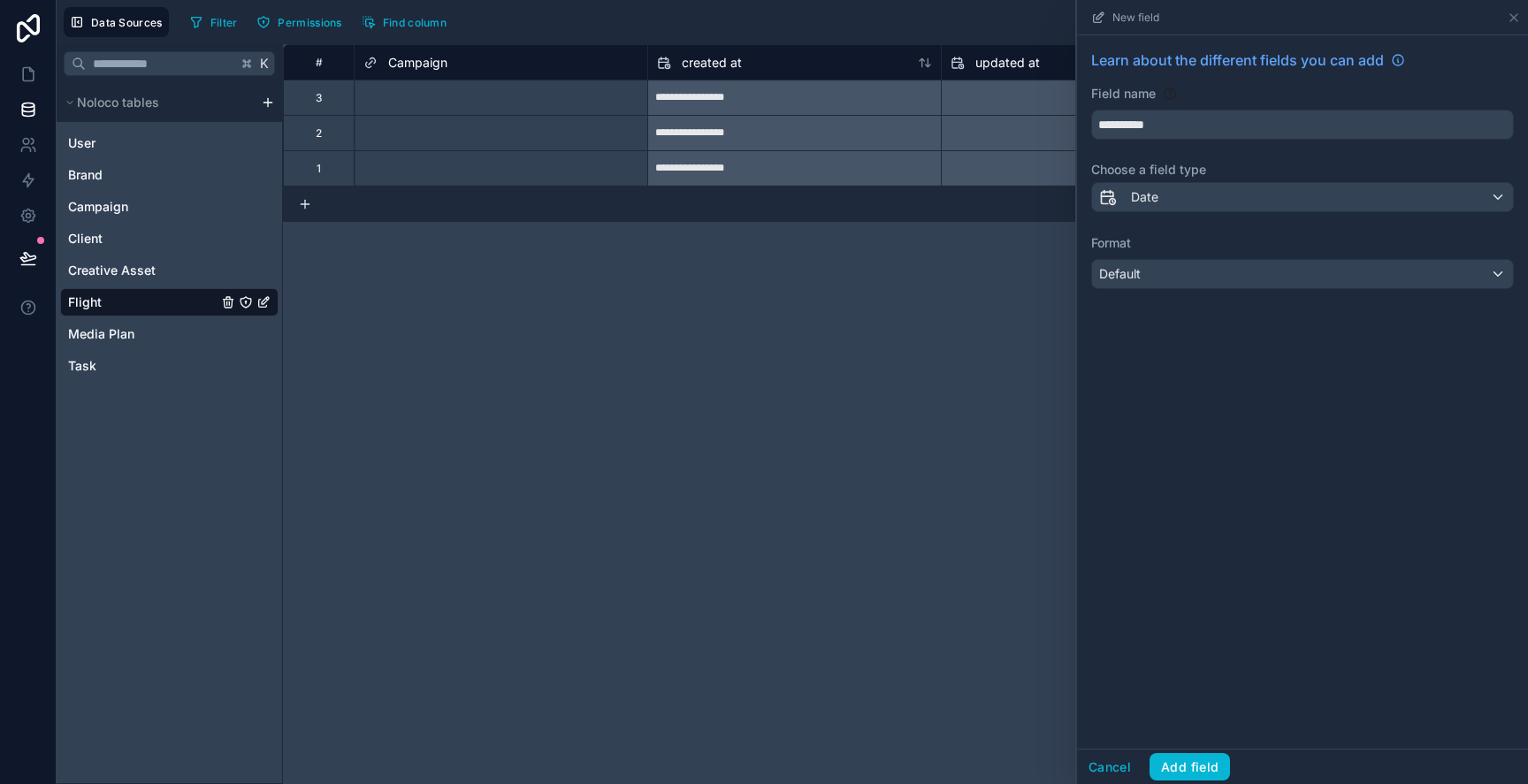
click at [1279, 254] on div "Format Default" at bounding box center [1302, 262] width 423 height 55
click at [1264, 286] on div "Default" at bounding box center [1302, 274] width 421 height 28
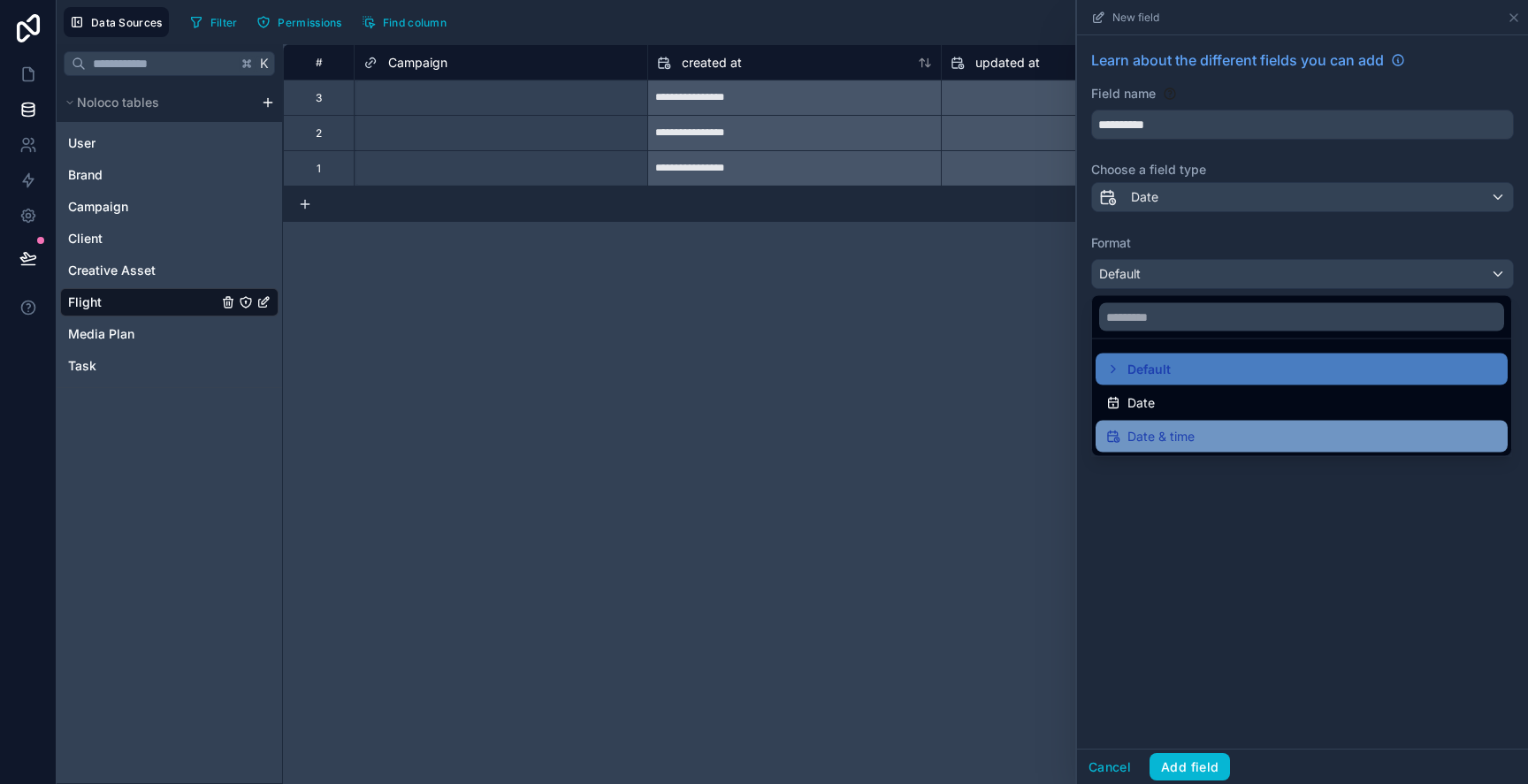
click at [1263, 426] on div "Date & time" at bounding box center [1301, 436] width 391 height 21
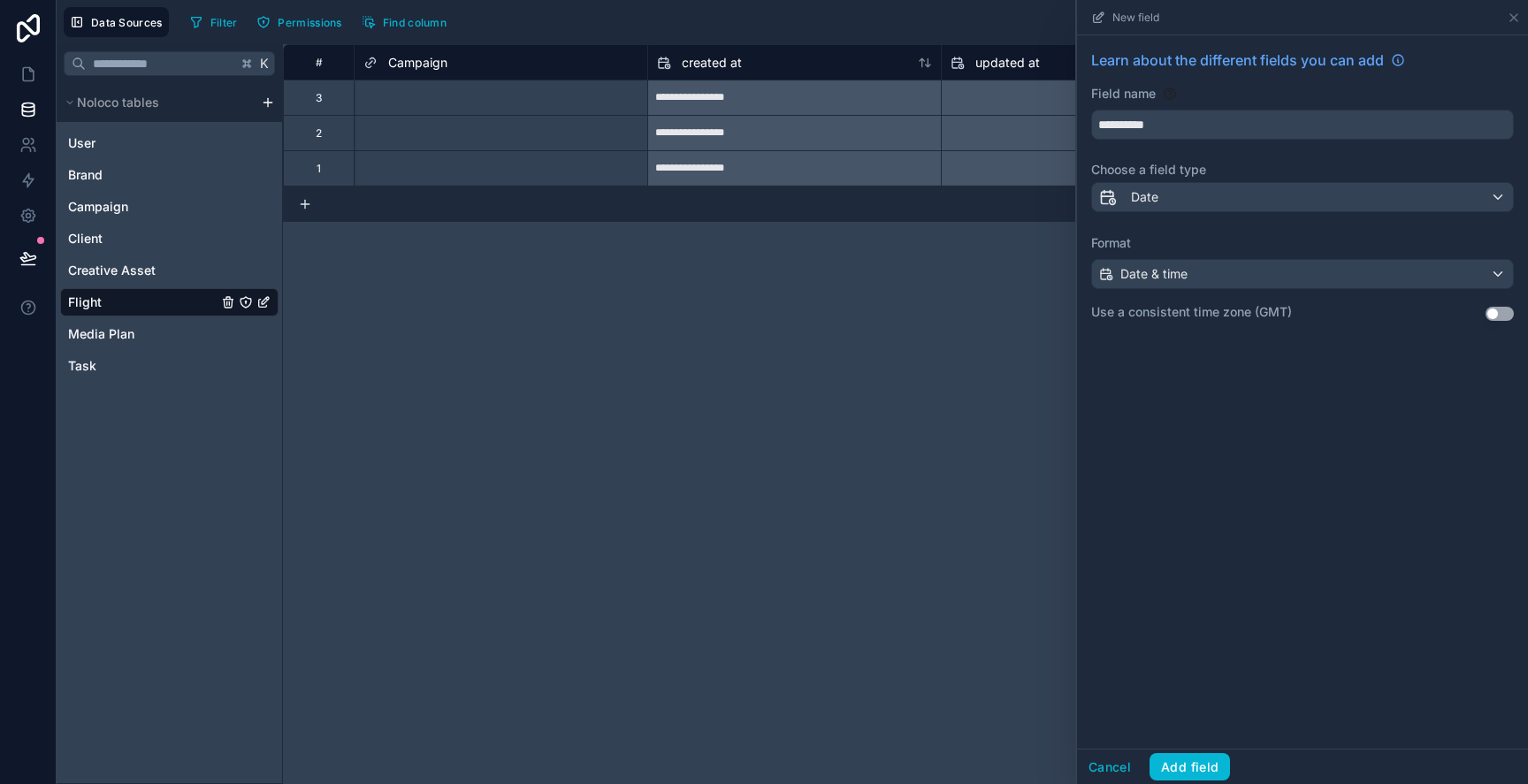
click at [1497, 317] on button "Use setting" at bounding box center [1500, 314] width 28 height 14
click at [1498, 311] on button "Use setting" at bounding box center [1500, 314] width 28 height 14
click at [1192, 753] on button "Add field" at bounding box center [1189, 767] width 81 height 28
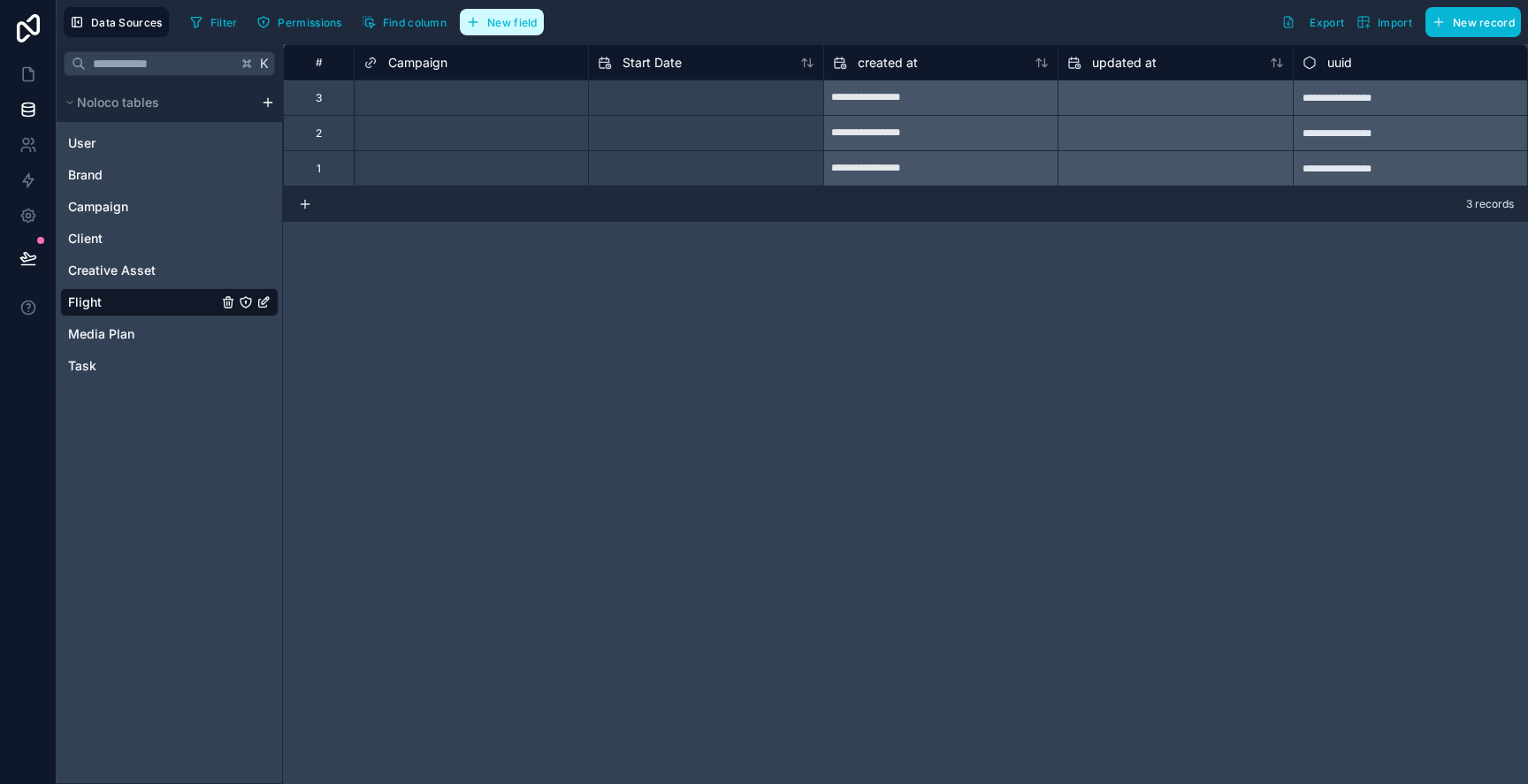
click at [488, 24] on button "New field" at bounding box center [502, 22] width 84 height 27
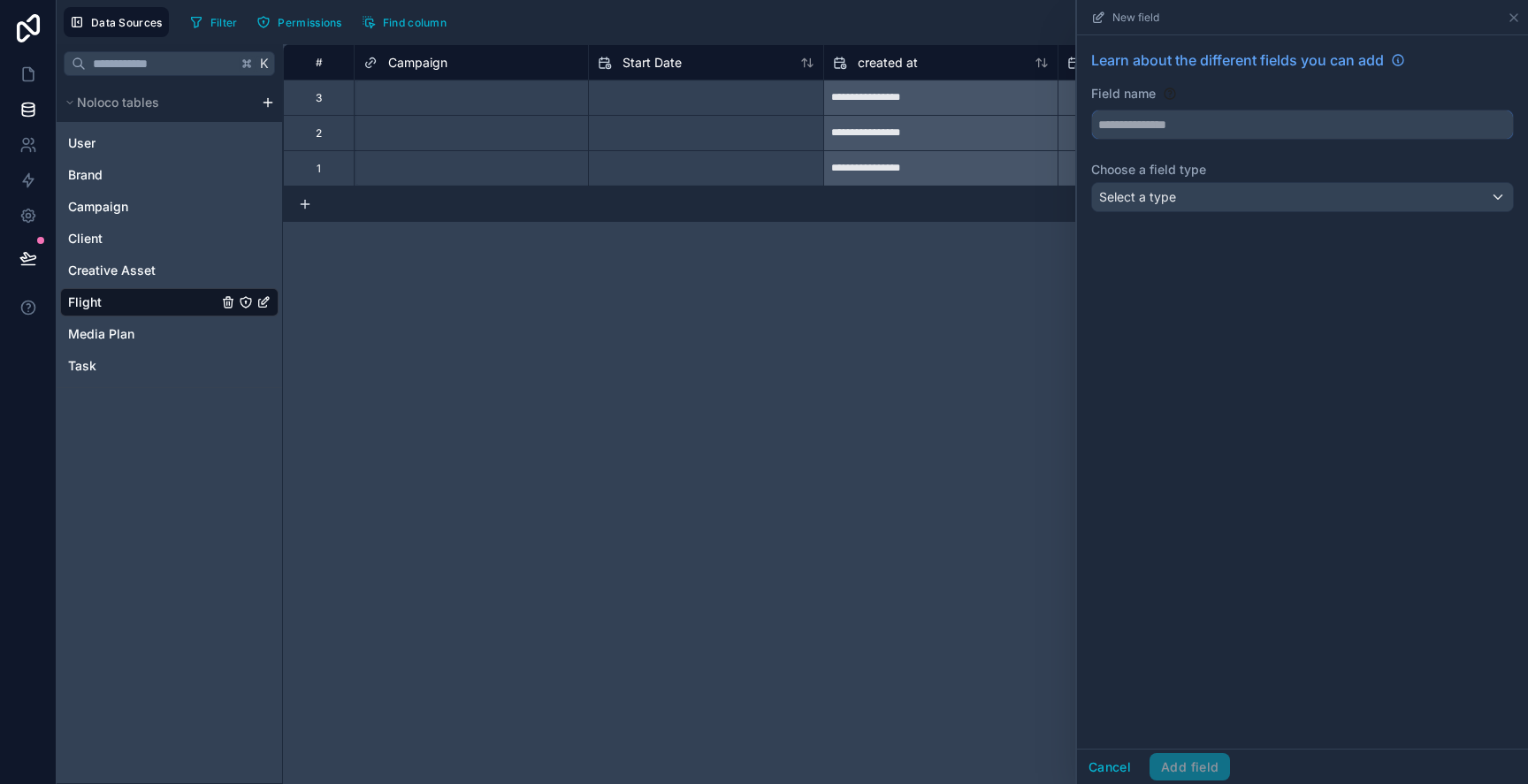
click at [1166, 122] on input "text" at bounding box center [1302, 125] width 421 height 28
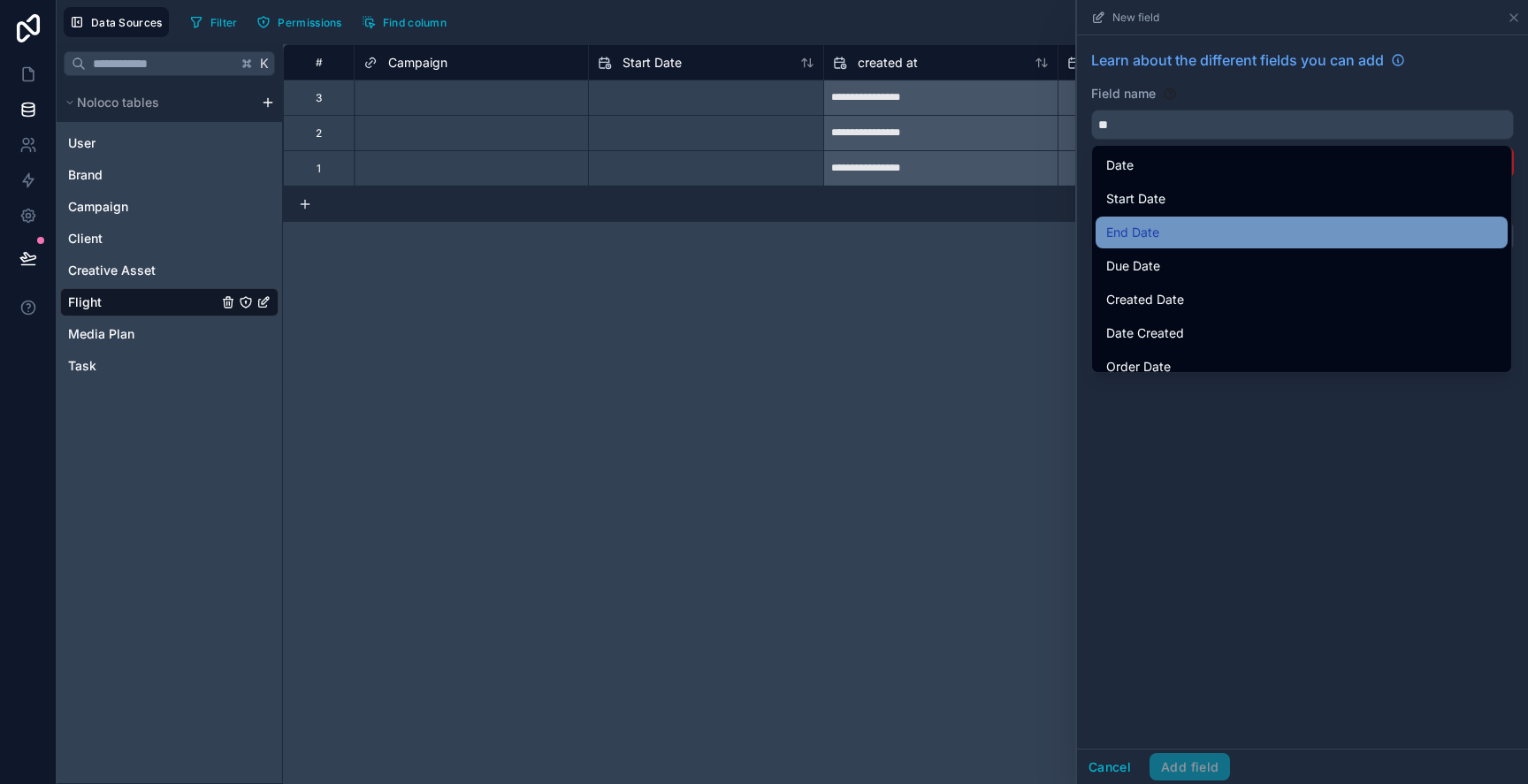
click at [1183, 244] on div "End Date" at bounding box center [1301, 233] width 412 height 32
type input "********"
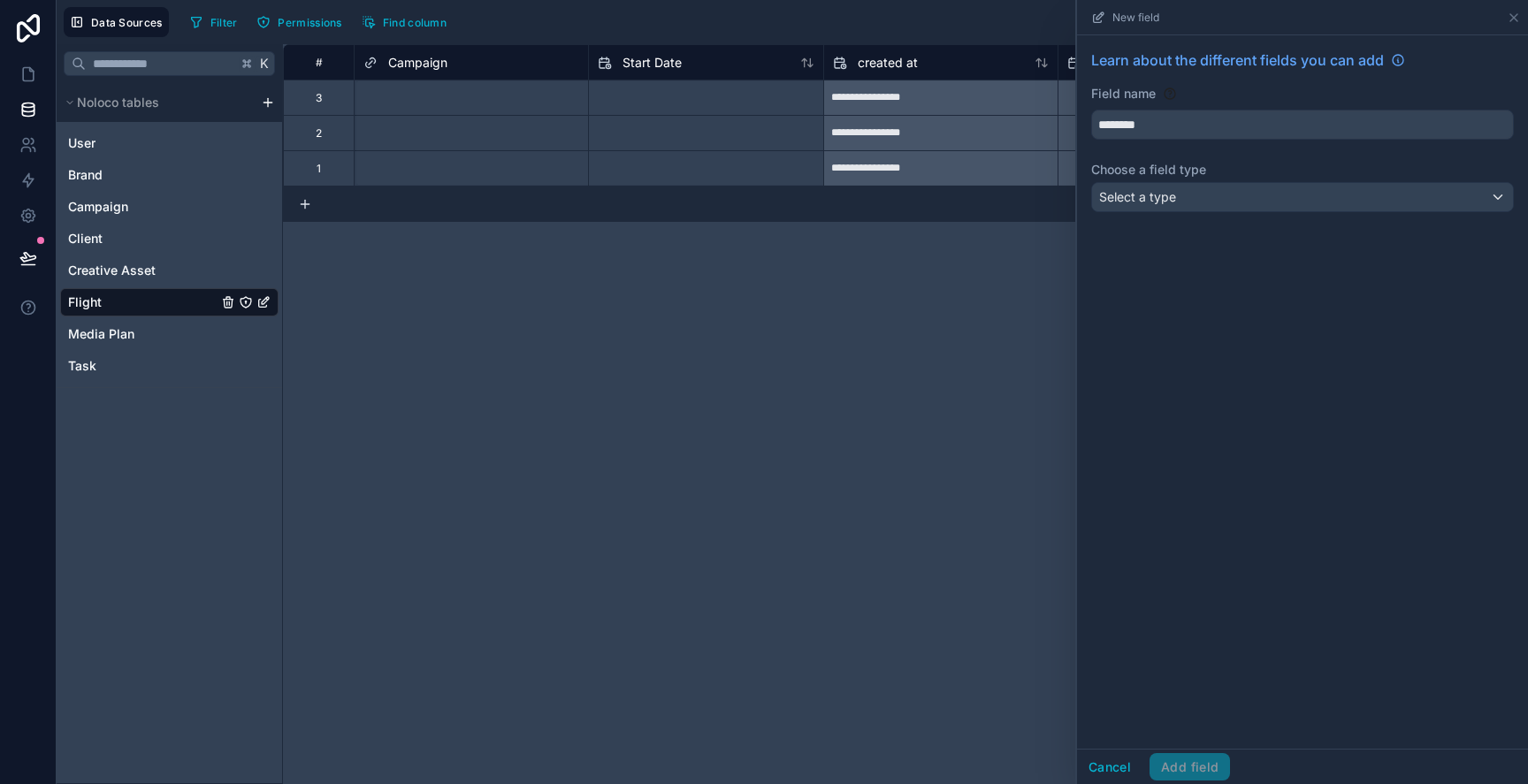
click at [1205, 213] on div "Learn about the different fields you can add Field name ******** Choose a field…" at bounding box center [1302, 134] width 451 height 198
click at [1216, 224] on div "Learn about the different fields you can add Field name ******** Choose a field…" at bounding box center [1302, 134] width 451 height 198
click at [1218, 205] on div "Select a type" at bounding box center [1302, 197] width 421 height 28
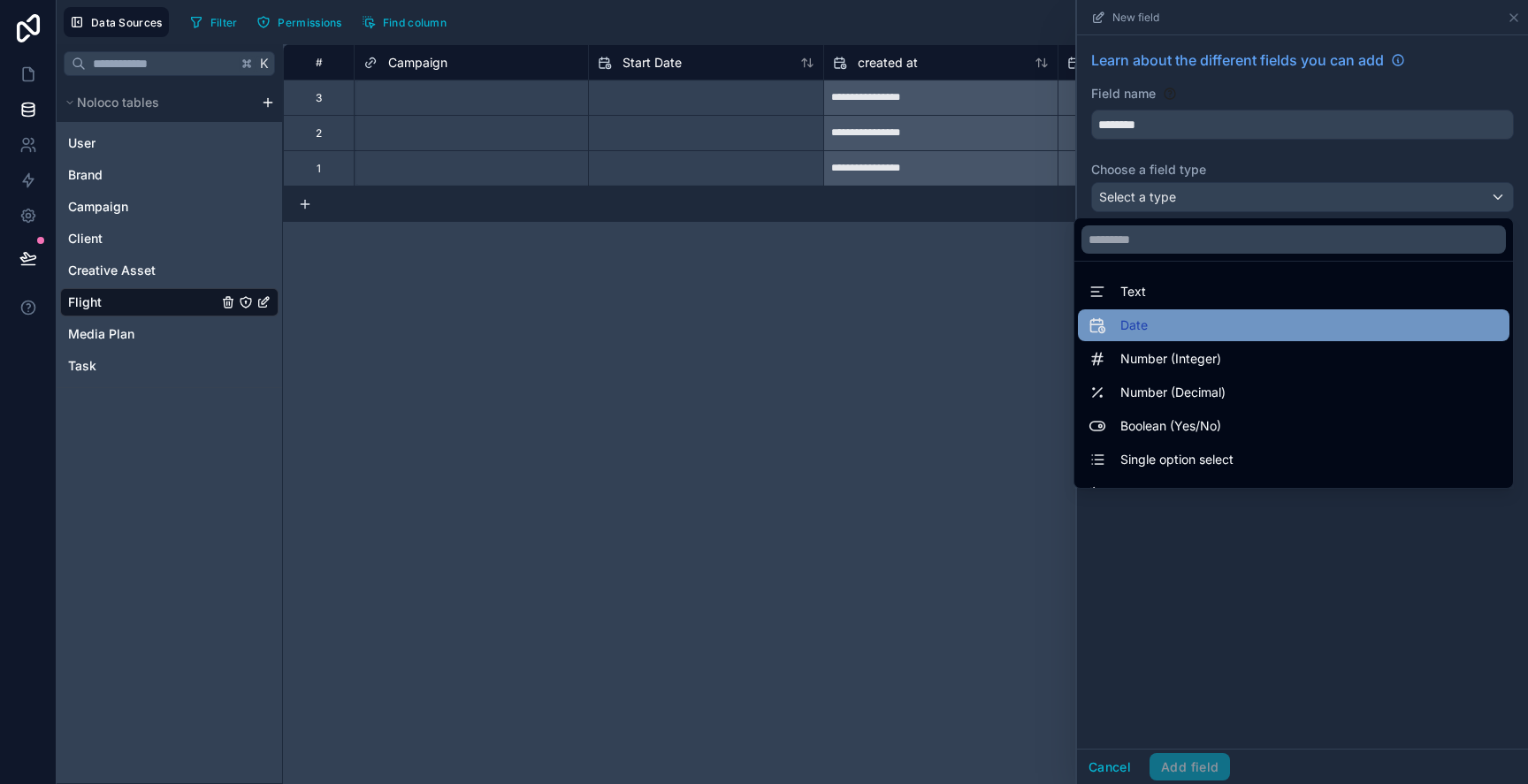
click at [1210, 327] on div "Date" at bounding box center [1293, 325] width 411 height 21
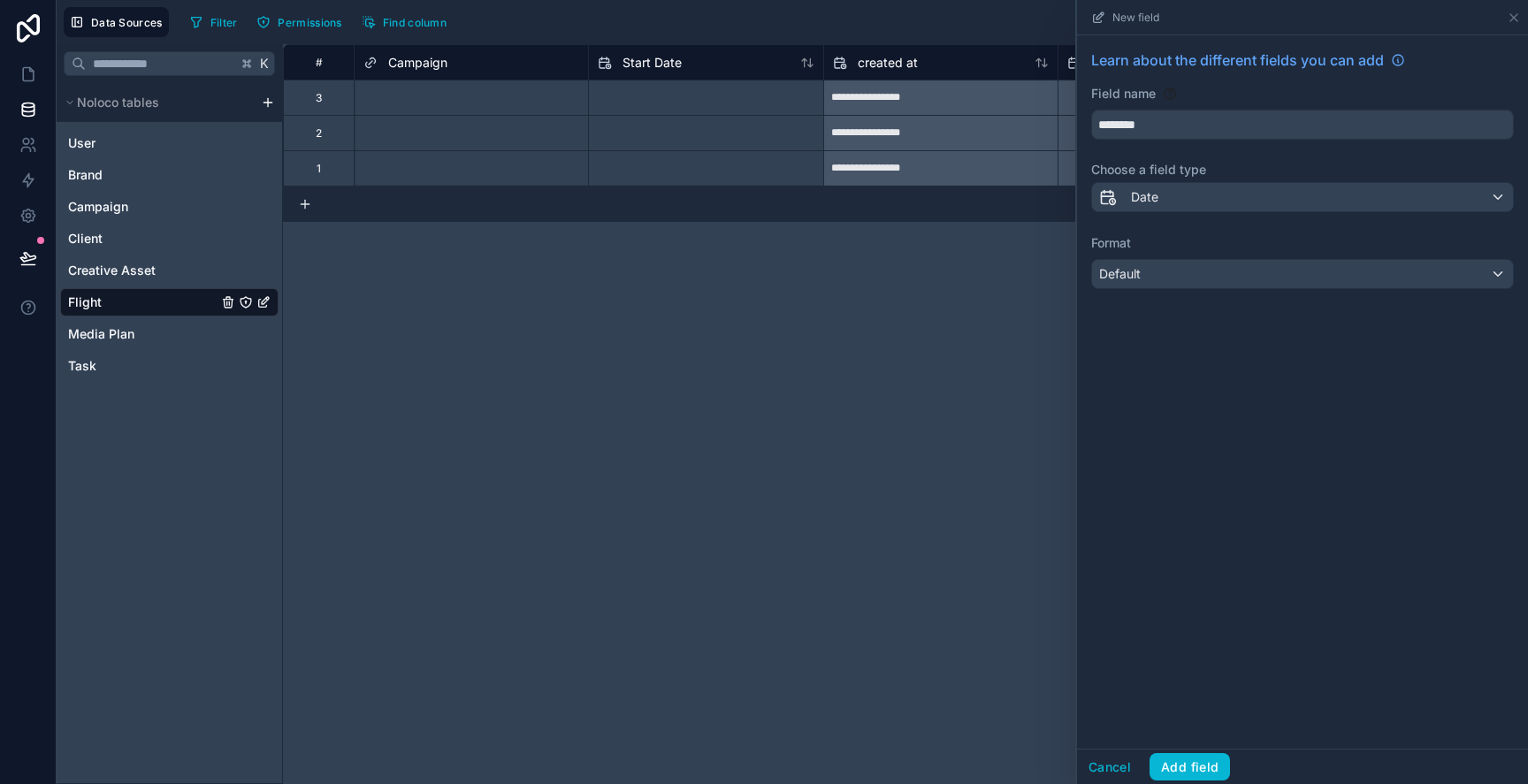
click at [1179, 296] on div "Learn about the different fields you can add Field name ******** Choose a field…" at bounding box center [1302, 169] width 451 height 268
click at [1179, 283] on div "Default" at bounding box center [1302, 274] width 421 height 28
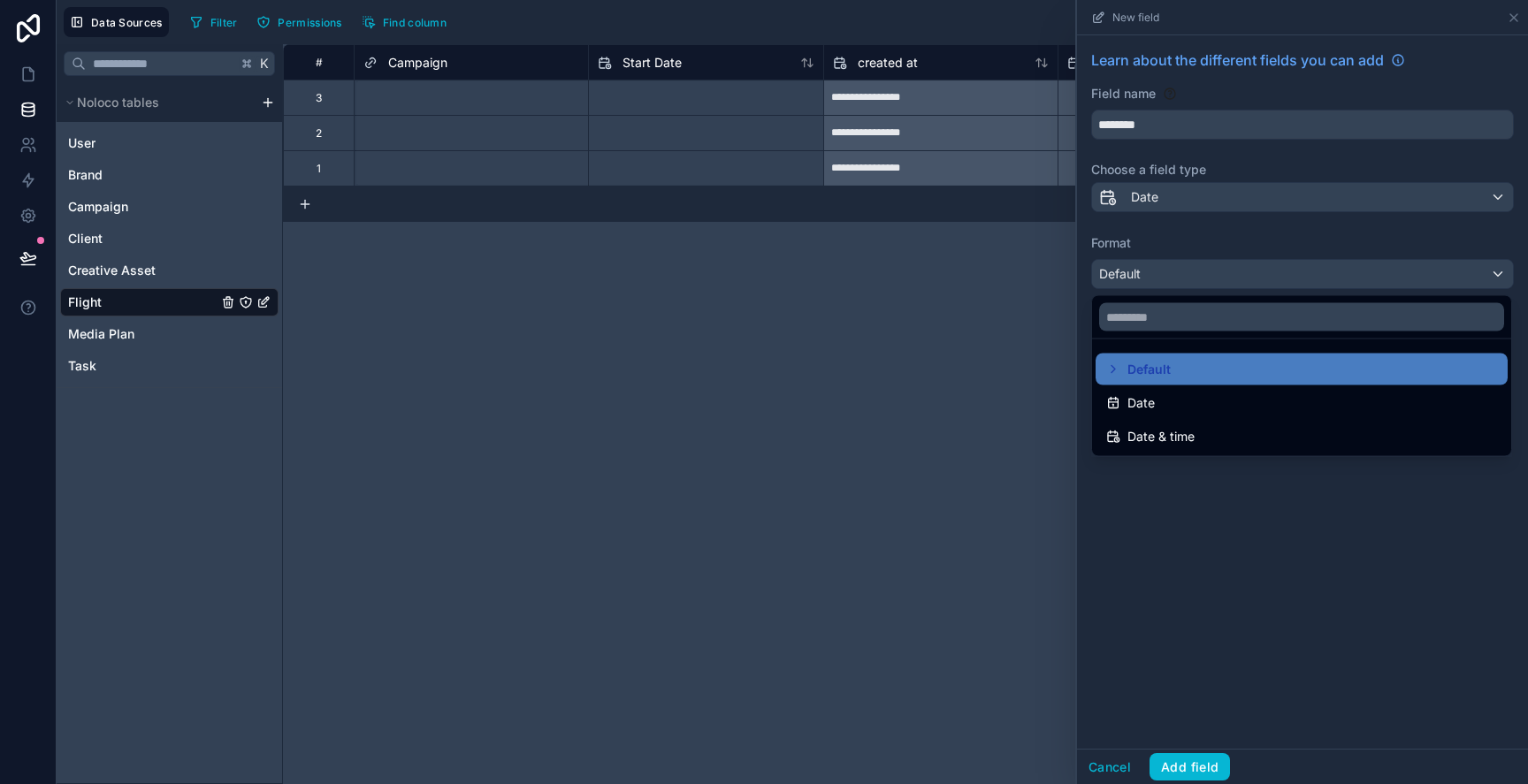
click at [1199, 438] on div "Date & time" at bounding box center [1301, 436] width 391 height 21
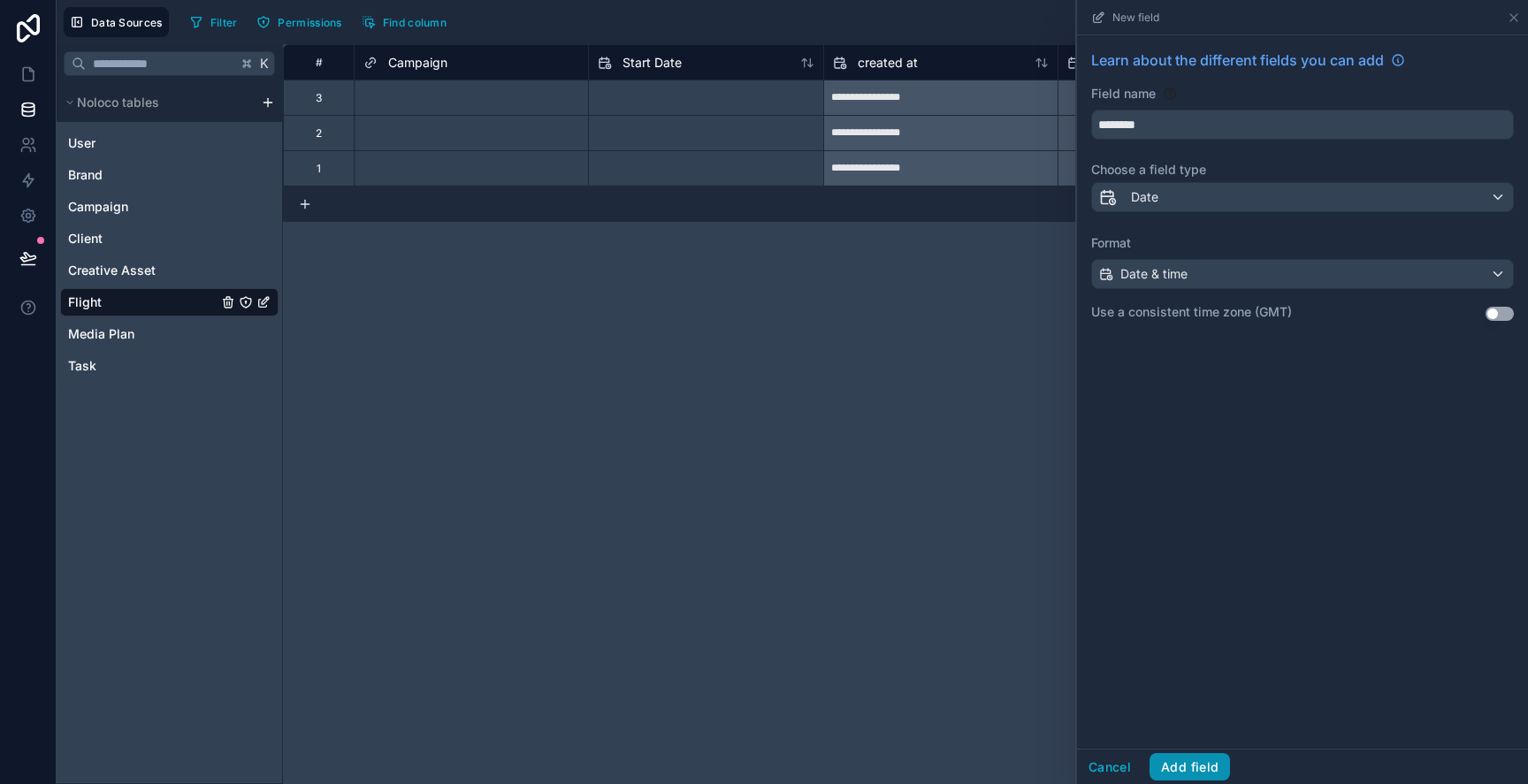
click at [1175, 771] on button "Add field" at bounding box center [1189, 767] width 81 height 28
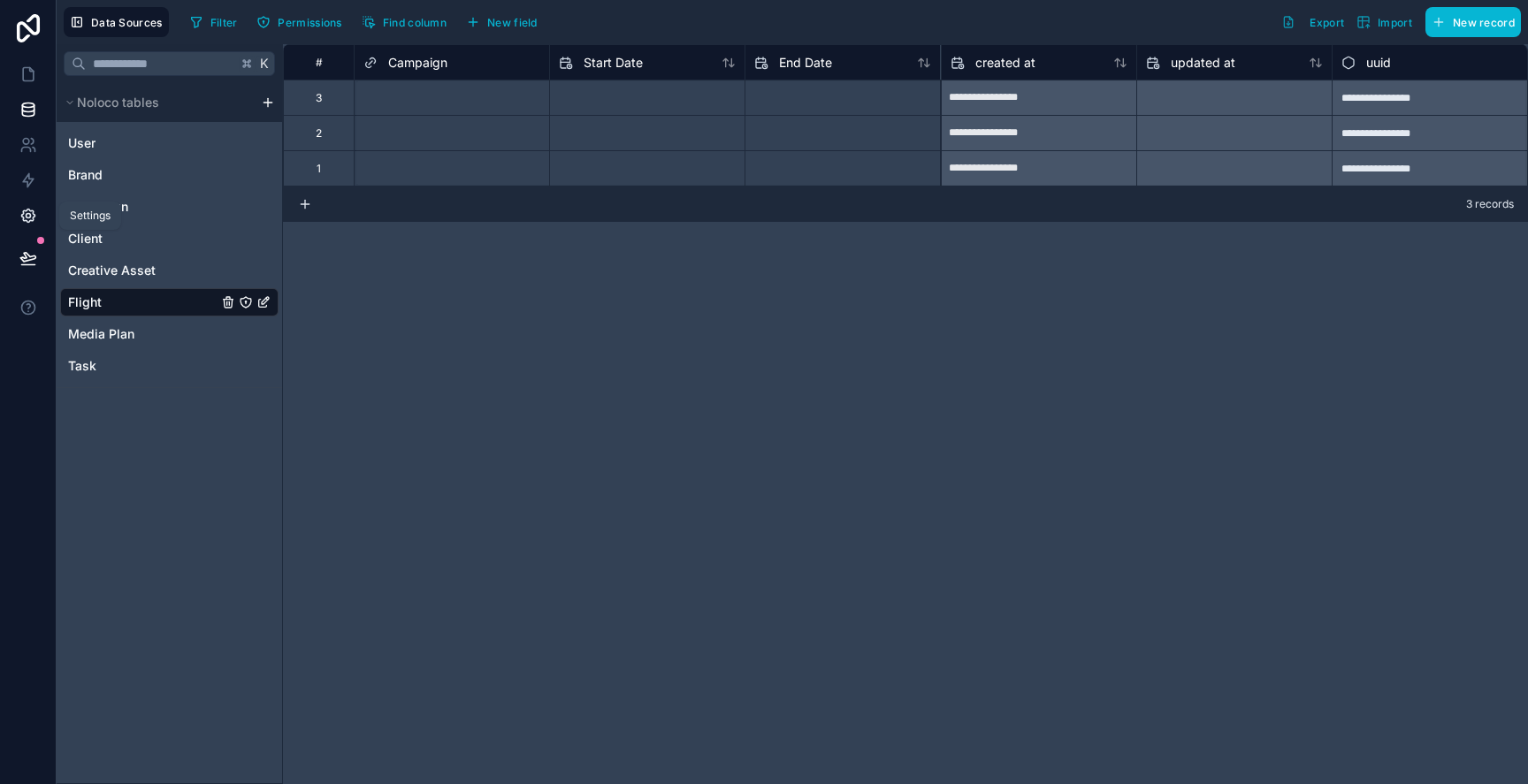
click at [28, 212] on icon at bounding box center [28, 216] width 18 height 18
click at [473, 28] on icon "button" at bounding box center [473, 22] width 14 height 14
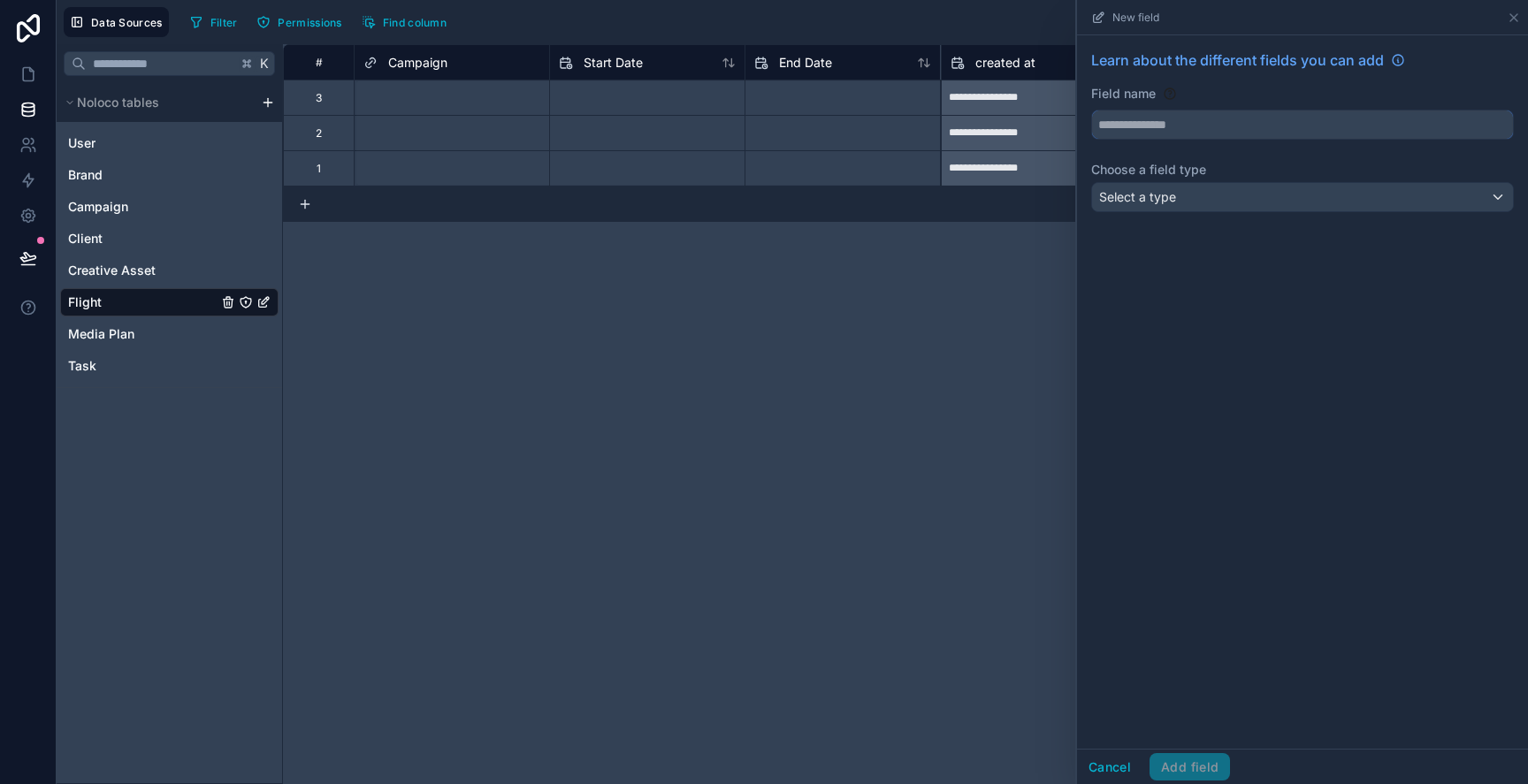
click at [1117, 124] on input "text" at bounding box center [1302, 125] width 421 height 28
click at [1091, 110] on button "******" at bounding box center [1302, 125] width 423 height 30
type input "**********"
click at [1161, 185] on div "Select a type" at bounding box center [1302, 197] width 421 height 28
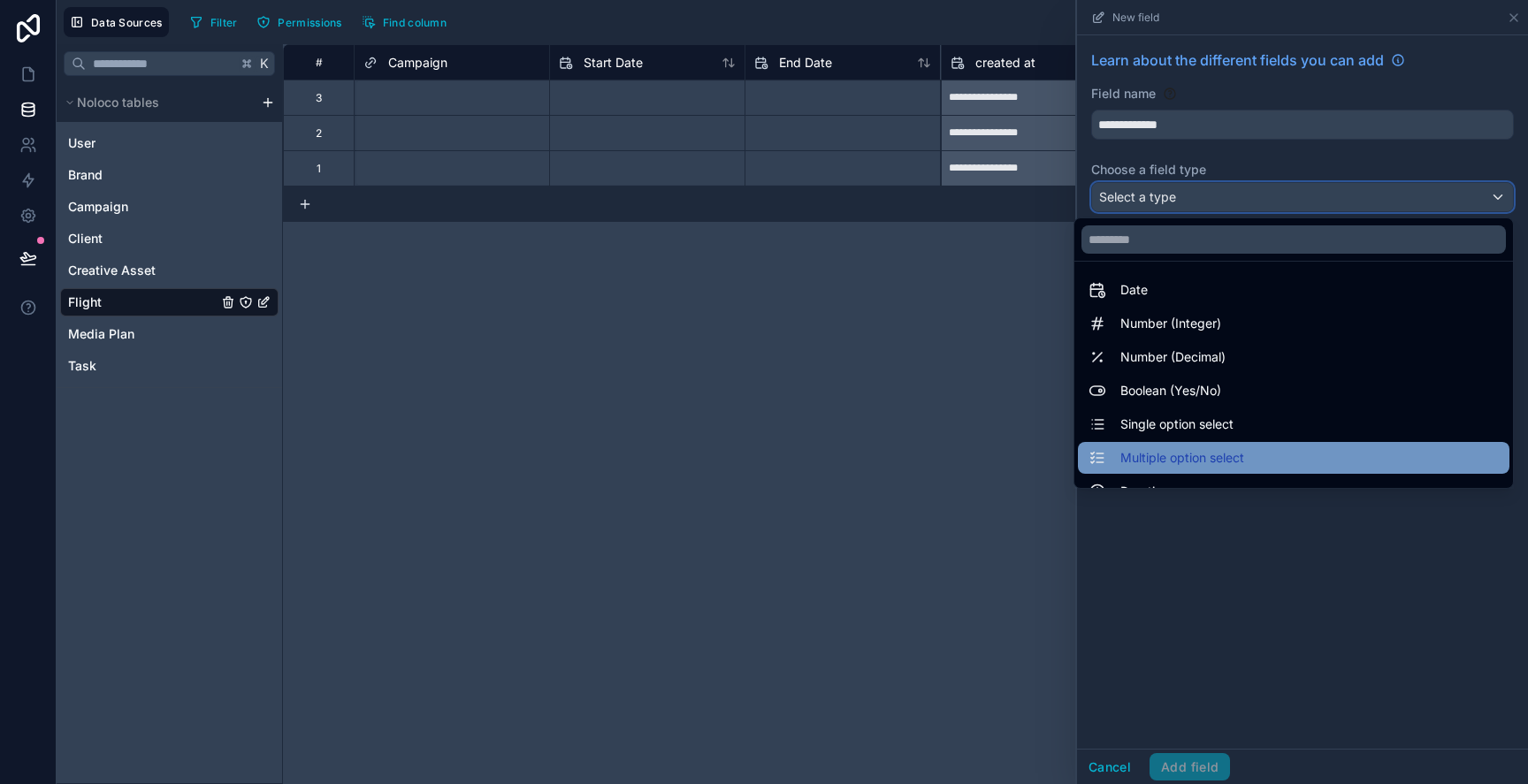
scroll to position [33, 0]
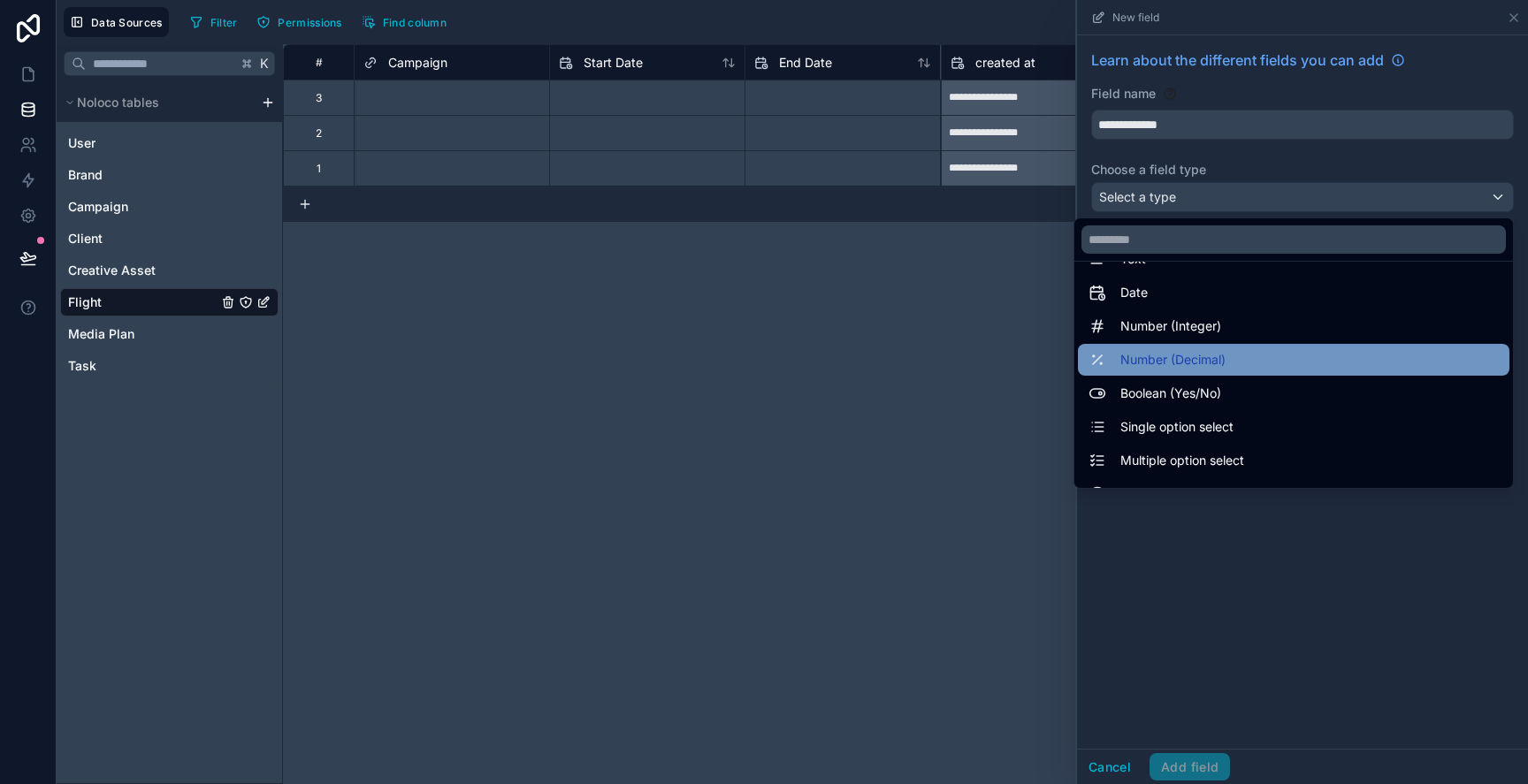
click at [1183, 360] on span "Number (Decimal)" at bounding box center [1172, 360] width 105 height 21
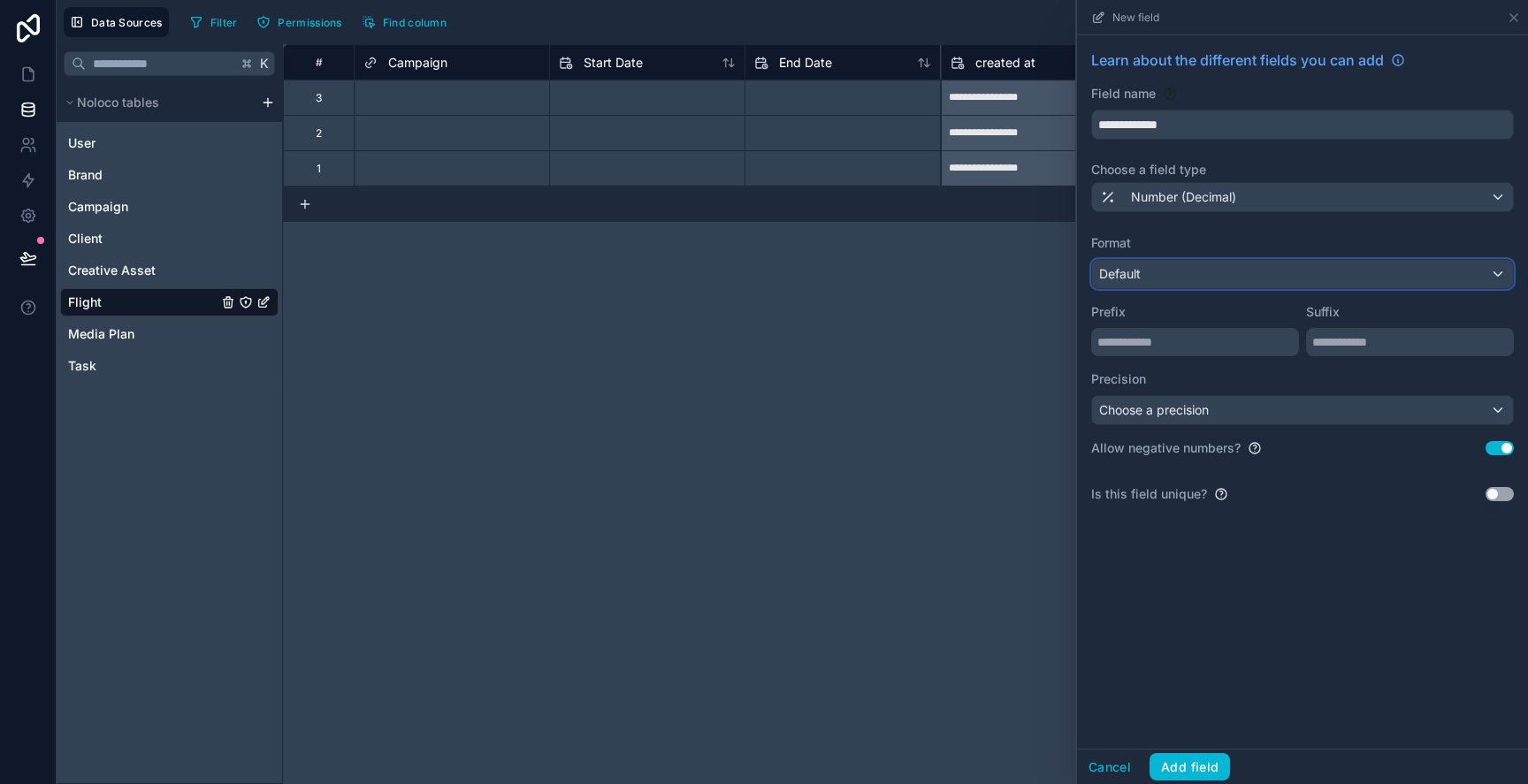
click at [1181, 266] on div "Default" at bounding box center [1302, 274] width 421 height 28
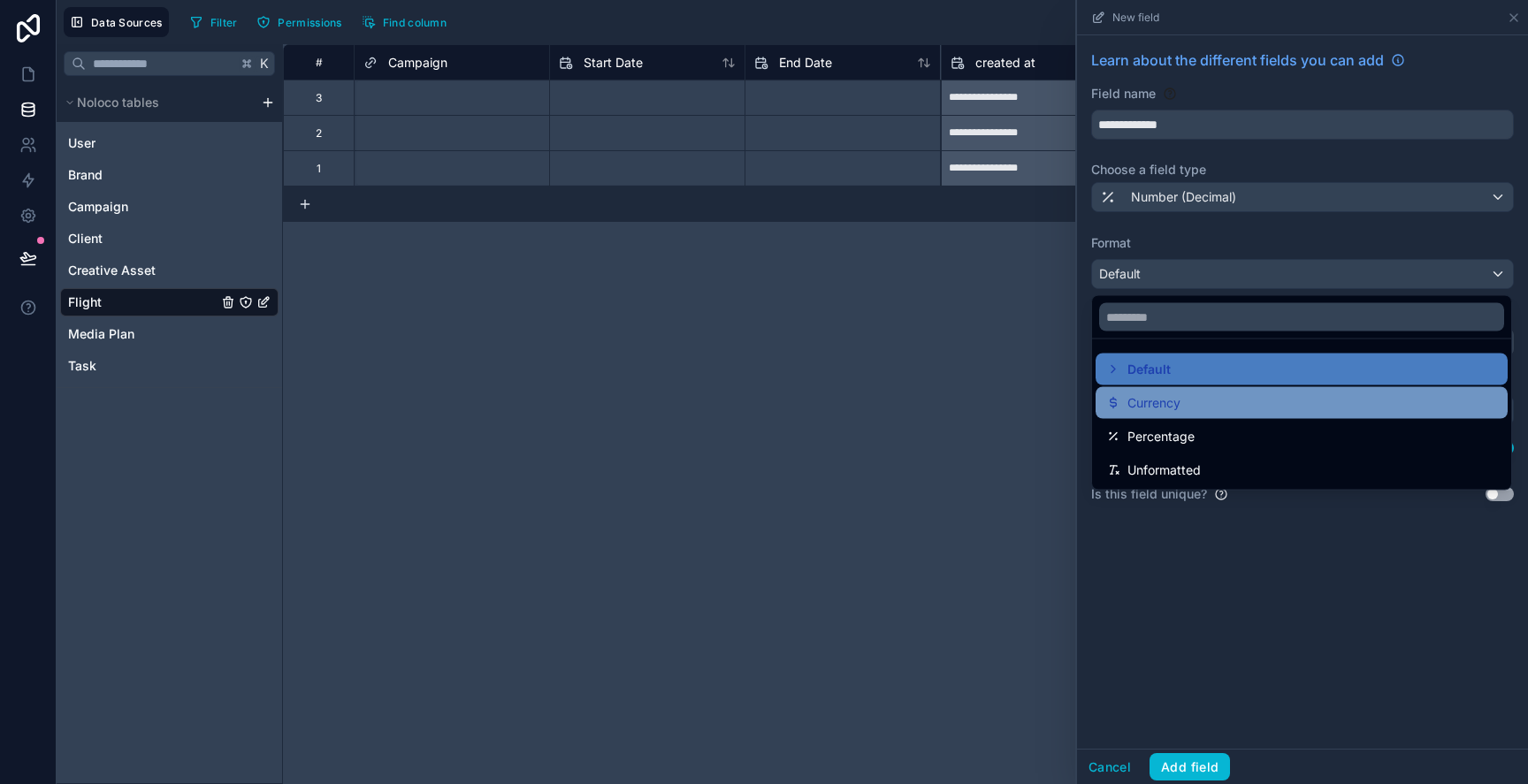
click at [1166, 413] on div "Currency" at bounding box center [1301, 403] width 412 height 32
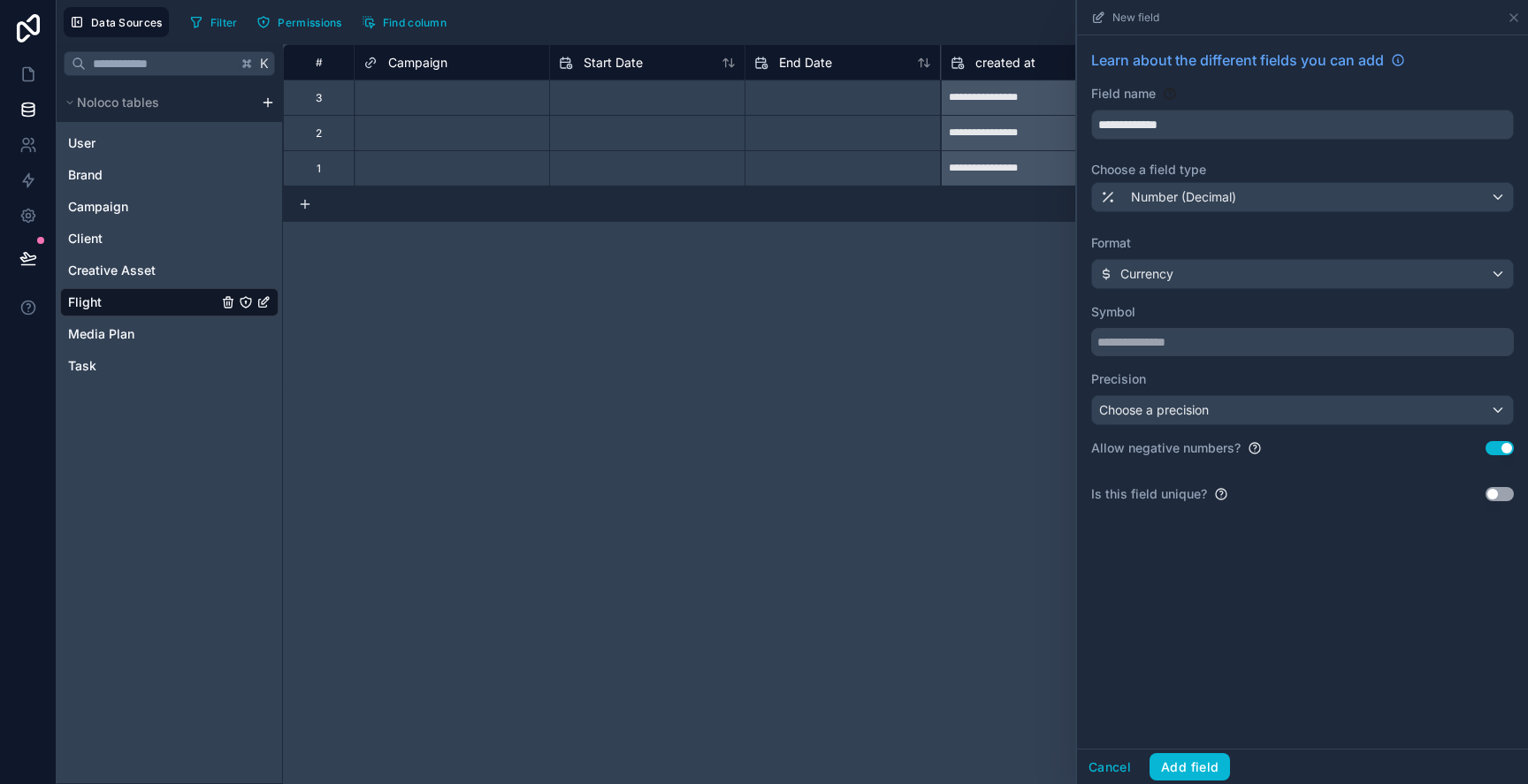
click at [1502, 446] on button "Use setting" at bounding box center [1500, 448] width 28 height 14
click at [1433, 395] on div "Choose a precision" at bounding box center [1302, 409] width 421 height 28
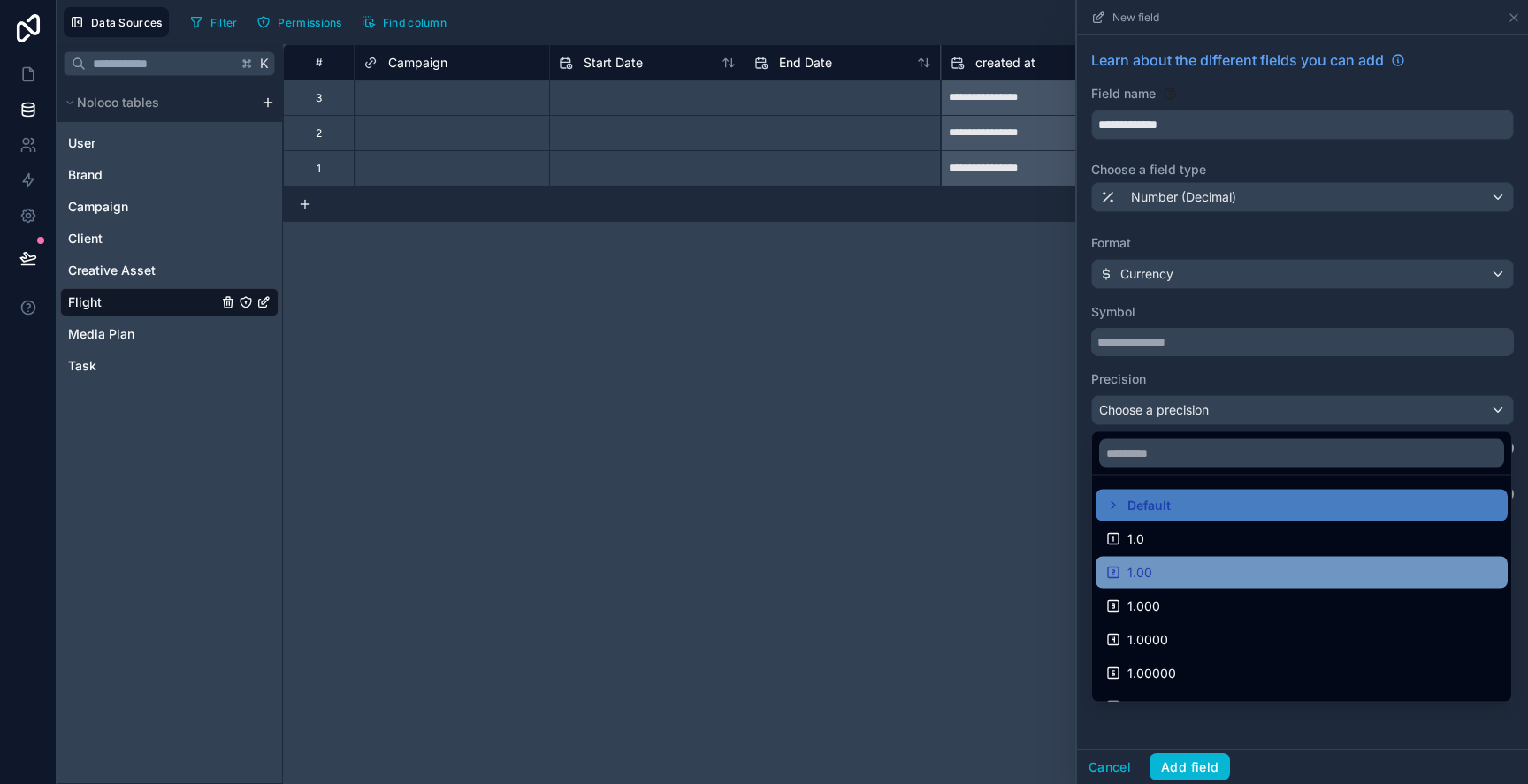
click at [1377, 563] on div "1.00" at bounding box center [1301, 572] width 391 height 21
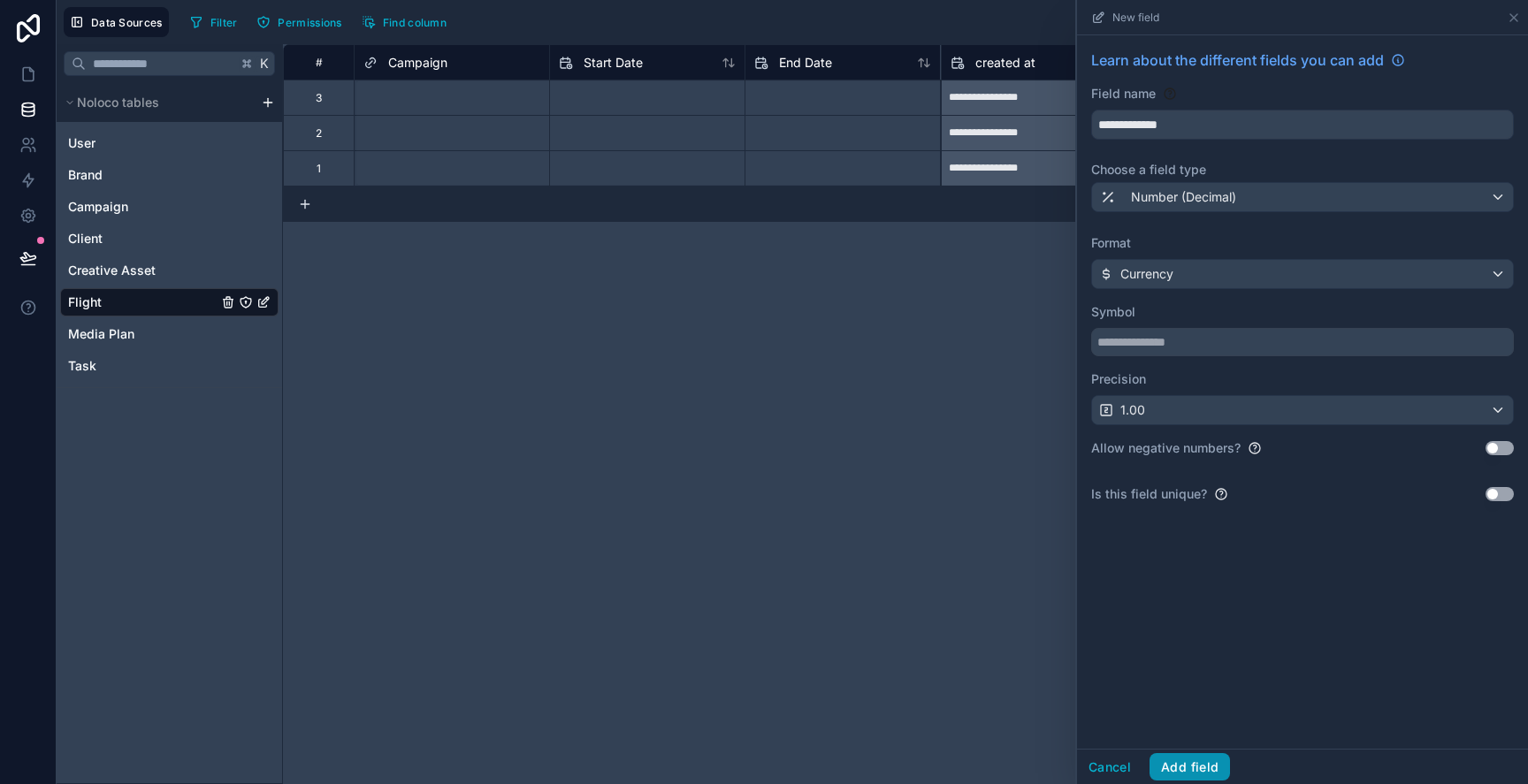
click at [1187, 769] on button "Add field" at bounding box center [1189, 767] width 81 height 28
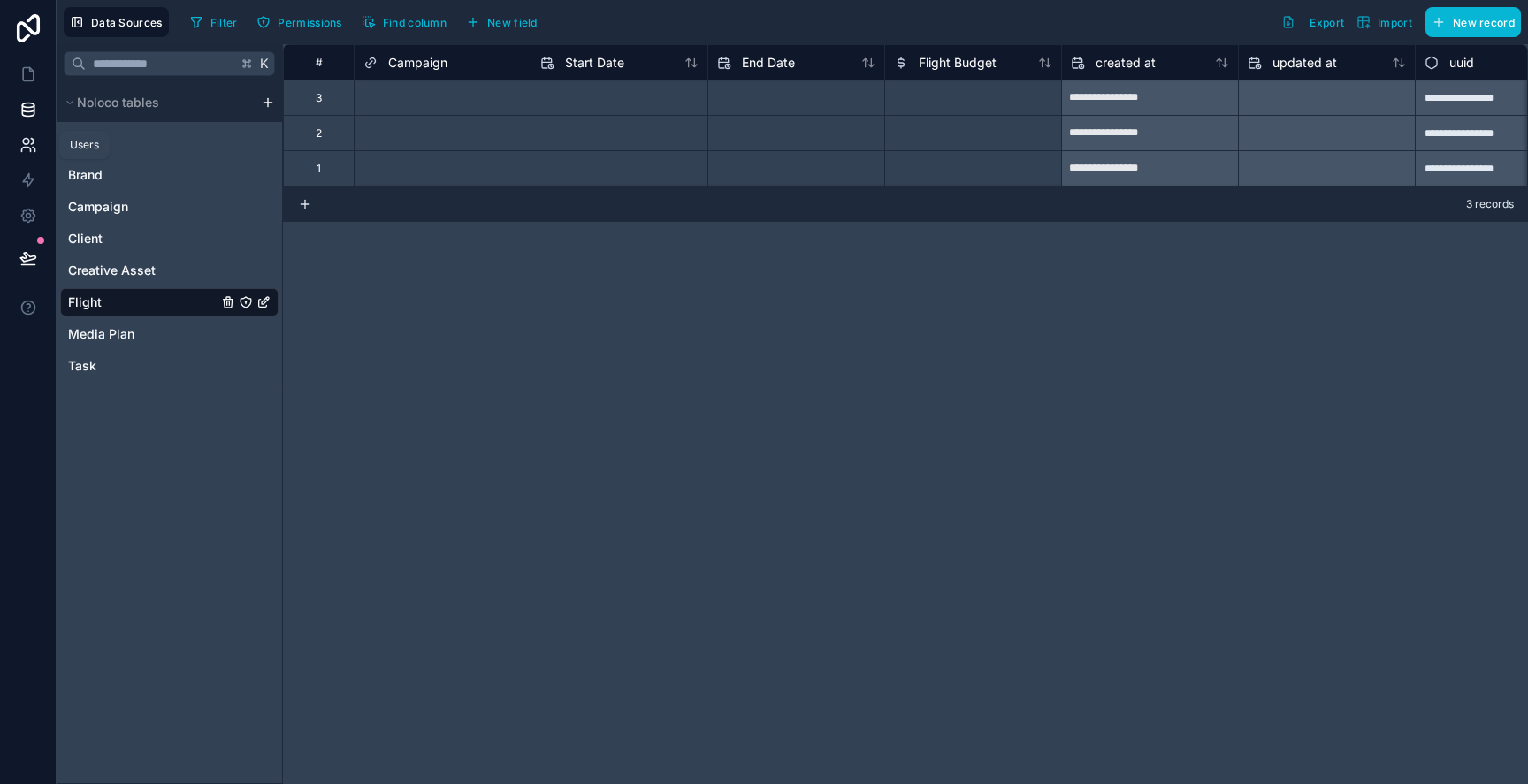
click at [19, 135] on link at bounding box center [28, 144] width 56 height 35
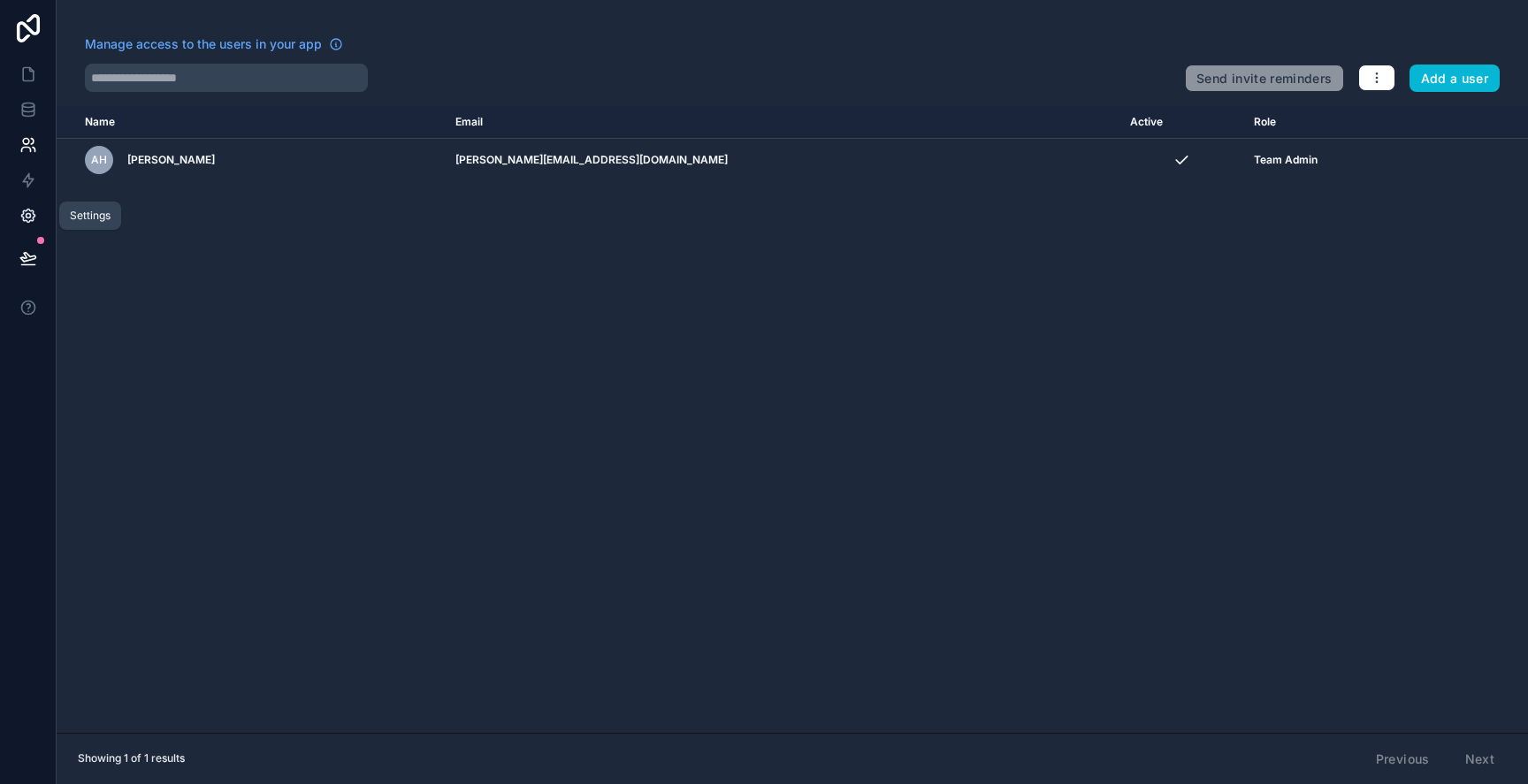
click at [36, 204] on link at bounding box center [28, 215] width 56 height 35
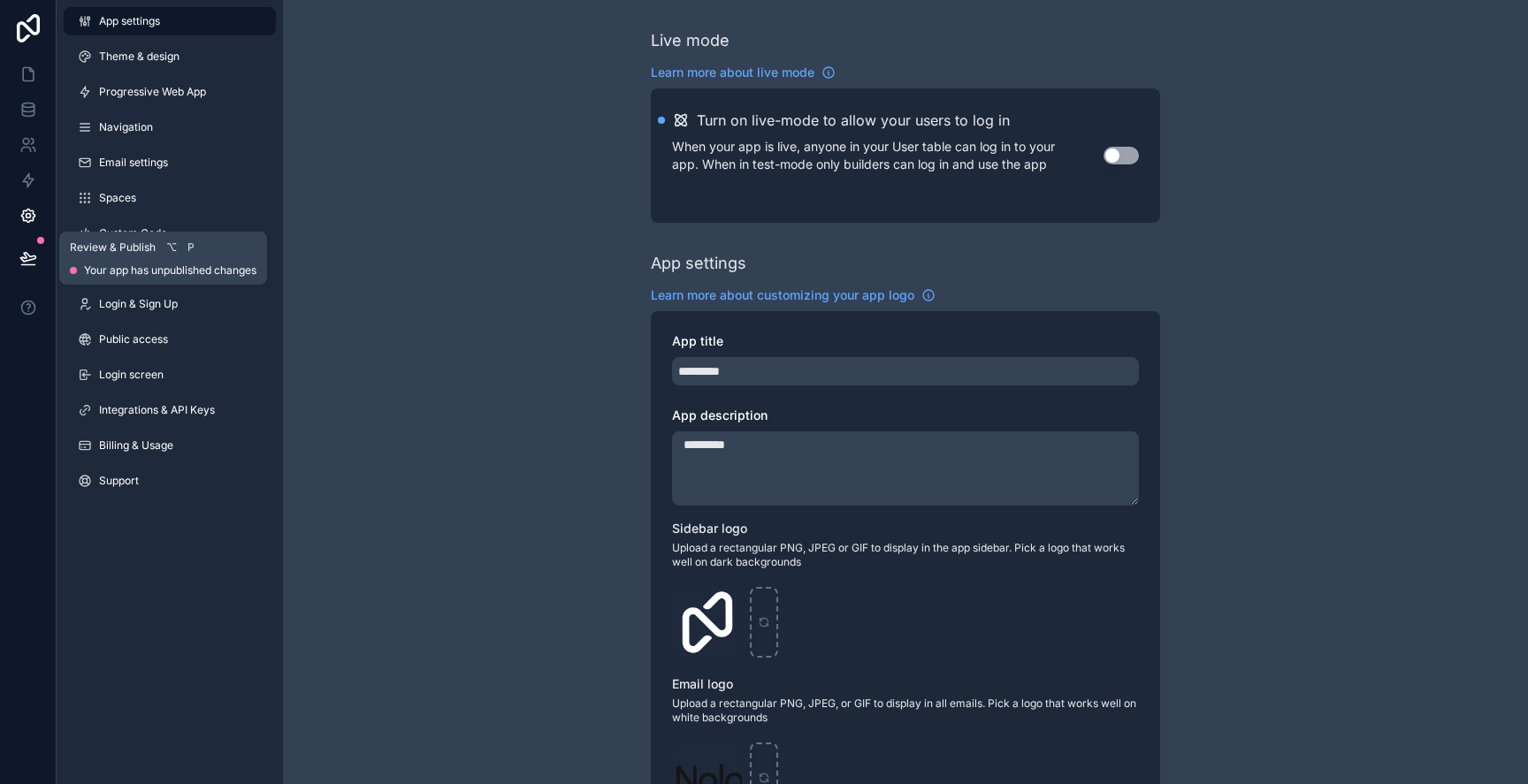
click at [35, 244] on button at bounding box center [28, 259] width 39 height 50
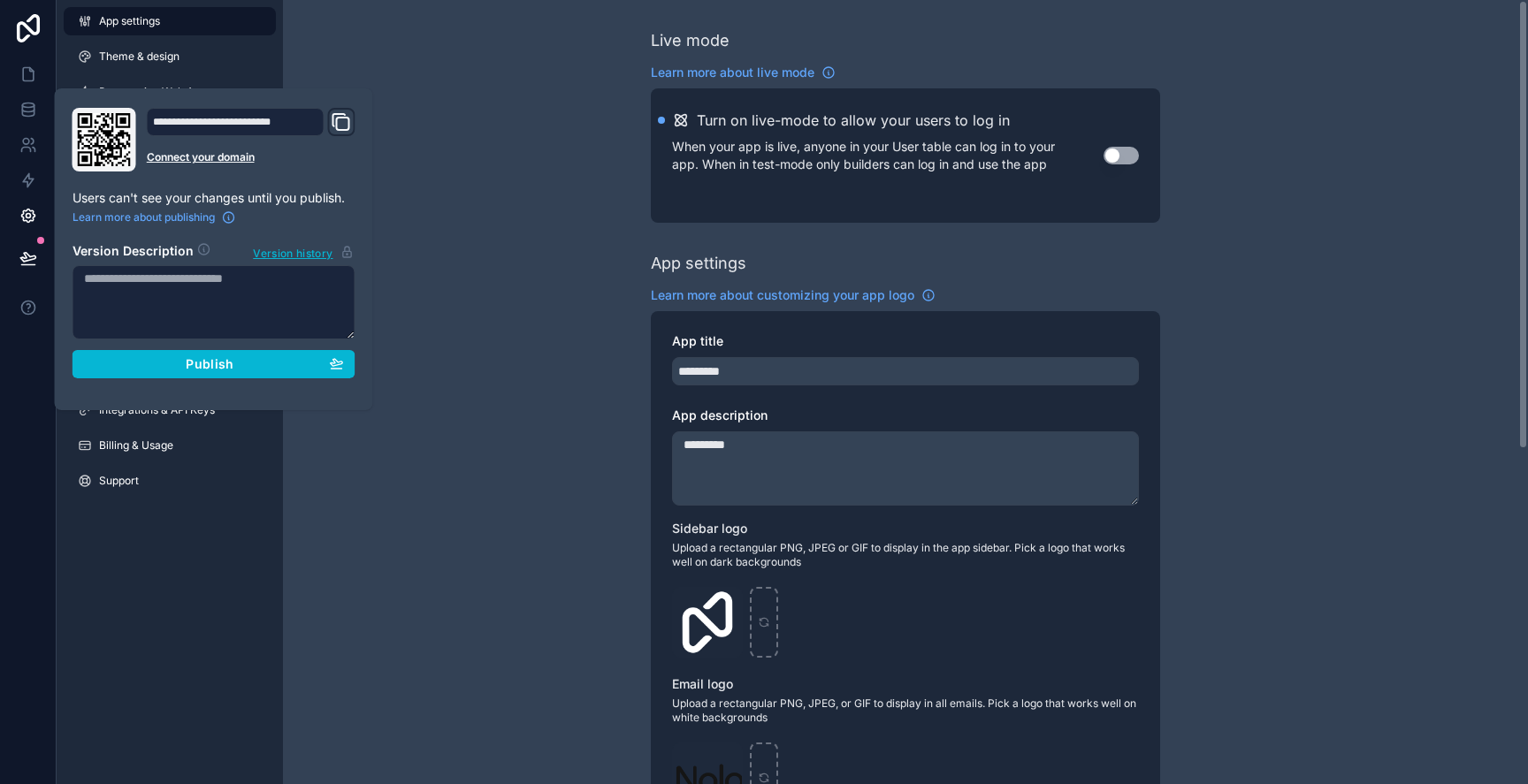
click at [450, 96] on div "Live mode Learn more about live mode Turn on live-mode to allow your users to l…" at bounding box center [905, 684] width 1245 height 1368
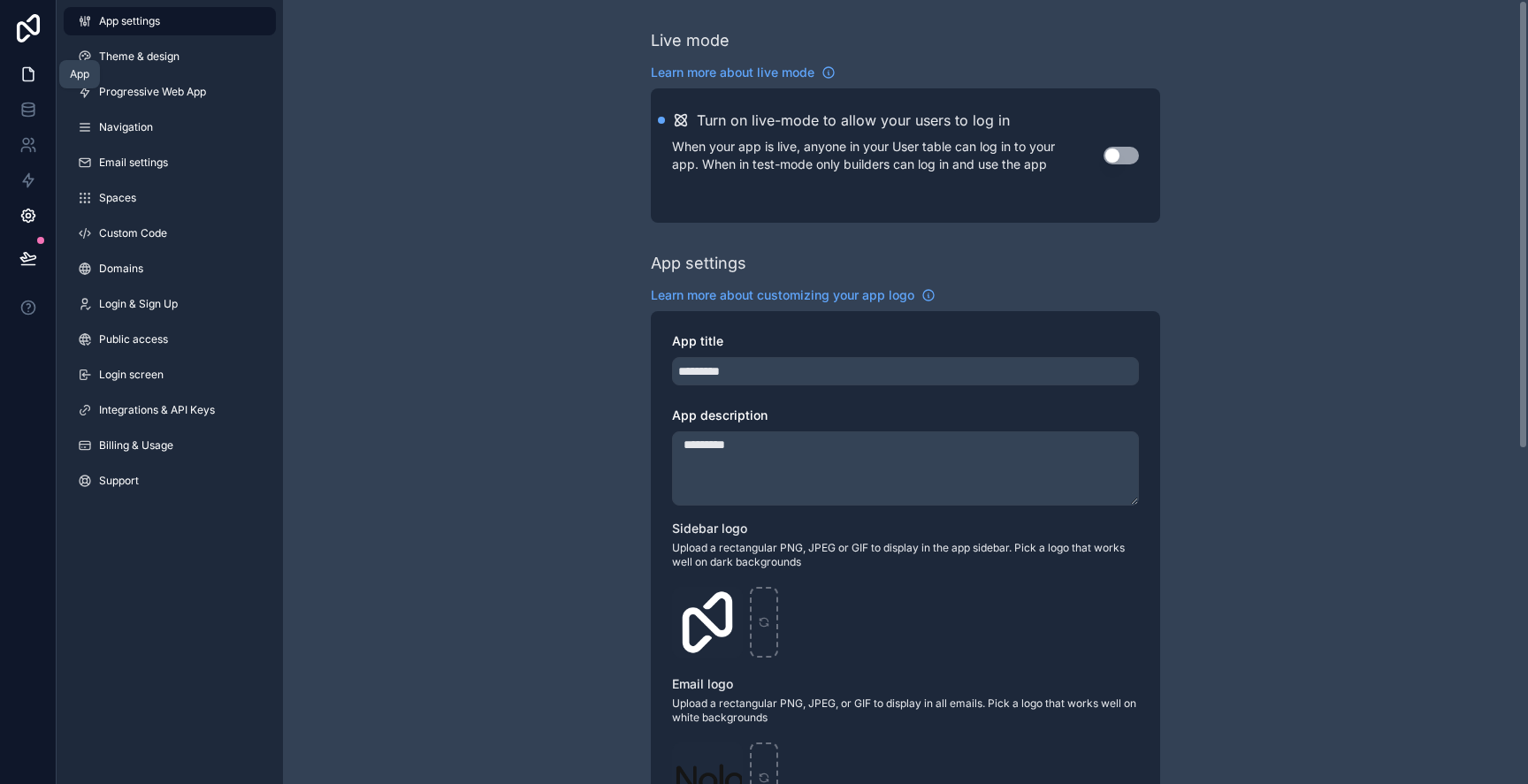
click at [38, 79] on link at bounding box center [28, 74] width 56 height 35
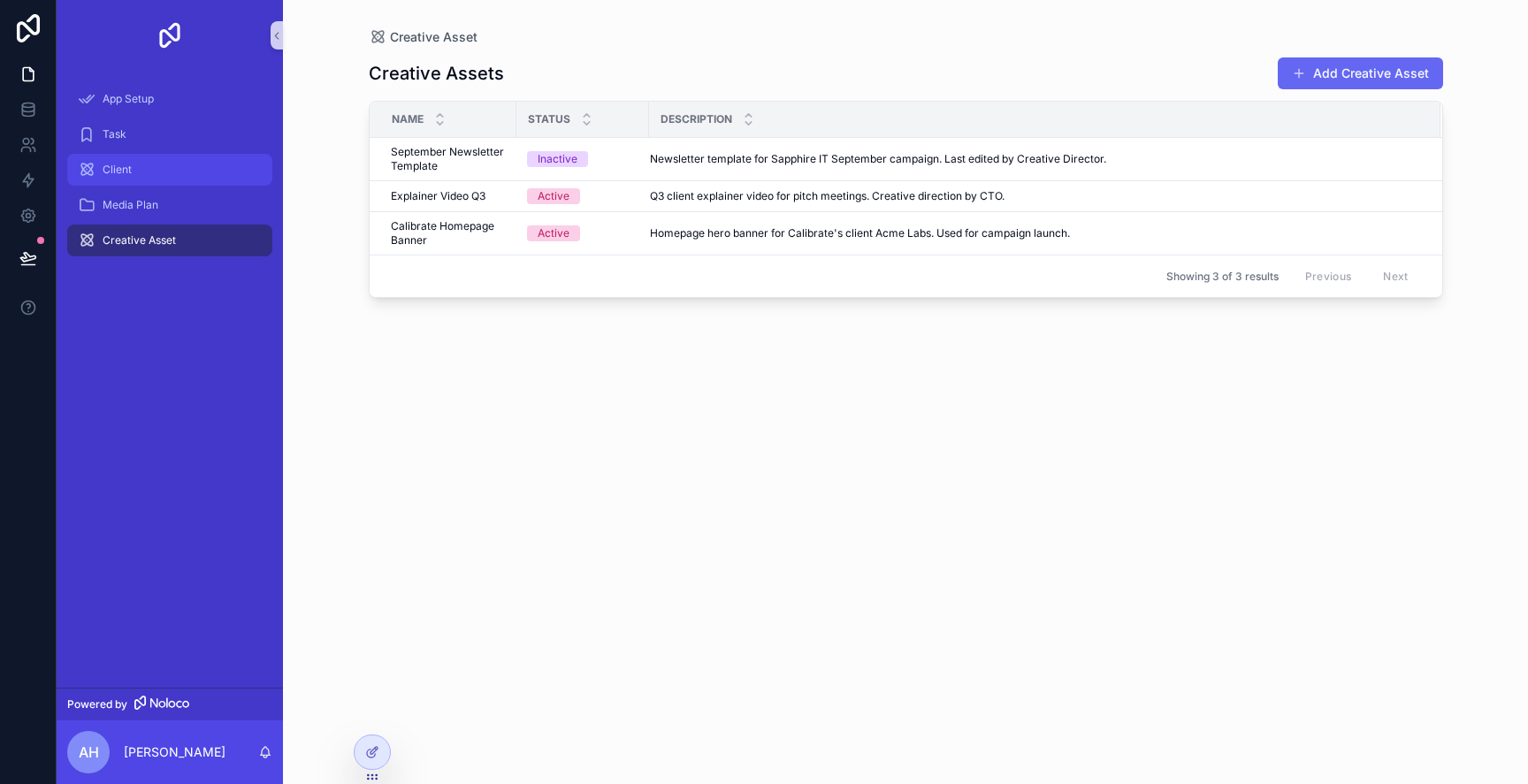
click at [173, 158] on div "Client" at bounding box center [170, 170] width 184 height 28
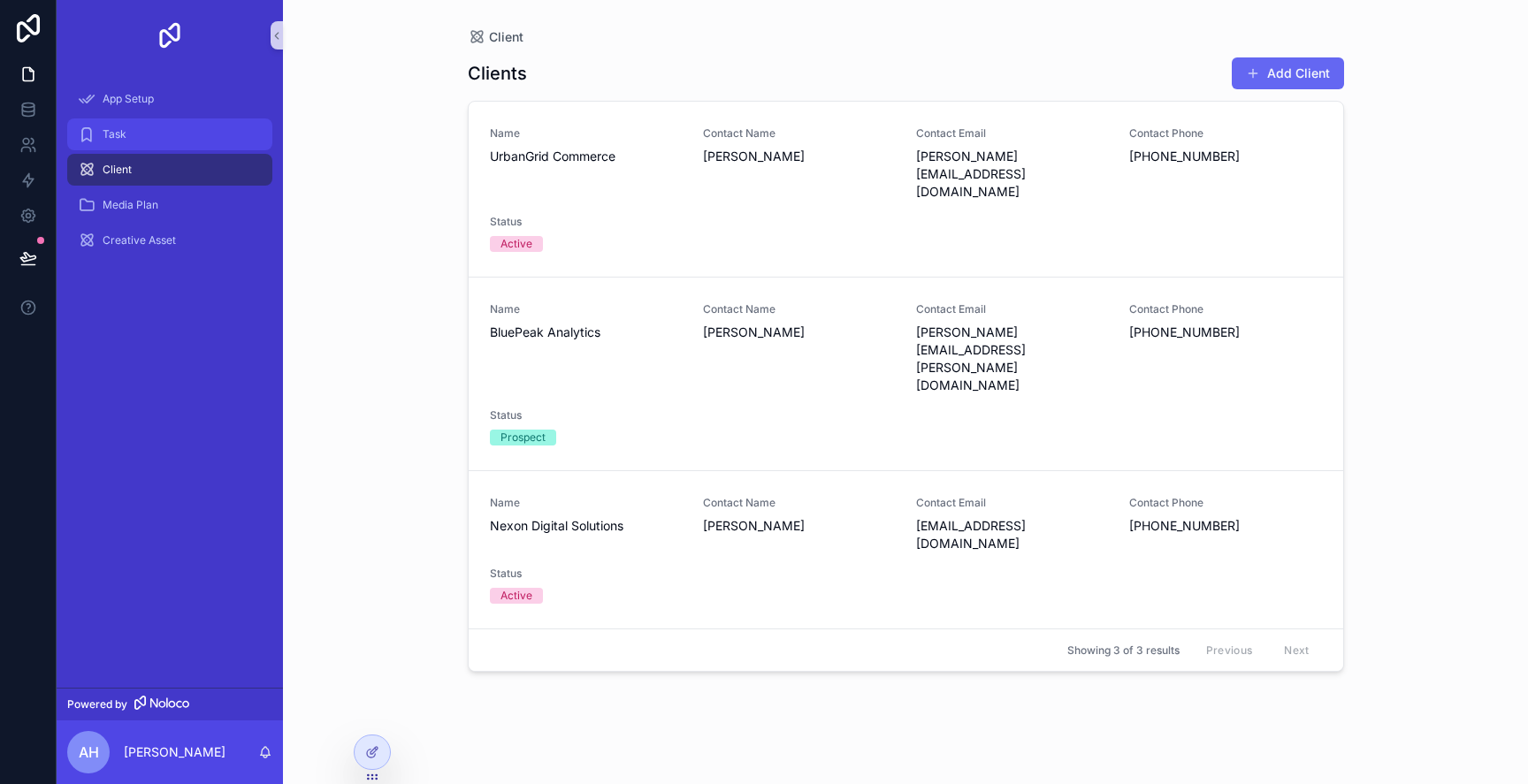
click at [174, 133] on div "Task" at bounding box center [170, 134] width 184 height 28
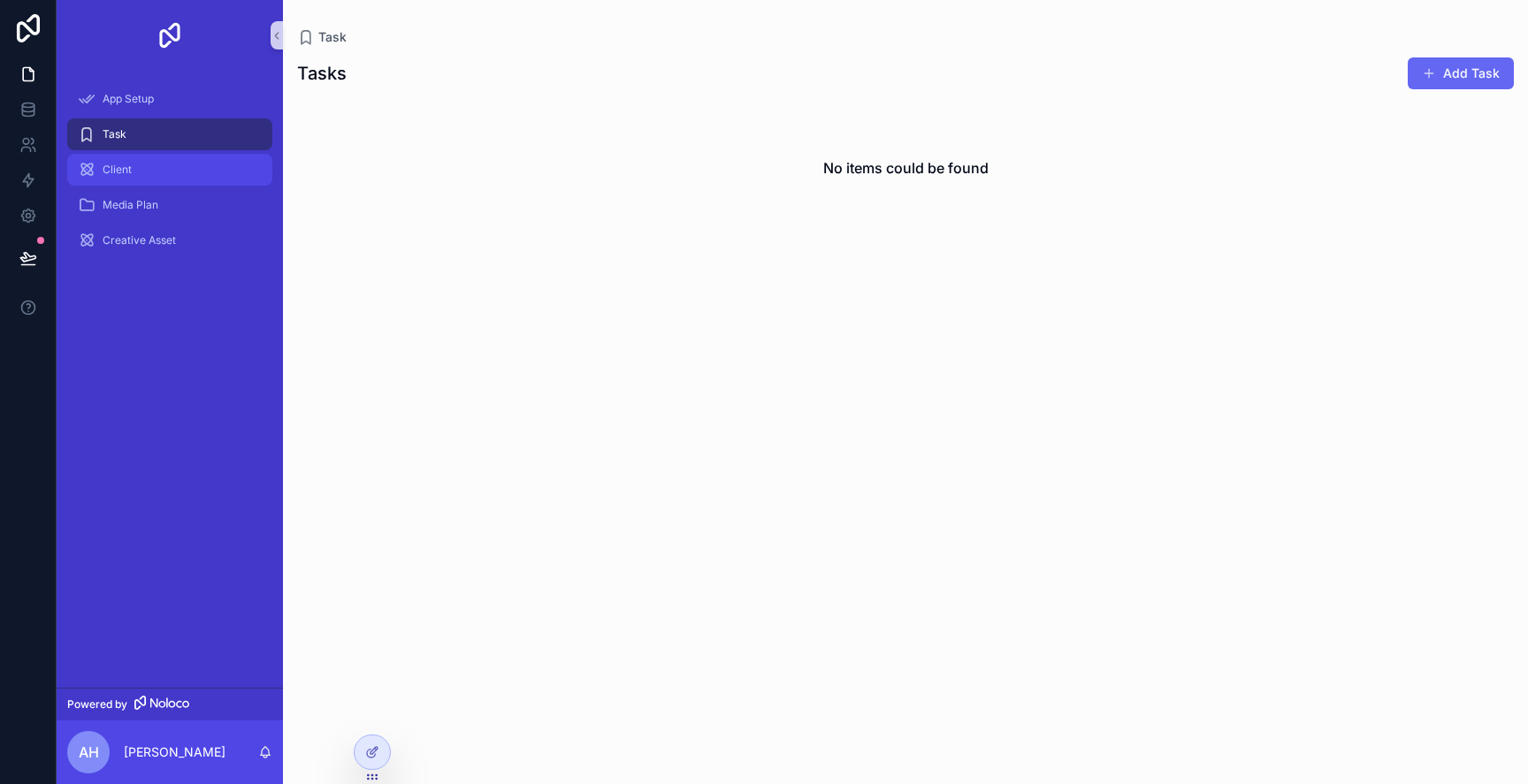
click at [184, 158] on div "Client" at bounding box center [170, 170] width 184 height 28
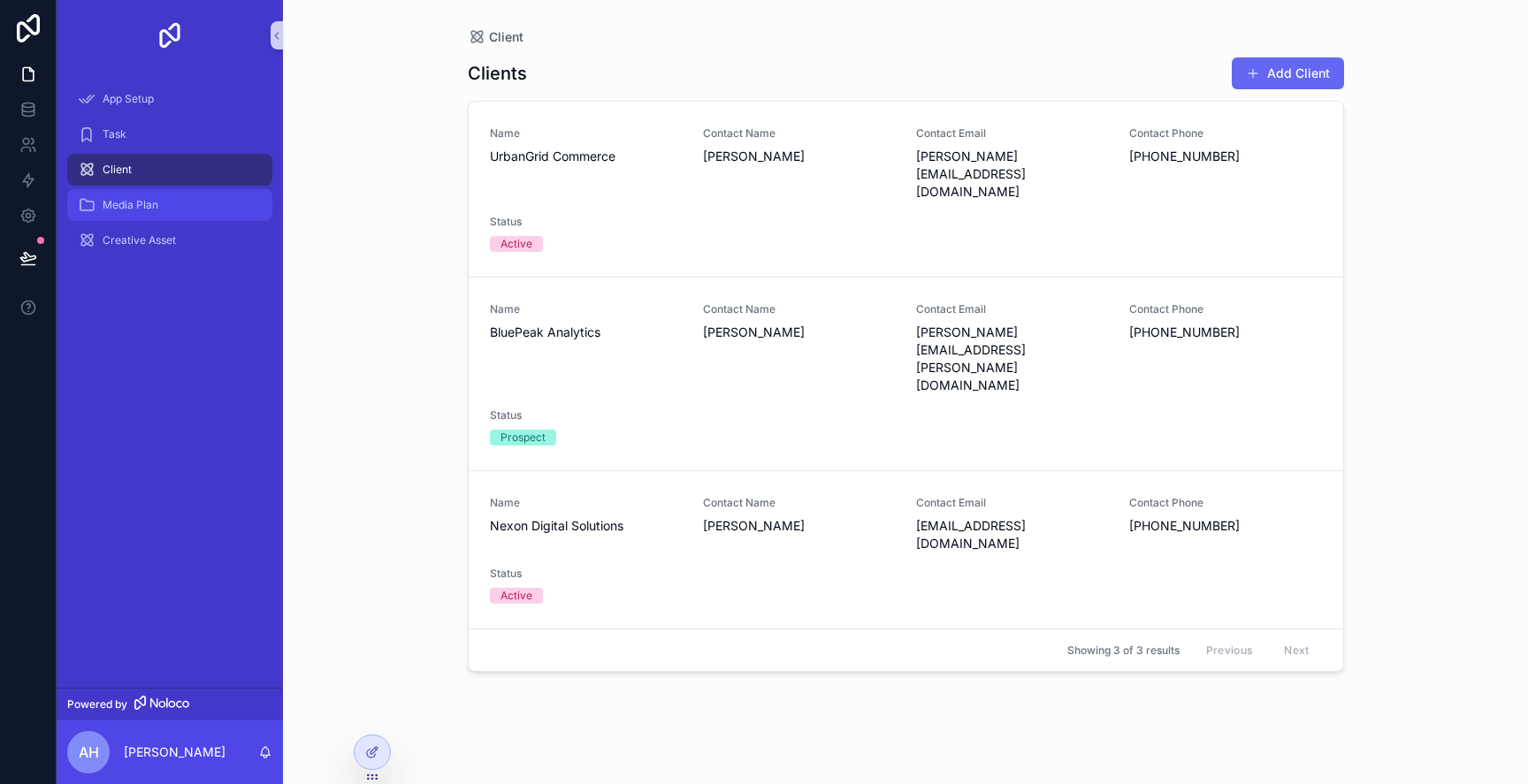
click at [189, 196] on div "Media Plan" at bounding box center [170, 205] width 184 height 28
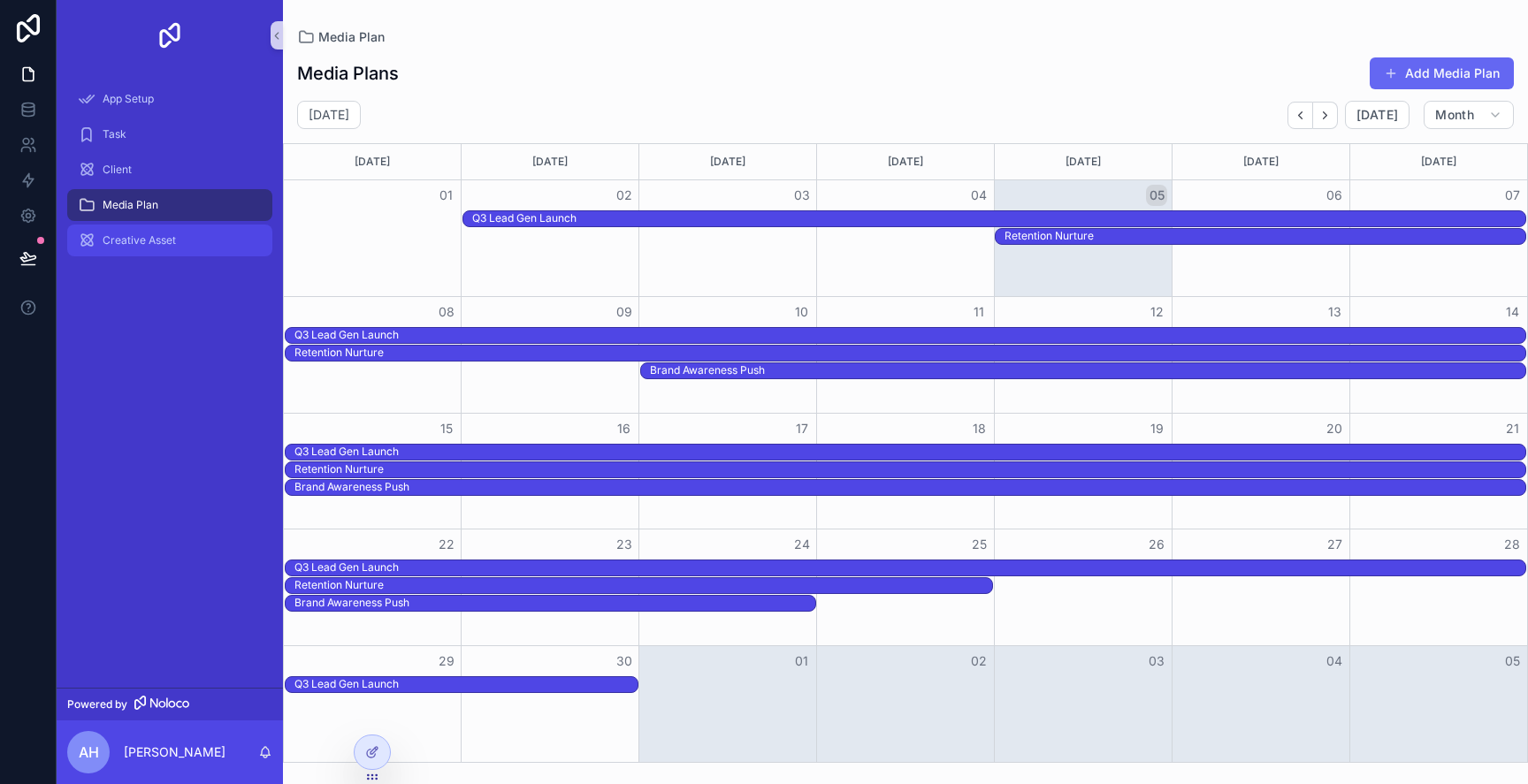
click at [189, 242] on div "Creative Asset" at bounding box center [170, 241] width 184 height 28
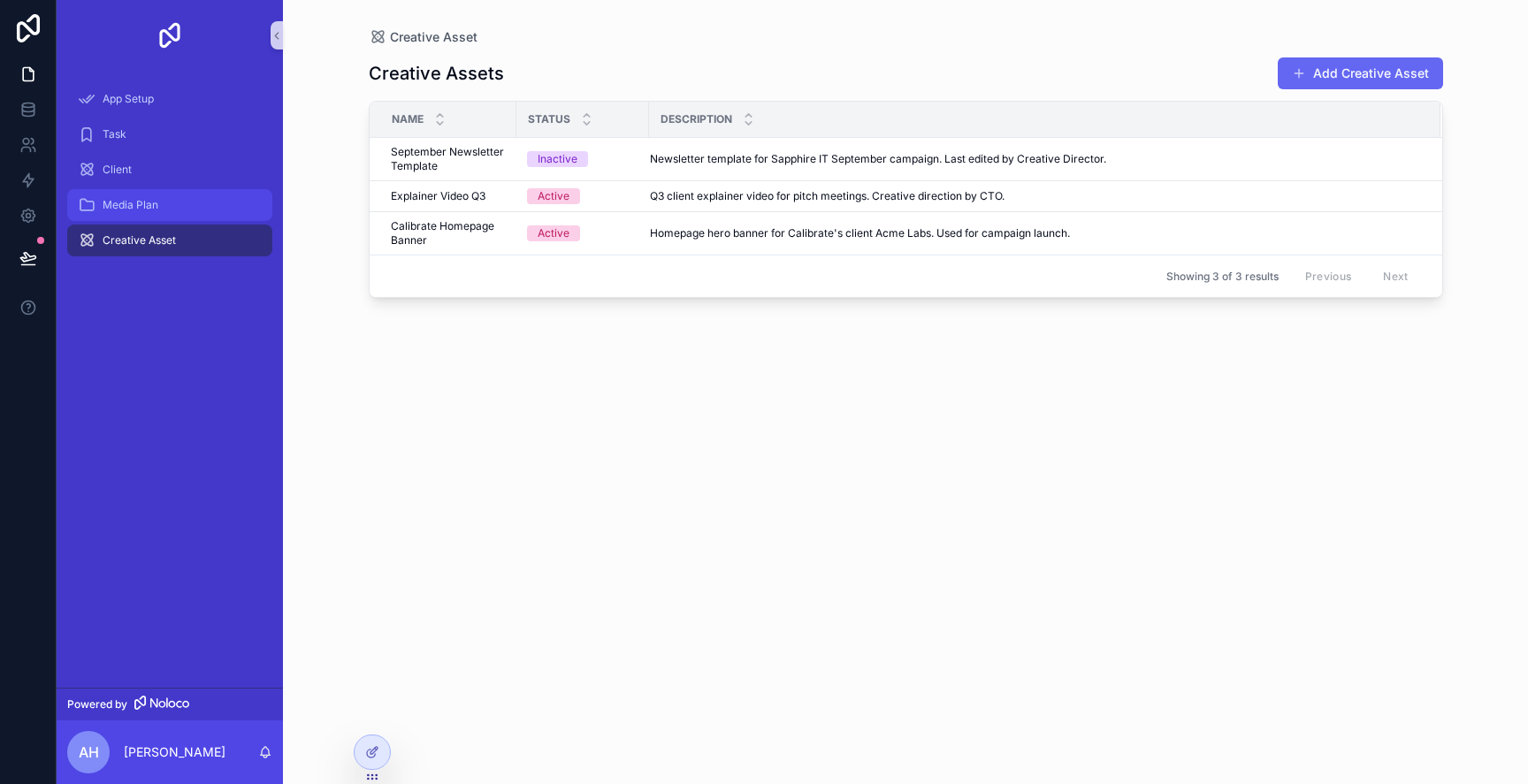
click at [182, 211] on div "Media Plan" at bounding box center [170, 205] width 184 height 28
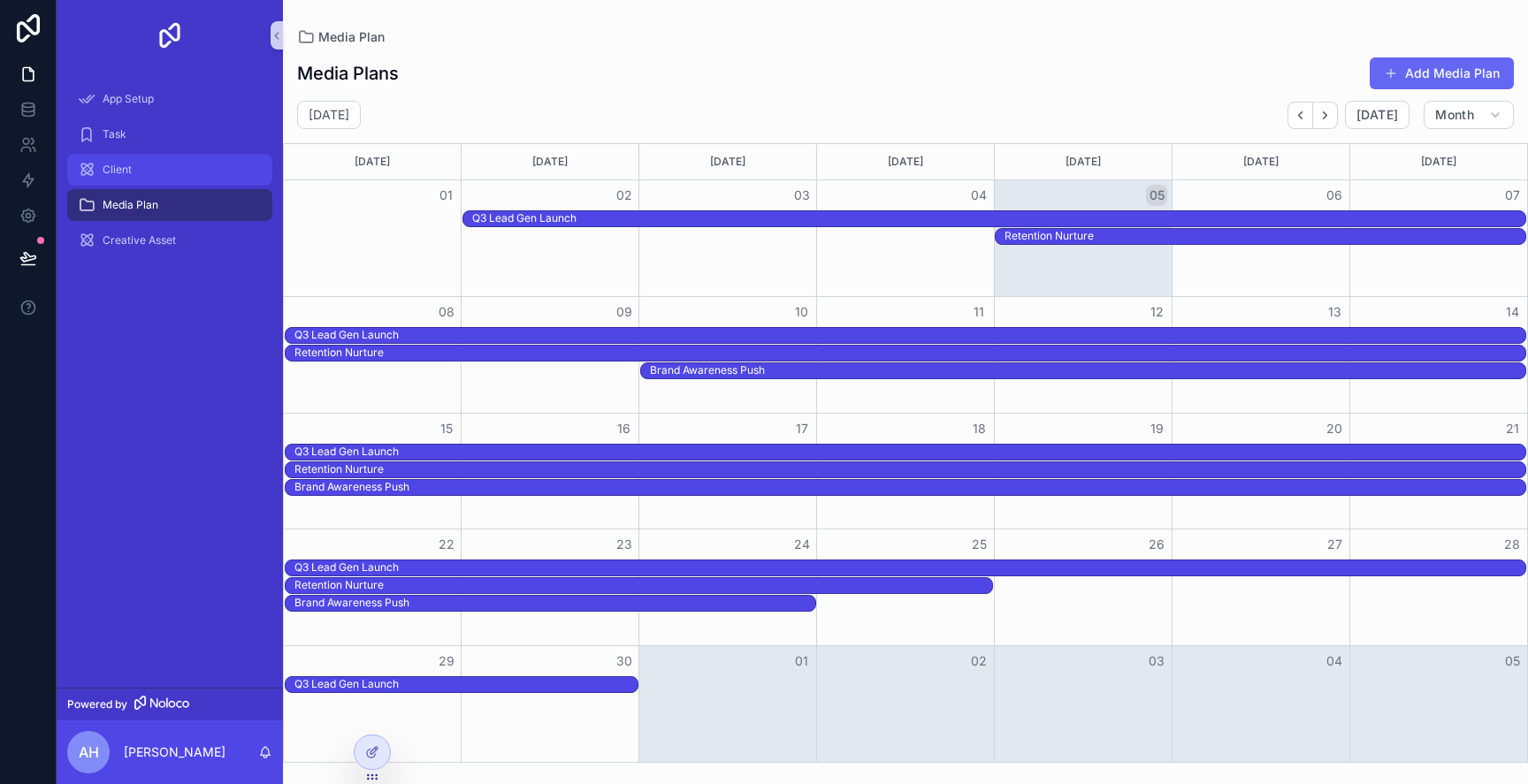
click at [197, 173] on div "Client" at bounding box center [170, 170] width 184 height 28
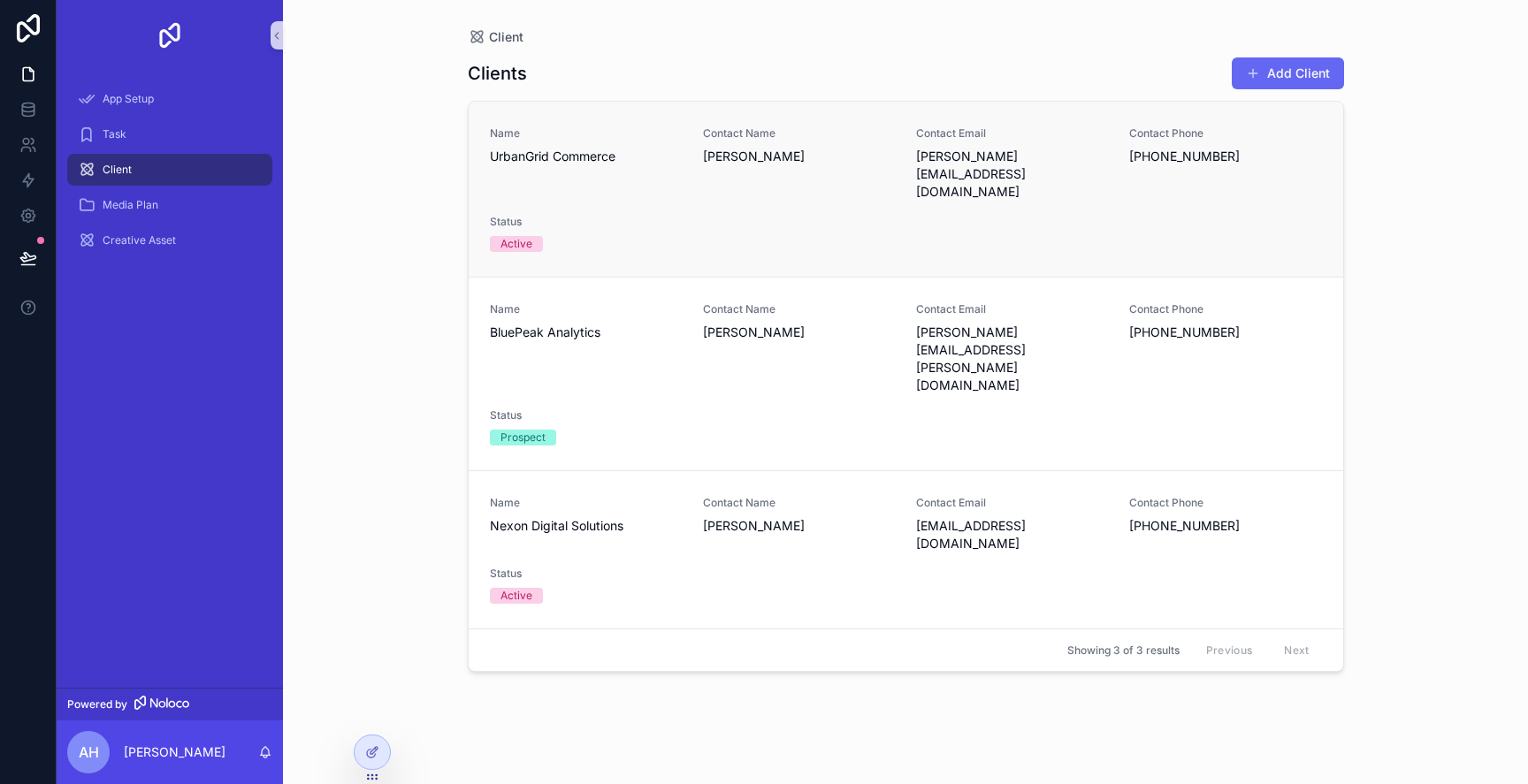
click at [562, 165] on div "Name UrbanGrid Commerce" at bounding box center [586, 164] width 192 height 74
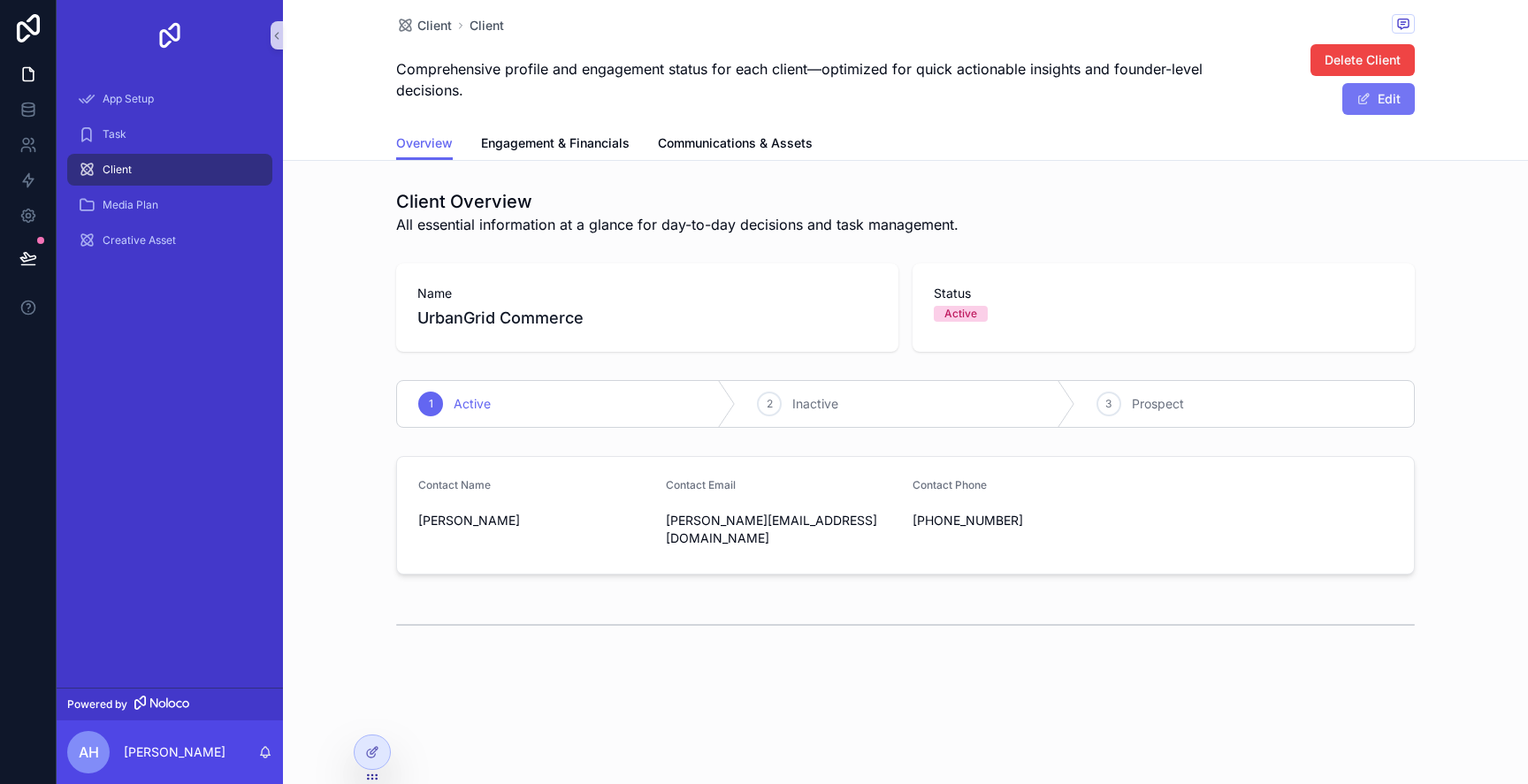
click at [1370, 97] on span "scrollable content" at bounding box center [1363, 99] width 14 height 14
click at [441, 32] on span "Client" at bounding box center [435, 26] width 35 height 18
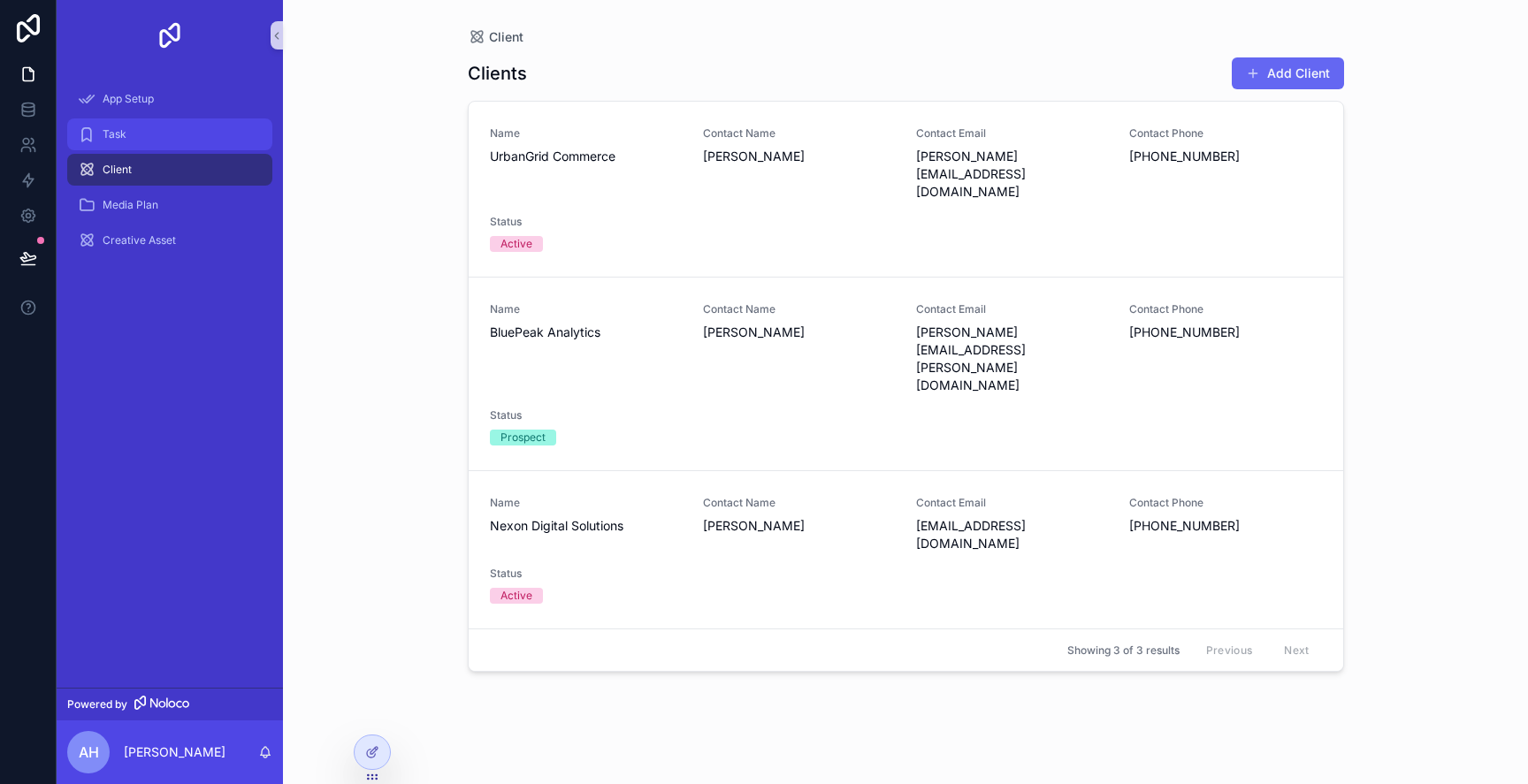
click at [142, 122] on div "Task" at bounding box center [170, 134] width 184 height 28
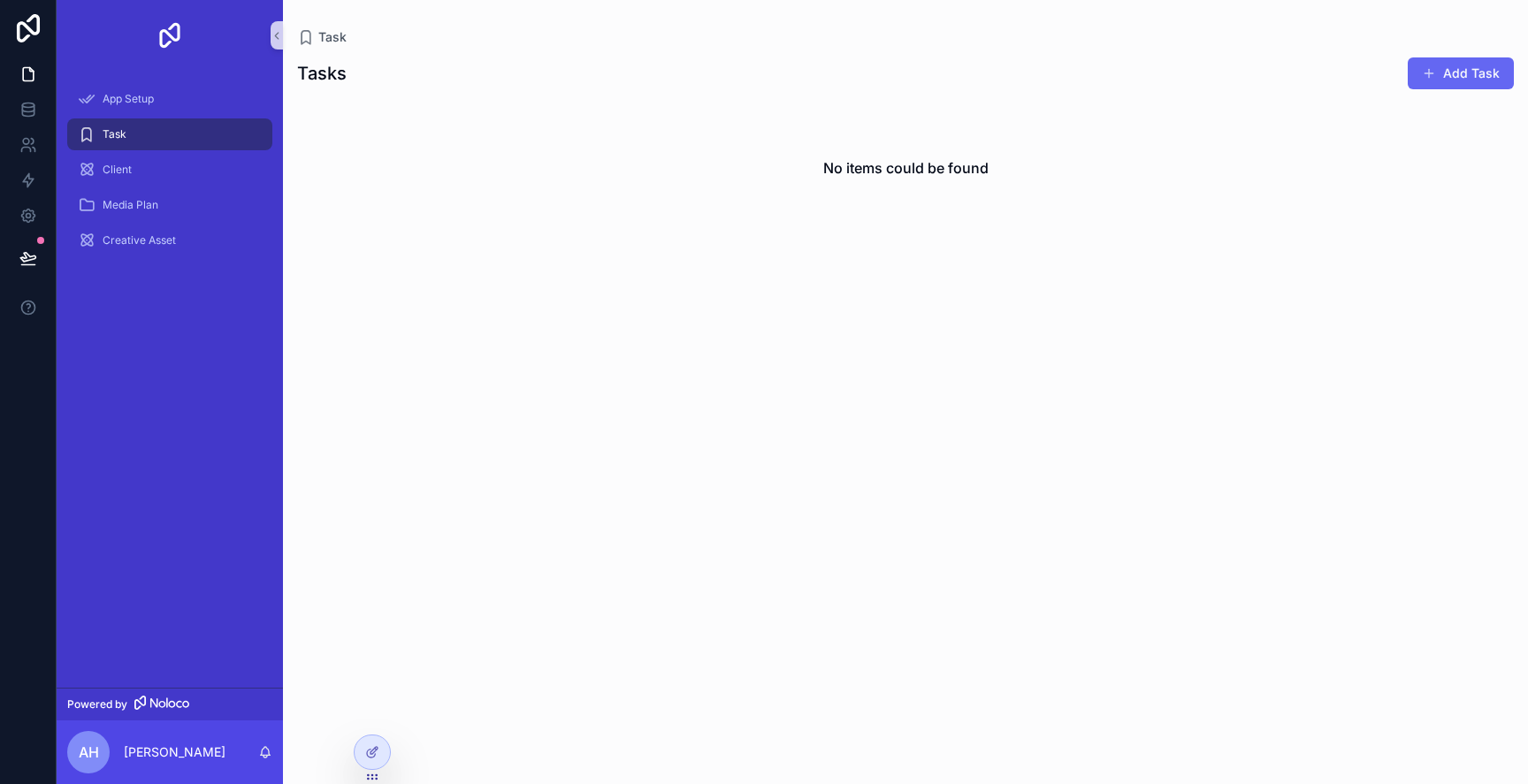
click at [160, 78] on div "App Setup Task Client Media Plan Creative Asset" at bounding box center [170, 175] width 227 height 209
click at [188, 104] on div "App Setup" at bounding box center [170, 99] width 184 height 28
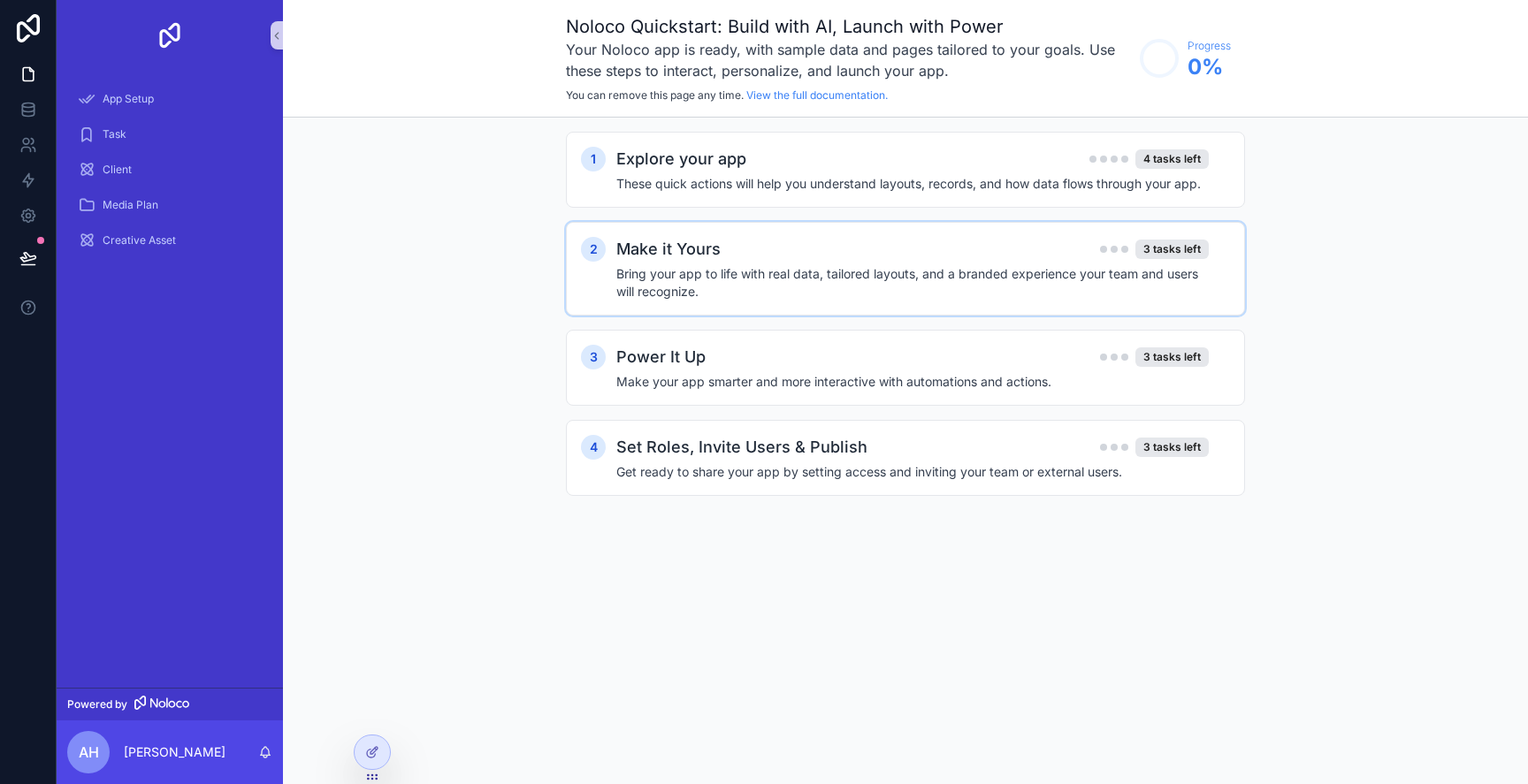
click at [713, 246] on h2 "Make it Yours" at bounding box center [669, 249] width 104 height 25
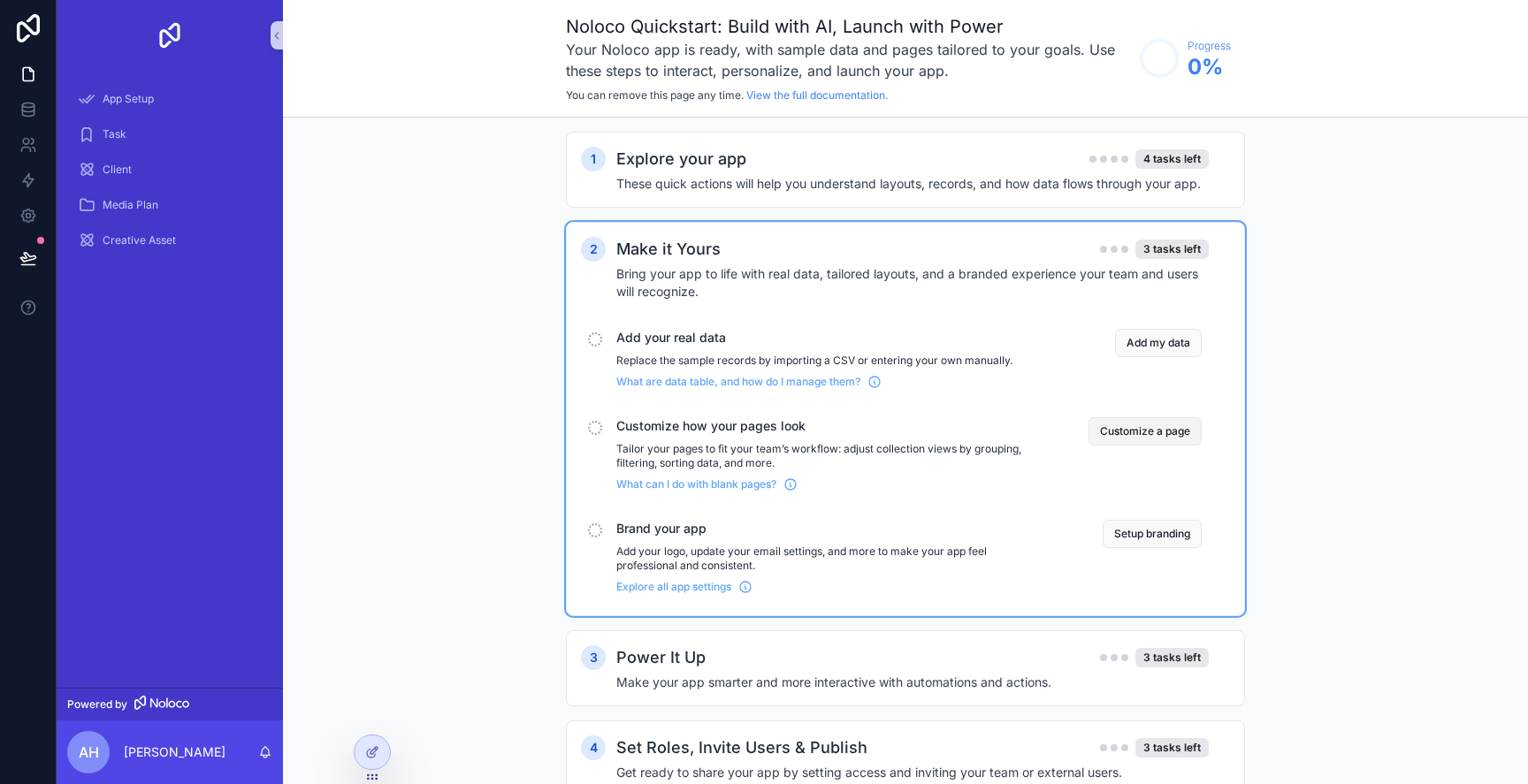
click at [1161, 428] on button "Customize a page" at bounding box center [1144, 431] width 113 height 28
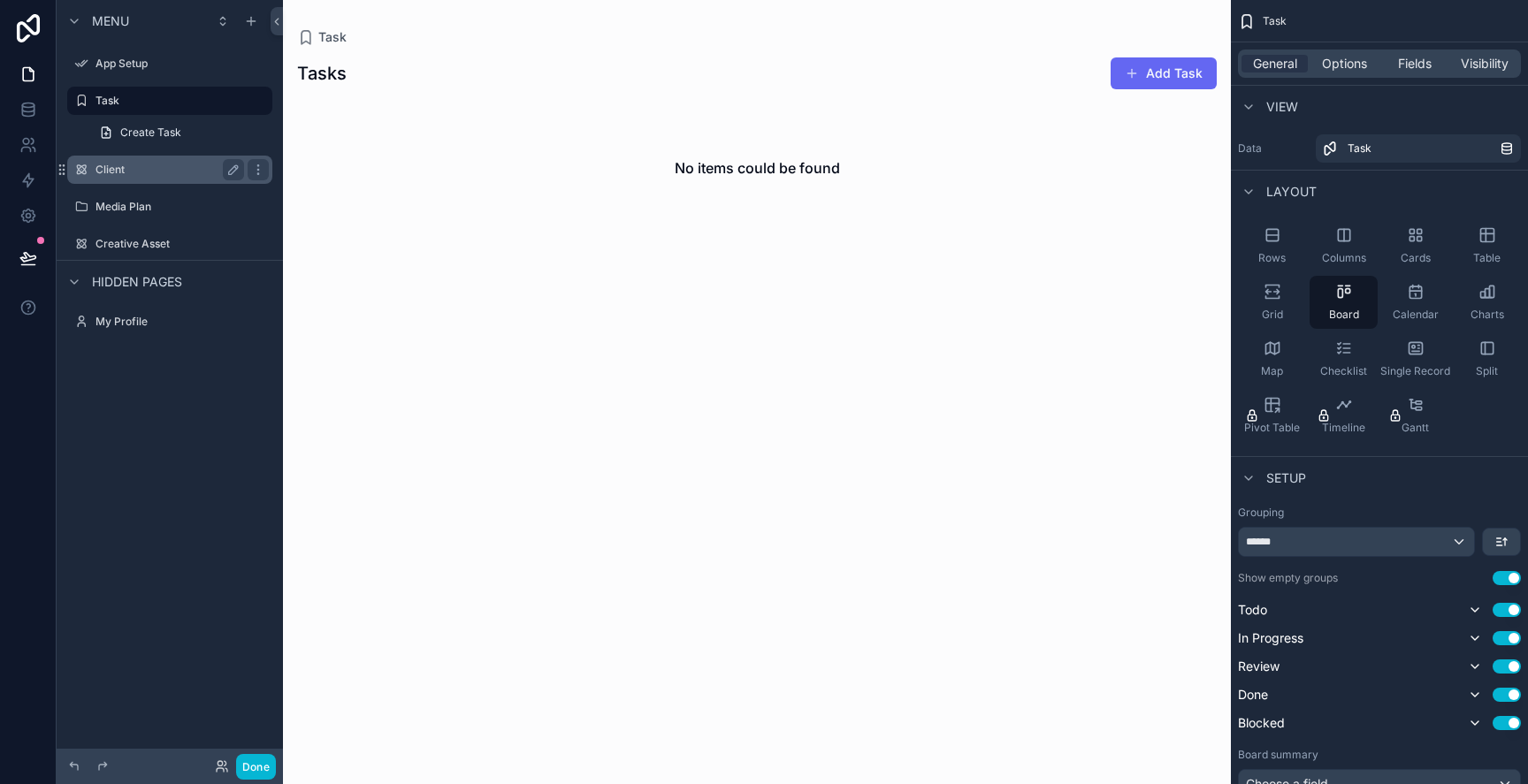
click at [144, 178] on div "Client" at bounding box center [170, 169] width 149 height 21
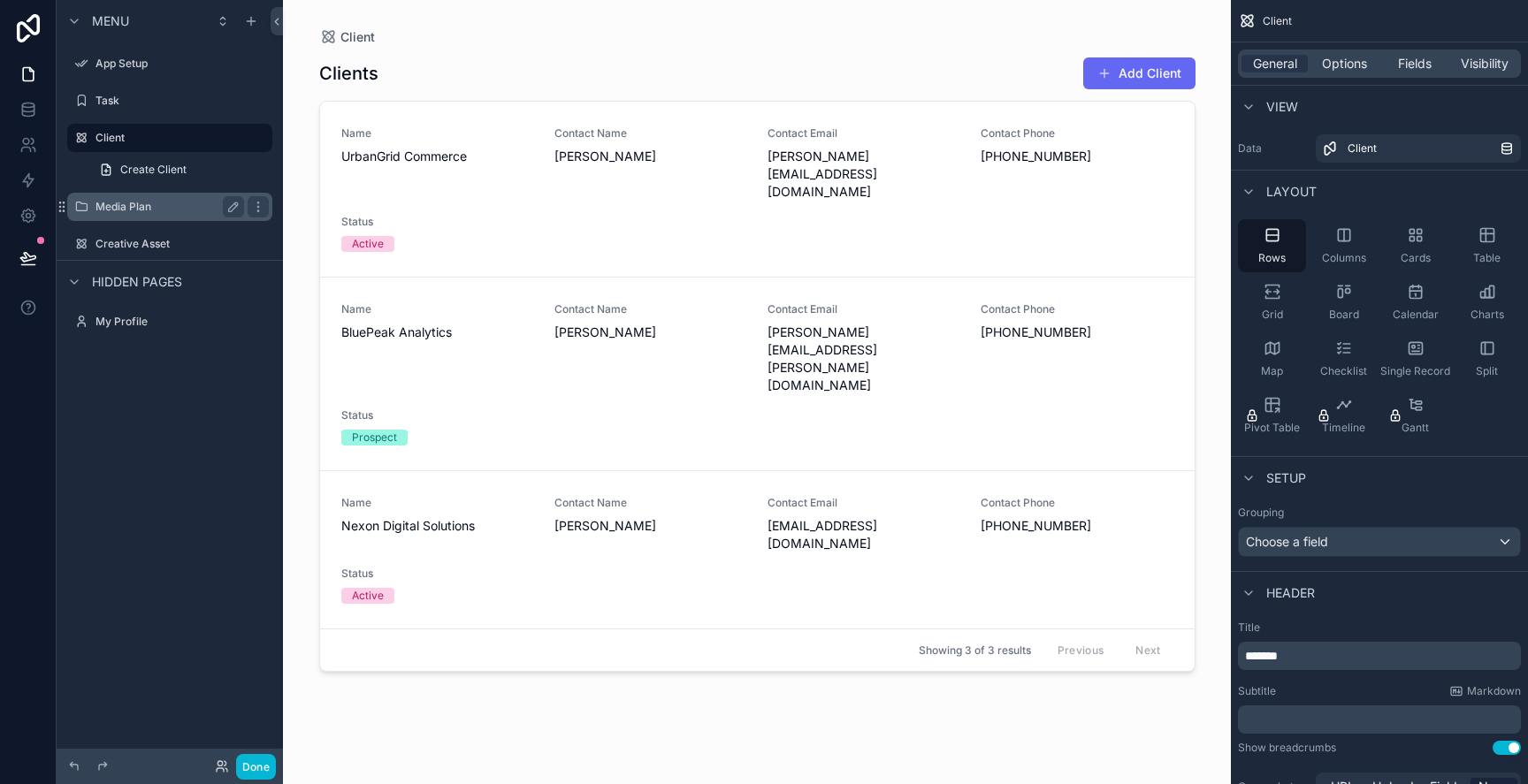
click at [150, 213] on label "Media Plan" at bounding box center [167, 207] width 142 height 14
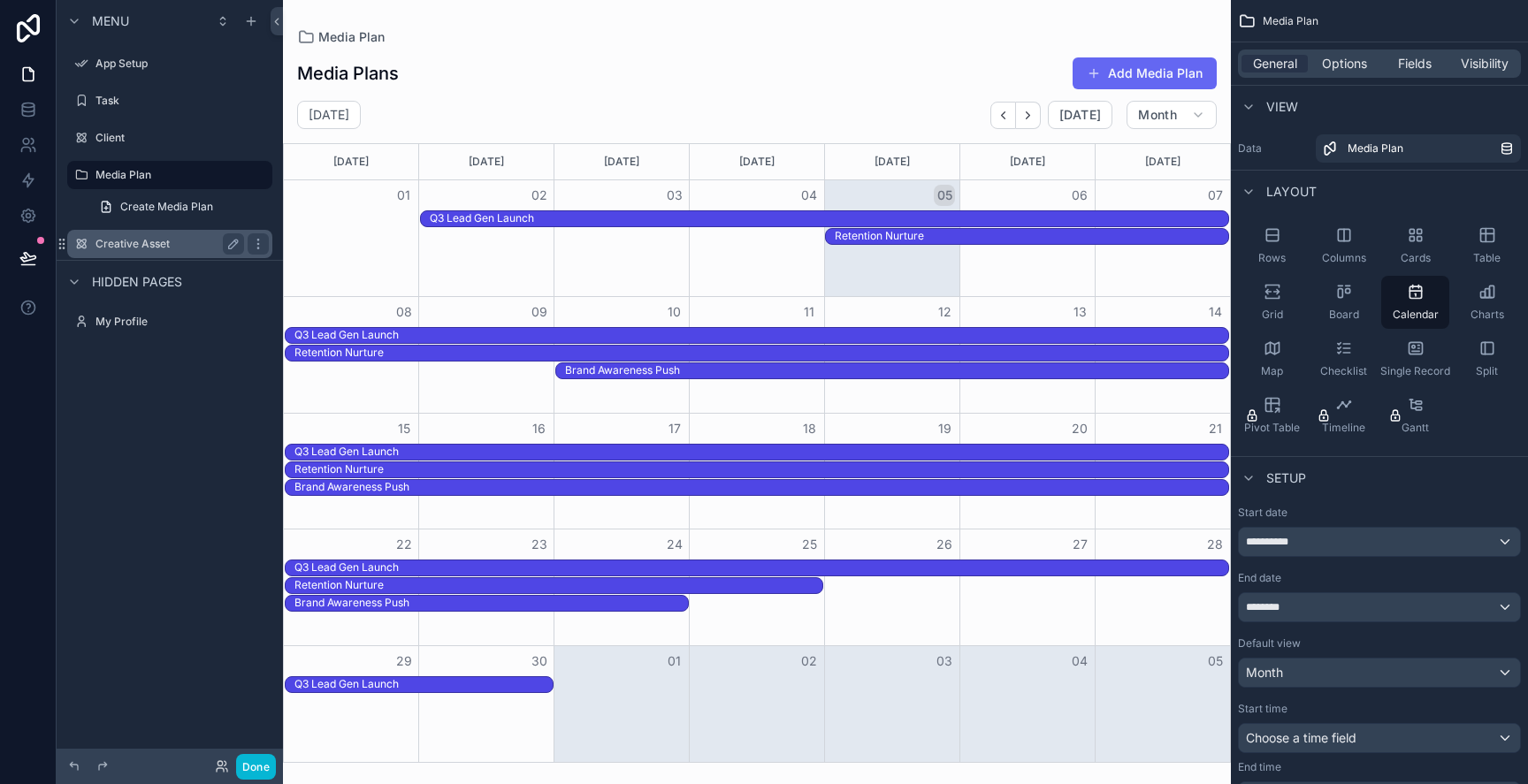
click at [162, 242] on label "Creative Asset" at bounding box center [167, 244] width 142 height 14
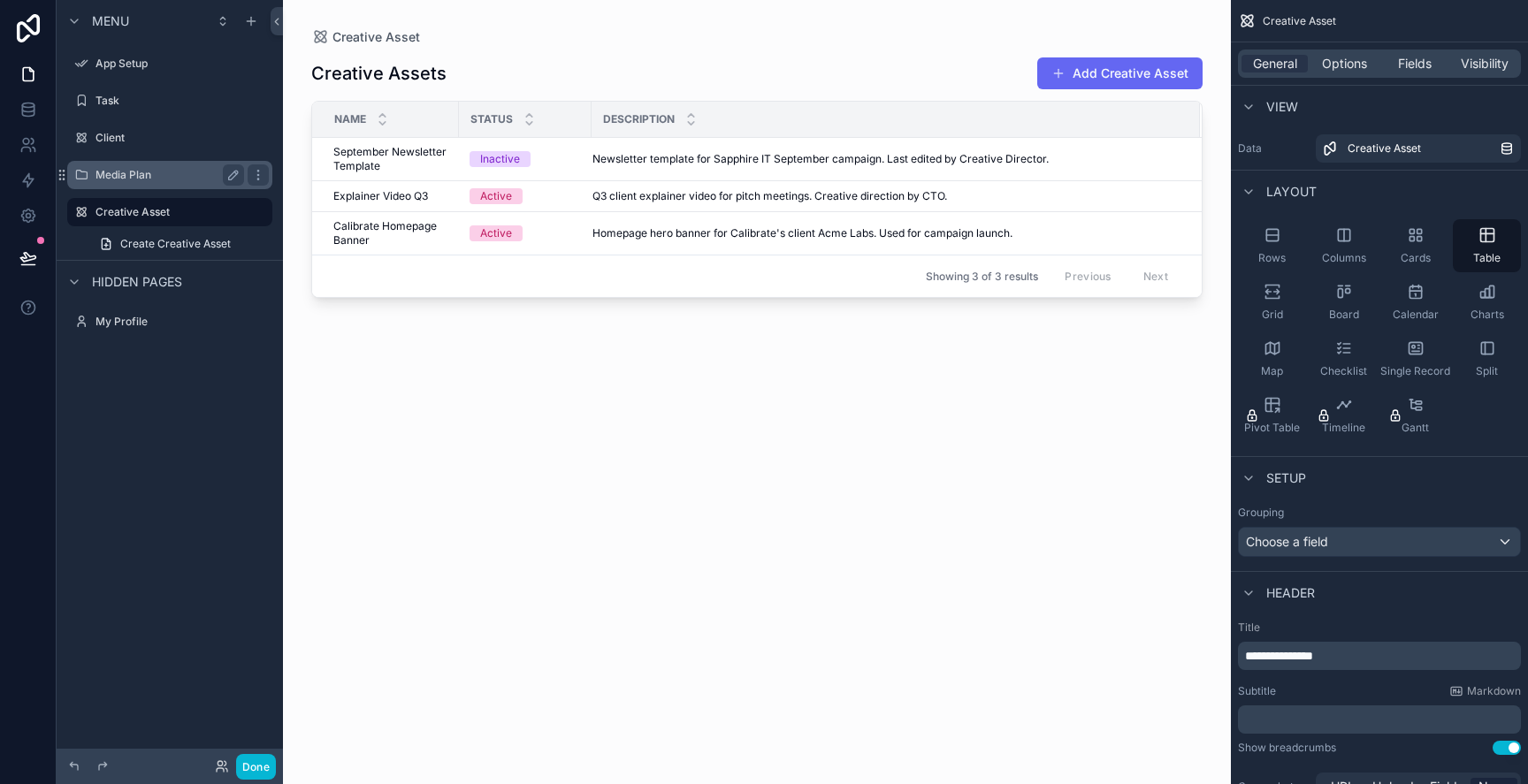
click at [175, 166] on div "Media Plan" at bounding box center [170, 175] width 149 height 21
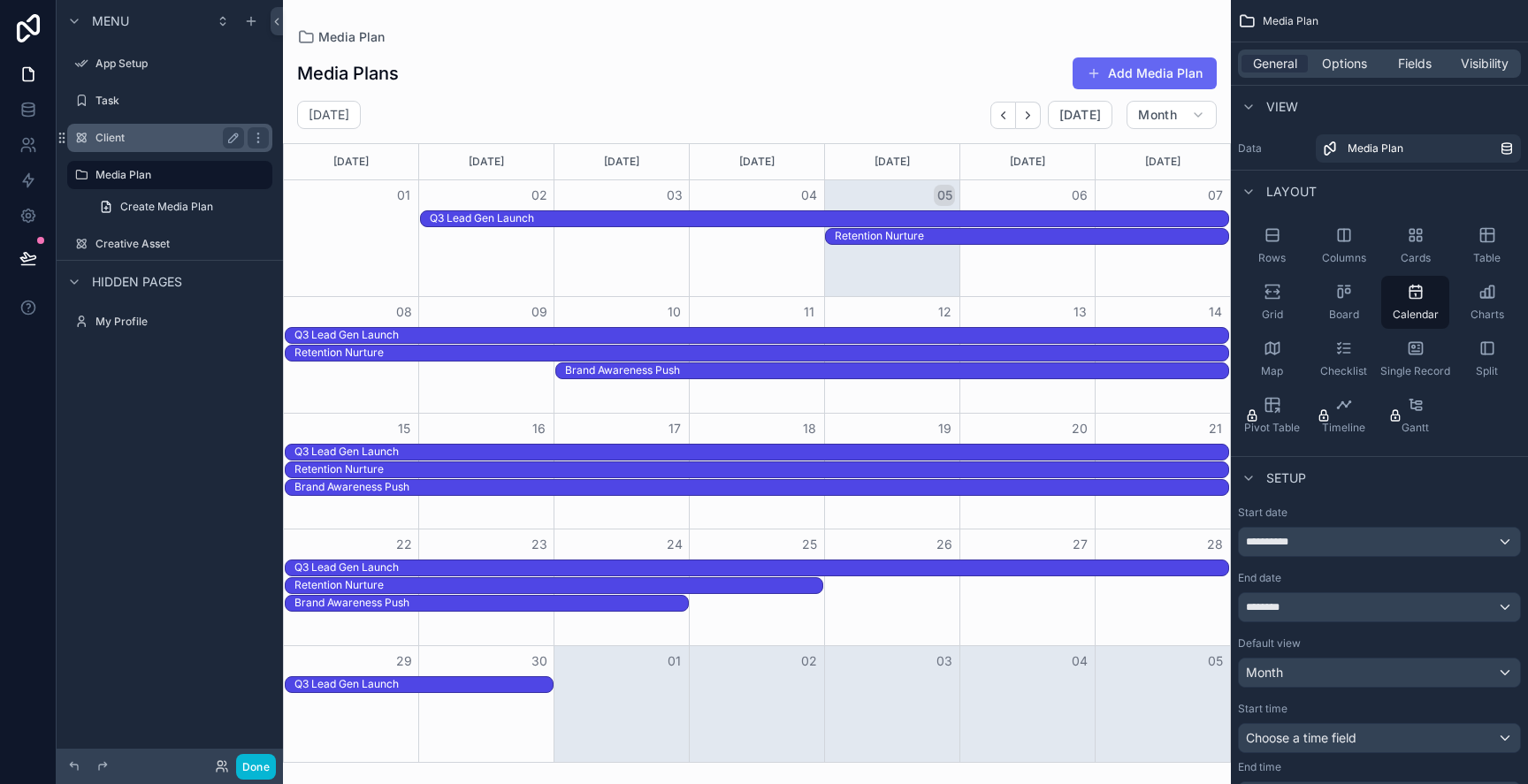
click at [157, 147] on div "Client" at bounding box center [170, 137] width 149 height 21
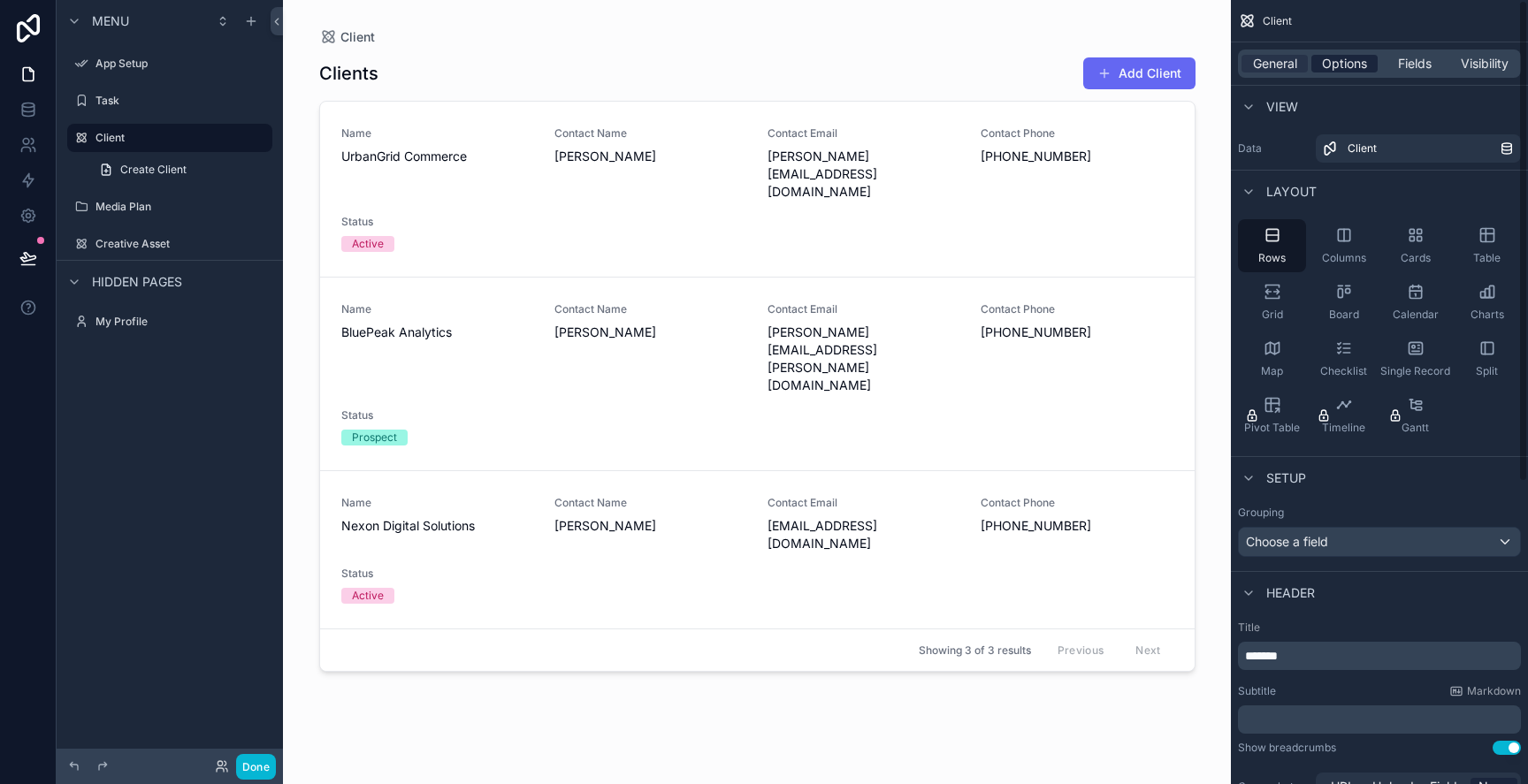
click at [1346, 71] on span "Options" at bounding box center [1344, 64] width 45 height 18
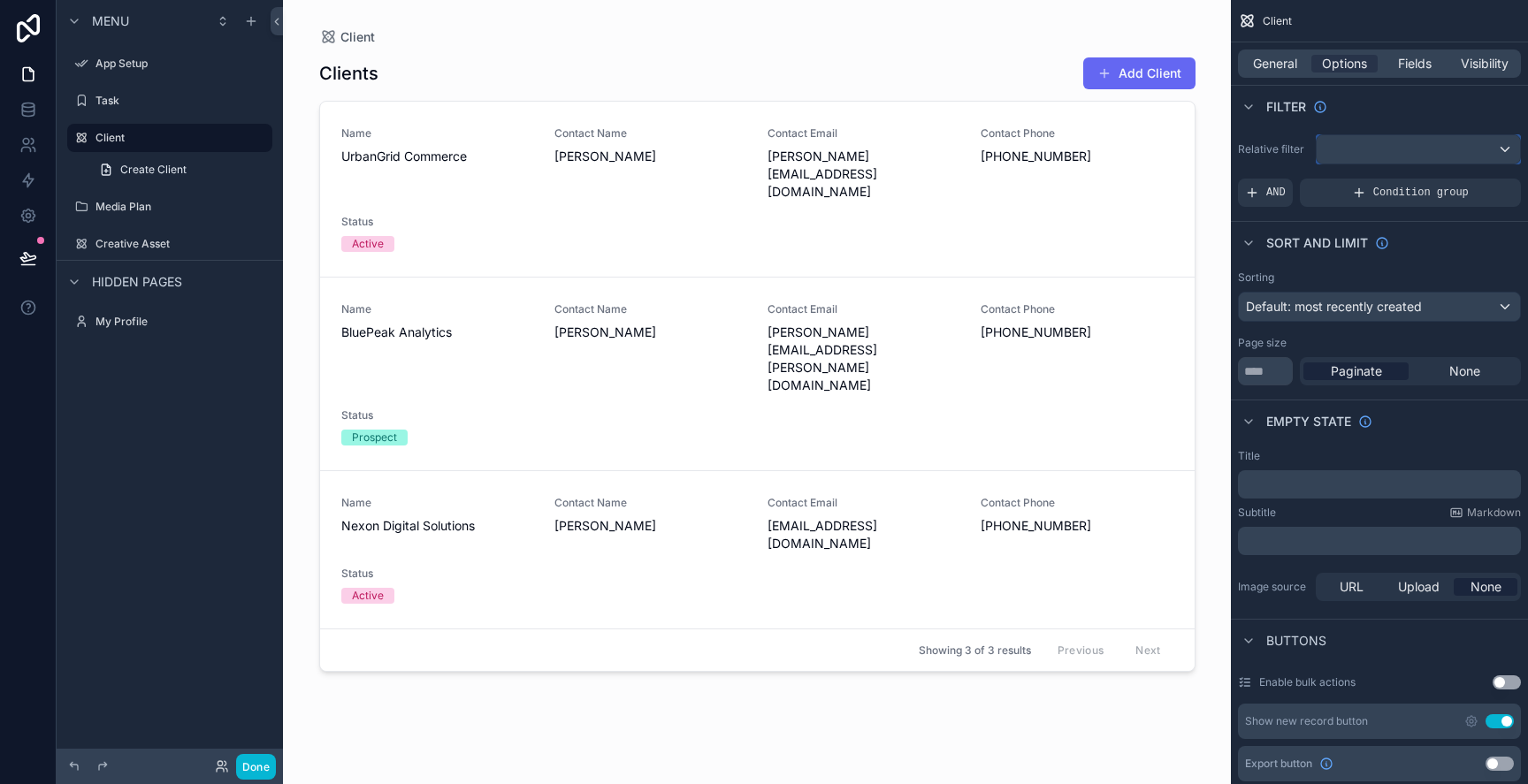
click at [1370, 142] on div "scrollable content" at bounding box center [1419, 149] width 204 height 28
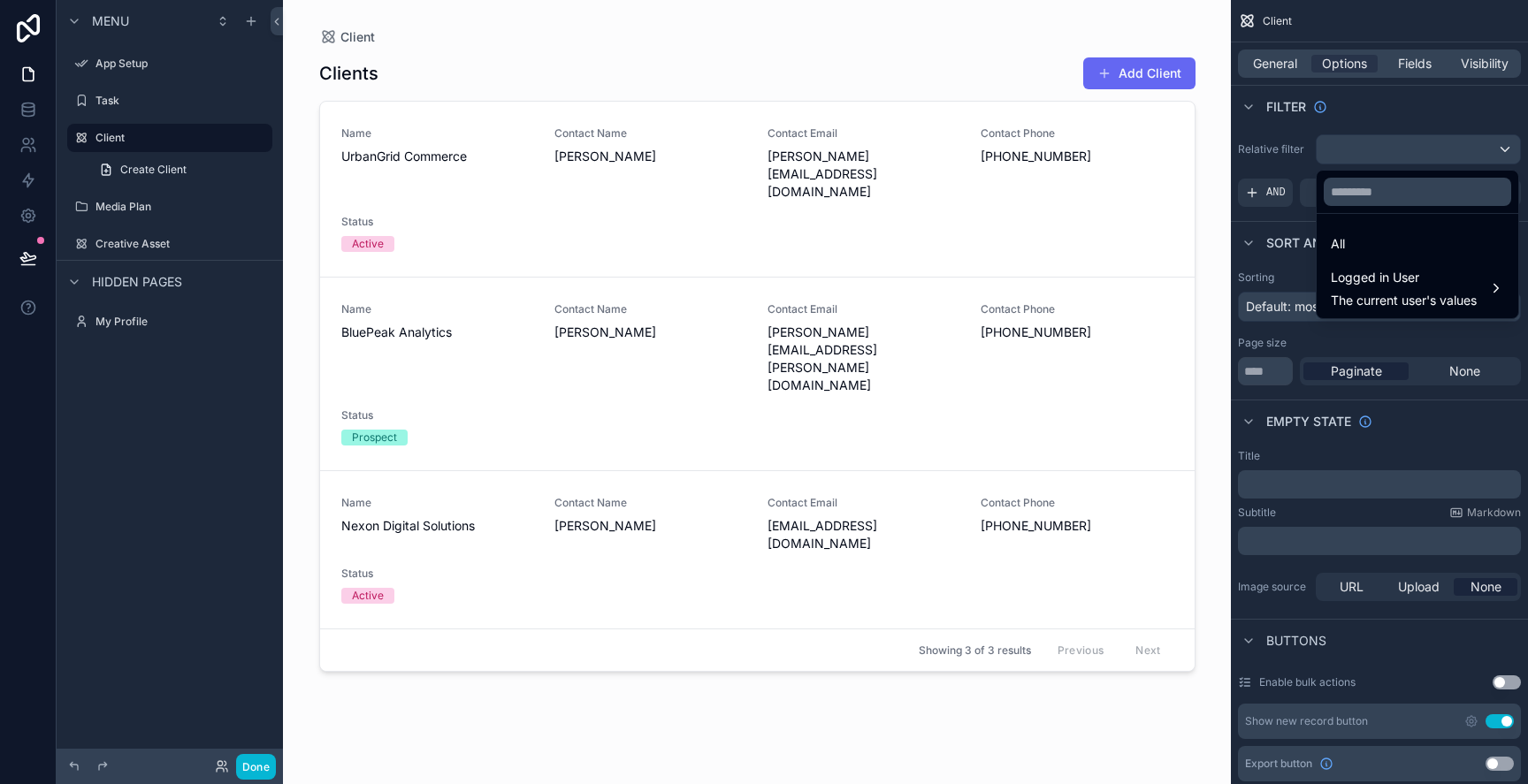
click at [1370, 142] on div "scrollable content" at bounding box center [764, 392] width 1528 height 784
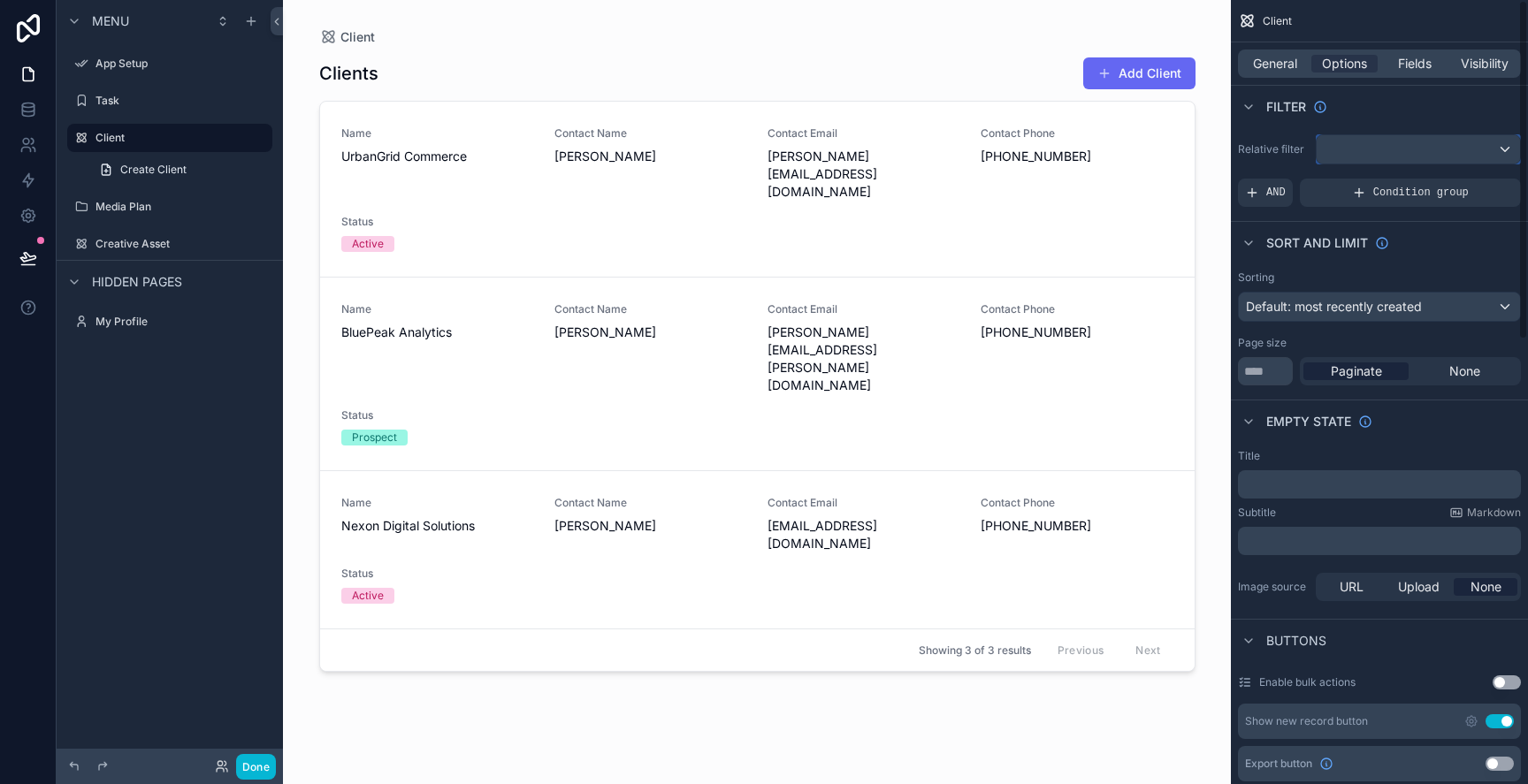
click at [1370, 142] on div "scrollable content" at bounding box center [1419, 149] width 204 height 28
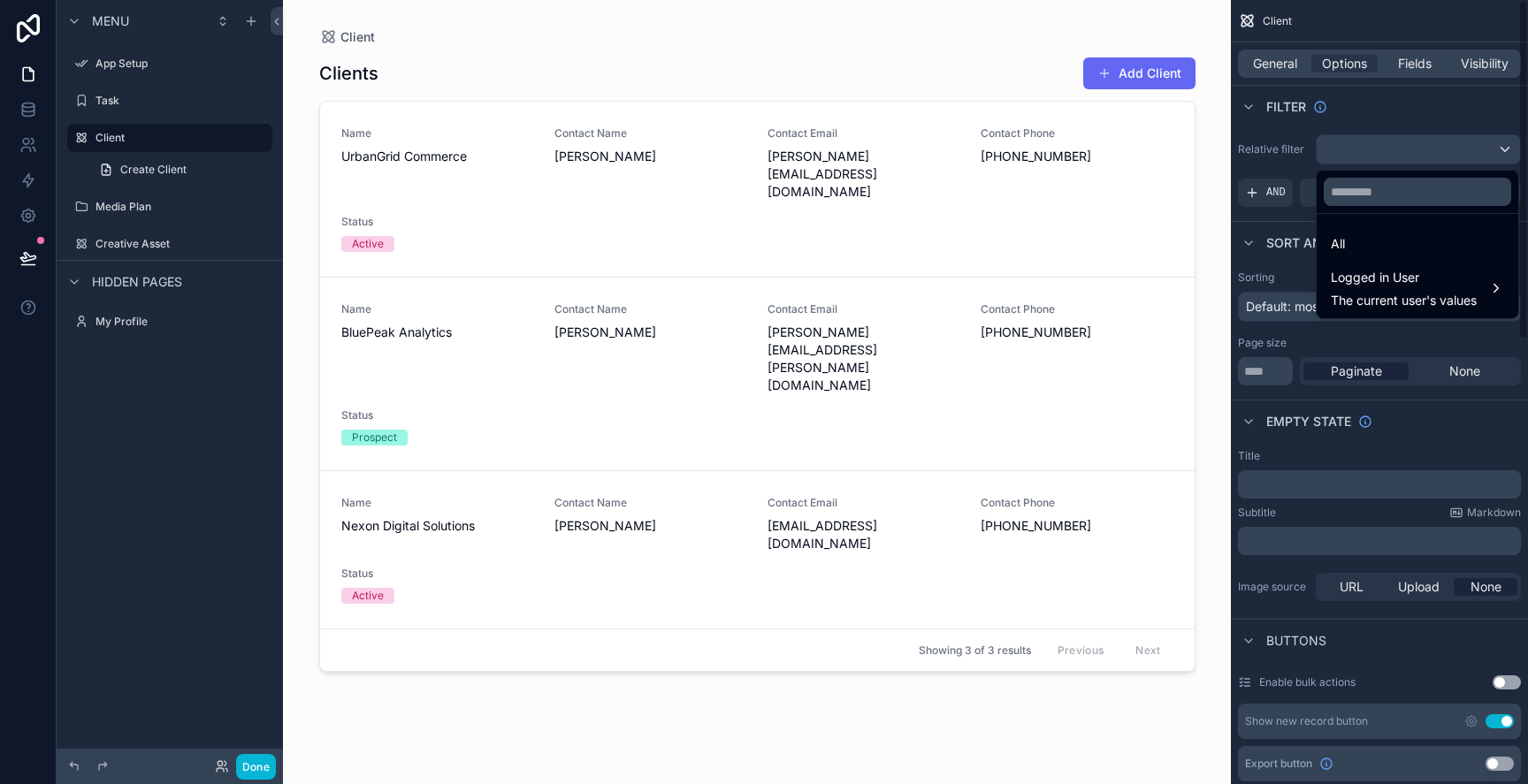
click at [1370, 142] on div "scrollable content" at bounding box center [764, 392] width 1528 height 784
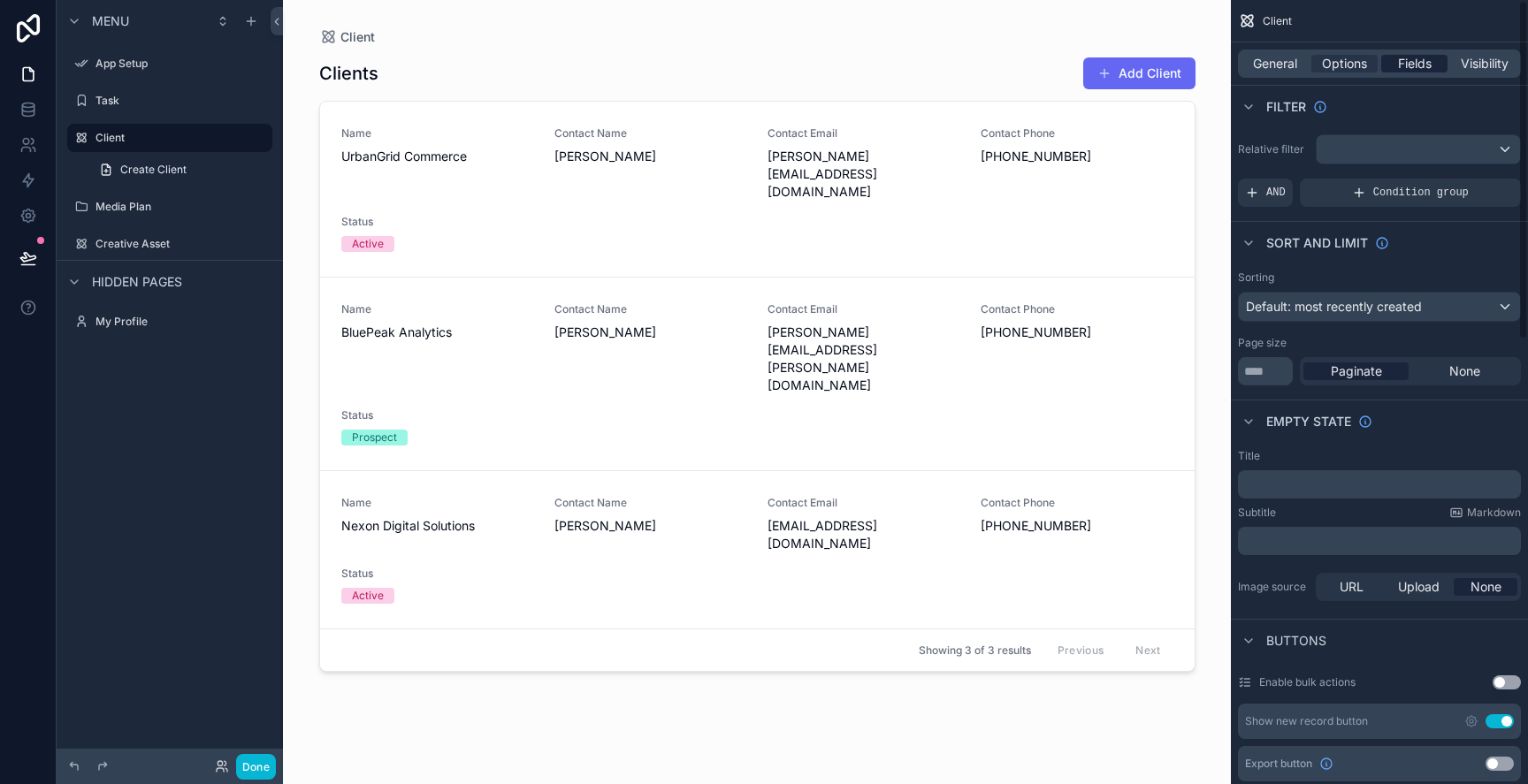
click at [1400, 56] on span "Fields" at bounding box center [1415, 64] width 34 height 18
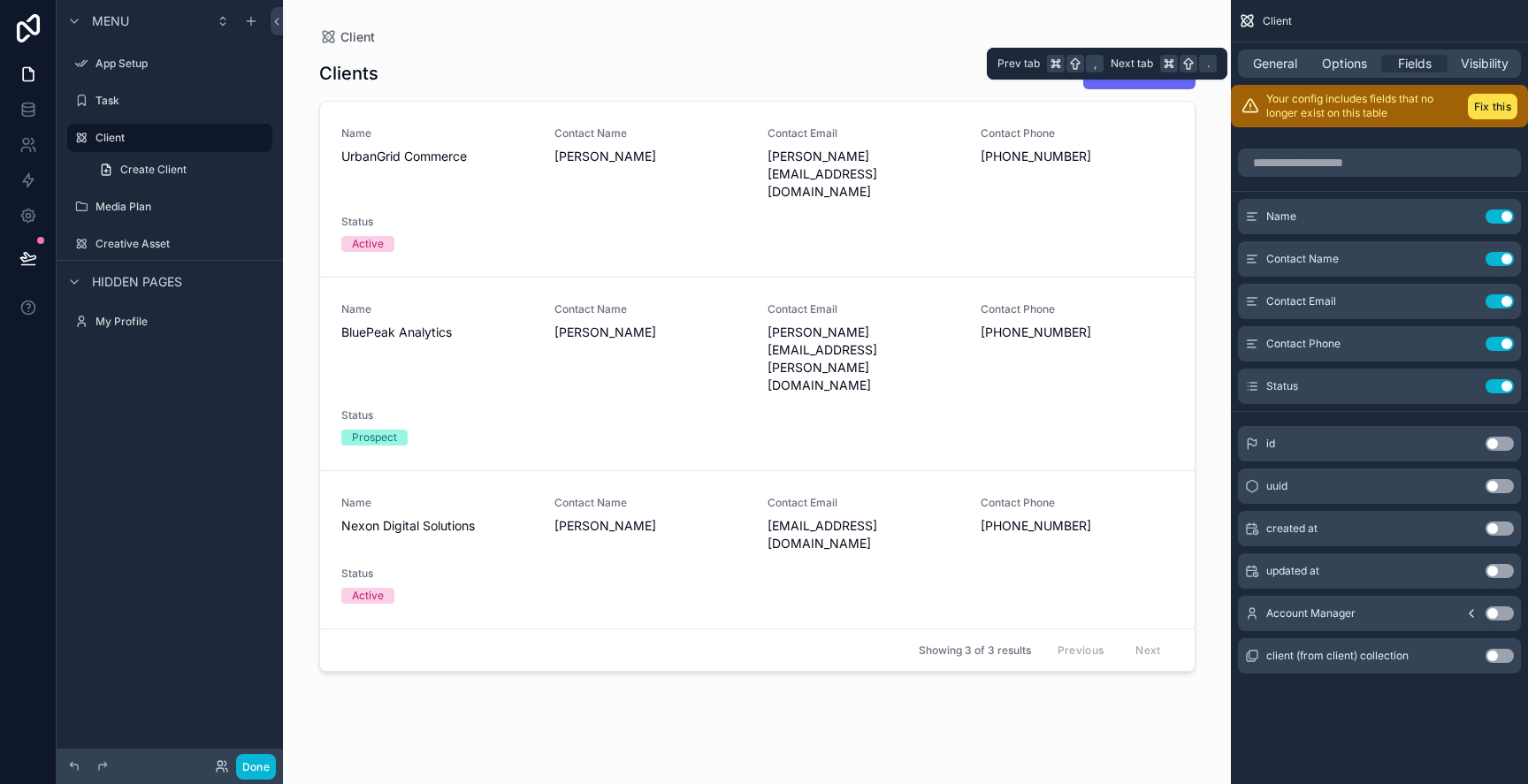
click at [1372, 75] on div "General Options Fields Visibility" at bounding box center [1379, 64] width 283 height 28
click at [1362, 63] on span "Options" at bounding box center [1344, 64] width 45 height 18
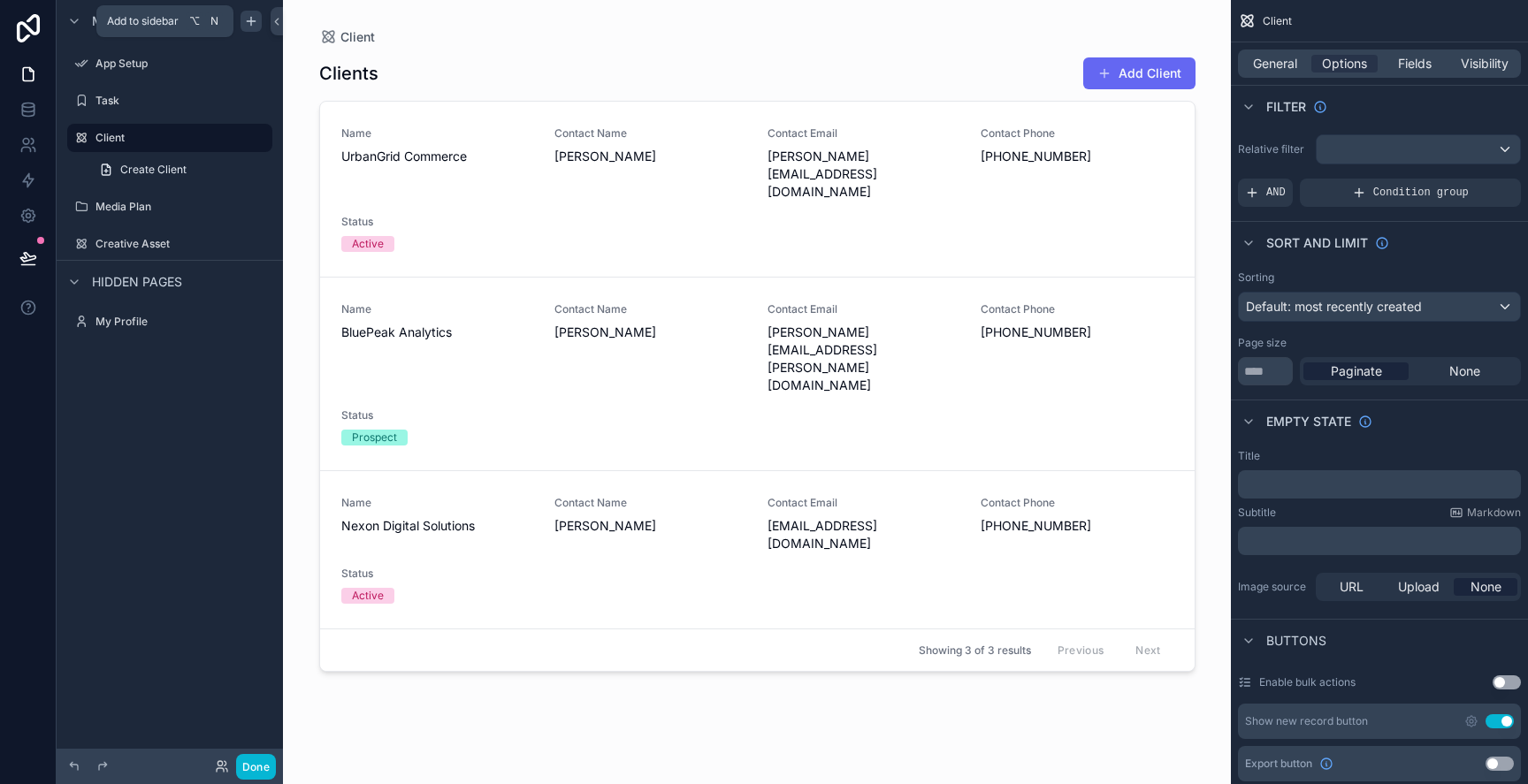
click at [251, 29] on div "scrollable content" at bounding box center [251, 21] width 21 height 21
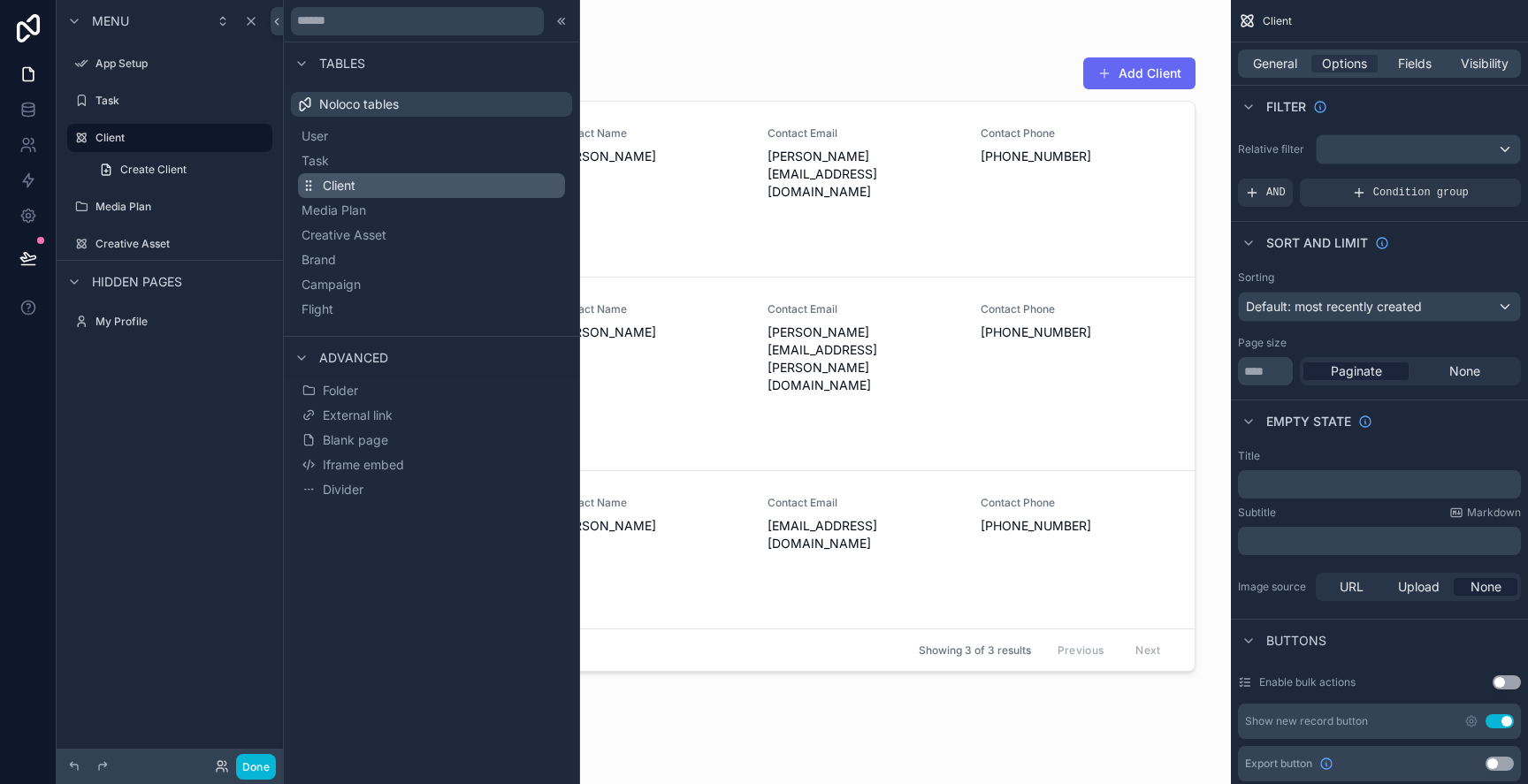
click at [350, 183] on span "Client" at bounding box center [339, 186] width 33 height 18
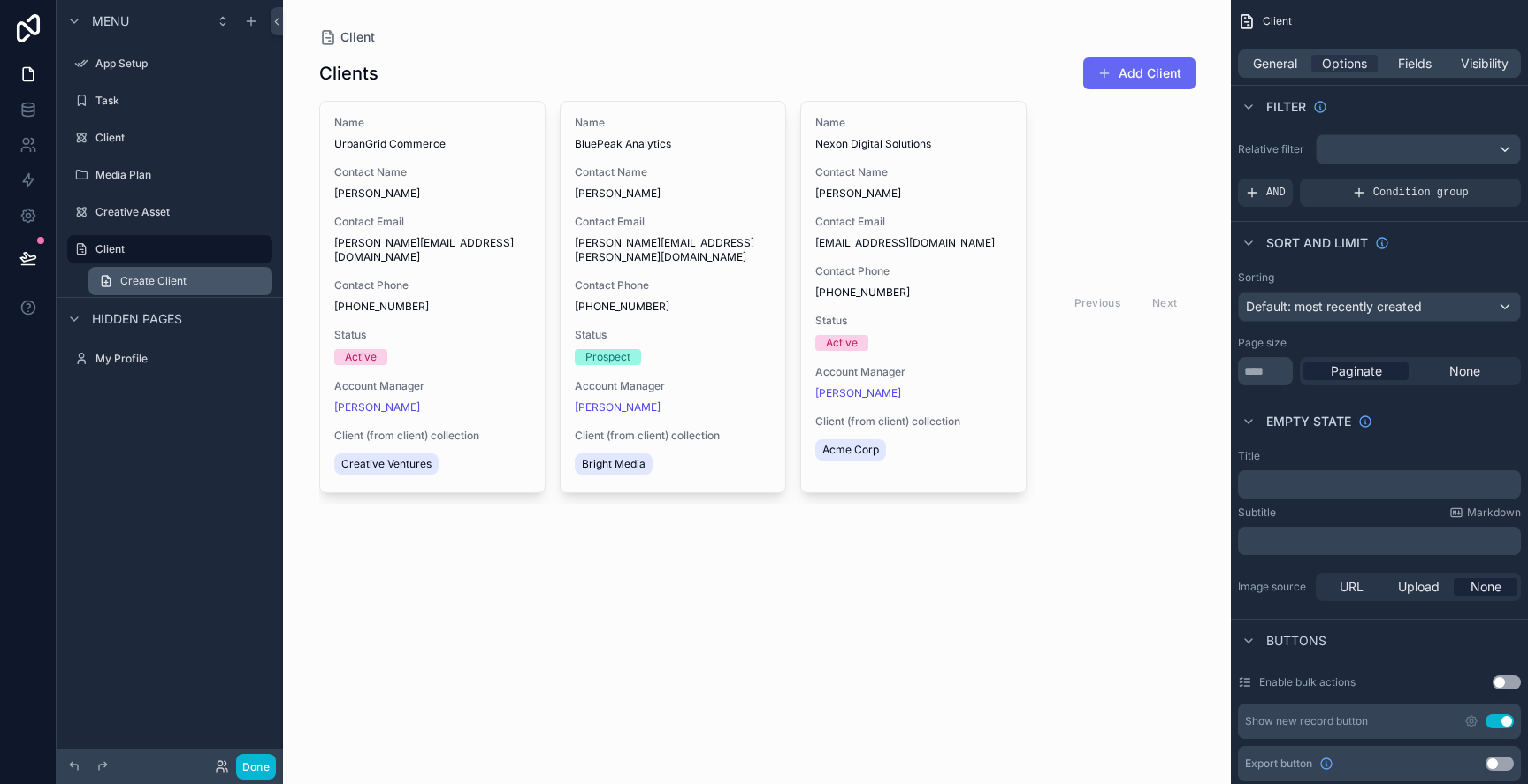
click at [195, 280] on link "Create Client" at bounding box center [180, 281] width 184 height 28
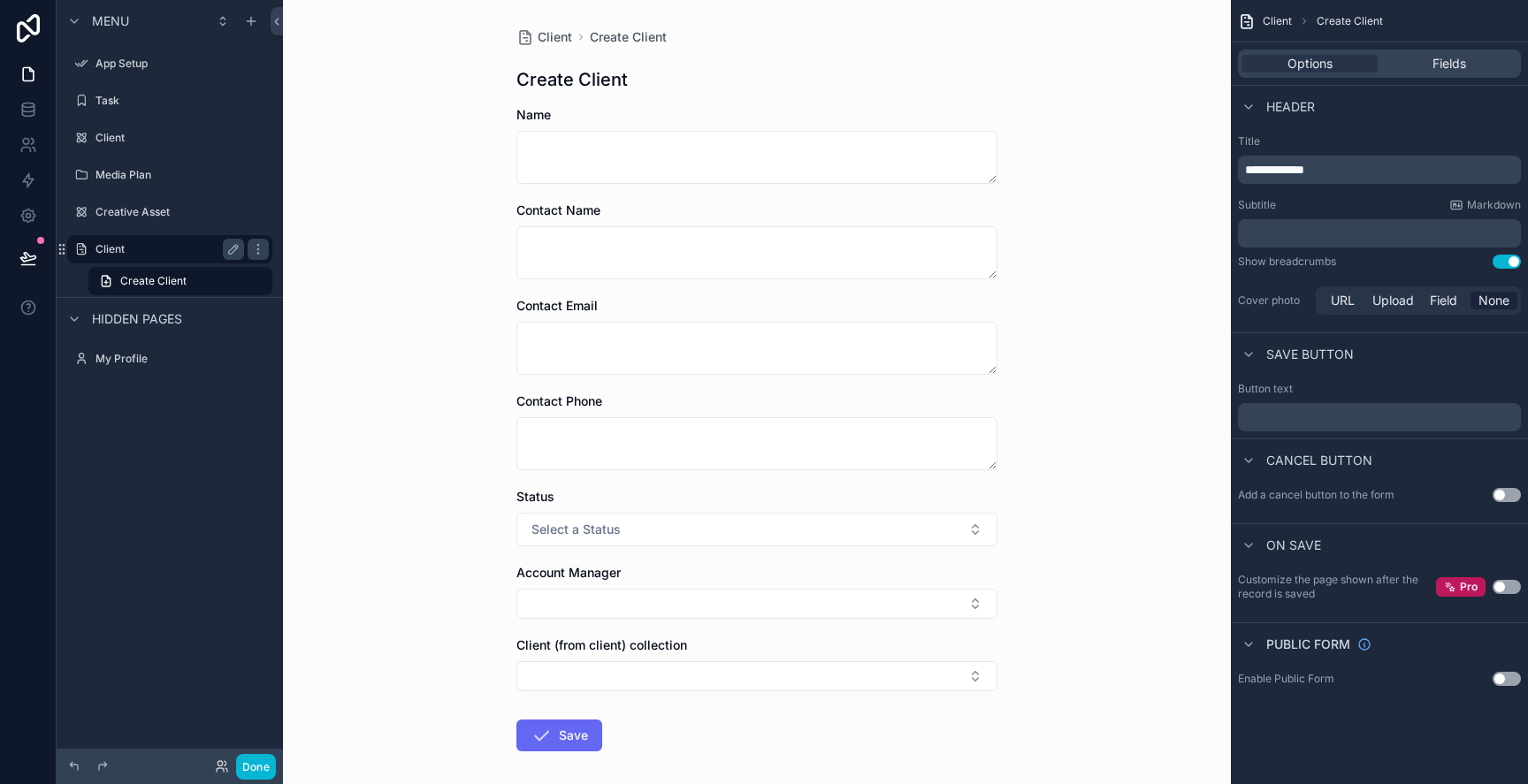
click at [199, 250] on label "Client" at bounding box center [167, 249] width 142 height 14
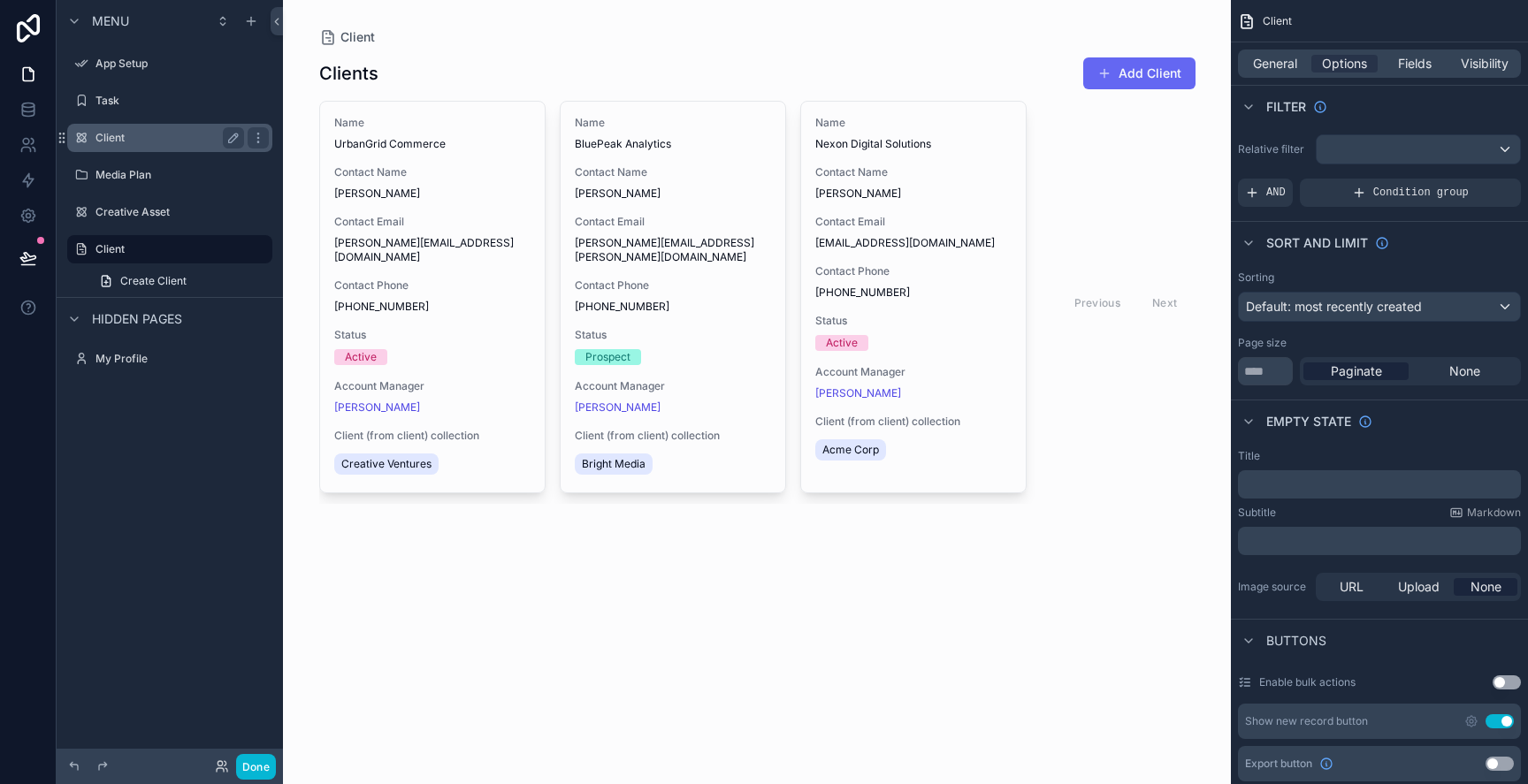
click at [181, 138] on label "Client" at bounding box center [167, 138] width 142 height 14
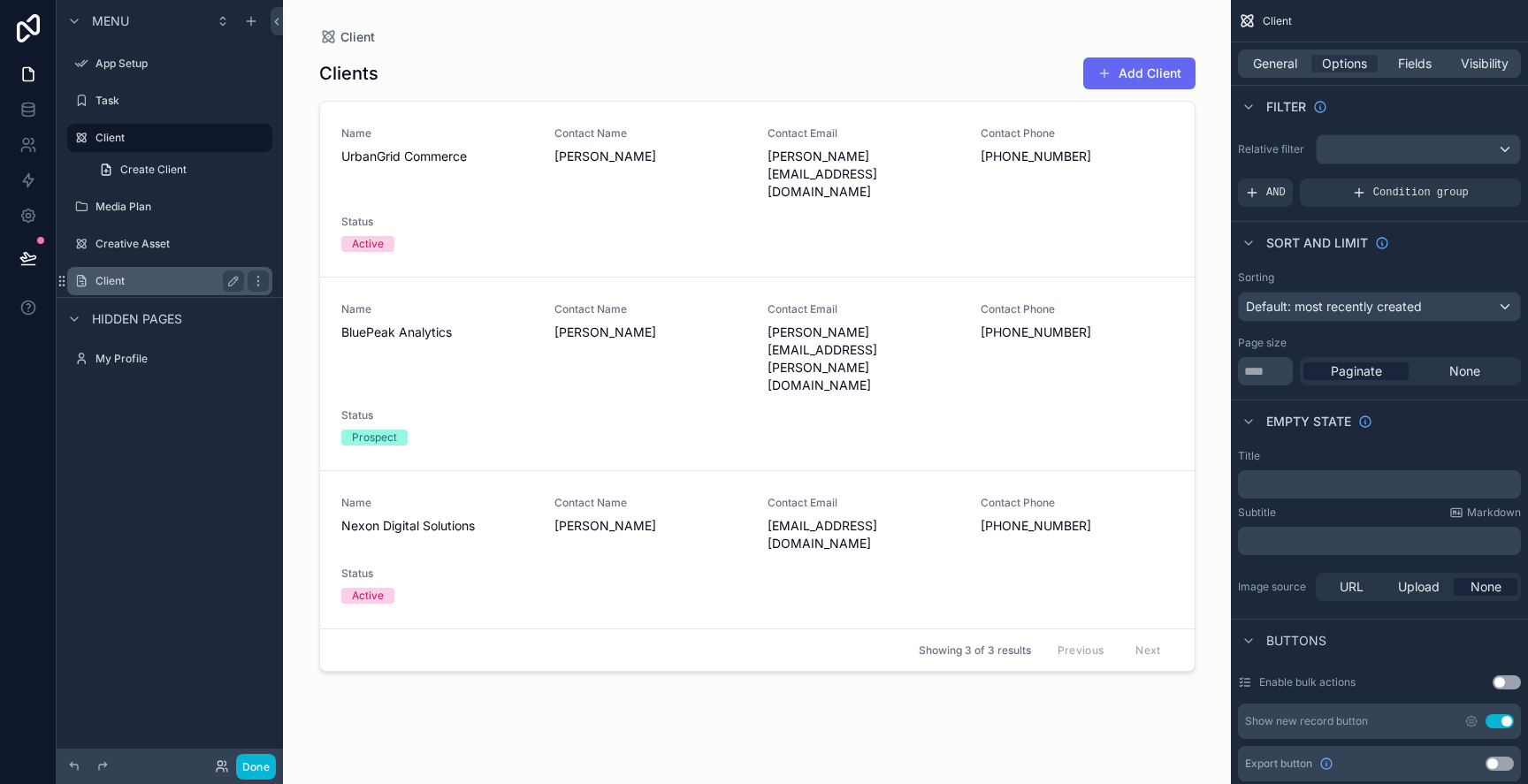
click at [151, 270] on div "Client" at bounding box center [170, 281] width 198 height 28
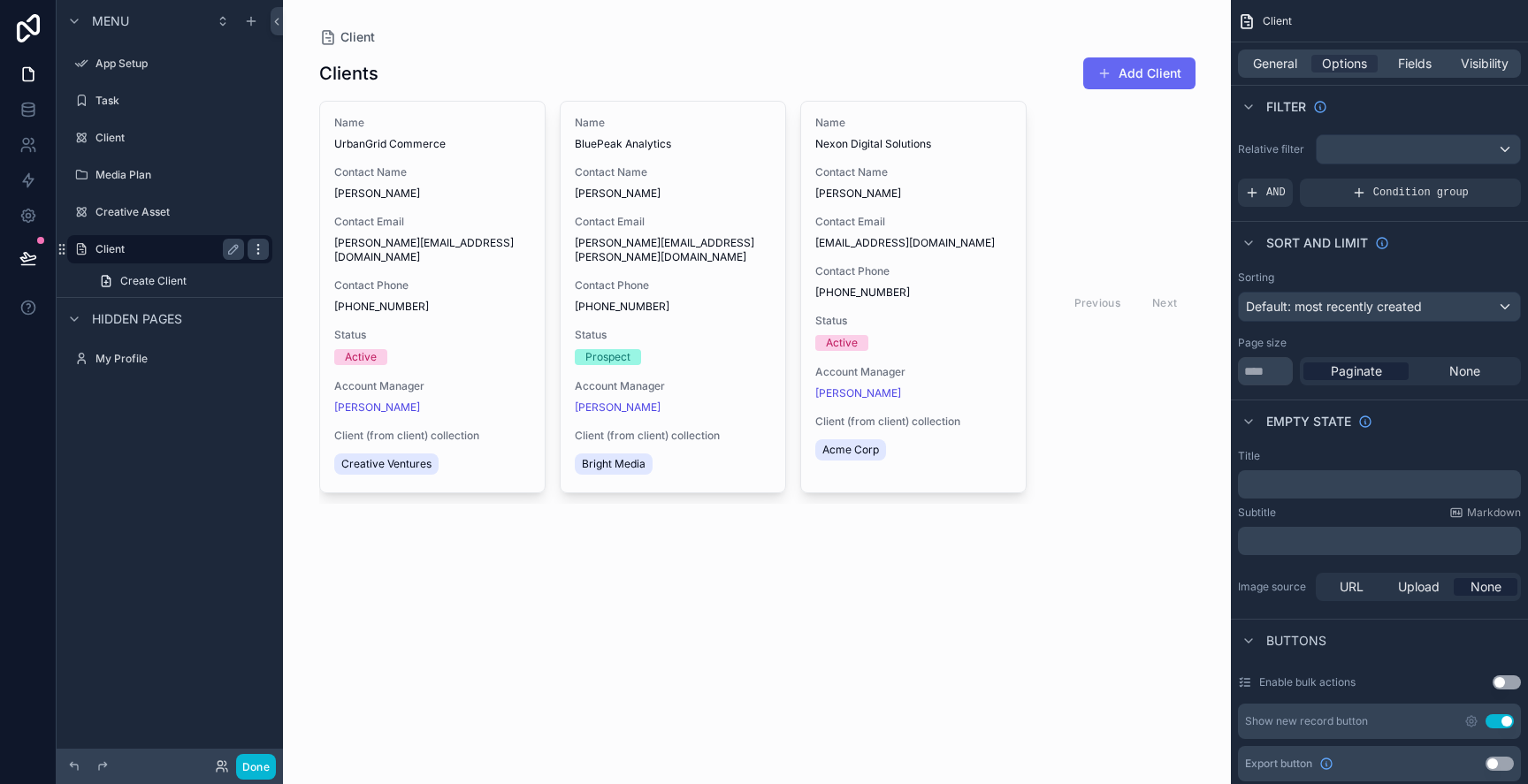
click at [248, 246] on div "scrollable content" at bounding box center [258, 249] width 21 height 21
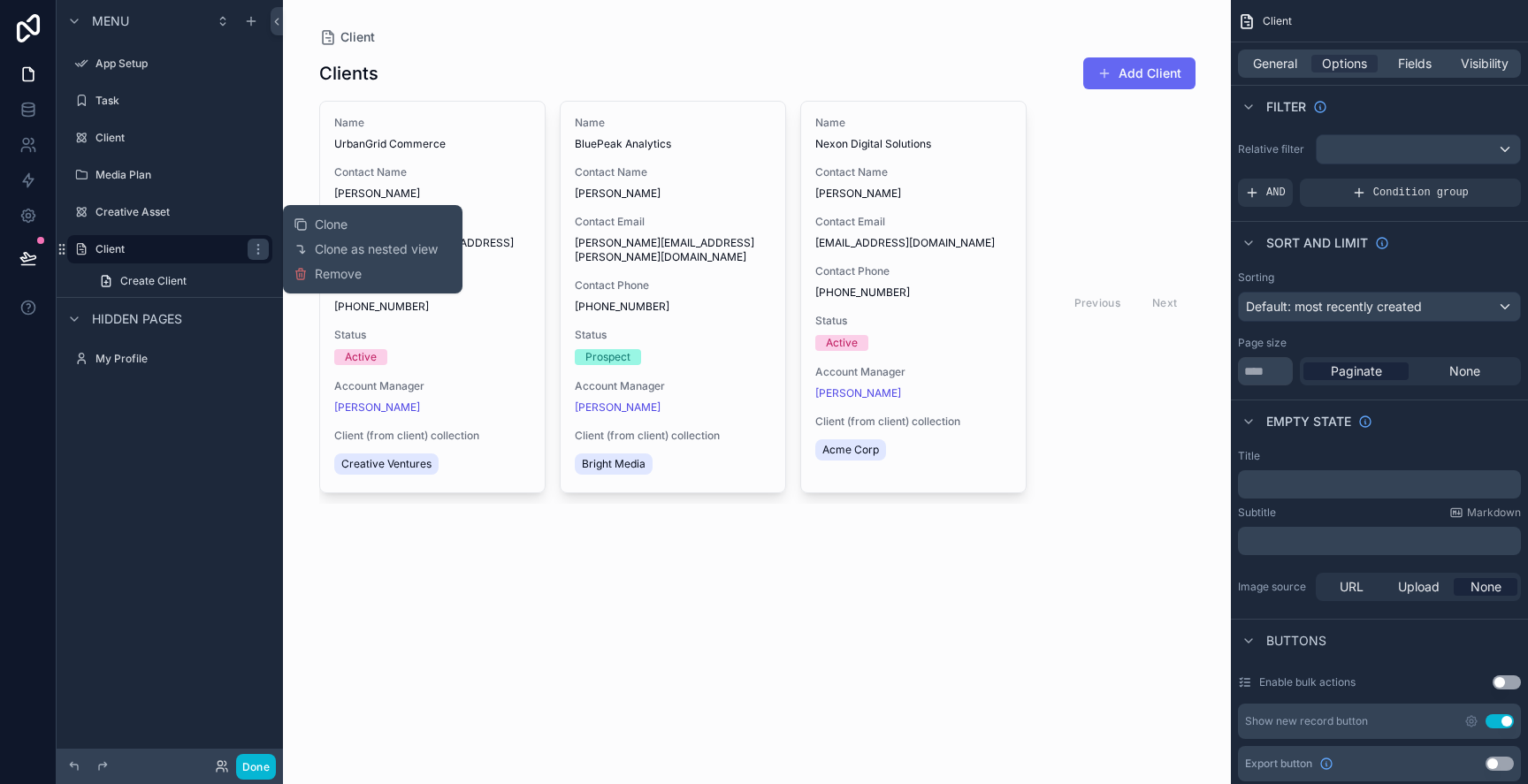
click at [352, 237] on div "Clone Clone as nested view Remove" at bounding box center [373, 249] width 158 height 74
click at [343, 272] on span "Remove" at bounding box center [338, 274] width 47 height 18
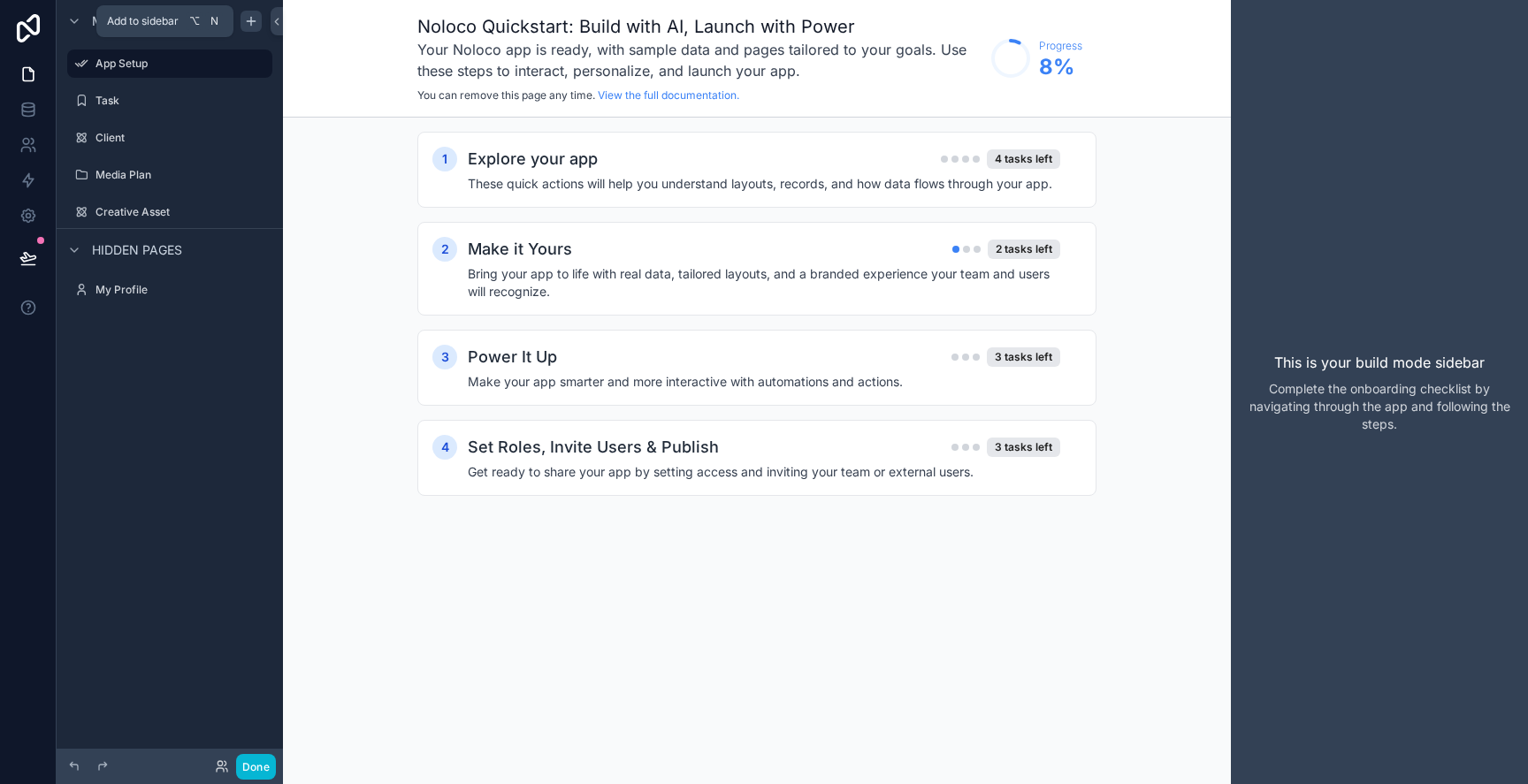
click at [247, 25] on icon "scrollable content" at bounding box center [251, 21] width 14 height 14
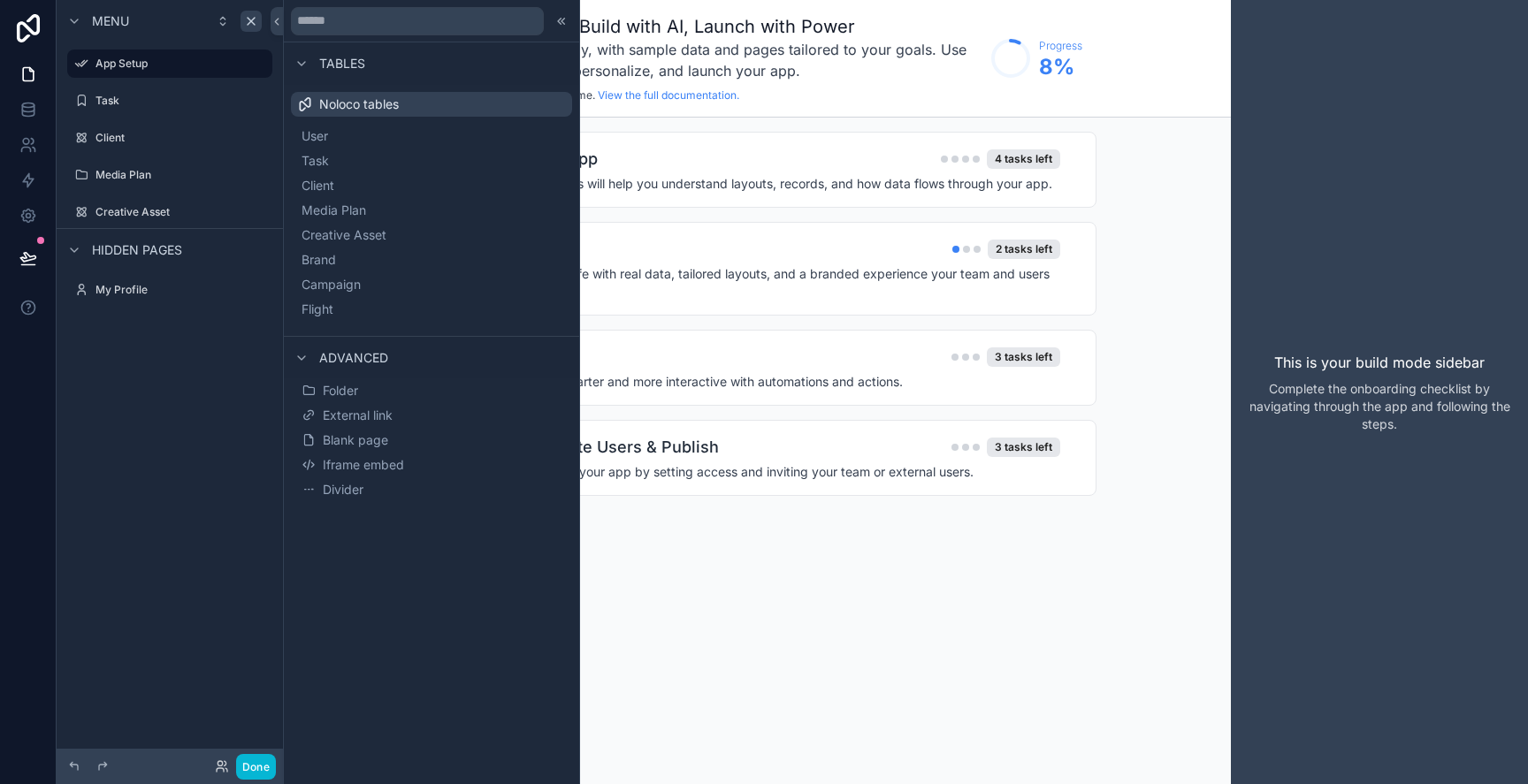
click at [372, 103] on span "Noloco tables" at bounding box center [359, 105] width 80 height 18
click at [197, 181] on label "Media Plan" at bounding box center [167, 175] width 142 height 14
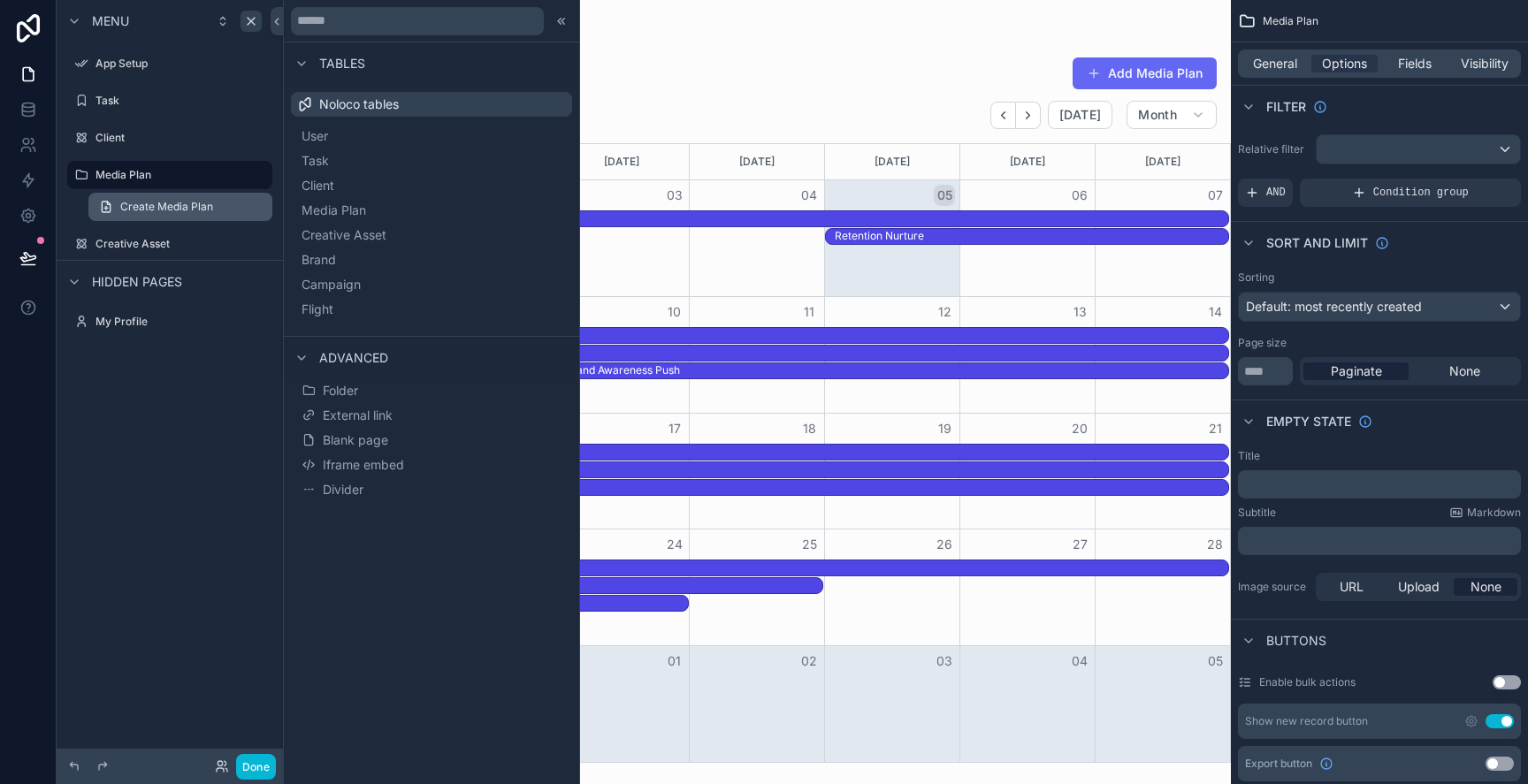
click at [199, 219] on link "Create Media Plan" at bounding box center [180, 207] width 184 height 28
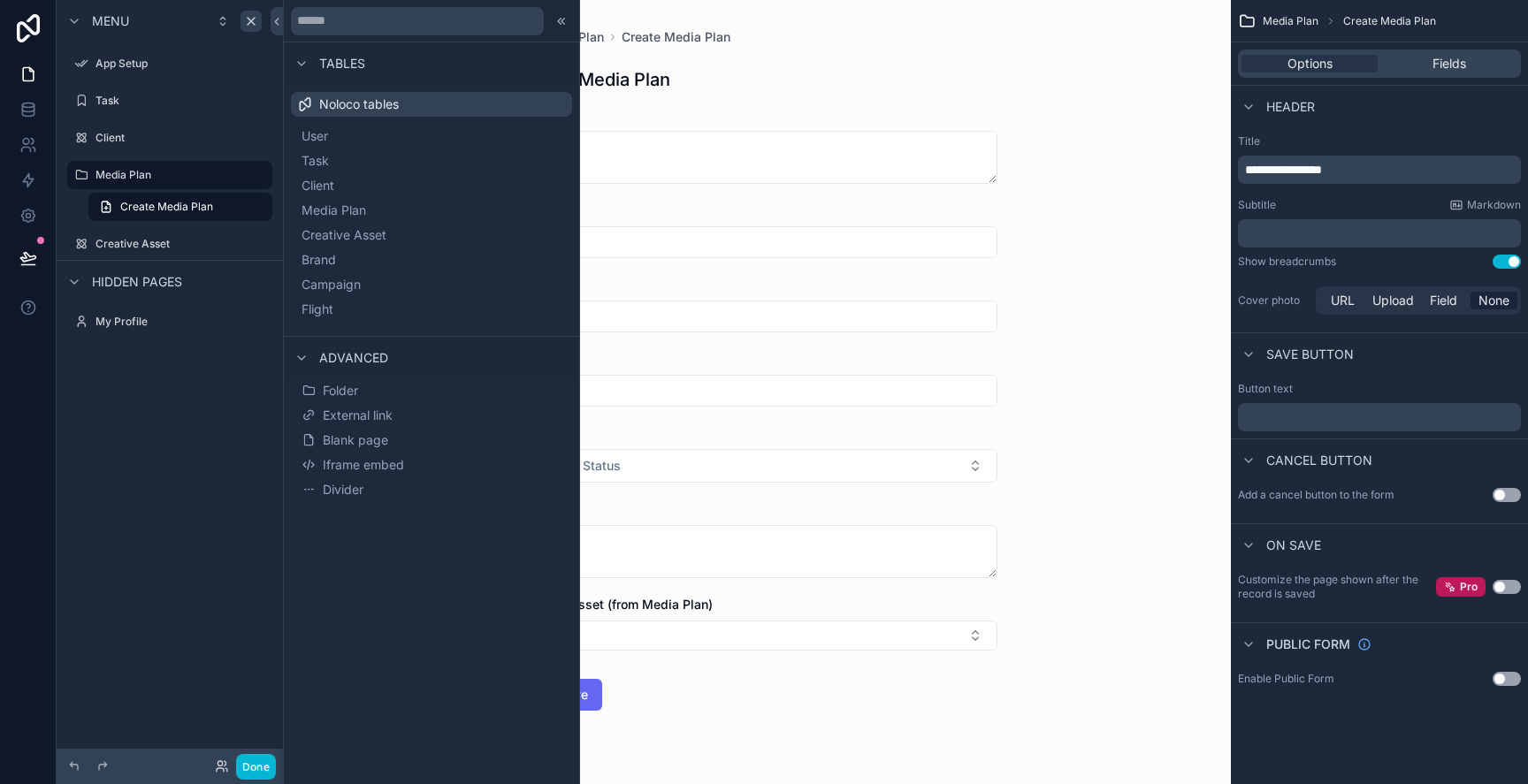
click at [966, 372] on div "End Date" at bounding box center [757, 378] width 481 height 57
click at [544, 20] on div at bounding box center [432, 21] width 296 height 42
click at [559, 21] on icon at bounding box center [559, 21] width 3 height 6
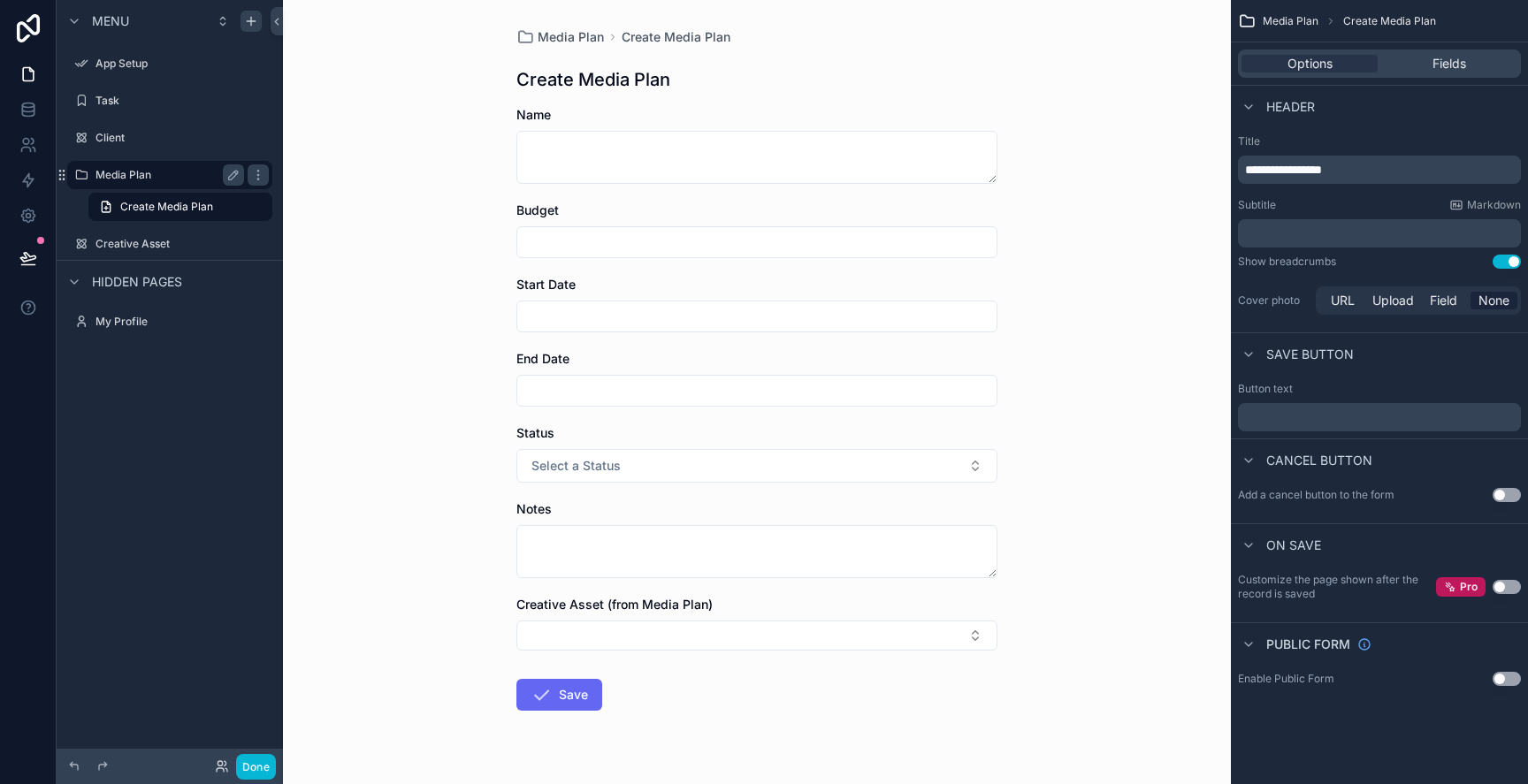
click at [179, 174] on label "Media Plan" at bounding box center [167, 175] width 142 height 14
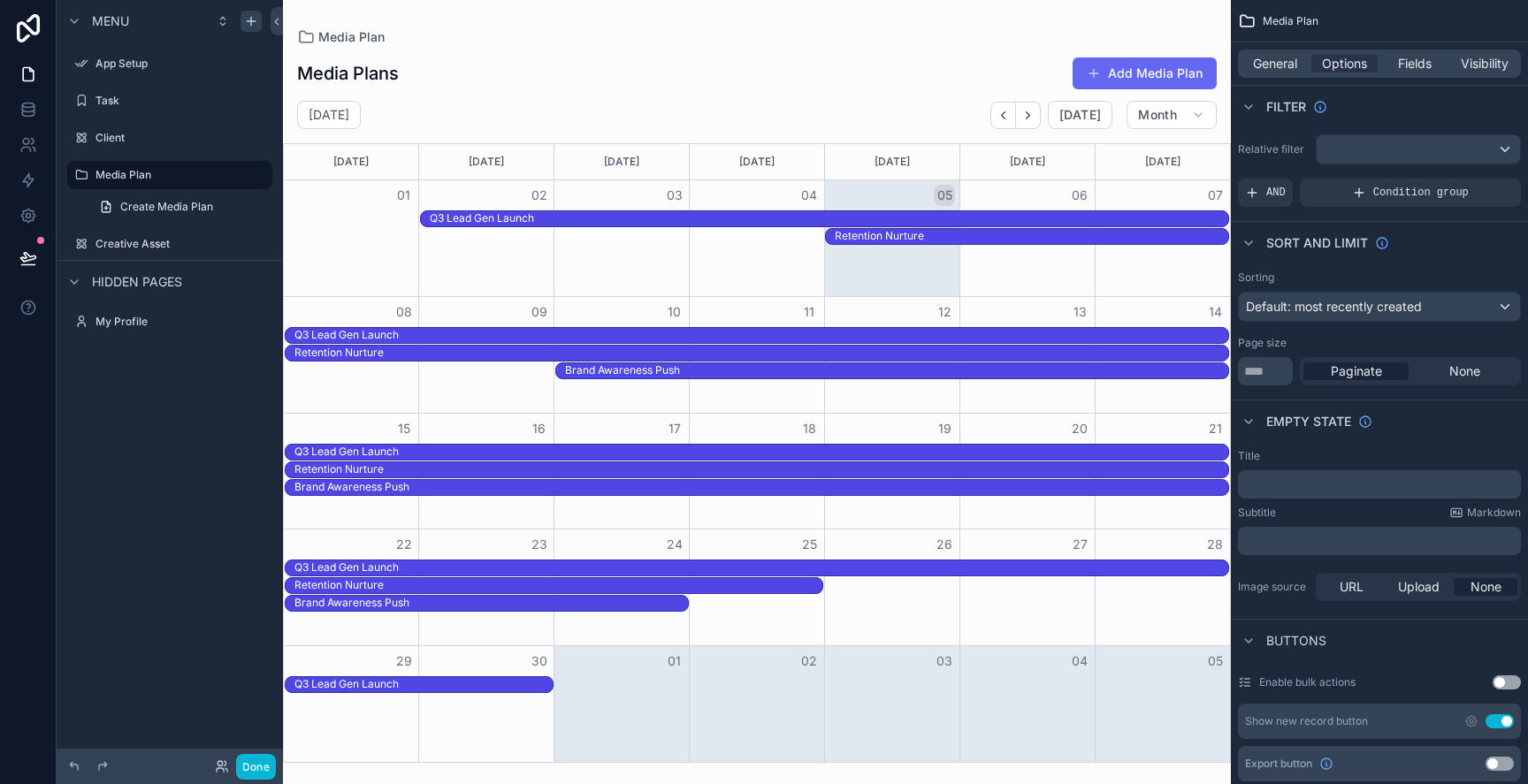
click at [258, 36] on div "Menu" at bounding box center [170, 21] width 227 height 42
click at [256, 28] on div "scrollable content" at bounding box center [251, 21] width 21 height 21
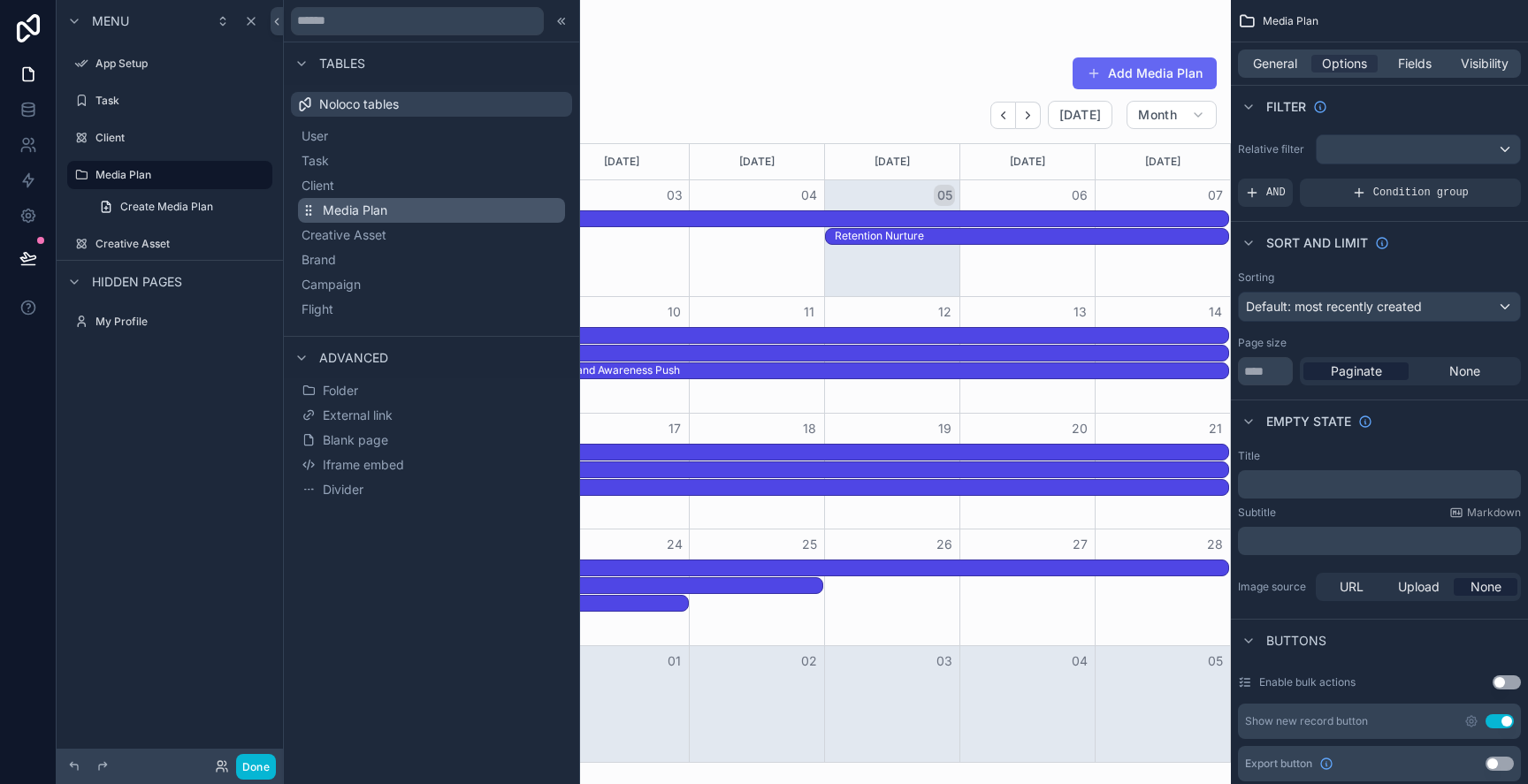
click at [368, 205] on span "Media Plan" at bounding box center [355, 211] width 65 height 18
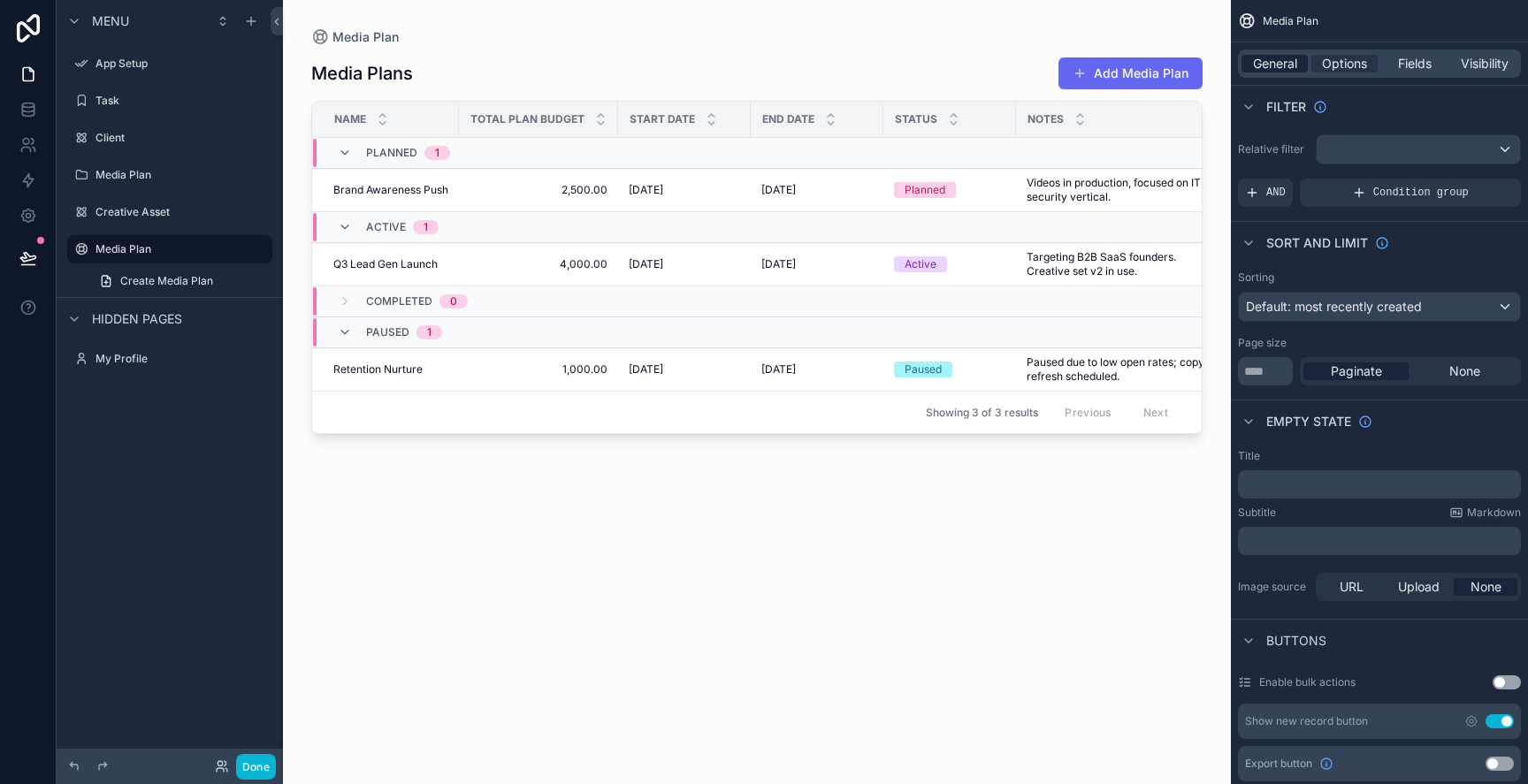
click at [1295, 65] on span "General" at bounding box center [1275, 64] width 44 height 18
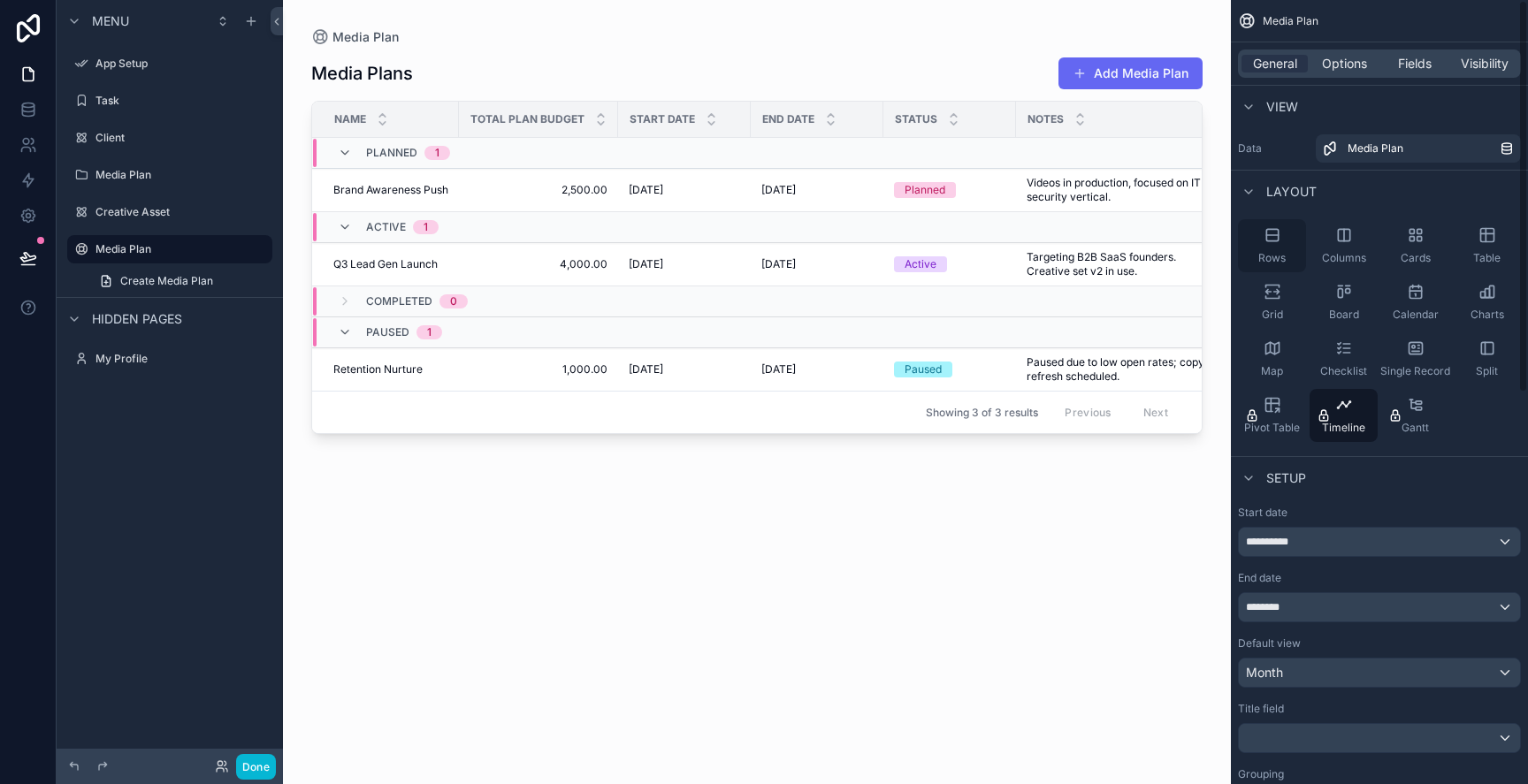
click at [1288, 249] on div "Rows" at bounding box center [1272, 245] width 68 height 53
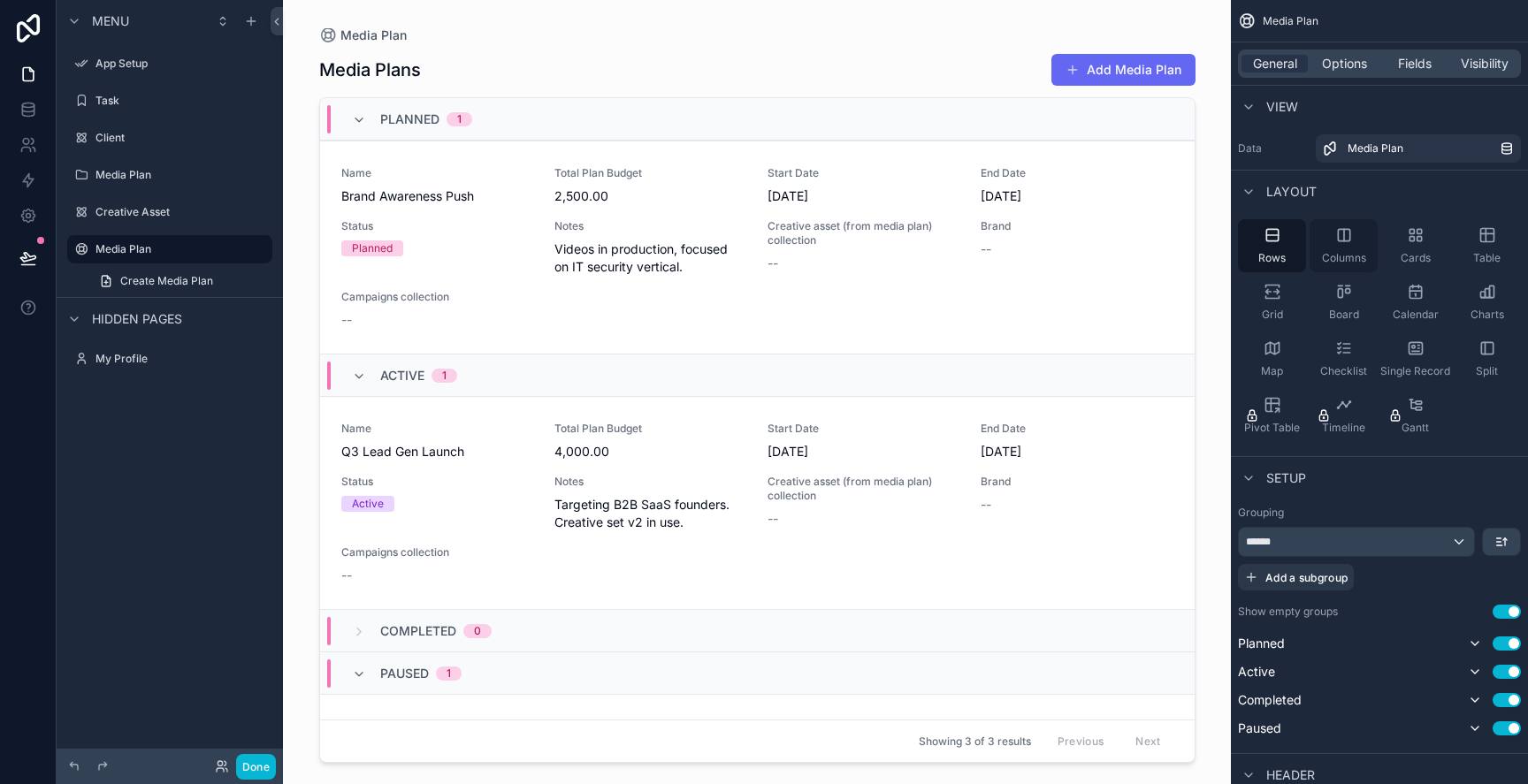
click at [1323, 259] on span "Columns" at bounding box center [1344, 258] width 44 height 14
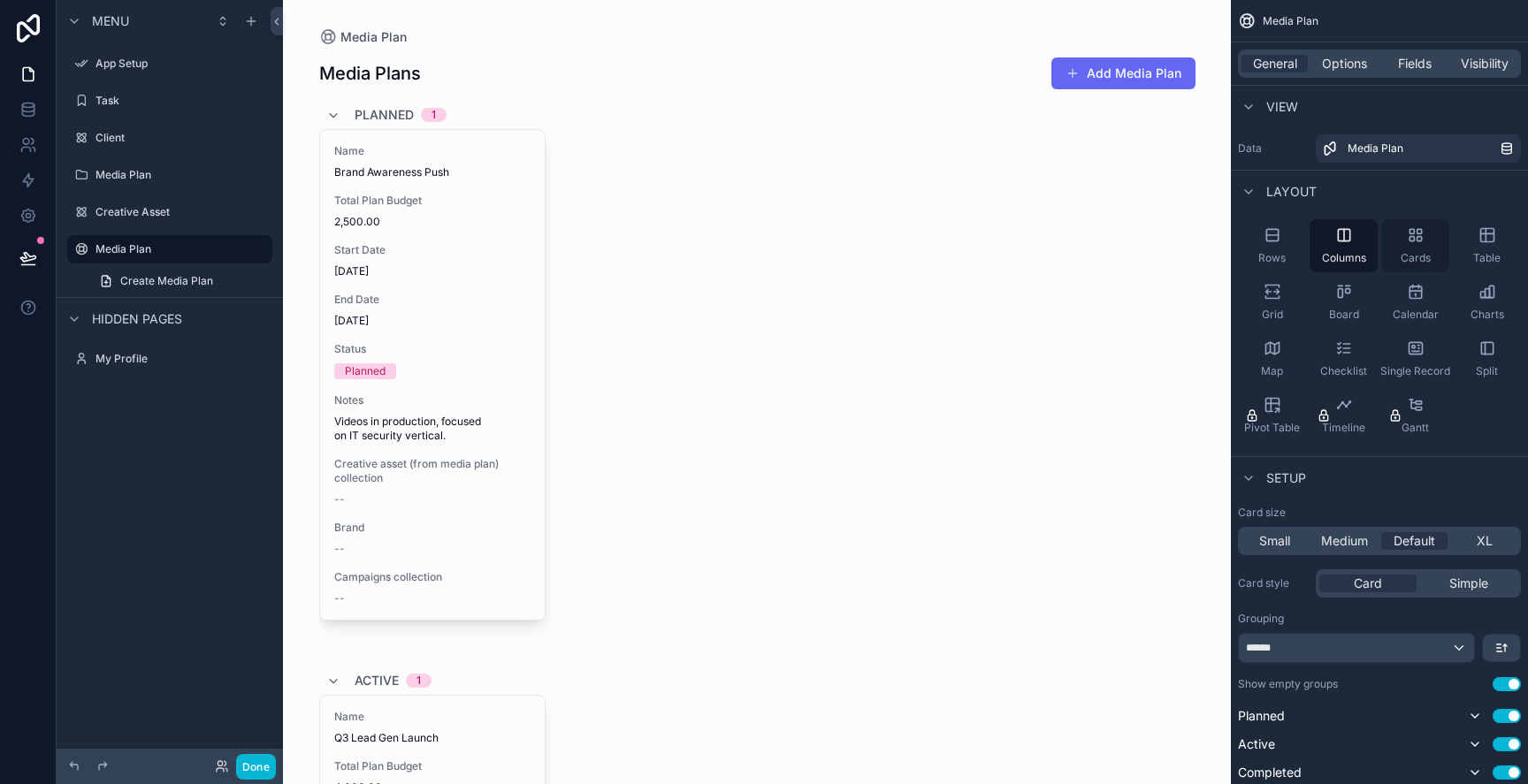
click at [1401, 251] on span "Cards" at bounding box center [1416, 258] width 30 height 14
click at [1473, 259] on span "Table" at bounding box center [1486, 258] width 27 height 14
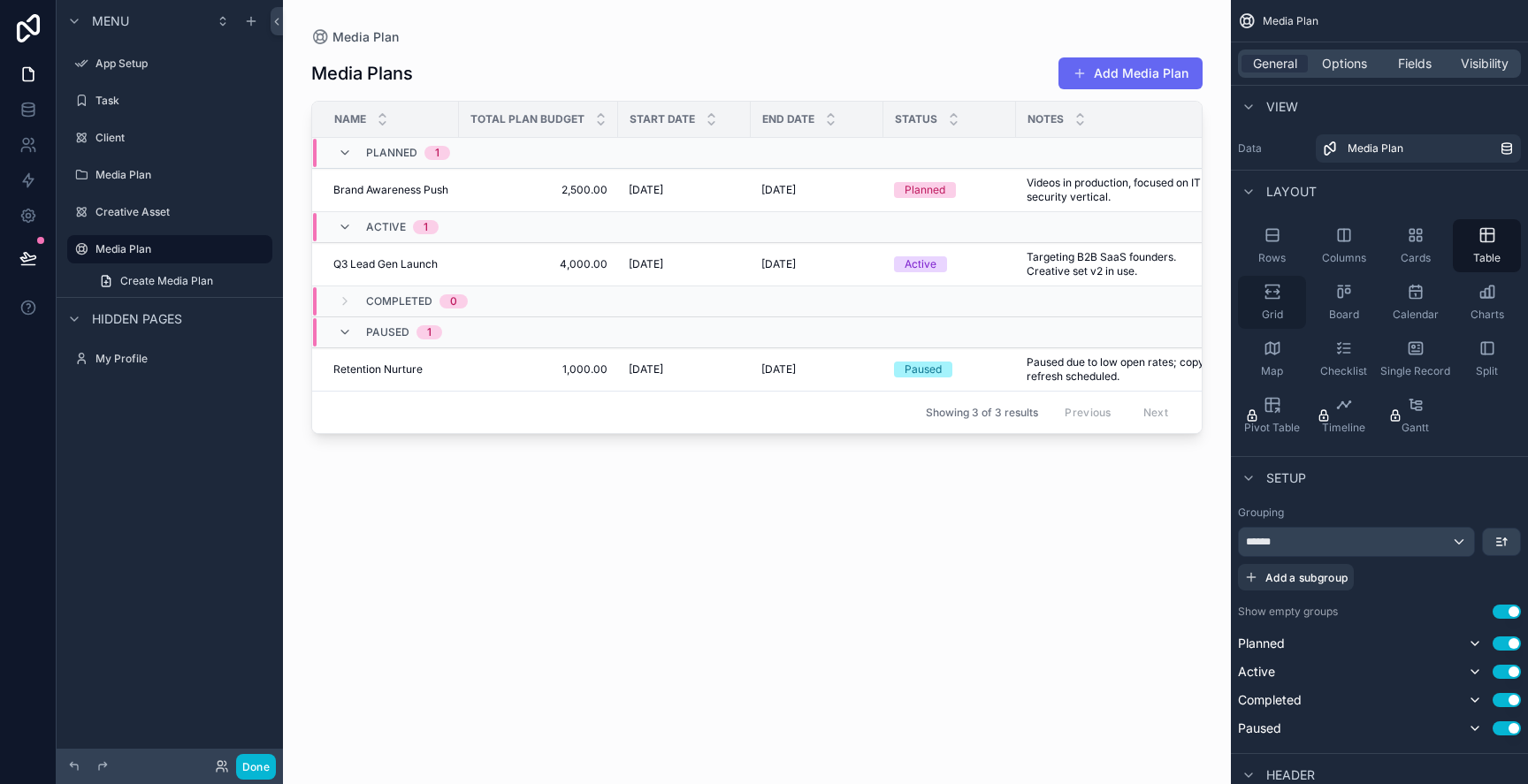
click at [1267, 311] on span "Grid" at bounding box center [1272, 315] width 21 height 14
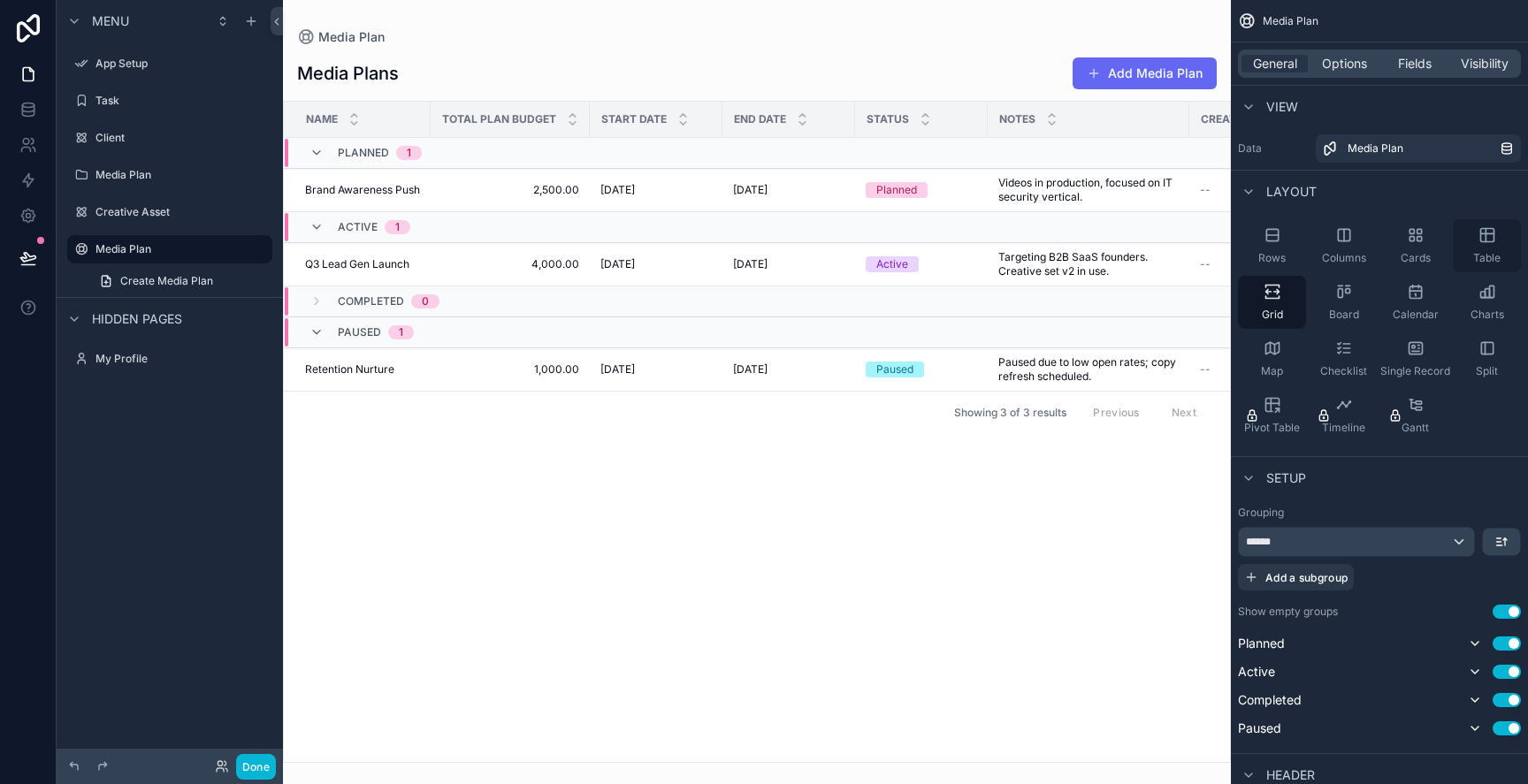
click at [1496, 242] on div "Table" at bounding box center [1487, 245] width 68 height 53
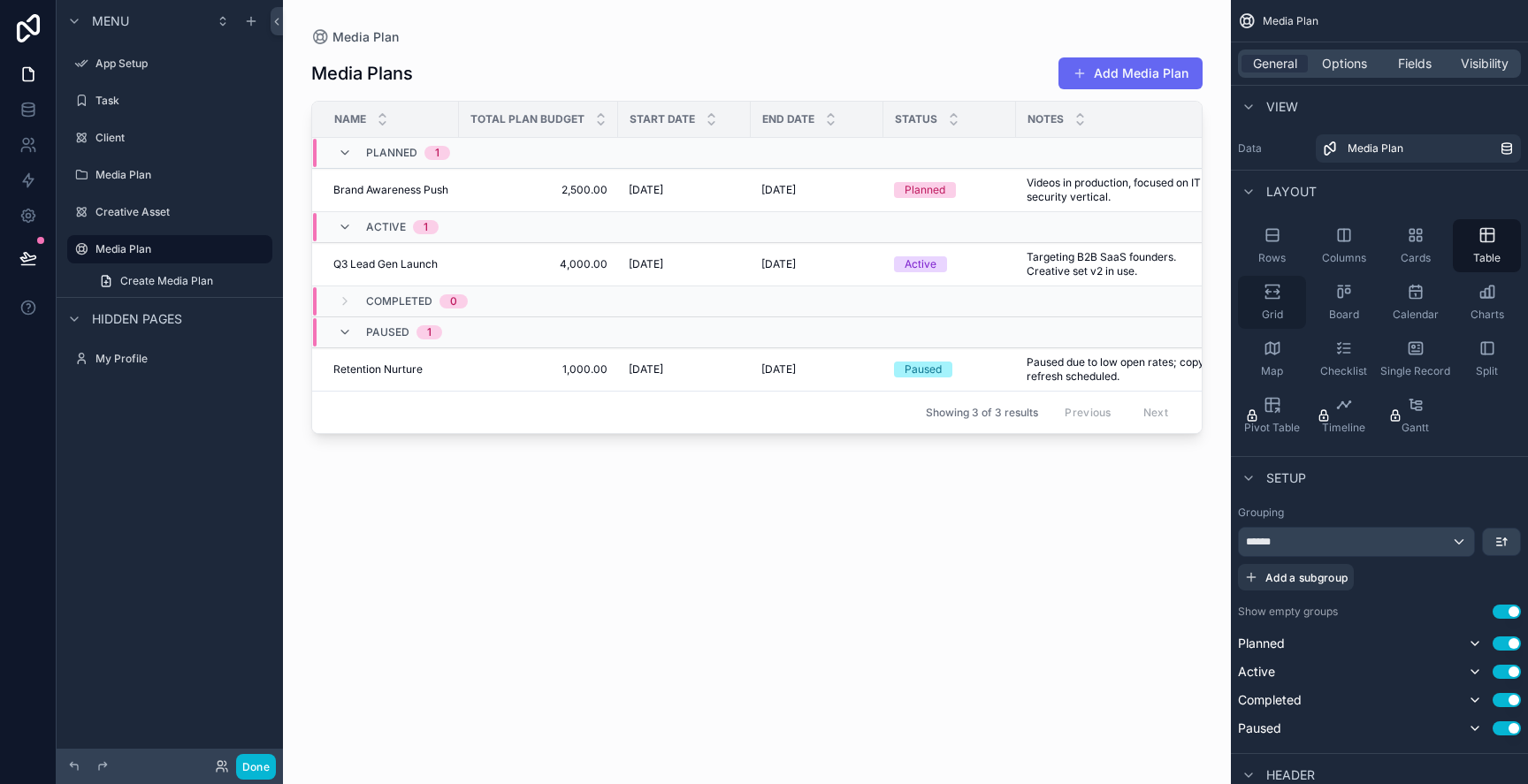
click at [1266, 310] on span "Grid" at bounding box center [1272, 315] width 21 height 14
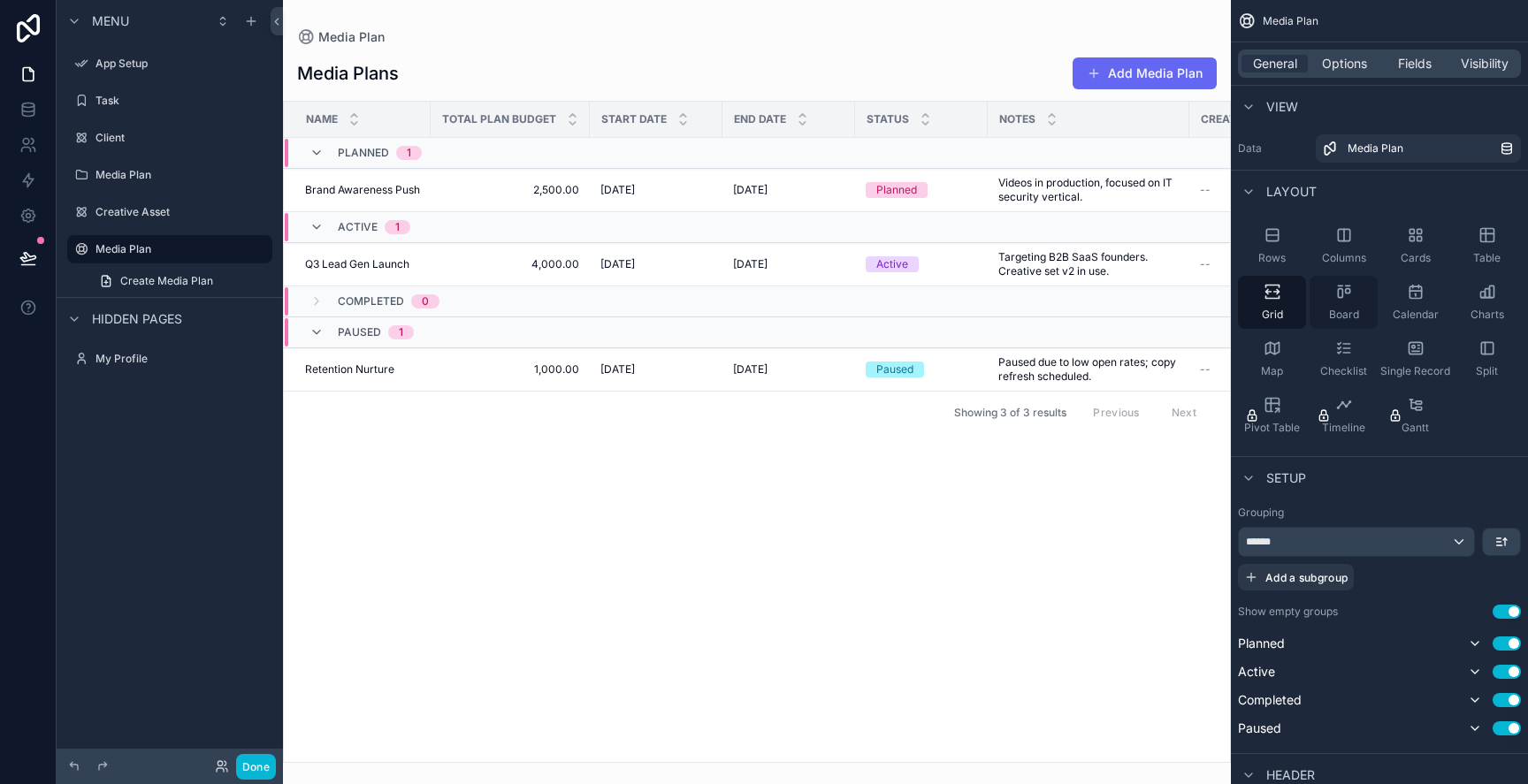
click at [1321, 296] on div "Board" at bounding box center [1344, 302] width 68 height 53
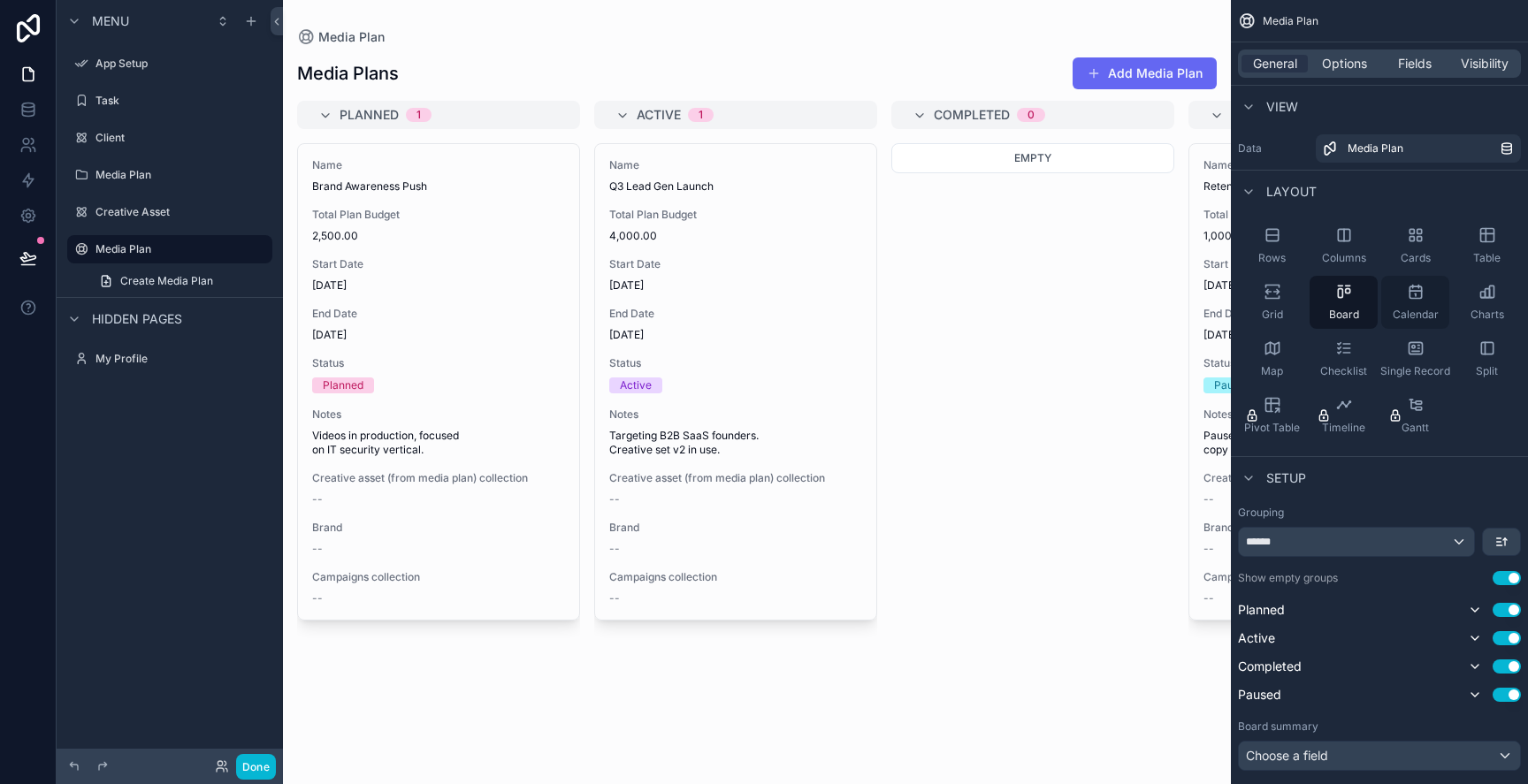
click at [1410, 303] on div "Calendar" at bounding box center [1415, 302] width 68 height 53
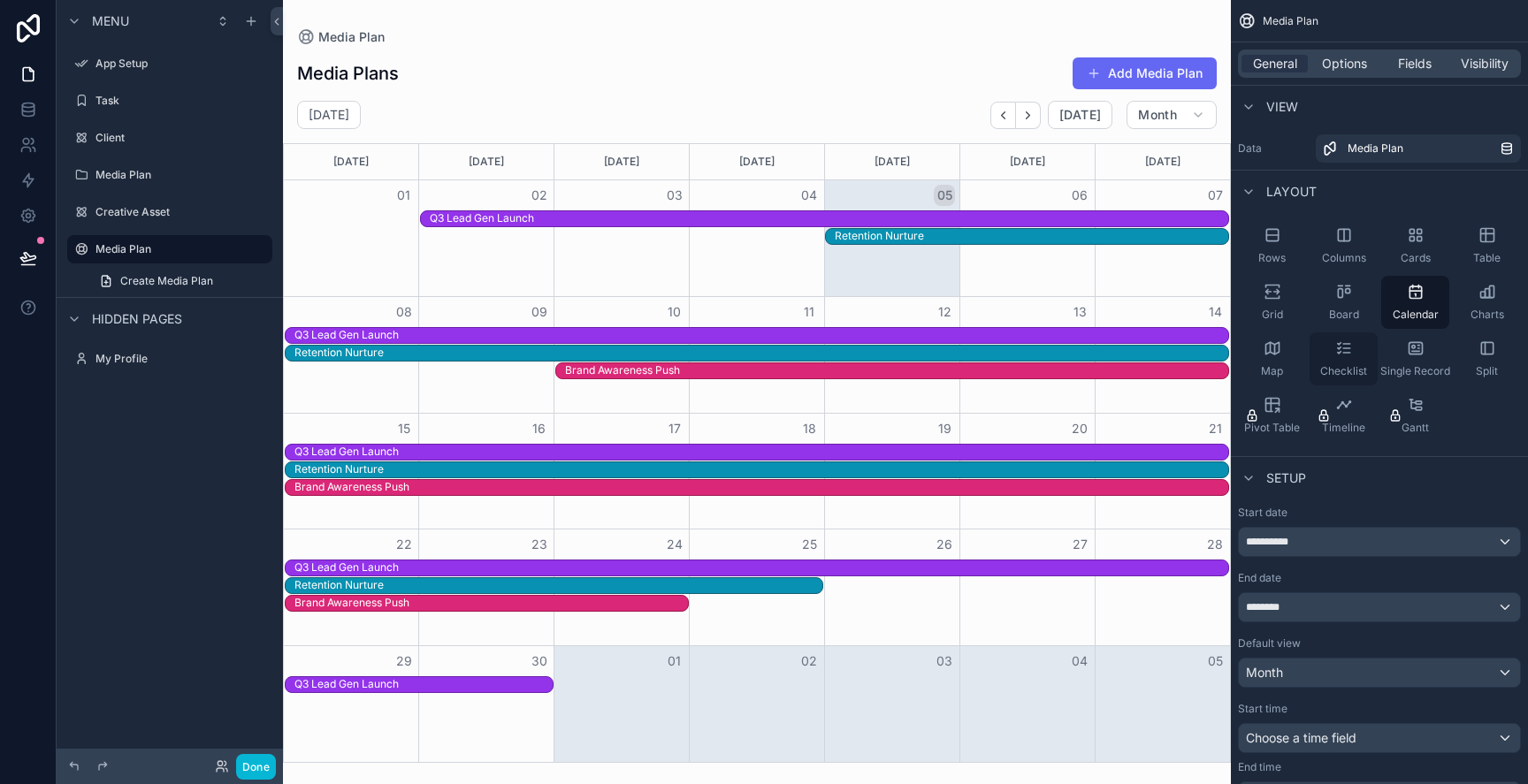
click at [1357, 365] on span "Checklist" at bounding box center [1343, 372] width 47 height 14
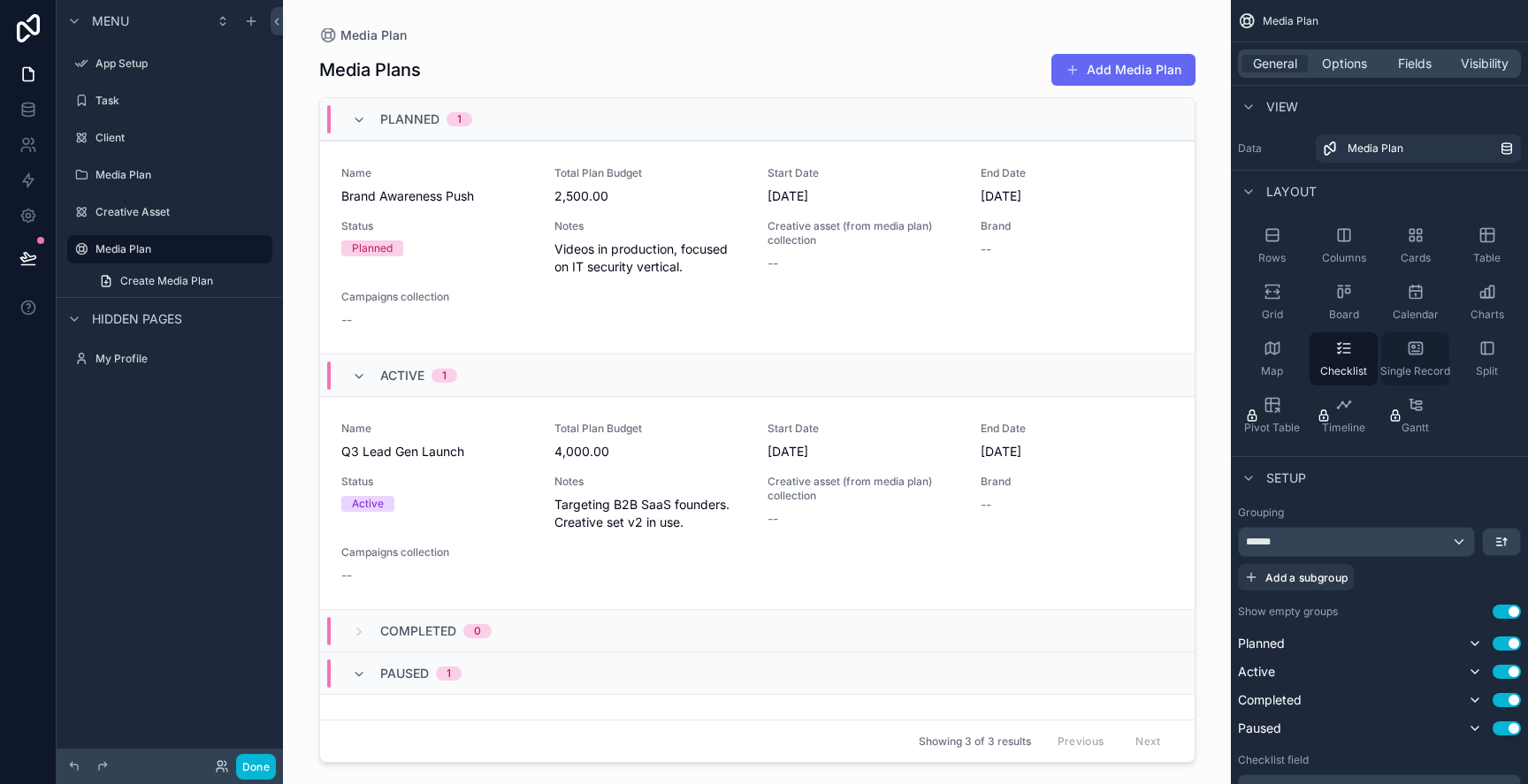
click at [1411, 352] on icon "scrollable content" at bounding box center [1416, 349] width 18 height 18
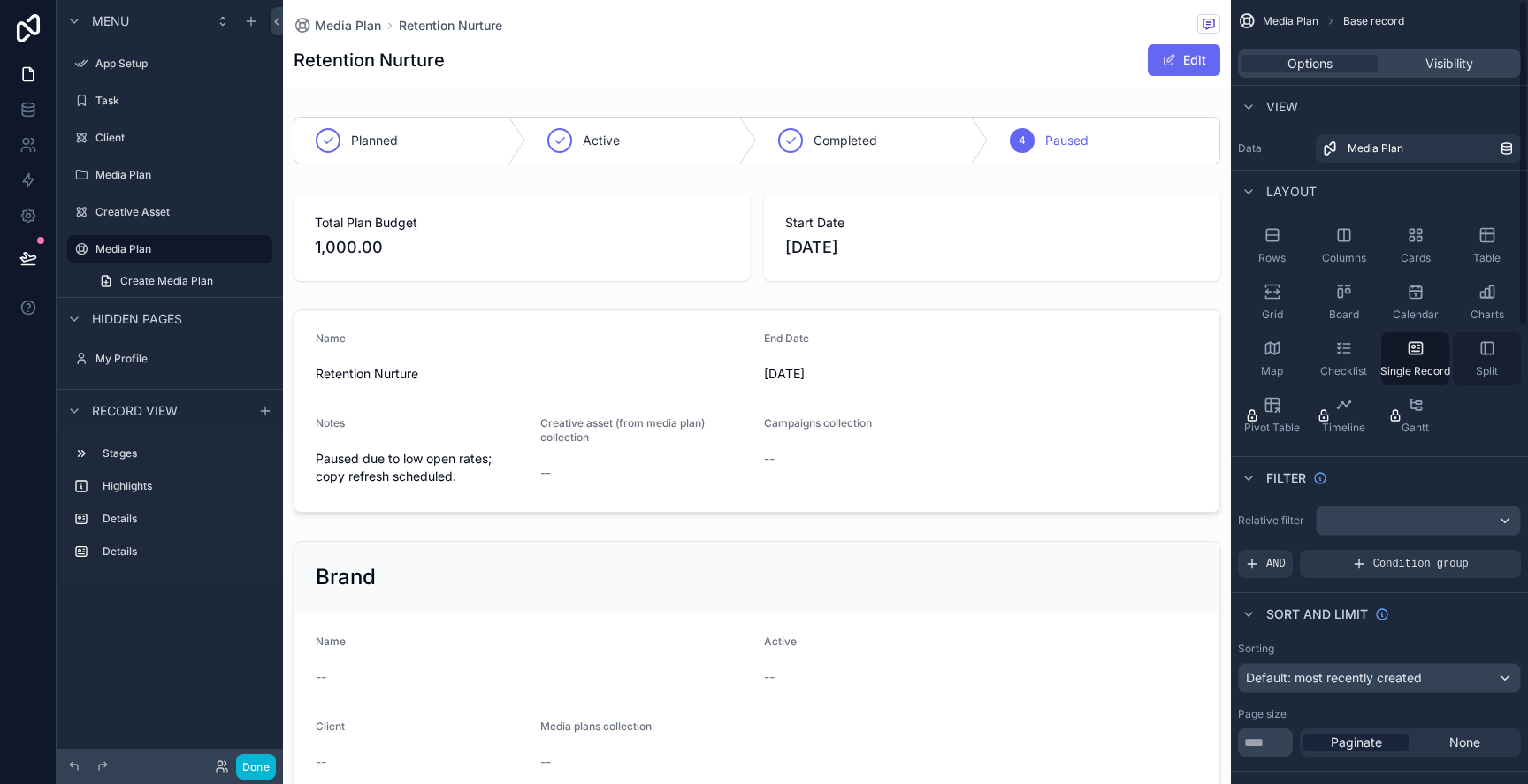
click at [1493, 364] on div "Split" at bounding box center [1487, 359] width 68 height 53
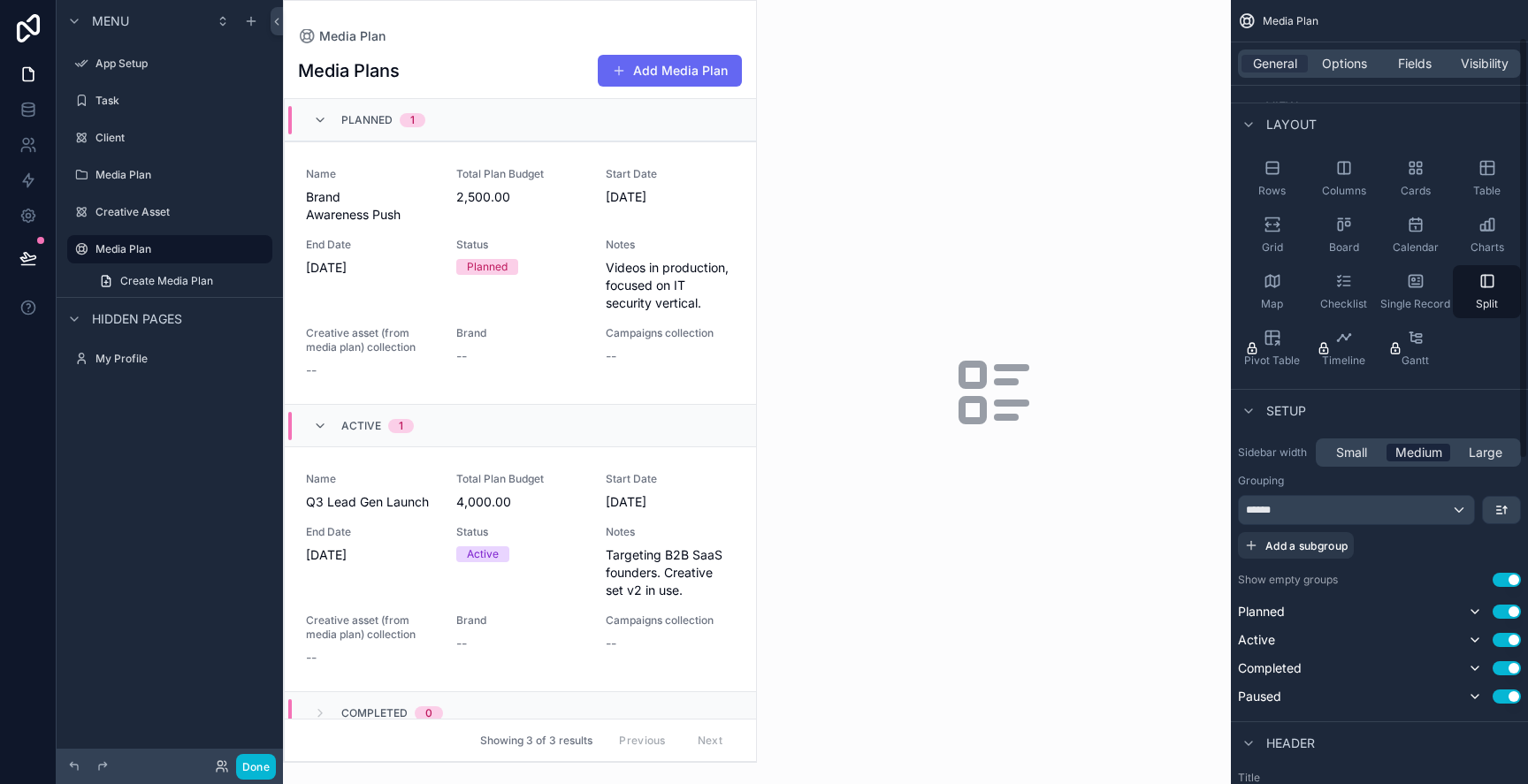
scroll to position [69, 0]
click at [1423, 508] on div "******" at bounding box center [1356, 508] width 235 height 28
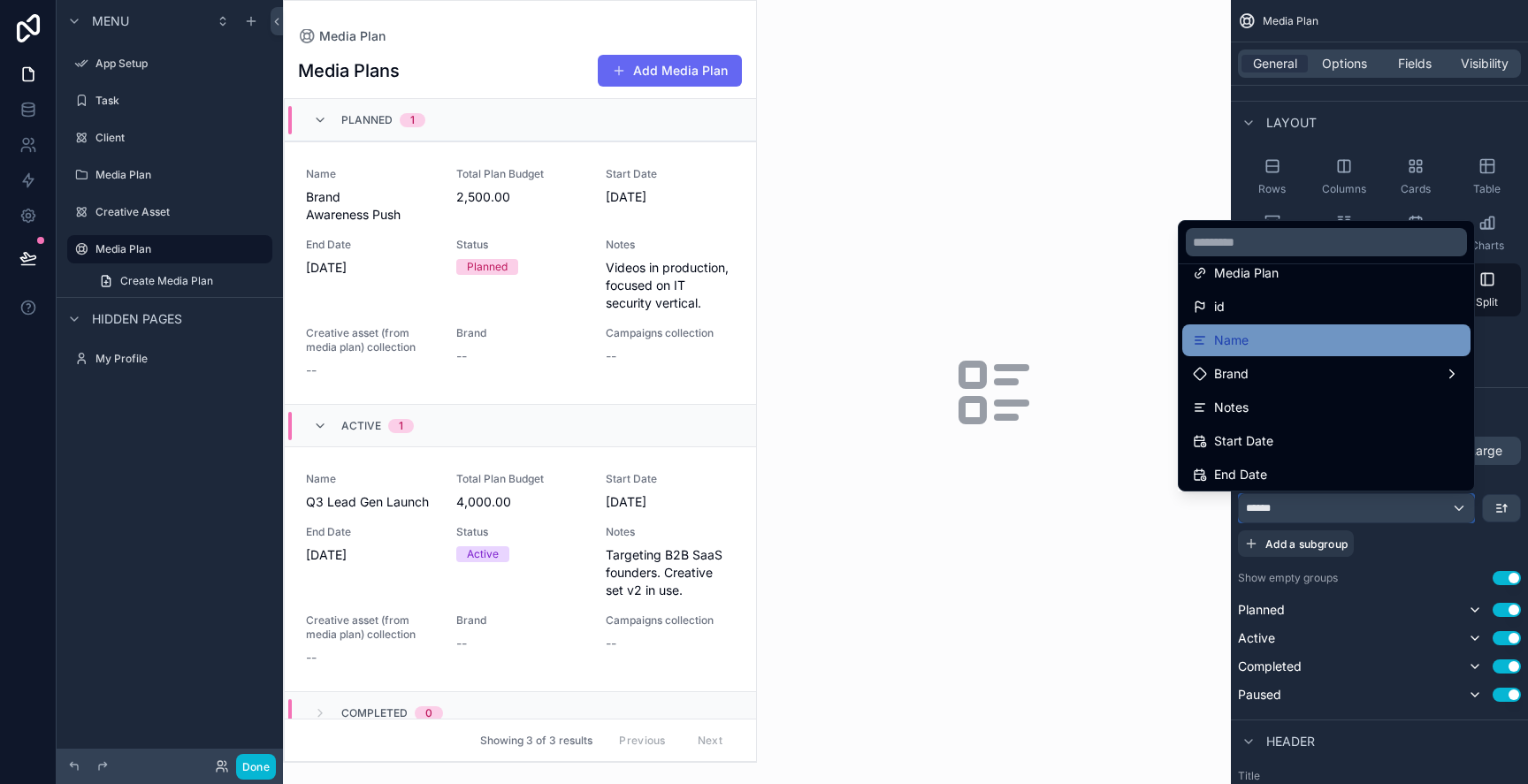
scroll to position [54, 0]
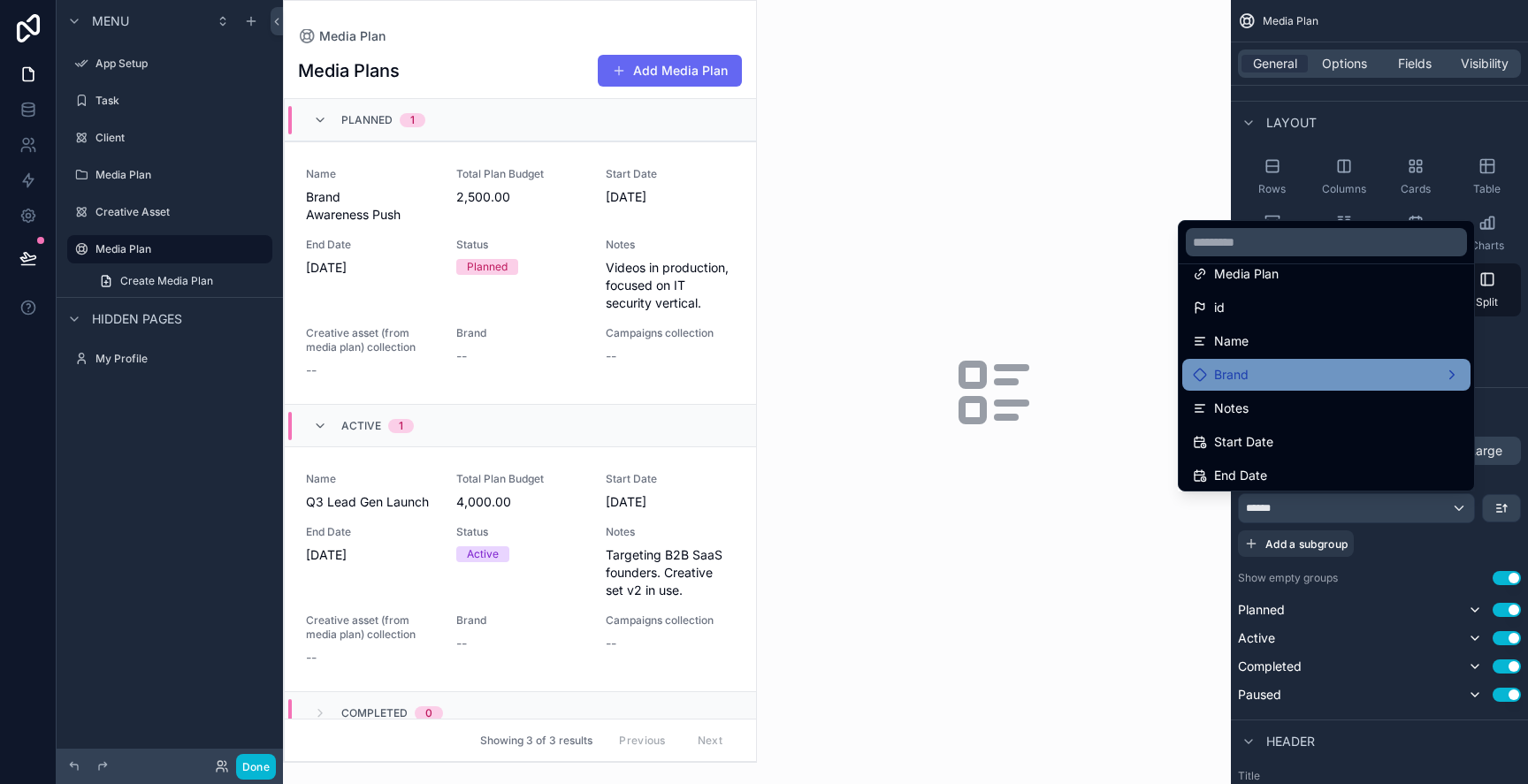
click at [1310, 373] on div "Brand" at bounding box center [1326, 375] width 267 height 21
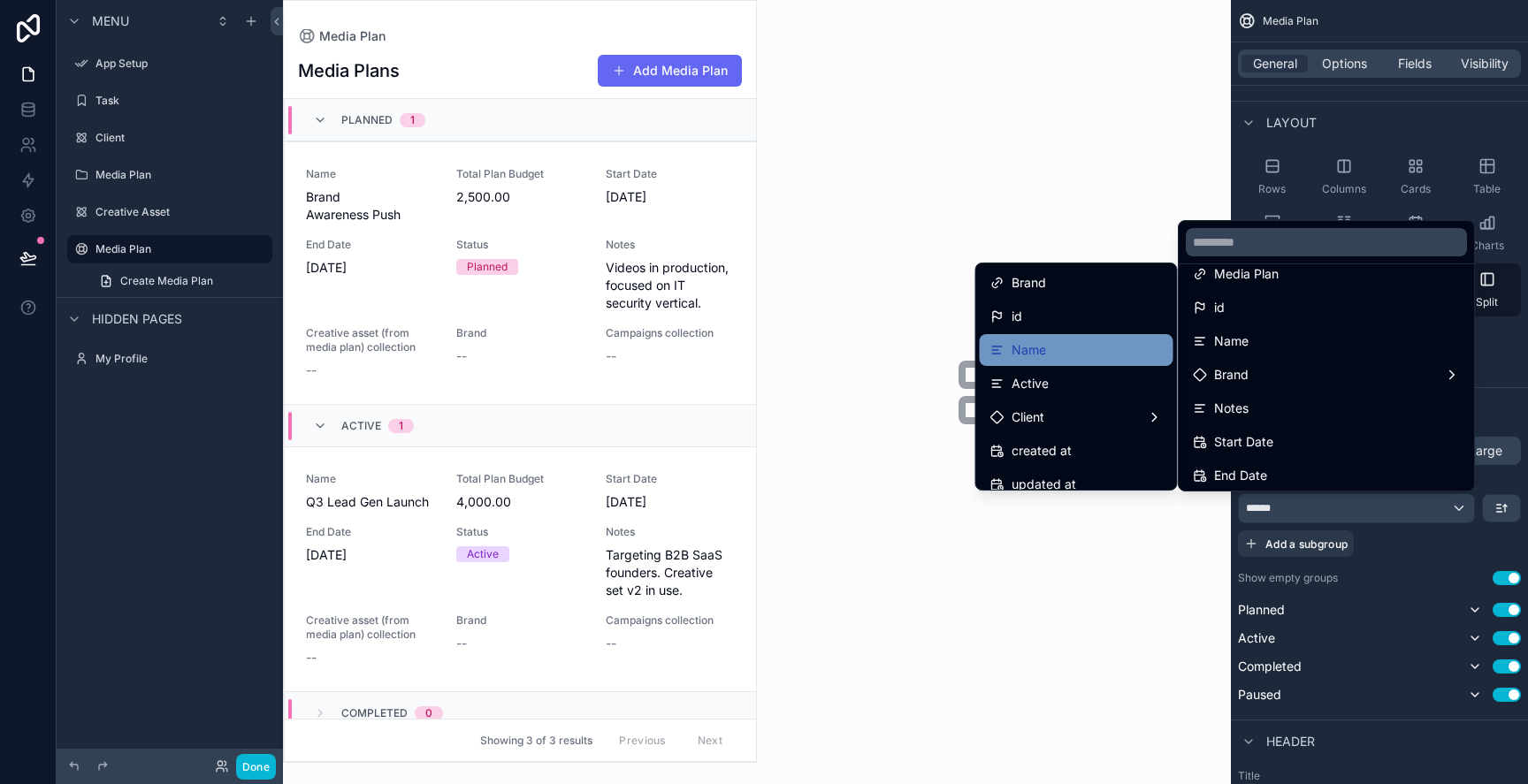
click at [1098, 335] on div "Name" at bounding box center [1076, 350] width 194 height 32
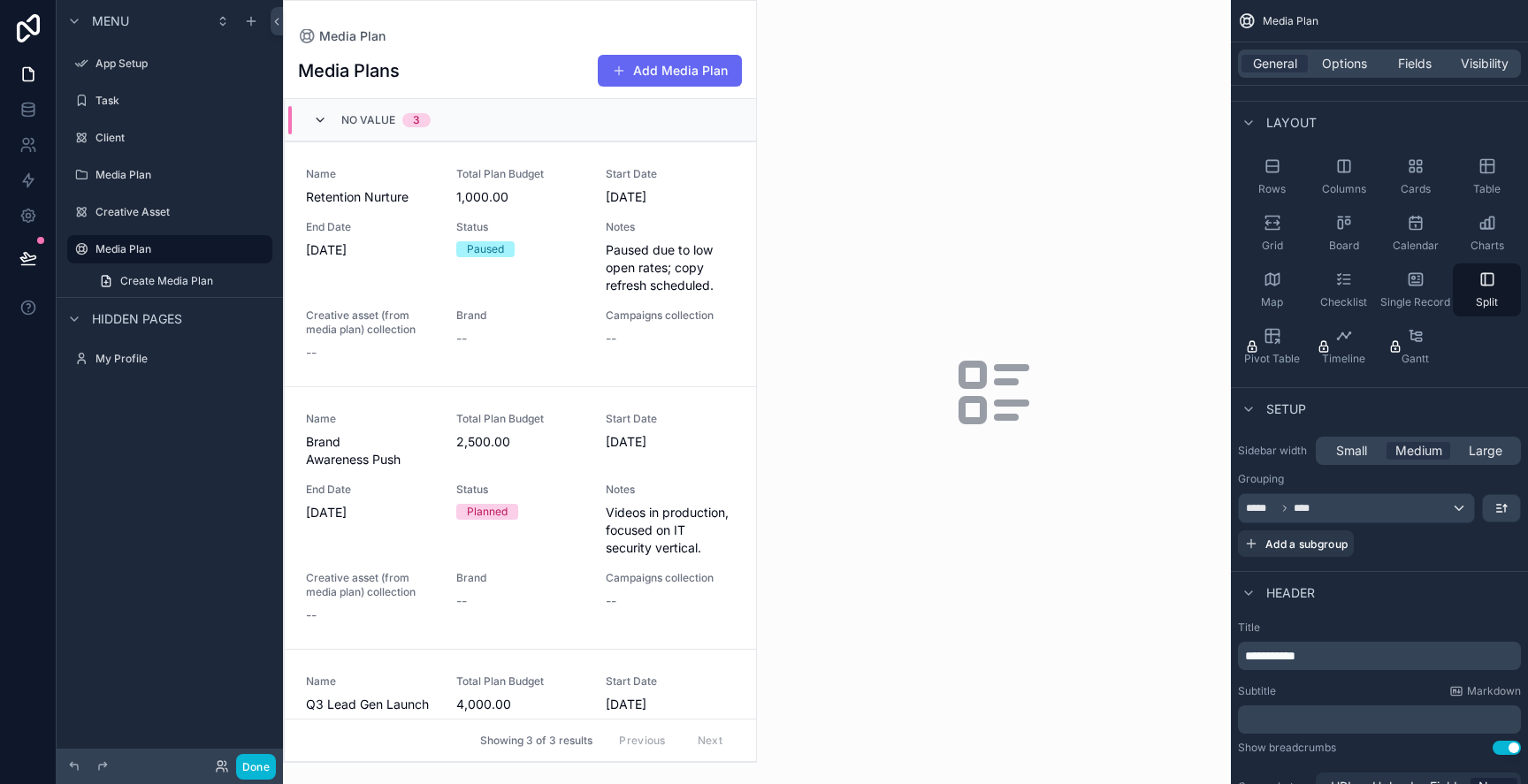
click at [324, 122] on icon "scrollable content" at bounding box center [320, 120] width 14 height 14
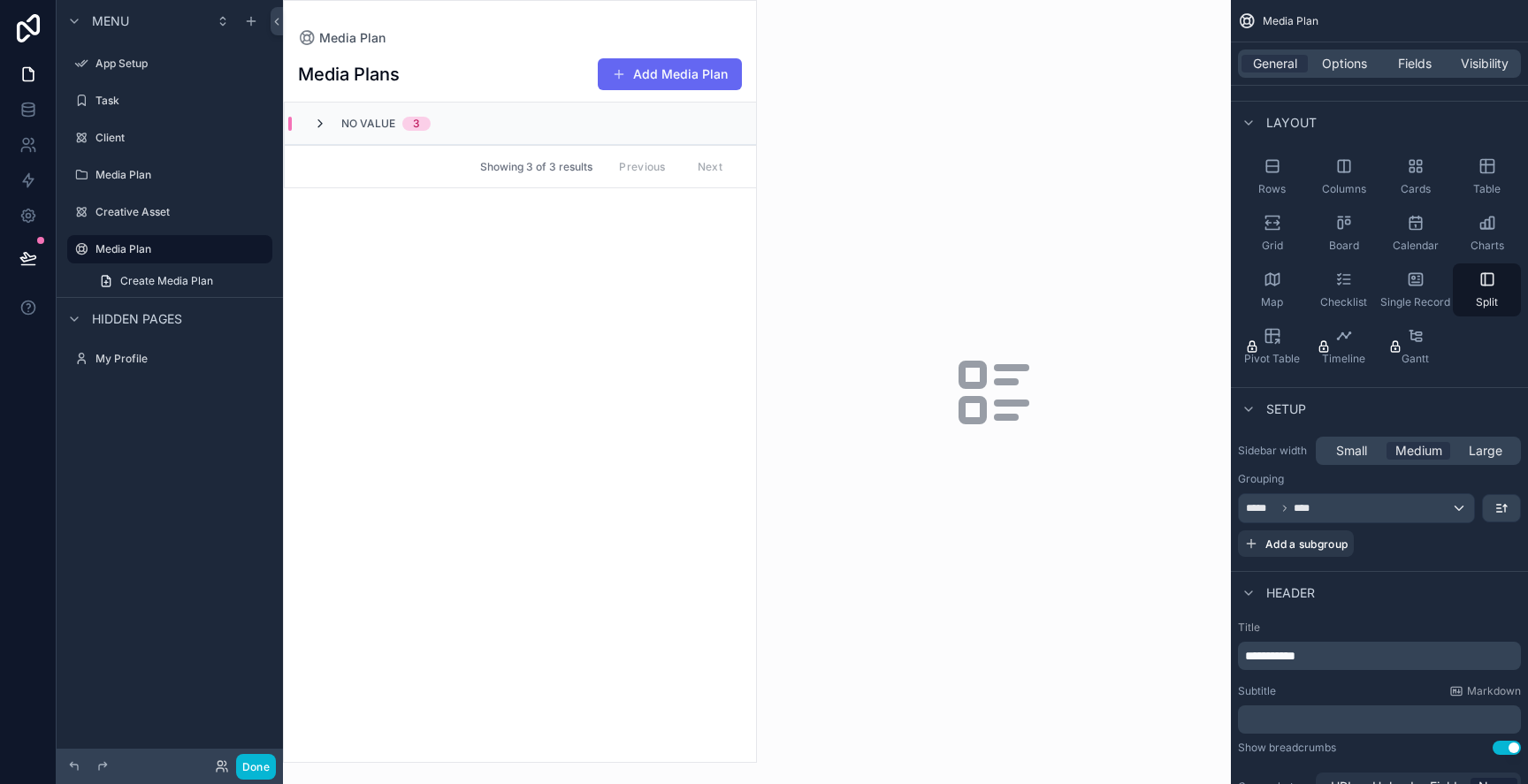
click at [315, 117] on icon "scrollable content" at bounding box center [320, 124] width 14 height 14
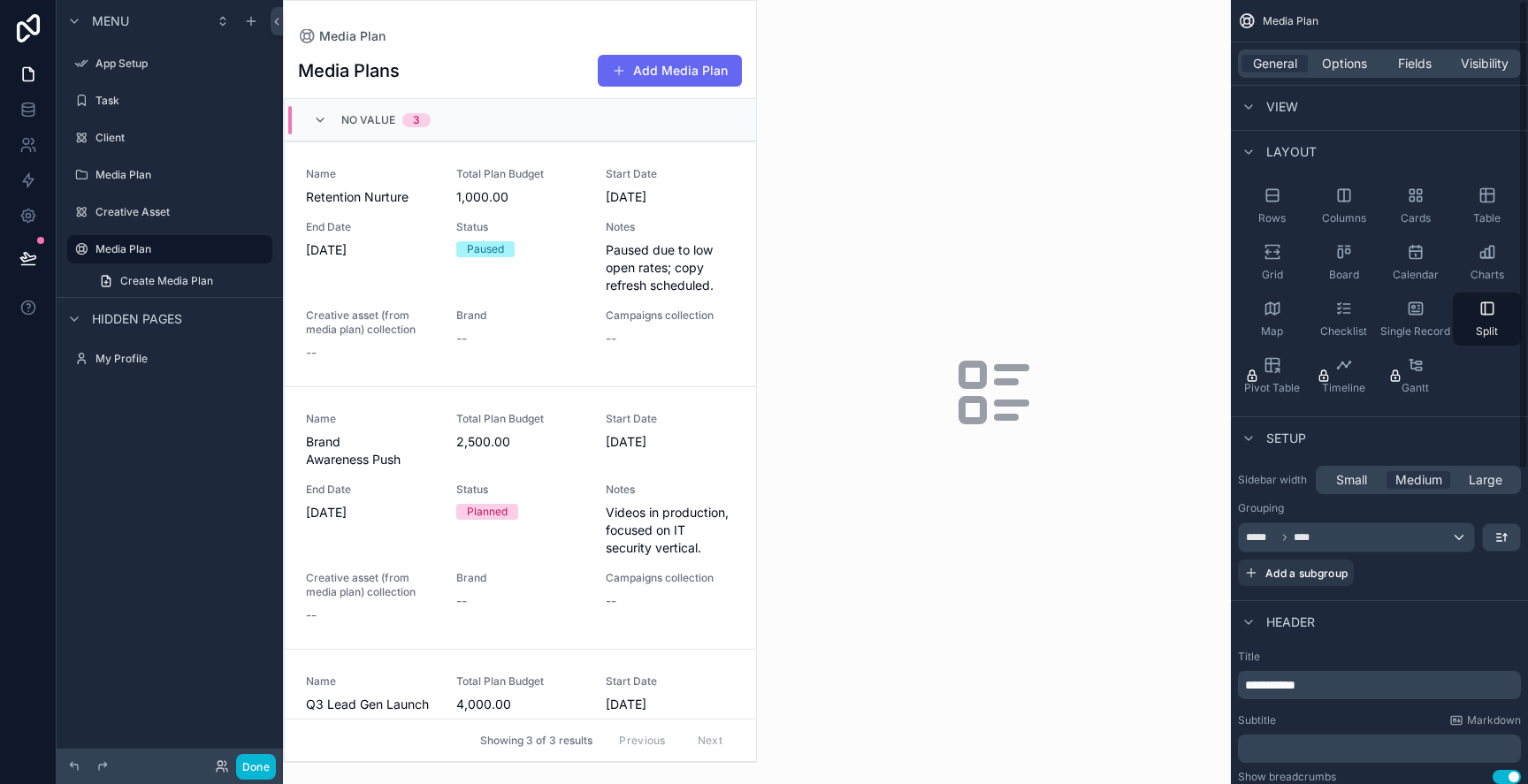
scroll to position [0, 0]
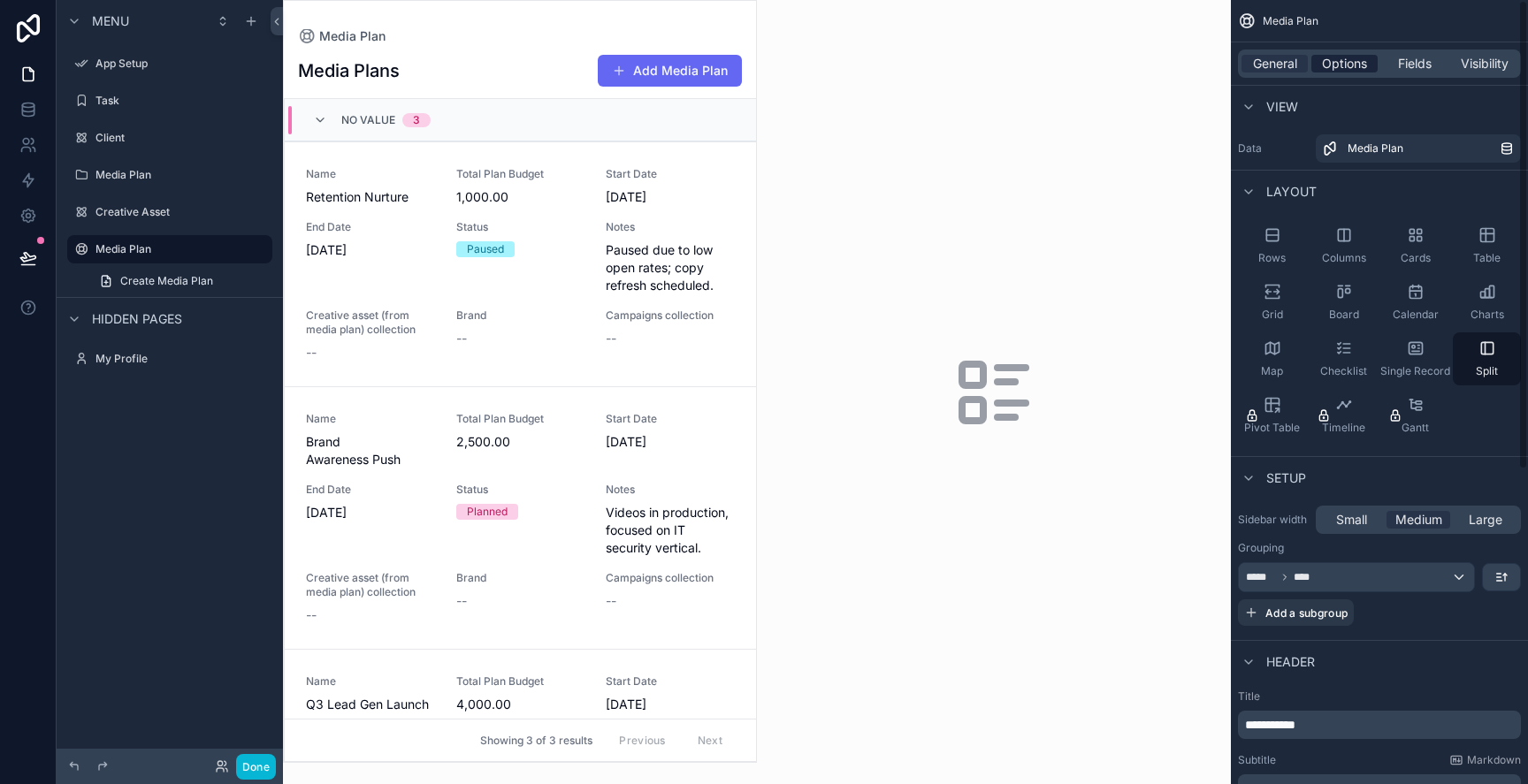
click at [1354, 65] on span "Options" at bounding box center [1344, 64] width 45 height 18
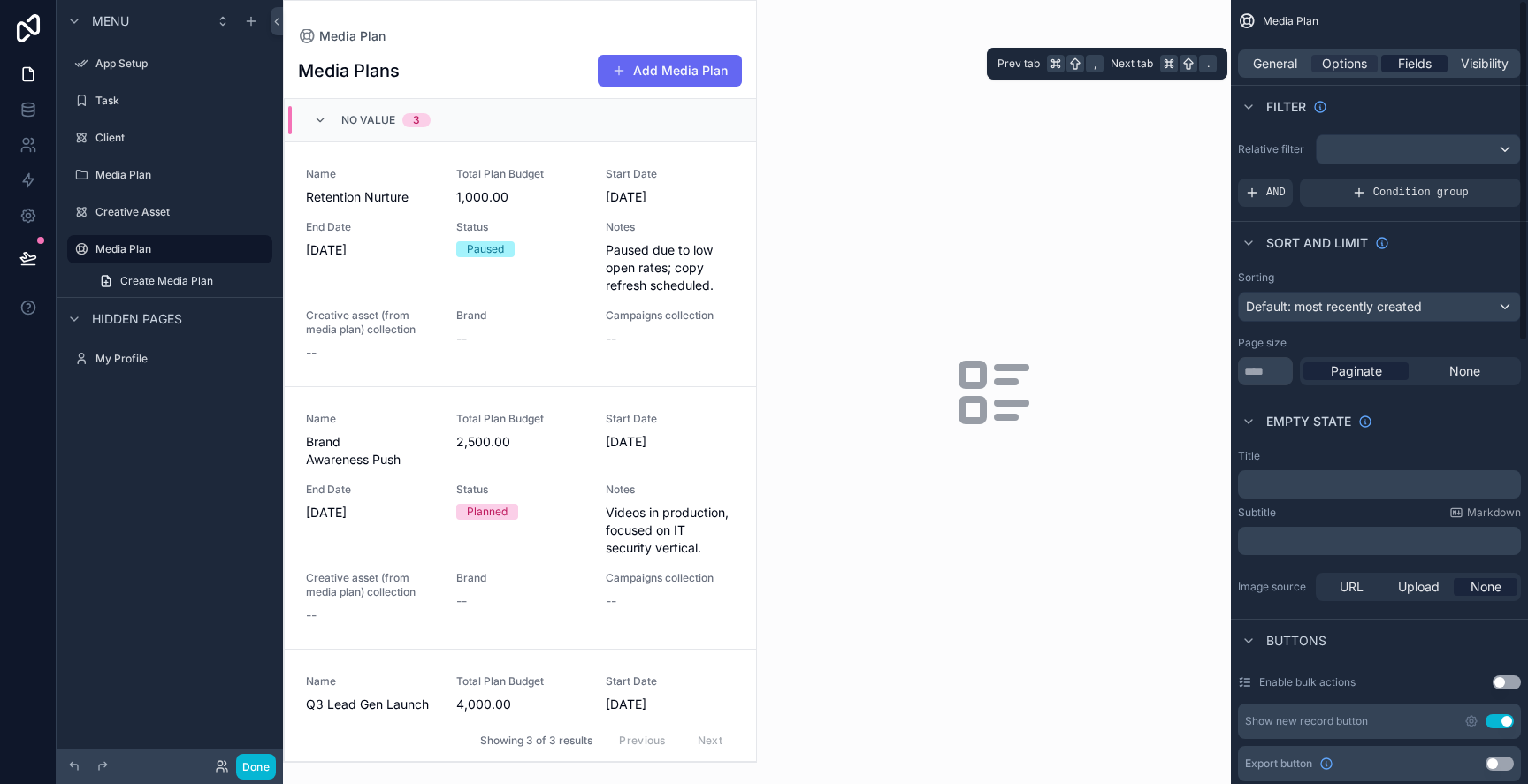
click at [1415, 69] on span "Fields" at bounding box center [1415, 64] width 34 height 18
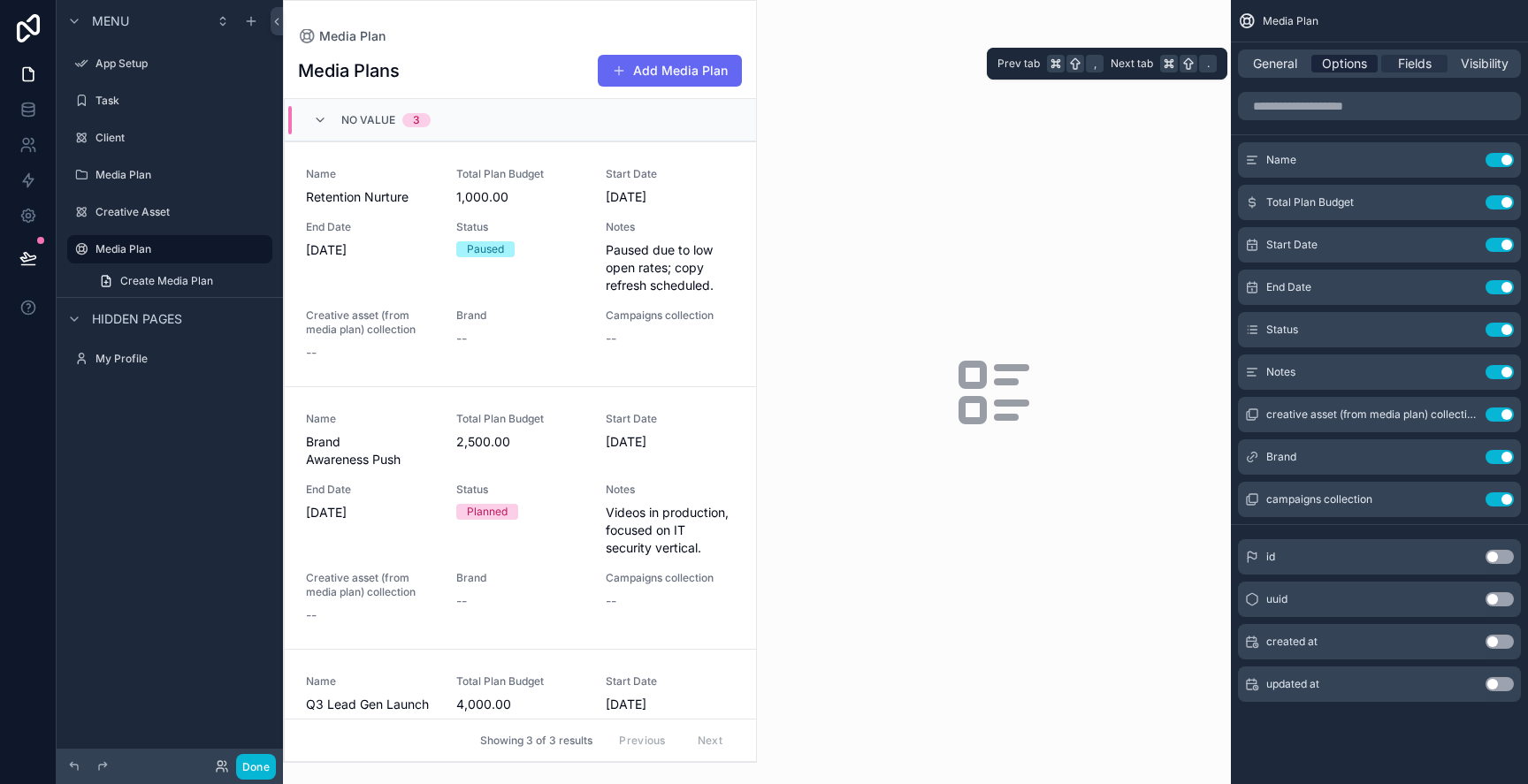
click at [1357, 65] on span "Options" at bounding box center [1344, 64] width 45 height 18
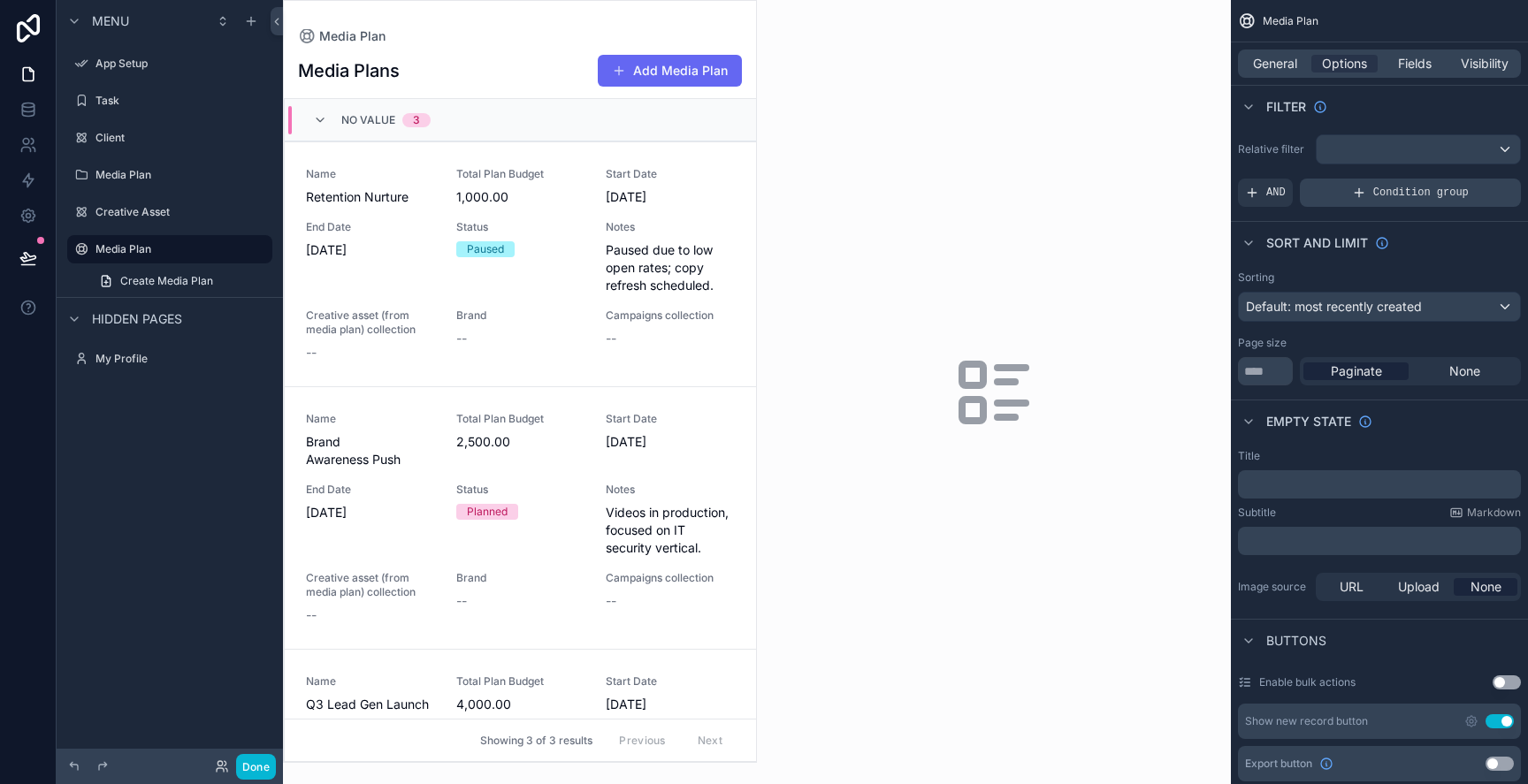
click at [1368, 192] on div "Condition group" at bounding box center [1410, 193] width 221 height 28
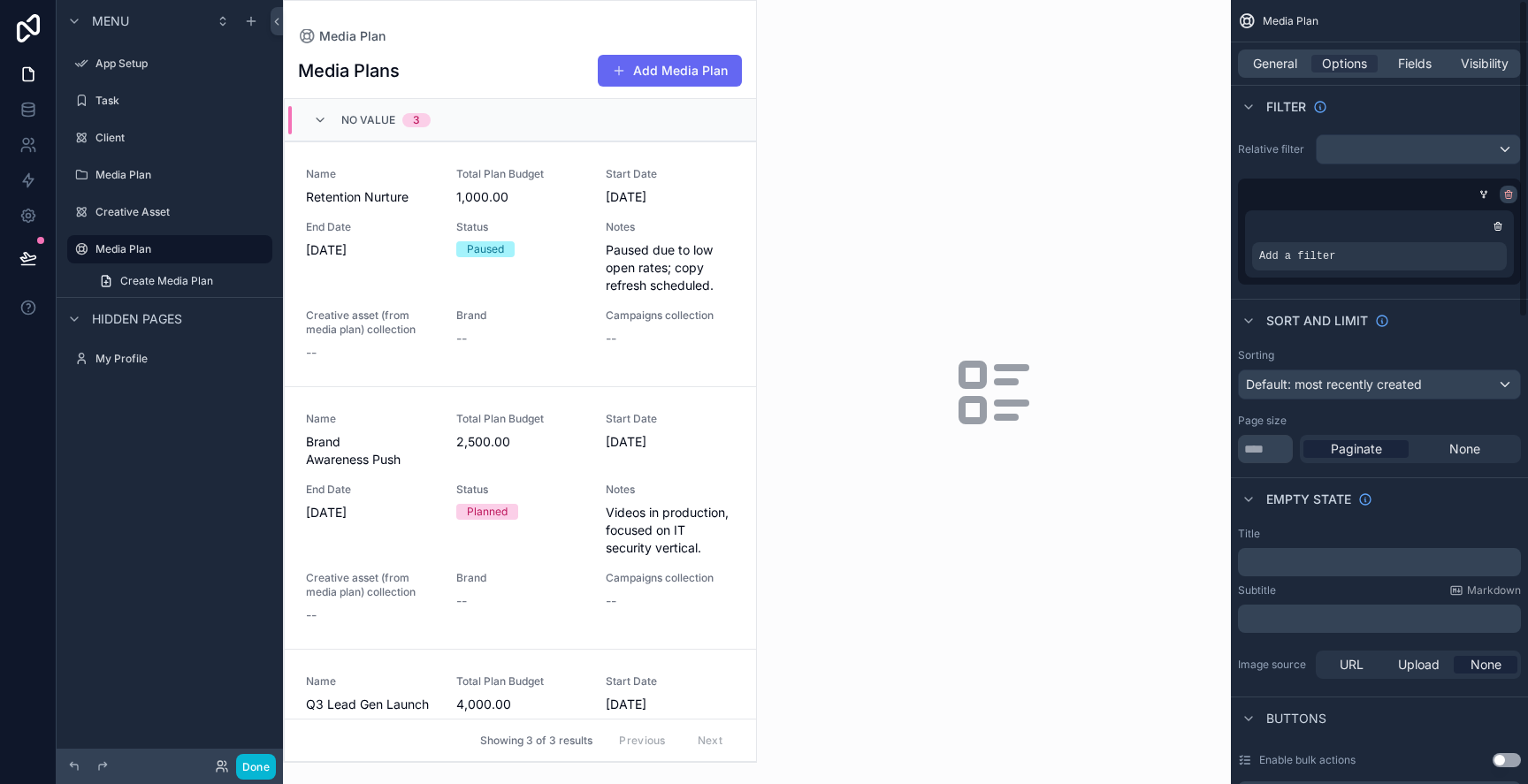
click at [1513, 193] on icon "scrollable content" at bounding box center [1508, 194] width 11 height 11
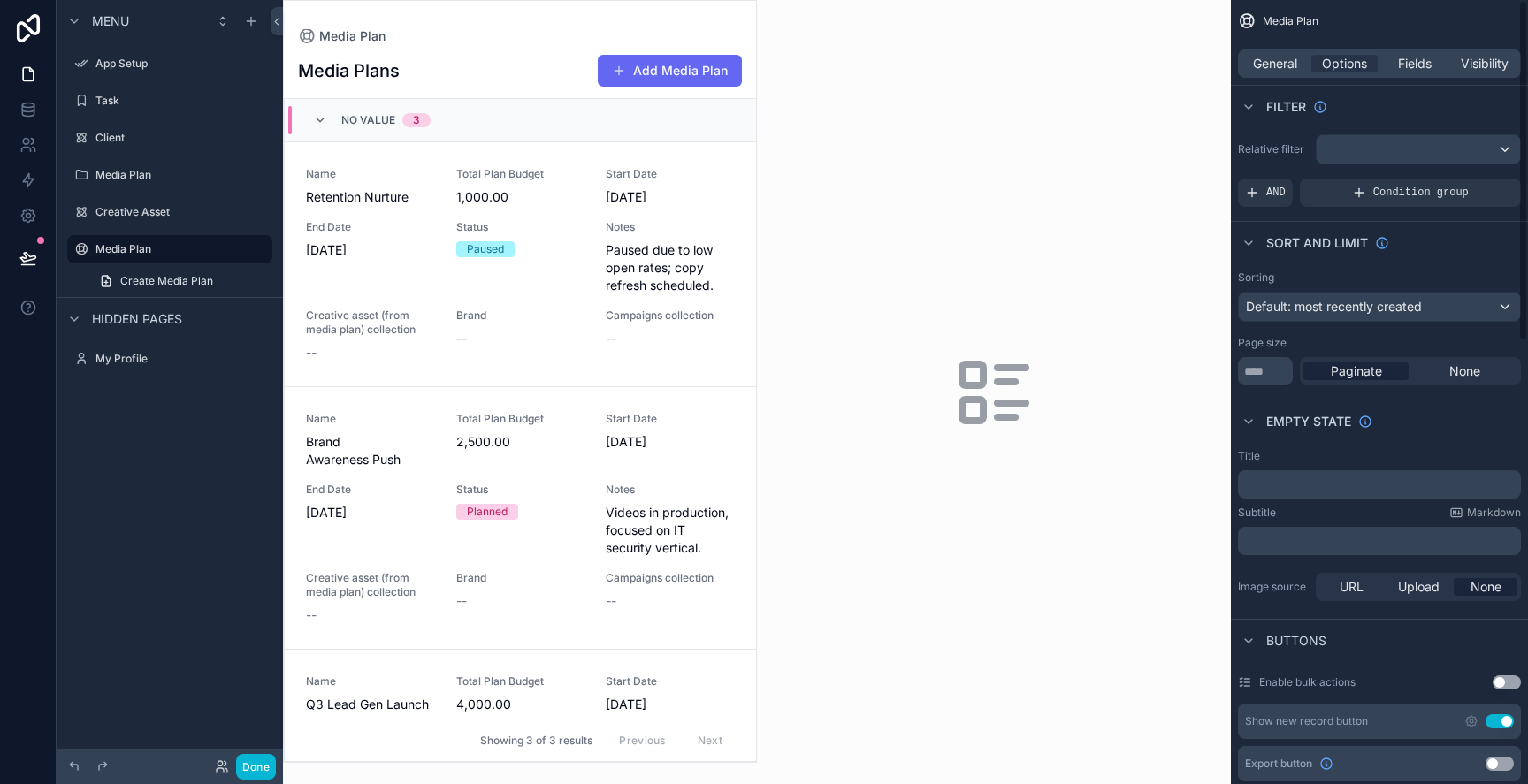
click at [1408, 122] on div "Filter" at bounding box center [1379, 106] width 297 height 42
click at [1401, 138] on div "scrollable content" at bounding box center [1419, 149] width 204 height 28
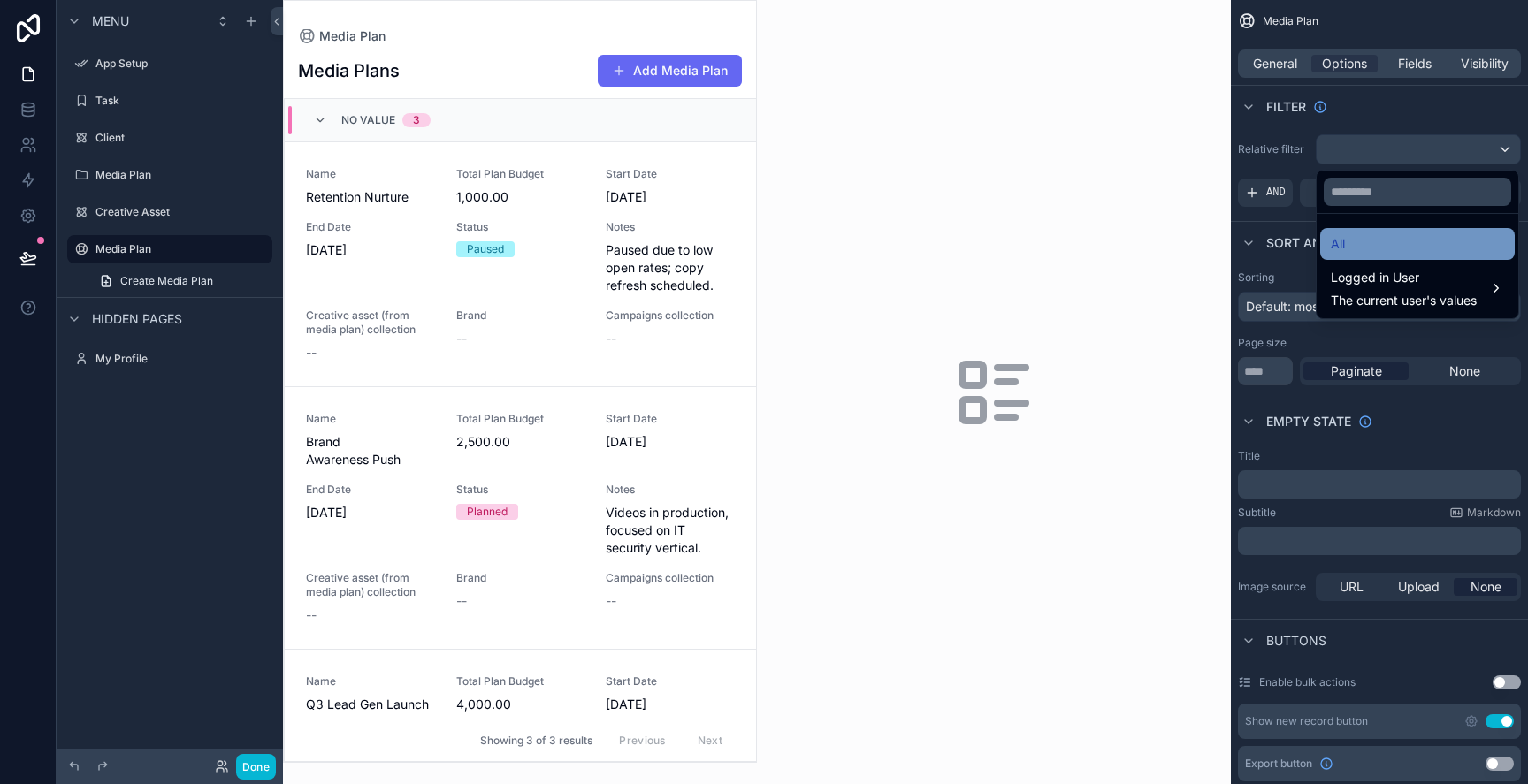
click at [1367, 242] on div "All" at bounding box center [1417, 244] width 173 height 21
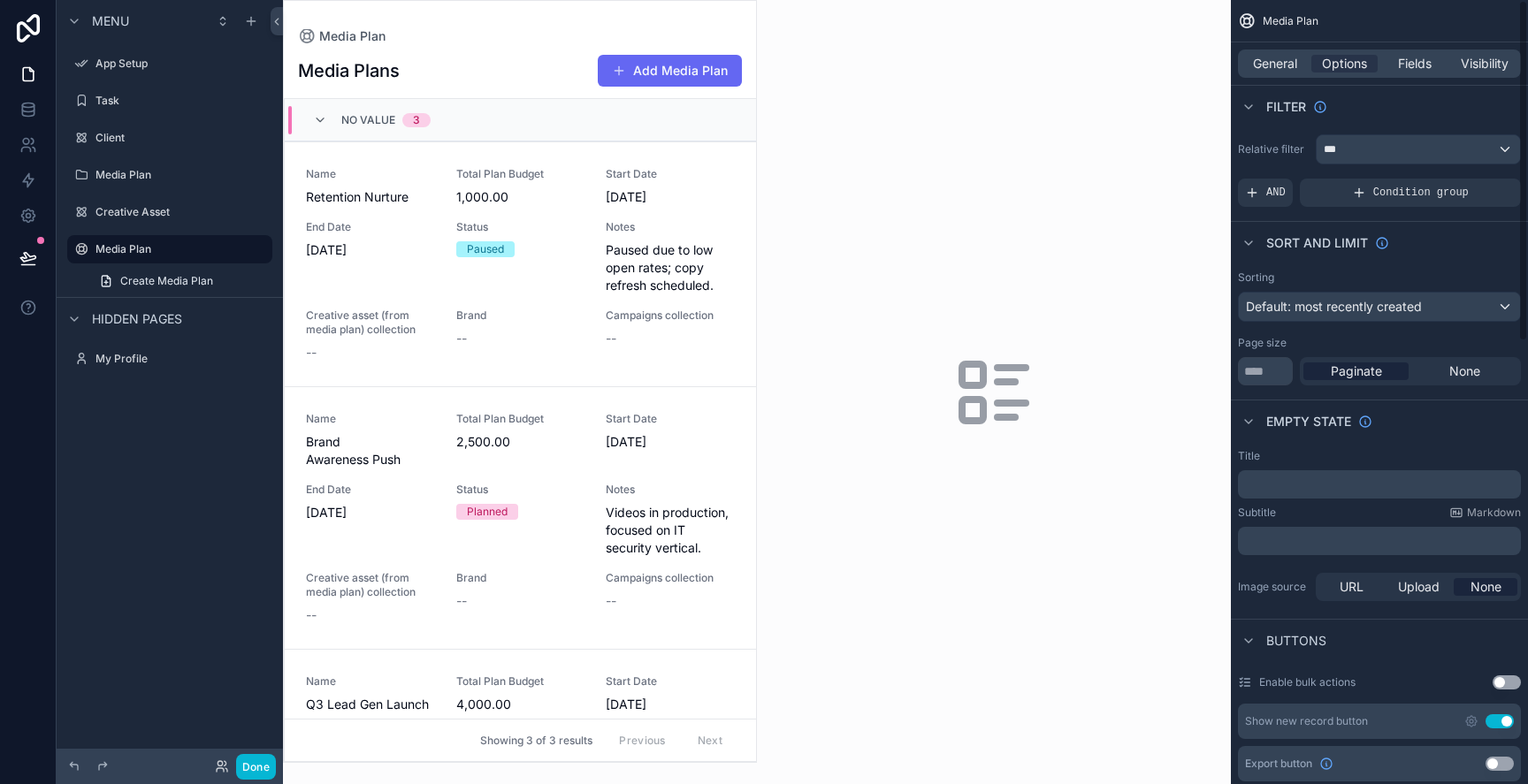
click at [1395, 166] on div "Relative filter *** AND Condition group" at bounding box center [1379, 170] width 297 height 87
click at [1387, 166] on div "Relative filter *** AND Condition group" at bounding box center [1379, 170] width 297 height 87
click at [1387, 163] on div "***" at bounding box center [1419, 149] width 204 height 28
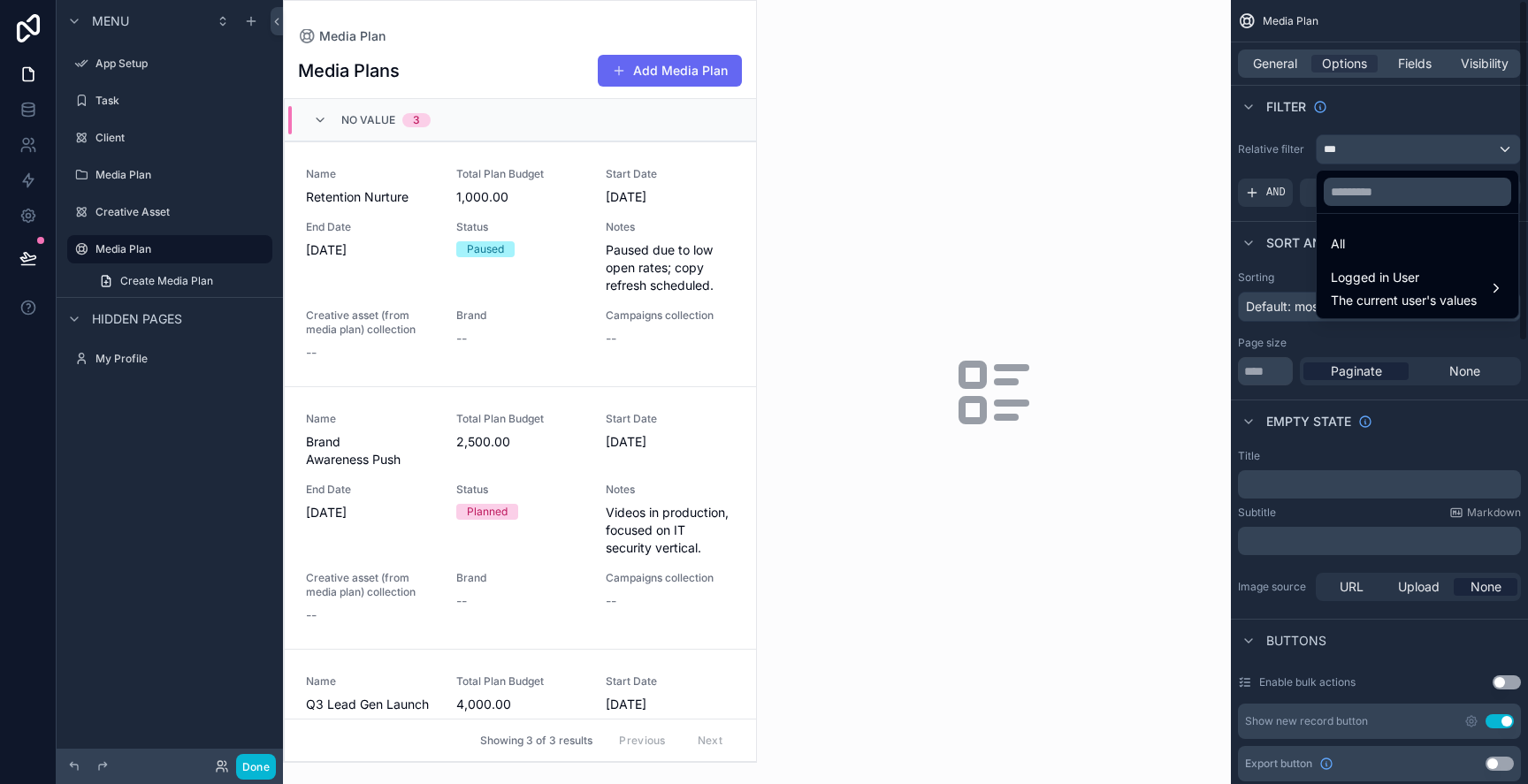
click at [1286, 230] on div "scrollable content" at bounding box center [764, 392] width 1528 height 784
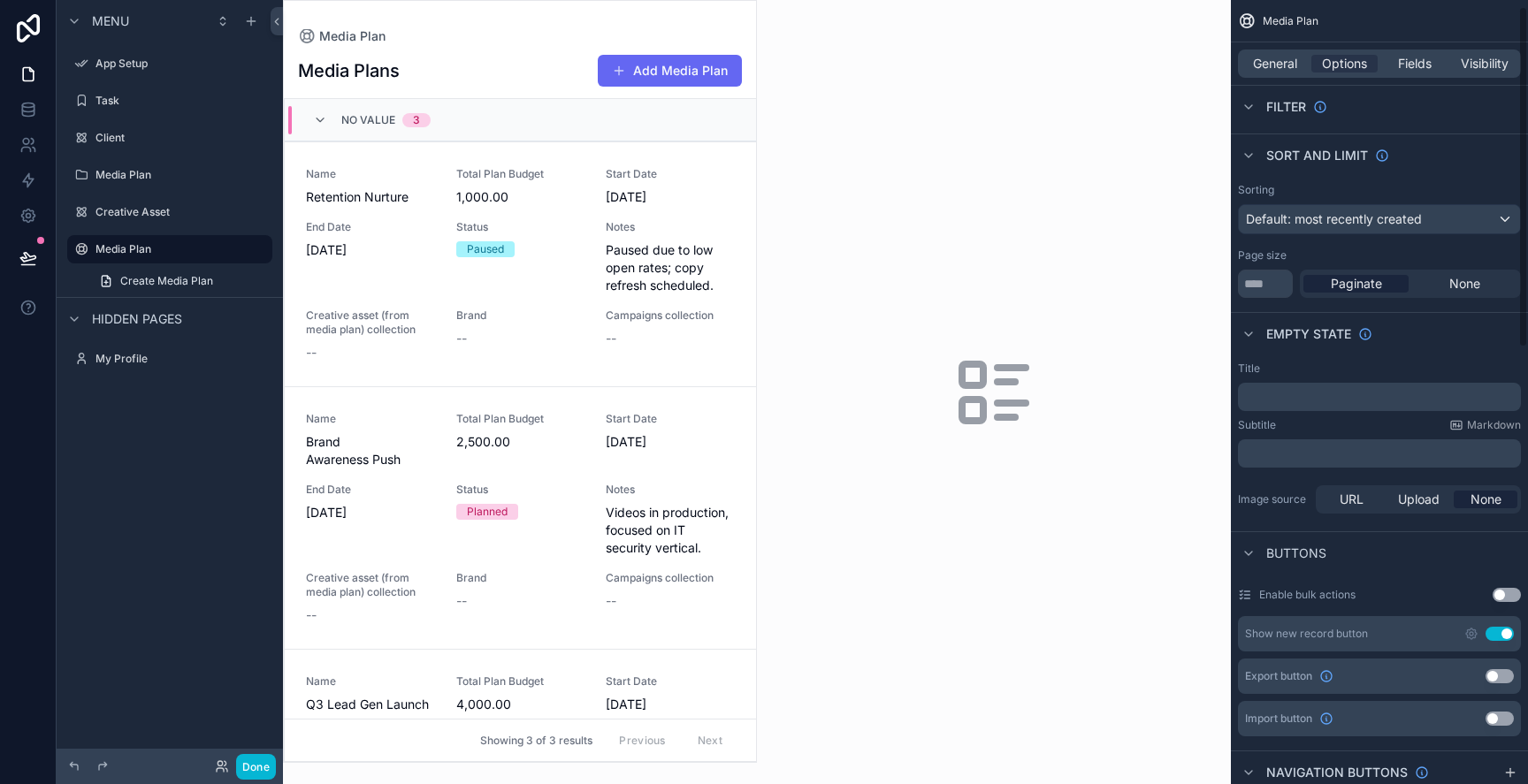
scroll to position [97, 0]
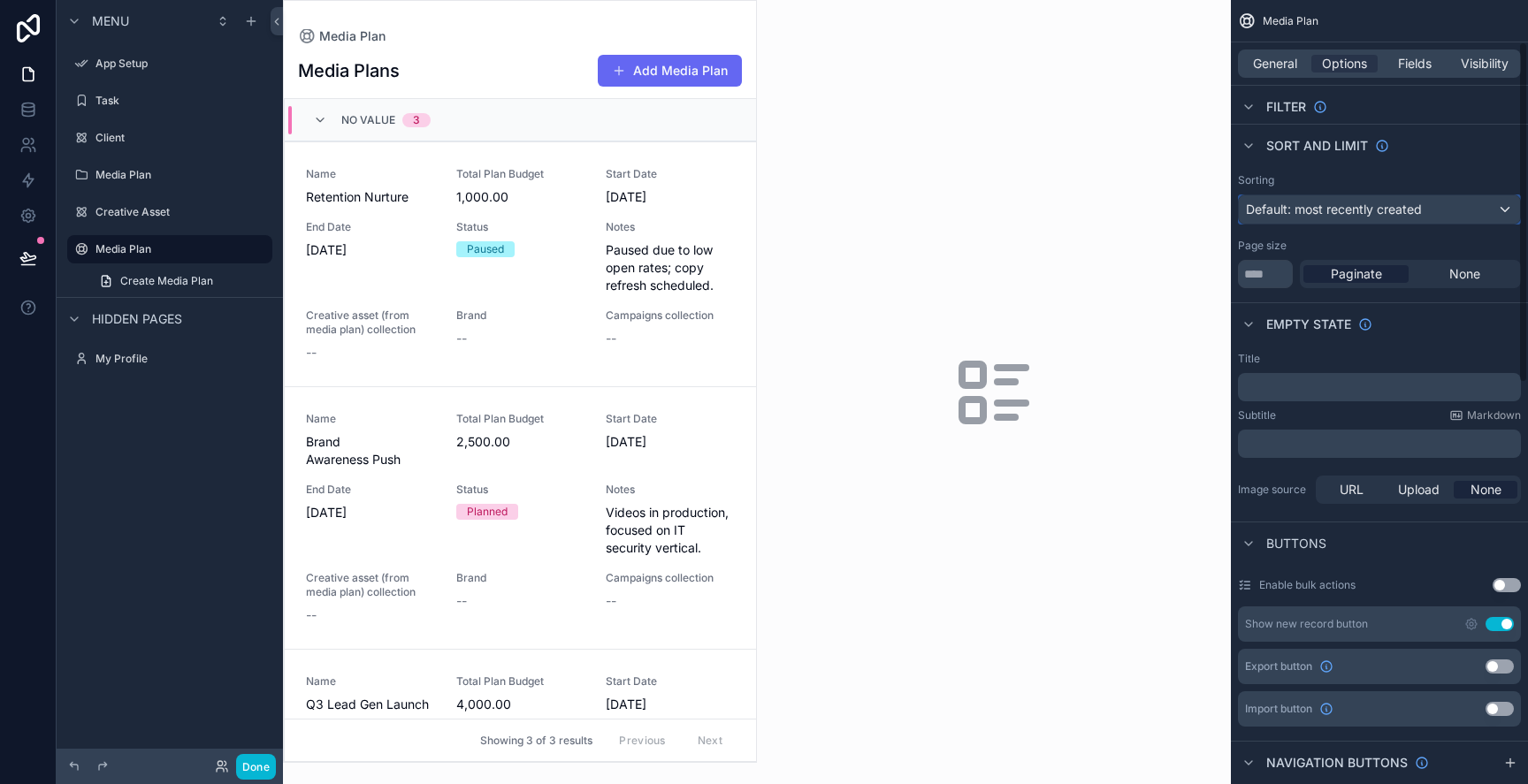
click at [1330, 211] on span "Default: most recently created" at bounding box center [1334, 209] width 176 height 15
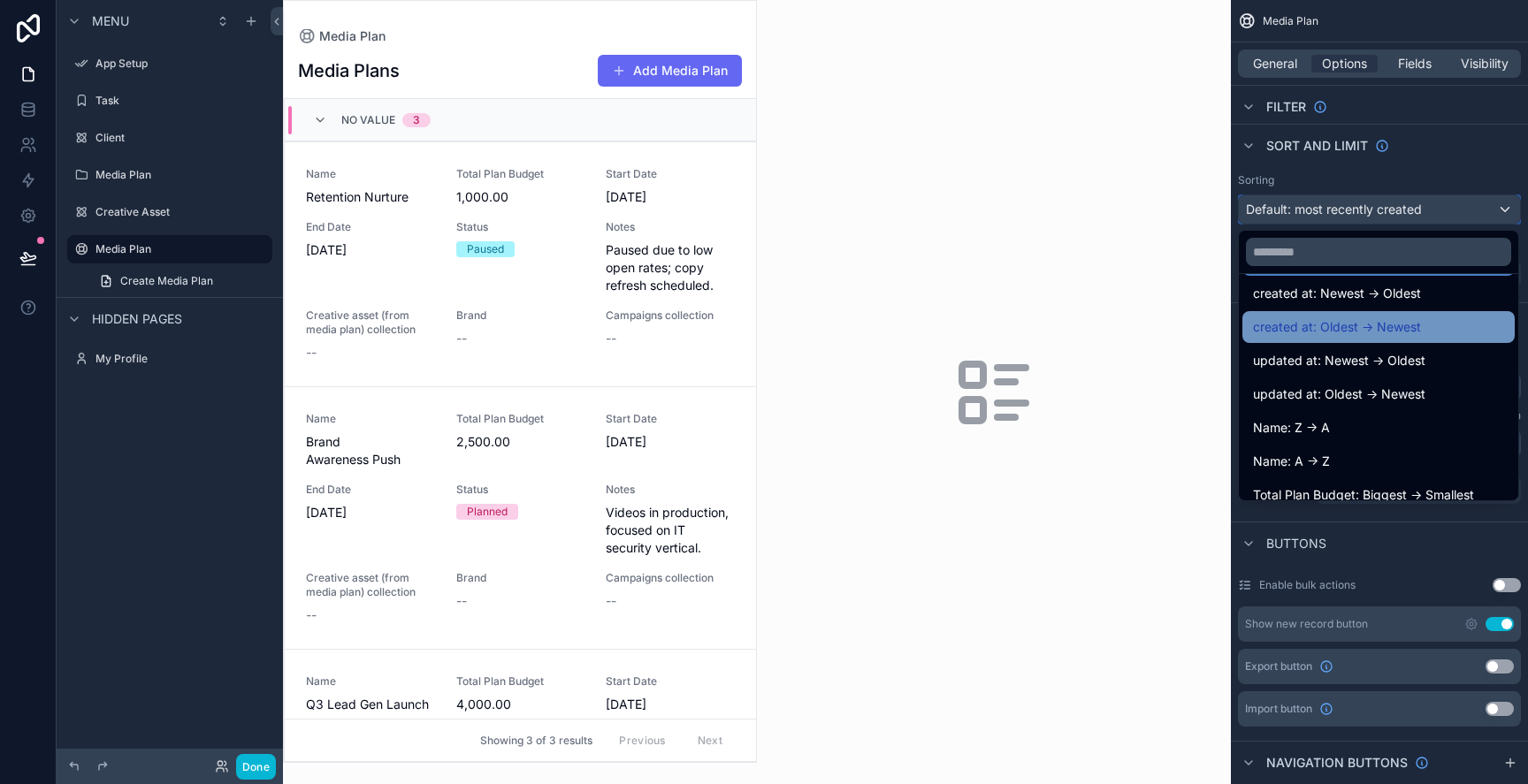
scroll to position [70, 0]
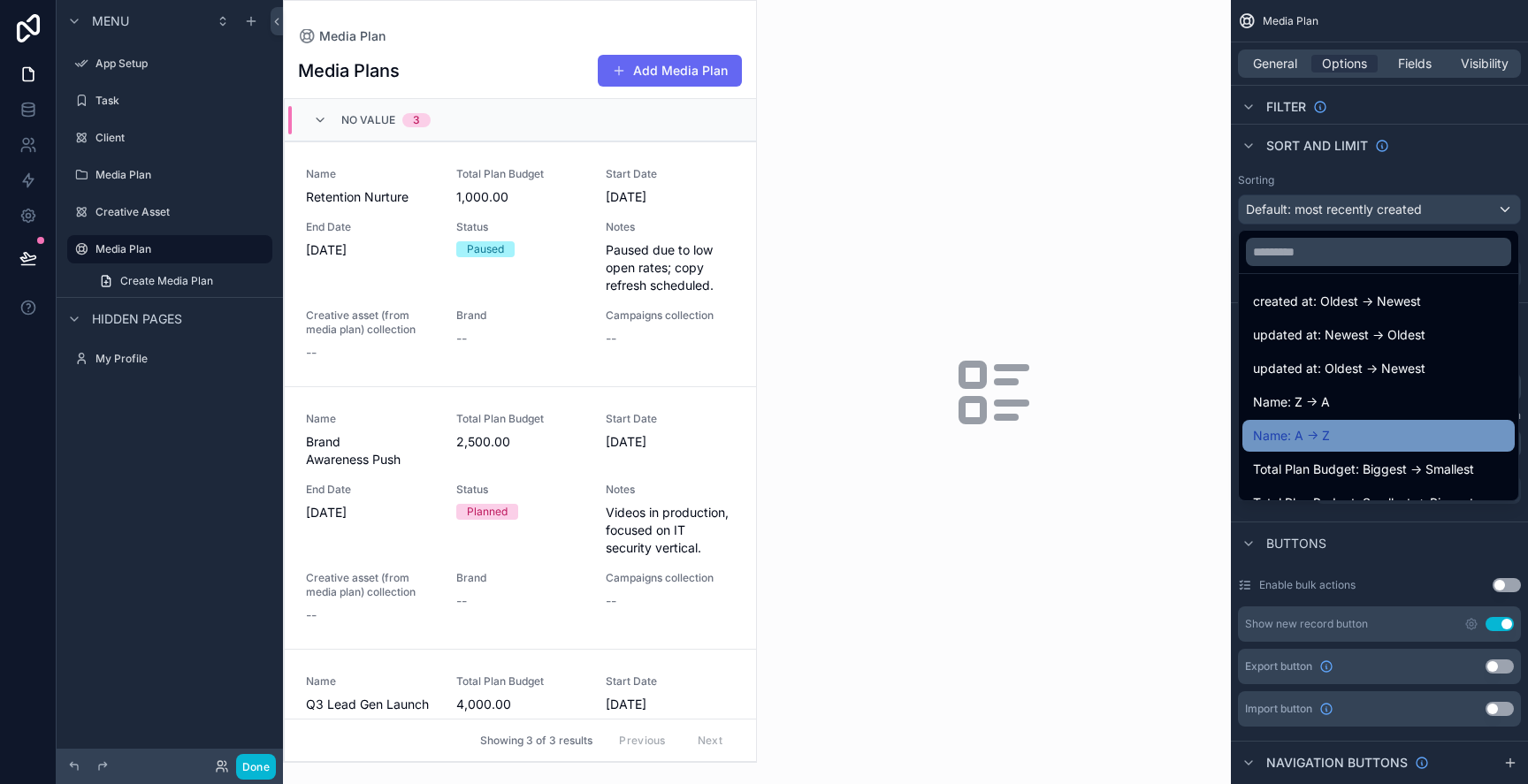
click at [1343, 423] on div "Name: A -> Z" at bounding box center [1378, 435] width 273 height 32
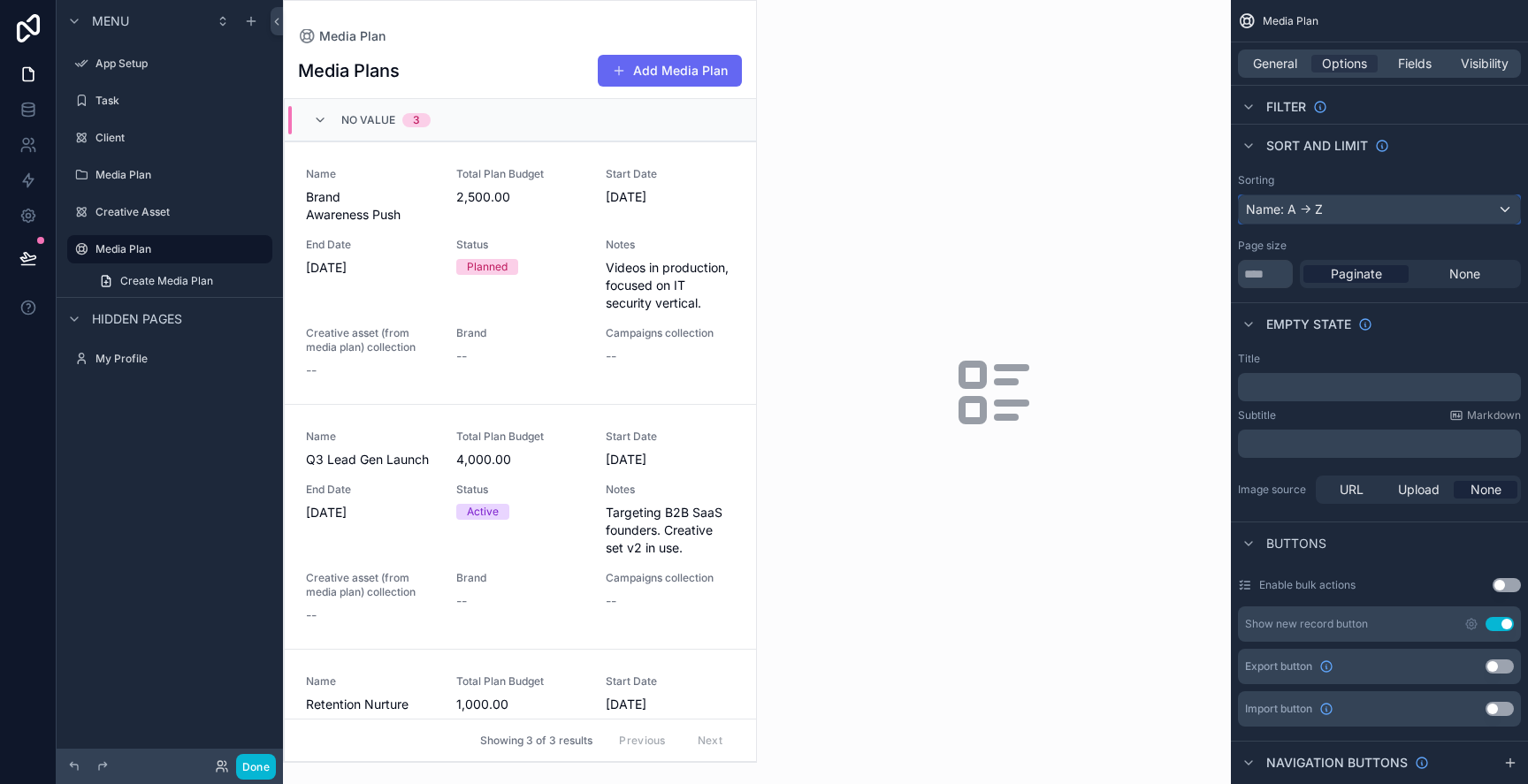
click at [1418, 196] on div "Name: A -> Z" at bounding box center [1379, 210] width 281 height 28
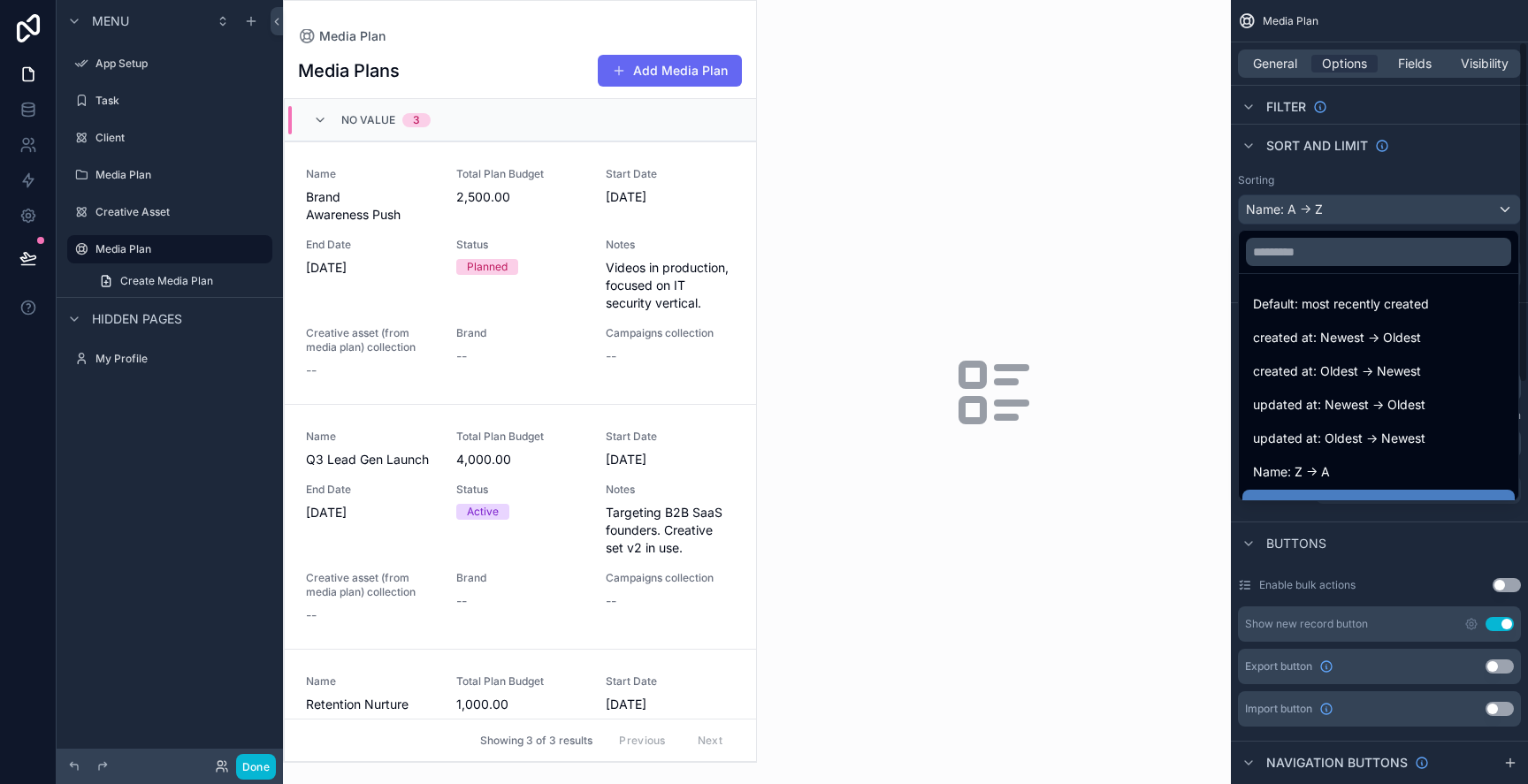
click at [1412, 193] on div "scrollable content" at bounding box center [764, 392] width 1528 height 784
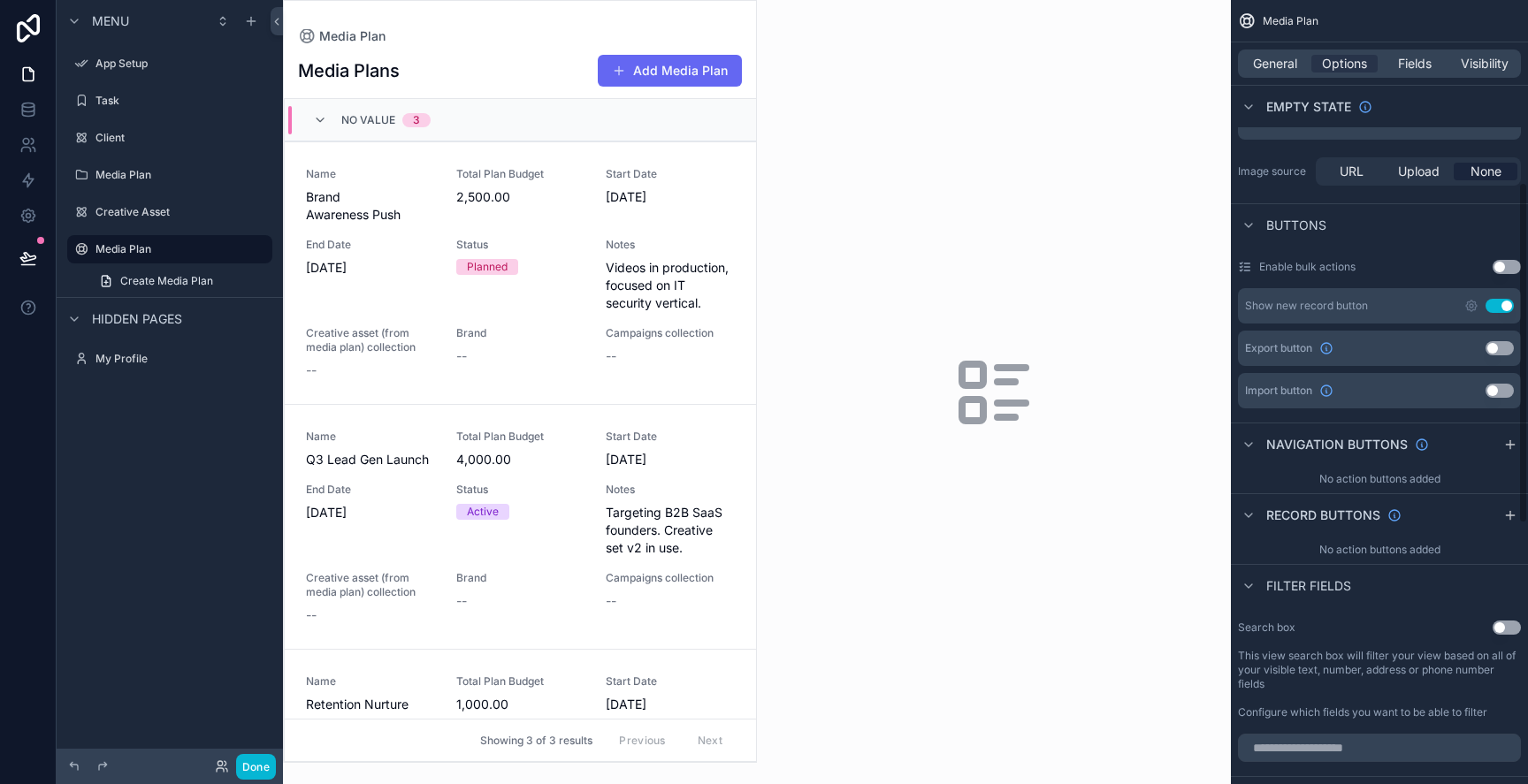
scroll to position [420, 0]
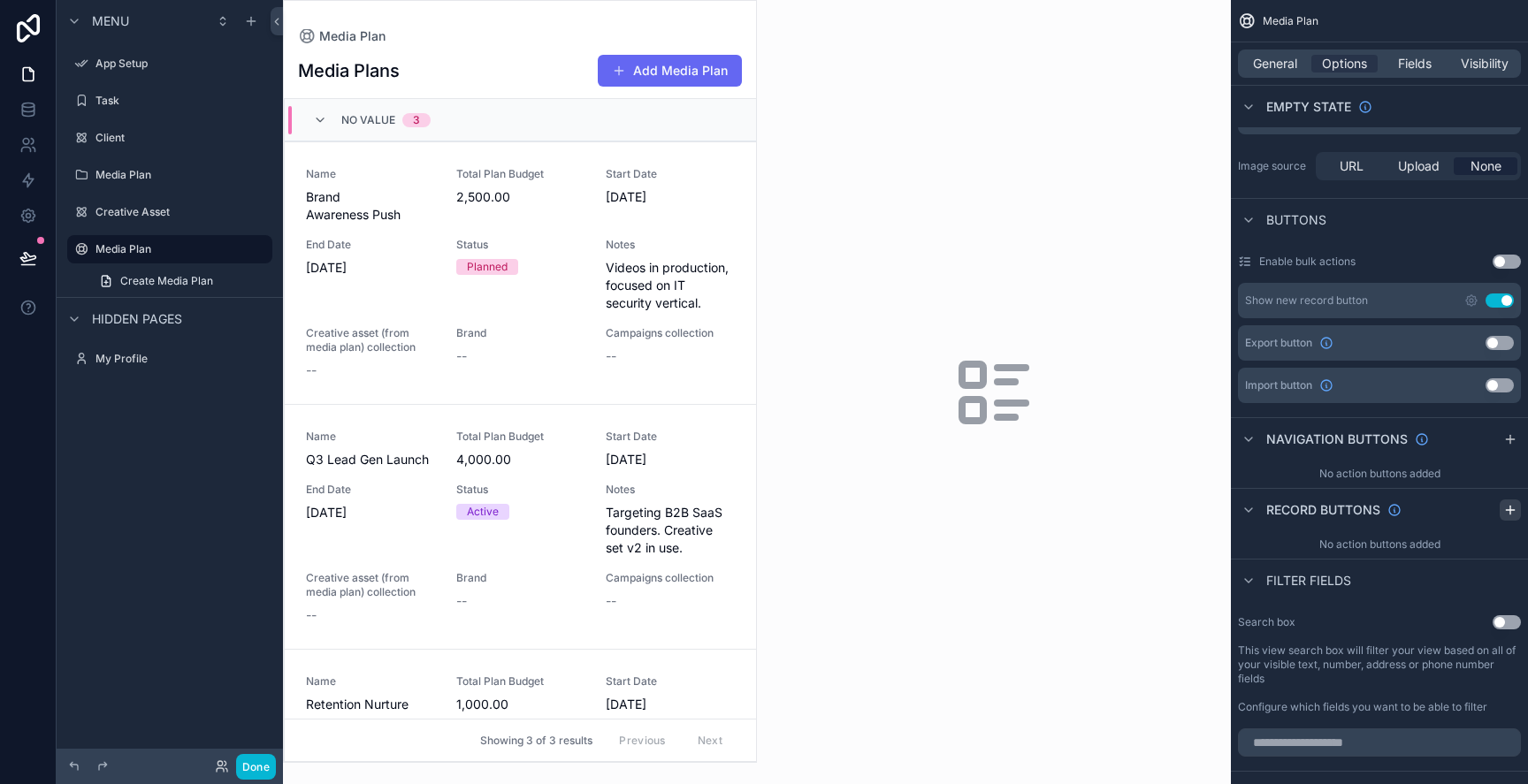
click at [1510, 500] on div "scrollable content" at bounding box center [1510, 509] width 21 height 21
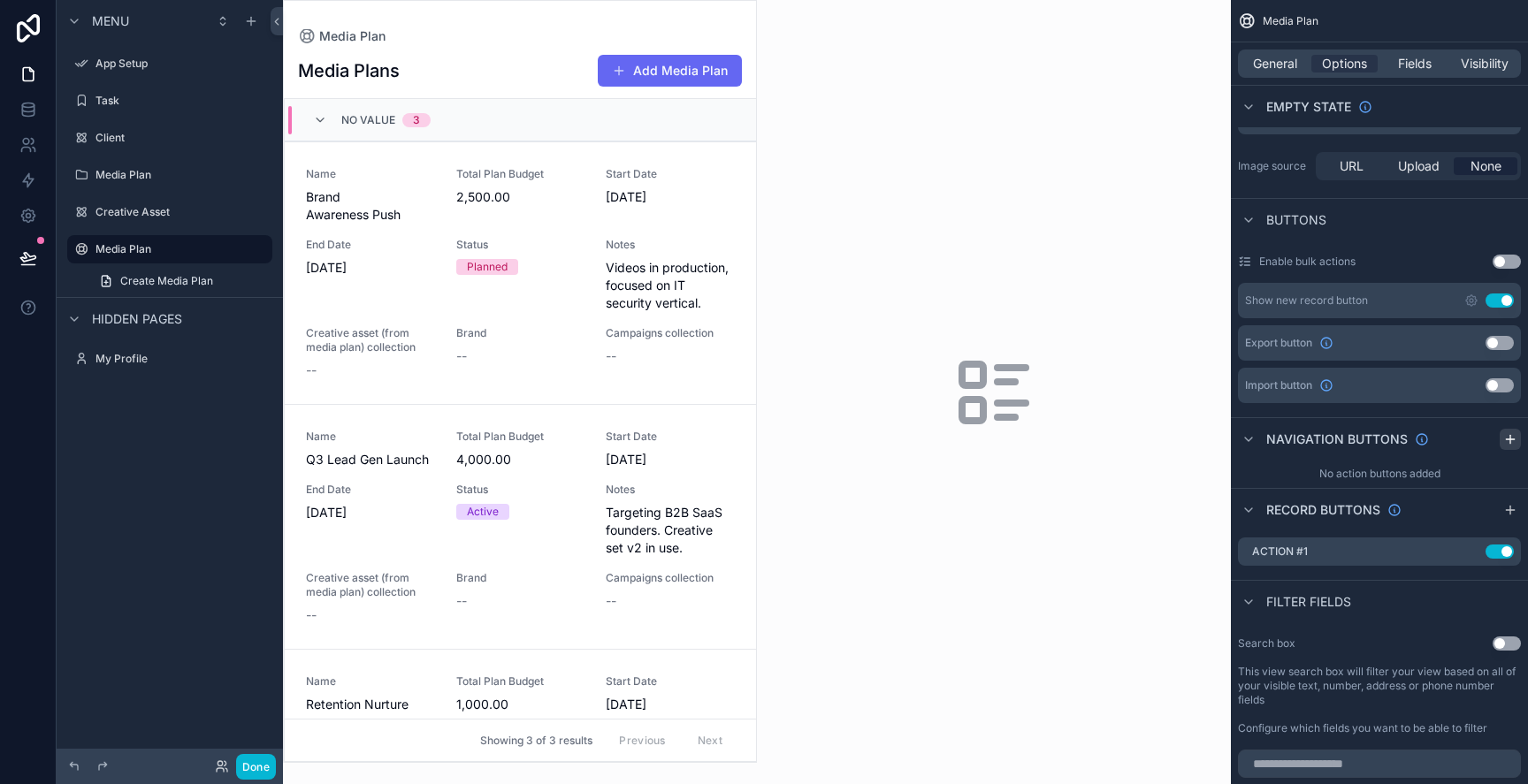
click at [1510, 428] on div "scrollable content" at bounding box center [1510, 438] width 21 height 21
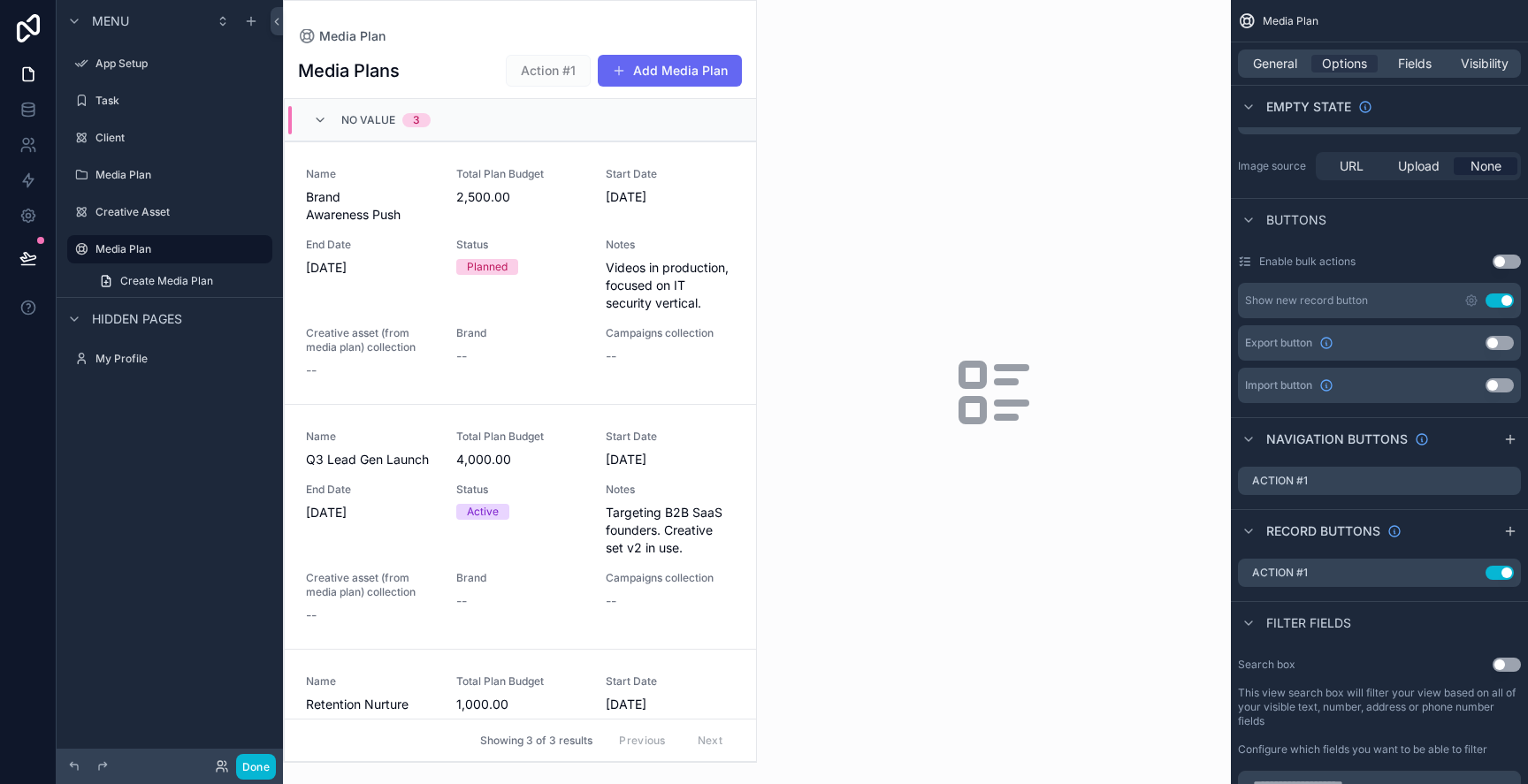
click at [1414, 592] on div "Action #1 Use setting" at bounding box center [1379, 572] width 297 height 42
click at [1400, 568] on div "Action #1 Use setting" at bounding box center [1379, 572] width 283 height 28
click at [1494, 565] on button "Use setting" at bounding box center [1500, 572] width 28 height 14
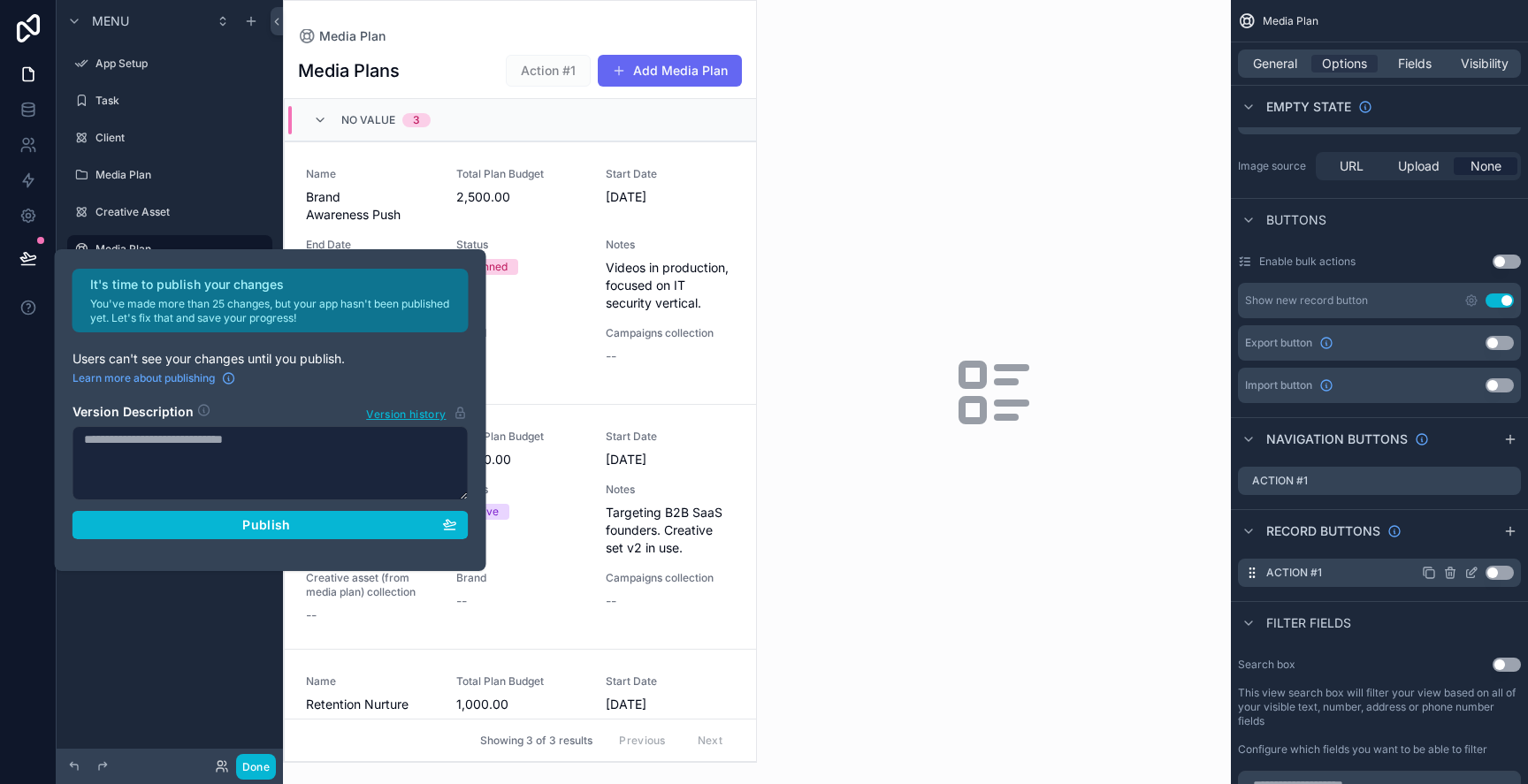
click at [1494, 565] on button "Use setting" at bounding box center [1500, 572] width 28 height 14
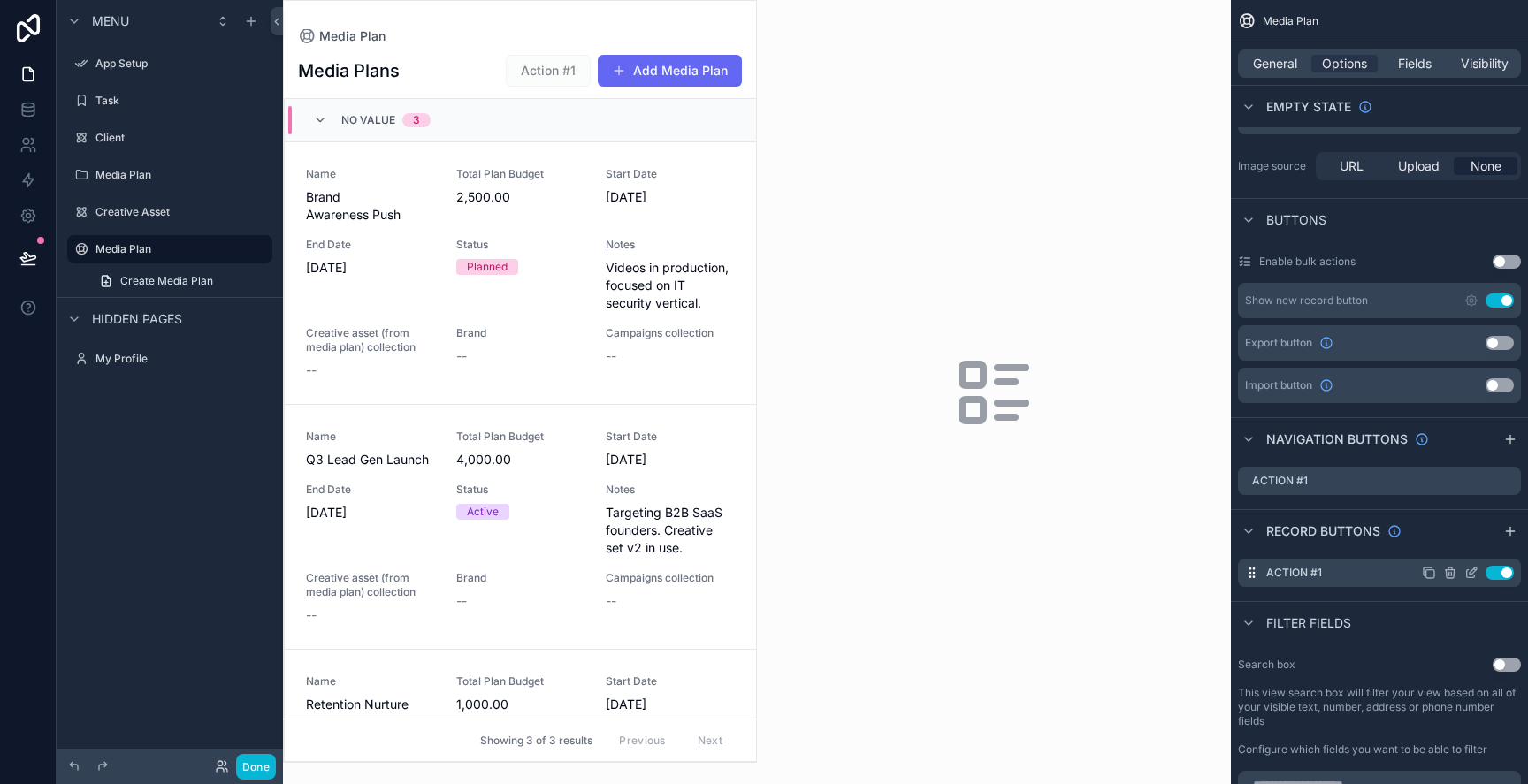
click at [1494, 565] on button "Use setting" at bounding box center [1500, 572] width 28 height 14
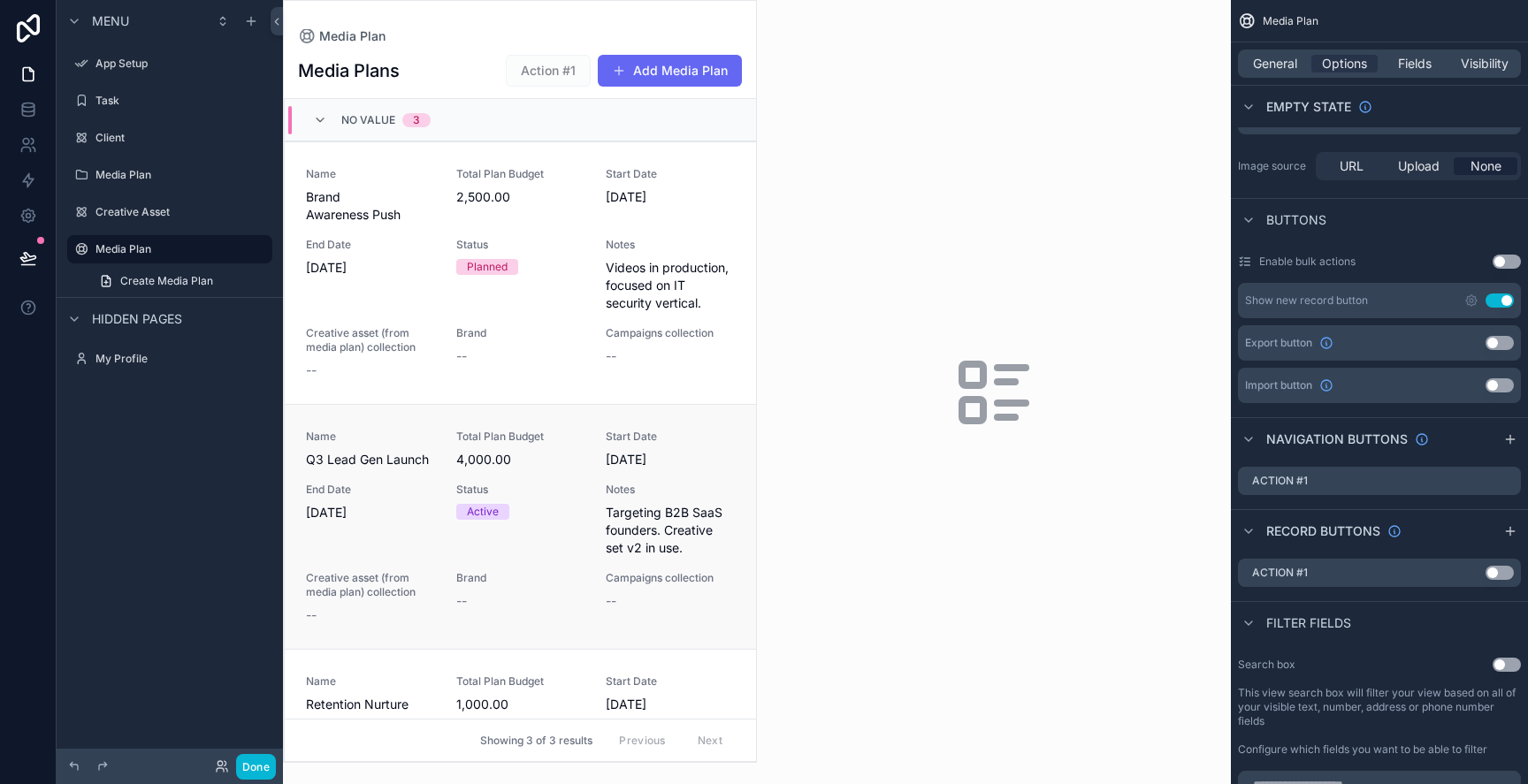
click at [657, 477] on div "Name Q3 Lead Gen Launch Total Plan Budget 4,000.00 Start Date [DATE] End Date […" at bounding box center [520, 526] width 429 height 195
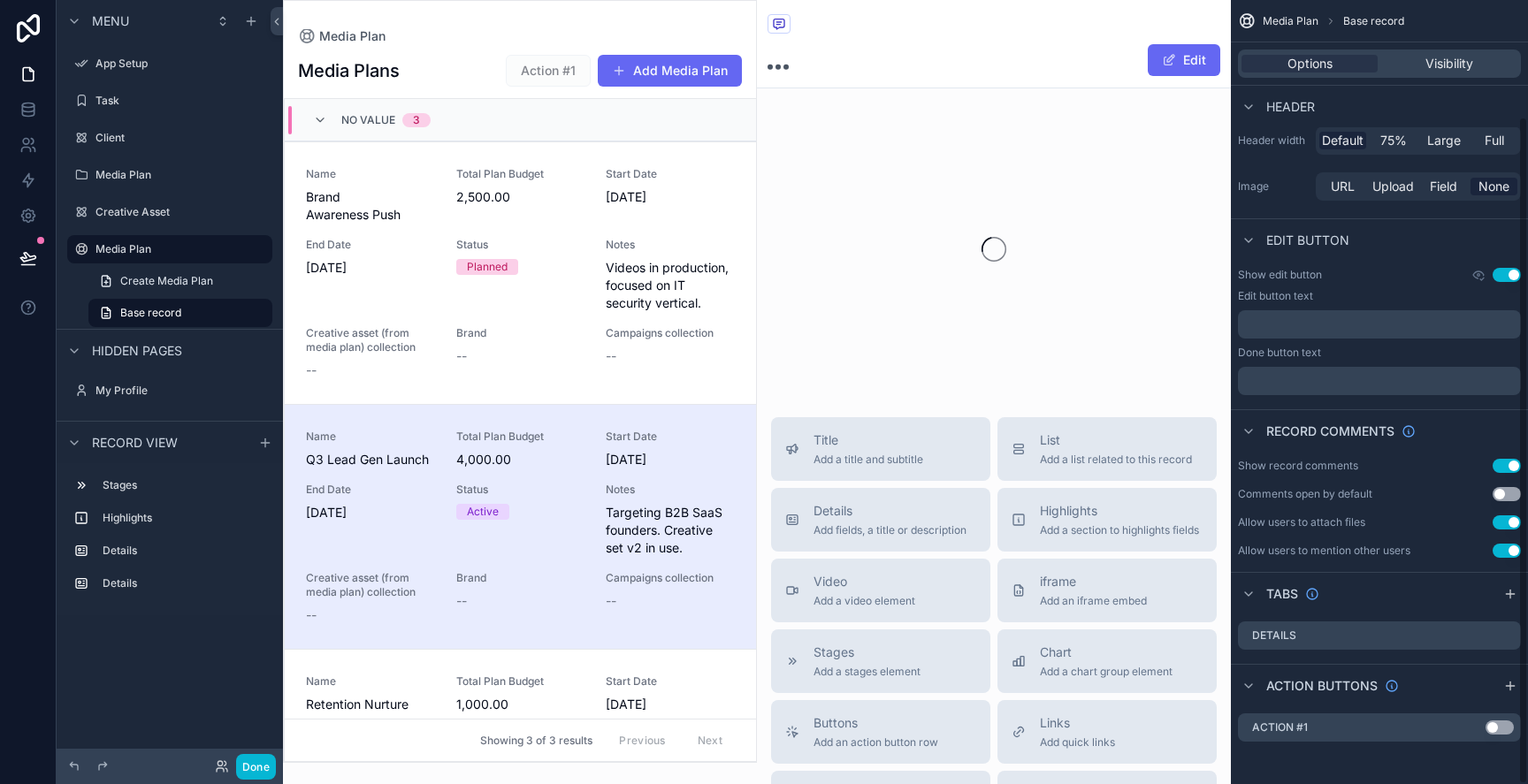
scroll to position [137, 0]
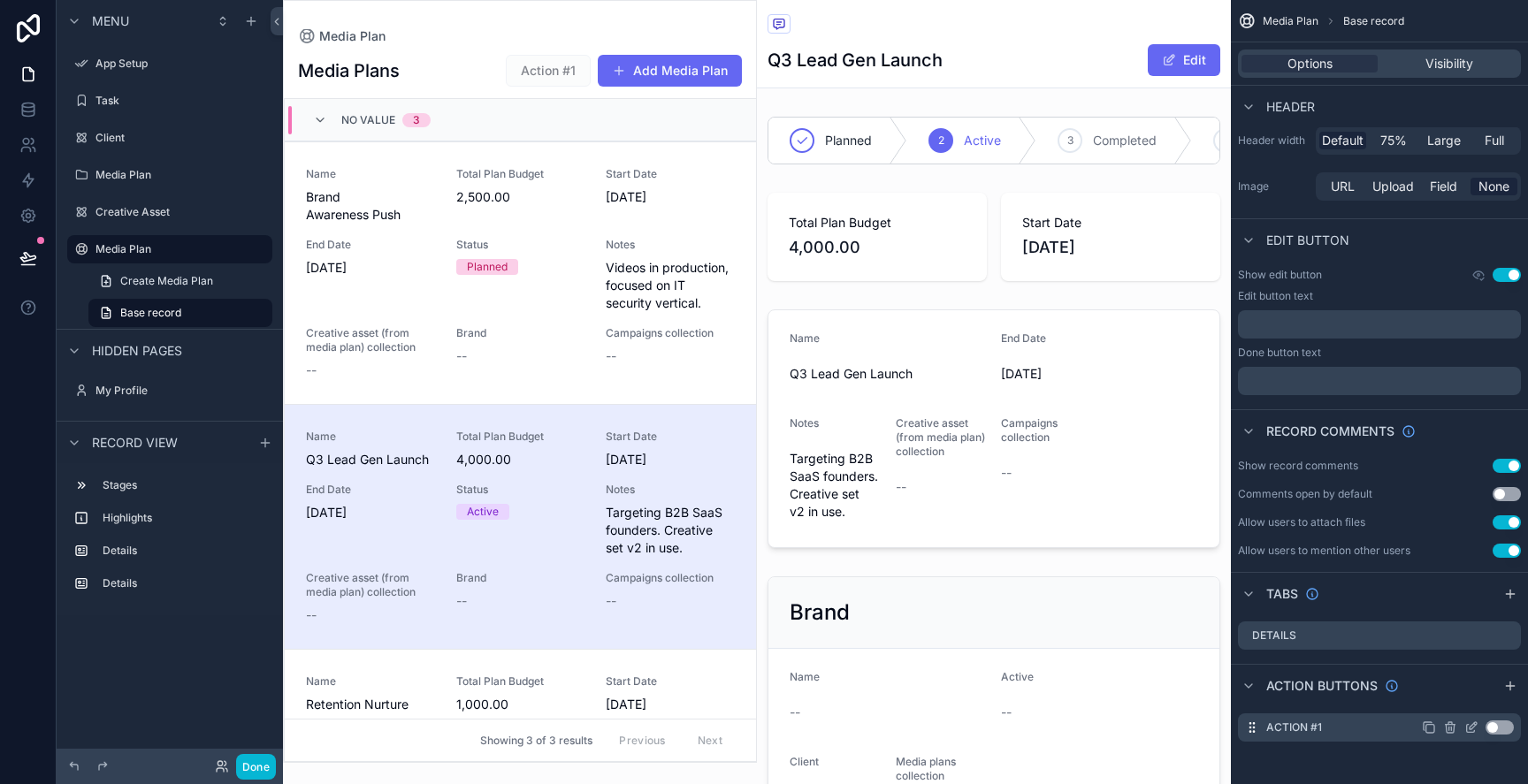
click at [1499, 725] on button "Use setting" at bounding box center [1500, 727] width 28 height 14
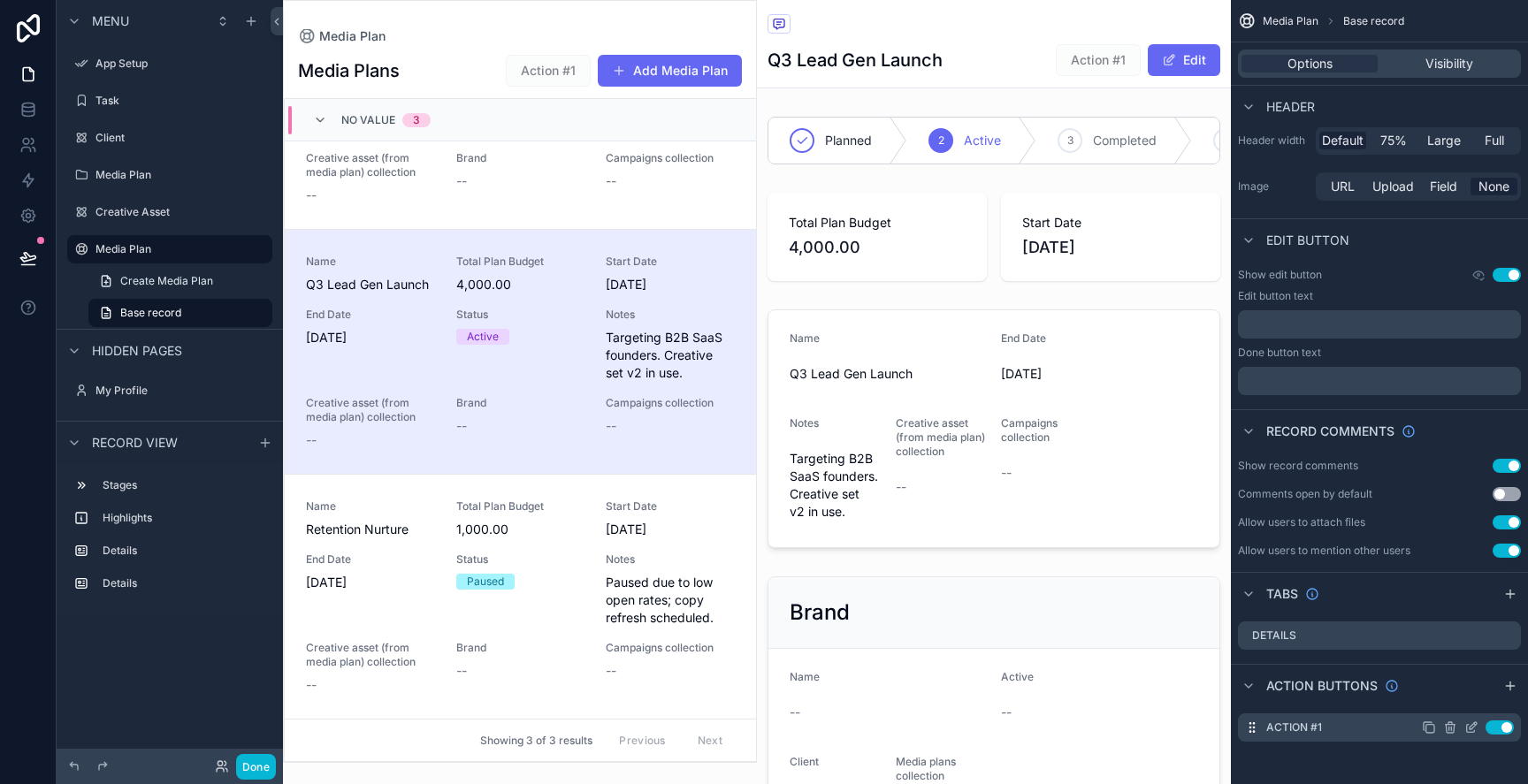
click at [1448, 724] on icon "scrollable content" at bounding box center [1450, 723] width 4 height 3
click at [1477, 695] on icon at bounding box center [1479, 695] width 4 height 3
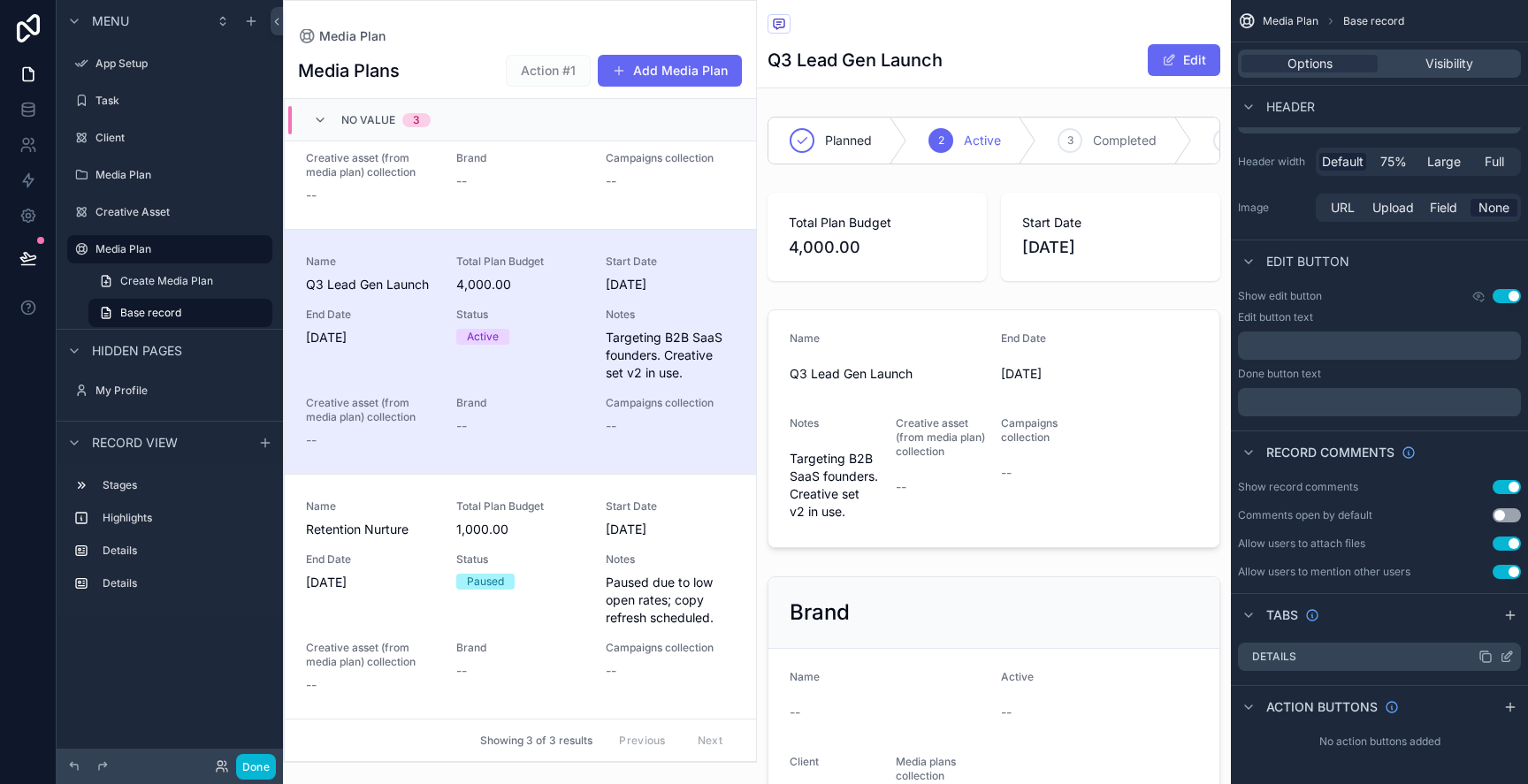
click at [1448, 665] on div "Details" at bounding box center [1379, 656] width 283 height 28
click at [1515, 653] on div "Details" at bounding box center [1379, 656] width 283 height 28
click at [1514, 654] on div "Details" at bounding box center [1379, 656] width 283 height 28
click at [1510, 659] on icon "scrollable content" at bounding box center [1506, 658] width 8 height 8
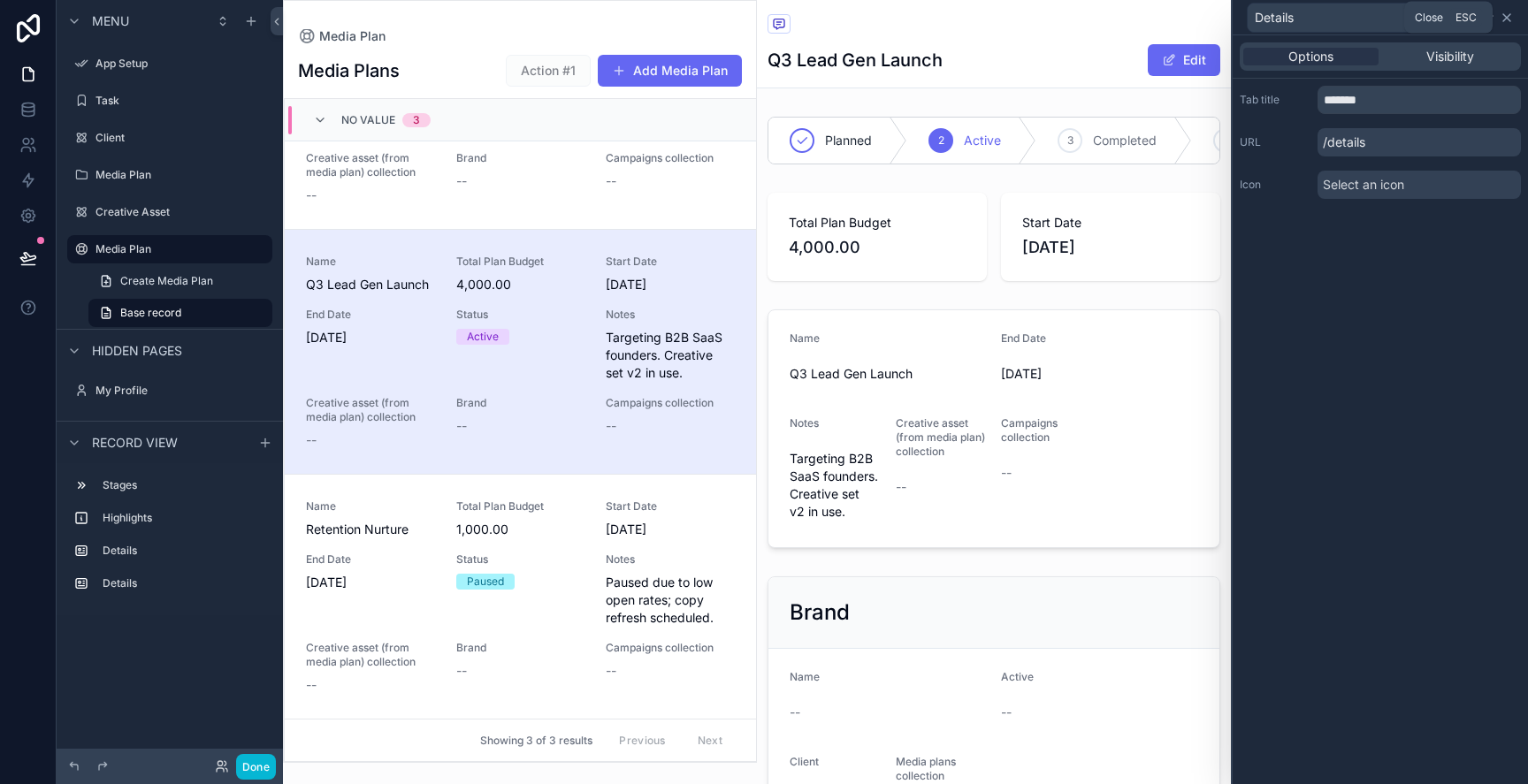
click at [1512, 20] on icon at bounding box center [1507, 18] width 14 height 14
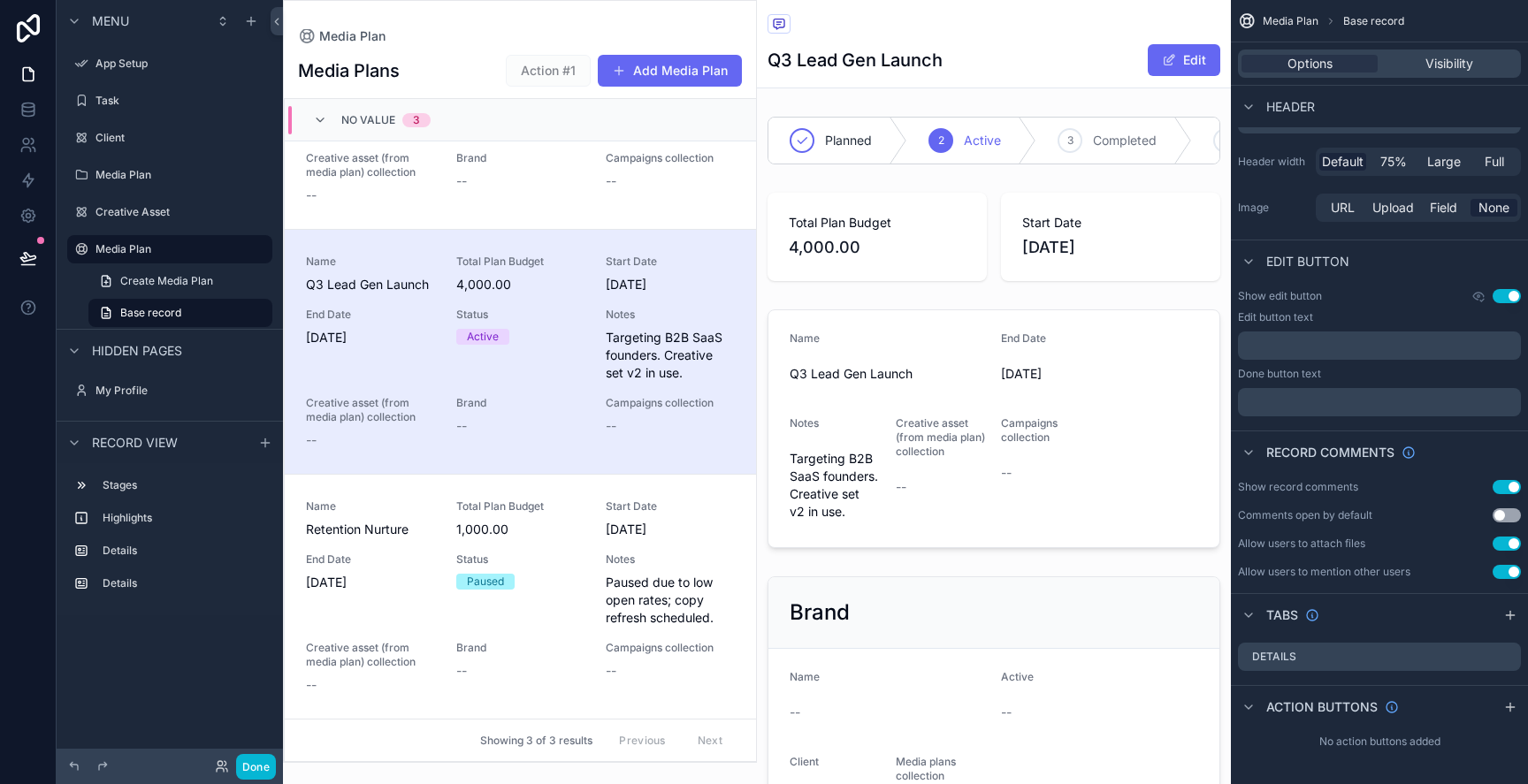
click at [634, 14] on div "Media Plan Media Plans Action #1 Add Media Plan No value 3 Name Brand Awareness…" at bounding box center [520, 382] width 474 height 763
click at [160, 246] on label "Media Plan" at bounding box center [167, 249] width 142 height 14
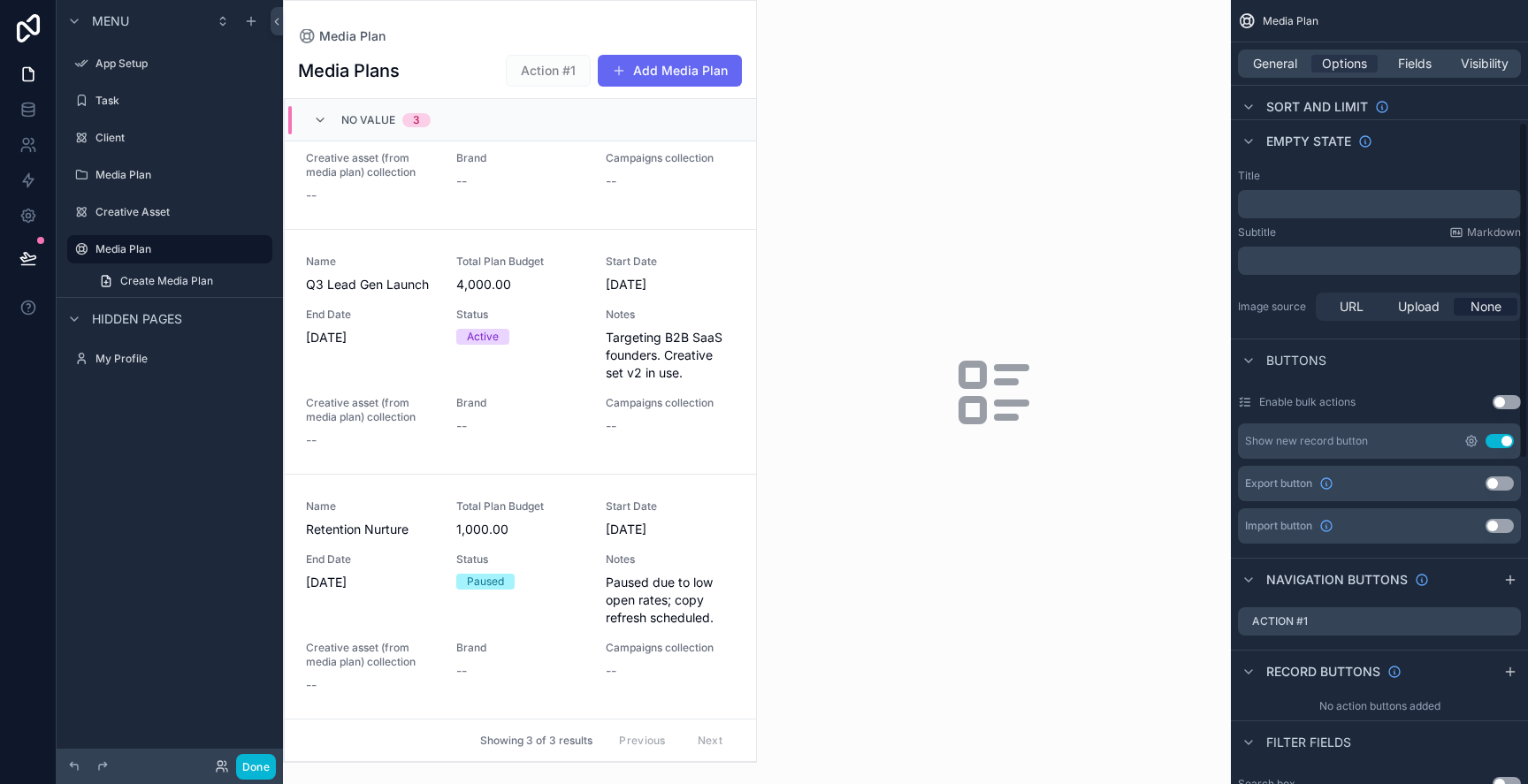
scroll to position [284, 0]
click at [1487, 620] on icon "scrollable content" at bounding box center [1487, 619] width 0 height 4
click at [1477, 584] on icon at bounding box center [1479, 585] width 4 height 3
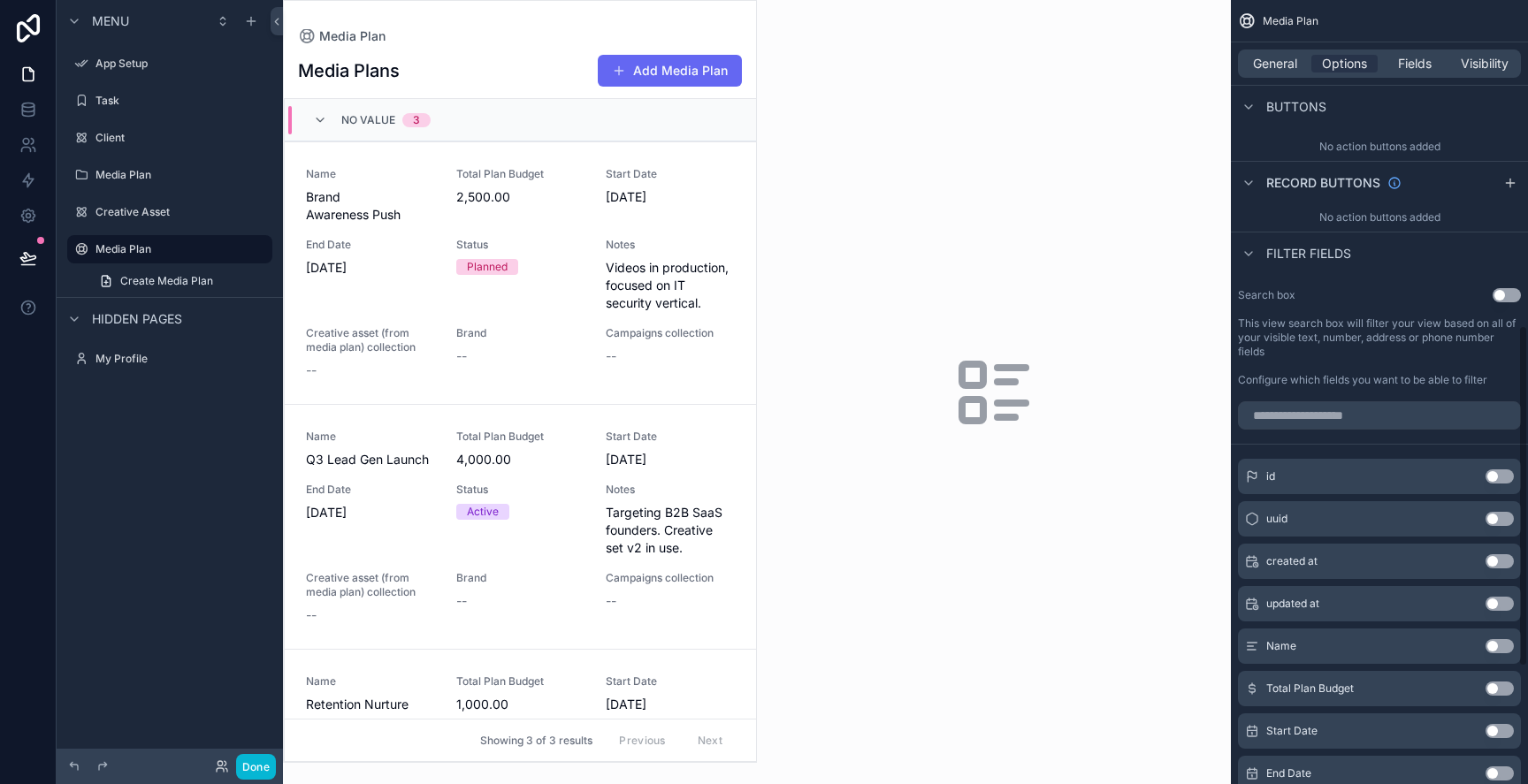
scroll to position [747, 0]
click at [1356, 418] on input "scrollable content" at bounding box center [1379, 416] width 283 height 28
type input "*"
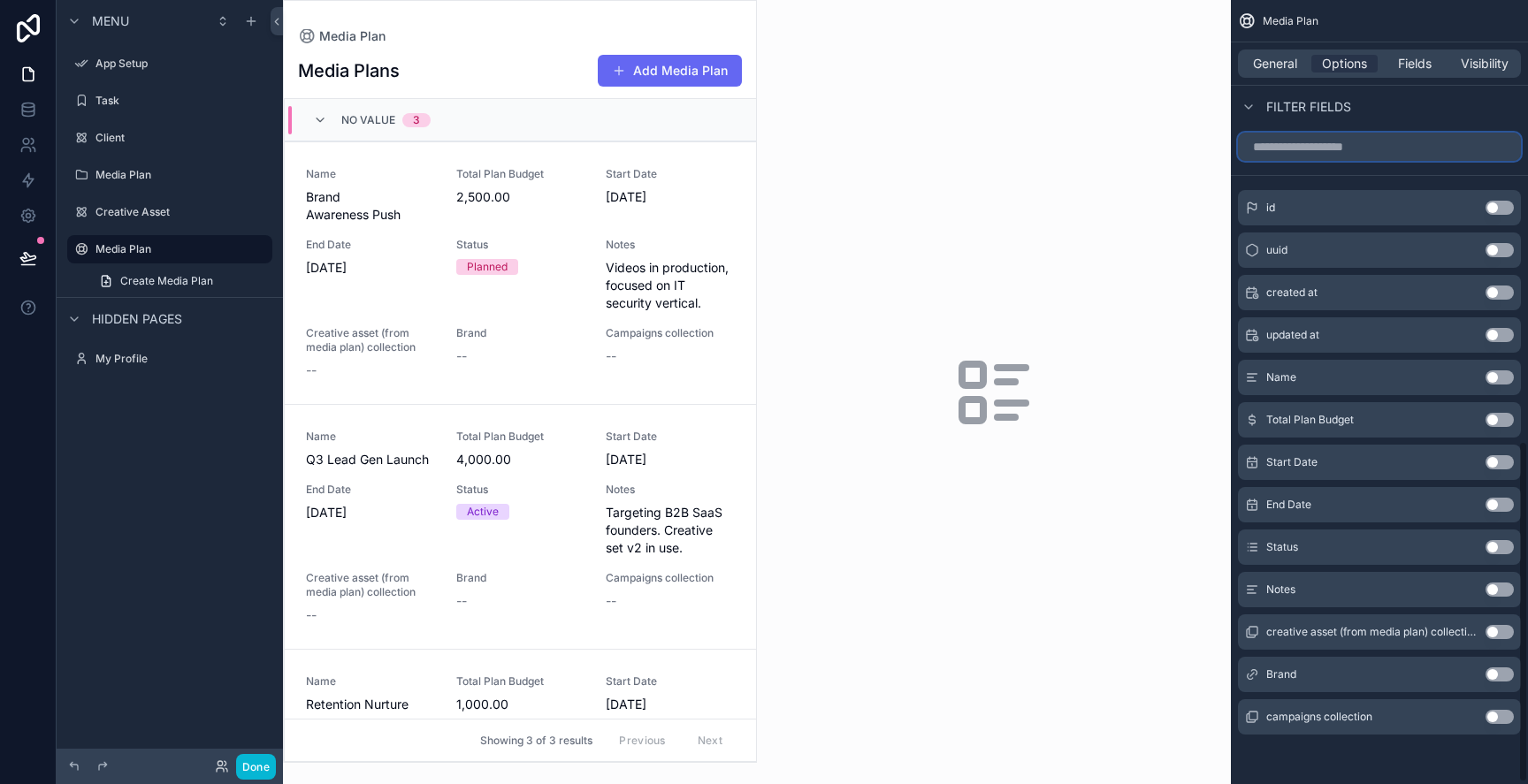
scroll to position [996, 0]
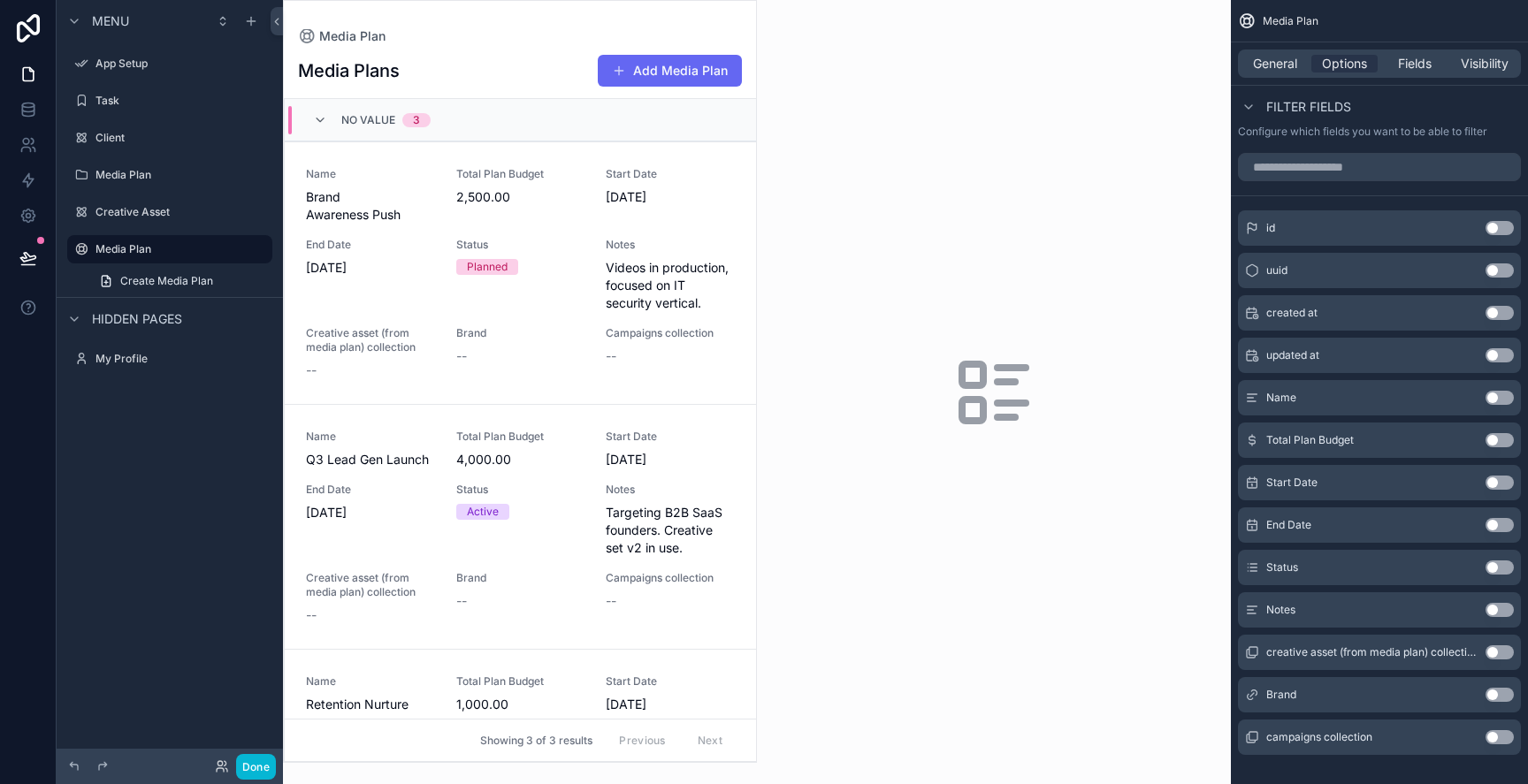
click at [1500, 691] on button "Use setting" at bounding box center [1500, 694] width 28 height 14
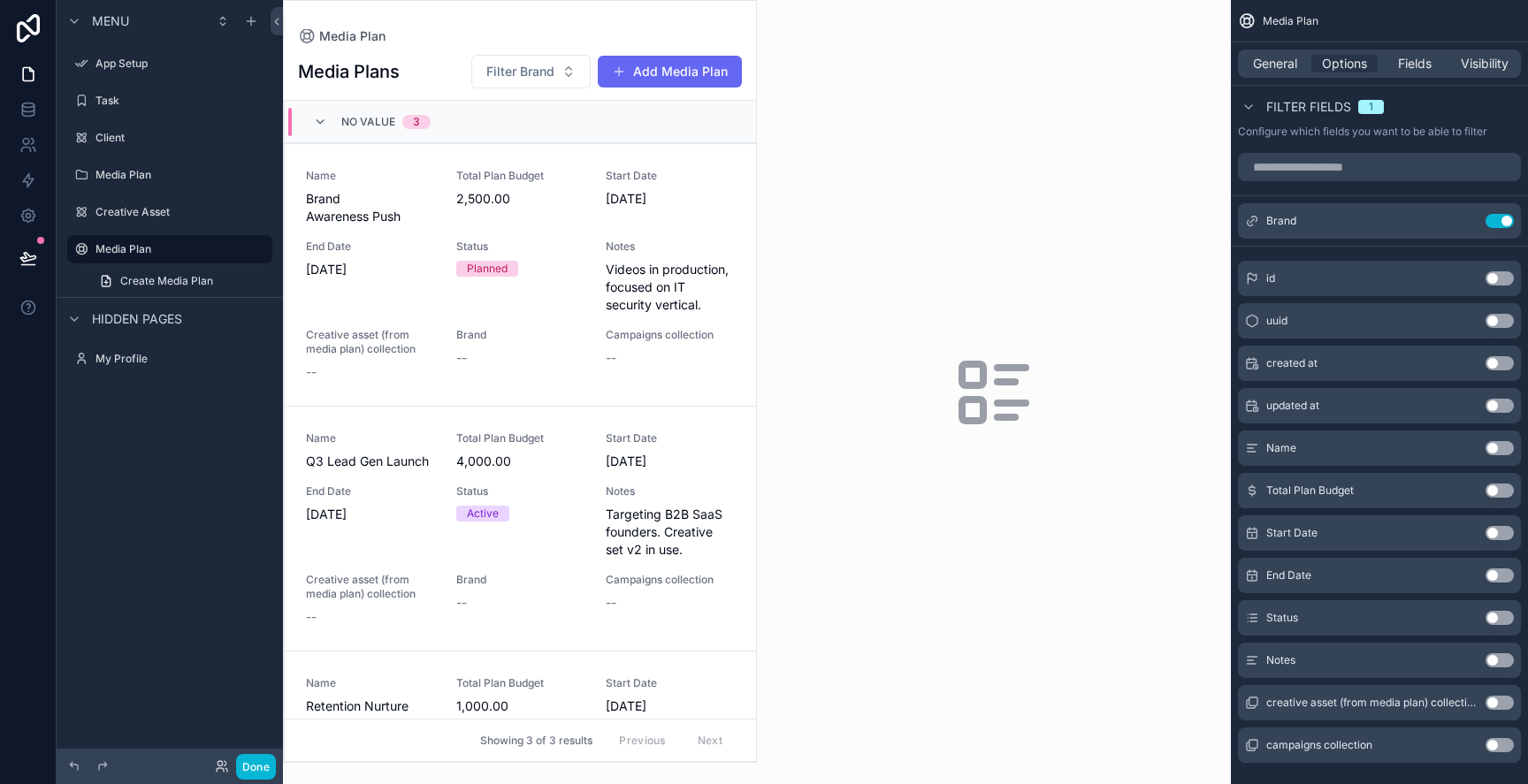
click at [1452, 745] on div "campaigns collection Use setting" at bounding box center [1379, 744] width 283 height 35
click at [22, 117] on icon at bounding box center [28, 110] width 18 height 18
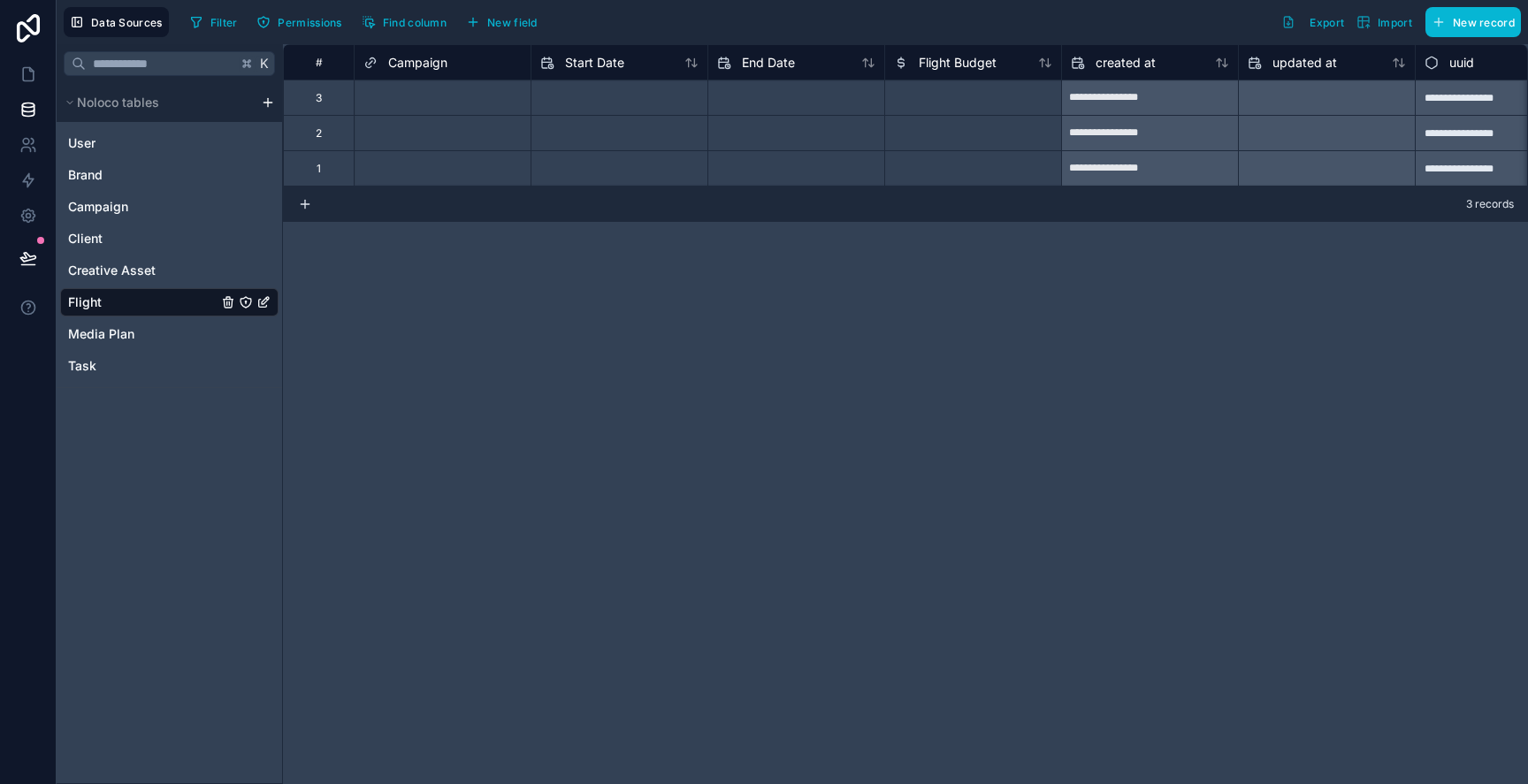
click at [560, 443] on div "**********" at bounding box center [905, 413] width 1245 height 740
click at [155, 205] on link "Campaign" at bounding box center [143, 207] width 150 height 18
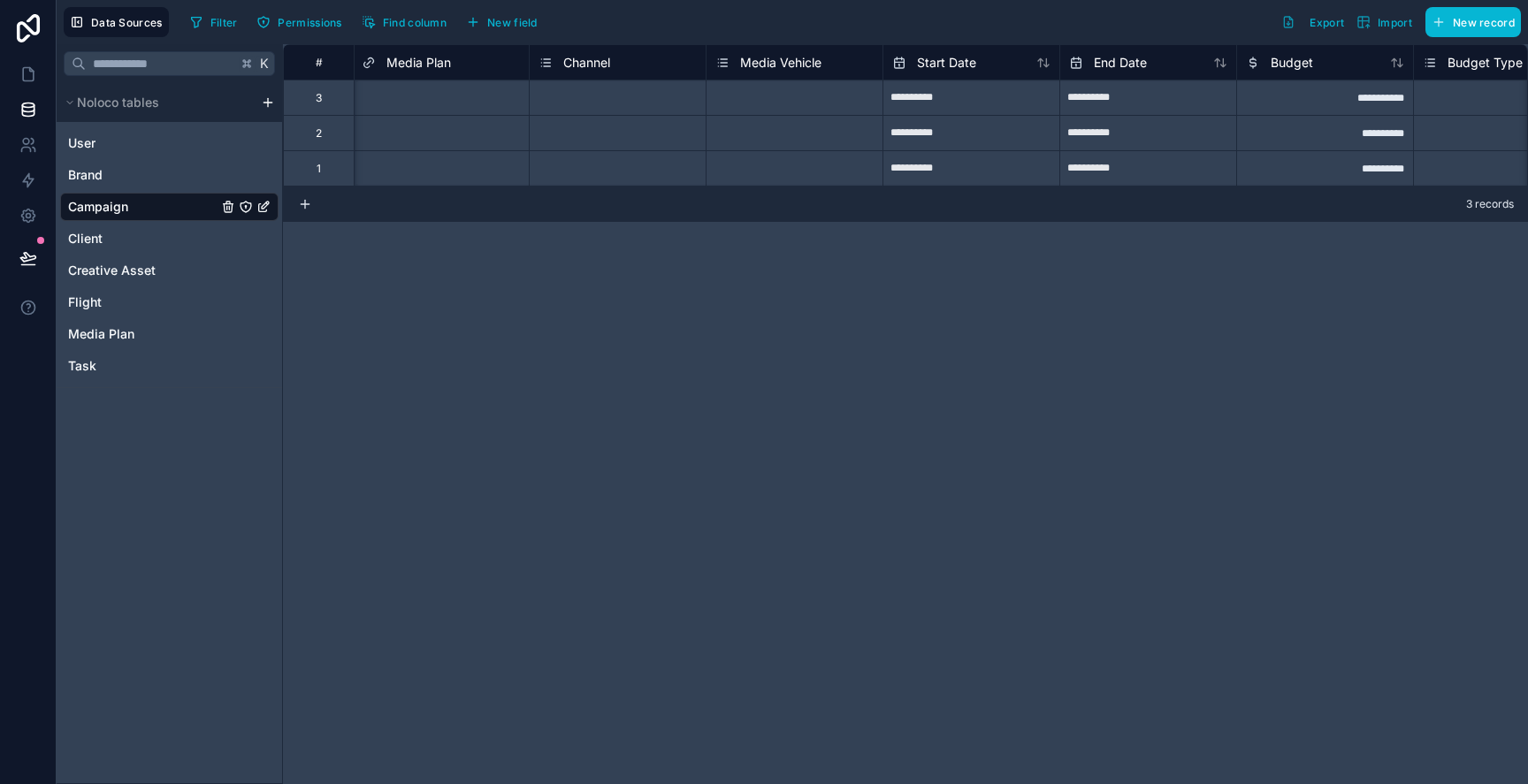
scroll to position [0, 180]
click at [108, 235] on link "Client" at bounding box center [143, 239] width 150 height 18
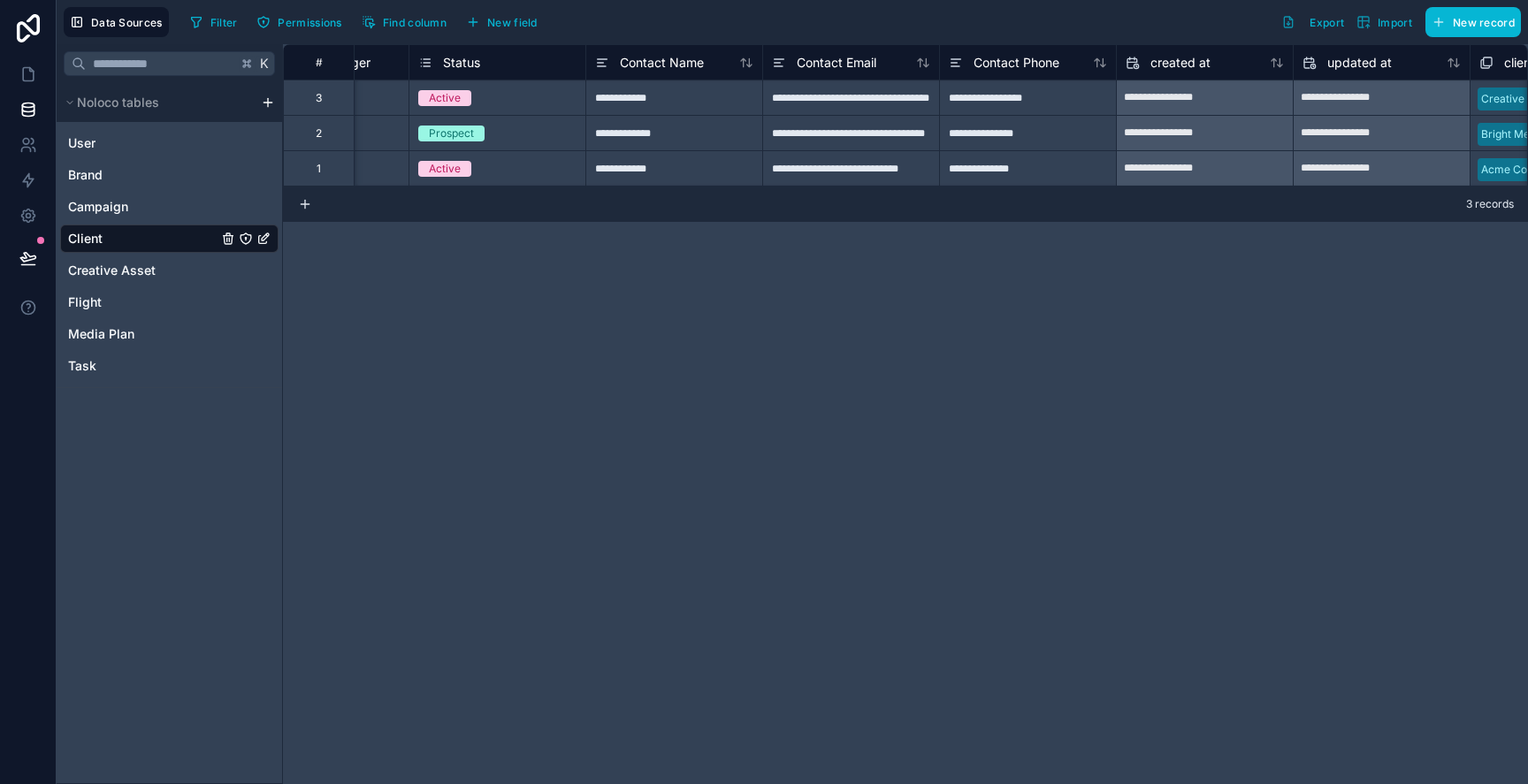
scroll to position [0, 596]
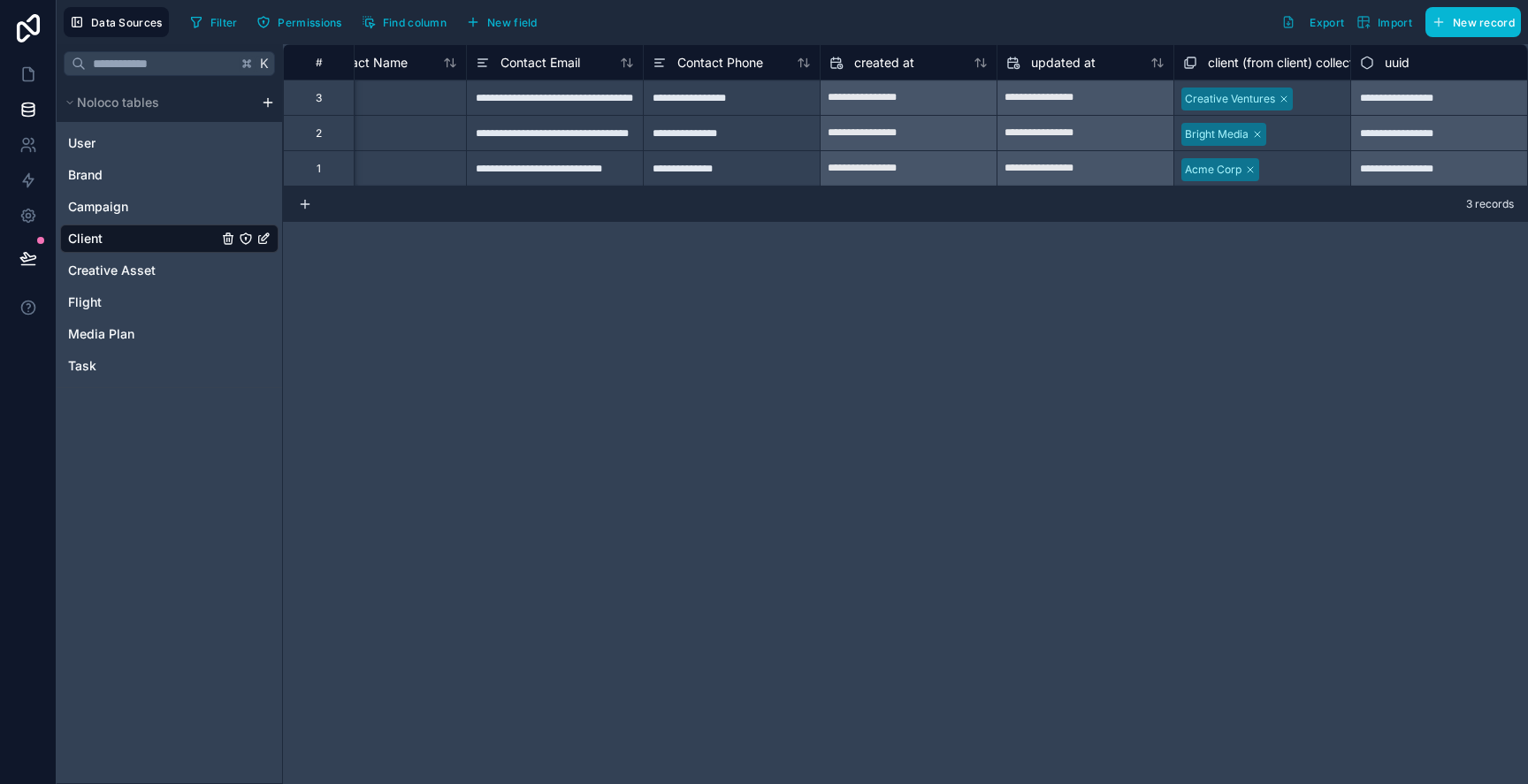
click at [1282, 65] on span "client (from client) collection" at bounding box center [1289, 63] width 163 height 18
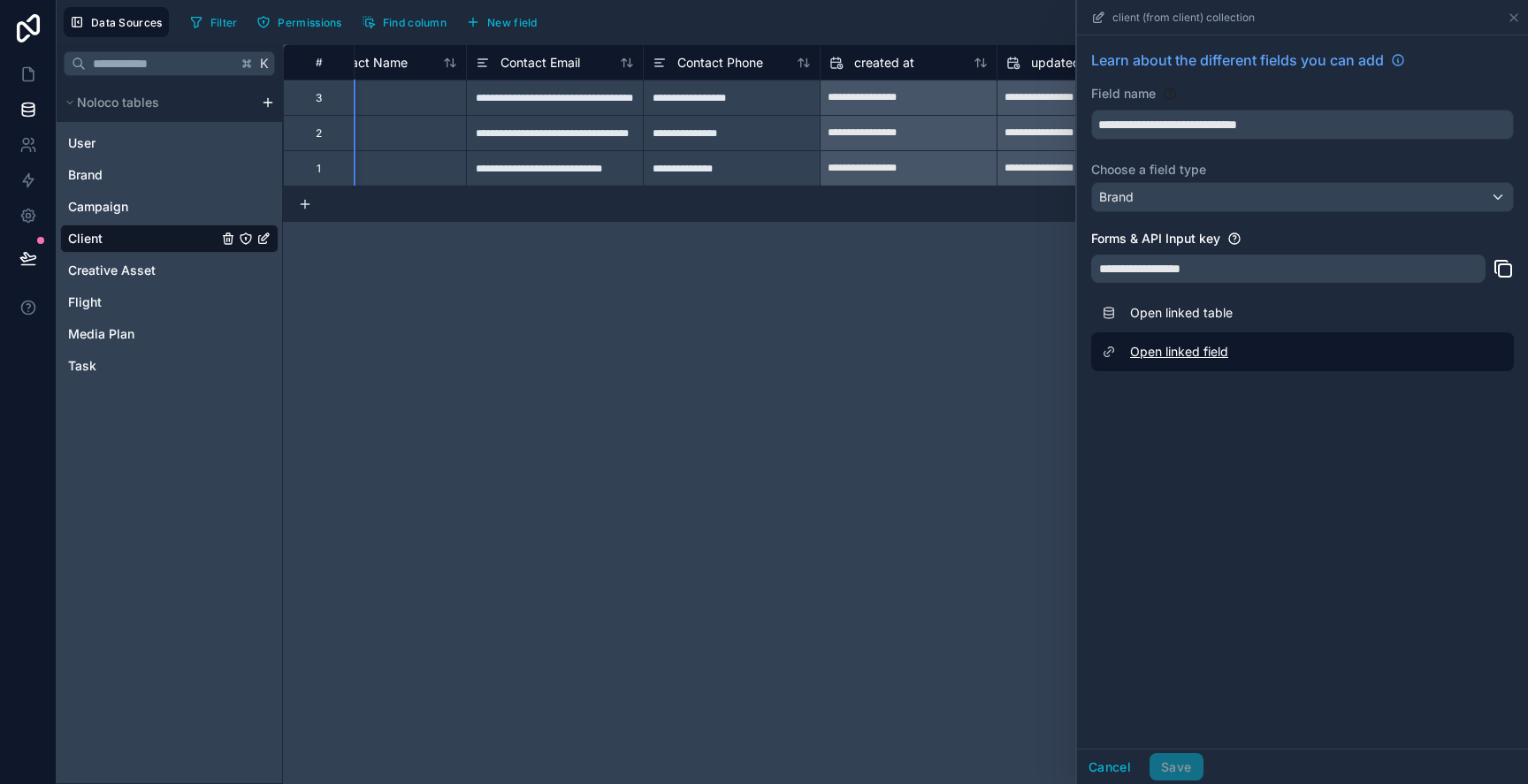
click at [1165, 361] on link "Open linked field" at bounding box center [1302, 352] width 423 height 39
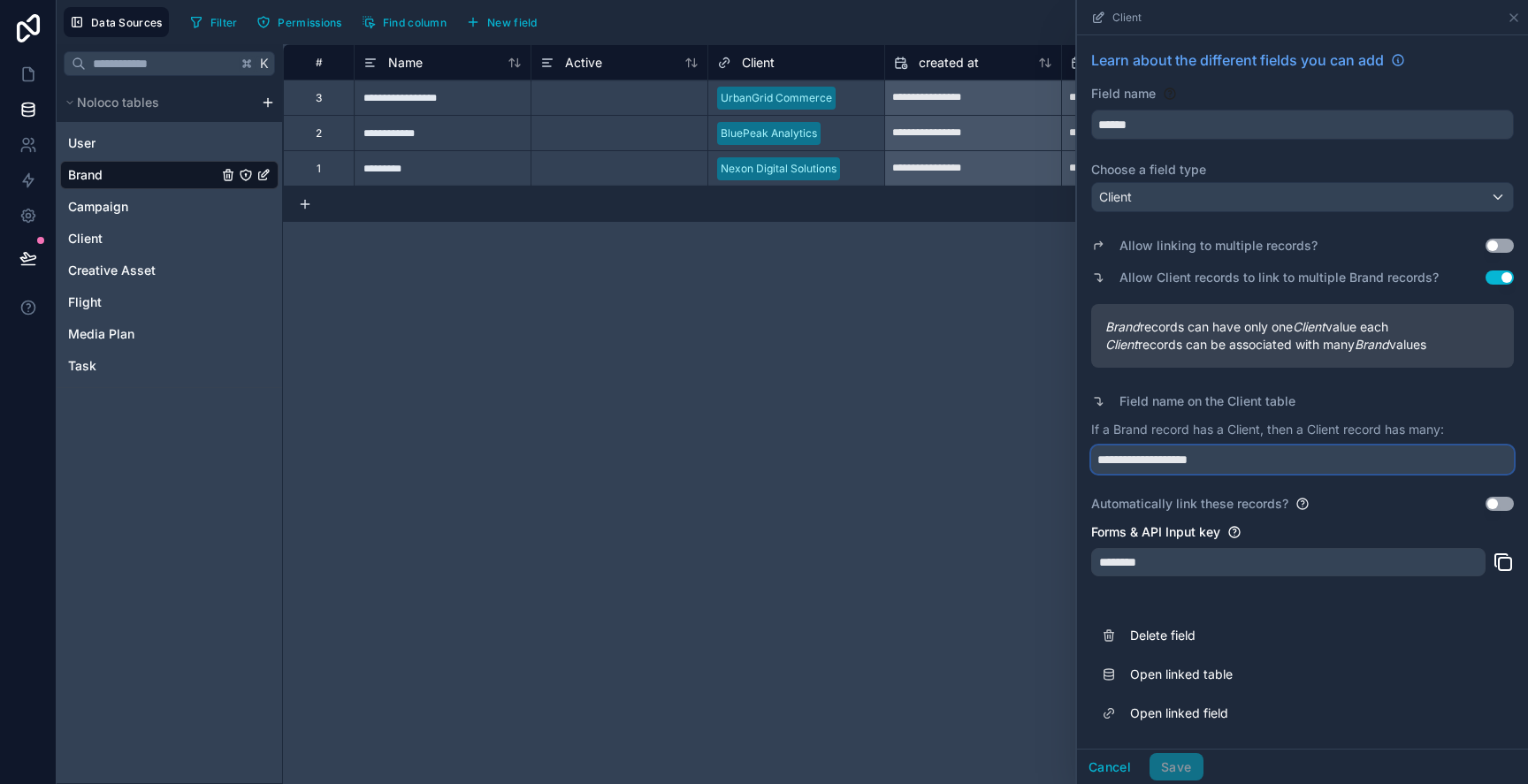
click at [1196, 452] on input "**********" at bounding box center [1302, 459] width 423 height 28
click at [1191, 461] on input "**********" at bounding box center [1302, 459] width 423 height 28
type input "**********"
click at [1188, 764] on button "Save" at bounding box center [1175, 767] width 53 height 28
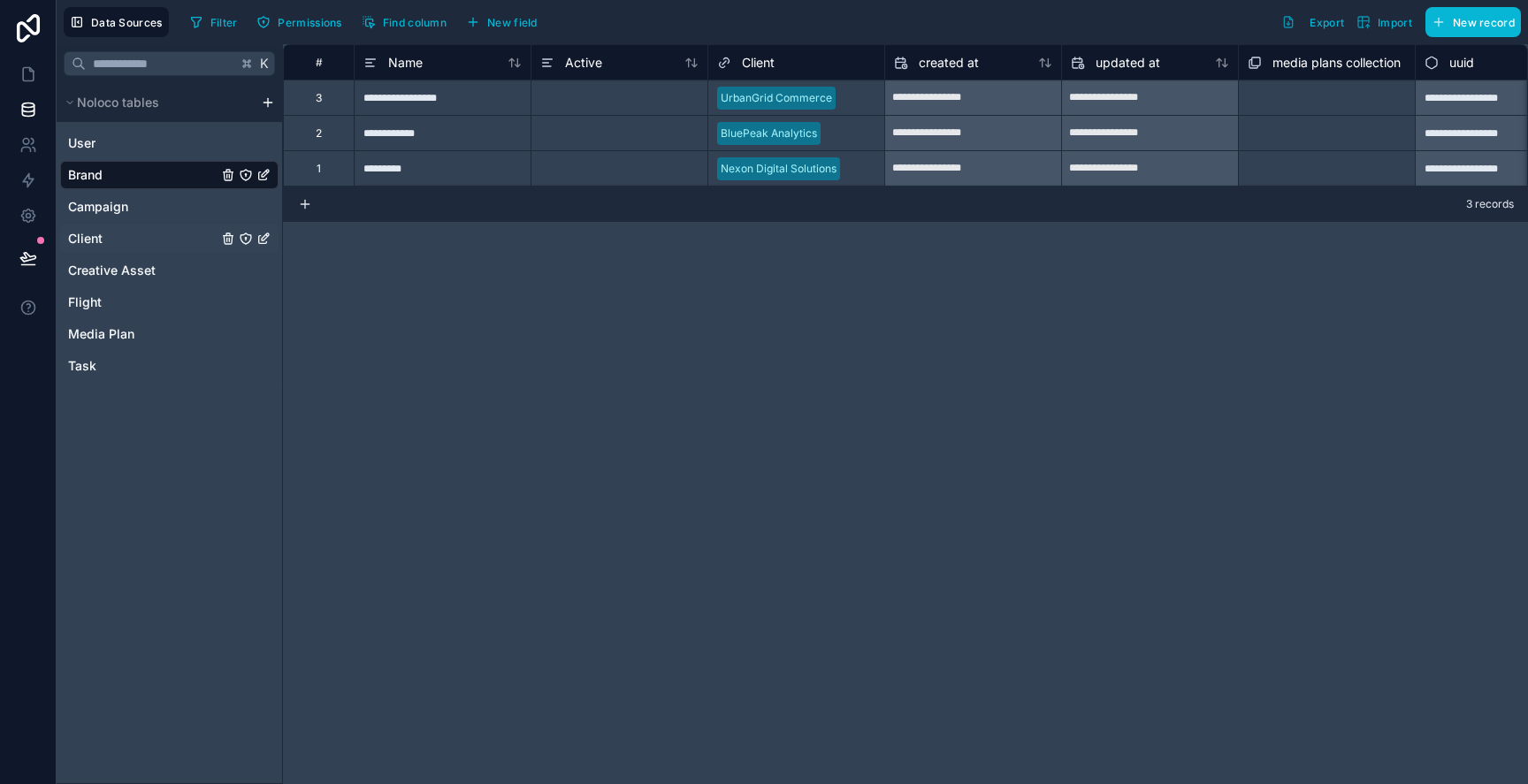
click at [94, 242] on span "Client" at bounding box center [85, 239] width 35 height 18
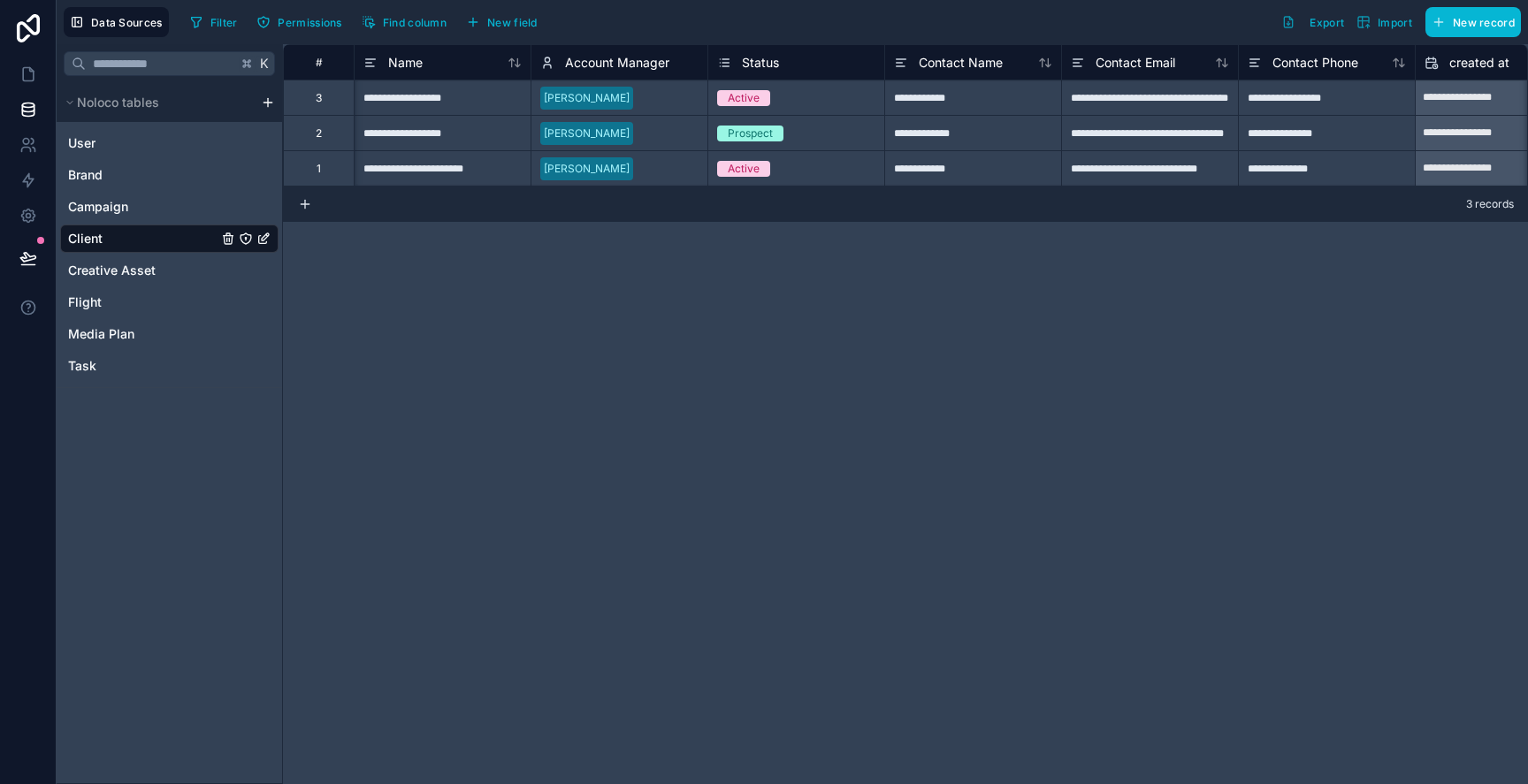
scroll to position [0, 596]
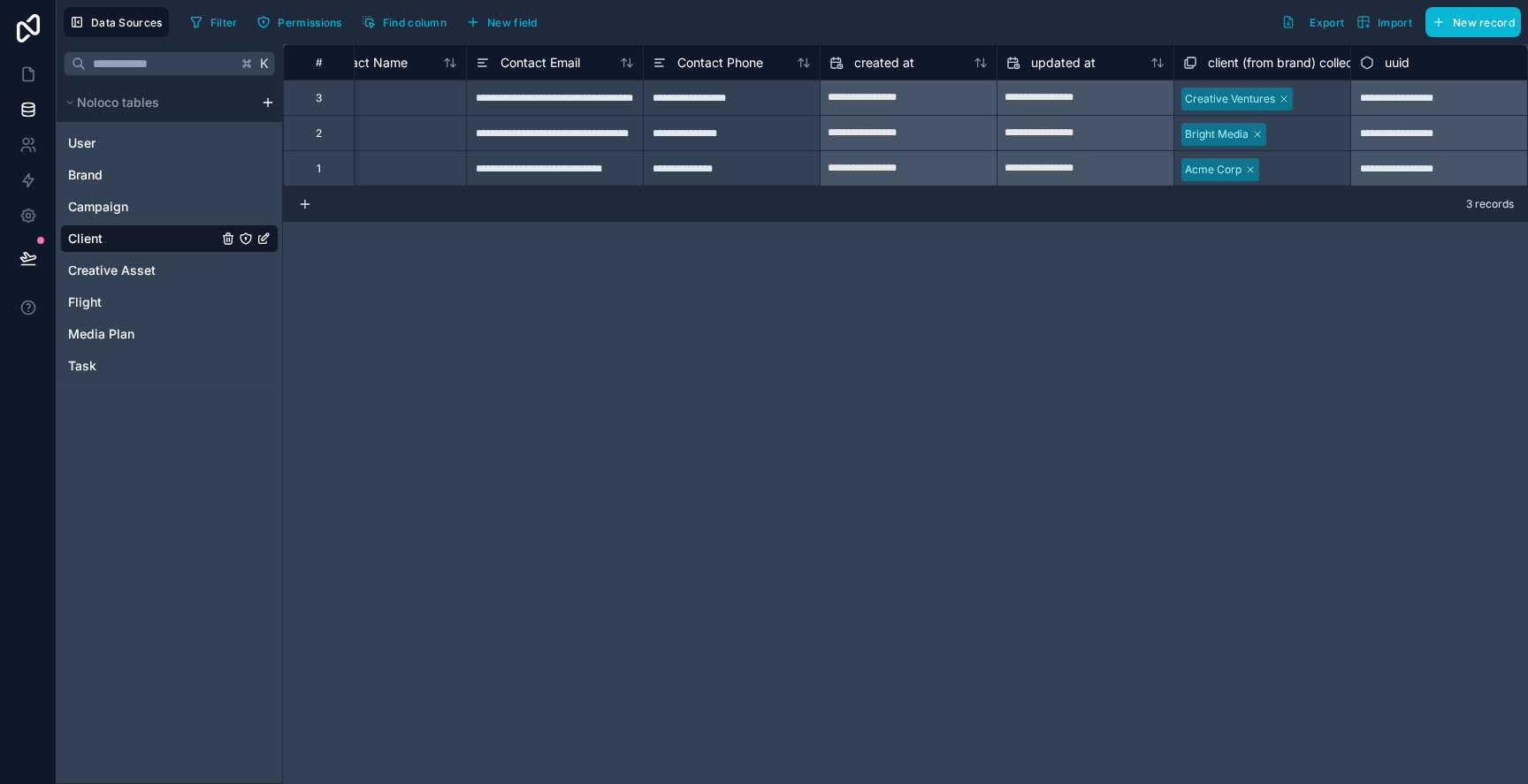
click at [1226, 58] on span "client (from brand) collection" at bounding box center [1291, 63] width 166 height 18
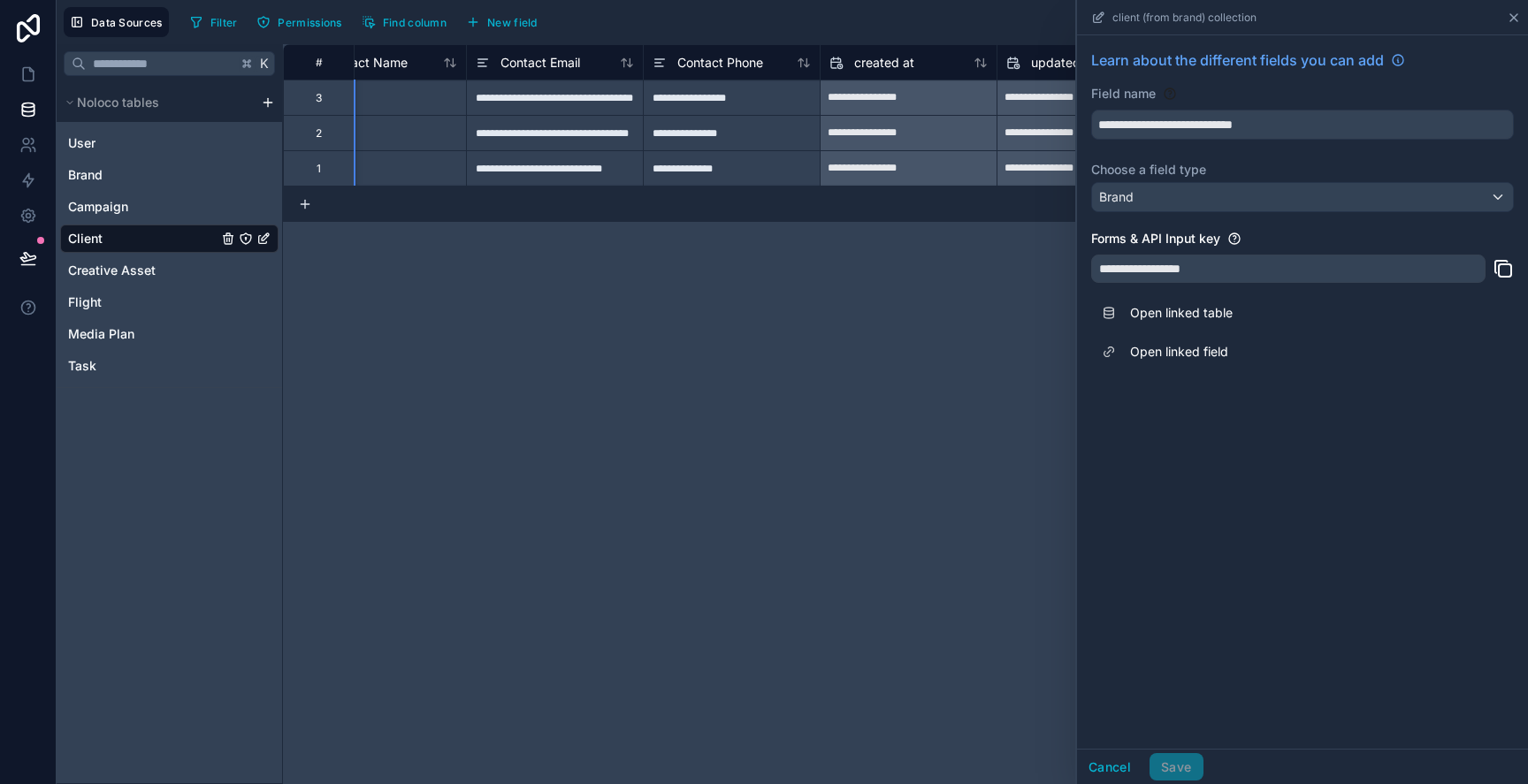
click at [1516, 21] on icon at bounding box center [1514, 18] width 14 height 14
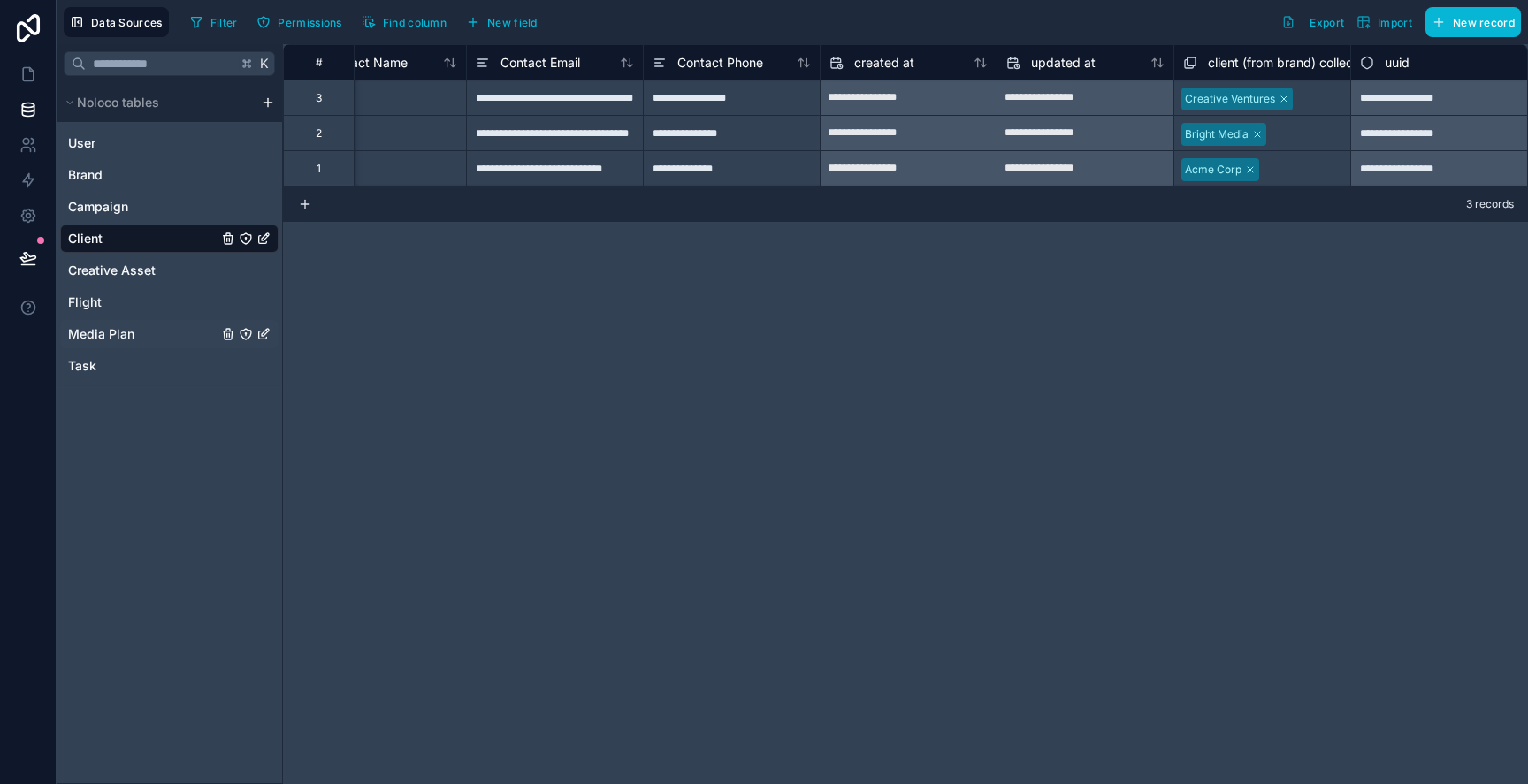
click at [171, 339] on link "Media Plan" at bounding box center [143, 335] width 150 height 18
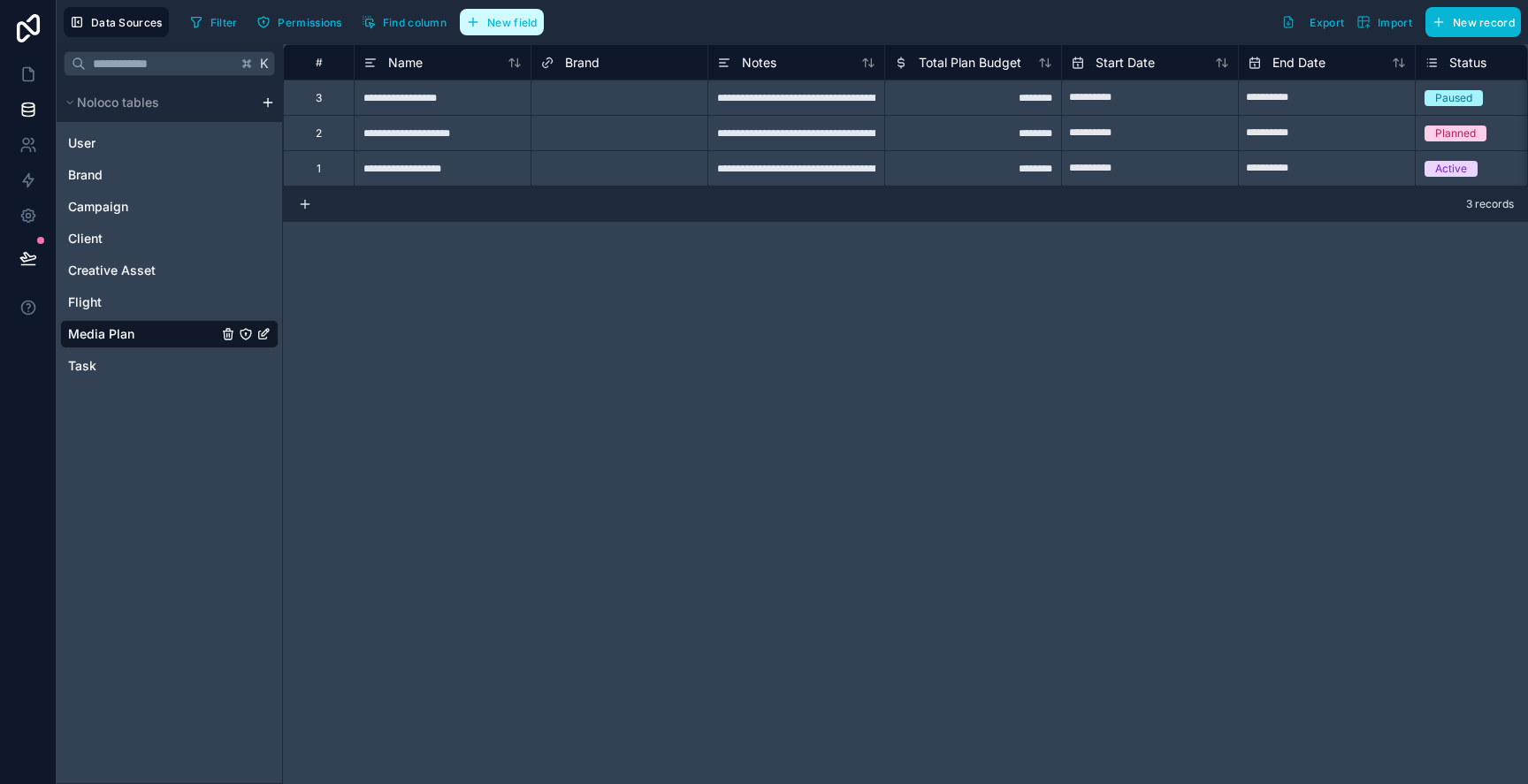
click at [510, 34] on button "New field" at bounding box center [502, 22] width 84 height 27
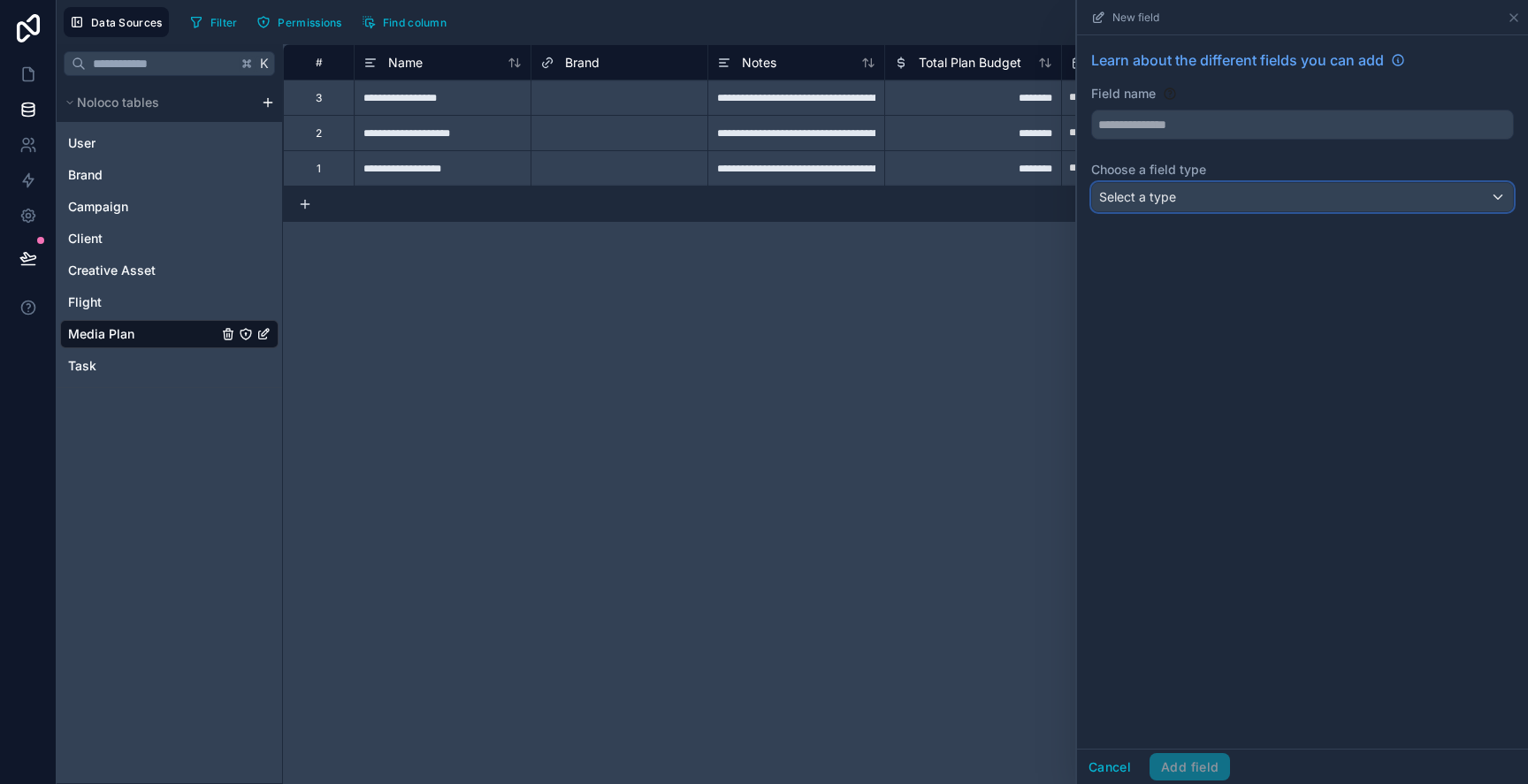
click at [1189, 190] on div "Select a type" at bounding box center [1302, 197] width 421 height 28
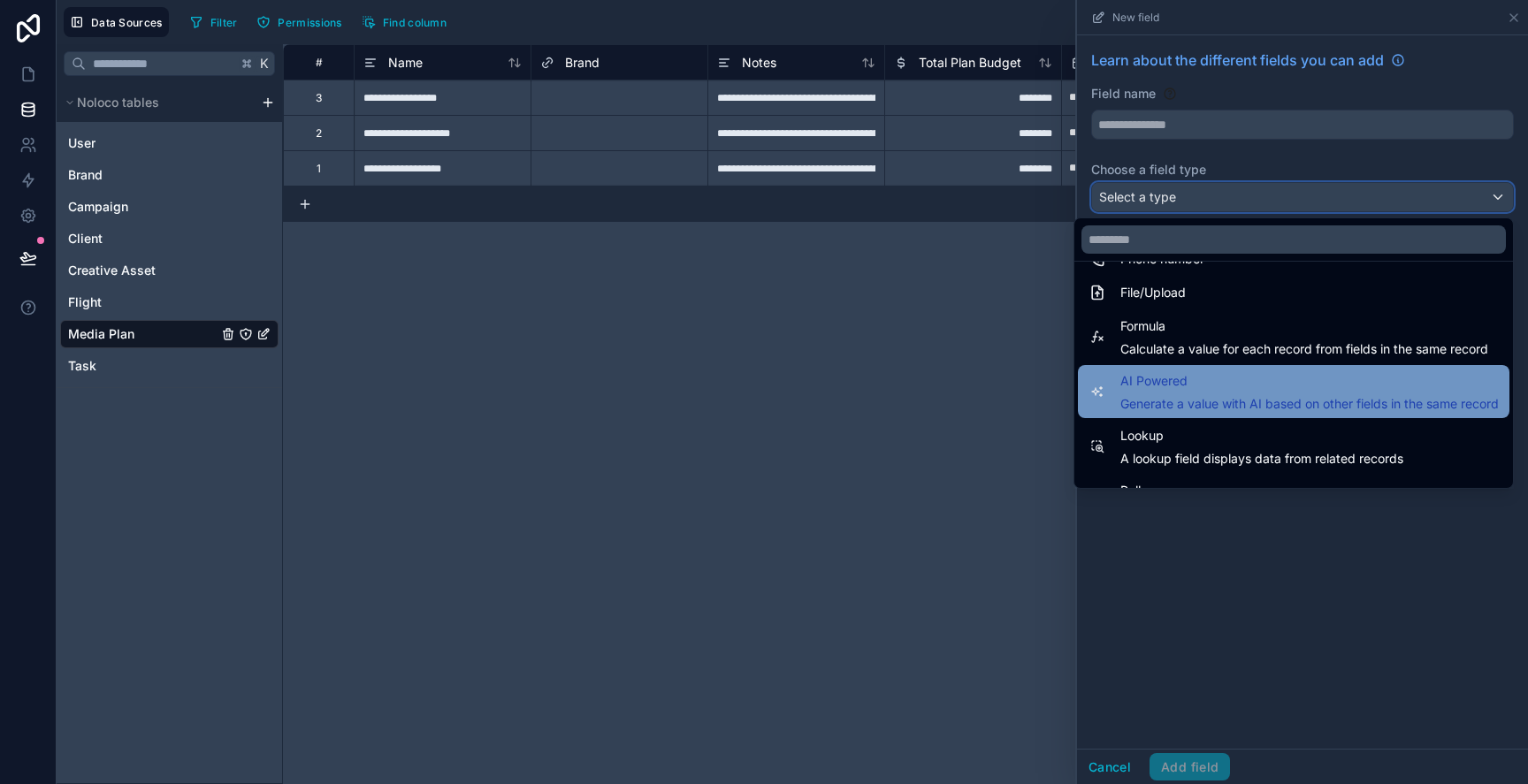
scroll to position [445, 0]
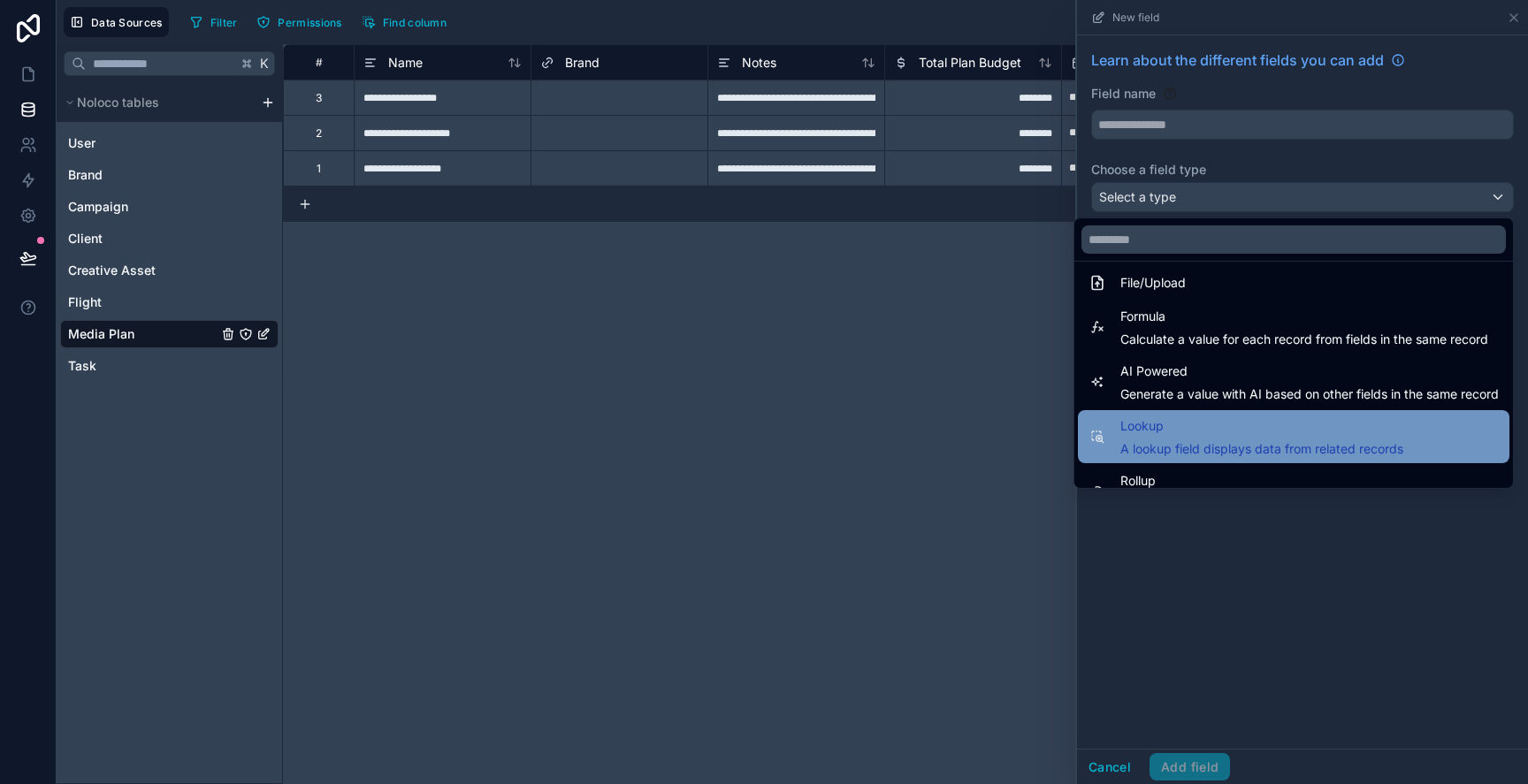
click at [1188, 421] on span "Lookup" at bounding box center [1261, 425] width 283 height 21
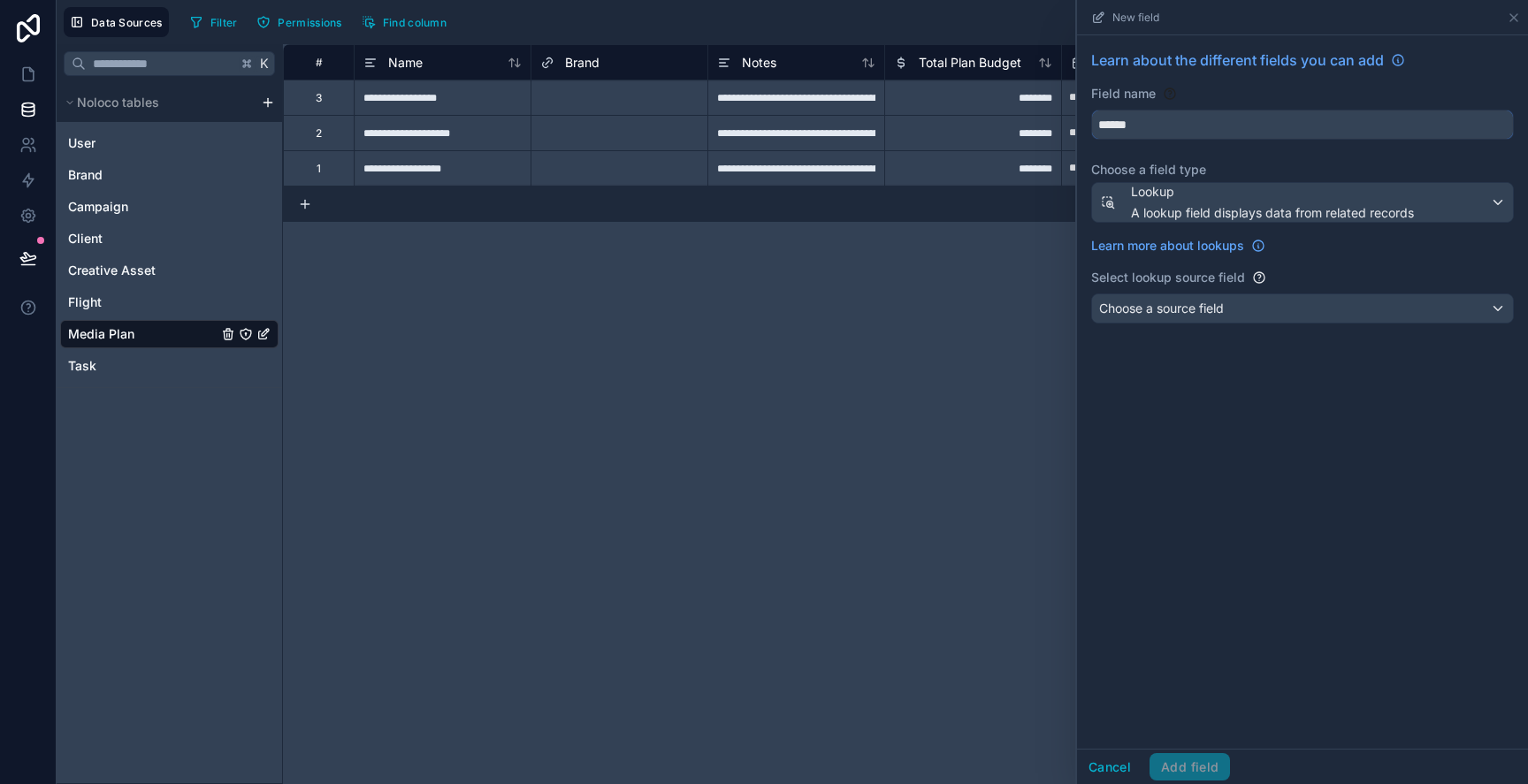
click at [1133, 119] on input "******" at bounding box center [1302, 125] width 421 height 28
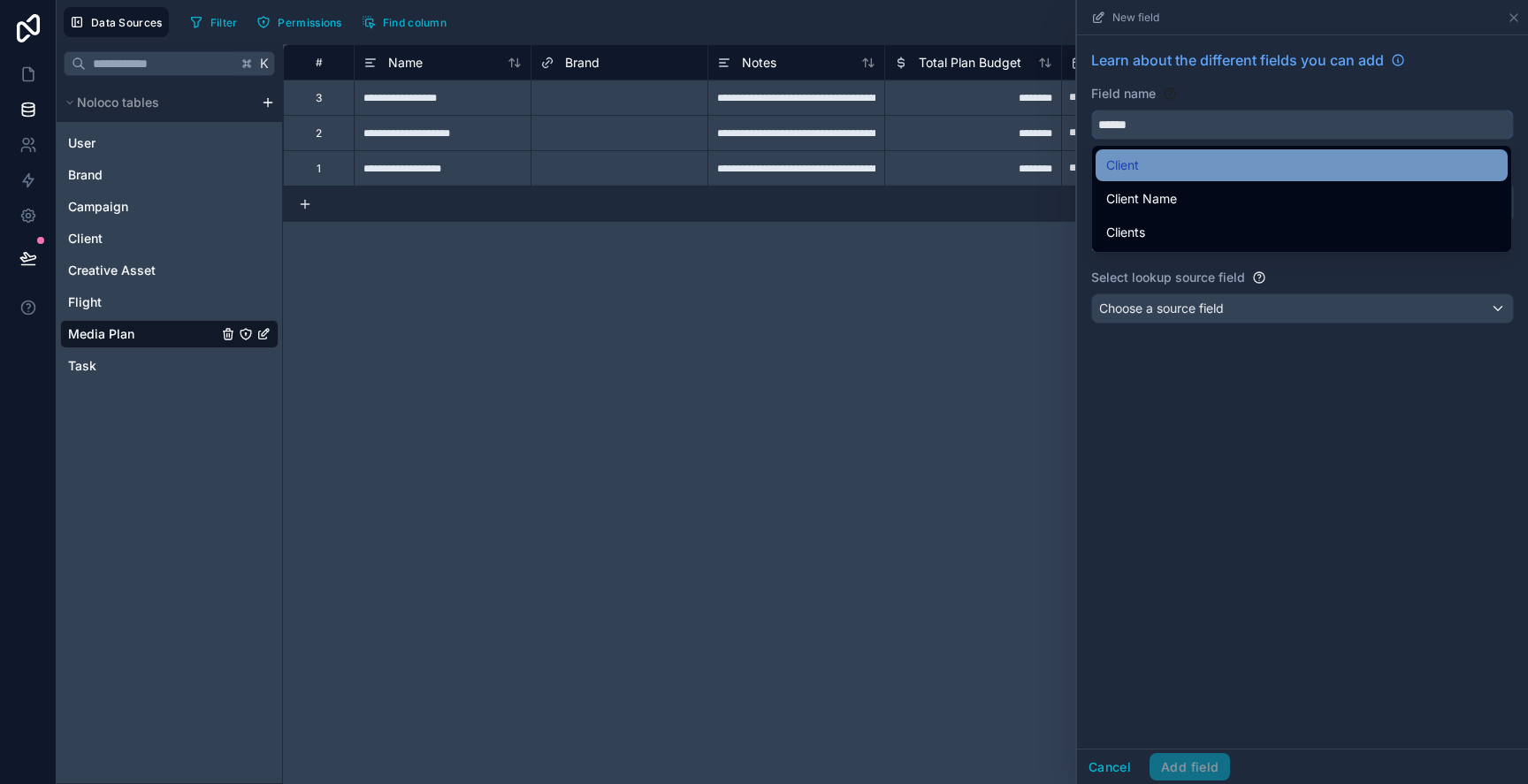
type input "******"
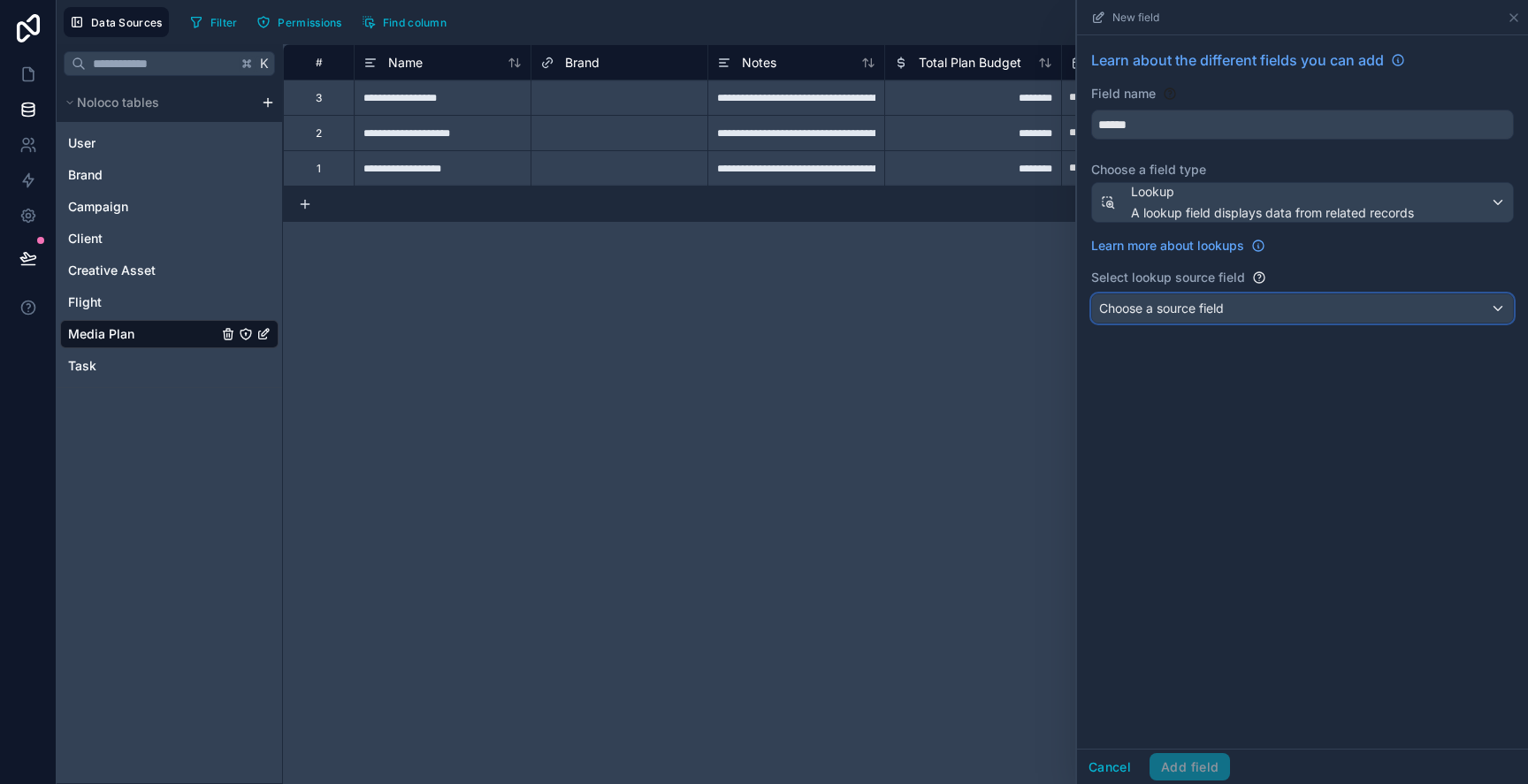
click at [1228, 312] on div "Choose a source field" at bounding box center [1302, 309] width 421 height 28
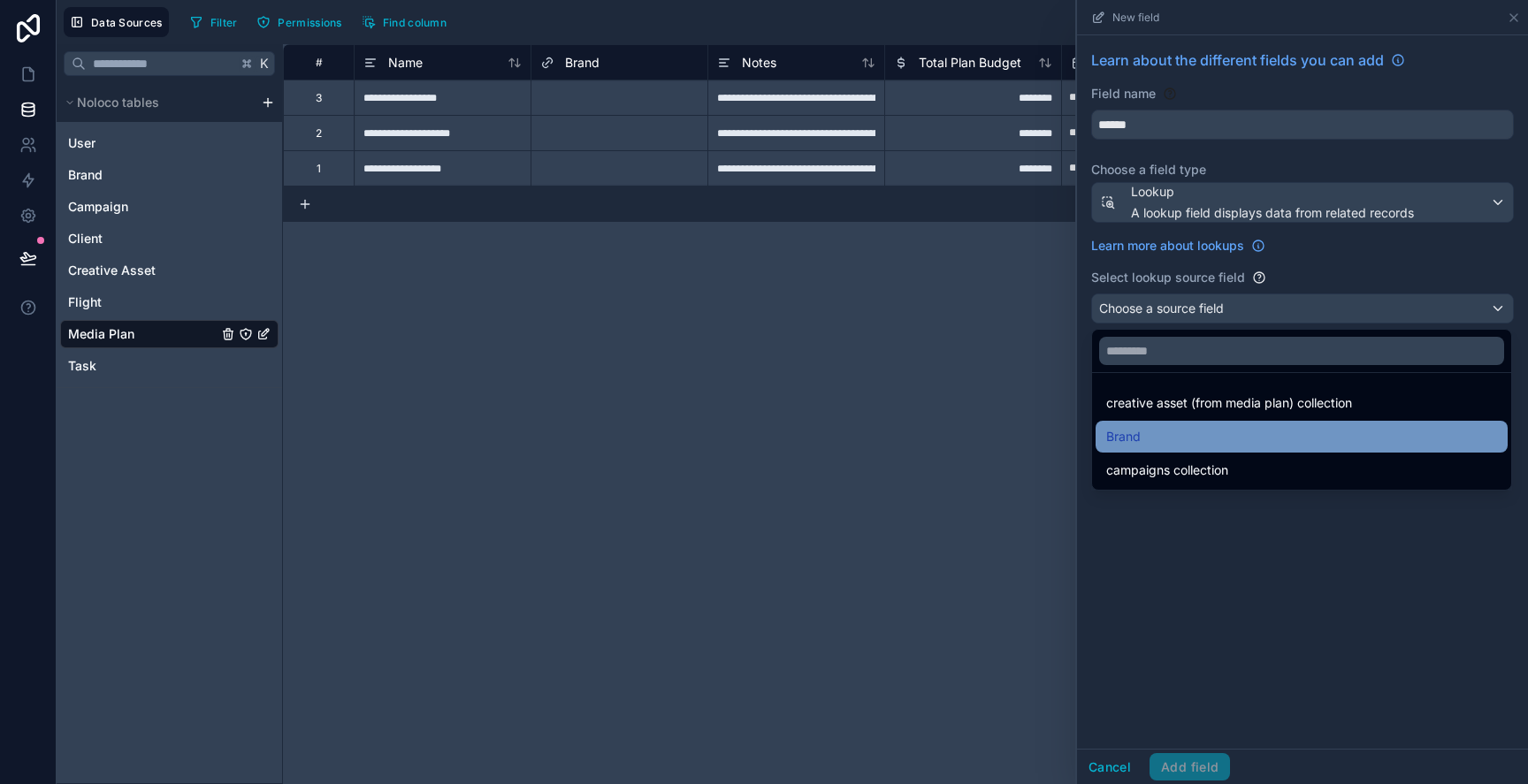
click at [1238, 431] on div "Brand" at bounding box center [1301, 436] width 391 height 21
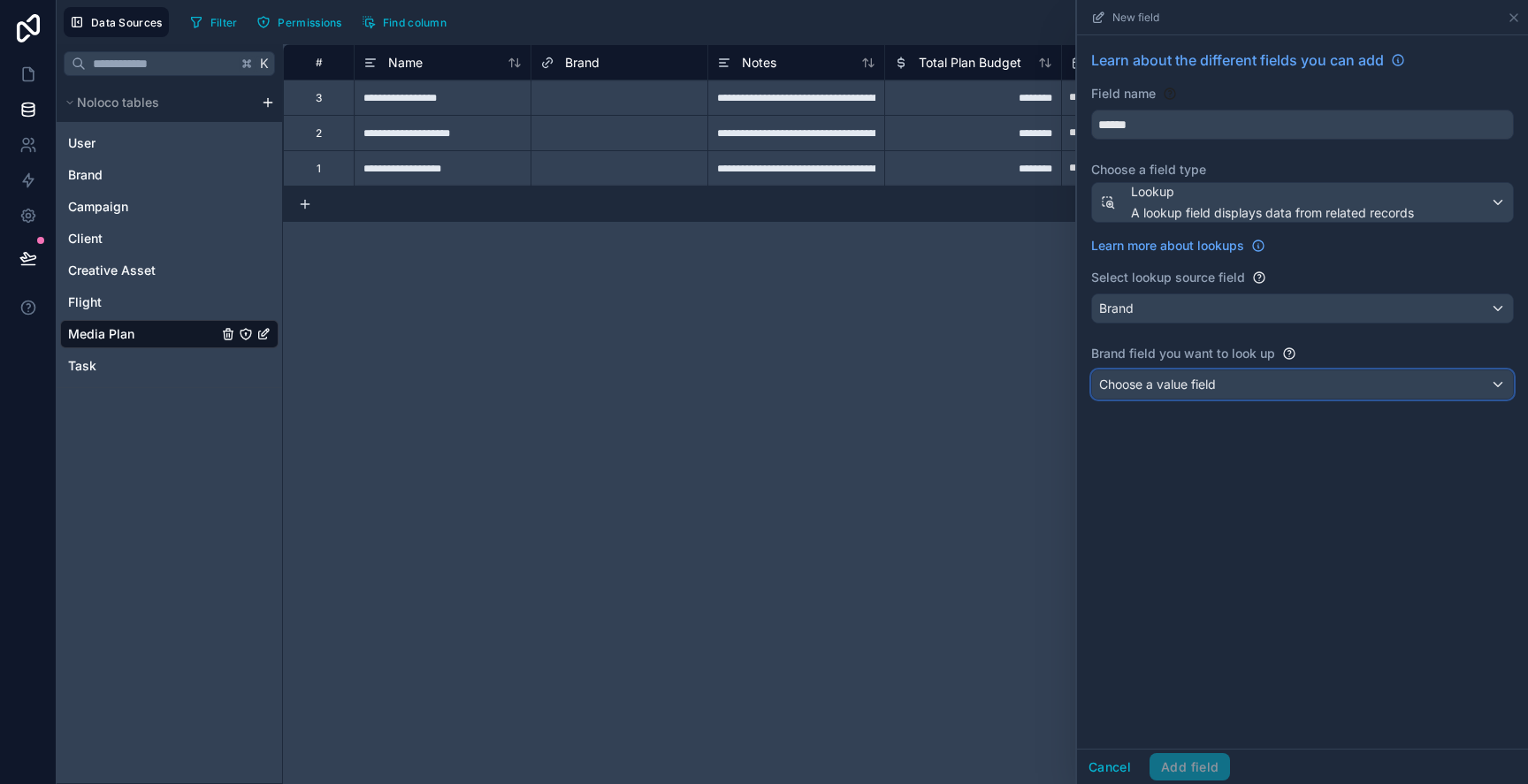
click at [1246, 384] on div "Choose a value field" at bounding box center [1302, 385] width 421 height 28
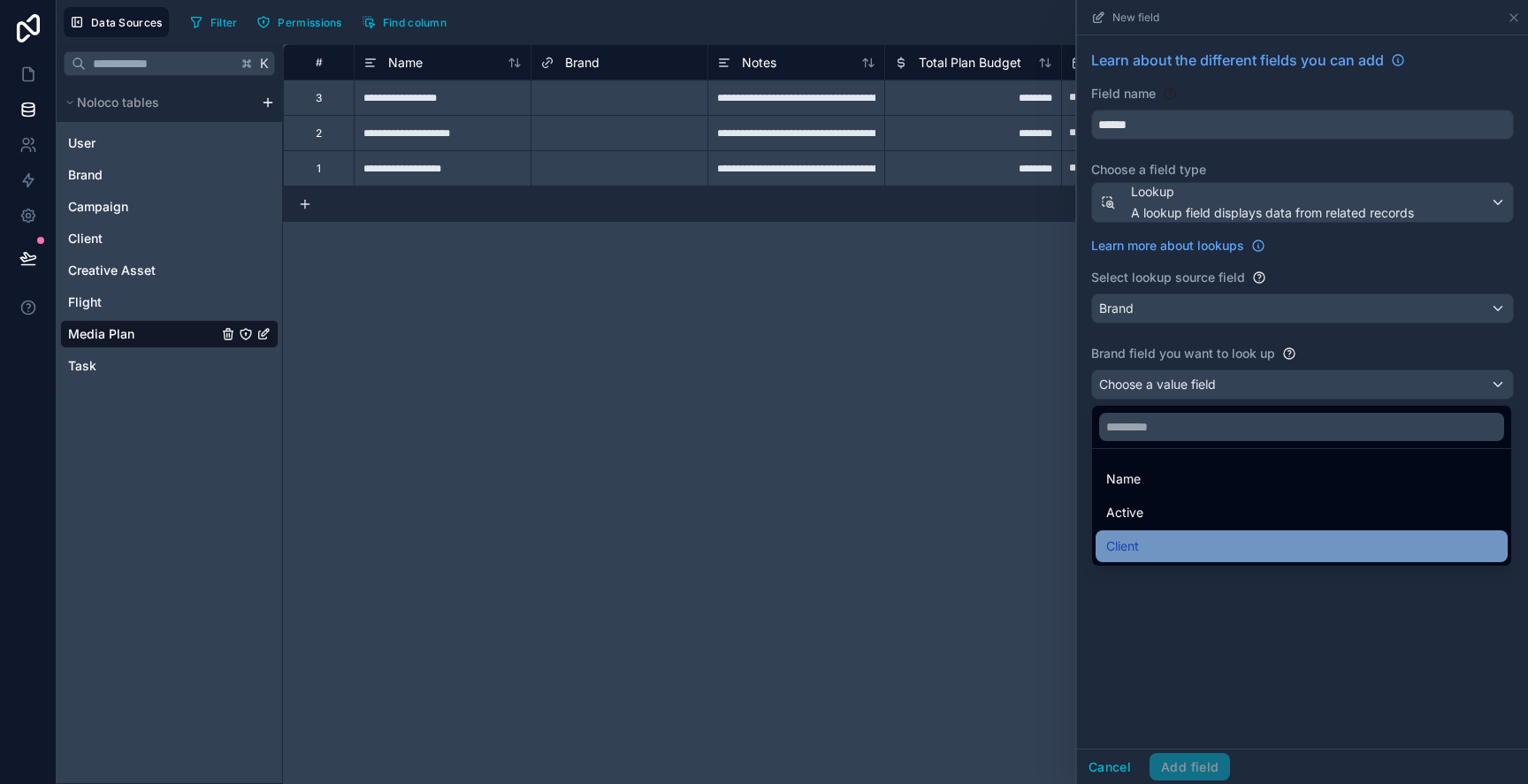
click at [1216, 537] on div "Client" at bounding box center [1301, 545] width 391 height 21
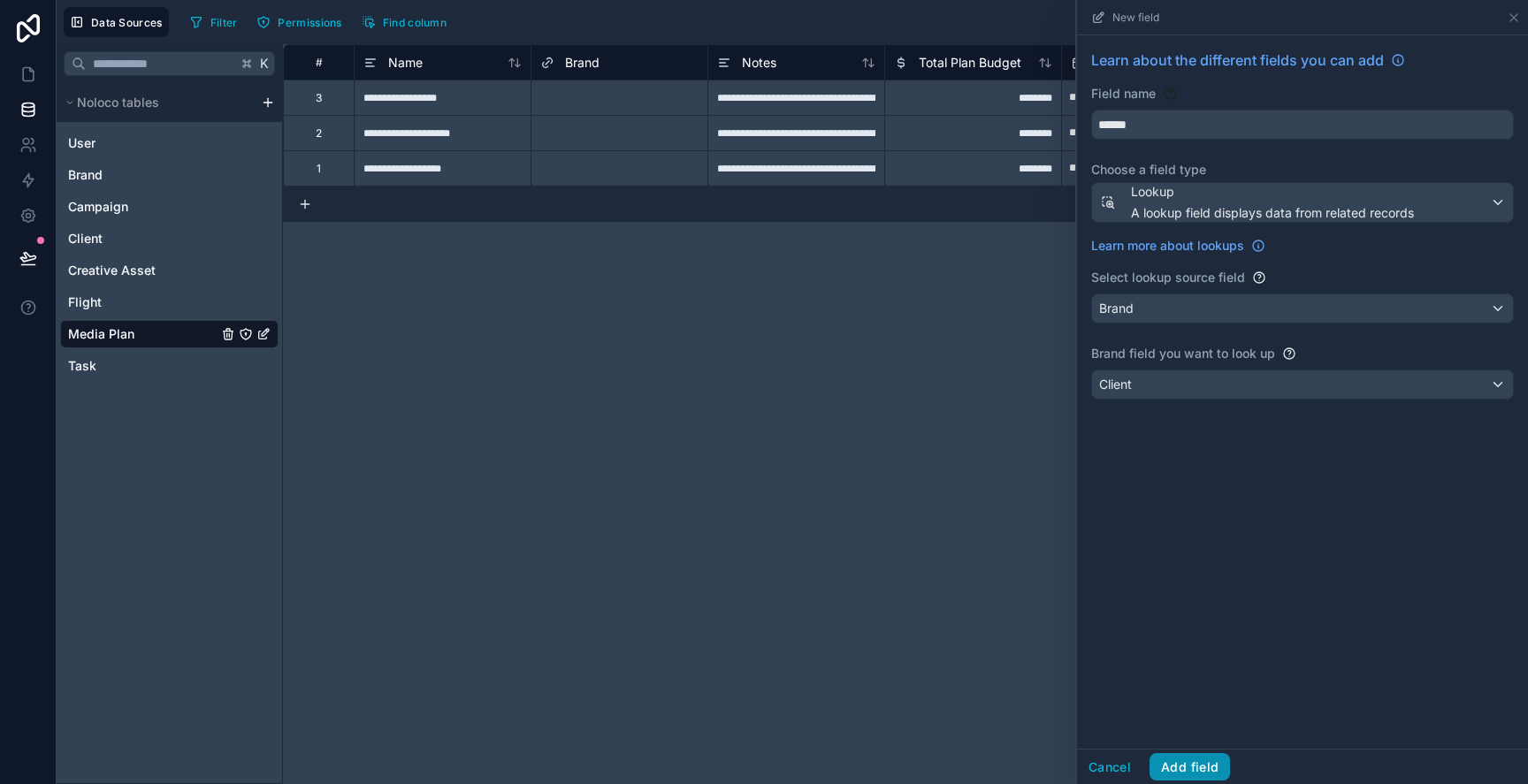
click at [1195, 761] on button "Add field" at bounding box center [1189, 767] width 81 height 28
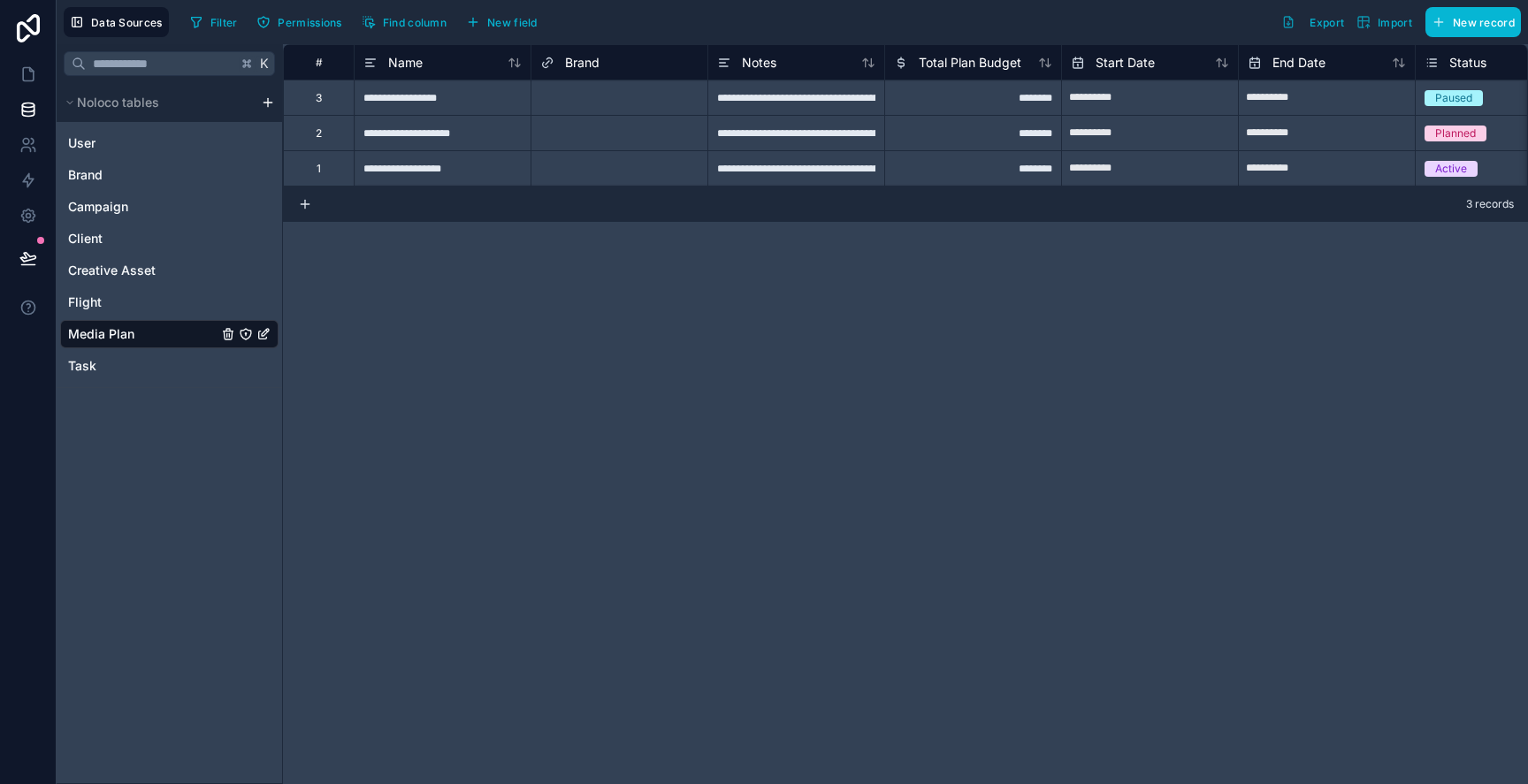
click at [634, 104] on div at bounding box center [660, 98] width 78 height 18
click at [587, 96] on div "Select a Brand" at bounding box center [577, 98] width 73 height 14
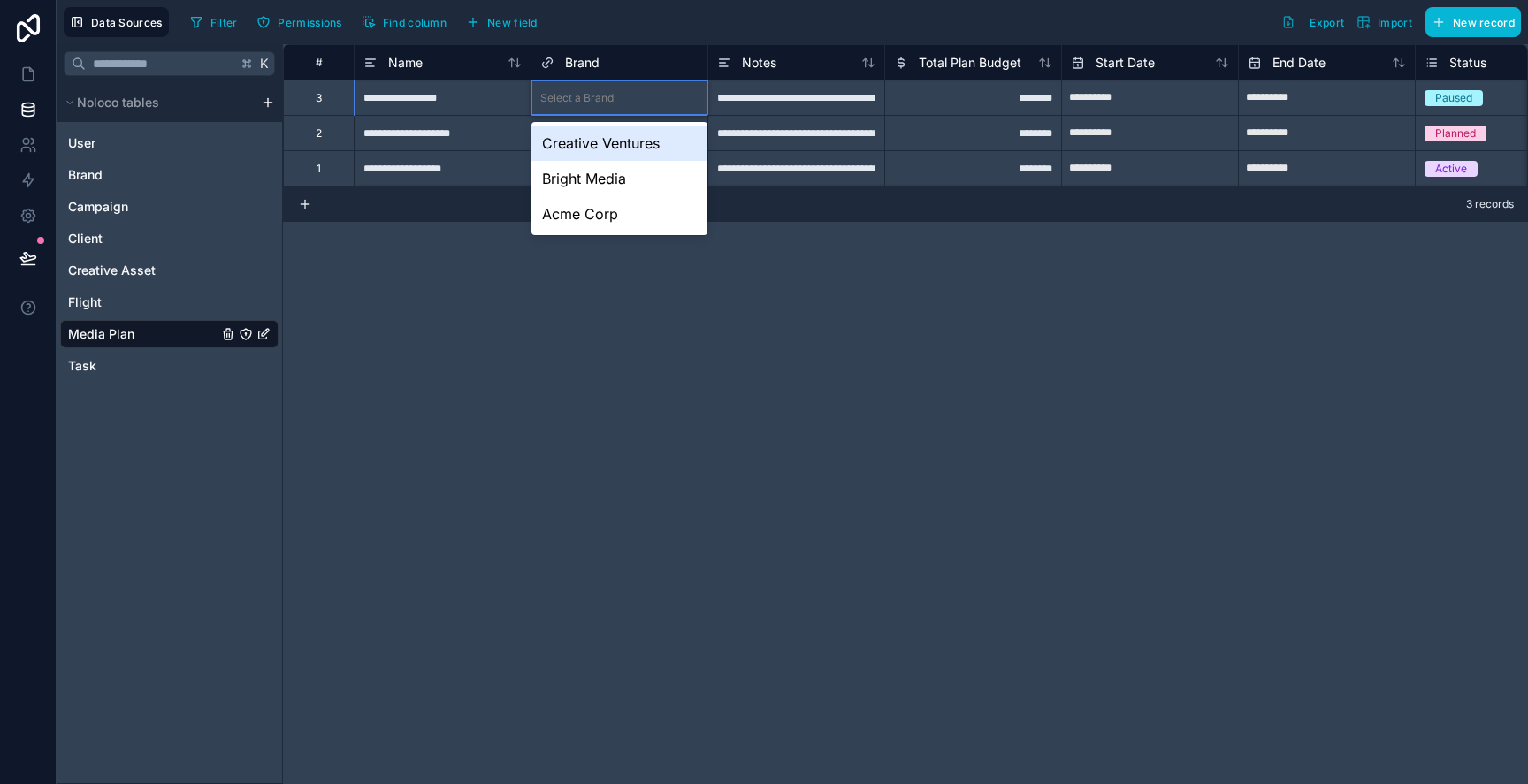
click at [576, 157] on div "Creative Ventures" at bounding box center [620, 143] width 176 height 35
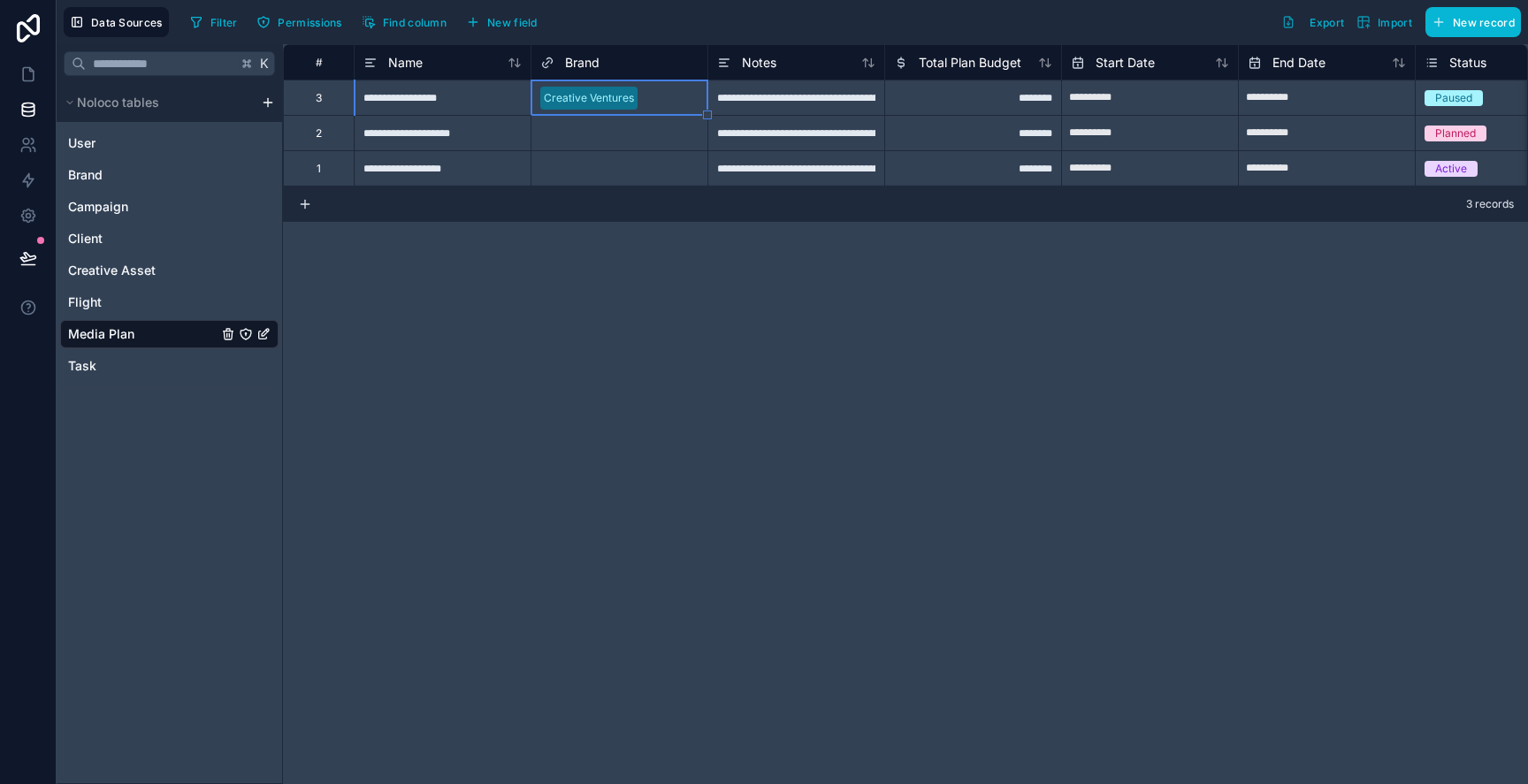
click at [584, 142] on div "Select a Brand" at bounding box center [620, 133] width 176 height 25
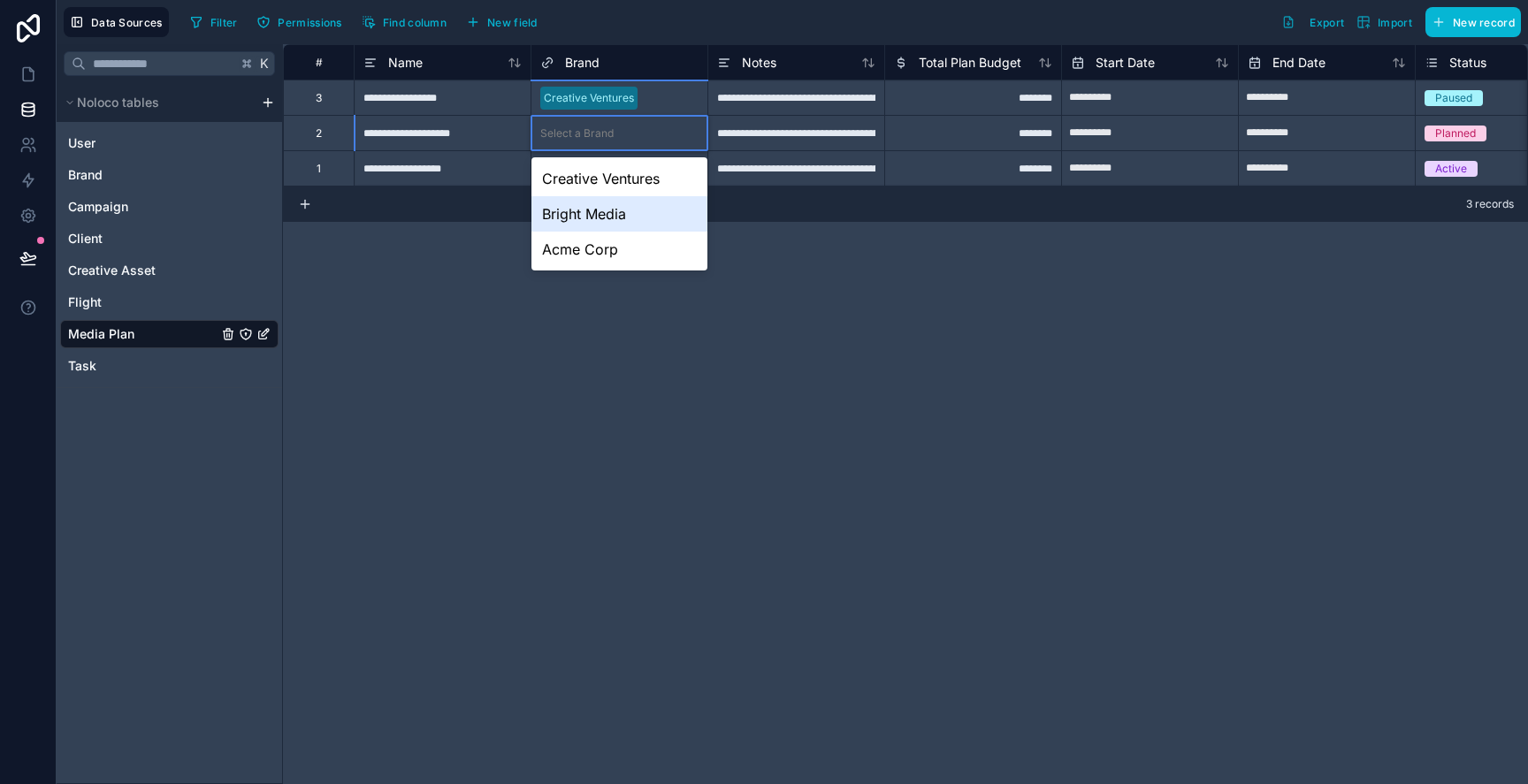
click at [578, 206] on div "Bright Media" at bounding box center [620, 213] width 176 height 35
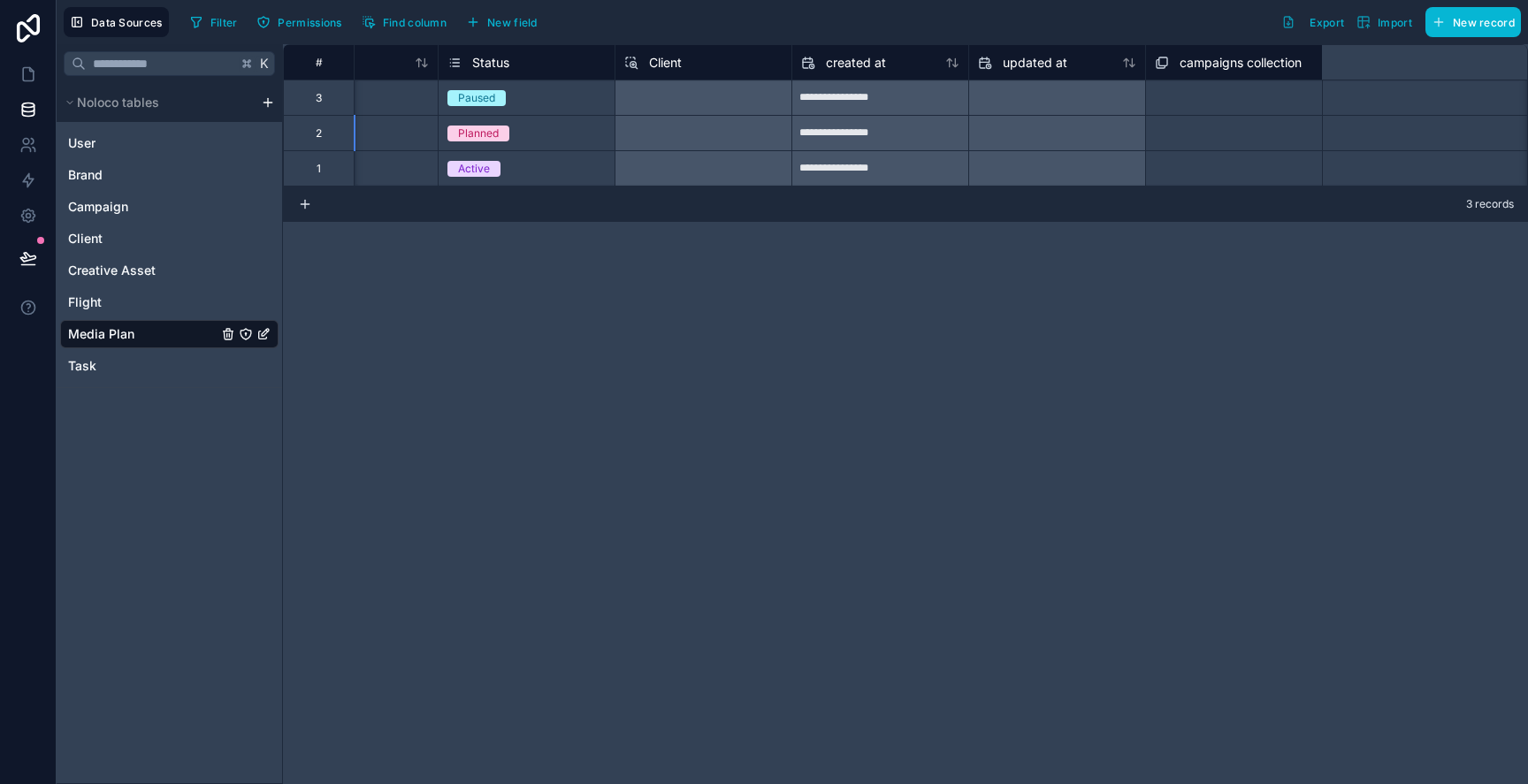
scroll to position [0, 1125]
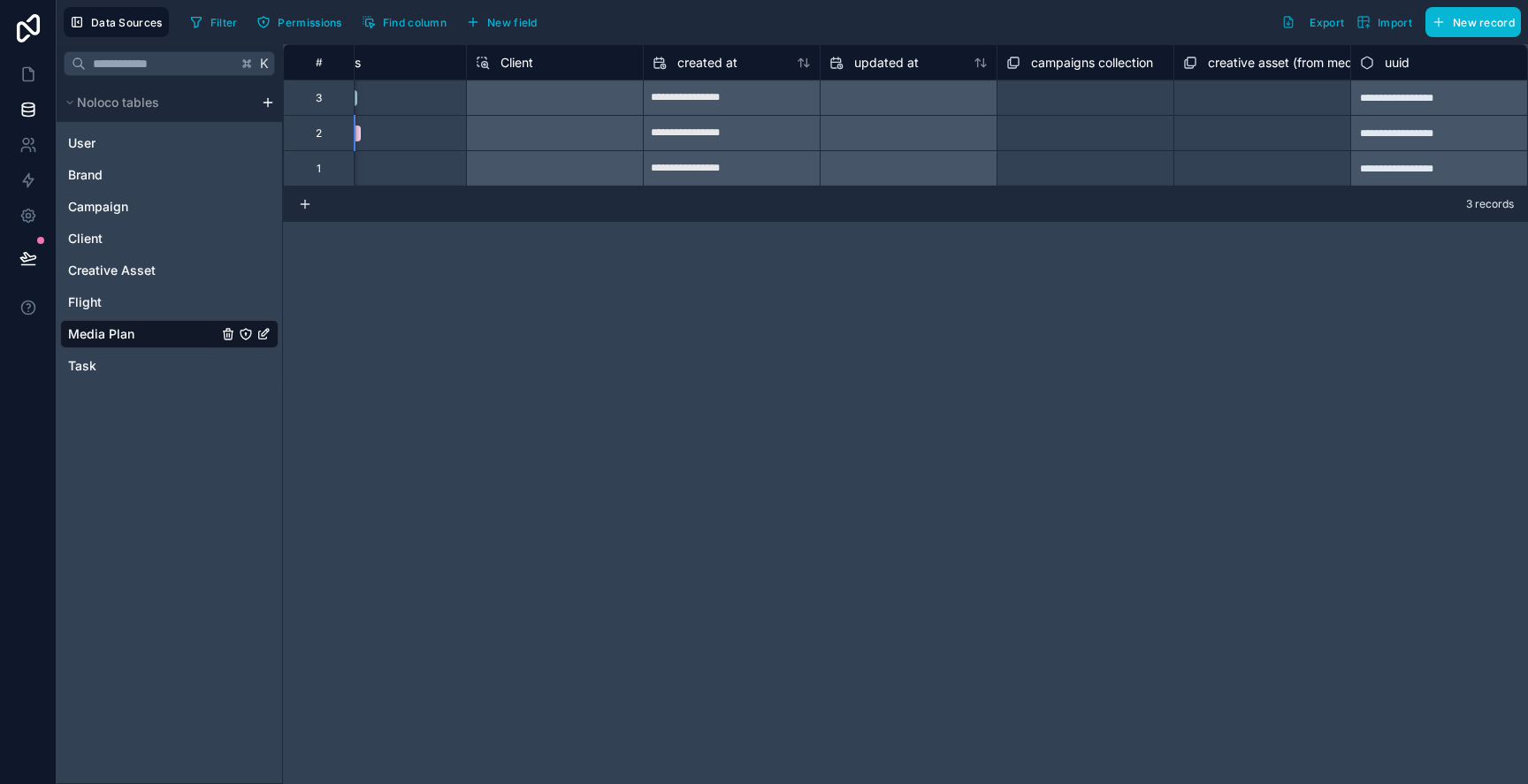
click at [840, 256] on div "**********" at bounding box center [905, 413] width 1245 height 740
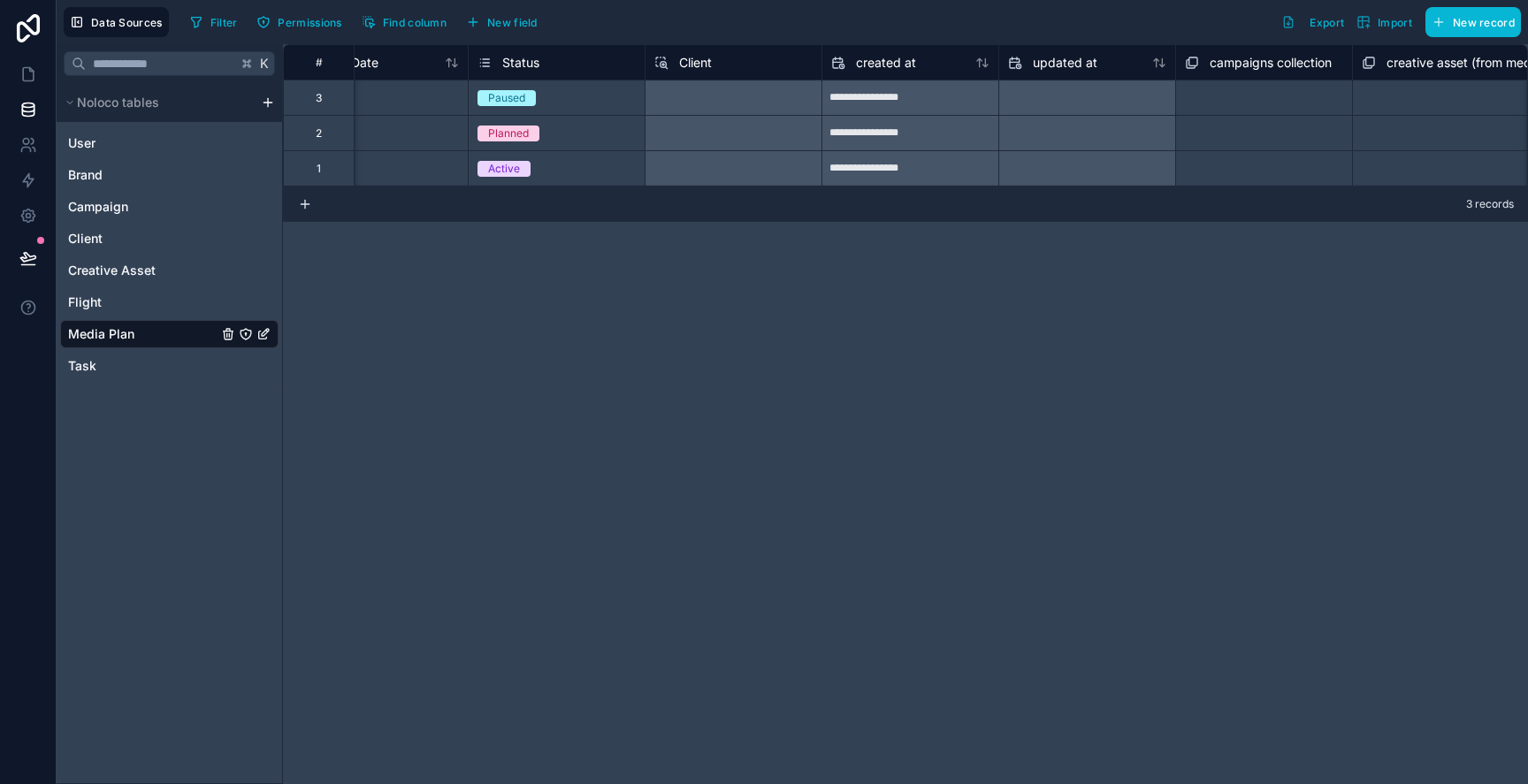
scroll to position [0, 945]
click at [689, 106] on div "Select a Client" at bounding box center [735, 97] width 177 height 35
click at [693, 65] on span "Client" at bounding box center [697, 63] width 33 height 18
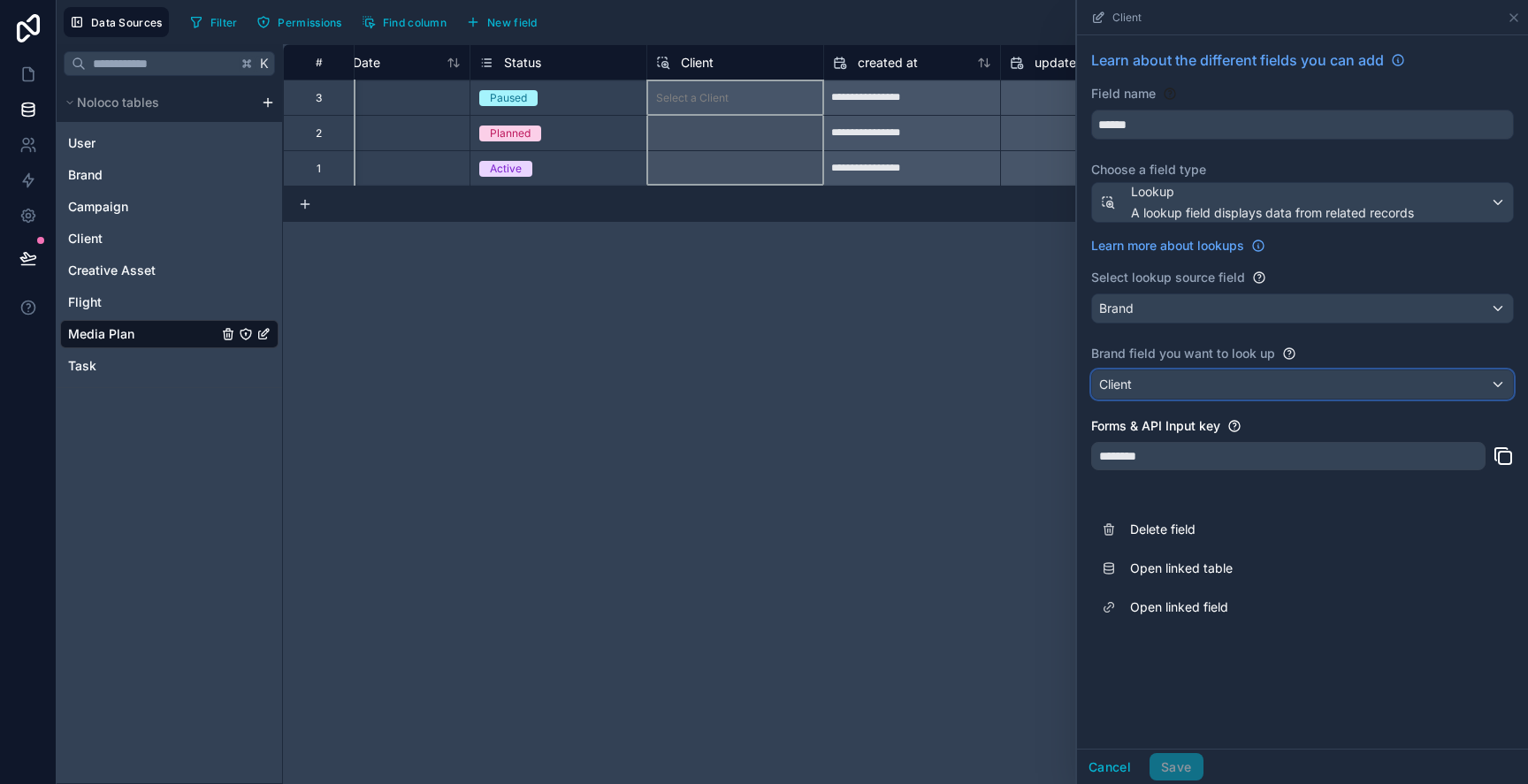
click at [1257, 395] on div "Client" at bounding box center [1302, 385] width 421 height 28
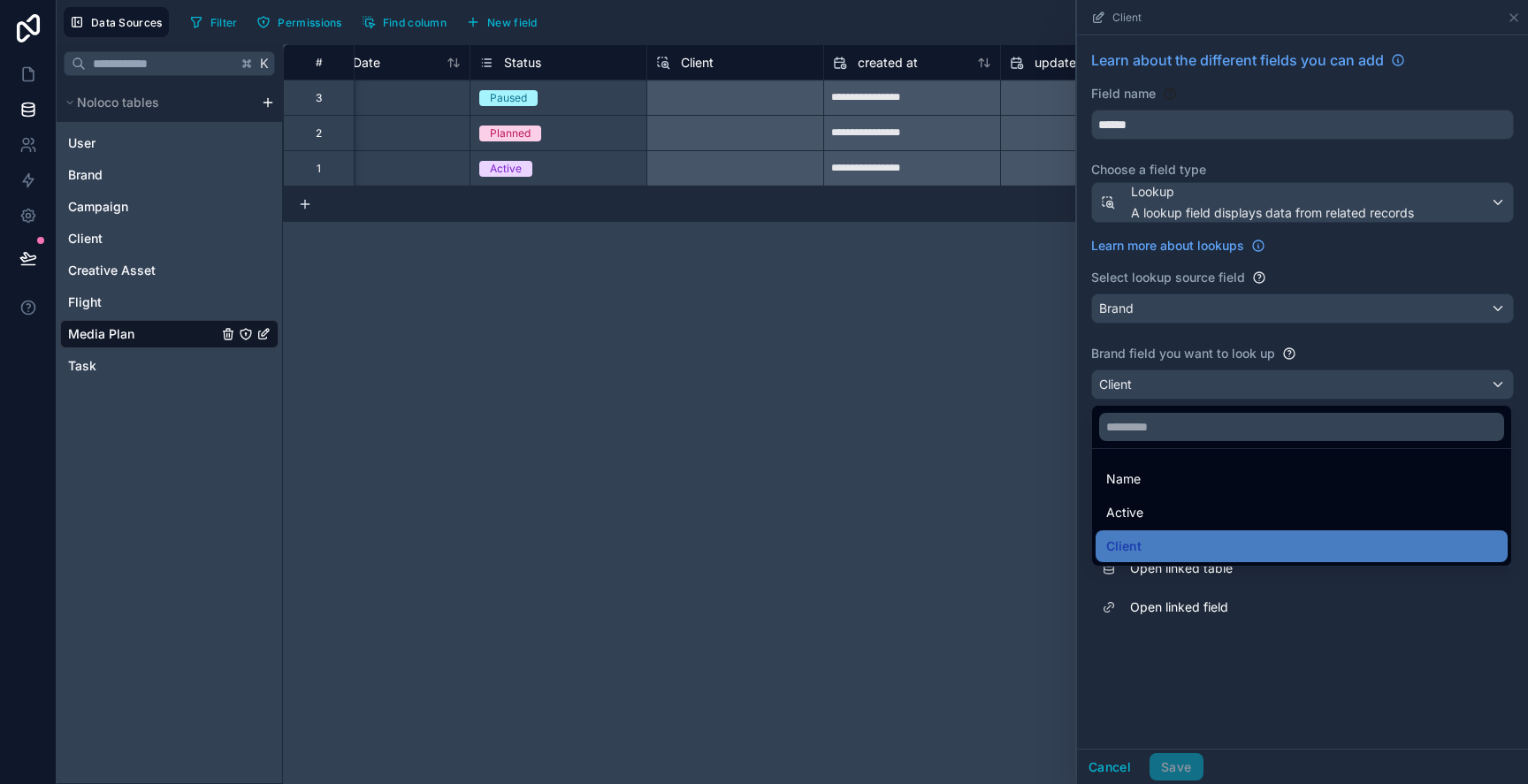
click at [1257, 395] on div at bounding box center [1302, 392] width 451 height 784
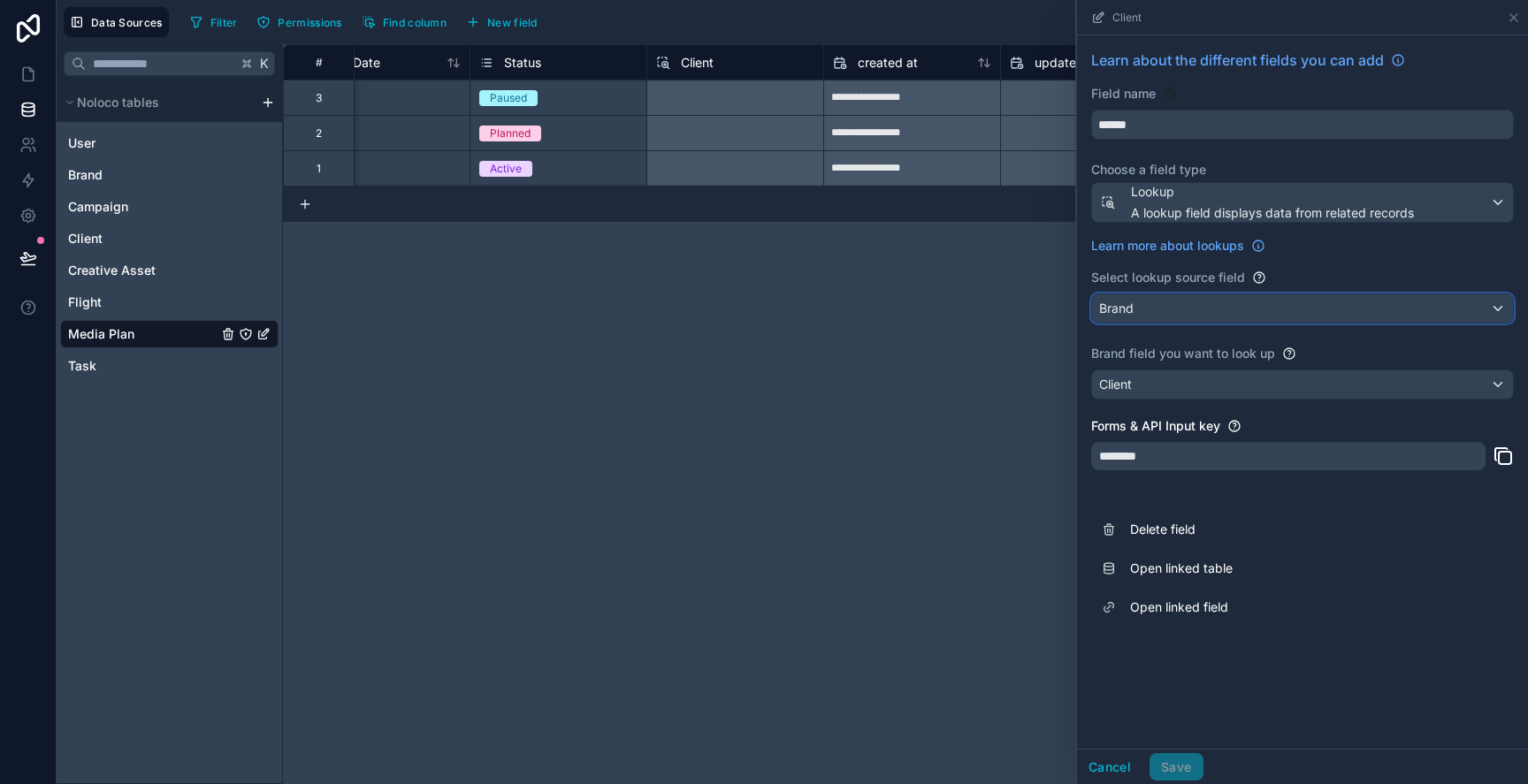
click at [1202, 308] on div "Brand" at bounding box center [1302, 309] width 421 height 28
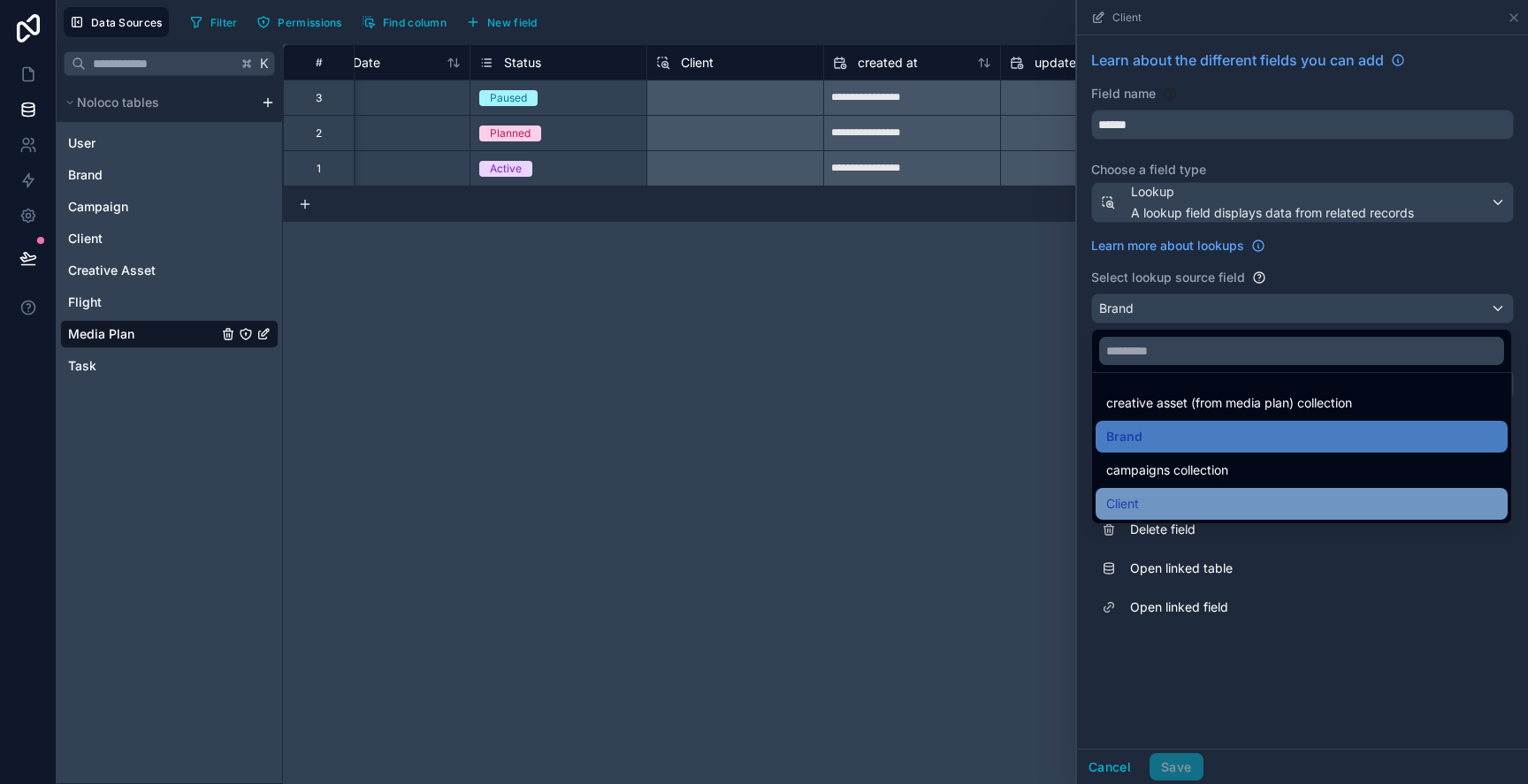
click at [1246, 494] on div "Client" at bounding box center [1301, 503] width 391 height 21
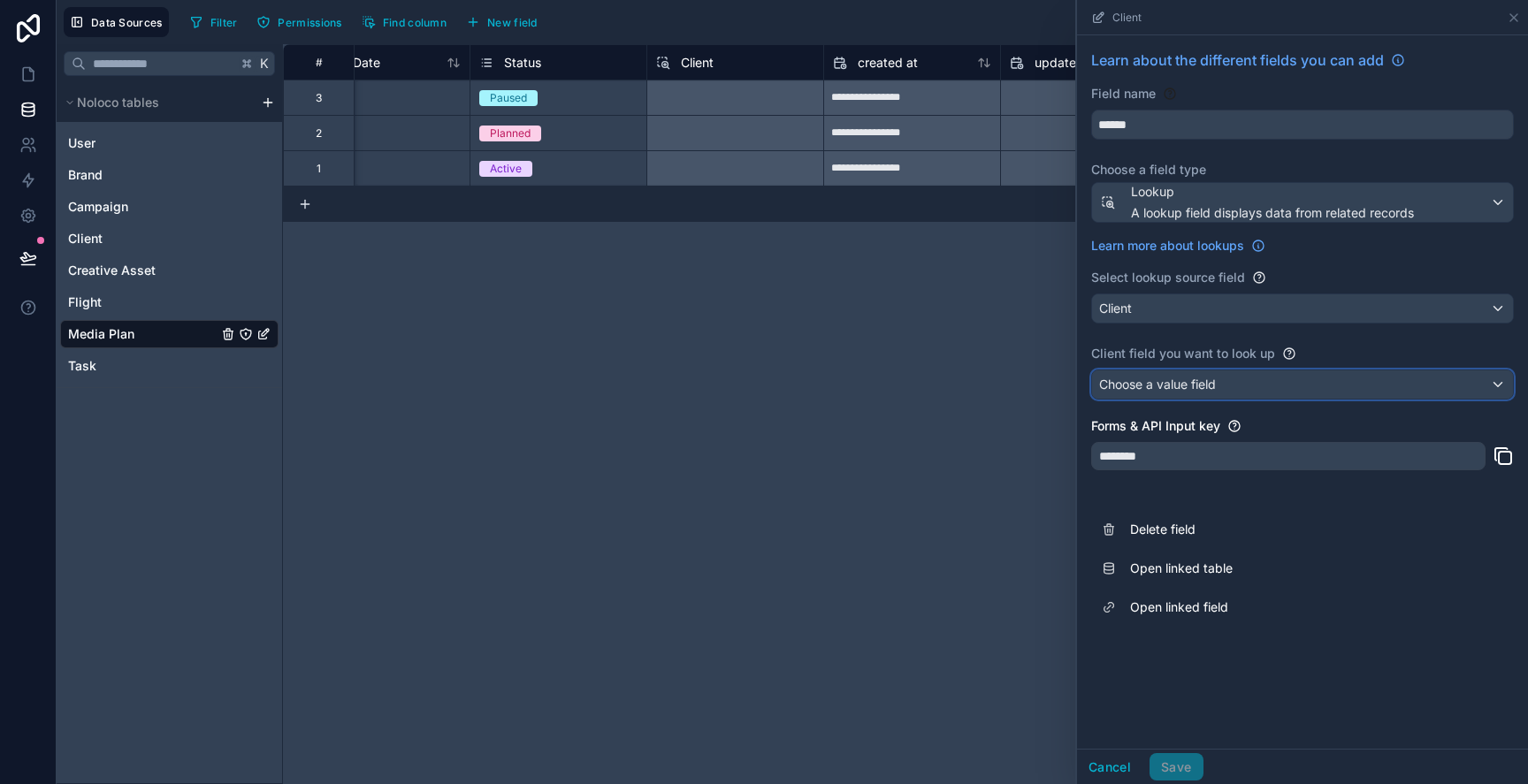
click at [1164, 373] on div "Choose a value field" at bounding box center [1302, 385] width 421 height 28
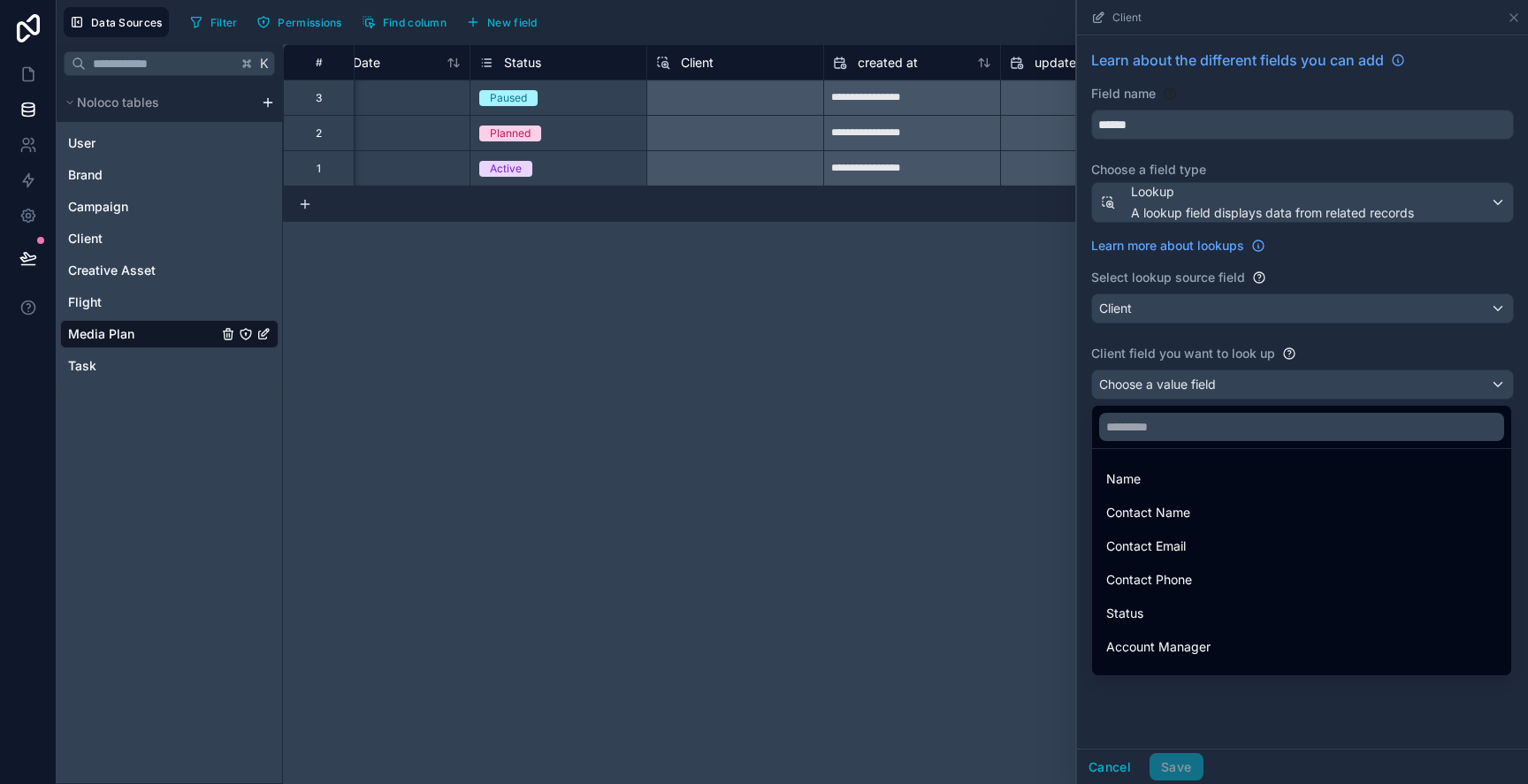
click at [1164, 373] on div at bounding box center [1302, 392] width 451 height 784
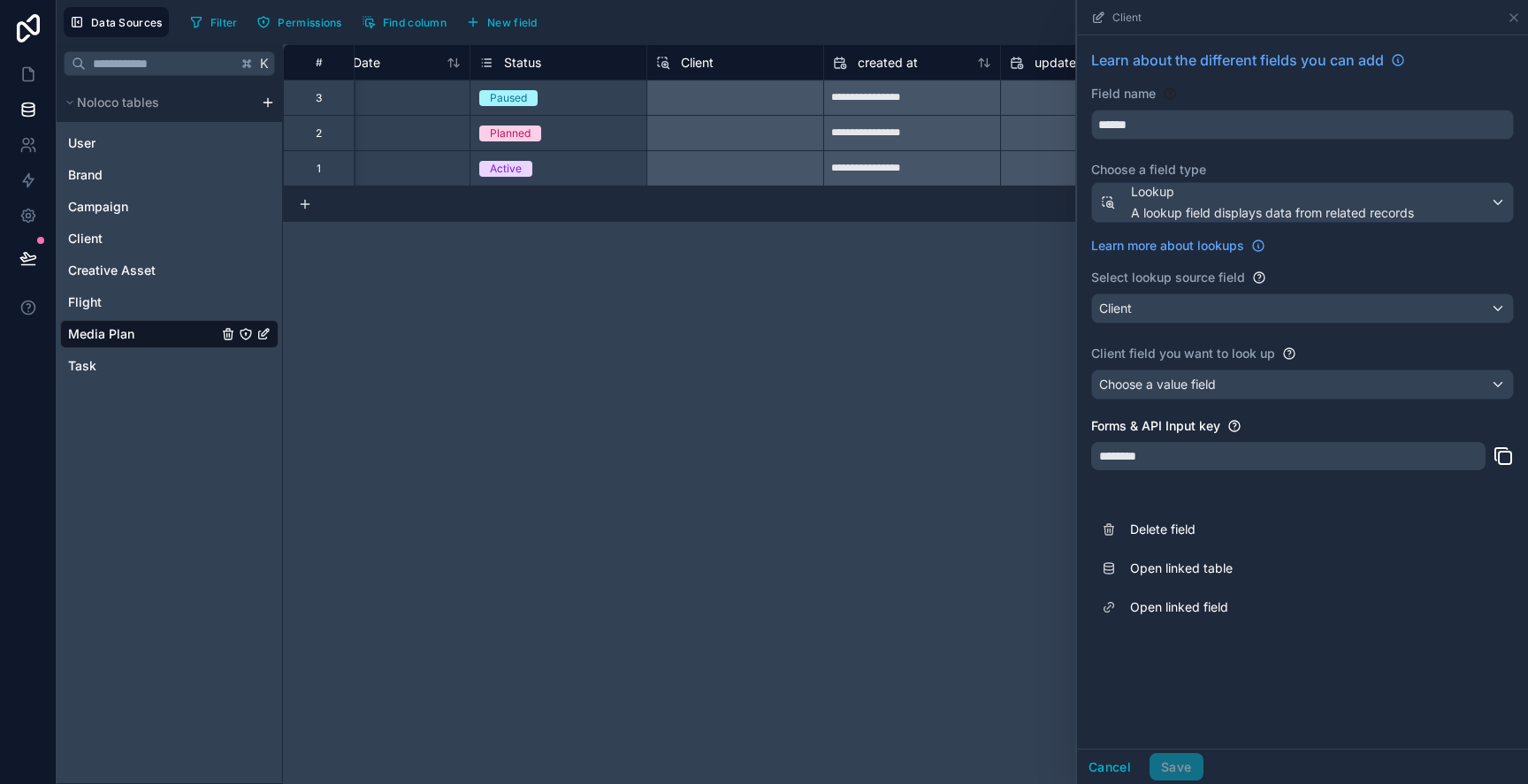
click at [1158, 330] on div "Learn about the different fields you can add Field name ****** Choose a field t…" at bounding box center [1302, 338] width 451 height 605
click at [1160, 326] on div "Learn about the different fields you can add Field name ****** Choose a field t…" at bounding box center [1302, 338] width 451 height 605
click at [1161, 319] on div "Client" at bounding box center [1302, 309] width 421 height 28
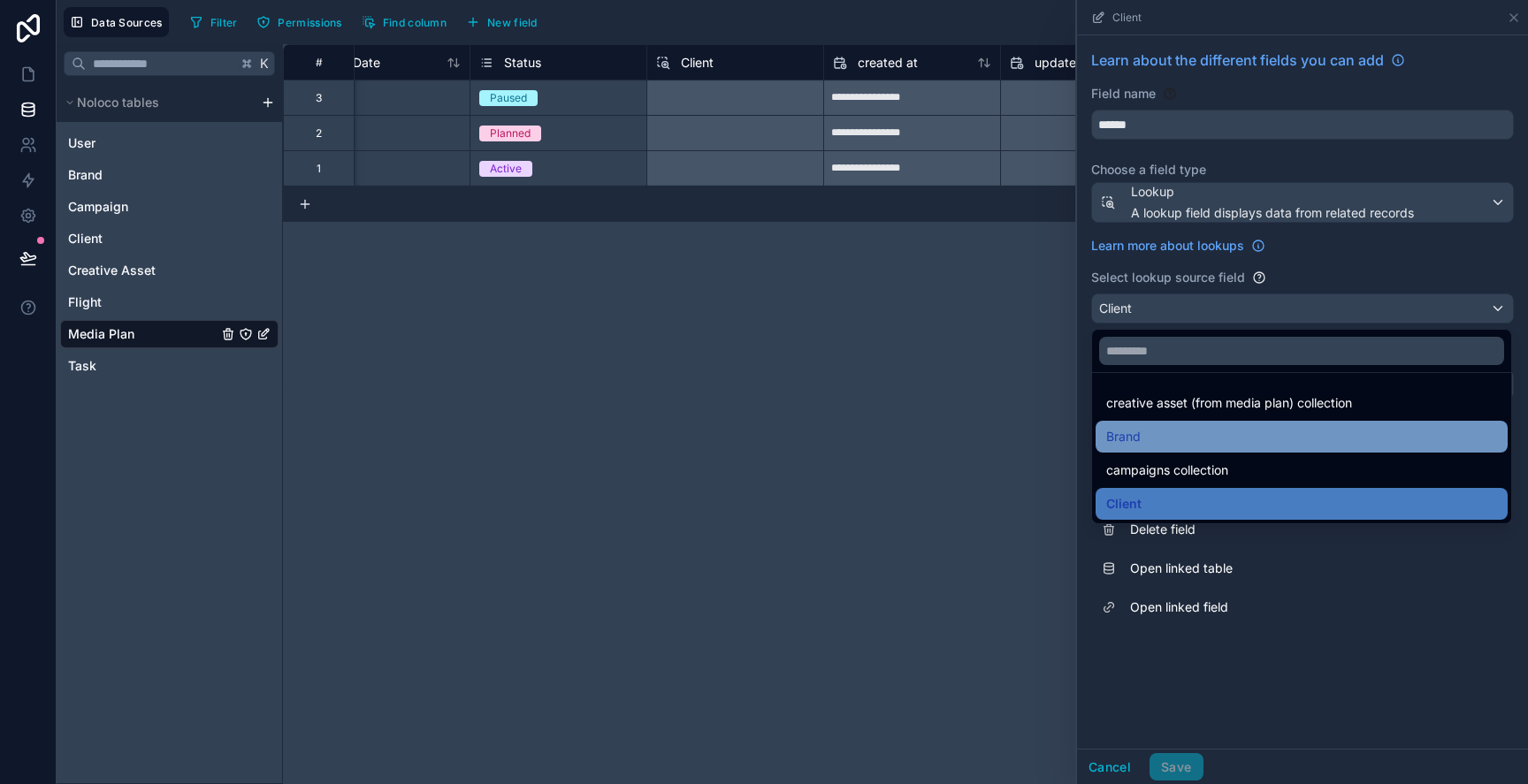
click at [1143, 447] on div "Brand" at bounding box center [1301, 436] width 412 height 32
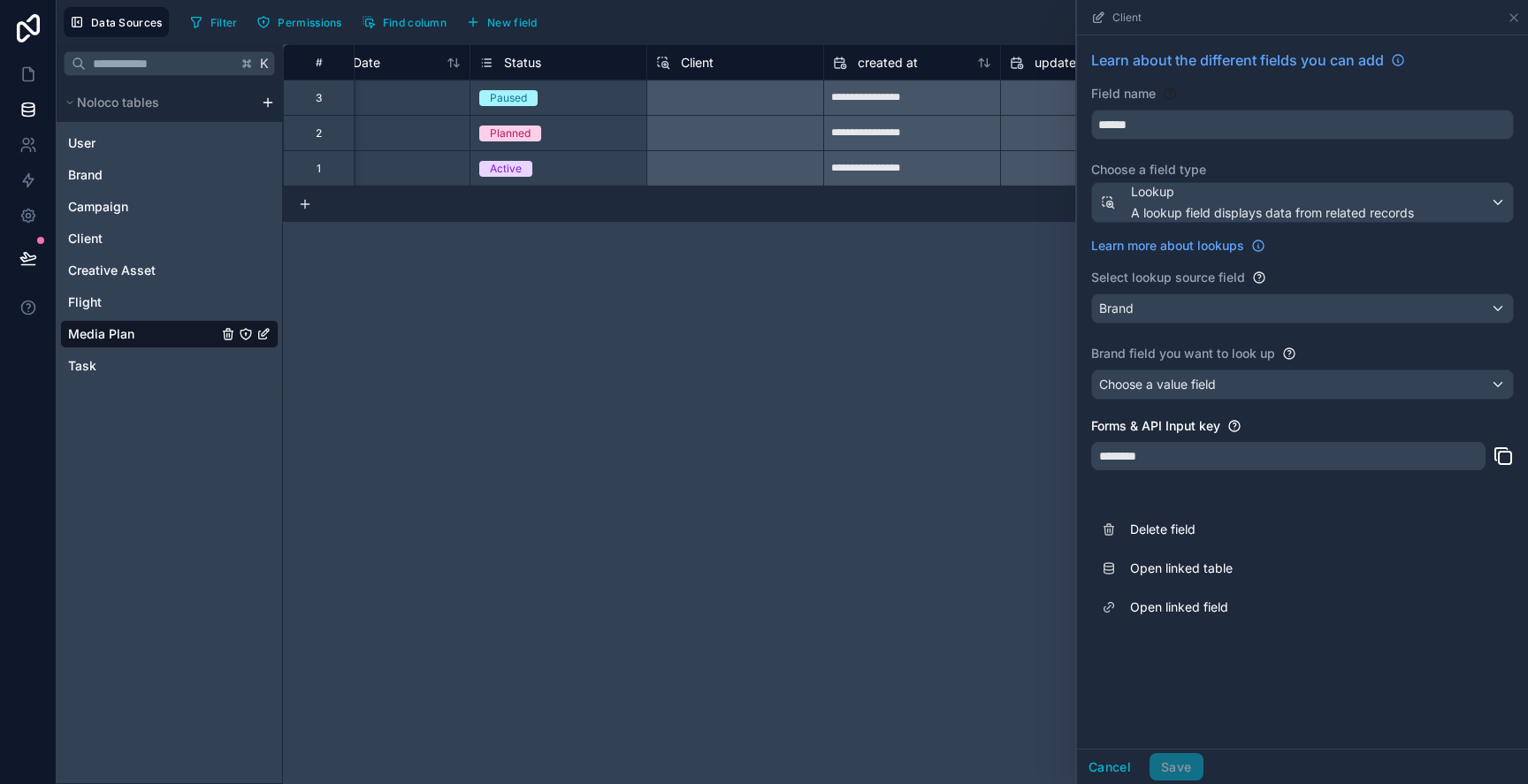
click at [1044, 650] on div "**********" at bounding box center [905, 413] width 1245 height 740
click at [891, 575] on div "**********" at bounding box center [905, 413] width 1245 height 740
click at [1258, 456] on div "********" at bounding box center [1288, 455] width 395 height 28
click at [1188, 381] on span "Choose a value field" at bounding box center [1157, 384] width 117 height 15
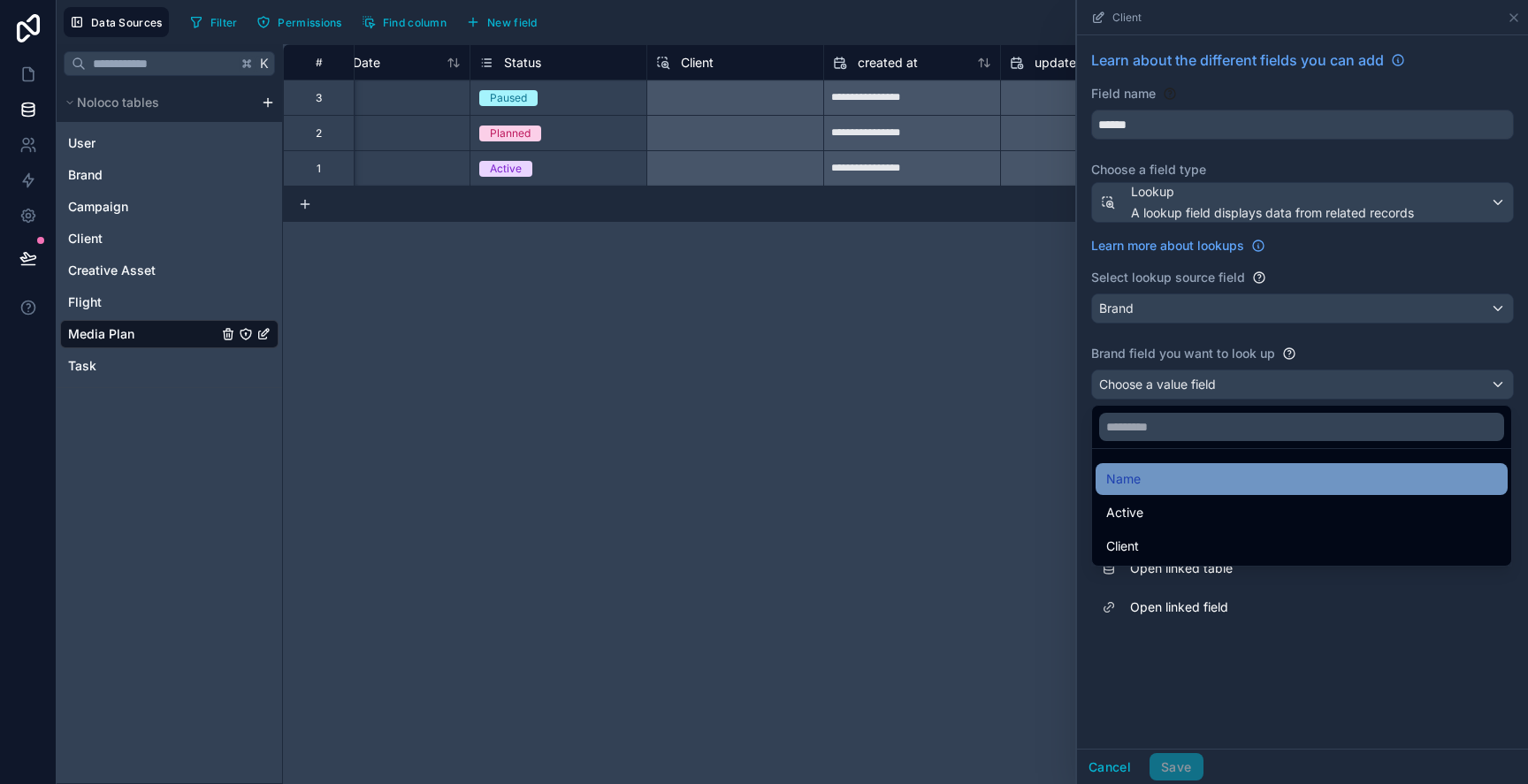
click at [1146, 487] on div "Name" at bounding box center [1301, 478] width 391 height 21
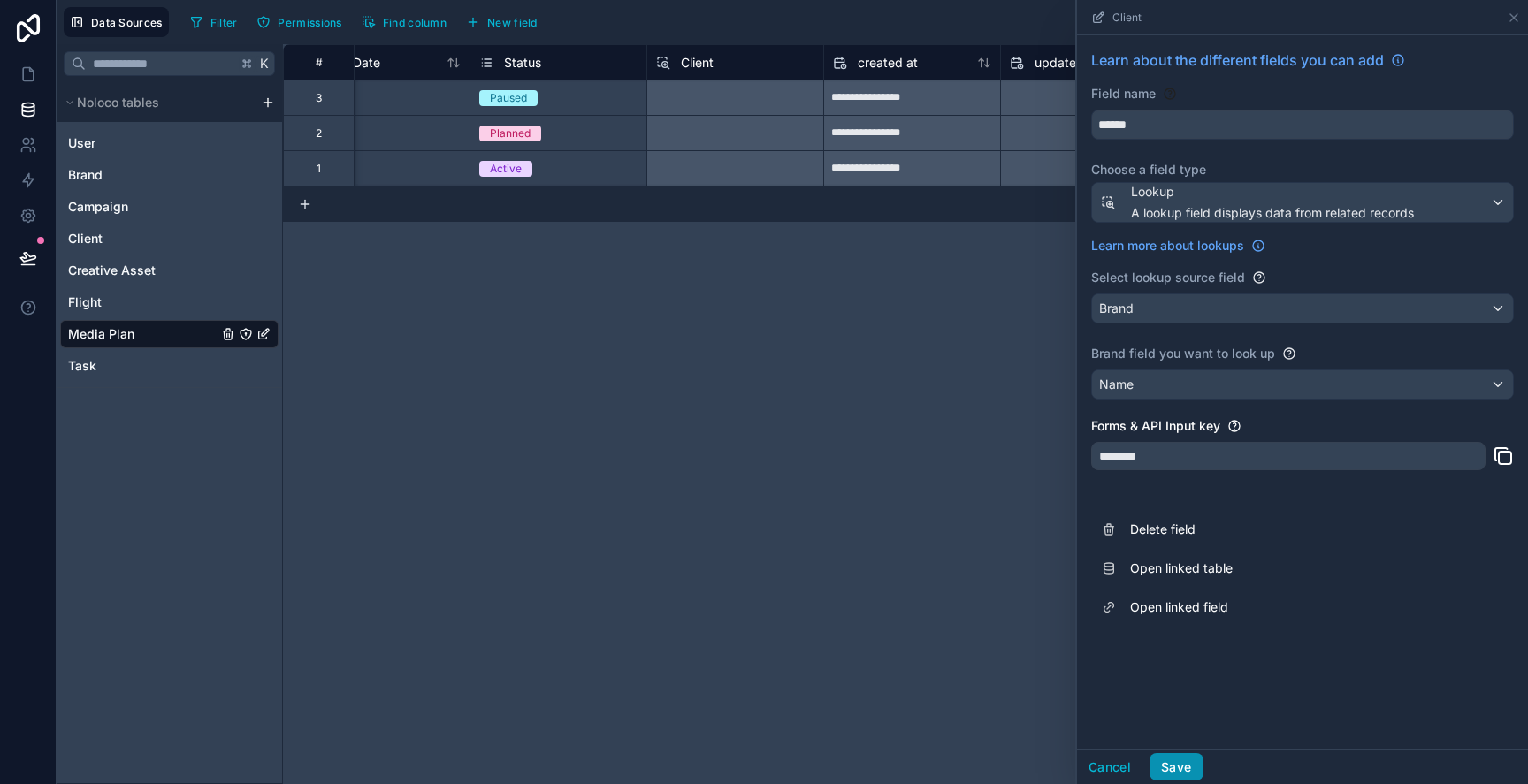
click at [1181, 760] on button "Save" at bounding box center [1175, 767] width 53 height 28
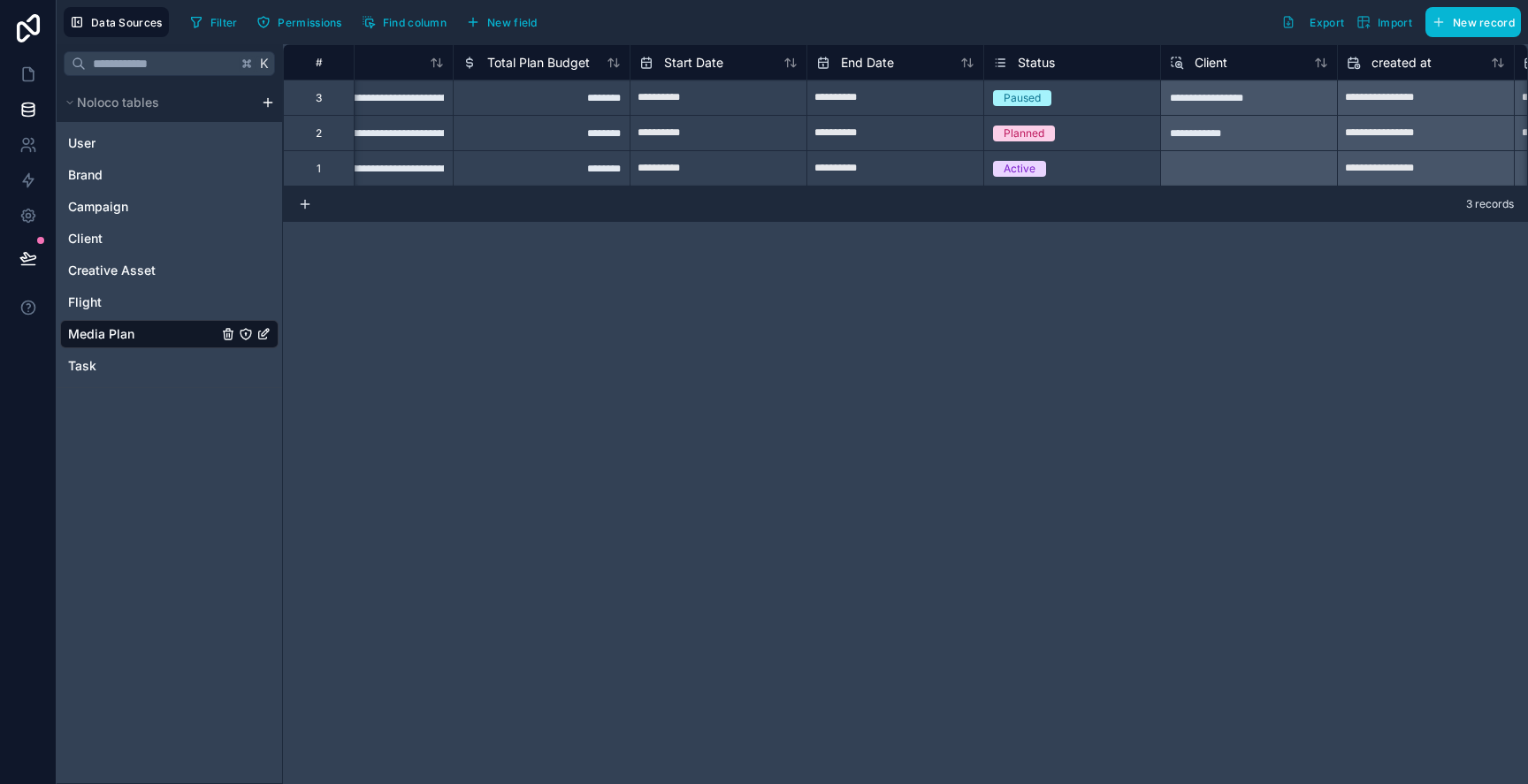
scroll to position [0, 477]
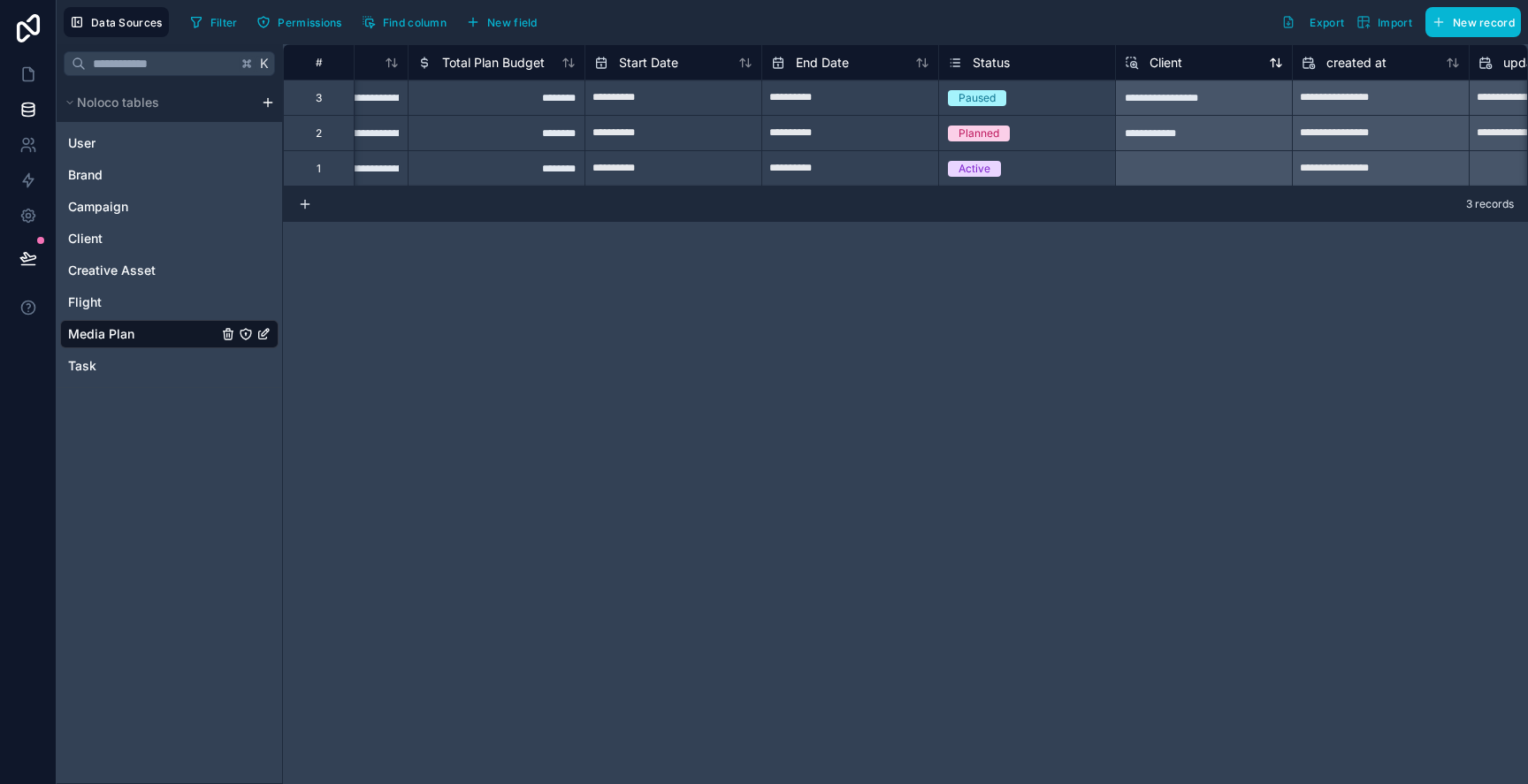
click at [1164, 54] on span "Client" at bounding box center [1165, 63] width 33 height 18
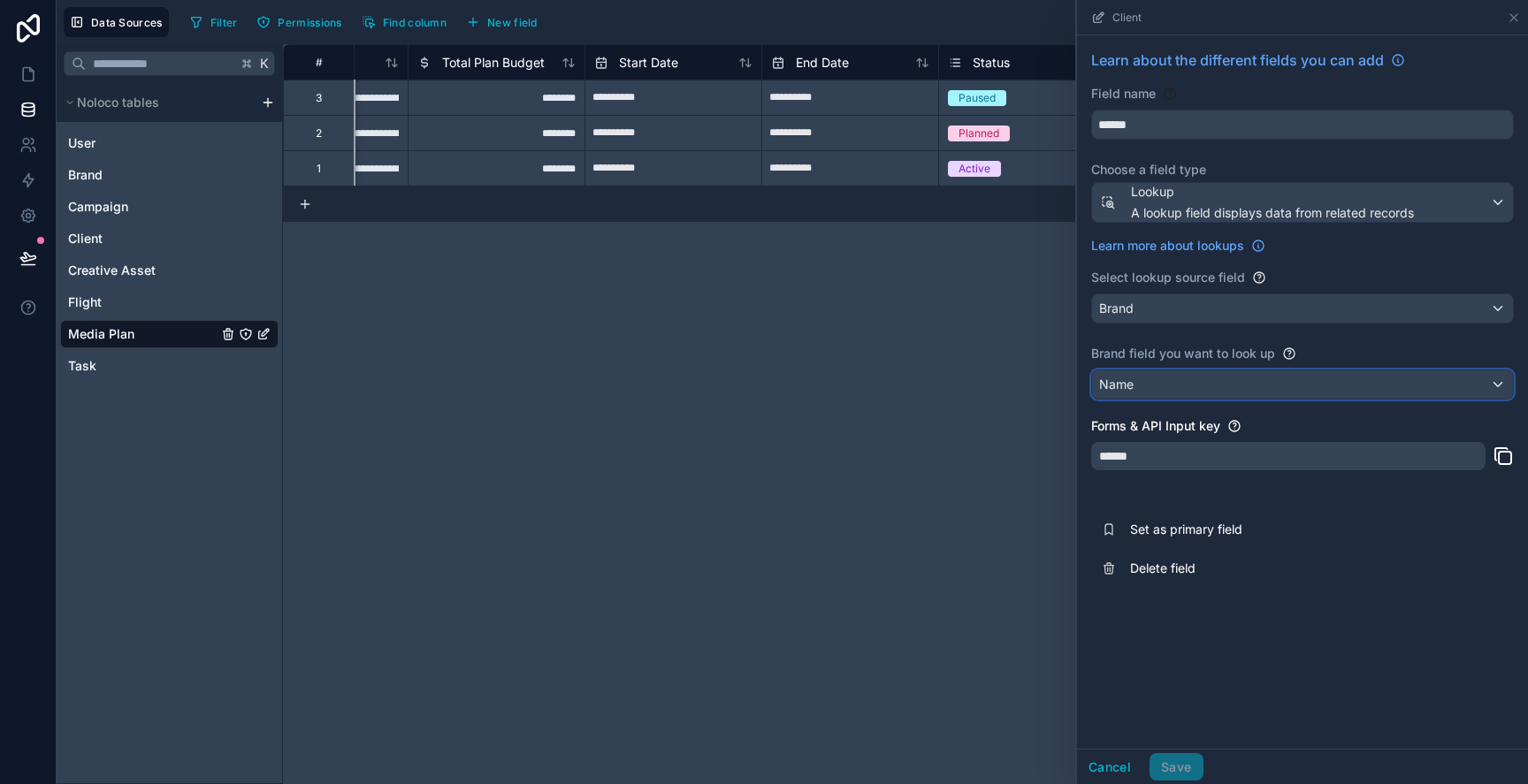
click at [1179, 385] on div "Name" at bounding box center [1302, 385] width 421 height 28
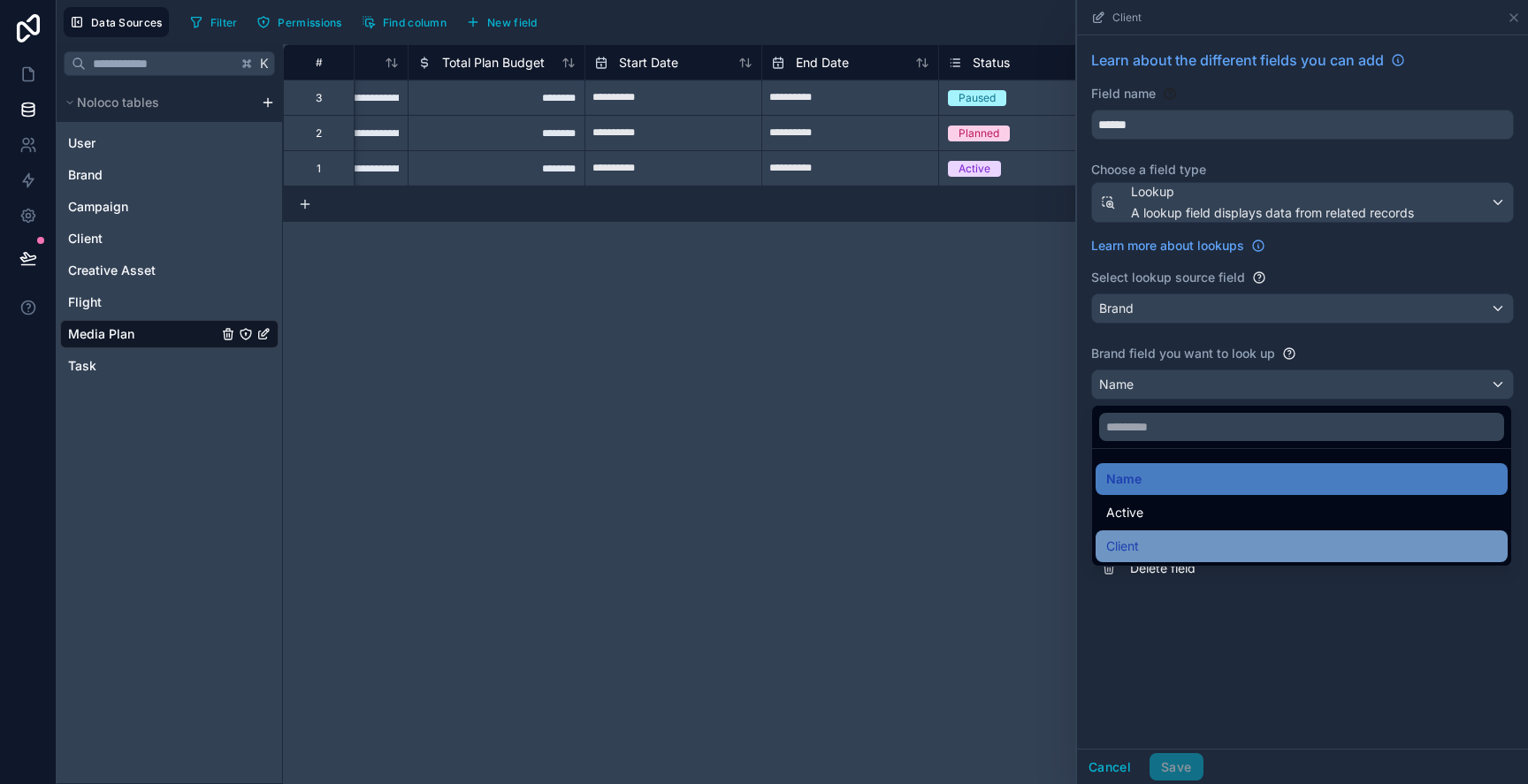
click at [1158, 539] on div "Client" at bounding box center [1301, 545] width 391 height 21
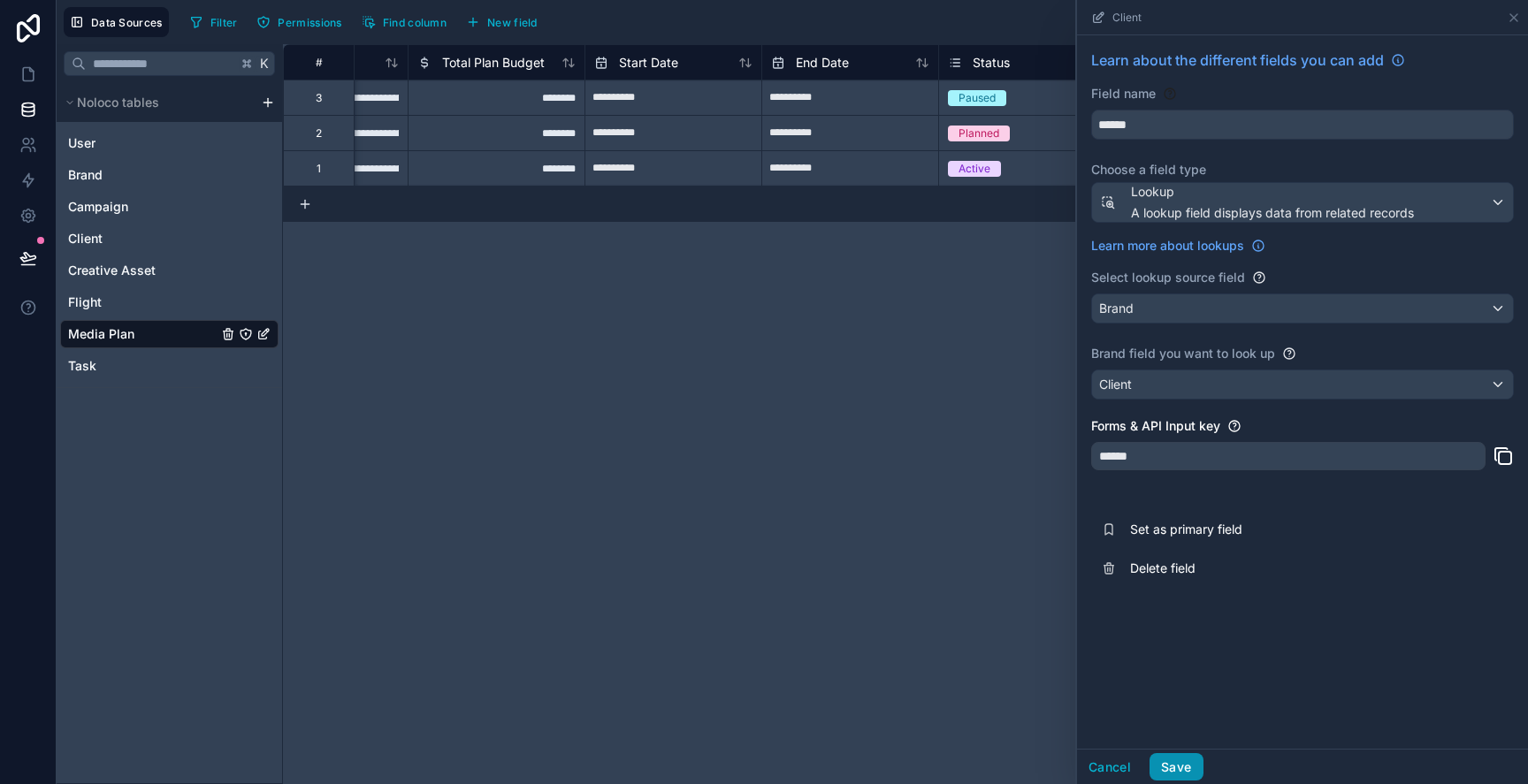
click at [1178, 763] on button "Save" at bounding box center [1175, 767] width 53 height 28
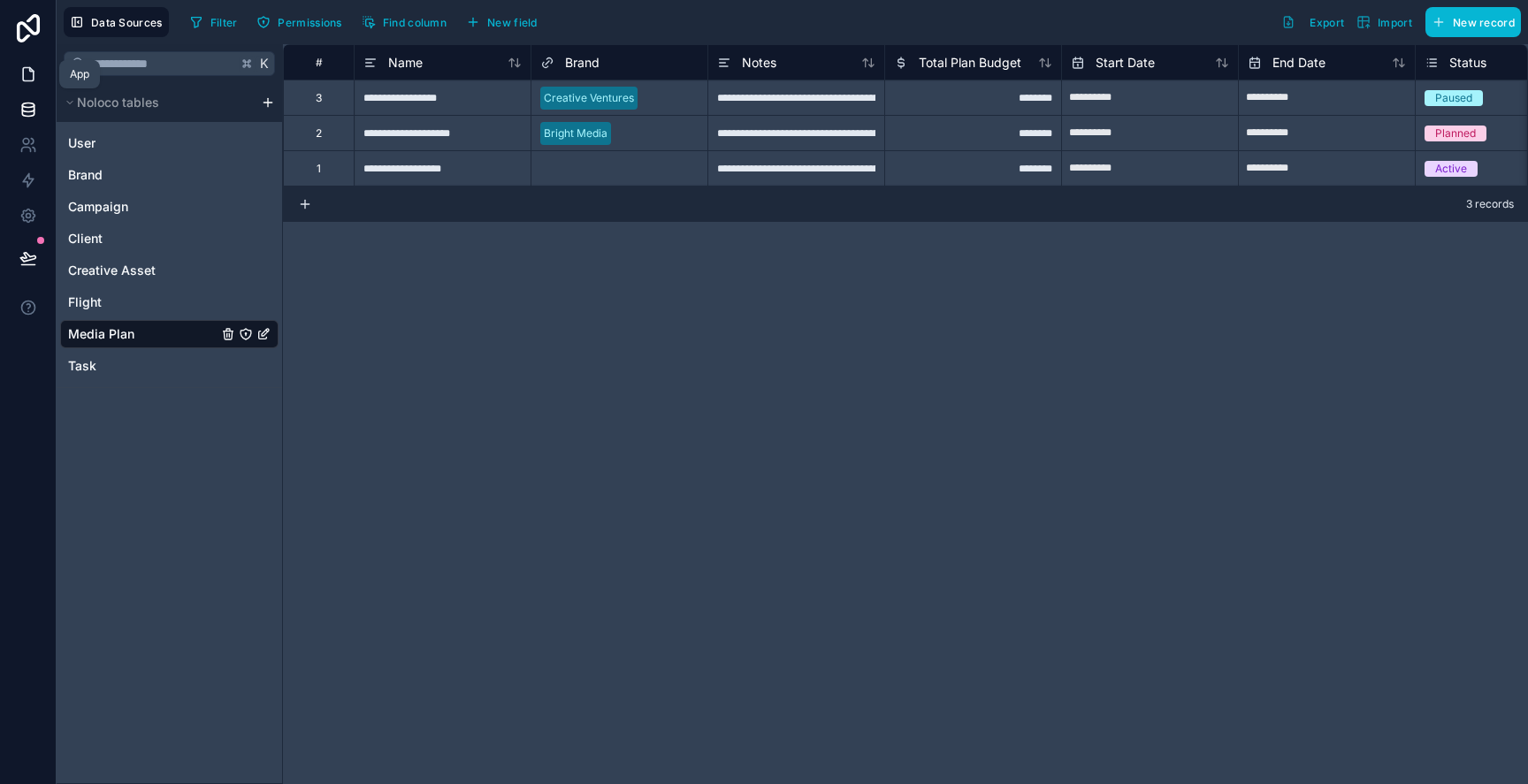
click at [27, 72] on icon at bounding box center [28, 74] width 18 height 18
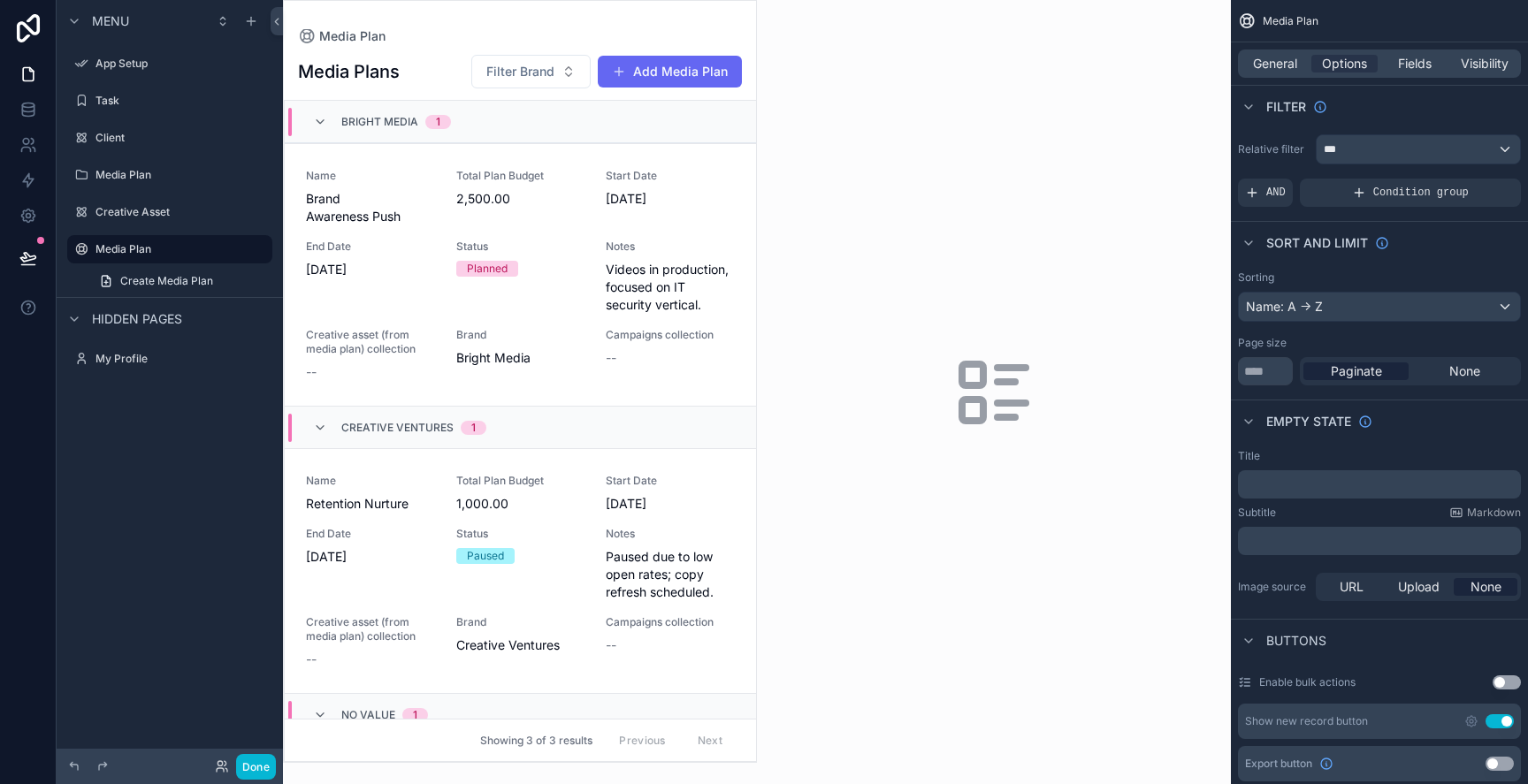
click at [452, 50] on div "Media Plans Filter Brand Add Media Plan Bright Media 1 Name Brand Awareness Pus…" at bounding box center [520, 401] width 473 height 718
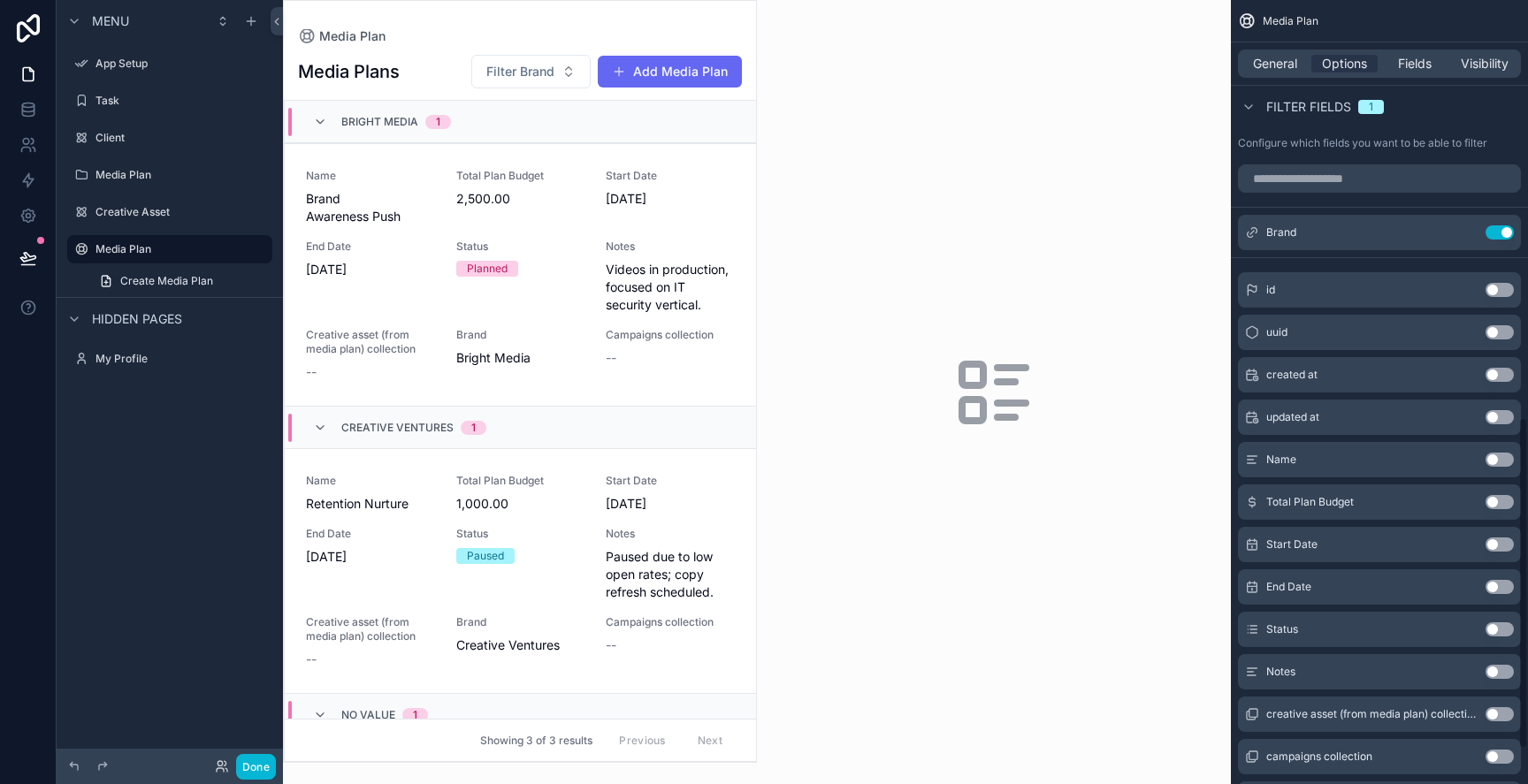
scroll to position [1067, 0]
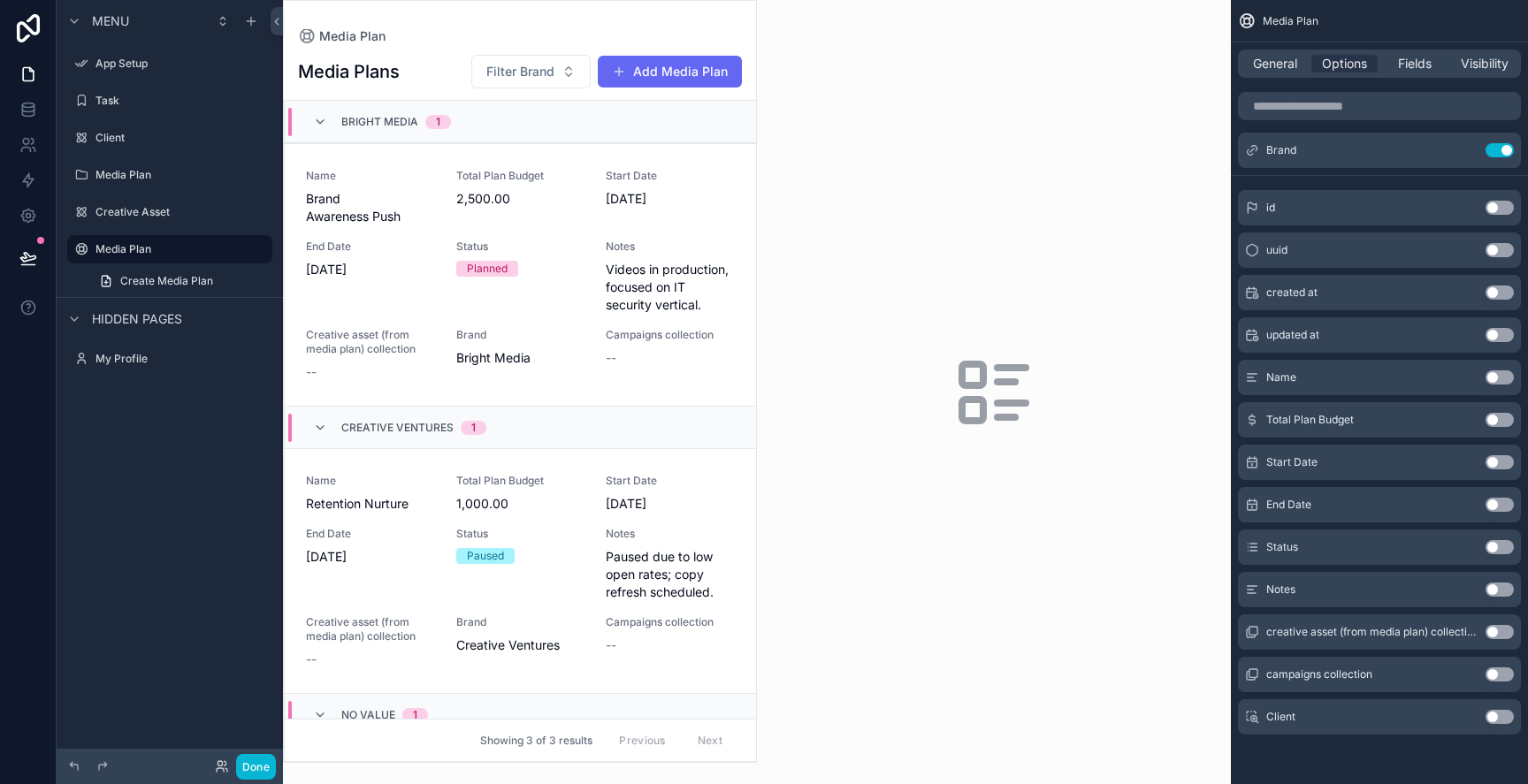
click at [1500, 716] on button "Use setting" at bounding box center [1500, 717] width 28 height 14
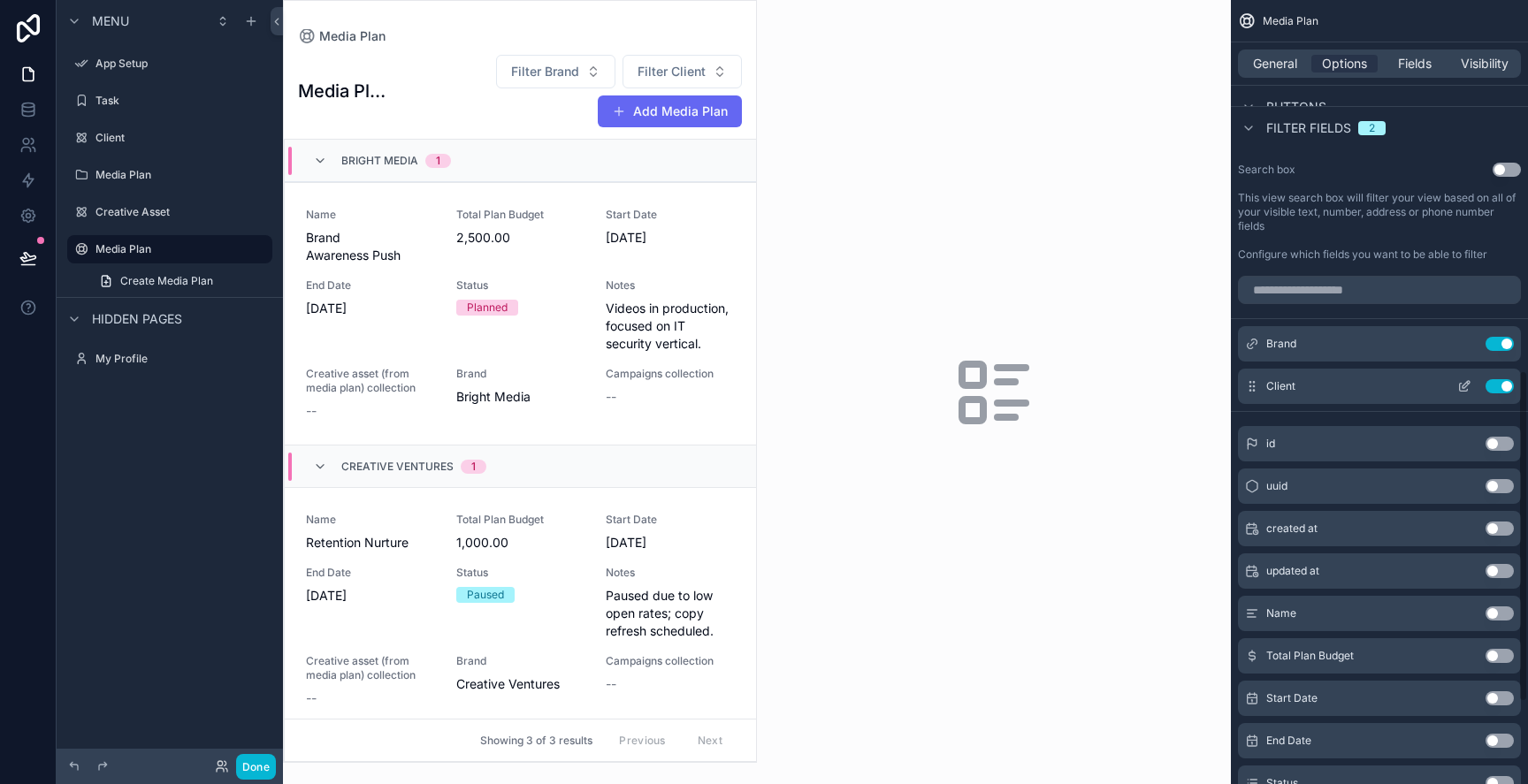
scroll to position [872, 0]
click at [565, 67] on span "Filter Client" at bounding box center [545, 72] width 68 height 18
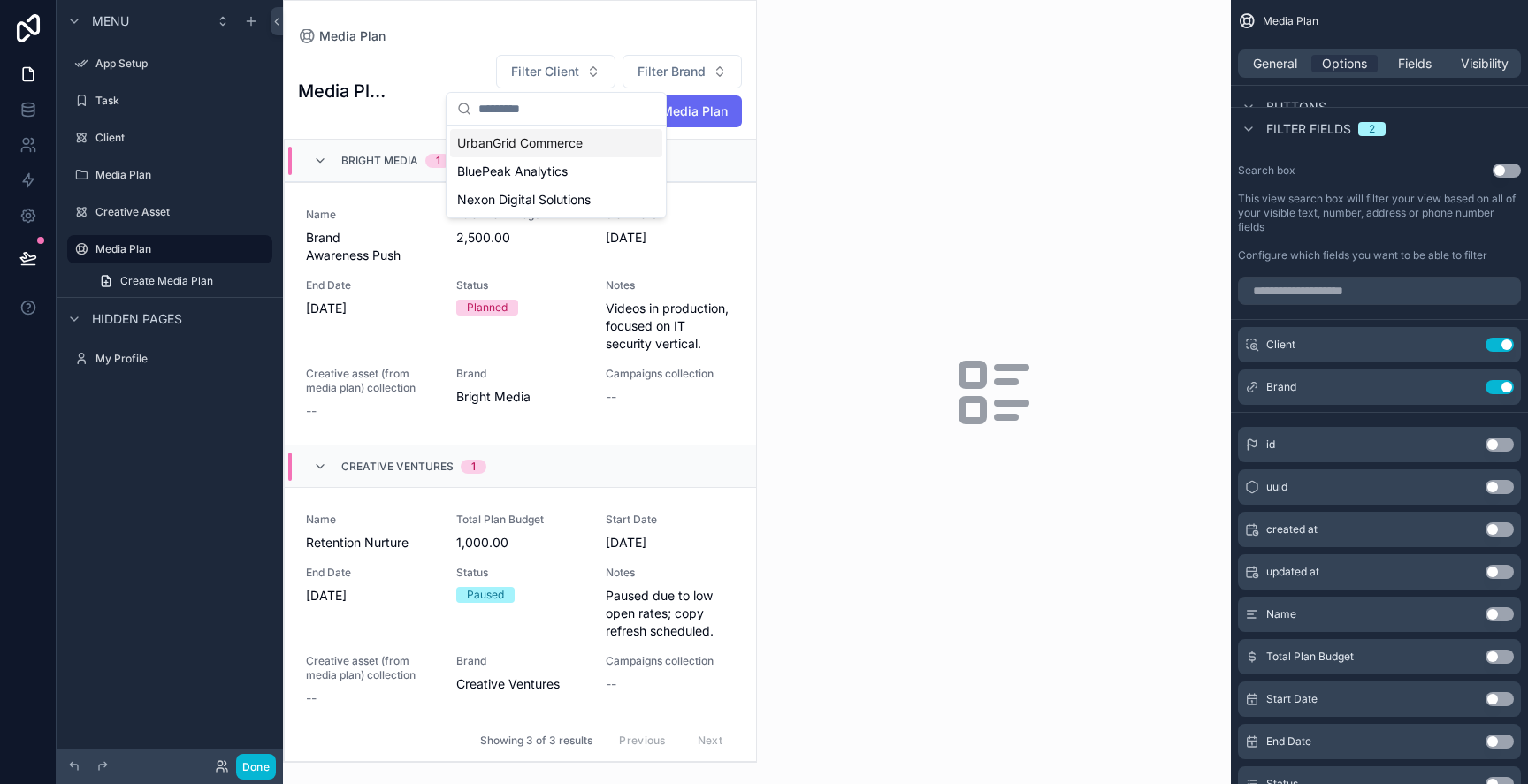
click at [575, 140] on span "UrbanGrid Commerce" at bounding box center [520, 144] width 126 height 18
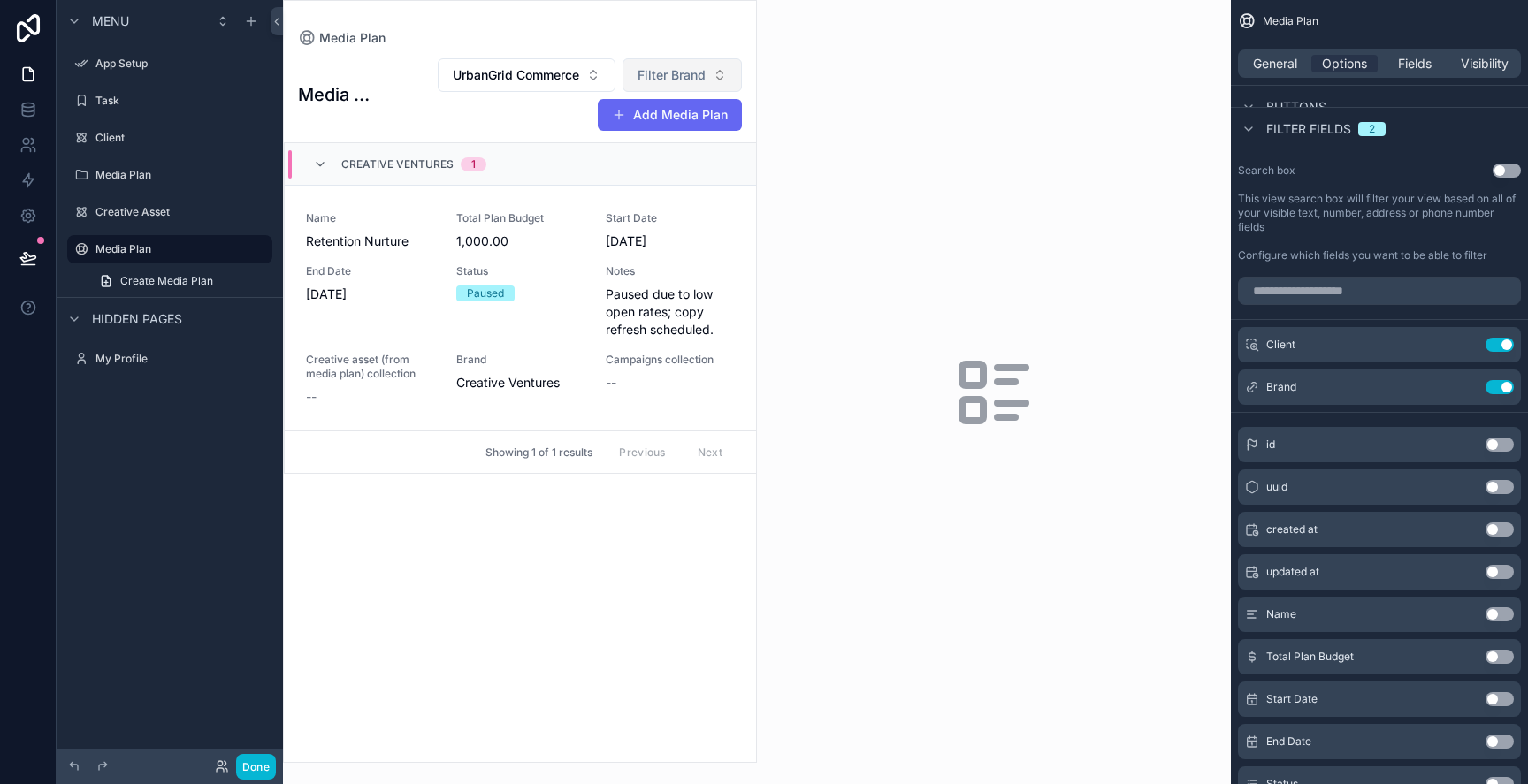
click at [659, 77] on span "Filter Brand" at bounding box center [672, 75] width 68 height 18
click
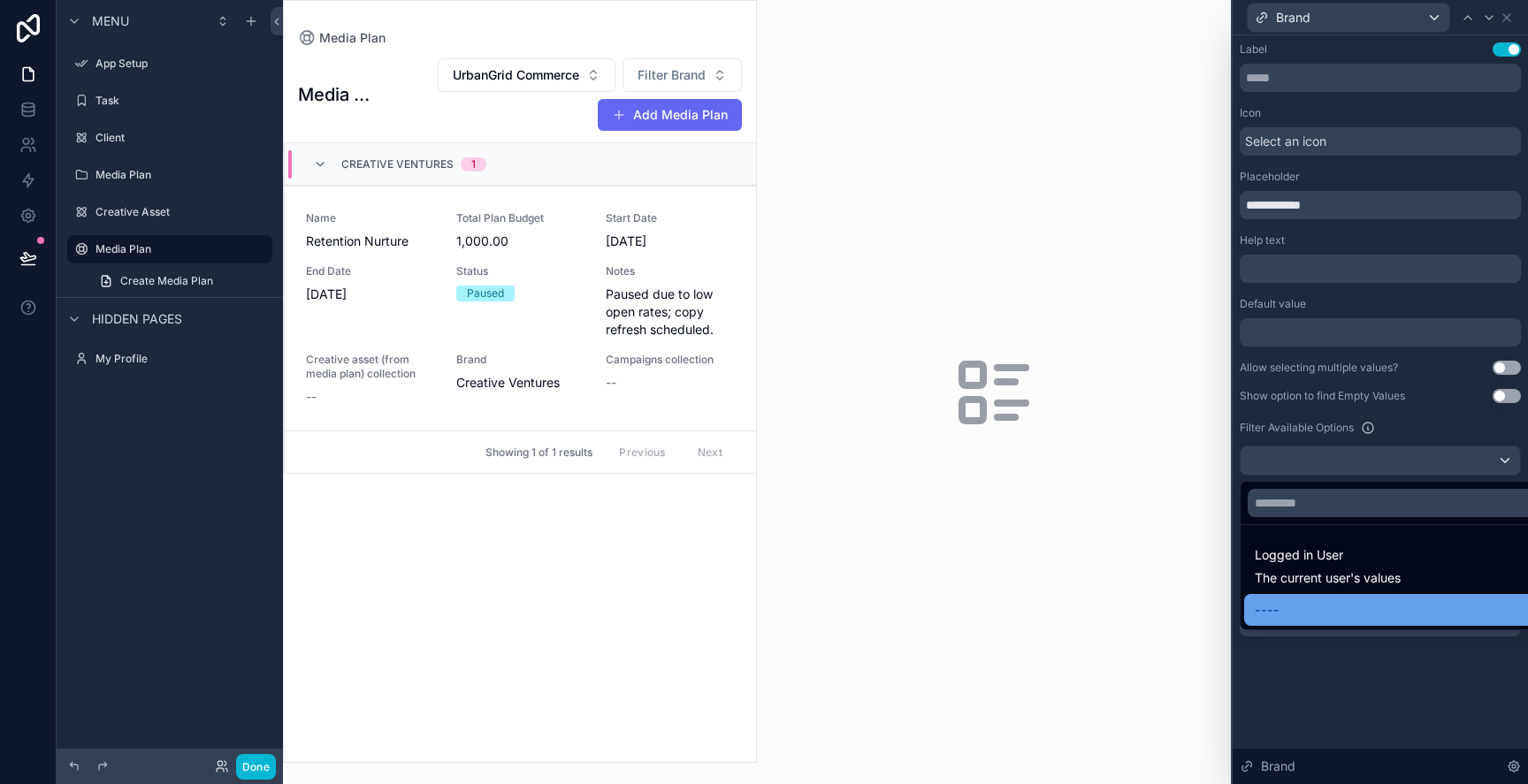
click at [1397, 615] on div "----" at bounding box center [1401, 609] width 292 height 21
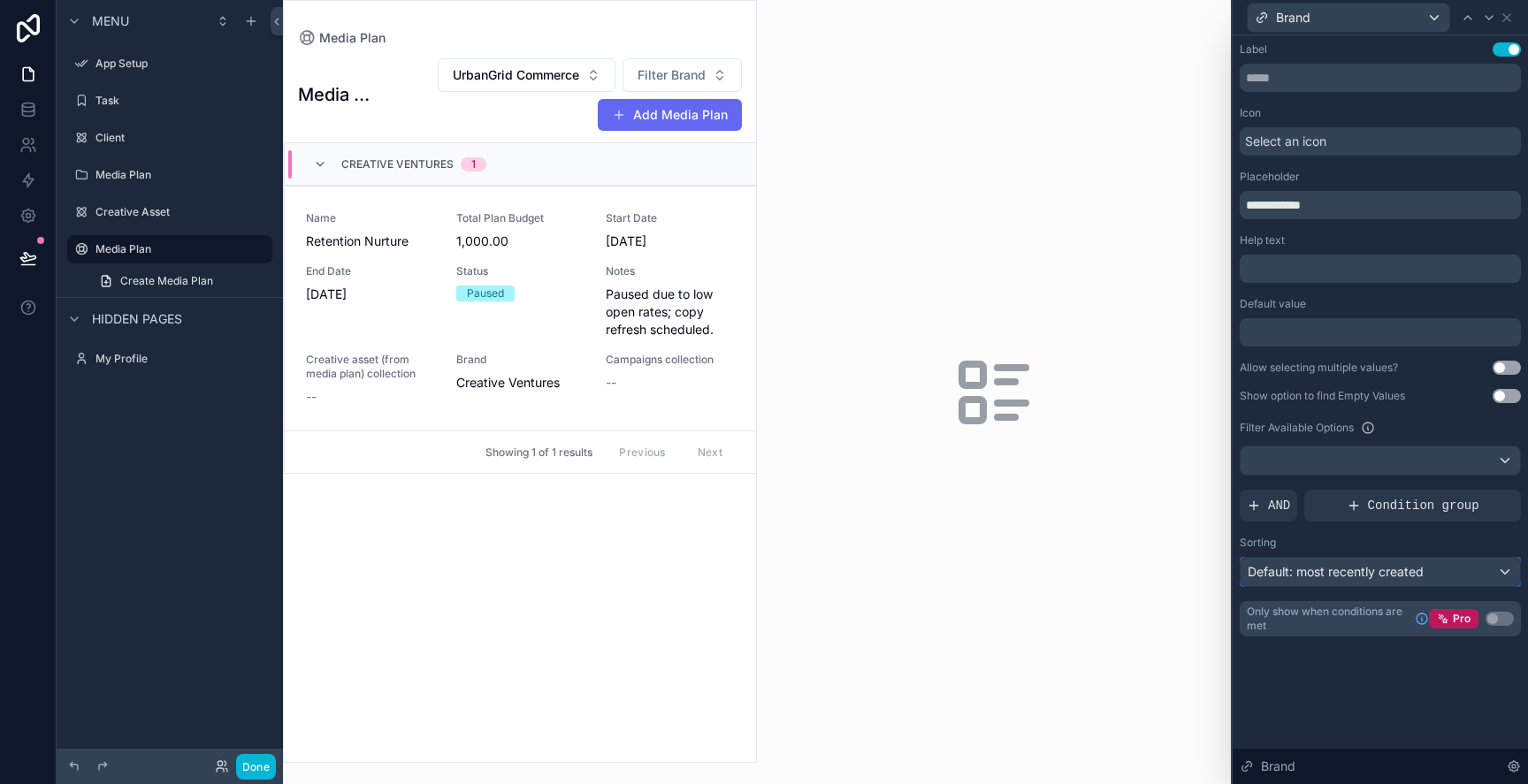
click at [1407, 577] on span "Default: most recently created" at bounding box center [1336, 571] width 176 height 15
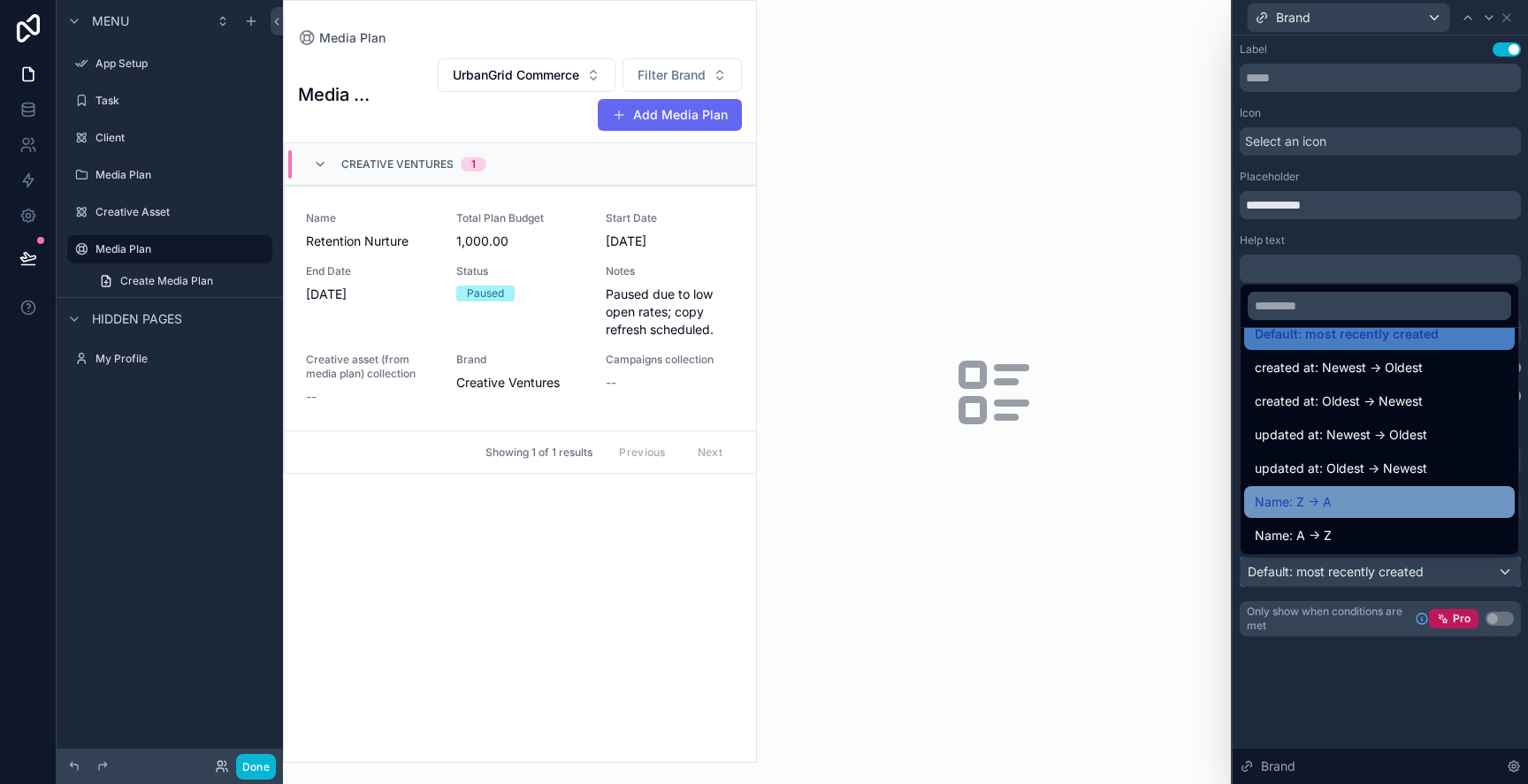
scroll to position [38, 0]
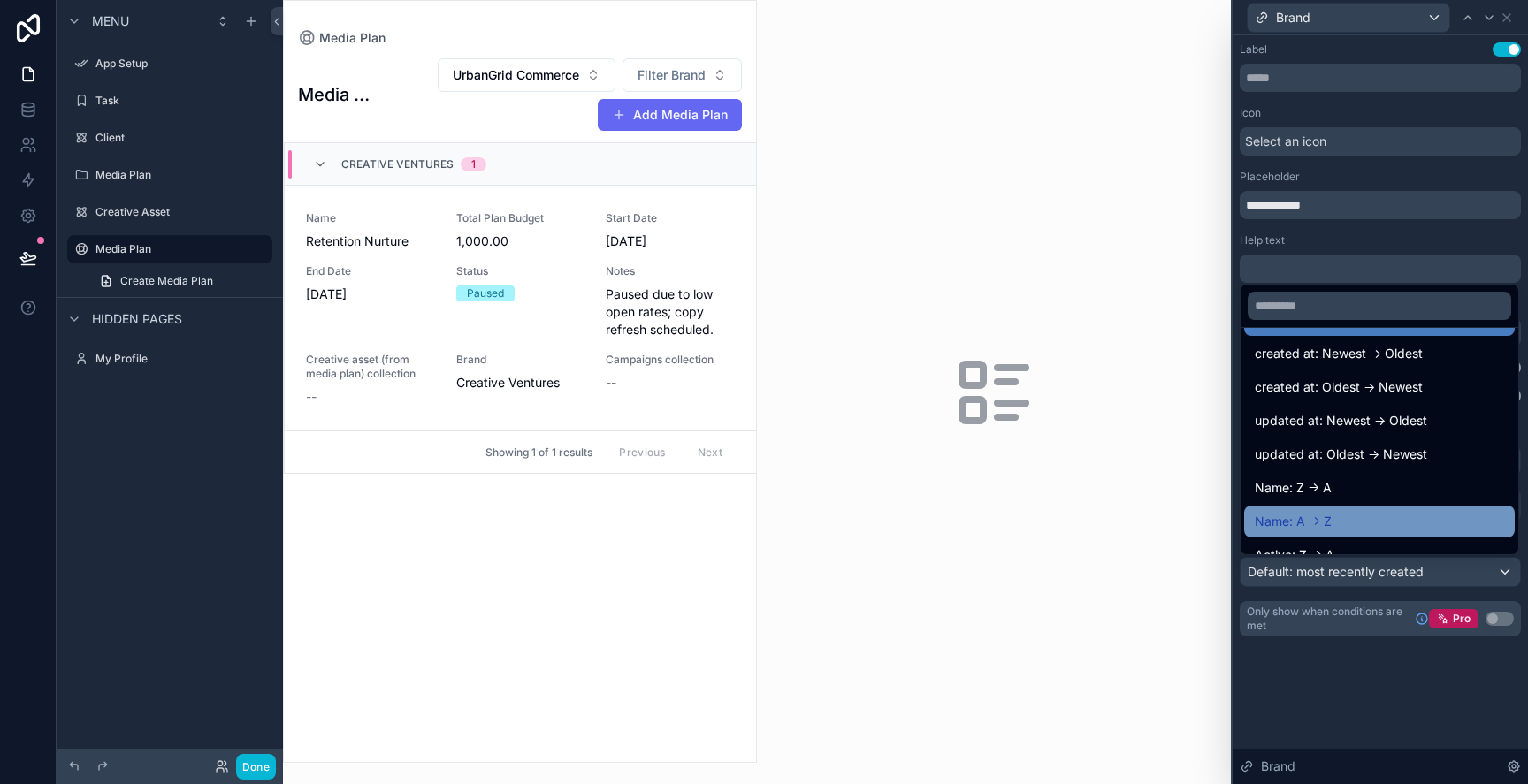
click at [1416, 525] on div "Name: A -> Z" at bounding box center [1380, 520] width 250 height 21
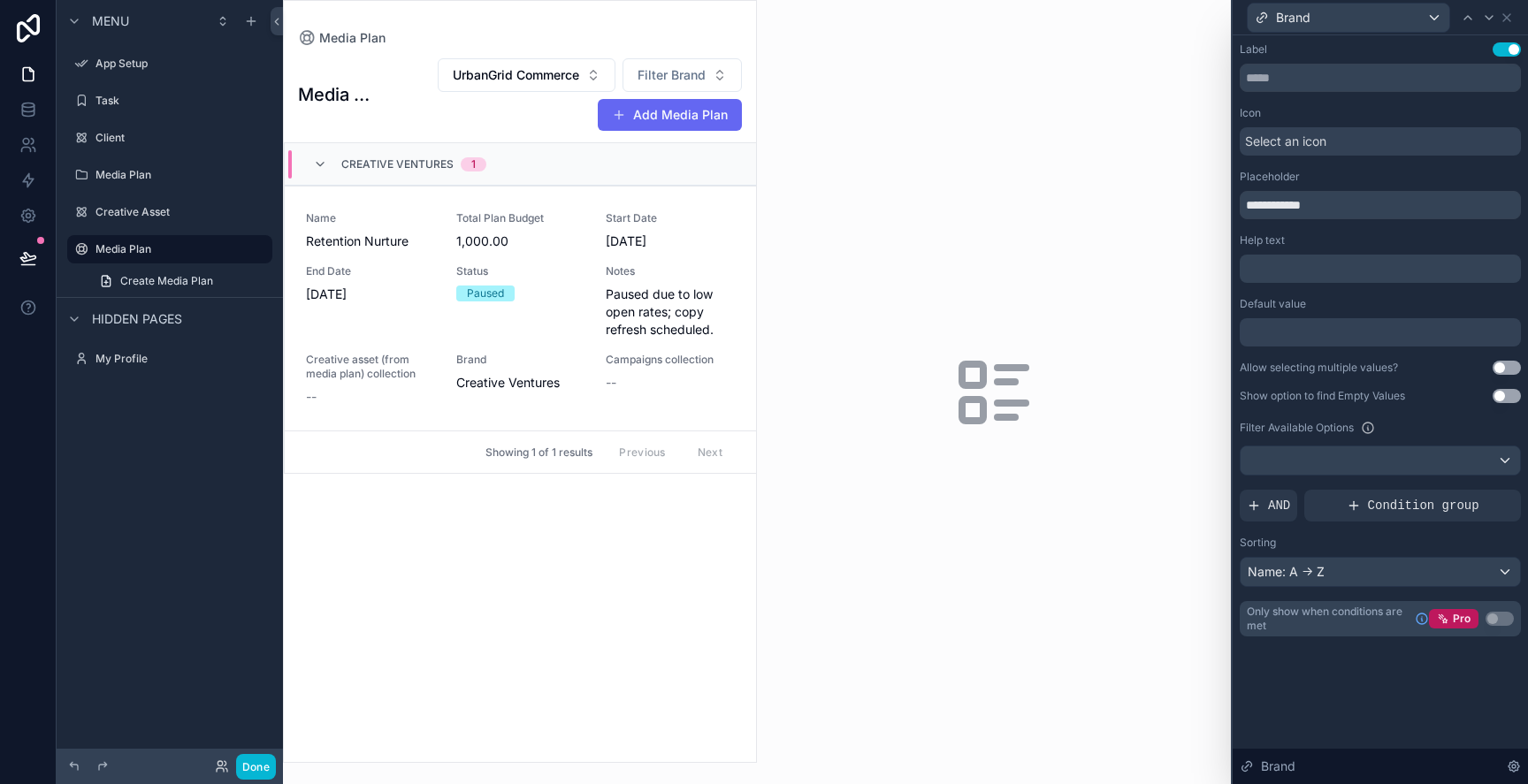
click at [1303, 335] on div at bounding box center [1380, 333] width 281 height 28
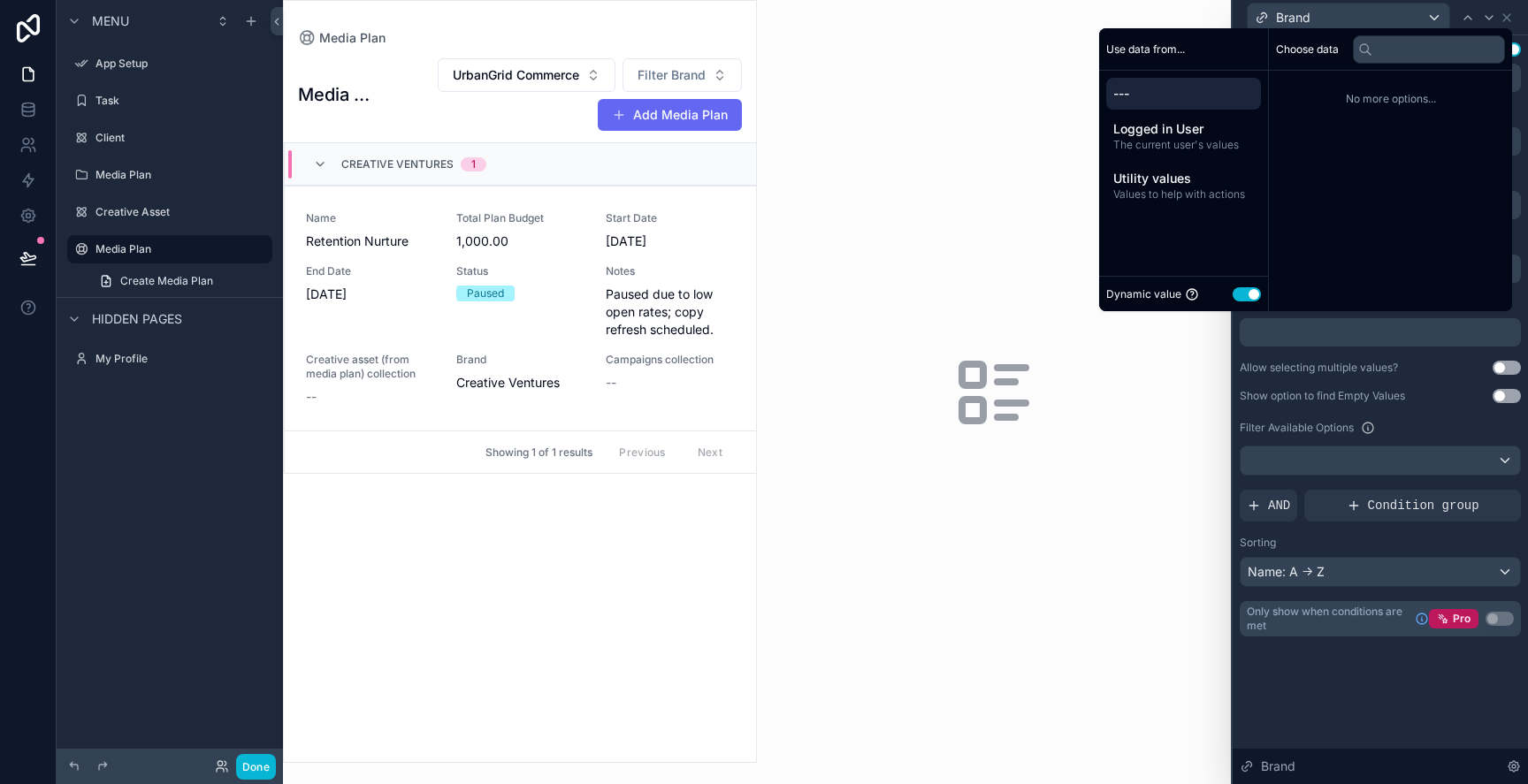
click at [1348, 340] on div at bounding box center [1380, 333] width 281 height 28
click at [1155, 181] on span "Utility values" at bounding box center [1183, 179] width 141 height 18
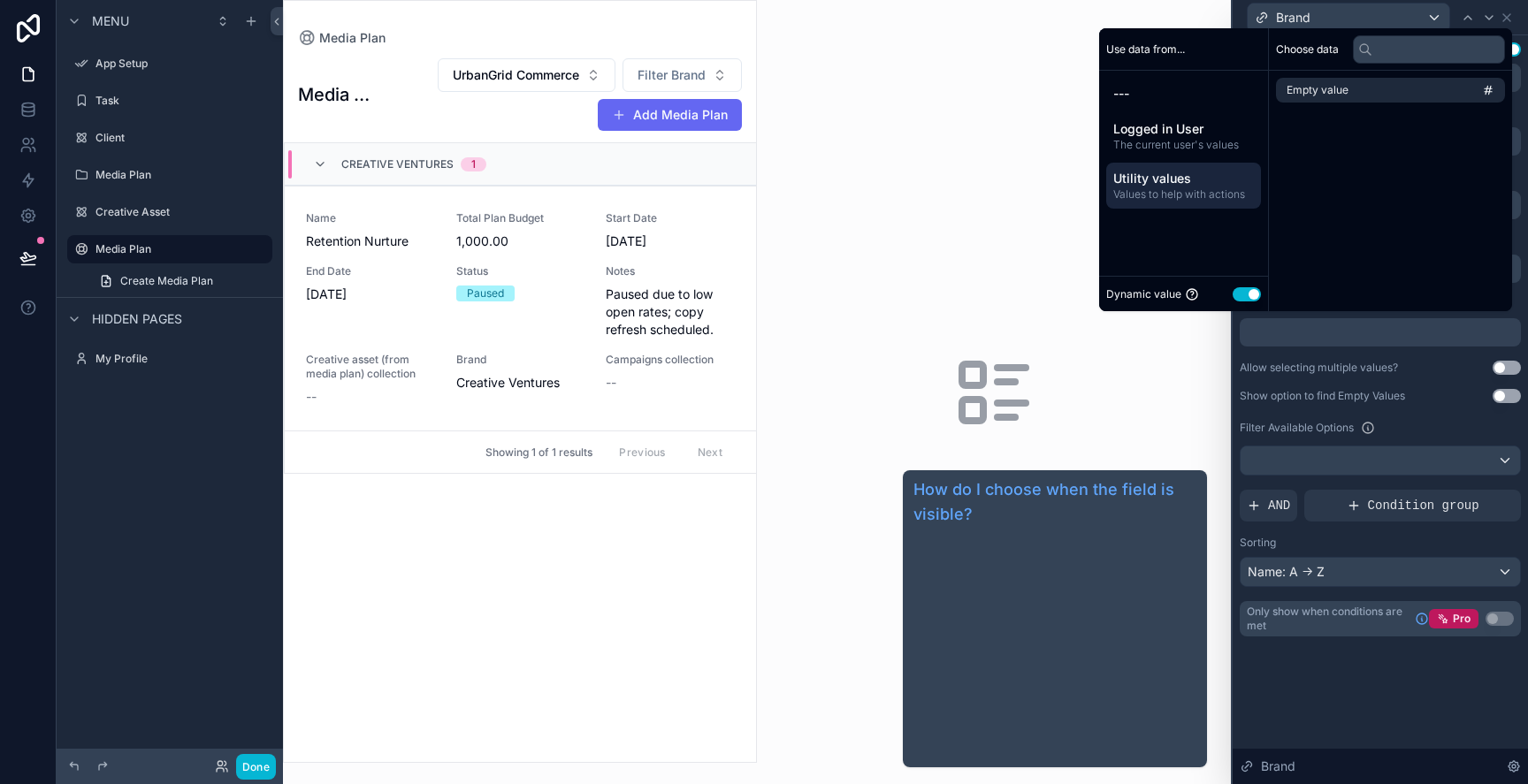
click at [1327, 732] on div "**********" at bounding box center [1381, 409] width 296 height 749
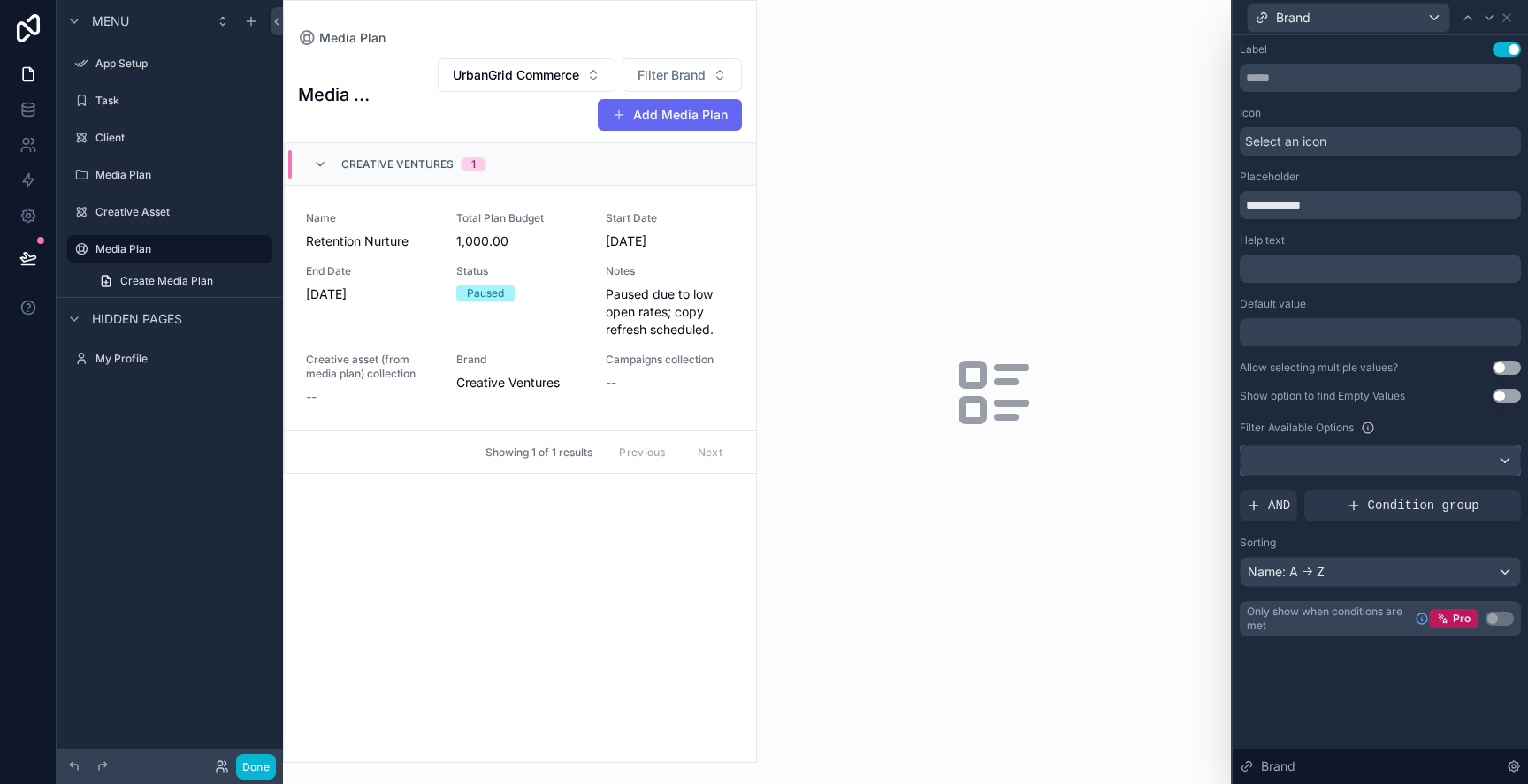
click at [1361, 460] on div at bounding box center [1381, 460] width 280 height 28
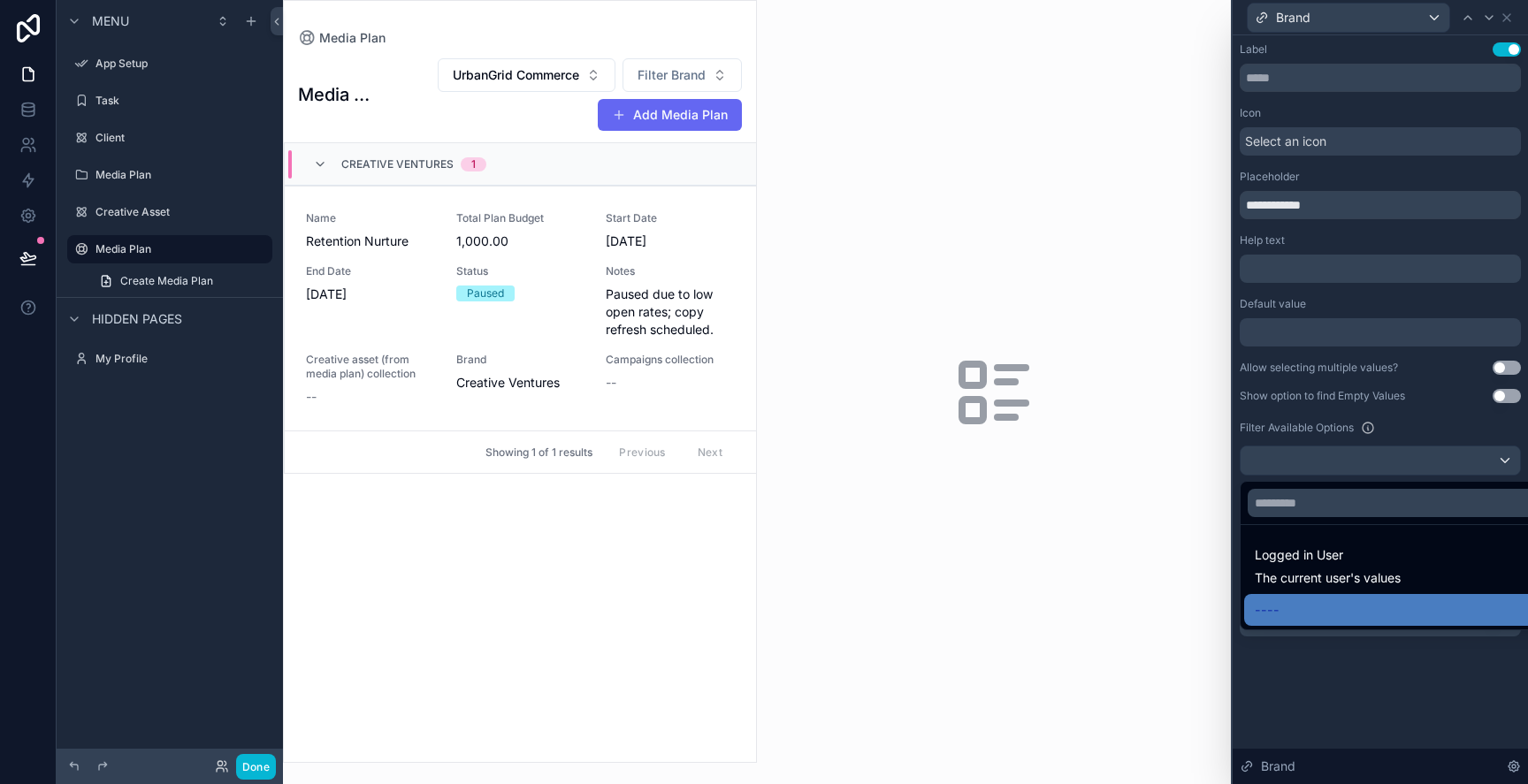
click at [1312, 464] on div at bounding box center [1381, 392] width 296 height 784
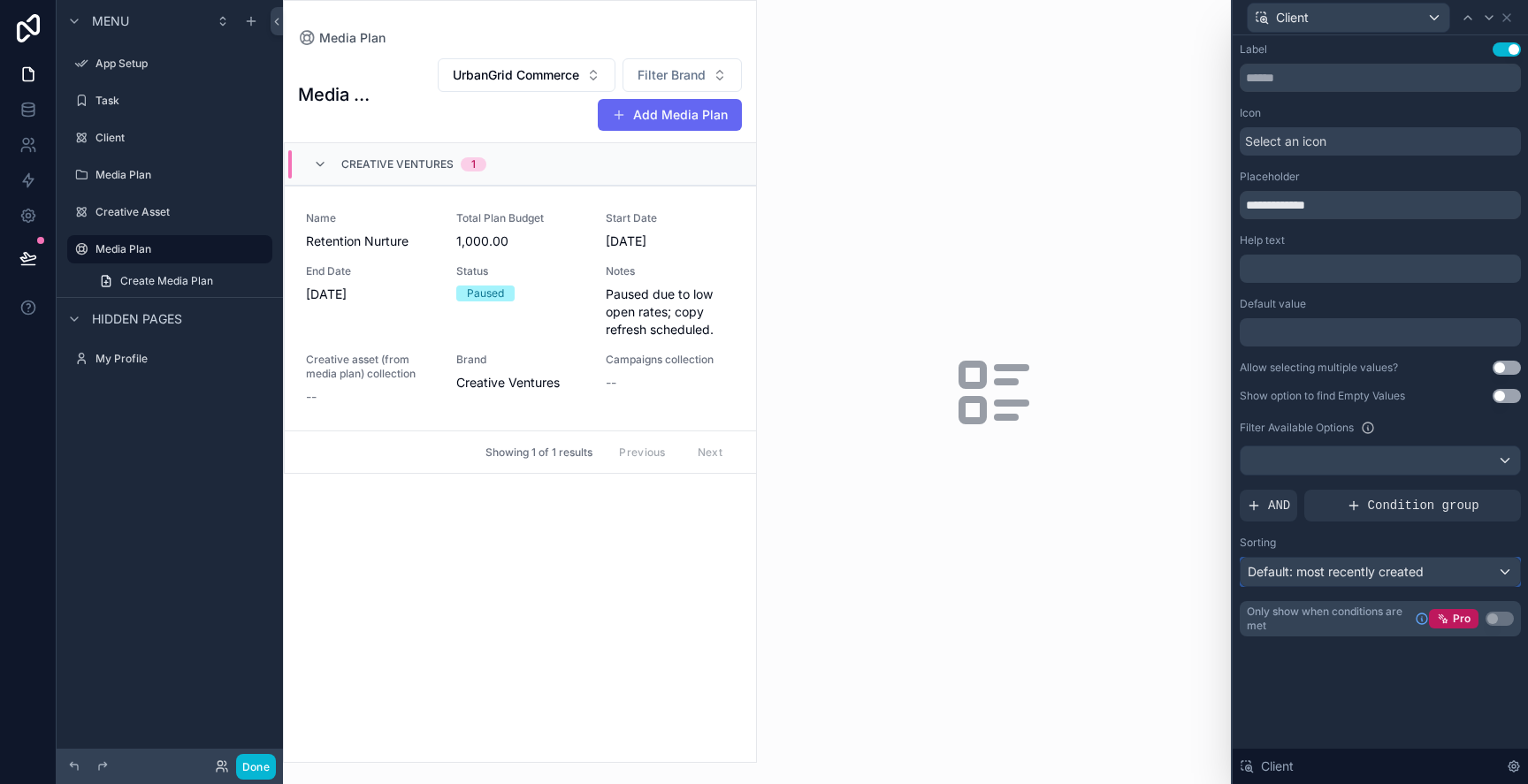
click at [1419, 571] on span "Default: most recently created" at bounding box center [1336, 571] width 176 height 15
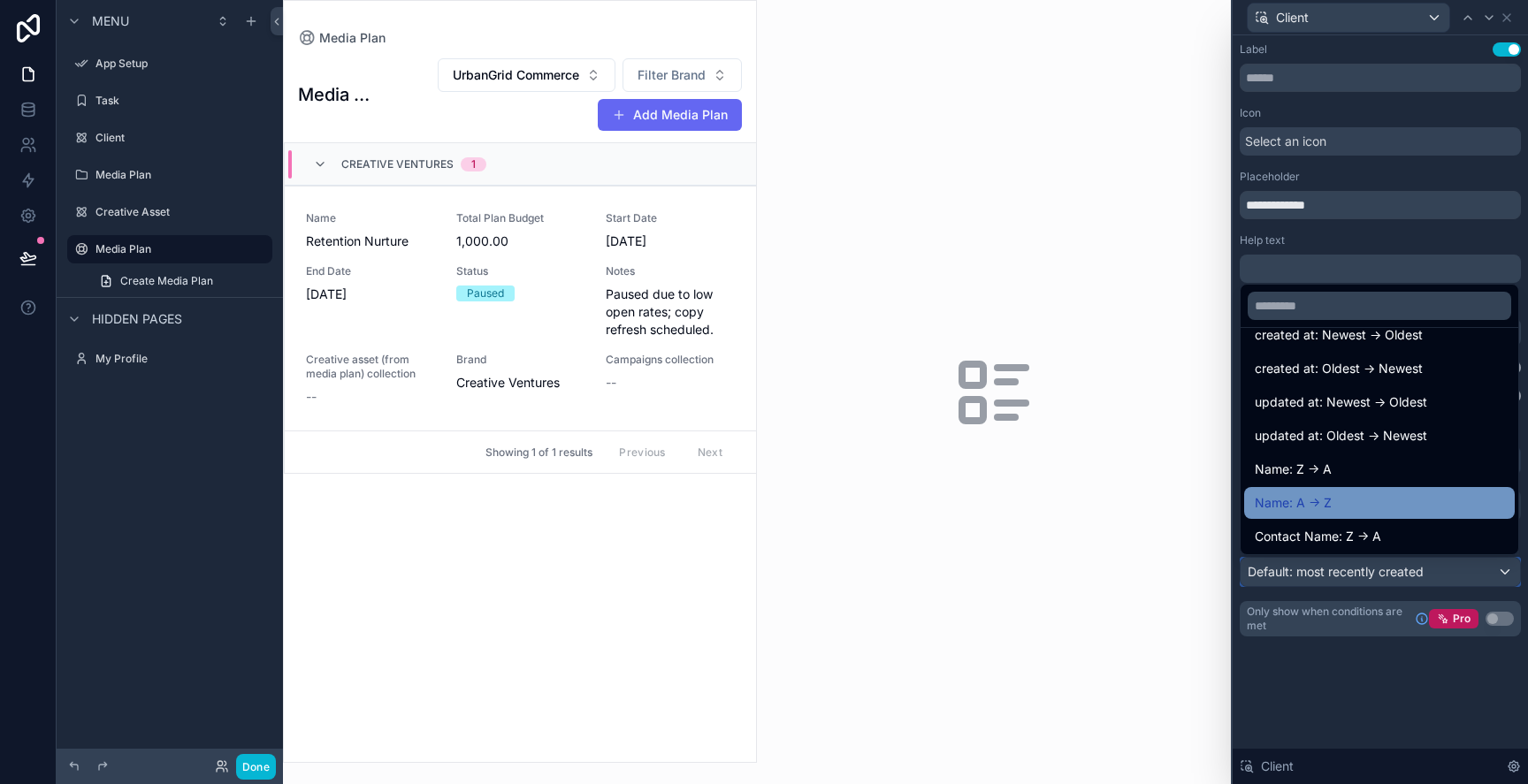
scroll to position [65, 0]
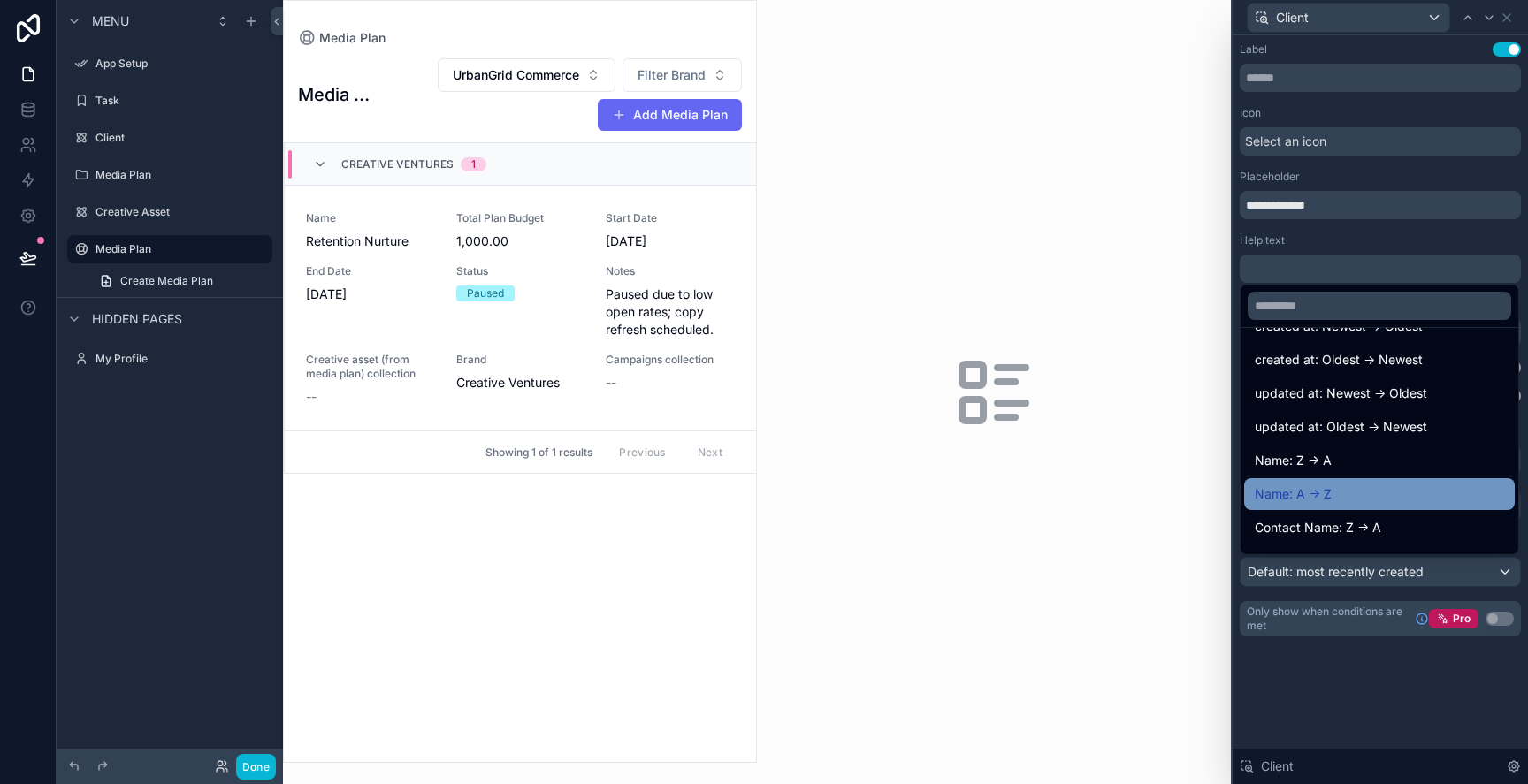
click at [1364, 487] on div "Name: A -> Z" at bounding box center [1380, 493] width 250 height 21
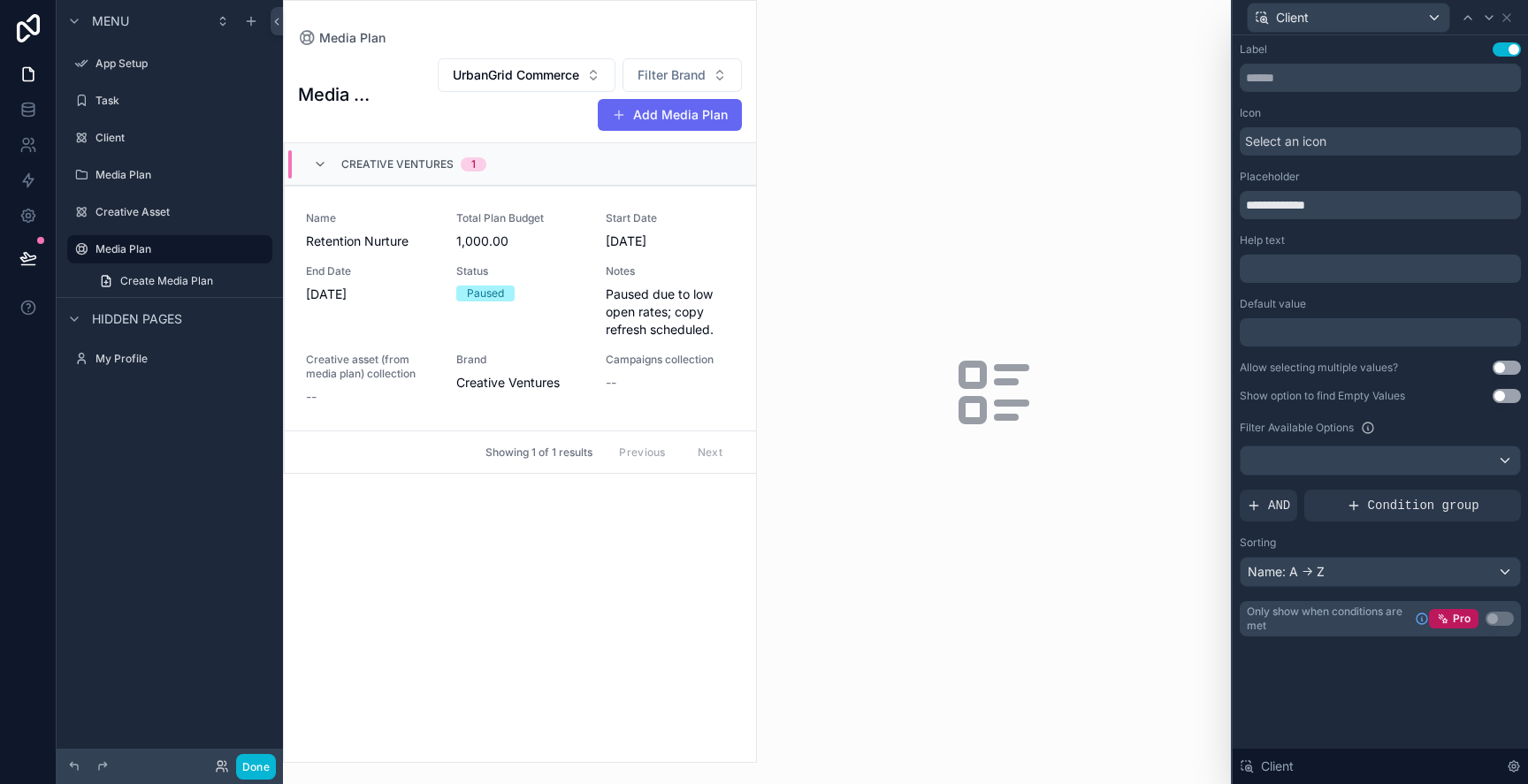
click at [583, 547] on div "Media Plans UrbanGrid Commerce Filter Brand Add Media Plan Creative Ventures 1 …" at bounding box center [520, 404] width 473 height 715
click at [149, 233] on div "scrollable content" at bounding box center [169, 233] width 205 height 2
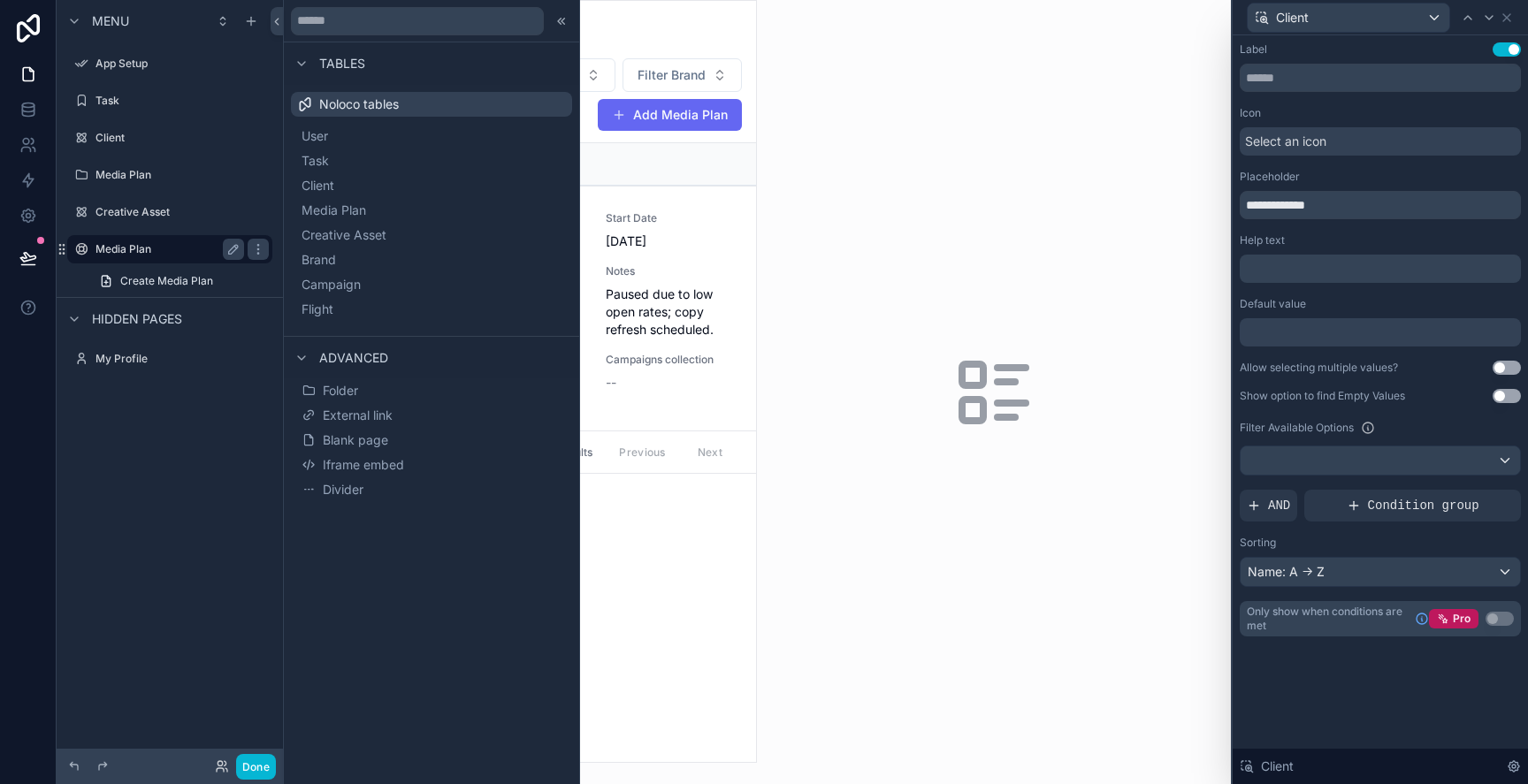
click at [148, 246] on label "Media Plan" at bounding box center [167, 249] width 142 height 14
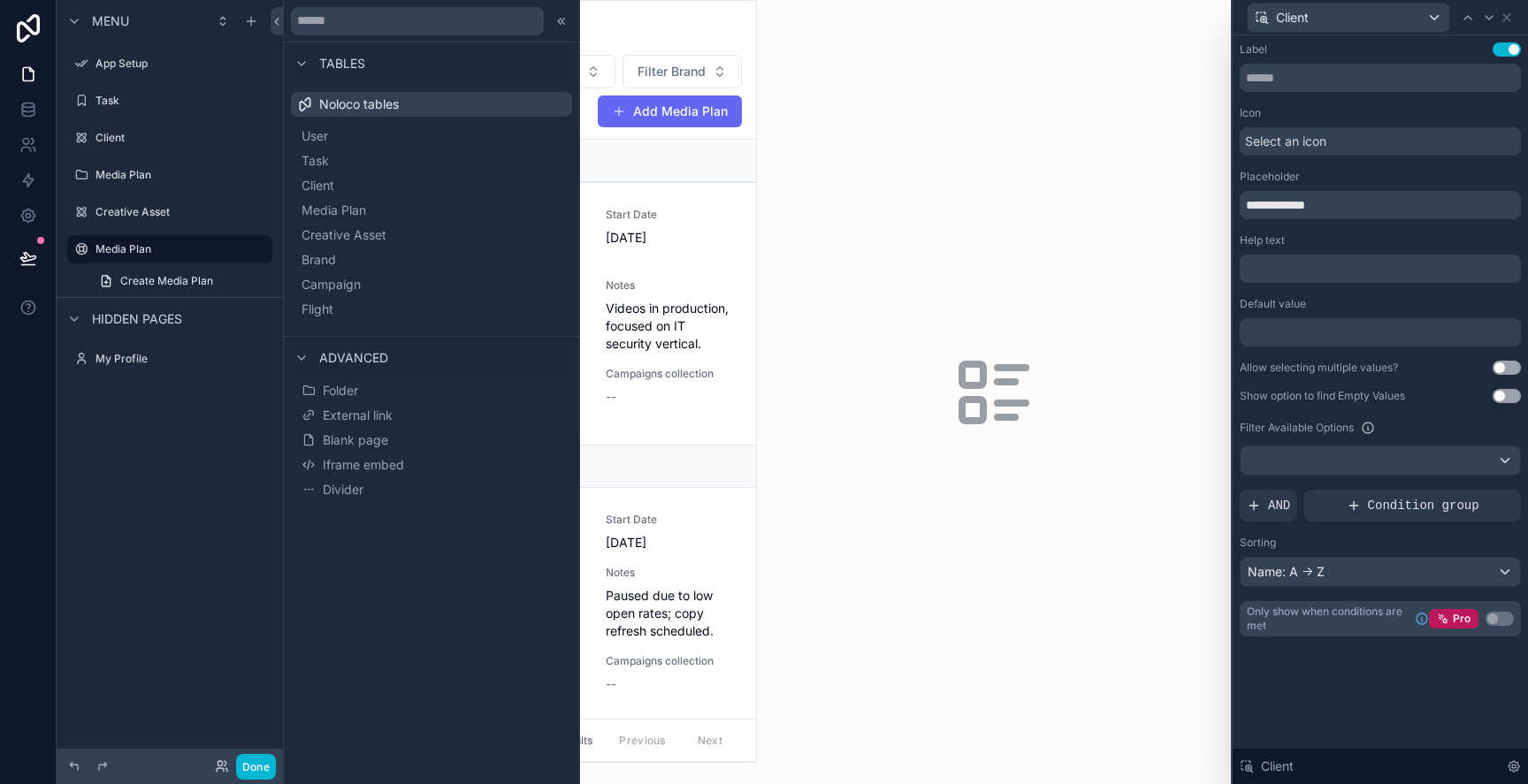
click at [893, 203] on div "scrollable content" at bounding box center [993, 392] width 474 height 784
click at [555, 22] on icon at bounding box center [562, 21] width 14 height 14
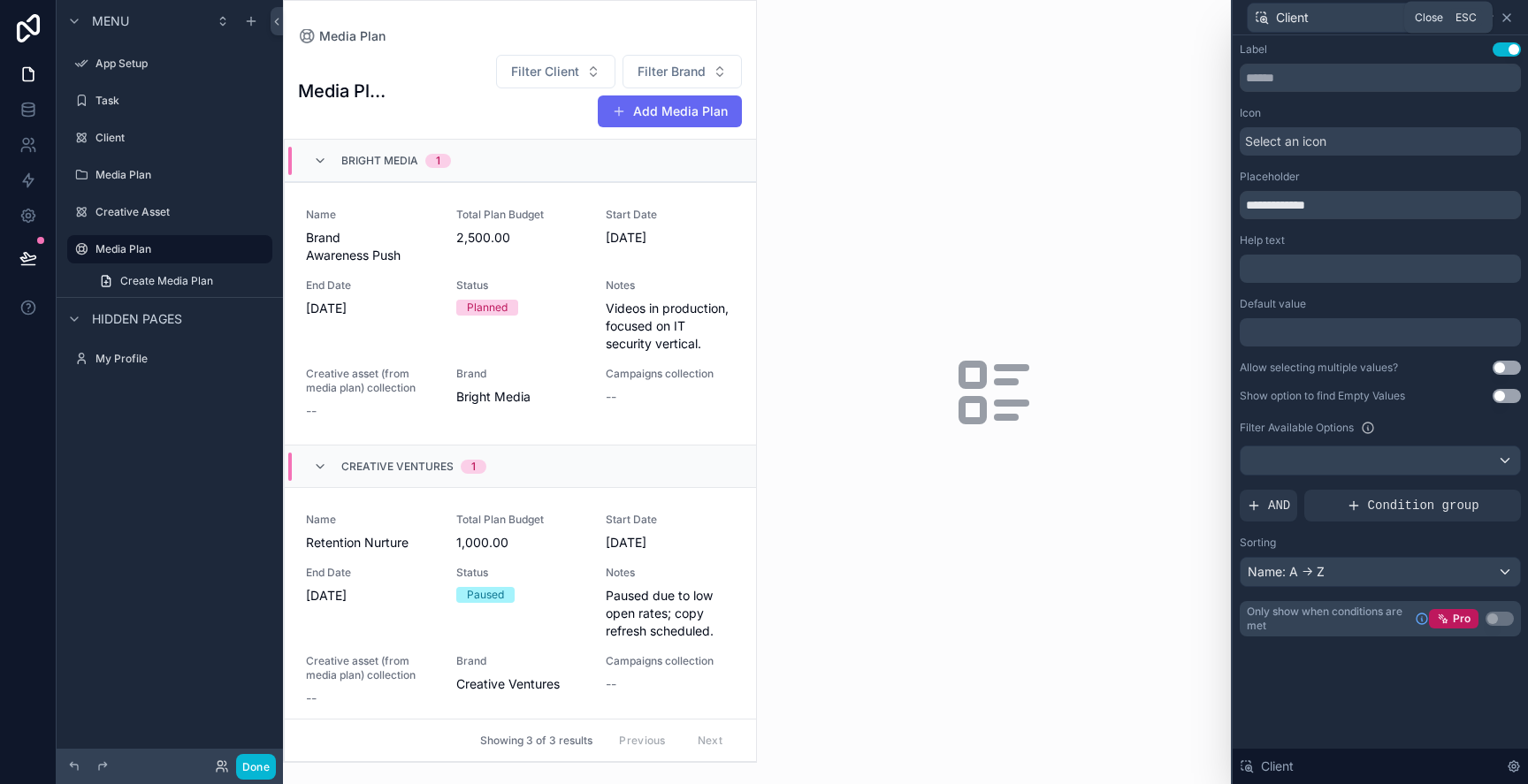
click at [1509, 15] on icon at bounding box center [1506, 17] width 7 height 7
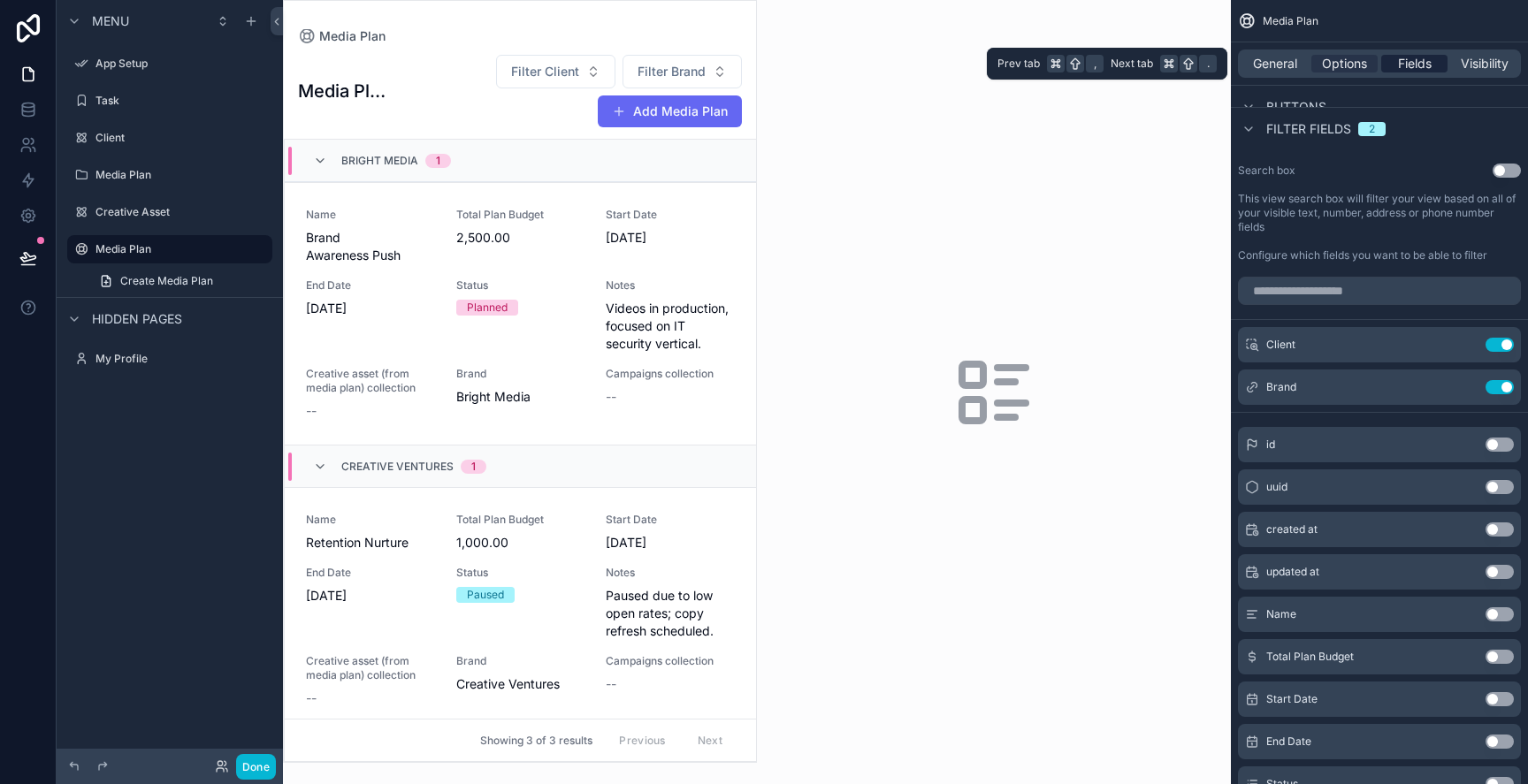
click at [1445, 65] on div "Fields" at bounding box center [1414, 64] width 66 height 18
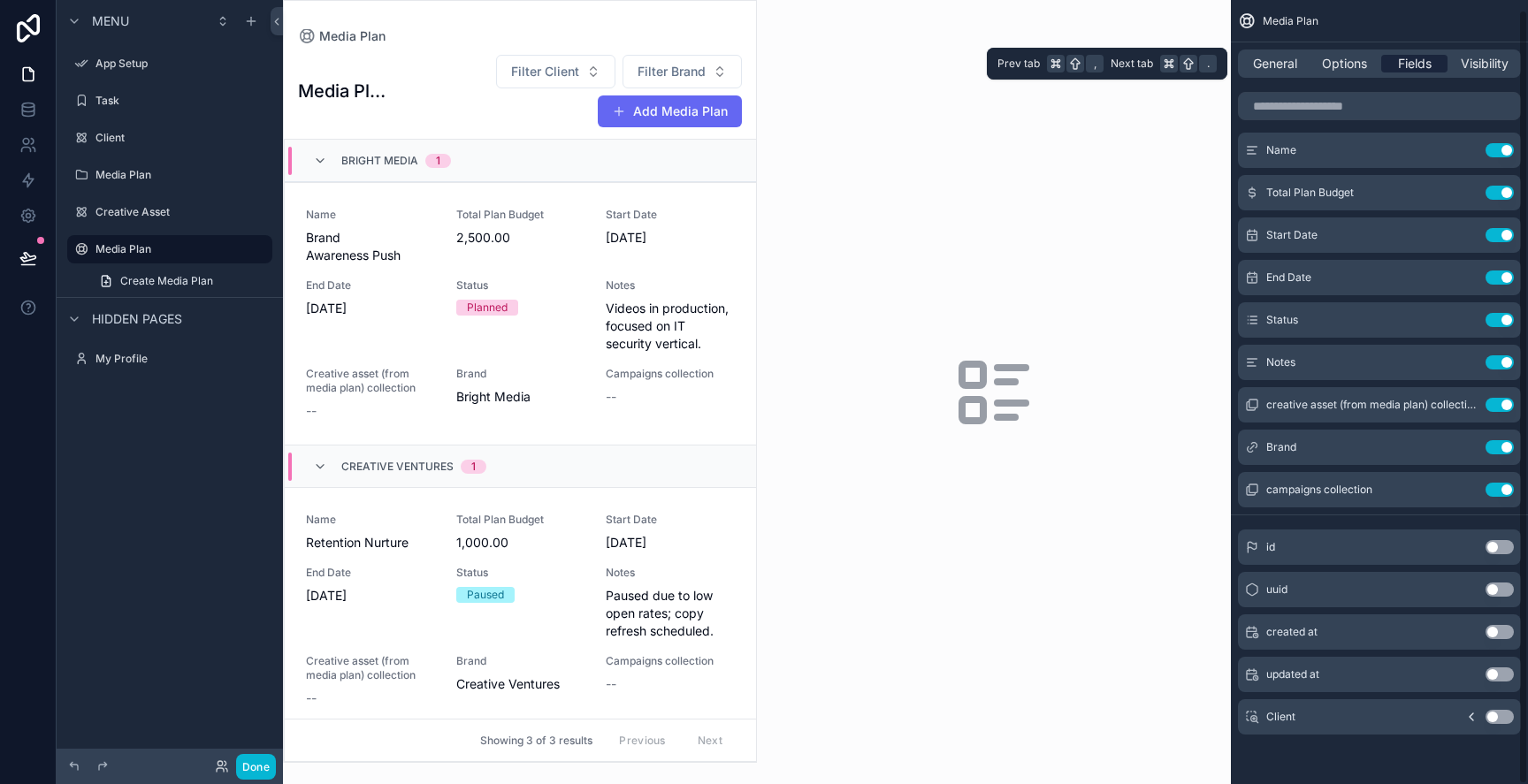
scroll to position [10, 0]
click at [1484, 59] on span "Visibility" at bounding box center [1485, 64] width 48 height 18
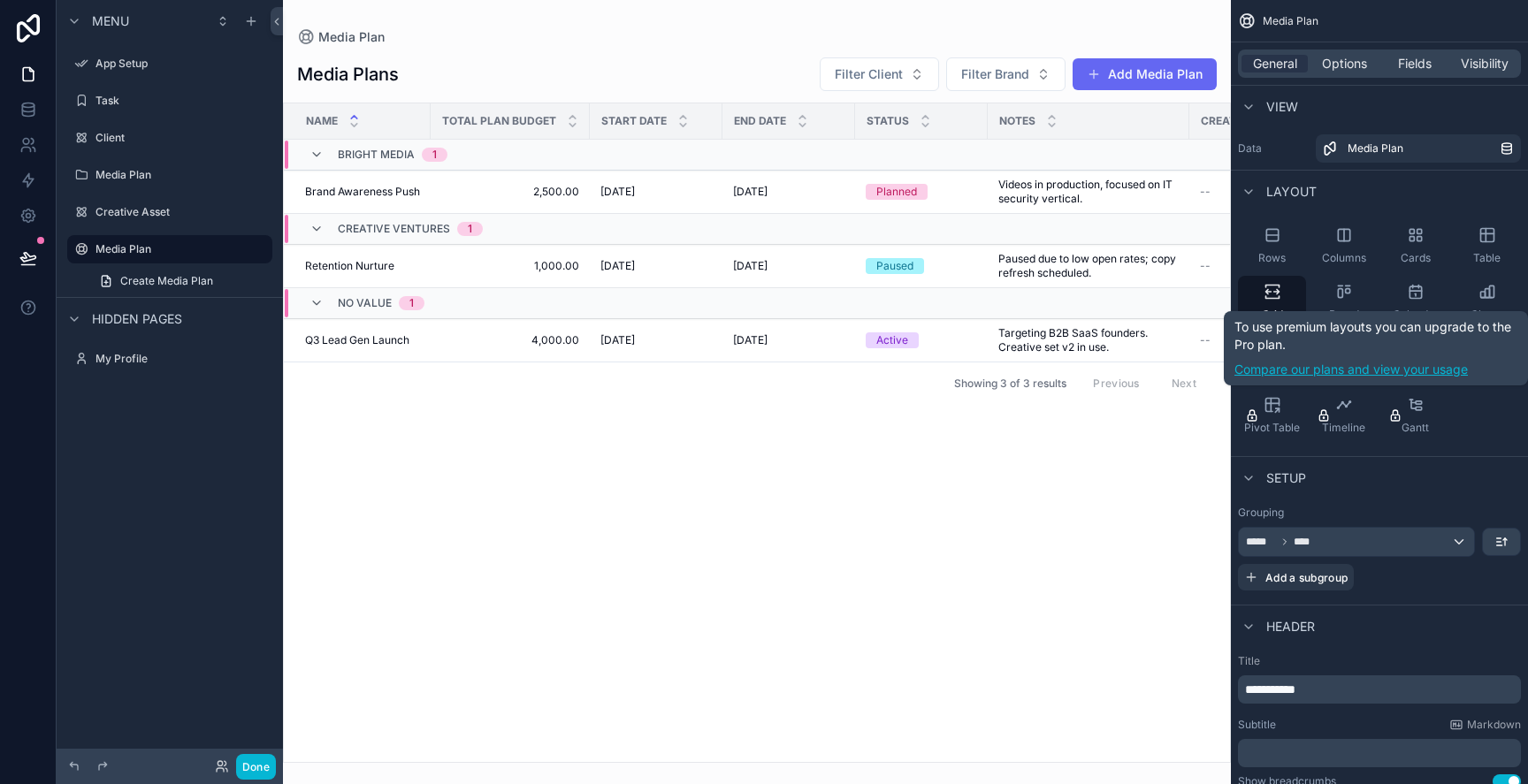
click at [1421, 373] on link "Compare our plans and view your usage" at bounding box center [1375, 370] width 283 height 18
